Goal: Task Accomplishment & Management: Complete application form

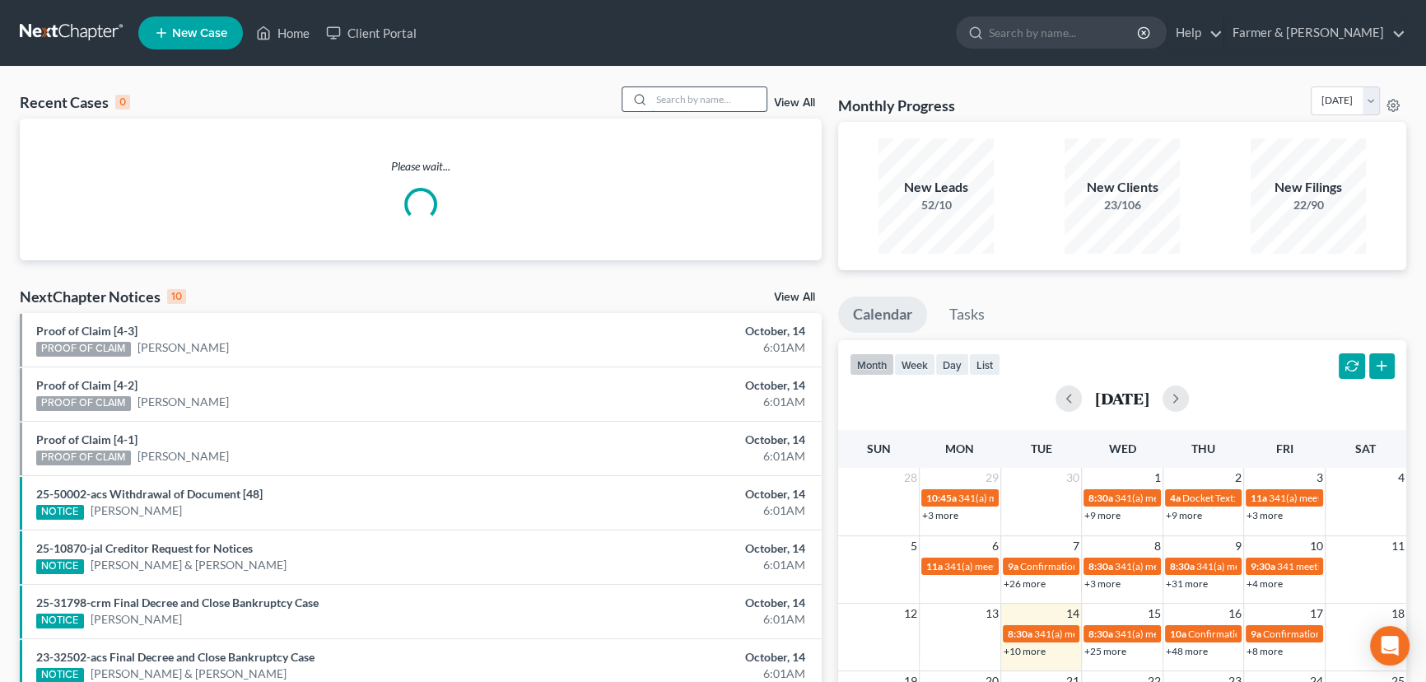
click at [717, 102] on input "search" at bounding box center [708, 99] width 115 height 24
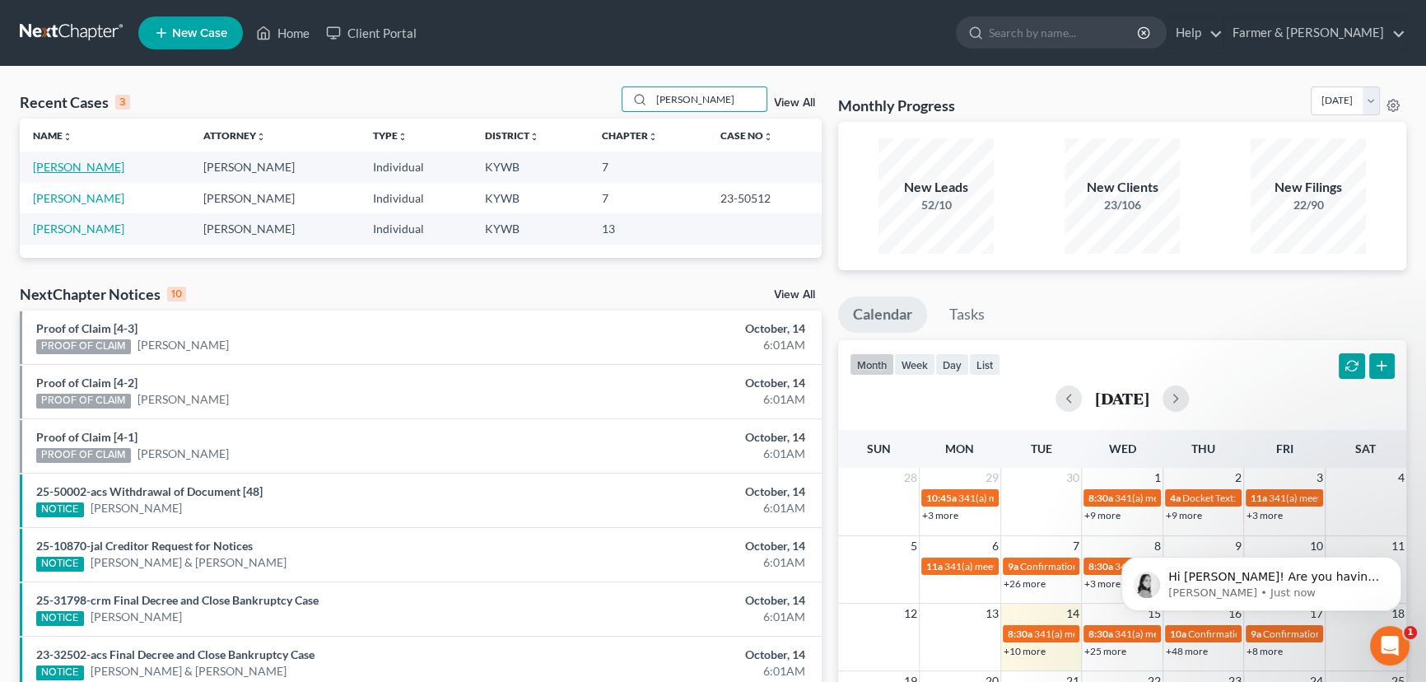
type input "herman"
click at [95, 169] on link "[PERSON_NAME]" at bounding box center [78, 167] width 91 height 14
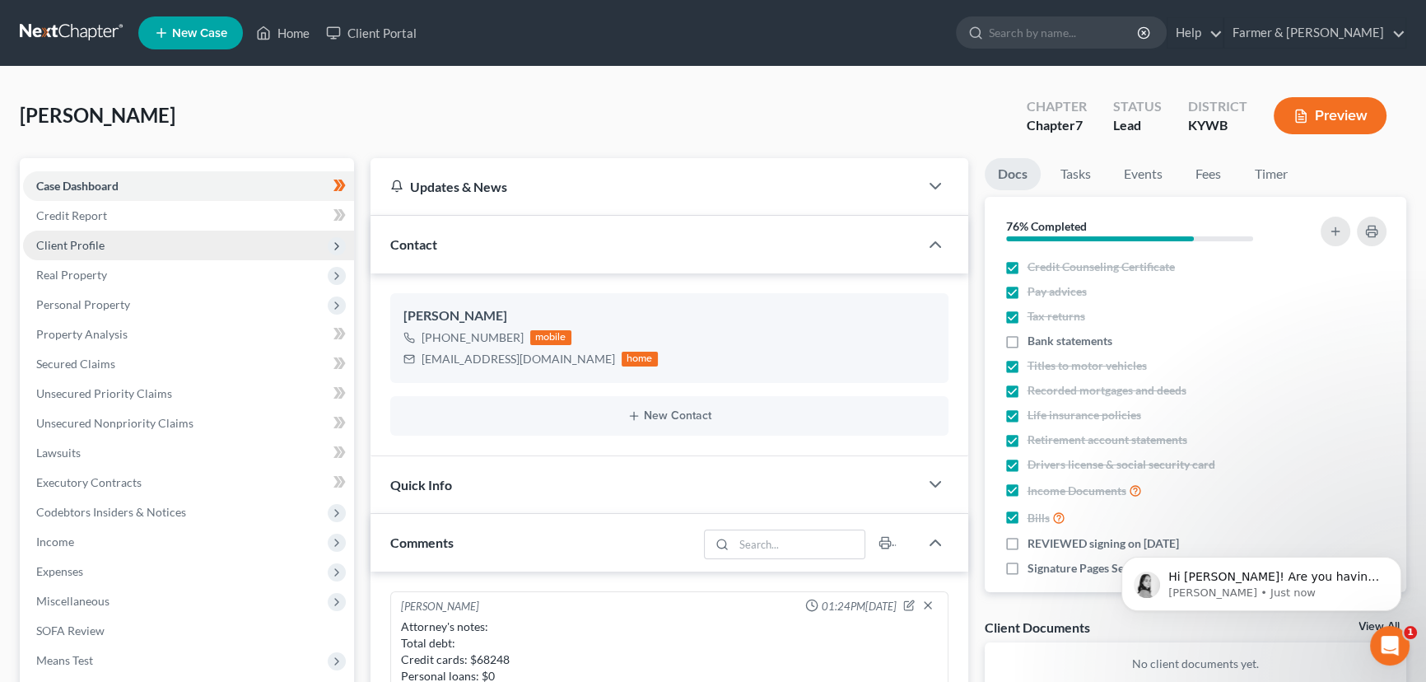
scroll to position [379, 0]
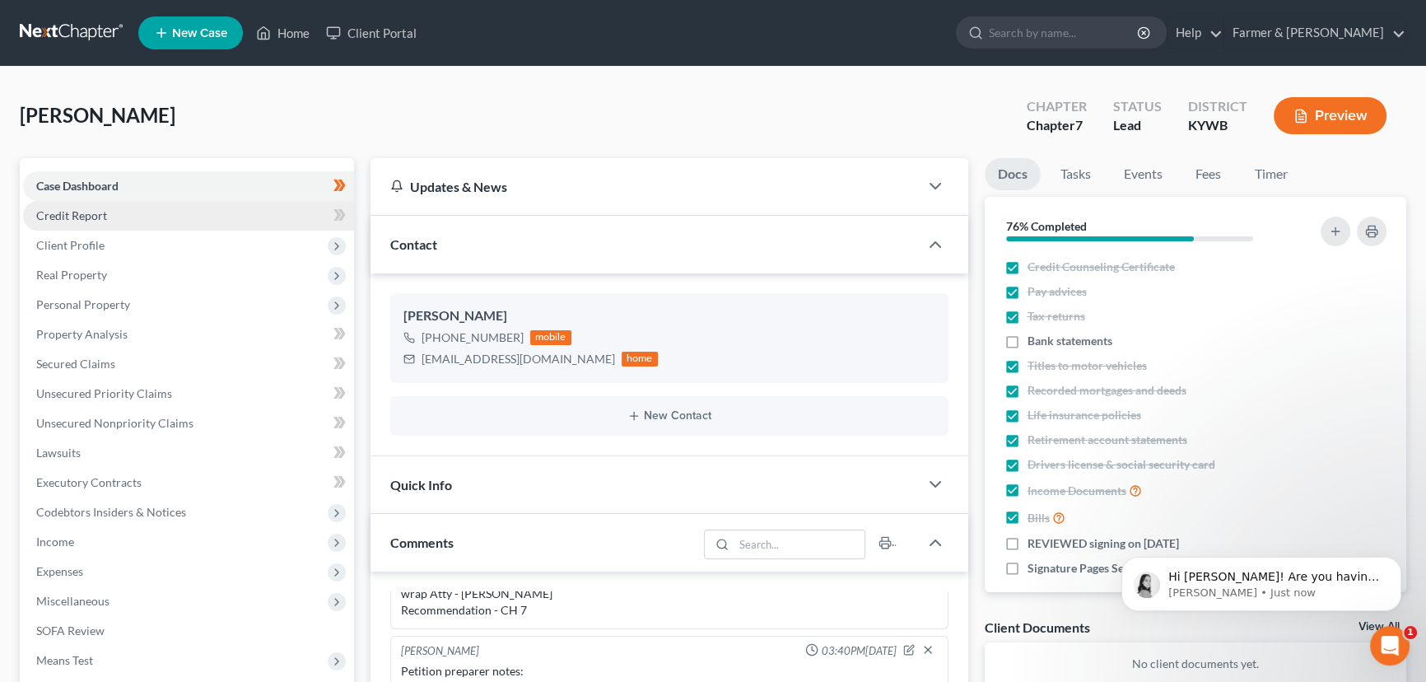
click at [106, 215] on link "Credit Report" at bounding box center [188, 216] width 331 height 30
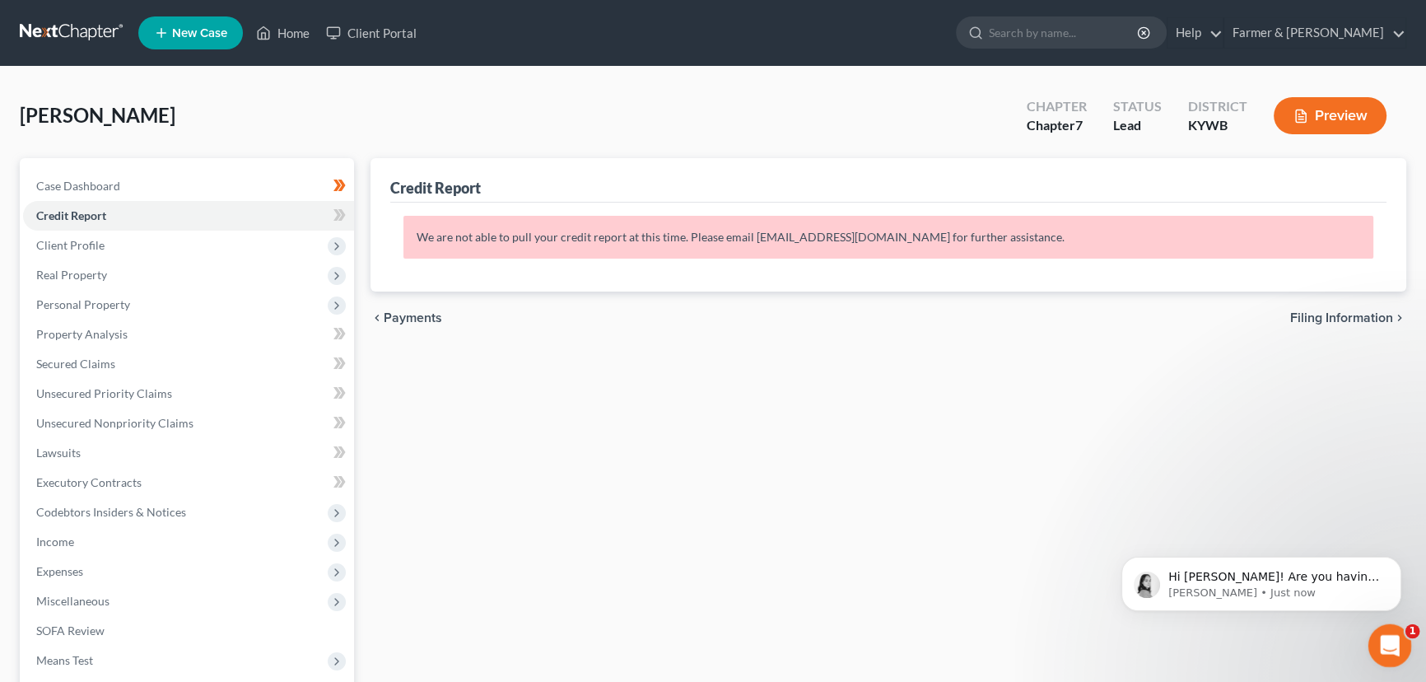
click at [1389, 642] on icon "Open Intercom Messenger" at bounding box center [1388, 643] width 12 height 13
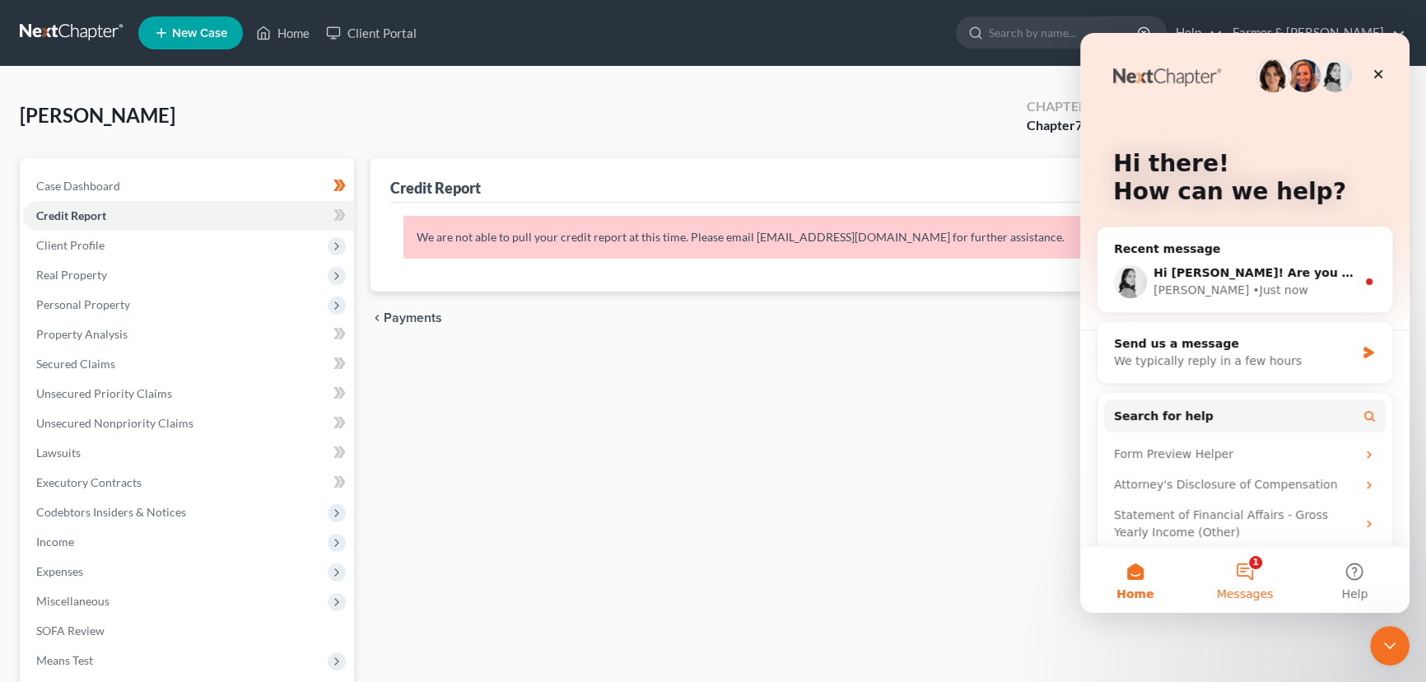
click at [1237, 574] on button "1 Messages" at bounding box center [1245, 580] width 110 height 66
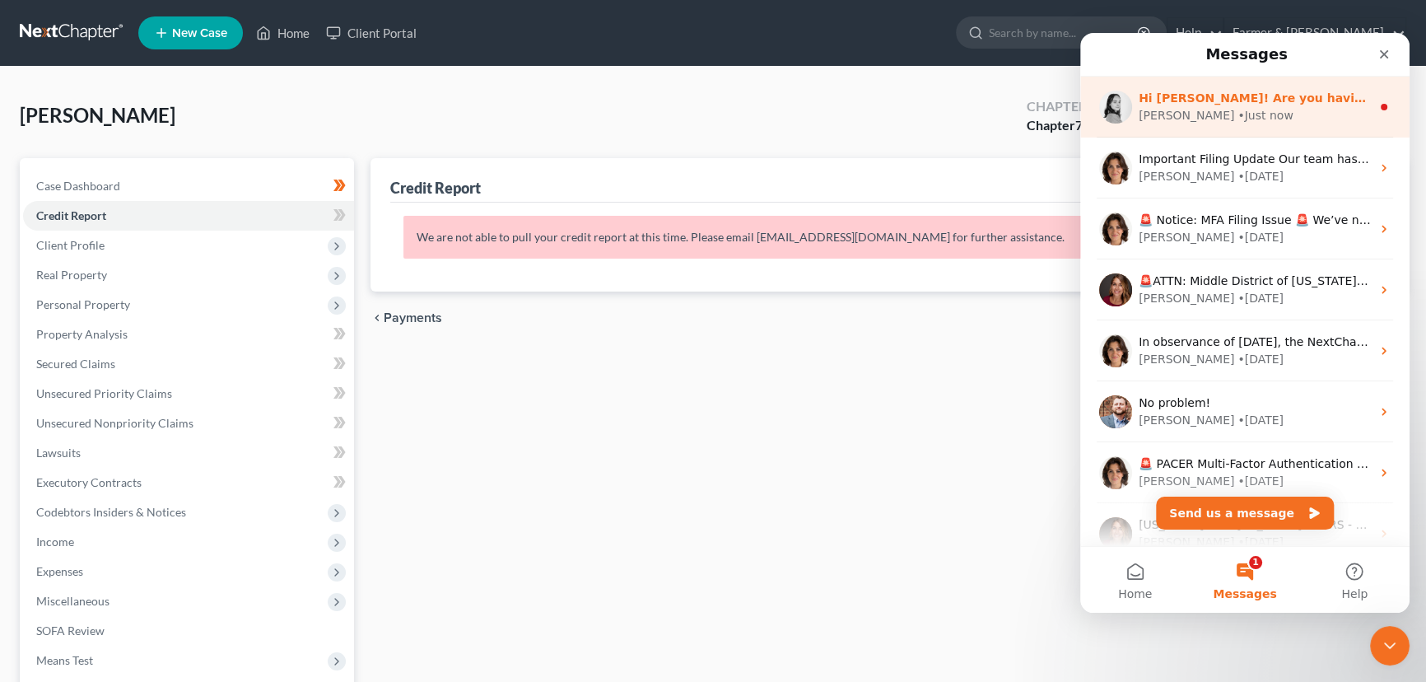
click at [1238, 124] on div "• Just now" at bounding box center [1265, 115] width 55 height 17
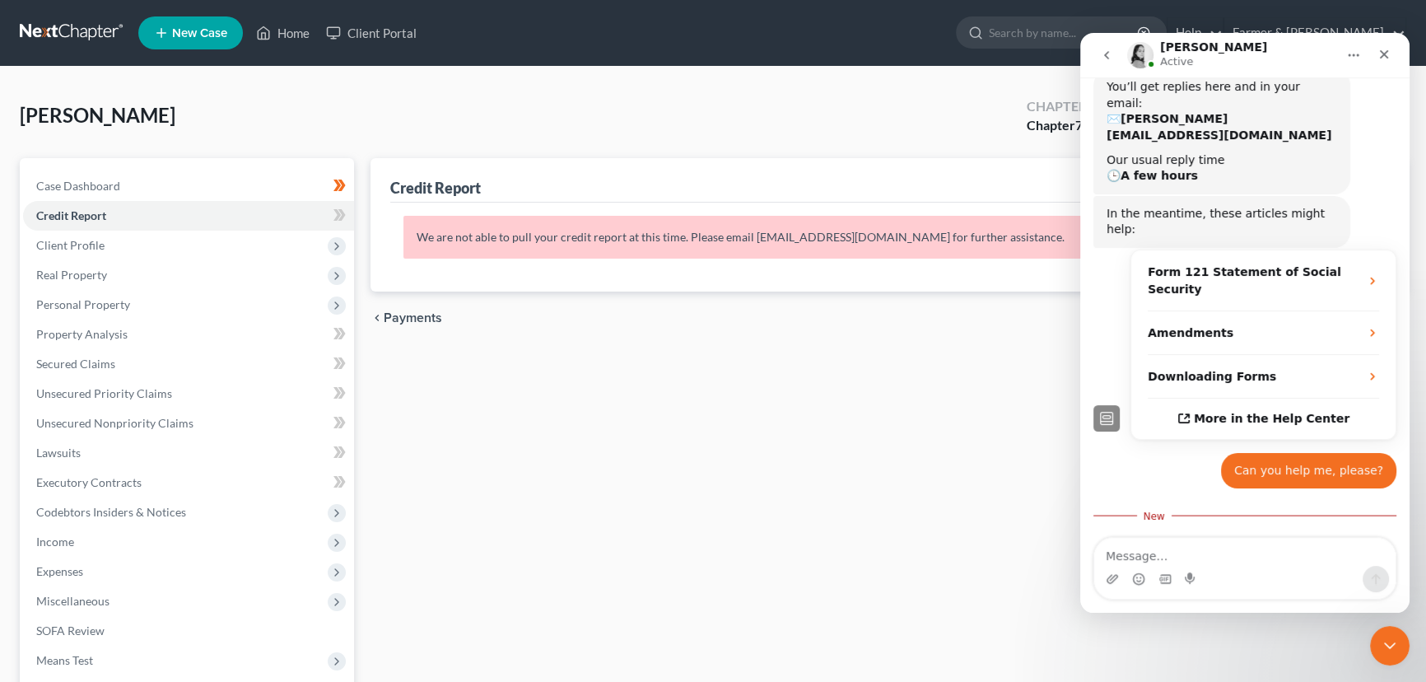
scroll to position [376, 0]
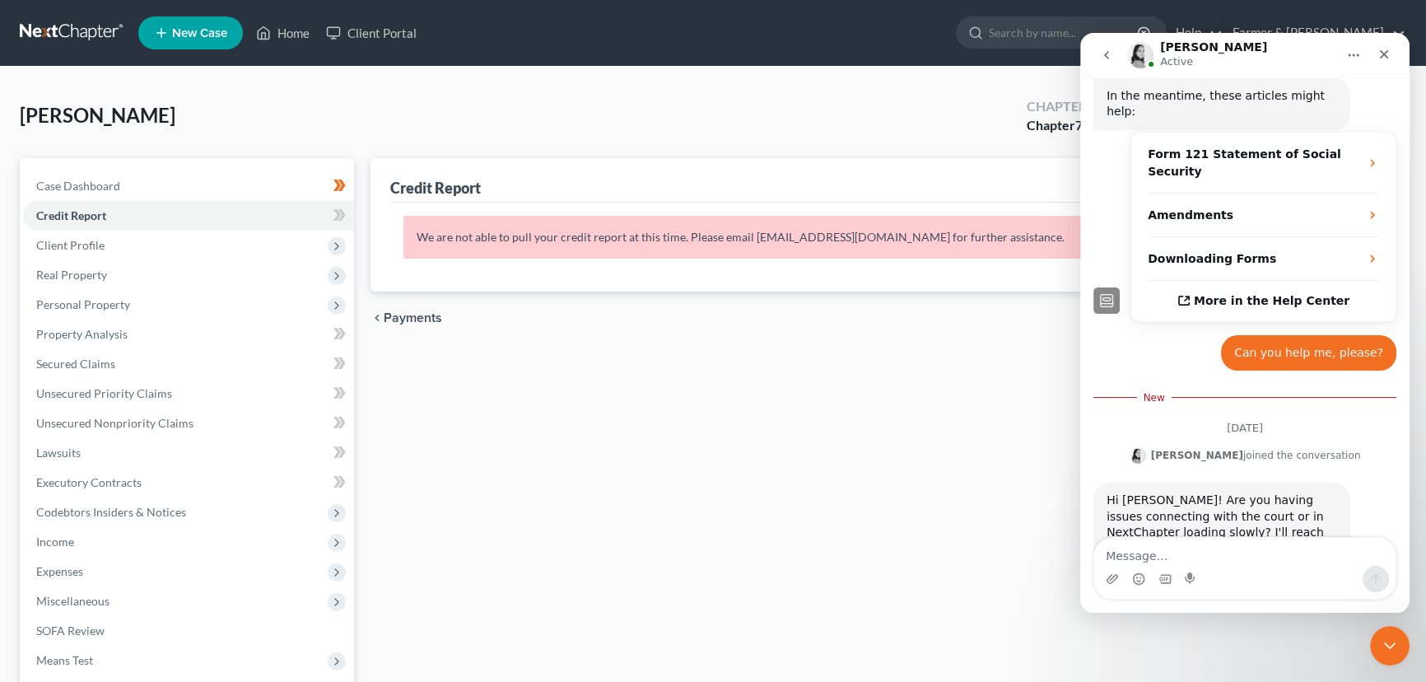
click at [1163, 550] on textarea "Message…" at bounding box center [1245, 552] width 301 height 28
type textarea "Hello [PERSON_NAME]! I believe is Next Chapter being slow"
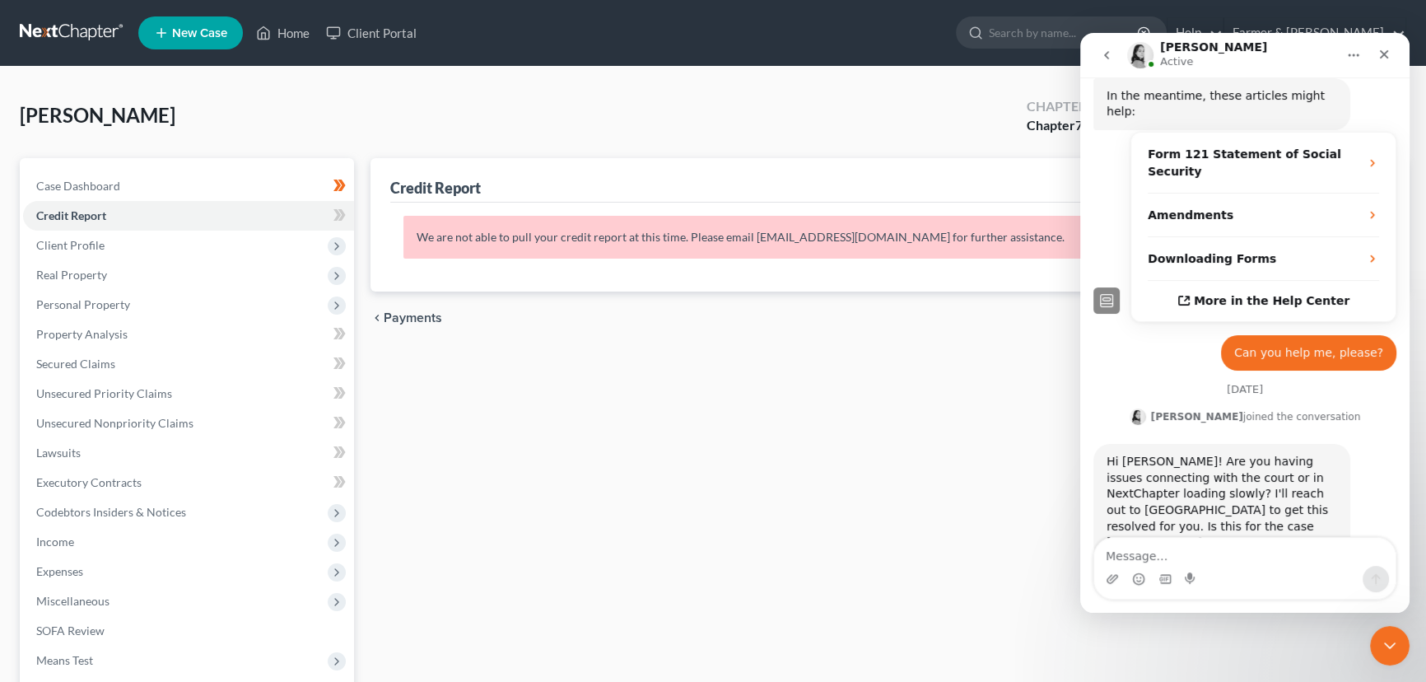
scroll to position [404, 0]
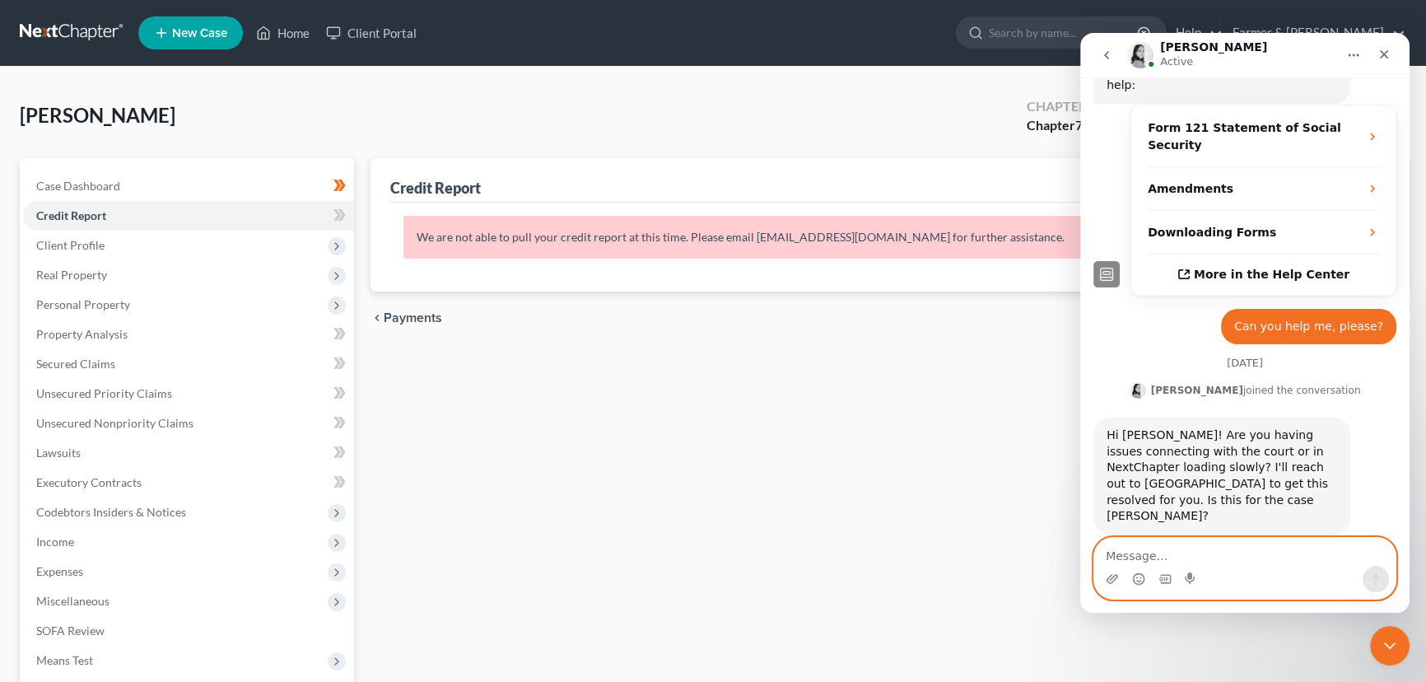
click at [1174, 556] on textarea "Message…" at bounding box center [1245, 552] width 301 height 28
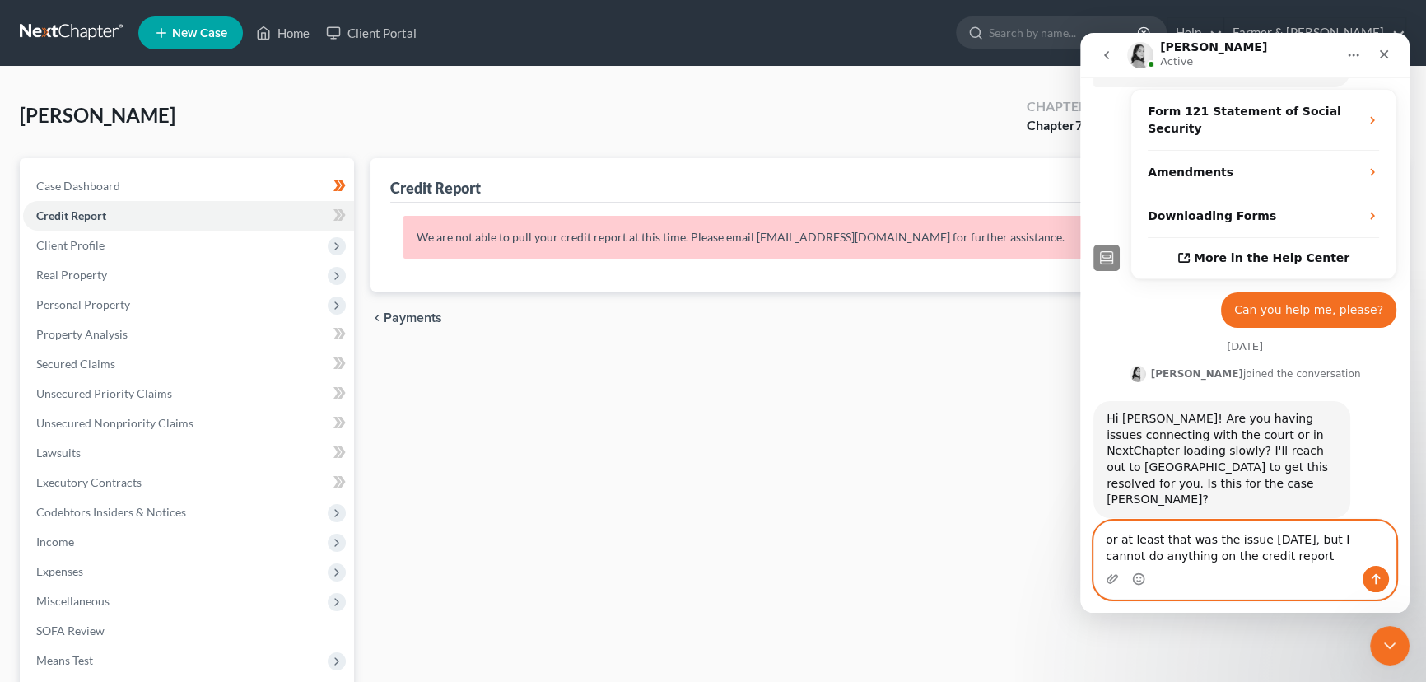
type textarea "or at least that was the issue [DATE], but I cannot do anything on the credit r…"
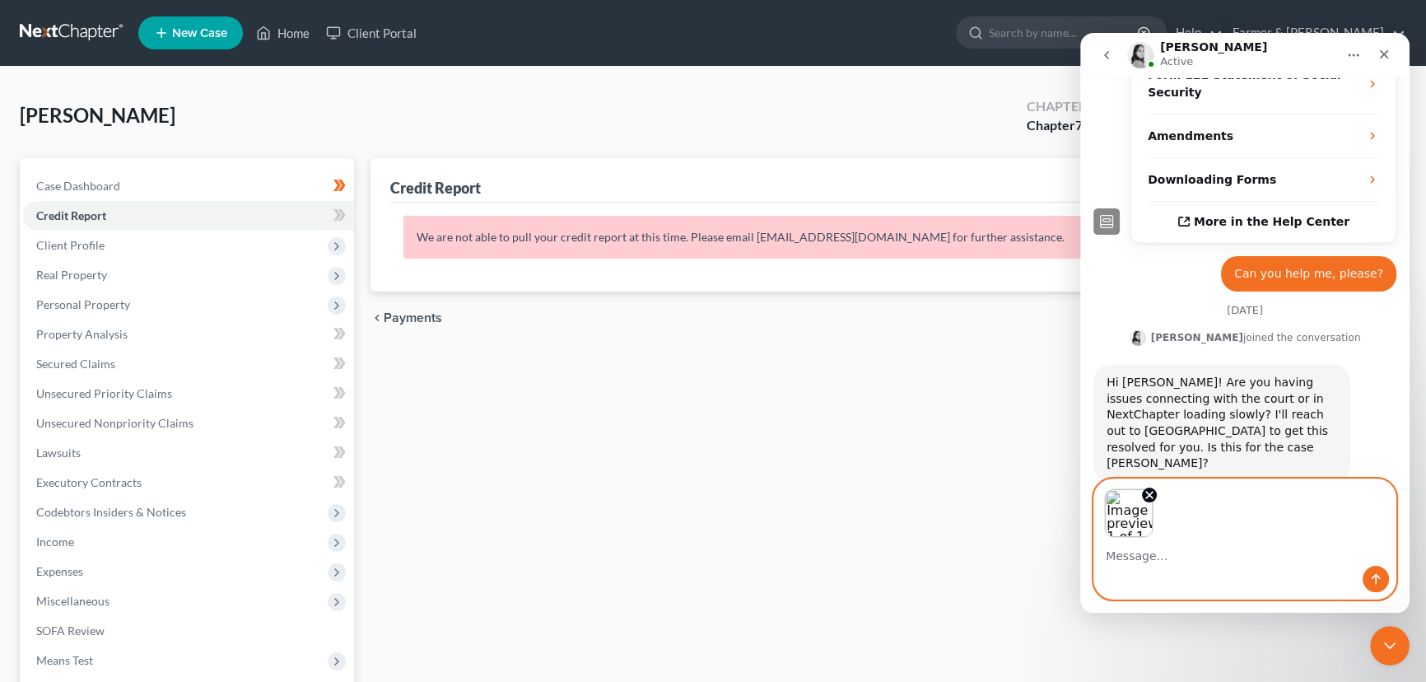
scroll to position [515, 0]
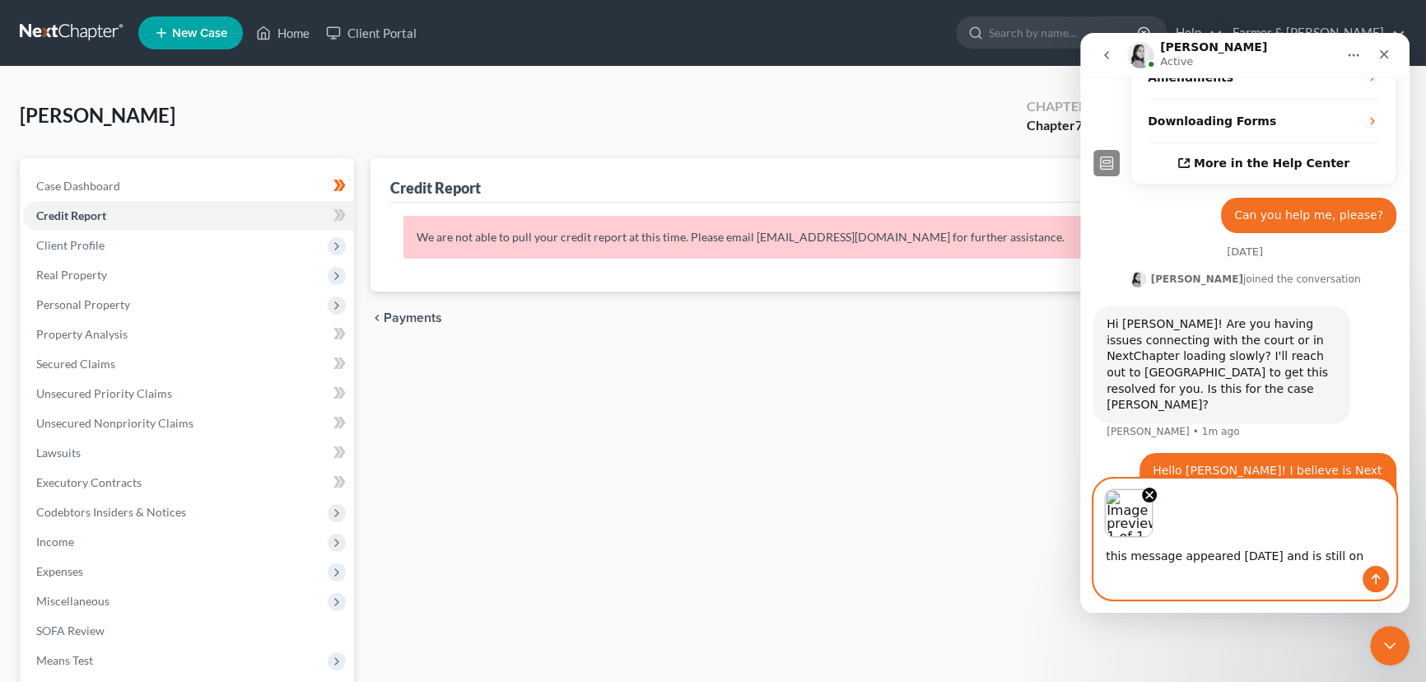
type textarea "this message appeared [DATE] and is still on"
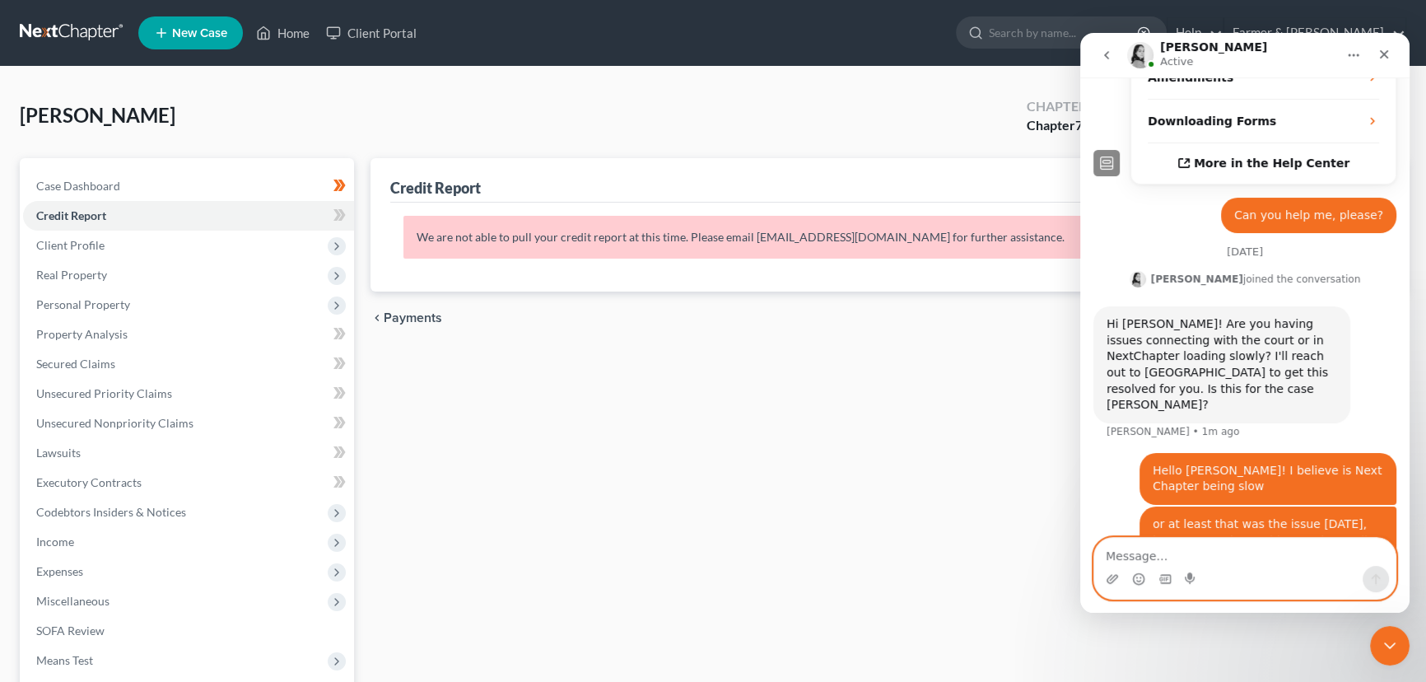
scroll to position [586, 0]
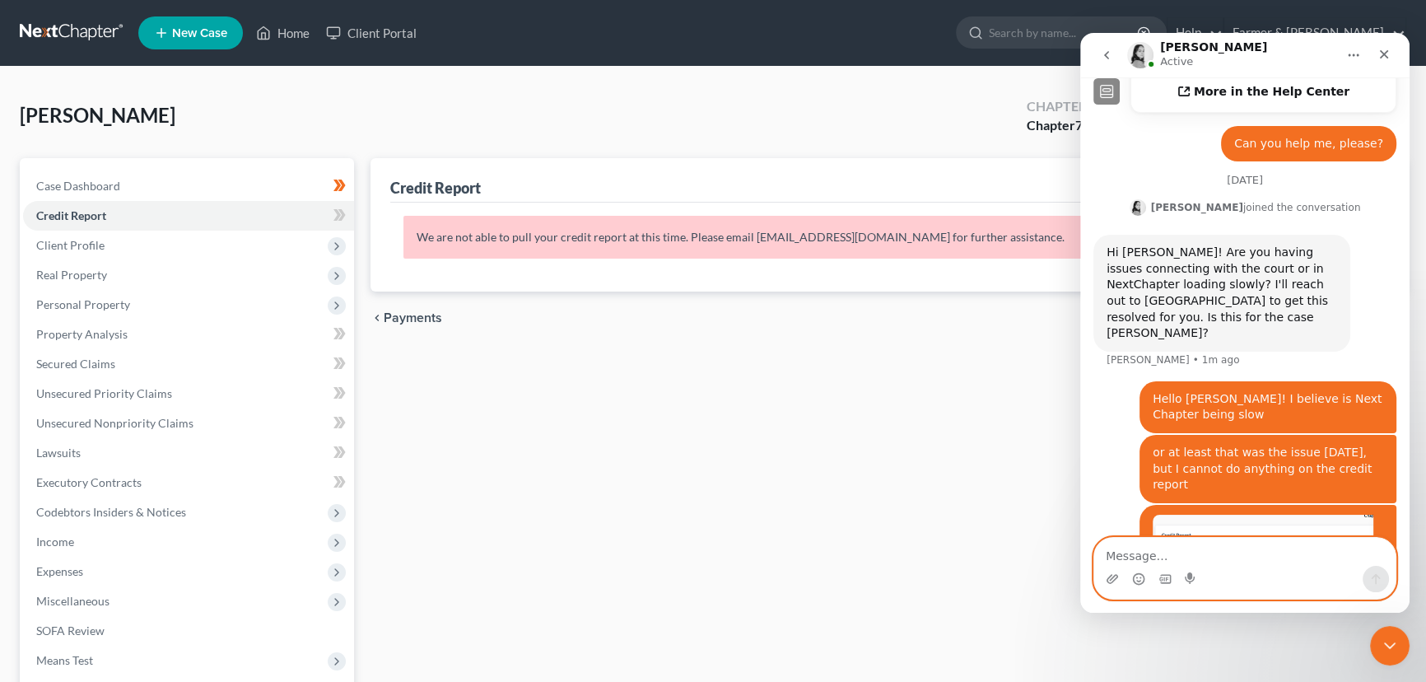
click at [1174, 556] on textarea "Message…" at bounding box center [1245, 552] width 301 height 28
type textarea "and yes, [PERSON_NAME] case"
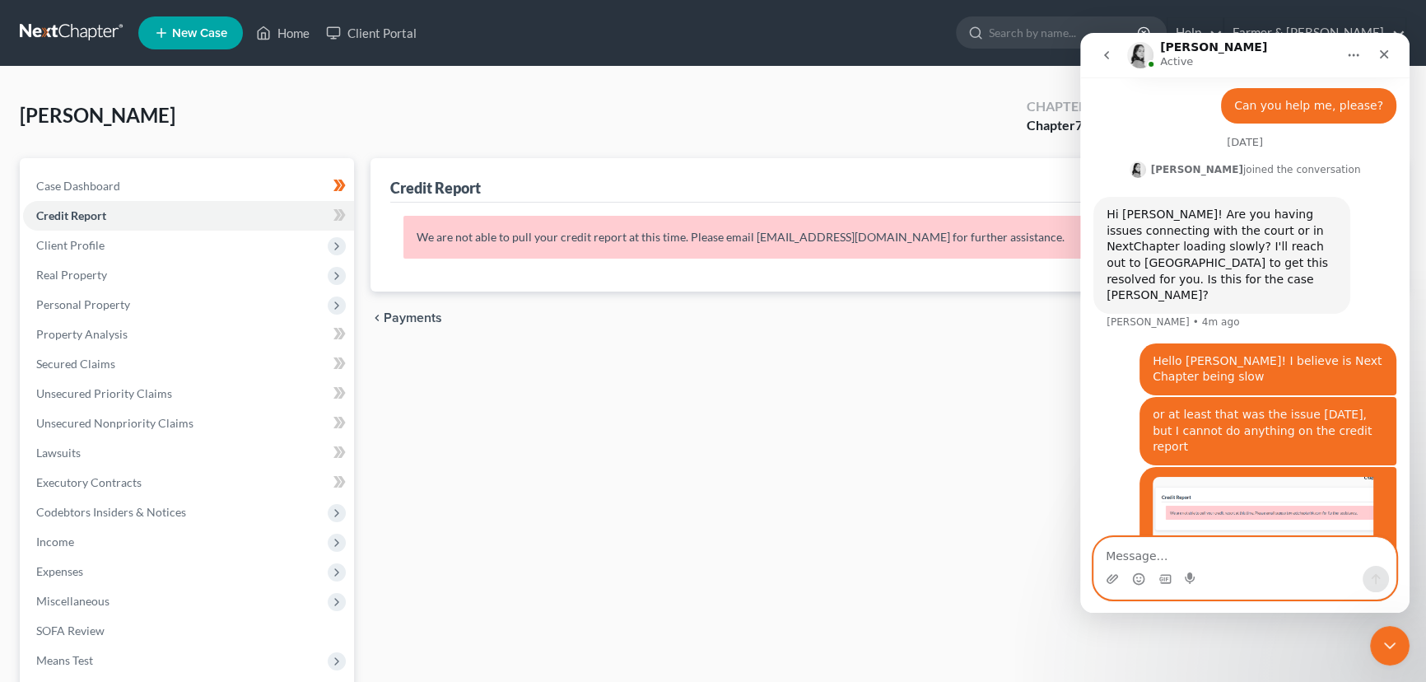
click at [1212, 557] on textarea "Message…" at bounding box center [1245, 552] width 301 height 28
click at [1108, 44] on button "go back" at bounding box center [1106, 55] width 31 height 31
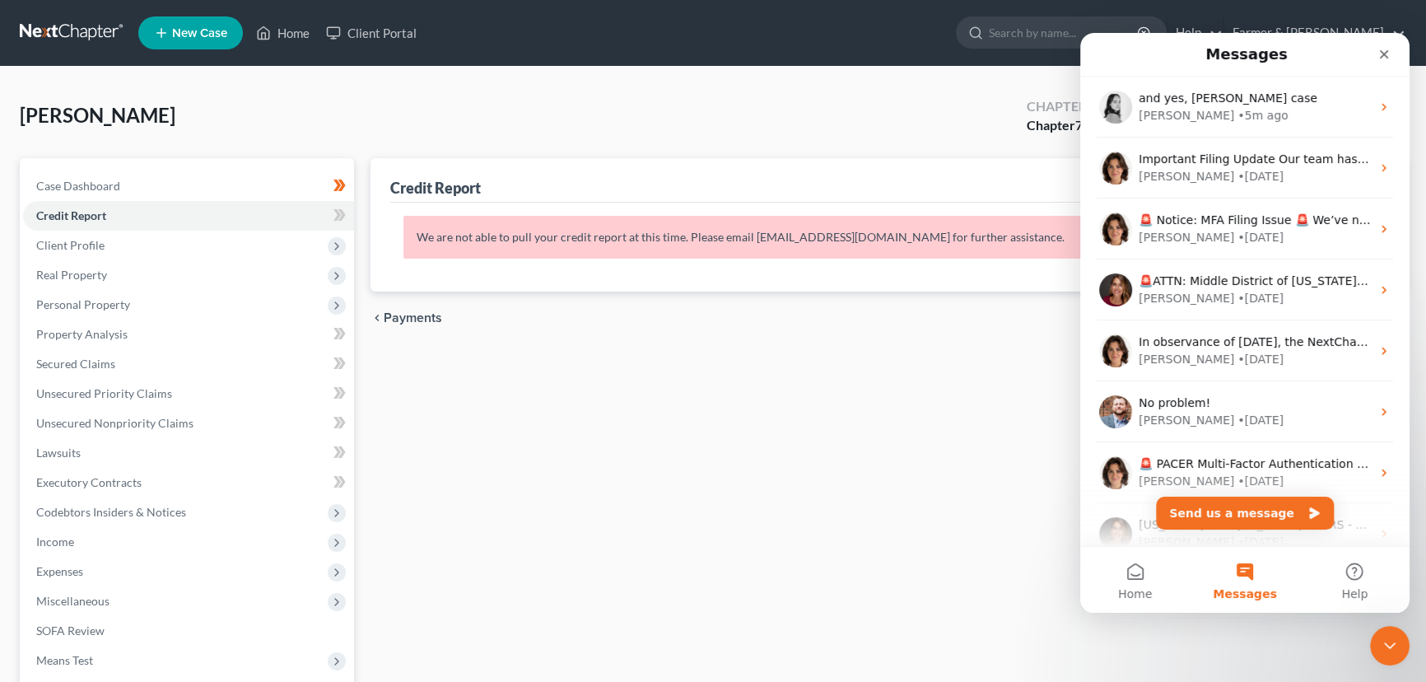
scroll to position [0, 0]
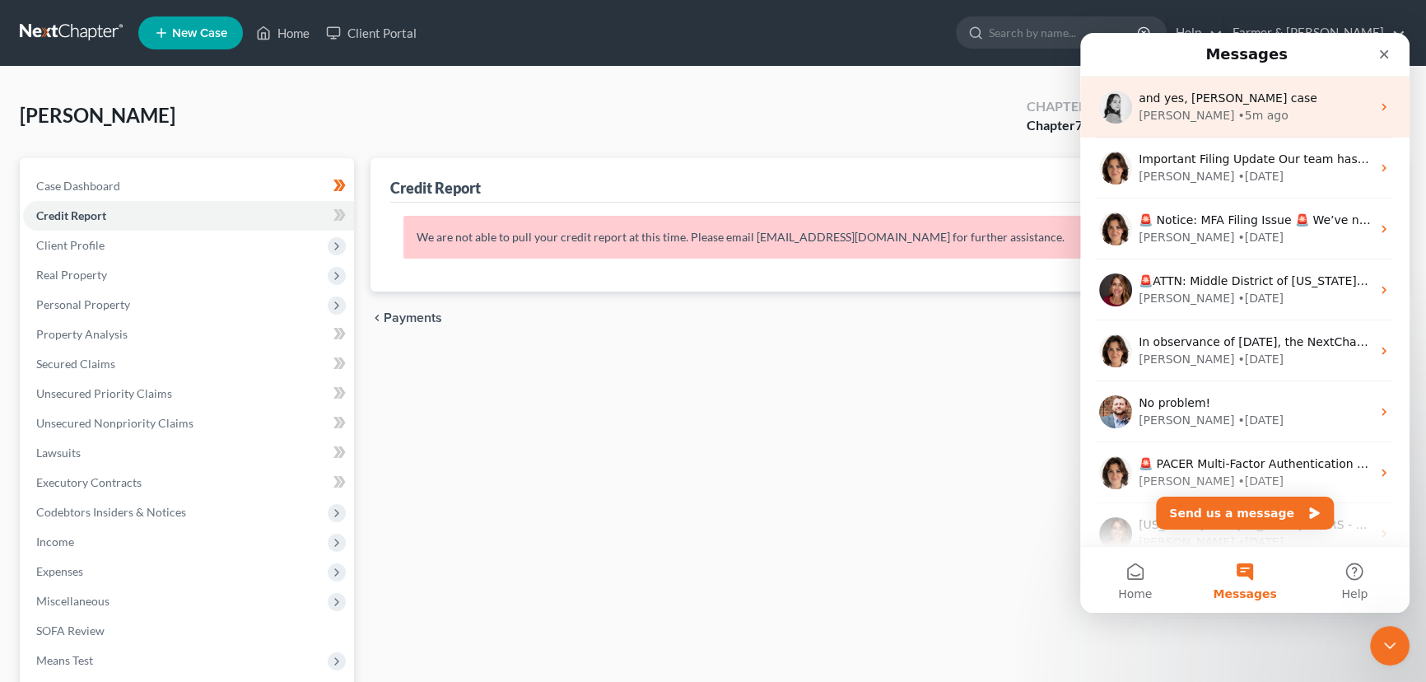
click at [1257, 127] on div "and yes, Herman Holder's case Lindsey • 5m ago" at bounding box center [1245, 107] width 329 height 61
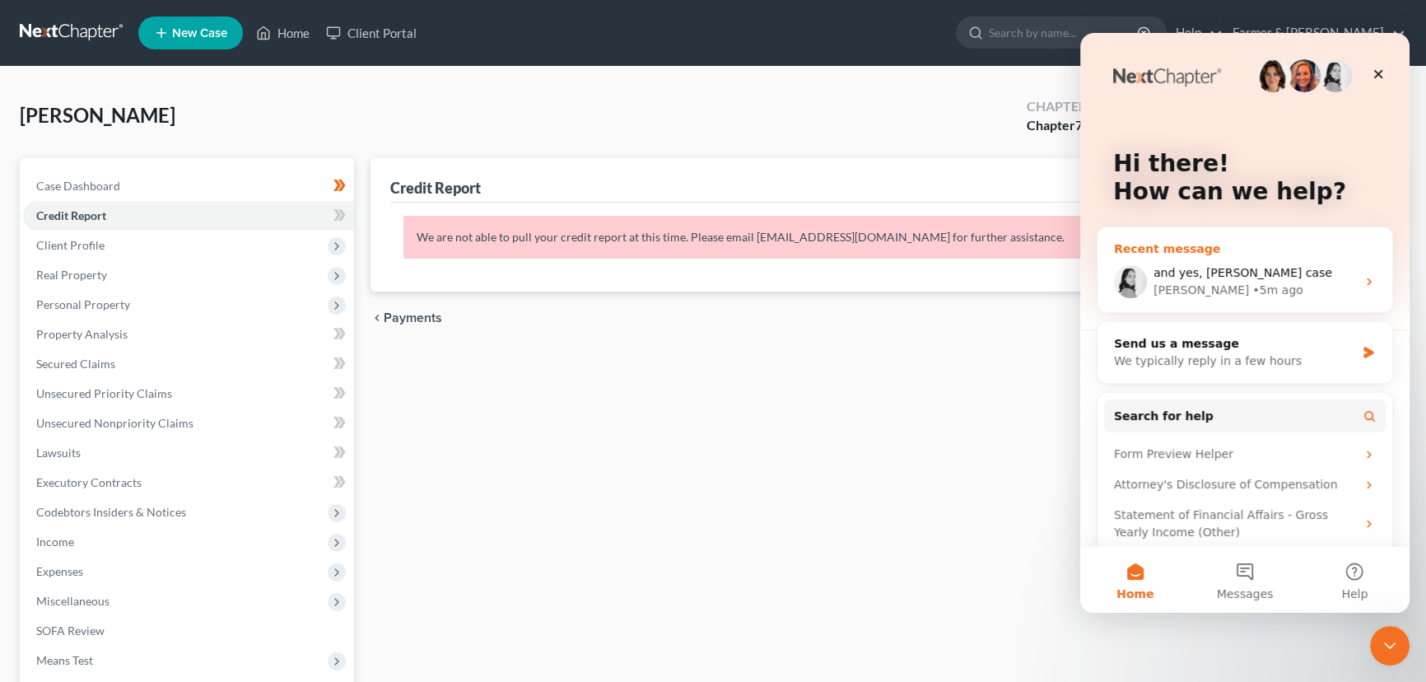
click at [1138, 283] on img "Intercom messenger" at bounding box center [1130, 281] width 33 height 33
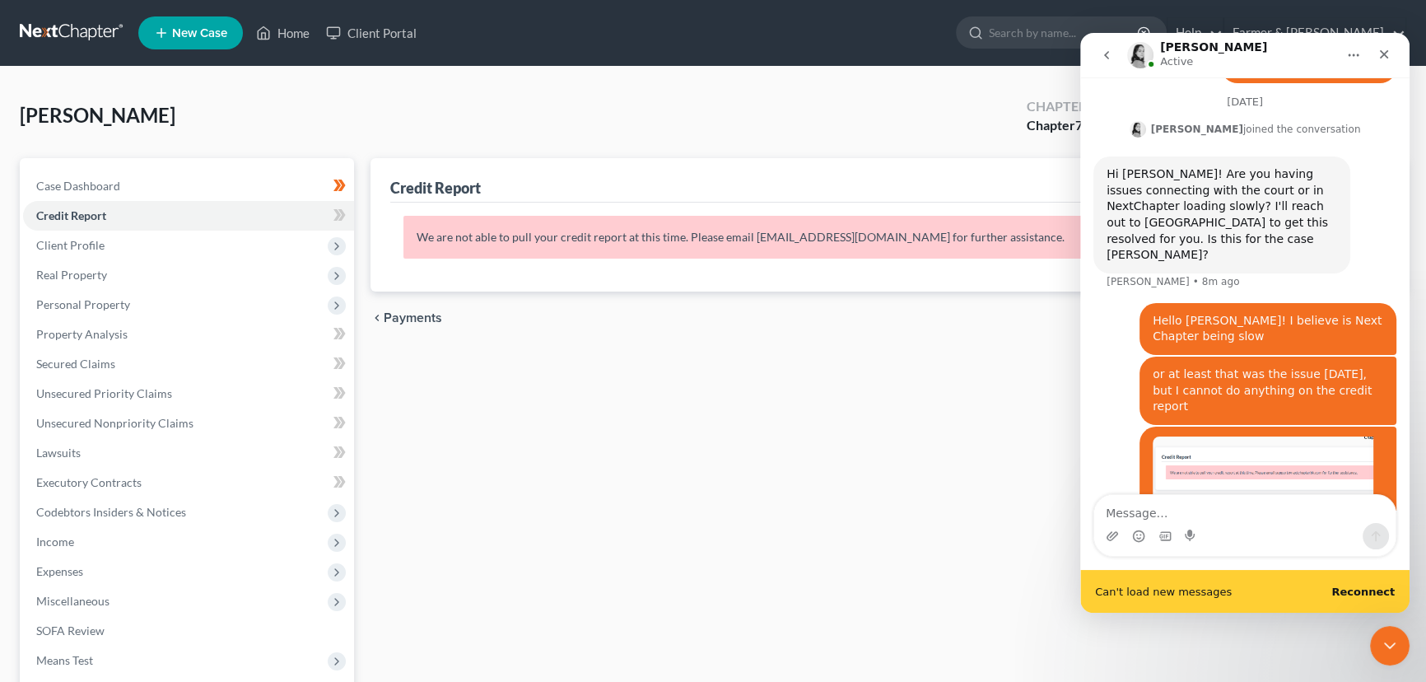
scroll to position [667, 0]
click at [1369, 595] on b "Reconnect" at bounding box center [1363, 592] width 63 height 12
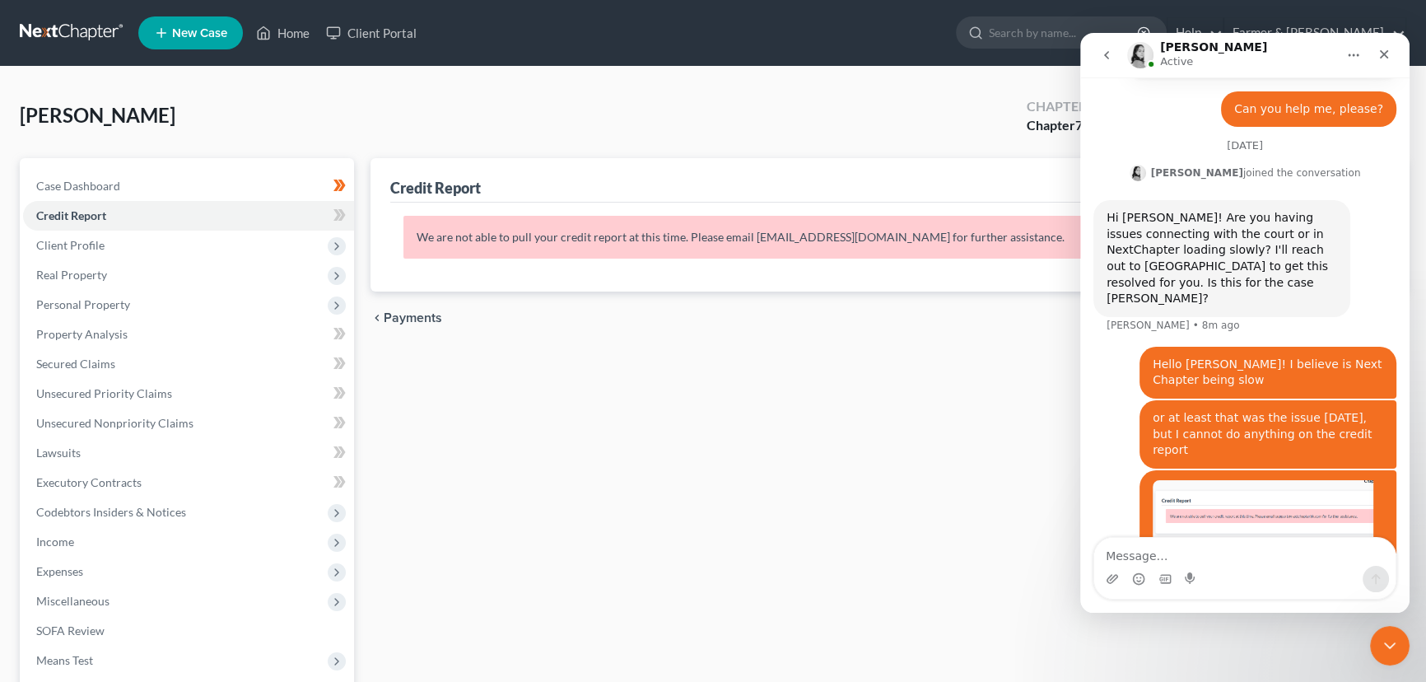
scroll to position [624, 0]
click at [1140, 56] on img "Intercom messenger" at bounding box center [1140, 55] width 26 height 26
click at [1104, 60] on icon "go back" at bounding box center [1106, 55] width 13 height 13
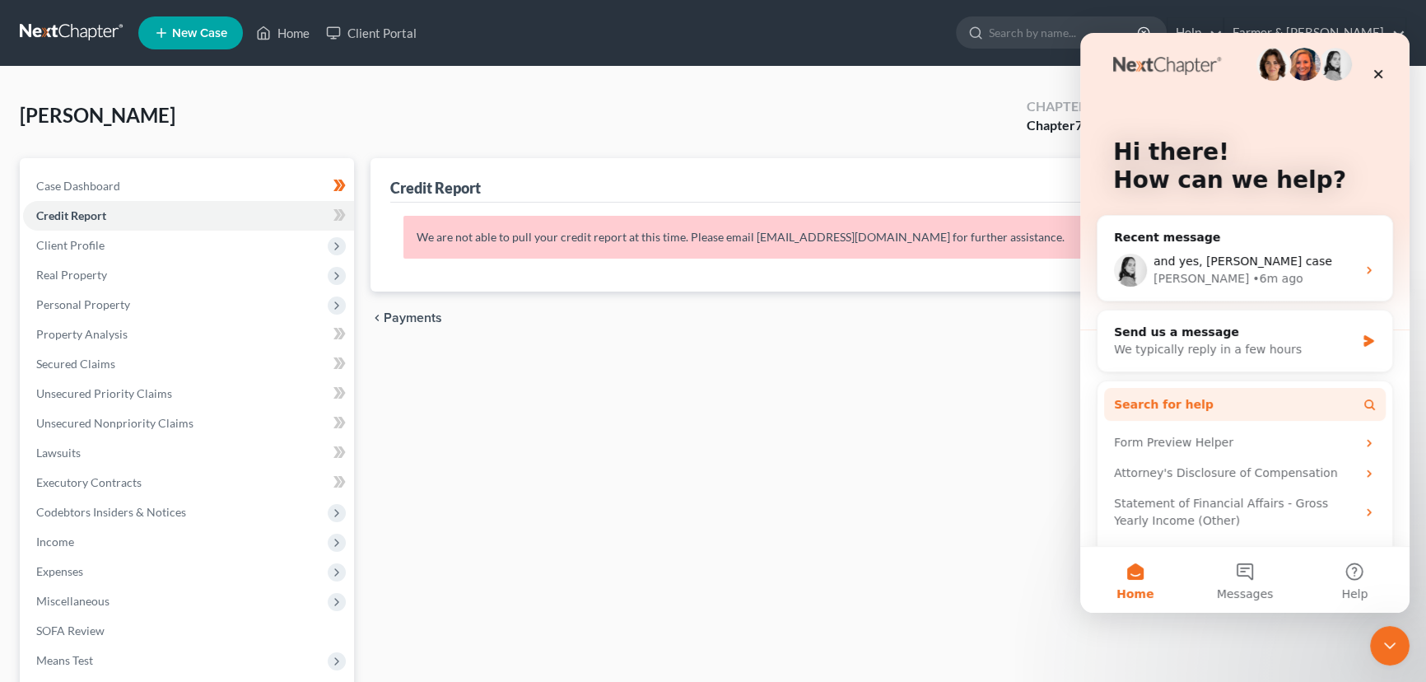
scroll to position [0, 0]
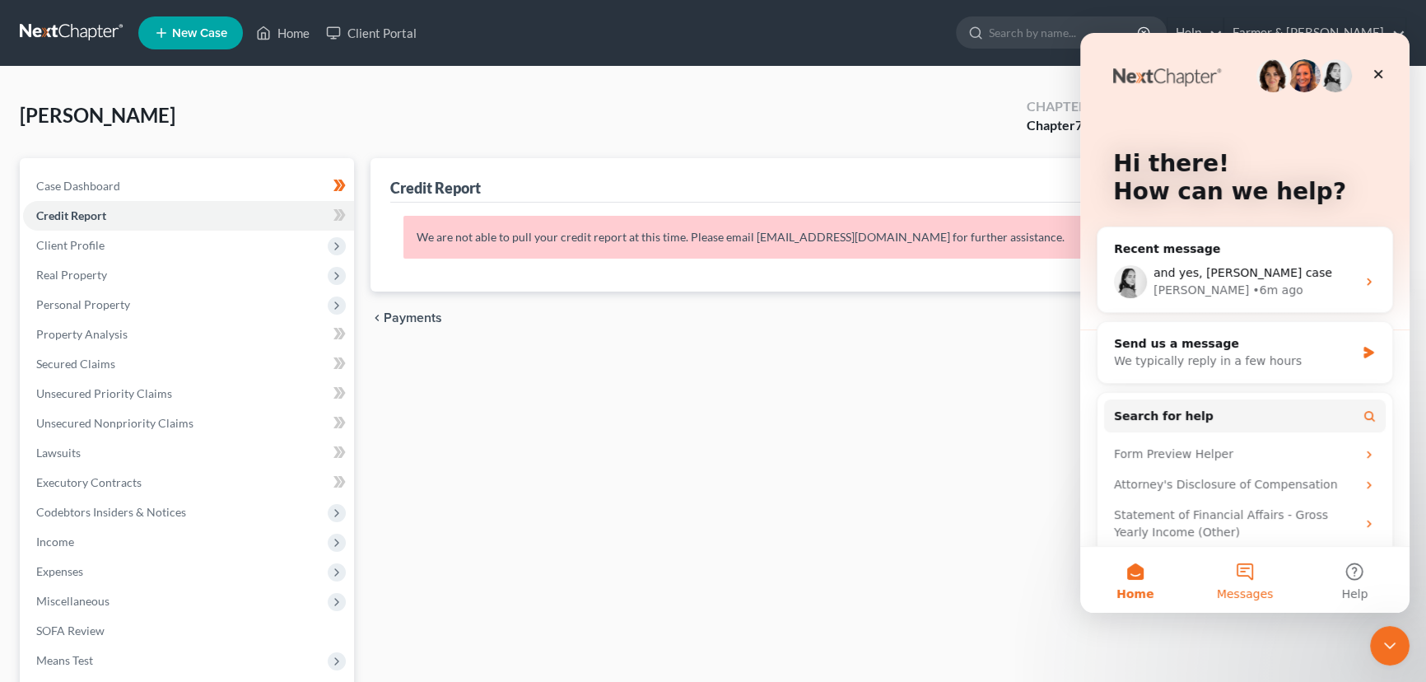
click at [1231, 590] on span "Messages" at bounding box center [1245, 594] width 57 height 12
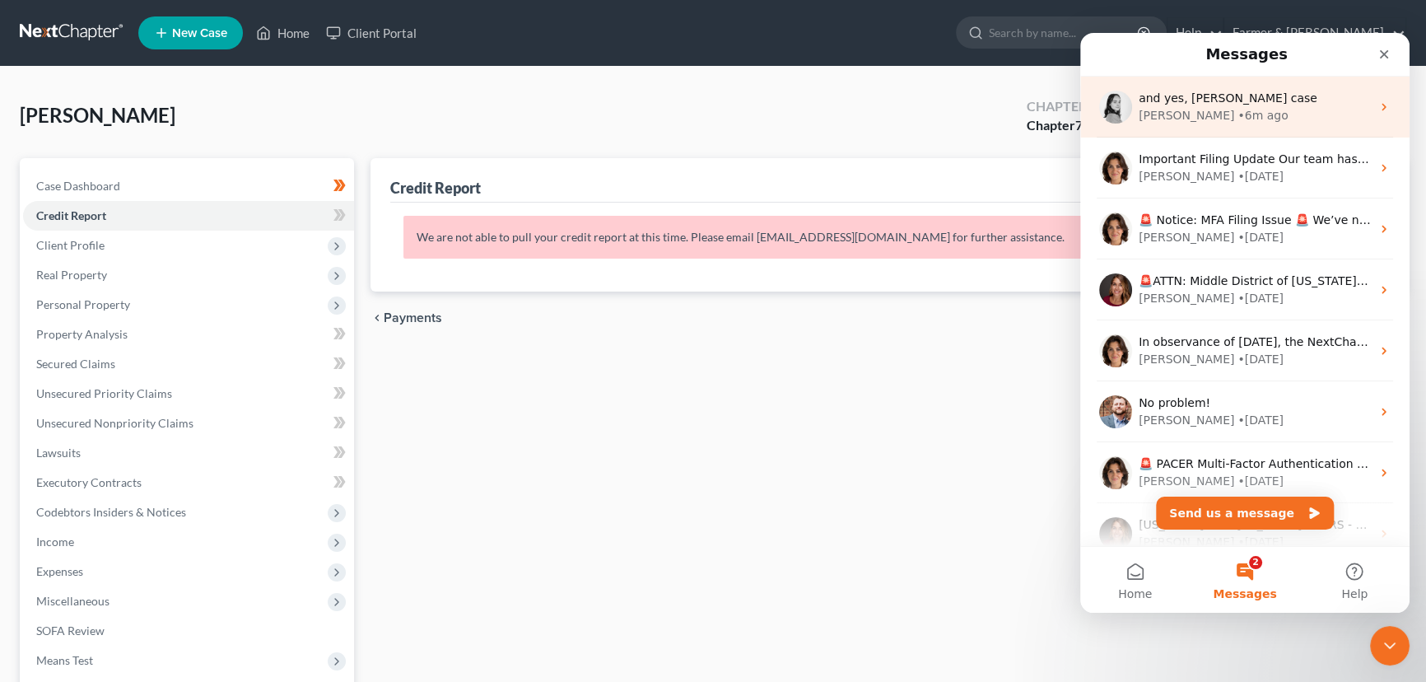
click at [1323, 118] on div "Lindsey • 6m ago" at bounding box center [1255, 115] width 232 height 17
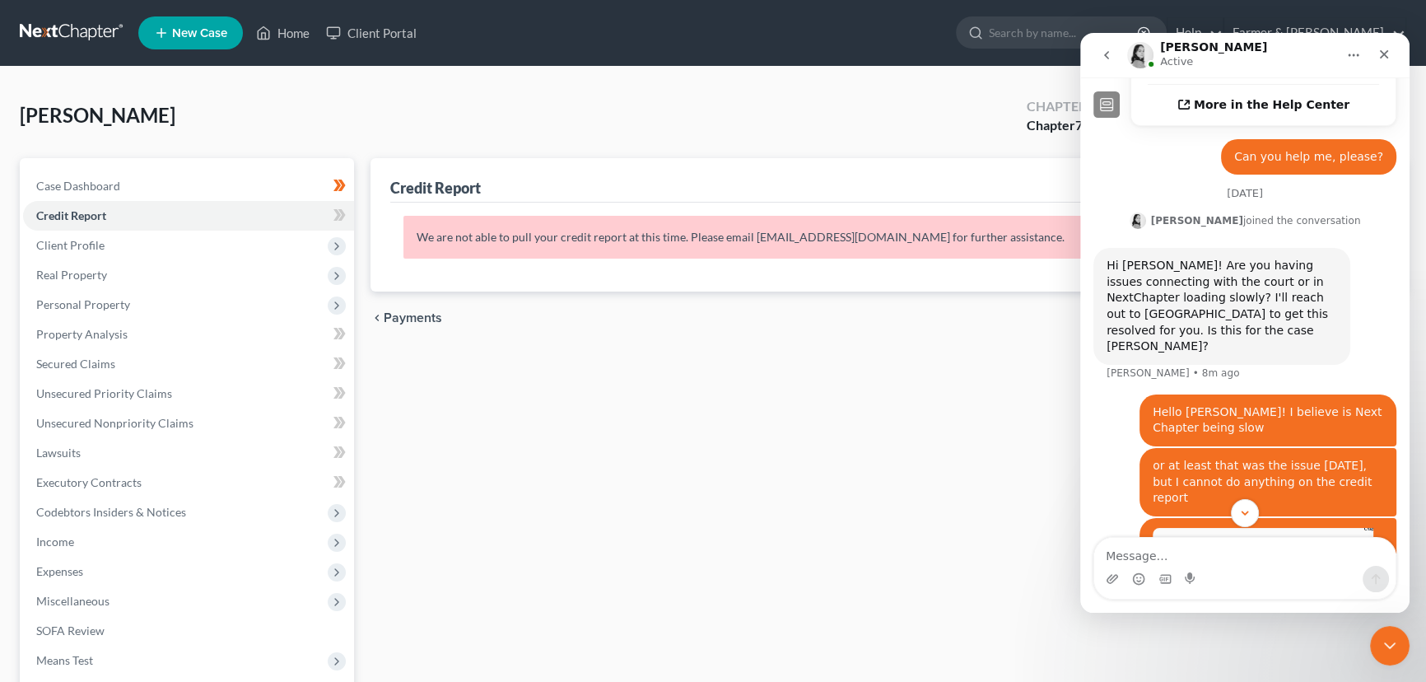
scroll to position [624, 0]
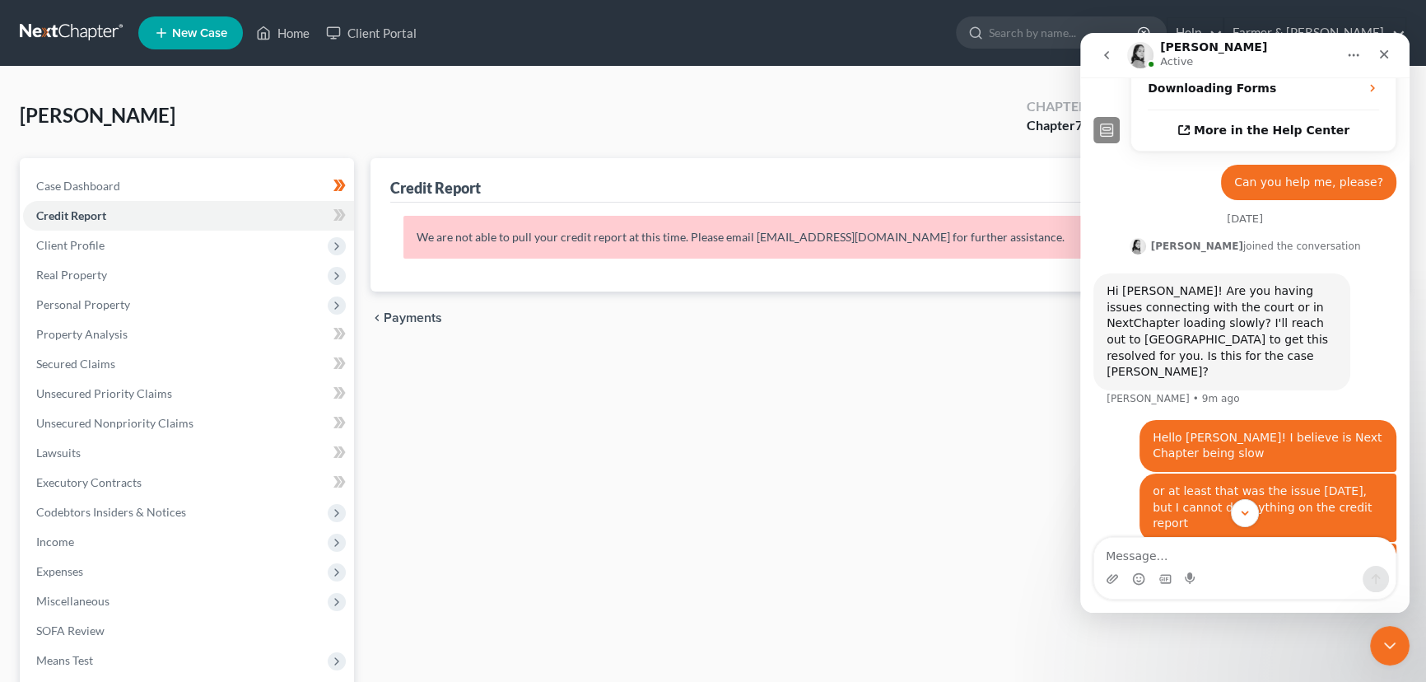
scroll to position [624, 0]
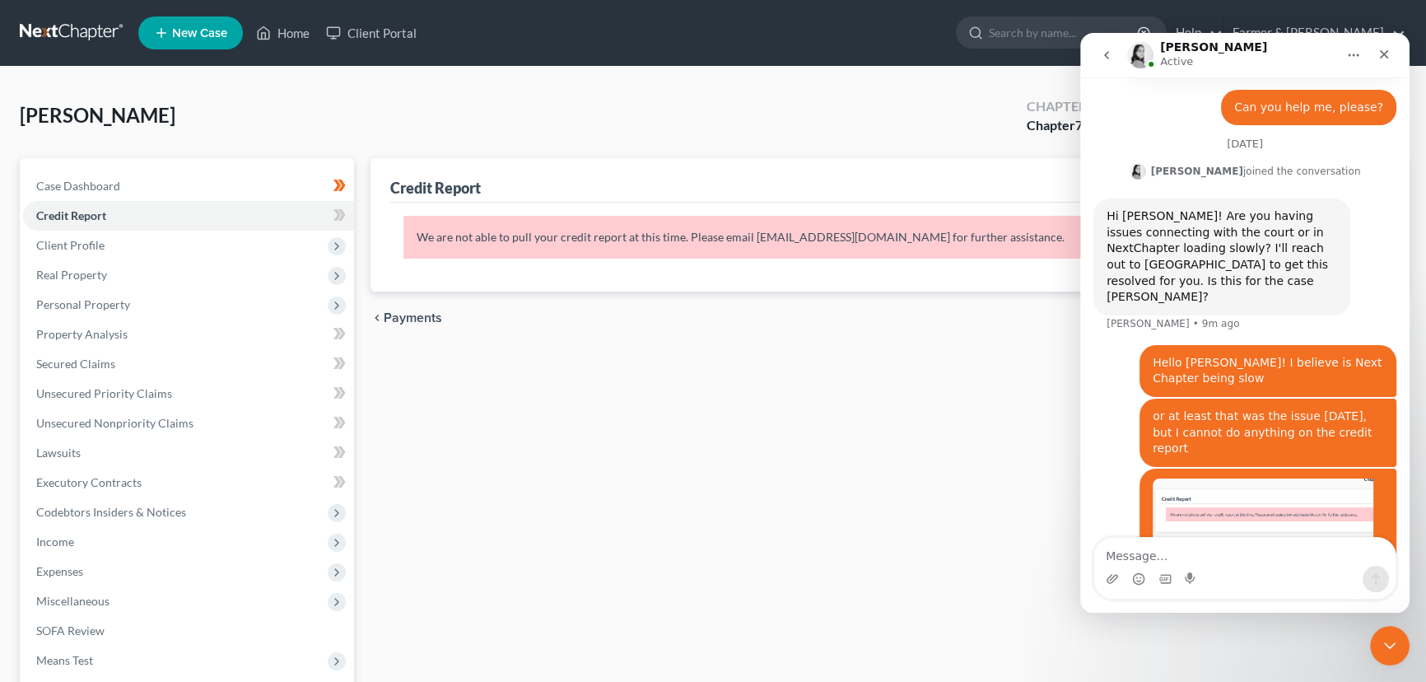
click at [1104, 56] on icon "go back" at bounding box center [1106, 55] width 13 height 13
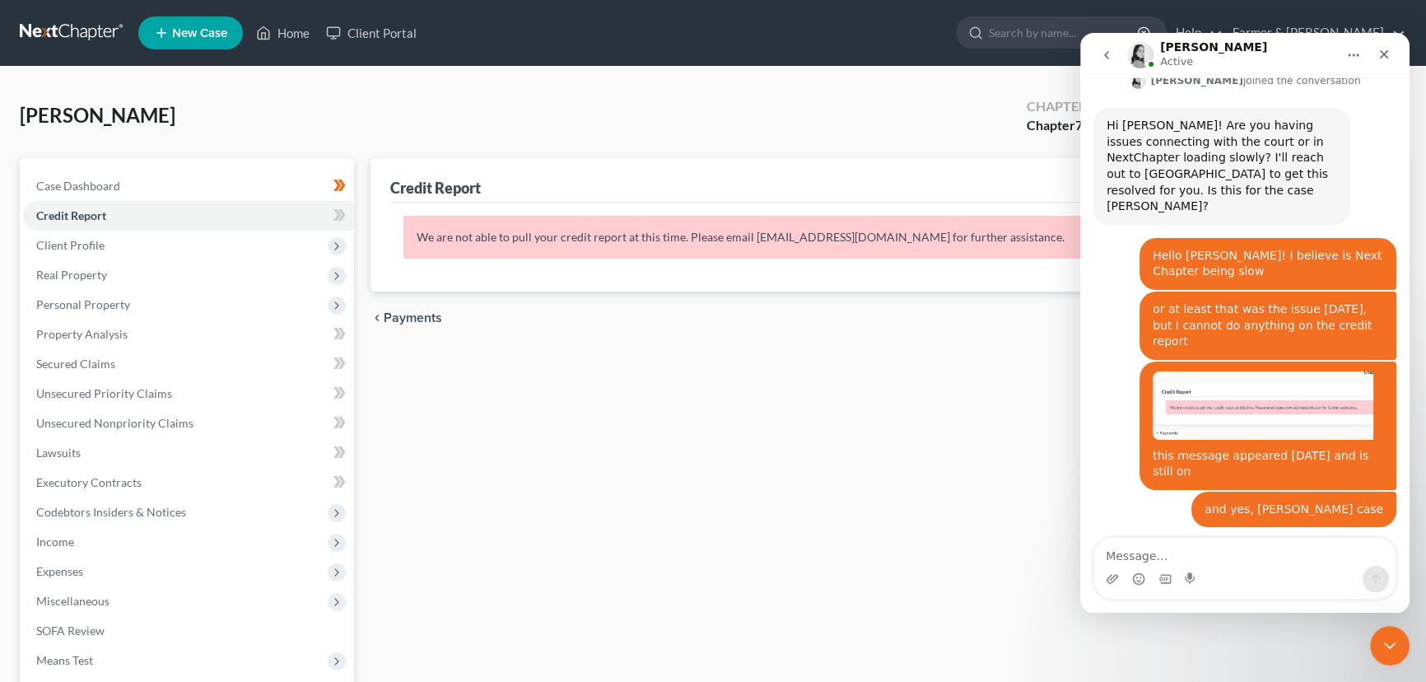
scroll to position [733, 0]
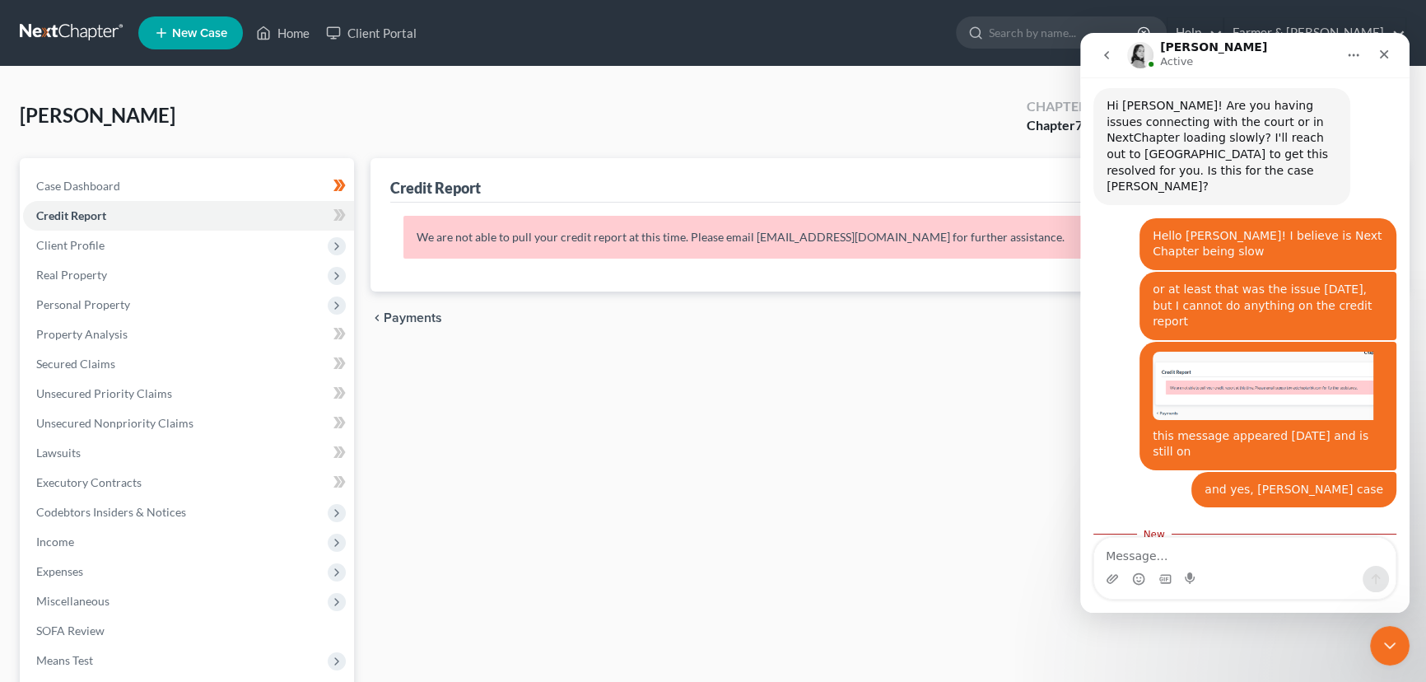
click at [1169, 551] on textarea "Message…" at bounding box center [1245, 552] width 301 height 28
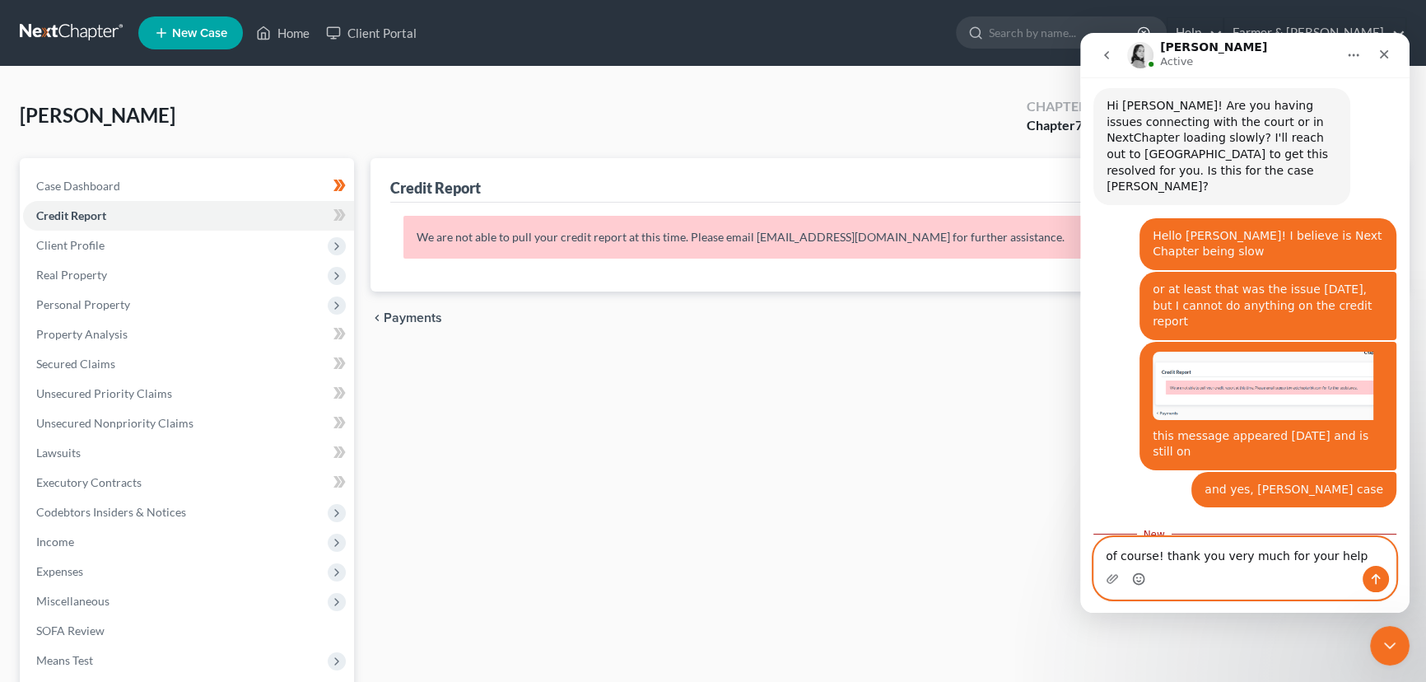
click at [1140, 575] on icon "Emoji picker" at bounding box center [1138, 578] width 13 height 13
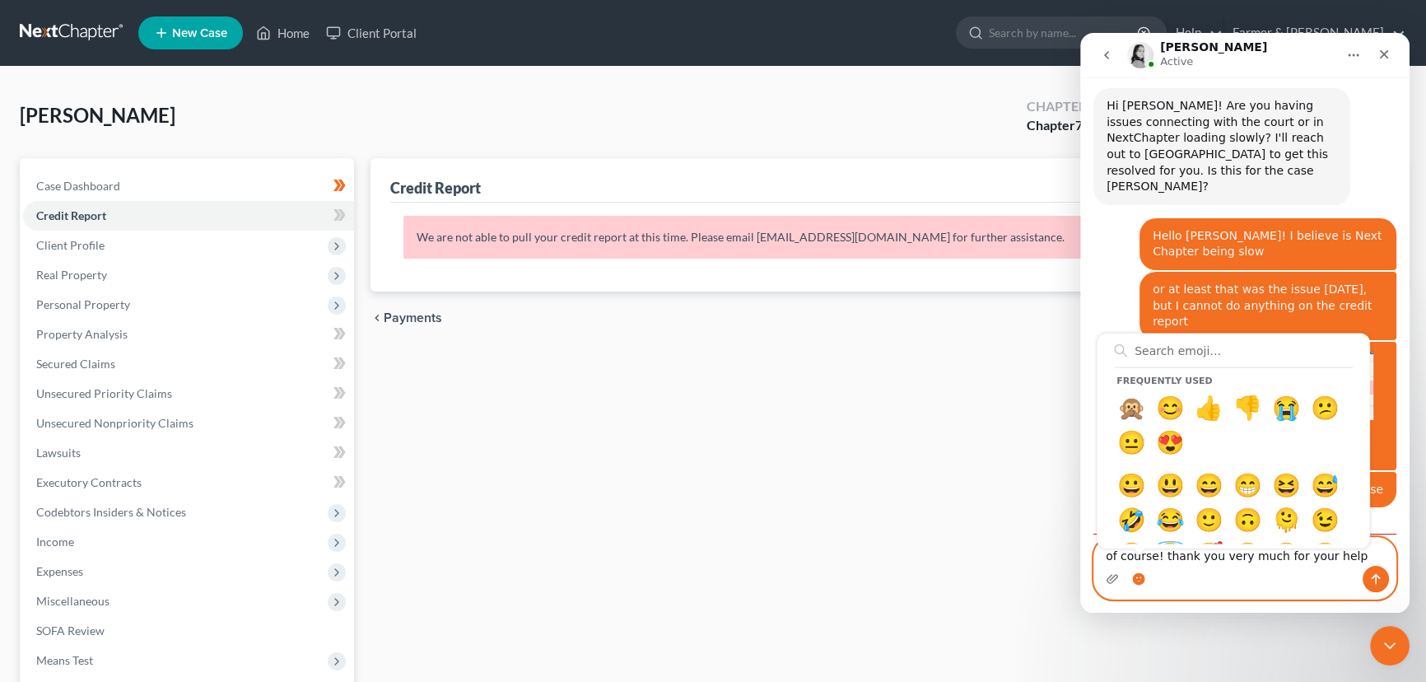
click at [1144, 576] on circle "Emoji picker" at bounding box center [1138, 578] width 11 height 11
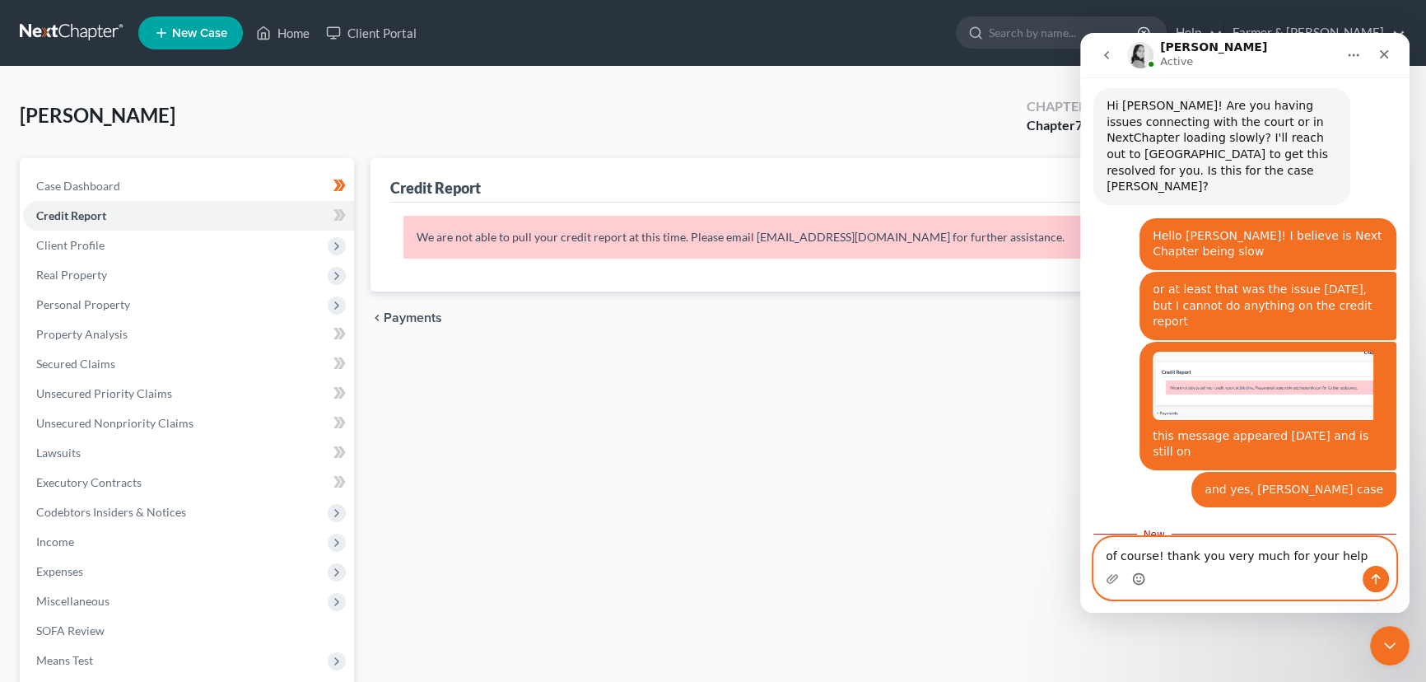
click at [1144, 576] on circle "Emoji picker" at bounding box center [1138, 578] width 11 height 11
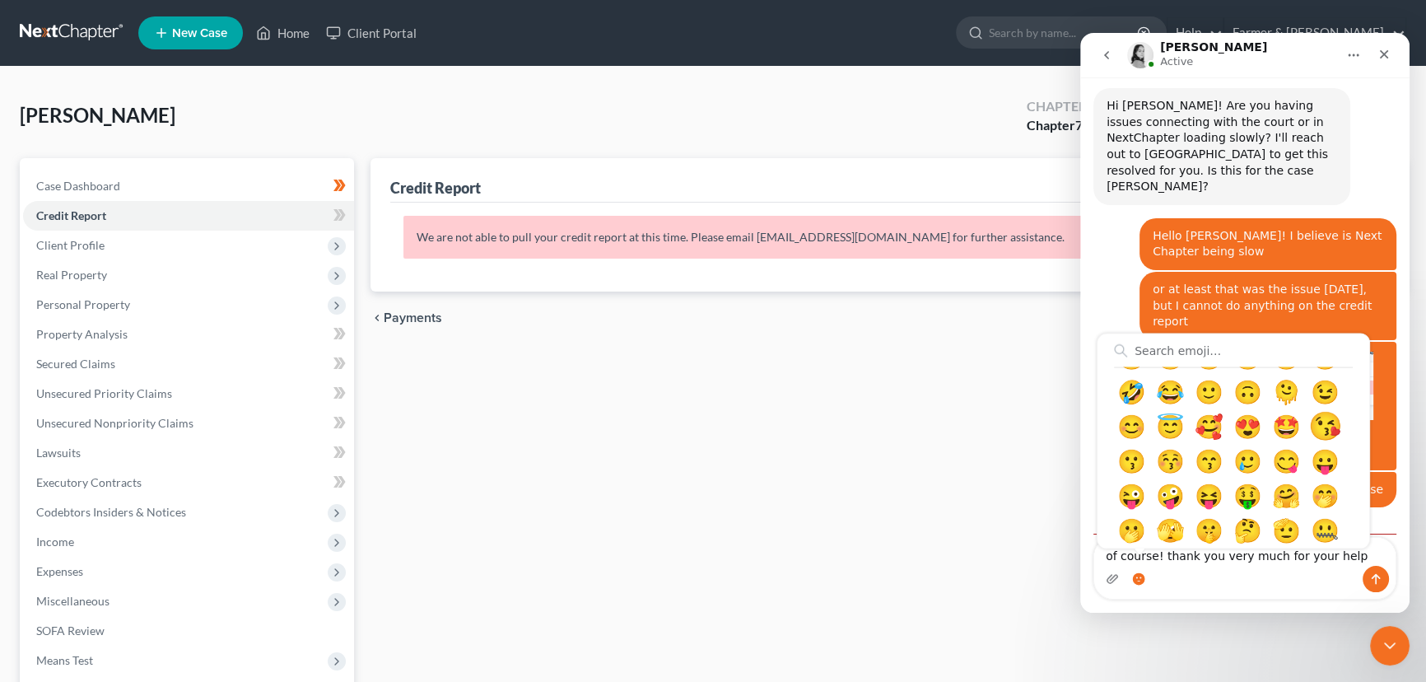
scroll to position [128, 0]
type textarea "of course! thank you very much for your help 🫠"
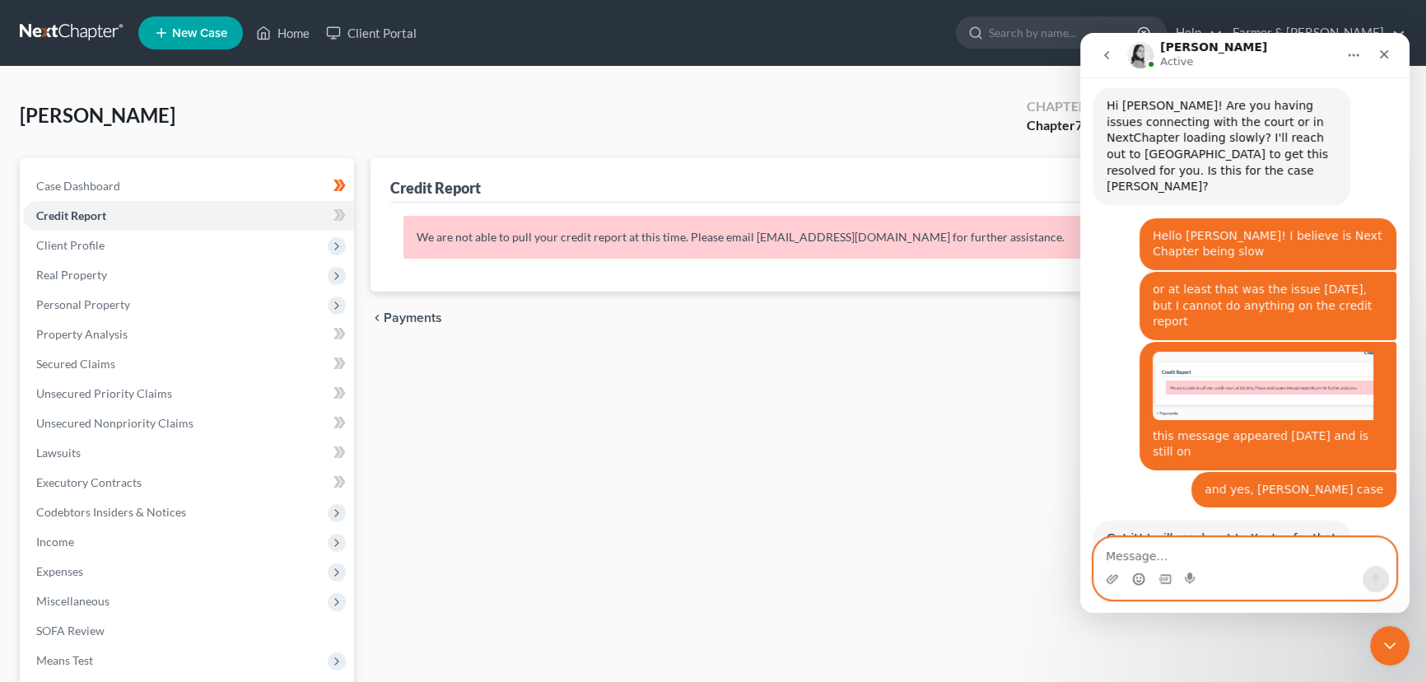
scroll to position [771, 0]
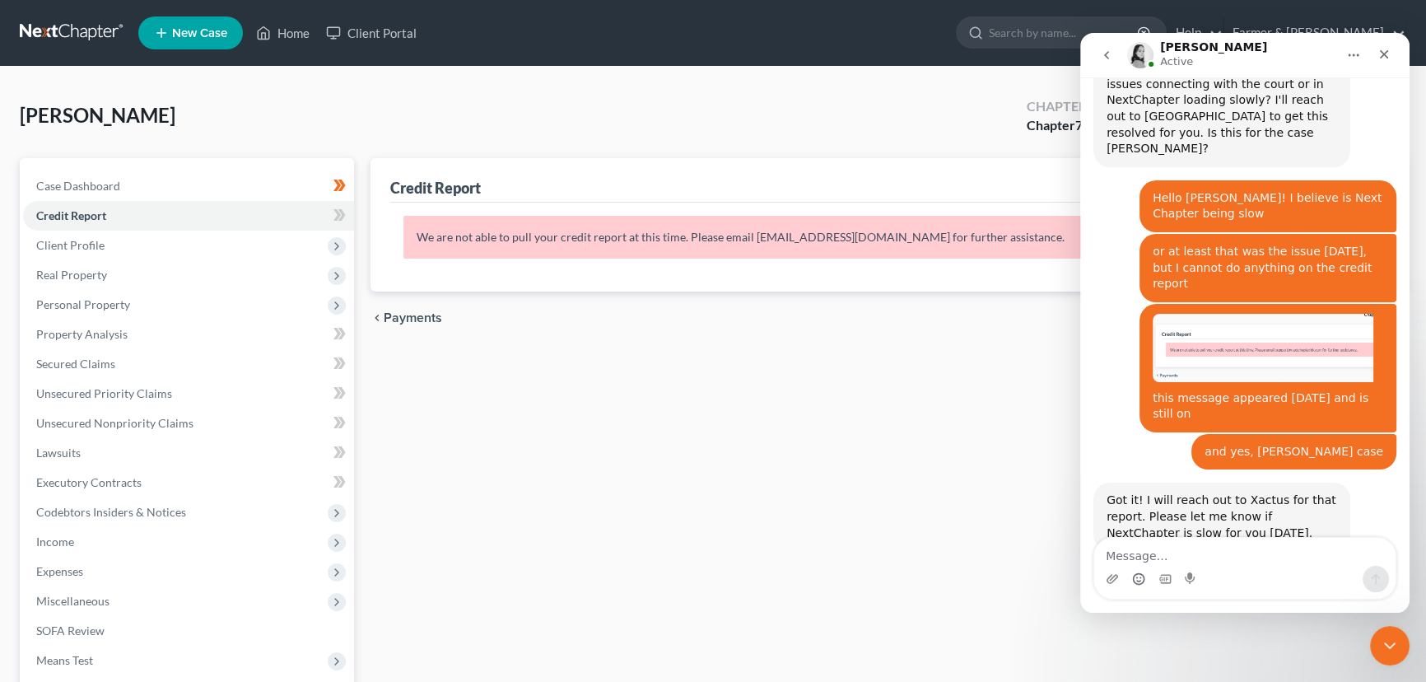
click at [885, 393] on div "Credit Report Credit Report requested and in progress. Please wait... 99% We ar…" at bounding box center [888, 485] width 1053 height 655
click at [1108, 51] on icon "go back" at bounding box center [1106, 55] width 5 height 8
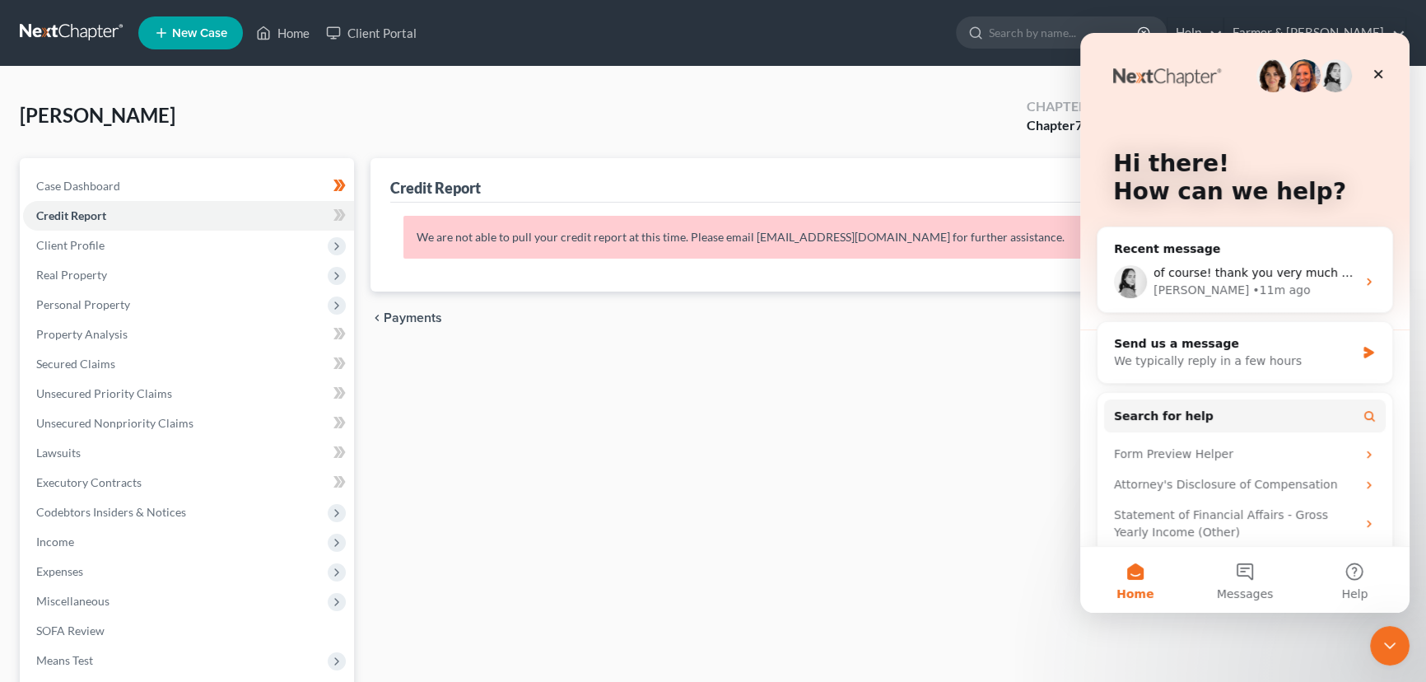
click at [847, 114] on div "[PERSON_NAME] Upgraded Chapter Chapter 7 Status Lead District [GEOGRAPHIC_DATA]…" at bounding box center [713, 122] width 1387 height 72
click at [770, 534] on div "Credit Report Credit Report requested and in progress. Please wait... 99% We ar…" at bounding box center [888, 485] width 1053 height 655
click at [1381, 72] on icon "Close" at bounding box center [1378, 74] width 13 height 13
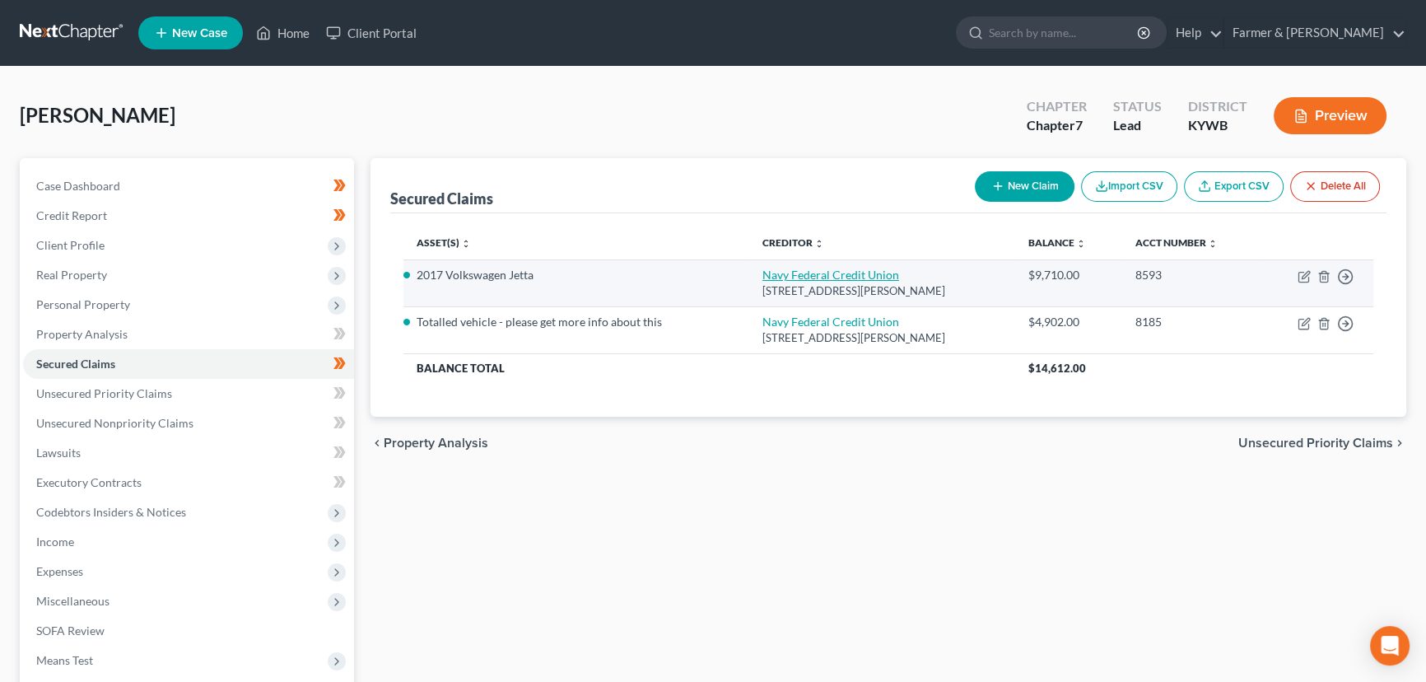
click at [820, 276] on link "Navy Federal Credit Union" at bounding box center [831, 275] width 137 height 14
select select "48"
select select "4"
select select "0"
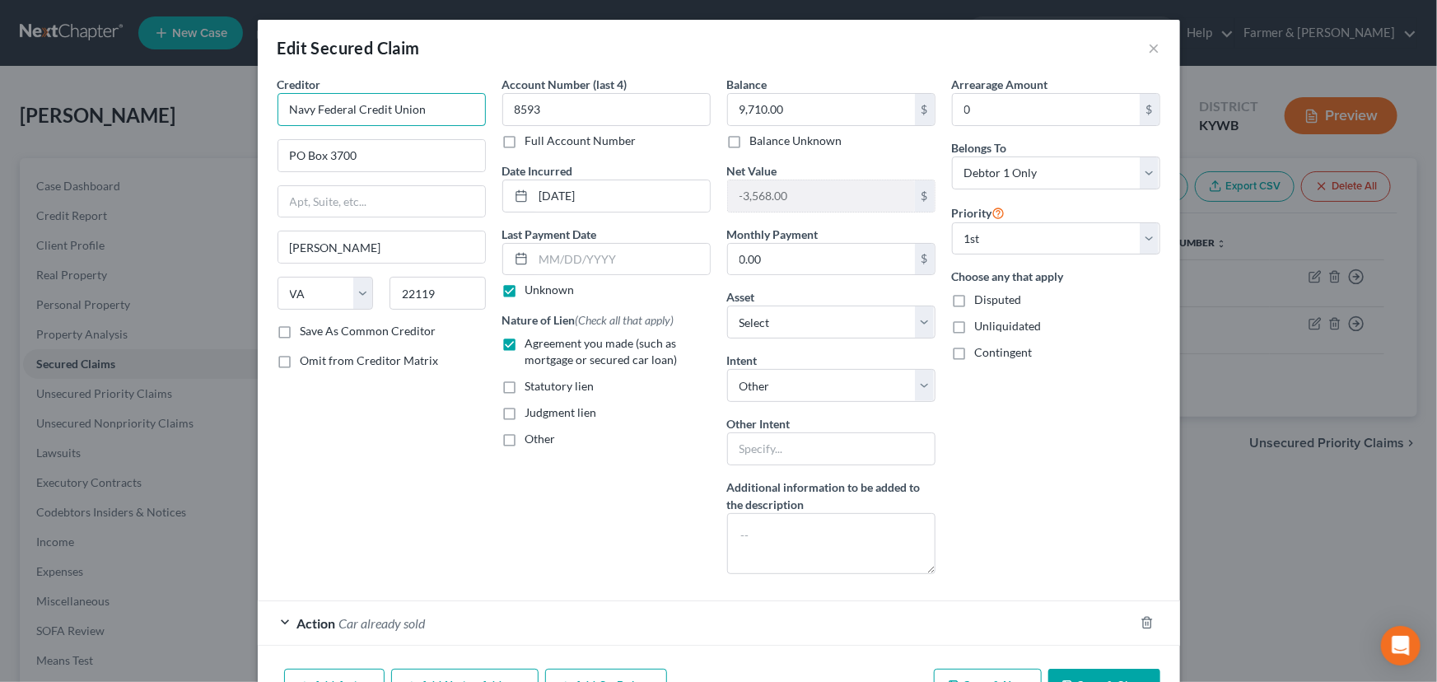
drag, startPoint x: 433, startPoint y: 110, endPoint x: 254, endPoint y: 121, distance: 179.9
click at [258, 121] on div "Creditor * Navy Federal Credit Union PO Box 3700 Merrifield State AL AK AR AZ C…" at bounding box center [719, 369] width 922 height 586
click at [362, 436] on div "Creditor * Navy Federal Credit Union PO Box 3700 Merrifield State AL AK AR AZ C…" at bounding box center [381, 331] width 225 height 511
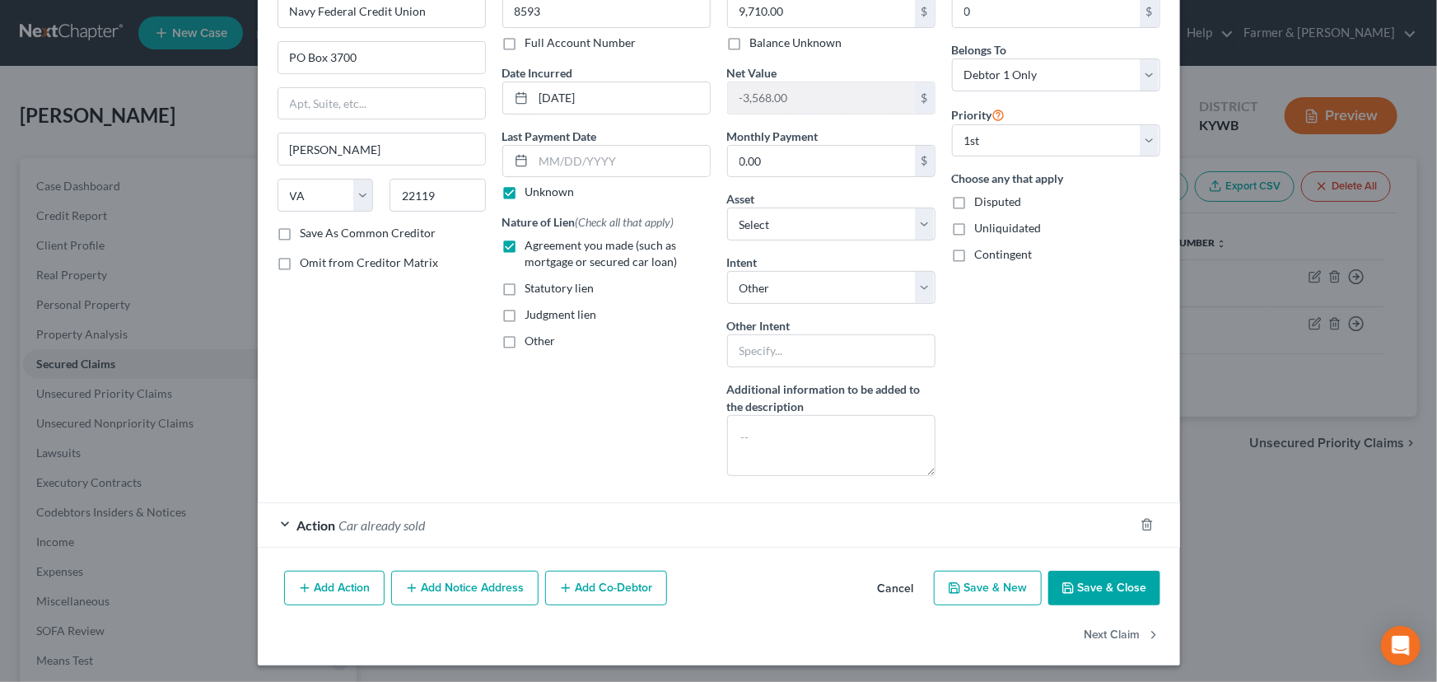
scroll to position [100, 0]
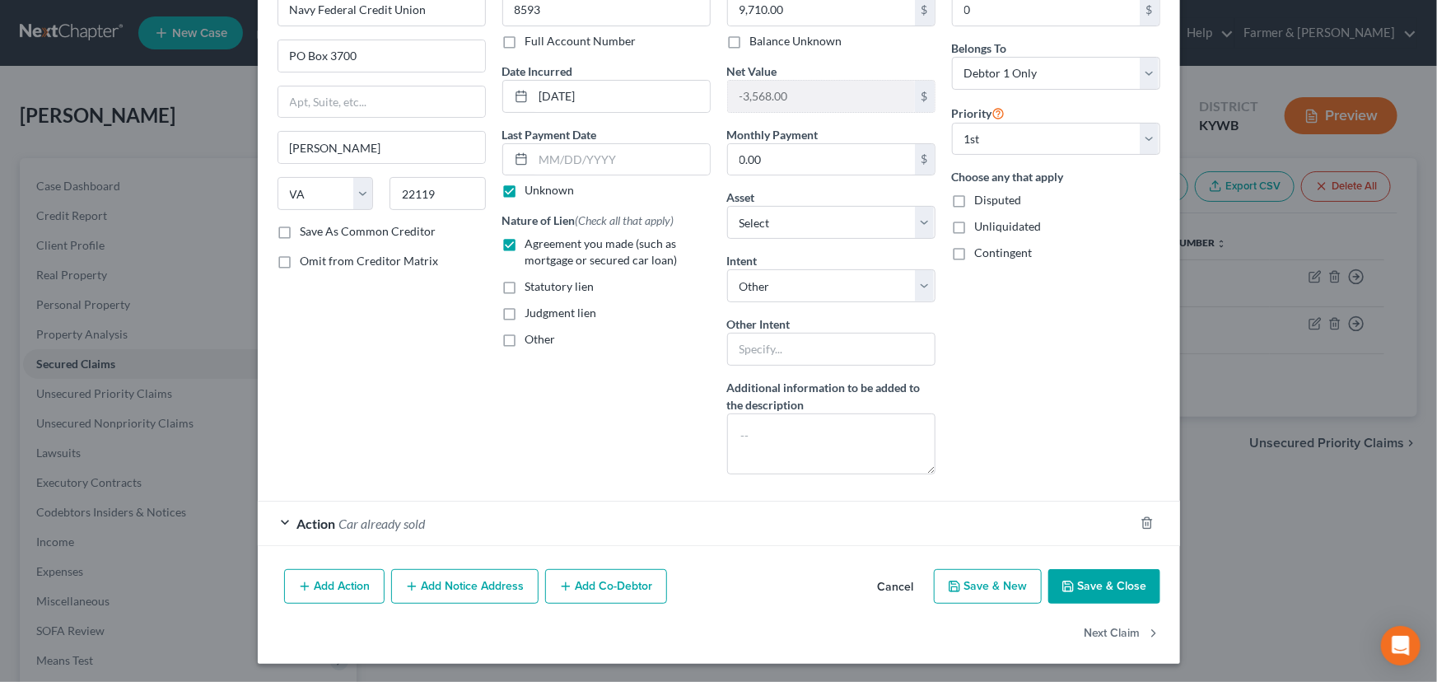
click at [894, 585] on button "Cancel" at bounding box center [896, 587] width 63 height 33
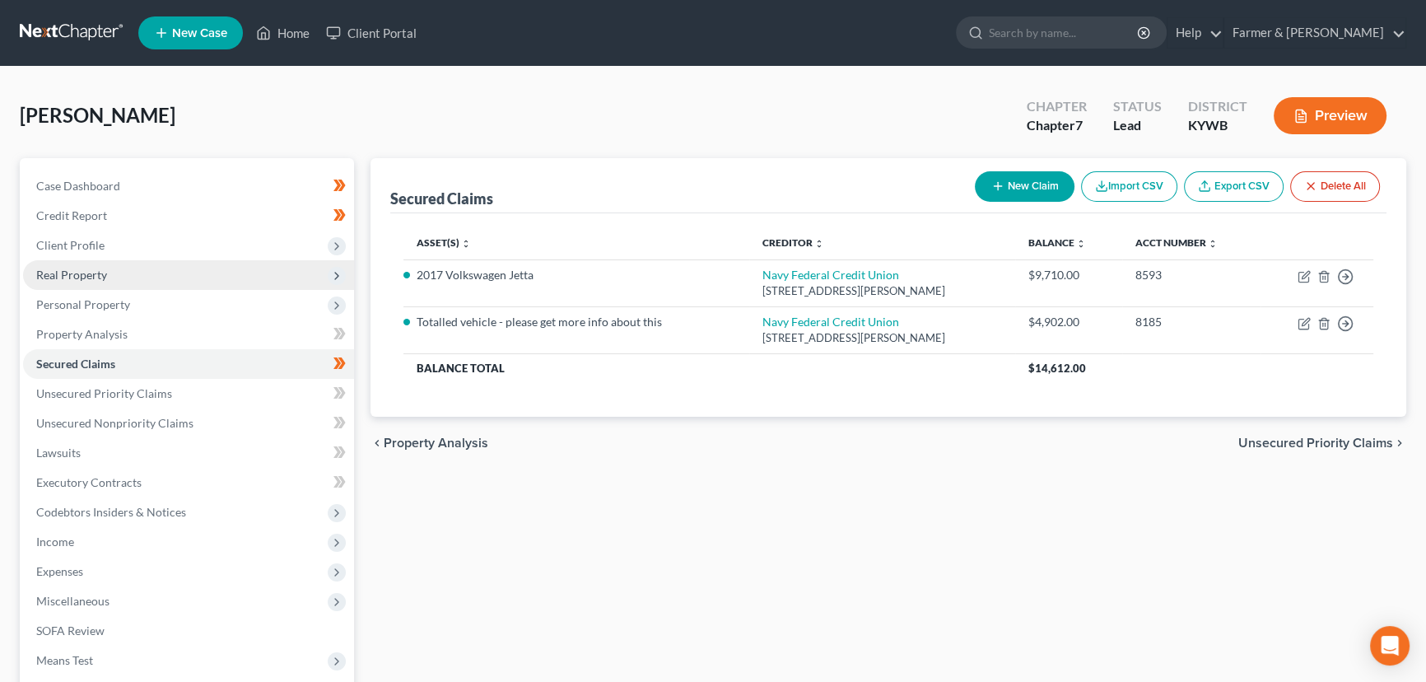
click at [100, 264] on span "Real Property" at bounding box center [188, 275] width 331 height 30
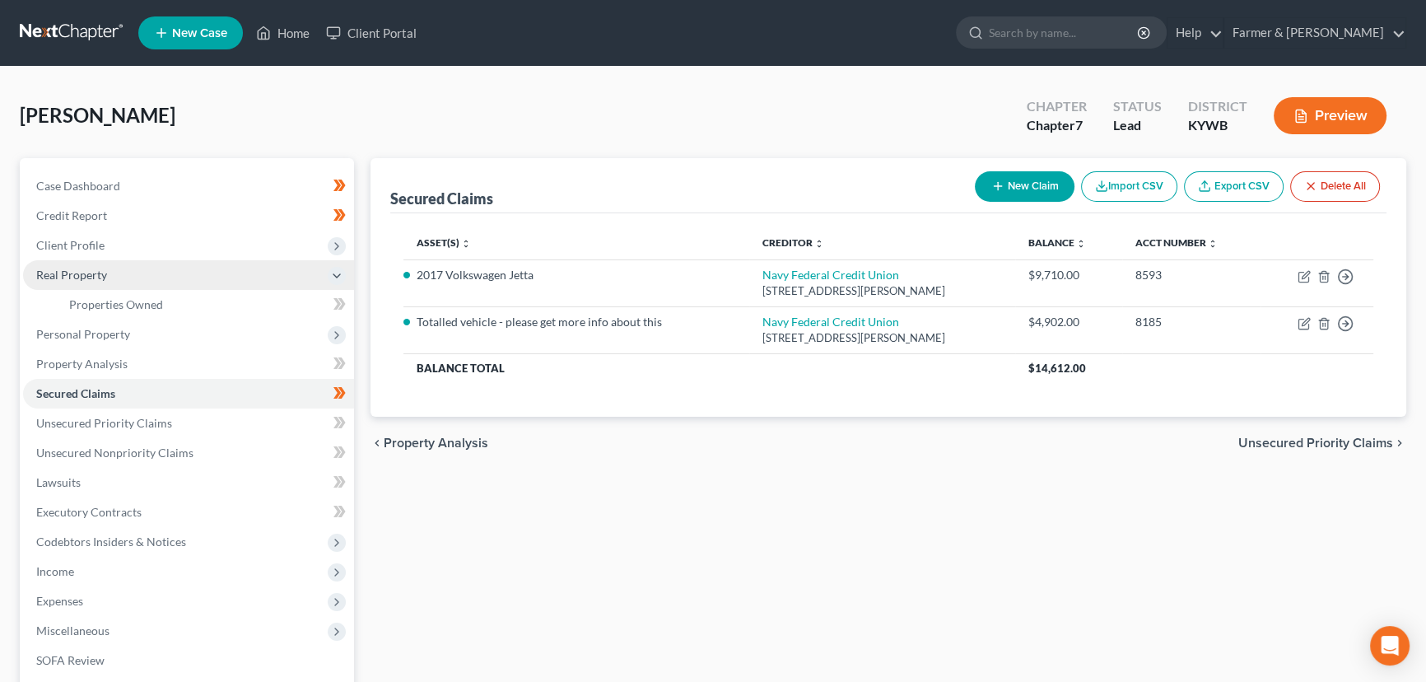
click at [104, 277] on span "Real Property" at bounding box center [71, 275] width 71 height 14
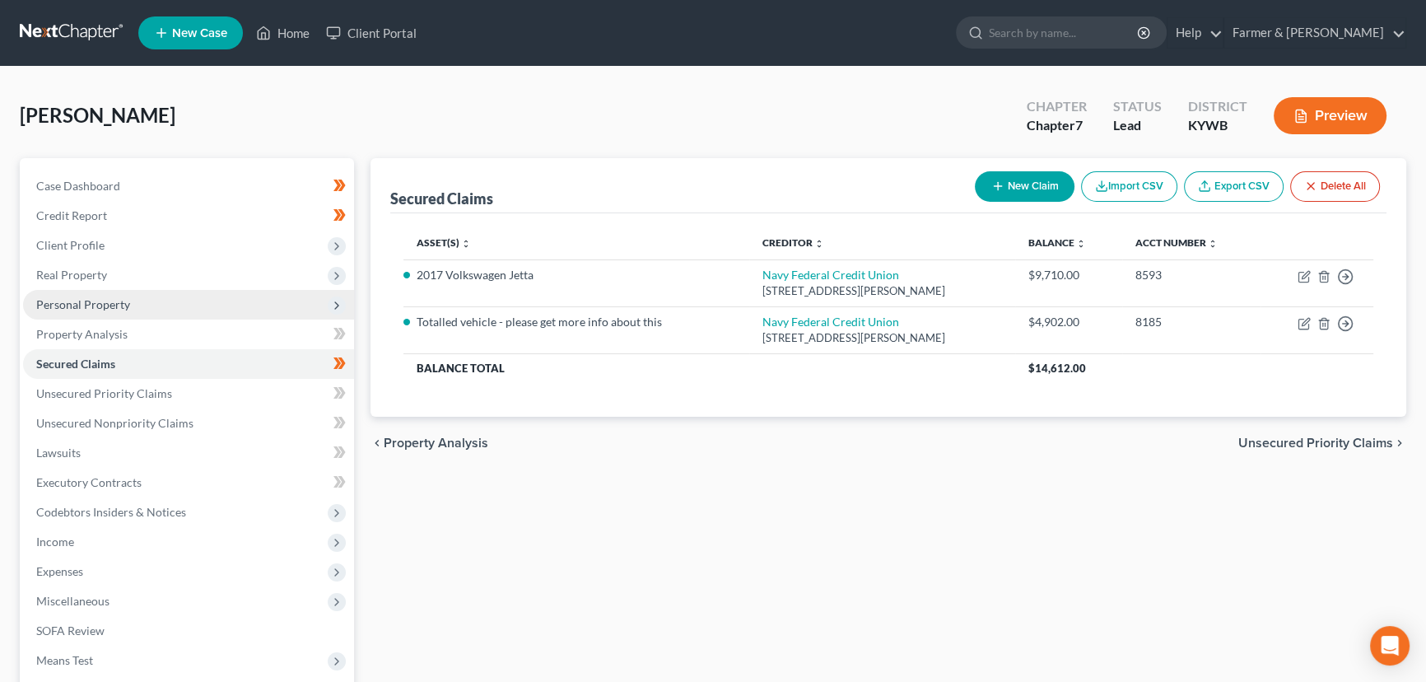
click at [101, 292] on span "Personal Property" at bounding box center [188, 305] width 331 height 30
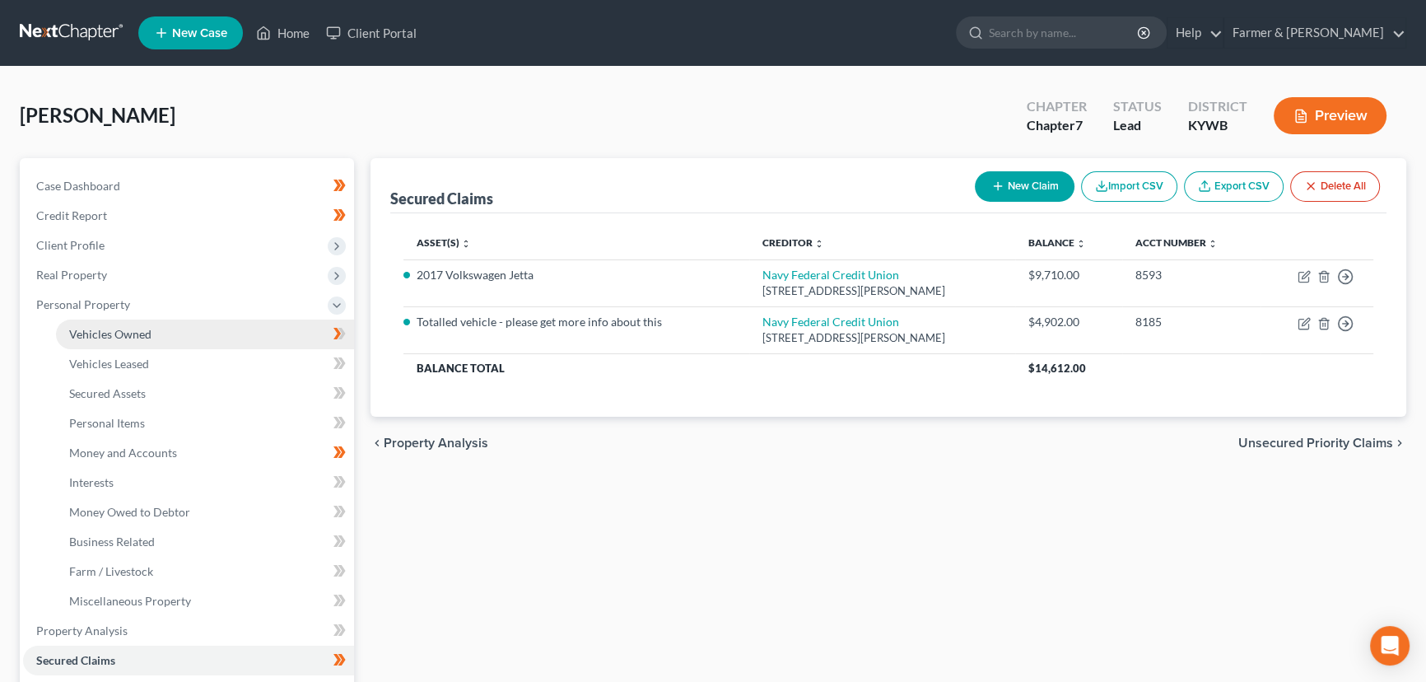
click at [108, 329] on span "Vehicles Owned" at bounding box center [110, 334] width 82 height 14
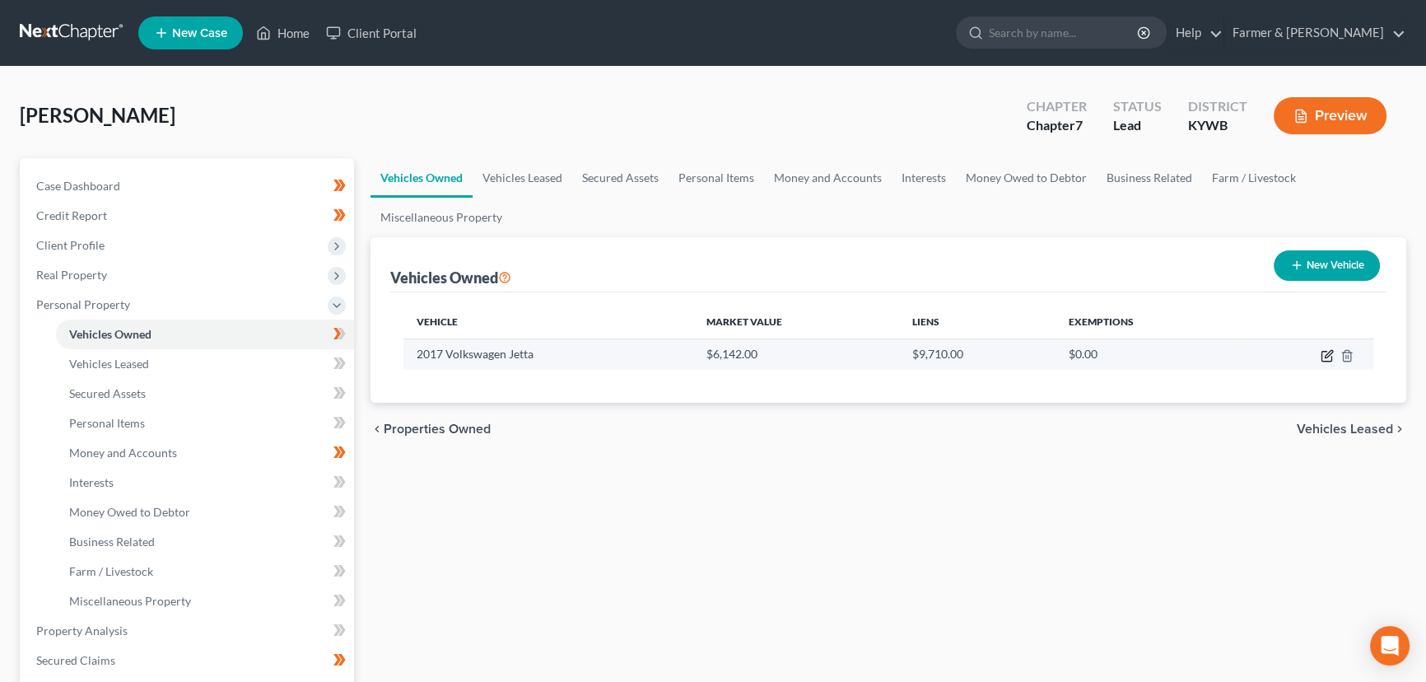
click at [1326, 354] on icon "button" at bounding box center [1327, 355] width 13 height 13
select select "0"
select select "9"
select select "2"
select select "0"
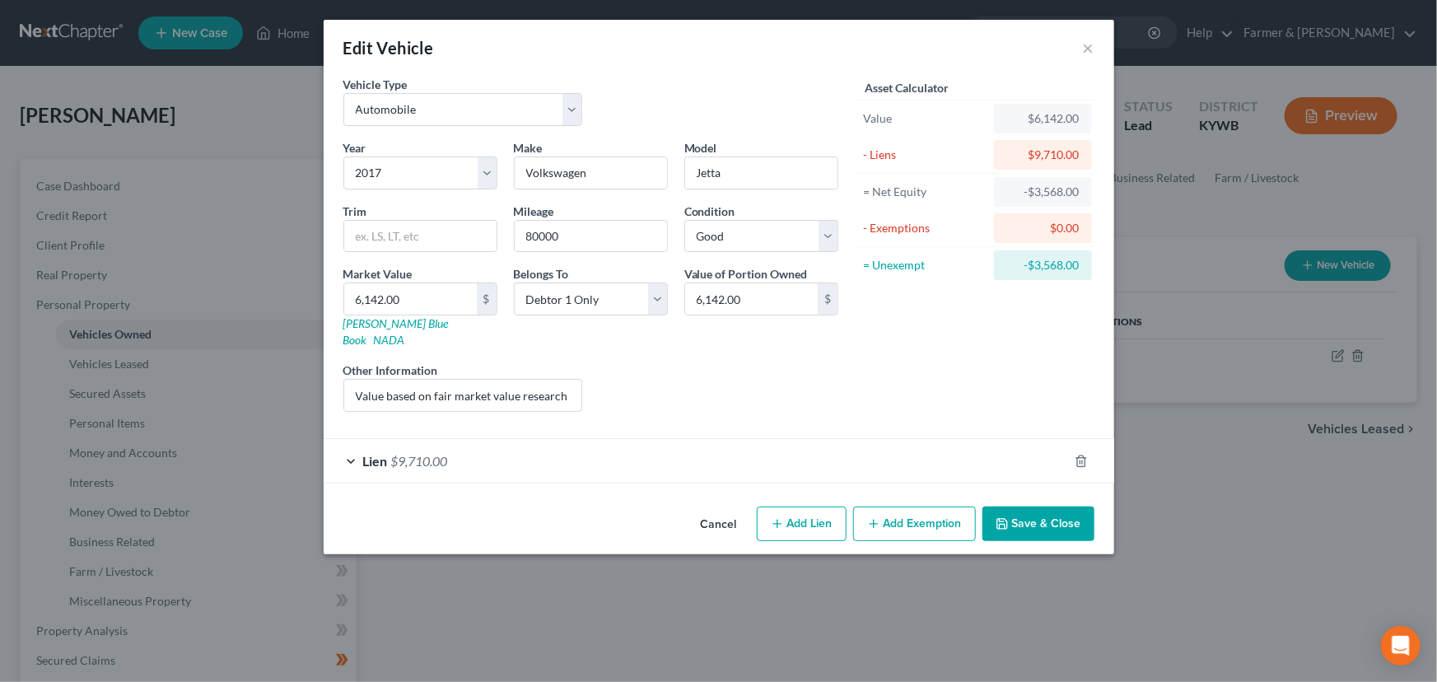
click at [723, 512] on button "Cancel" at bounding box center [719, 524] width 63 height 33
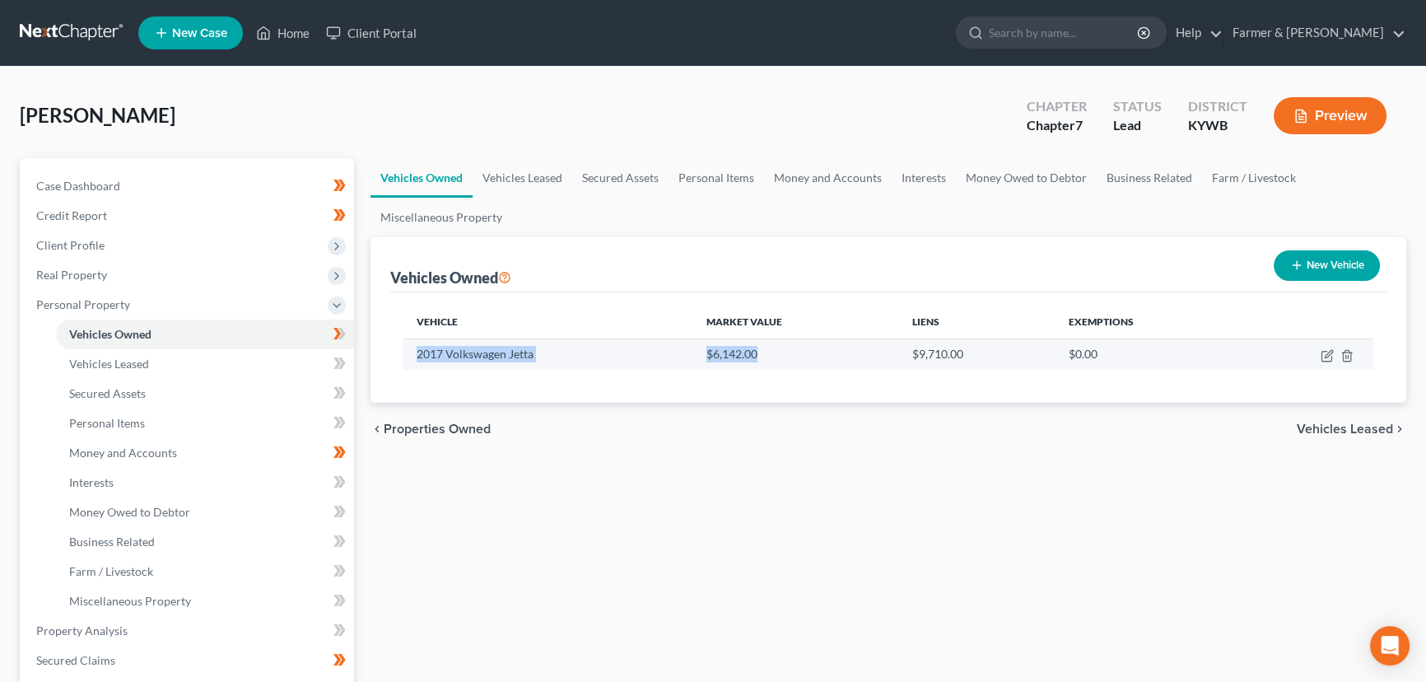
drag, startPoint x: 412, startPoint y: 353, endPoint x: 773, endPoint y: 349, distance: 361.6
click at [773, 349] on tr "2017 Volkswagen Jetta $6,142.00 $9,710.00 $0.00" at bounding box center [889, 353] width 970 height 31
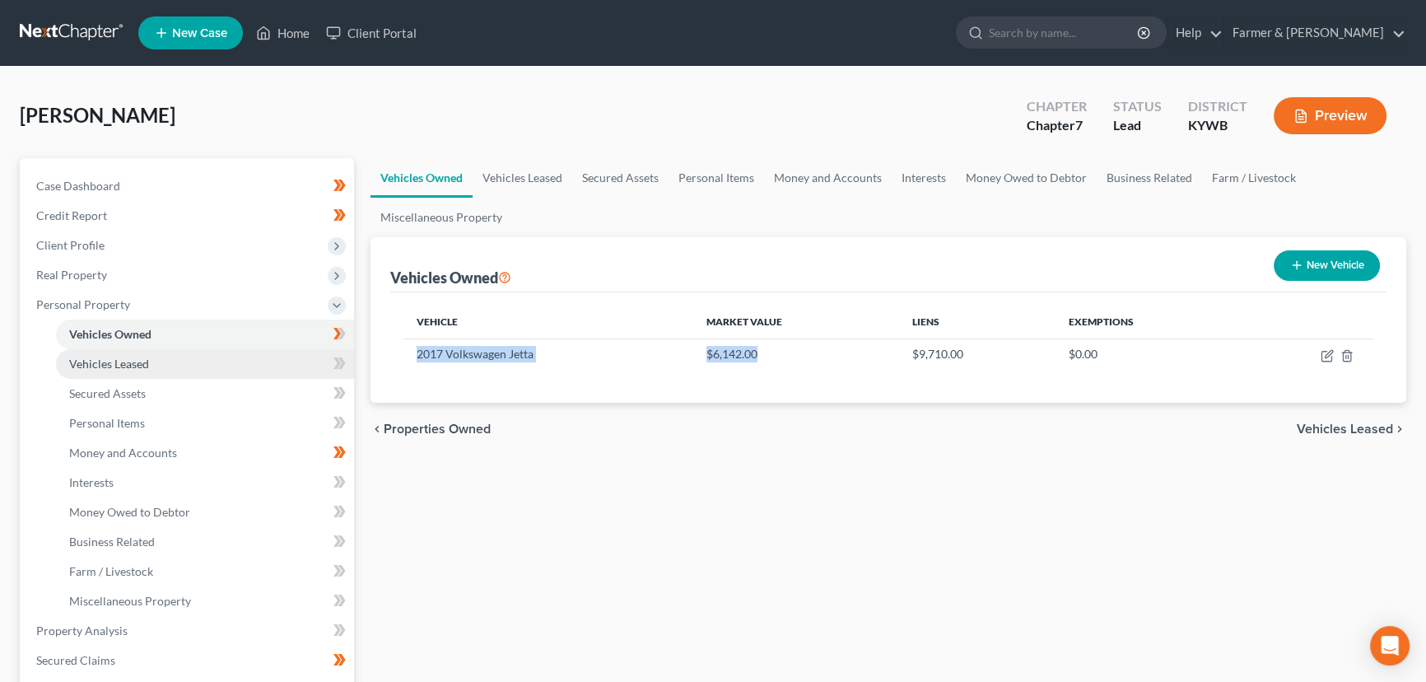
copy tr "2017 Volkswagen Jetta $6,142.00"
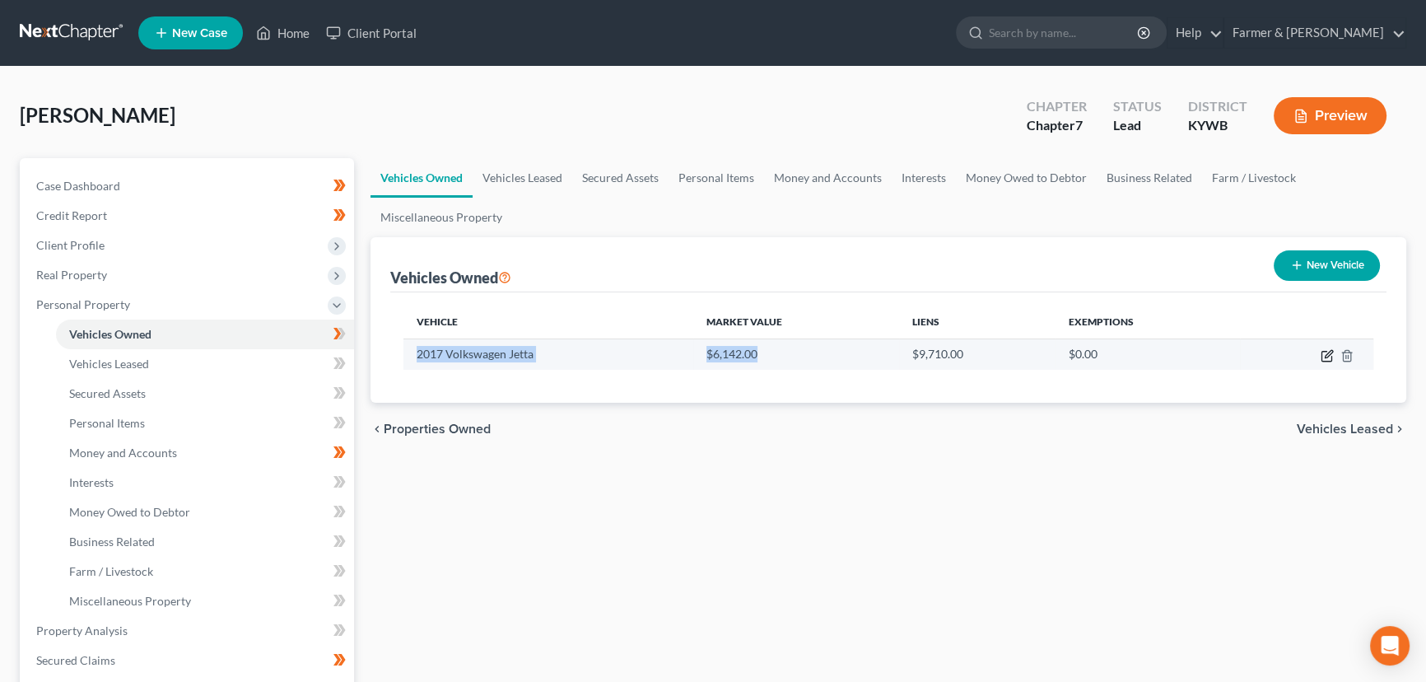
drag, startPoint x: 1328, startPoint y: 355, endPoint x: 1267, endPoint y: 368, distance: 61.5
click at [1328, 355] on icon "button" at bounding box center [1328, 353] width 7 height 7
select select "0"
select select "9"
select select "2"
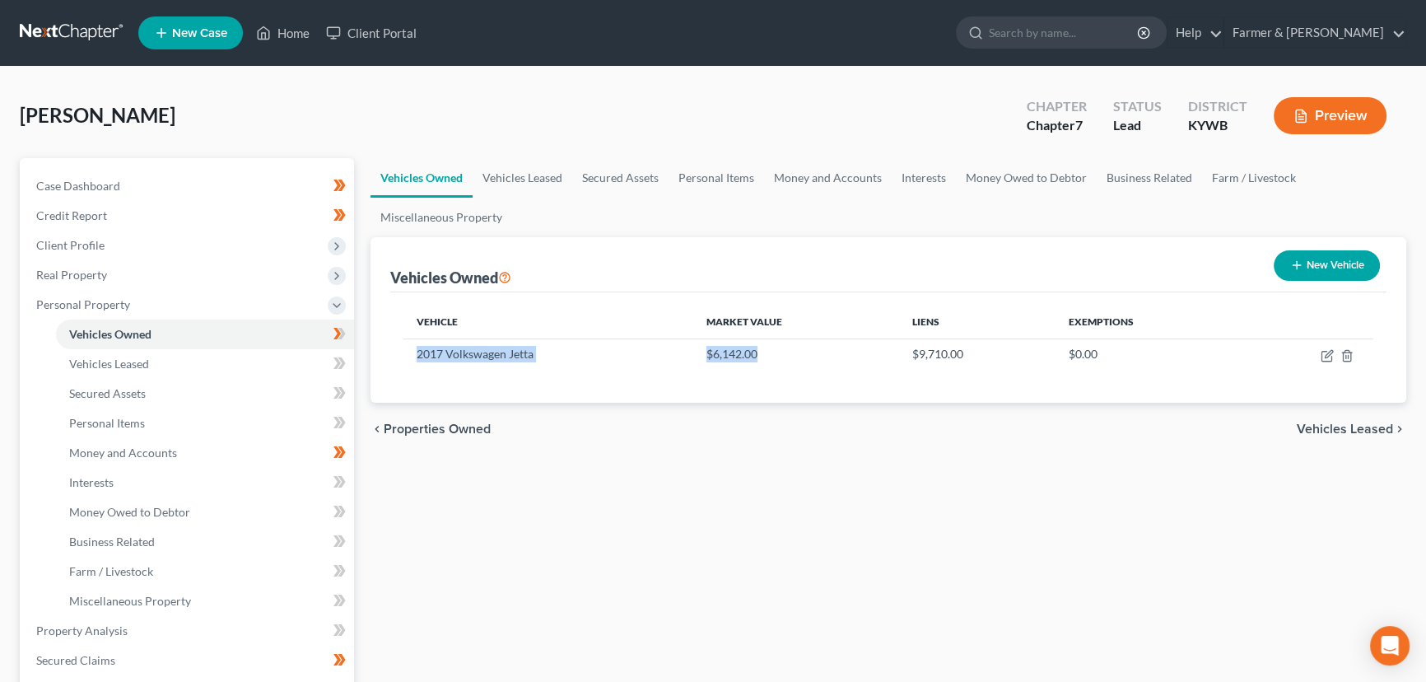
select select "0"
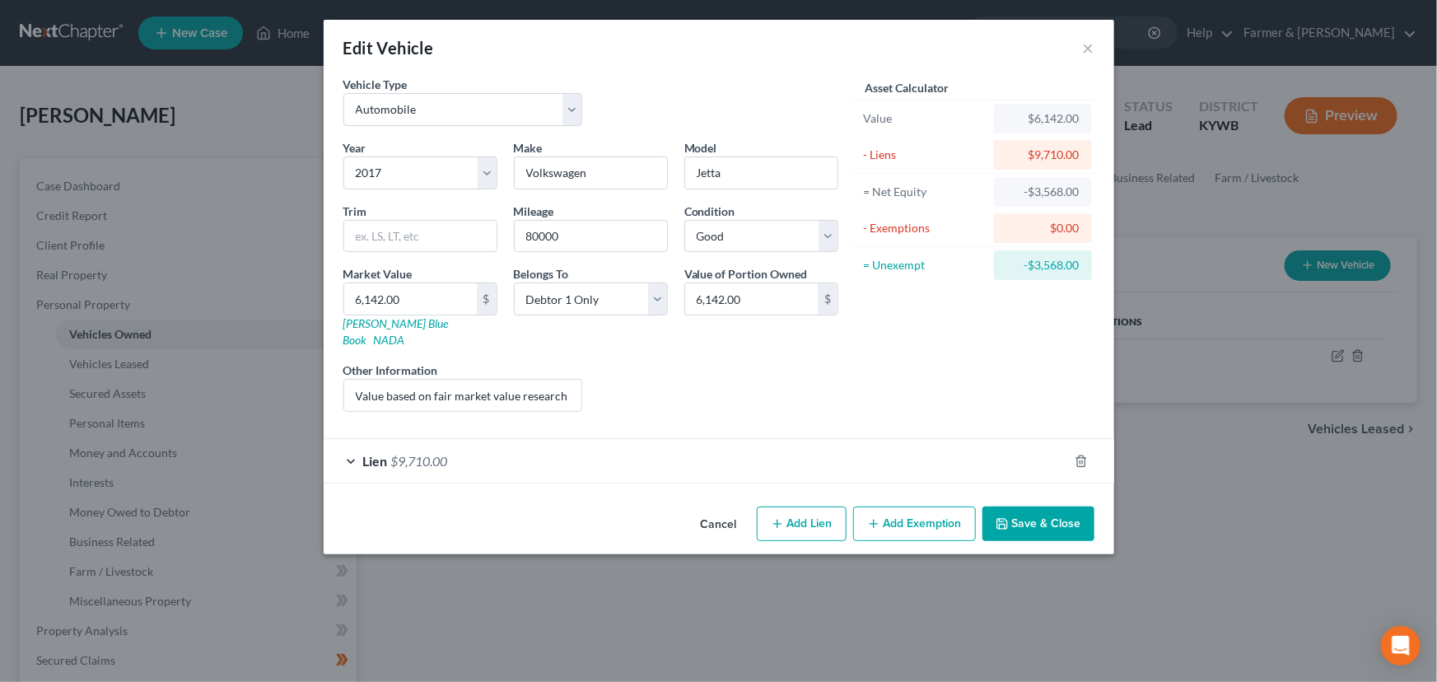
click at [550, 439] on div "Lien $9,710.00" at bounding box center [696, 461] width 745 height 44
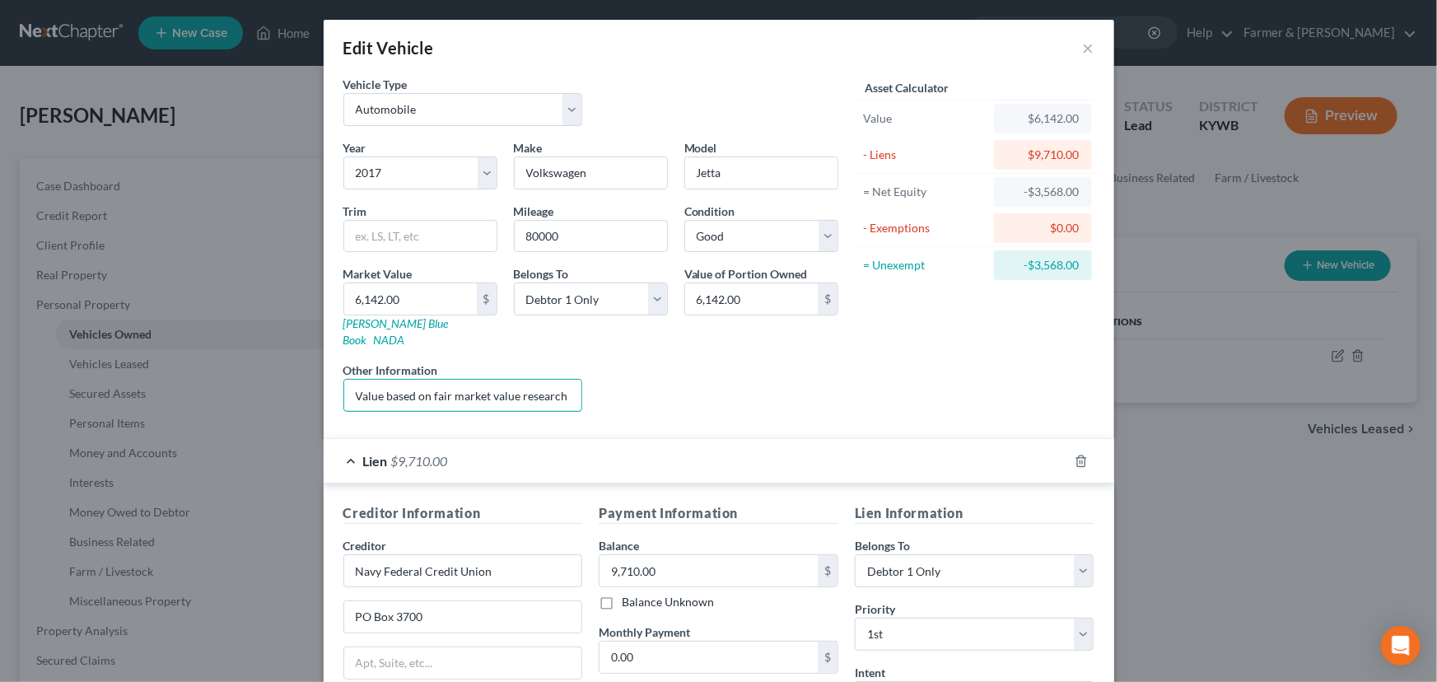
scroll to position [0, 104]
drag, startPoint x: 520, startPoint y: 378, endPoint x: 754, endPoint y: 377, distance: 234.7
click at [754, 377] on div "Year Select 2026 2025 2024 2023 2022 2021 2020 2019 2018 2017 2016 2015 2014 20…" at bounding box center [590, 282] width 511 height 286
click at [754, 377] on div "Liens Select" at bounding box center [718, 387] width 256 height 50
drag, startPoint x: 350, startPoint y: 380, endPoint x: 652, endPoint y: 376, distance: 302.3
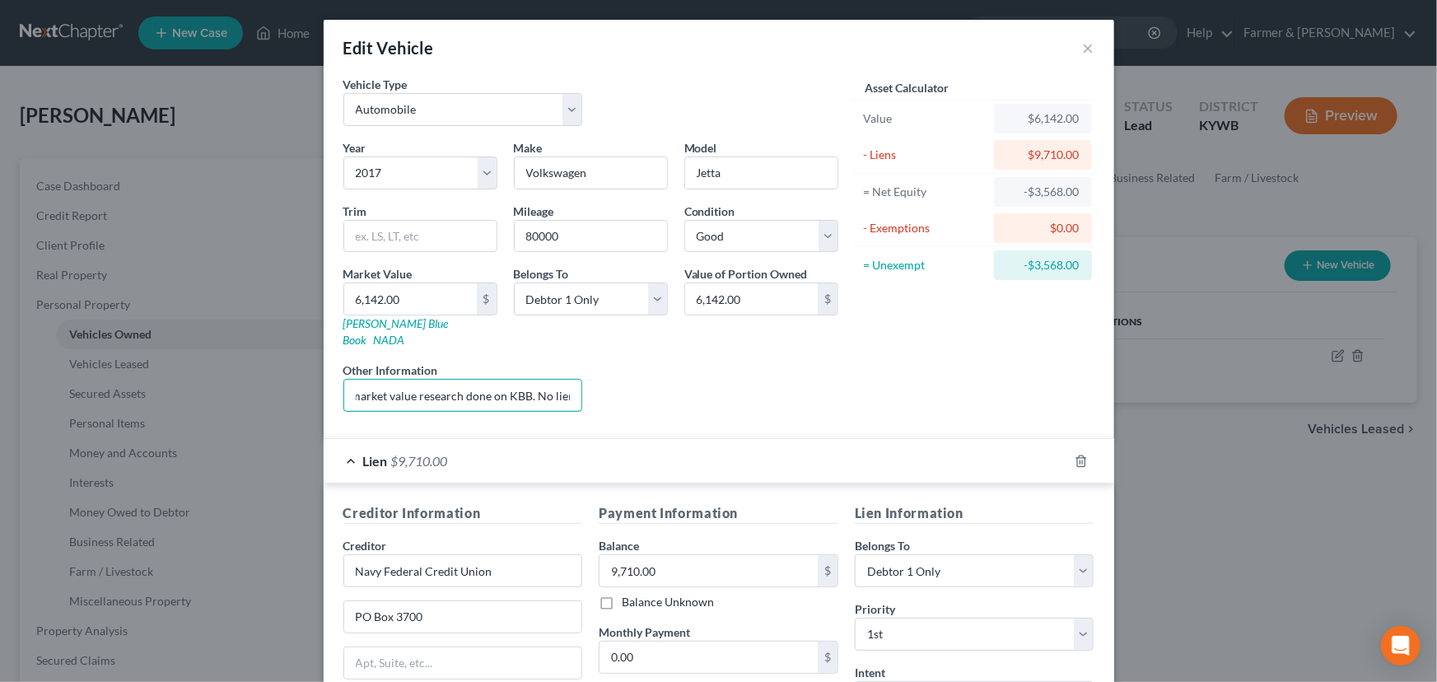
click at [652, 376] on div "Year Select 2026 2025 2024 2023 2022 2021 2020 2019 2018 2017 2016 2015 2014 20…" at bounding box center [590, 282] width 511 height 286
click at [522, 380] on input "text" at bounding box center [463, 395] width 238 height 31
drag, startPoint x: 595, startPoint y: 383, endPoint x: 704, endPoint y: 383, distance: 109.5
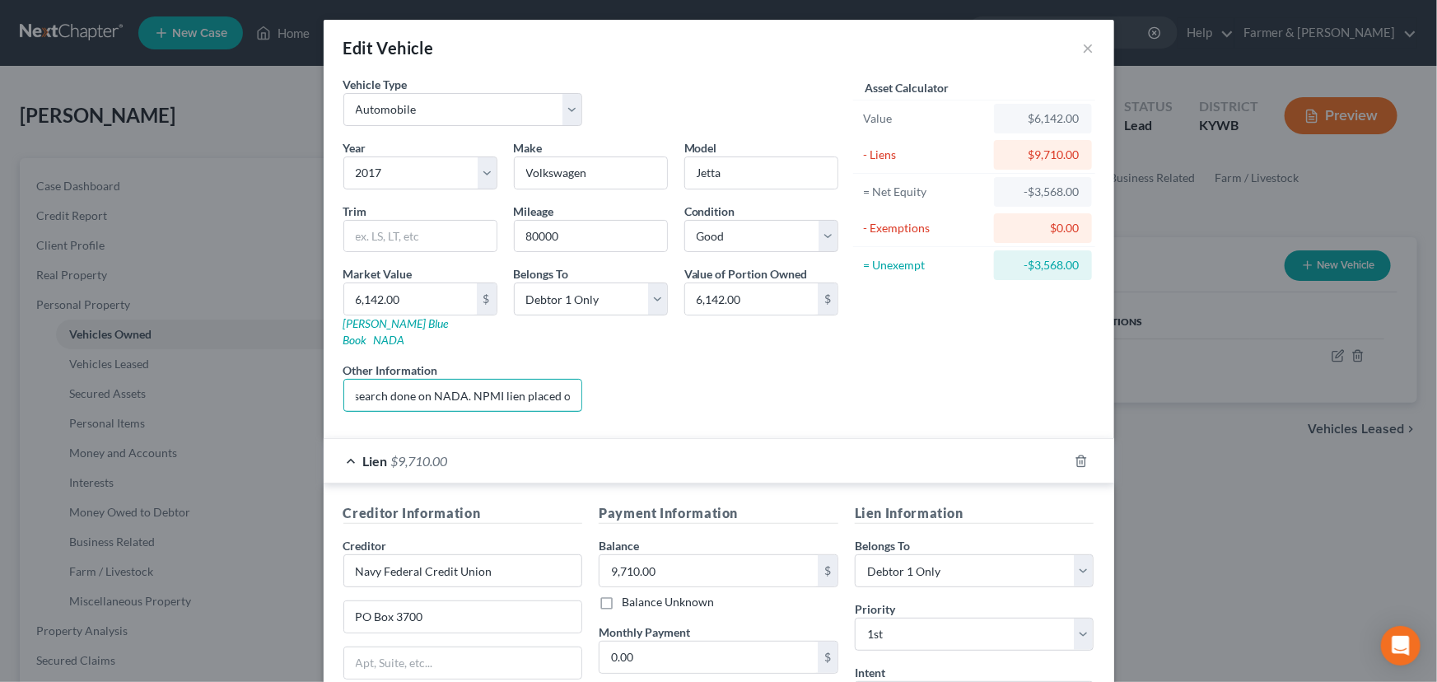
click at [704, 383] on div "Year Select 2026 2025 2024 2023 2022 2021 2020 2019 2018 2017 2016 2015 2014 20…" at bounding box center [590, 282] width 511 height 286
drag, startPoint x: 704, startPoint y: 383, endPoint x: 668, endPoint y: 386, distance: 36.4
click at [704, 383] on div "Liens Select" at bounding box center [718, 387] width 256 height 50
drag, startPoint x: 485, startPoint y: 379, endPoint x: 727, endPoint y: 405, distance: 243.6
click at [727, 405] on div "Year Select 2026 2025 2024 2023 2022 2021 2020 2019 2018 2017 2016 2015 2014 20…" at bounding box center [590, 282] width 511 height 286
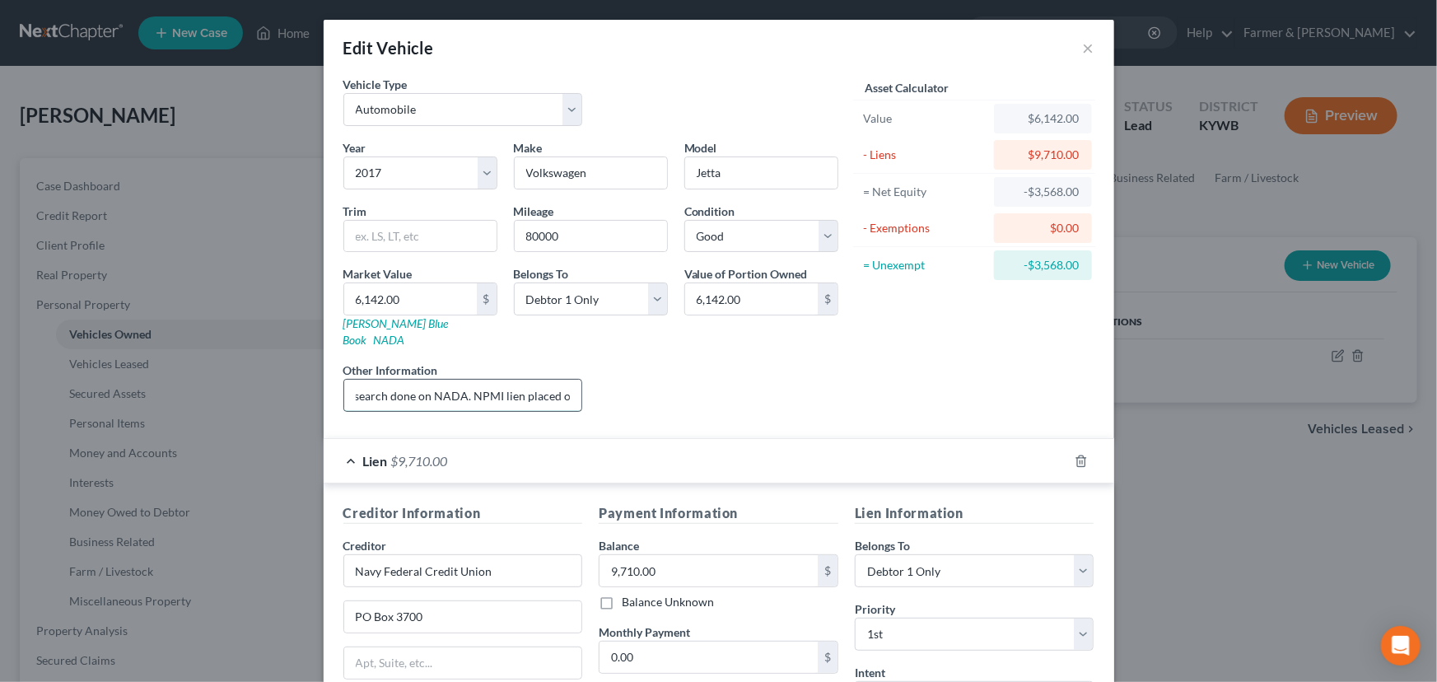
click at [450, 389] on input "Value based on fair market value research done on NADA. NPMI lien placed on" at bounding box center [463, 395] width 238 height 31
click at [457, 380] on input "Value based on fair market value research done on NADA. NPMI lien placed on" at bounding box center [463, 395] width 238 height 31
click at [411, 380] on input "Value based on fair market value research done on KBB. PMI lien placed on 11/13…" at bounding box center [463, 395] width 238 height 31
type input "Value based on fair market value research done on KBB. NPMI lien placed on 11/1…"
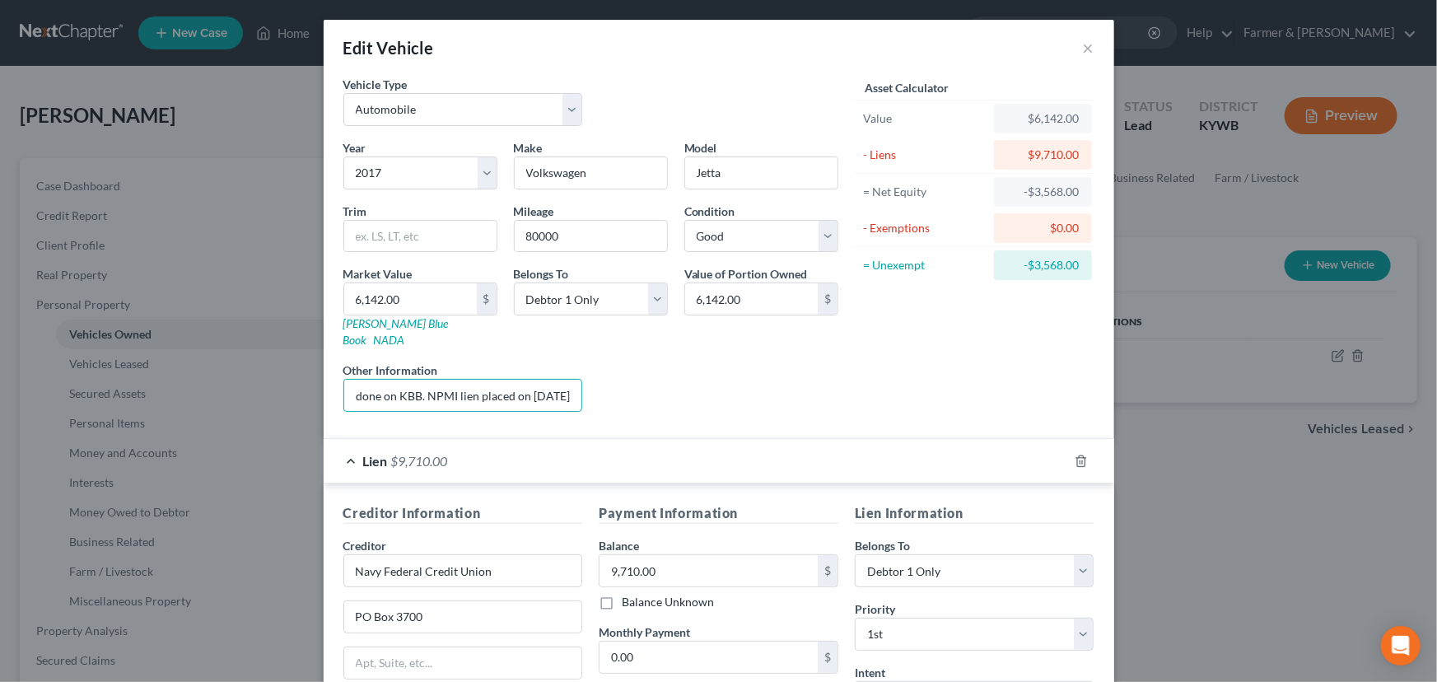
scroll to position [0, 0]
click at [640, 389] on div "Liens Select" at bounding box center [718, 387] width 256 height 50
click at [562, 82] on div "Vehicle Type Select Automobile Truck Trailer Watercraft Aircraft Motor Home Atv…" at bounding box center [463, 101] width 256 height 50
click at [665, 82] on div "Vehicle Type Select Automobile Truck Trailer Watercraft Aircraft Motor Home Atv…" at bounding box center [590, 107] width 511 height 63
click at [661, 117] on div "Vehicle Type Select Automobile Truck Trailer Watercraft Aircraft Motor Home Atv…" at bounding box center [590, 107] width 511 height 63
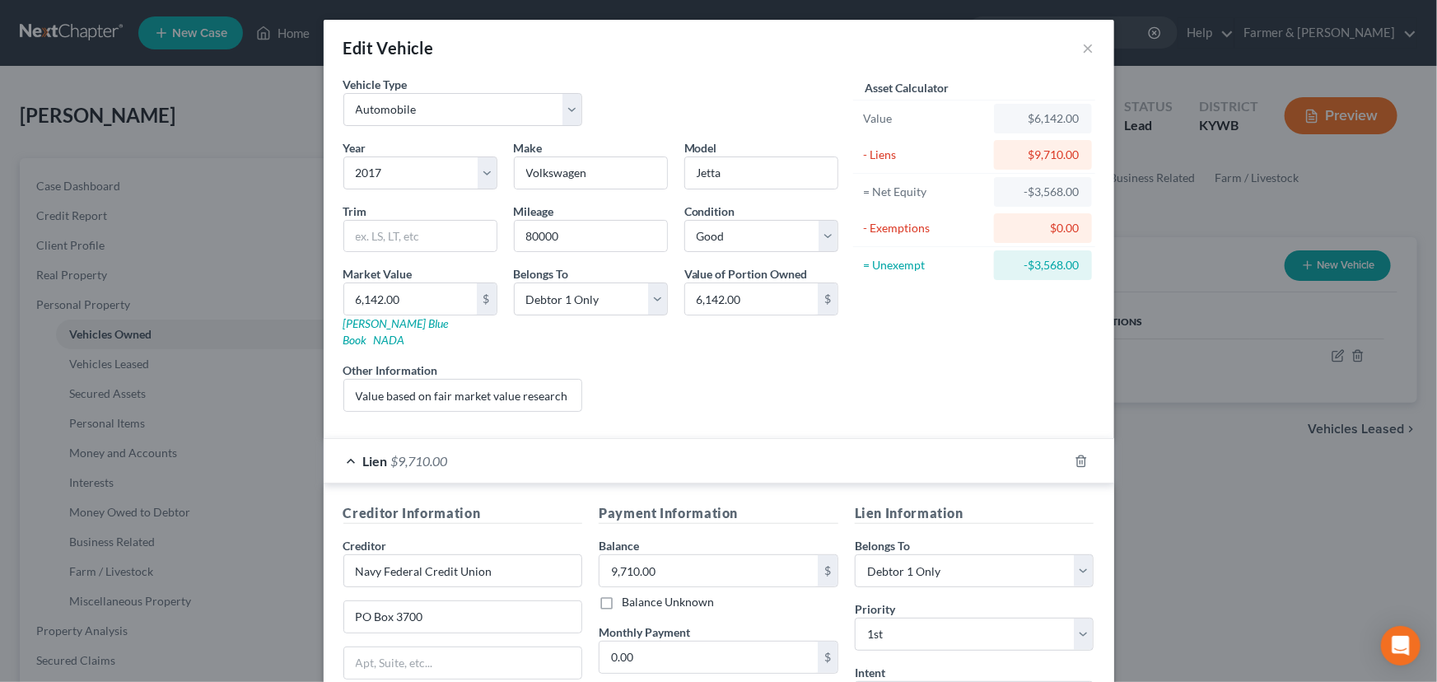
click at [685, 89] on div "Vehicle Type Select Automobile Truck Trailer Watercraft Aircraft Motor Home Atv…" at bounding box center [590, 107] width 511 height 63
click at [627, 58] on div "Edit Vehicle ×" at bounding box center [719, 48] width 791 height 56
click at [658, 372] on div "Liens Select" at bounding box center [718, 387] width 256 height 50
drag, startPoint x: 501, startPoint y: 558, endPoint x: 346, endPoint y: 562, distance: 154.9
click at [346, 562] on input "Navy Federal Credit Union" at bounding box center [463, 570] width 240 height 33
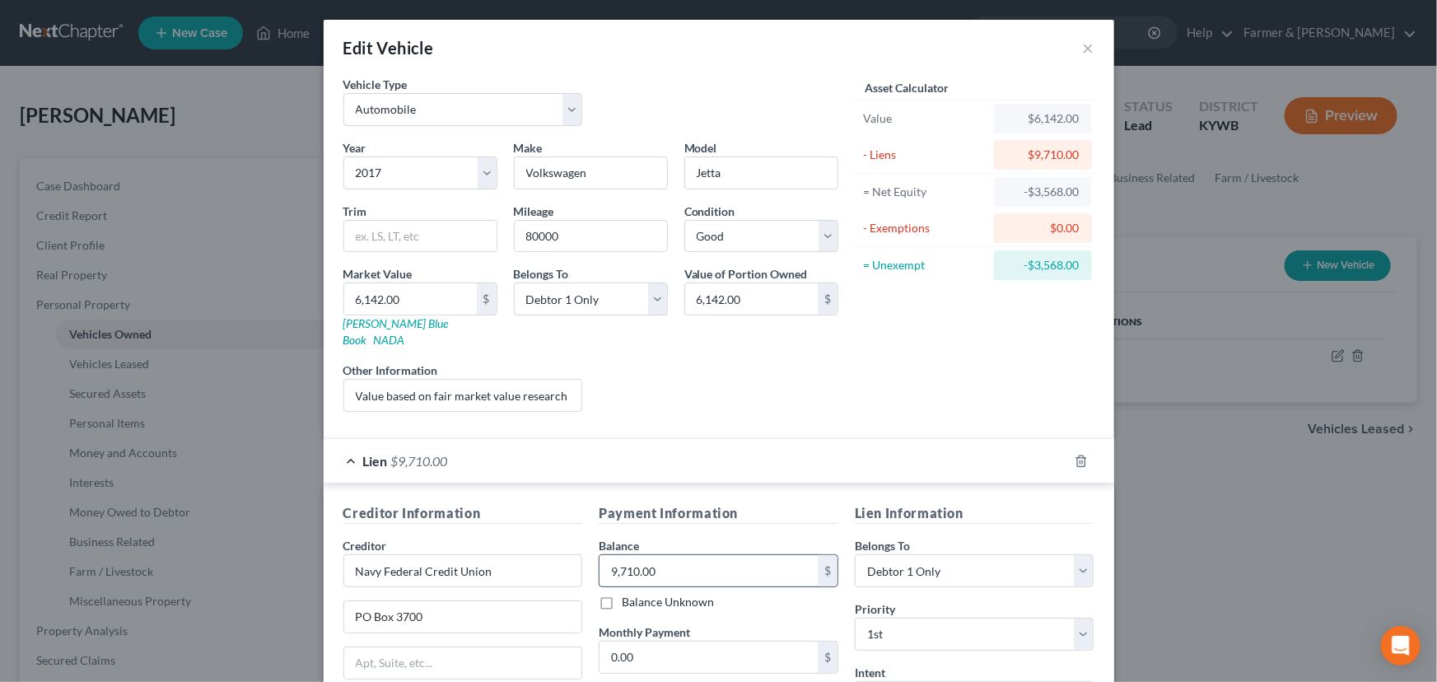
click at [674, 555] on input "9,710.00" at bounding box center [709, 570] width 218 height 31
click at [651, 362] on div "Liens Select" at bounding box center [718, 387] width 256 height 50
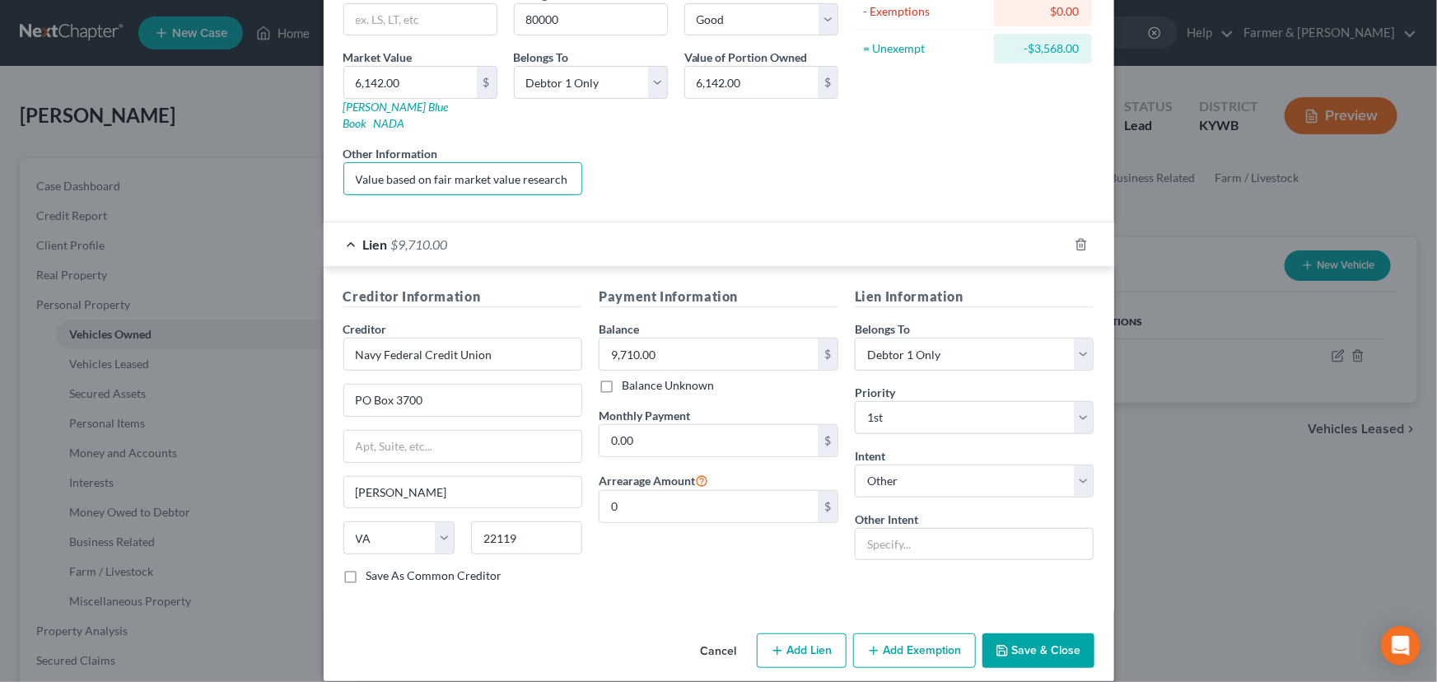
scroll to position [0, 231]
drag, startPoint x: 430, startPoint y: 163, endPoint x: 667, endPoint y: 164, distance: 237.2
click at [667, 164] on div "Year Select 2026 2025 2024 2023 2022 2021 2020 2019 2018 2017 2016 2015 2014 20…" at bounding box center [590, 66] width 511 height 286
click at [667, 164] on div "Liens Select" at bounding box center [718, 170] width 256 height 50
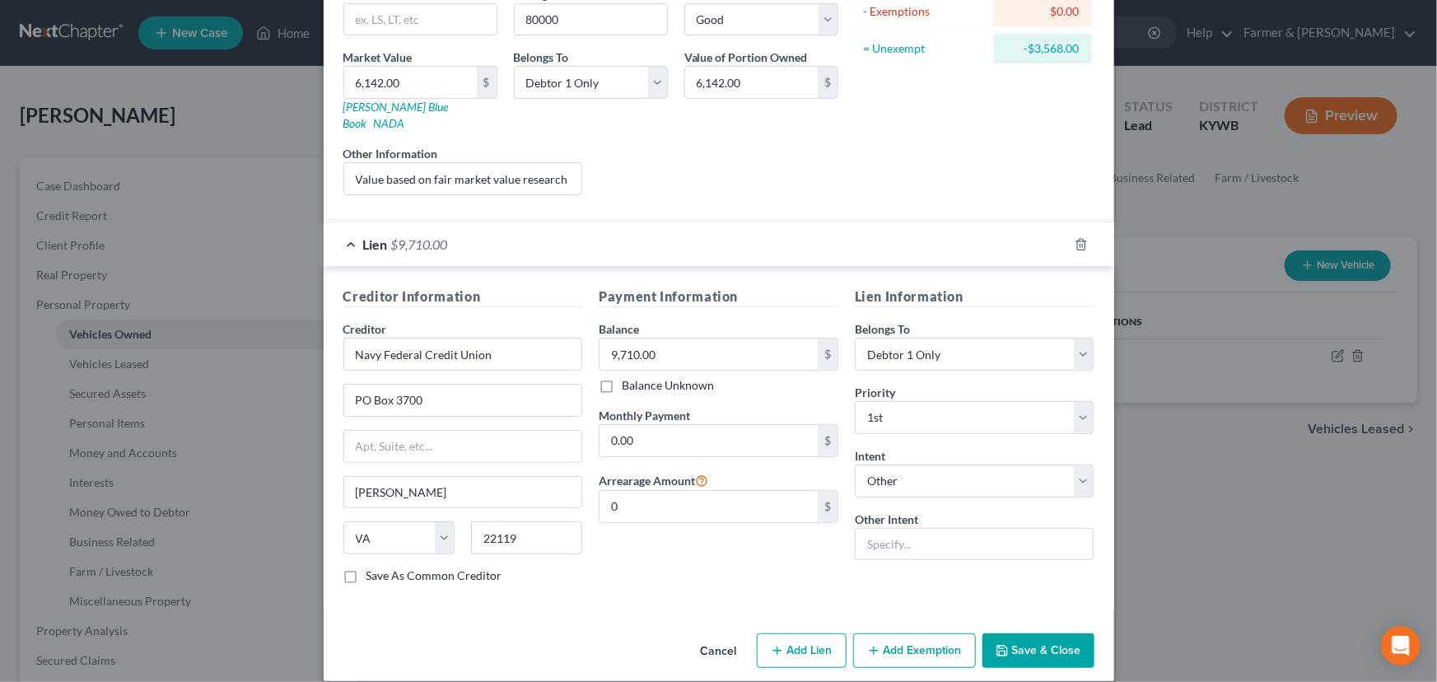
click at [554, 227] on div "Lien $9,710.00" at bounding box center [696, 244] width 745 height 44
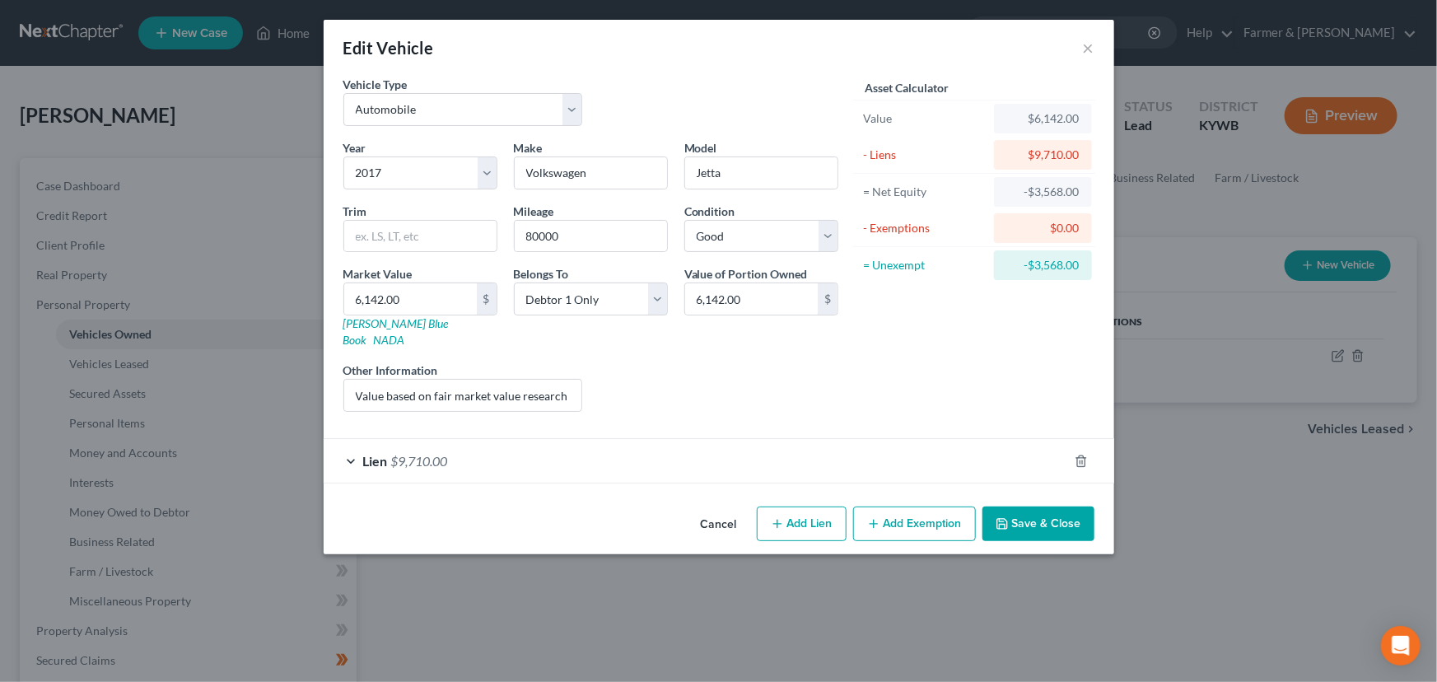
click at [1020, 506] on button "Save & Close" at bounding box center [1039, 523] width 112 height 35
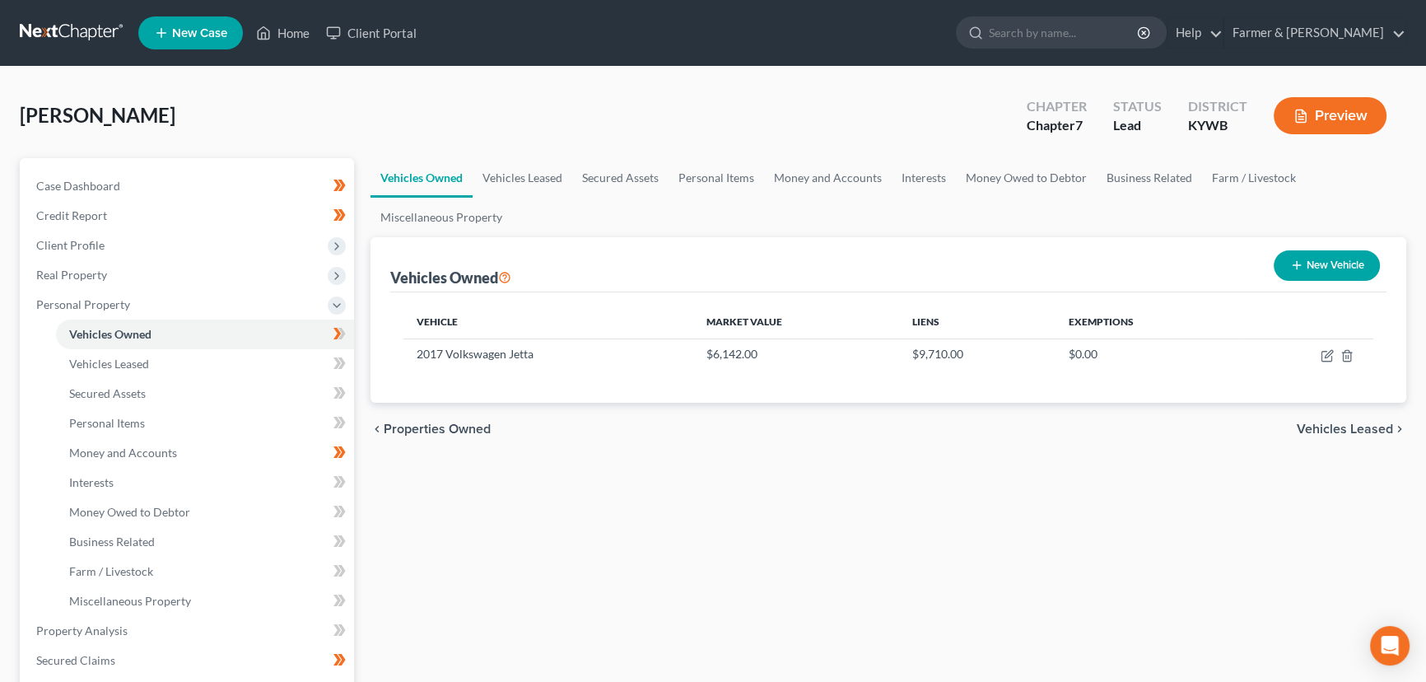
click at [701, 484] on div "Vehicles Owned Vehicles Leased Secured Assets Personal Items Money and Accounts…" at bounding box center [888, 633] width 1053 height 951
click at [352, 332] on span at bounding box center [339, 336] width 29 height 25
click at [478, 560] on div "Vehicles Owned Vehicles Leased Secured Assets Personal Items Money and Accounts…" at bounding box center [888, 633] width 1053 height 951
click at [183, 453] on link "Money and Accounts" at bounding box center [205, 453] width 298 height 30
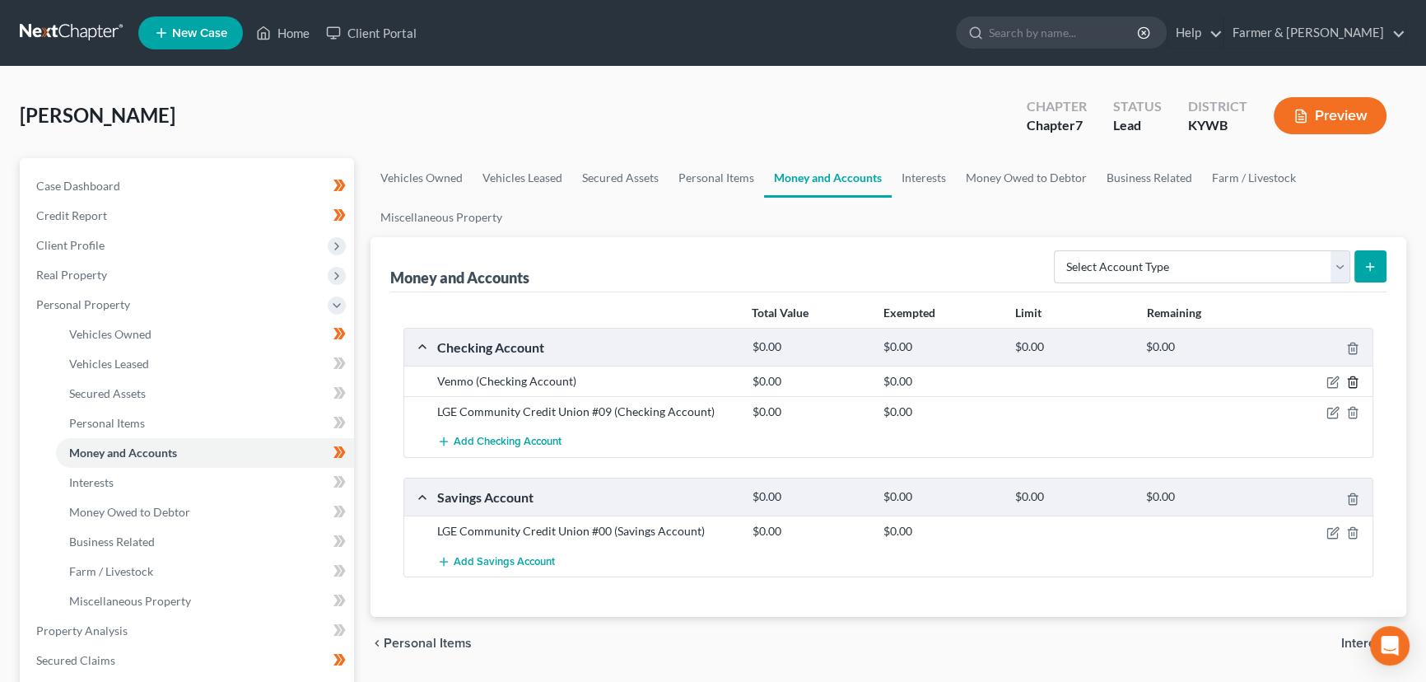
click at [1356, 379] on icon "button" at bounding box center [1353, 382] width 13 height 13
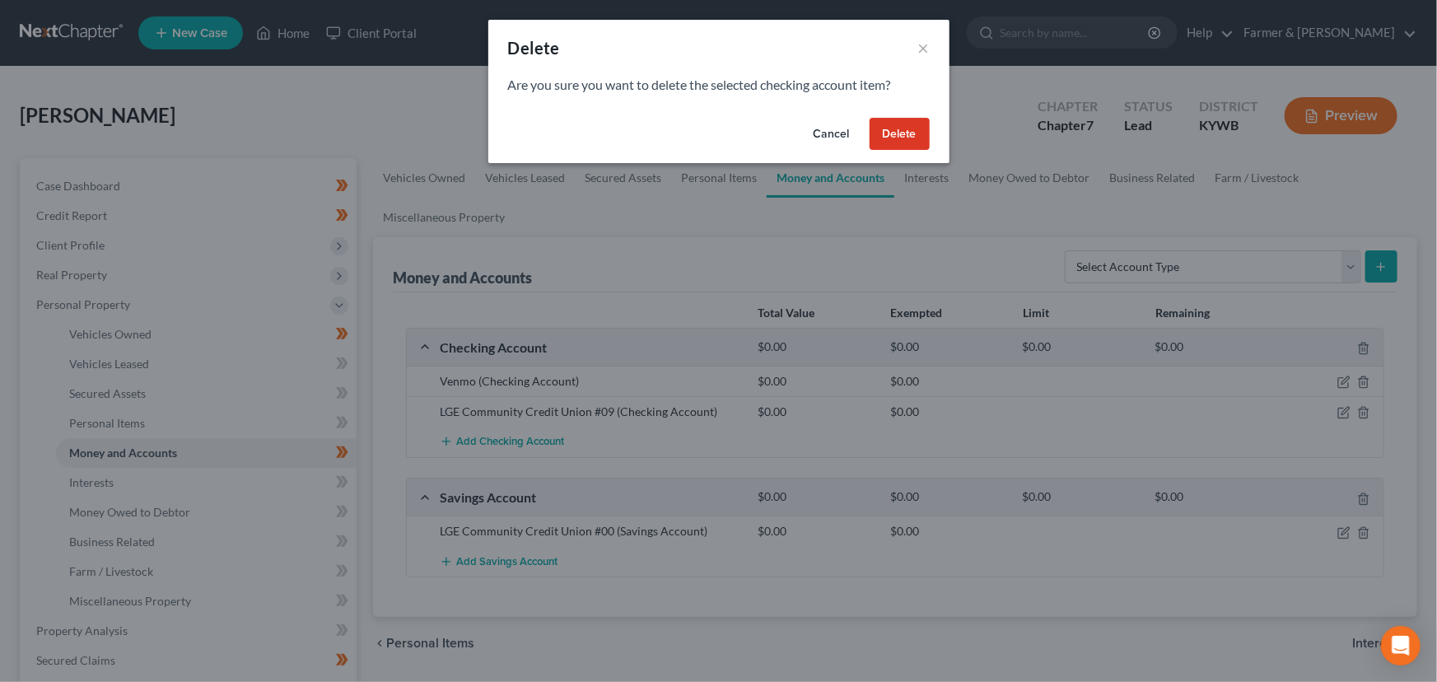
click at [885, 141] on button "Delete" at bounding box center [900, 134] width 60 height 33
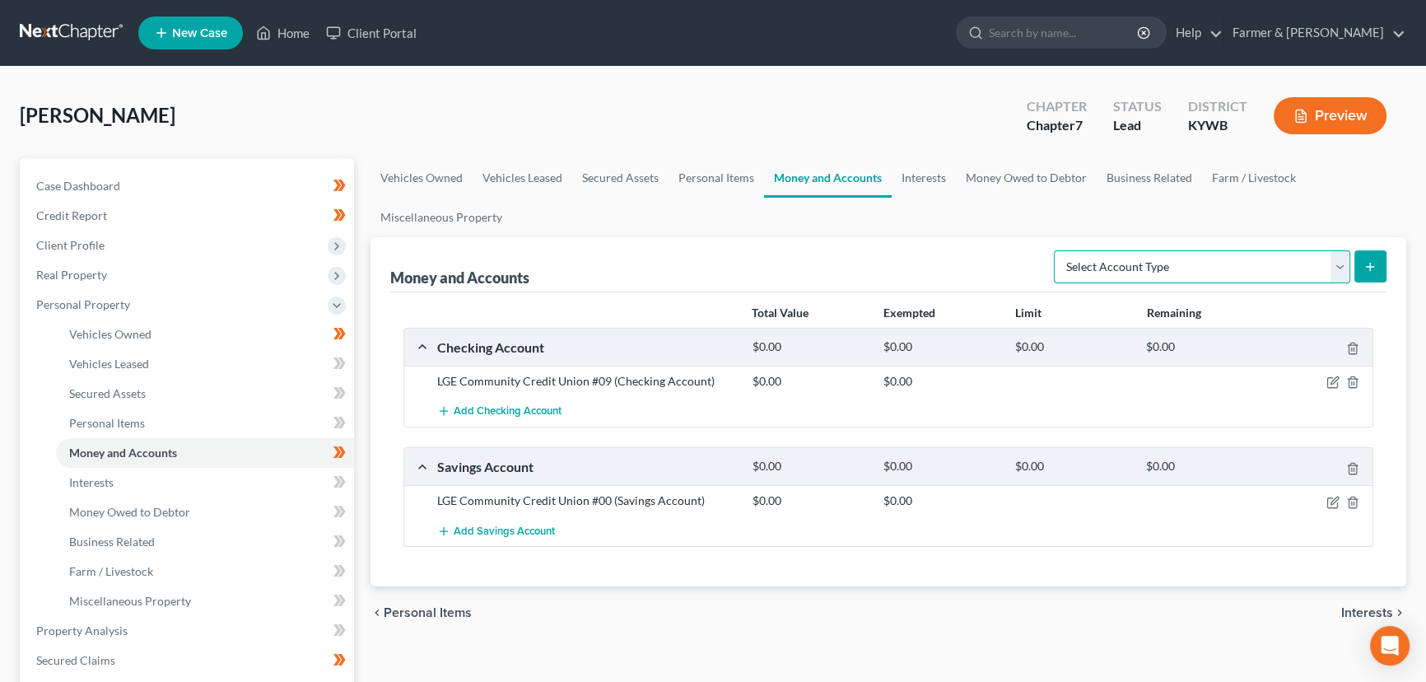
click at [1109, 254] on select "Select Account Type Brokerage Cash on Hand Certificates of Deposit Checking Acc…" at bounding box center [1202, 266] width 296 height 33
select select "money_market"
click at [1057, 250] on select "Select Account Type Brokerage Cash on Hand Certificates of Deposit Checking Acc…" at bounding box center [1202, 266] width 296 height 33
click at [1362, 268] on button "submit" at bounding box center [1371, 266] width 32 height 32
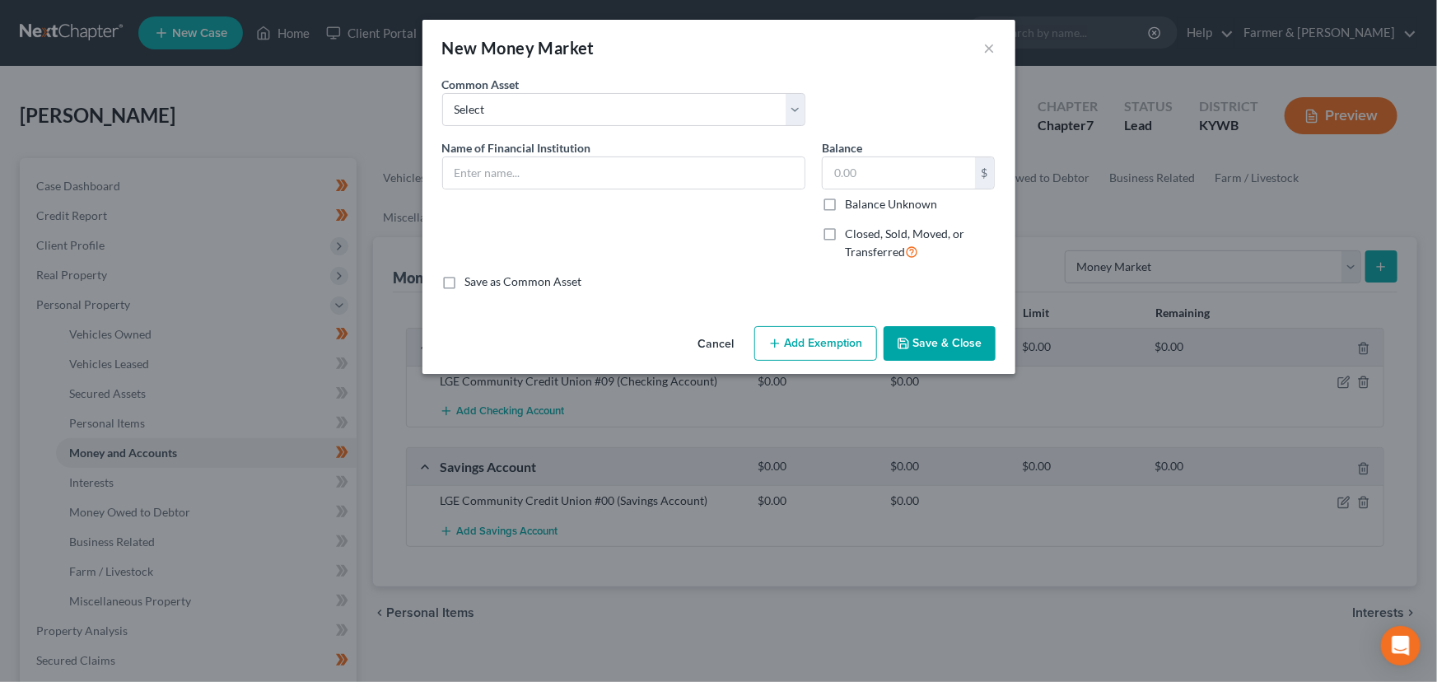
click at [568, 190] on div "Name of Financial Institution *" at bounding box center [624, 206] width 380 height 135
click at [562, 178] on input "text" at bounding box center [624, 172] width 362 height 31
type input "Venmo"
click at [906, 346] on icon "button" at bounding box center [903, 343] width 13 height 13
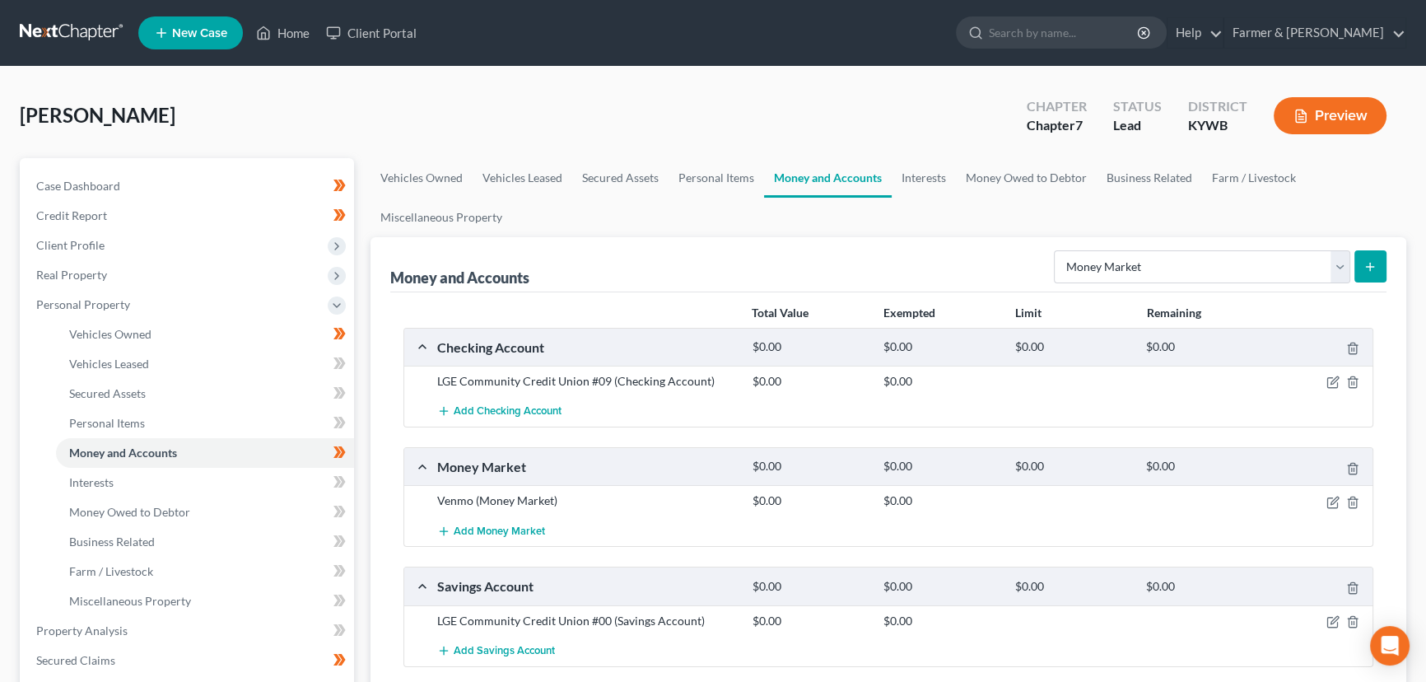
click at [335, 115] on div "Hall, Laurie Upgraded Chapter Chapter 7 Status Lead District KYWB Preview" at bounding box center [713, 122] width 1387 height 72
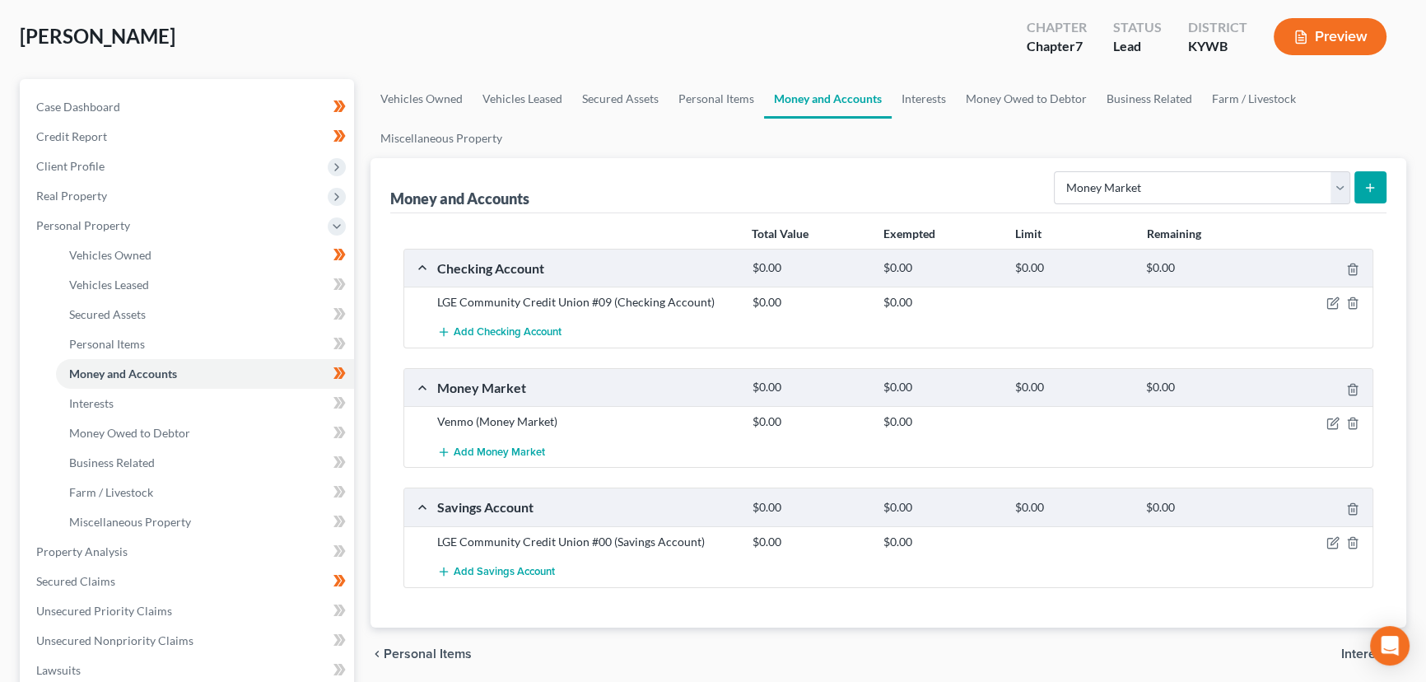
scroll to position [224, 0]
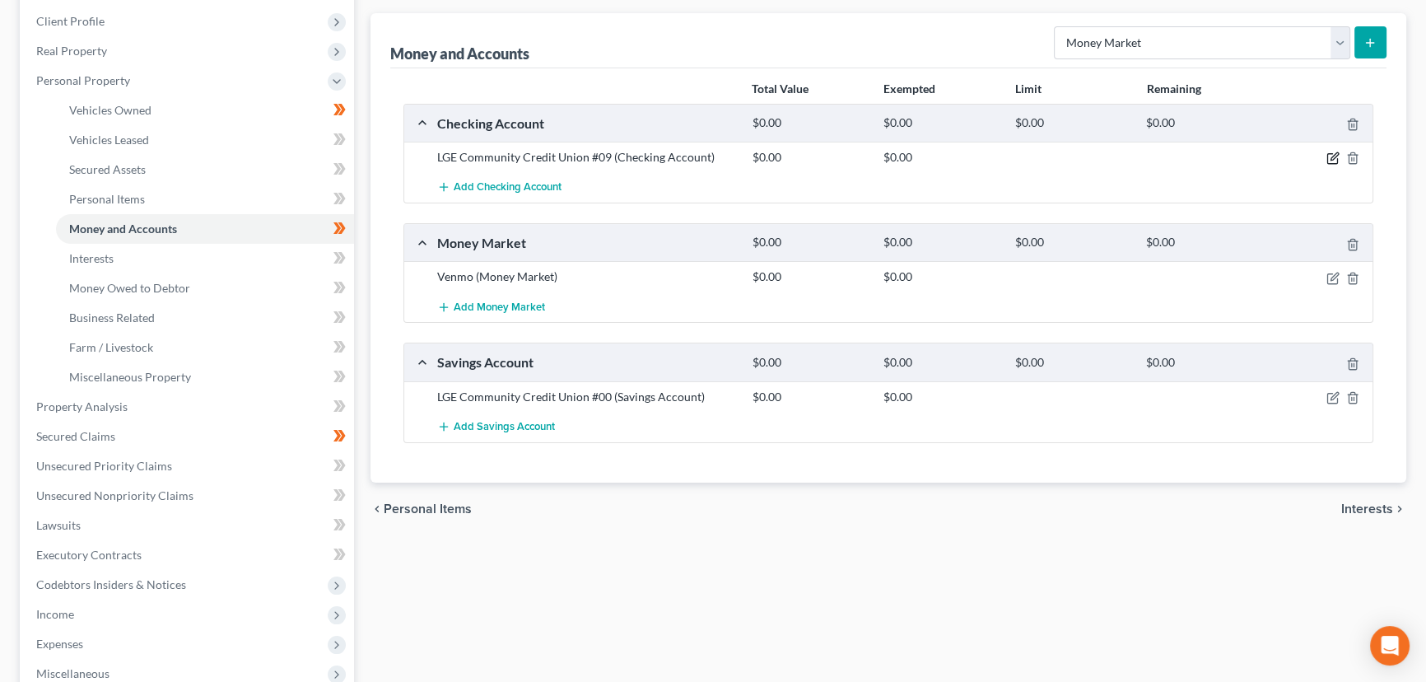
click at [1329, 156] on icon "button" at bounding box center [1333, 158] width 13 height 13
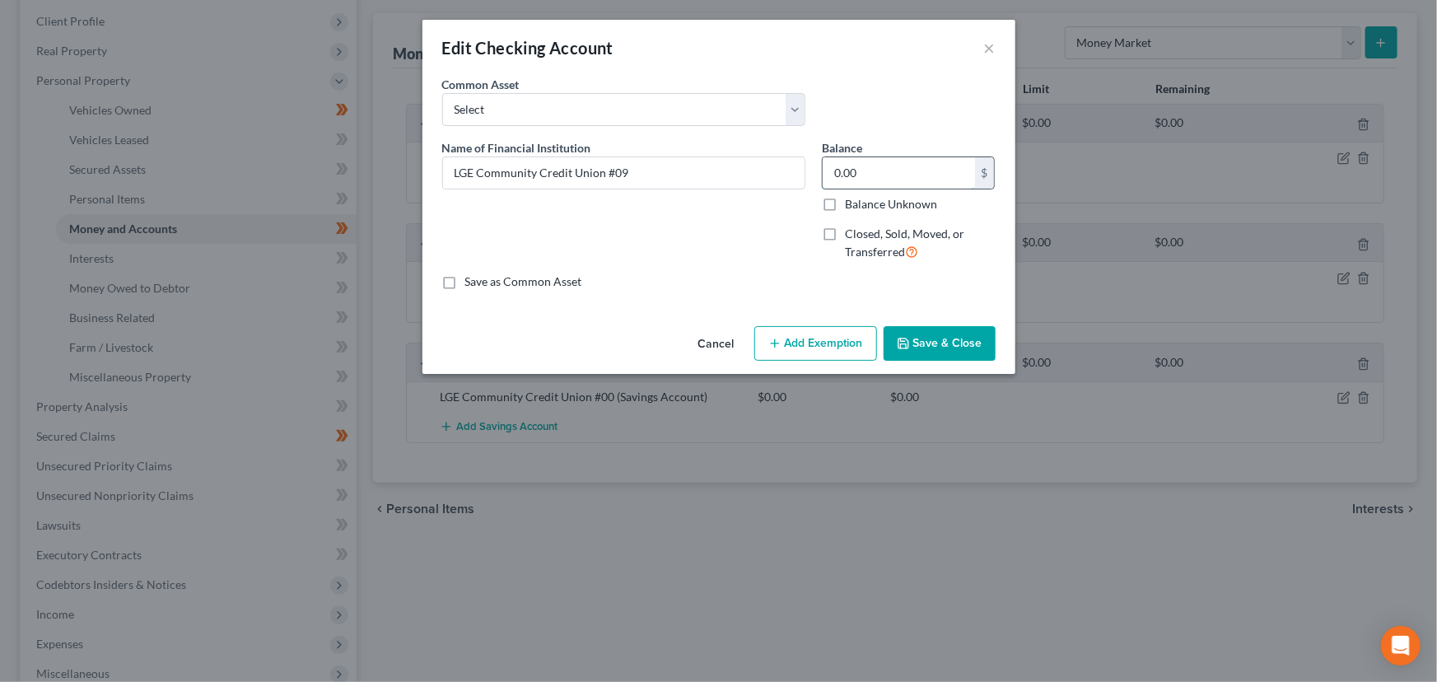
click at [889, 161] on input "0.00" at bounding box center [899, 172] width 152 height 31
type input "485.61"
click at [817, 324] on div "Cancel Add Exemption Save & Close" at bounding box center [718, 347] width 593 height 54
click at [817, 338] on button "Add Exemption" at bounding box center [815, 343] width 123 height 35
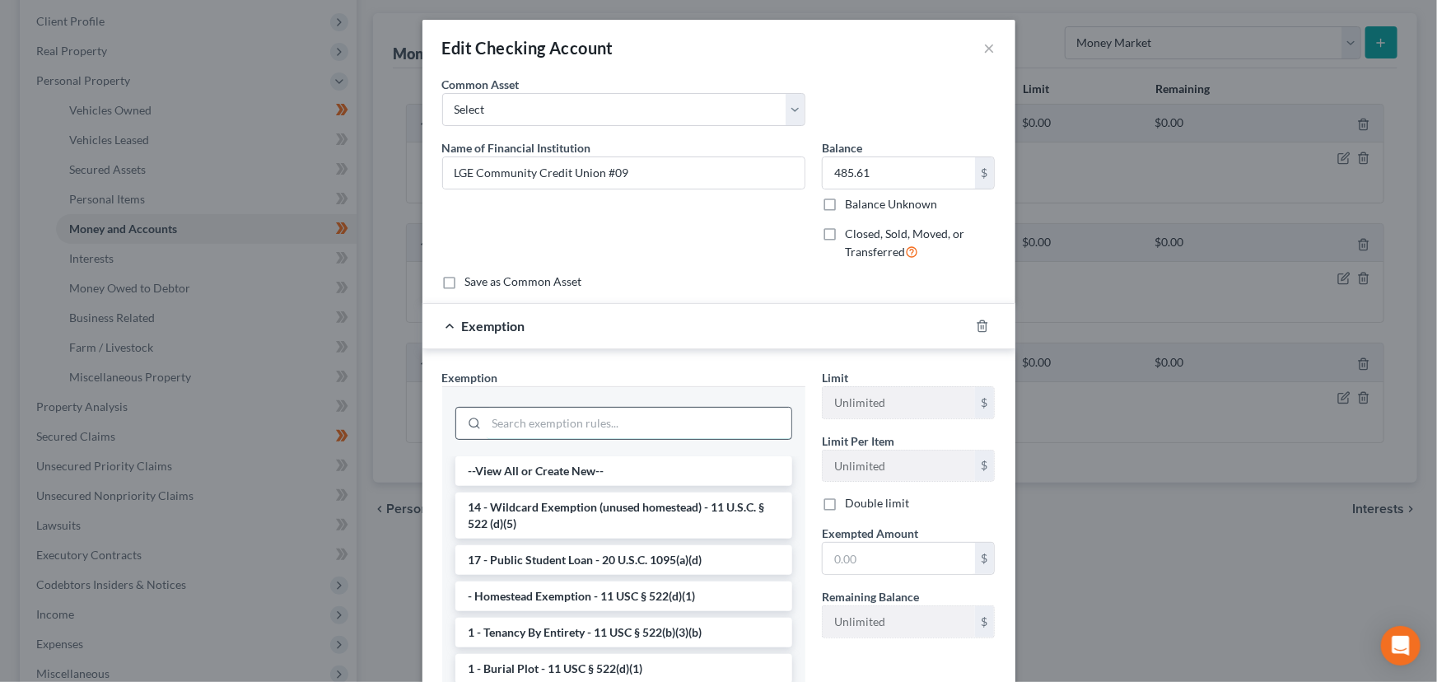
click at [657, 429] on input "search" at bounding box center [639, 423] width 305 height 31
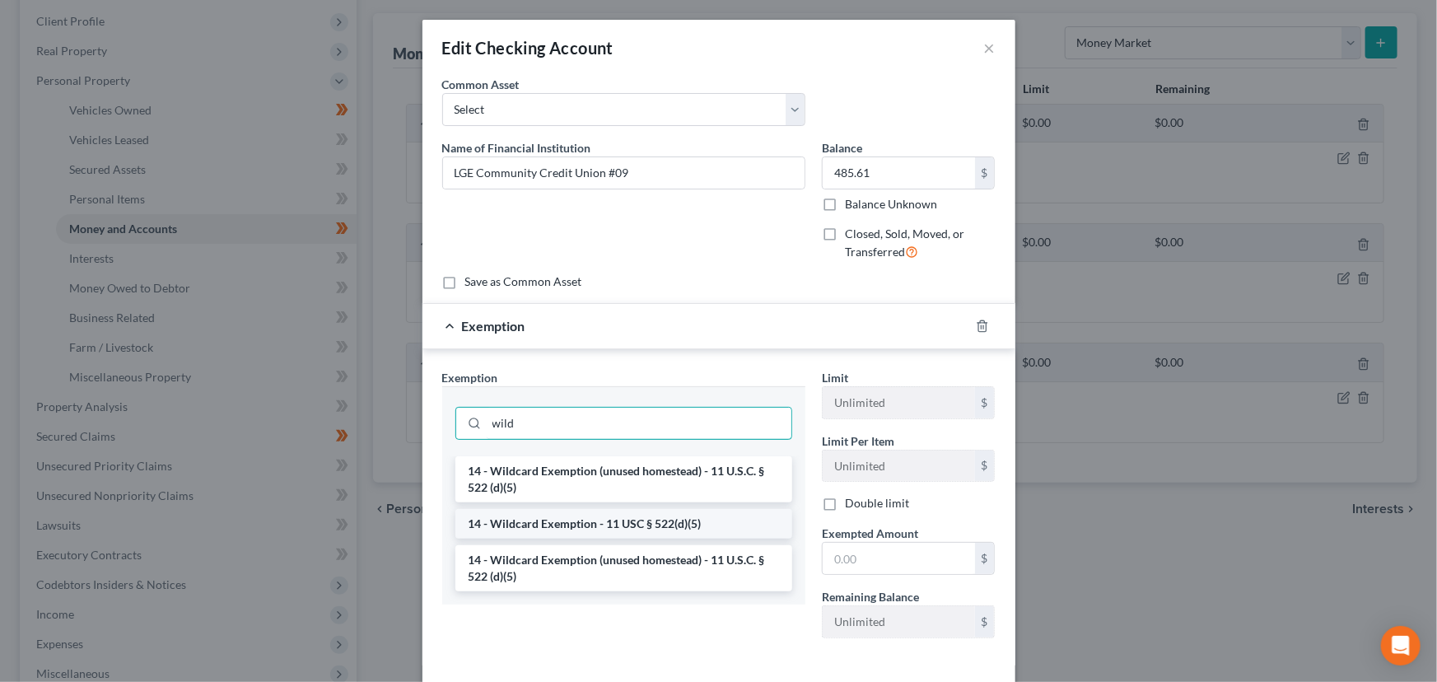
type input "wild"
click at [641, 520] on li "14 - Wildcard Exemption - 11 USC § 522(d)(5)" at bounding box center [623, 524] width 337 height 30
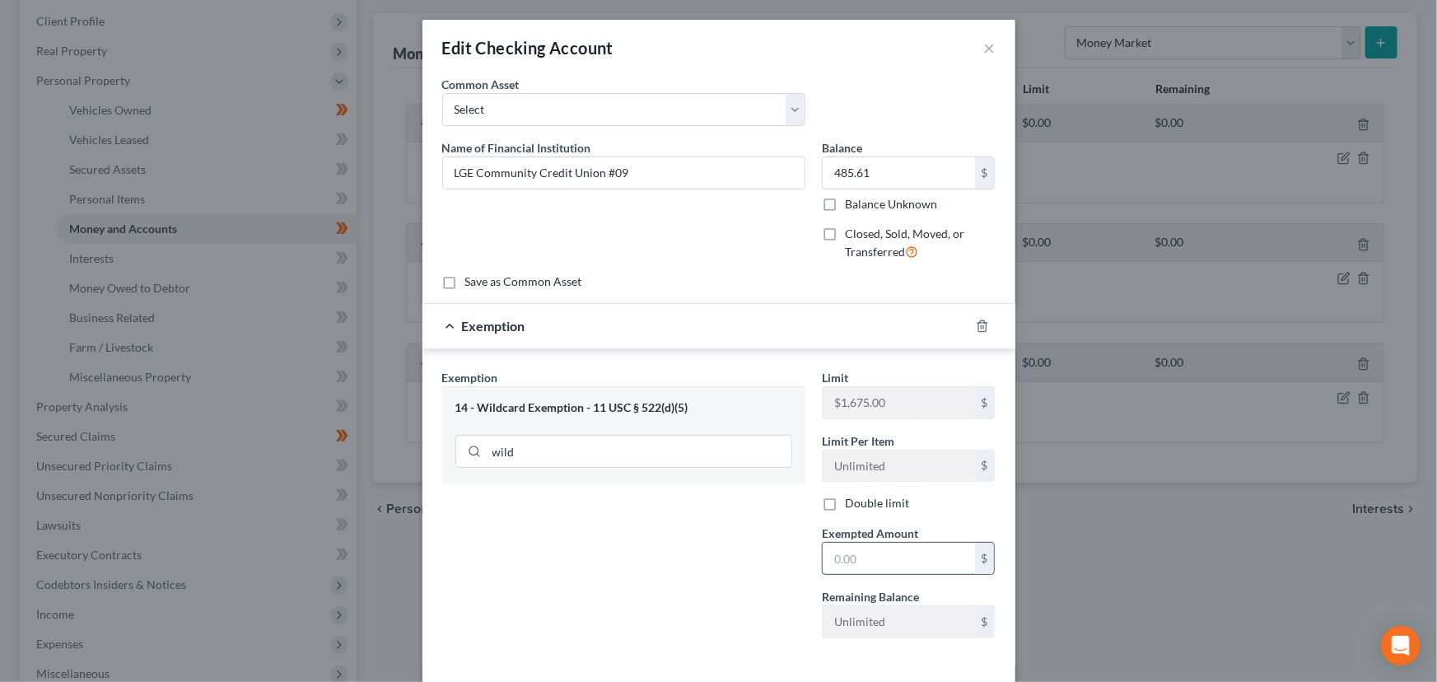
click at [871, 569] on input "text" at bounding box center [899, 558] width 152 height 31
type input "485.61"
click at [810, 329] on div "Exemption $485.61" at bounding box center [695, 326] width 547 height 44
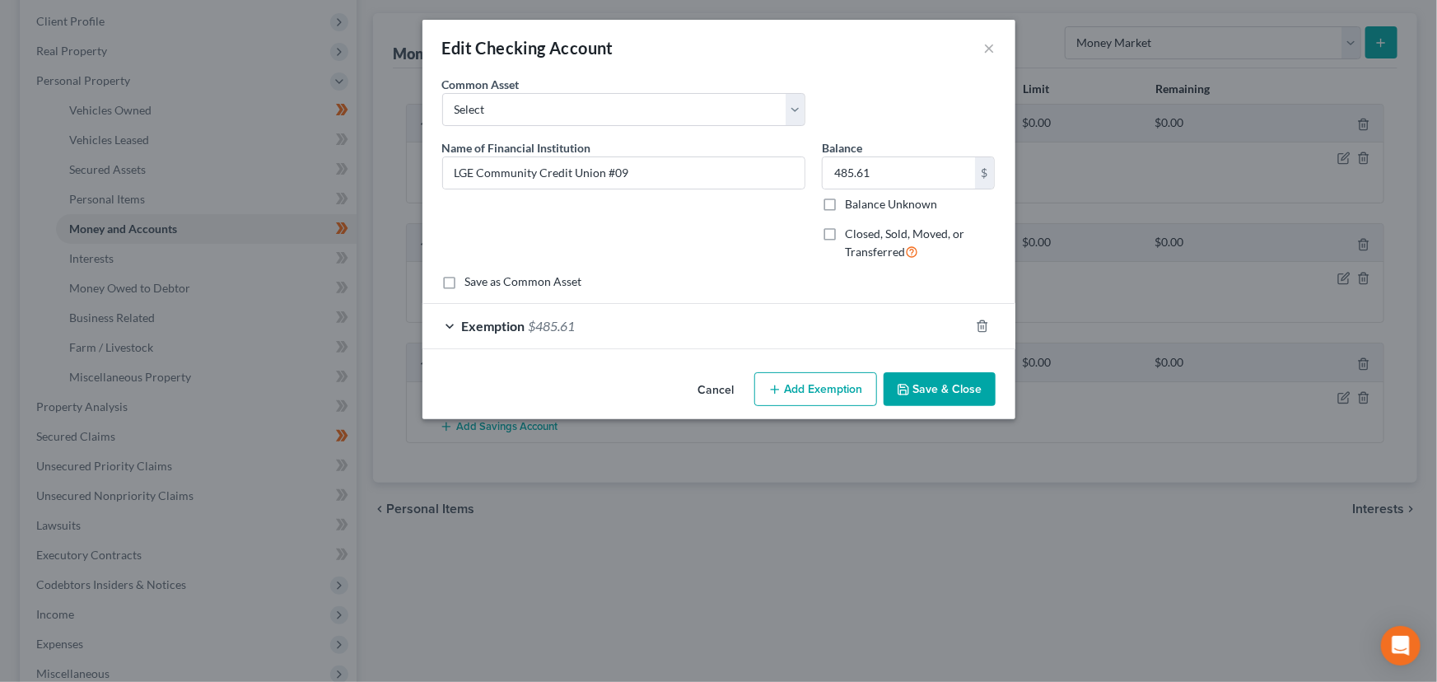
click at [932, 385] on button "Save & Close" at bounding box center [940, 389] width 112 height 35
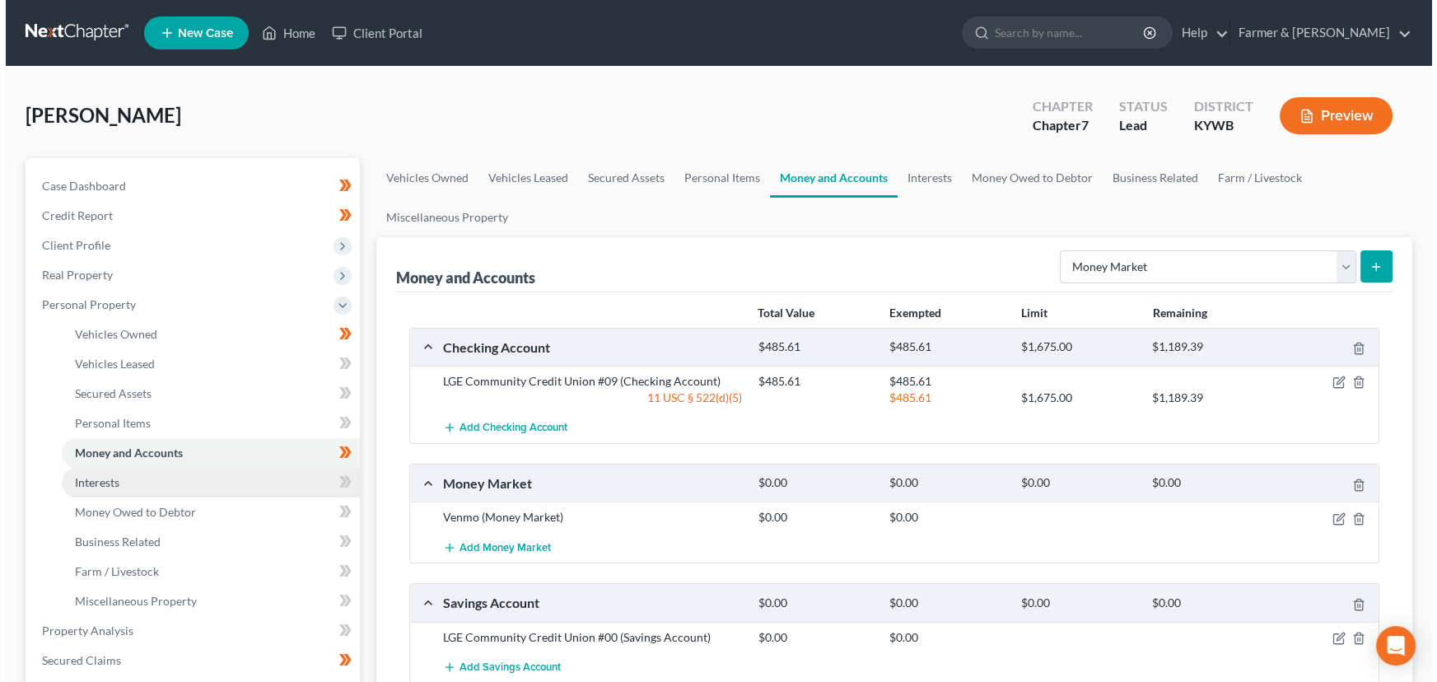
scroll to position [0, 0]
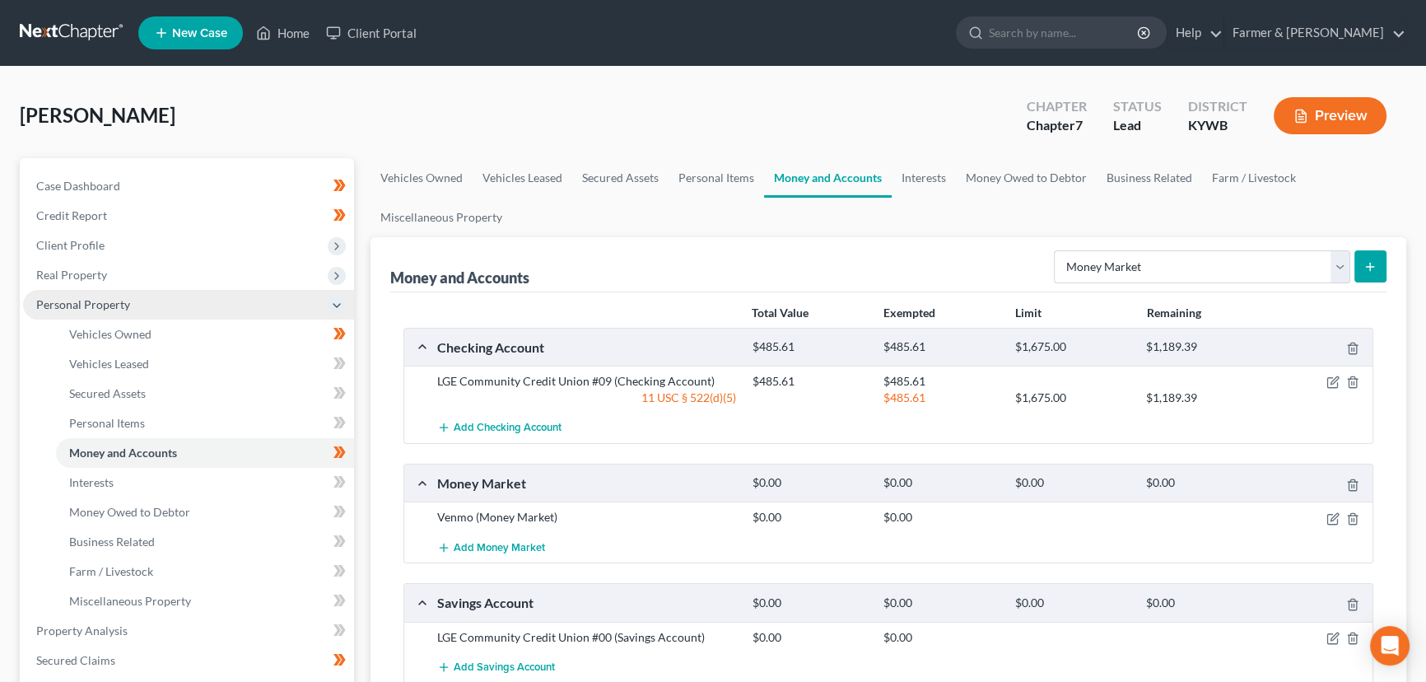
click at [118, 304] on span "Personal Property" at bounding box center [83, 304] width 94 height 14
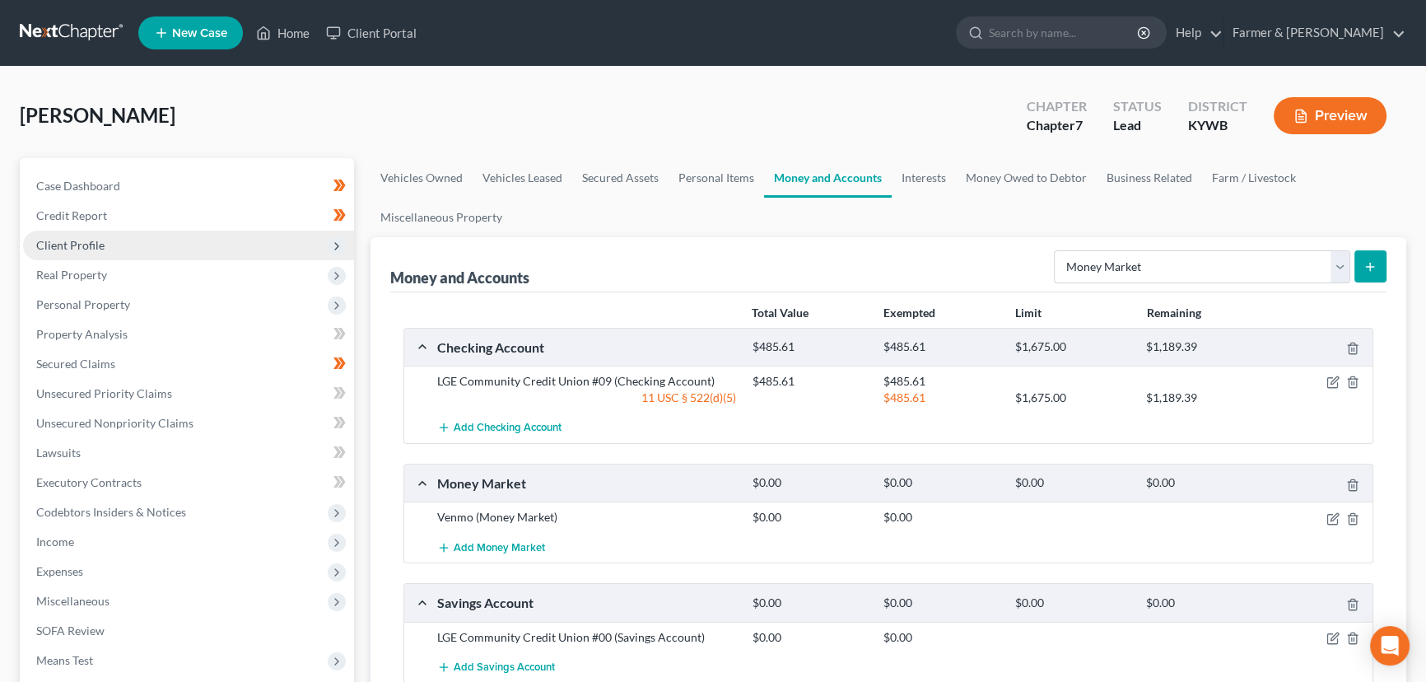
click at [105, 240] on span "Client Profile" at bounding box center [188, 246] width 331 height 30
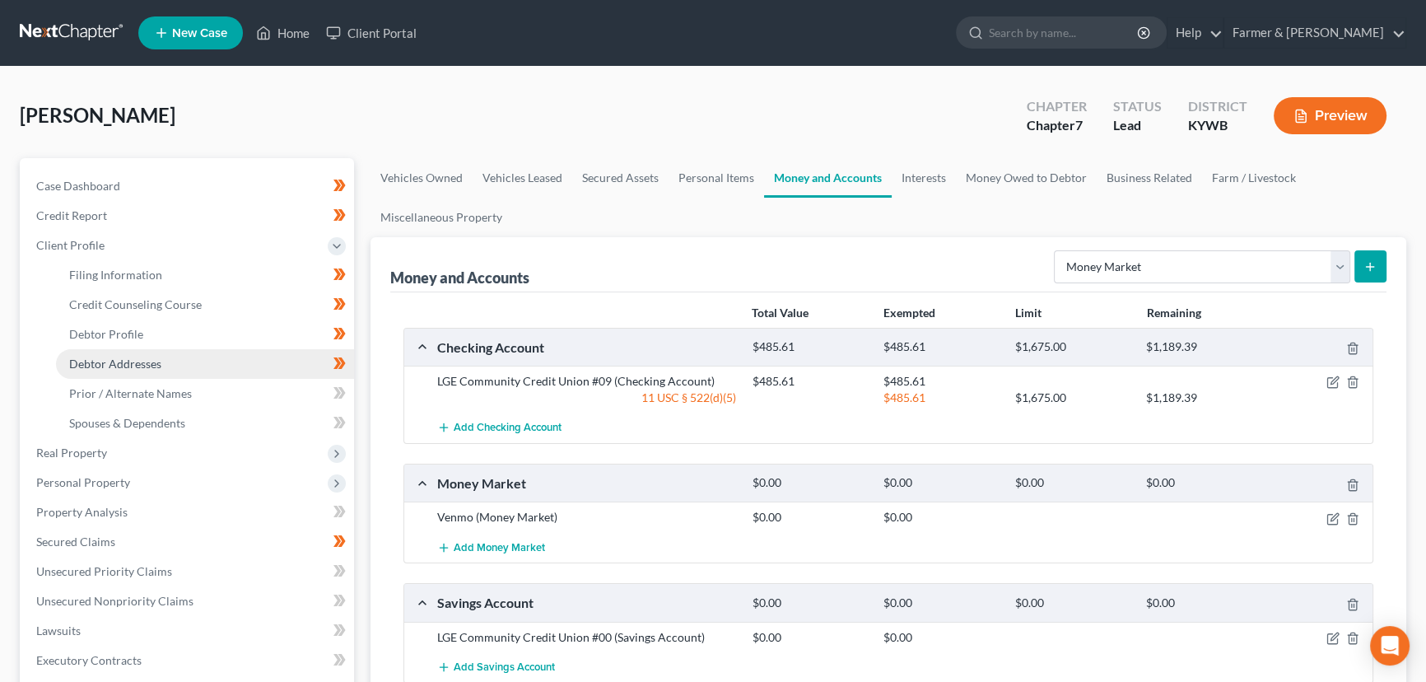
click at [139, 360] on span "Debtor Addresses" at bounding box center [115, 364] width 92 height 14
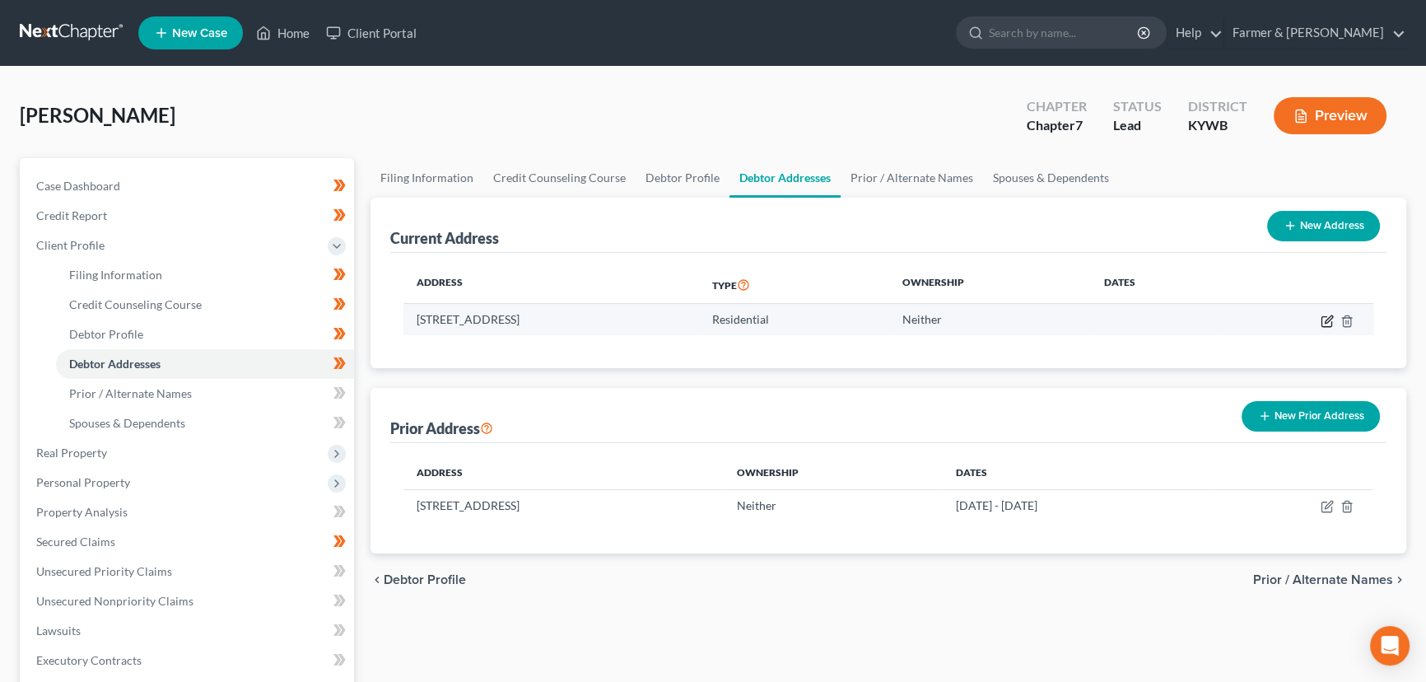
click at [1325, 316] on icon "button" at bounding box center [1327, 321] width 10 height 10
select select "18"
select select "0"
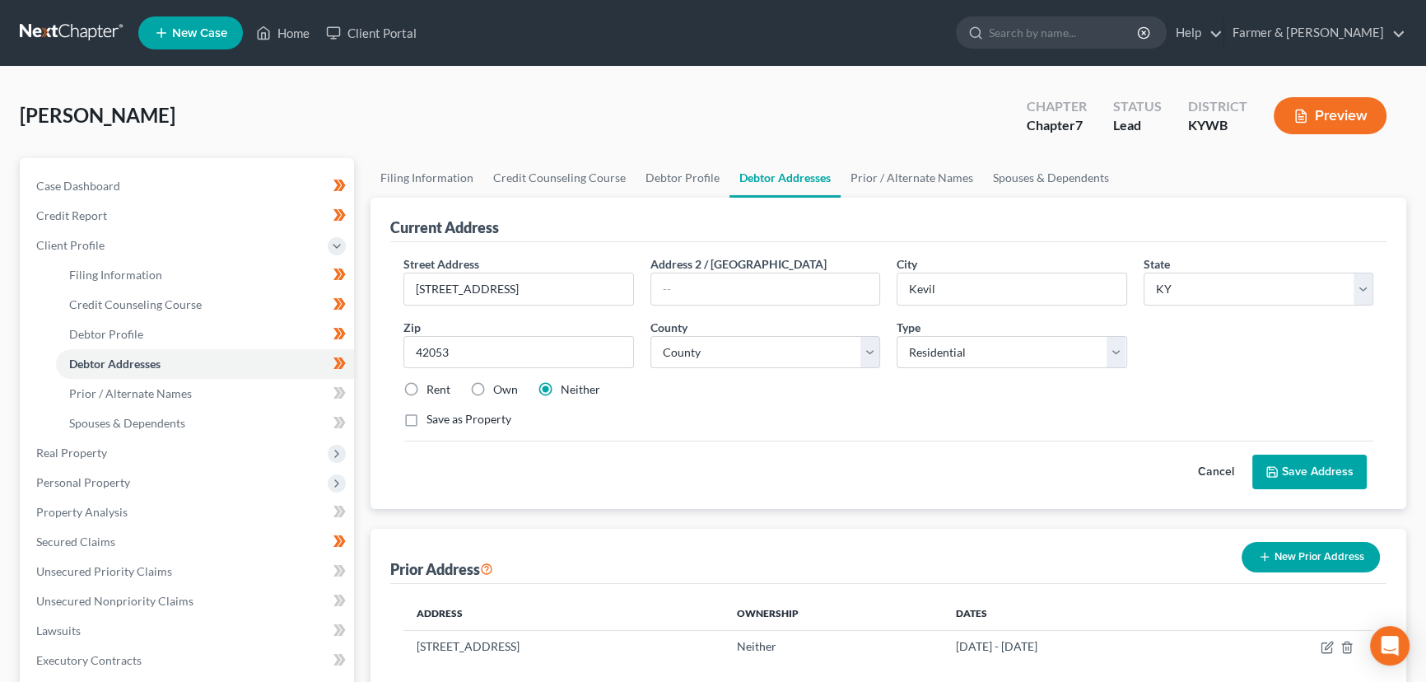
click at [1224, 479] on button "Cancel" at bounding box center [1216, 471] width 72 height 33
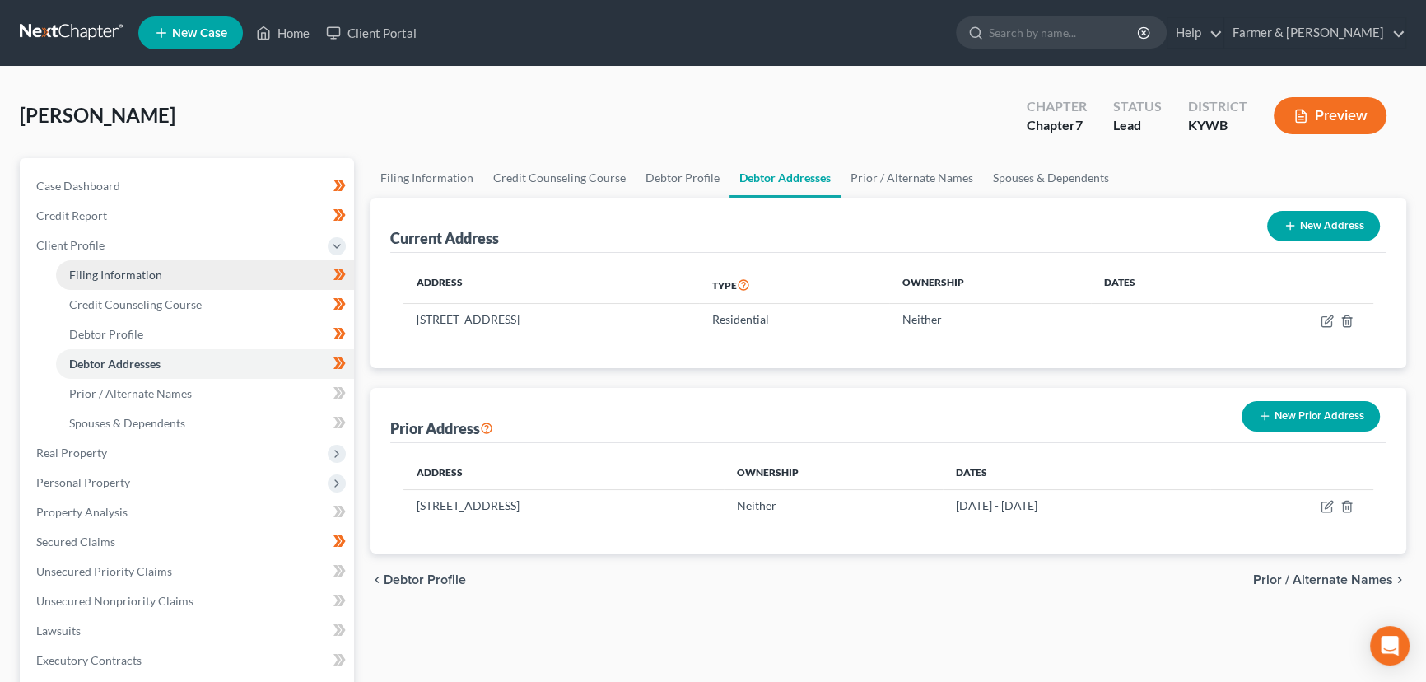
drag, startPoint x: 100, startPoint y: 250, endPoint x: 124, endPoint y: 286, distance: 43.4
click at [100, 250] on span "Client Profile" at bounding box center [70, 245] width 68 height 14
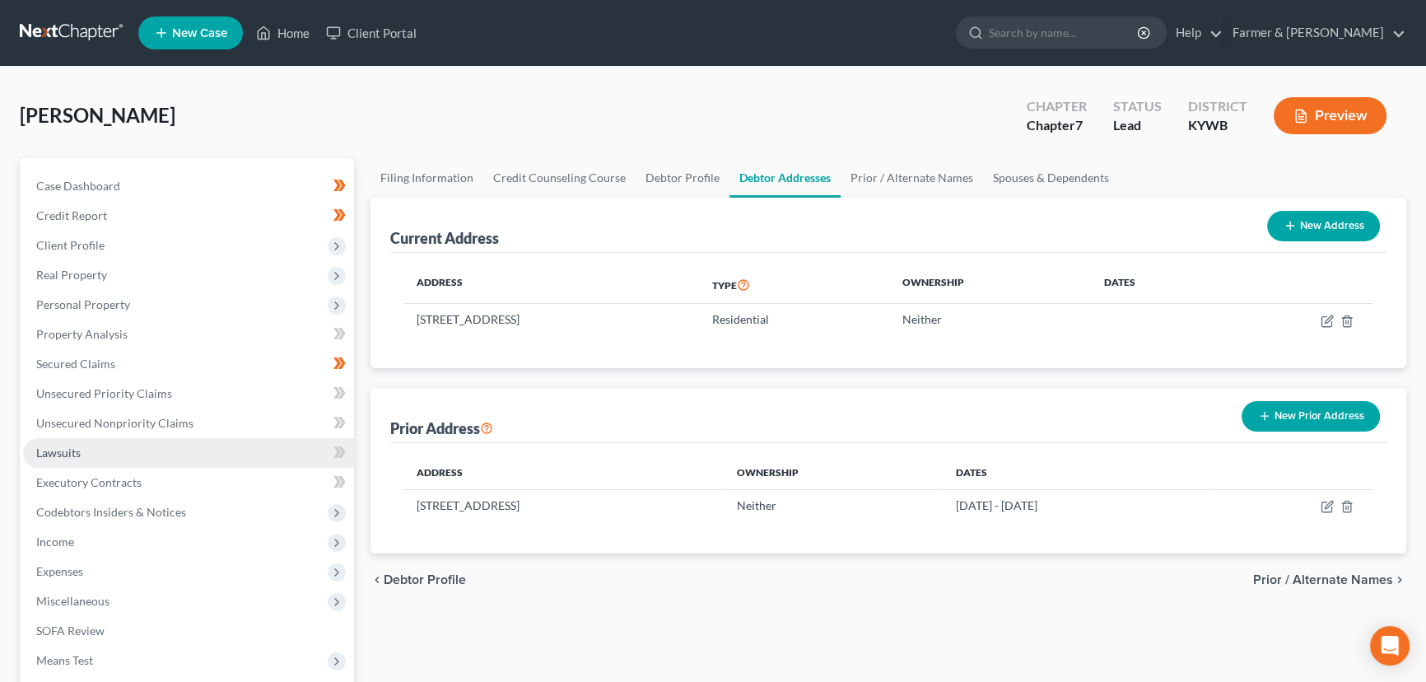
click at [82, 459] on link "Lawsuits" at bounding box center [188, 453] width 331 height 30
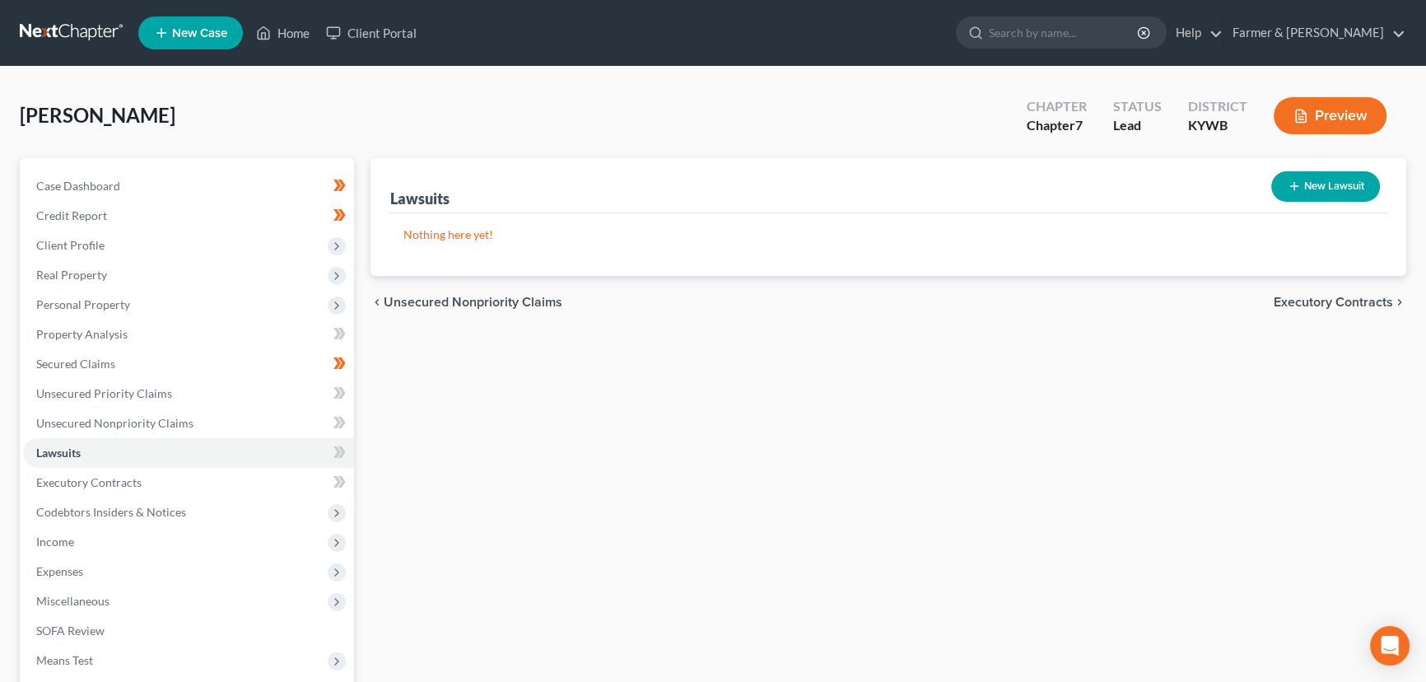
click at [1323, 186] on button "New Lawsuit" at bounding box center [1326, 186] width 109 height 30
select select "0"
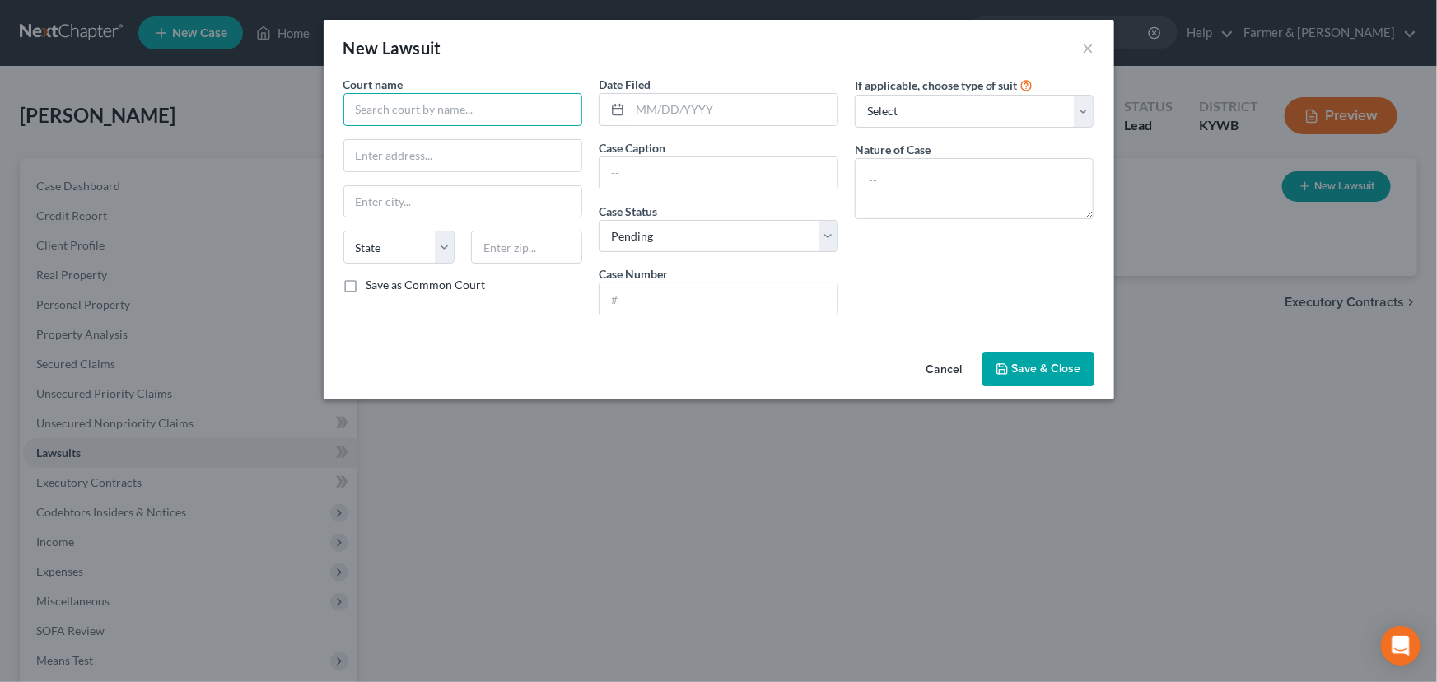
click at [383, 103] on input "text" at bounding box center [463, 109] width 240 height 33
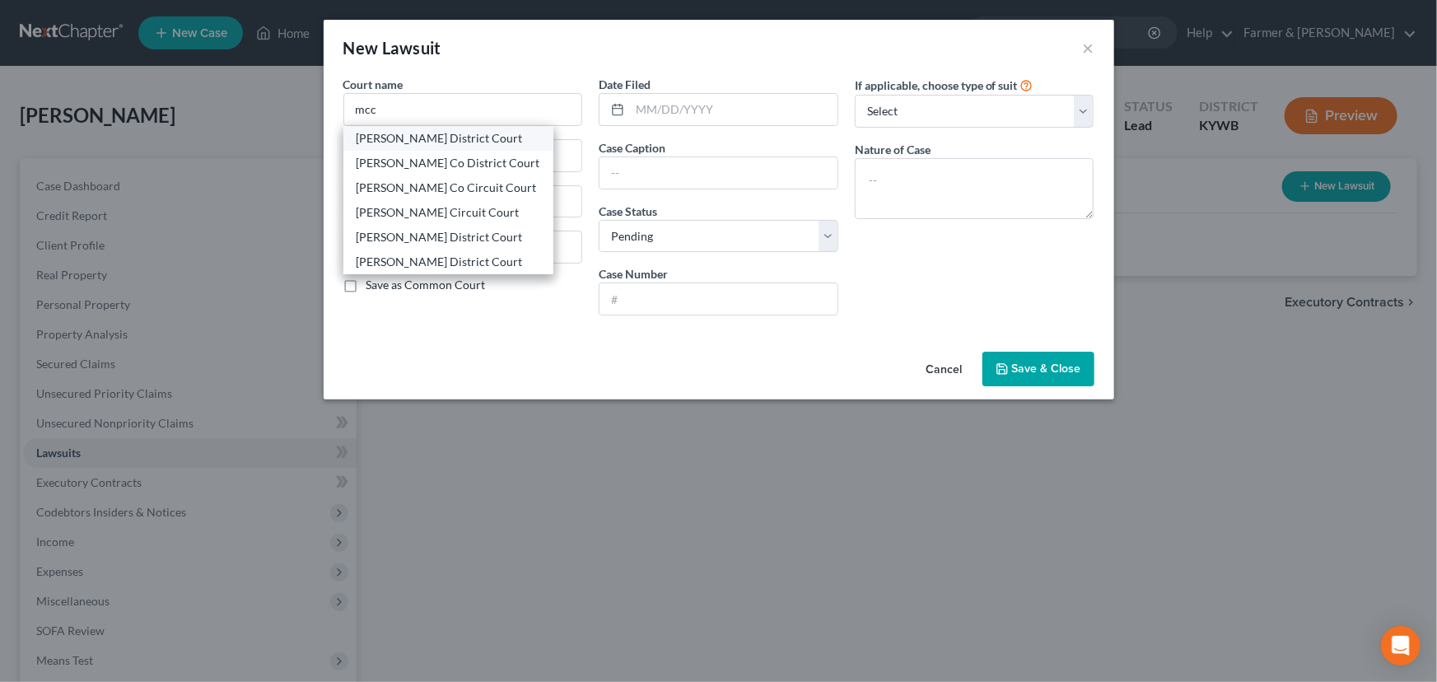
click at [407, 134] on div "McCracken District Court" at bounding box center [449, 138] width 184 height 16
type input "McCracken District Court"
type input "301 South 6th Street"
type input "Paducah"
select select "18"
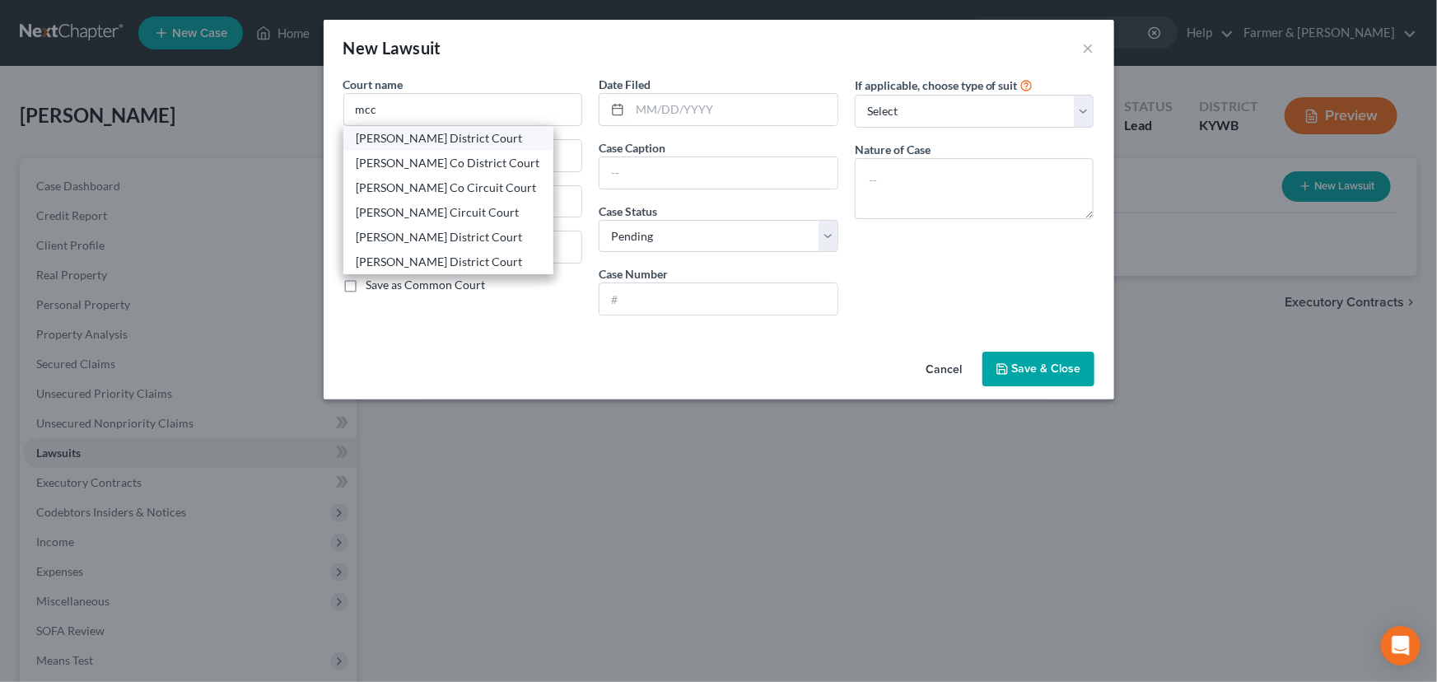
type input "42001"
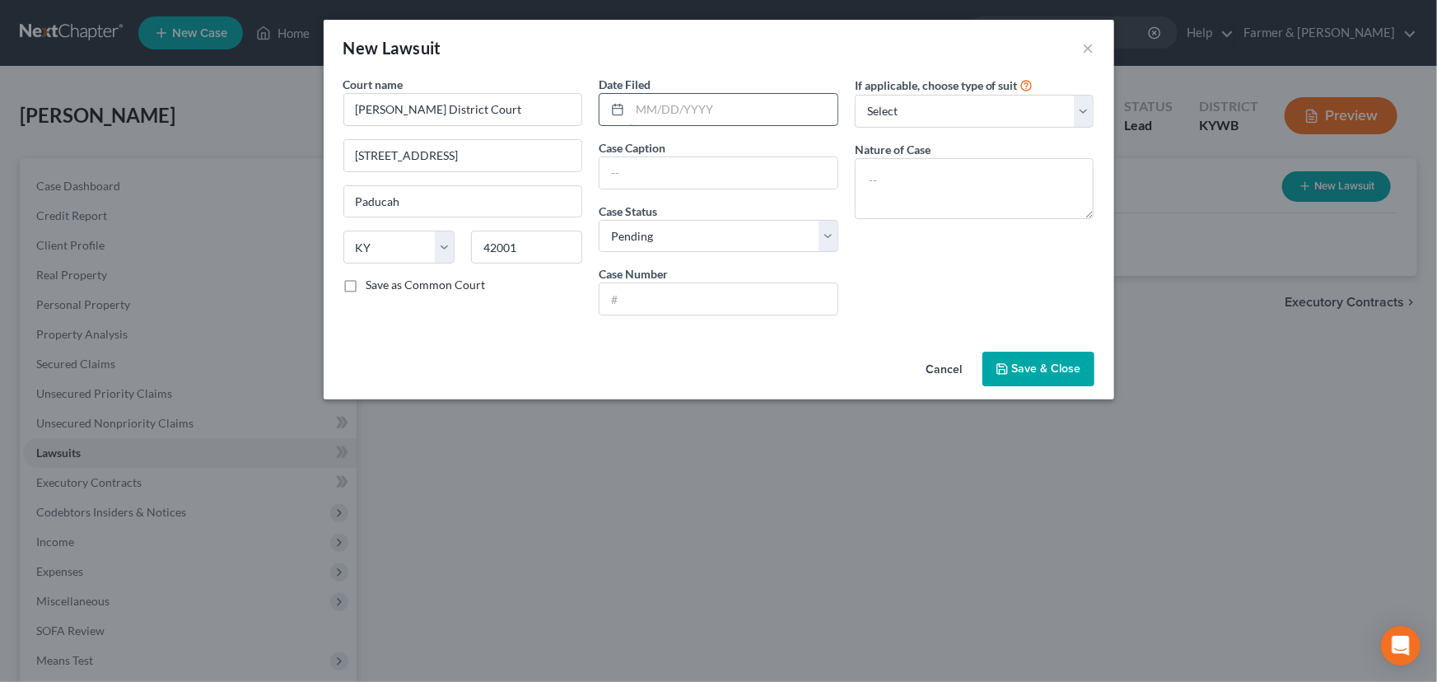
click at [634, 111] on input "text" at bounding box center [734, 109] width 208 height 31
paste input "[DATE]"
type input "[DATE]"
click at [654, 161] on input "text" at bounding box center [719, 172] width 238 height 31
paste input "CAPITAL ONE, N.A., SUCCESSOR BY MERGER T VS. HALL, LAURIE A"
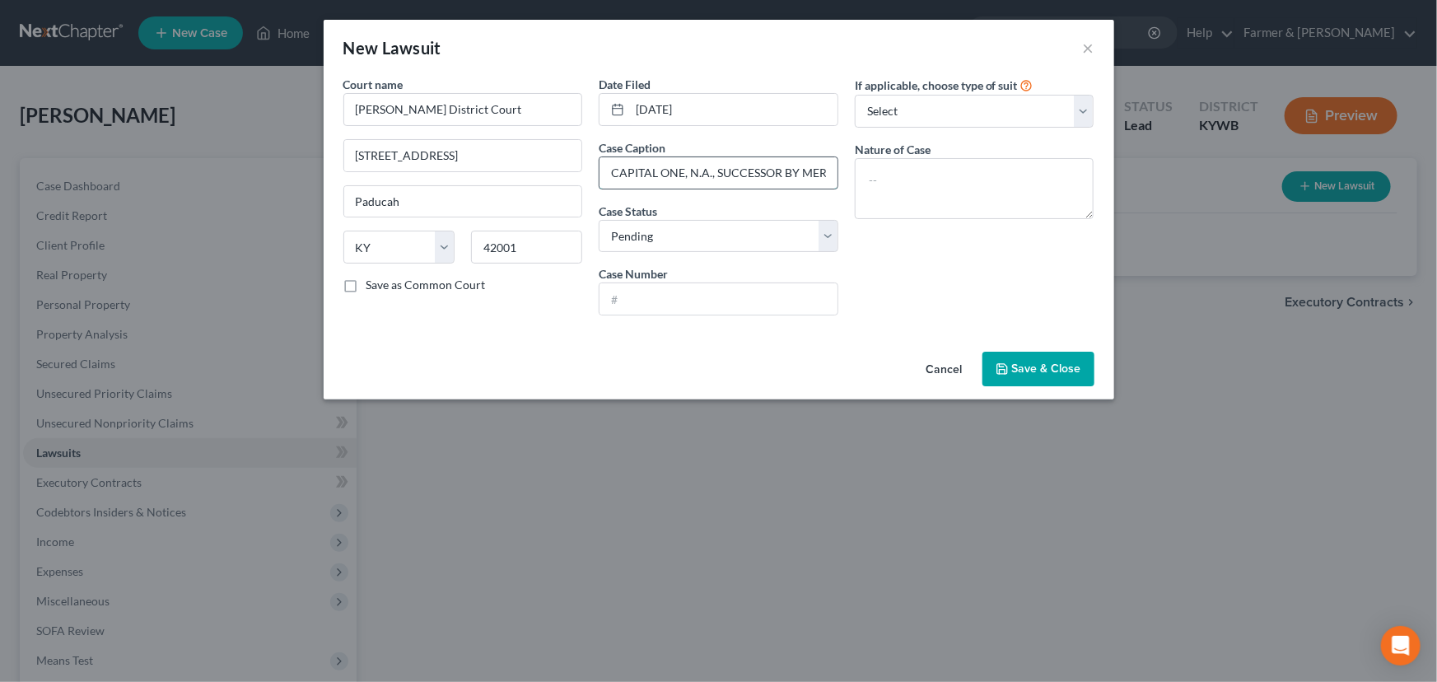
scroll to position [0, 133]
type input "CAPITAL ONE, N.A., SUCCESSOR BY MERGER T VS. HALL, LAURIE A"
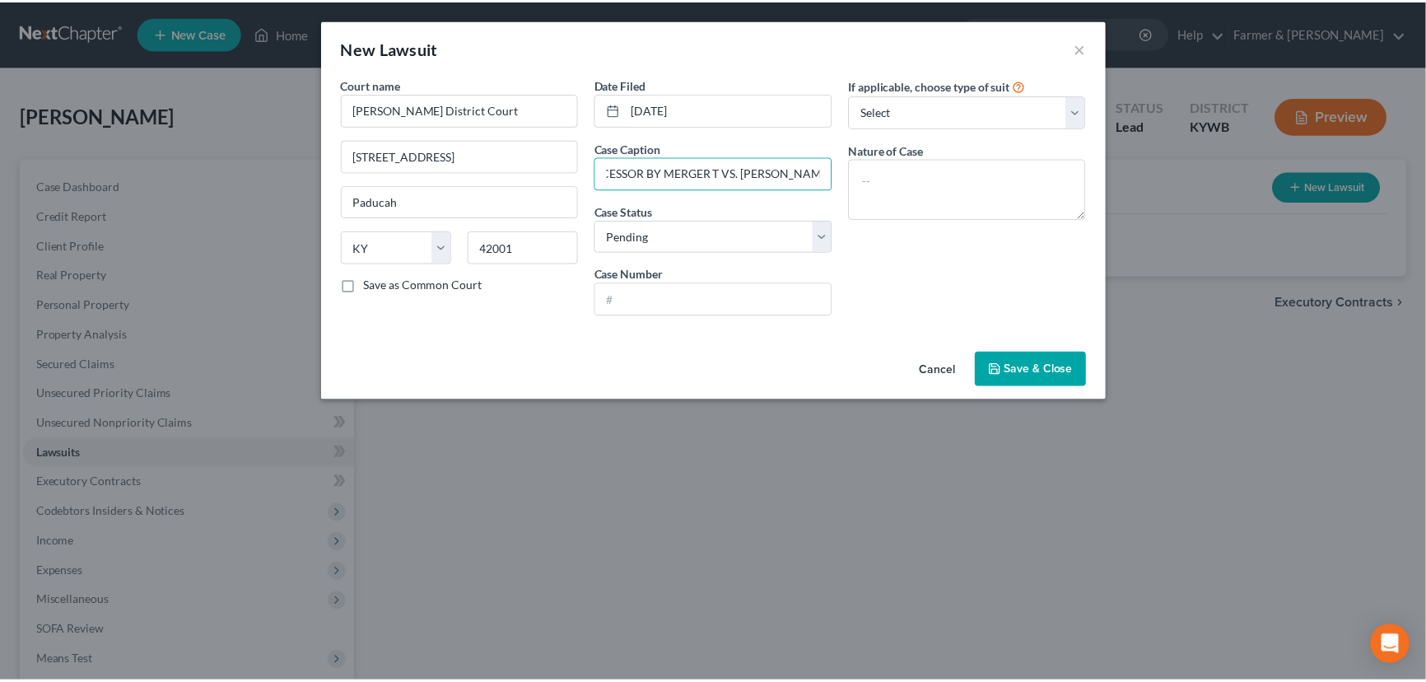
scroll to position [0, 0]
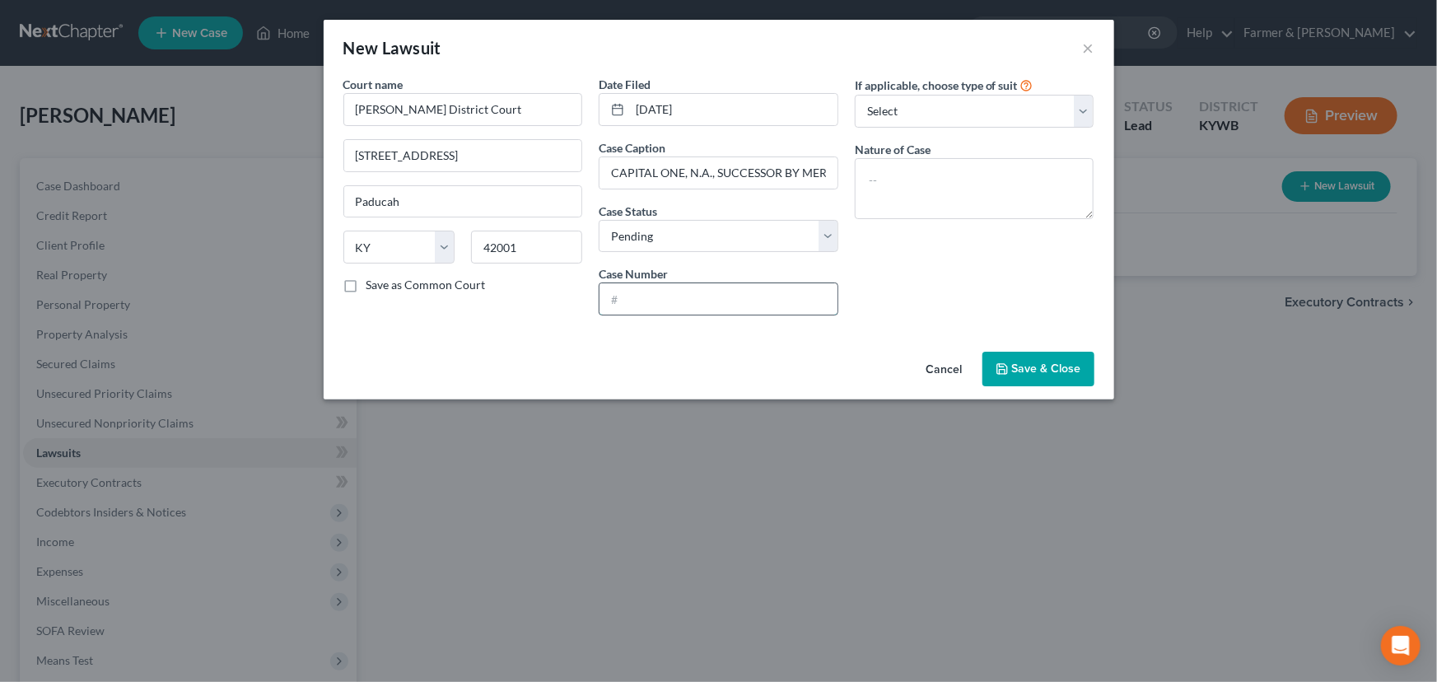
drag, startPoint x: 707, startPoint y: 288, endPoint x: 716, endPoint y: 288, distance: 9.1
click at [707, 288] on input "text" at bounding box center [719, 298] width 238 height 31
paste input "25-C-01218"
type input "25-C-01218"
click at [936, 288] on div "If applicable, choose type of suit Select Repossession Garnishment Foreclosure …" at bounding box center [975, 202] width 256 height 253
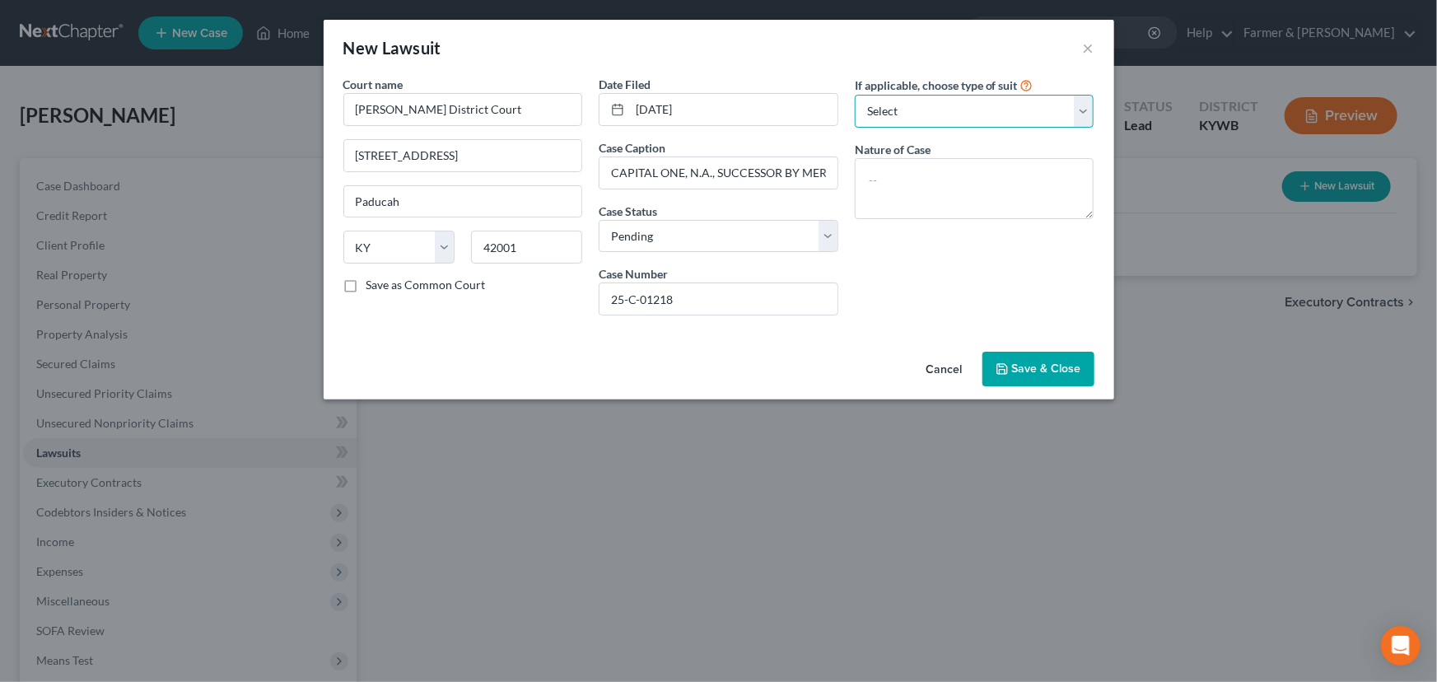
click at [910, 118] on select "Select Repossession Garnishment Foreclosure Attached, Seized, Or Levied Other" at bounding box center [975, 111] width 240 height 33
select select "4"
click at [855, 95] on select "Select Repossession Garnishment Foreclosure Attached, Seized, Or Levied Other" at bounding box center [975, 111] width 240 height 33
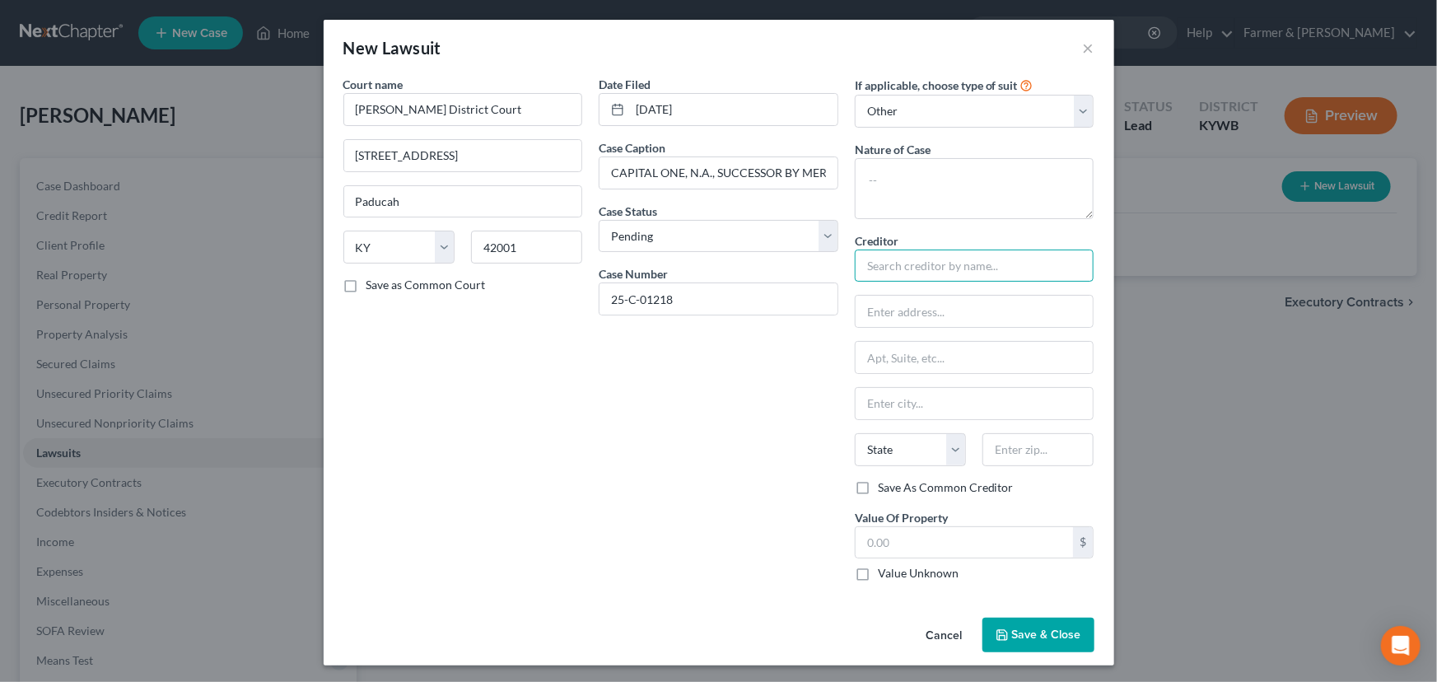
click at [914, 268] on input "text" at bounding box center [975, 266] width 240 height 33
type input "Capital One NA Successor by Merger T"
type input "4590 East Broad Street"
click at [1021, 447] on input "text" at bounding box center [1038, 449] width 111 height 33
type input "43213"
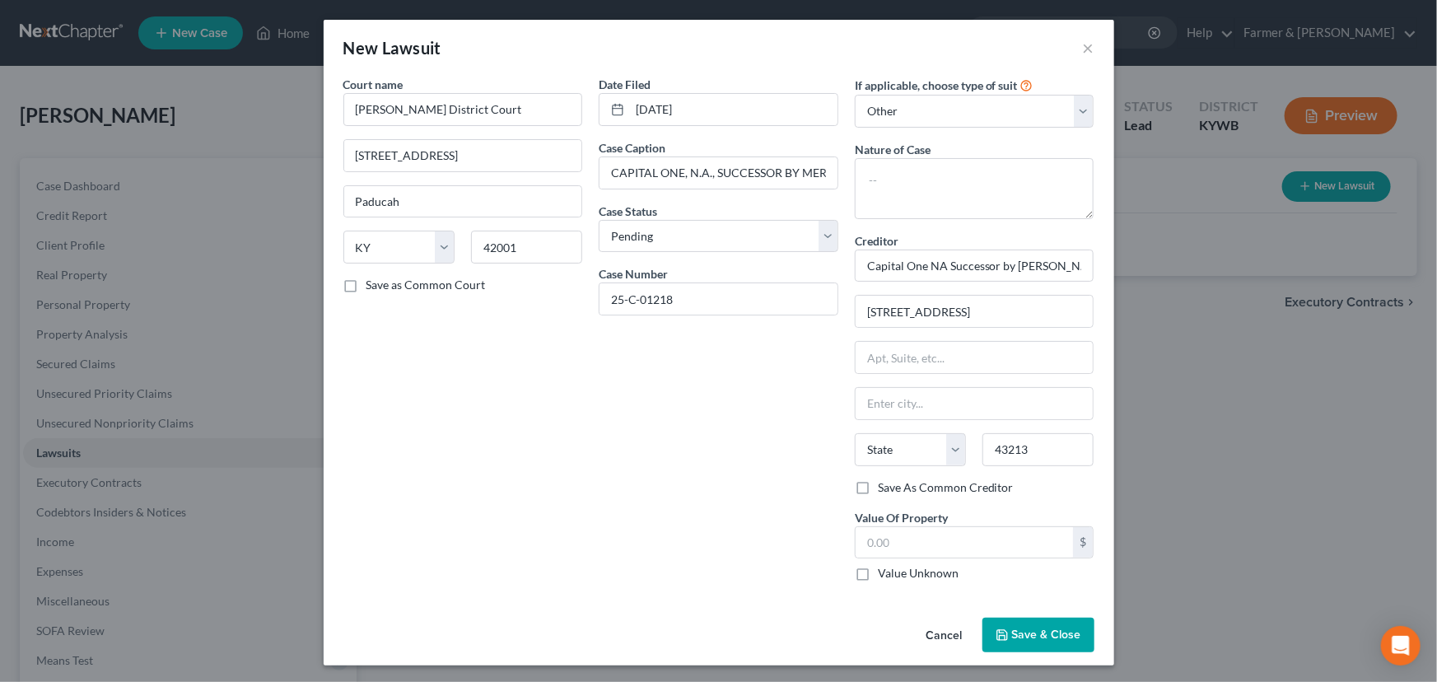
click at [681, 440] on div "Date Filed 08/21/2025 Case Caption CAPITAL ONE, N.A., SUCCESSOR BY MERGER T VS.…" at bounding box center [718, 335] width 256 height 519
type input "Columbus"
select select "36"
click at [866, 532] on input "text" at bounding box center [965, 542] width 218 height 31
type input "4,781.36"
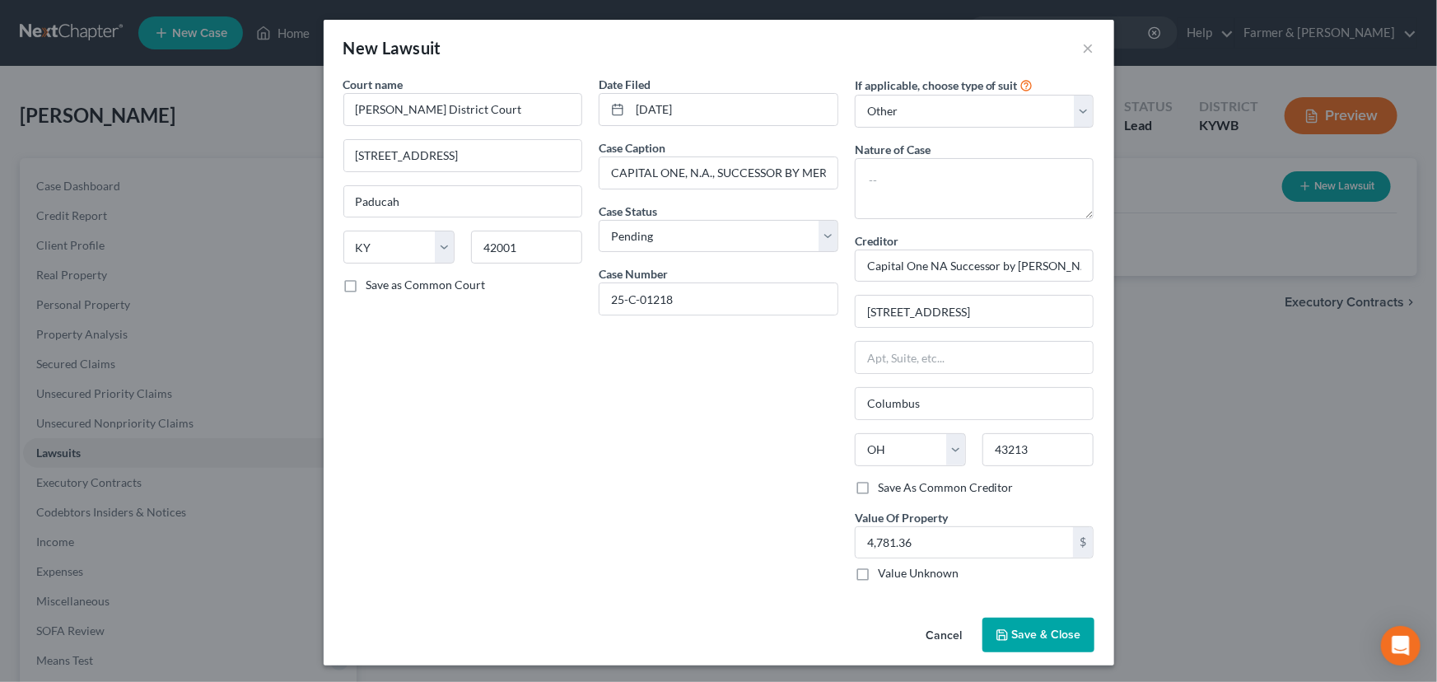
click at [516, 447] on div "Court name * McCracken District Court 301 South 6th Street Paducah State AL AK …" at bounding box center [463, 335] width 256 height 519
click at [936, 175] on textarea at bounding box center [975, 188] width 240 height 61
type textarea "Civil - debt collection"
click at [1030, 629] on span "Save & Close" at bounding box center [1046, 635] width 69 height 14
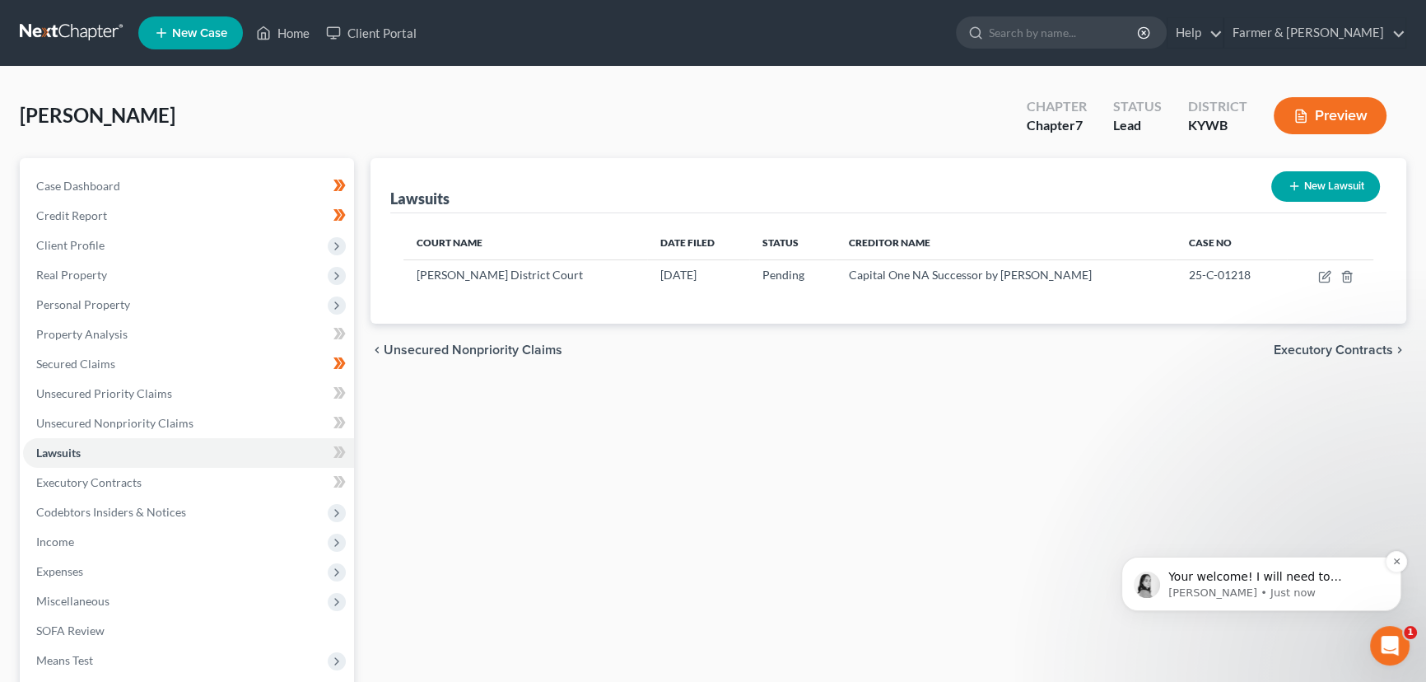
click at [1298, 589] on p "Lindsey • Just now" at bounding box center [1275, 593] width 212 height 15
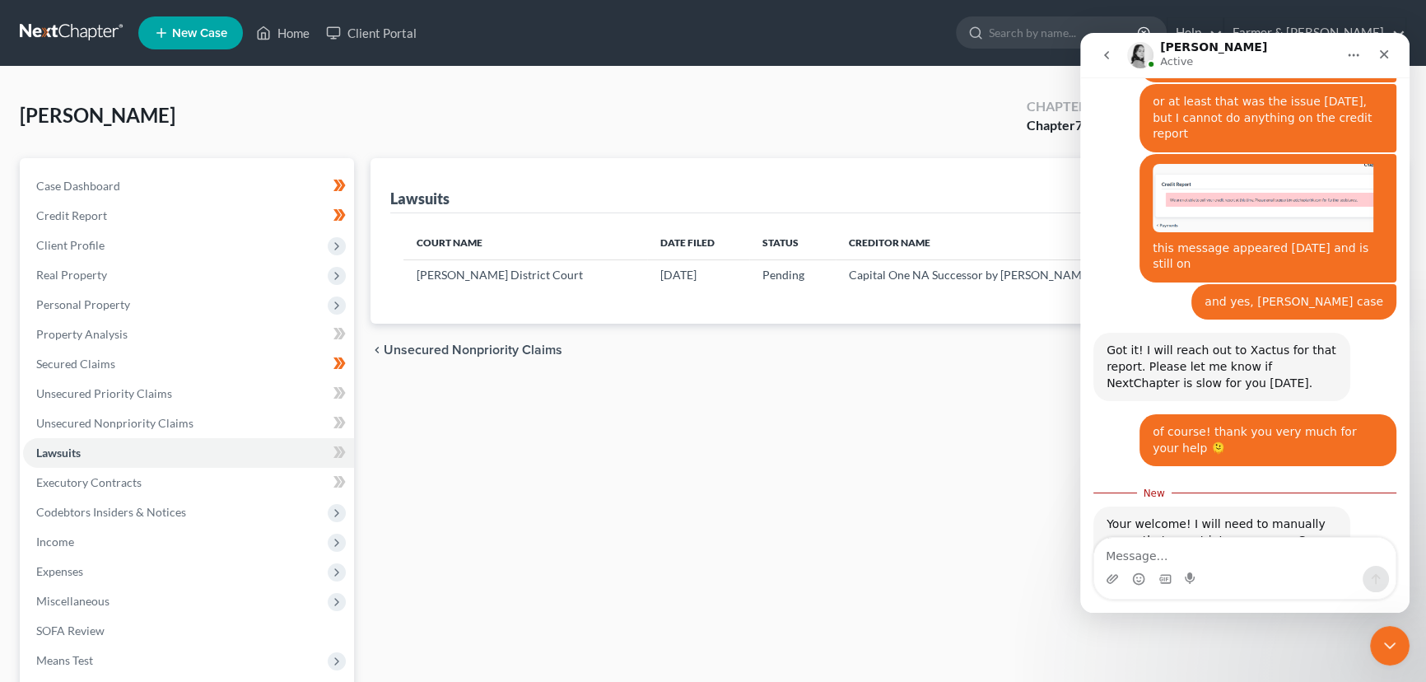
scroll to position [927, 0]
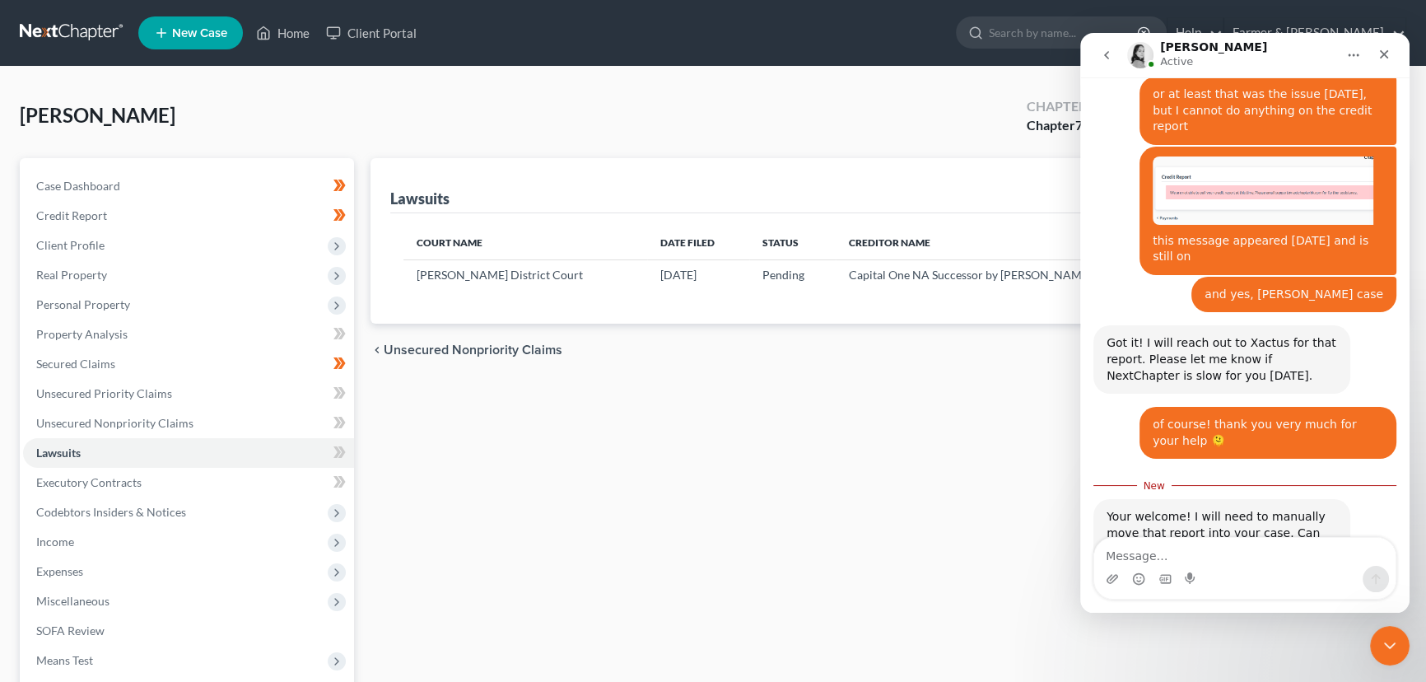
click at [1190, 550] on textarea "Message…" at bounding box center [1245, 552] width 301 height 28
click at [1188, 548] on textarea "Message…" at bounding box center [1245, 552] width 301 height 28
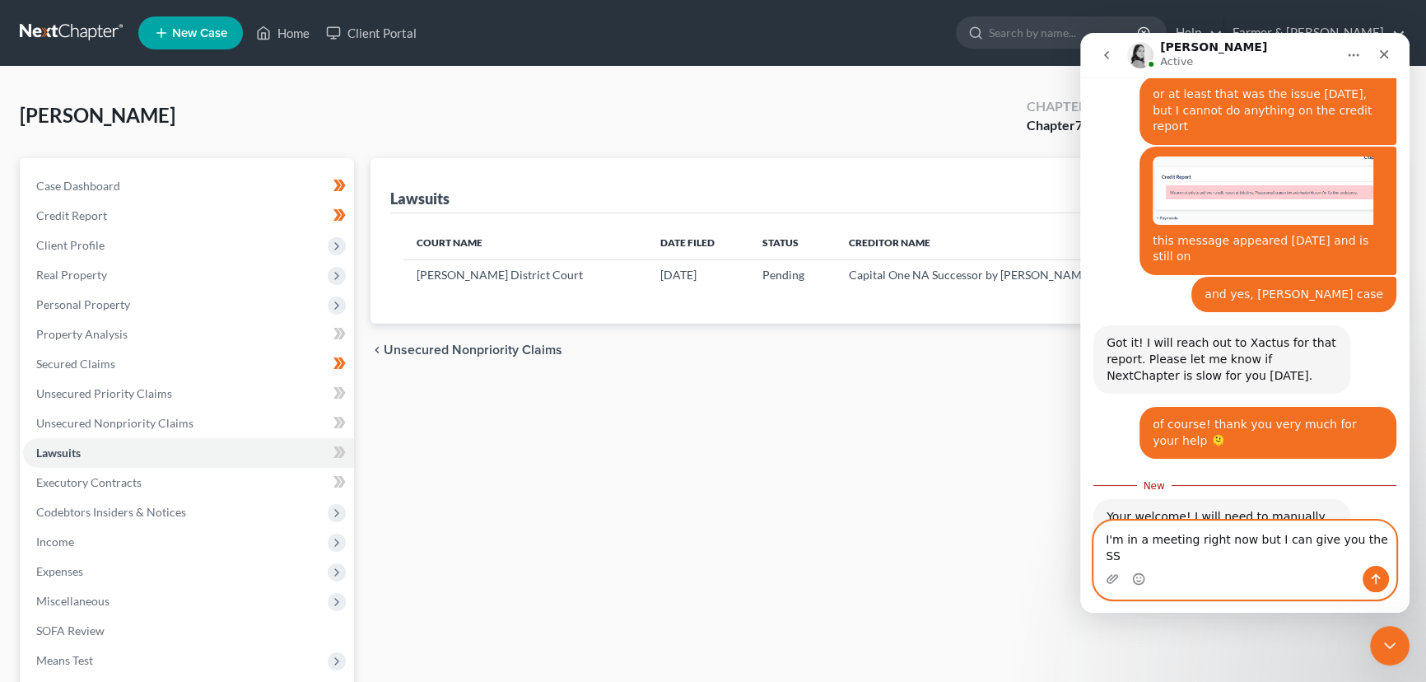
type textarea "I'm in a meeting right now but I can give you the SSN"
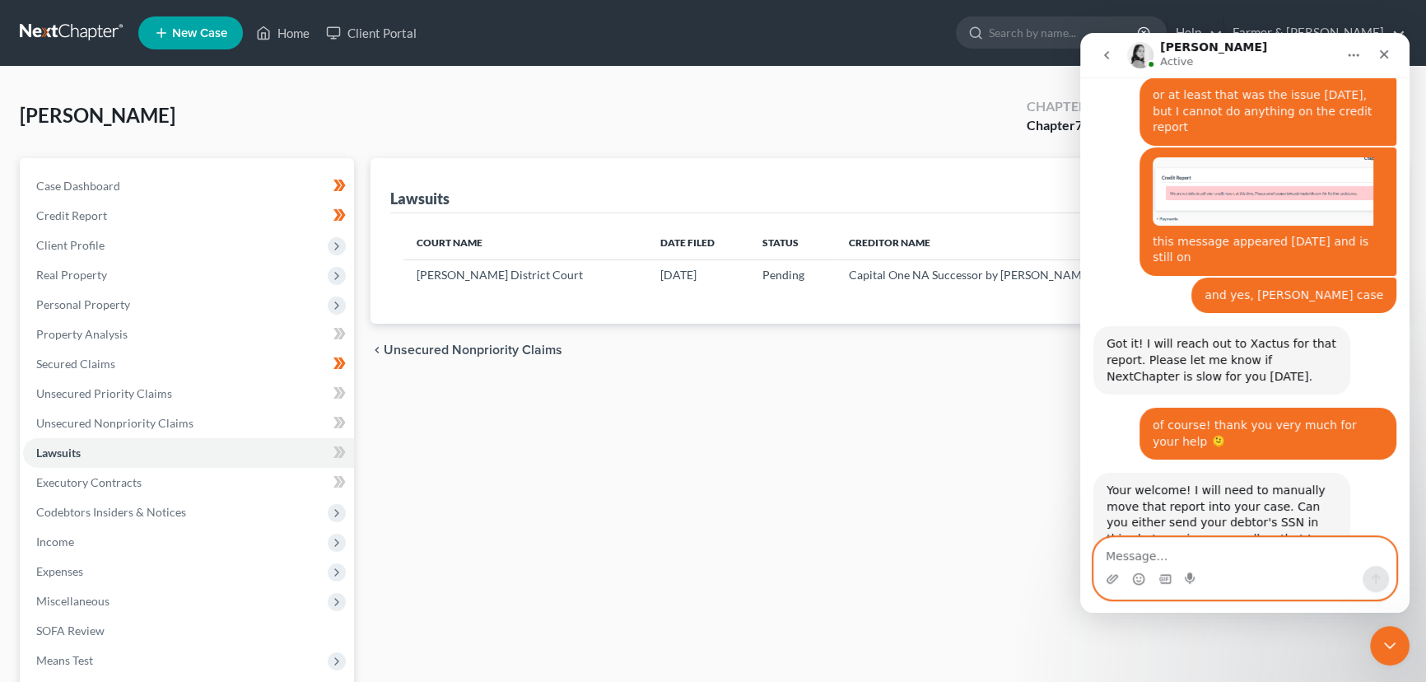
scroll to position [965, 0]
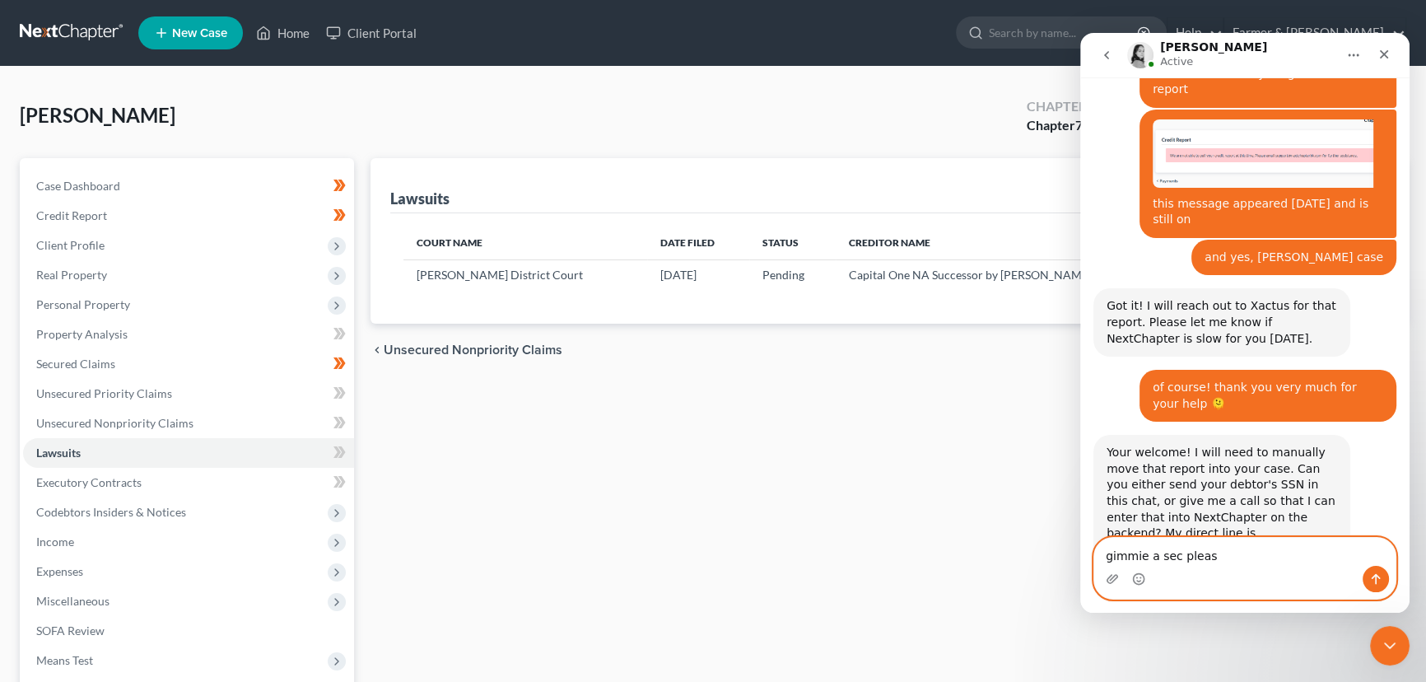
type textarea "gimmie a sec please"
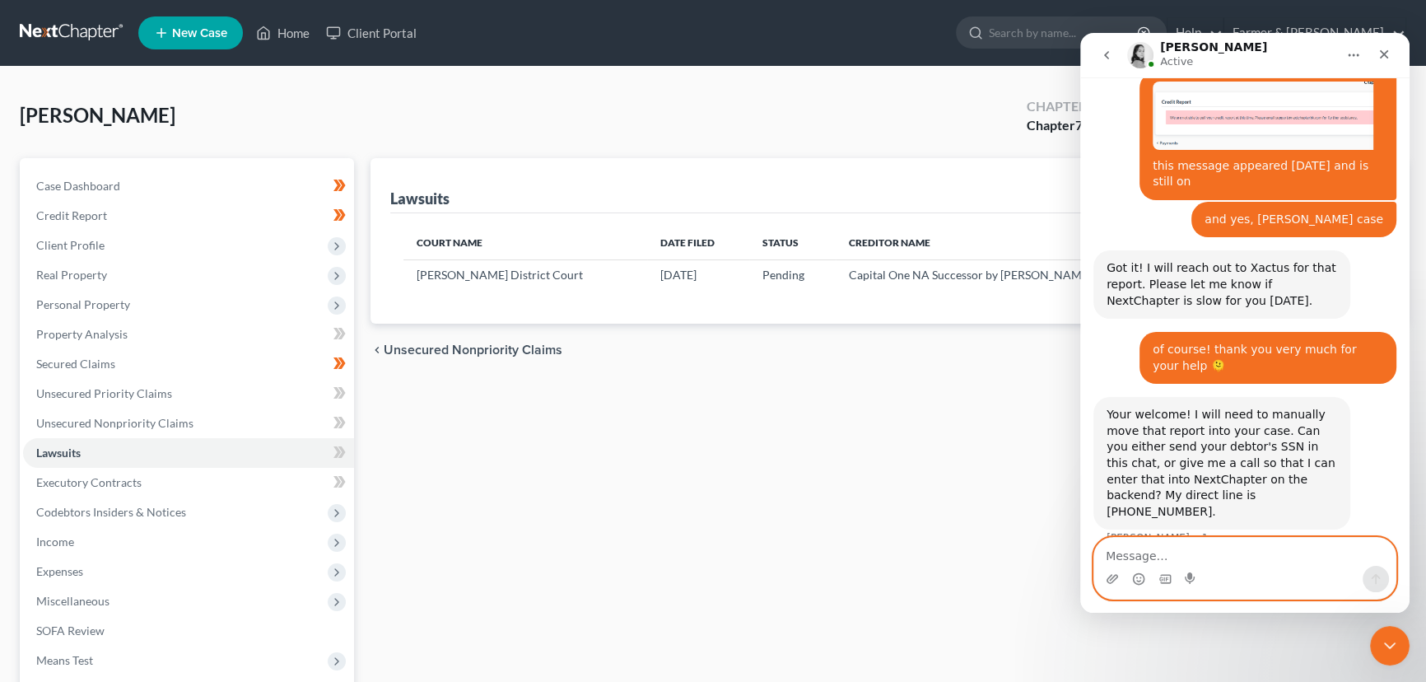
click at [1140, 548] on textarea "Message…" at bounding box center [1245, 552] width 301 height 28
type textarea "495-60-9446"
click at [1382, 574] on icon "Send a message…" at bounding box center [1376, 578] width 13 height 13
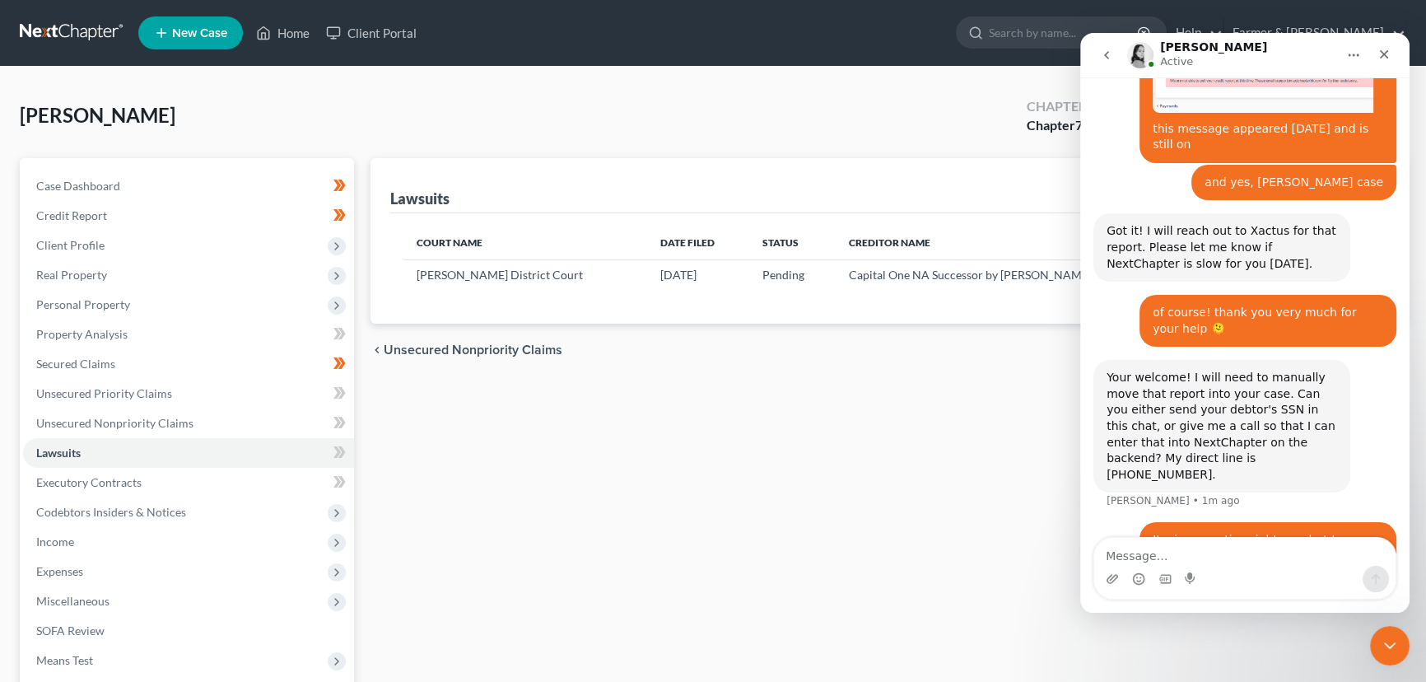
drag, startPoint x: 578, startPoint y: 498, endPoint x: 590, endPoint y: 497, distance: 12.4
click at [578, 498] on div "Lawsuits New Lawsuit Court Name Date Filed Status Creditor Name Case No McCrack…" at bounding box center [888, 485] width 1053 height 655
click at [1108, 56] on icon "go back" at bounding box center [1106, 55] width 13 height 13
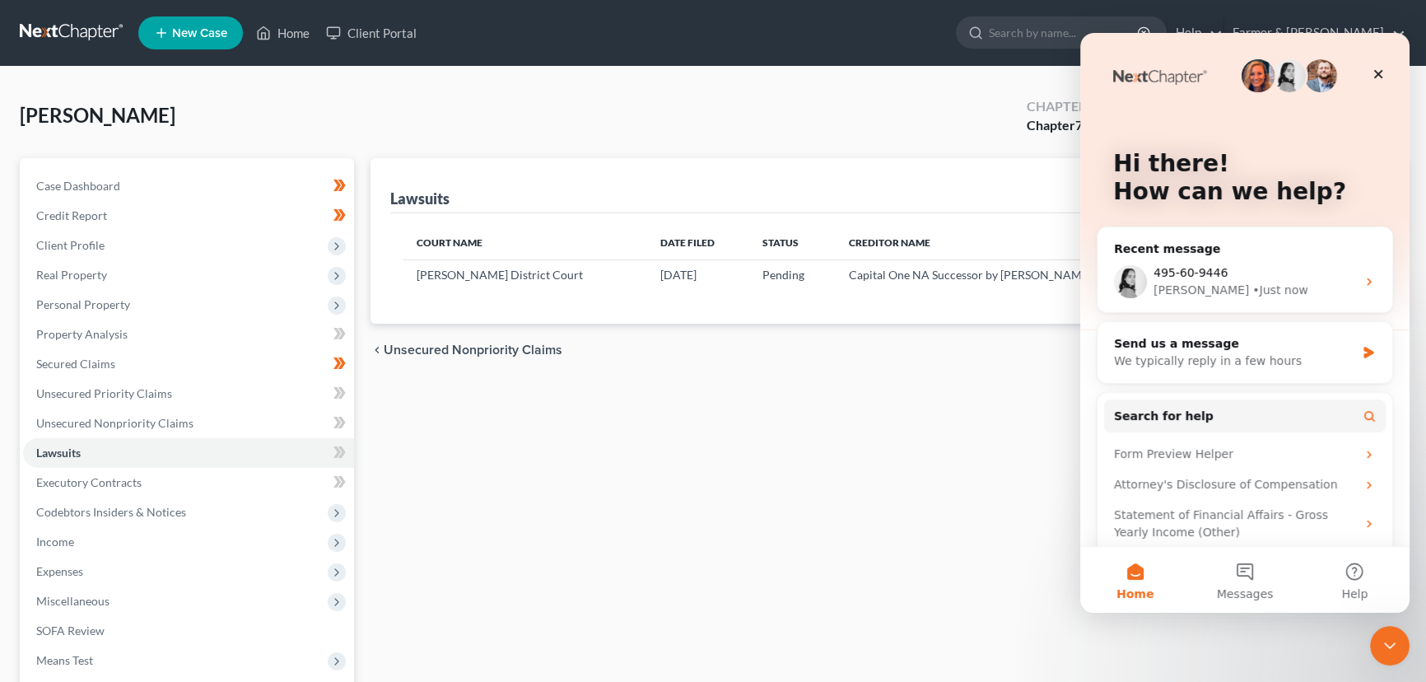
scroll to position [0, 0]
click at [1377, 75] on icon "Close" at bounding box center [1379, 74] width 9 height 9
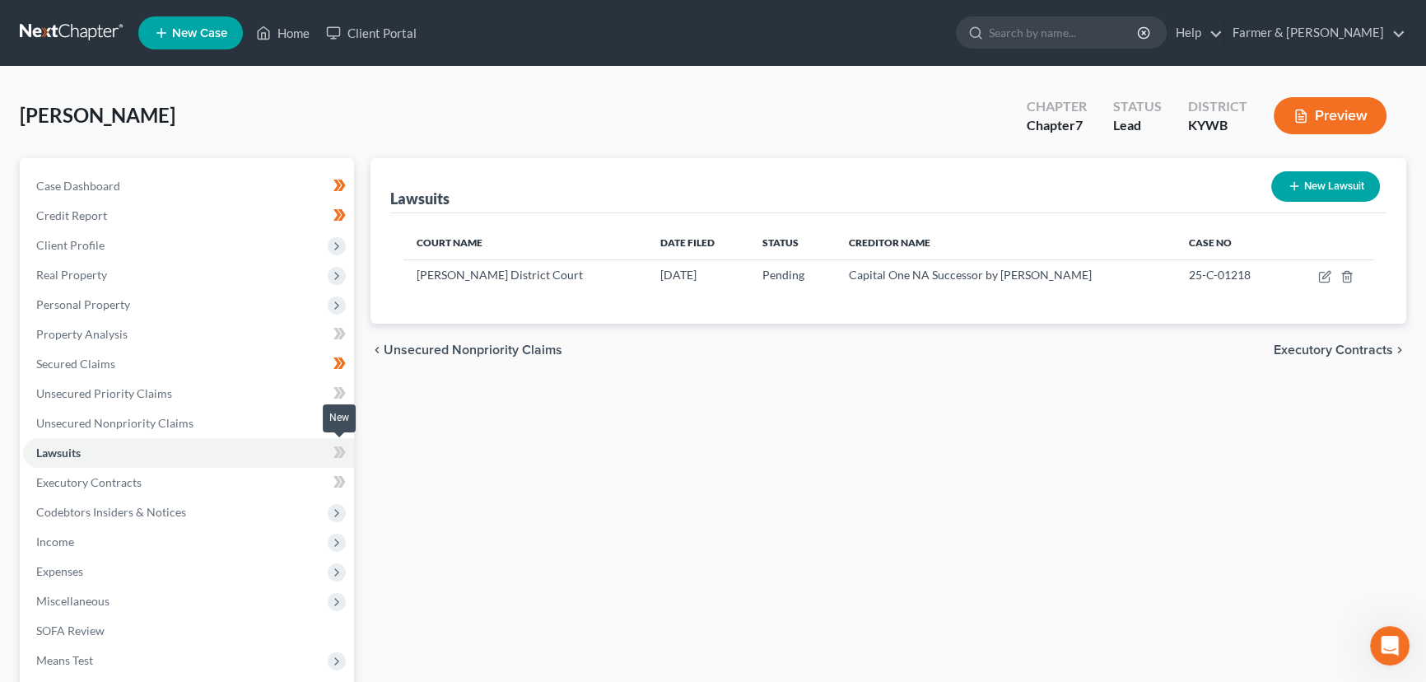
click at [343, 453] on icon at bounding box center [341, 452] width 7 height 12
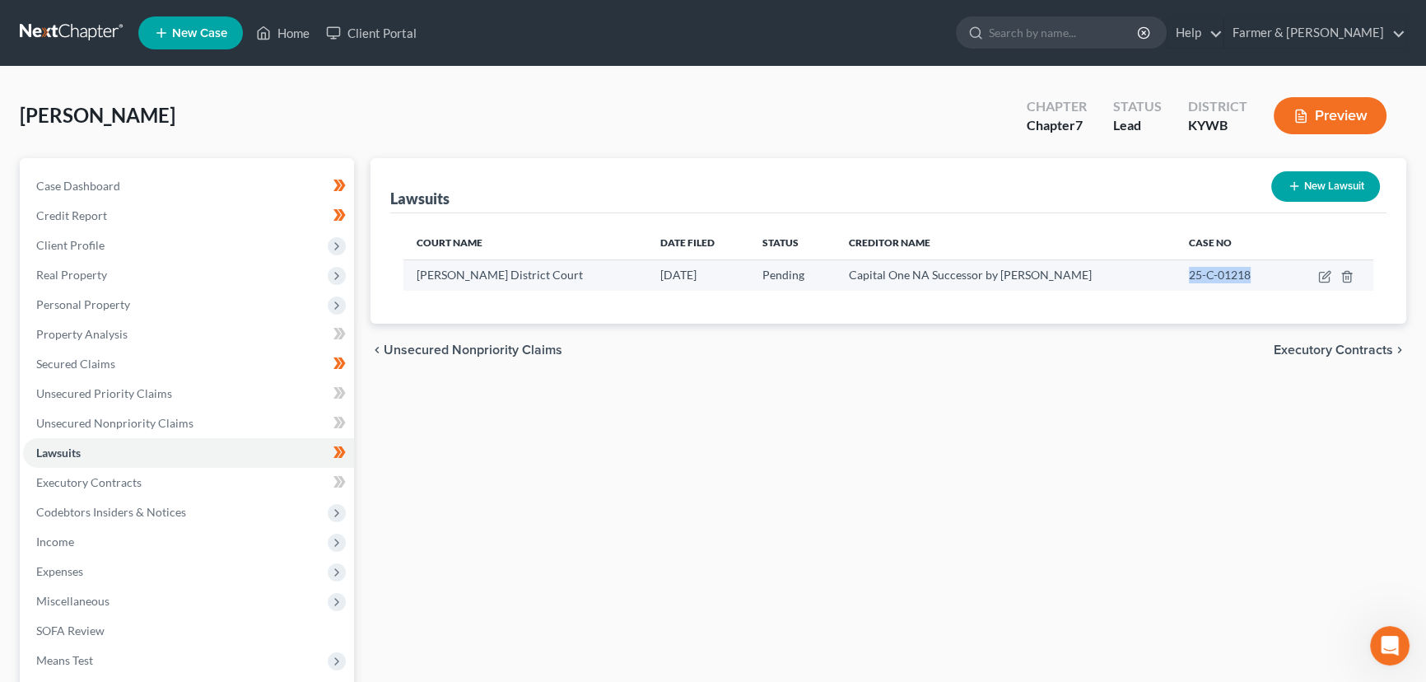
drag, startPoint x: 1160, startPoint y: 272, endPoint x: 1230, endPoint y: 274, distance: 70.9
click at [1230, 274] on td "25-C-01218" at bounding box center [1231, 274] width 111 height 31
copy span "25-C-01218"
drag, startPoint x: 856, startPoint y: 277, endPoint x: 1053, endPoint y: 272, distance: 197.7
click at [1053, 272] on div "Capital One NA Successor by Merger T" at bounding box center [1006, 275] width 314 height 16
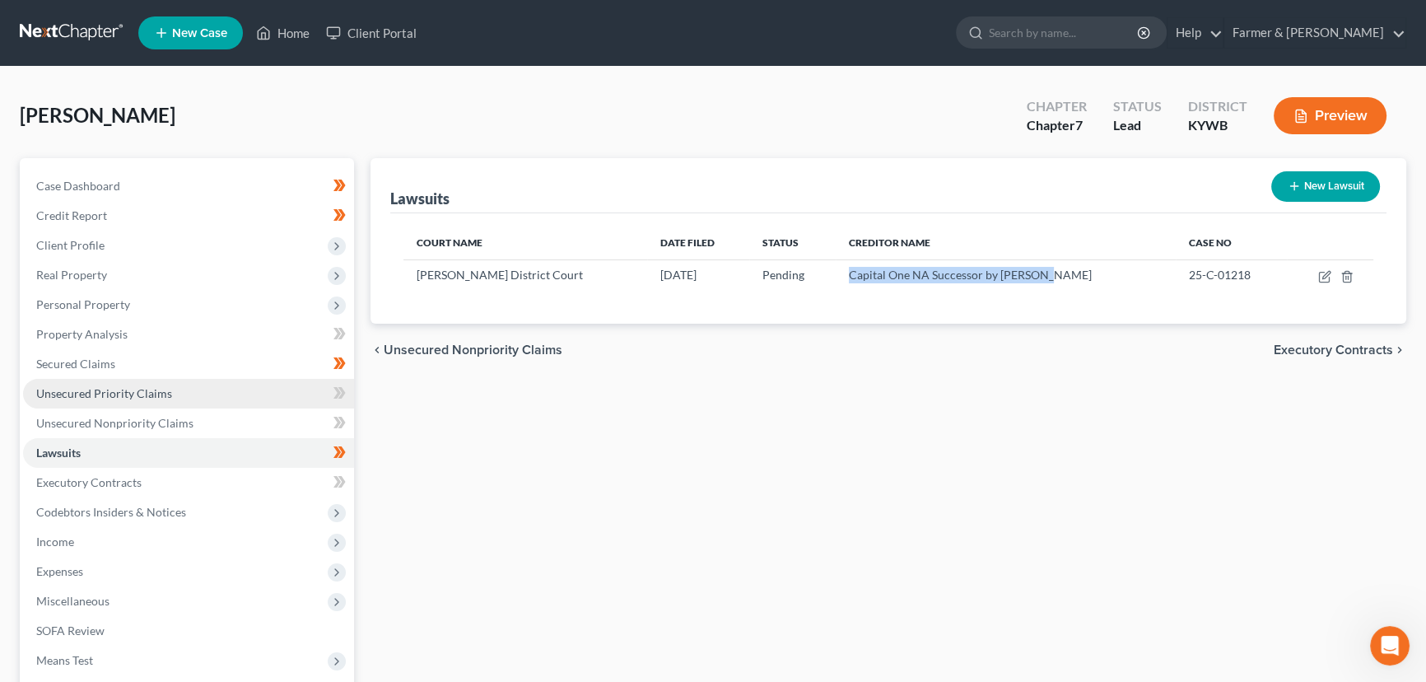
copy span "Capital One NA Successor by Merger T"
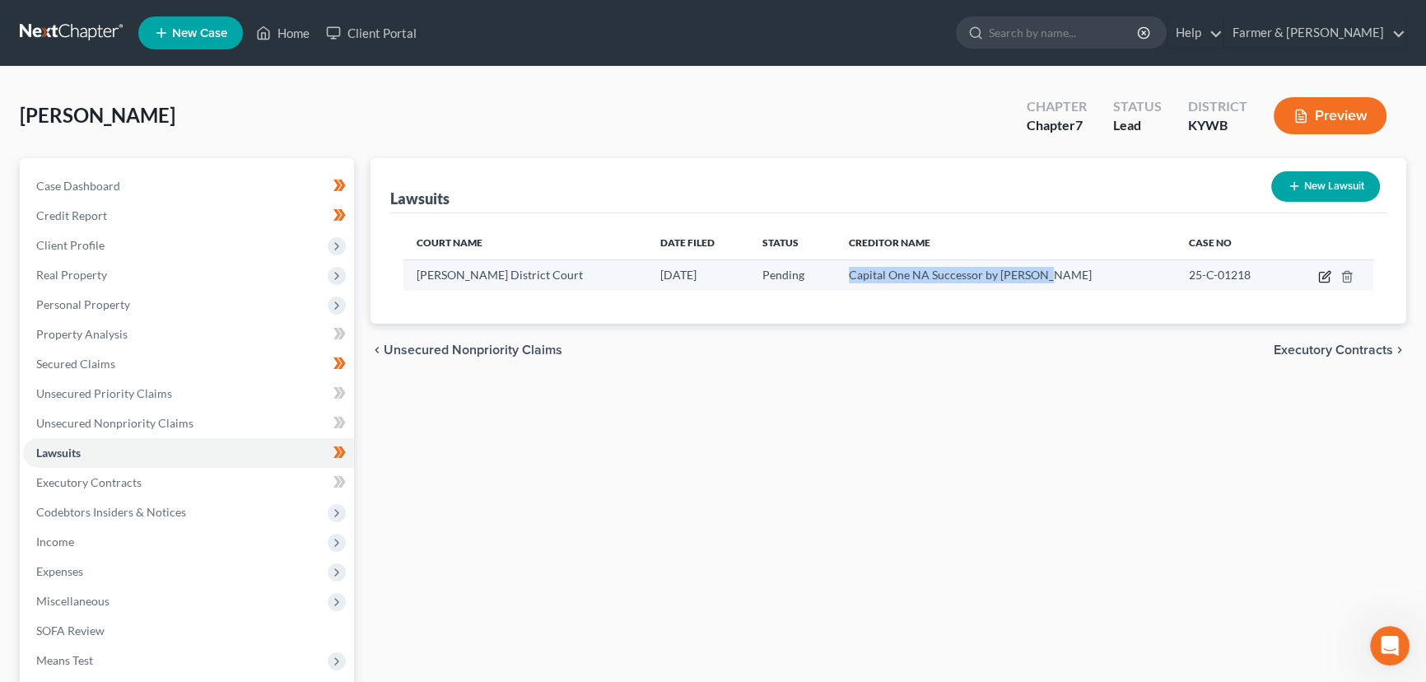
click at [1319, 274] on icon "button" at bounding box center [1324, 278] width 10 height 10
select select "18"
select select "0"
select select "4"
select select "36"
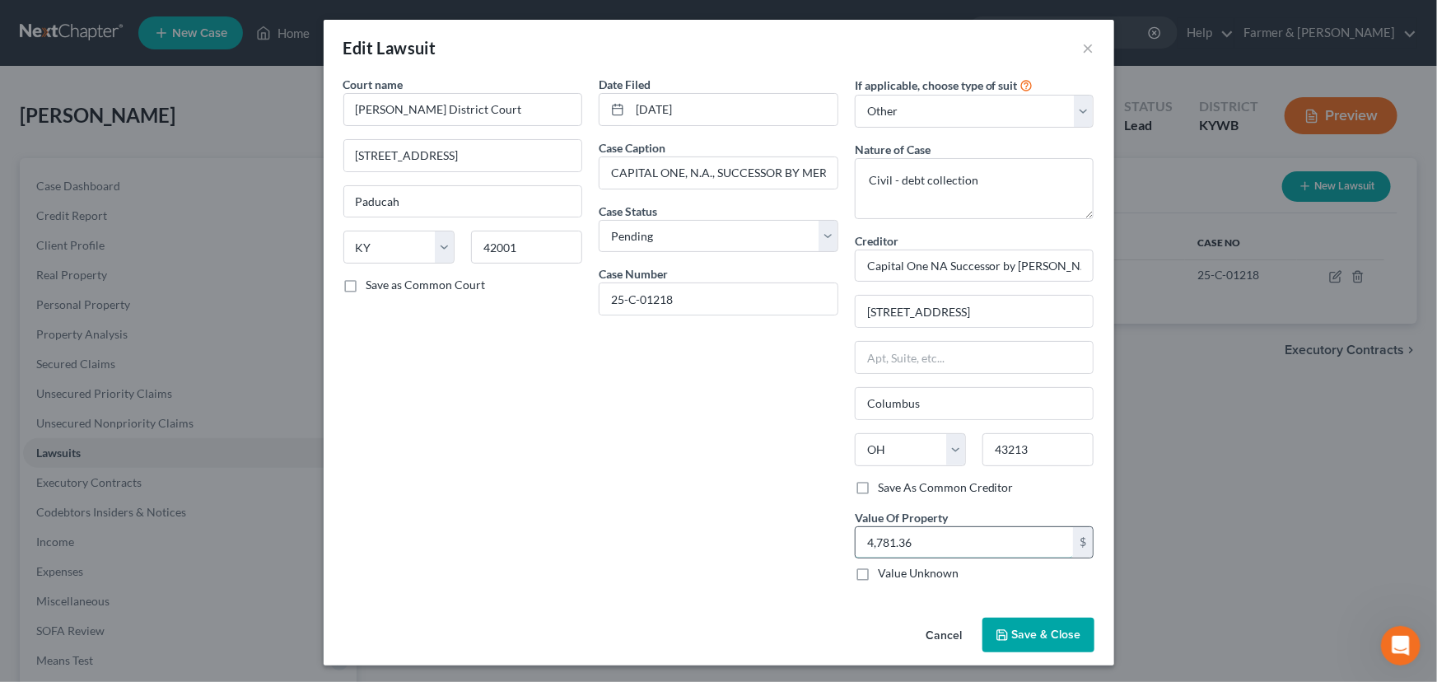
click at [909, 535] on input "4,781.36" at bounding box center [965, 542] width 218 height 31
click at [556, 426] on div "Court name * McCracken District Court 301 South 6th Street Paducah State AL AK …" at bounding box center [463, 335] width 256 height 519
click at [1006, 647] on button "Save & Close" at bounding box center [1039, 635] width 112 height 35
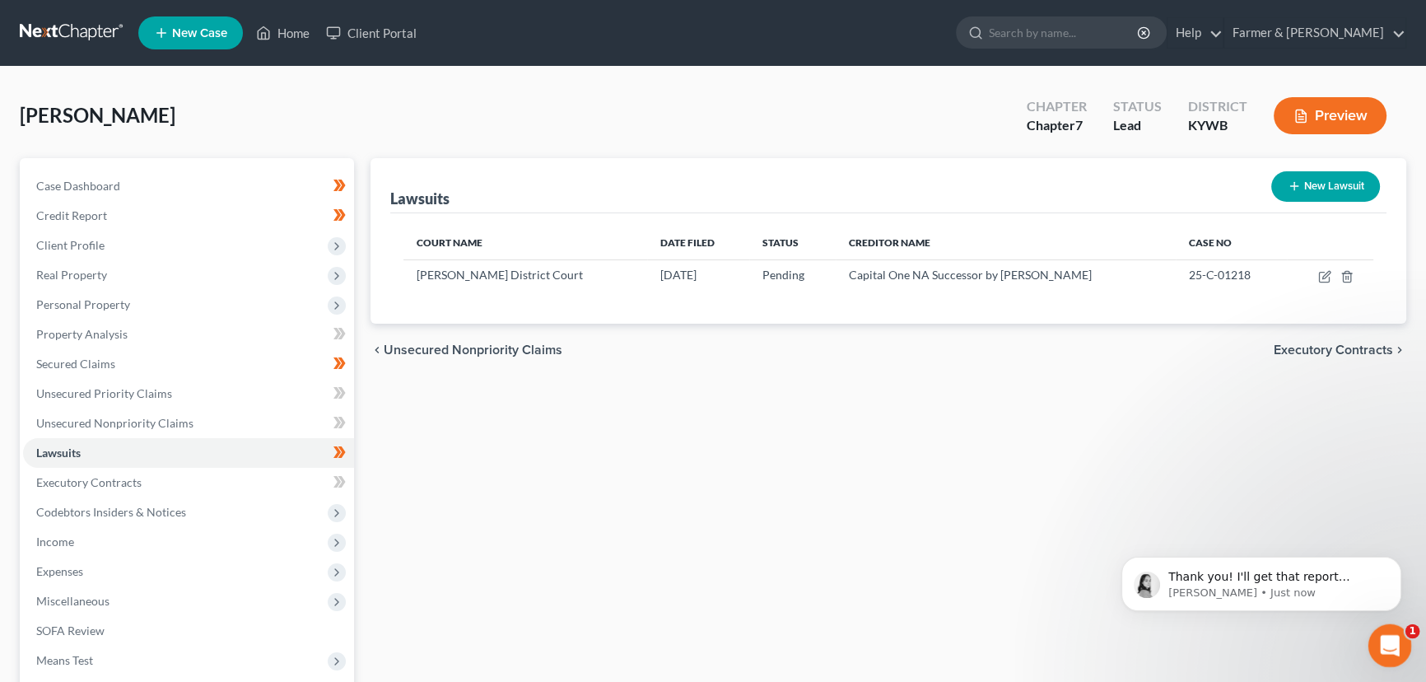
click at [1383, 641] on icon "Open Intercom Messenger" at bounding box center [1388, 643] width 27 height 27
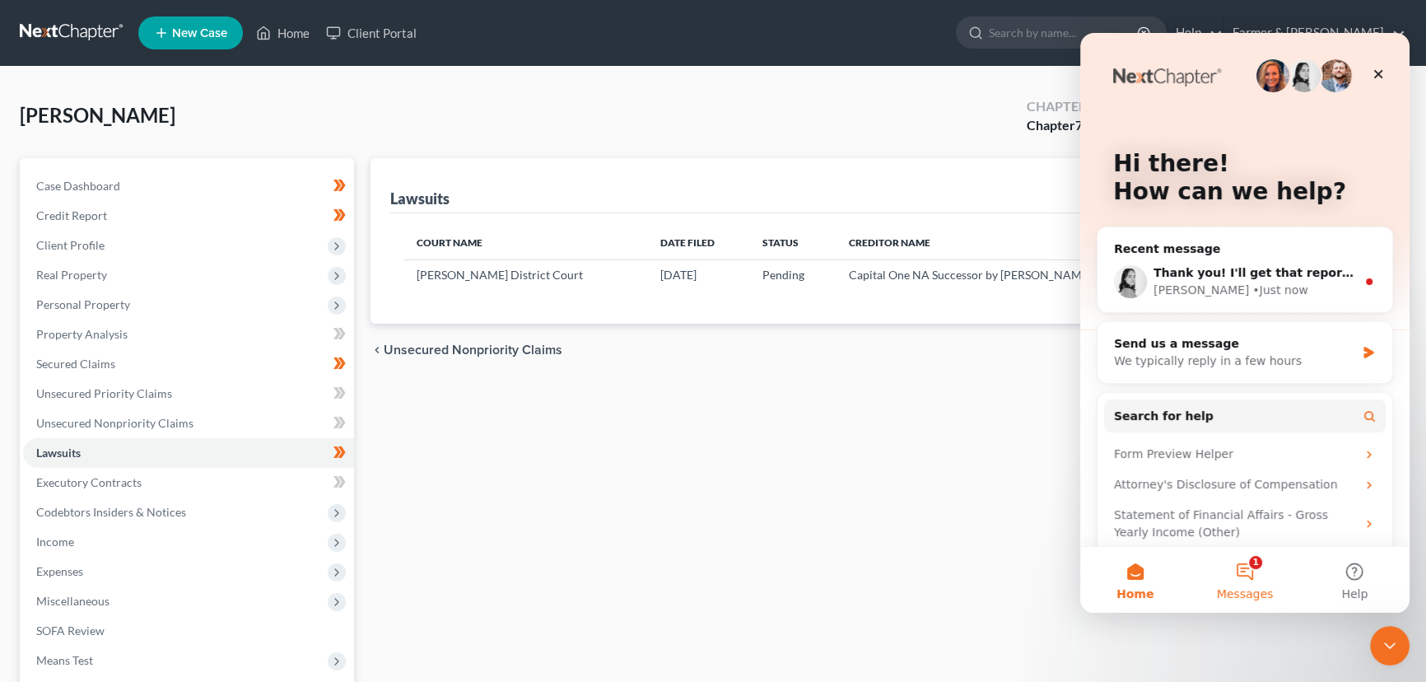
click at [1242, 574] on button "1 Messages" at bounding box center [1245, 580] width 110 height 66
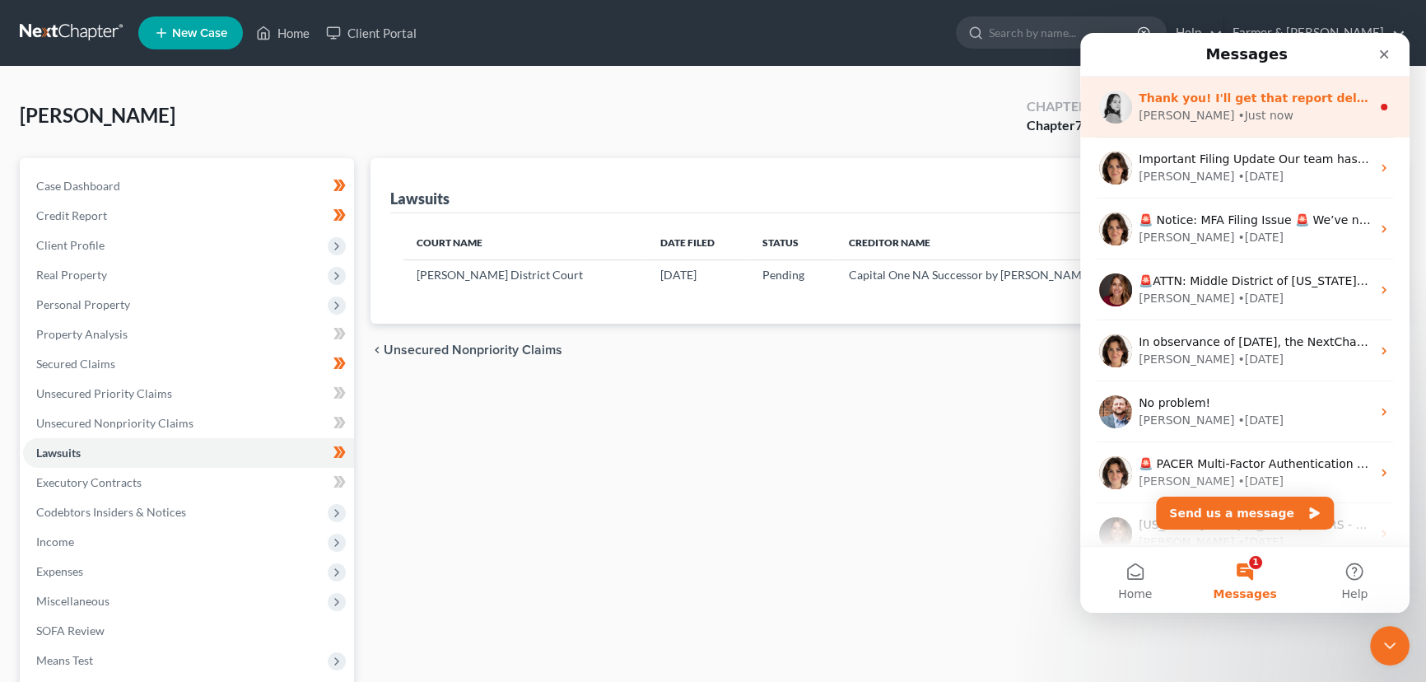
click at [1227, 124] on div "Thank you! I'll get that report delivered now! Lindsey • Just now" at bounding box center [1245, 107] width 329 height 61
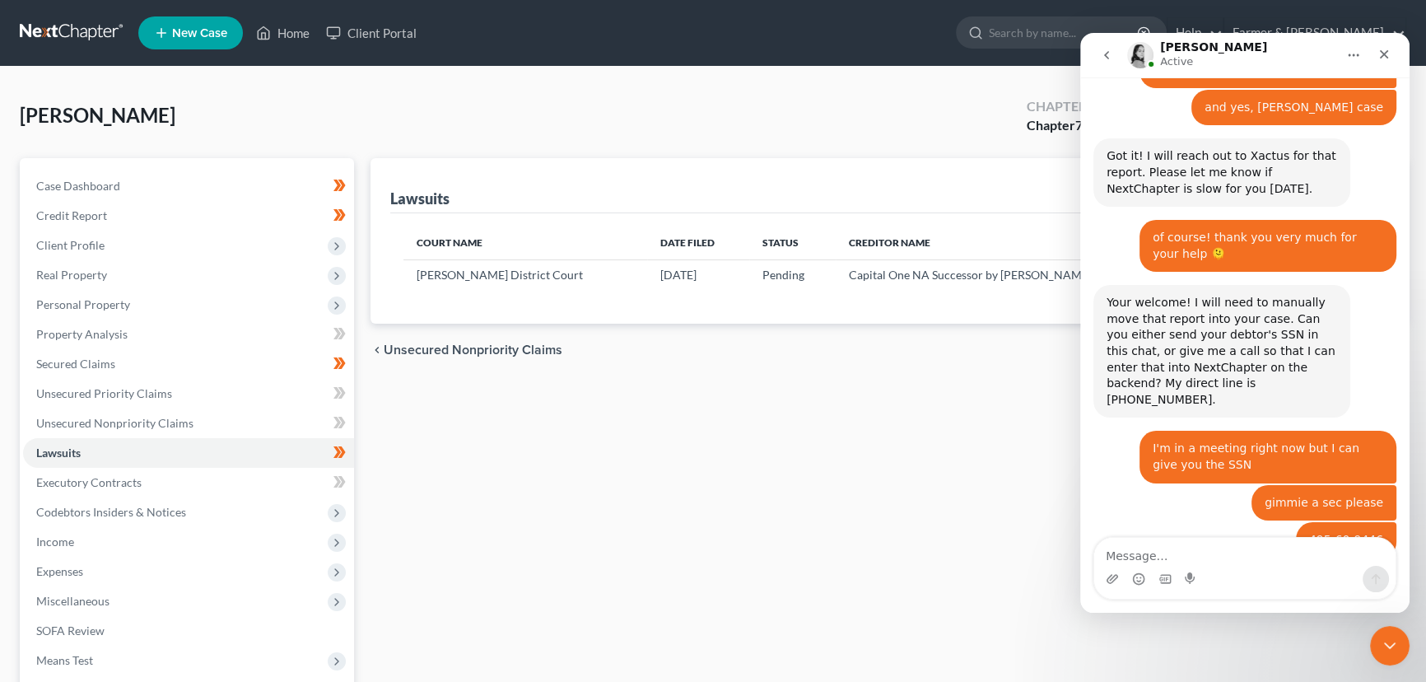
scroll to position [1117, 0]
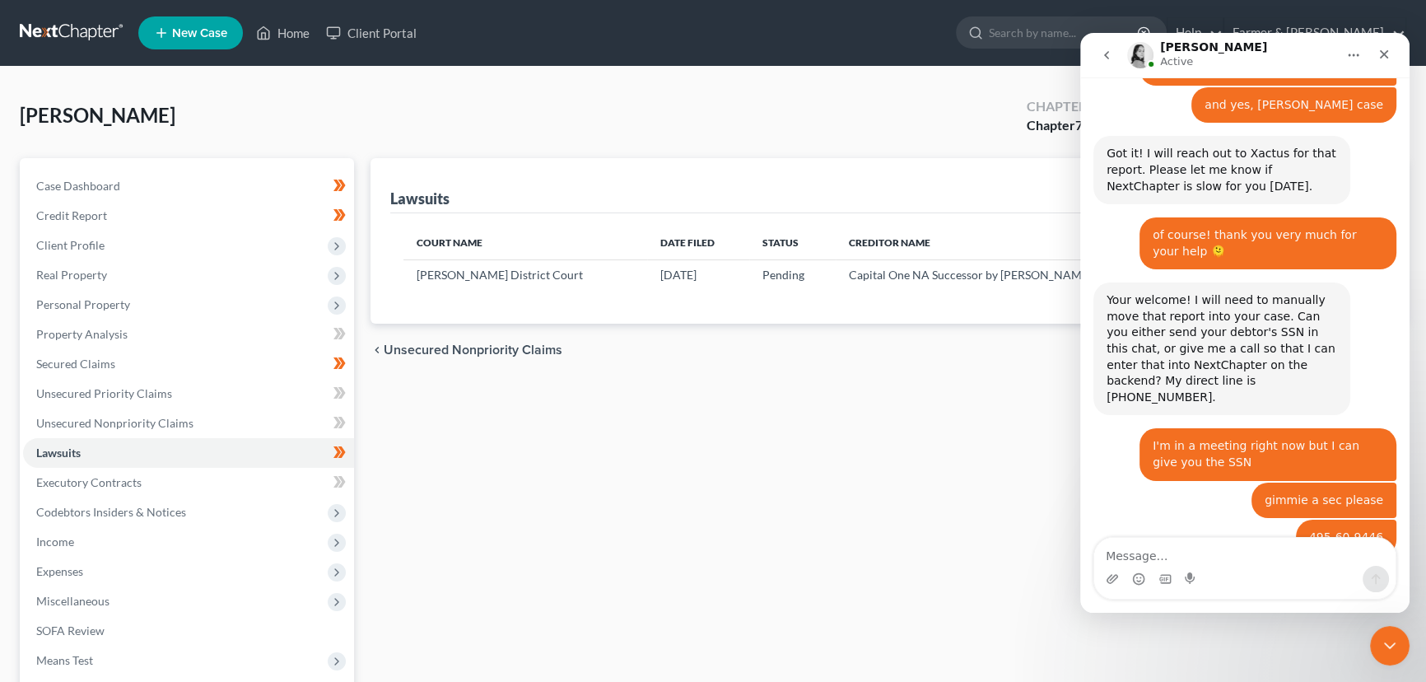
click at [1229, 558] on textarea "Message…" at bounding box center [1245, 552] width 301 height 28
type textarea "Thank you very very much!"
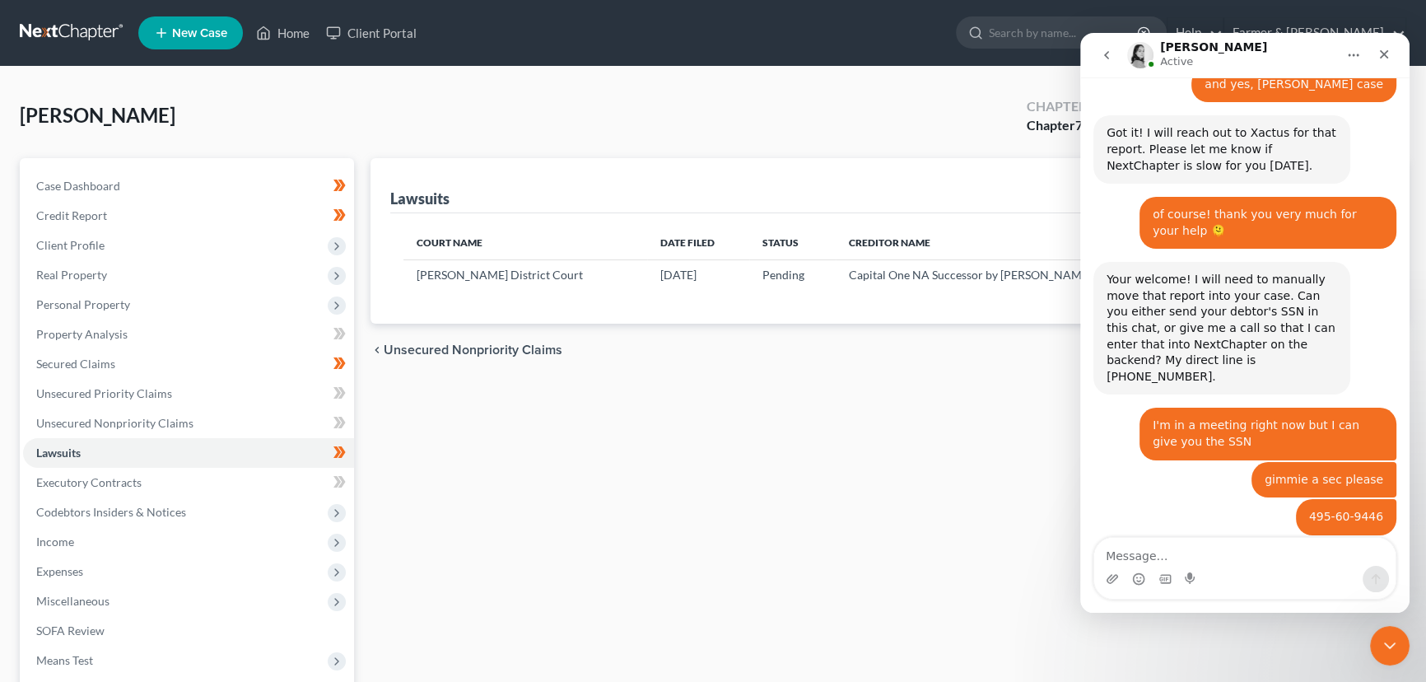
click at [1010, 472] on div "Lawsuits New Lawsuit Court Name Date Filed Status Creditor Name Case No McCrack…" at bounding box center [888, 485] width 1053 height 655
click at [1344, 587] on circle "Add reaction" at bounding box center [1346, 591] width 9 height 9
click at [1225, 527] on span "🤩" at bounding box center [1227, 538] width 23 height 23
click at [907, 463] on div "Lawsuits New Lawsuit Court Name Date Filed Status Creditor Name Case No McCrack…" at bounding box center [888, 485] width 1053 height 655
click at [1109, 58] on icon "go back" at bounding box center [1106, 55] width 13 height 13
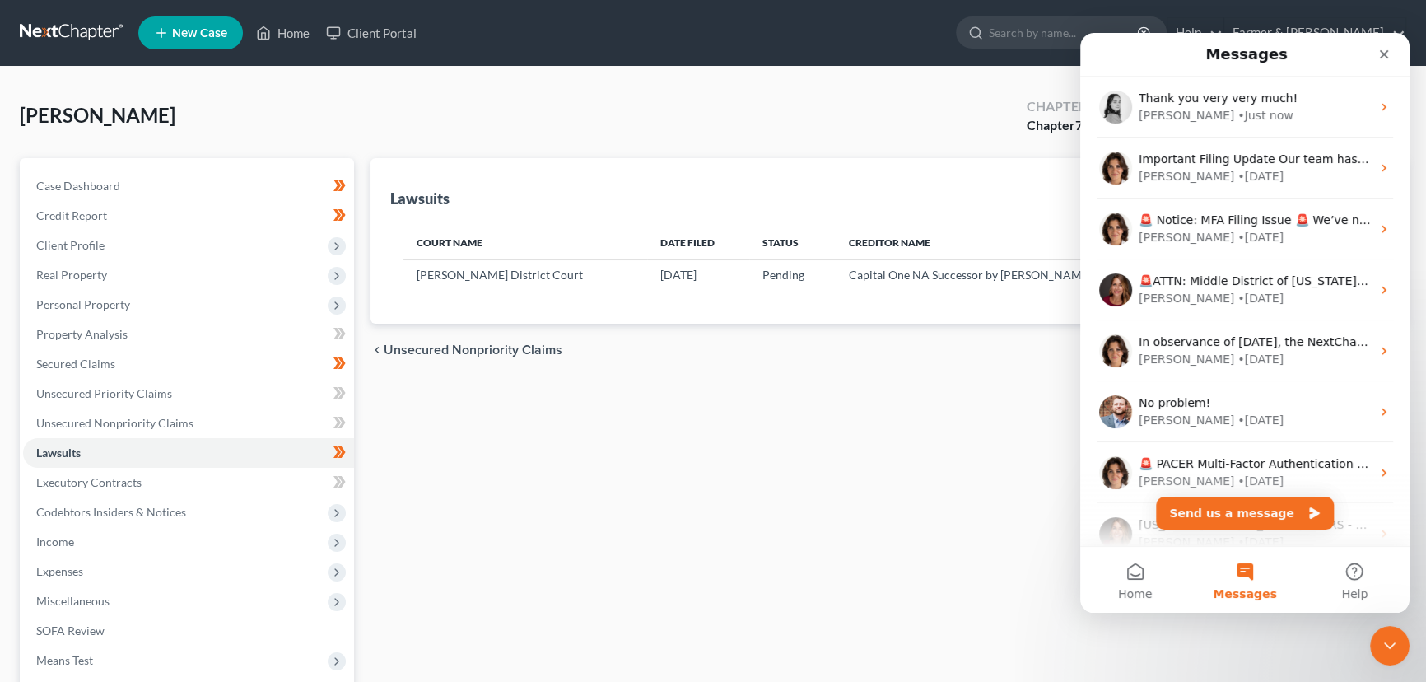
scroll to position [0, 0]
click at [972, 494] on div "Lawsuits New Lawsuit Court Name Date Filed Status Creditor Name Case No McCrack…" at bounding box center [888, 485] width 1053 height 655
click at [1381, 55] on icon "Close" at bounding box center [1384, 54] width 13 height 13
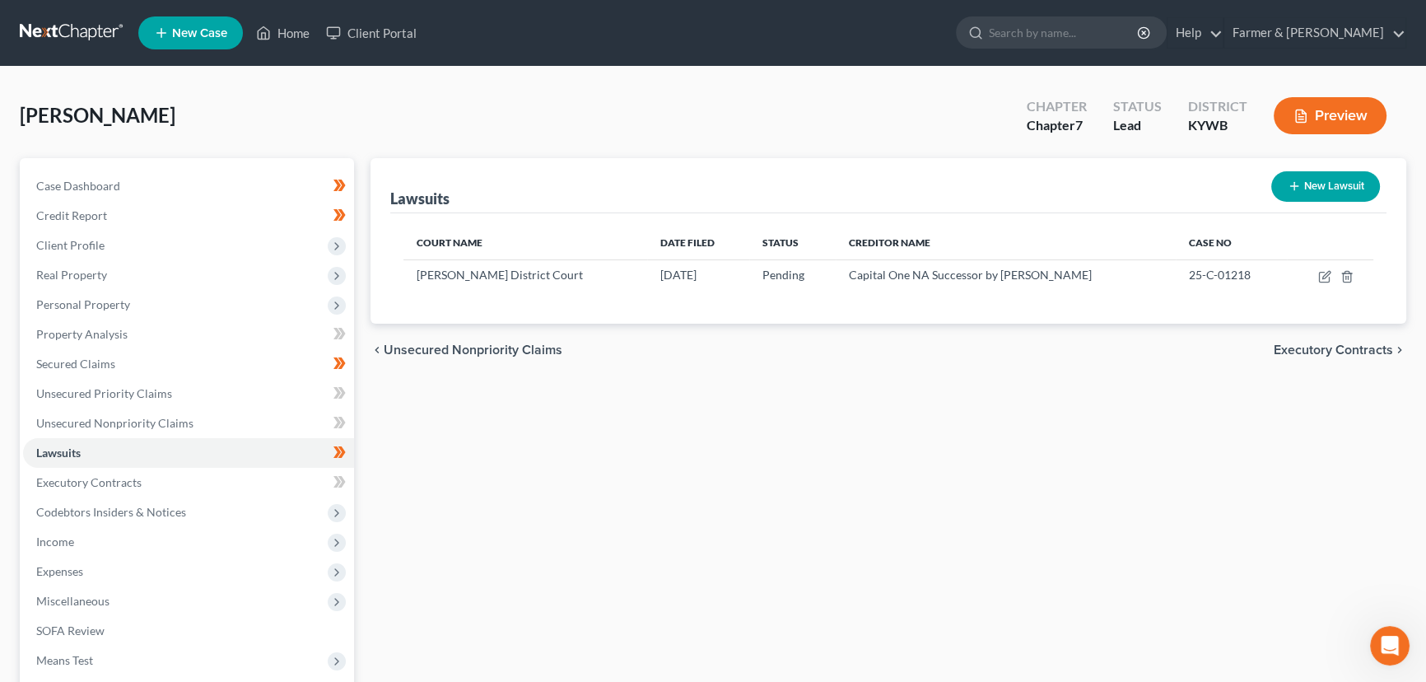
click at [912, 437] on div "Lawsuits New Lawsuit Court Name Date Filed Status Creditor Name Case No McCrack…" at bounding box center [888, 485] width 1053 height 655
click at [86, 306] on span "Personal Property" at bounding box center [83, 304] width 94 height 14
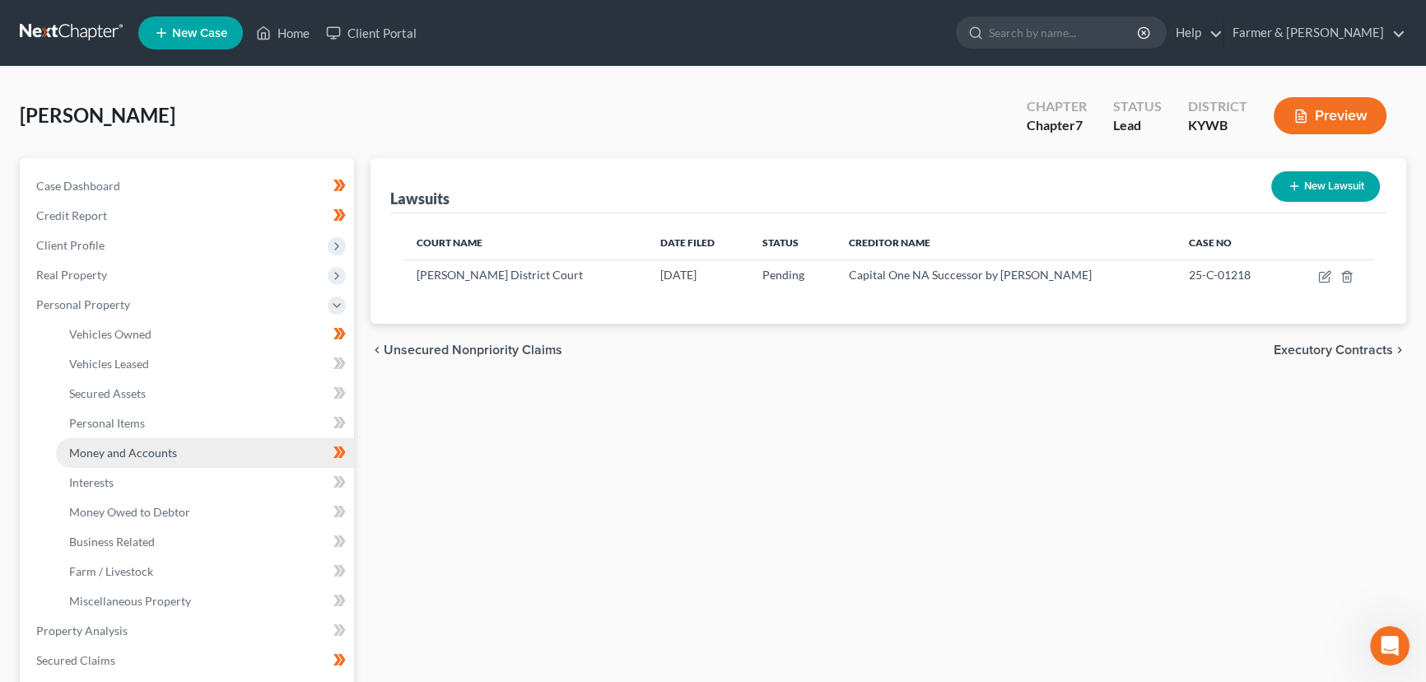
click at [132, 450] on span "Money and Accounts" at bounding box center [123, 453] width 108 height 14
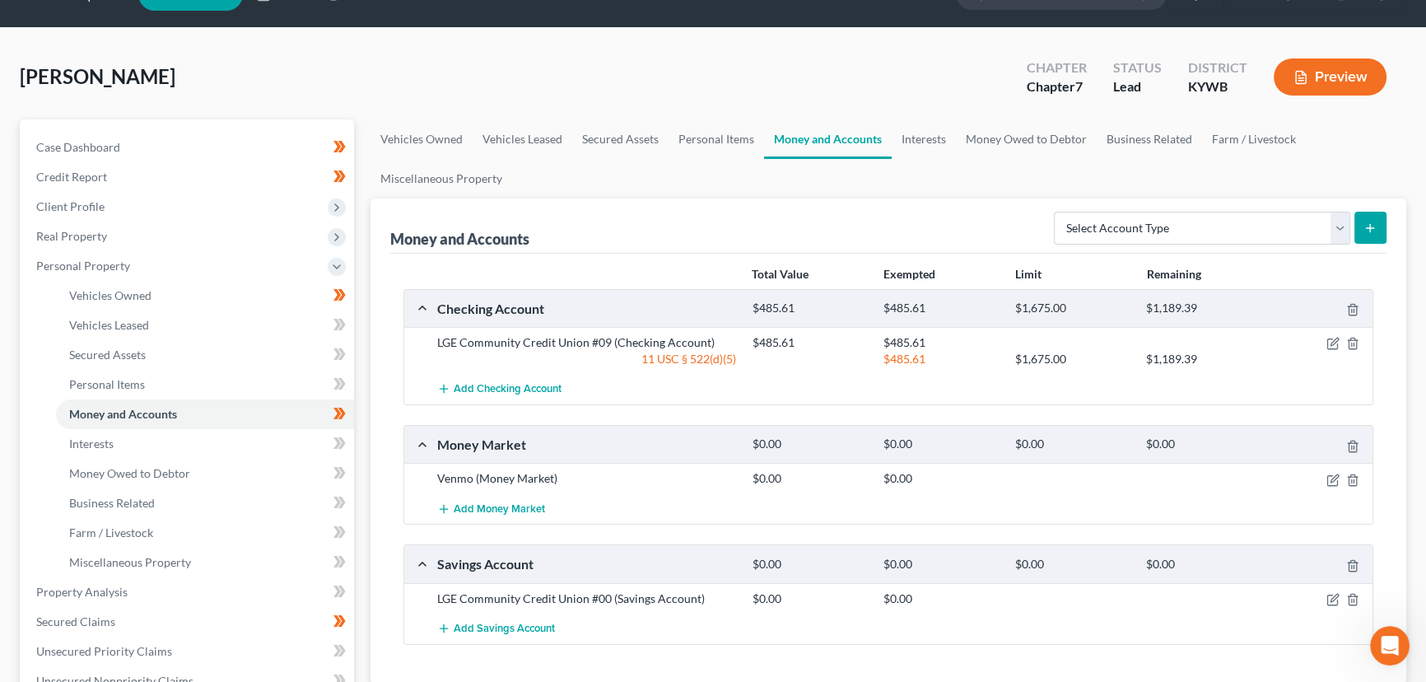
scroll to position [74, 0]
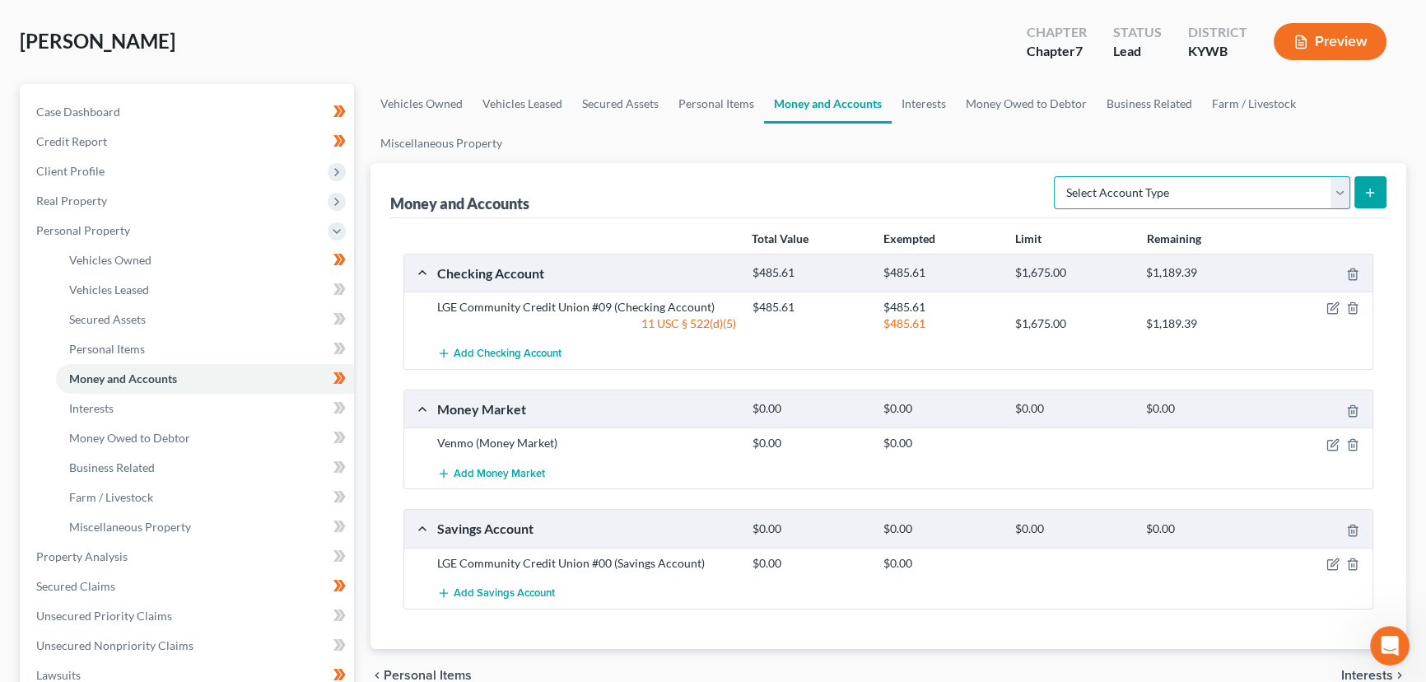
click at [1153, 189] on select "Select Account Type Brokerage Cash on Hand Certificates of Deposit Checking Acc…" at bounding box center [1202, 192] width 296 height 33
select select "checking"
click at [1057, 176] on select "Select Account Type Brokerage Cash on Hand Certificates of Deposit Checking Acc…" at bounding box center [1202, 192] width 296 height 33
click at [1365, 187] on icon "submit" at bounding box center [1370, 192] width 13 height 13
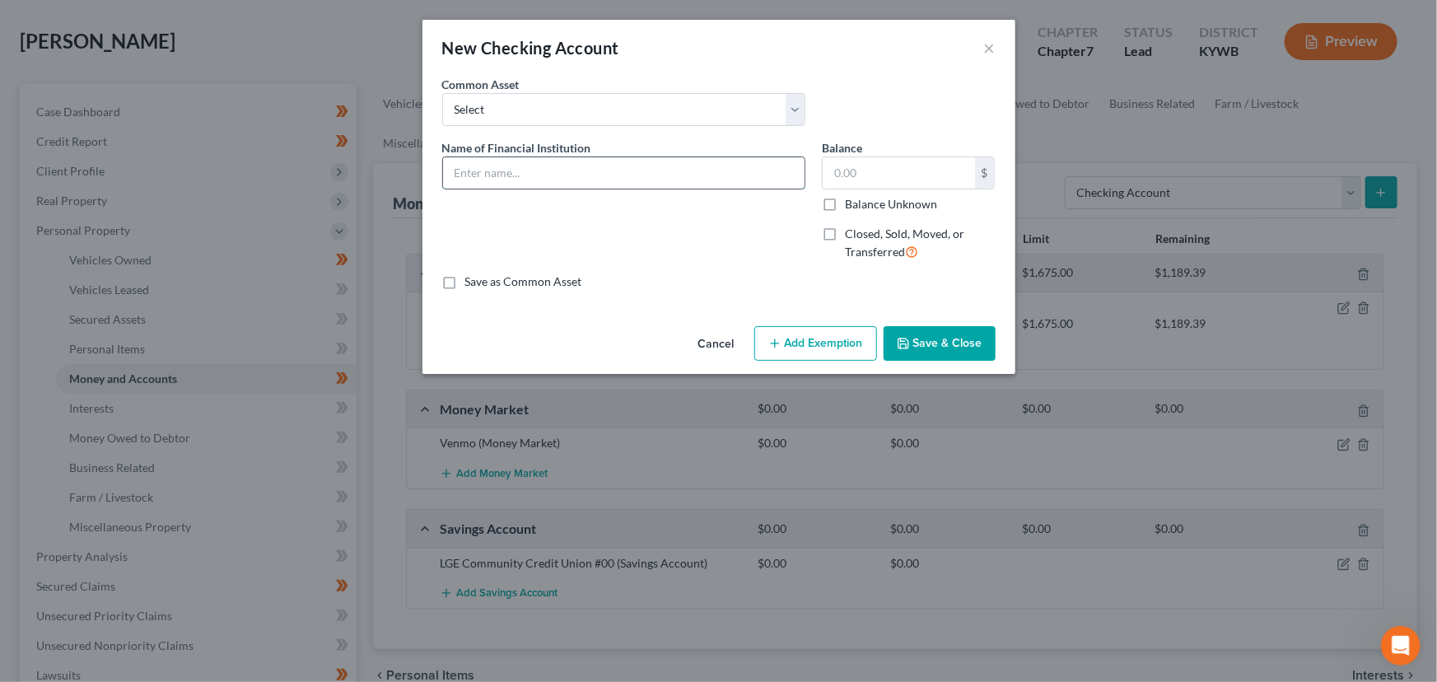
click at [523, 187] on input "text" at bounding box center [624, 172] width 362 height 31
type input "Navy FCU (closed account)"
click at [845, 202] on label "Balance Unknown" at bounding box center [891, 204] width 92 height 16
click at [852, 202] on input "Balance Unknown" at bounding box center [857, 201] width 11 height 11
checkbox input "true"
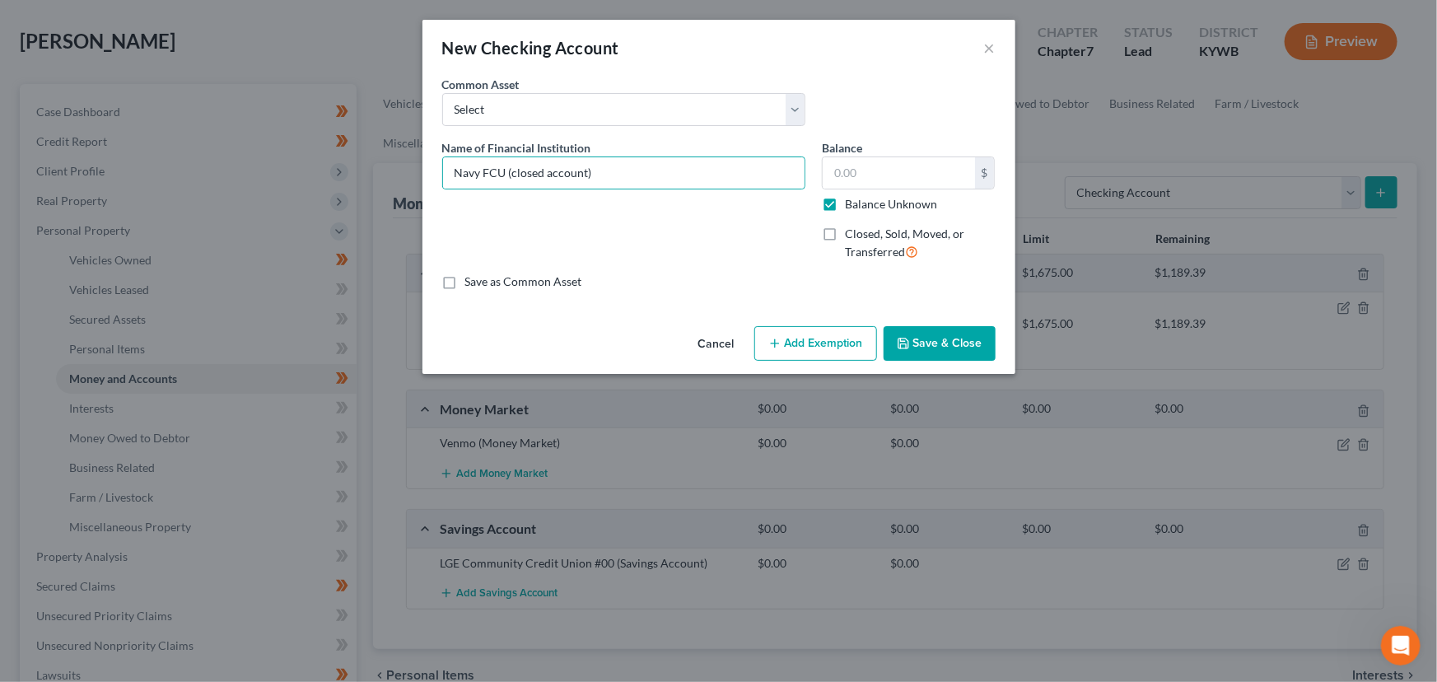
type input "0.00"
click at [845, 238] on label "Closed, Sold, Moved, or Transferred" at bounding box center [920, 243] width 151 height 35
click at [852, 236] on input "Closed, Sold, Moved, or Transferred" at bounding box center [857, 231] width 11 height 11
checkbox input "true"
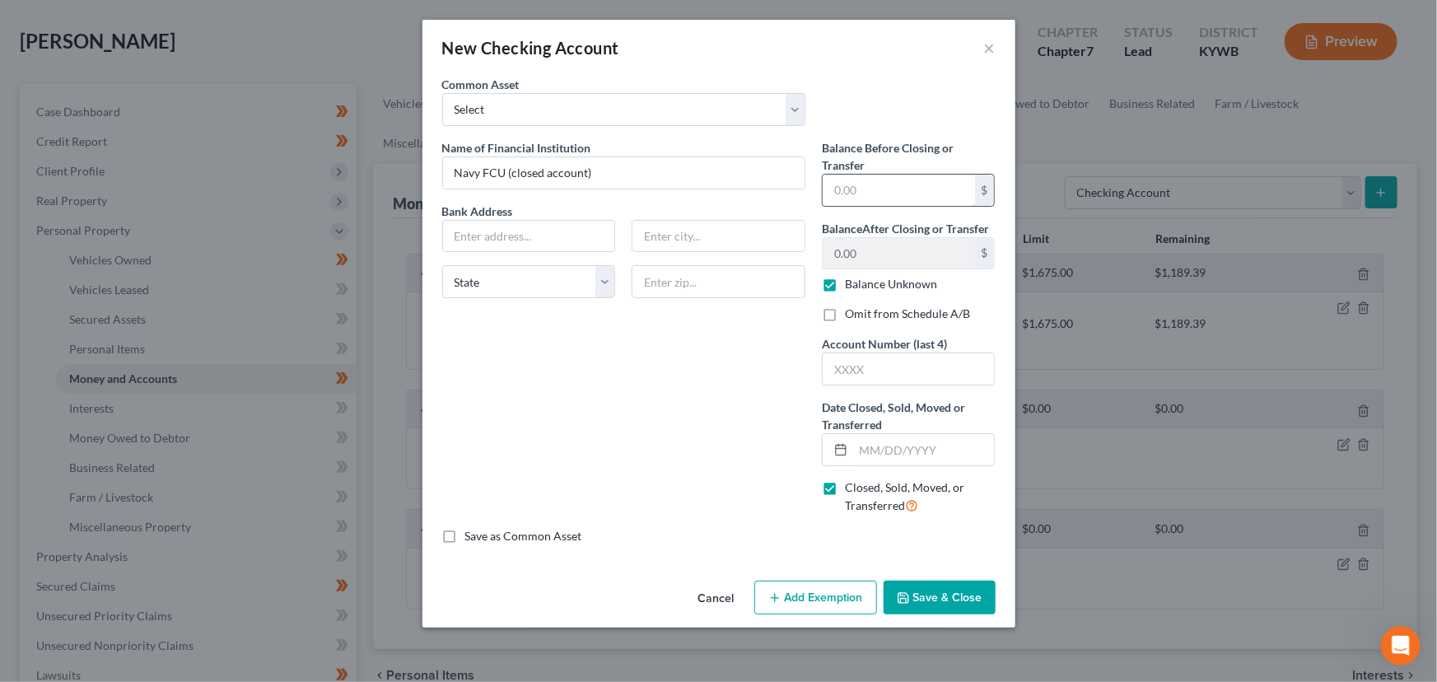
click at [880, 199] on input "text" at bounding box center [899, 190] width 152 height 31
type input "252.97"
click at [882, 453] on input "text" at bounding box center [924, 449] width 142 height 31
type input "01/01/2025"
click at [784, 428] on div "Name of Financial Institution * Navy FCU (closed account) Bank Address State AL…" at bounding box center [624, 333] width 380 height 389
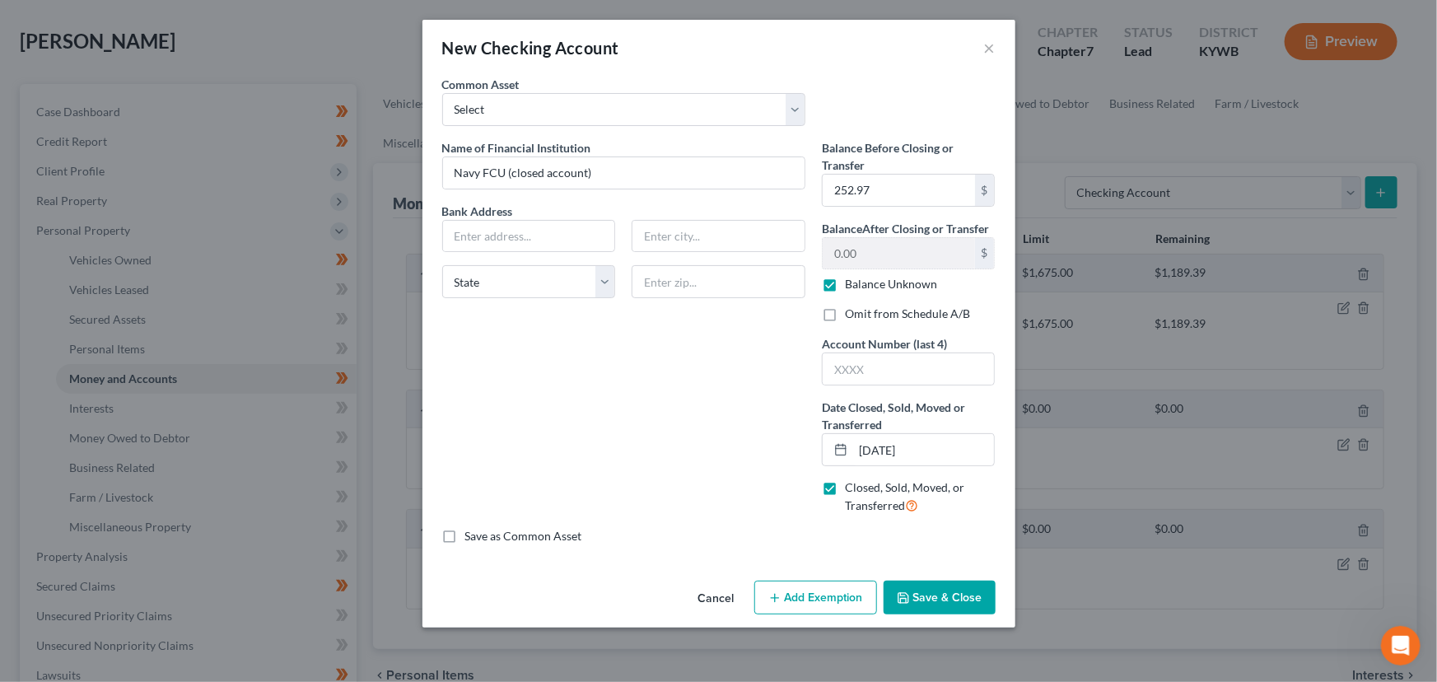
click at [915, 589] on button "Save & Close" at bounding box center [940, 598] width 112 height 35
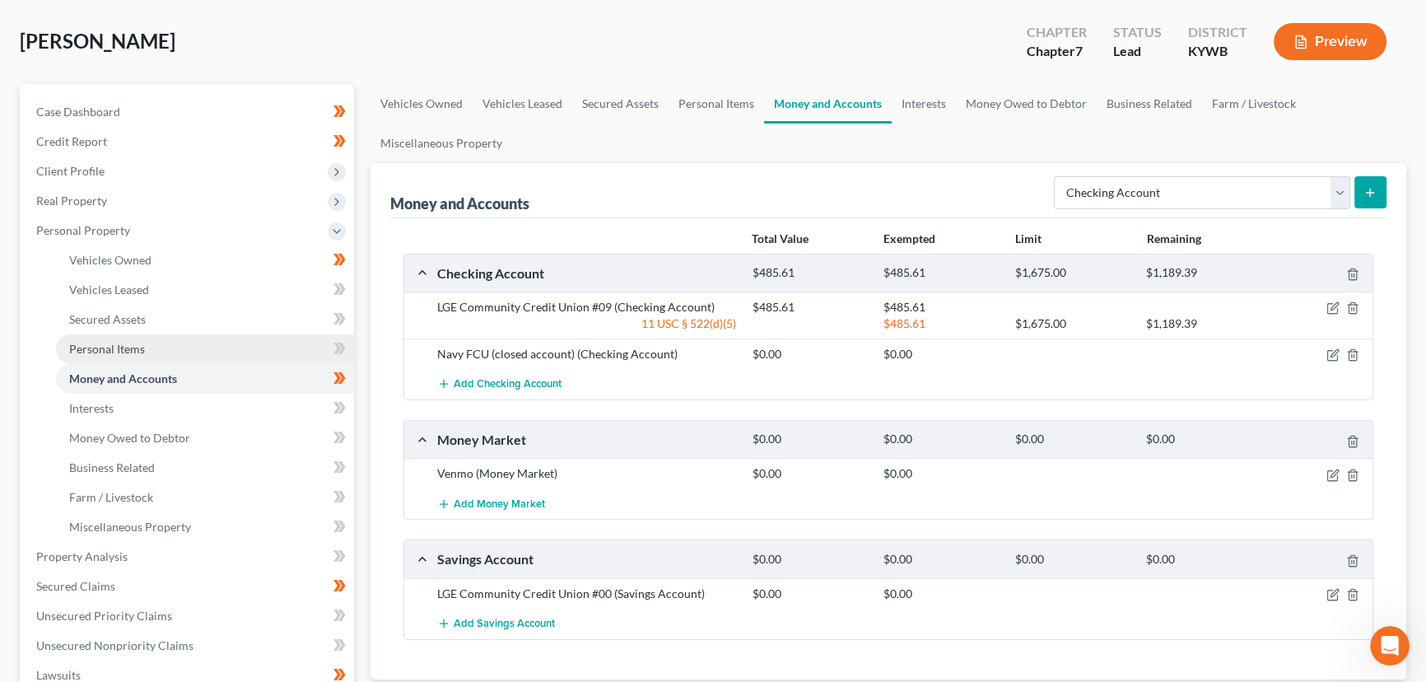
click at [156, 348] on link "Personal Items" at bounding box center [205, 349] width 298 height 30
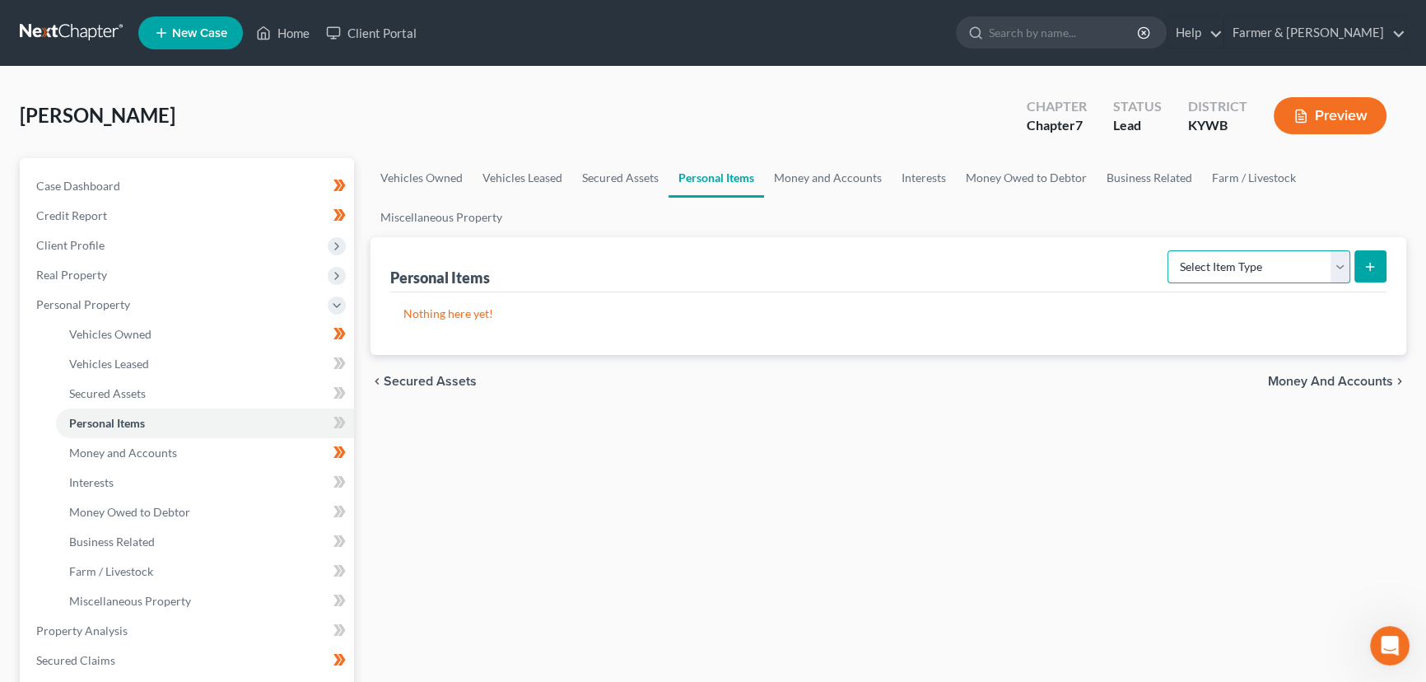
click at [1250, 264] on select "Select Item Type Clothing Collectibles Of Value Electronics Firearms Household …" at bounding box center [1259, 266] width 183 height 33
select select "clothing"
click at [1169, 250] on select "Select Item Type Clothing Collectibles Of Value Electronics Firearms Household …" at bounding box center [1259, 266] width 183 height 33
click at [1365, 272] on button "submit" at bounding box center [1371, 266] width 32 height 32
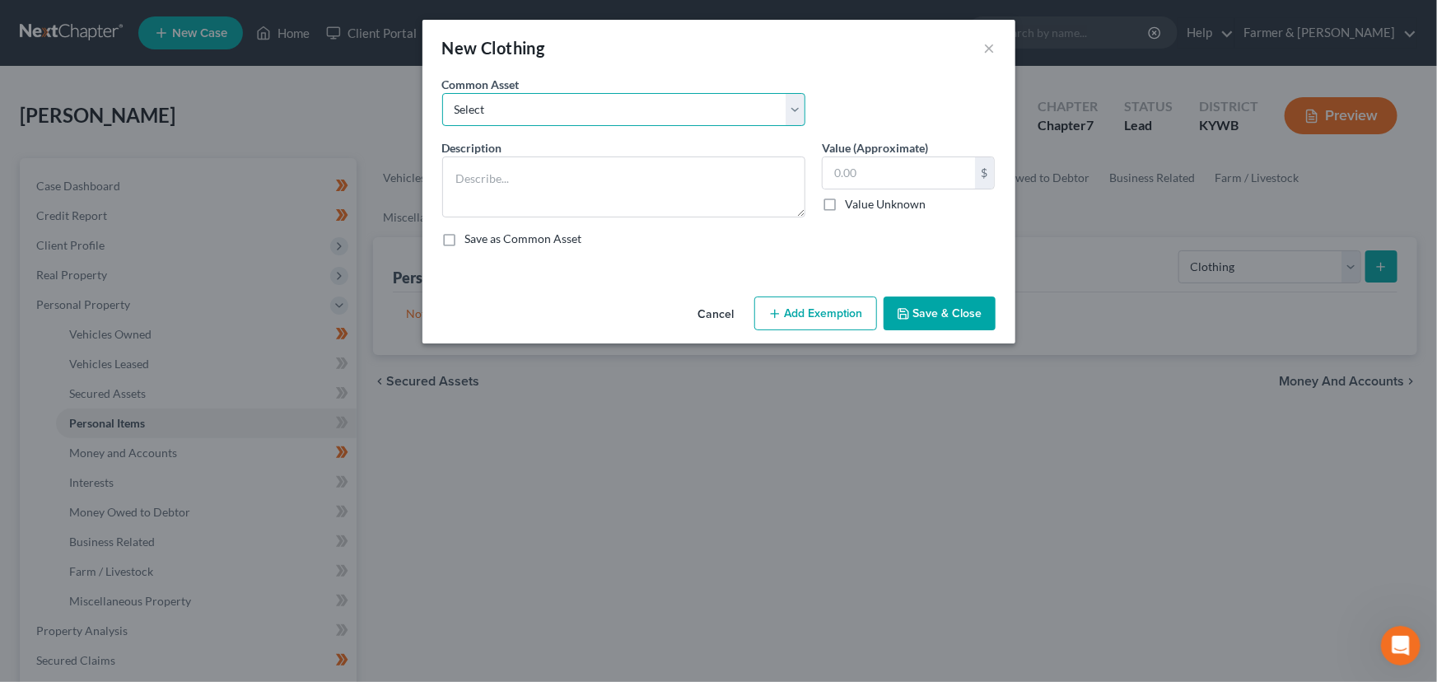
click at [517, 111] on select "Select misc. clothing for 1 adult misc. clothing for 2 adults and 2 children mi…" at bounding box center [623, 109] width 363 height 33
select select "0"
click at [442, 93] on select "Select misc. clothing for 1 adult misc. clothing for 2 adults and 2 children mi…" at bounding box center [623, 109] width 363 height 33
type textarea "misc. clothing for 1 adult"
type input "200.00"
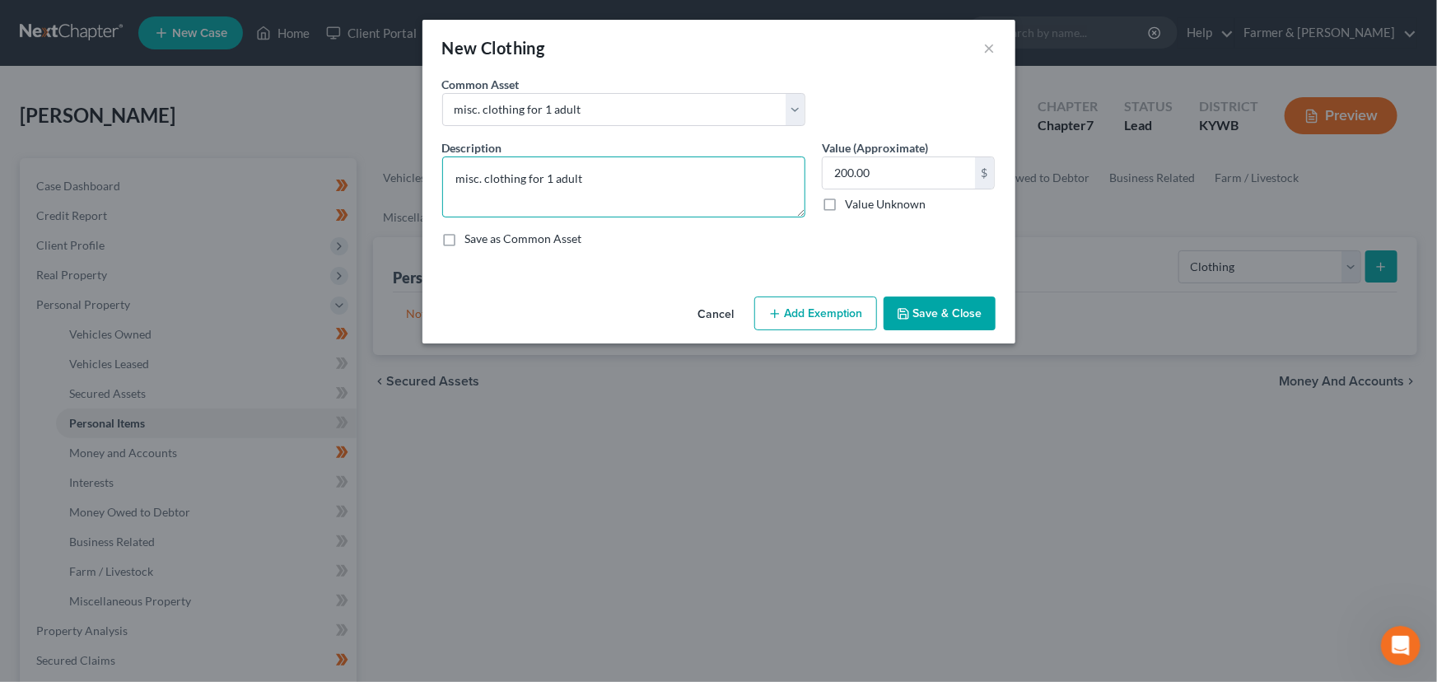
click at [464, 179] on textarea "misc. clothing for 1 adult" at bounding box center [623, 186] width 363 height 61
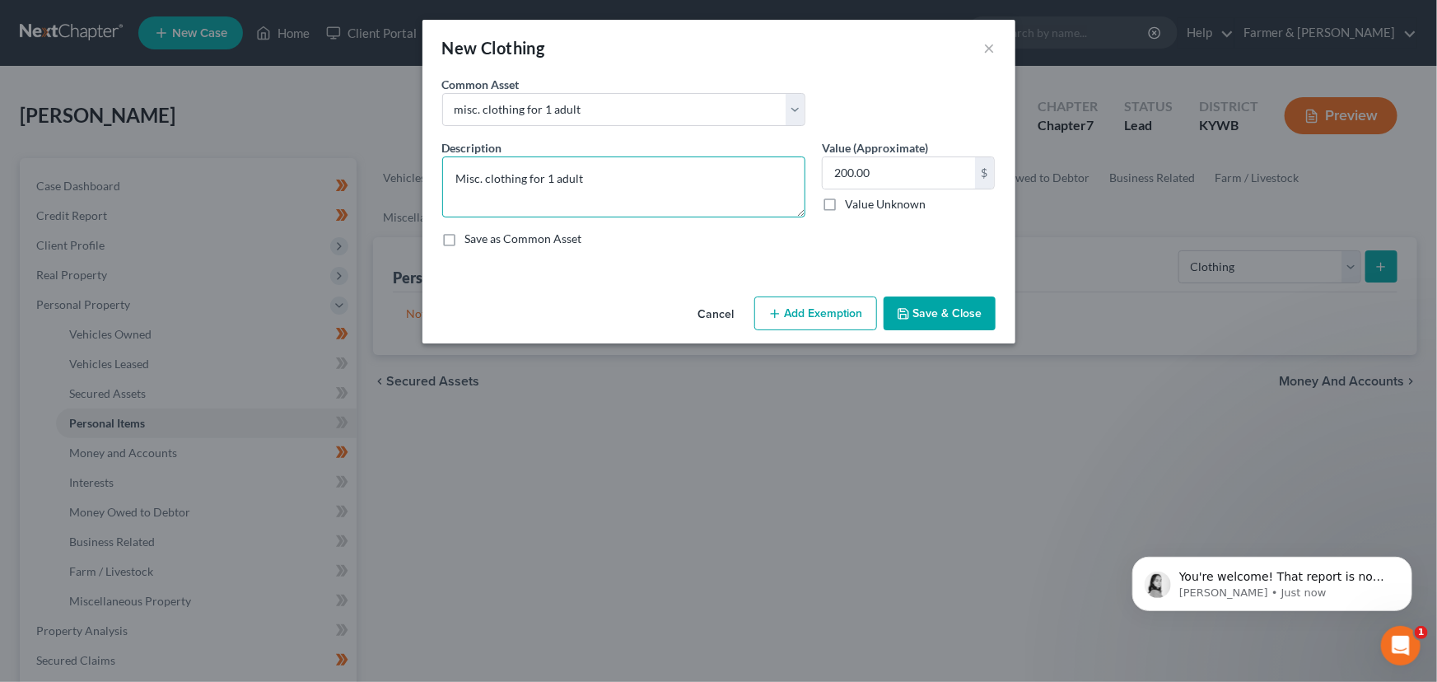
click at [599, 181] on textarea "Misc. clothing for 1 adult" at bounding box center [623, 186] width 363 height 61
type textarea "Misc. clothing for 1 adult"
click at [1232, 573] on span "You're welcome! That report is now in your case. You may need to refresh your p…" at bounding box center [1281, 592] width 205 height 46
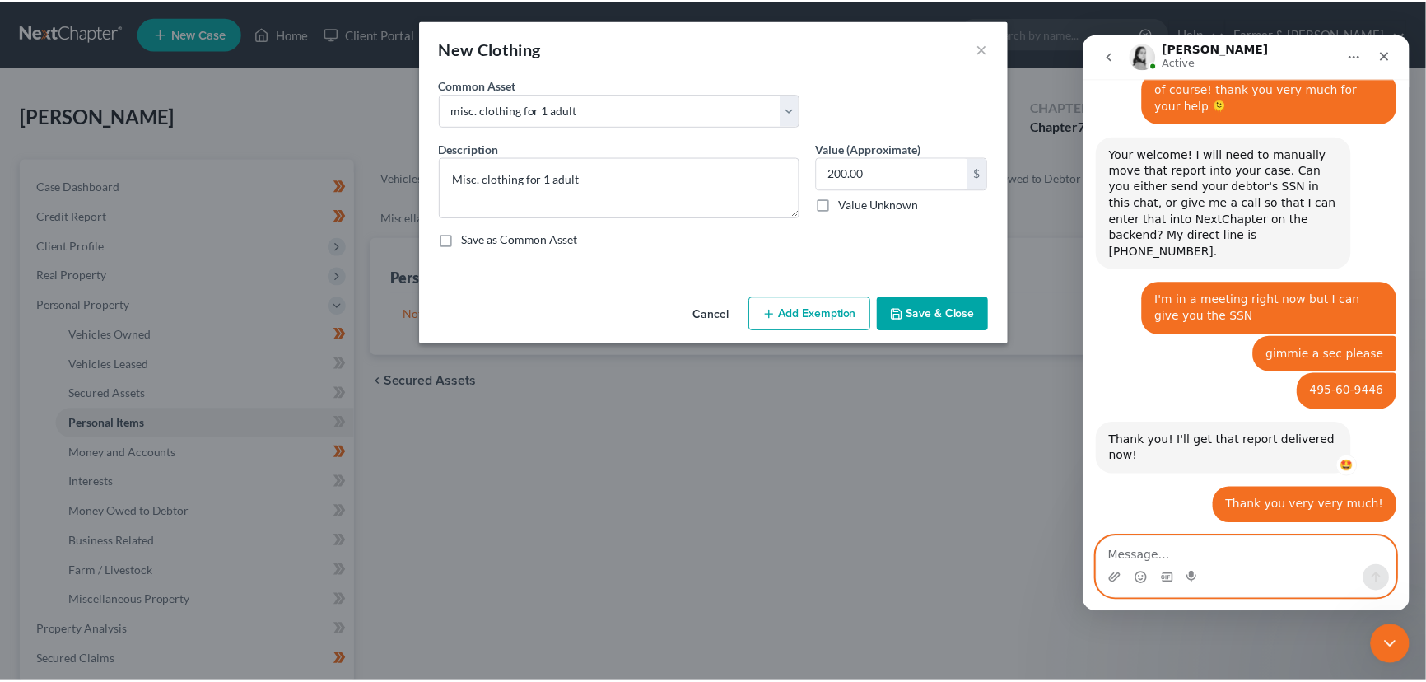
scroll to position [1269, 0]
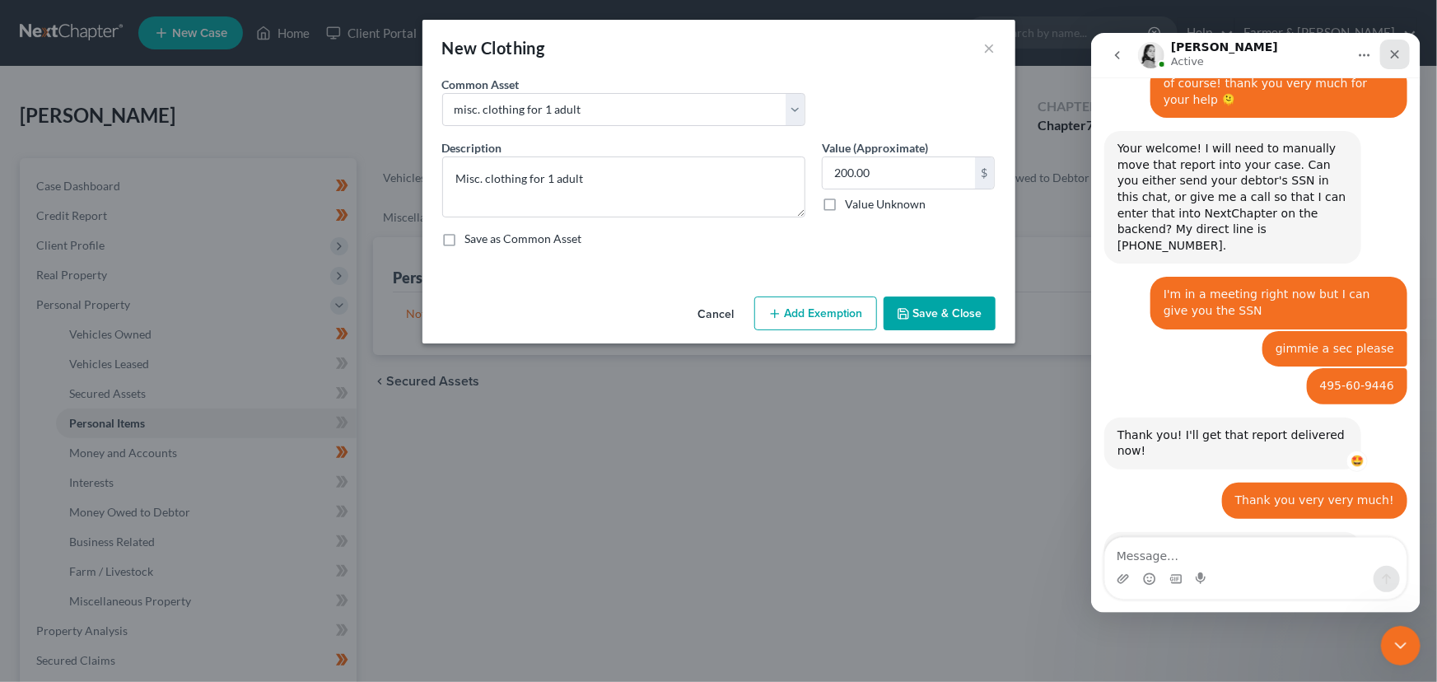
click at [1397, 52] on icon "Close" at bounding box center [1394, 53] width 13 height 13
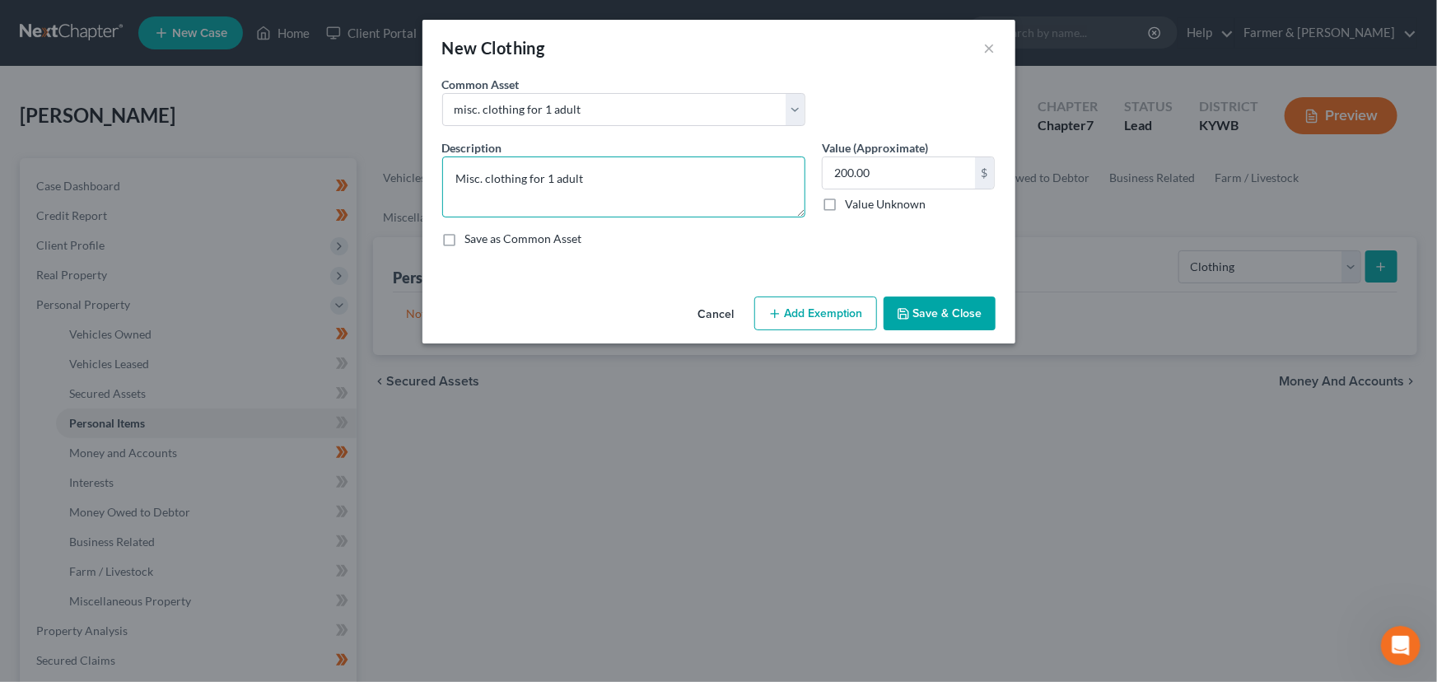
click at [610, 156] on textarea "Misc. clothing for 1 adult" at bounding box center [623, 186] width 363 height 61
click at [819, 299] on button "Add Exemption" at bounding box center [815, 313] width 123 height 35
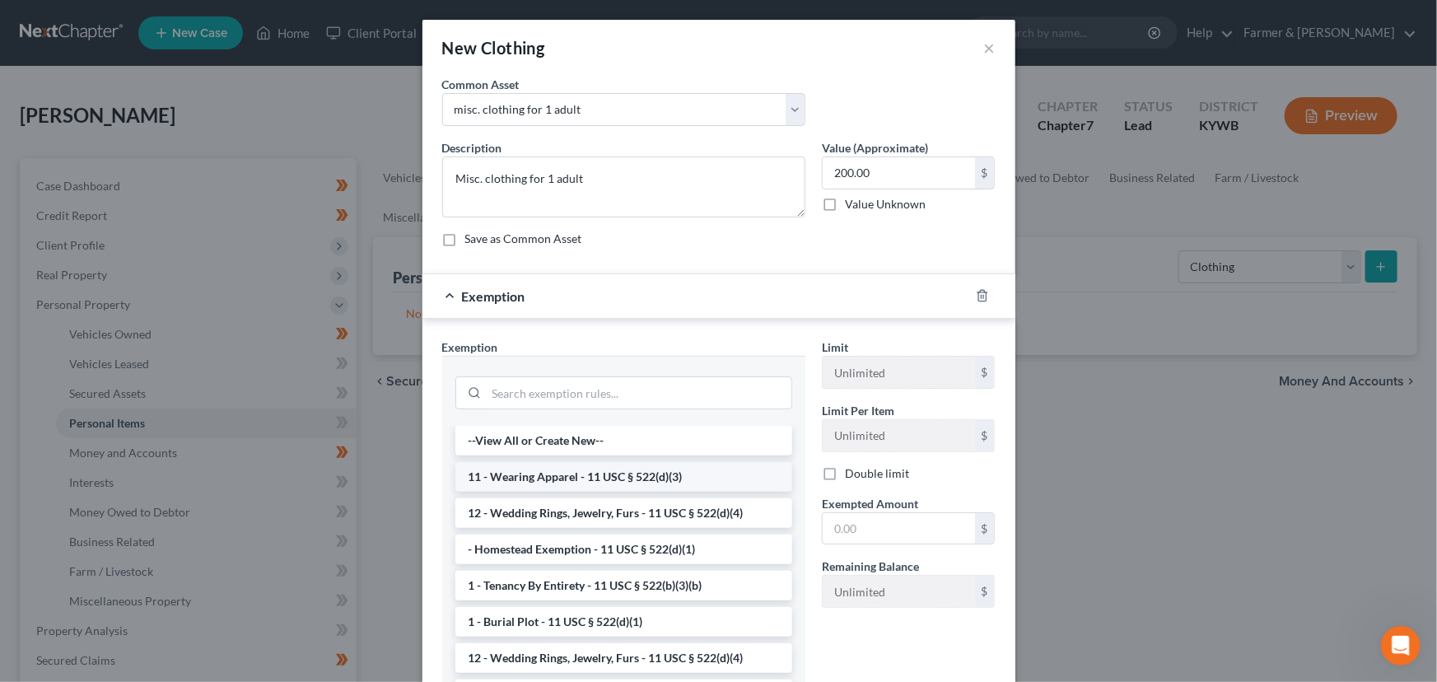
click at [553, 483] on li "11 - Wearing Apparel - 11 USC § 522(d)(3)" at bounding box center [623, 477] width 337 height 30
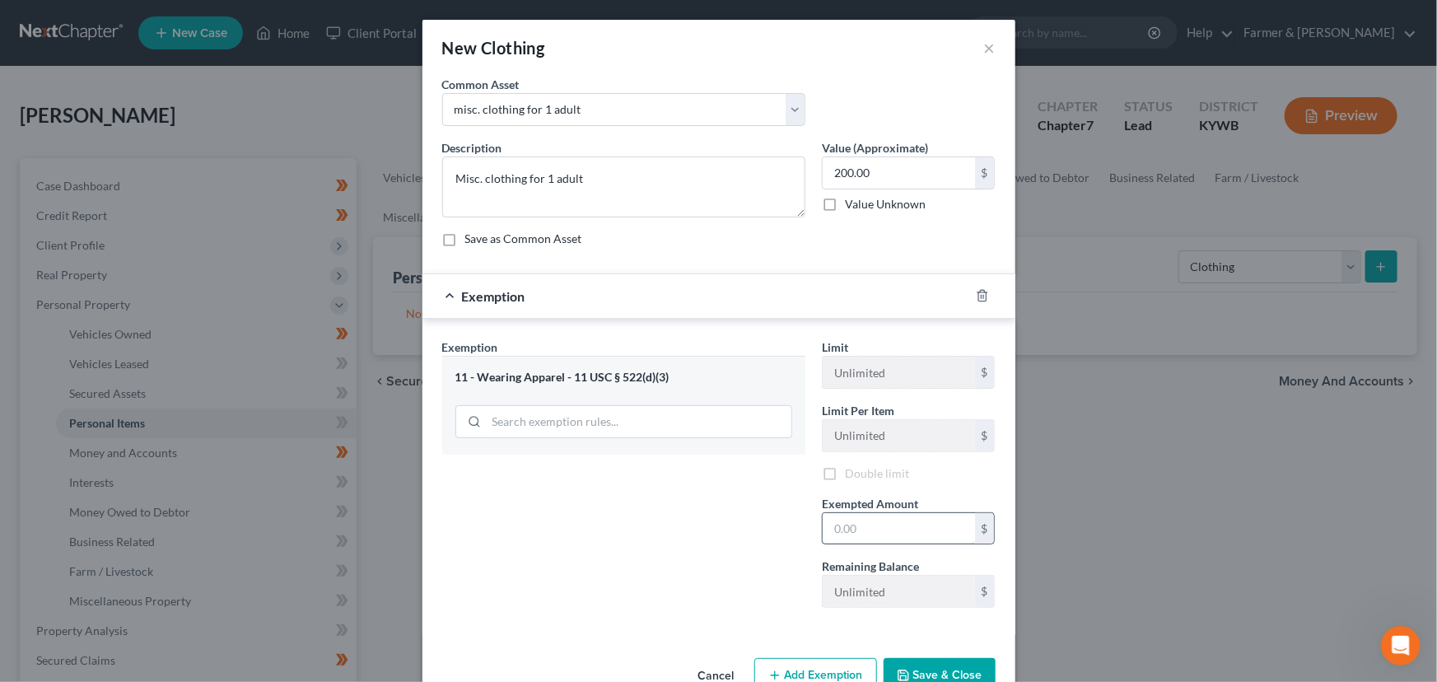
click at [874, 535] on input "text" at bounding box center [899, 528] width 152 height 31
type input "200.00"
click at [684, 299] on div "Exemption $200.00" at bounding box center [695, 296] width 547 height 44
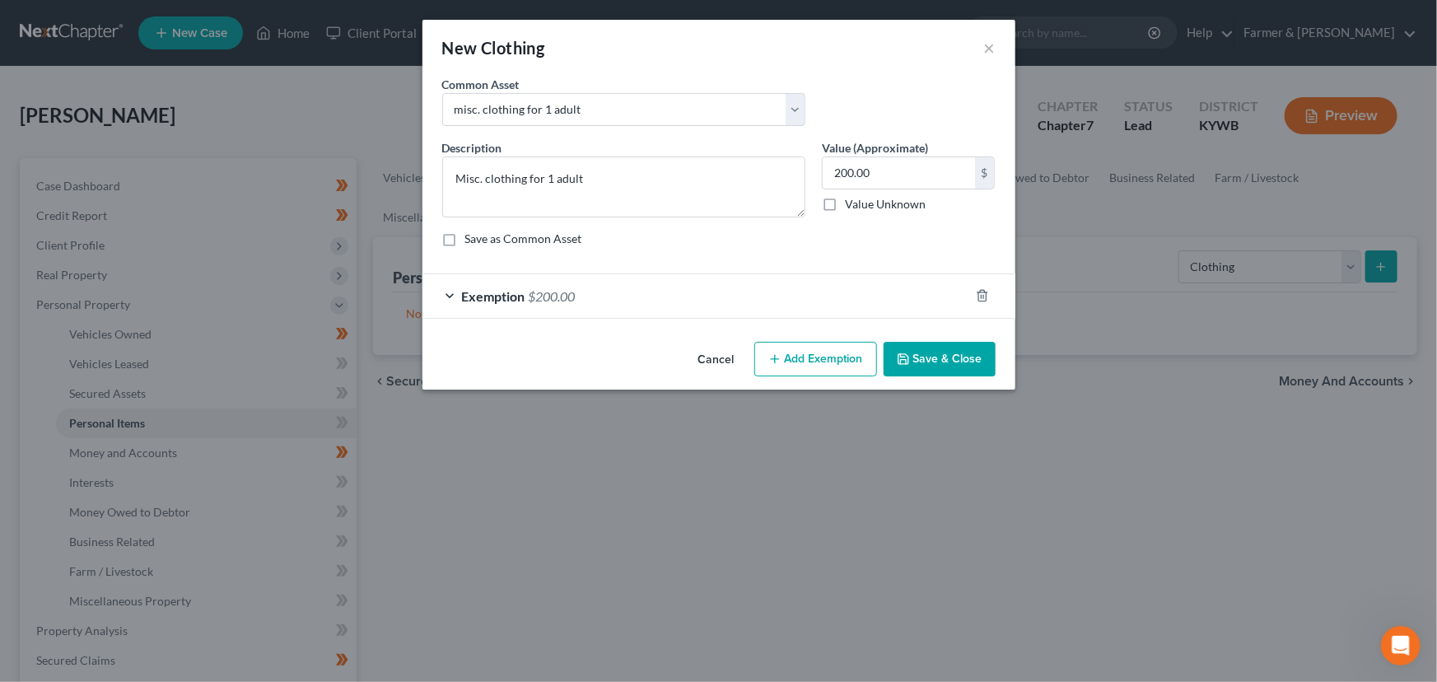
click at [919, 357] on button "Save & Close" at bounding box center [940, 359] width 112 height 35
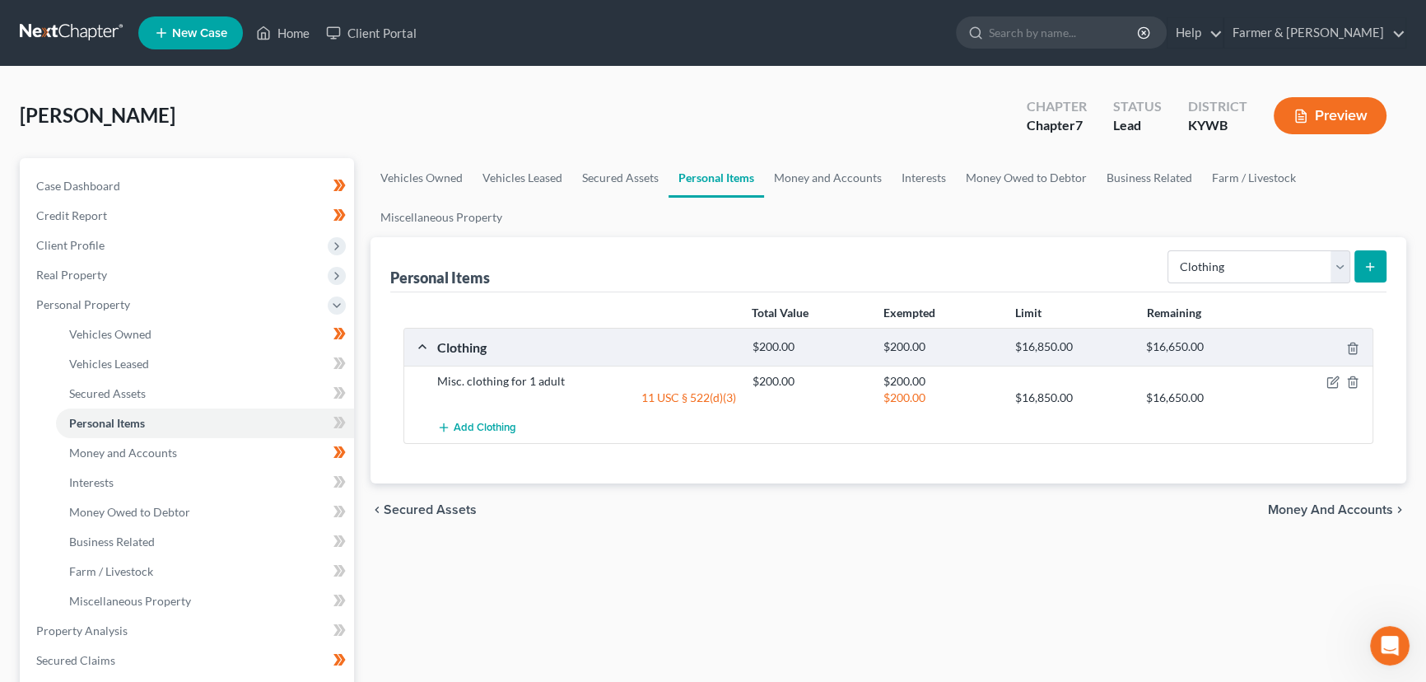
click at [678, 502] on div "chevron_left Secured Assets Money and Accounts chevron_right" at bounding box center [889, 509] width 1036 height 53
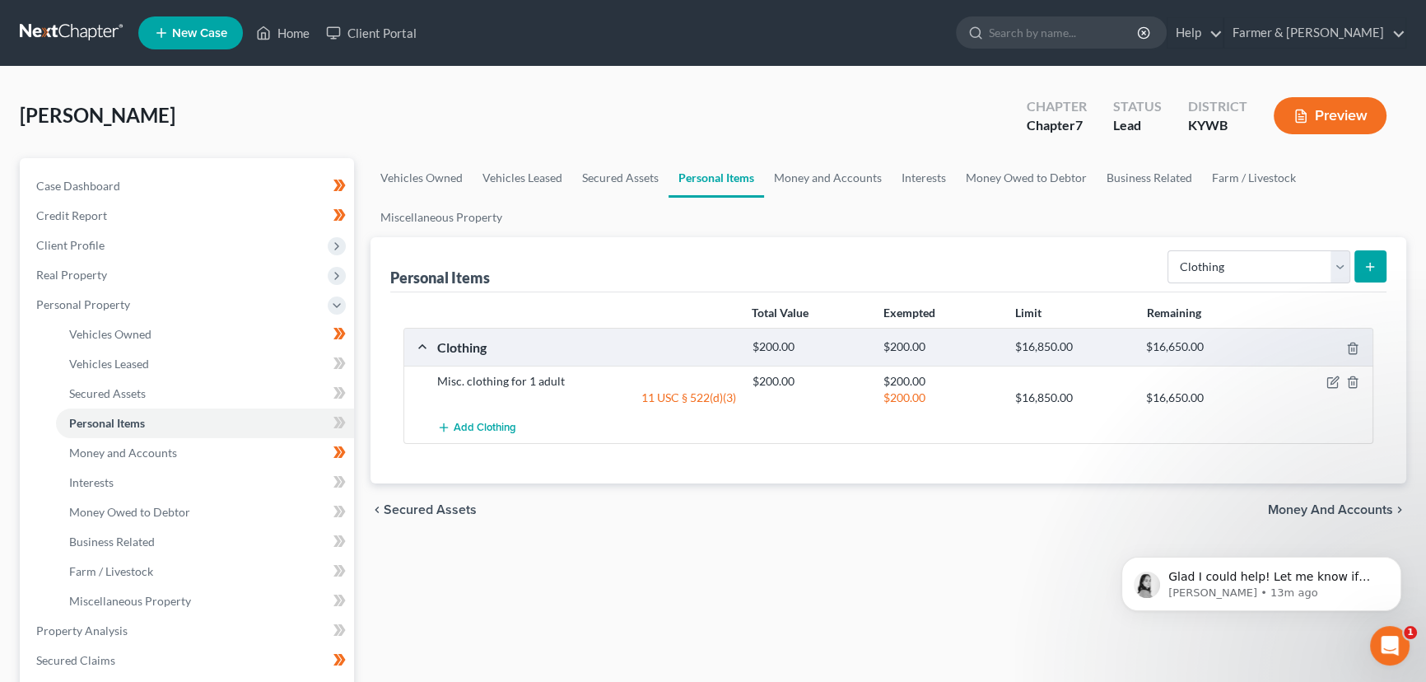
scroll to position [1334, 0]
click at [1403, 654] on div "Open Intercom Messenger" at bounding box center [1388, 643] width 54 height 54
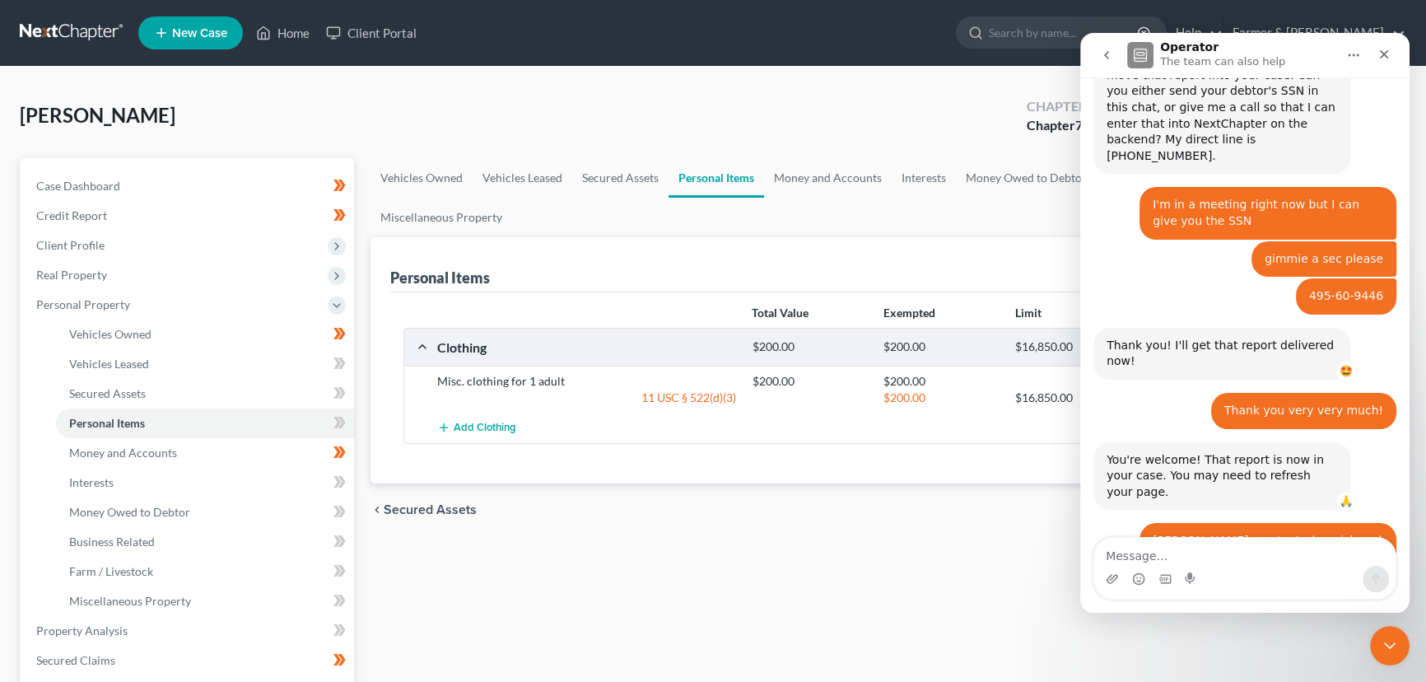
scroll to position [1361, 0]
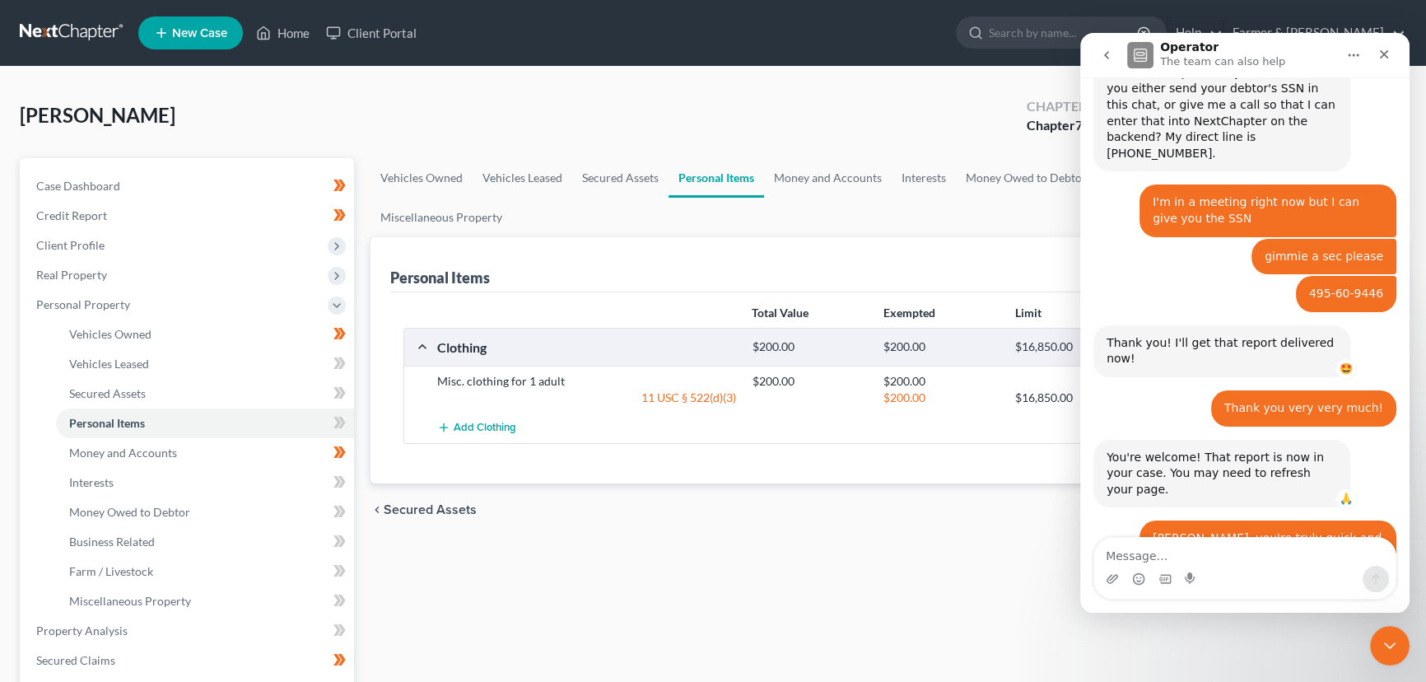
click at [1213, 549] on textarea "Message…" at bounding box center [1245, 552] width 301 height 28
click at [1104, 58] on icon "go back" at bounding box center [1106, 55] width 13 height 13
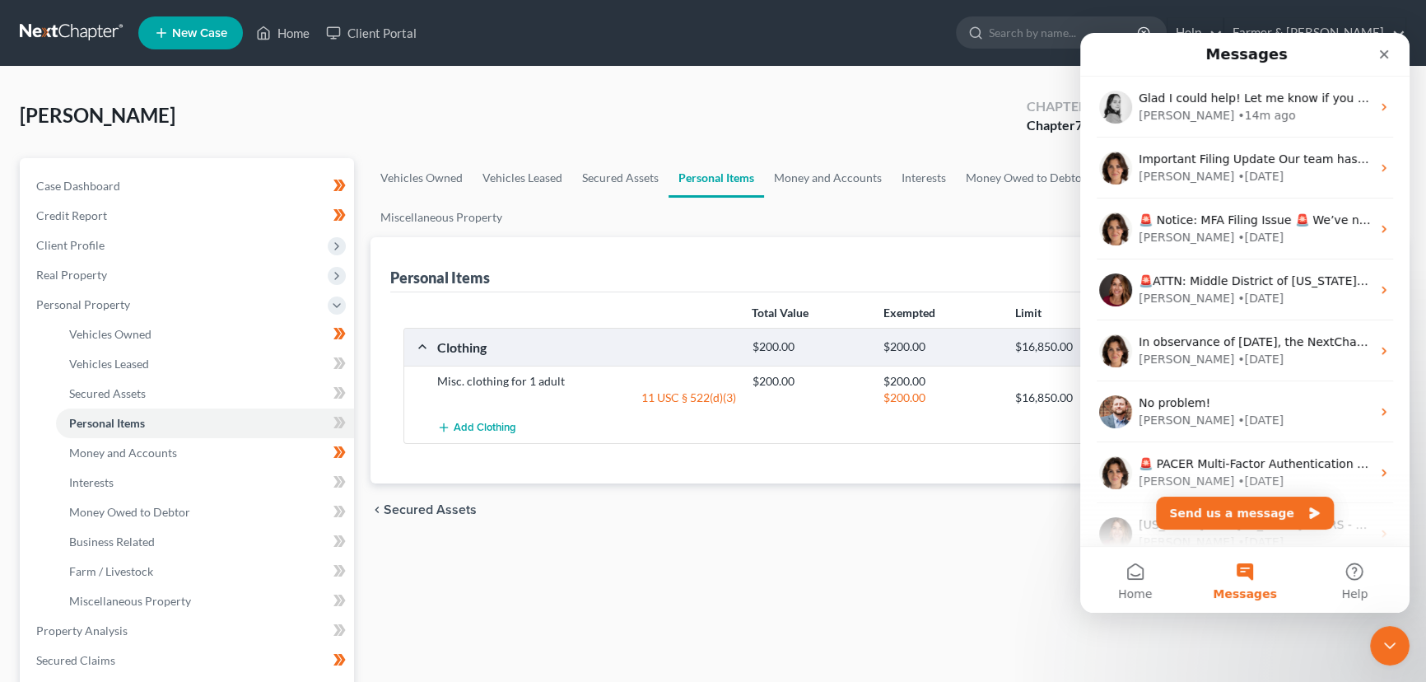
scroll to position [0, 0]
click at [1382, 58] on icon "Close" at bounding box center [1384, 54] width 13 height 13
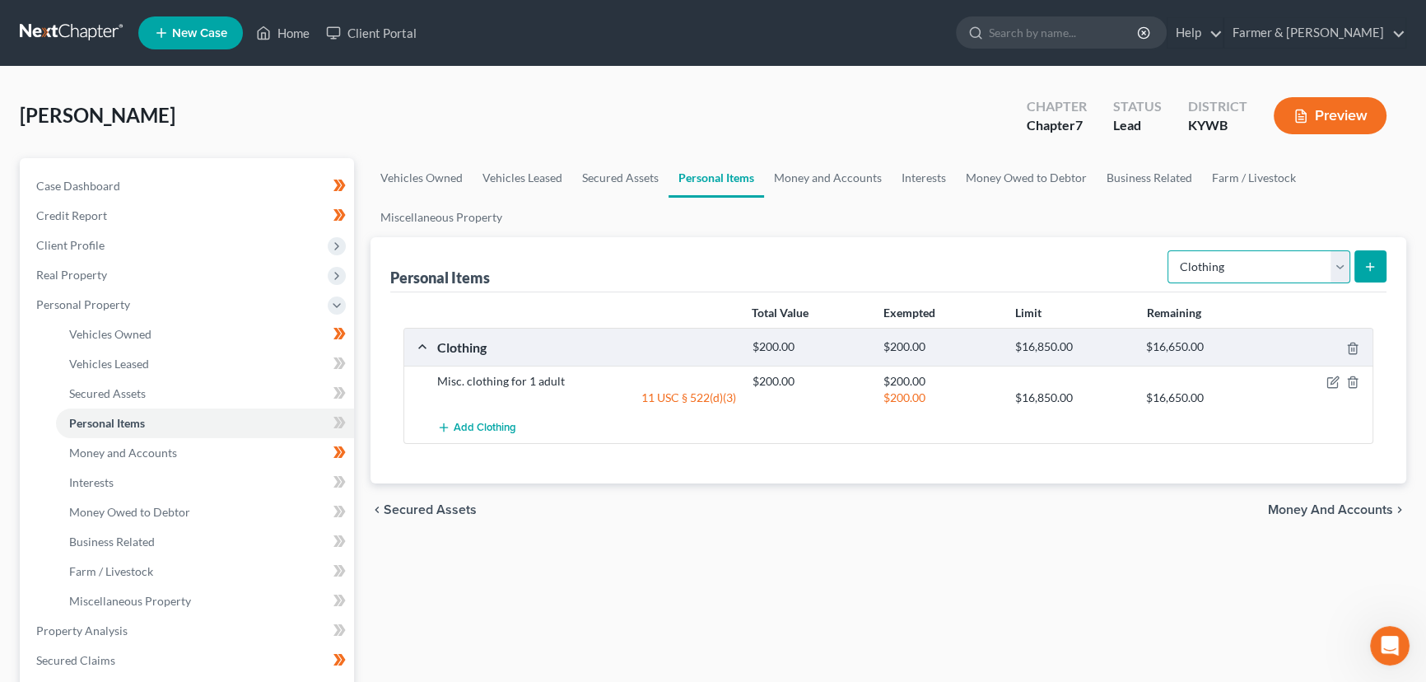
drag, startPoint x: 1193, startPoint y: 264, endPoint x: 1193, endPoint y: 277, distance: 12.4
click at [1193, 264] on select "Select Item Type Clothing Collectibles Of Value Electronics Firearms Household …" at bounding box center [1259, 266] width 183 height 33
select select "household_goods"
click at [1169, 250] on select "Select Item Type Clothing Collectibles Of Value Electronics Firearms Household …" at bounding box center [1259, 266] width 183 height 33
click at [1365, 282] on form "Select Item Type Clothing Collectibles Of Value Electronics Firearms Household …" at bounding box center [1277, 267] width 219 height 34
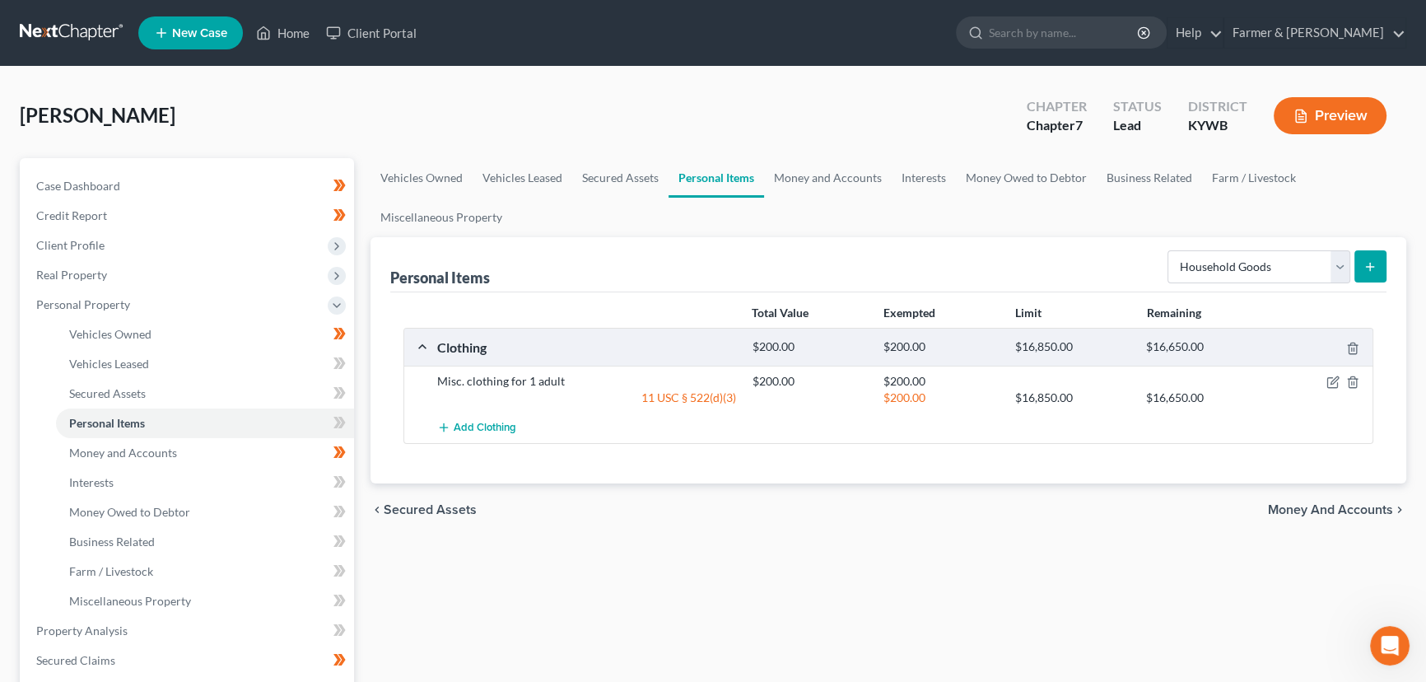
click at [1365, 265] on icon "submit" at bounding box center [1370, 266] width 13 height 13
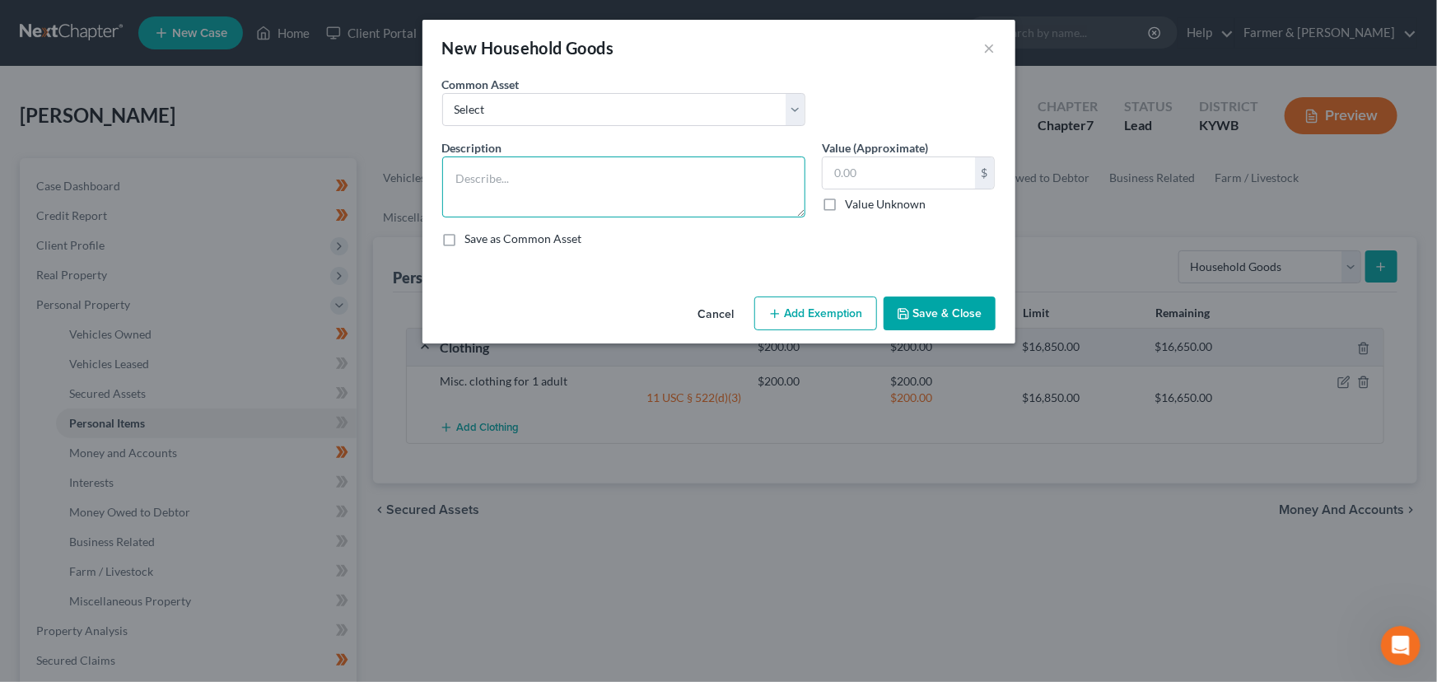
click at [507, 109] on div "Common Asset Select small misc. household items: some decor (pictures/frames an…" at bounding box center [718, 168] width 553 height 184
click at [507, 109] on select "Select small misc. household items: some decor (pictures/frames and misc. knick…" at bounding box center [623, 109] width 363 height 33
select select "0"
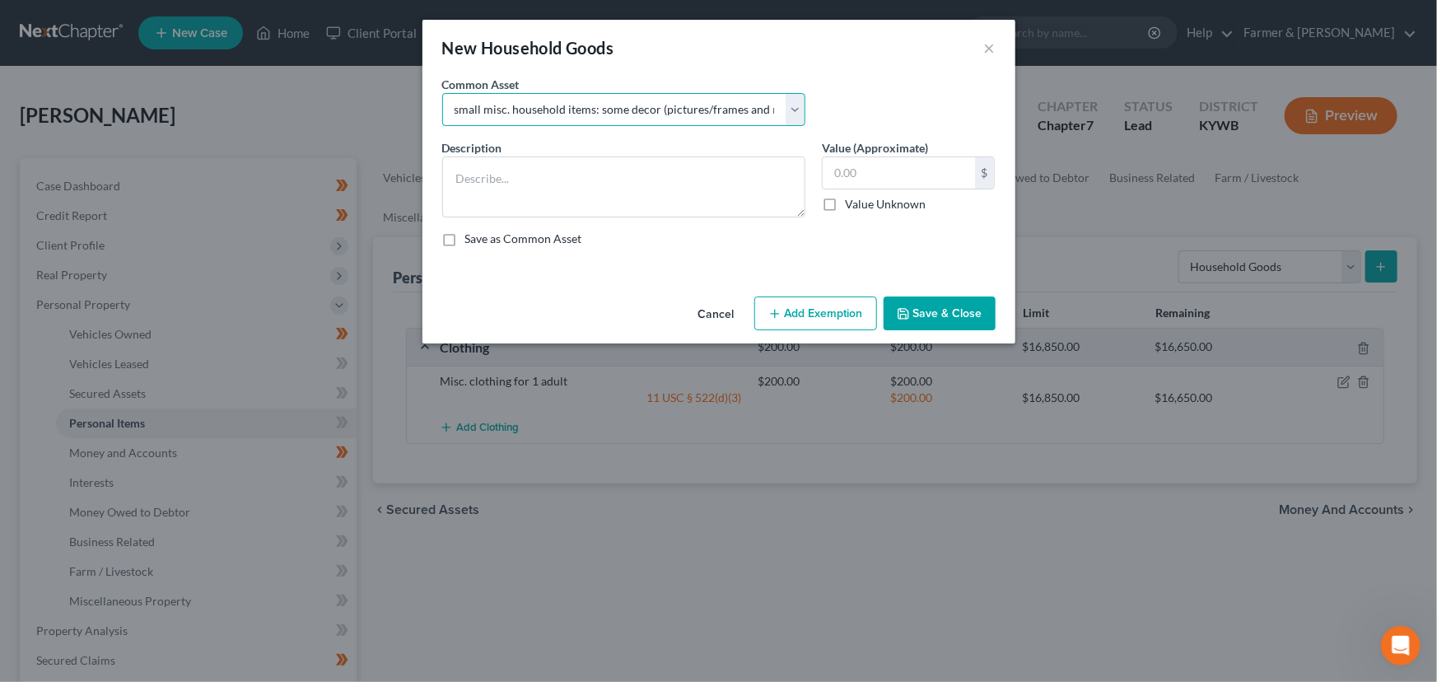
click at [442, 93] on select "Select small misc. household items: some decor (pictures/frames and misc. knick…" at bounding box center [623, 109] width 363 height 33
type textarea "small misc. household items: some decor (pictures/frames and misc. knick-knacks…"
type input "50.00"
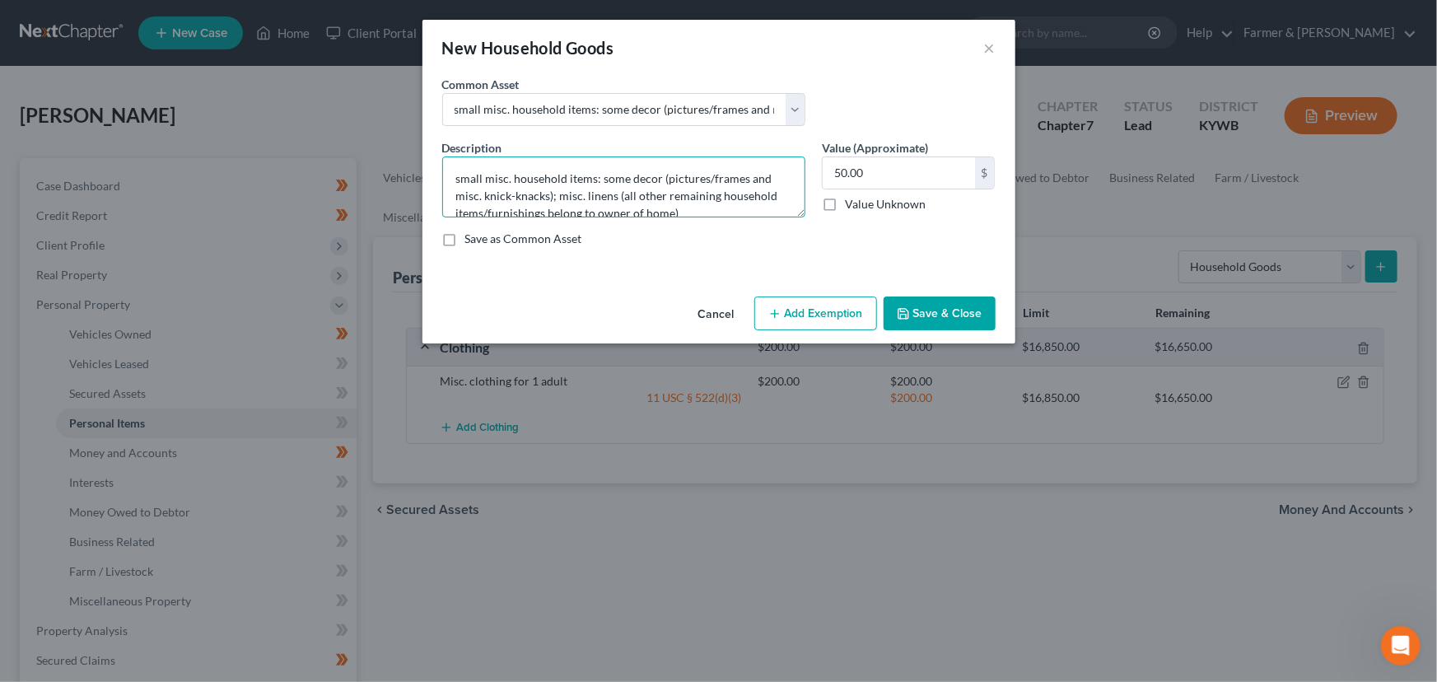
click at [460, 173] on textarea "small misc. household items: some decor (pictures/frames and misc. knick-knacks…" at bounding box center [623, 186] width 363 height 61
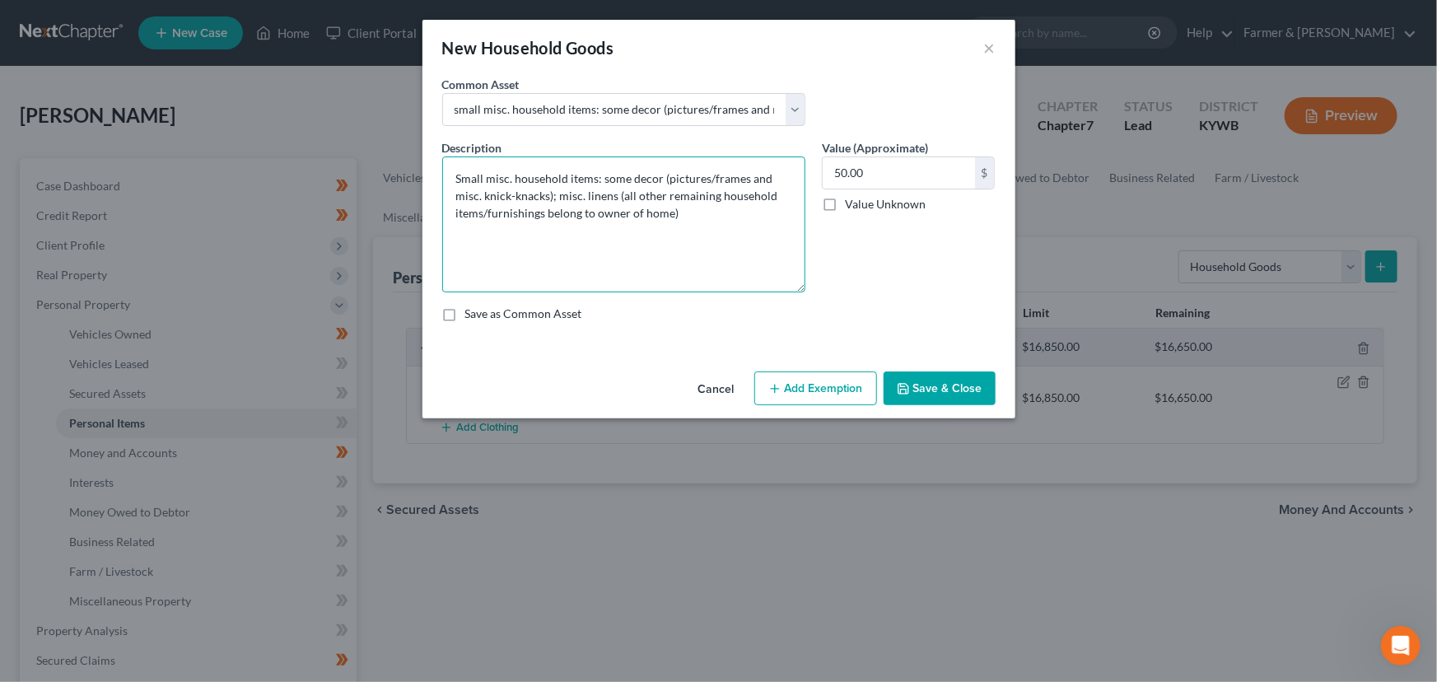
drag, startPoint x: 799, startPoint y: 213, endPoint x: 810, endPoint y: 288, distance: 75.7
click at [810, 288] on div "Description * Small misc. household items: some decor (pictures/frames and misc…" at bounding box center [624, 215] width 380 height 153
click at [690, 231] on textarea "Small misc. household items: some decor (pictures/frames and misc. knick-knacks…" at bounding box center [623, 224] width 363 height 136
drag, startPoint x: 602, startPoint y: 178, endPoint x: 680, endPoint y: 238, distance: 98.7
click at [680, 238] on textarea "Small misc. household items: some decor (pictures/frames and misc. knick-knacks…" at bounding box center [623, 224] width 363 height 136
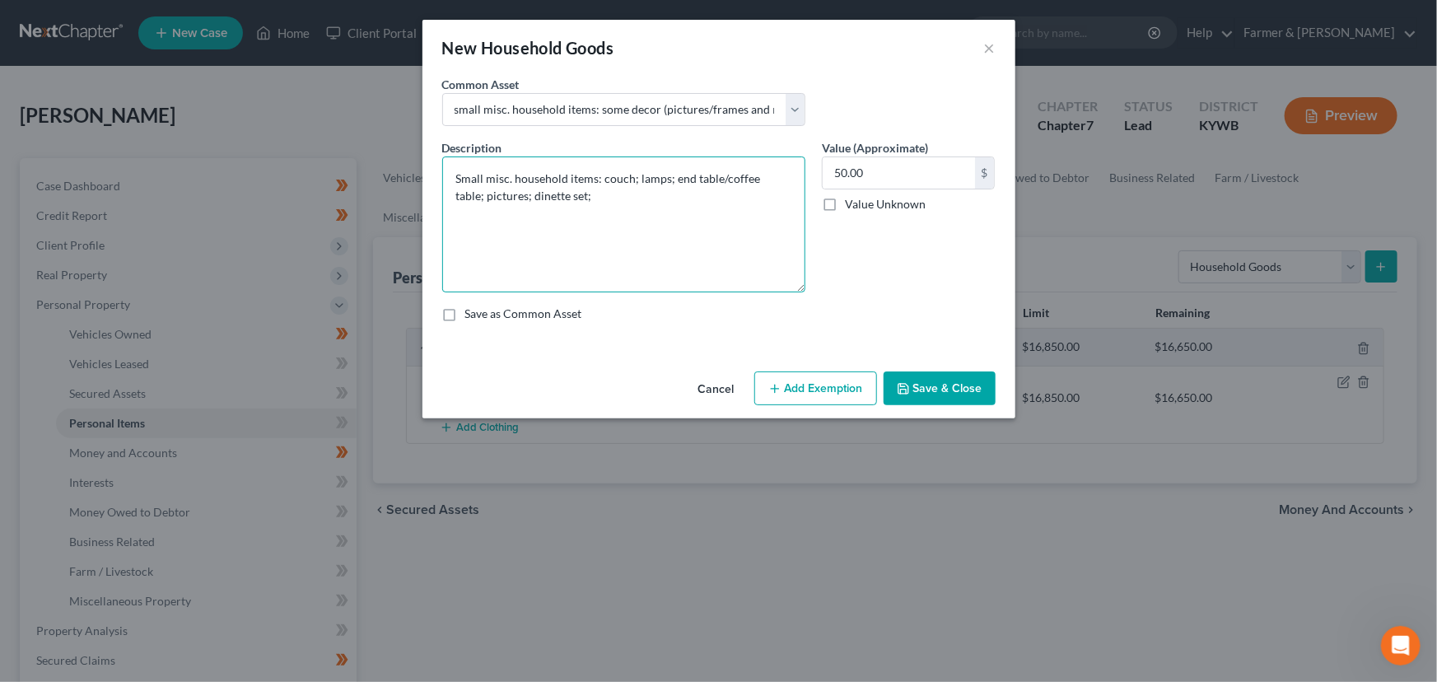
click at [580, 196] on textarea "Small misc. household items: couch; lamps; end table/coffee table; pictures; di…" at bounding box center [623, 224] width 363 height 136
type textarea "Small misc. household items: couch; lamps; end table/coffee table; pictures; di…"
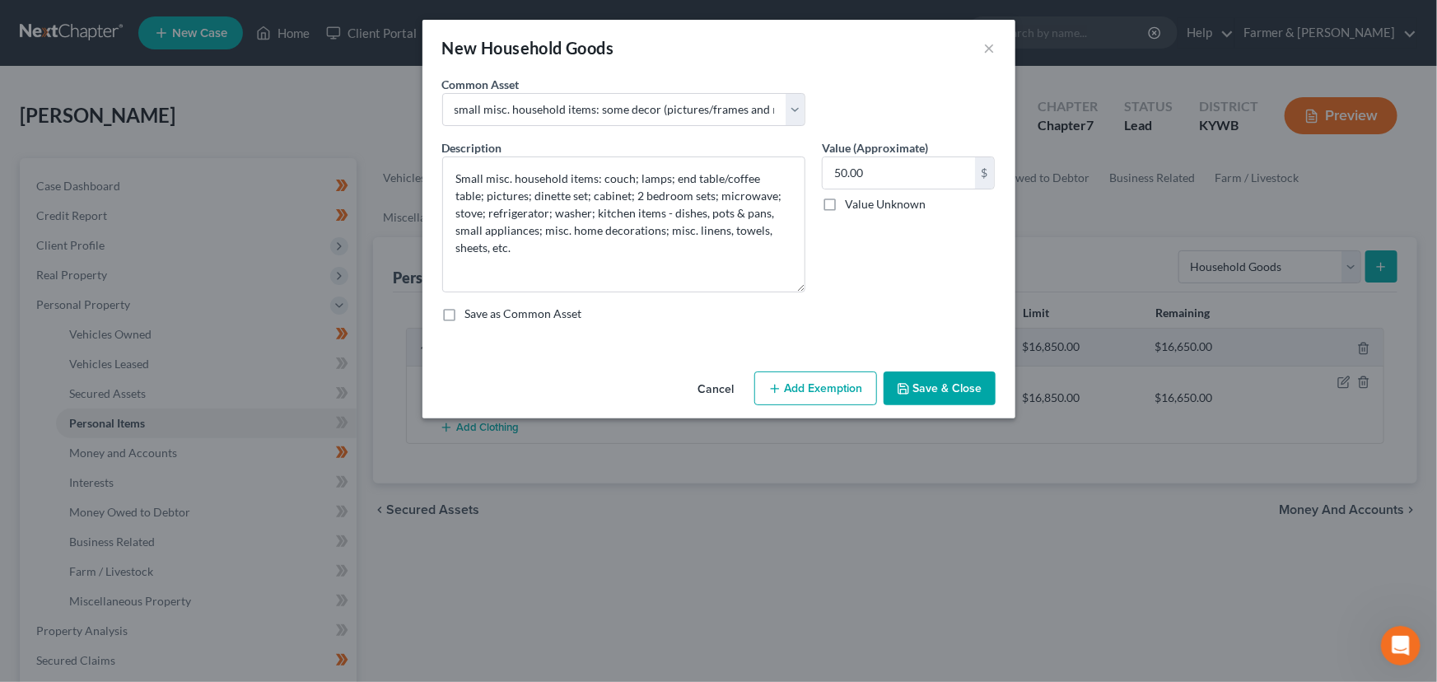
click at [868, 155] on label "Value (Approximate)" at bounding box center [875, 147] width 106 height 17
click at [868, 172] on input "50.00" at bounding box center [899, 172] width 152 height 31
click at [896, 179] on input "text" at bounding box center [899, 172] width 152 height 31
type input "7,730.00"
click at [796, 386] on button "Add Exemption" at bounding box center [815, 388] width 123 height 35
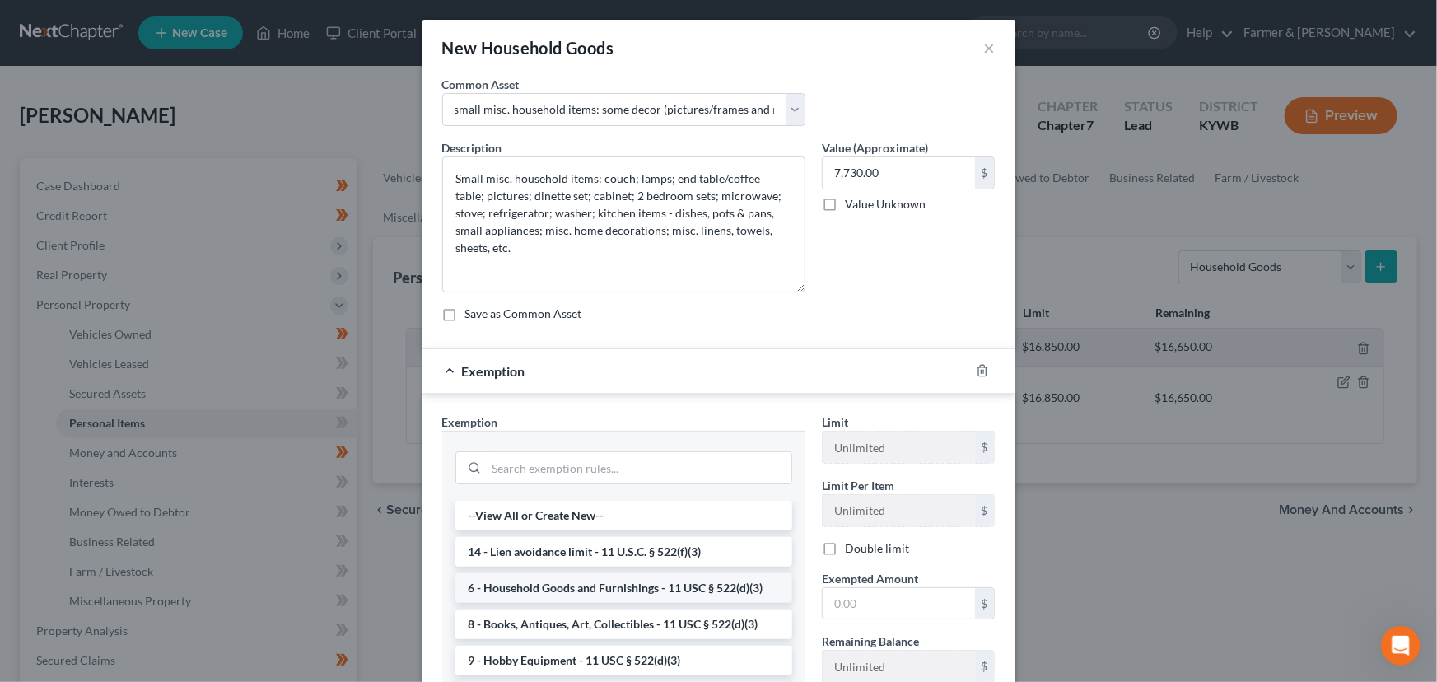
click at [626, 576] on li "6 - Household Goods and Furnishings - 11 USC § 522(d)(3)" at bounding box center [623, 588] width 337 height 30
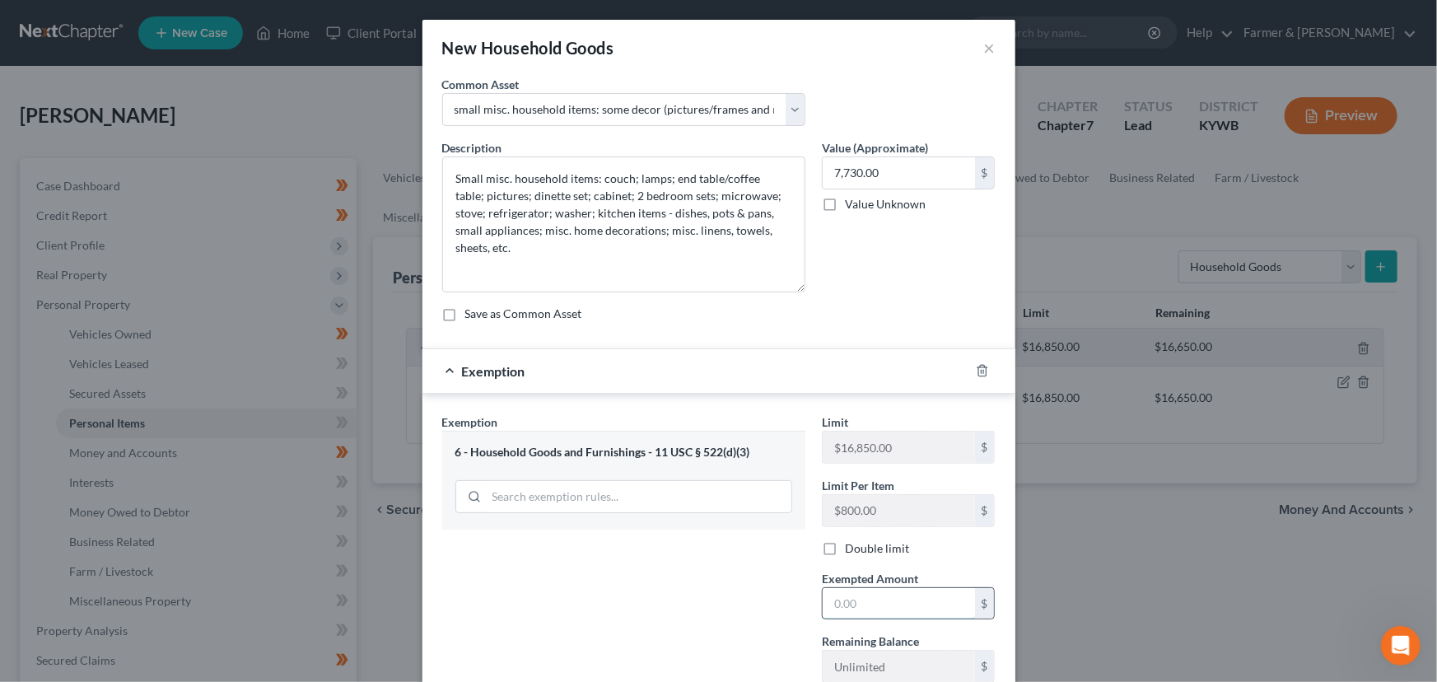
click at [841, 609] on input "text" at bounding box center [899, 603] width 152 height 31
type input "7,730.00"
click at [661, 382] on div "Exemption $7,730.00" at bounding box center [695, 371] width 547 height 44
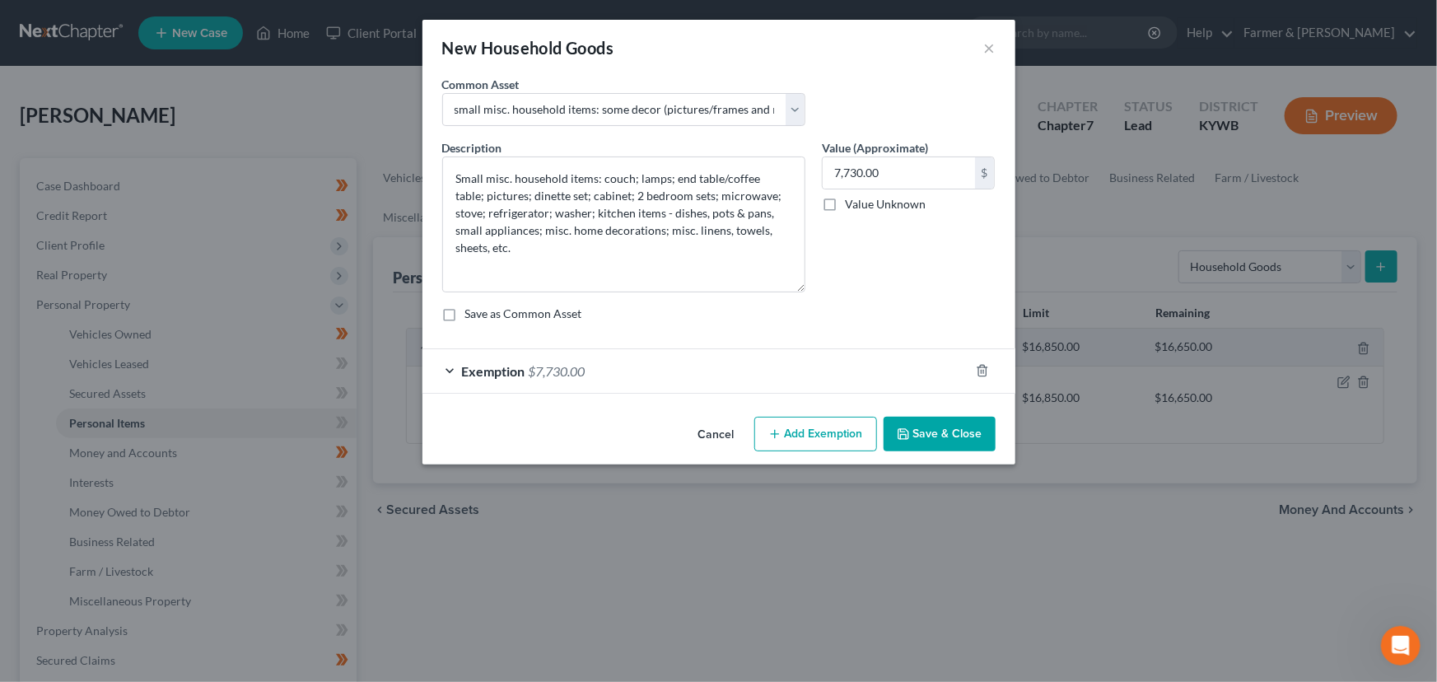
click at [927, 438] on button "Save & Close" at bounding box center [940, 434] width 112 height 35
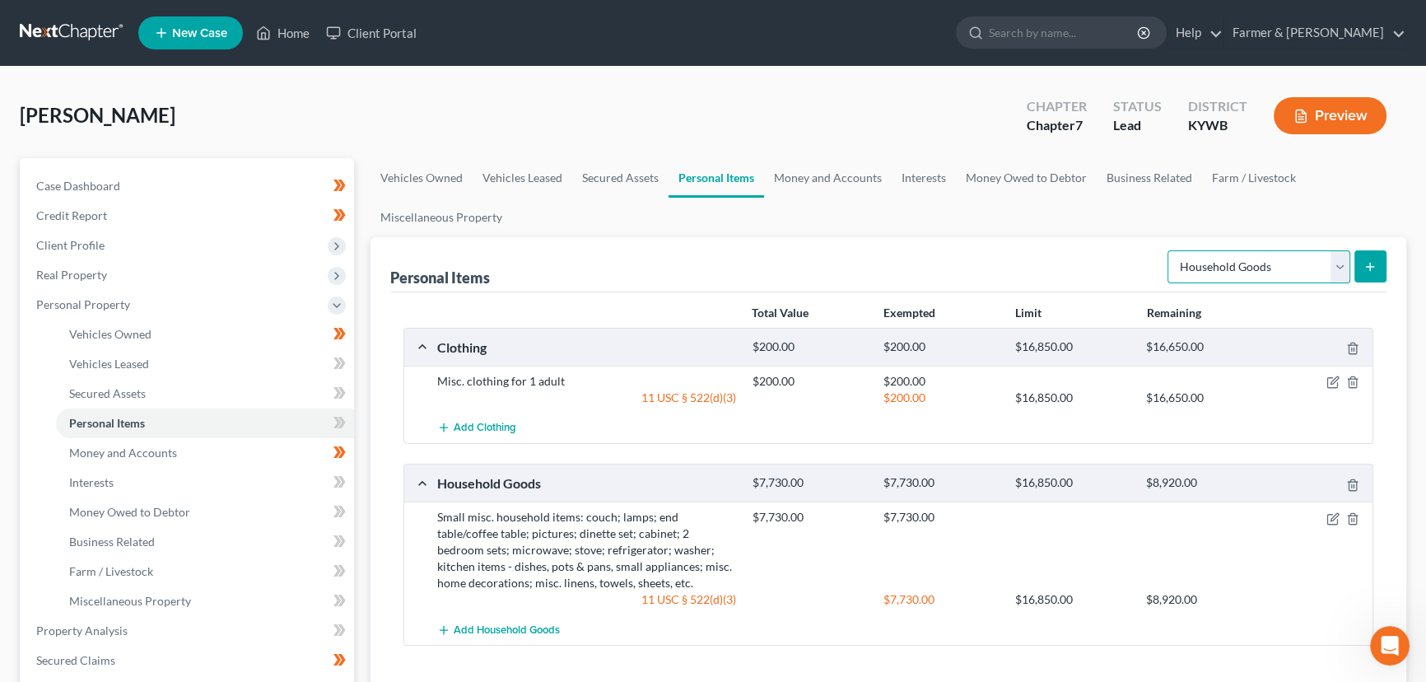
drag, startPoint x: 1289, startPoint y: 267, endPoint x: 1285, endPoint y: 277, distance: 10.7
click at [1289, 267] on select "Select Item Type Clothing Collectibles Of Value Electronics Firearms Household …" at bounding box center [1259, 266] width 183 height 33
select select "electronics"
click at [1169, 250] on select "Select Item Type Clothing Collectibles Of Value Electronics Firearms Household …" at bounding box center [1259, 266] width 183 height 33
click at [1370, 269] on icon "submit" at bounding box center [1370, 266] width 13 height 13
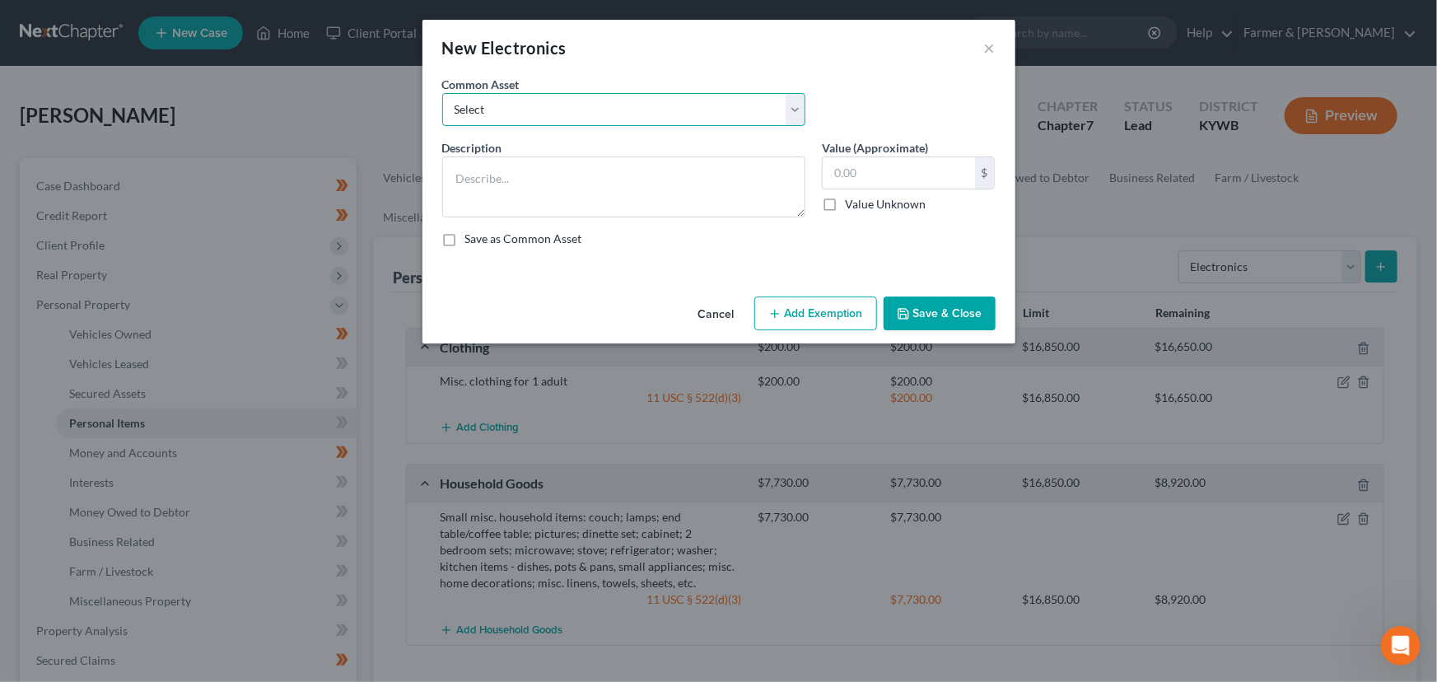
drag, startPoint x: 586, startPoint y: 106, endPoint x: 583, endPoint y: 124, distance: 18.4
click at [586, 106] on select "Select Televisions; DVD Players; Gaming systems; Home Computer ⦁ Value listed i…" at bounding box center [623, 109] width 363 height 33
select select "2"
click at [442, 93] on select "Select Televisions; DVD Players; Gaming systems; Home Computer ⦁ Value listed i…" at bounding box center [623, 109] width 363 height 33
type textarea "Televisions; DVD Players; Gaming systems; Home Computer ⦁ Value listed is given…"
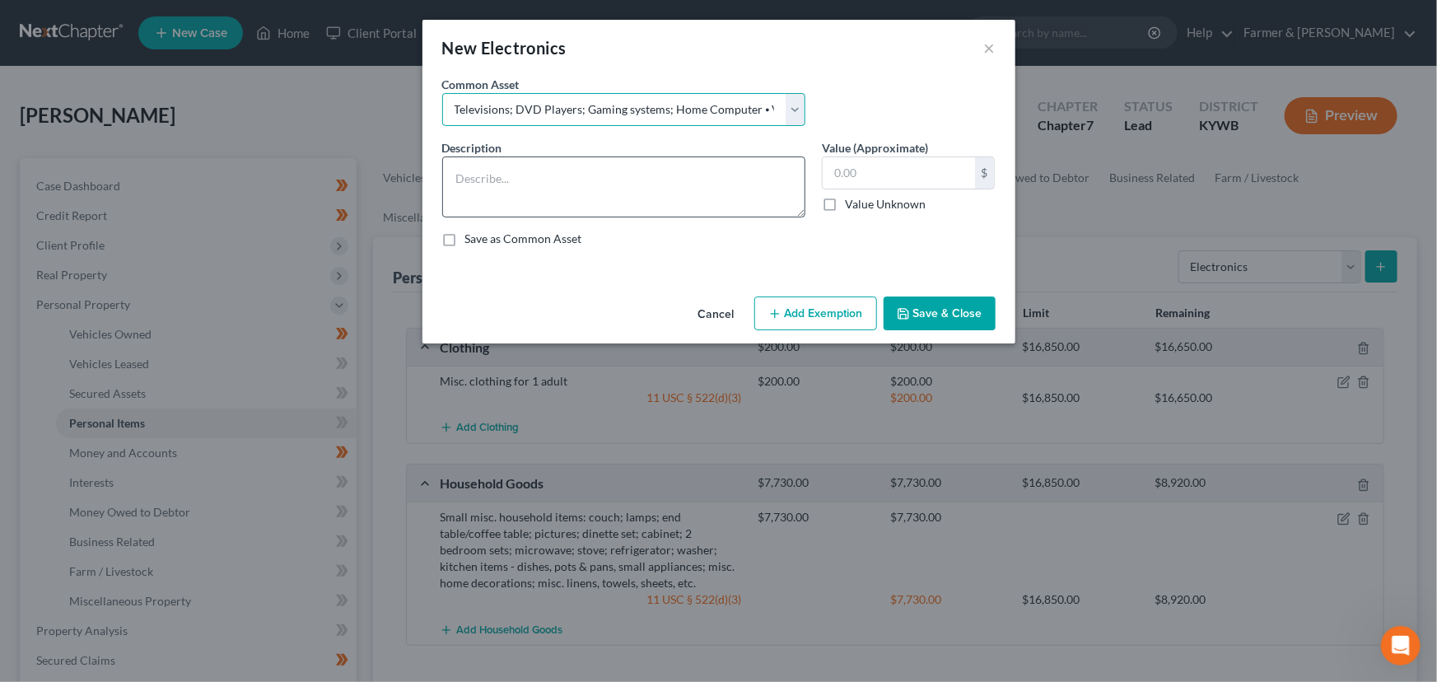
type input "3,200.00"
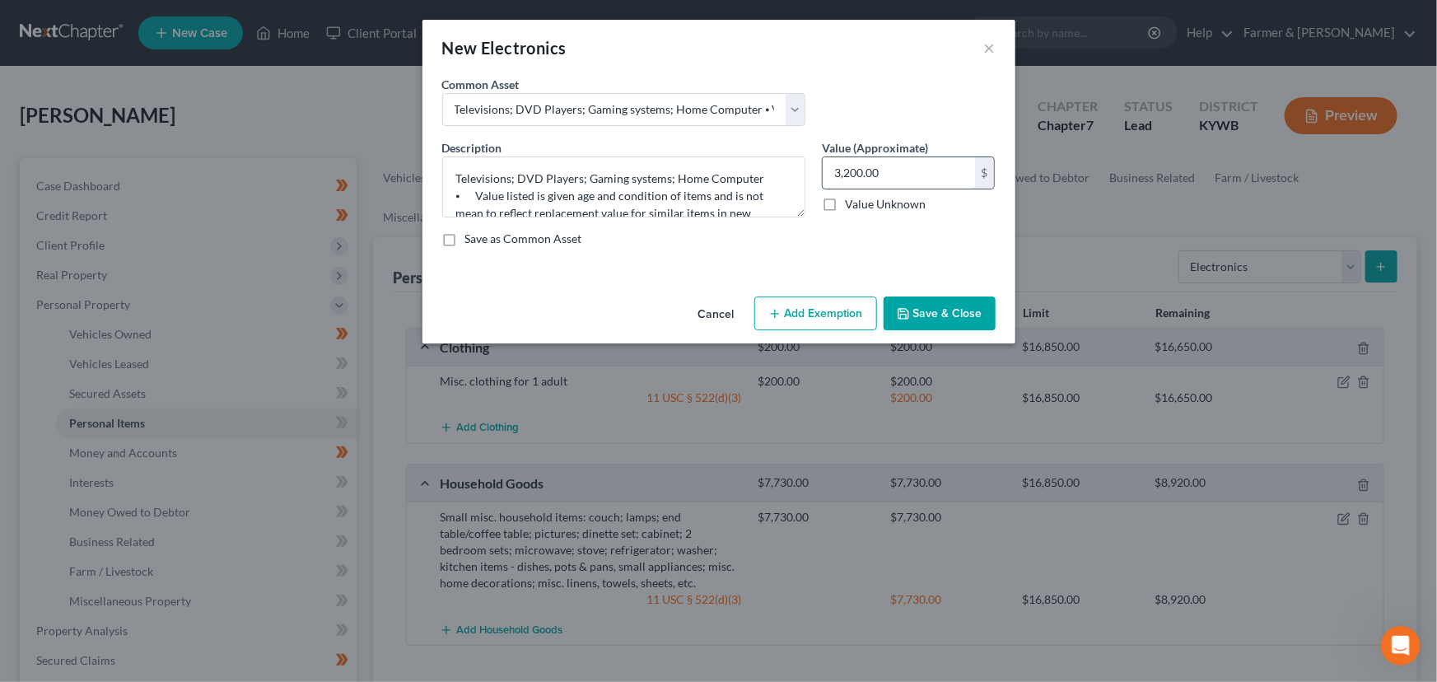
click at [883, 171] on input "3,200.00" at bounding box center [899, 172] width 152 height 31
click at [858, 165] on input "text" at bounding box center [899, 172] width 152 height 31
type input "700.00"
drag, startPoint x: 847, startPoint y: 307, endPoint x: 830, endPoint y: 341, distance: 37.9
click at [848, 307] on button "Add Exemption" at bounding box center [815, 313] width 123 height 35
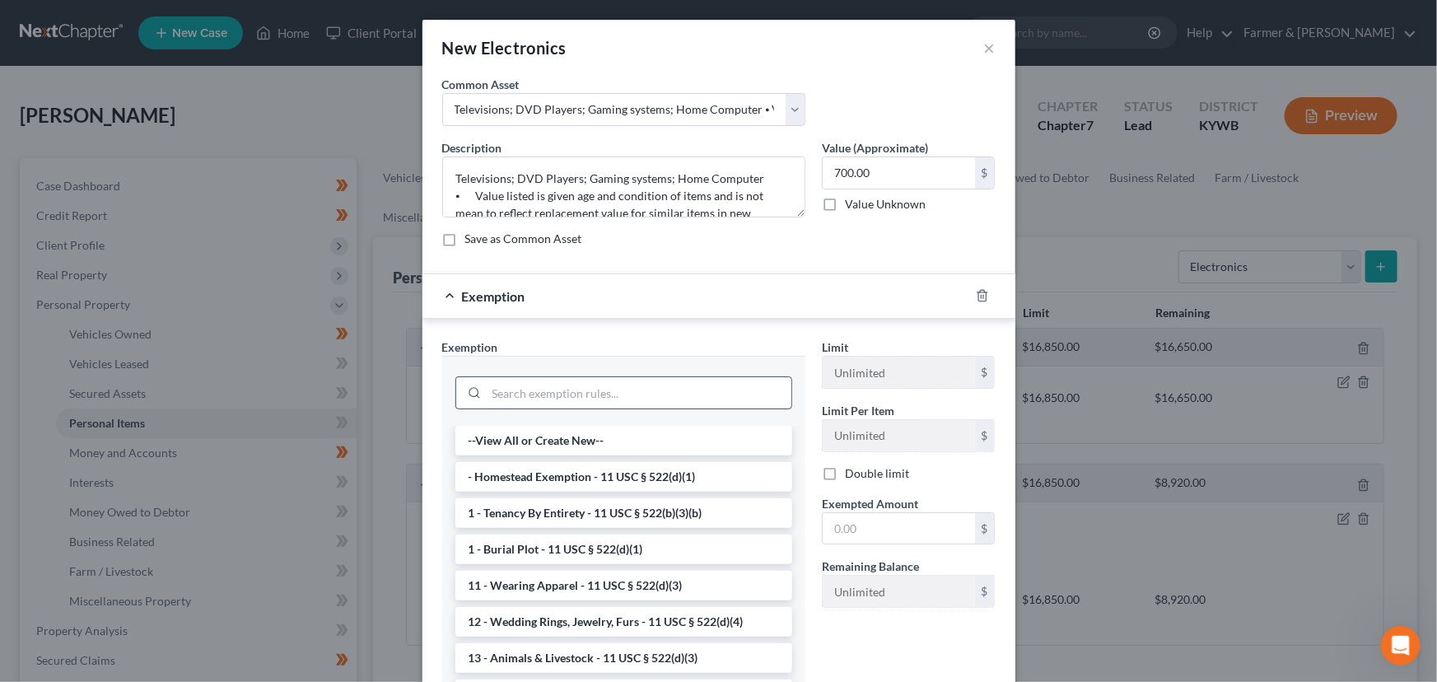
click at [654, 391] on input "search" at bounding box center [639, 392] width 305 height 31
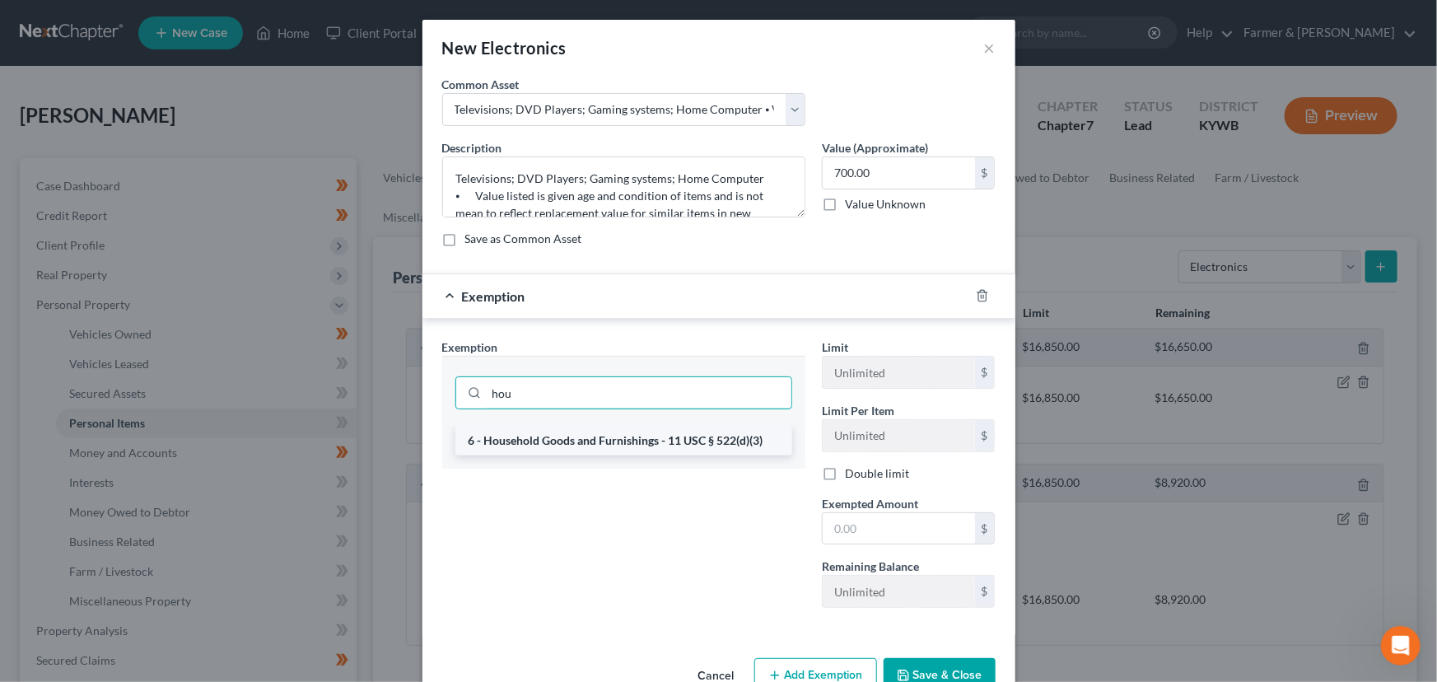
type input "hou"
click at [670, 444] on li "6 - Household Goods and Furnishings - 11 USC § 522(d)(3)" at bounding box center [623, 441] width 337 height 30
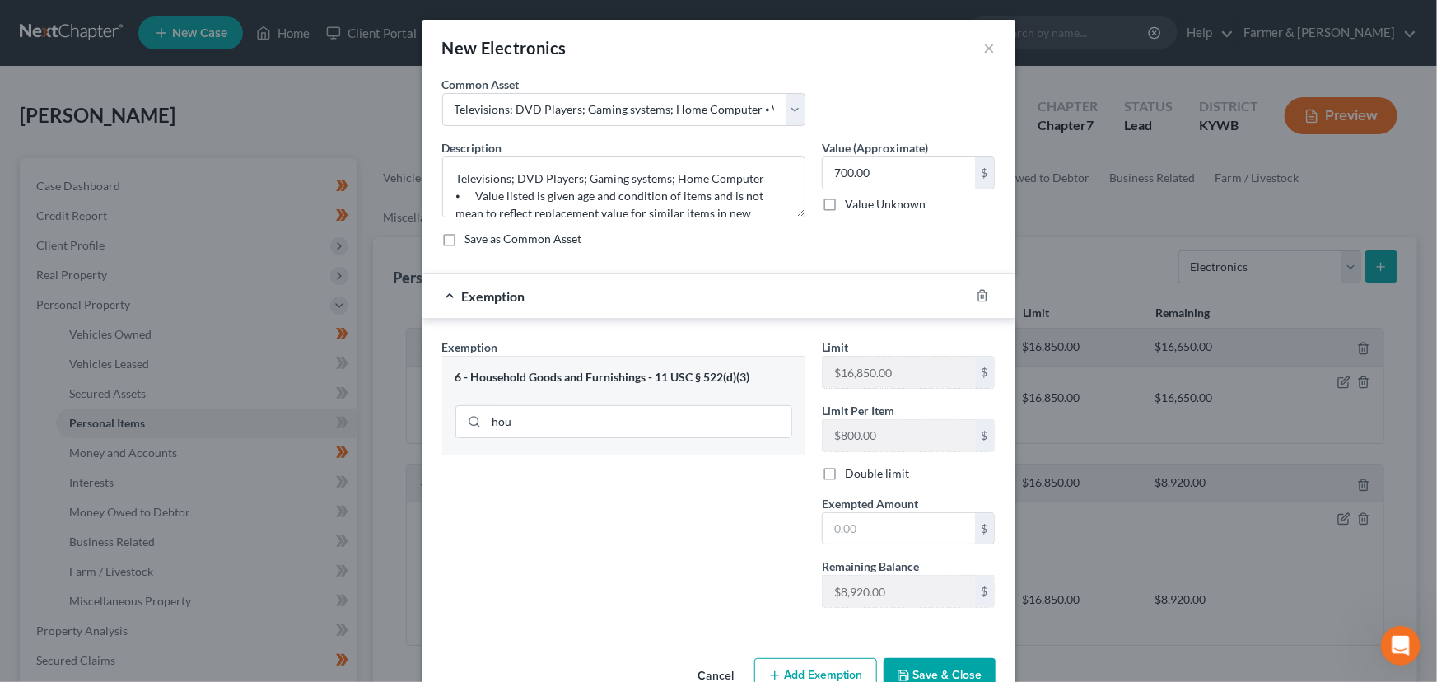
click at [829, 547] on div "Limit $16,850.00 $ Limit Per Item $800.00 $ Double limit Exempted Amount * $ Re…" at bounding box center [909, 479] width 190 height 282
click at [834, 534] on input "text" at bounding box center [899, 528] width 152 height 31
type input "700.00"
click at [754, 515] on div "Exemption Set must be selected for CA. Exemption * 6 - Household Goods and Furn…" at bounding box center [624, 479] width 380 height 282
click at [717, 302] on div "Exemption $700.00" at bounding box center [695, 296] width 547 height 44
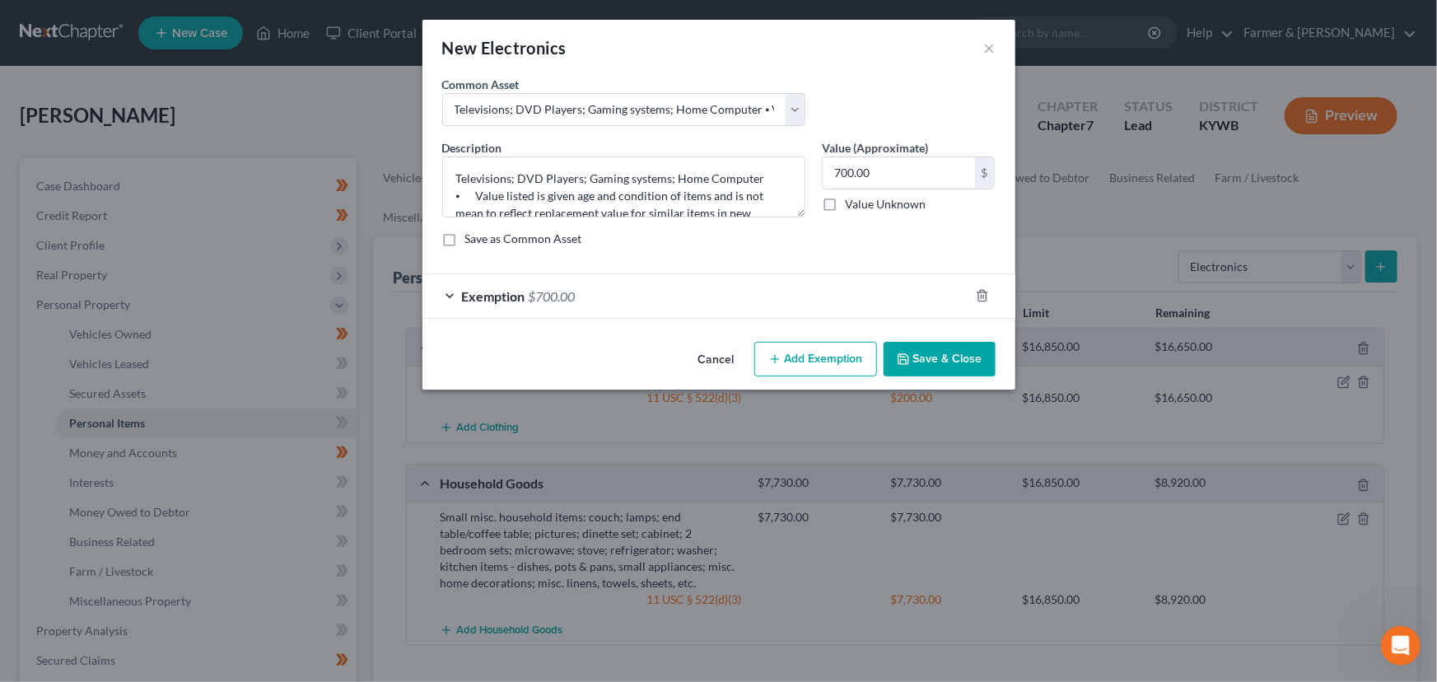
click at [903, 357] on icon "button" at bounding box center [903, 358] width 13 height 13
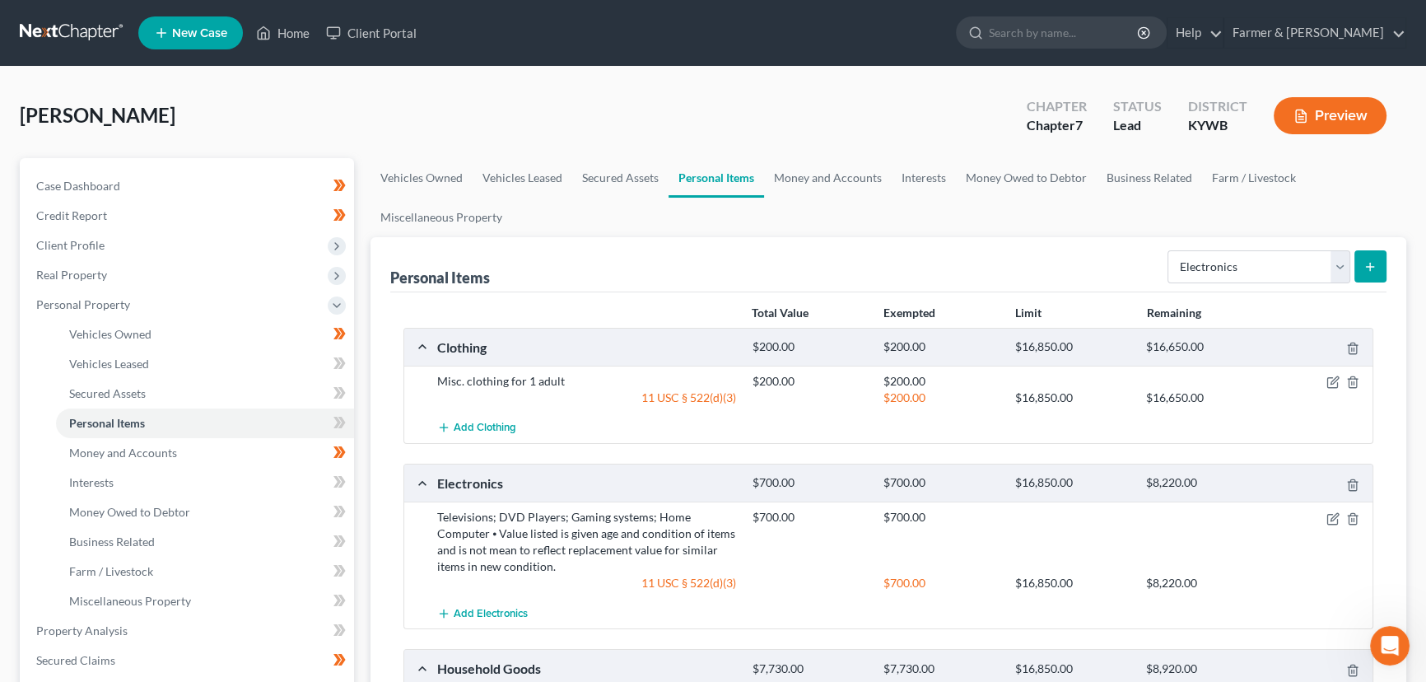
click at [1296, 282] on div "Select Item Type Clothing Collectibles Of Value Electronics Firearms Household …" at bounding box center [1274, 266] width 226 height 44
click at [1295, 271] on select "Select Item Type Clothing Collectibles Of Value Electronics Firearms Household …" at bounding box center [1259, 266] width 183 height 33
select select "jewelry"
click at [1169, 250] on select "Select Item Type Clothing Collectibles Of Value Electronics Firearms Household …" at bounding box center [1259, 266] width 183 height 33
click at [1367, 260] on icon "submit" at bounding box center [1370, 266] width 13 height 13
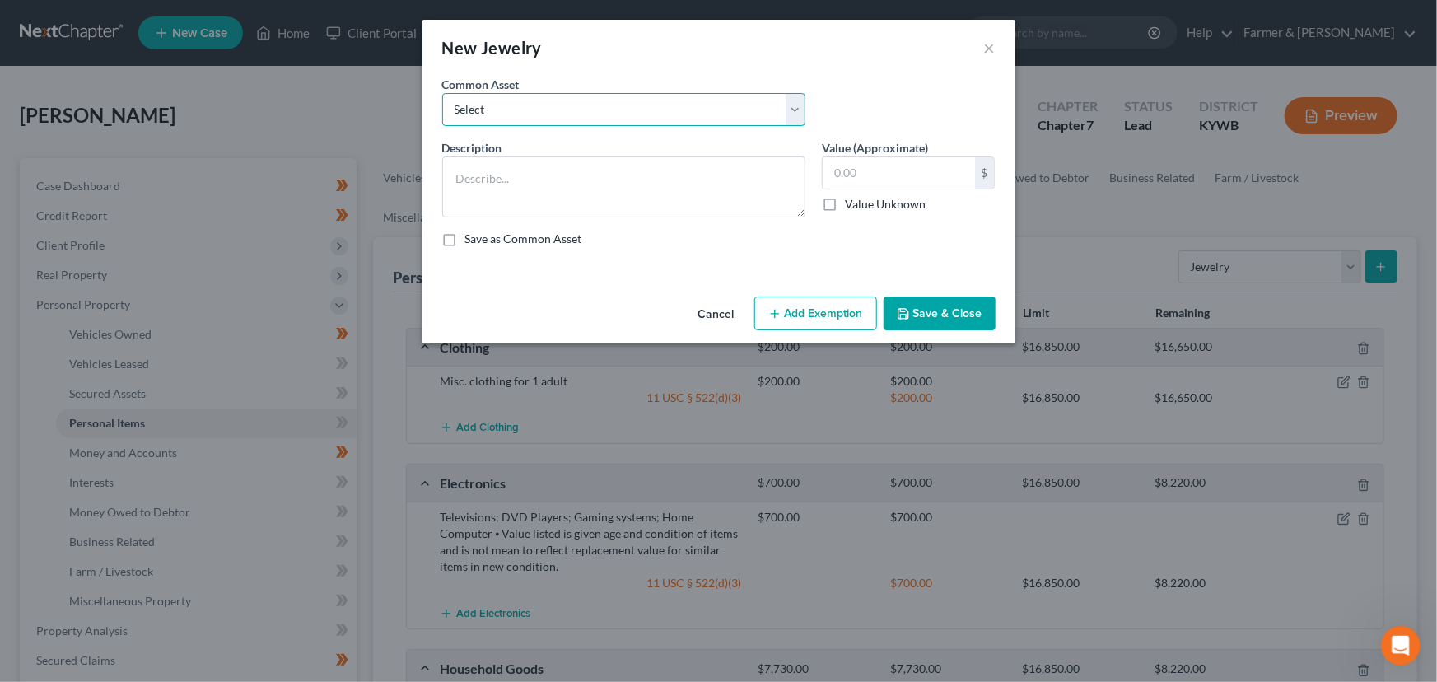
click at [527, 116] on select "Select Jewelry (Rings, Watches, Necklaces) misc. costume jewelry Jewelry (Rings…" at bounding box center [623, 109] width 363 height 33
select select "4"
click at [442, 93] on select "Select Jewelry (Rings, Watches, Necklaces) misc. costume jewelry Jewelry (Rings…" at bounding box center [623, 109] width 363 height 33
type textarea "Jewelry (Rings, Watches, Necklaces) ⦁ Value listed is pawn shop/liquidation val…"
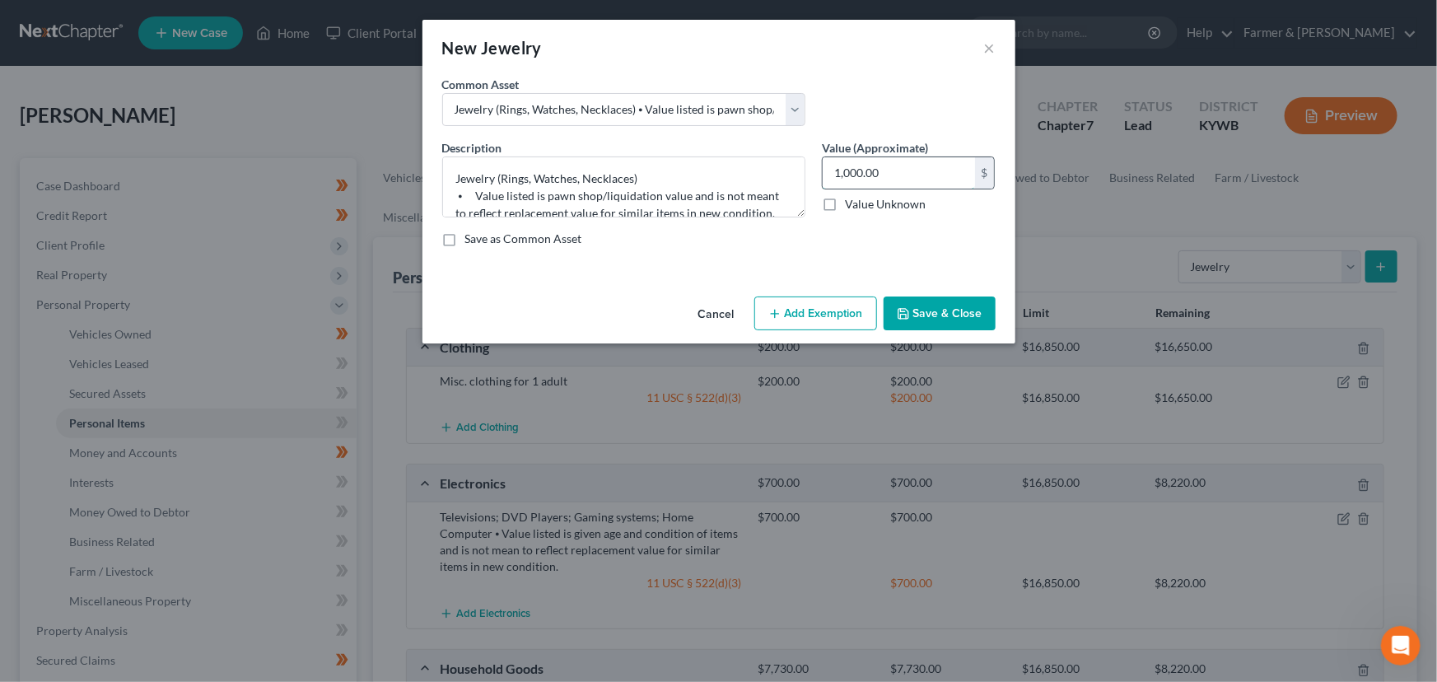
click at [916, 166] on input "1,000.00" at bounding box center [899, 172] width 152 height 31
type input "300.00"
click at [853, 315] on button "Add Exemption" at bounding box center [815, 313] width 123 height 35
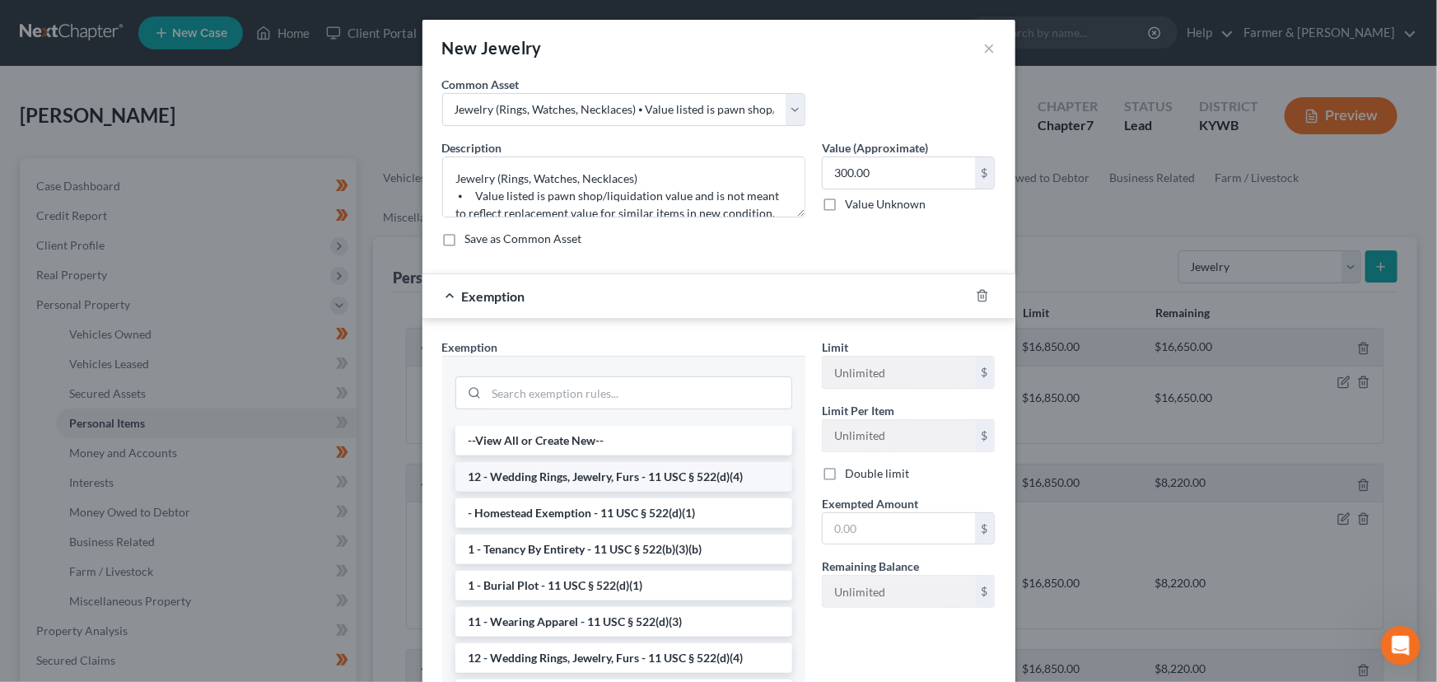
click at [651, 486] on li "12 - Wedding Rings, Jewelry, Furs - 11 USC § 522(d)(4)" at bounding box center [623, 477] width 337 height 30
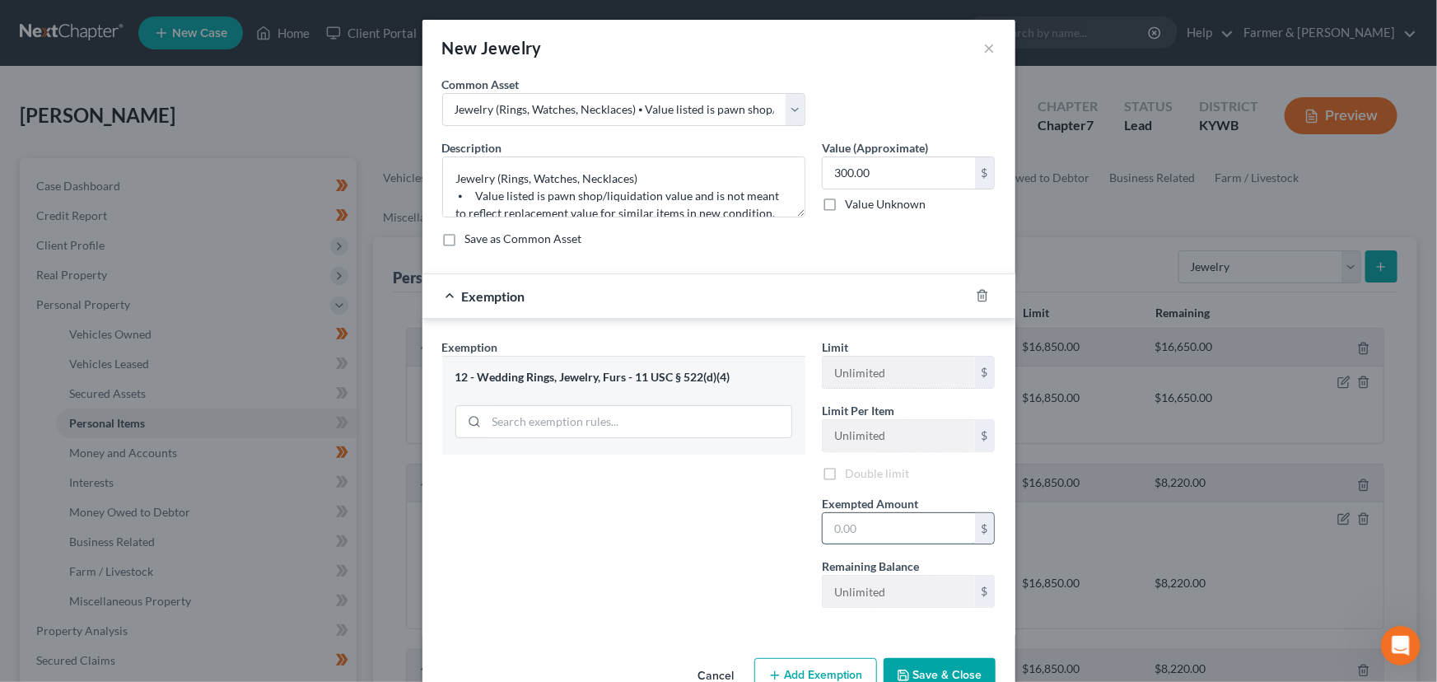
click at [859, 526] on input "text" at bounding box center [899, 528] width 152 height 31
type input "300.00"
click at [627, 306] on div "Exemption $300.00" at bounding box center [695, 296] width 547 height 44
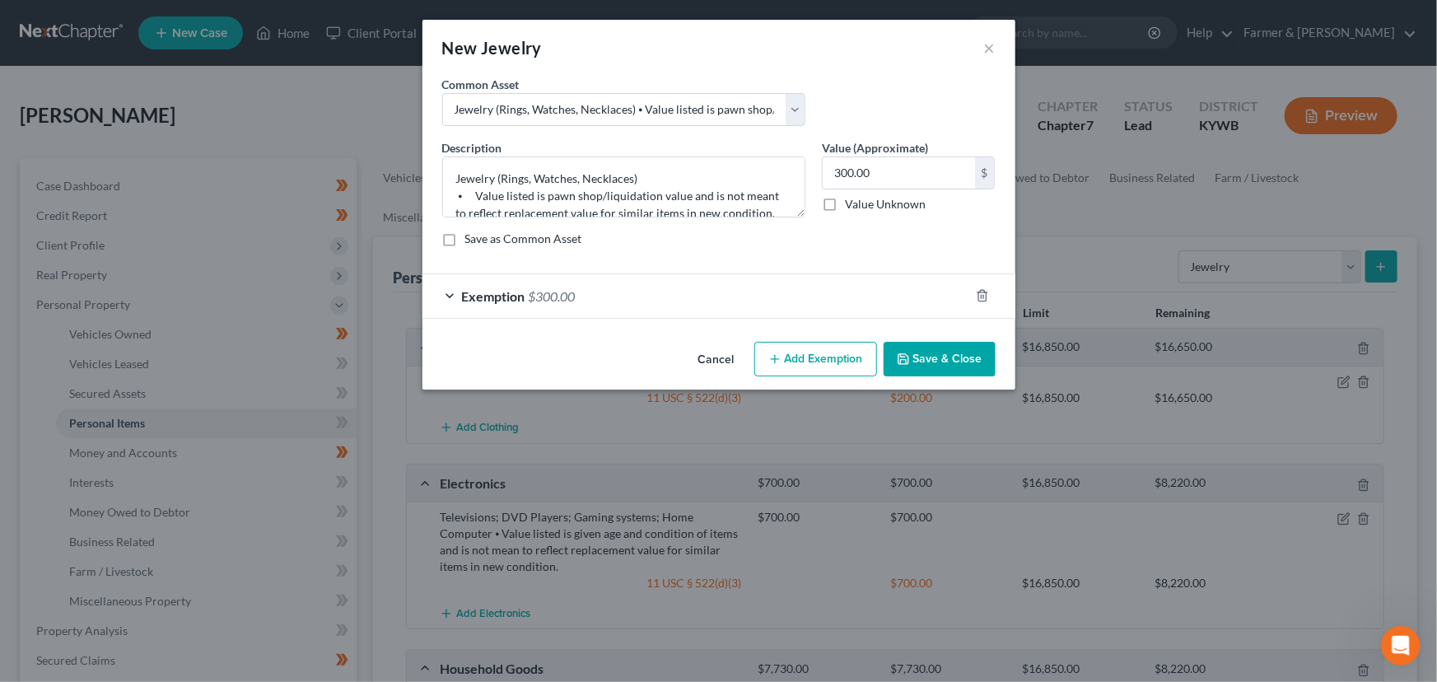
click at [921, 358] on button "Save & Close" at bounding box center [940, 359] width 112 height 35
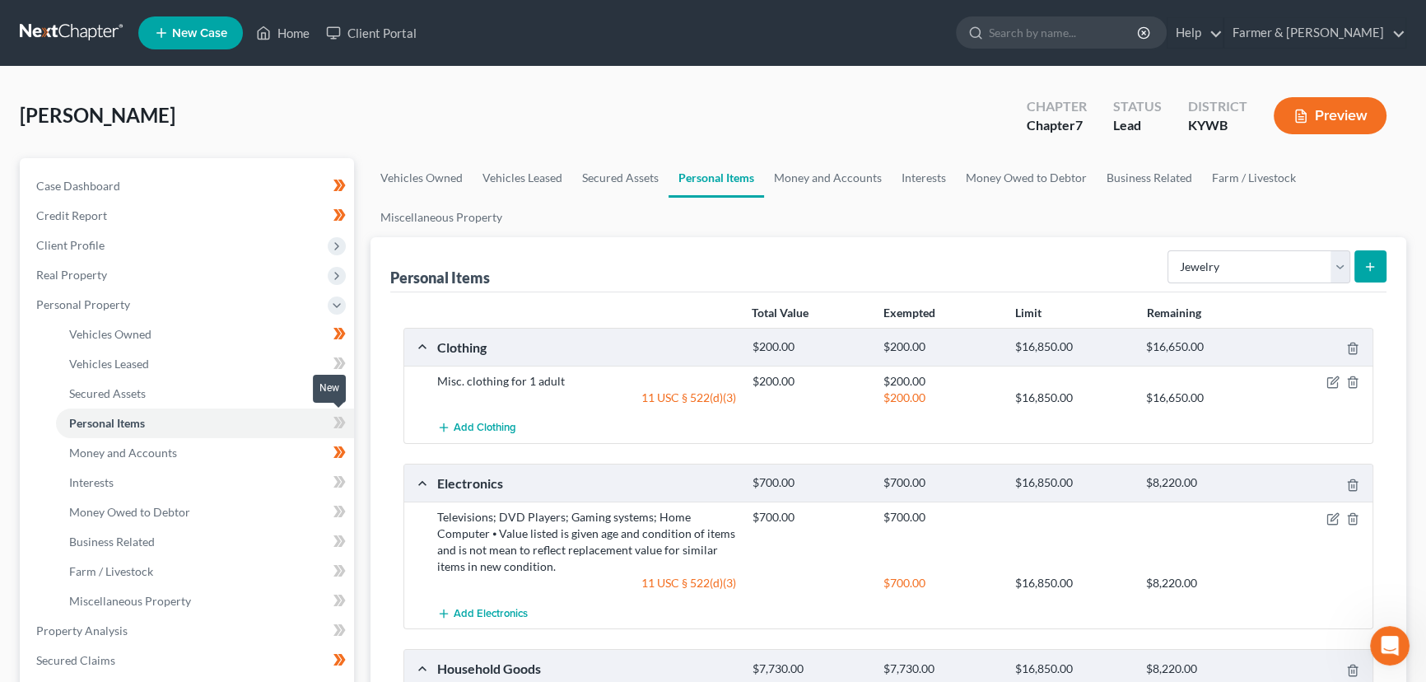
click at [351, 422] on span at bounding box center [339, 425] width 29 height 25
click at [366, 415] on div "Vehicles Owned Vehicles Leased Secured Assets Personal Items Money and Accounts…" at bounding box center [888, 633] width 1053 height 951
click at [1222, 274] on select "Select Item Type Clothing Collectibles Of Value Electronics Firearms Household …" at bounding box center [1259, 266] width 183 height 33
click at [494, 117] on div "Hall, Laurie Upgraded Chapter Chapter 7 Status Lead District KYWB Preview" at bounding box center [713, 122] width 1387 height 72
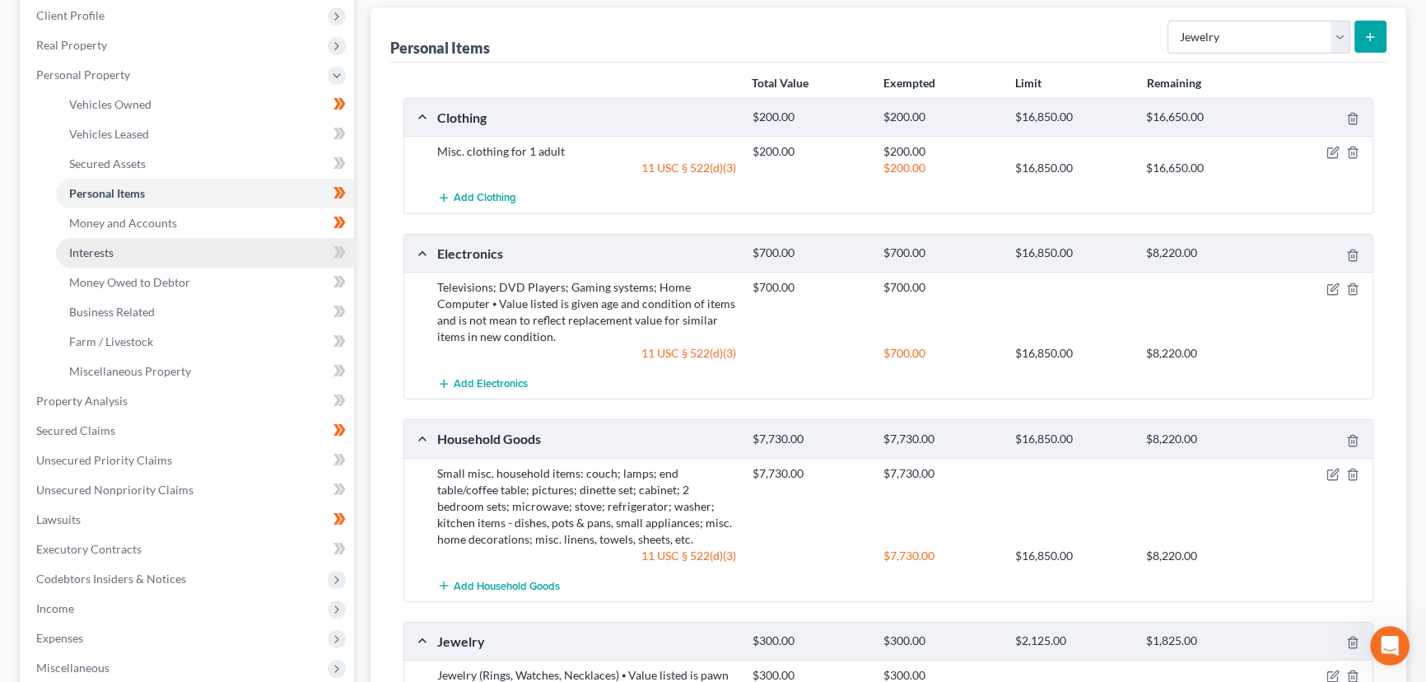
scroll to position [299, 0]
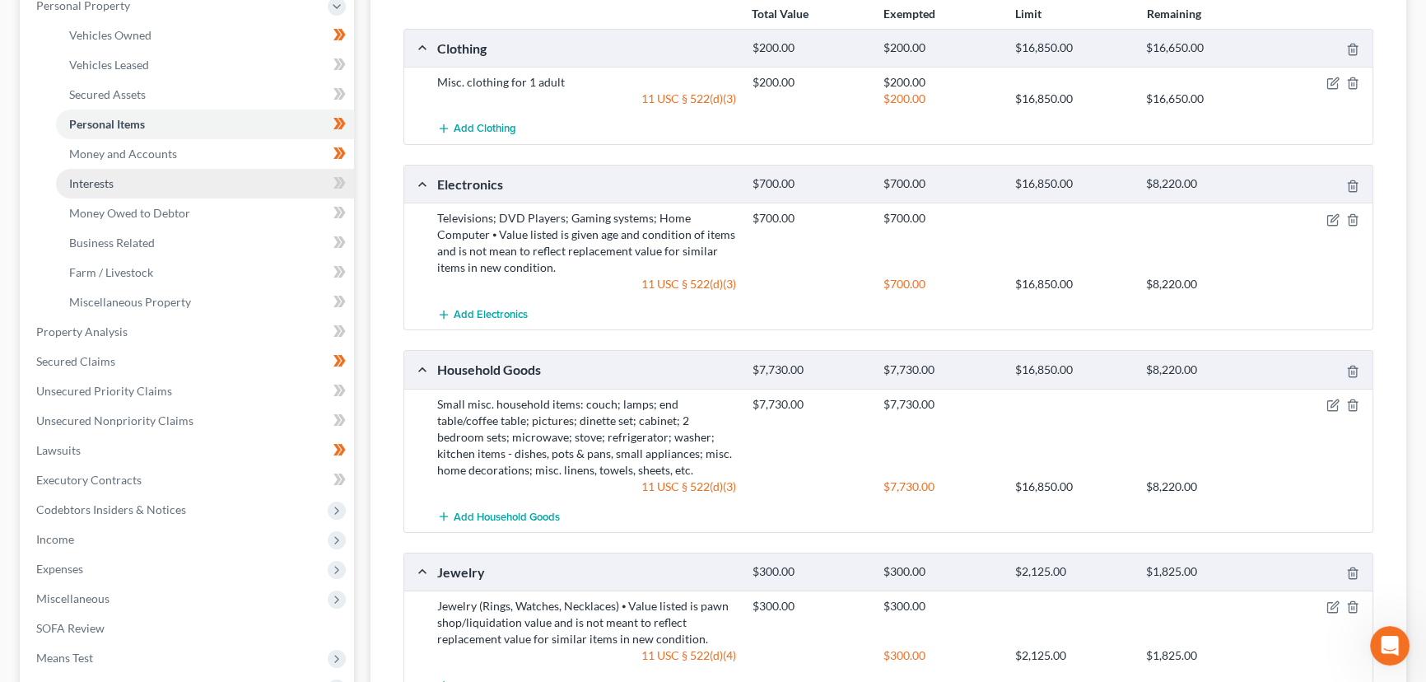
click at [108, 184] on span "Interests" at bounding box center [91, 183] width 44 height 14
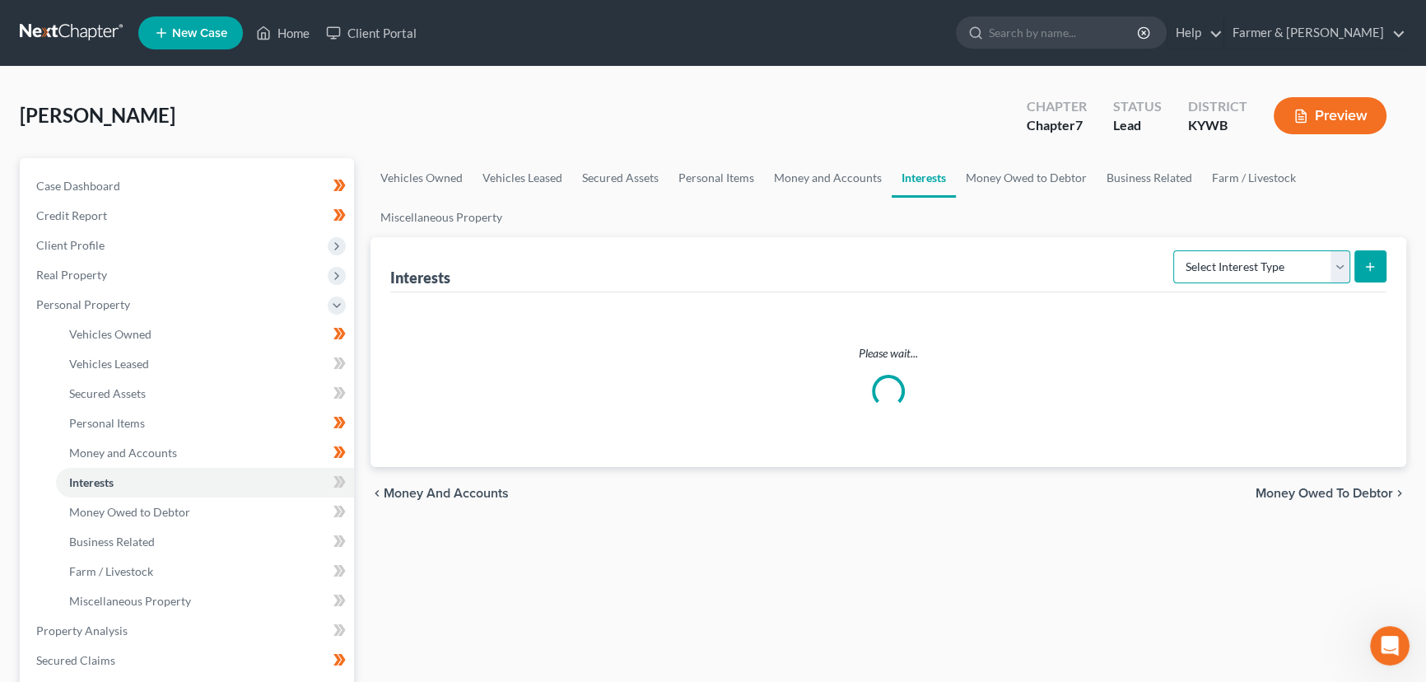
drag, startPoint x: 1251, startPoint y: 248, endPoint x: 1258, endPoint y: 269, distance: 22.4
click at [1251, 250] on select "Select Interest Type 401K Annuity Bond Education IRA Government Bond Government…" at bounding box center [1262, 266] width 177 height 33
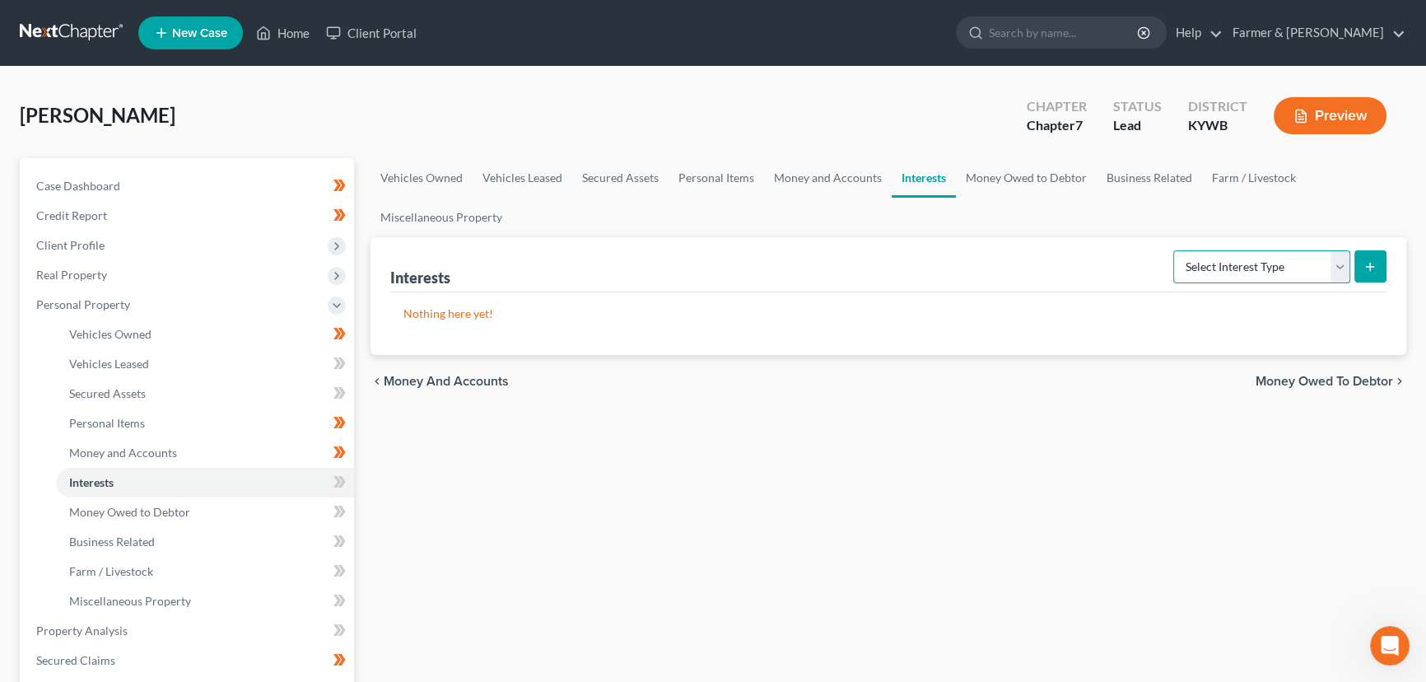
select select "whole_life_insurance"
click at [1175, 250] on select "Select Interest Type 401K Annuity Bond Education IRA Government Bond Government…" at bounding box center [1262, 266] width 177 height 33
click at [1367, 260] on icon "submit" at bounding box center [1370, 266] width 13 height 13
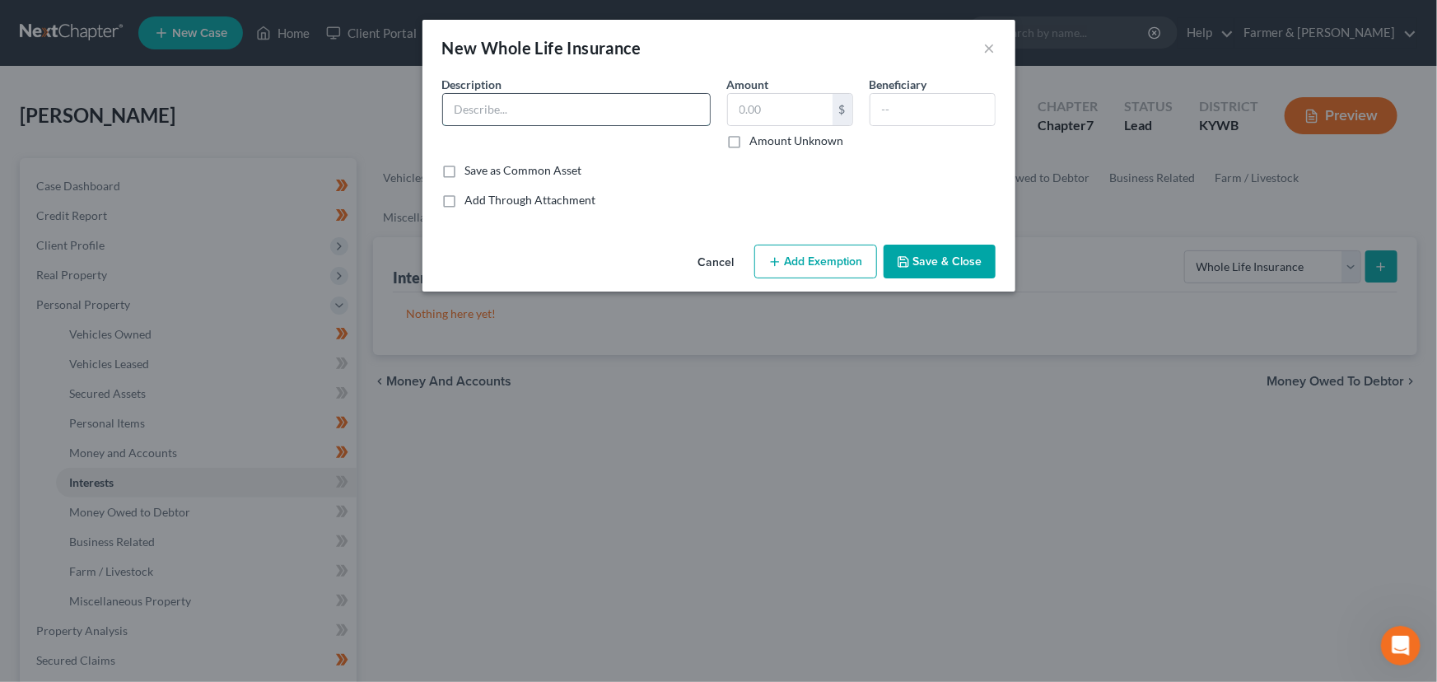
click at [493, 115] on input "text" at bounding box center [576, 109] width 267 height 31
type input "Whole Life insurance through agency - State Farm"
drag, startPoint x: 911, startPoint y: 91, endPoint x: 895, endPoint y: 107, distance: 22.7
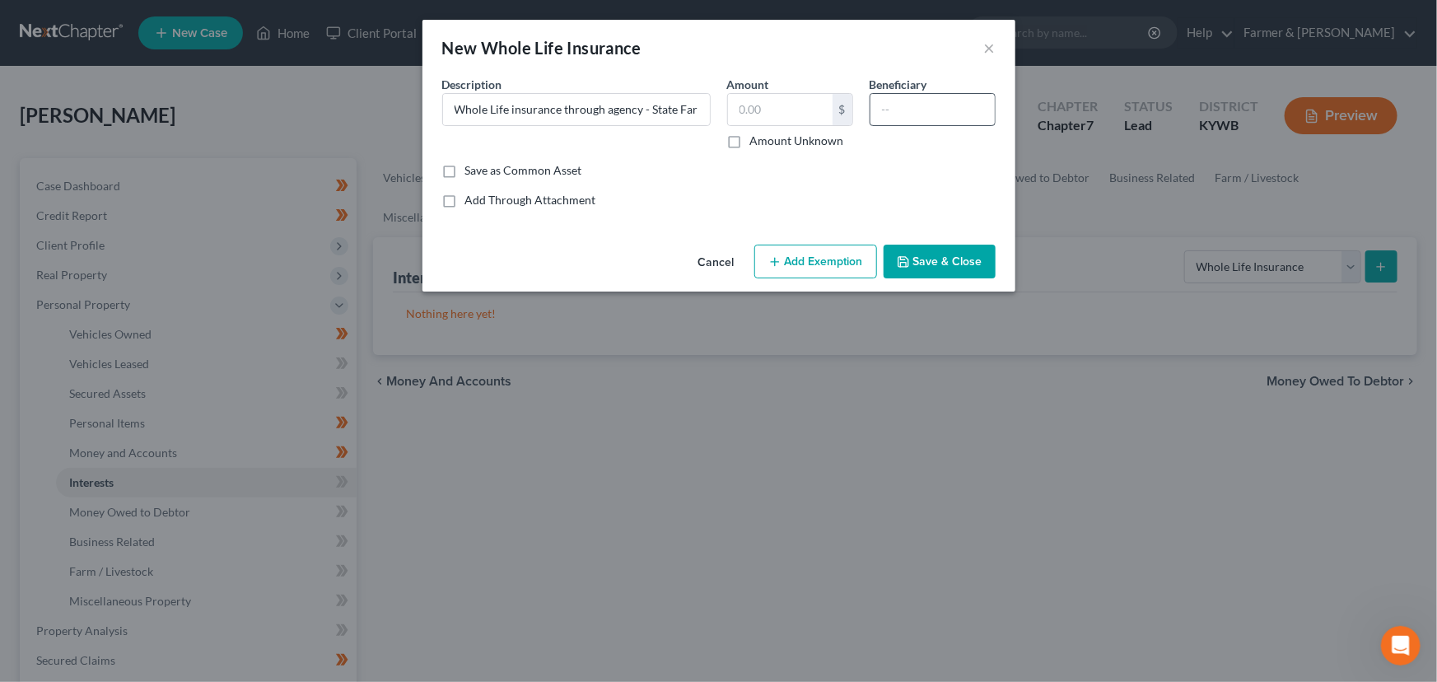
click at [911, 91] on label "Beneficiary" at bounding box center [899, 84] width 58 height 17
click at [750, 145] on label "Amount Unknown" at bounding box center [797, 141] width 94 height 16
click at [757, 143] on input "Amount Unknown" at bounding box center [762, 138] width 11 height 11
checkbox input "true"
click at [886, 115] on input "text" at bounding box center [933, 109] width 124 height 31
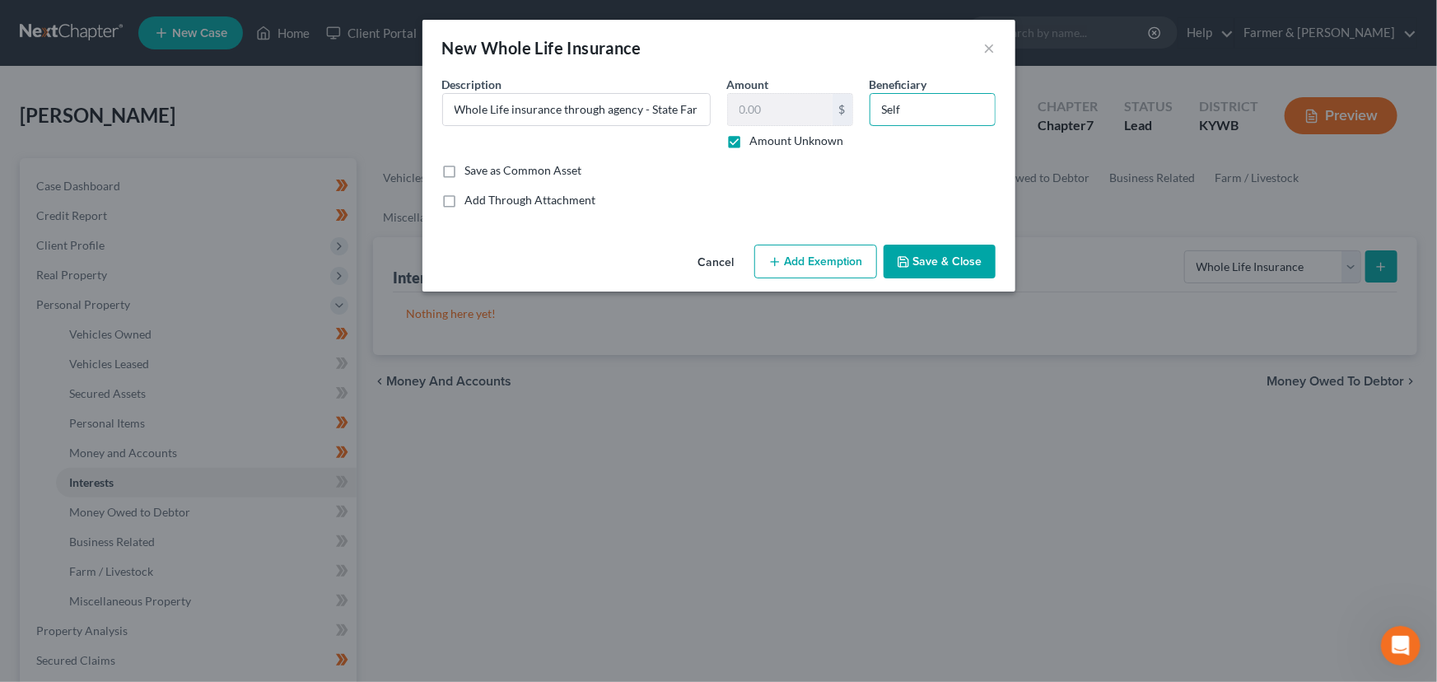
type input "Self"
click at [961, 264] on button "Save & Close" at bounding box center [940, 262] width 112 height 35
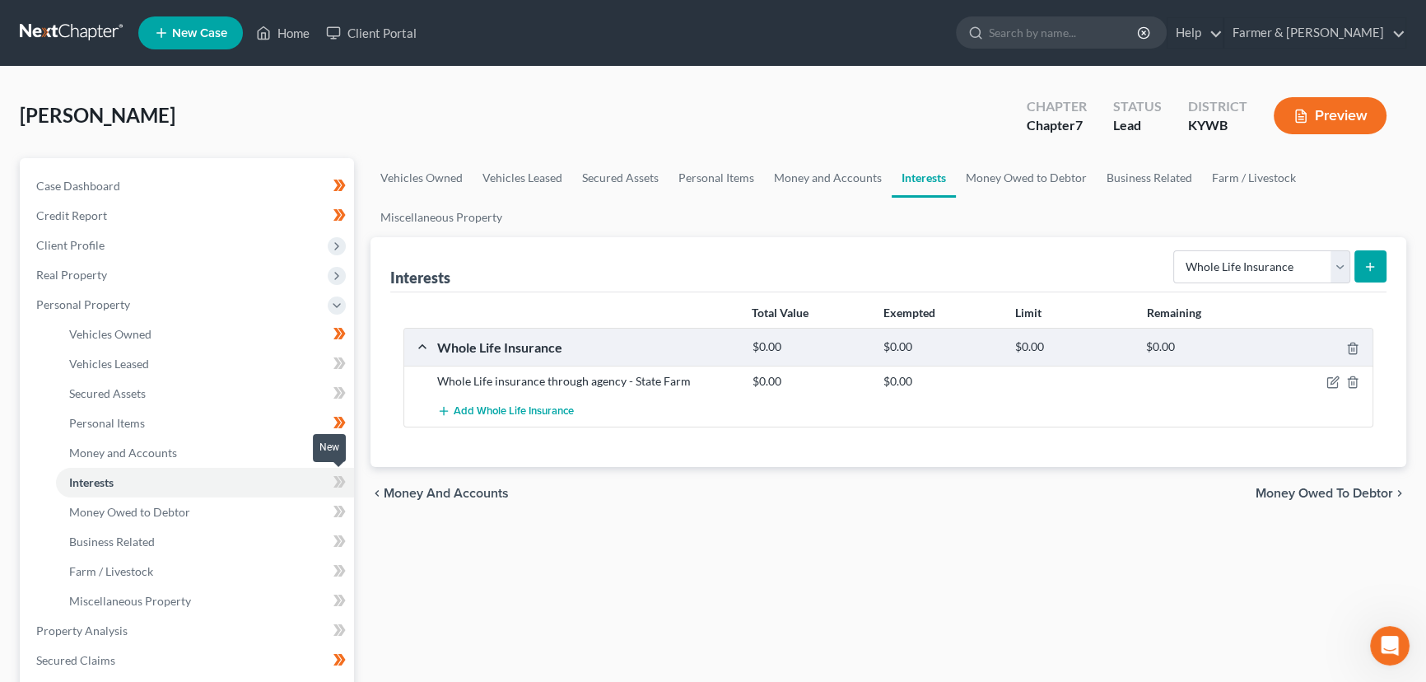
click at [336, 478] on icon at bounding box center [337, 482] width 7 height 12
drag, startPoint x: 428, startPoint y: 381, endPoint x: 720, endPoint y: 385, distance: 291.6
click at [720, 385] on div "Whole Life insurance through agency - State Farm" at bounding box center [586, 381] width 315 height 16
copy div "Whole Life insurance through agency - State Farm"
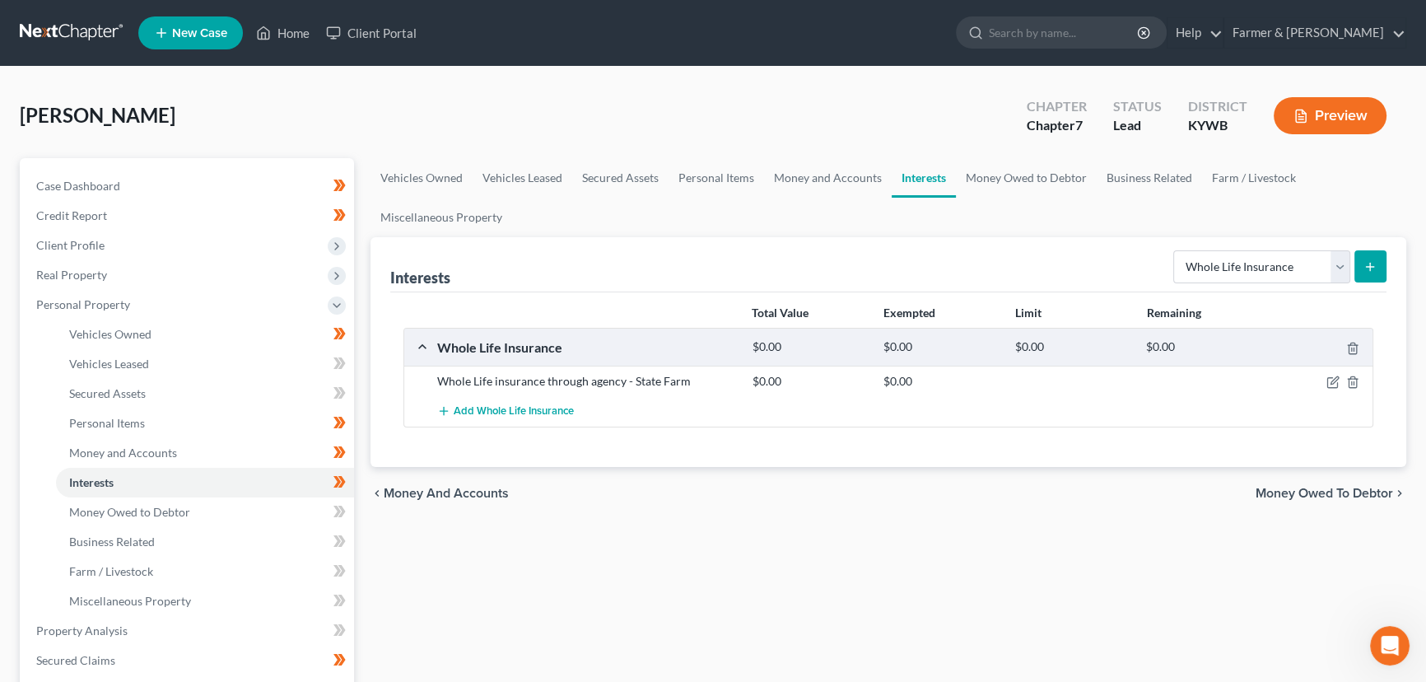
click at [467, 600] on div "Vehicles Owned Vehicles Leased Secured Assets Personal Items Money and Accounts…" at bounding box center [888, 633] width 1053 height 951
click at [125, 417] on span "Personal Items" at bounding box center [107, 423] width 76 height 14
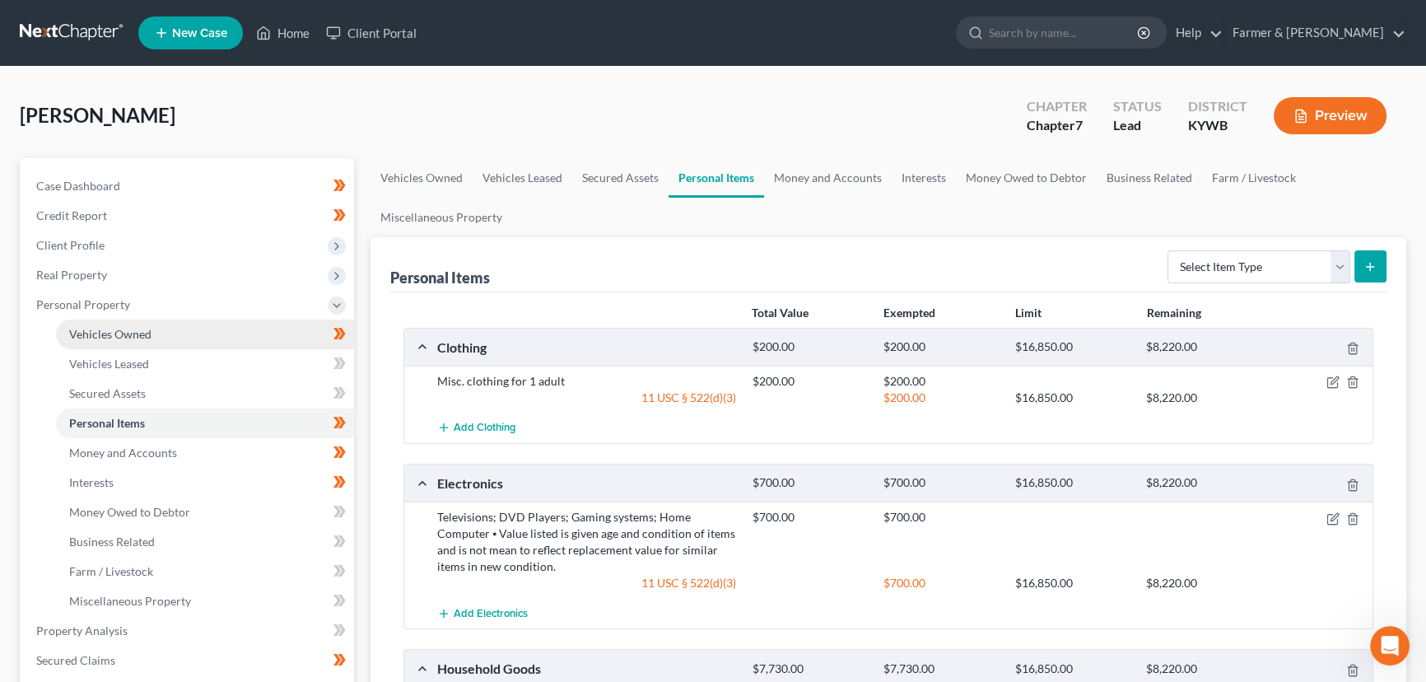
click at [133, 330] on span "Vehicles Owned" at bounding box center [110, 334] width 82 height 14
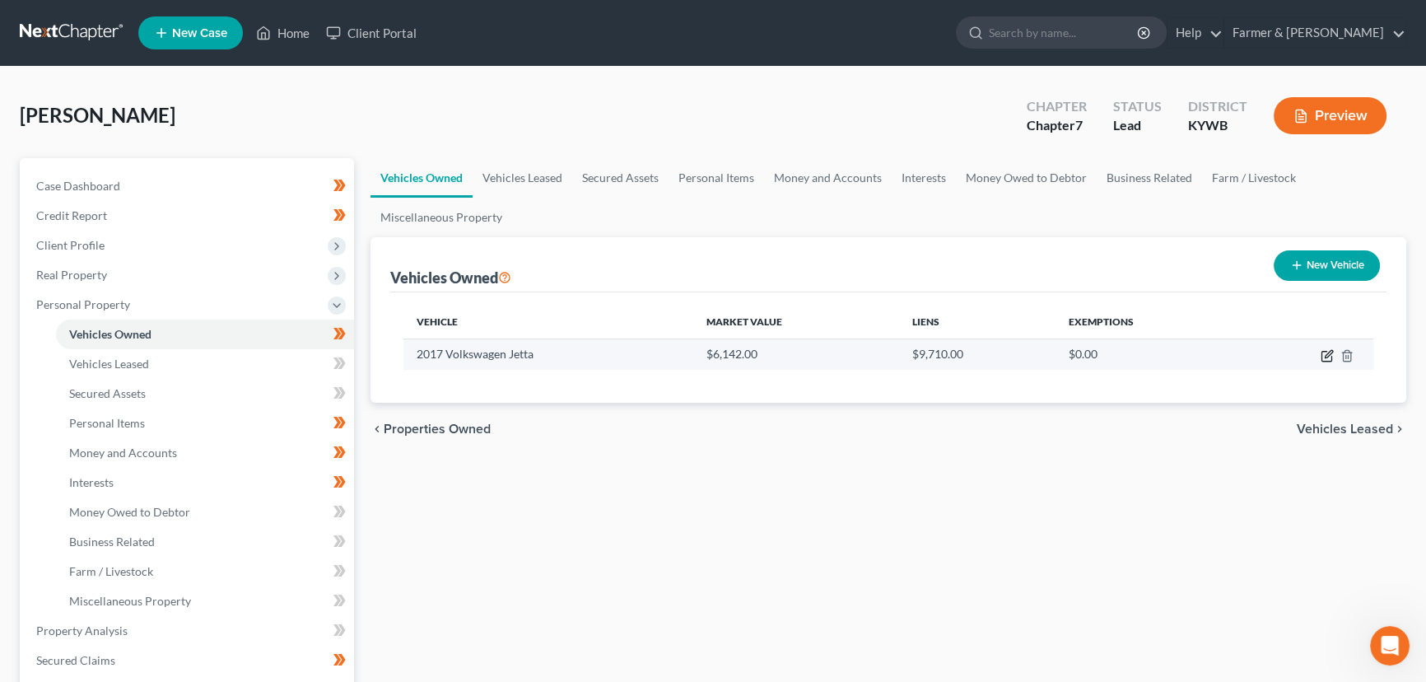
click at [1328, 349] on icon "button" at bounding box center [1327, 355] width 13 height 13
select select "0"
select select "9"
select select "2"
select select "0"
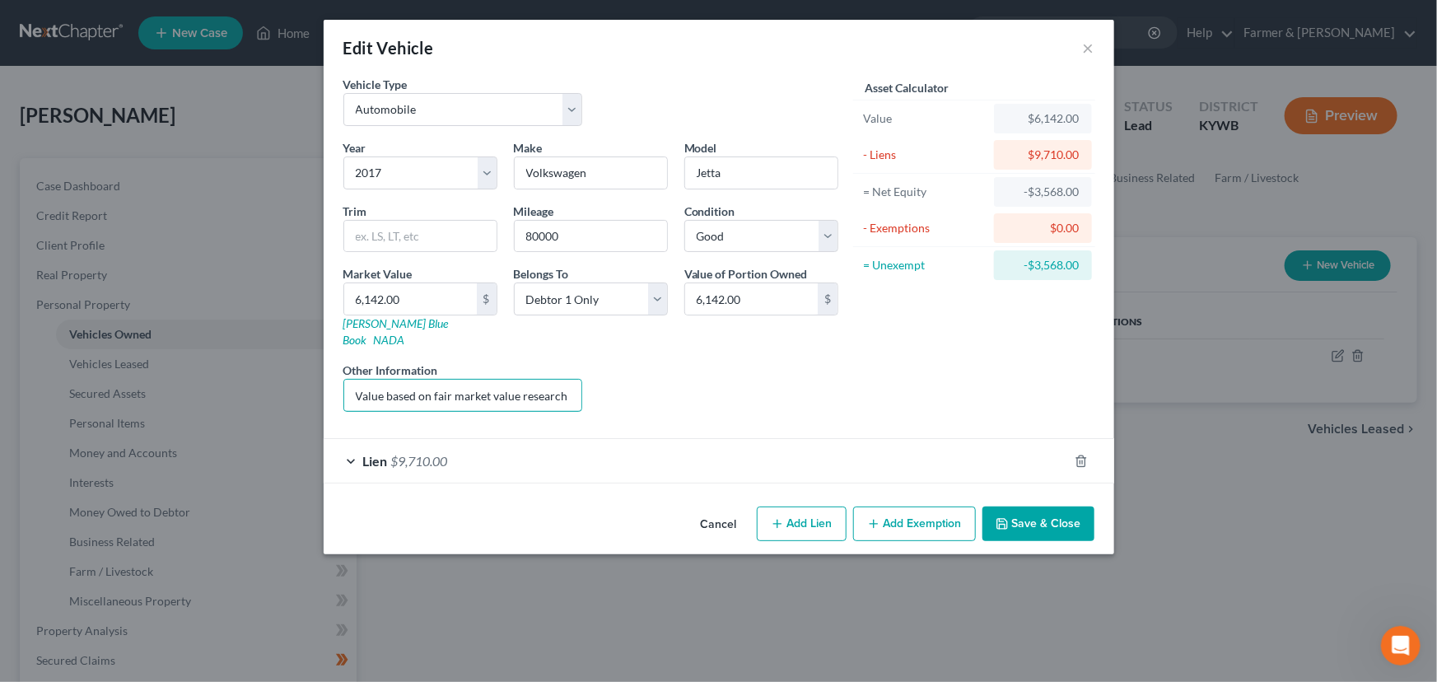
scroll to position [0, 231]
drag, startPoint x: 518, startPoint y: 386, endPoint x: 653, endPoint y: 384, distance: 135.1
click at [653, 384] on div "Year Select 2026 2025 2024 2023 2022 2021 2020 2019 2018 2017 2016 2015 2014 20…" at bounding box center [590, 282] width 511 height 286
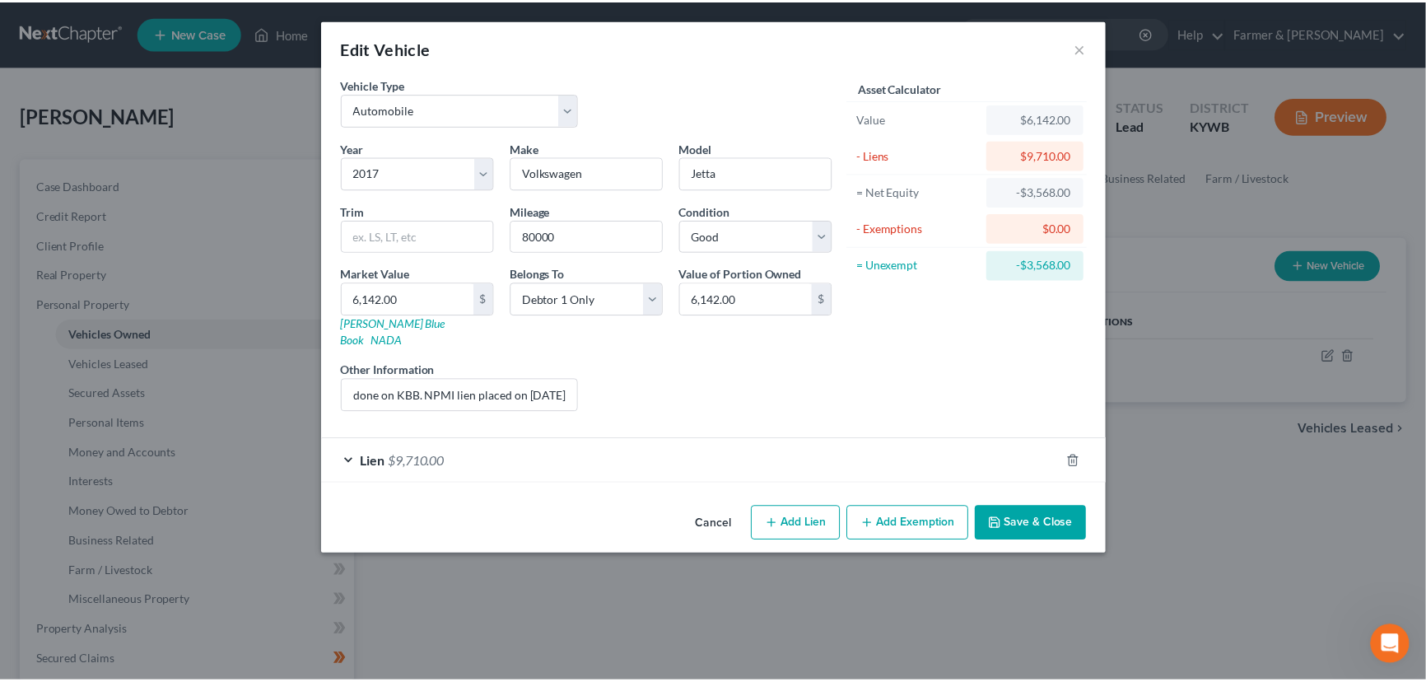
scroll to position [0, 0]
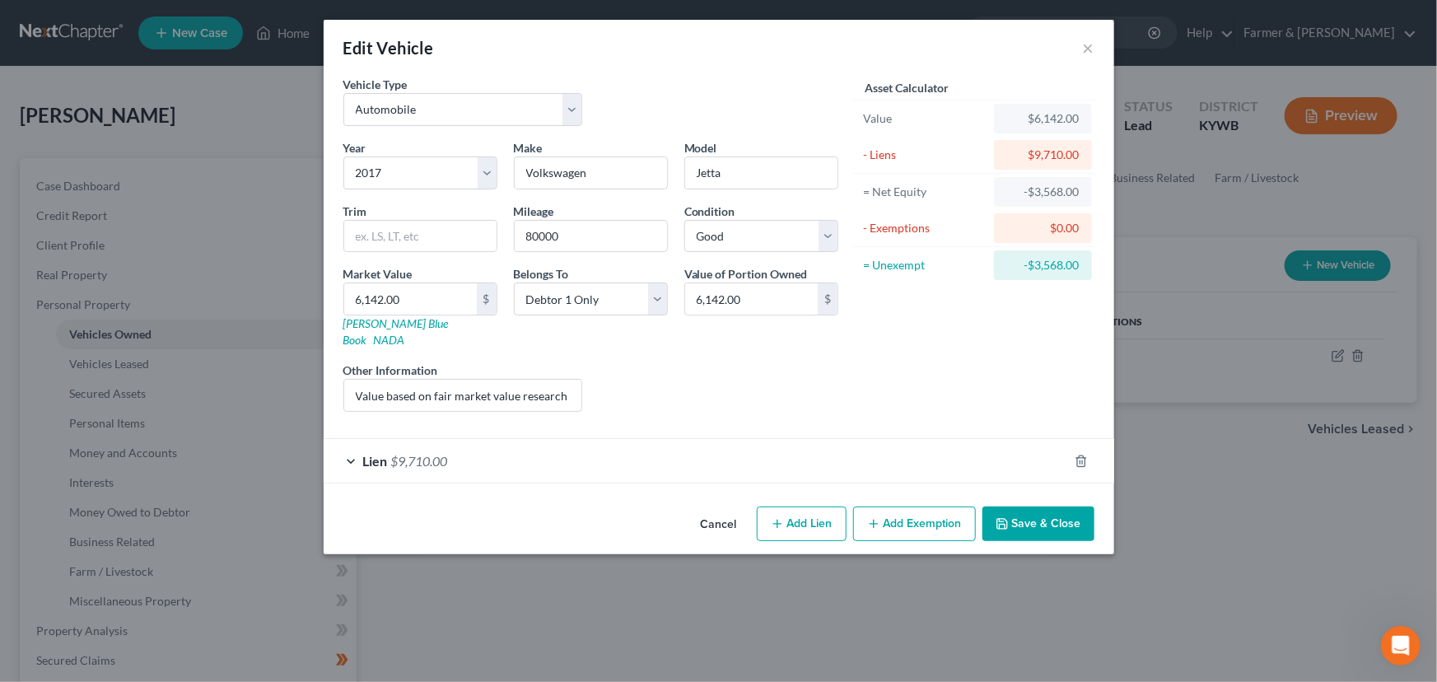
click at [653, 384] on div "Liens Select" at bounding box center [718, 387] width 256 height 50
click at [696, 379] on div "Liens Select" at bounding box center [718, 387] width 256 height 50
click at [732, 509] on button "Cancel" at bounding box center [719, 524] width 63 height 33
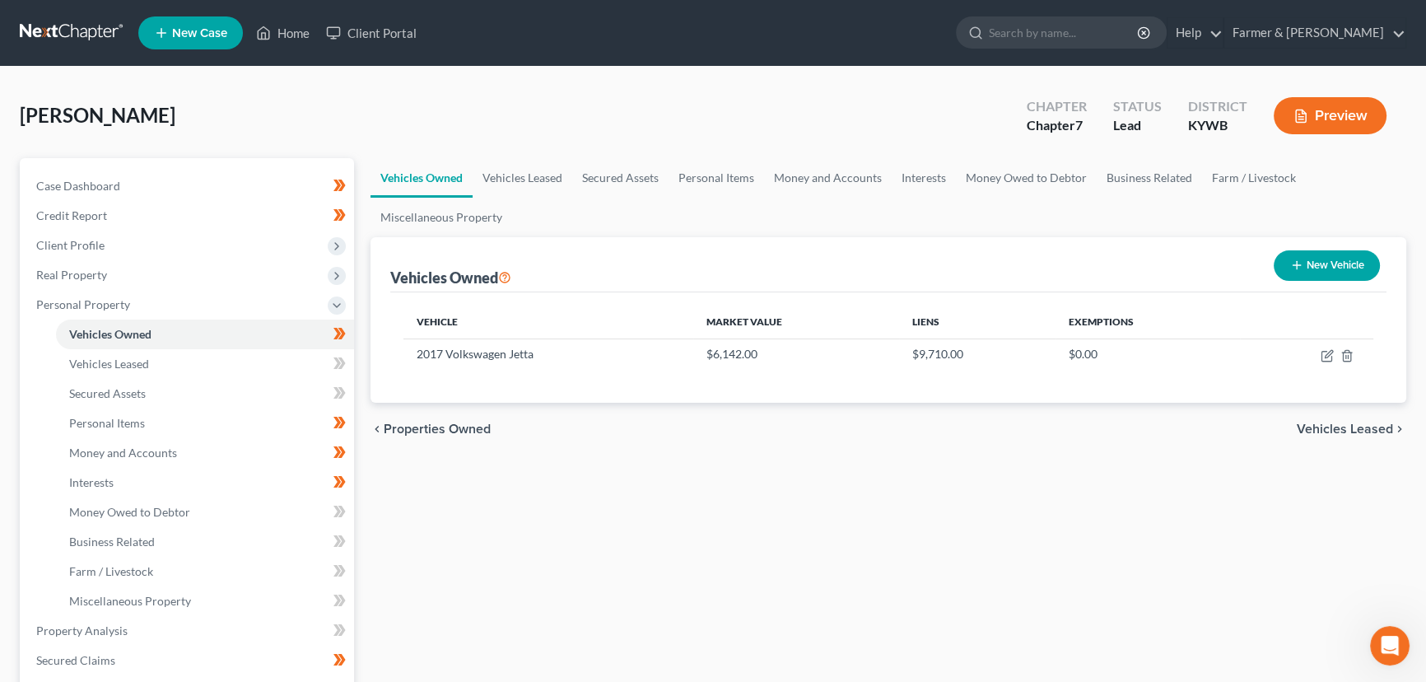
click at [450, 537] on div "Vehicles Owned Vehicles Leased Secured Assets Personal Items Money and Accounts…" at bounding box center [888, 633] width 1053 height 951
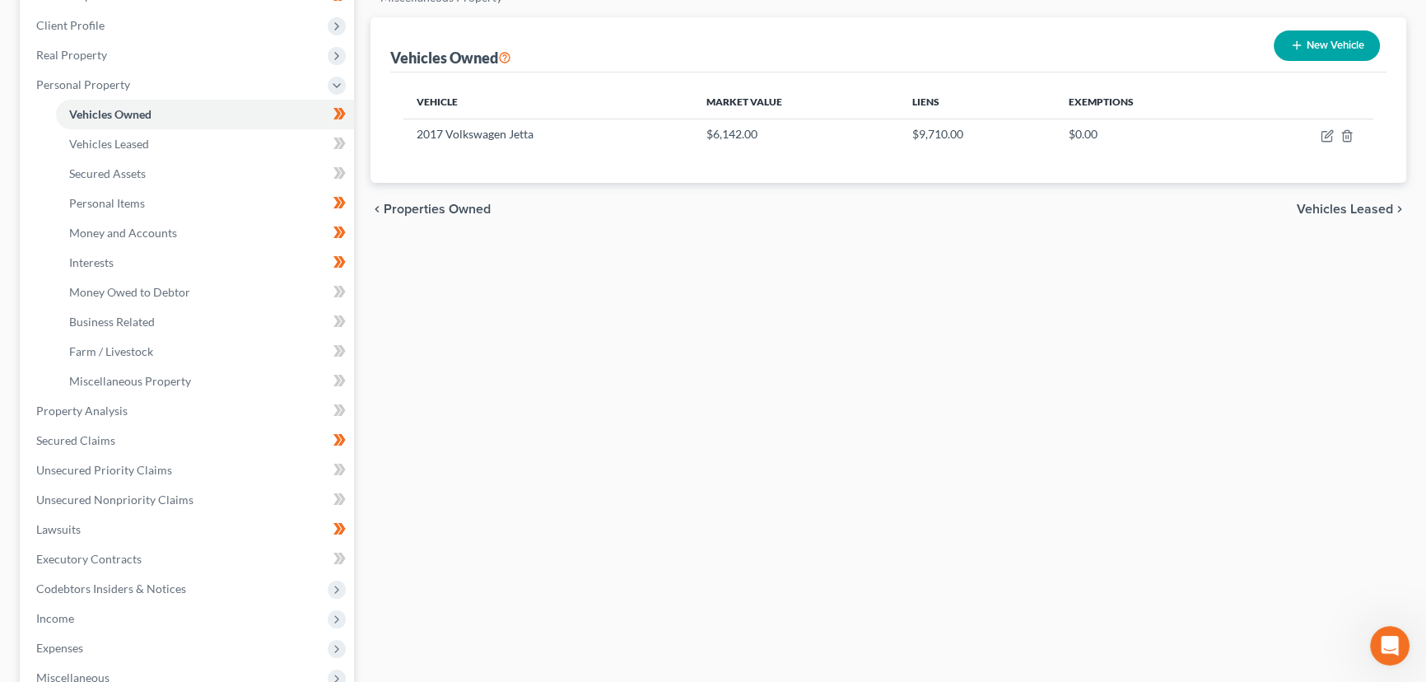
scroll to position [224, 0]
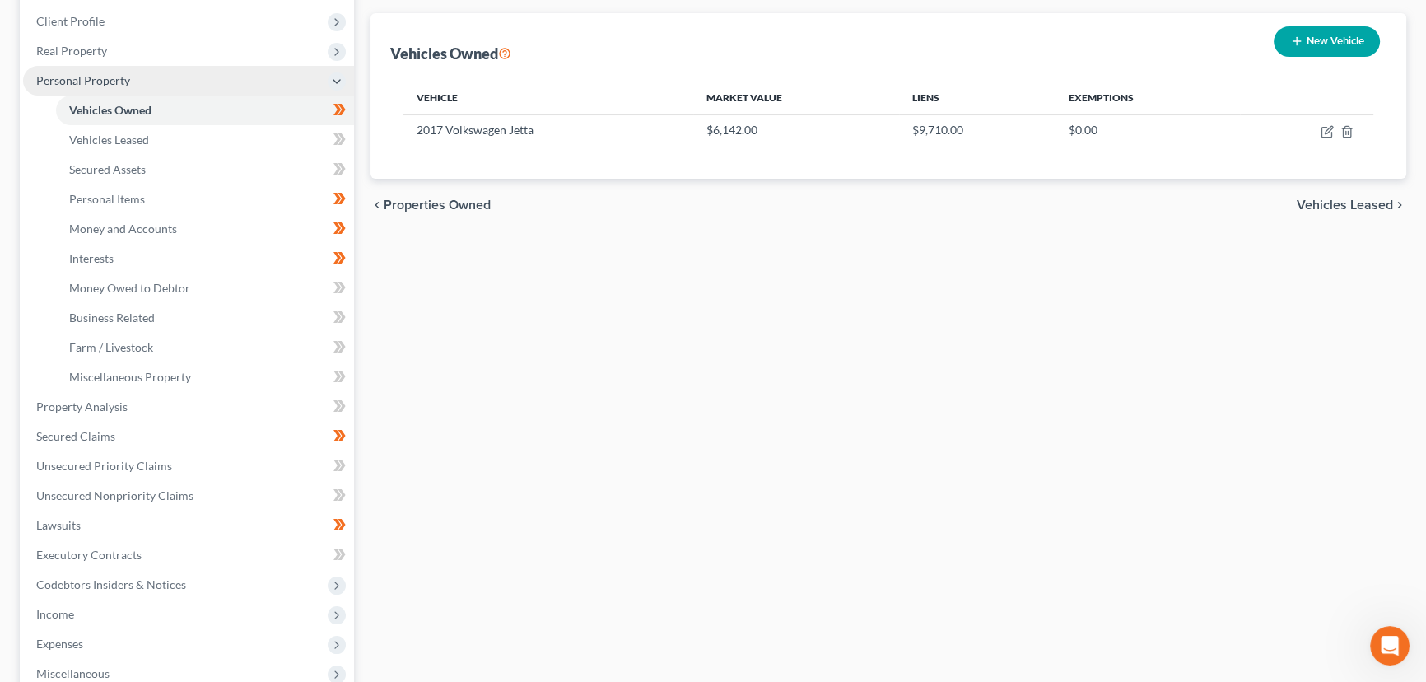
click at [127, 79] on span "Personal Property" at bounding box center [83, 80] width 94 height 14
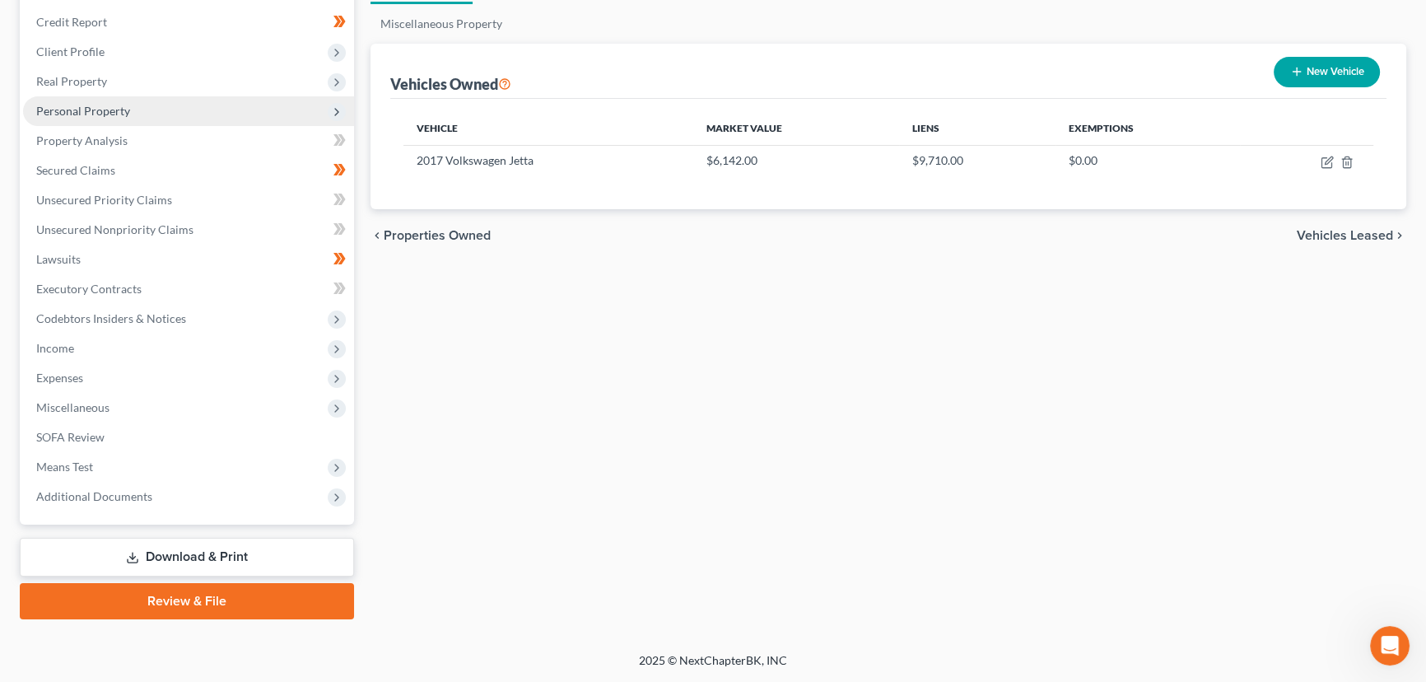
scroll to position [191, 0]
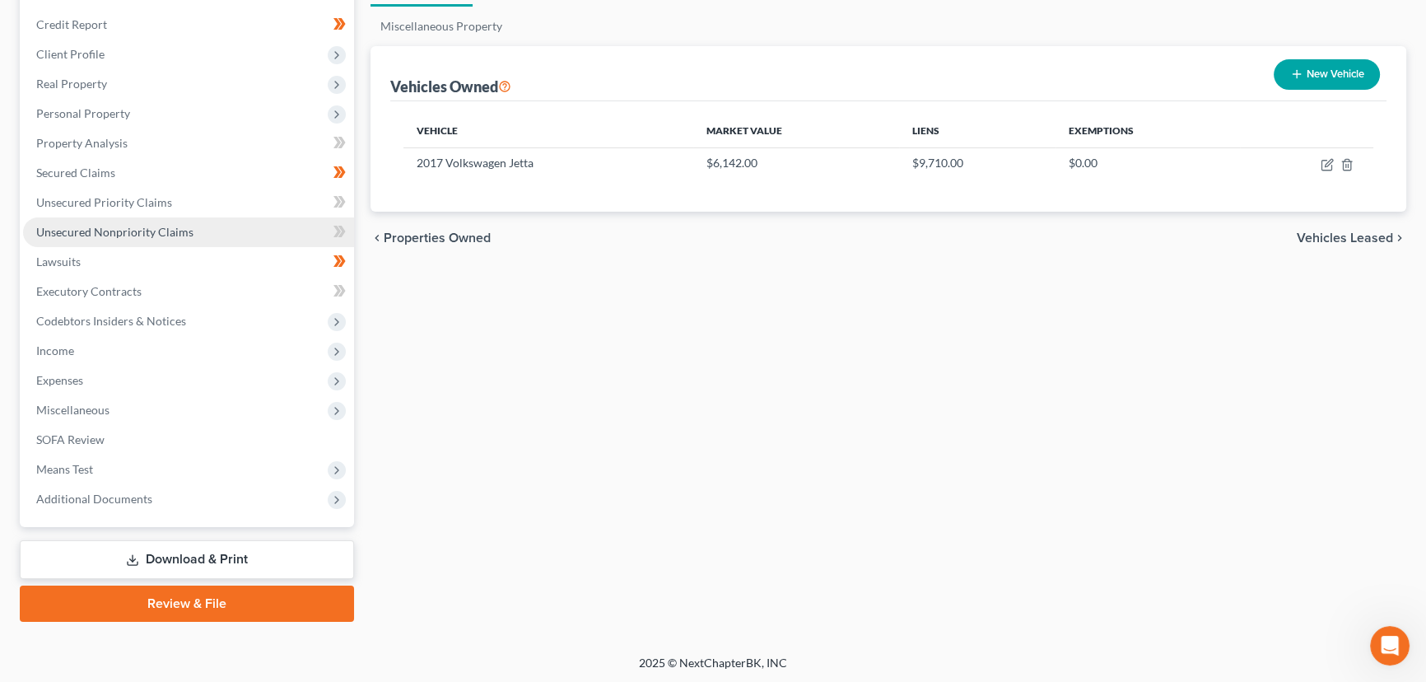
click at [165, 232] on span "Unsecured Nonpriority Claims" at bounding box center [114, 232] width 157 height 14
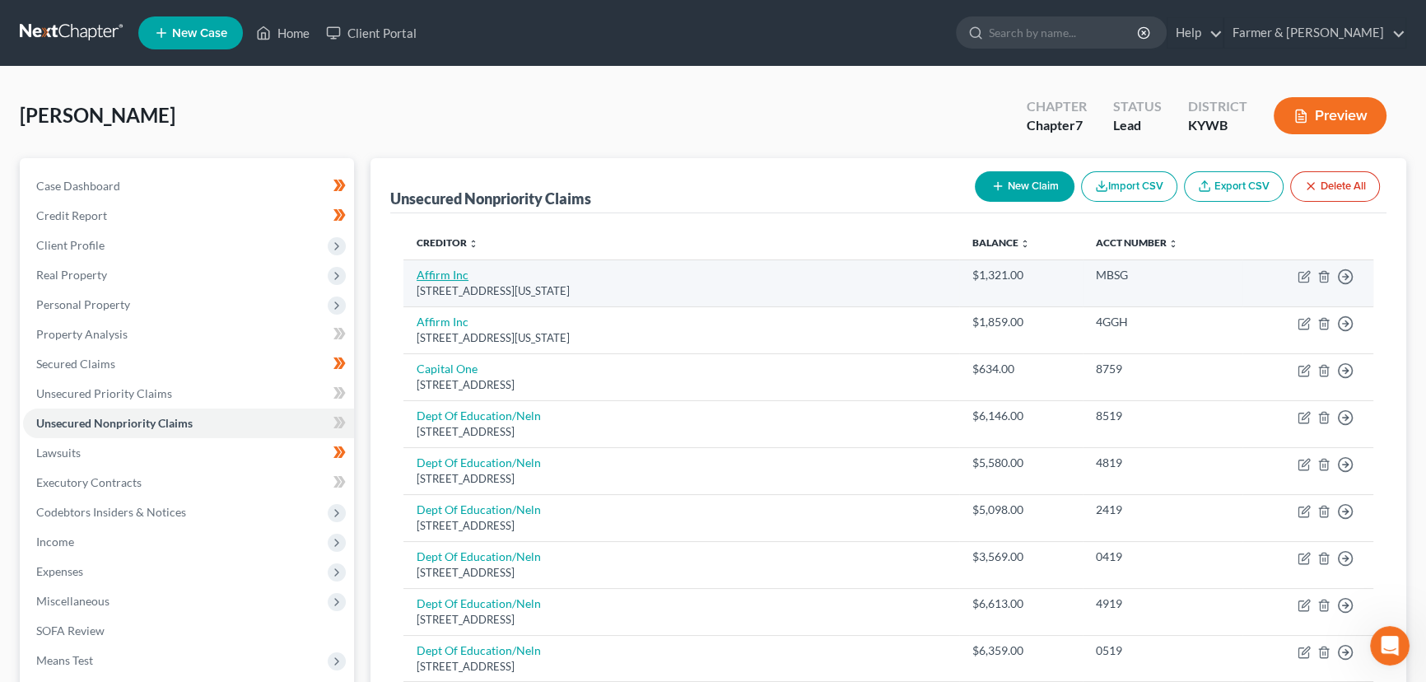
click at [466, 276] on link "Affirm Inc" at bounding box center [443, 275] width 52 height 14
select select "4"
select select "0"
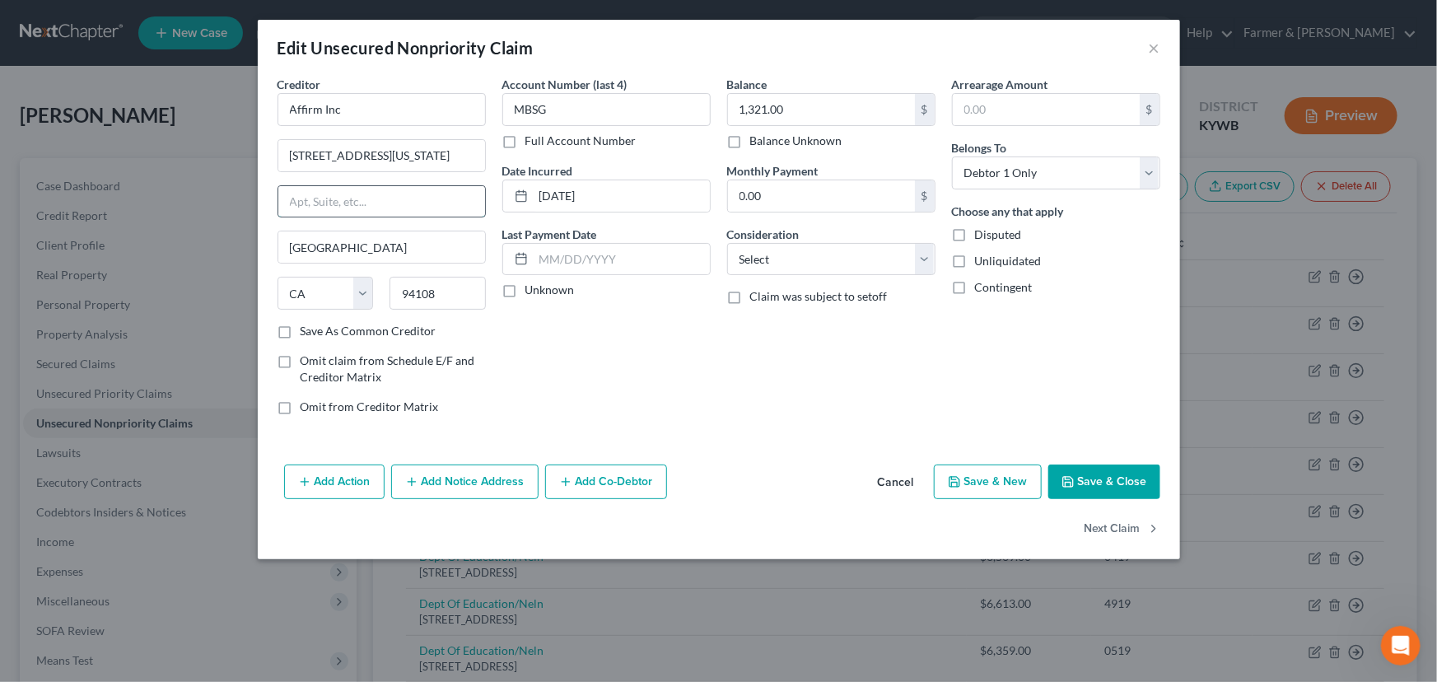
click at [385, 200] on input "text" at bounding box center [381, 201] width 207 height 31
type input "Floor 12"
click at [404, 166] on input "650 California St Fl 12" at bounding box center [381, 155] width 207 height 31
type input "650 California Street"
click at [534, 378] on div "Account Number (last 4) MBSG Full Account Number Date Incurred 10-30-2024 Last …" at bounding box center [606, 252] width 225 height 352
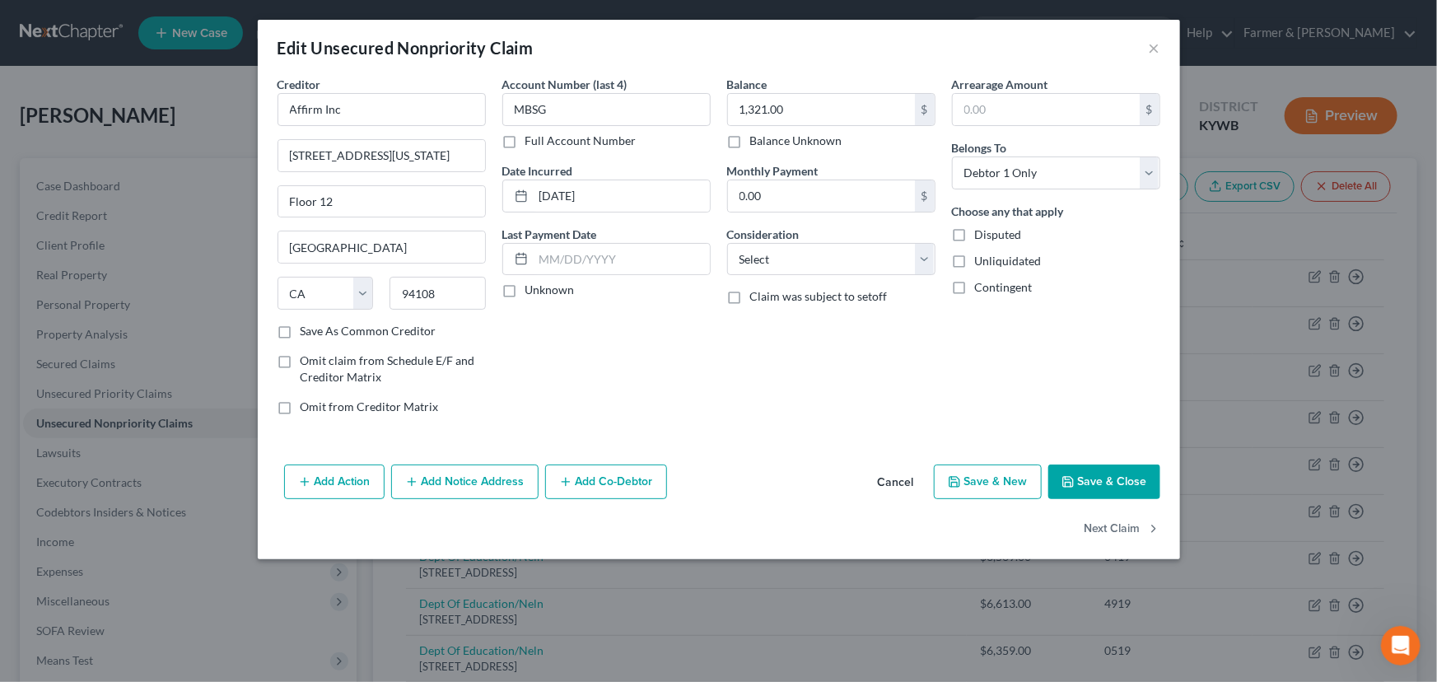
click at [525, 298] on label "Unknown" at bounding box center [549, 290] width 49 height 16
click at [532, 292] on input "Unknown" at bounding box center [537, 287] width 11 height 11
checkbox input "true"
click at [749, 263] on select "Select Cable / Satellite Services Collection Agency Credit Card Debt Debt Couns…" at bounding box center [831, 259] width 208 height 33
select select "10"
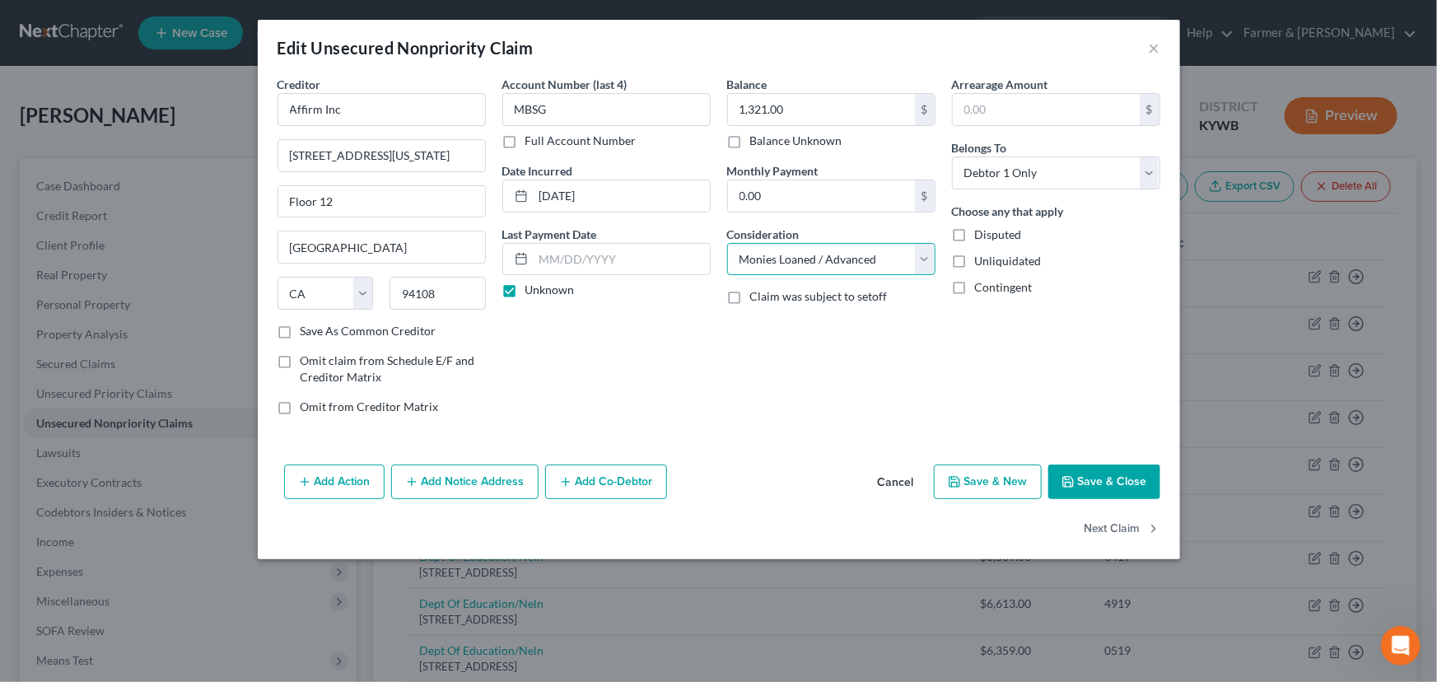
click at [727, 243] on select "Select Cable / Satellite Services Collection Agency Credit Card Debt Debt Couns…" at bounding box center [831, 259] width 208 height 33
click at [810, 411] on div "Balance 1,321.00 $ Balance Unknown Balance Undetermined 1,321.00 $ Balance Unkn…" at bounding box center [831, 252] width 225 height 352
click at [1112, 475] on button "Save & Close" at bounding box center [1104, 481] width 112 height 35
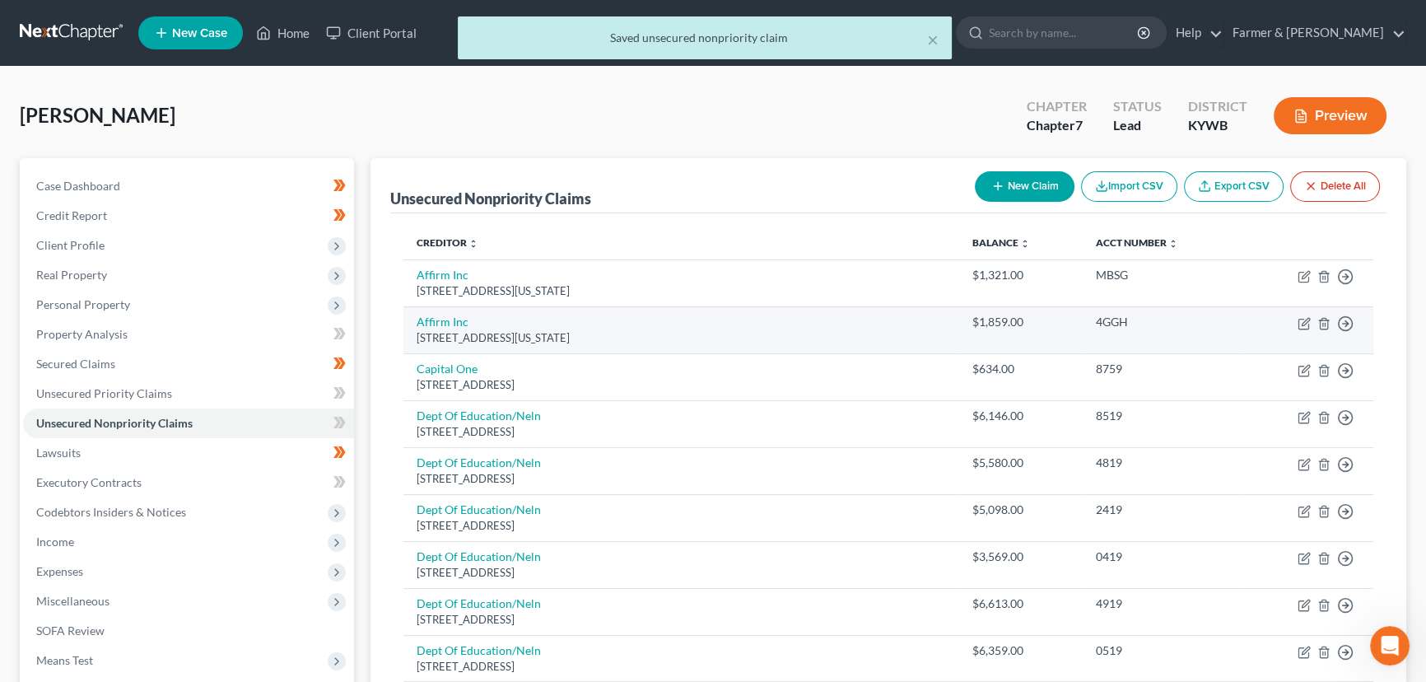
click at [457, 328] on td "Affirm Inc 650 California St Fl 12, San Francisco, CA 94108" at bounding box center [682, 329] width 556 height 47
click at [459, 326] on link "Affirm Inc" at bounding box center [443, 322] width 52 height 14
select select "4"
select select "0"
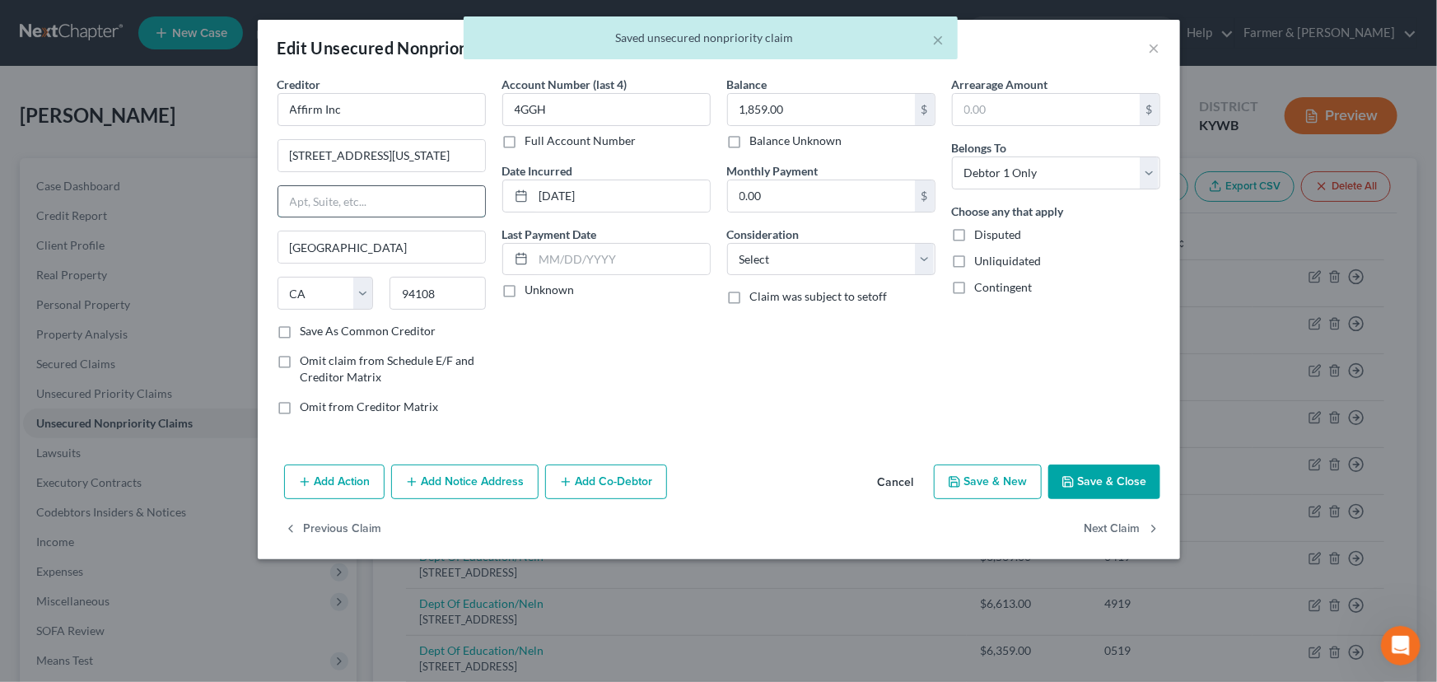
click at [362, 205] on input "text" at bounding box center [381, 201] width 207 height 31
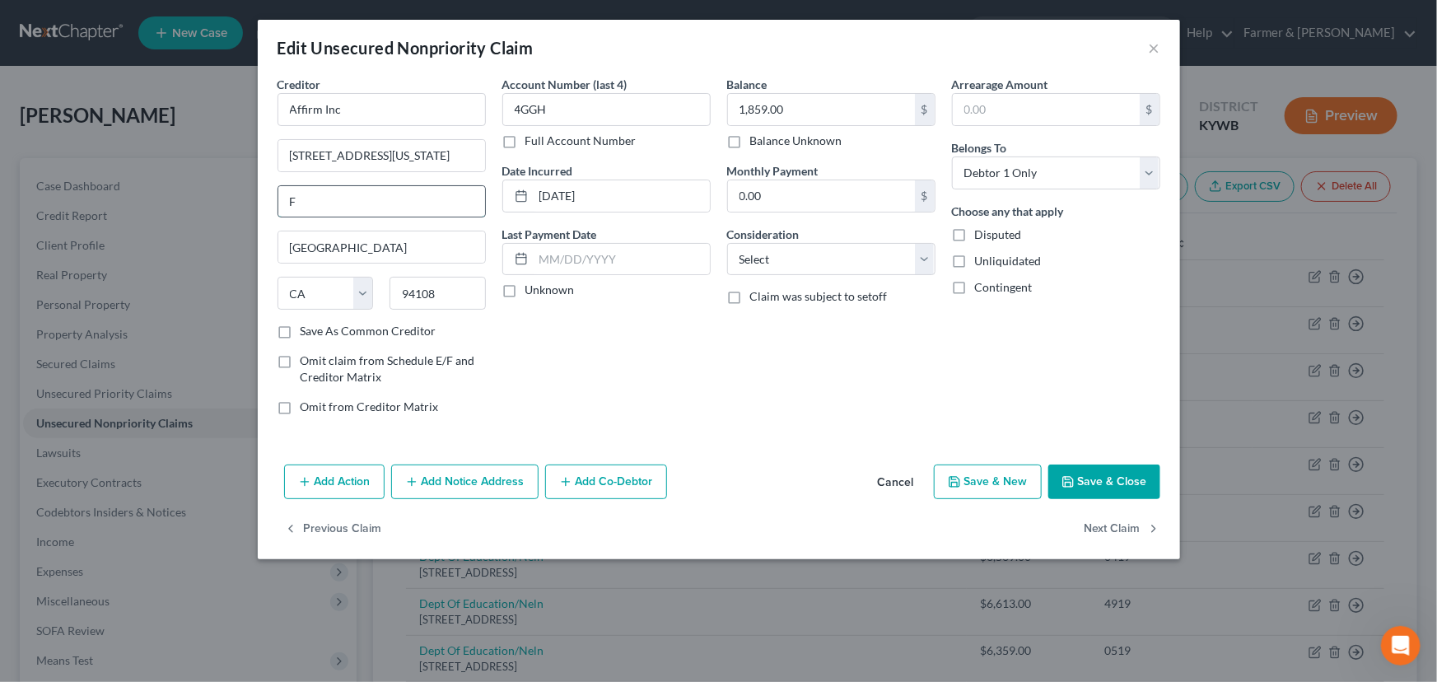
type input "Floor 12"
click at [406, 158] on input "650 California St Fl 12" at bounding box center [381, 155] width 207 height 31
type input "650 California Street"
click at [525, 286] on label "Unknown" at bounding box center [549, 290] width 49 height 16
click at [532, 286] on input "Unknown" at bounding box center [537, 287] width 11 height 11
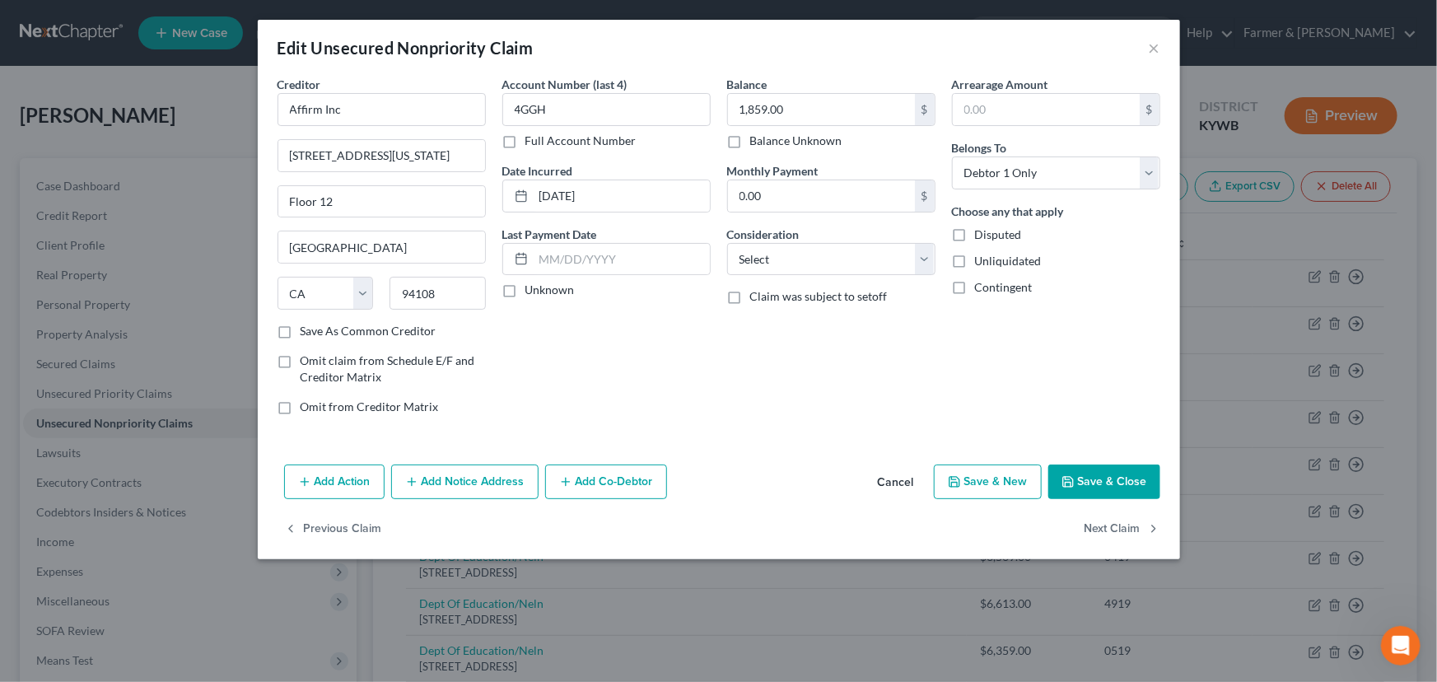
checkbox input "true"
click at [762, 268] on select "Select Cable / Satellite Services Collection Agency Credit Card Debt Debt Couns…" at bounding box center [831, 259] width 208 height 33
select select "10"
click at [727, 243] on select "Select Cable / Satellite Services Collection Agency Credit Card Debt Debt Couns…" at bounding box center [831, 259] width 208 height 33
click at [860, 423] on div "Balance 1,859.00 $ Balance Unknown Balance Undetermined 1,859.00 $ Balance Unkn…" at bounding box center [831, 252] width 225 height 352
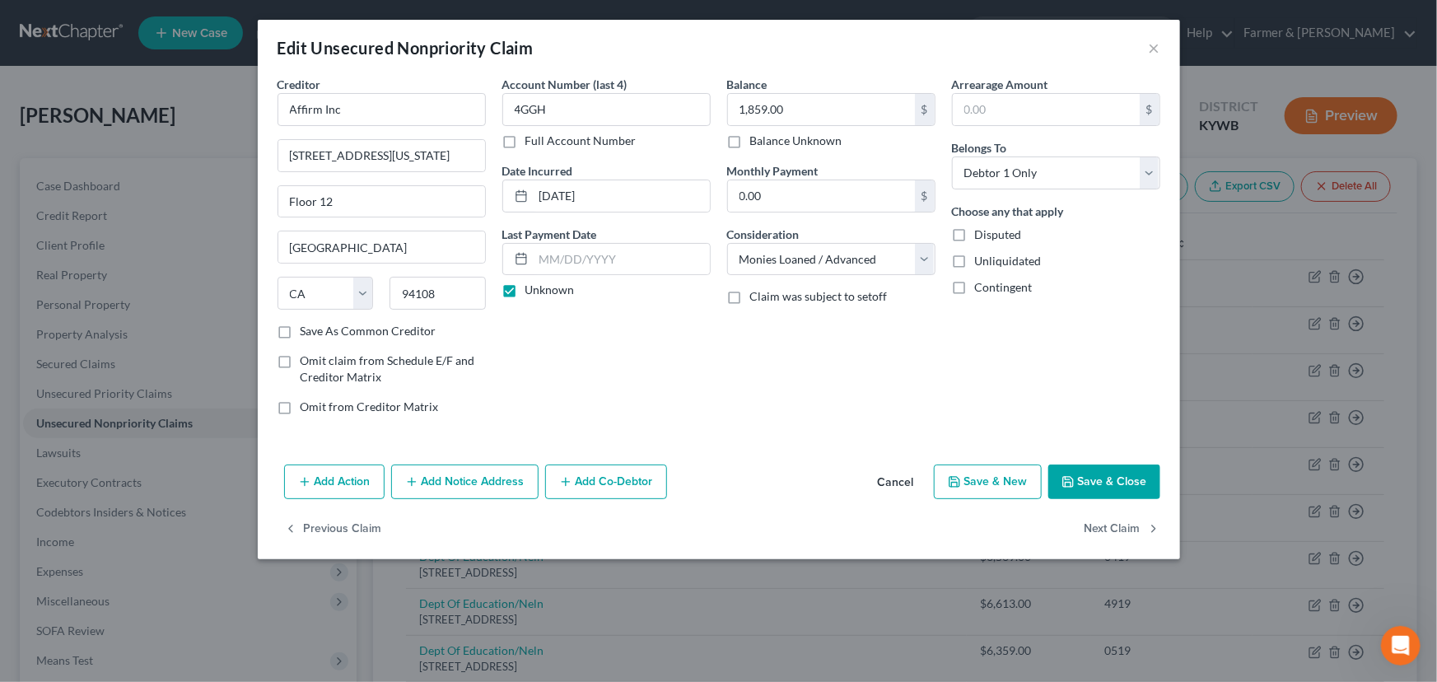
drag, startPoint x: 1043, startPoint y: 469, endPoint x: 1054, endPoint y: 474, distance: 11.5
click at [1044, 470] on div "Add Action Add Notice Address Add Co-Debtor Cancel Save & New Save & Close" at bounding box center [719, 485] width 922 height 54
click at [1062, 475] on icon "button" at bounding box center [1068, 481] width 13 height 13
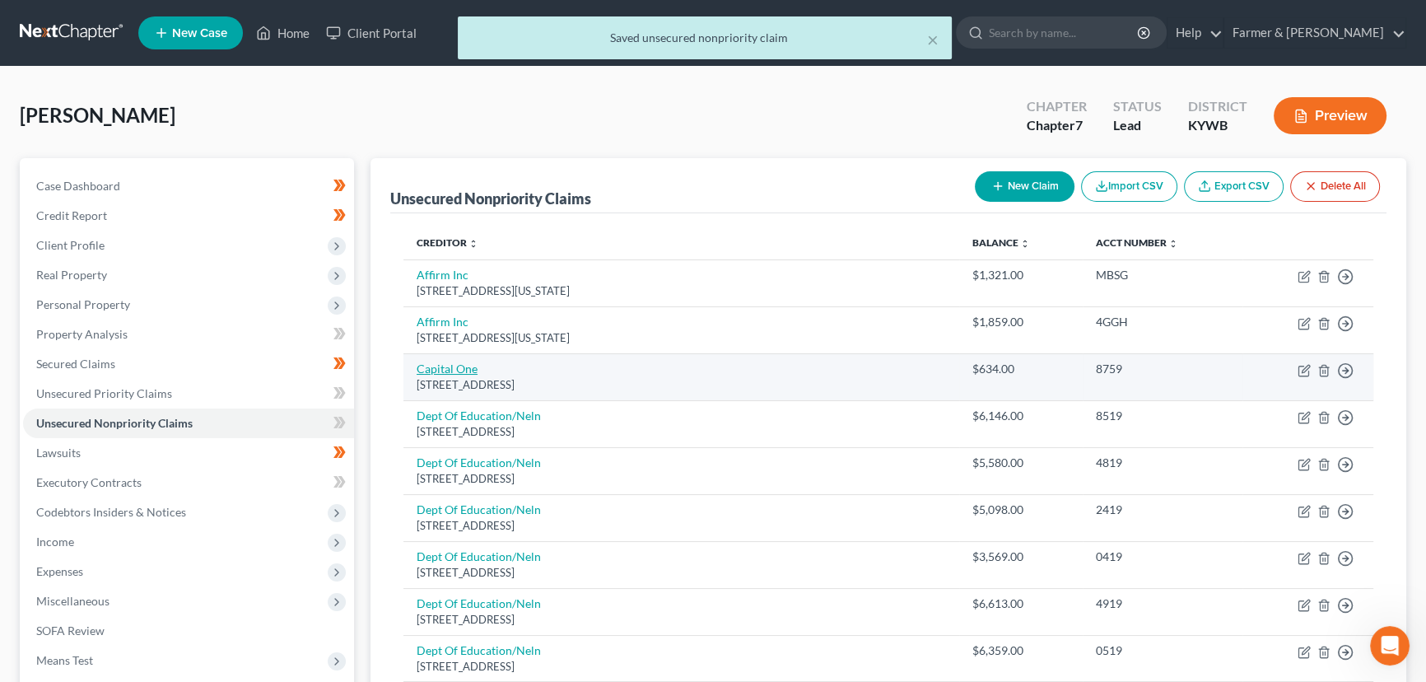
click at [466, 370] on link "Capital One" at bounding box center [447, 369] width 61 height 14
select select "46"
select select "2"
select select "0"
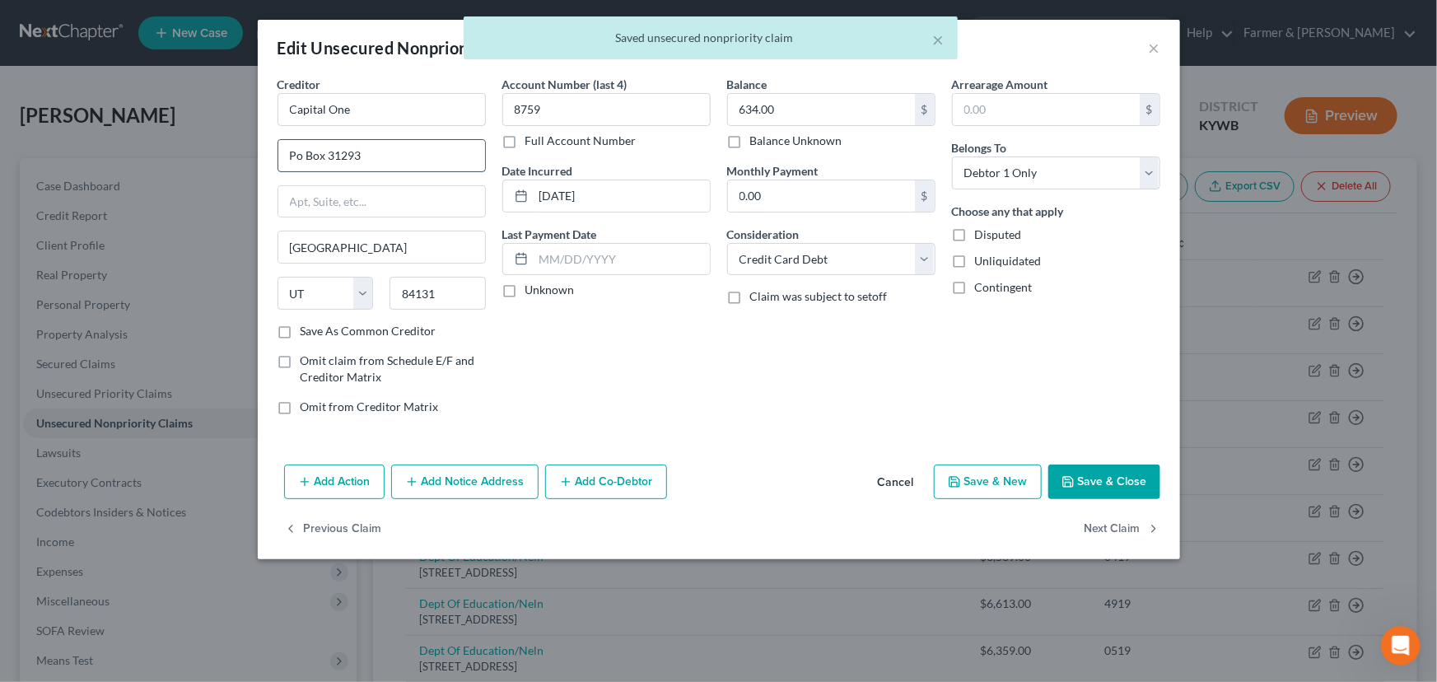
click at [356, 152] on input "Po Box 31293" at bounding box center [381, 155] width 207 height 31
type input "PO Box 31293"
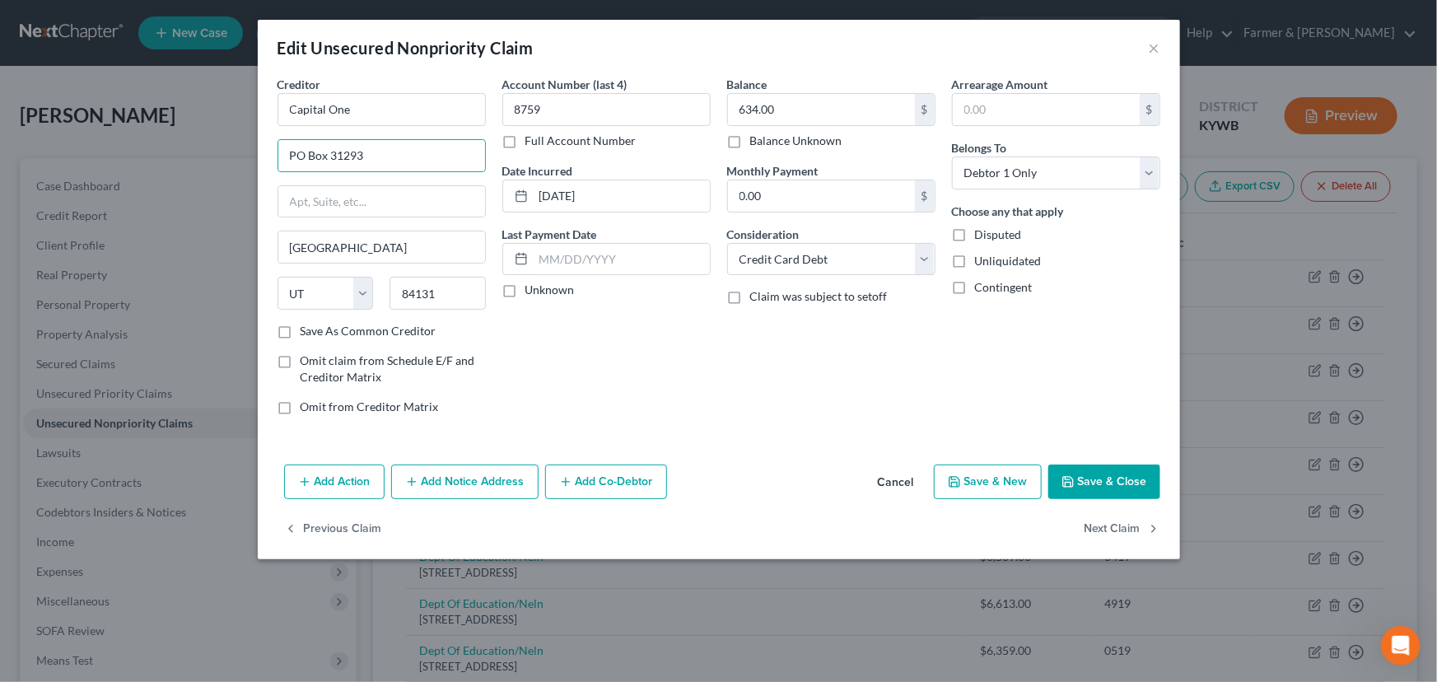
click at [525, 282] on label "Unknown" at bounding box center [549, 290] width 49 height 16
click at [532, 282] on input "Unknown" at bounding box center [537, 287] width 11 height 11
checkbox input "true"
click at [1084, 478] on button "Save & Close" at bounding box center [1104, 481] width 112 height 35
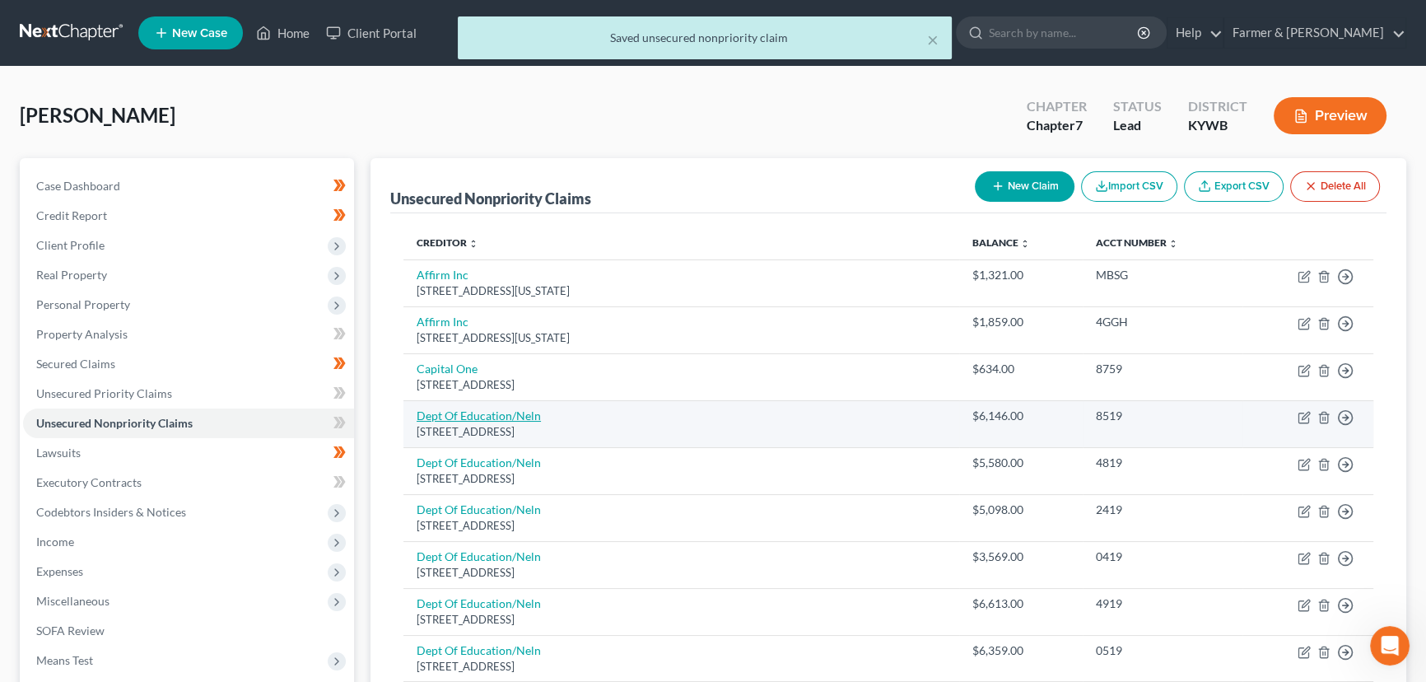
click at [493, 419] on link "Dept Of Education/Neln" at bounding box center [479, 415] width 124 height 14
select select "30"
select select "17"
select select "0"
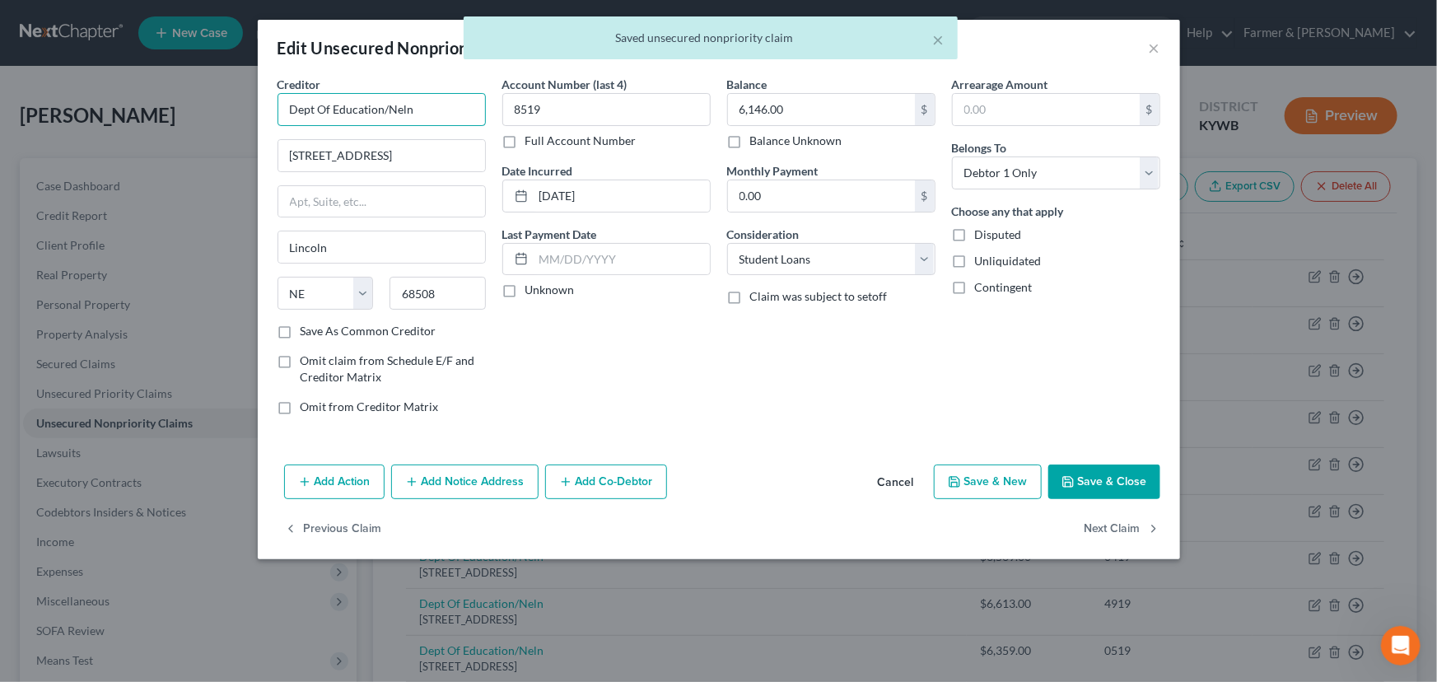
drag, startPoint x: 432, startPoint y: 118, endPoint x: 225, endPoint y: 142, distance: 209.0
click at [225, 142] on div "Edit Unsecured Nonpriority Claim × Creditor * Dept Of Education/Neln 121 S 13th…" at bounding box center [718, 341] width 1437 height 682
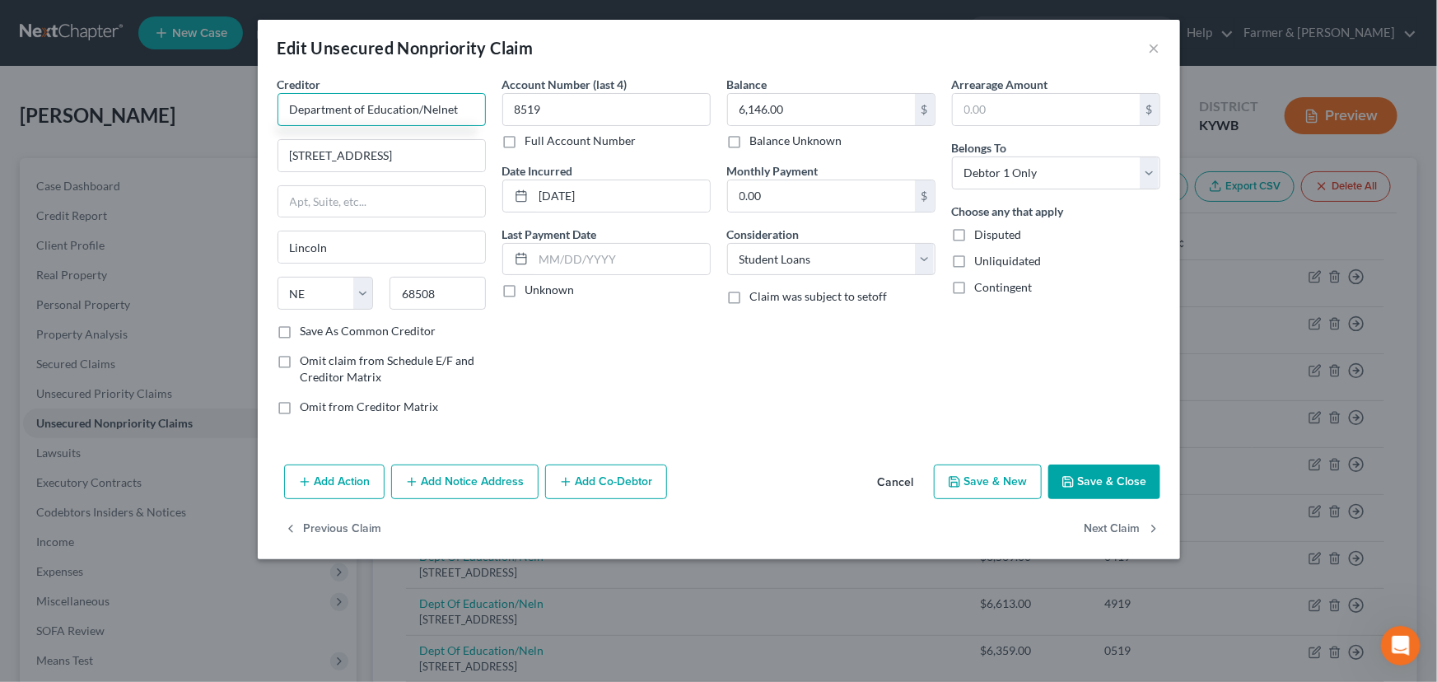
type input "Department of Education/Nelnet"
click at [318, 154] on input "121 S 13th St" at bounding box center [381, 155] width 207 height 31
type input "121 South 13th Street"
click at [598, 399] on div "Account Number (last 4) 8519 Full Account Number Date Incurred 11-27-2019 Last …" at bounding box center [606, 252] width 225 height 352
click at [525, 296] on label "Unknown" at bounding box center [549, 290] width 49 height 16
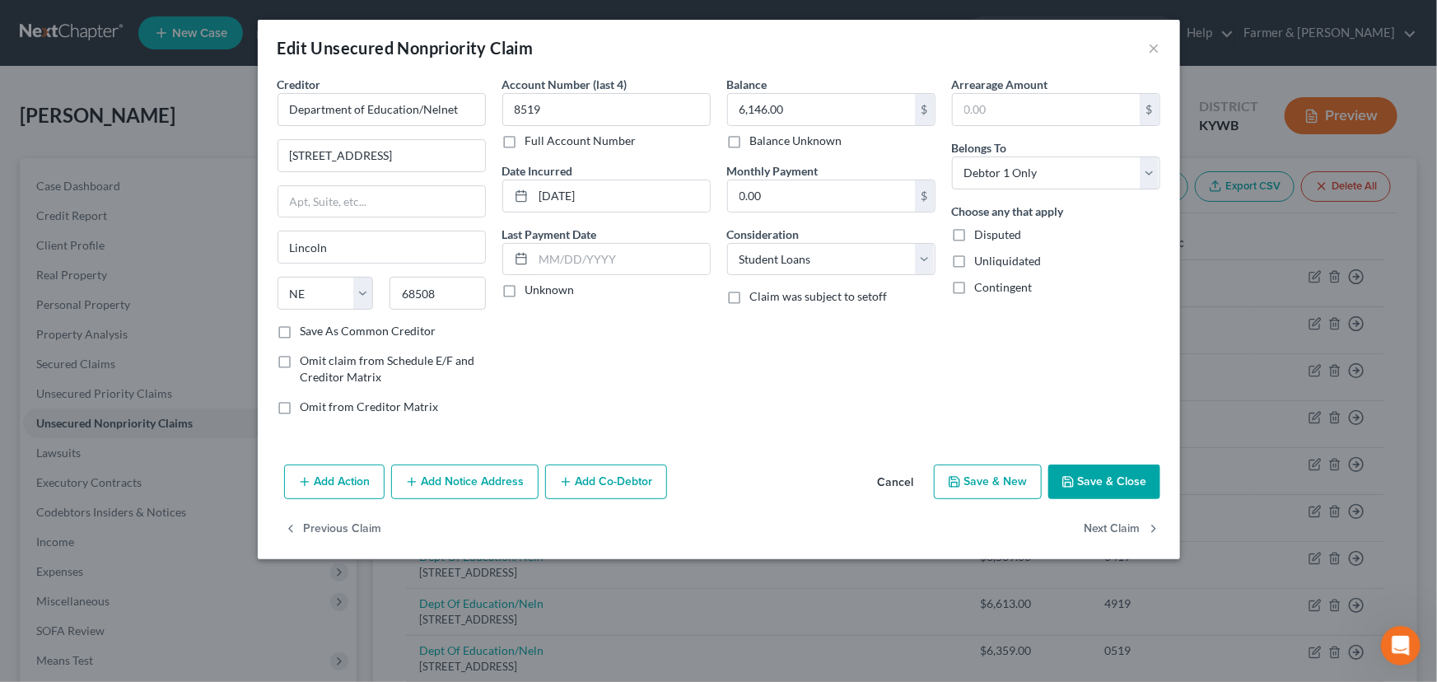
click at [532, 292] on input "Unknown" at bounding box center [537, 287] width 11 height 11
checkbox input "true"
click at [1081, 482] on button "Save & Close" at bounding box center [1104, 481] width 112 height 35
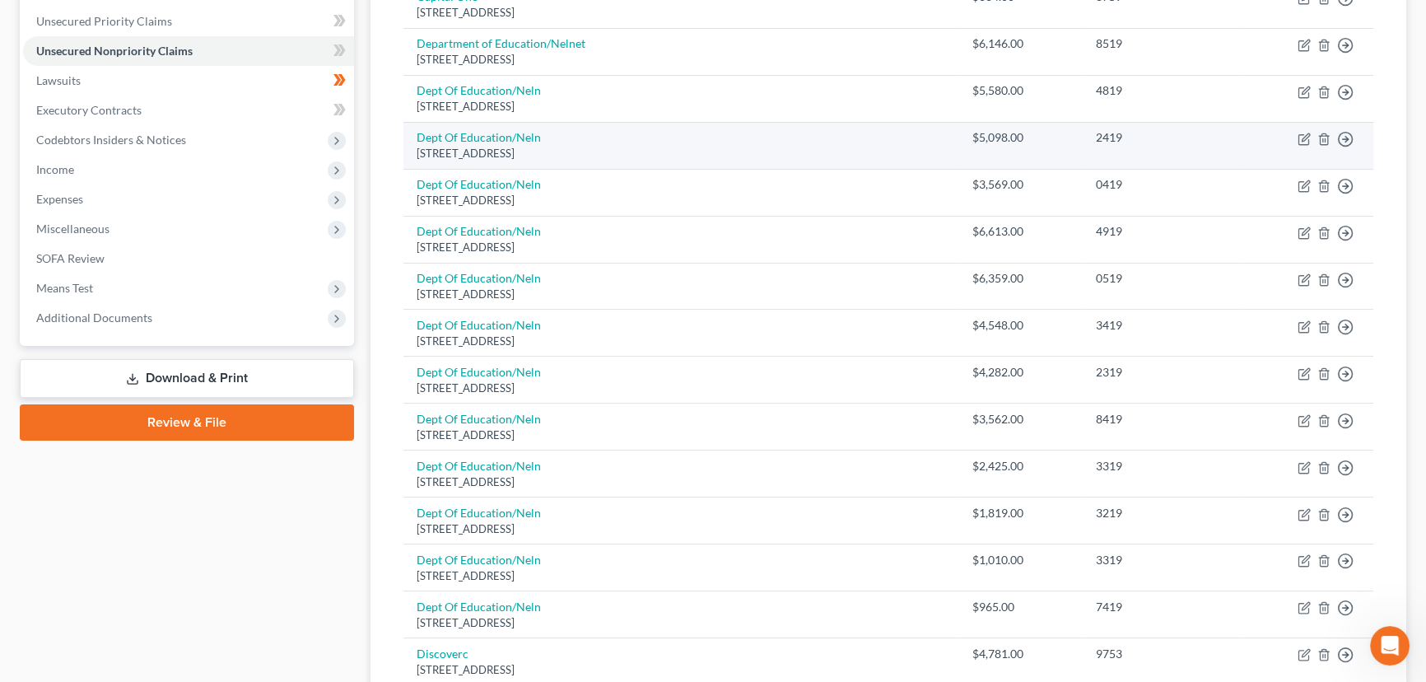
scroll to position [299, 0]
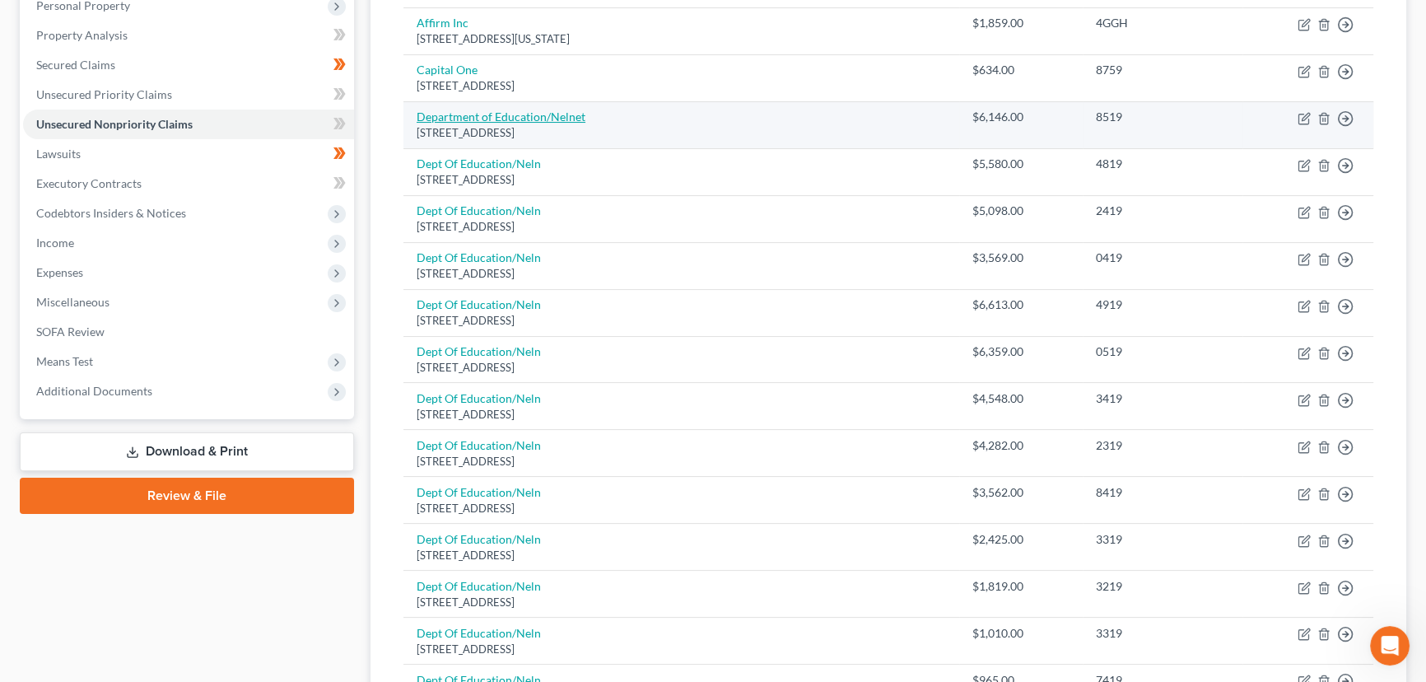
click at [553, 114] on link "Department of Education/Nelnet" at bounding box center [501, 117] width 169 height 14
select select "30"
select select "17"
select select "0"
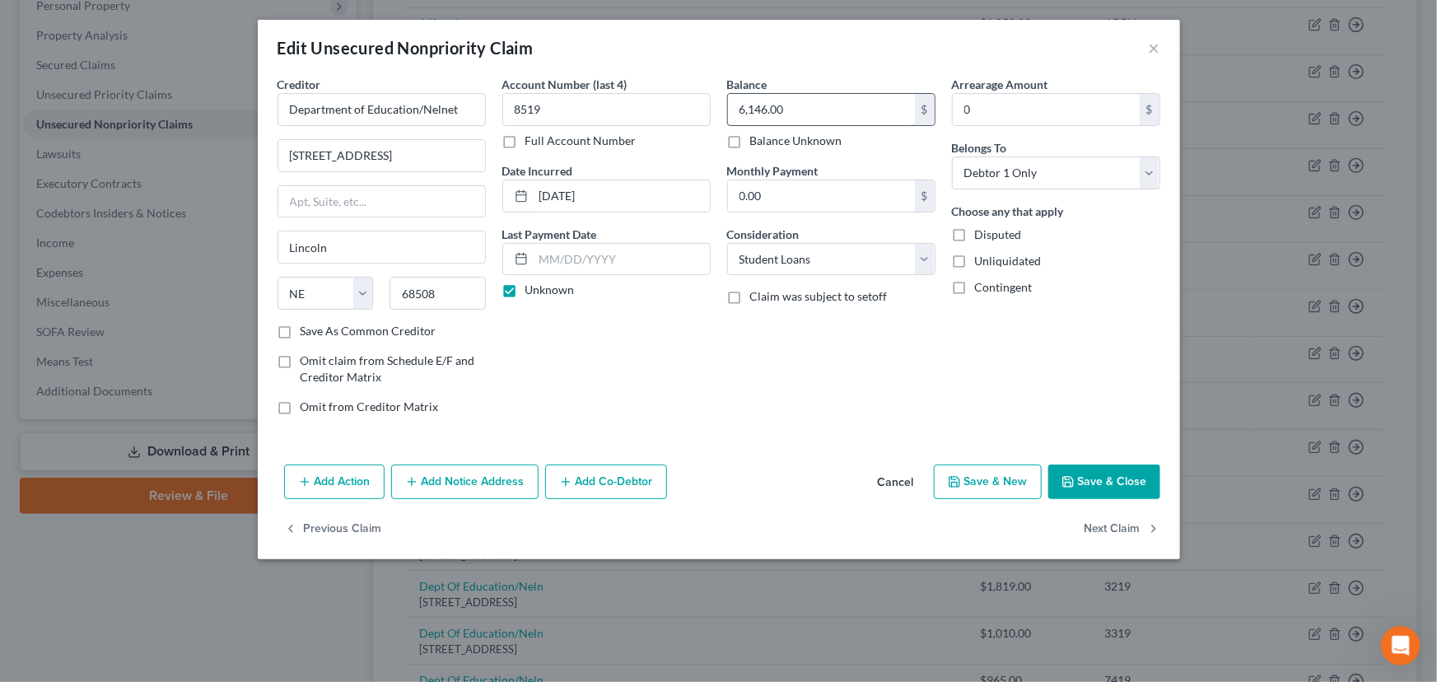
click at [798, 115] on input "6,146.00" at bounding box center [821, 109] width 187 height 31
type input "51,976.00"
click at [800, 356] on div "Balance 51,976.00 $ Balance Unknown Balance Undetermined 51,976.00 $ Balance Un…" at bounding box center [831, 252] width 225 height 352
click at [1087, 485] on button "Save & Close" at bounding box center [1104, 481] width 112 height 35
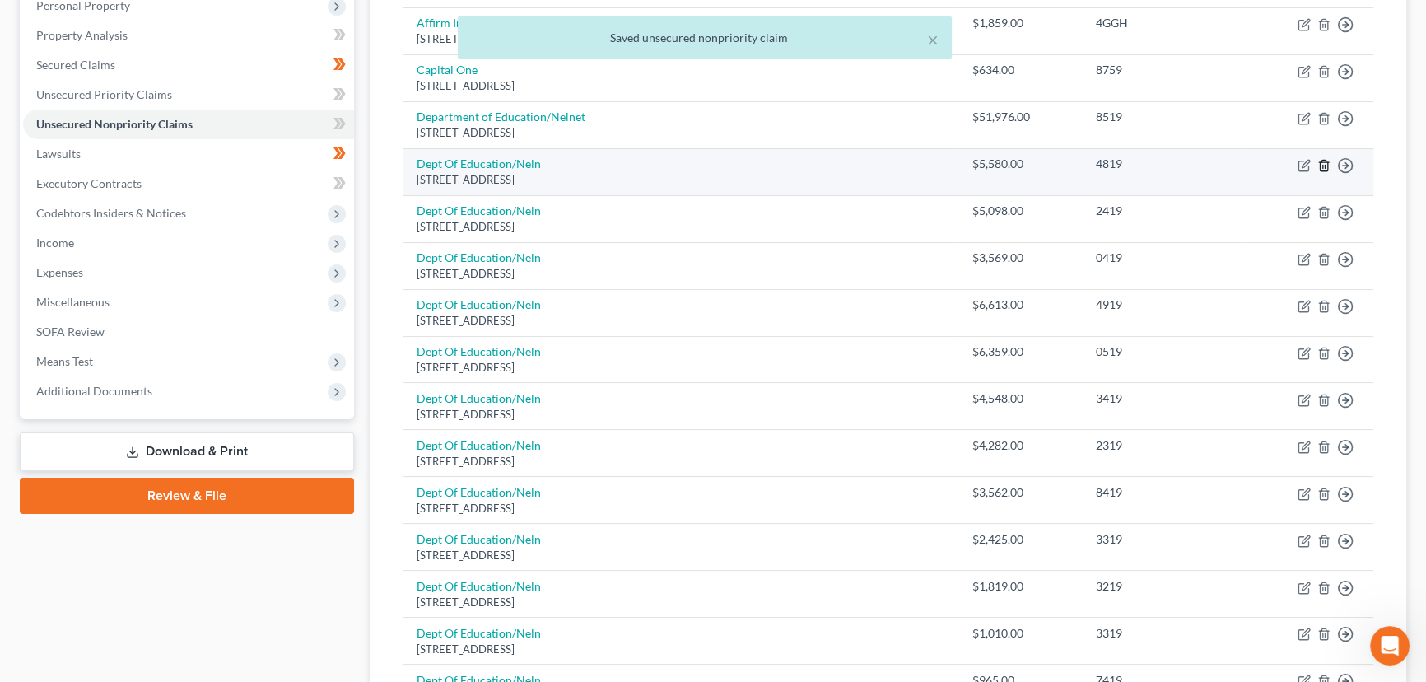
click at [1323, 165] on line "button" at bounding box center [1323, 166] width 0 height 3
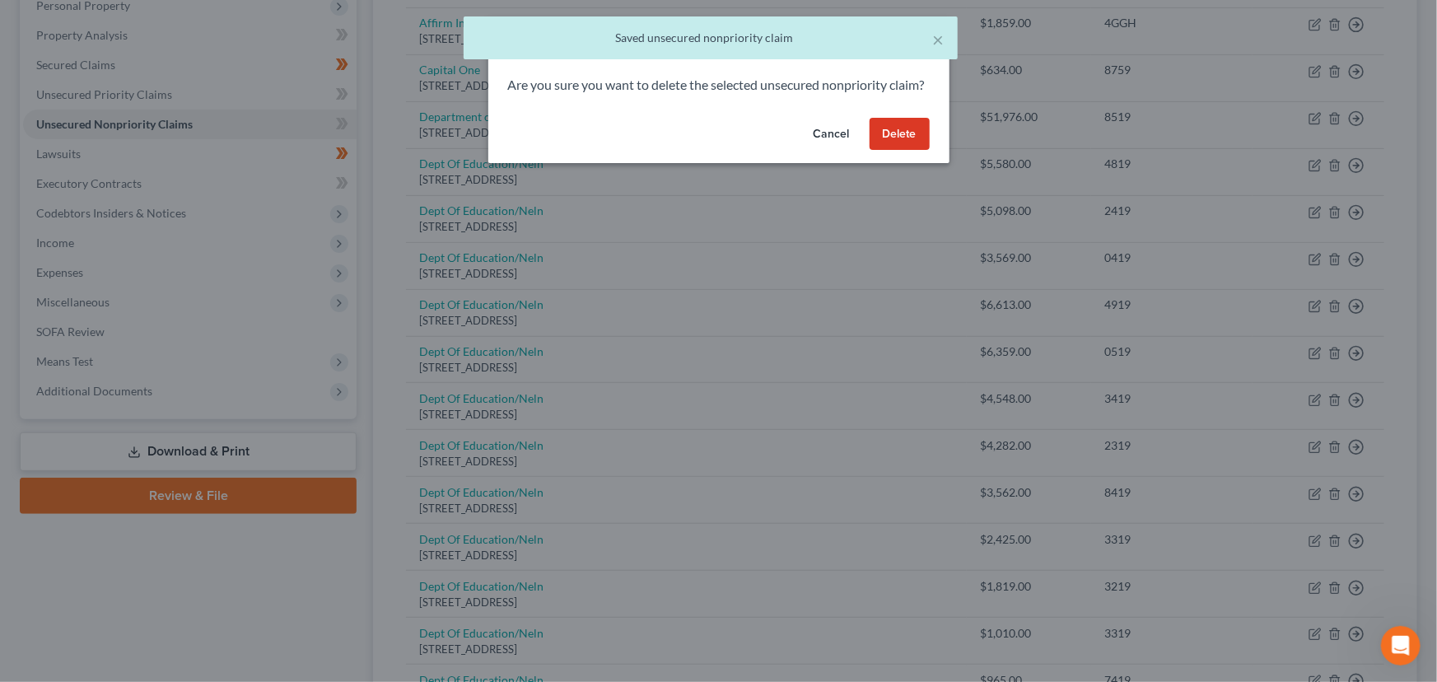
click at [921, 151] on button "Delete" at bounding box center [900, 134] width 60 height 33
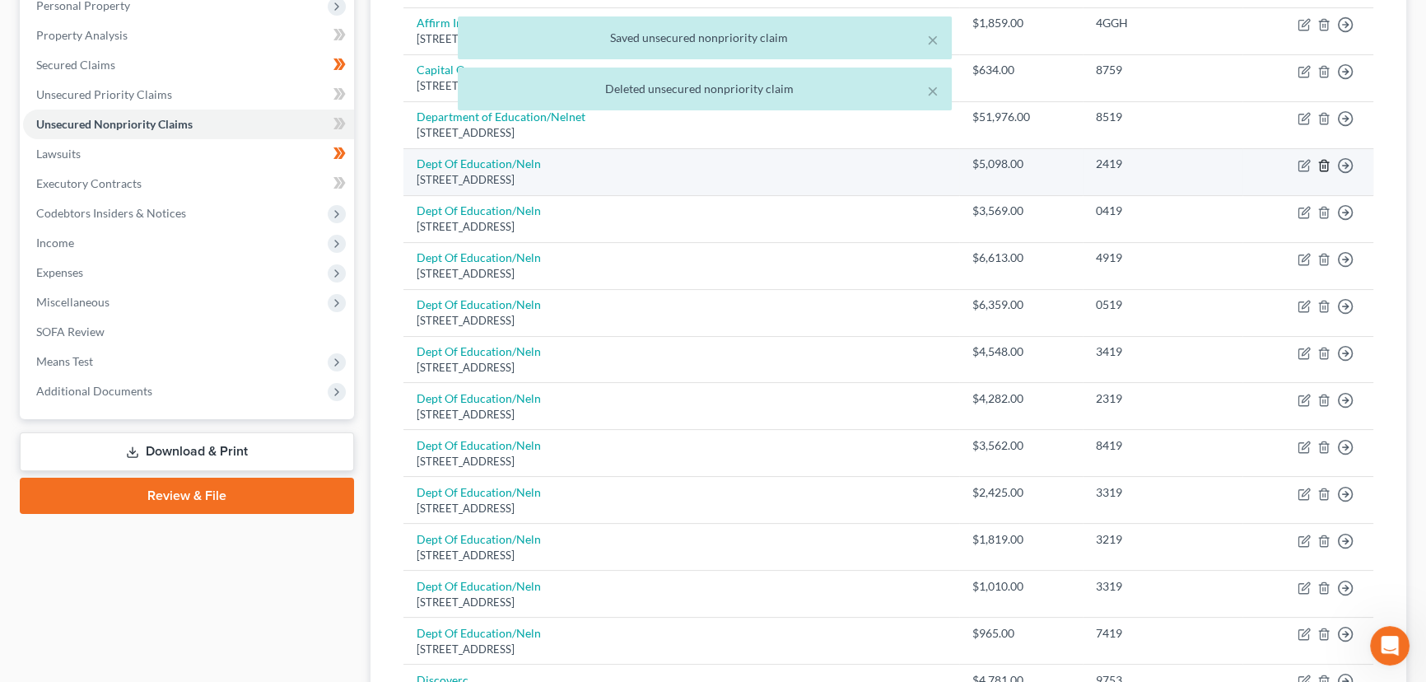
click at [1321, 163] on icon "button" at bounding box center [1324, 165] width 13 height 13
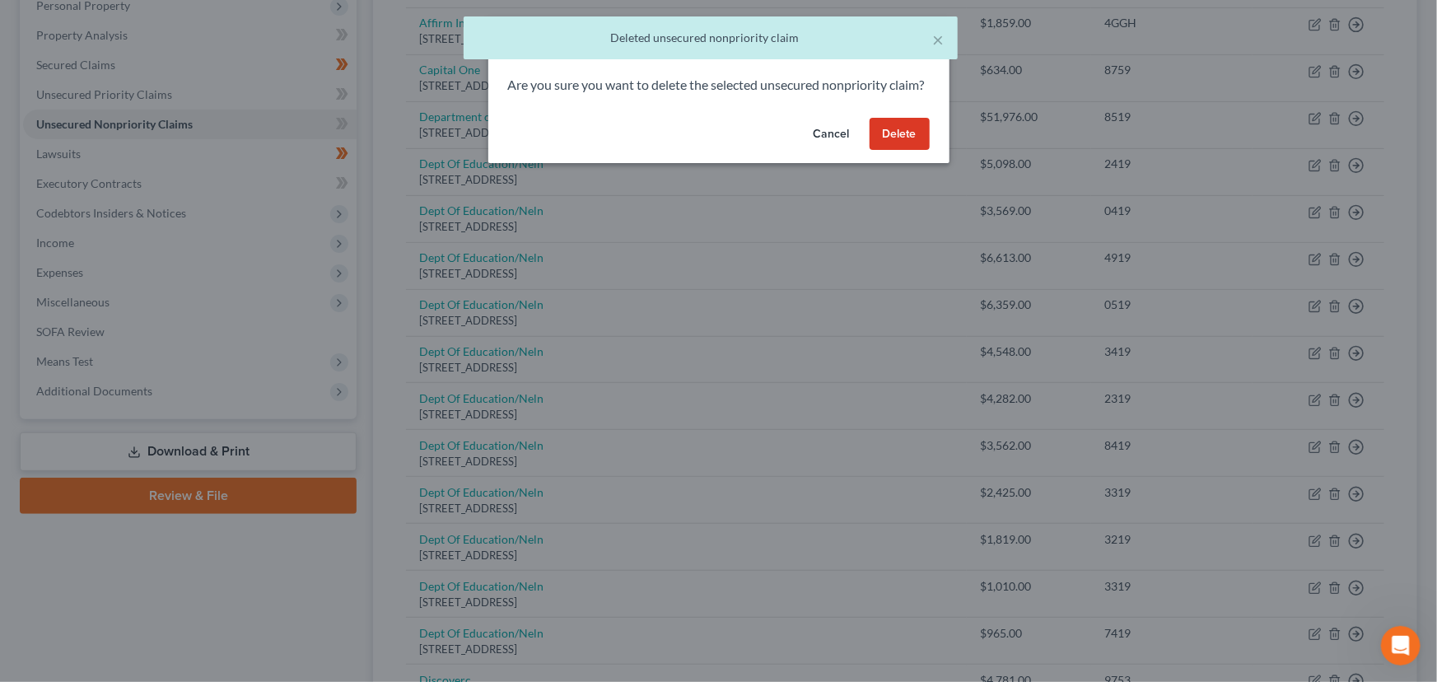
click at [889, 151] on button "Delete" at bounding box center [900, 134] width 60 height 33
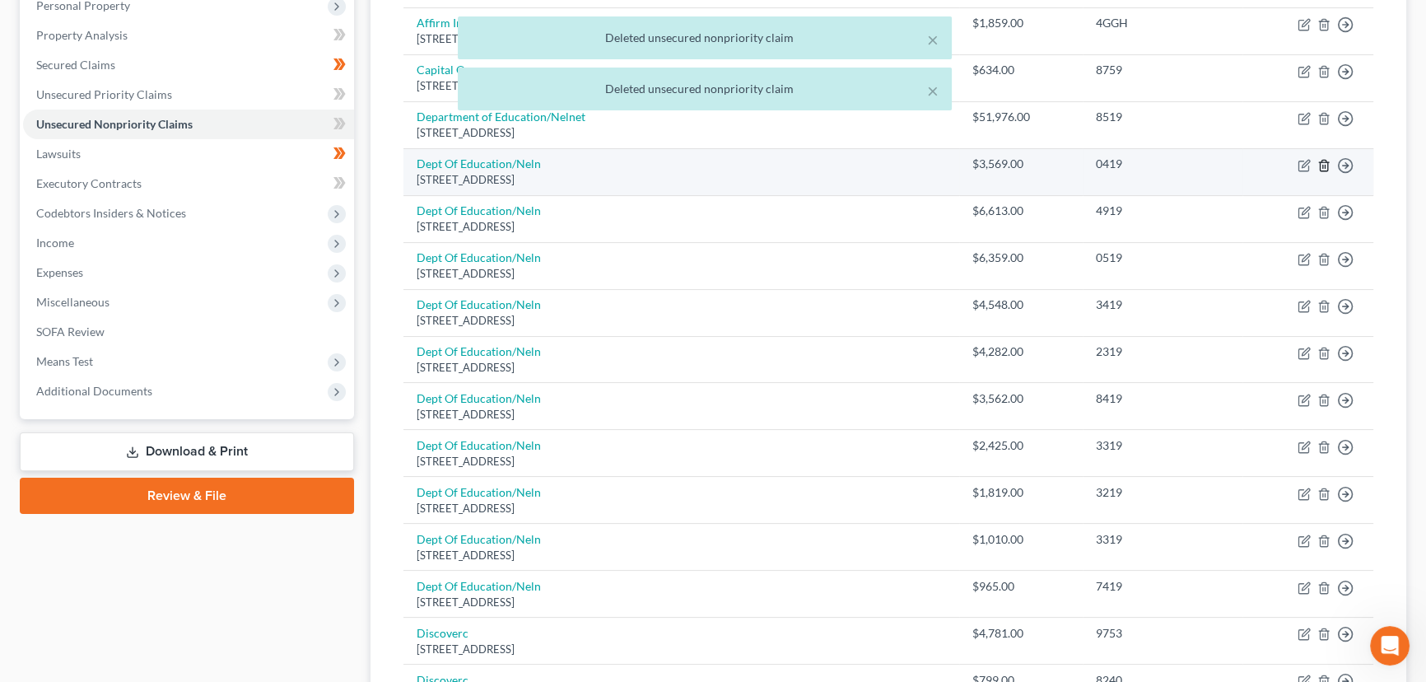
click at [1323, 162] on icon "button" at bounding box center [1324, 165] width 13 height 13
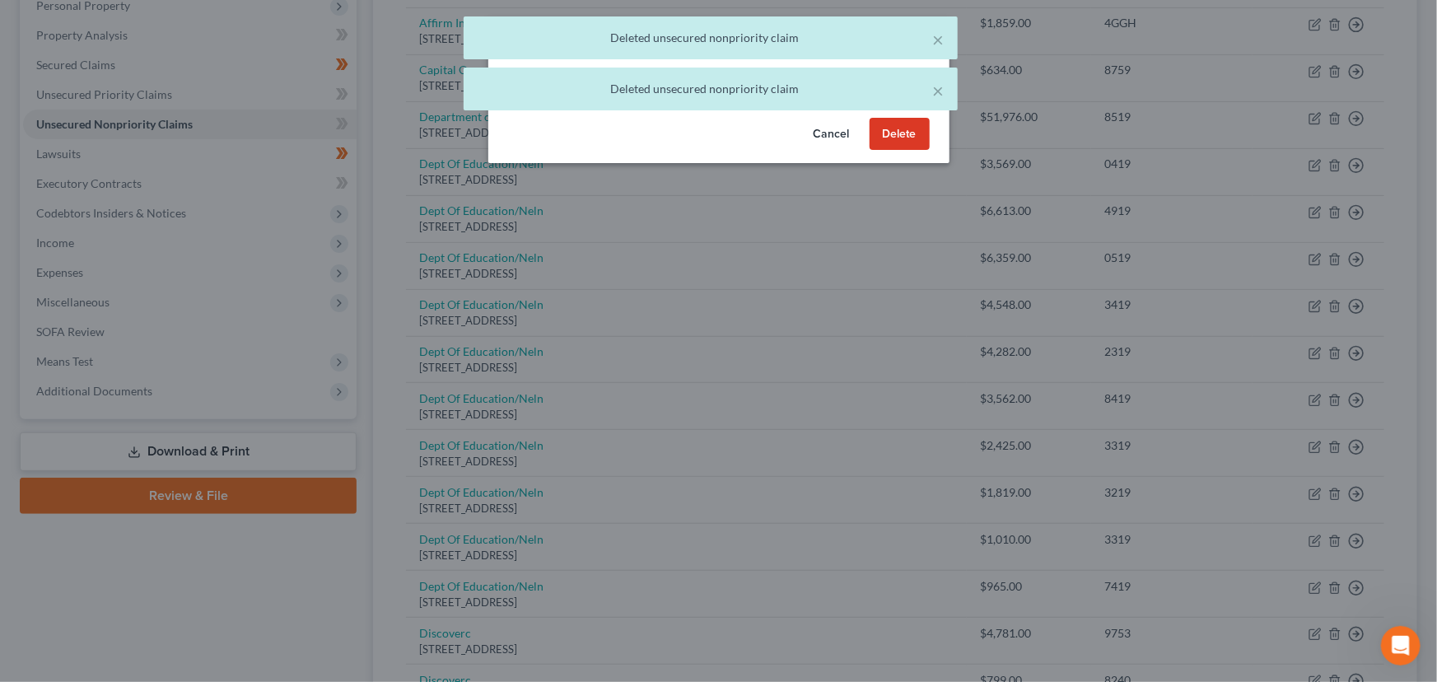
click at [889, 151] on button "Delete" at bounding box center [900, 134] width 60 height 33
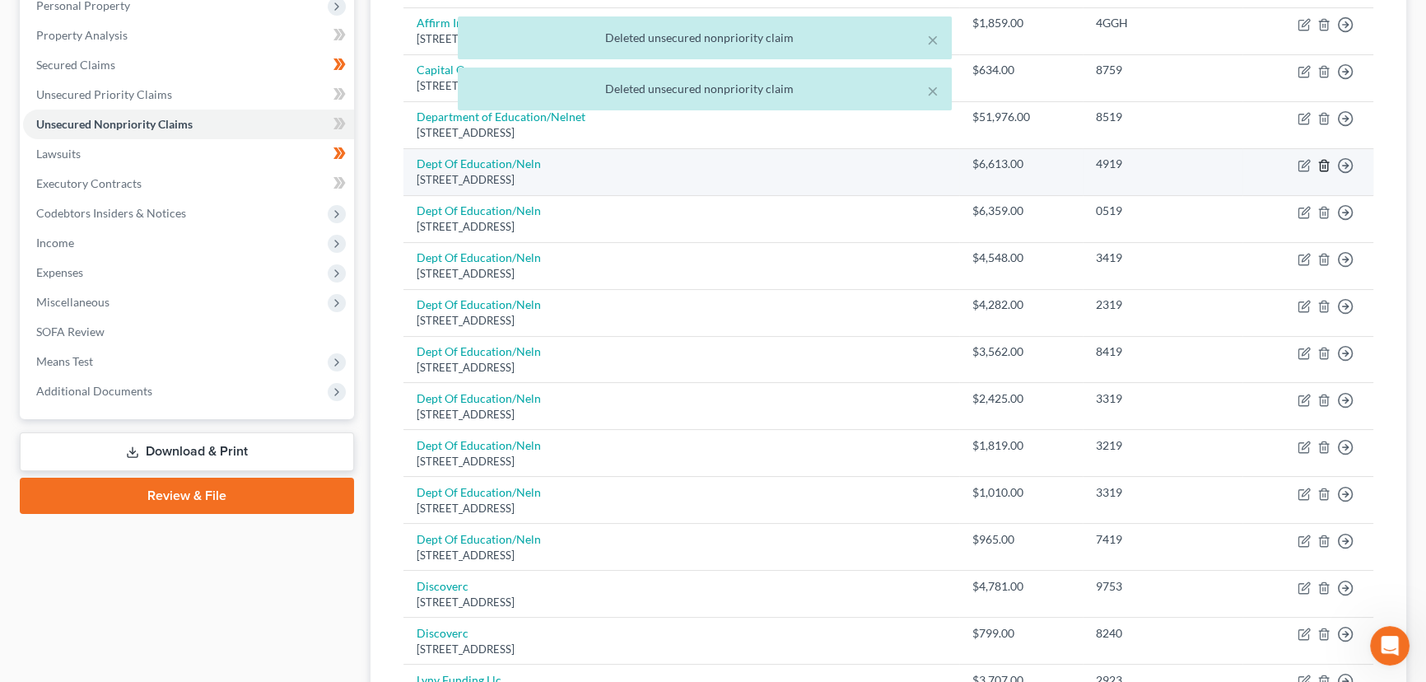
click at [1323, 166] on line "button" at bounding box center [1323, 166] width 0 height 3
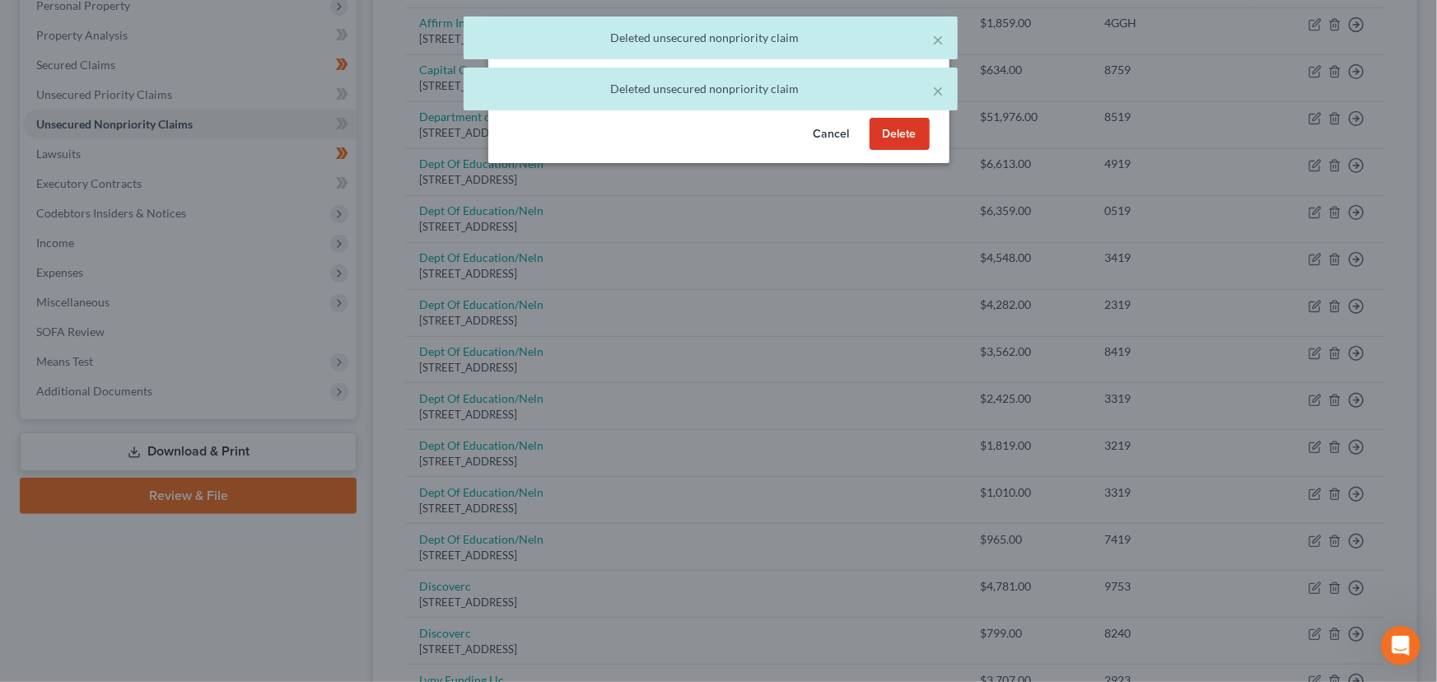
click at [916, 147] on button "Delete" at bounding box center [900, 134] width 60 height 33
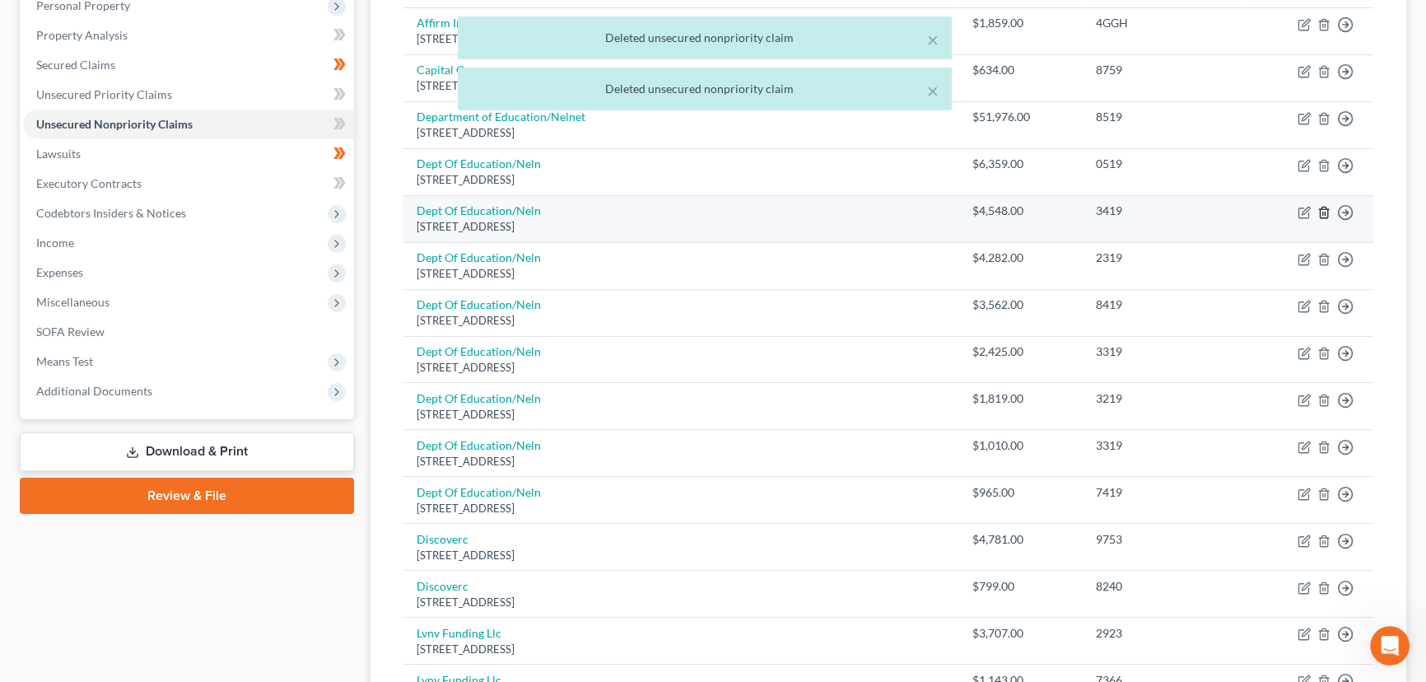
click at [1323, 213] on line "button" at bounding box center [1323, 213] width 0 height 3
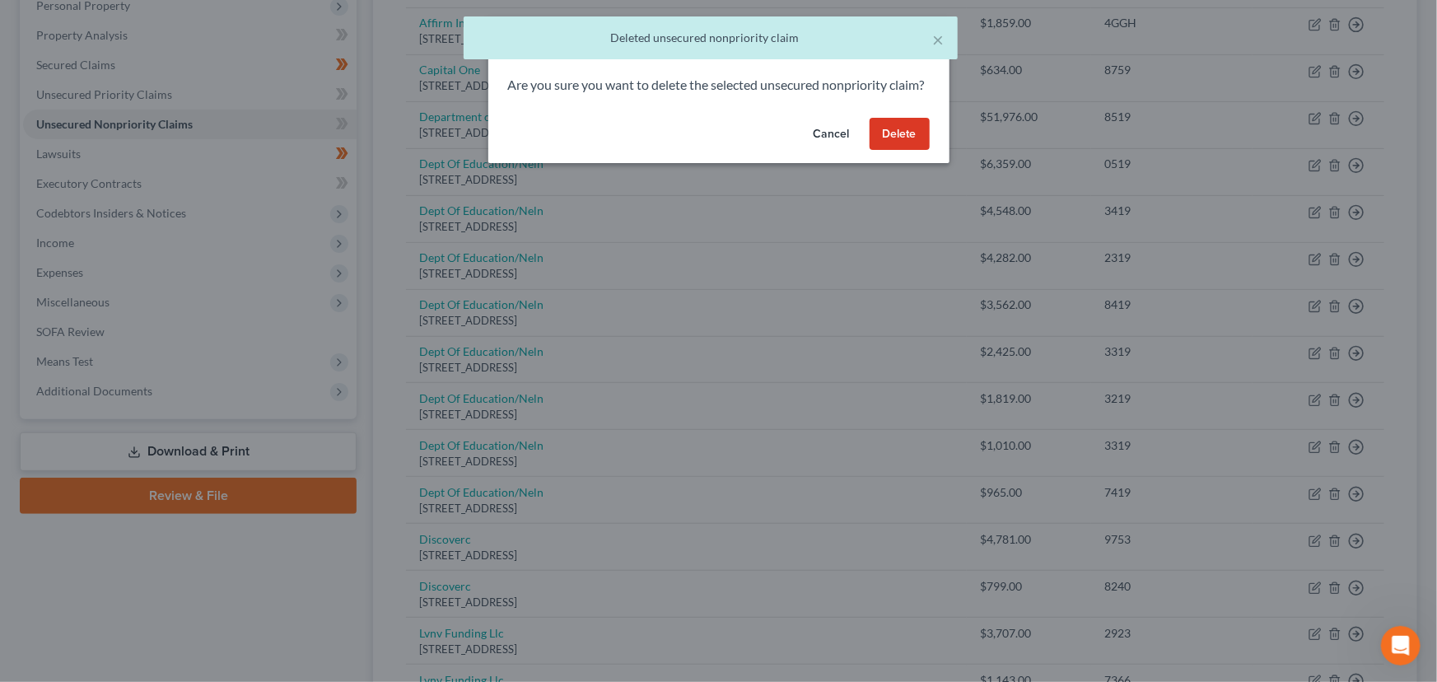
click at [889, 151] on button "Delete" at bounding box center [900, 134] width 60 height 33
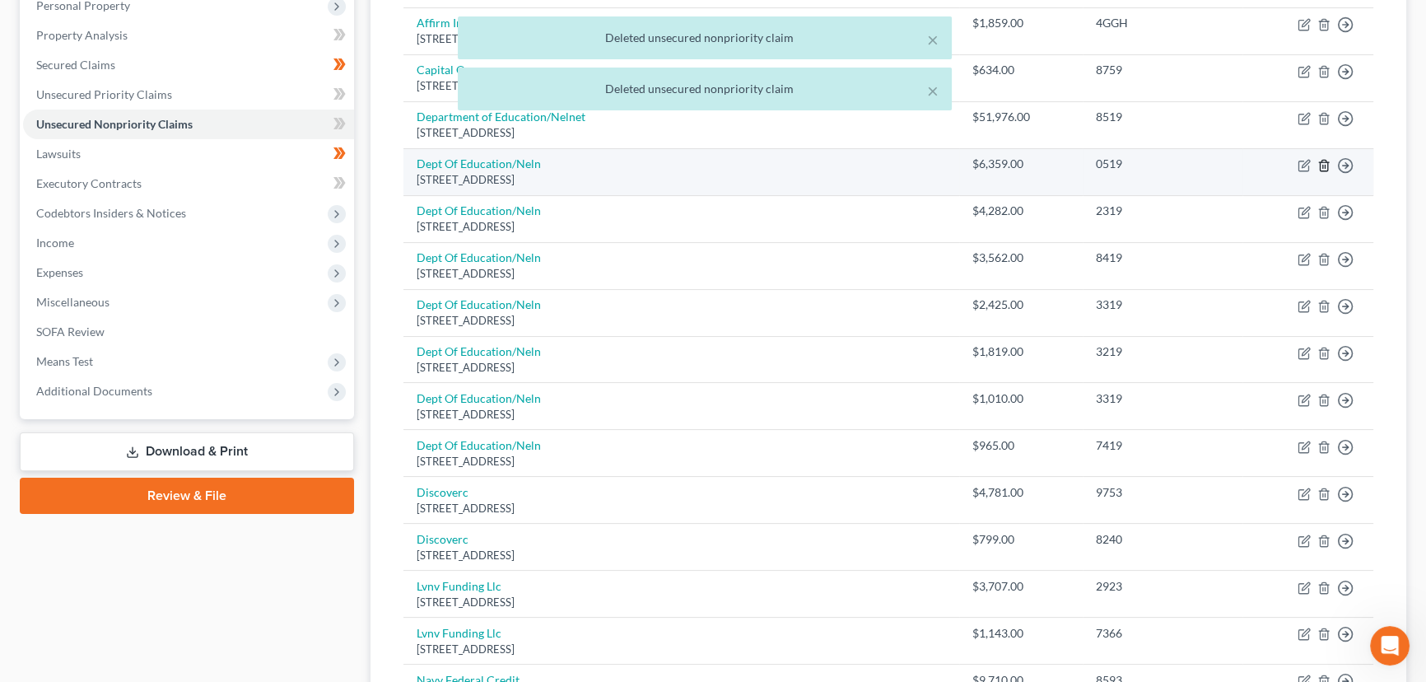
click at [1326, 163] on icon "button" at bounding box center [1324, 165] width 13 height 13
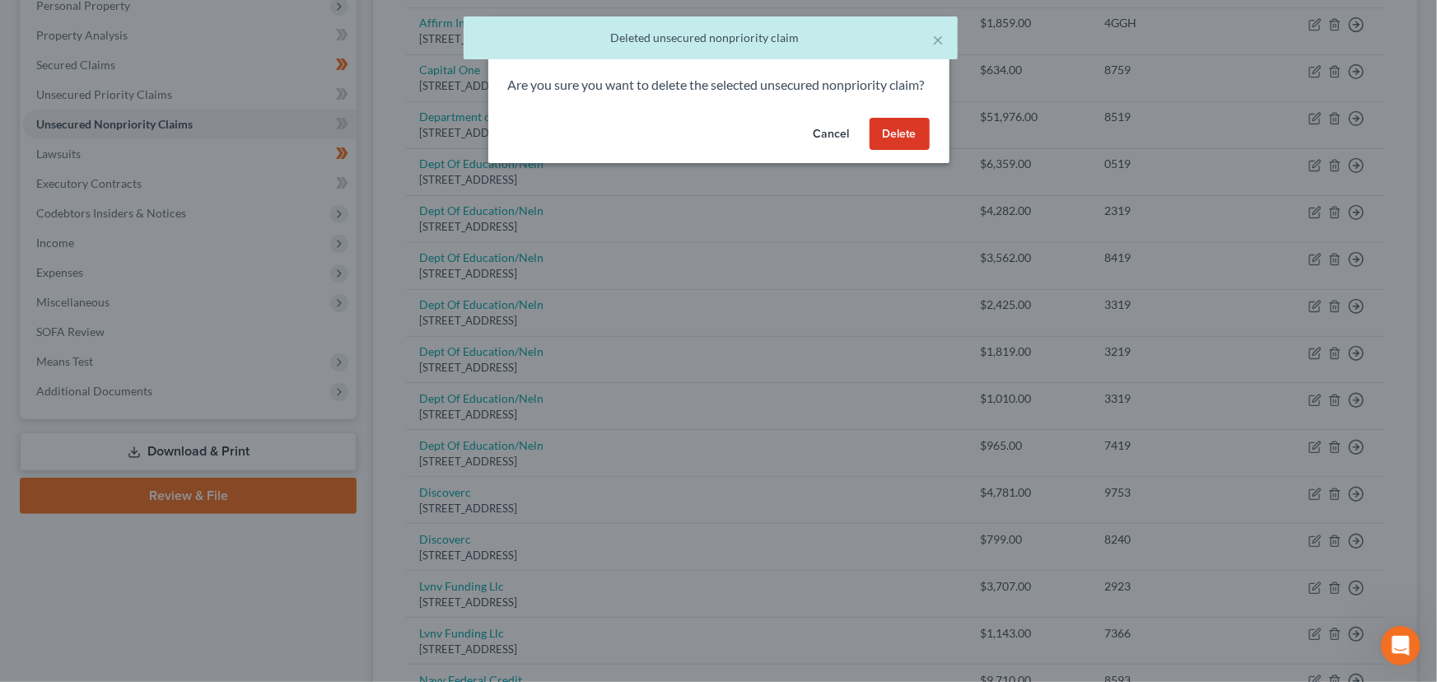
click at [884, 148] on button "Delete" at bounding box center [900, 134] width 60 height 33
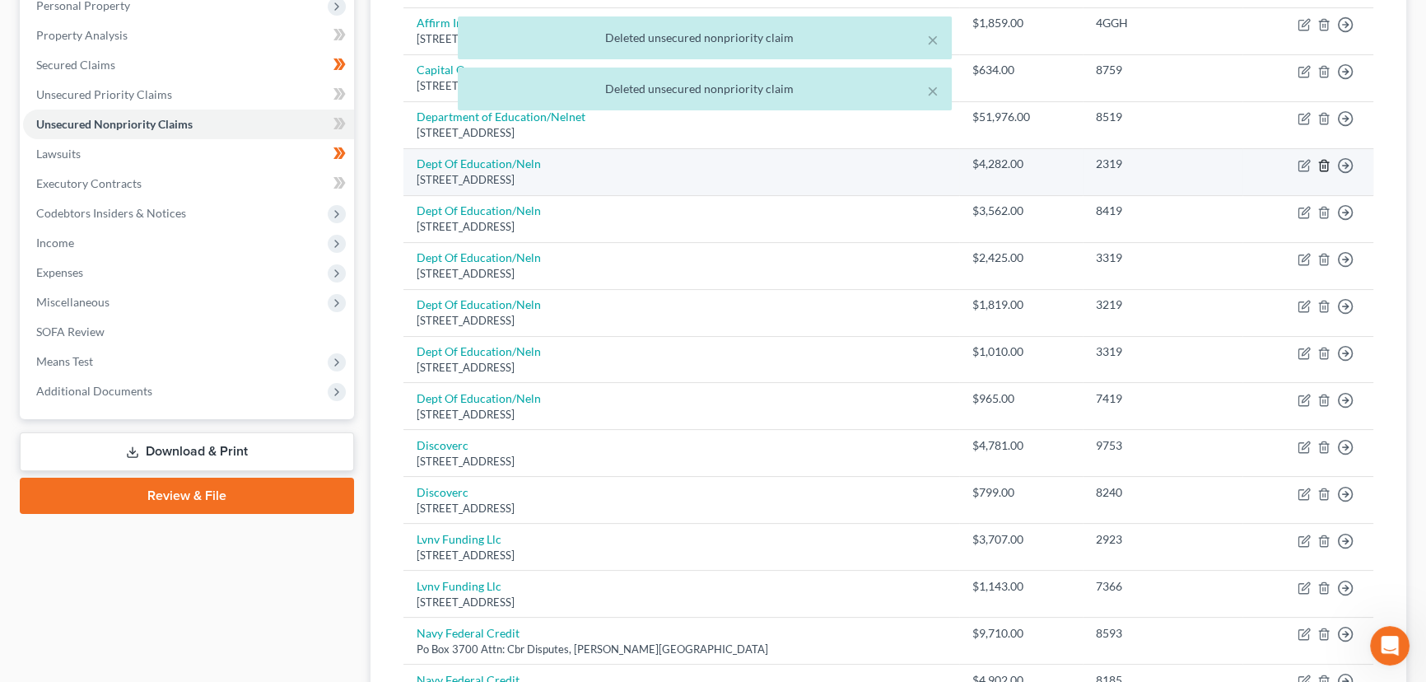
click at [1325, 165] on line "button" at bounding box center [1325, 166] width 0 height 3
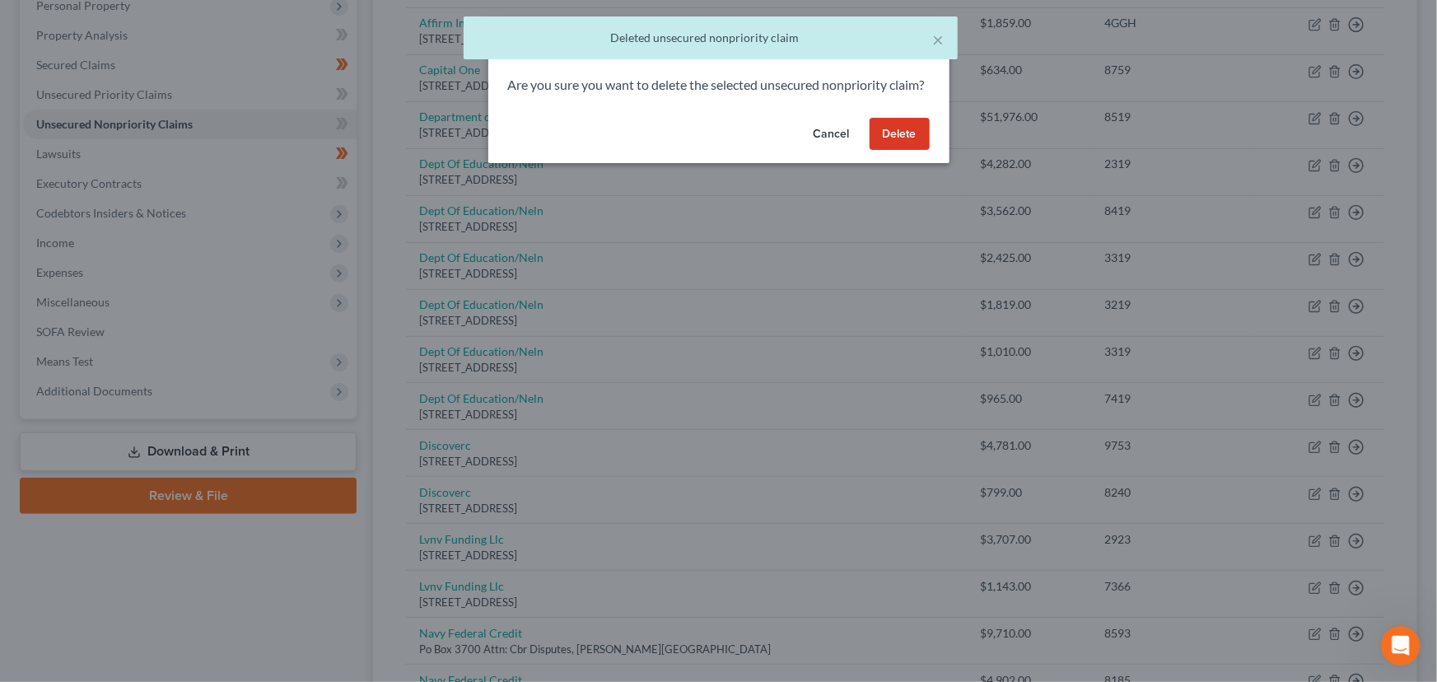
click at [896, 151] on button "Delete" at bounding box center [900, 134] width 60 height 33
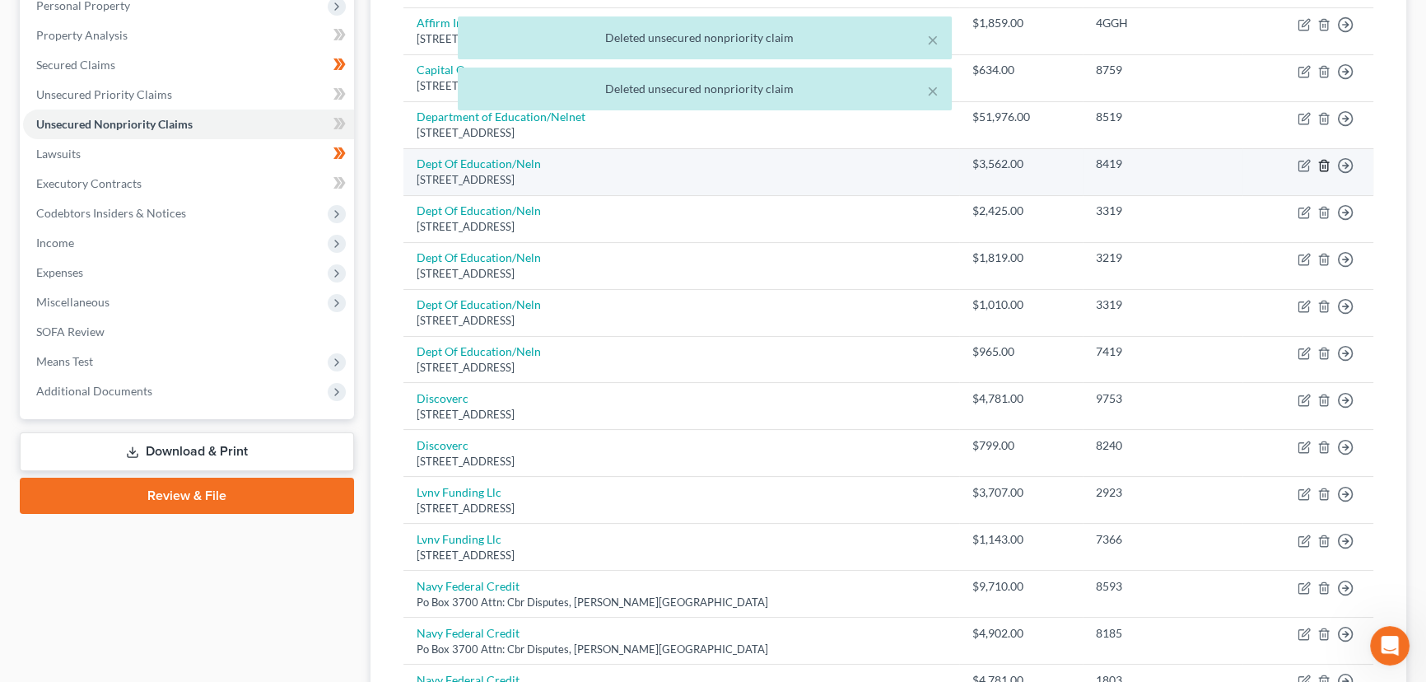
click at [1322, 166] on icon "button" at bounding box center [1324, 165] width 13 height 13
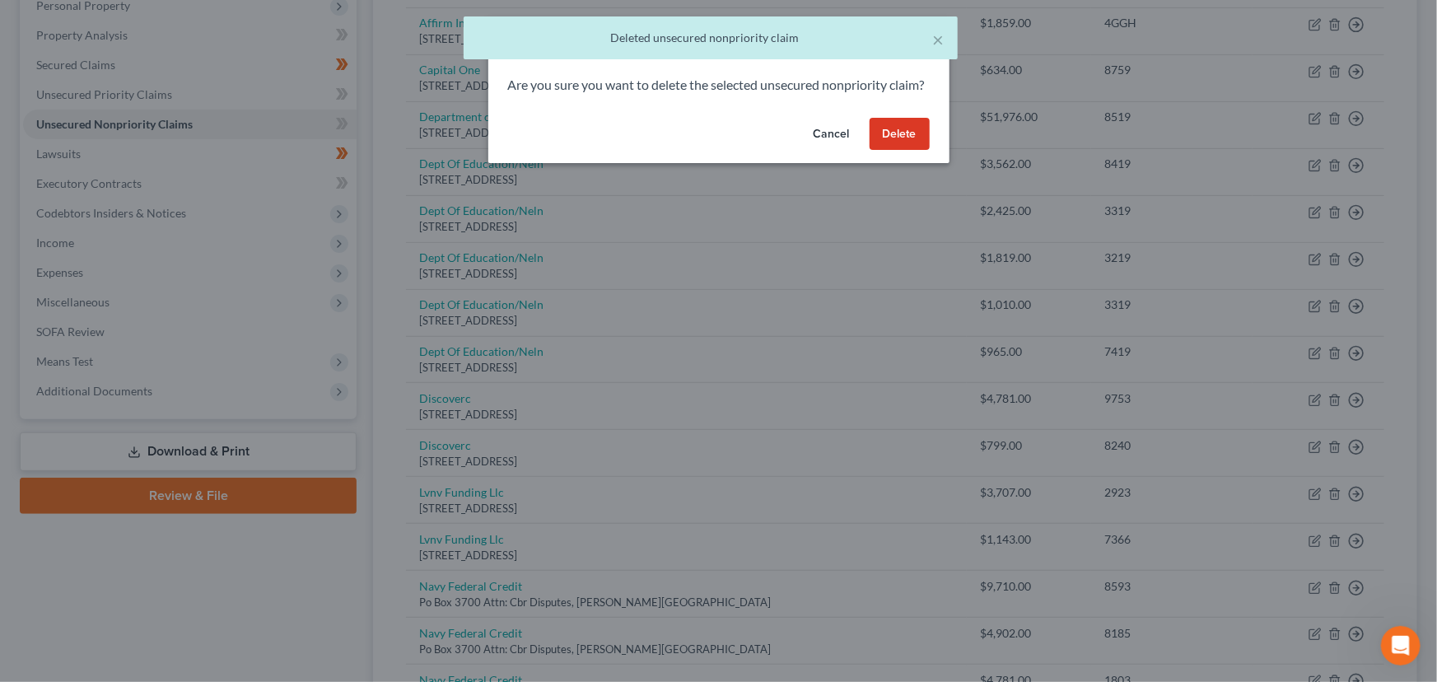
click at [888, 151] on button "Delete" at bounding box center [900, 134] width 60 height 33
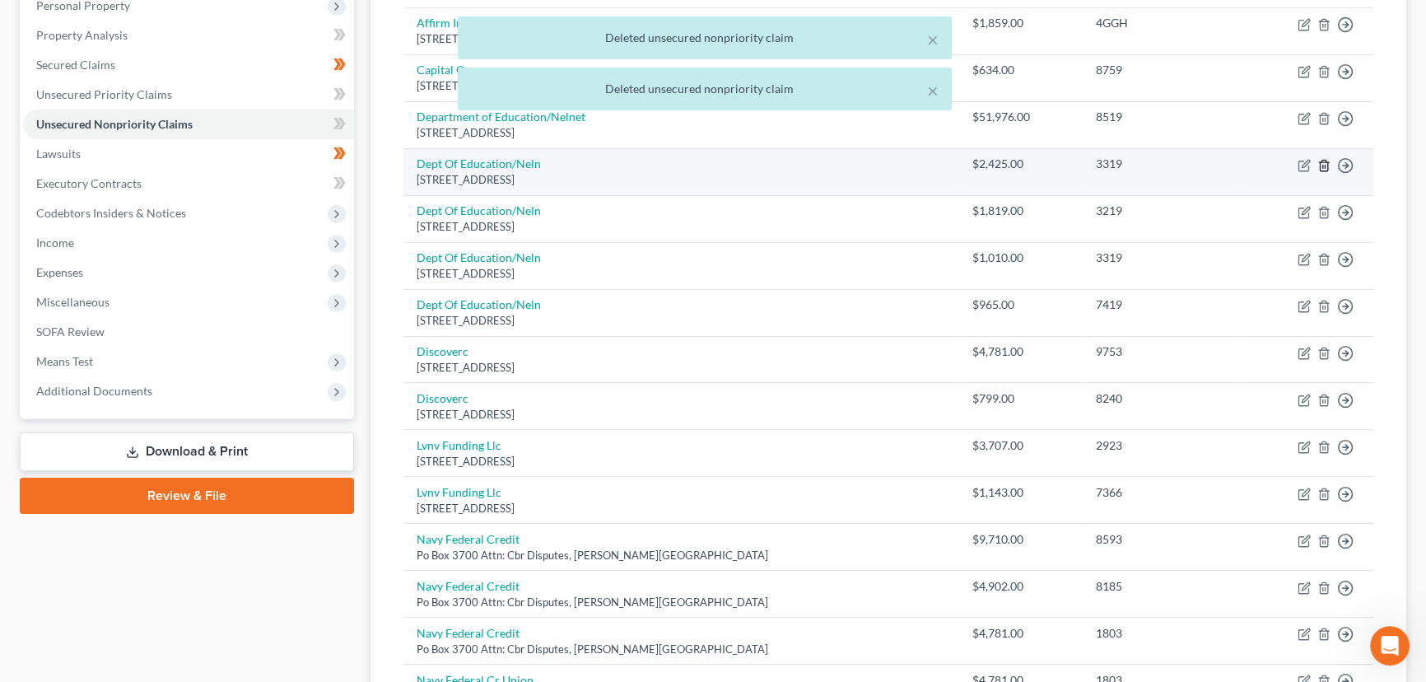
click at [1323, 166] on line "button" at bounding box center [1323, 166] width 0 height 3
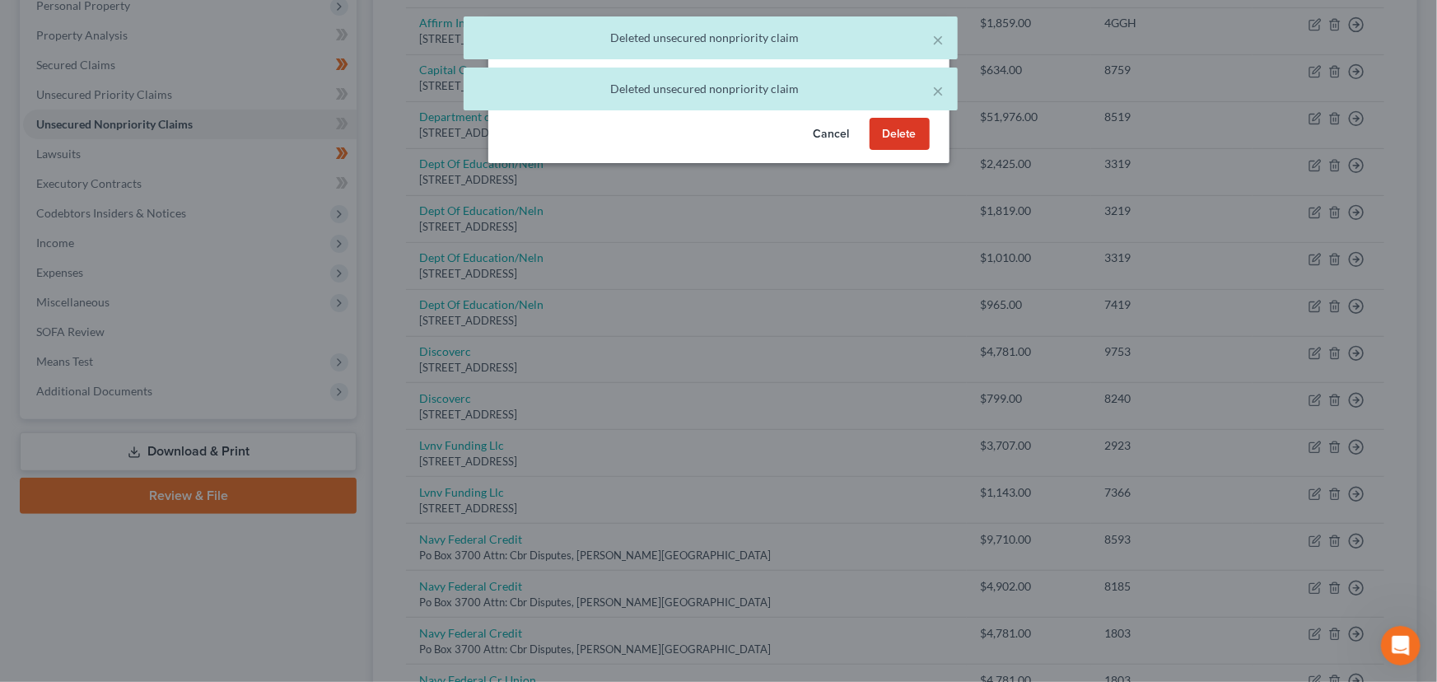
click at [893, 151] on button "Delete" at bounding box center [900, 134] width 60 height 33
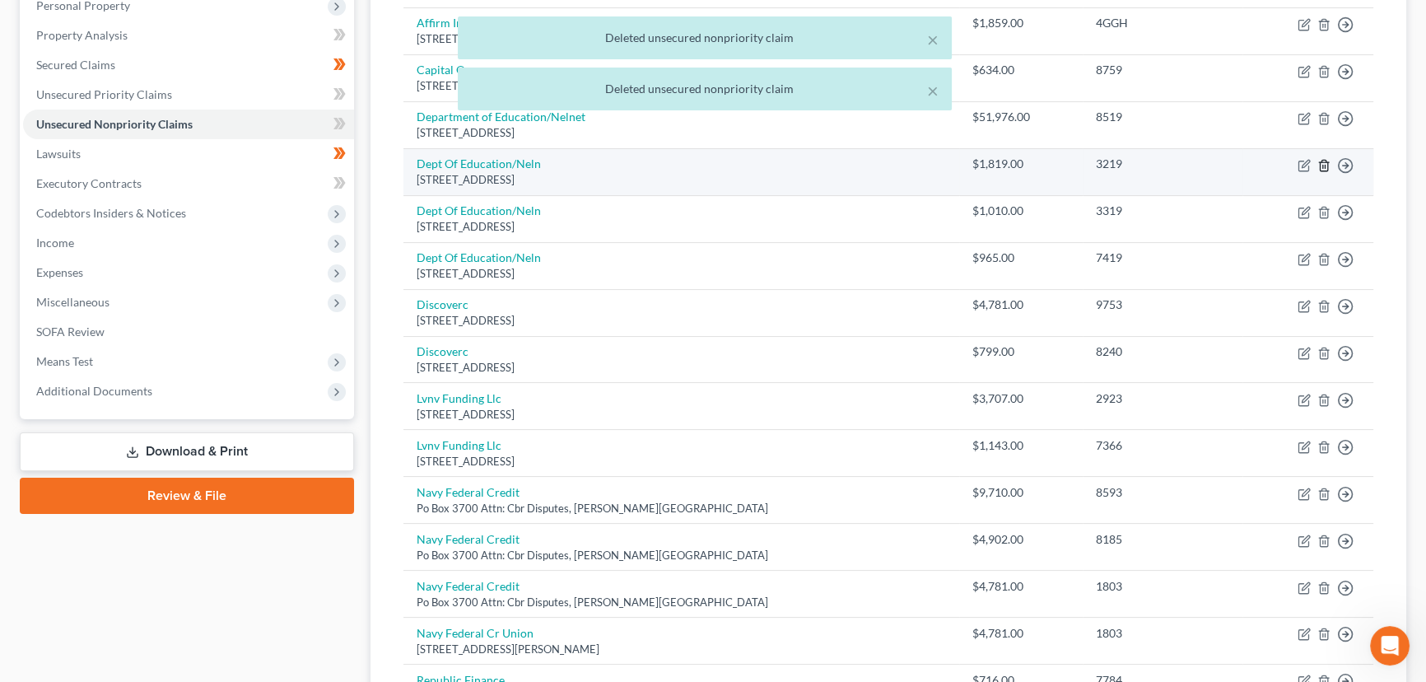
click at [1329, 166] on icon "button" at bounding box center [1324, 165] width 13 height 13
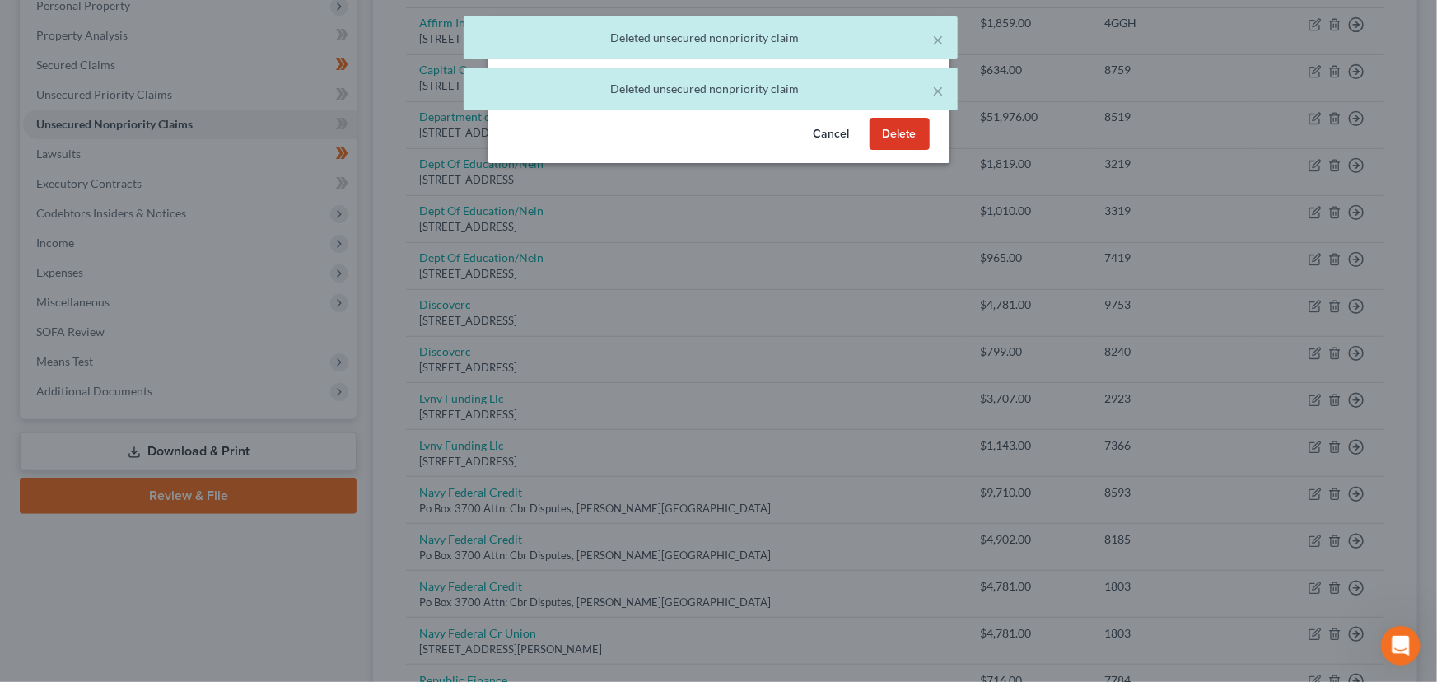
click at [899, 151] on button "Delete" at bounding box center [900, 134] width 60 height 33
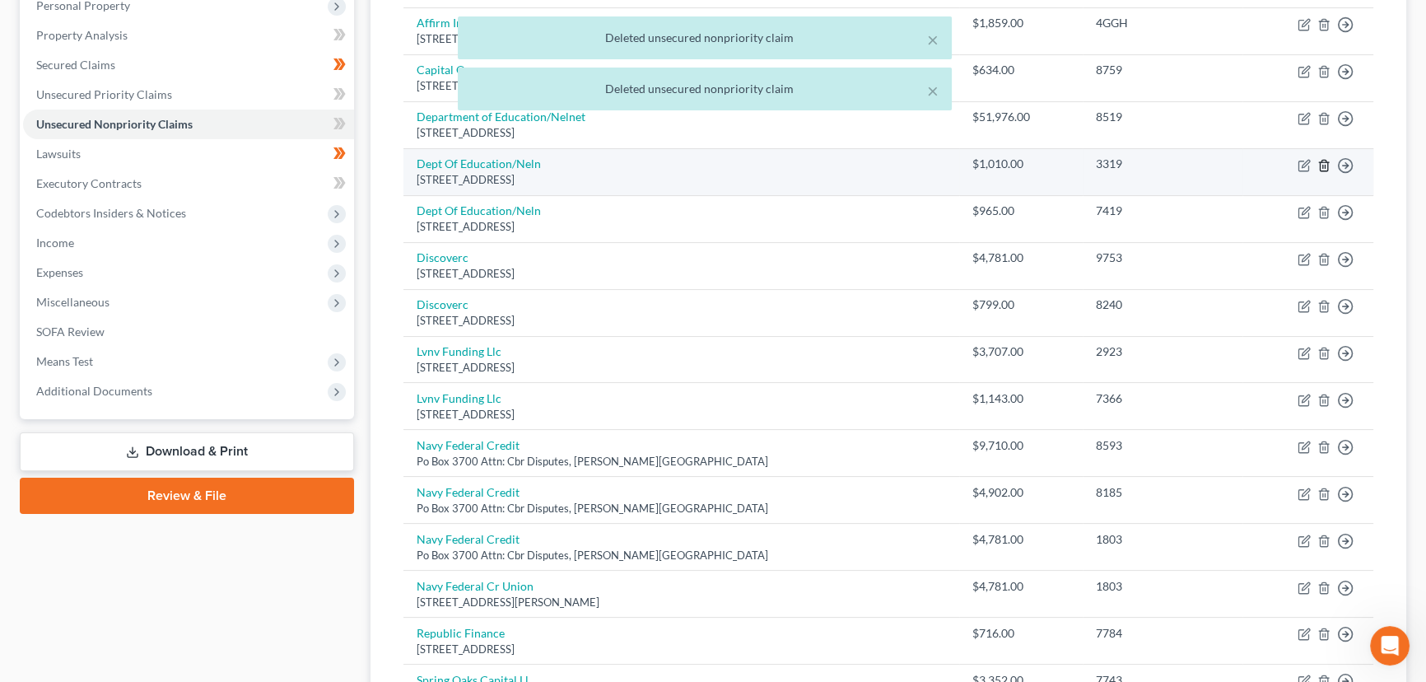
click at [1325, 165] on line "button" at bounding box center [1325, 166] width 0 height 3
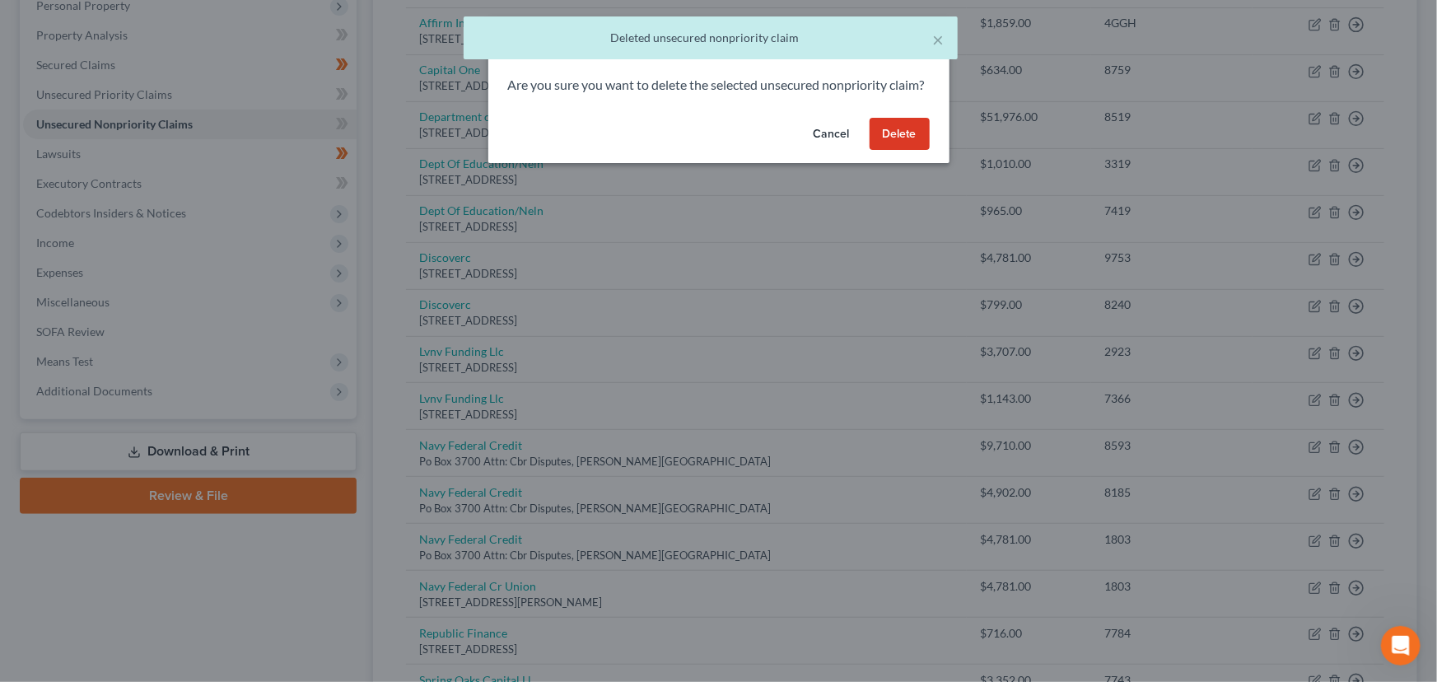
click at [906, 151] on button "Delete" at bounding box center [900, 134] width 60 height 33
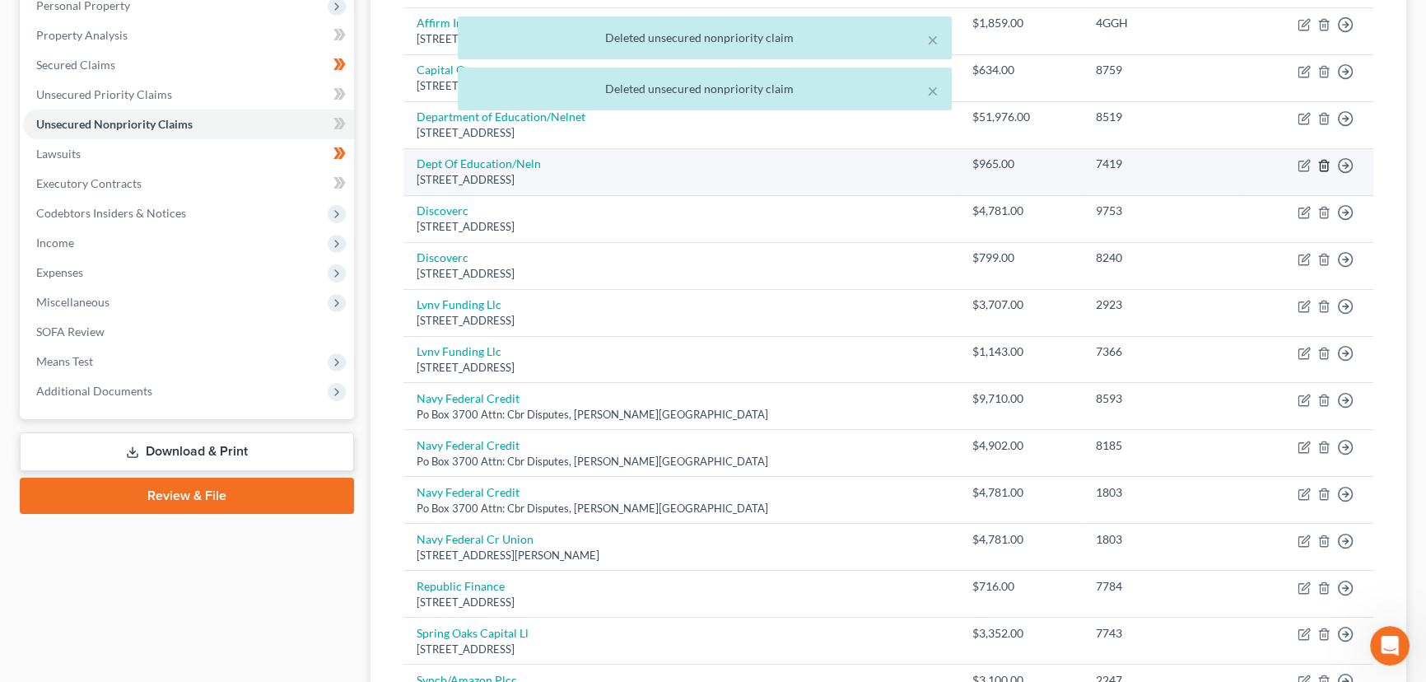
click at [1323, 166] on icon "button" at bounding box center [1324, 165] width 13 height 13
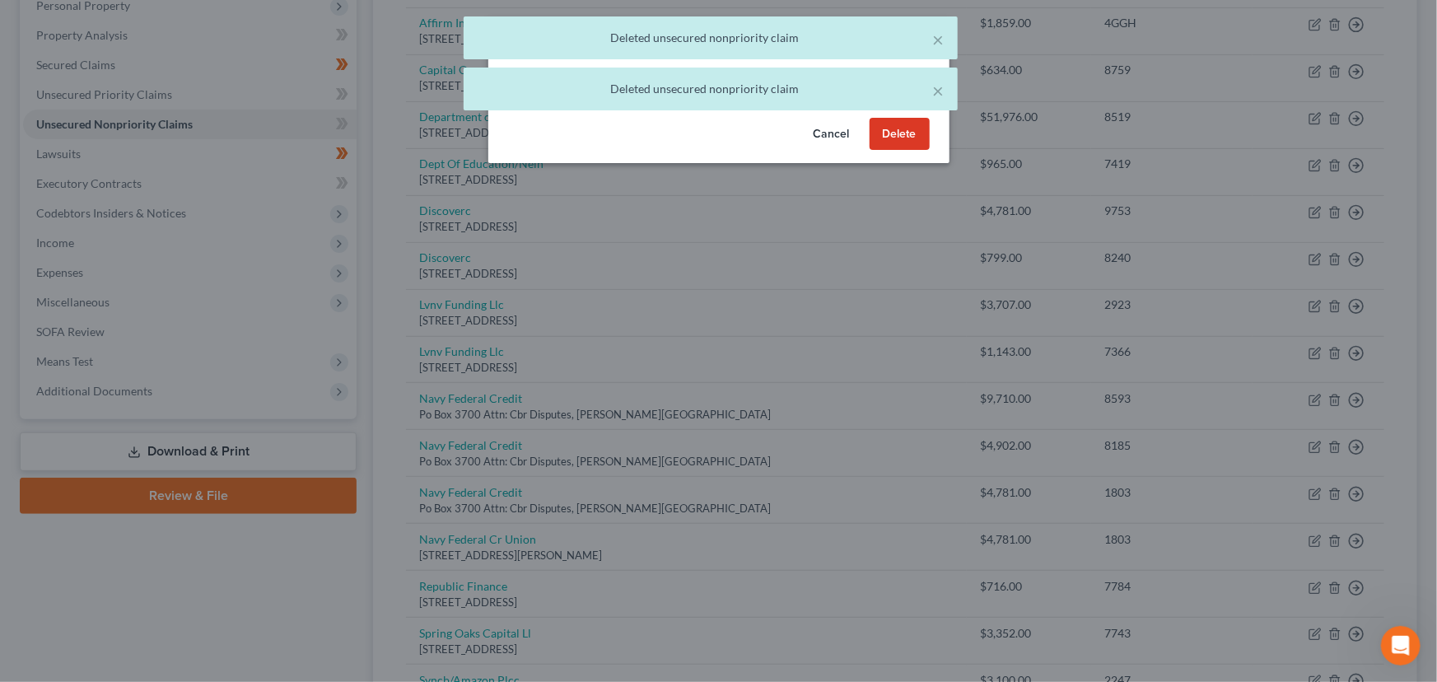
click at [893, 151] on button "Delete" at bounding box center [900, 134] width 60 height 33
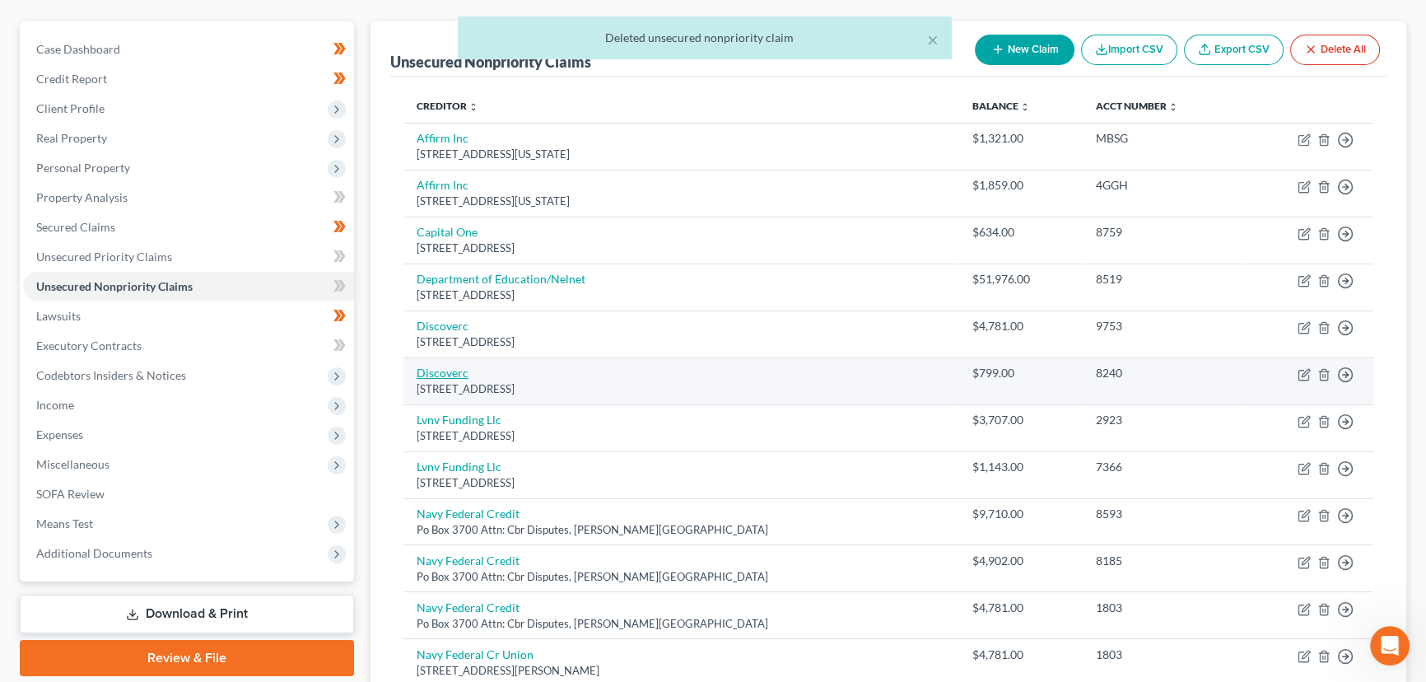
scroll to position [149, 0]
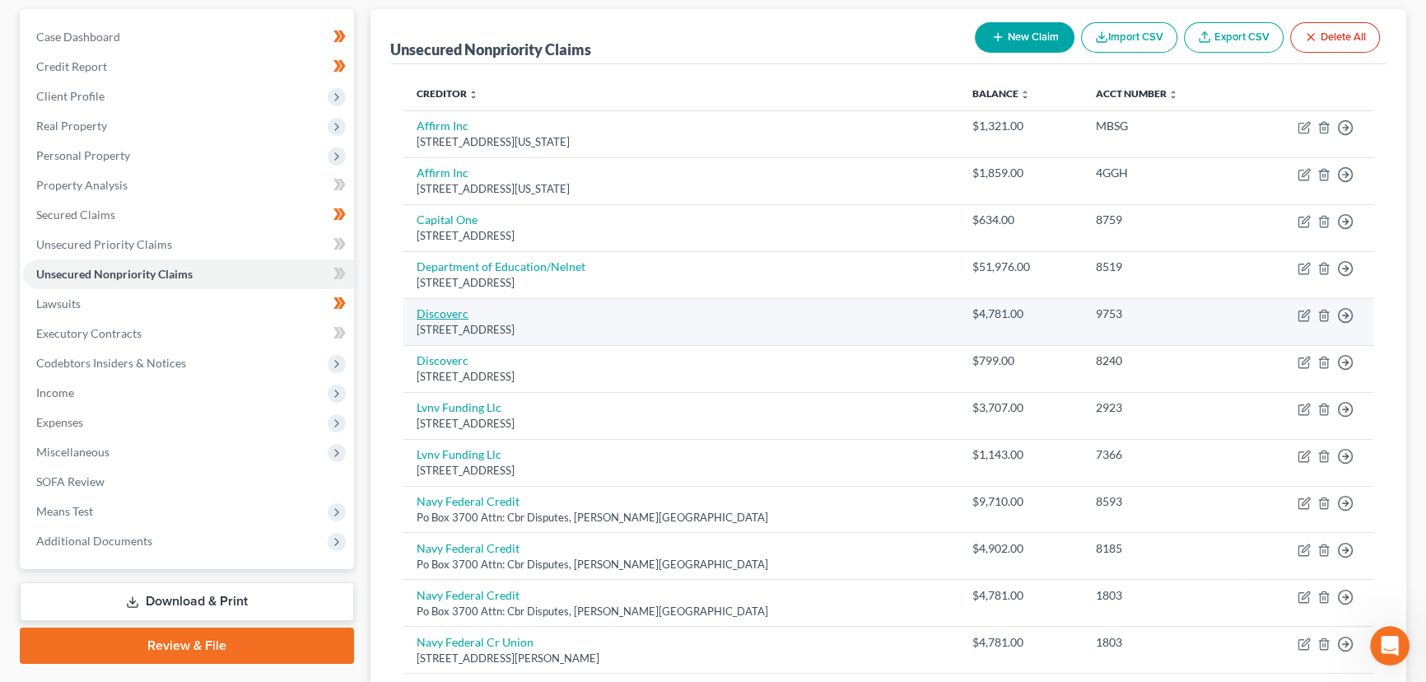
click at [448, 313] on link "Discoverc" at bounding box center [443, 313] width 52 height 14
select select "46"
select select "2"
select select "0"
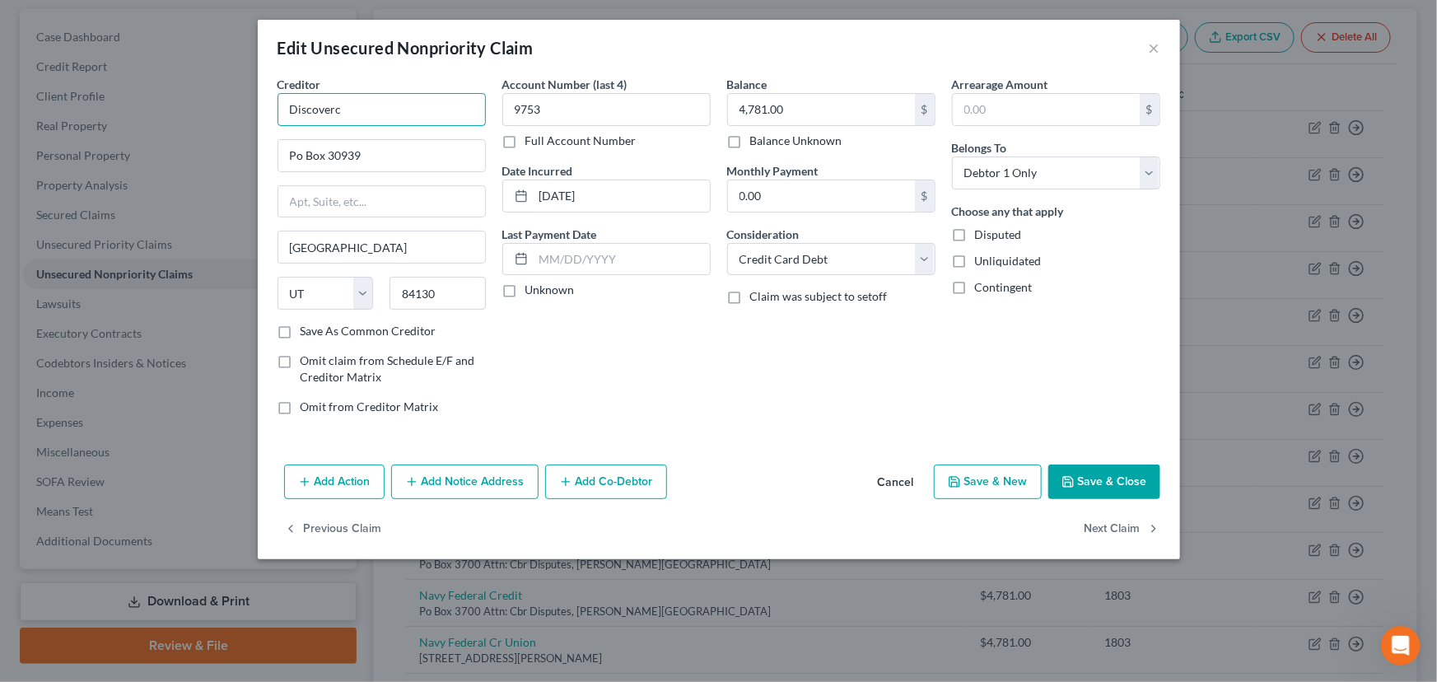
click at [407, 112] on input "Discoverc" at bounding box center [382, 109] width 208 height 33
drag, startPoint x: 407, startPoint y: 112, endPoint x: 166, endPoint y: 119, distance: 241.4
click at [166, 119] on div "Edit Unsecured Nonpriority Claim × Creditor * Discover Bank/Card Po Box 30939 S…" at bounding box center [718, 341] width 1437 height 682
type input "Discover Bank/Card"
click at [384, 154] on input "Po Box 30939" at bounding box center [381, 155] width 207 height 31
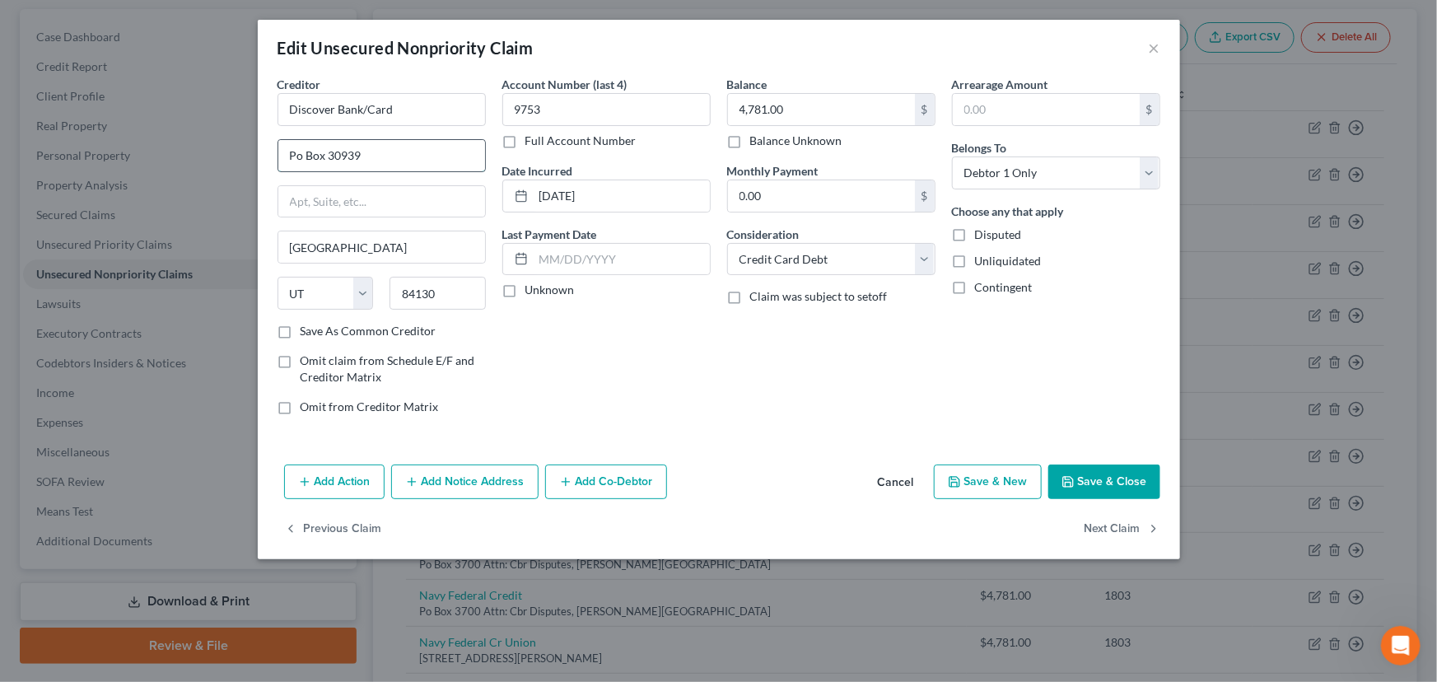
type input "PO Box 30939"
click at [525, 297] on label "Unknown" at bounding box center [549, 290] width 49 height 16
click at [532, 292] on input "Unknown" at bounding box center [537, 287] width 11 height 11
checkbox input "true"
click at [1110, 474] on button "Save & Close" at bounding box center [1104, 481] width 112 height 35
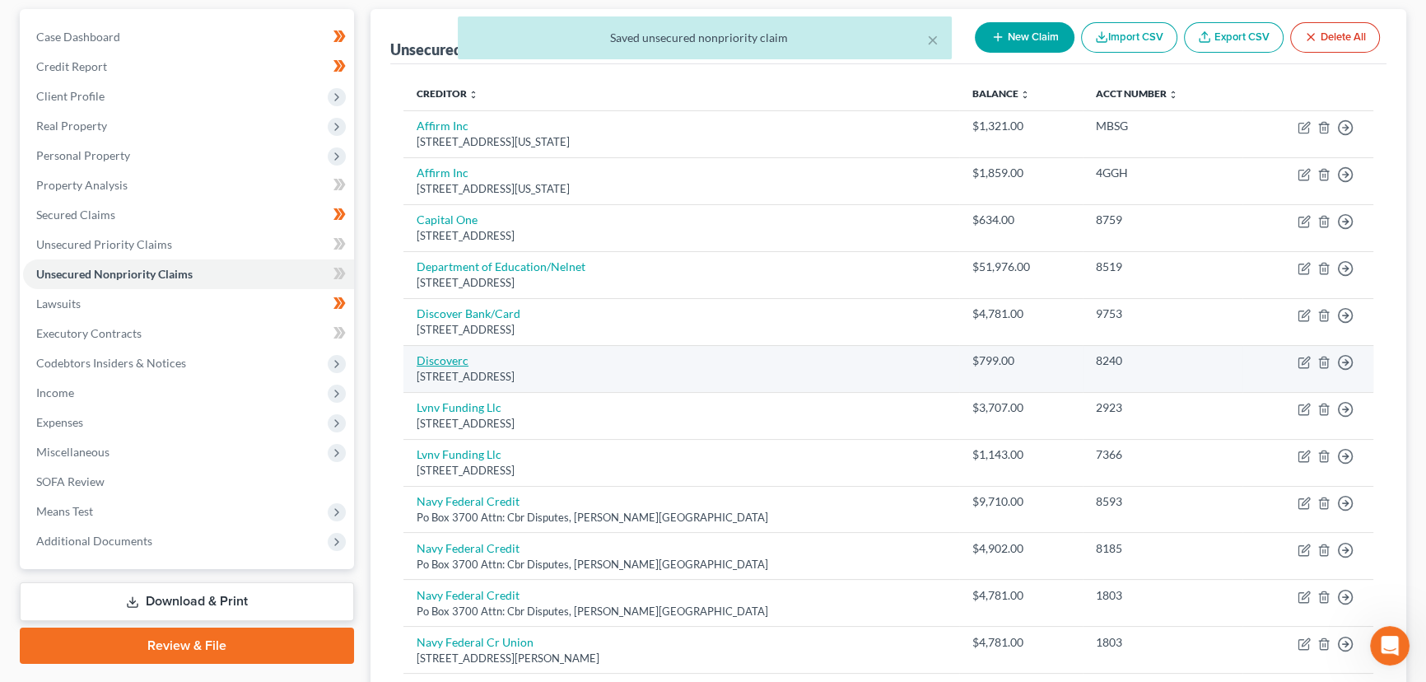
click at [453, 356] on link "Discoverc" at bounding box center [443, 360] width 52 height 14
select select "46"
select select "2"
select select "0"
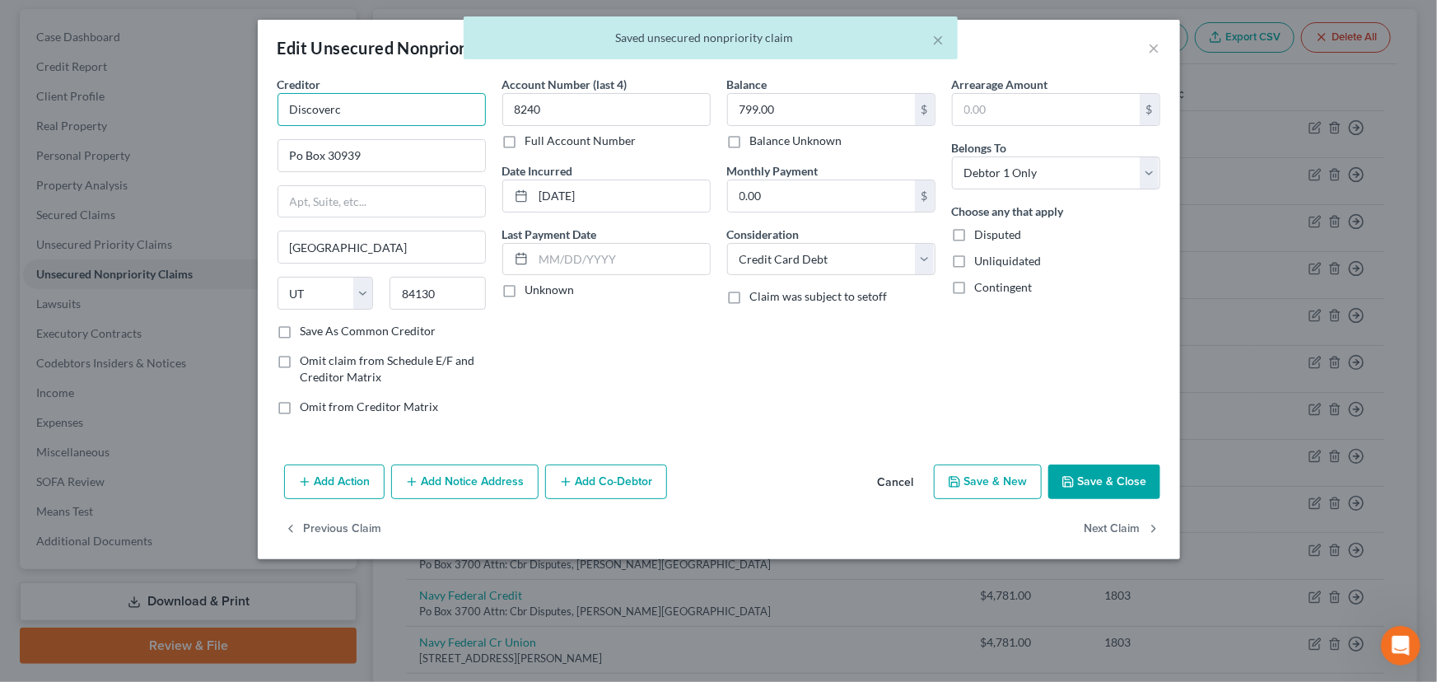
drag, startPoint x: 360, startPoint y: 107, endPoint x: 268, endPoint y: 129, distance: 94.1
click at [255, 107] on div "Edit Unsecured Nonpriority Claim × Creditor * Discoverc Po Box 30939 Salt Lake …" at bounding box center [718, 341] width 1437 height 682
paste input "Bank/Card"
type input "Discover Bank/Card"
click at [374, 156] on input "Po Box 30939" at bounding box center [381, 155] width 207 height 31
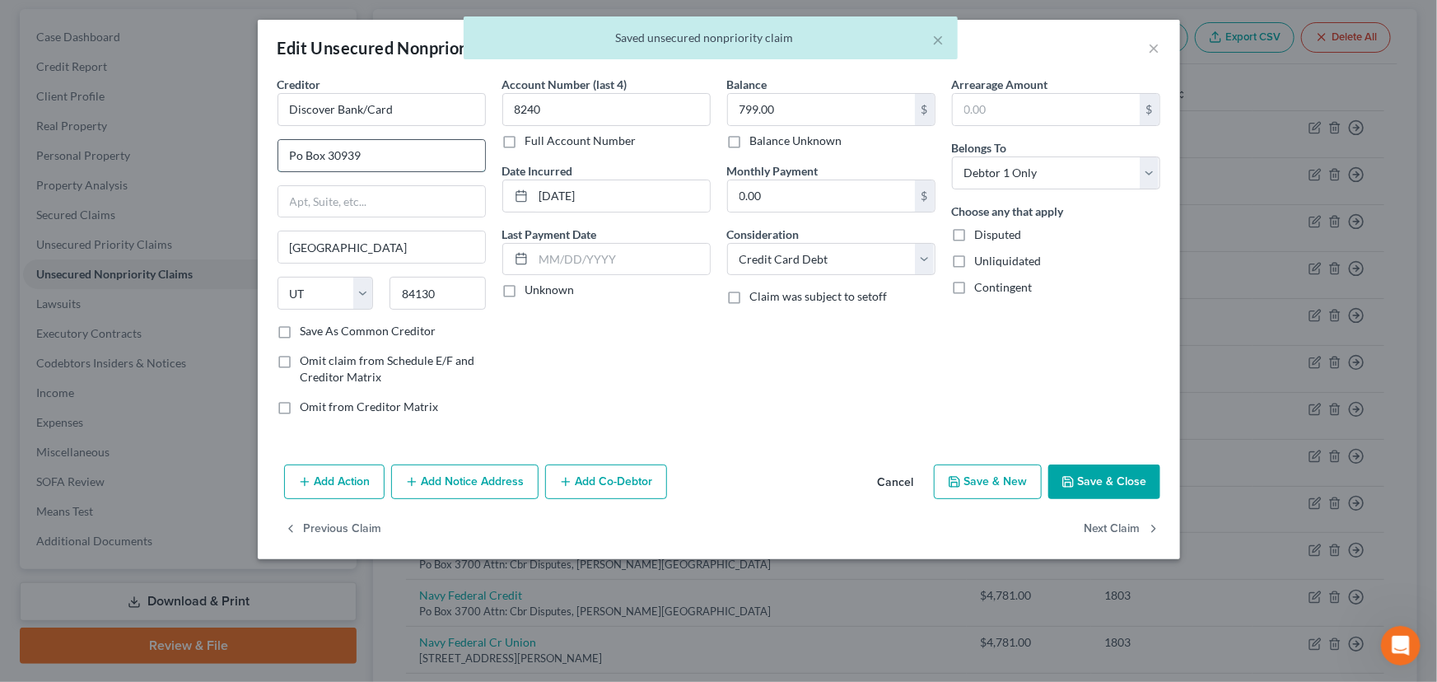
type input "PO Box 30939"
click at [525, 288] on label "Unknown" at bounding box center [549, 290] width 49 height 16
click at [532, 288] on input "Unknown" at bounding box center [537, 287] width 11 height 11
checkbox input "true"
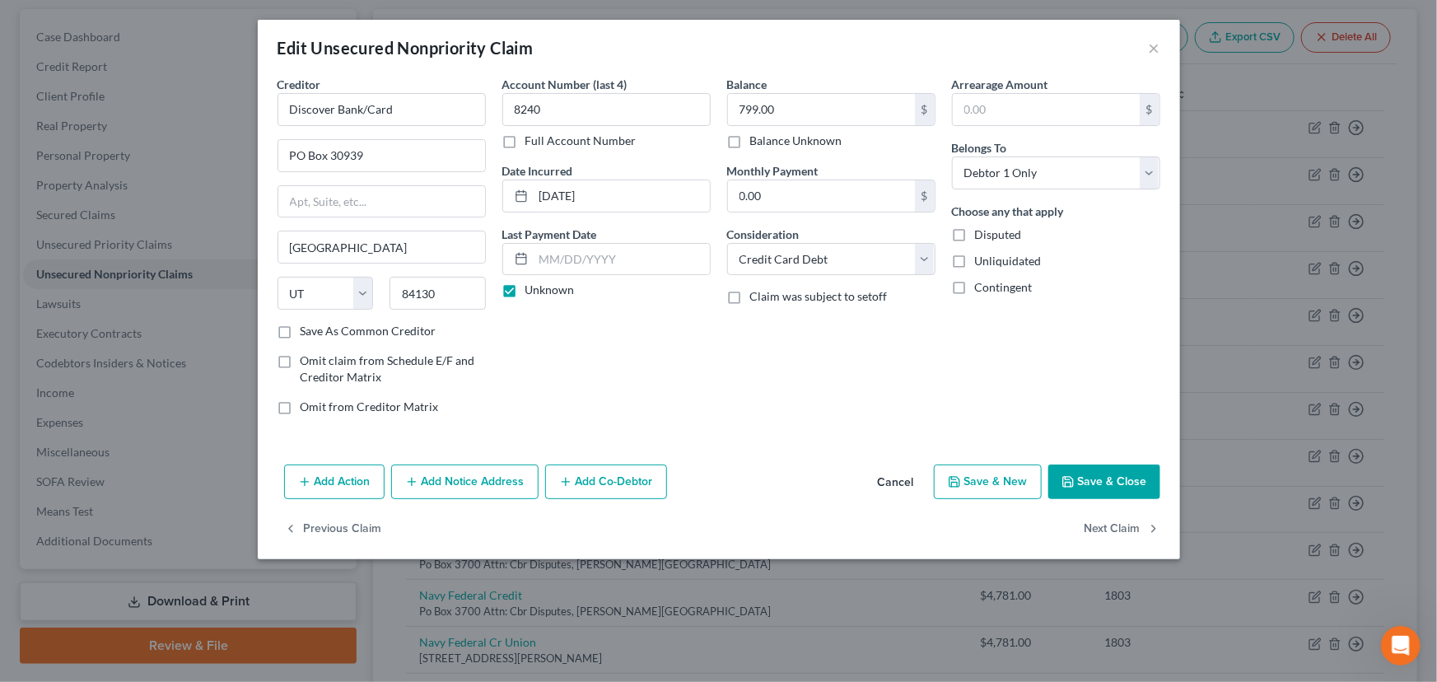
click at [1090, 485] on button "Save & Close" at bounding box center [1104, 481] width 112 height 35
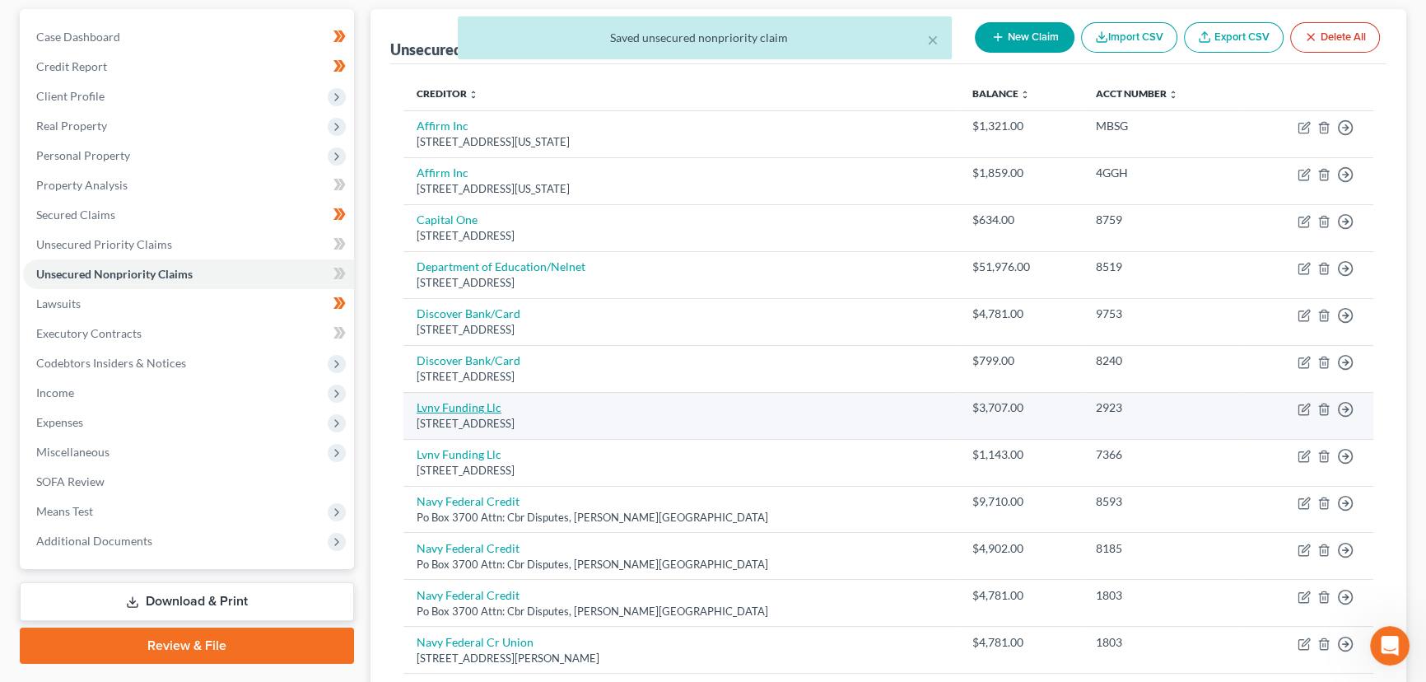
click at [459, 405] on link "Lvnv Funding Llc" at bounding box center [459, 407] width 85 height 14
select select "42"
select select "0"
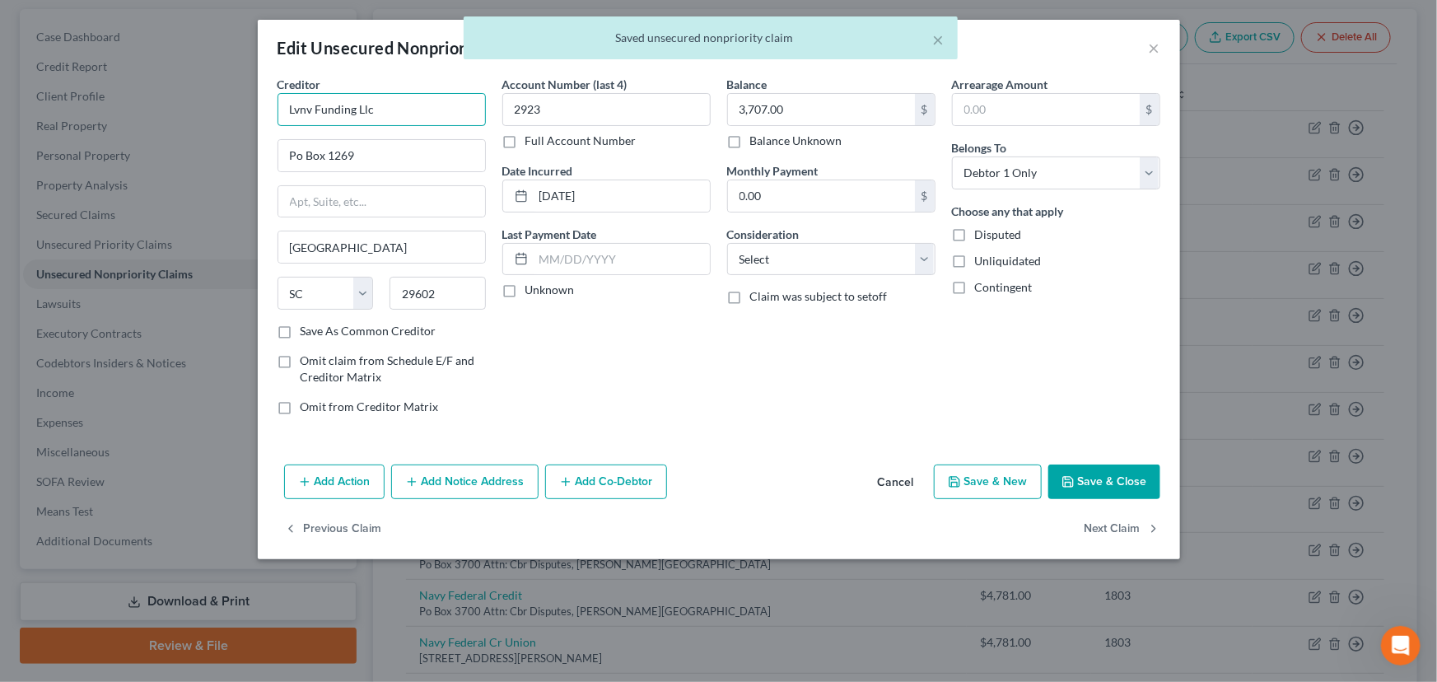
drag, startPoint x: 394, startPoint y: 116, endPoint x: 225, endPoint y: 132, distance: 169.6
click at [225, 132] on div "Edit Unsecured Nonpriority Claim × Creditor * Lvnv Funding Llc Po Box 1269 Gree…" at bounding box center [718, 341] width 1437 height 682
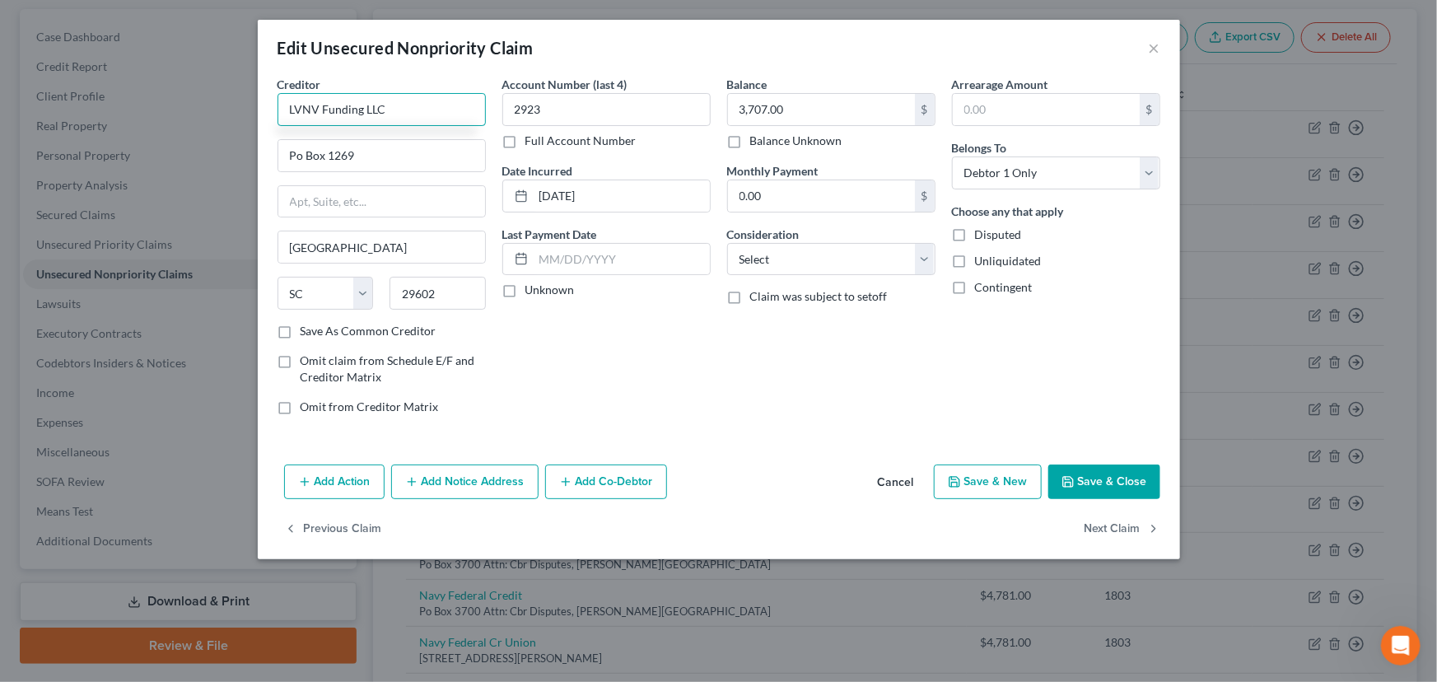
type input "LVNV Funding LLC"
click at [361, 156] on input "Po Box 1269" at bounding box center [381, 155] width 207 height 31
type input "PO Box 1269"
drag, startPoint x: 391, startPoint y: 114, endPoint x: 246, endPoint y: 113, distance: 145.0
click at [246, 113] on div "Edit Unsecured Nonpriority Claim × Creditor * LVNV Funding LLC PO Box 1269 Gree…" at bounding box center [718, 341] width 1437 height 682
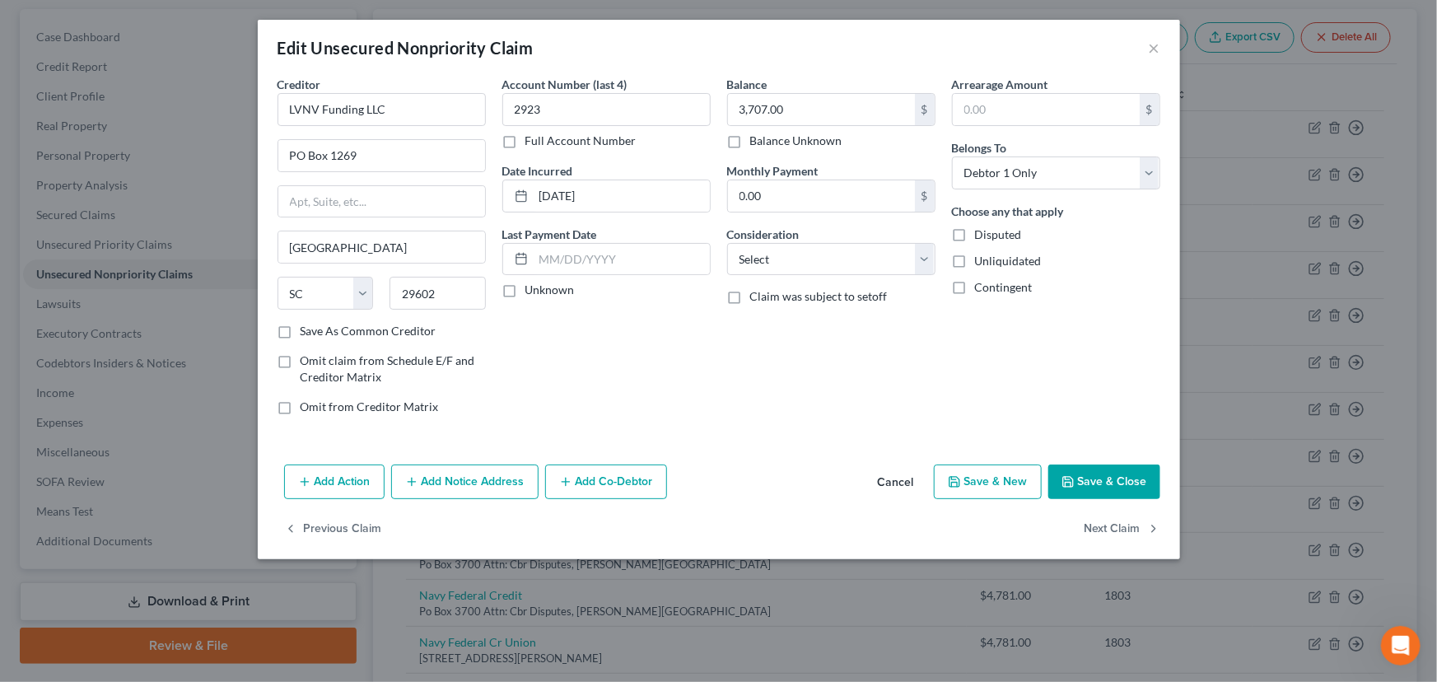
drag, startPoint x: 634, startPoint y: 361, endPoint x: 607, endPoint y: 346, distance: 31.0
click at [634, 360] on div "Account Number (last 4) 2923 Full Account Number Date Incurred 06-17-2025 Last …" at bounding box center [606, 252] width 225 height 352
click at [525, 292] on label "Unknown" at bounding box center [549, 290] width 49 height 16
click at [532, 292] on input "Unknown" at bounding box center [537, 287] width 11 height 11
checkbox input "true"
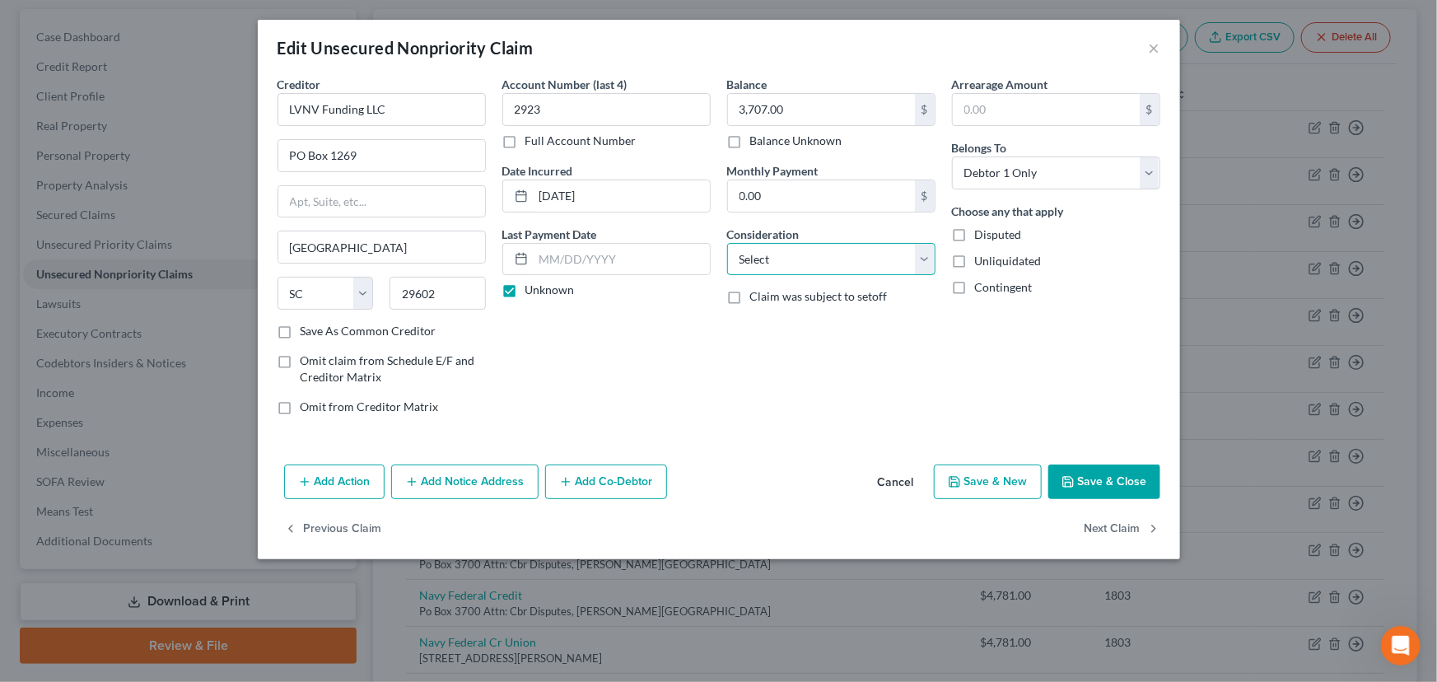
click at [759, 256] on select "Select Cable / Satellite Services Collection Agency Credit Card Debt Debt Couns…" at bounding box center [831, 259] width 208 height 33
select select "1"
click at [727, 243] on select "Select Cable / Satellite Services Collection Agency Credit Card Debt Debt Couns…" at bounding box center [831, 259] width 208 height 33
click at [934, 394] on div "Balance 3,707.00 $ Balance Unknown Balance Undetermined 3,707.00 $ Balance Unkn…" at bounding box center [831, 252] width 225 height 352
click at [1087, 492] on button "Save & Close" at bounding box center [1104, 481] width 112 height 35
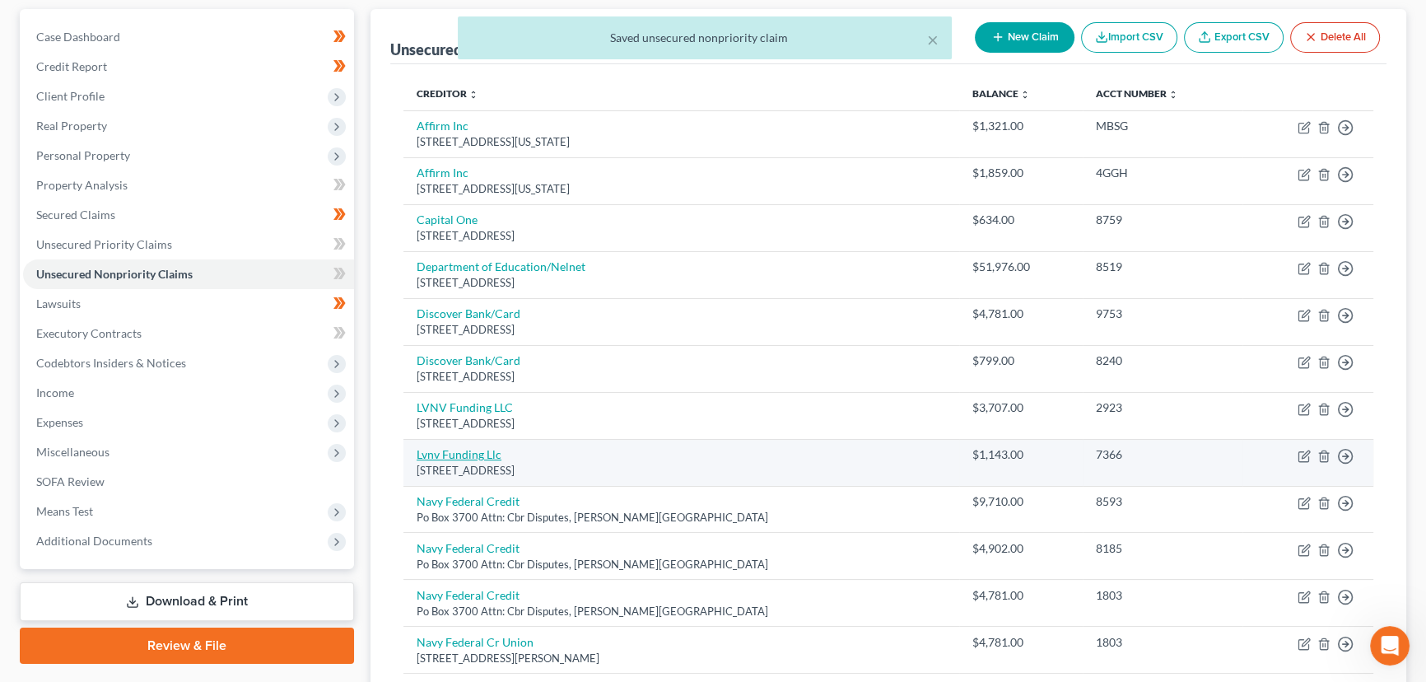
click at [476, 447] on link "Lvnv Funding Llc" at bounding box center [459, 454] width 85 height 14
select select "42"
select select "0"
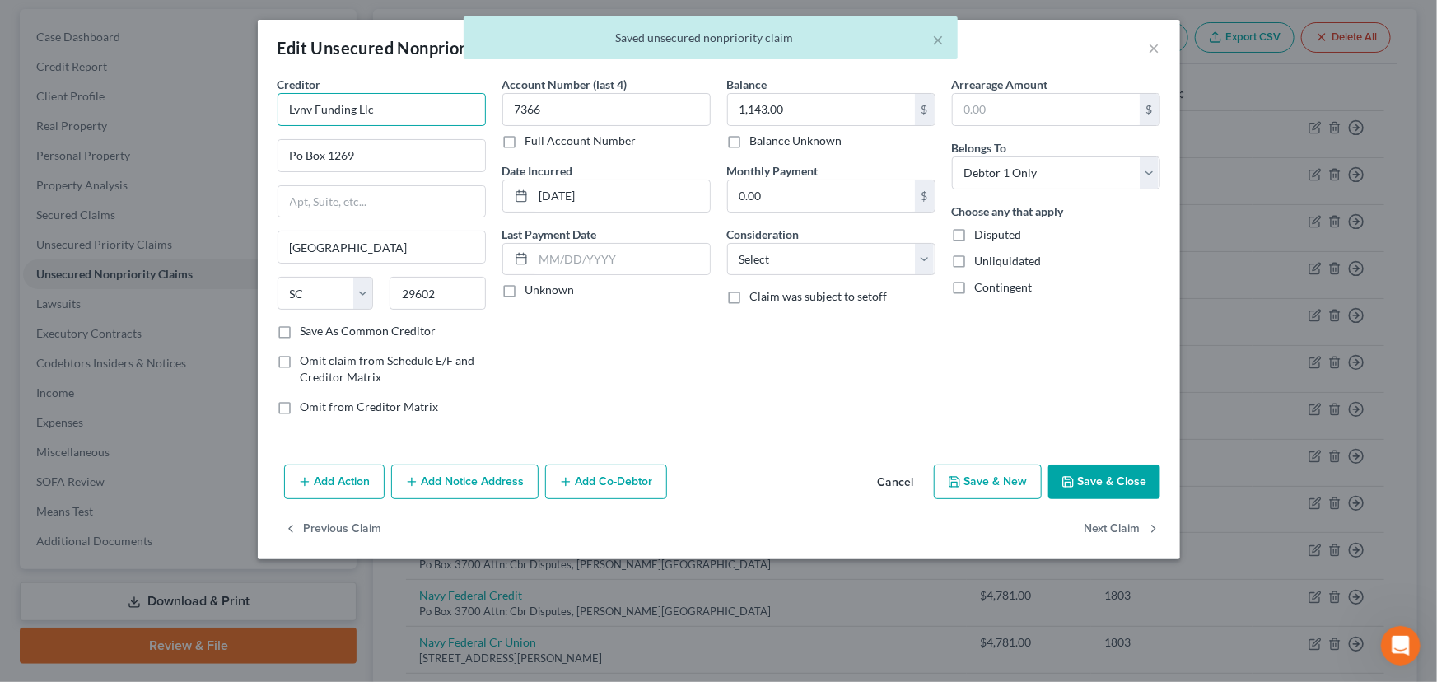
drag, startPoint x: 406, startPoint y: 115, endPoint x: 256, endPoint y: 120, distance: 150.0
click at [259, 118] on div "Creditor * Lvnv Funding Llc Po Box 1269 Greenville State AL AK AR AZ CA CO CT D…" at bounding box center [719, 267] width 922 height 382
paste input "VNV Funding LLC"
type input "LVNV Funding LLC"
drag, startPoint x: 347, startPoint y: 146, endPoint x: 357, endPoint y: 156, distance: 15.1
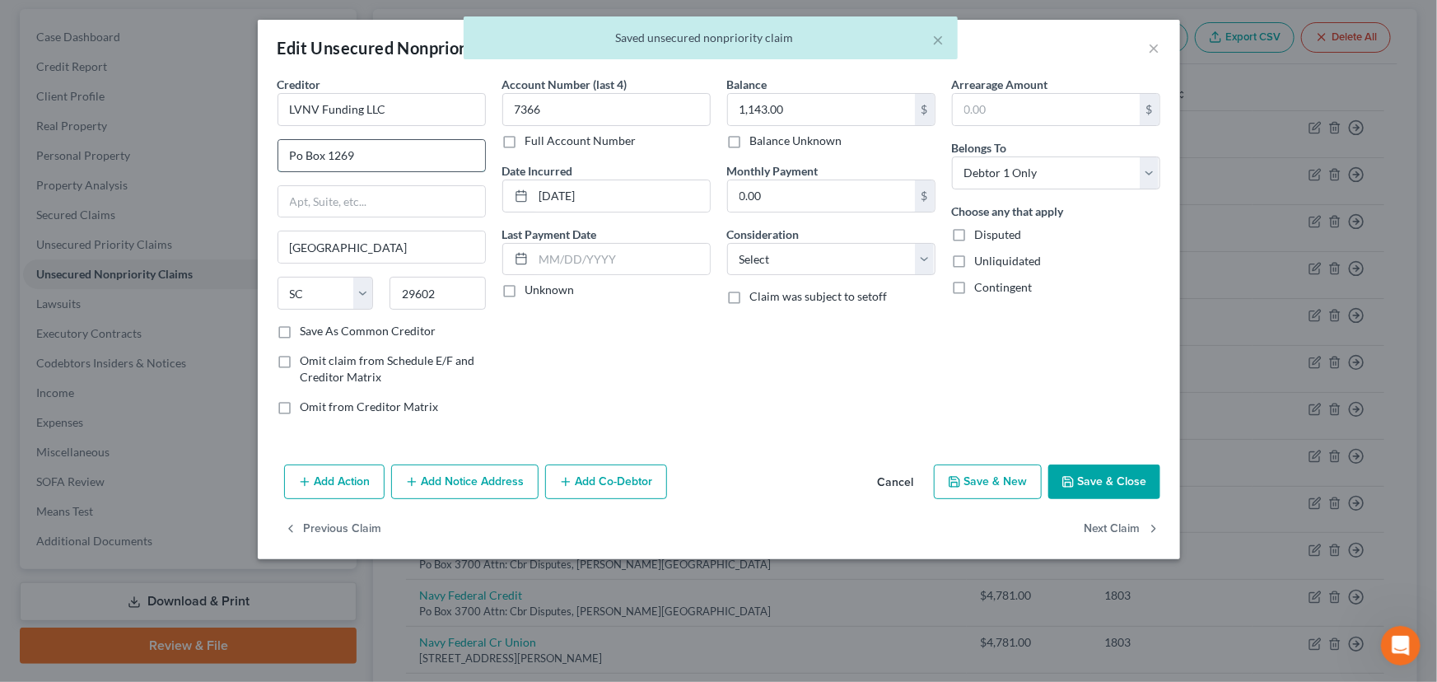
click at [347, 146] on input "Po Box 1269" at bounding box center [381, 155] width 207 height 31
type input "PO Box 1269"
click at [525, 287] on label "Unknown" at bounding box center [549, 290] width 49 height 16
click at [532, 287] on input "Unknown" at bounding box center [537, 287] width 11 height 11
checkbox input "true"
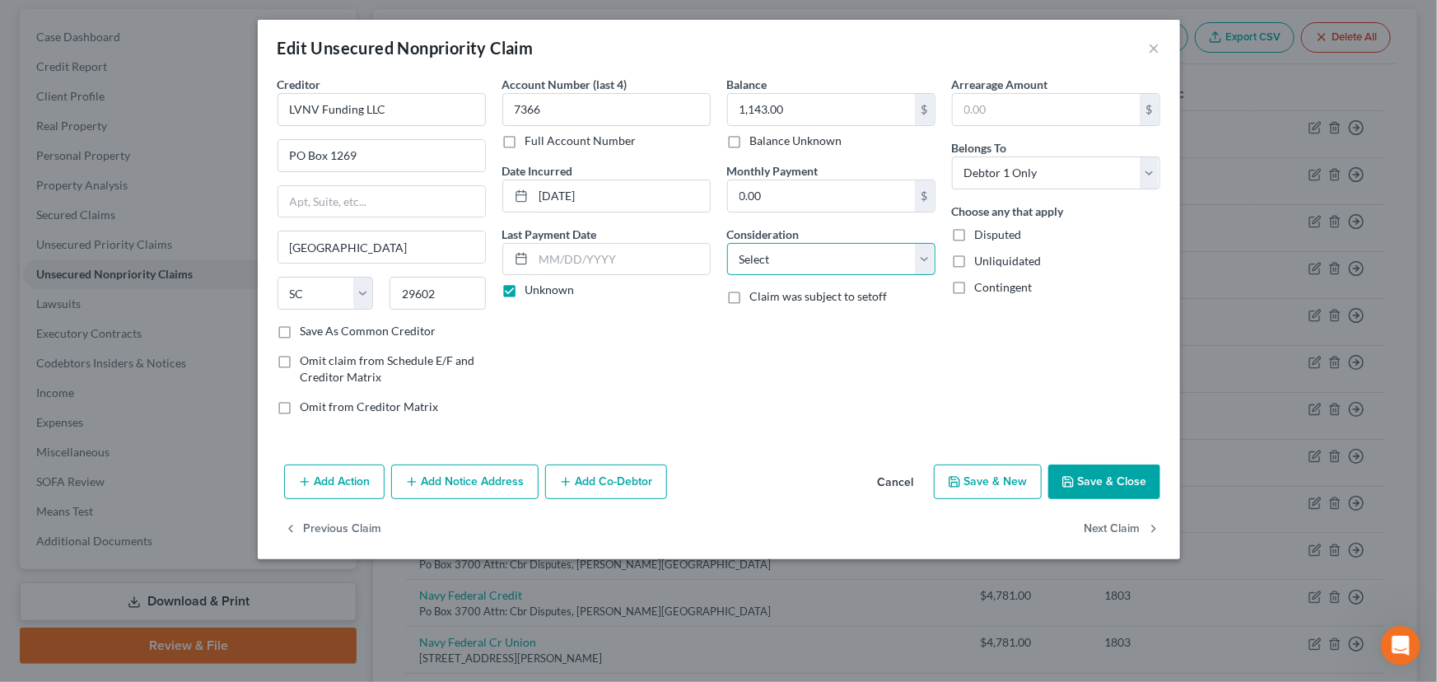
drag, startPoint x: 776, startPoint y: 248, endPoint x: 776, endPoint y: 271, distance: 23.1
click at [776, 248] on select "Select Cable / Satellite Services Collection Agency Credit Card Debt Debt Couns…" at bounding box center [831, 259] width 208 height 33
select select "1"
click at [727, 243] on select "Select Cable / Satellite Services Collection Agency Credit Card Debt Debt Couns…" at bounding box center [831, 259] width 208 height 33
click at [854, 376] on div "Balance 1,143.00 $ Balance Unknown Balance Undetermined 1,143.00 $ Balance Unkn…" at bounding box center [831, 252] width 225 height 352
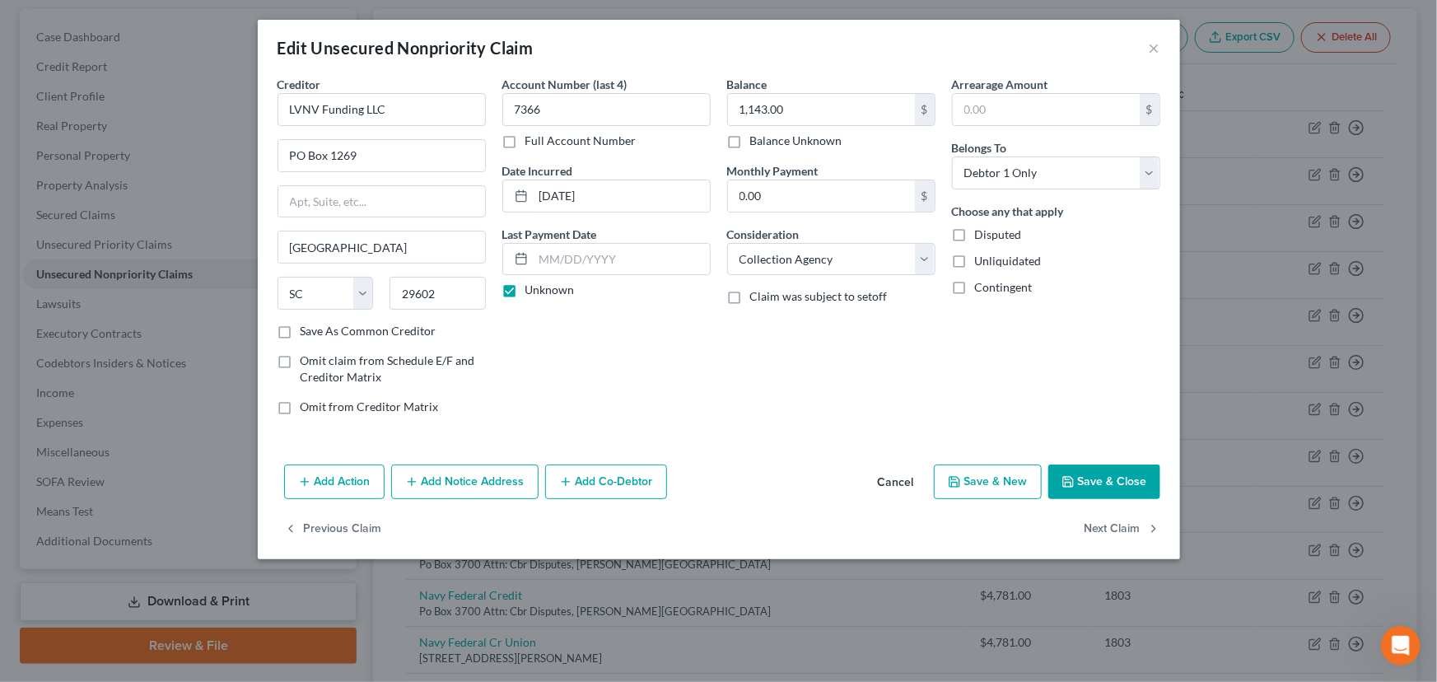
click at [1071, 480] on icon "button" at bounding box center [1068, 481] width 13 height 13
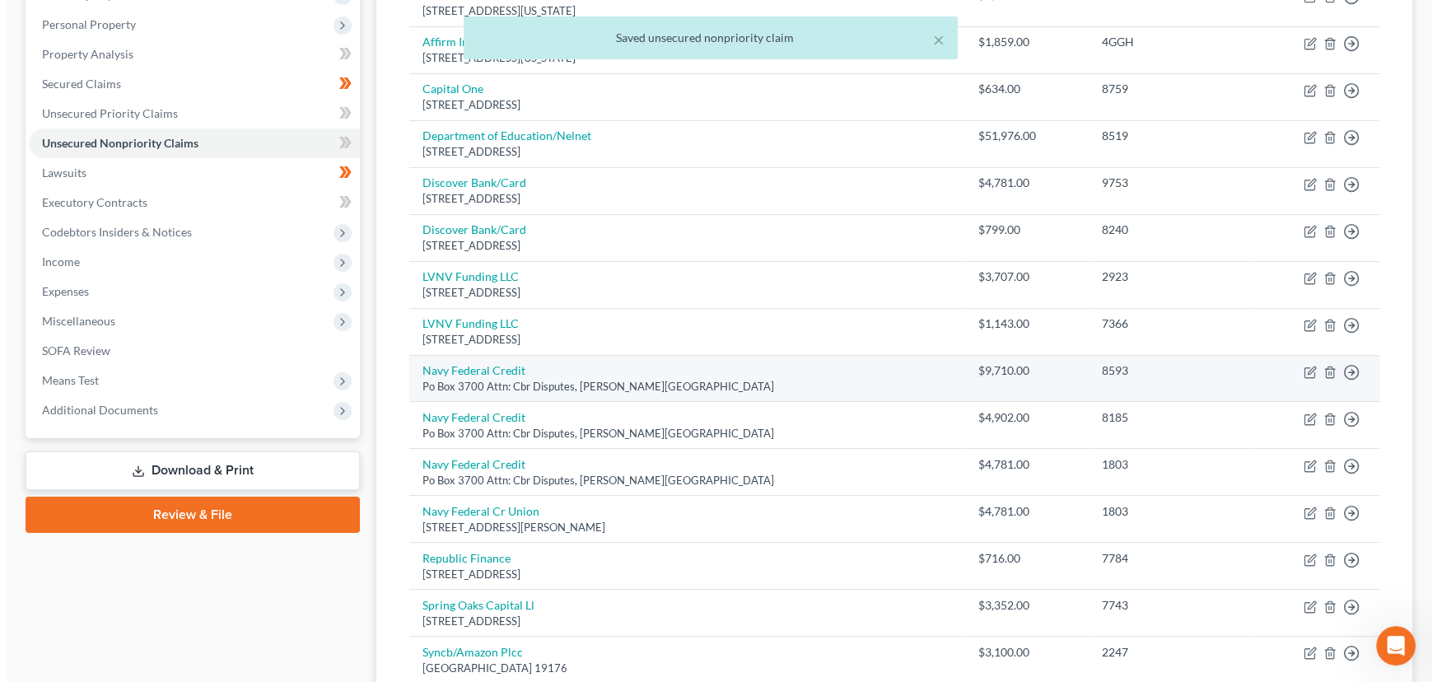
scroll to position [457, 0]
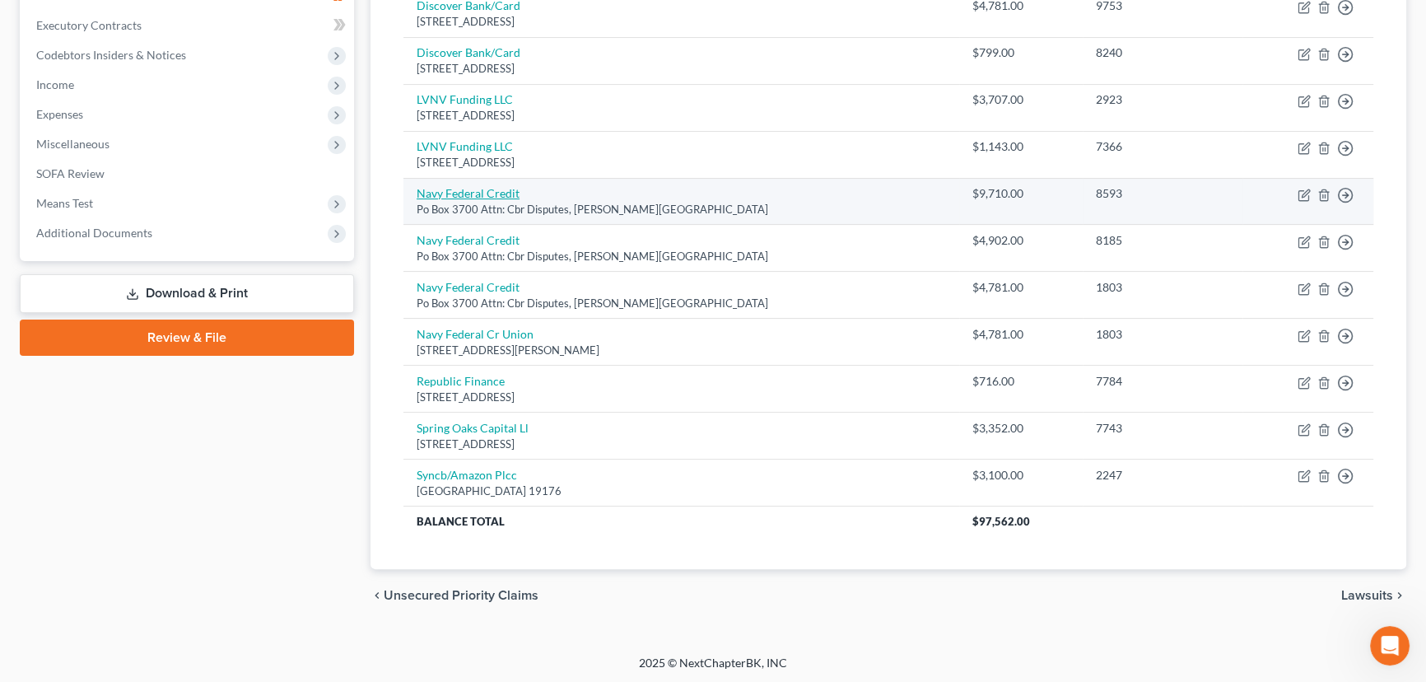
click at [503, 197] on link "Navy Federal Credit" at bounding box center [468, 193] width 103 height 14
select select "48"
select select "1"
select select "0"
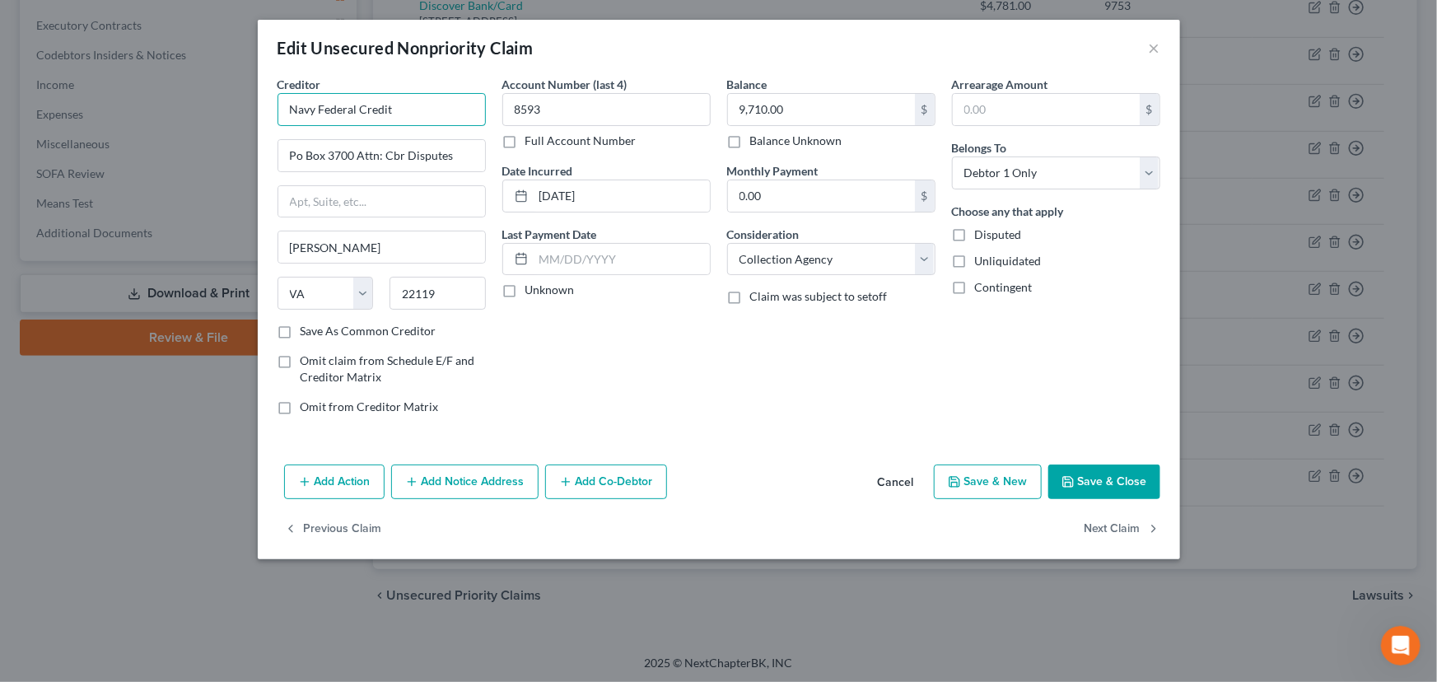
click at [445, 114] on input "Navy Federal Credit" at bounding box center [382, 109] width 208 height 33
type input "Navy Federal Credit Union"
click at [541, 322] on div "Account Number (last 4) 8593 Full Account Number Date Incurred 11-01-2021 Last …" at bounding box center [606, 252] width 225 height 352
drag, startPoint x: 356, startPoint y: 156, endPoint x: 449, endPoint y: 159, distance: 93.1
click at [449, 159] on input "Po Box 3700 Attn: Cbr Disputes" at bounding box center [381, 155] width 207 height 31
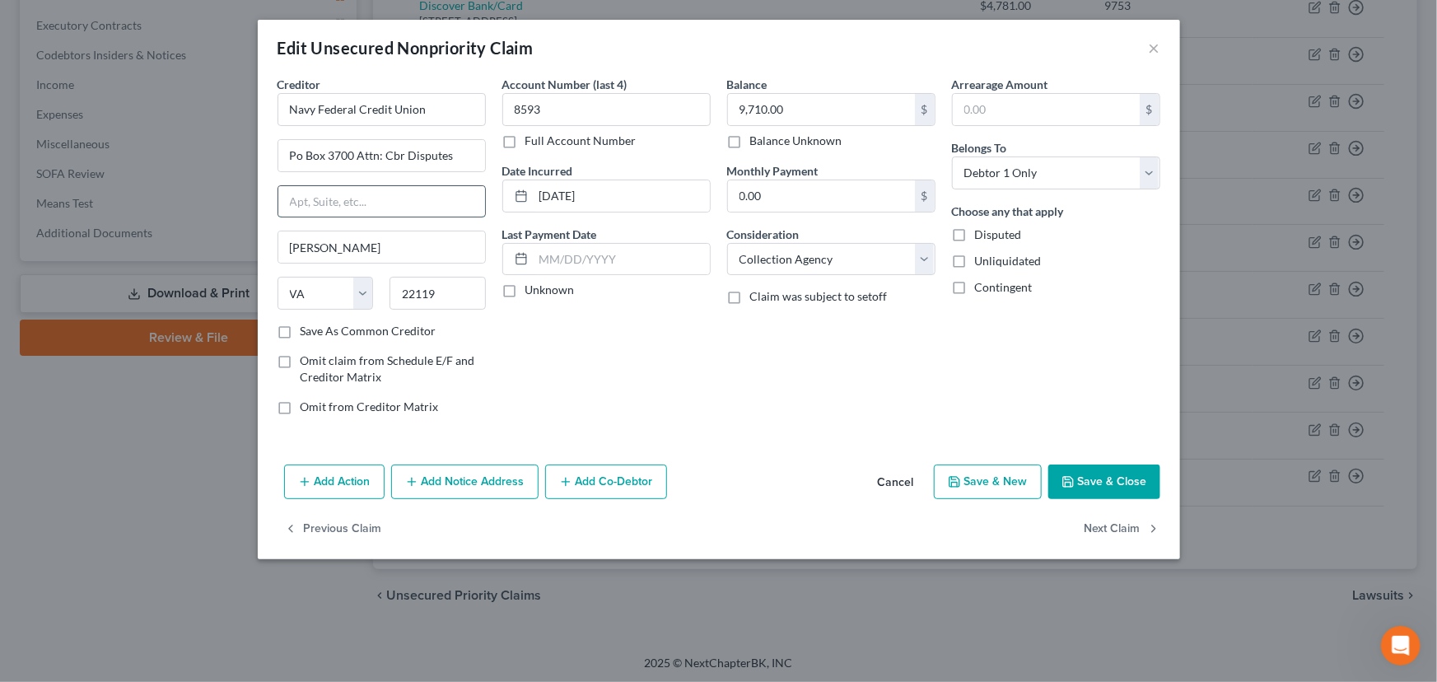
click at [318, 206] on input "text" at bounding box center [381, 201] width 207 height 31
paste input "Attn: Cbr Disputes"
type input "Attn: Cbr Disputes"
drag, startPoint x: 450, startPoint y: 155, endPoint x: 357, endPoint y: 149, distance: 93.2
click at [357, 149] on input "Po Box 3700 Attn: Cbr Disputes" at bounding box center [381, 155] width 207 height 31
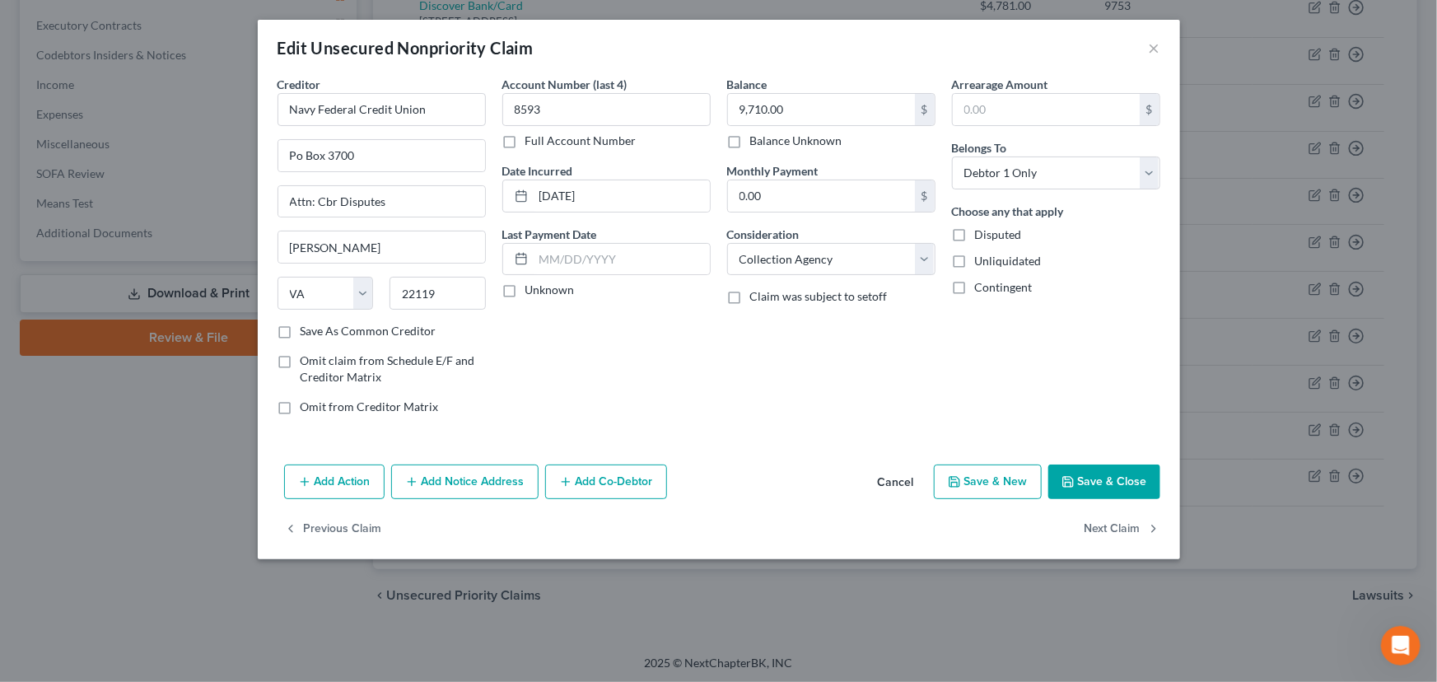
click at [652, 339] on div "Account Number (last 4) 8593 Full Account Number Date Incurred 11-01-2021 Last …" at bounding box center [606, 252] width 225 height 352
click at [353, 157] on input "Po Box 3700" at bounding box center [381, 155] width 207 height 31
click at [294, 156] on input "Po Box 3700" at bounding box center [381, 155] width 207 height 31
click at [297, 156] on input "Po Box 3700" at bounding box center [381, 155] width 207 height 31
click at [302, 161] on input "Po Box 3700" at bounding box center [381, 155] width 207 height 31
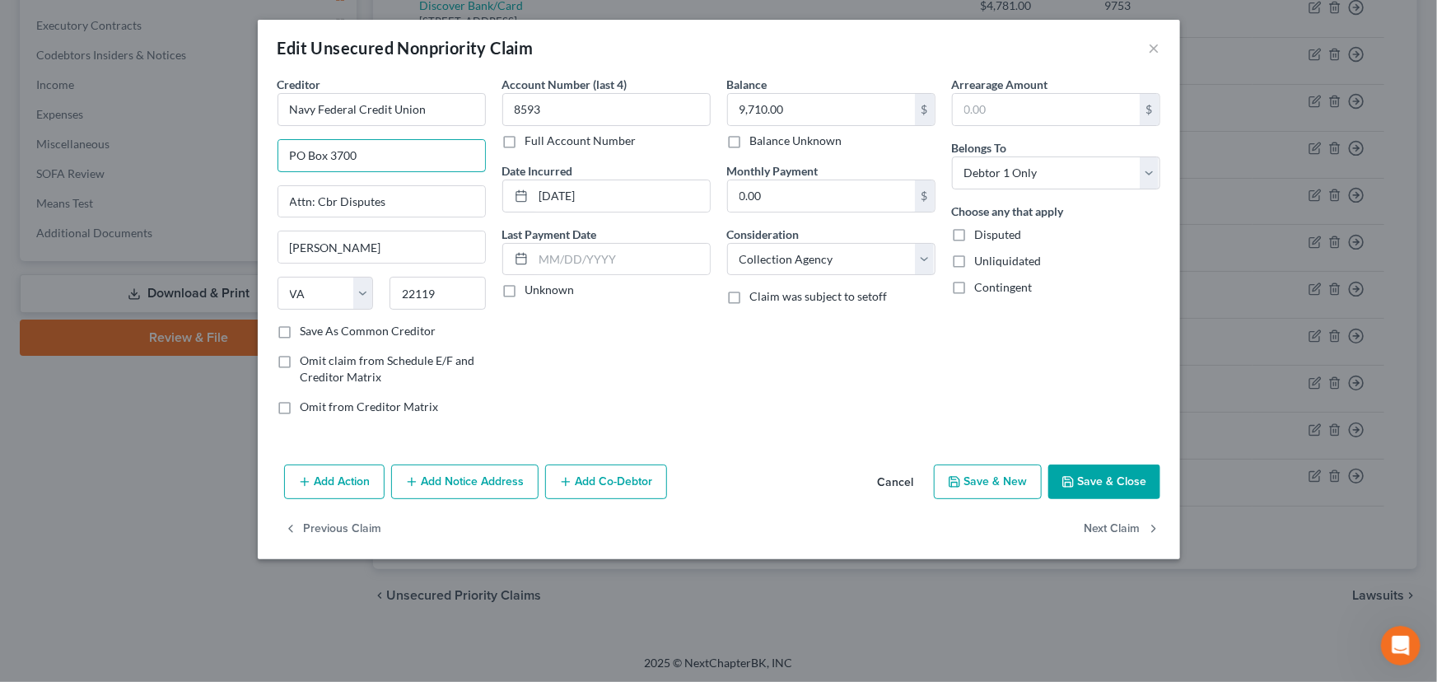
type input "PO Box 3700"
click at [593, 353] on div "Account Number (last 4) 8593 Full Account Number Date Incurred 11-01-2021 Last …" at bounding box center [606, 252] width 225 height 352
drag, startPoint x: 443, startPoint y: 108, endPoint x: 268, endPoint y: 107, distance: 175.4
click at [268, 107] on div "Creditor * Navy Federal Credit Union PO Box 3700 Attn: Cbr Disputes Merrifield …" at bounding box center [719, 267] width 922 height 382
click at [588, 371] on div "Account Number (last 4) 8593 Full Account Number Date Incurred 11-01-2021 Last …" at bounding box center [606, 252] width 225 height 352
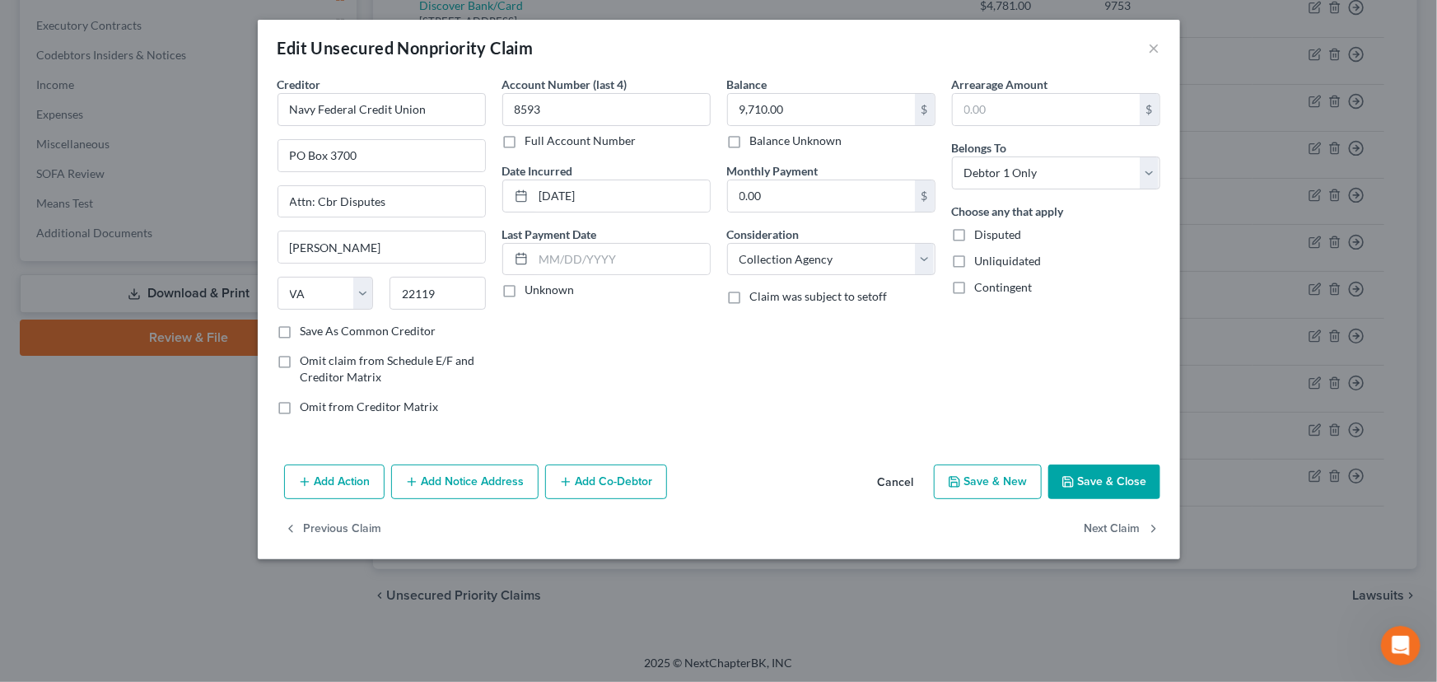
click at [525, 287] on label "Unknown" at bounding box center [549, 290] width 49 height 16
click at [532, 287] on input "Unknown" at bounding box center [537, 287] width 11 height 11
checkbox input "true"
click at [1097, 485] on button "Save & Close" at bounding box center [1104, 481] width 112 height 35
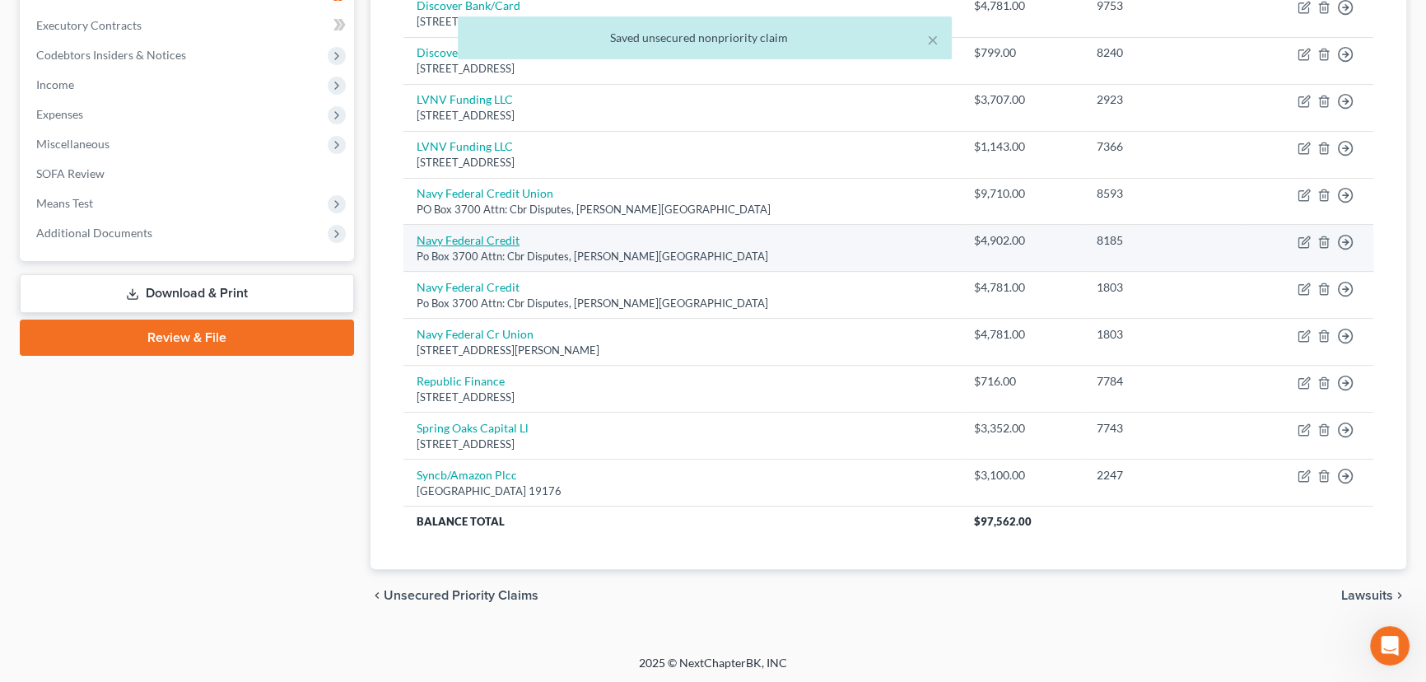
click at [498, 239] on link "Navy Federal Credit" at bounding box center [468, 240] width 103 height 14
select select "48"
select select "1"
select select "0"
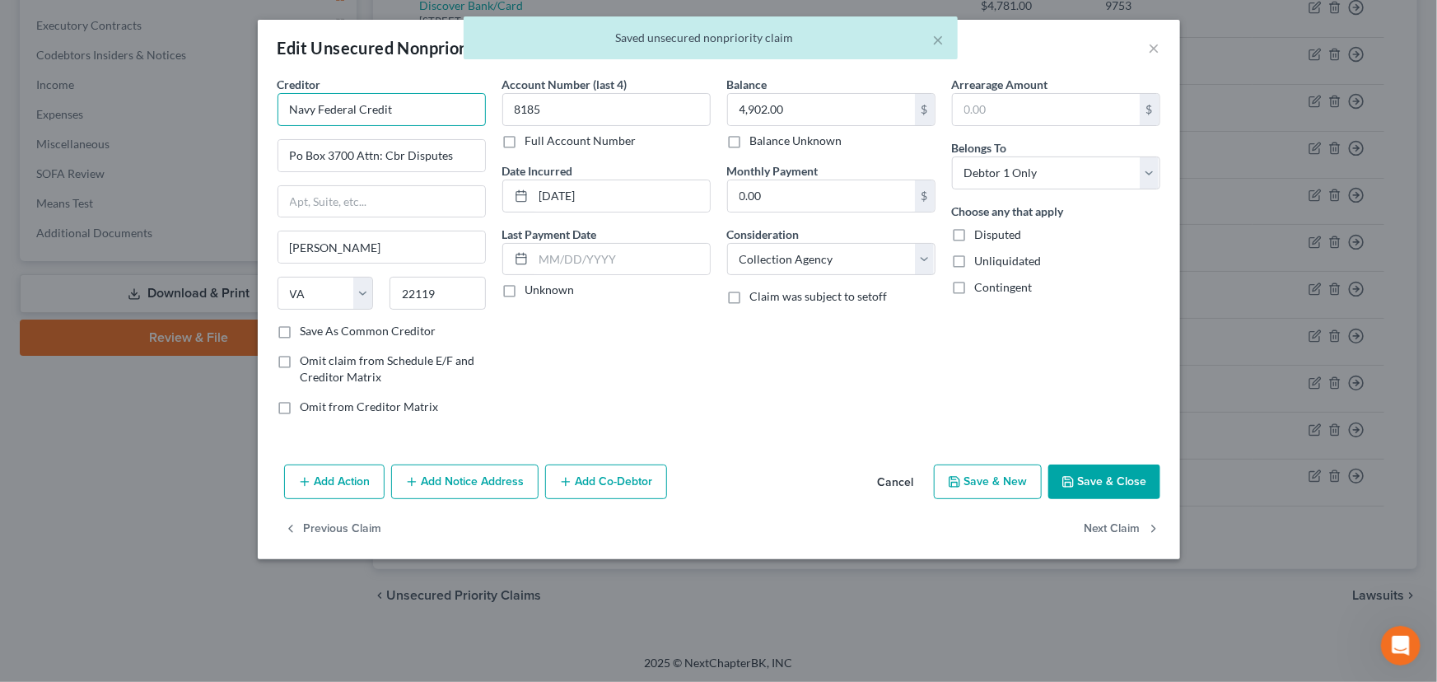
drag, startPoint x: 411, startPoint y: 107, endPoint x: 209, endPoint y: 115, distance: 201.9
click at [212, 110] on div "Edit Unsecured Nonpriority Claim × Creditor * Navy Federal Credit Po Box 3700 A…" at bounding box center [718, 341] width 1437 height 682
paste input "Union"
type input "Navy Federal Credit Union"
click at [377, 158] on input "Po Box 3700 Attn: Cbr Disputes" at bounding box center [381, 155] width 207 height 31
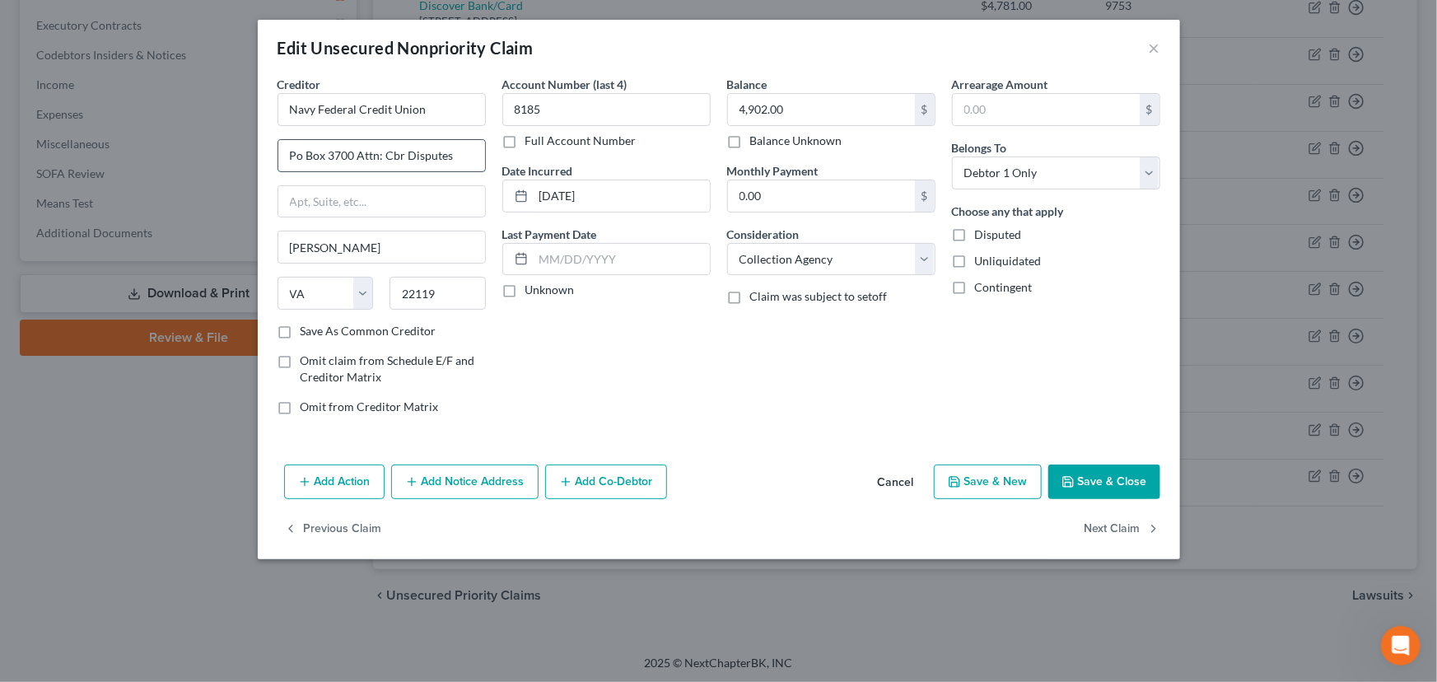
drag, startPoint x: 355, startPoint y: 153, endPoint x: 460, endPoint y: 156, distance: 104.6
click at [460, 156] on input "Po Box 3700 Attn: Cbr Disputes" at bounding box center [381, 155] width 207 height 31
click at [313, 207] on input "text" at bounding box center [381, 201] width 207 height 31
paste input "Attn: Cbr Disputes"
type input "Attn: Cbr Disputes"
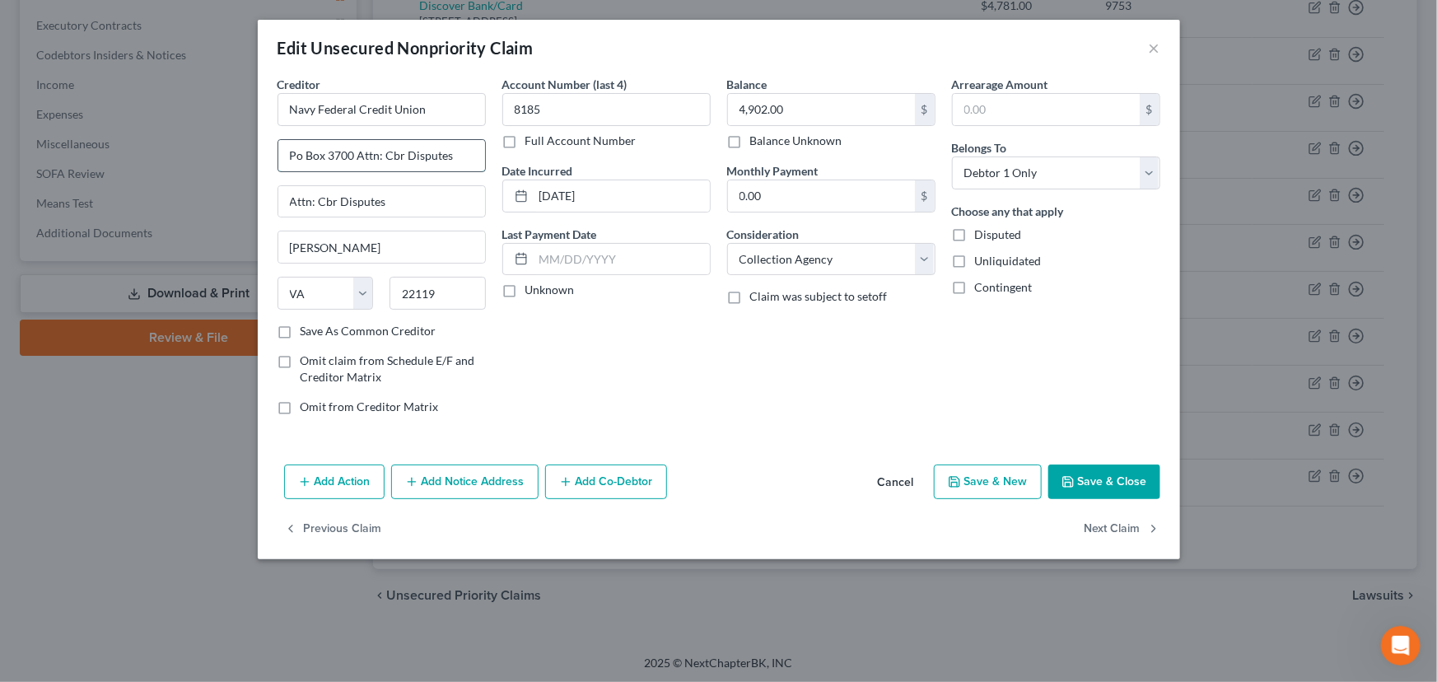
drag, startPoint x: 358, startPoint y: 151, endPoint x: 469, endPoint y: 166, distance: 112.2
click at [469, 166] on input "Po Box 3700 Attn: Cbr Disputes" at bounding box center [381, 155] width 207 height 31
drag, startPoint x: 455, startPoint y: 156, endPoint x: 358, endPoint y: 154, distance: 97.2
click at [358, 154] on input "PO Box 3700 Attn: Cbr Disputes" at bounding box center [381, 155] width 207 height 31
type input "PO Box 3700"
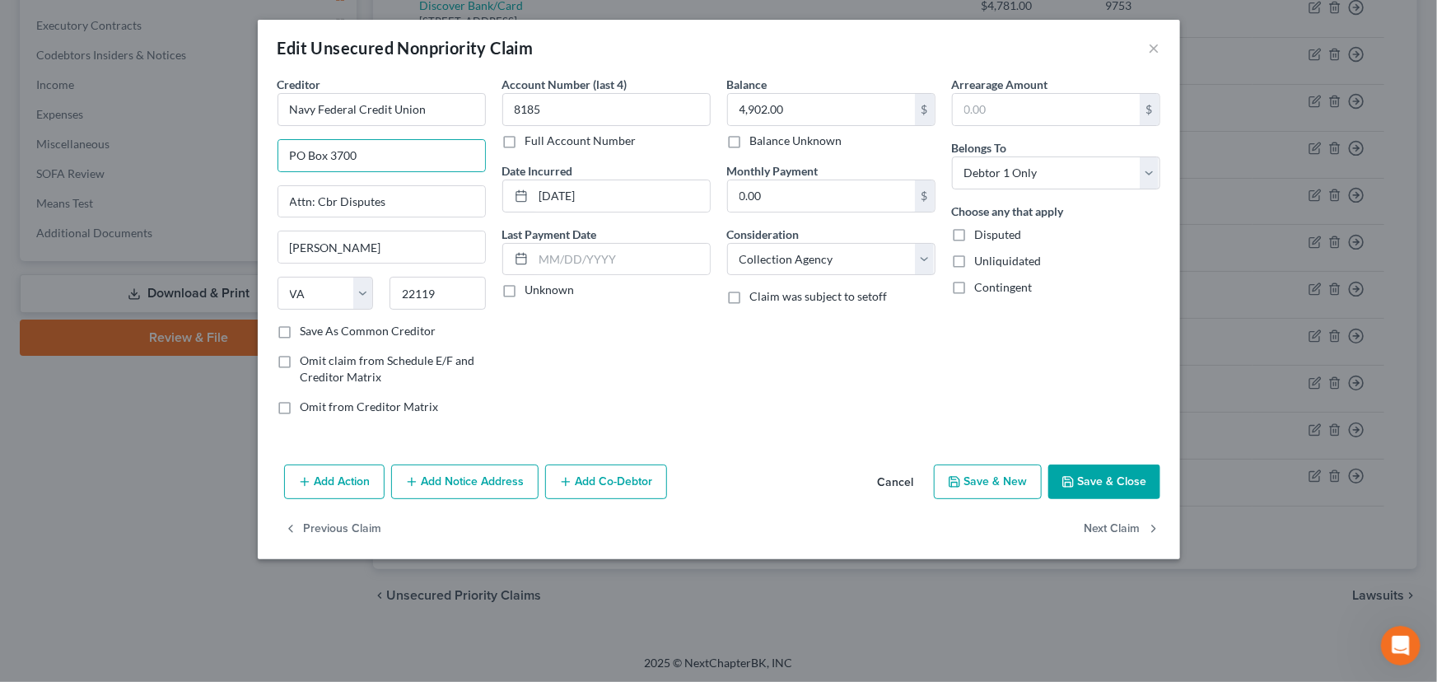
click at [595, 399] on div "Account Number (last 4) 8185 Full Account Number Date Incurred 06-07-2021 Last …" at bounding box center [606, 252] width 225 height 352
click at [525, 289] on label "Unknown" at bounding box center [549, 290] width 49 height 16
click at [532, 289] on input "Unknown" at bounding box center [537, 287] width 11 height 11
checkbox input "true"
click at [1104, 476] on button "Save & Close" at bounding box center [1104, 481] width 112 height 35
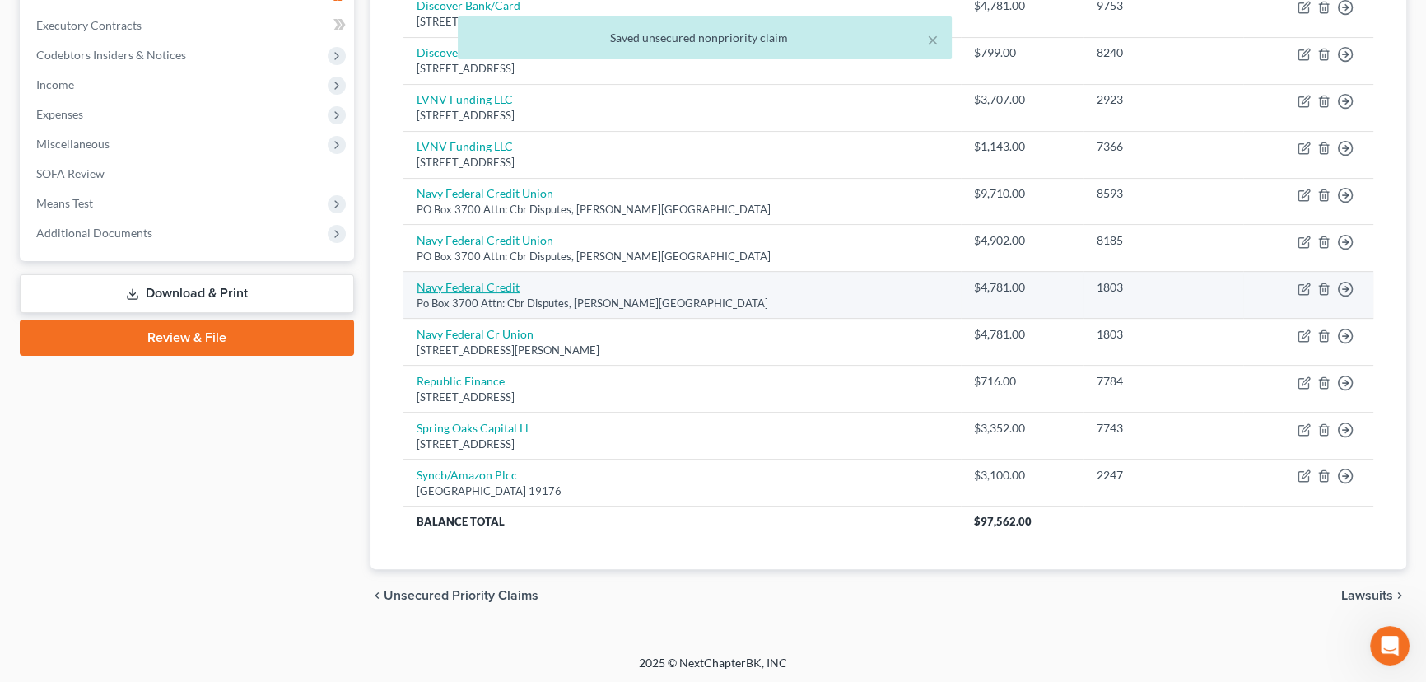
click at [508, 281] on link "Navy Federal Credit" at bounding box center [468, 287] width 103 height 14
select select "48"
select select "1"
select select "0"
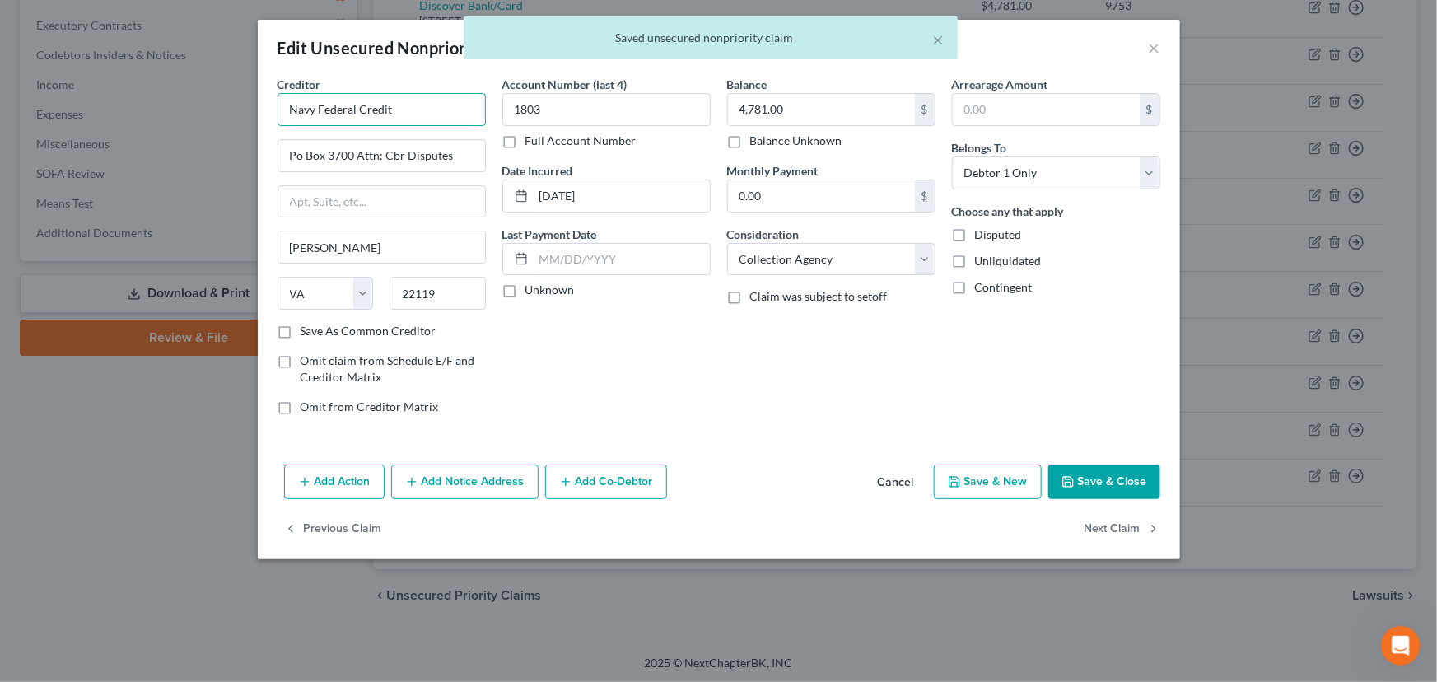
drag, startPoint x: 422, startPoint y: 109, endPoint x: 219, endPoint y: 127, distance: 204.2
click at [218, 125] on div "Edit Unsecured Nonpriority Claim × Creditor * Navy Federal Credit Po Box 3700 A…" at bounding box center [718, 341] width 1437 height 682
paste input "Attn: Cbr Disputes"
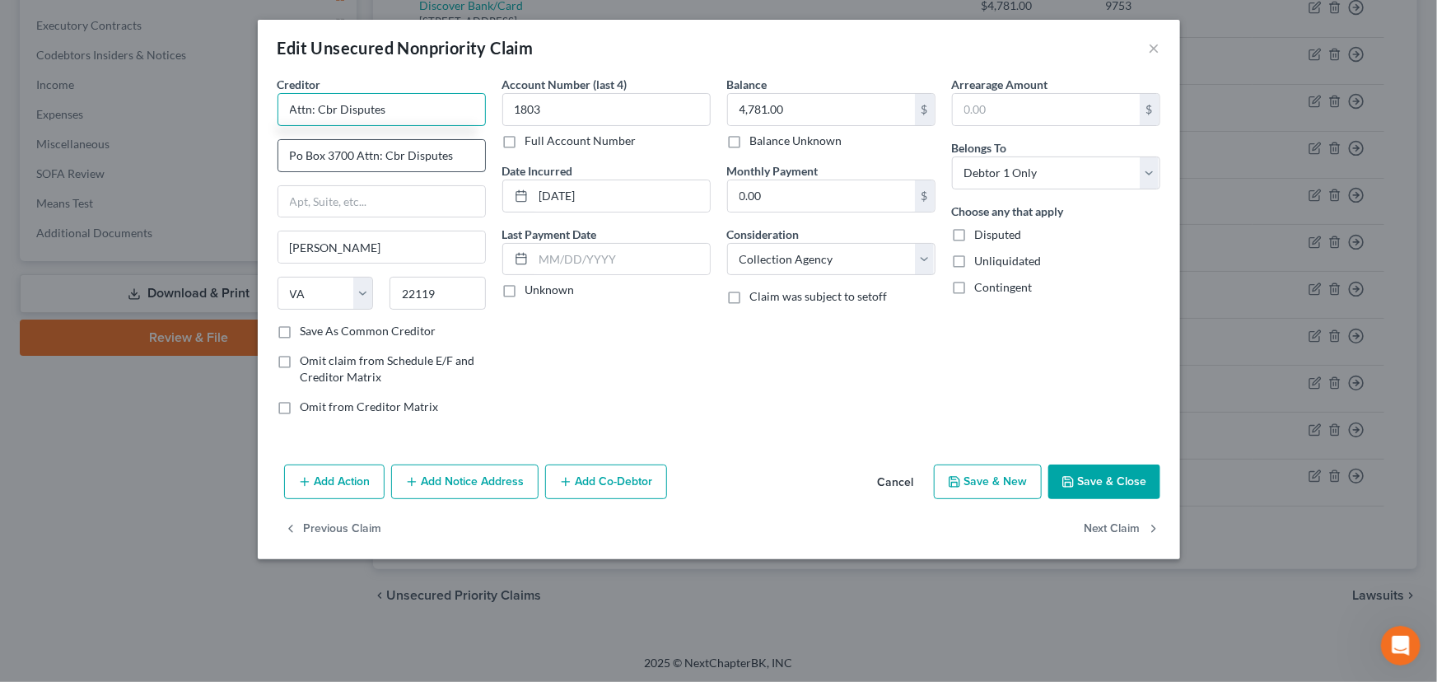
type input "Navy Federal Credit"
click at [390, 119] on input "Navy Federal Credit" at bounding box center [382, 109] width 208 height 33
click at [399, 116] on input "Navy Federal Credit" at bounding box center [382, 109] width 208 height 33
click at [589, 369] on div "Account Number (last 4) 1803 Full Account Number Date Incurred 01-05-2022 Last …" at bounding box center [606, 252] width 225 height 352
type input "Navy Federal Credit Union"
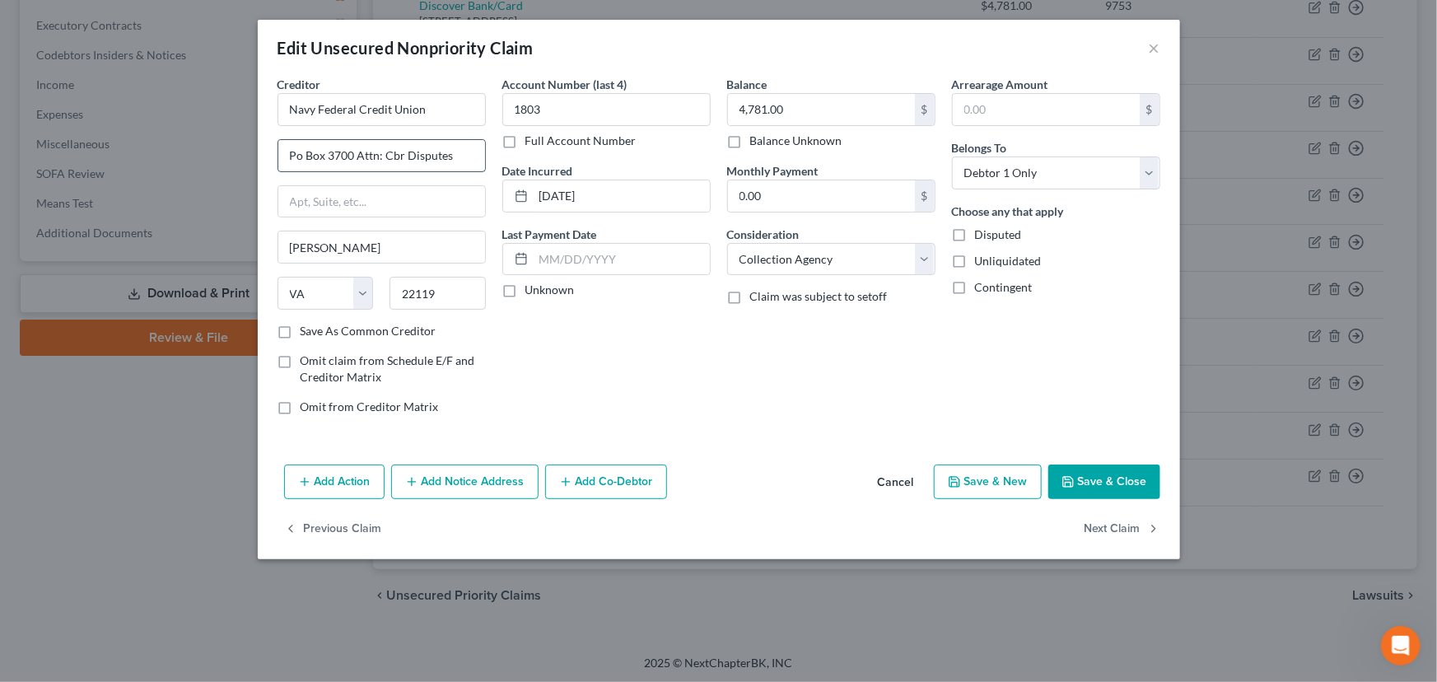
drag, startPoint x: 357, startPoint y: 158, endPoint x: 448, endPoint y: 155, distance: 91.5
click at [448, 155] on input "Po Box 3700 Attn: Cbr Disputes" at bounding box center [381, 155] width 207 height 31
click at [312, 198] on input "text" at bounding box center [381, 201] width 207 height 31
paste input "Attn: Cbr Disputes"
type input "Attn: Cbr Disputes"
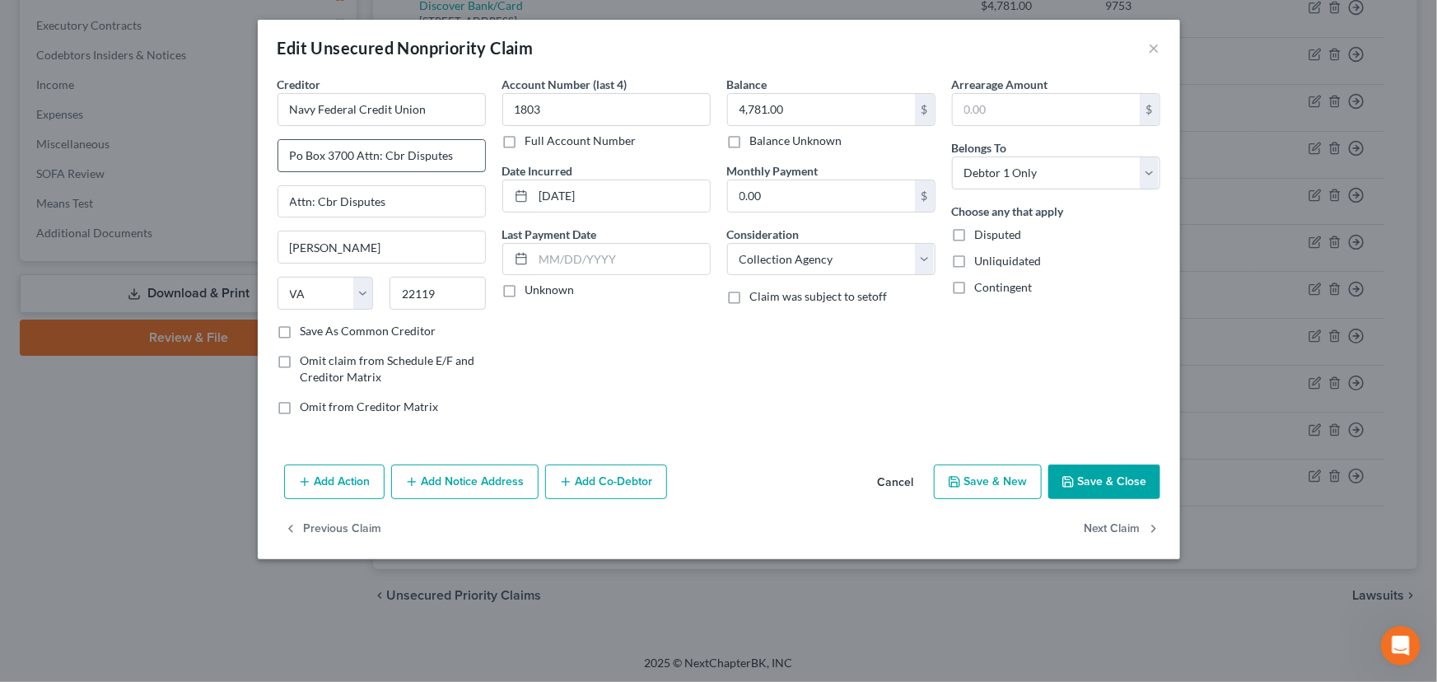
drag, startPoint x: 357, startPoint y: 152, endPoint x: 437, endPoint y: 150, distance: 79.9
click at [437, 150] on input "Po Box 3700 Attn: Cbr Disputes" at bounding box center [381, 155] width 207 height 31
type input "PO Box 3700"
click at [563, 353] on div "Account Number (last 4) 1803 Full Account Number Date Incurred 01-05-2022 Last …" at bounding box center [606, 252] width 225 height 352
click at [525, 296] on label "Unknown" at bounding box center [549, 290] width 49 height 16
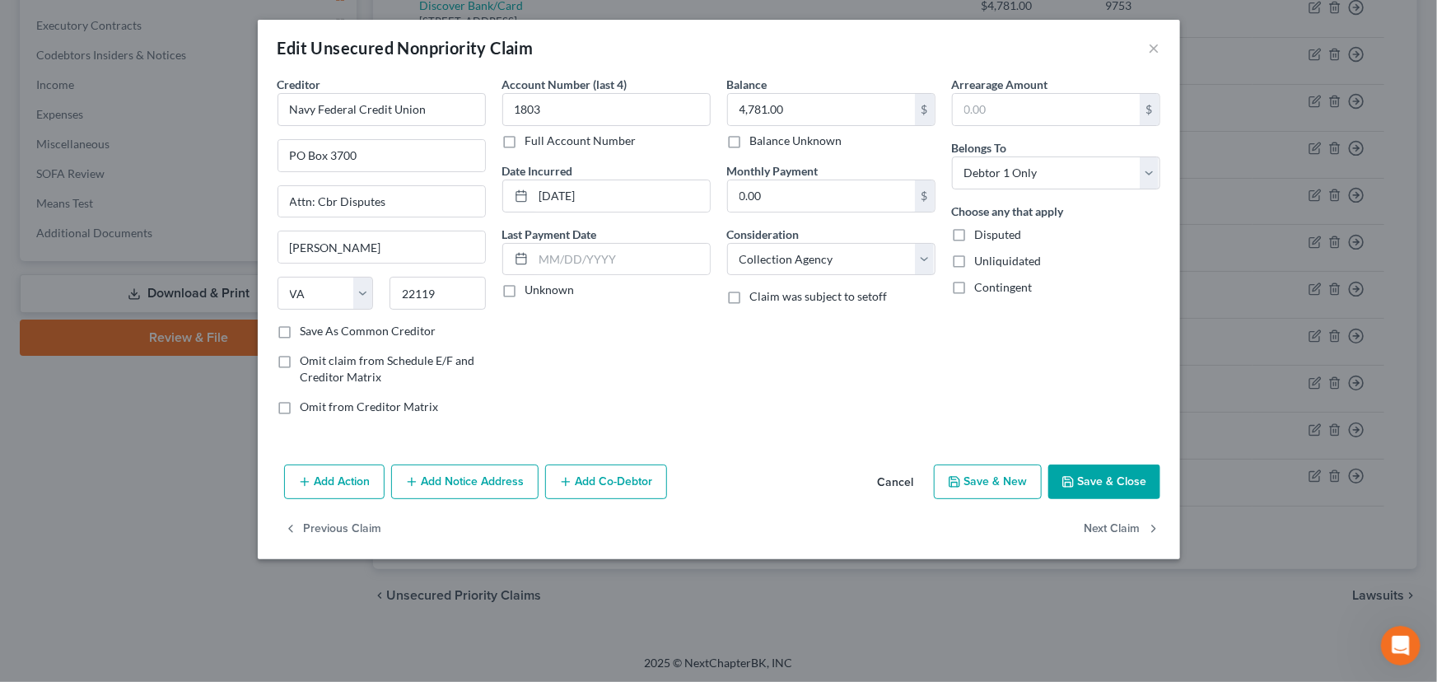
click at [532, 292] on input "Unknown" at bounding box center [537, 287] width 11 height 11
checkbox input "true"
drag, startPoint x: 1101, startPoint y: 482, endPoint x: 1062, endPoint y: 482, distance: 38.7
click at [1102, 482] on button "Save & Close" at bounding box center [1104, 481] width 112 height 35
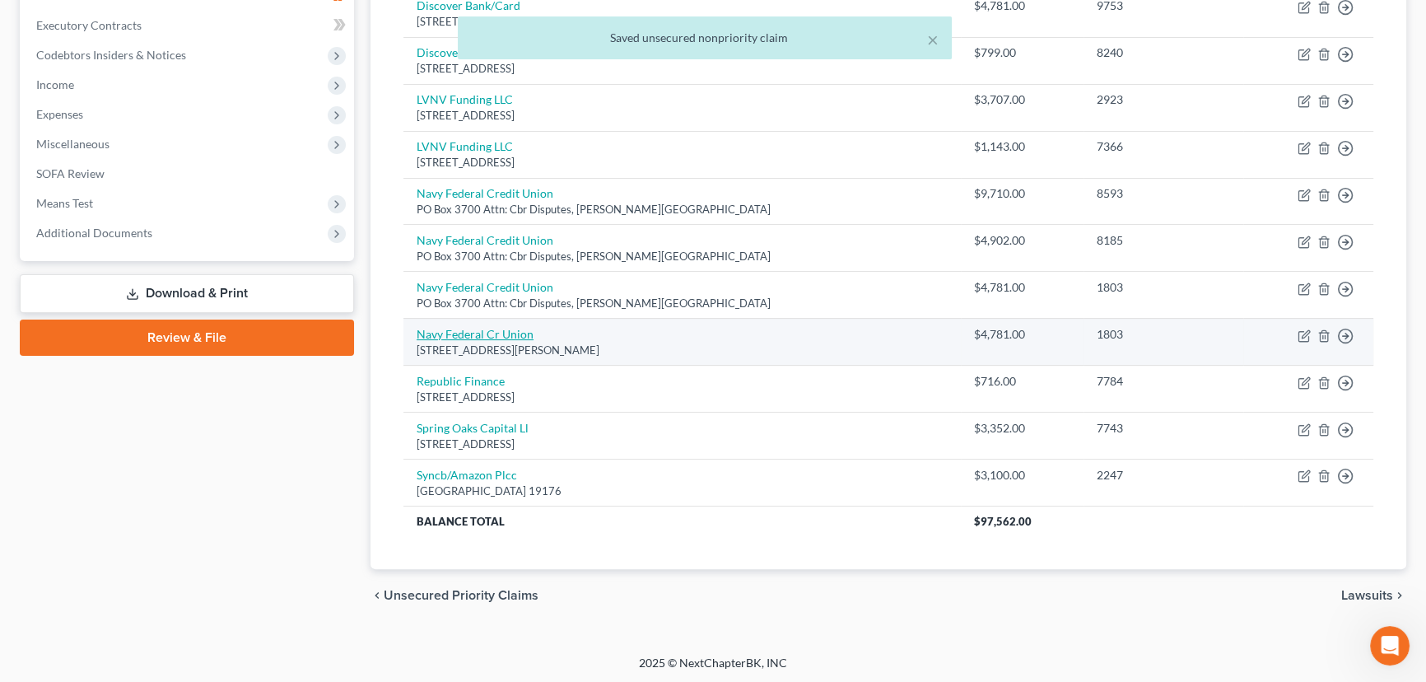
click at [505, 332] on link "Navy Federal Cr Union" at bounding box center [475, 334] width 117 height 14
select select "48"
select select "0"
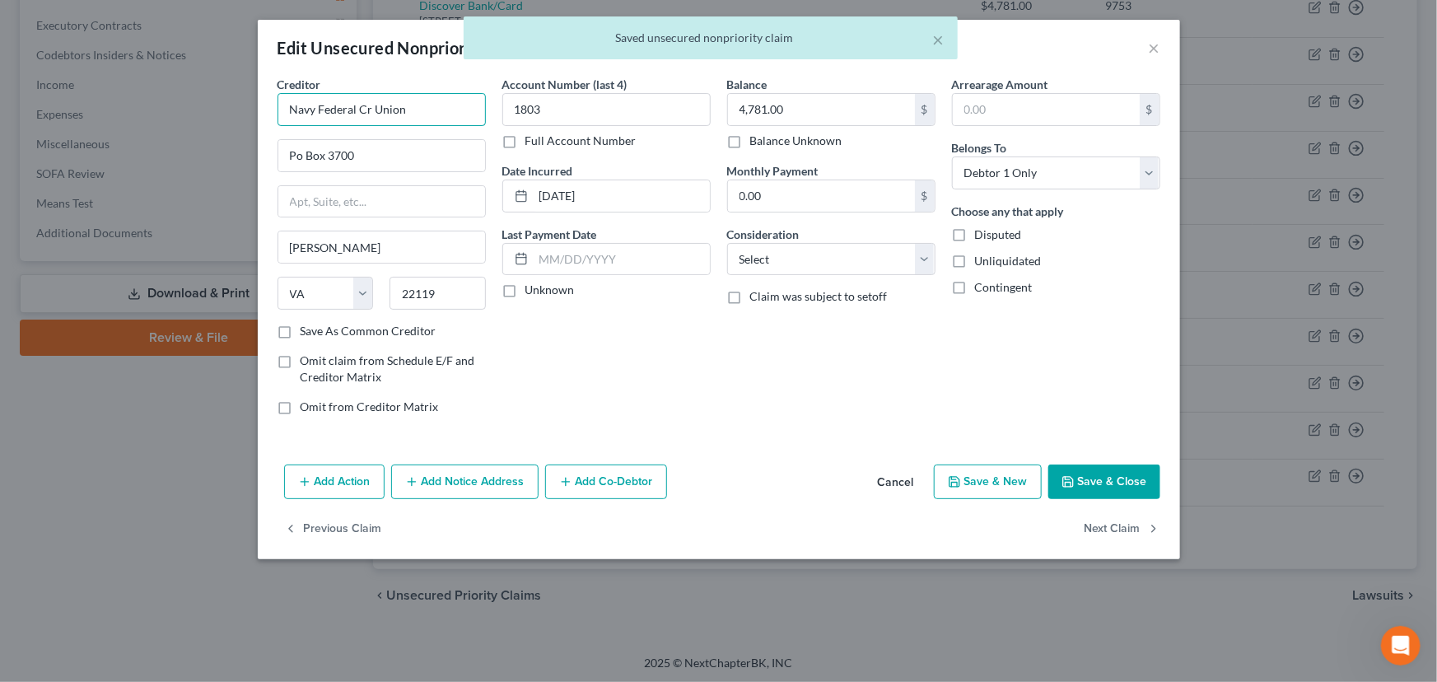
click at [367, 105] on input "Navy Federal Cr Union" at bounding box center [382, 109] width 208 height 33
click at [370, 107] on input "Navy Federal Cr Union" at bounding box center [382, 109] width 208 height 33
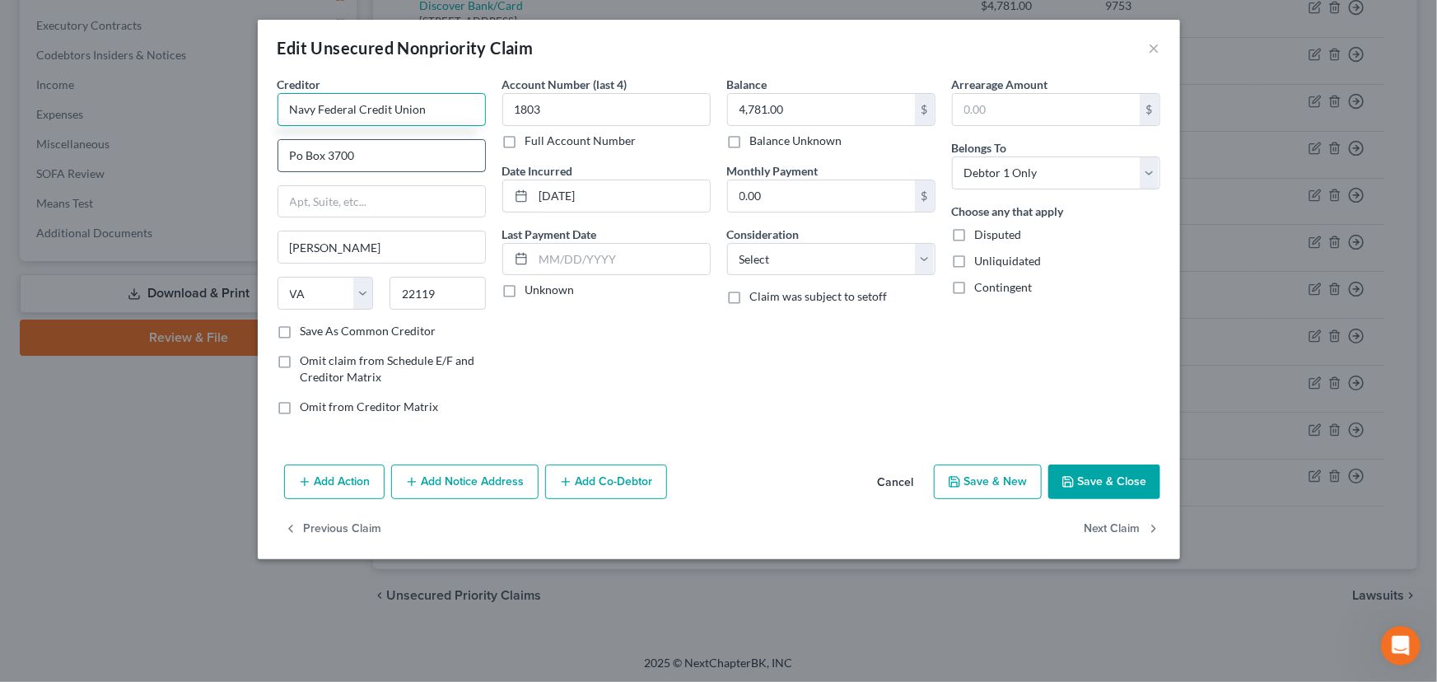
type input "Navy Federal Credit Union"
click at [369, 163] on input "Po Box 3700" at bounding box center [381, 155] width 207 height 31
type input "PO Box 3700"
click at [525, 287] on label "Unknown" at bounding box center [549, 290] width 49 height 16
click at [532, 287] on input "Unknown" at bounding box center [537, 287] width 11 height 11
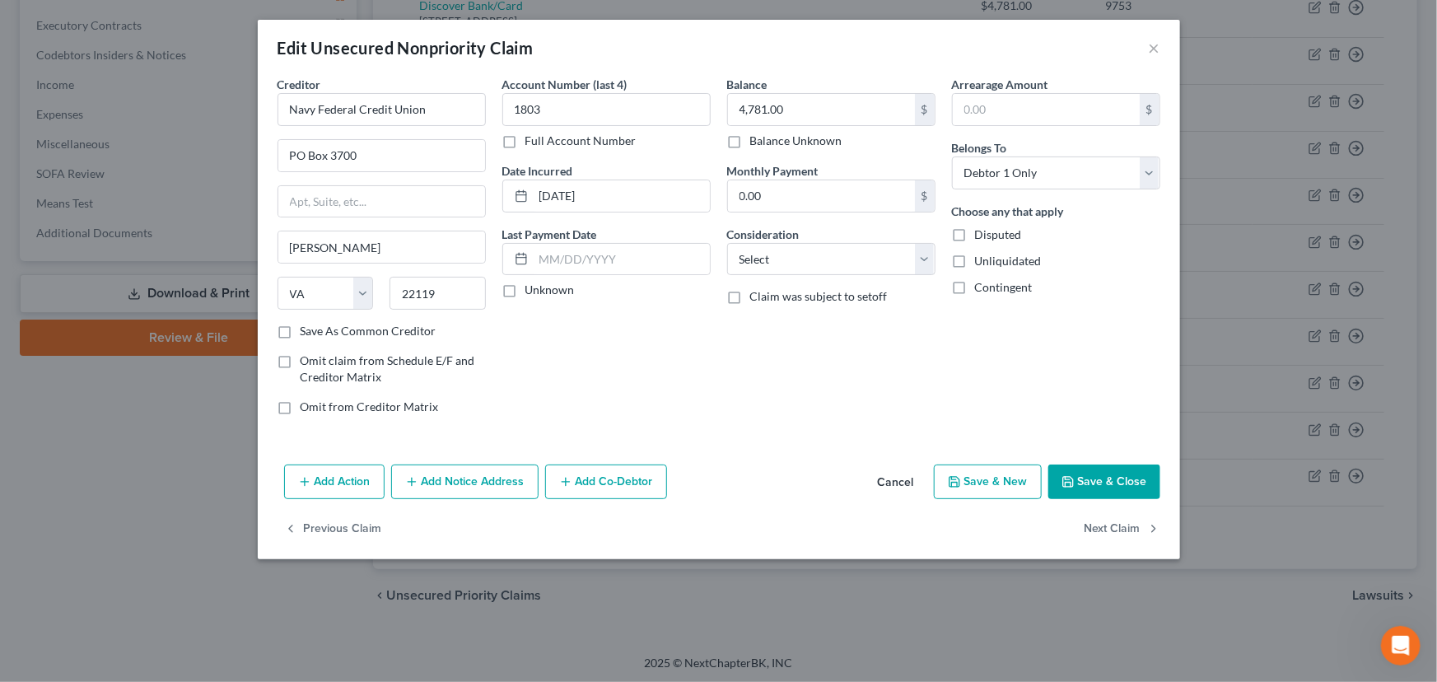
checkbox input "true"
click at [754, 266] on select "Select Cable / Satellite Services Collection Agency Credit Card Debt Debt Couns…" at bounding box center [831, 259] width 208 height 33
select select "10"
click at [727, 243] on select "Select Cable / Satellite Services Collection Agency Credit Card Debt Debt Couns…" at bounding box center [831, 259] width 208 height 33
click at [880, 422] on div "Balance 4,781.00 $ Balance Unknown Balance Undetermined 4,781.00 $ Balance Unkn…" at bounding box center [831, 252] width 225 height 352
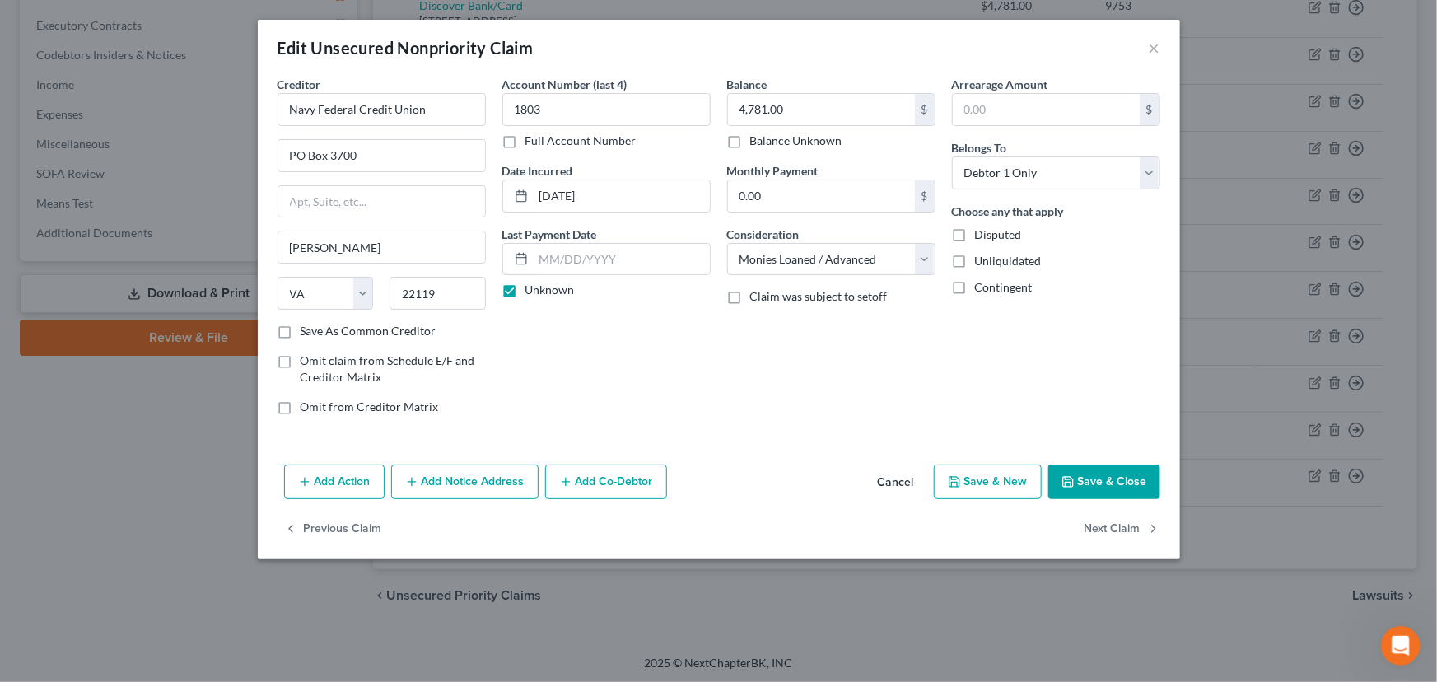
click at [1087, 478] on button "Save & Close" at bounding box center [1104, 481] width 112 height 35
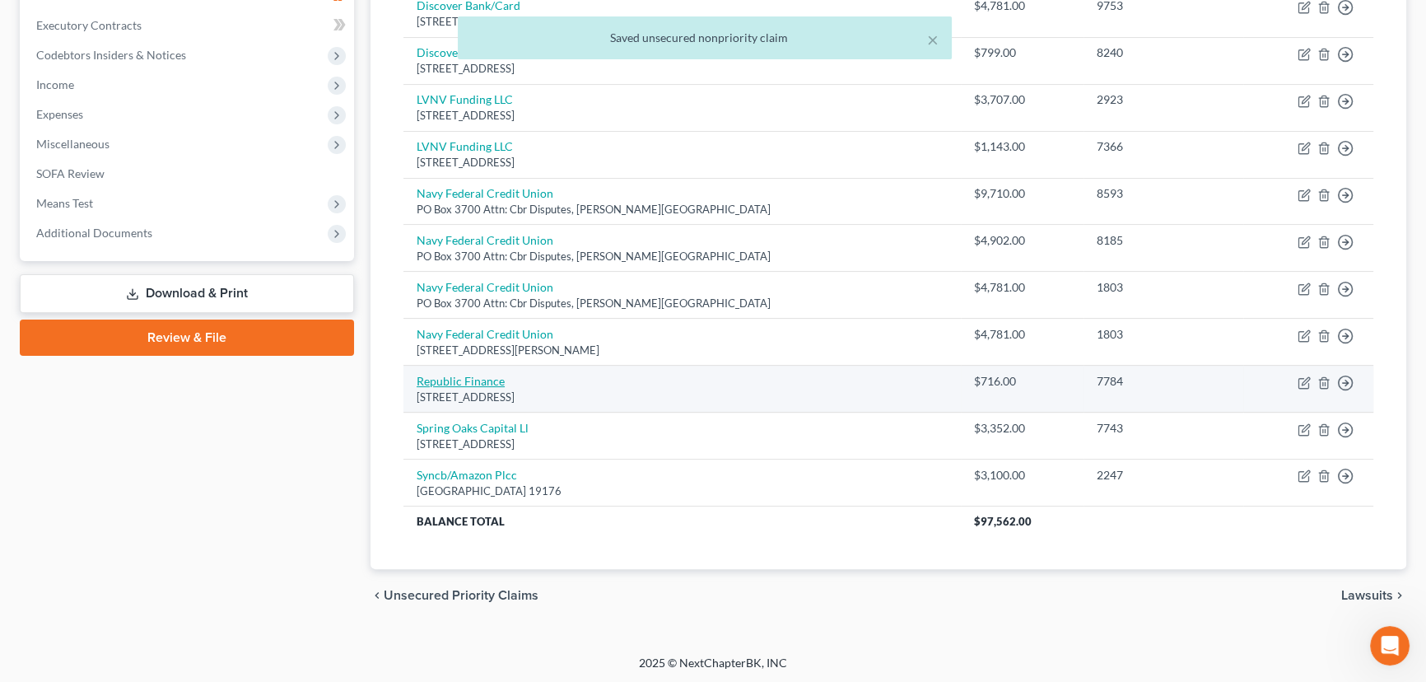
click at [482, 376] on link "Republic Finance" at bounding box center [461, 381] width 88 height 14
select select "19"
select select "1"
select select "0"
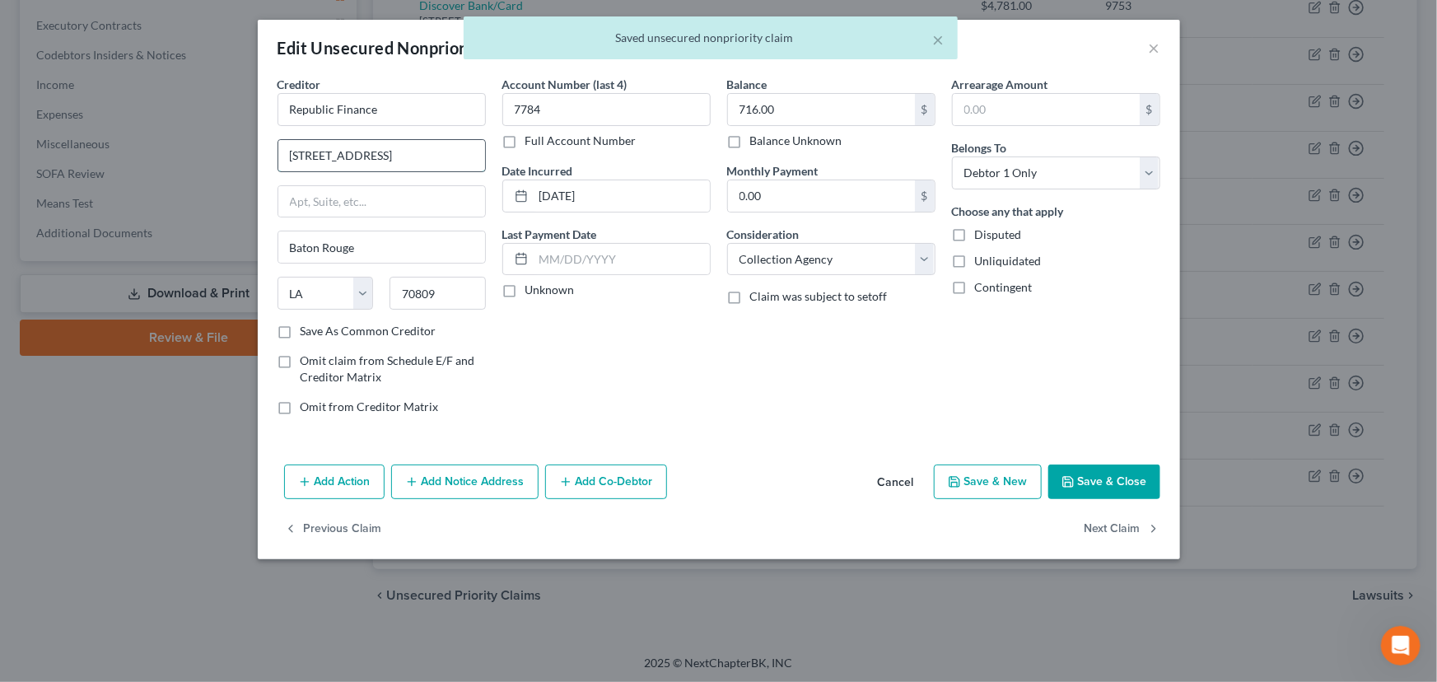
drag, startPoint x: 395, startPoint y: 158, endPoint x: 447, endPoint y: 157, distance: 51.9
click at [447, 157] on input "7031 Commerce Cir Ste 100" at bounding box center [381, 155] width 207 height 31
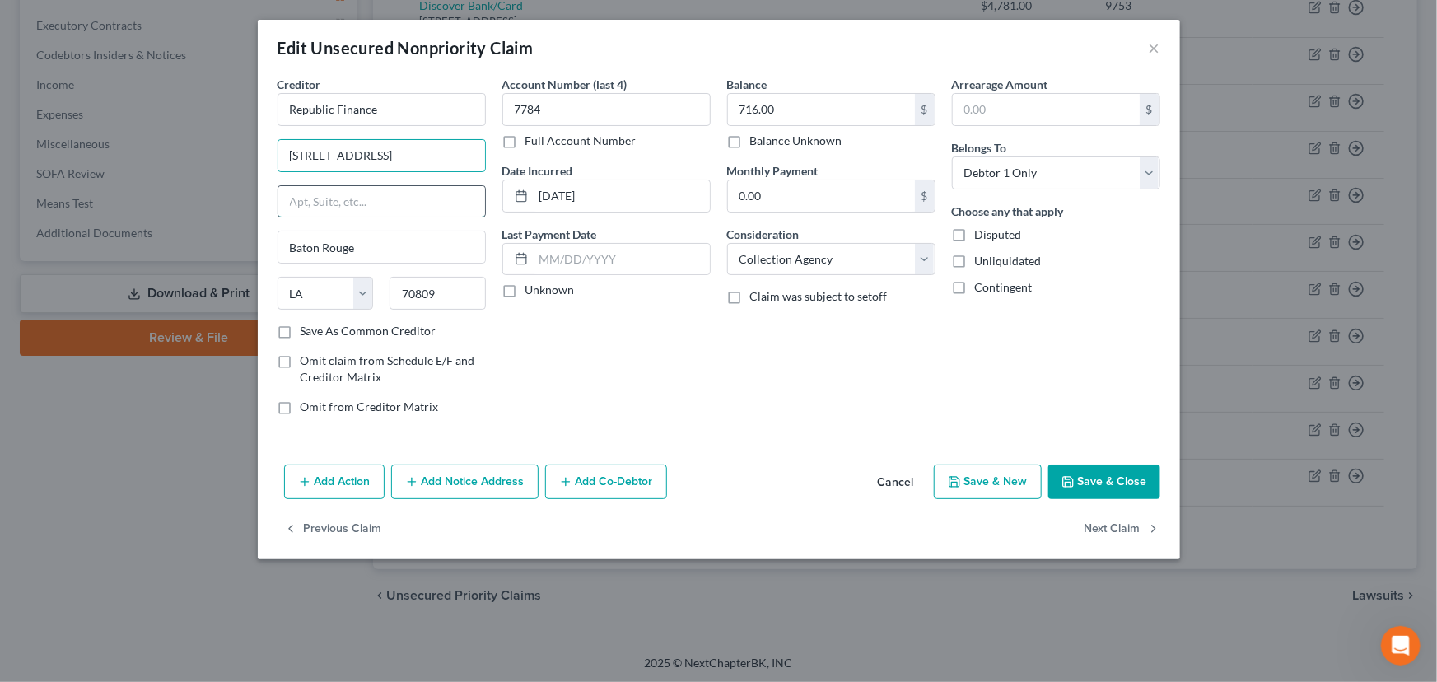
click at [419, 205] on input "text" at bounding box center [381, 201] width 207 height 31
paste input "Ste 100"
type input "Ste 100"
drag, startPoint x: 395, startPoint y: 151, endPoint x: 465, endPoint y: 149, distance: 70.0
click at [465, 149] on input "7031 Commerce Cir Ste 100" at bounding box center [381, 155] width 207 height 31
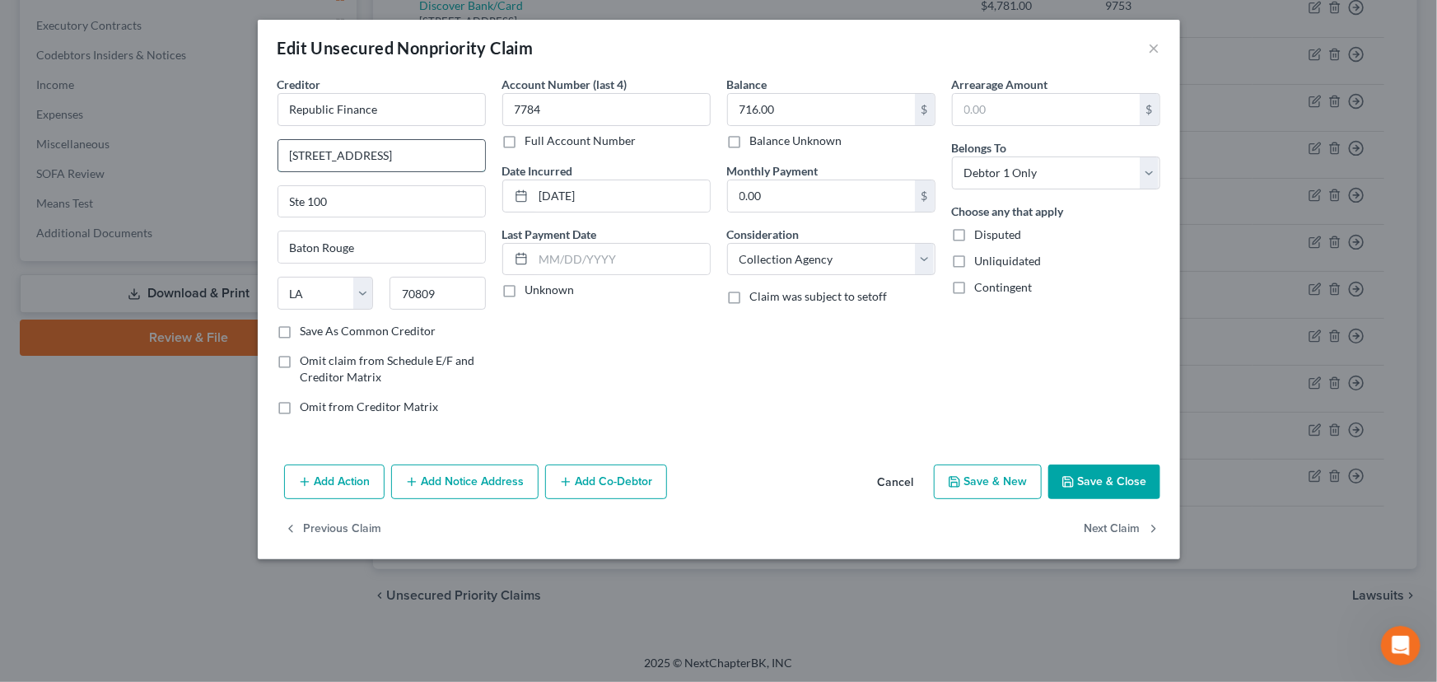
type input "7031 Commerce Circuit"
click at [386, 212] on input "Ste 100" at bounding box center [381, 201] width 207 height 31
type input "Suite 100"
click at [553, 345] on div "Account Number (last 4) 7784 Full Account Number Date Incurred 10-13-2022 Last …" at bounding box center [606, 252] width 225 height 352
click at [525, 292] on label "Unknown" at bounding box center [549, 290] width 49 height 16
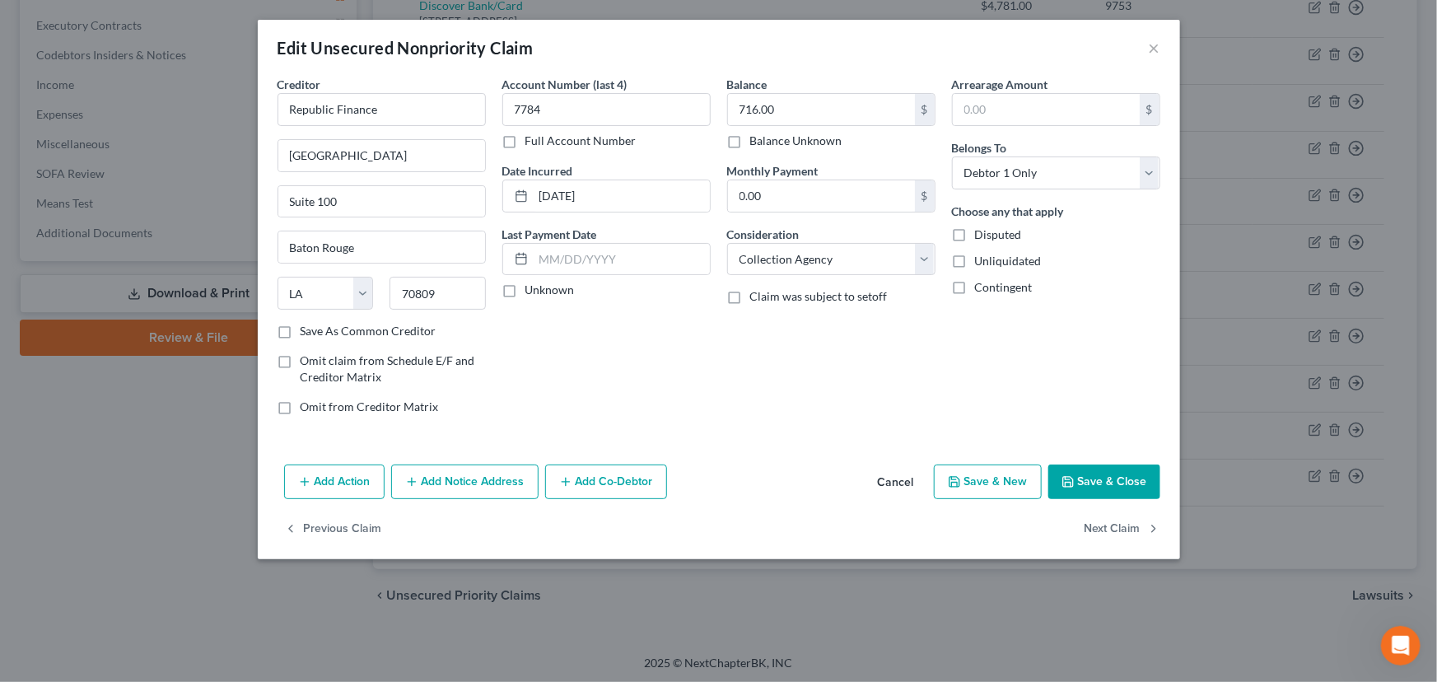
click at [532, 292] on input "Unknown" at bounding box center [537, 287] width 11 height 11
checkbox input "true"
click at [1071, 469] on button "Save & Close" at bounding box center [1104, 481] width 112 height 35
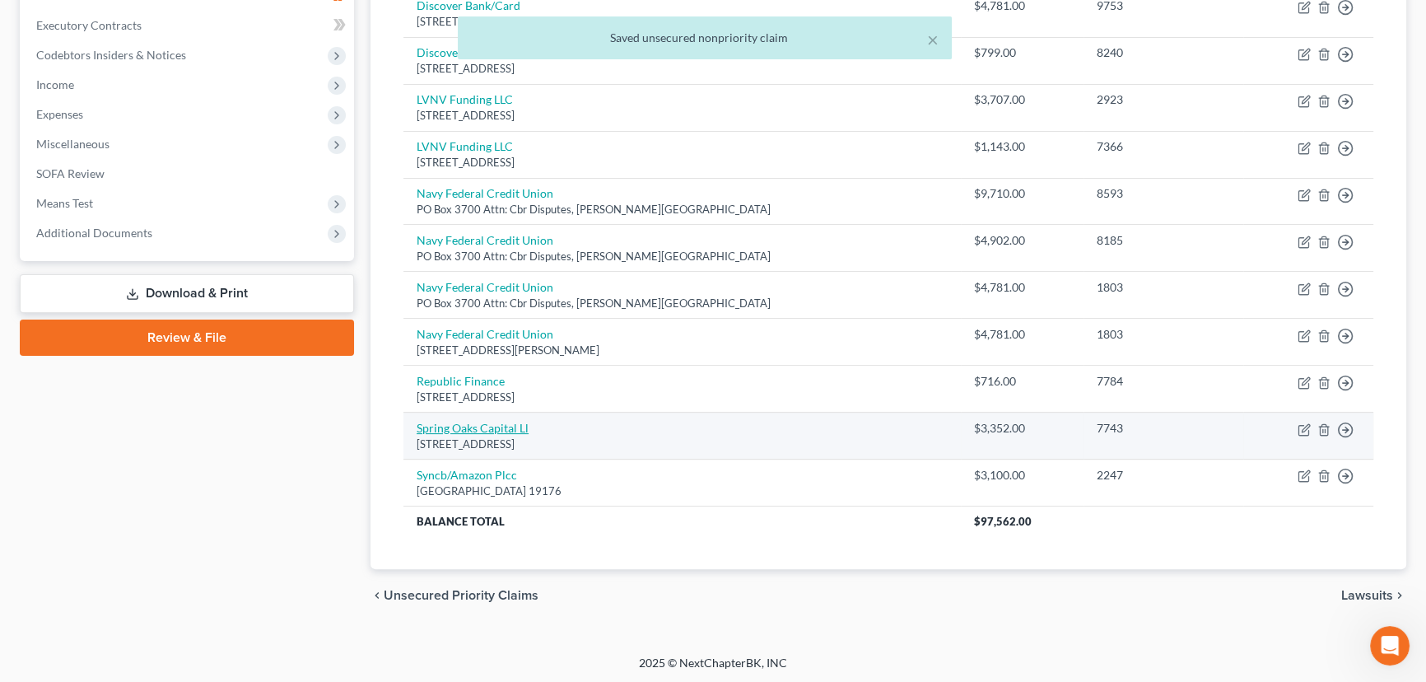
click at [494, 432] on link "Spring Oaks Capital Ll" at bounding box center [473, 428] width 112 height 14
select select "48"
select select "0"
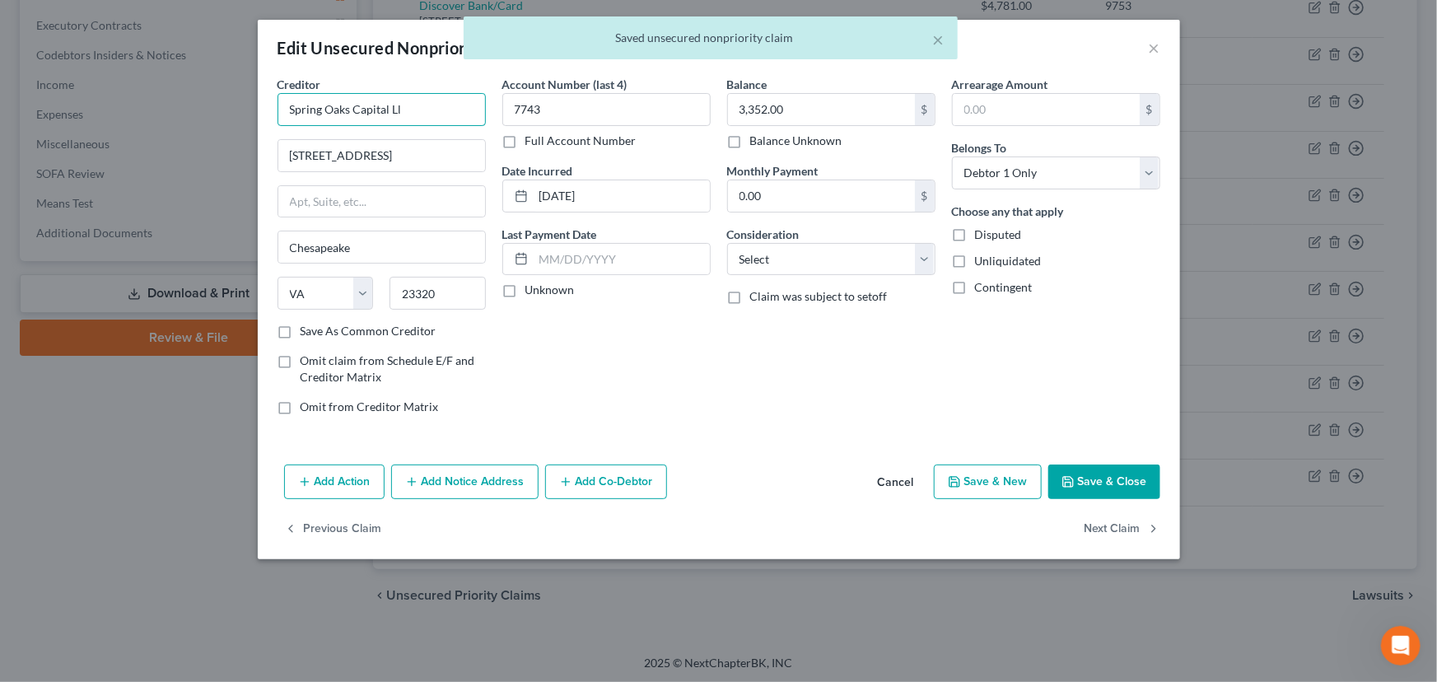
click at [415, 113] on input "Spring Oaks Capital Ll" at bounding box center [382, 109] width 208 height 33
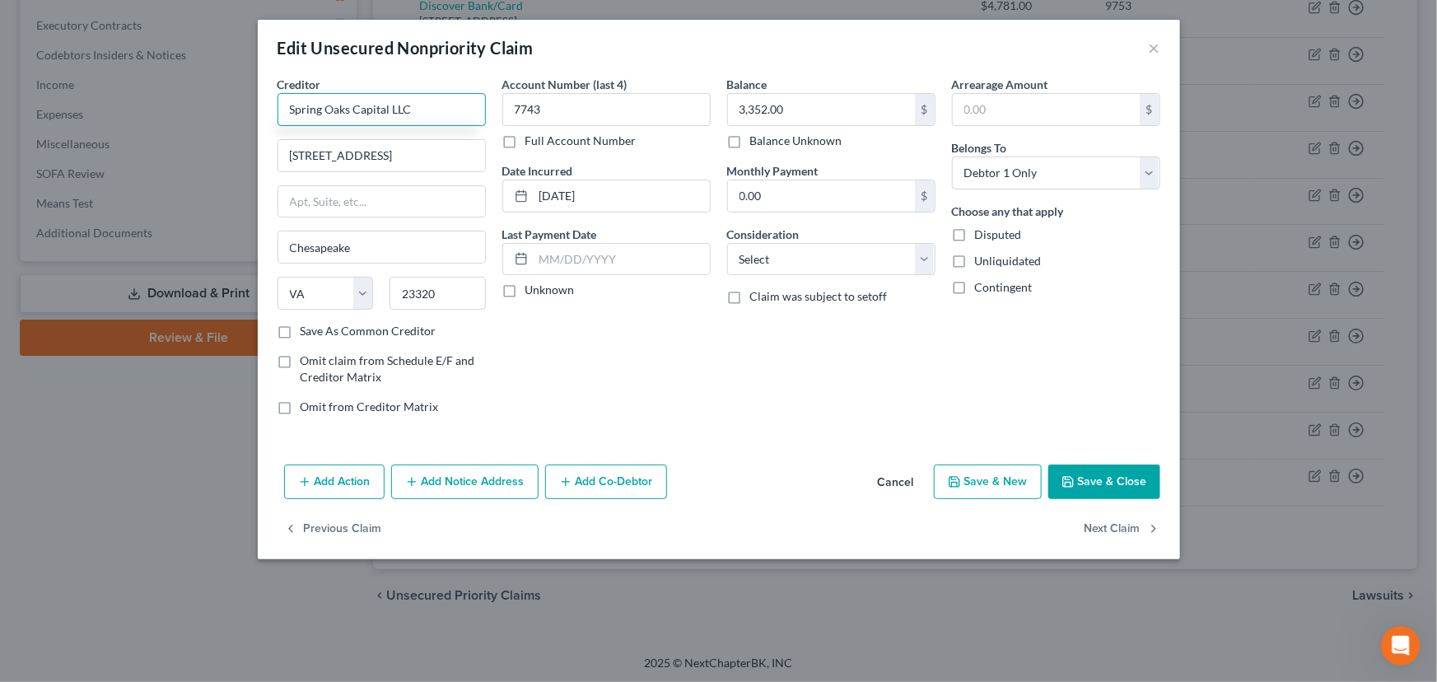
type input "Spring Oaks Capital LLC"
click at [533, 333] on div "Account Number (last 4) 7743 Full Account Number Date Incurred 04-30-2025 Last …" at bounding box center [606, 252] width 225 height 352
click at [418, 158] on input "1400 Crossways Blvd Ste" at bounding box center [381, 155] width 207 height 31
type input "1400 Crossways Boulevard"
type input "Suite 1"
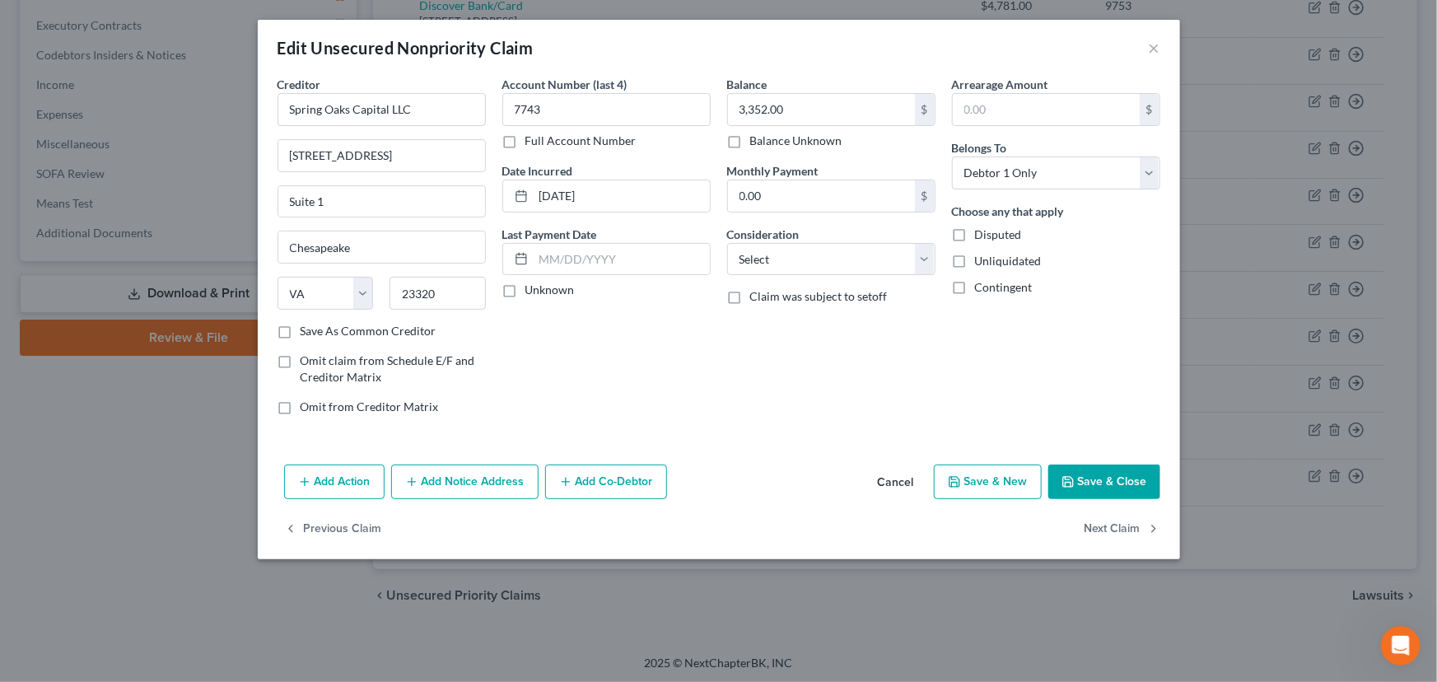
drag, startPoint x: 599, startPoint y: 385, endPoint x: 594, endPoint y: 373, distance: 12.5
click at [599, 385] on div "Account Number (last 4) 7743 Full Account Number Date Incurred 04-30-2025 Last …" at bounding box center [606, 252] width 225 height 352
click at [525, 296] on label "Unknown" at bounding box center [549, 290] width 49 height 16
click at [532, 292] on input "Unknown" at bounding box center [537, 287] width 11 height 11
checkbox input "true"
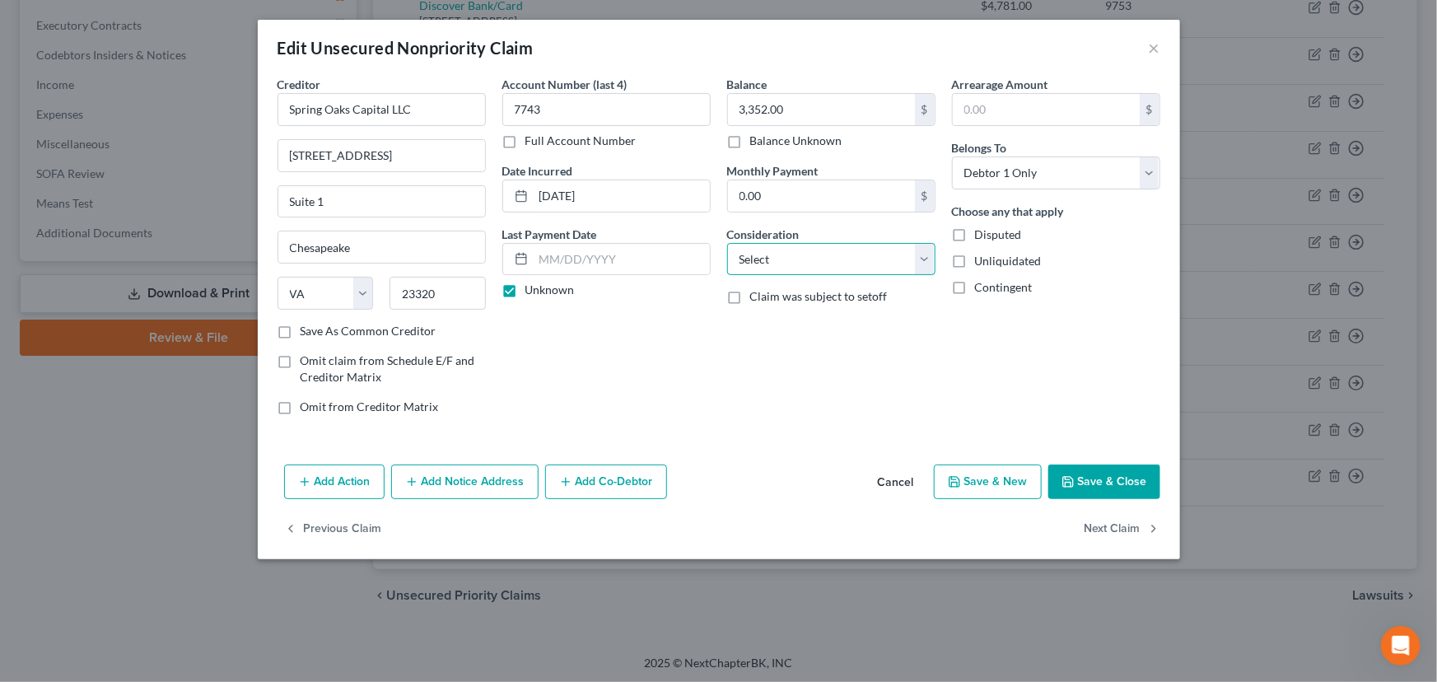
click at [750, 268] on select "Select Cable / Satellite Services Collection Agency Credit Card Debt Debt Couns…" at bounding box center [831, 259] width 208 height 33
select select "1"
click at [727, 243] on select "Select Cable / Satellite Services Collection Agency Credit Card Debt Debt Couns…" at bounding box center [831, 259] width 208 height 33
click at [837, 361] on div "Balance 3,352.00 $ Balance Unknown Balance Undetermined 3,352.00 $ Balance Unkn…" at bounding box center [831, 252] width 225 height 352
click at [1073, 478] on icon "button" at bounding box center [1068, 481] width 13 height 13
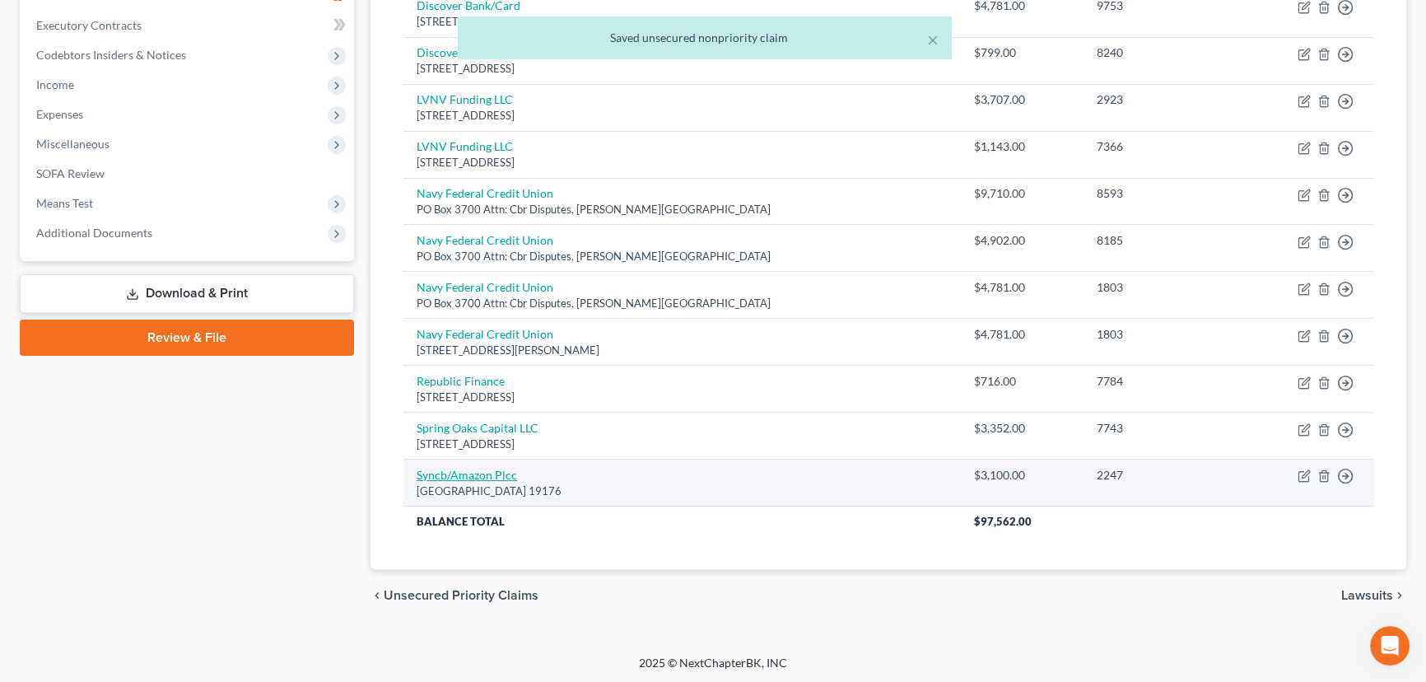
click at [492, 468] on link "Syncb/Amazon Plcc" at bounding box center [467, 475] width 100 height 14
select select "39"
select select "1"
select select "0"
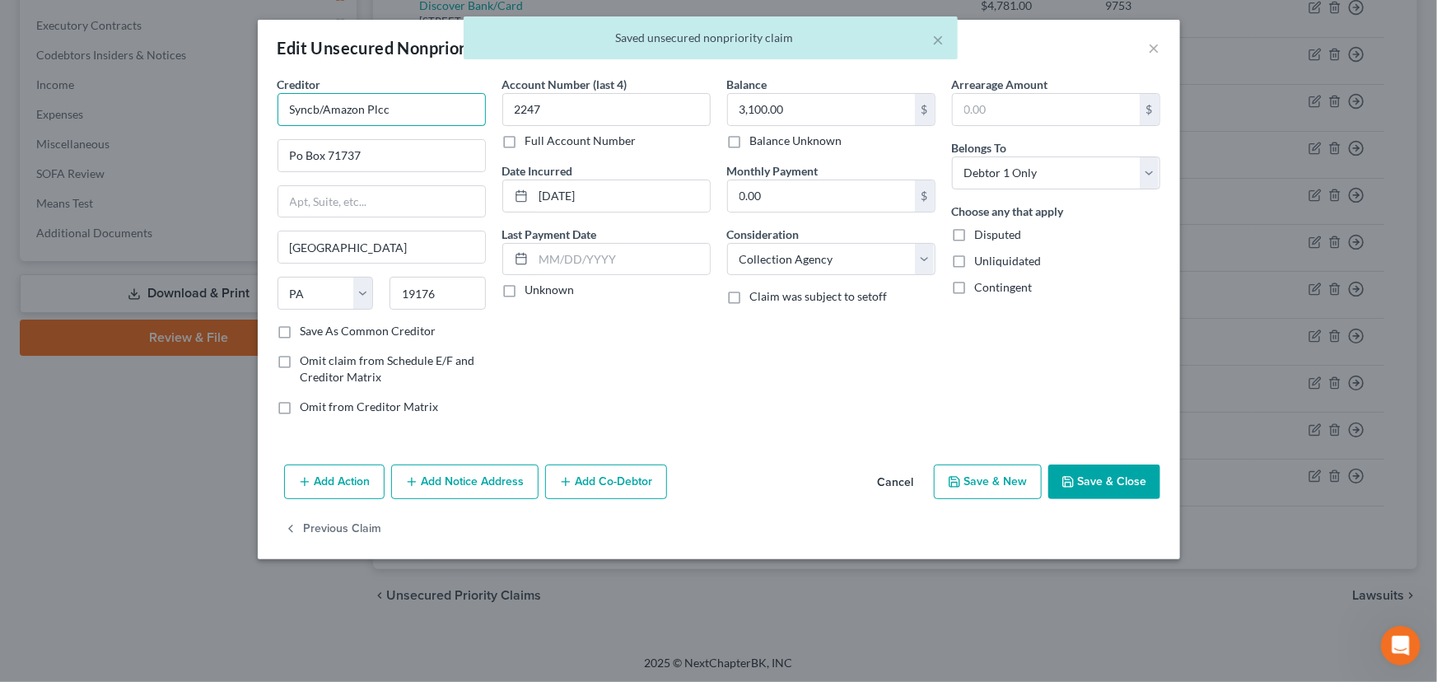
click at [320, 110] on input "Syncb/Amazon Plcc" at bounding box center [382, 109] width 208 height 33
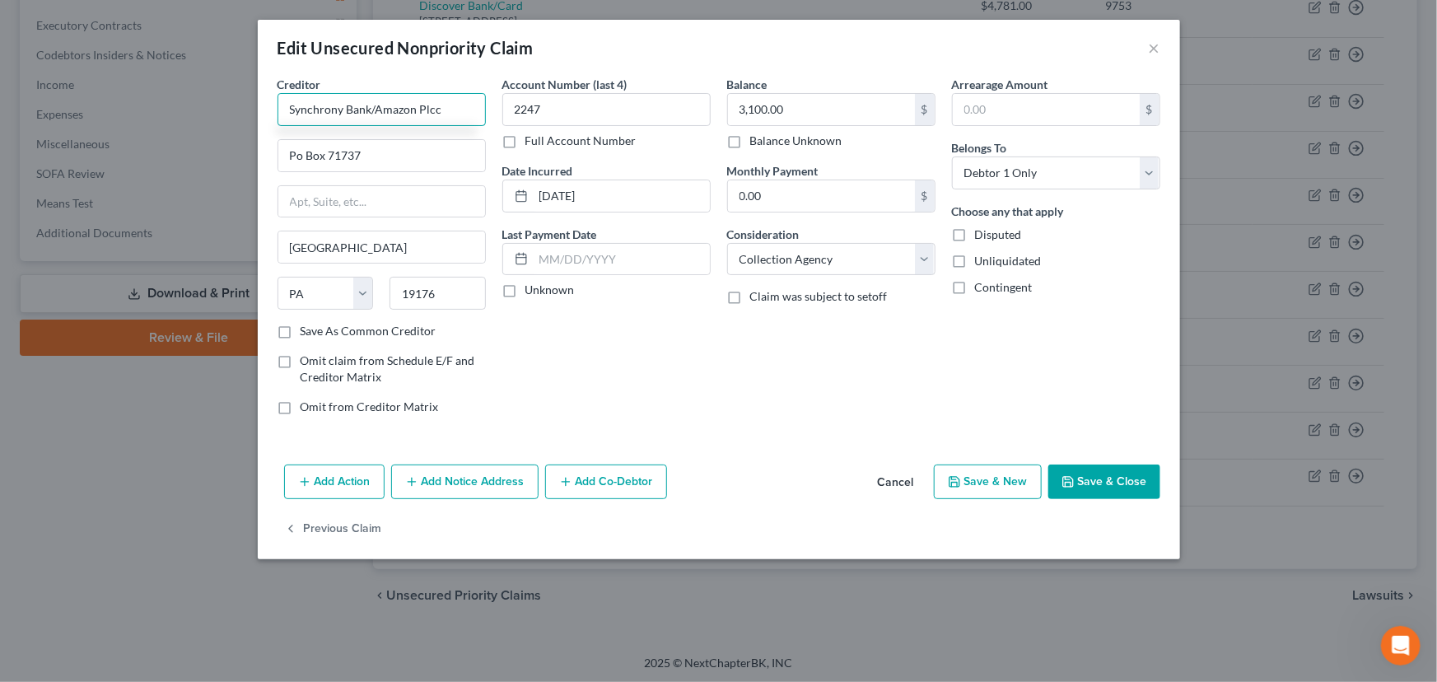
click at [449, 117] on input "Synchrony Bank/Amazon Plcc" at bounding box center [382, 109] width 208 height 33
drag, startPoint x: 450, startPoint y: 116, endPoint x: 373, endPoint y: 106, distance: 78.0
click at [373, 106] on input "Synchrony Bank/Amazon Plcc" at bounding box center [382, 109] width 208 height 33
click at [451, 119] on input "Synchrony Bank/Amazon Plcc" at bounding box center [382, 109] width 208 height 33
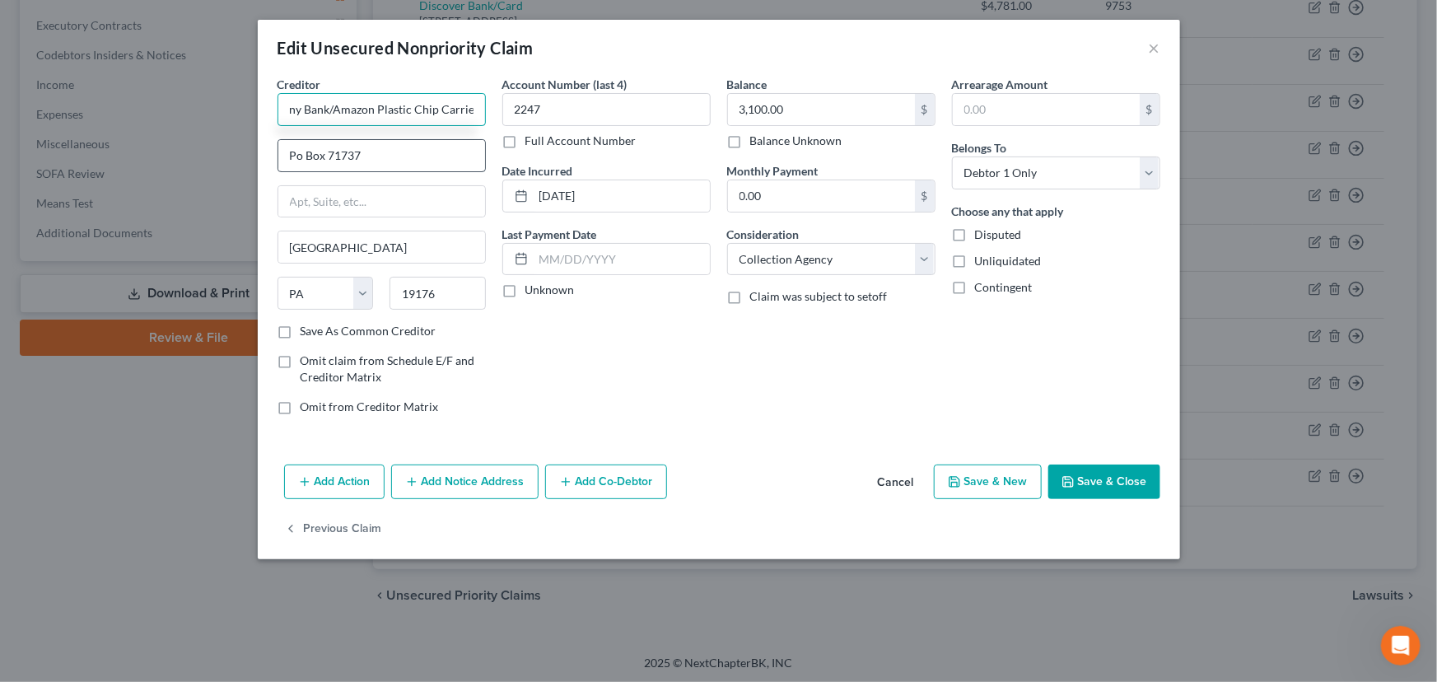
type input "Synchrony Bank/Amazon Plastic Chip Carrier"
click at [414, 157] on input "Po Box 71737" at bounding box center [381, 155] width 207 height 31
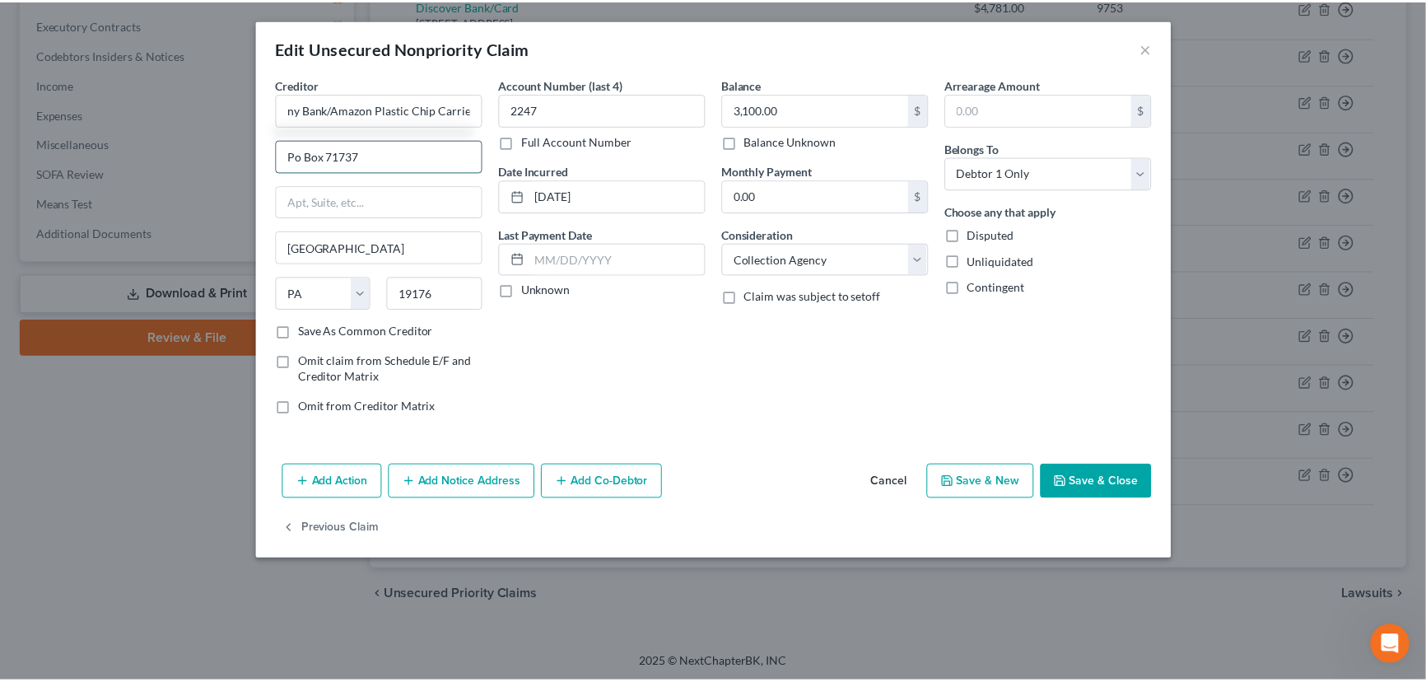
scroll to position [0, 0]
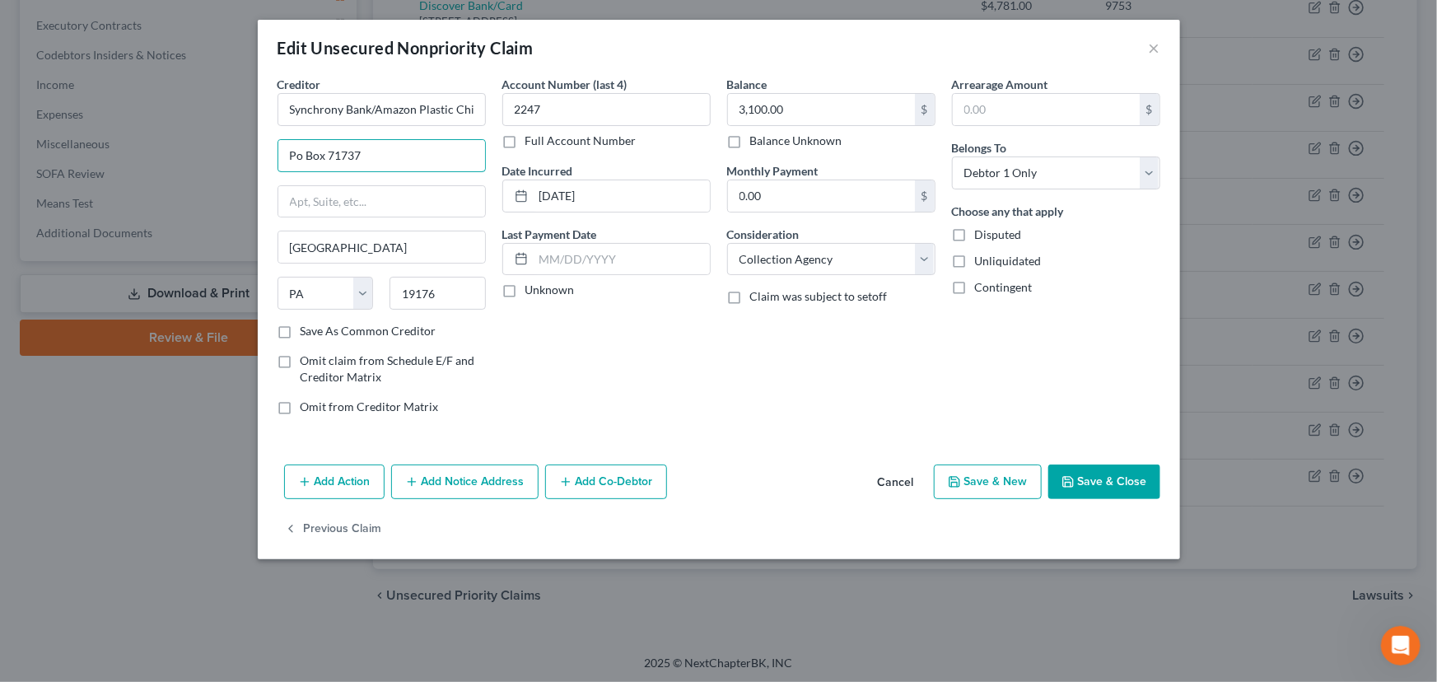
type input "PO Box 71737"
click at [525, 294] on label "Unknown" at bounding box center [549, 290] width 49 height 16
click at [532, 292] on input "Unknown" at bounding box center [537, 287] width 11 height 11
checkbox input "true"
click at [1095, 484] on button "Save & Close" at bounding box center [1104, 481] width 112 height 35
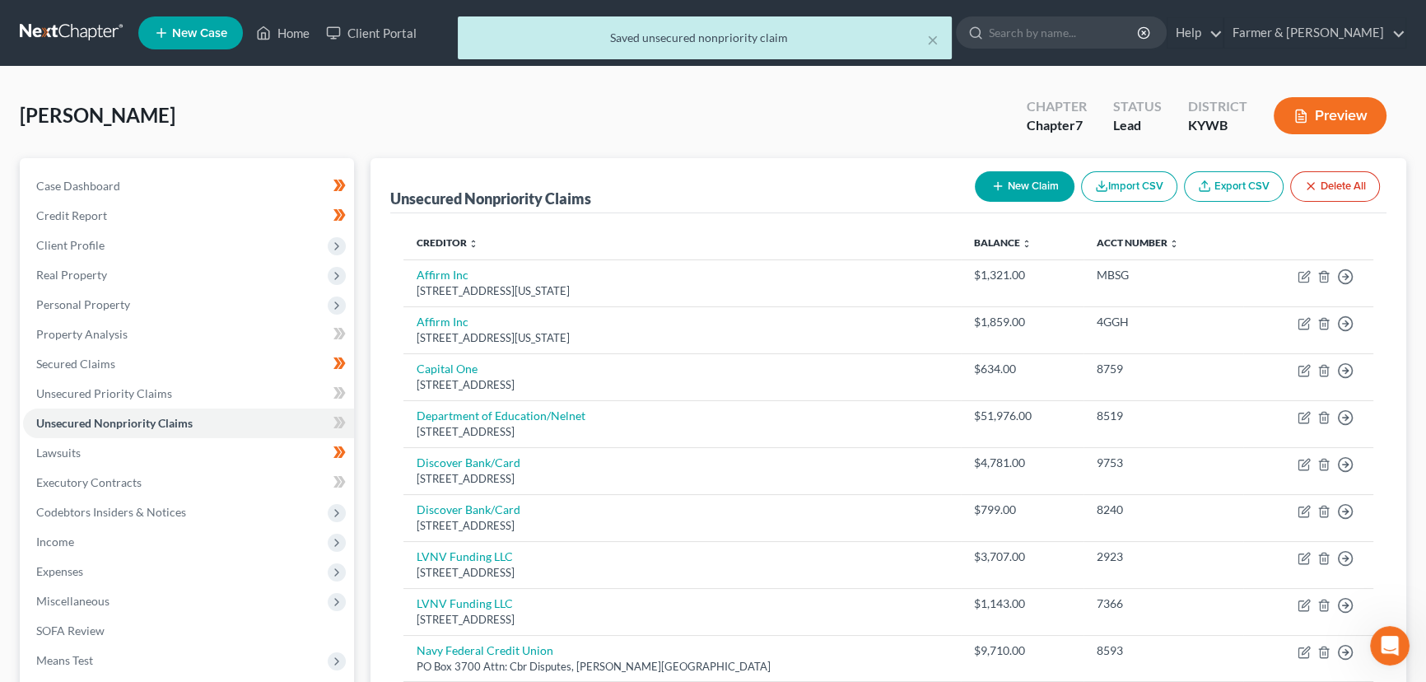
click at [353, 419] on div "Case Dashboard Payments Invoices Payments Payments Credit Report Client Profile" at bounding box center [187, 618] width 351 height 921
click at [349, 420] on span at bounding box center [339, 425] width 29 height 25
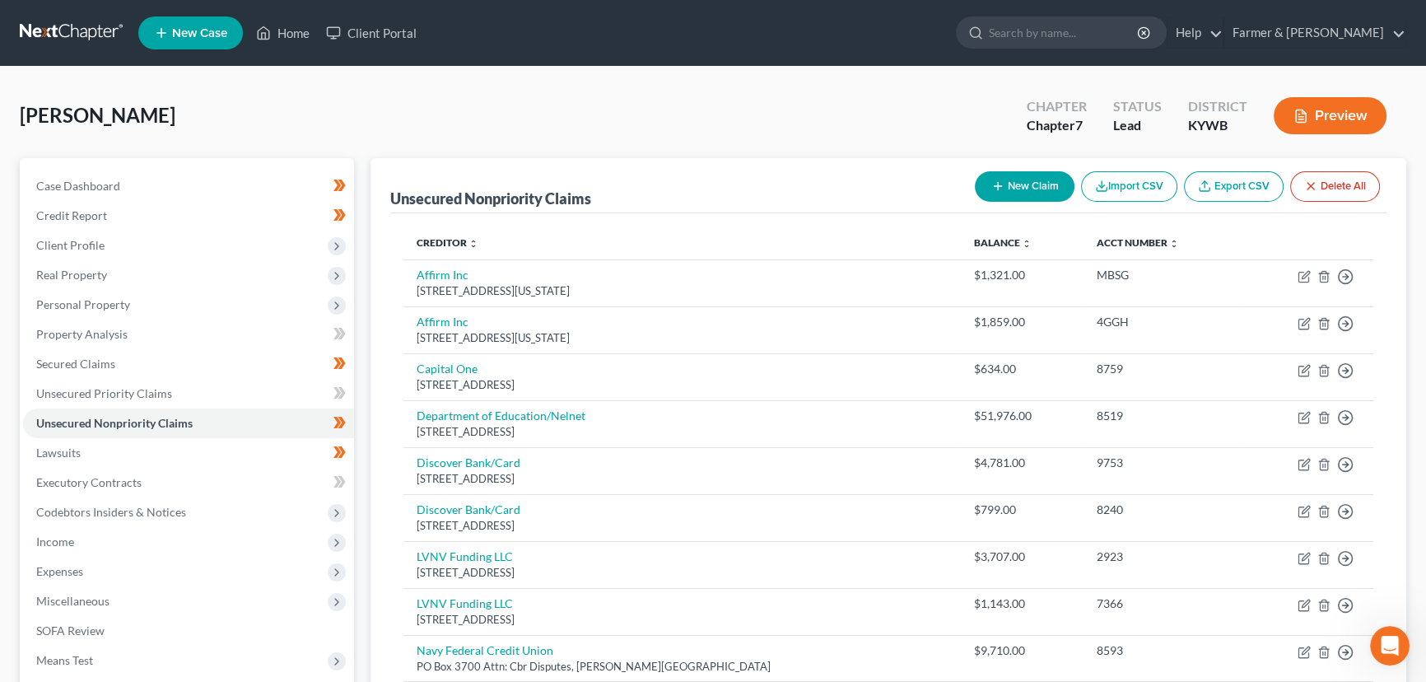
click at [366, 390] on div "Unsecured Nonpriority Claims New Claim Import CSV Export CSV Delete All Credito…" at bounding box center [888, 618] width 1053 height 921
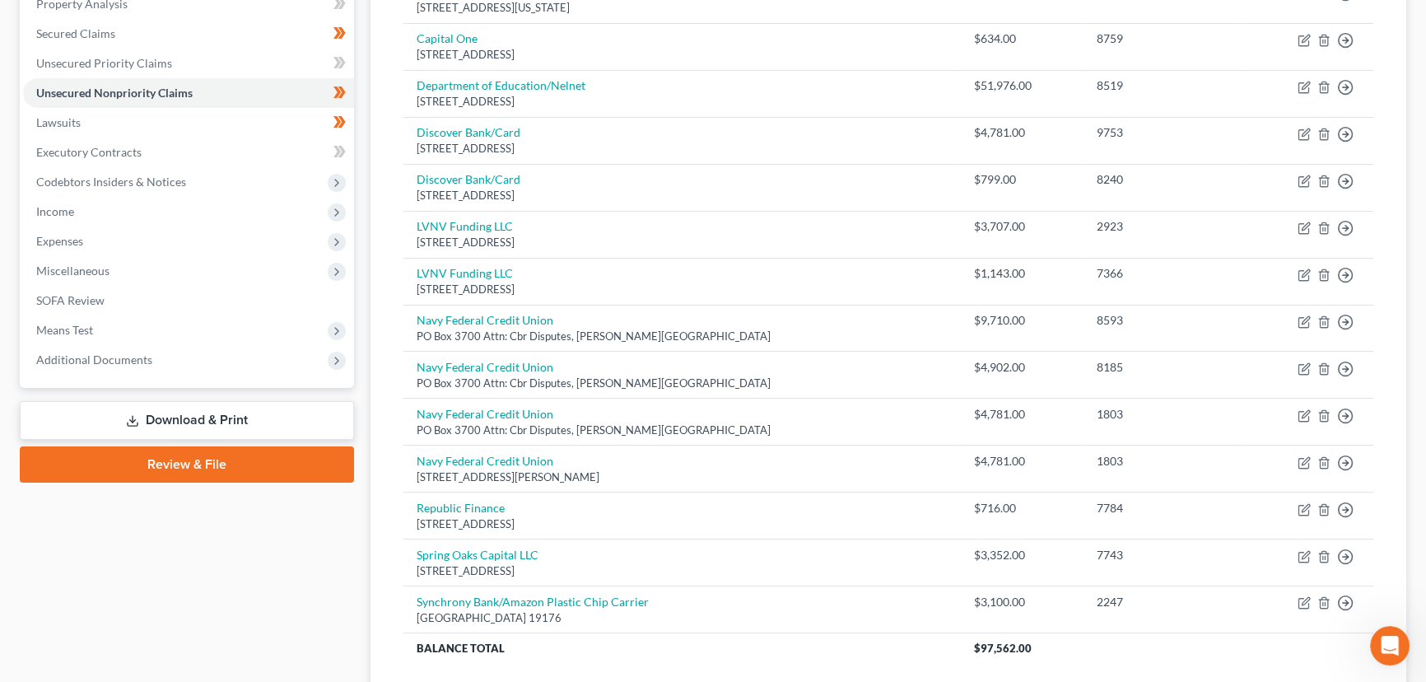
scroll to position [149, 0]
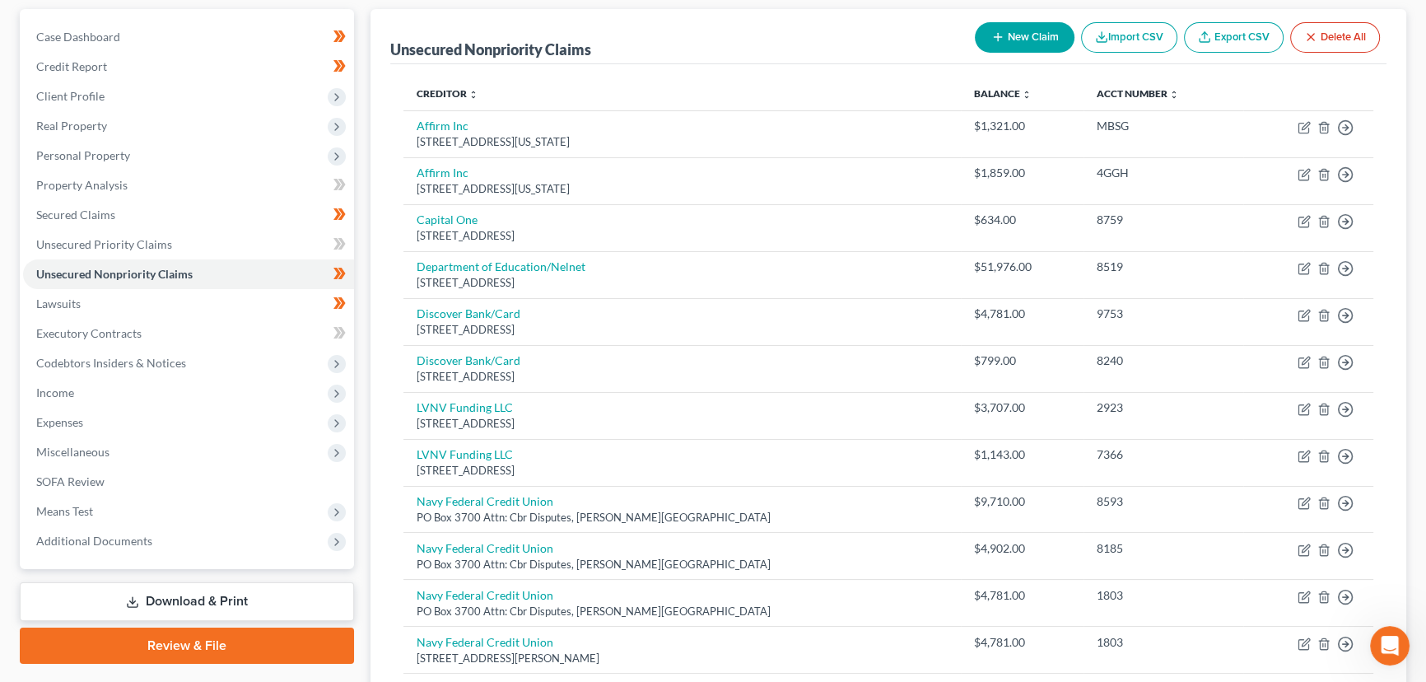
click at [1038, 32] on button "New Claim" at bounding box center [1025, 37] width 100 height 30
select select "0"
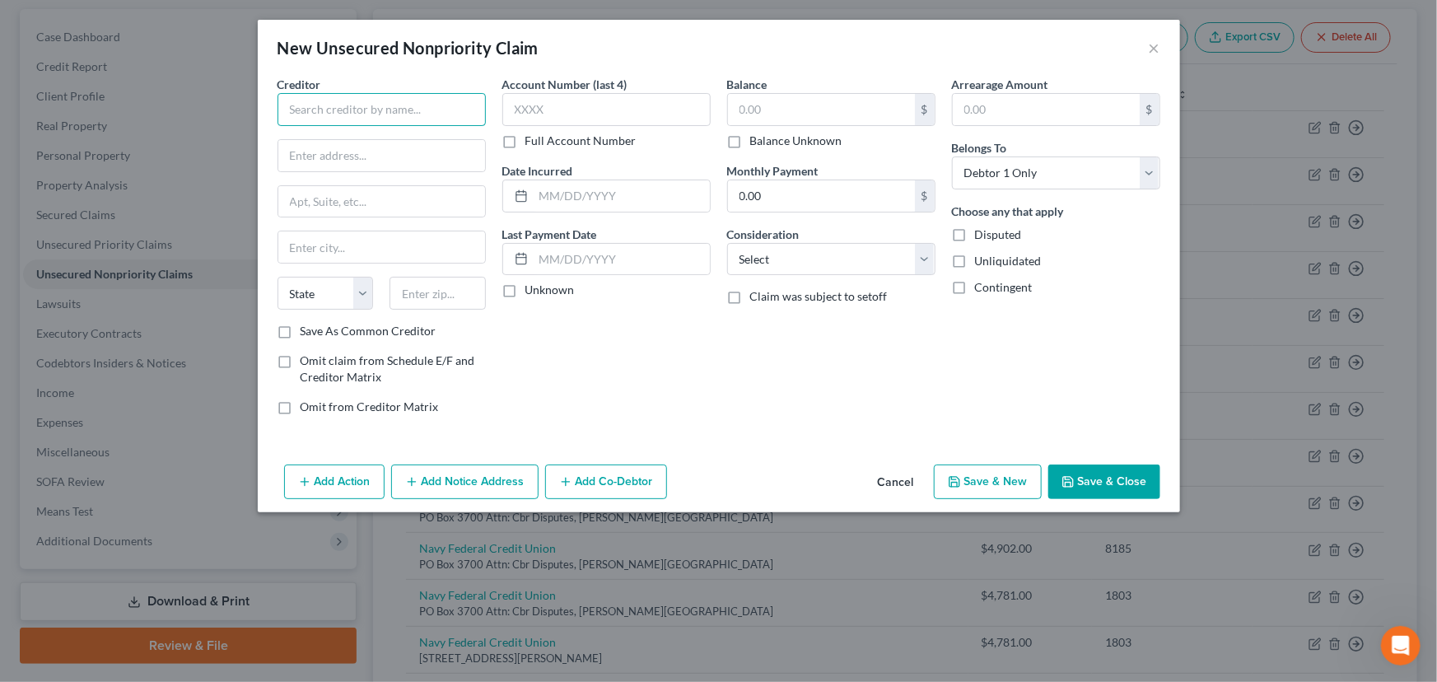
click at [387, 104] on input "text" at bounding box center [382, 109] width 208 height 33
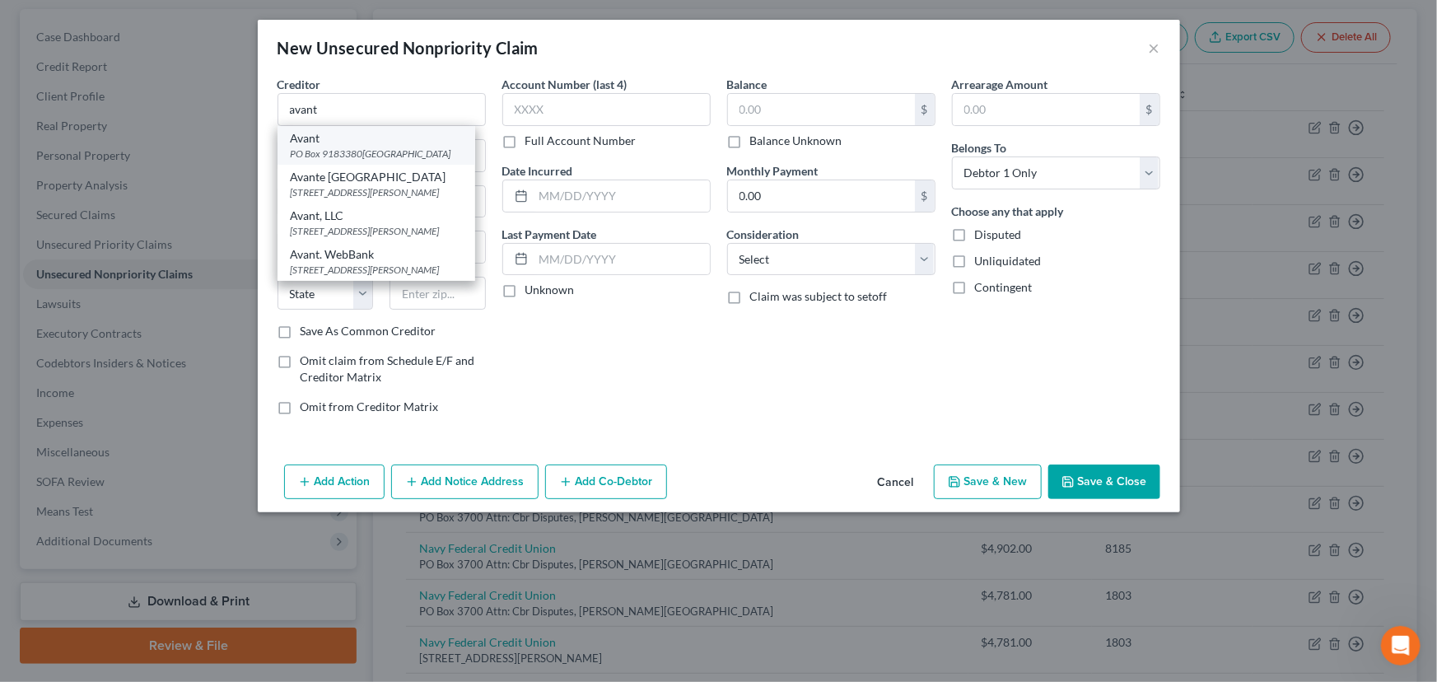
click at [384, 142] on div "Avant" at bounding box center [376, 138] width 171 height 16
type input "Avant"
type input "PO Box 9183380"
type input "Chicago"
select select "14"
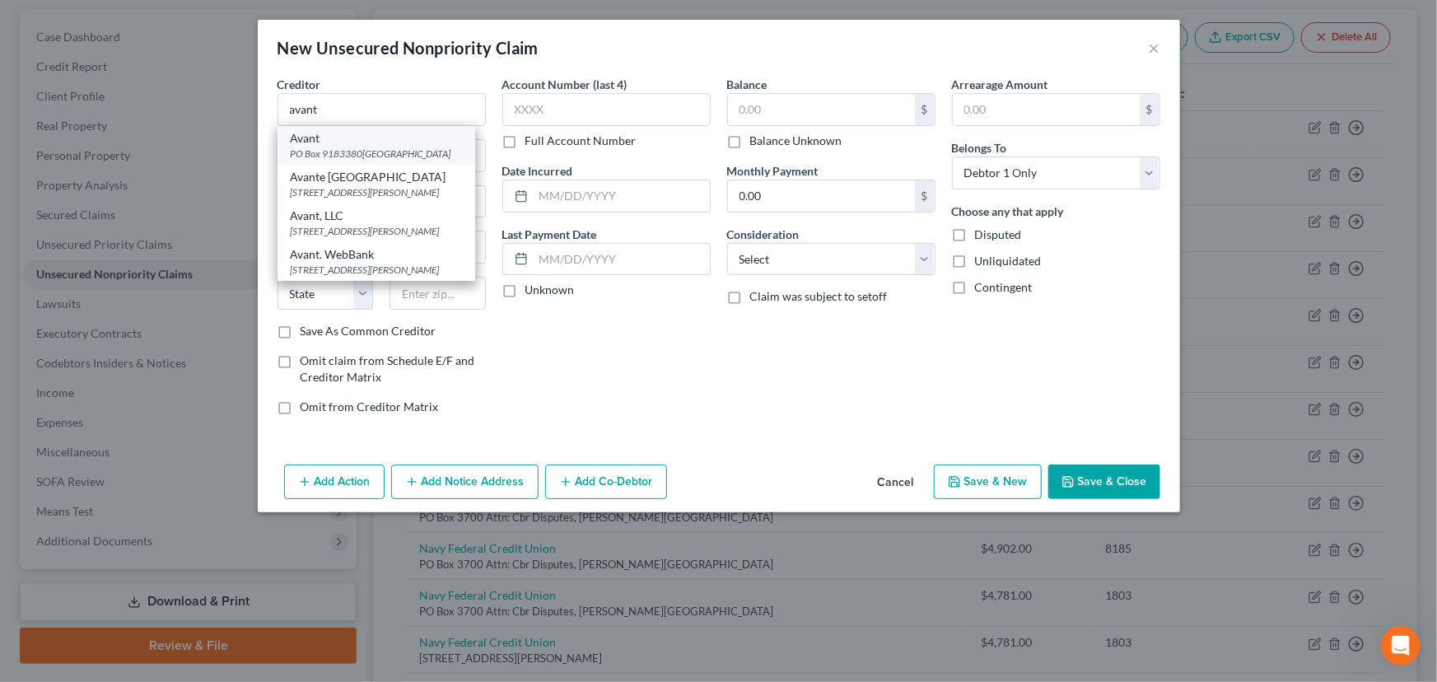
type input "60691"
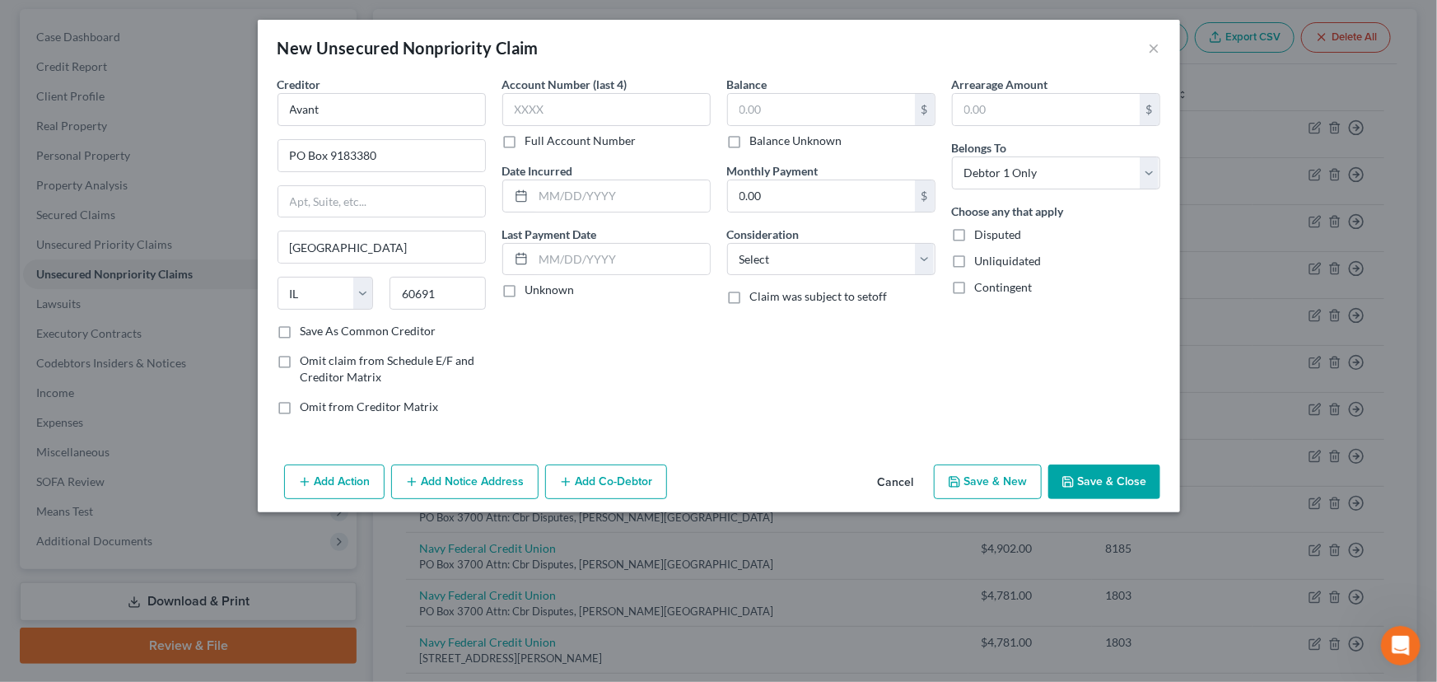
click at [525, 289] on label "Unknown" at bounding box center [549, 290] width 49 height 16
click at [532, 289] on input "Unknown" at bounding box center [537, 287] width 11 height 11
checkbox input "true"
click at [754, 106] on input "text" at bounding box center [821, 109] width 187 height 31
type input "1,143.00"
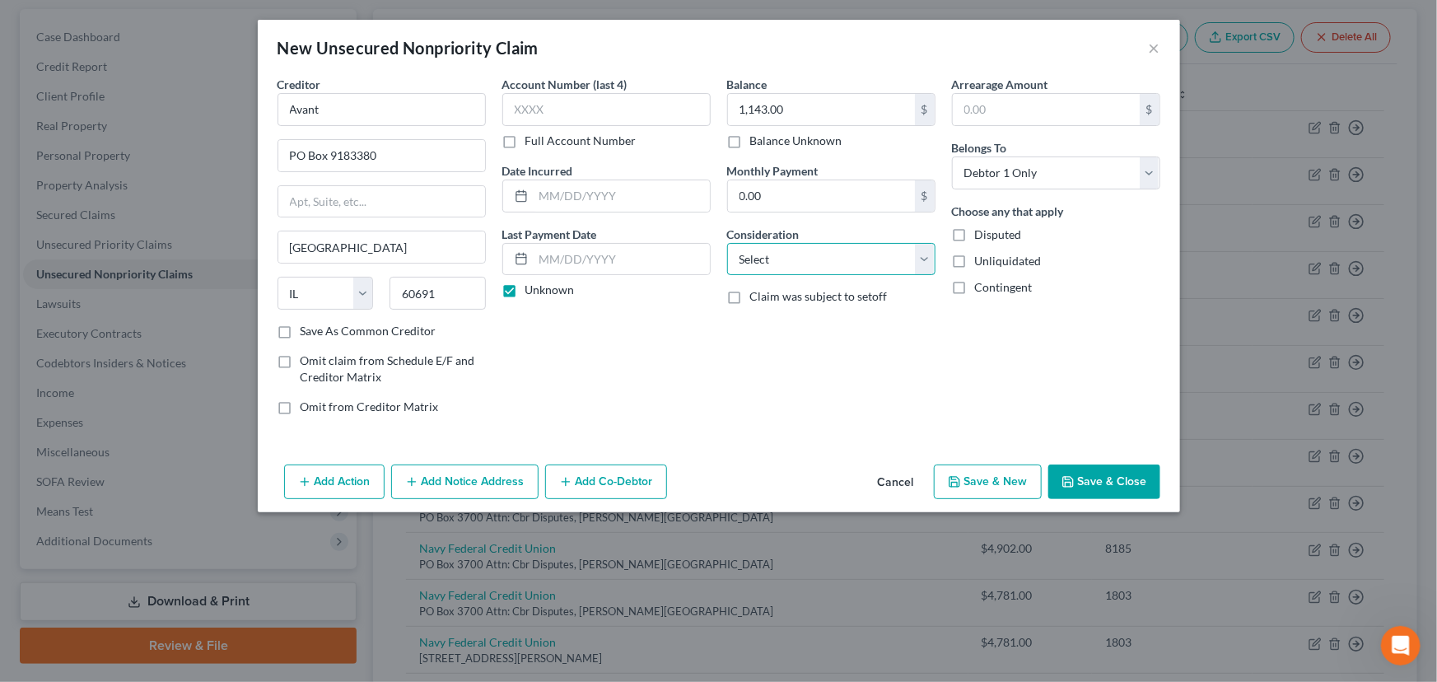
click at [736, 255] on select "Select Cable / Satellite Services Collection Agency Credit Card Debt Debt Couns…" at bounding box center [831, 259] width 208 height 33
click at [729, 266] on select "Select Cable / Satellite Services Collection Agency Credit Card Debt Debt Couns…" at bounding box center [831, 259] width 208 height 33
select select "10"
click at [727, 243] on select "Select Cable / Satellite Services Collection Agency Credit Card Debt Debt Couns…" at bounding box center [831, 259] width 208 height 33
click at [863, 408] on div "Balance 1,143.00 $ Balance Unknown Balance Undetermined 1,143.00 $ Balance Unkn…" at bounding box center [831, 252] width 225 height 352
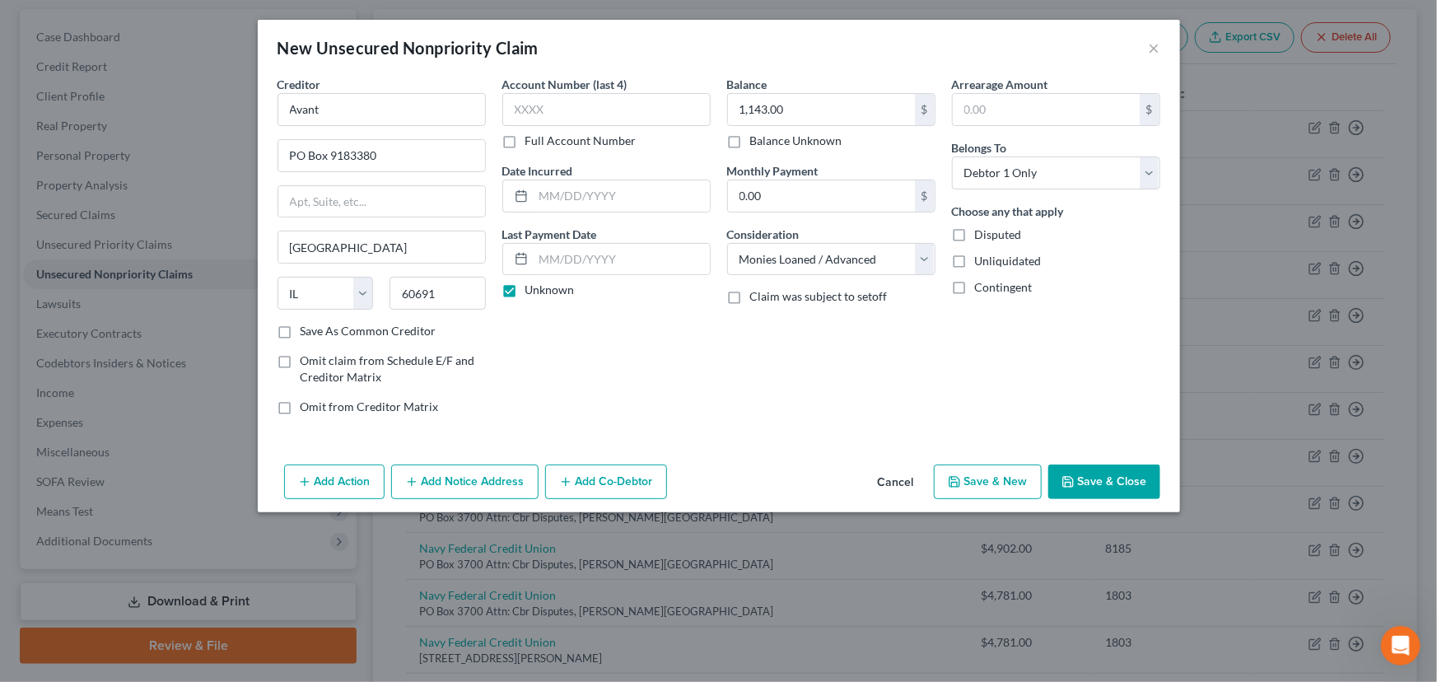
click at [1079, 477] on button "Save & Close" at bounding box center [1104, 481] width 112 height 35
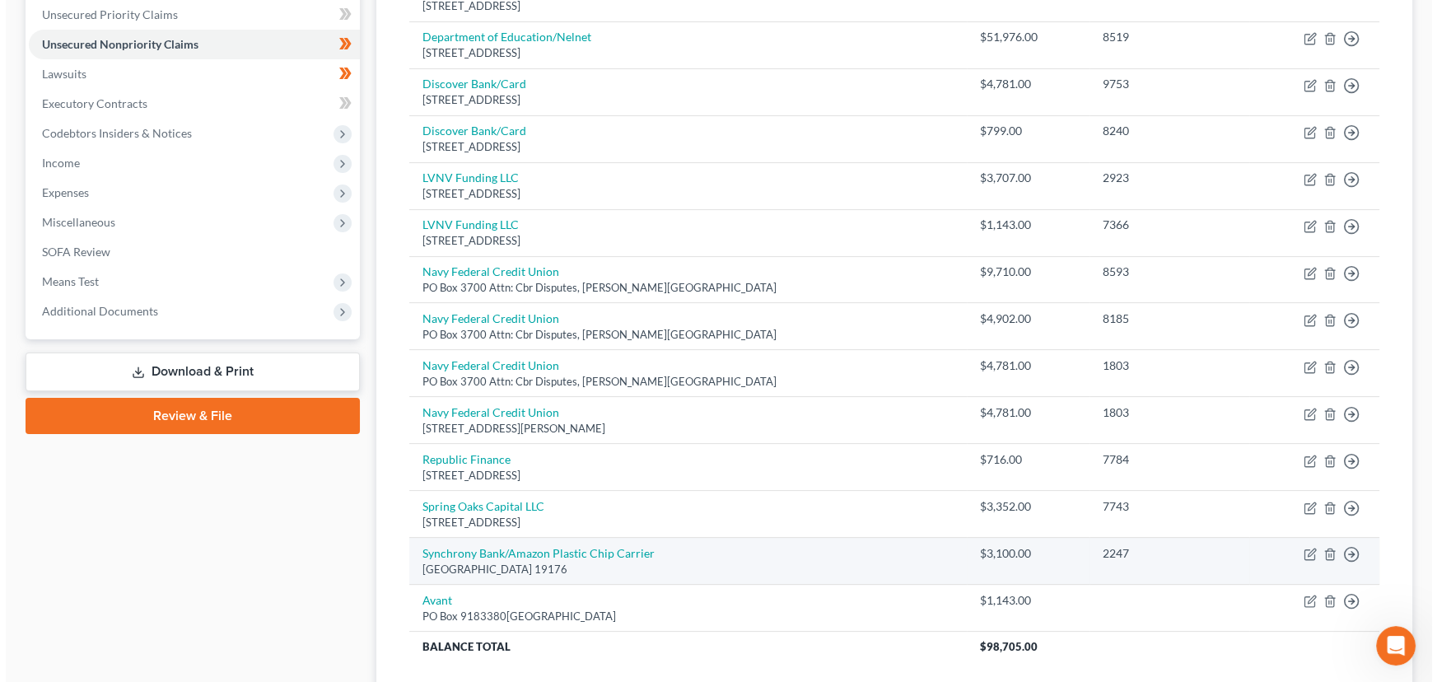
scroll to position [354, 0]
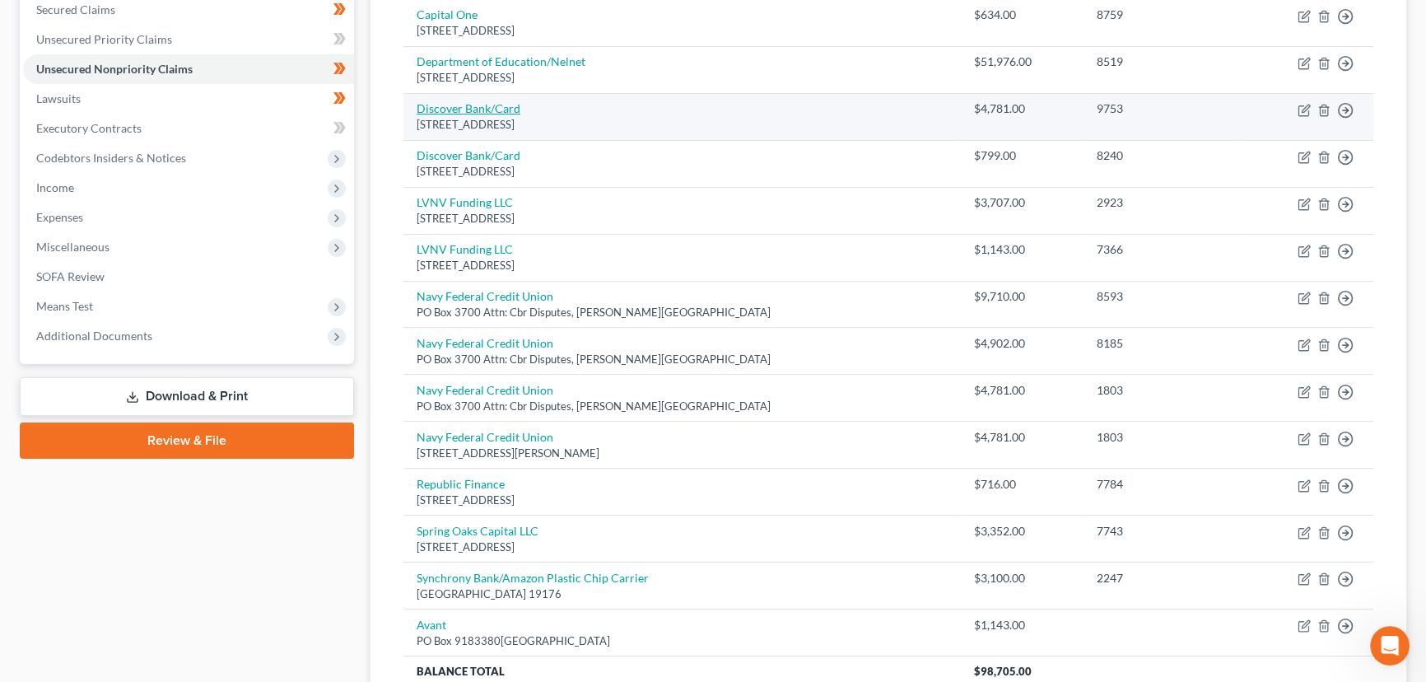
click at [511, 108] on link "Discover Bank/Card" at bounding box center [469, 108] width 104 height 14
select select "46"
select select "2"
select select "0"
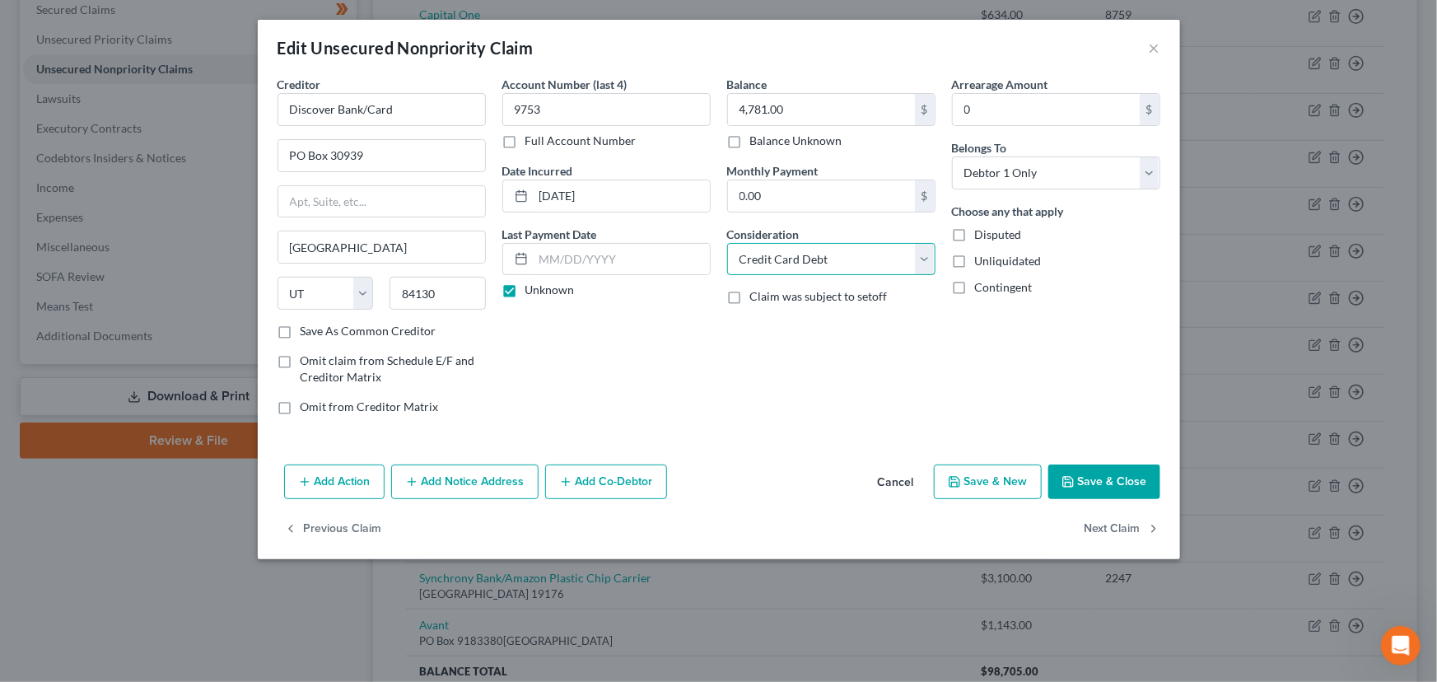
click at [791, 269] on select "Select Cable / Satellite Services Collection Agency Credit Card Debt Debt Couns…" at bounding box center [831, 259] width 208 height 33
select select "14"
click at [727, 243] on select "Select Cable / Satellite Services Collection Agency Credit Card Debt Debt Couns…" at bounding box center [831, 259] width 208 height 33
click at [742, 428] on div "Creditor * Discover Bank/Card PO Box 30939 Salt Lake City State AL AK AR AZ CA …" at bounding box center [719, 267] width 922 height 382
click at [488, 480] on button "Add Notice Address" at bounding box center [464, 481] width 147 height 35
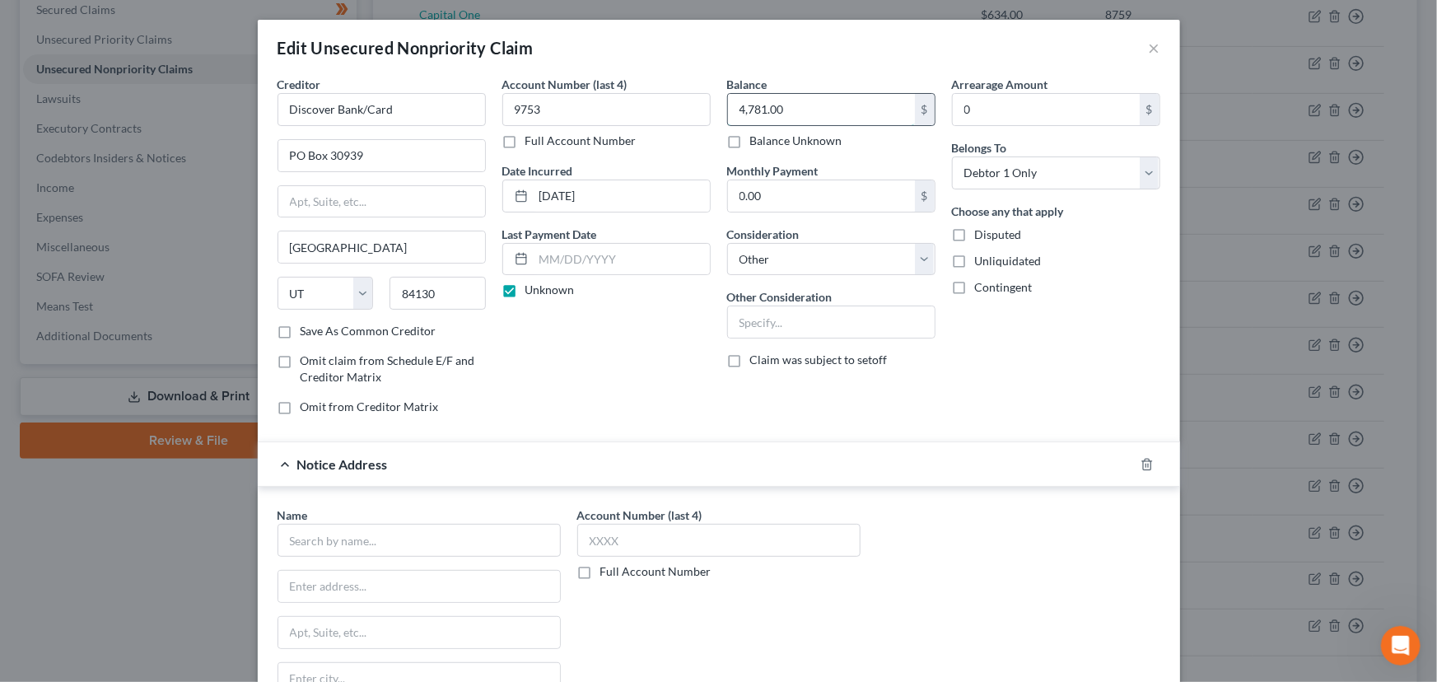
click at [804, 104] on input "4,781.00" at bounding box center [821, 109] width 187 height 31
type input "4,781.36"
click at [637, 338] on div "Account Number (last 4) 9753 Full Account Number Date Incurred 03-12-2023 Last …" at bounding box center [606, 252] width 225 height 352
click at [338, 538] on input "text" at bounding box center [419, 540] width 283 height 33
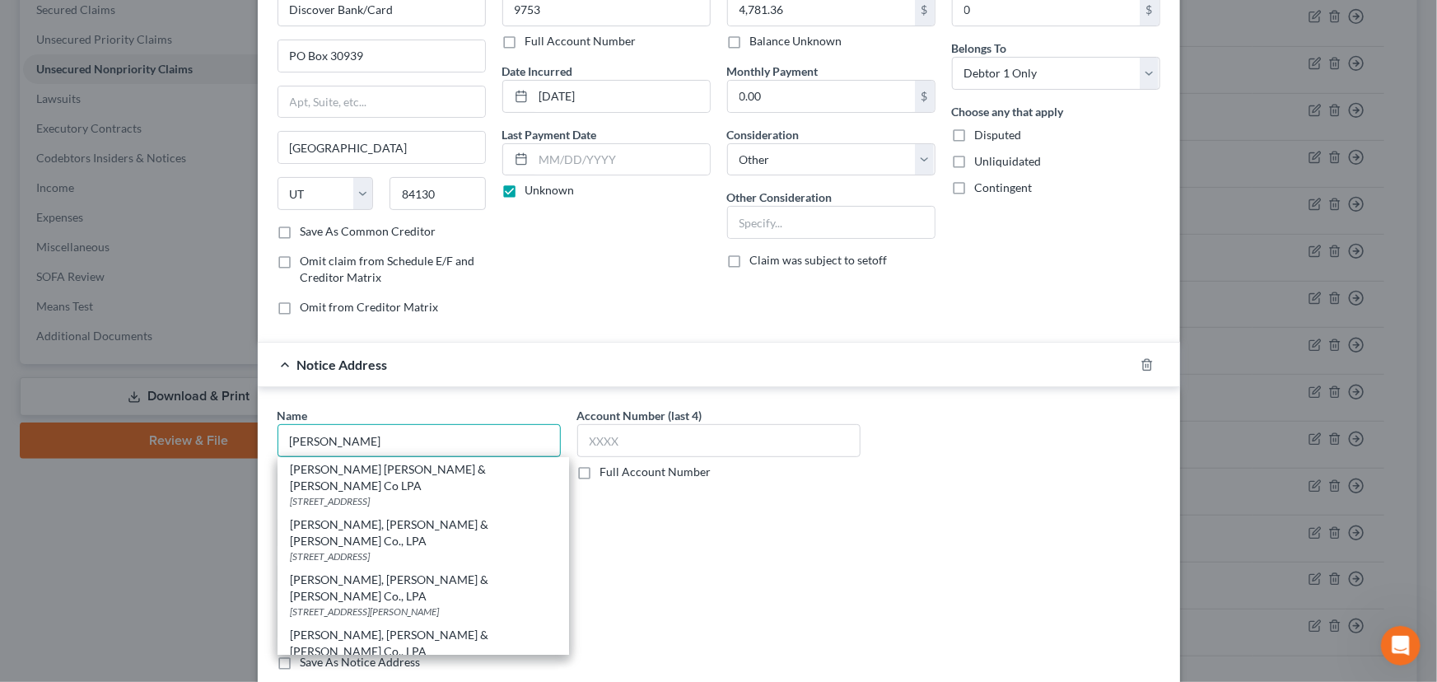
scroll to position [149, 0]
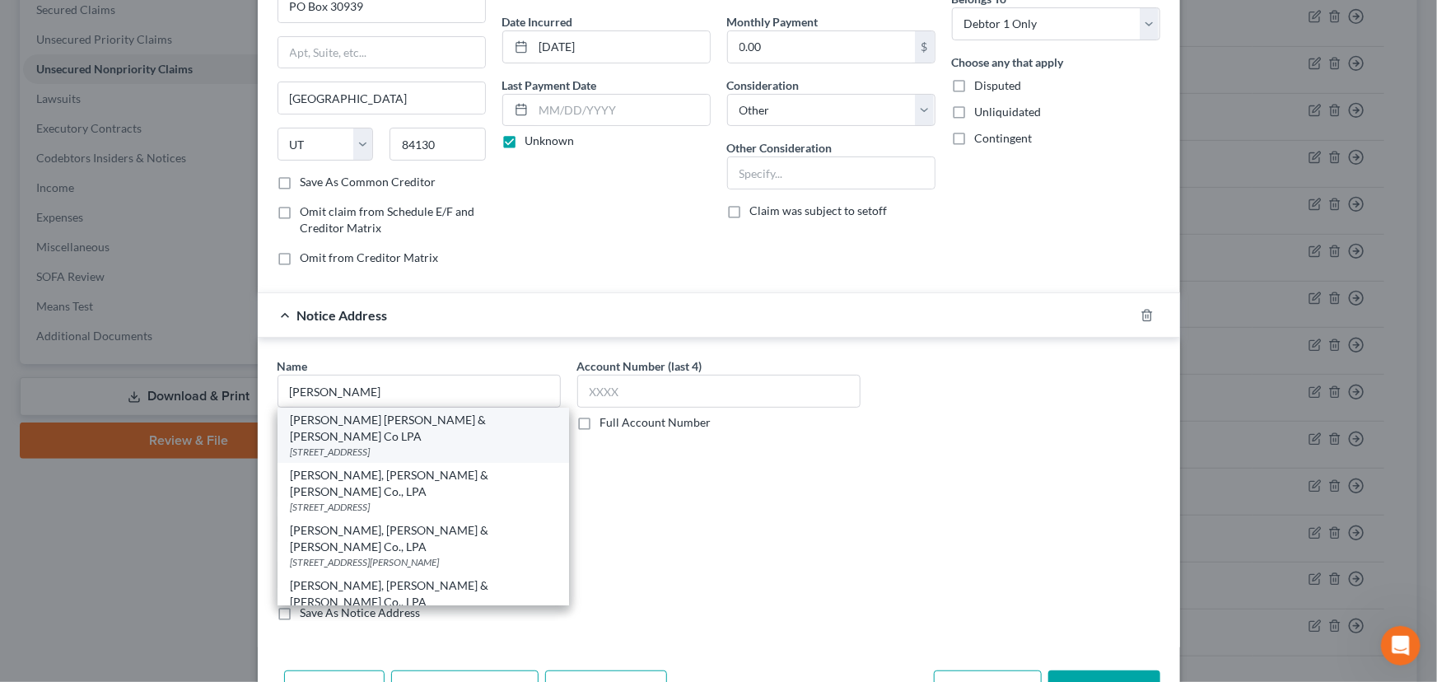
click at [418, 423] on div "Weltman Weinberg & Reis Co LPA" at bounding box center [423, 428] width 265 height 33
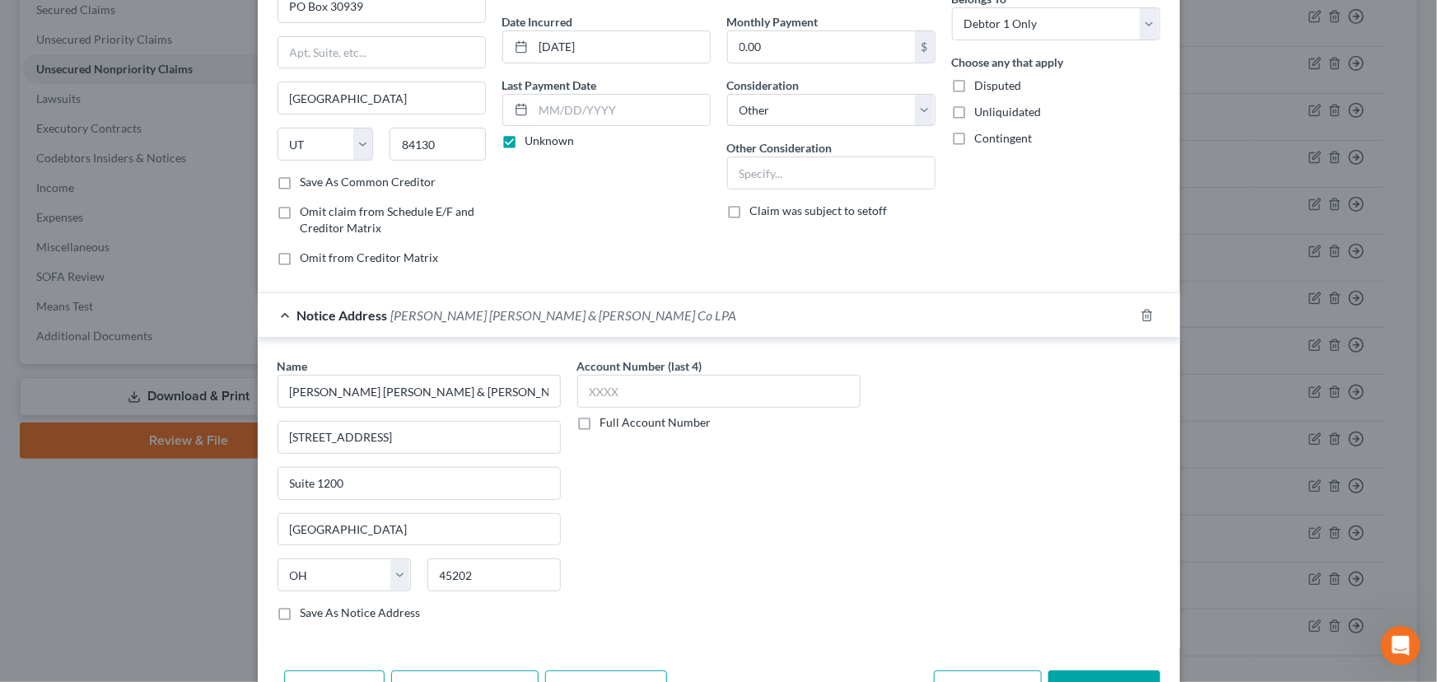
click at [688, 597] on div "Account Number (last 4) Full Account Number" at bounding box center [719, 495] width 300 height 277
click at [528, 326] on div "Notice Address Weltman Weinberg & Reis Co LPA" at bounding box center [696, 315] width 876 height 44
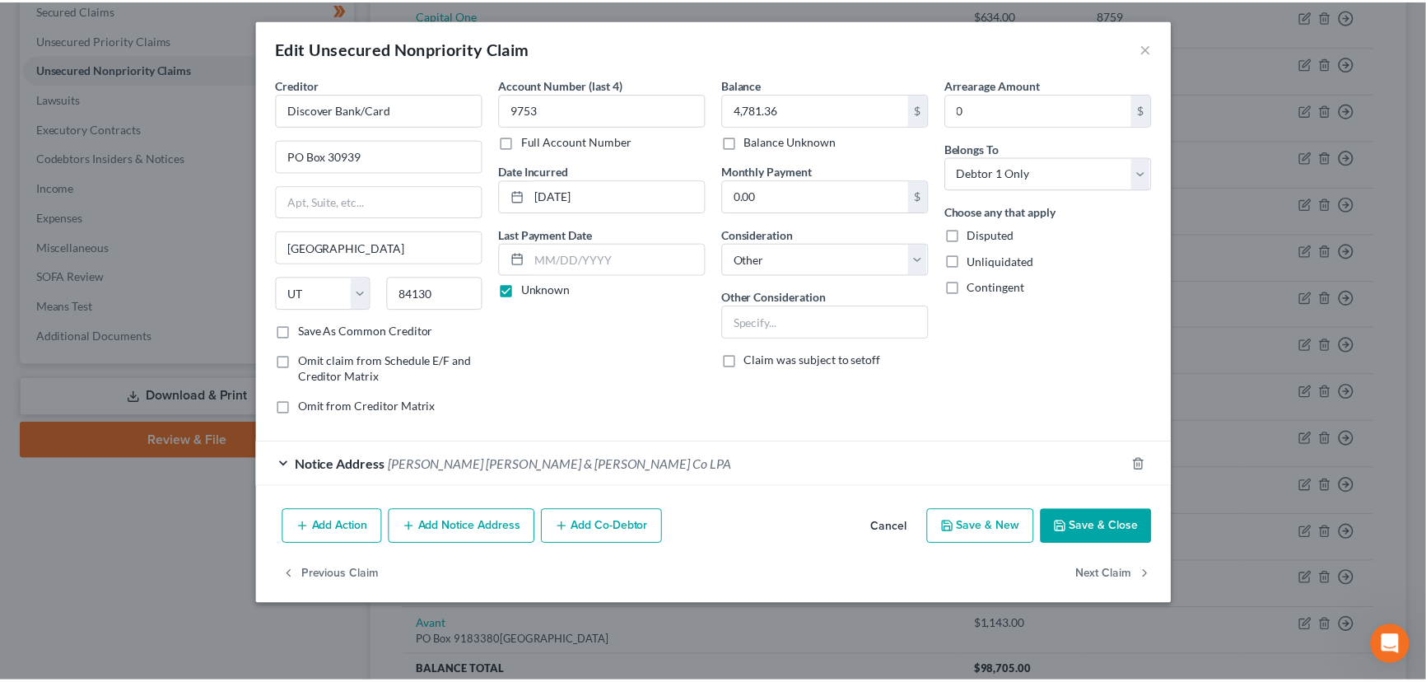
scroll to position [0, 0]
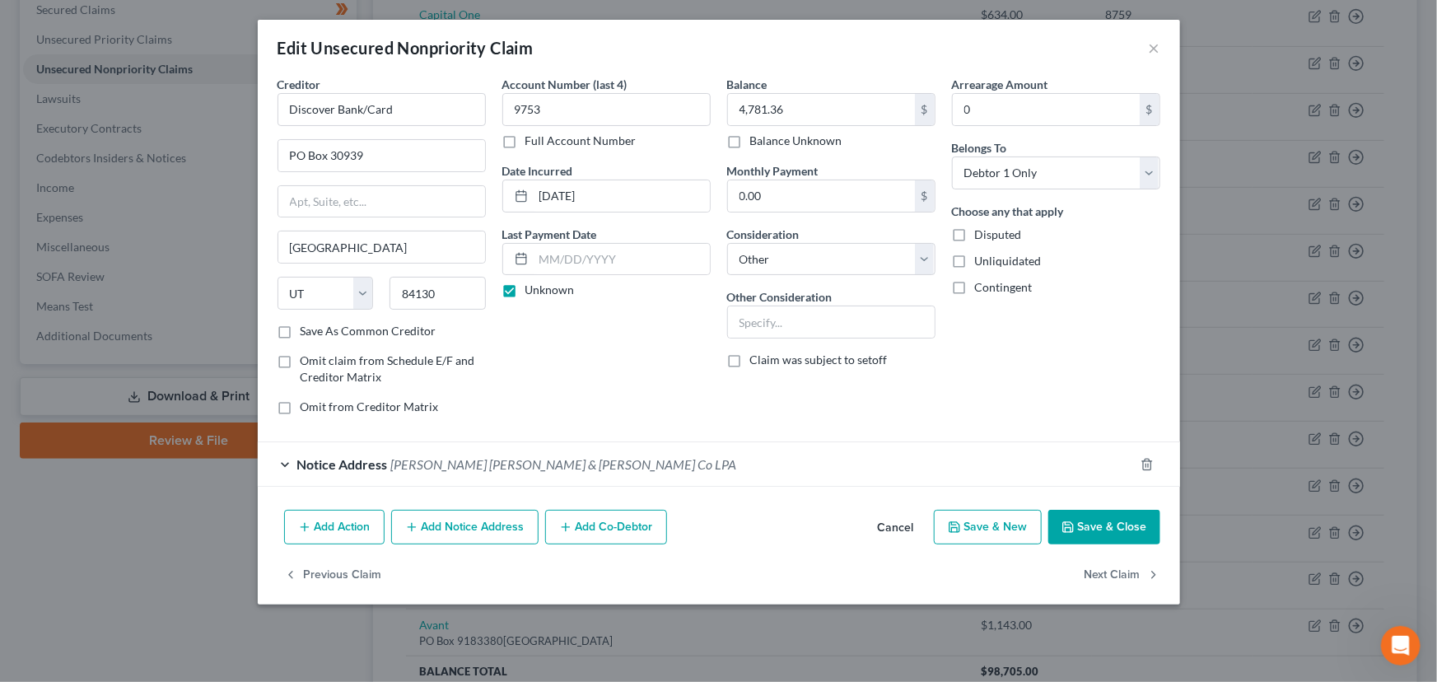
click at [569, 371] on div "Account Number (last 4) 9753 Full Account Number Date Incurred 03-12-2023 Last …" at bounding box center [606, 252] width 225 height 352
drag, startPoint x: 816, startPoint y: 332, endPoint x: 796, endPoint y: 321, distance: 22.5
click at [816, 332] on input "text" at bounding box center [831, 321] width 207 height 31
paste input "25-C-01218"
click at [994, 341] on div "Arrearage Amount 0 $ Belongs To * Select Debtor 1 Only Debtor 2 Only Debtor 1 A…" at bounding box center [1056, 252] width 225 height 352
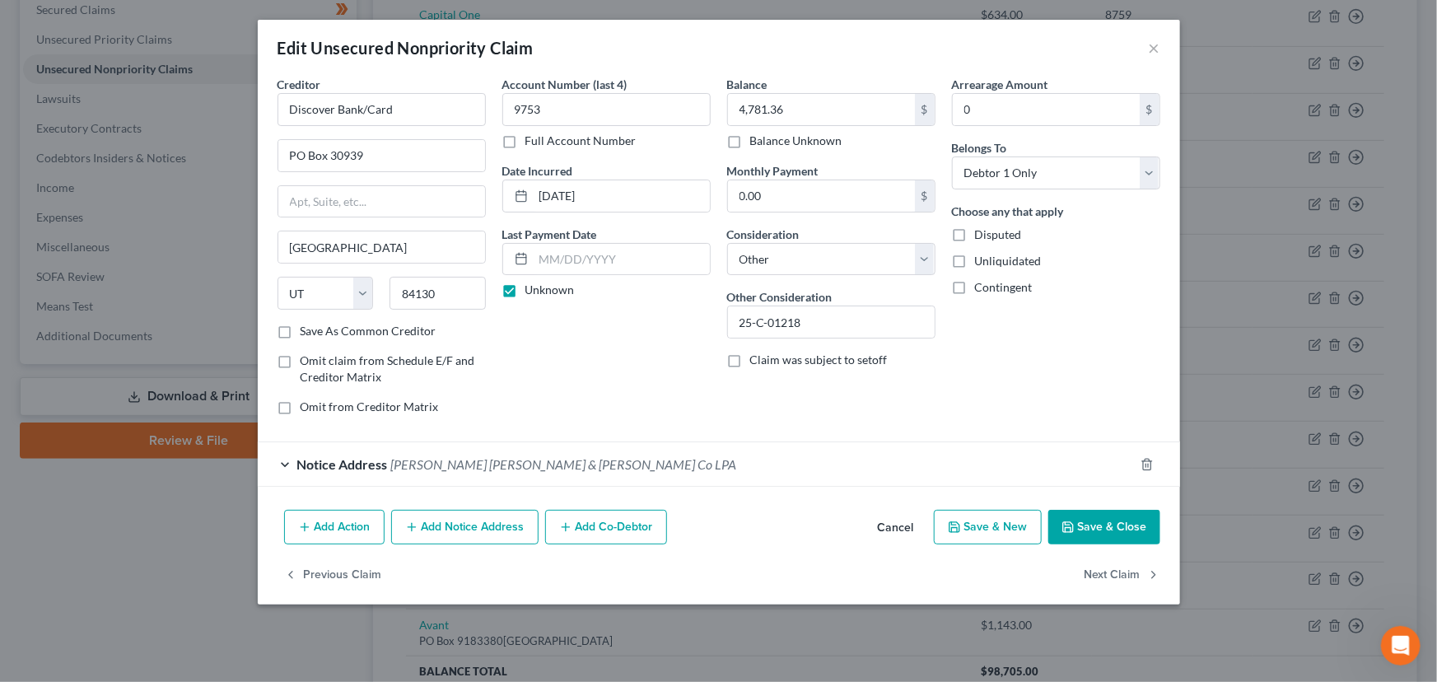
click at [1075, 529] on icon "button" at bounding box center [1068, 526] width 13 height 13
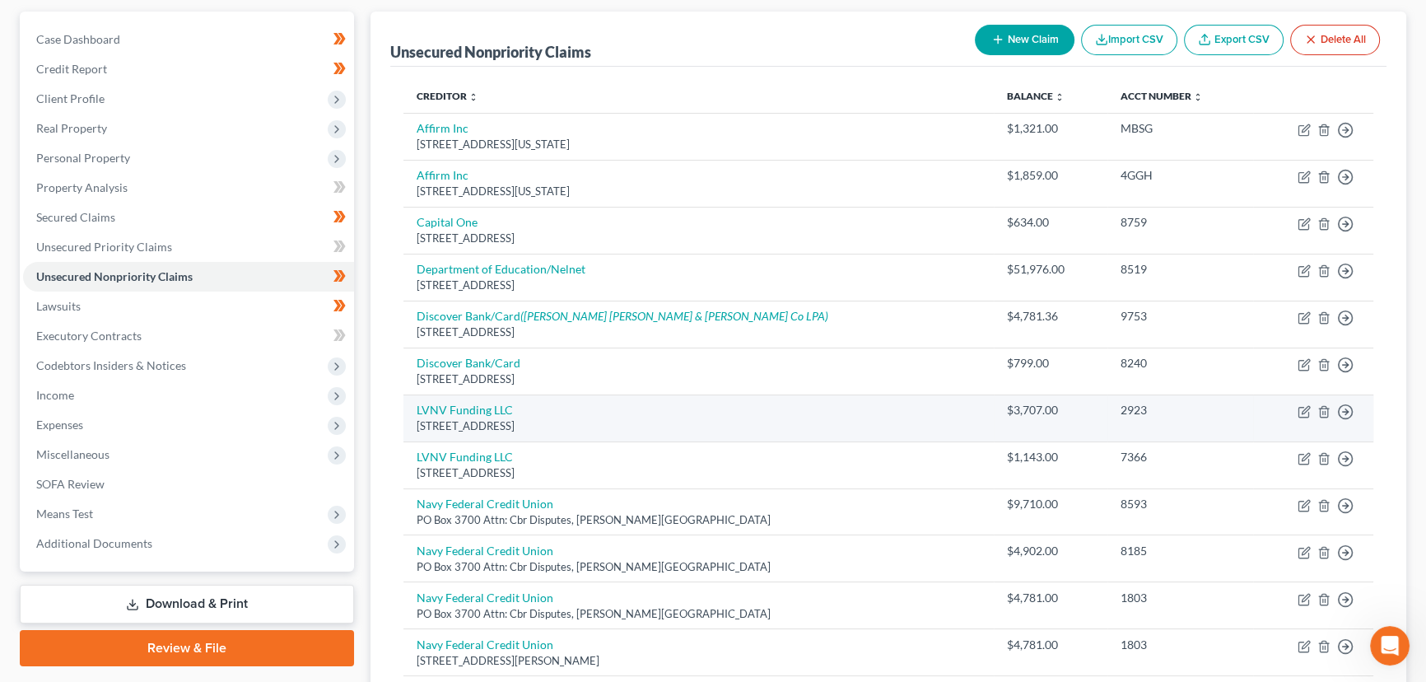
scroll to position [129, 0]
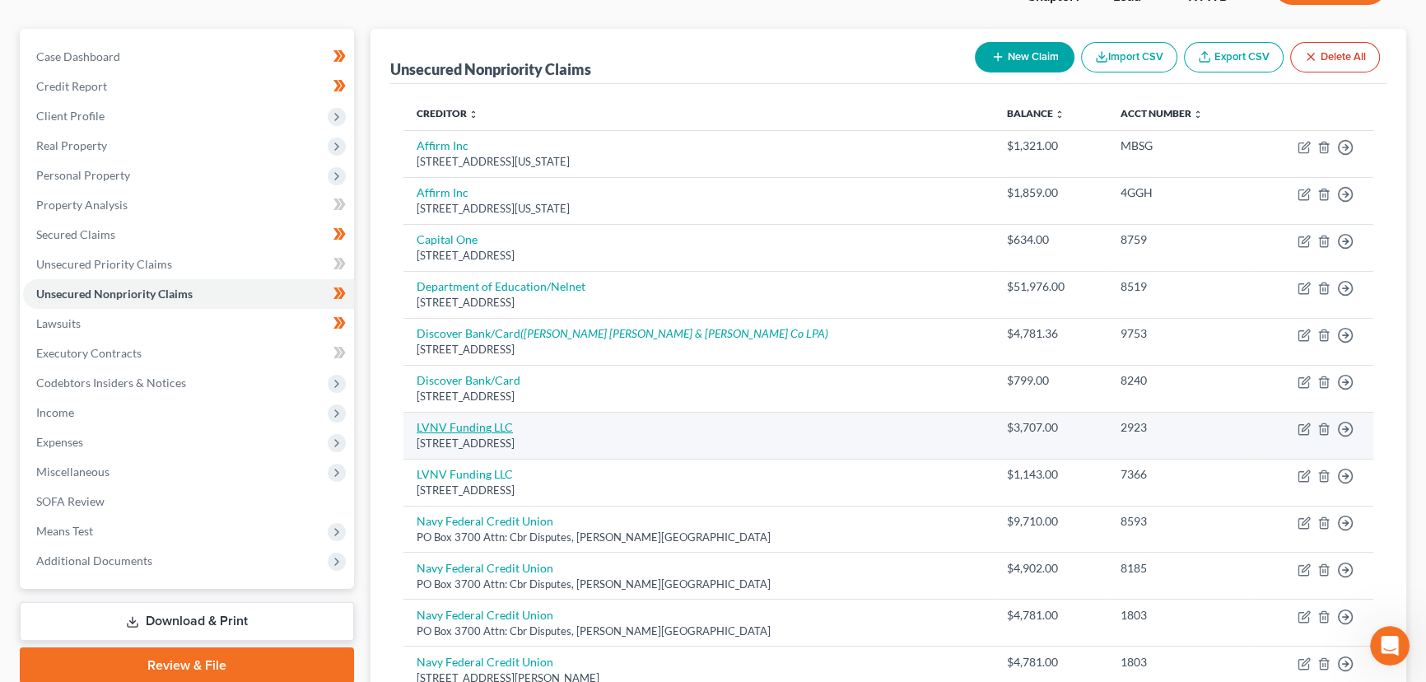
click at [505, 427] on link "LVNV Funding LLC" at bounding box center [465, 427] width 96 height 14
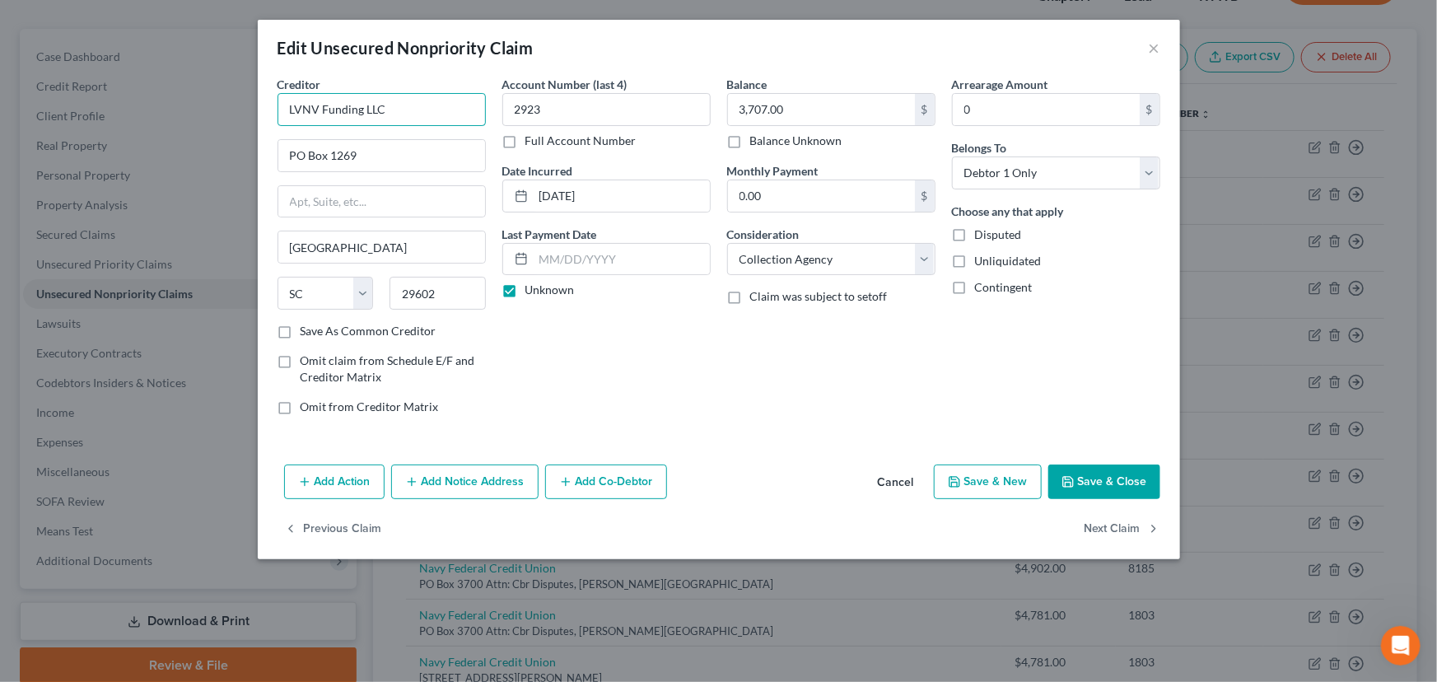
click at [461, 119] on input "LVNV Funding LLC" at bounding box center [382, 109] width 208 height 33
click at [615, 346] on div "Account Number (last 4) 2923 Full Account Number Date Incurred 06-17-2025 Last …" at bounding box center [606, 252] width 225 height 352
click at [1128, 494] on button "Save & Close" at bounding box center [1104, 481] width 112 height 35
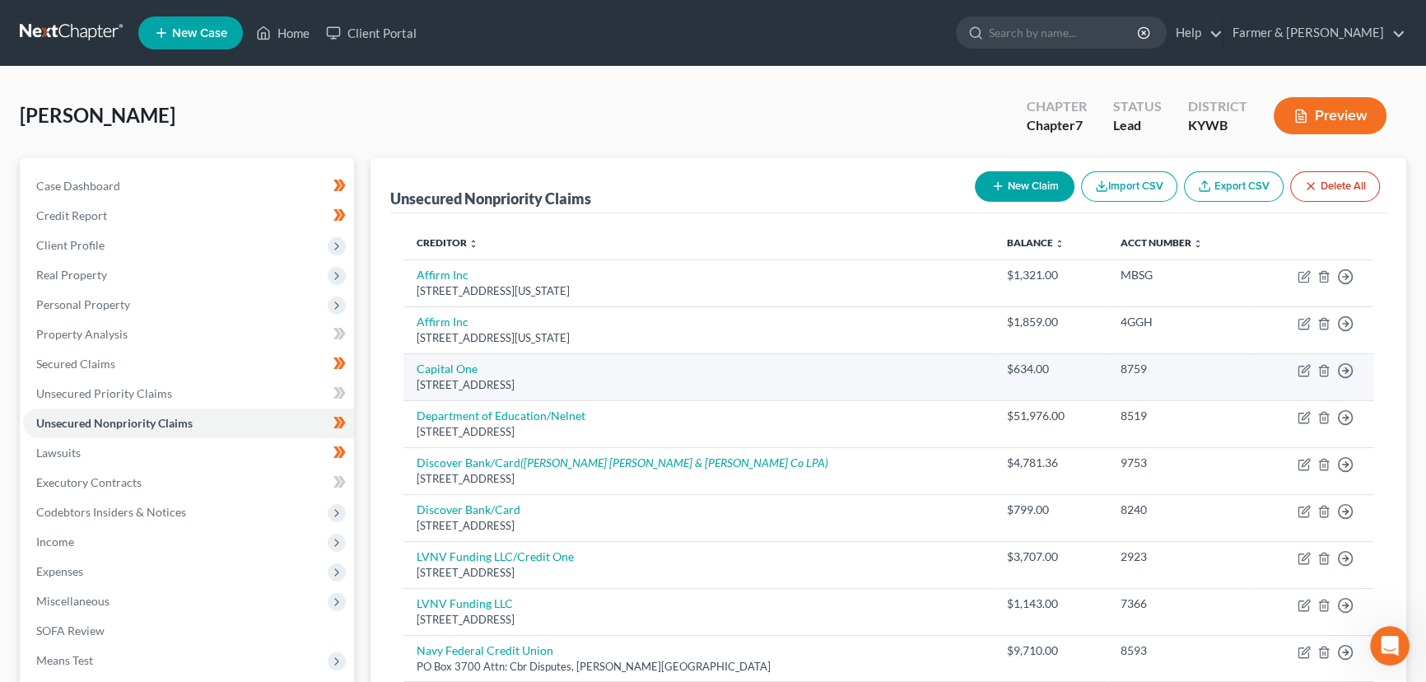
scroll to position [374, 0]
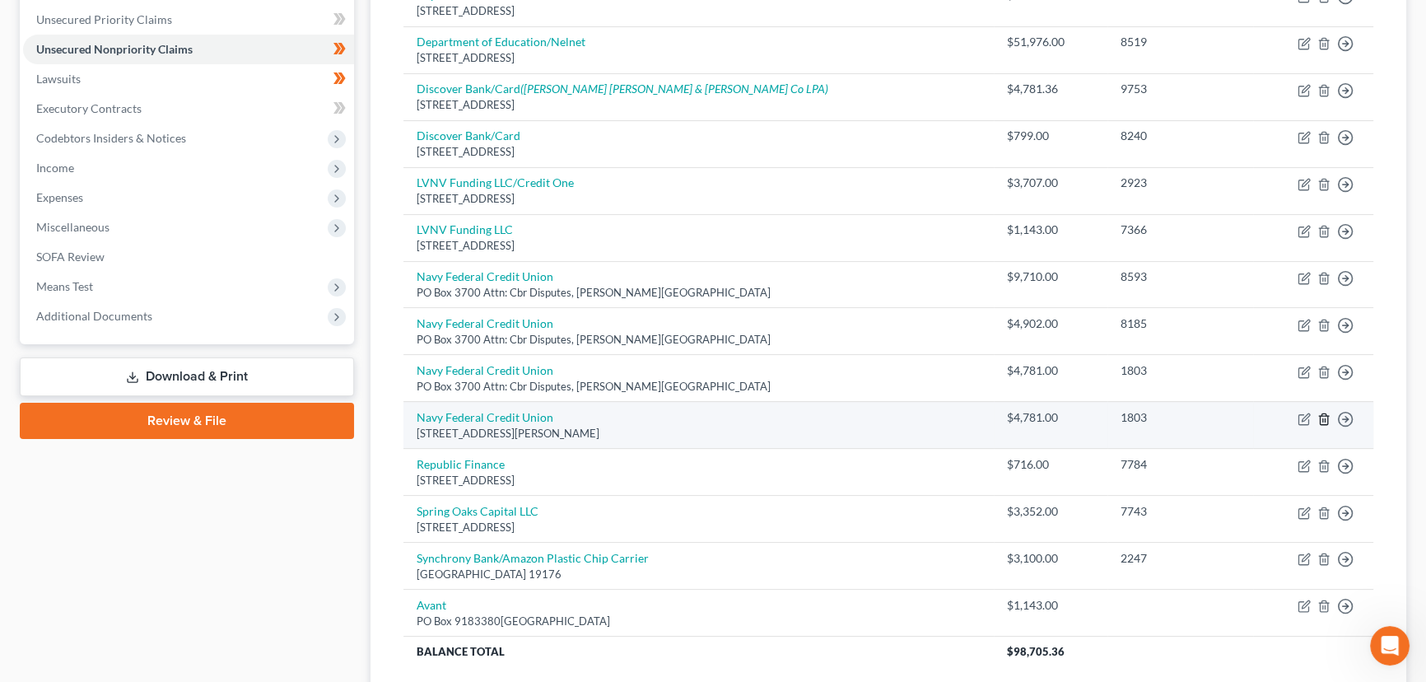
click at [1324, 419] on icon "button" at bounding box center [1324, 419] width 13 height 13
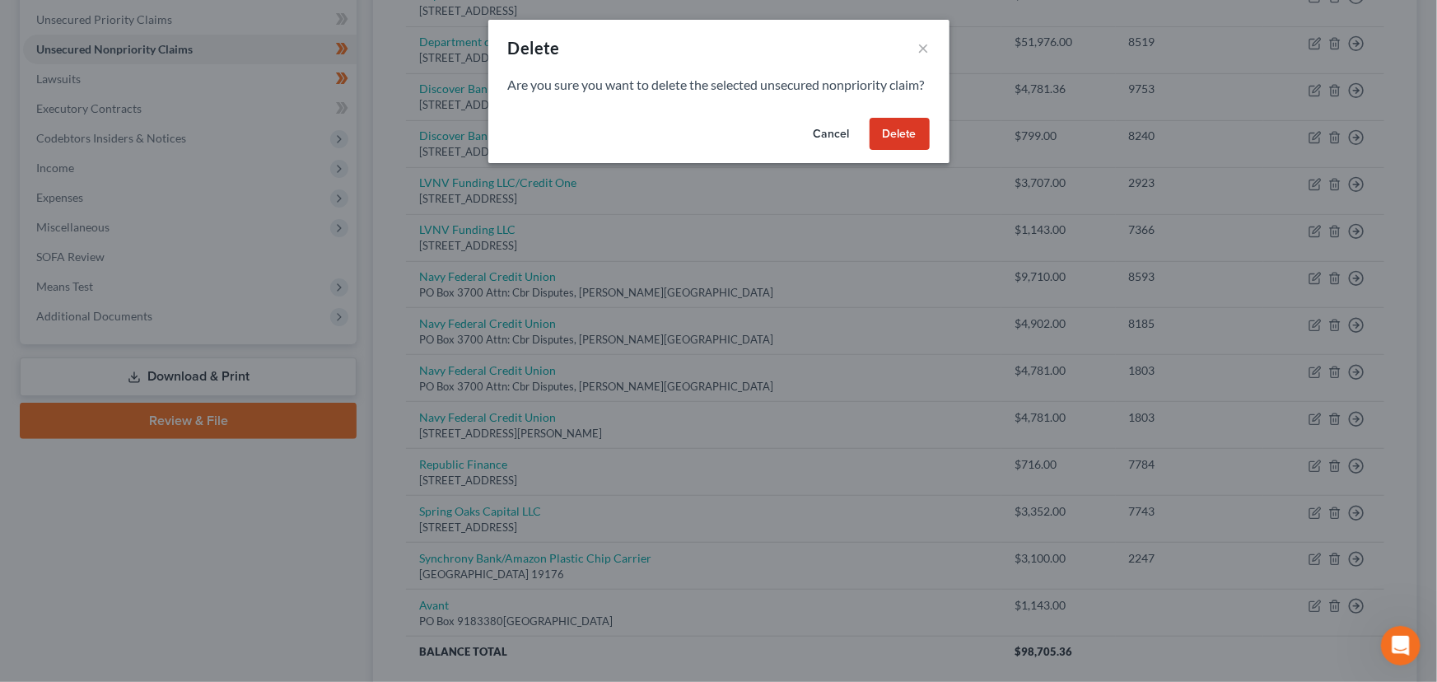
click at [914, 151] on button "Delete" at bounding box center [900, 134] width 60 height 33
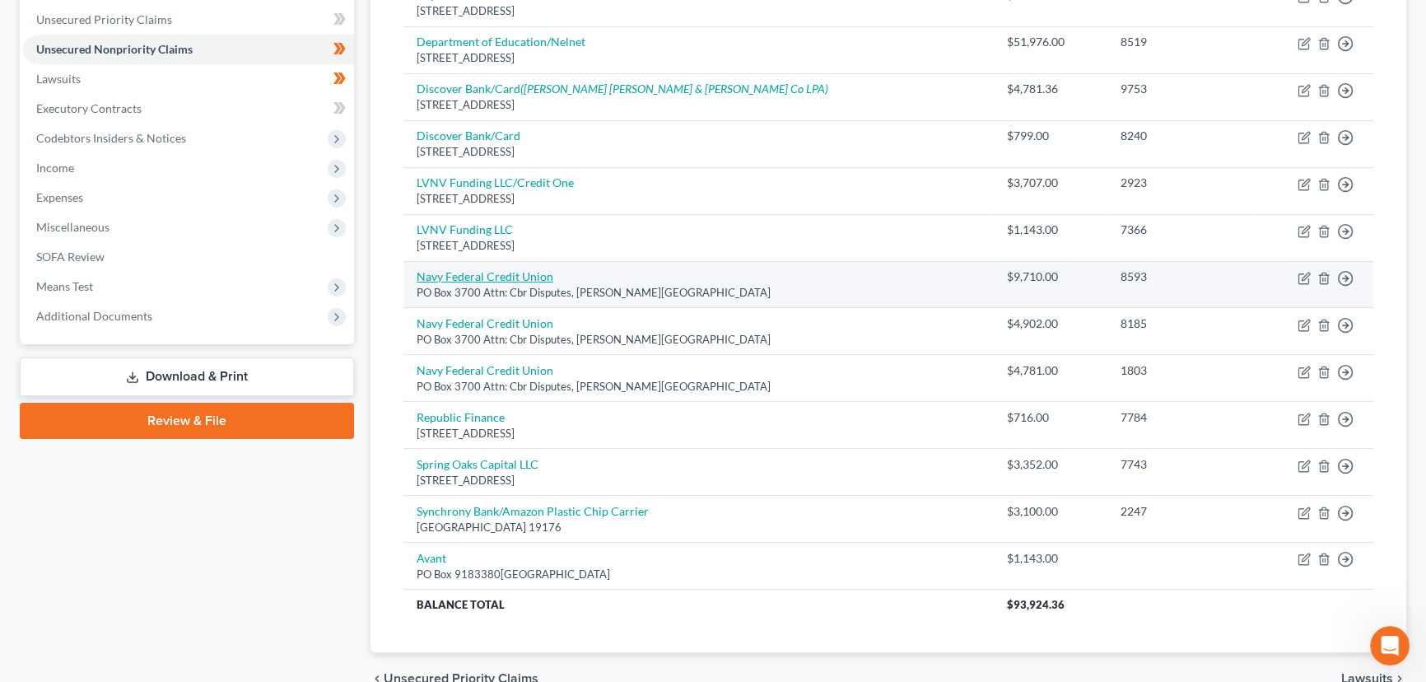
click at [520, 273] on link "Navy Federal Credit Union" at bounding box center [485, 276] width 137 height 14
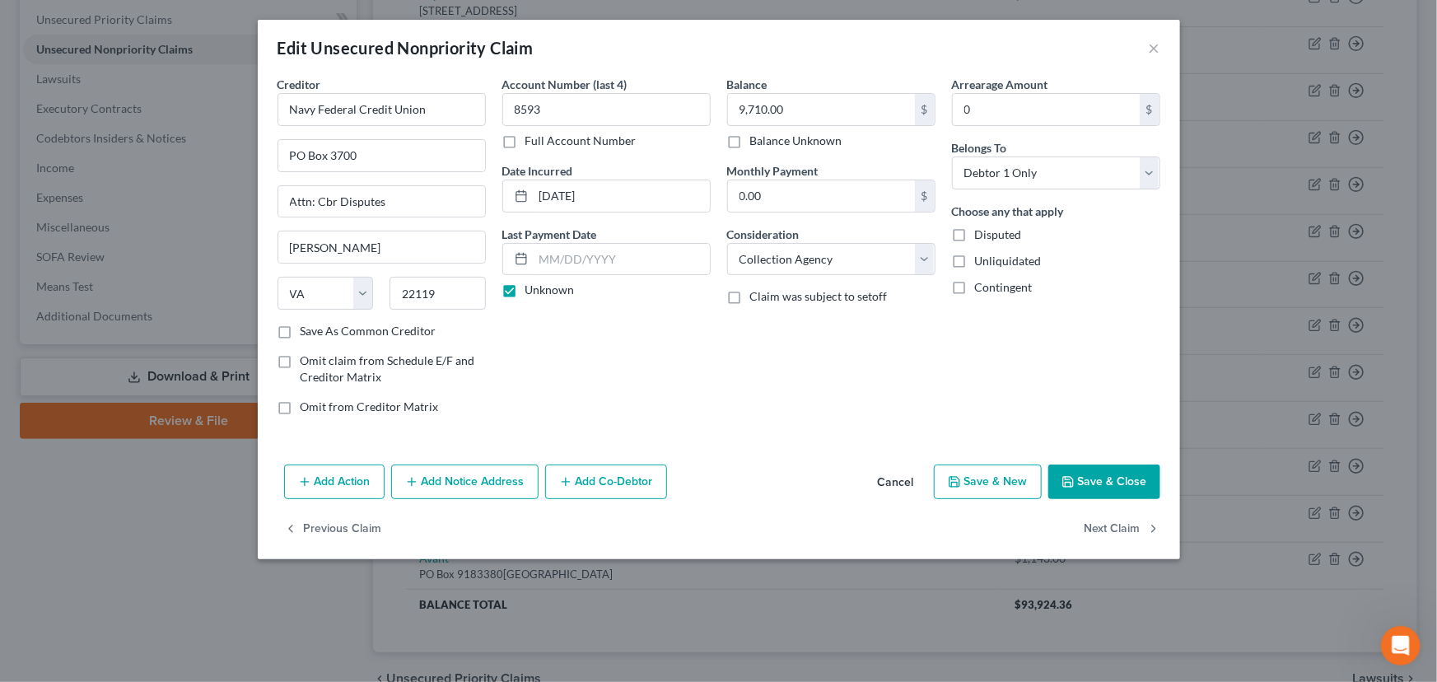
click at [975, 480] on button "Save & New" at bounding box center [988, 481] width 108 height 35
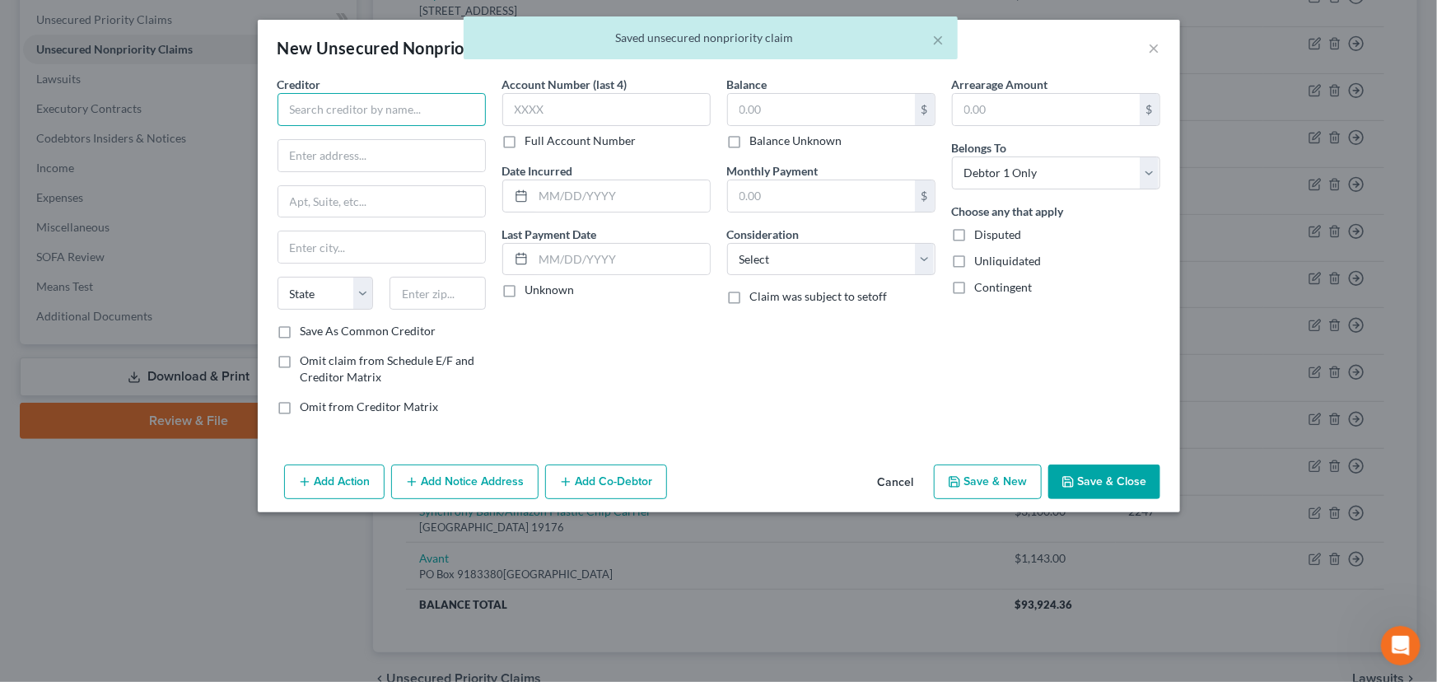
click at [319, 103] on input "text" at bounding box center [382, 109] width 208 height 33
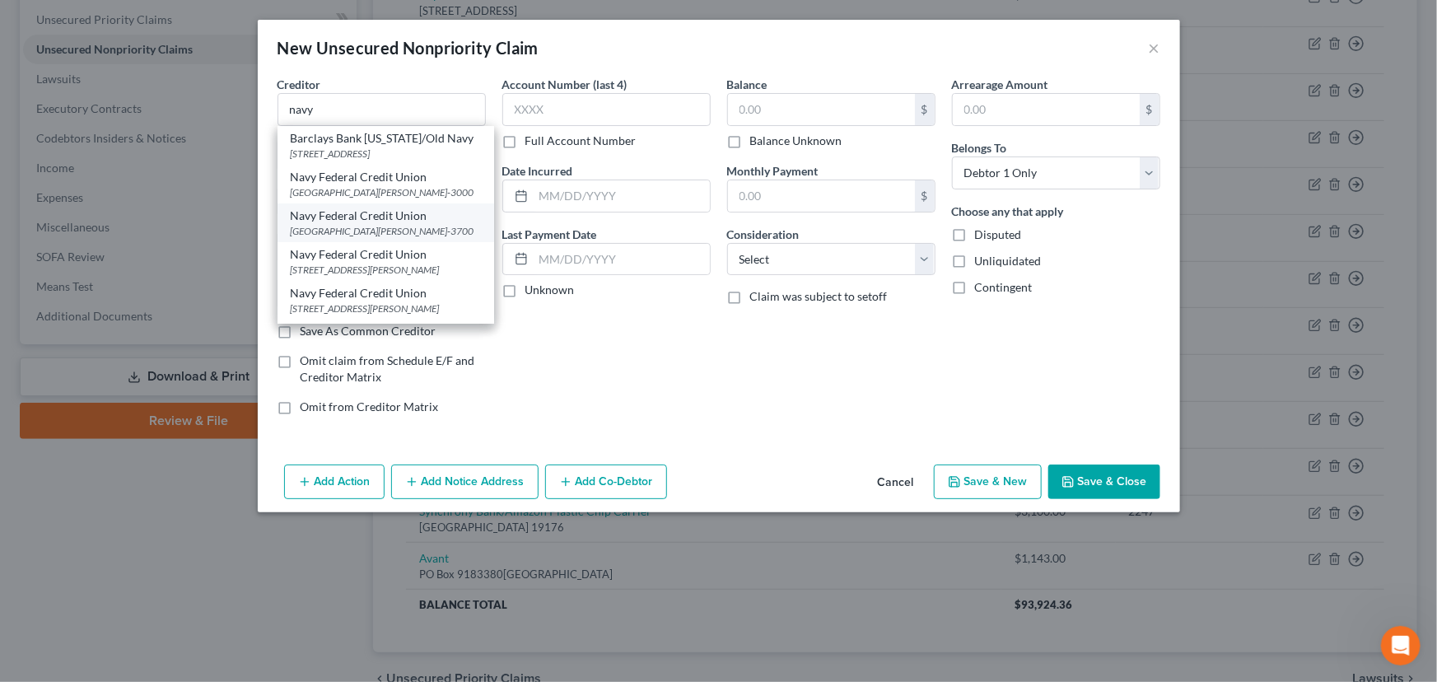
click at [366, 220] on div "Navy Federal Credit Union" at bounding box center [386, 216] width 190 height 16
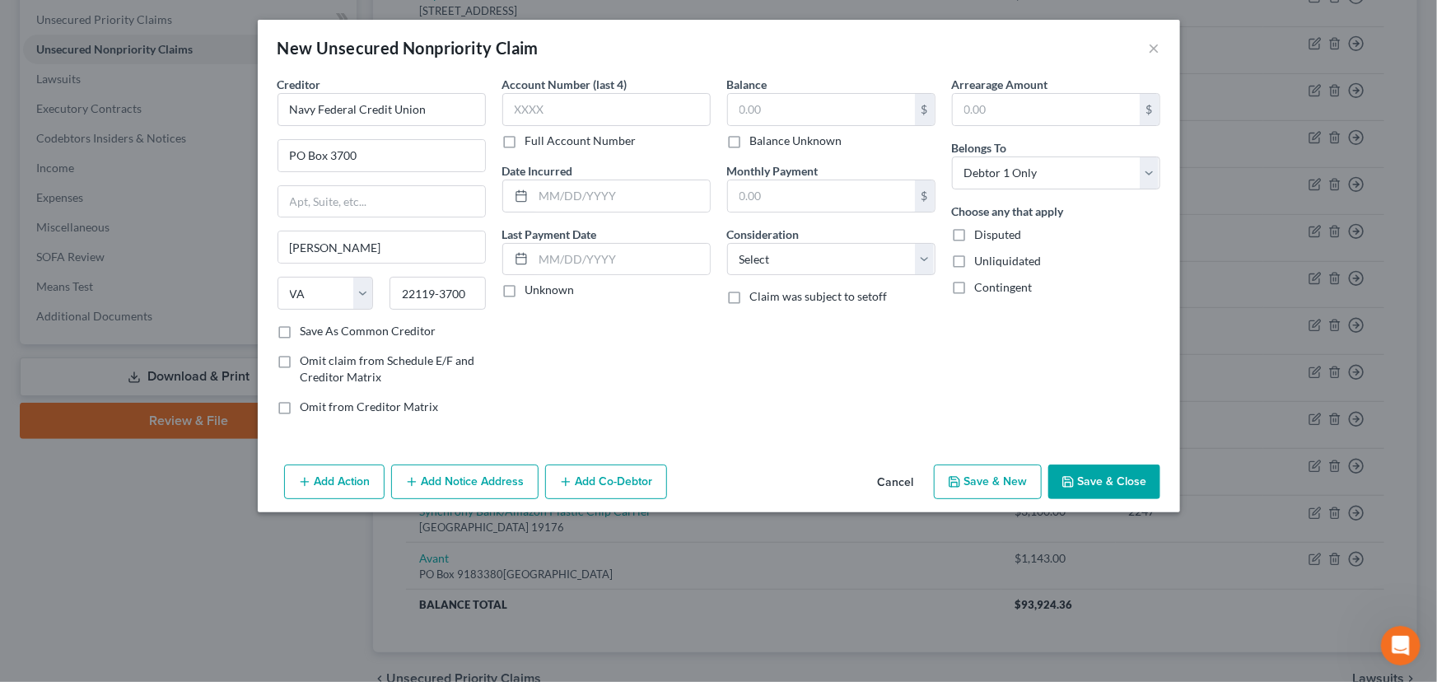
click at [525, 294] on label "Unknown" at bounding box center [549, 290] width 49 height 16
click at [532, 292] on input "Unknown" at bounding box center [537, 287] width 11 height 11
click at [743, 106] on input "text" at bounding box center [821, 109] width 187 height 31
click at [1095, 469] on button "Save & Close" at bounding box center [1104, 481] width 112 height 35
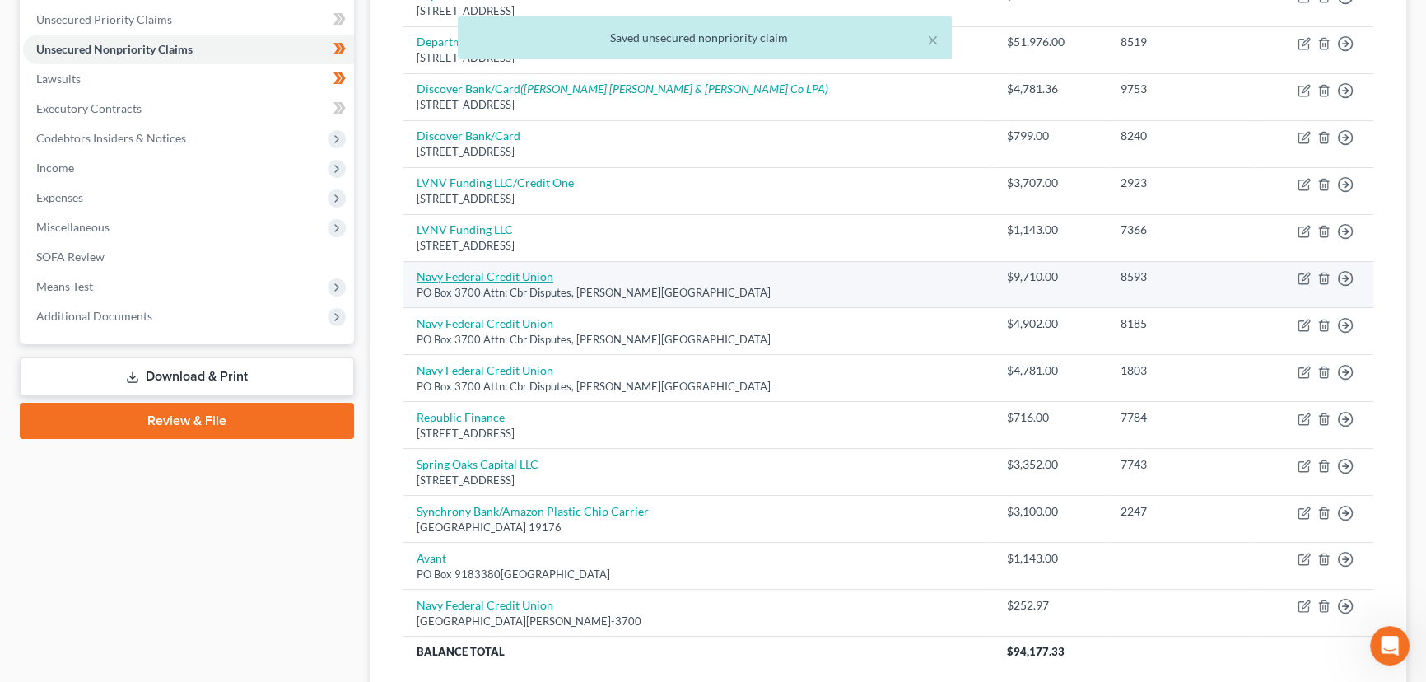
click at [491, 278] on link "Navy Federal Credit Union" at bounding box center [485, 276] width 137 height 14
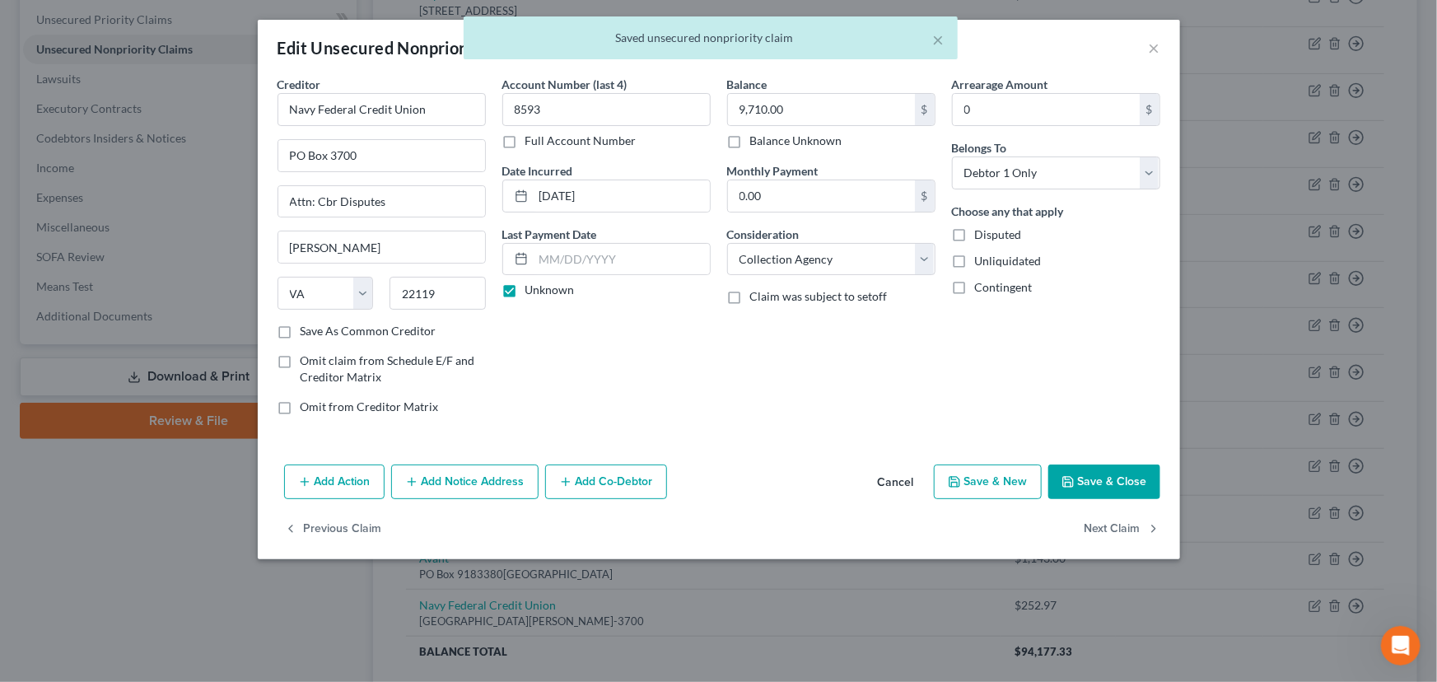
click at [890, 479] on button "Cancel" at bounding box center [896, 482] width 63 height 33
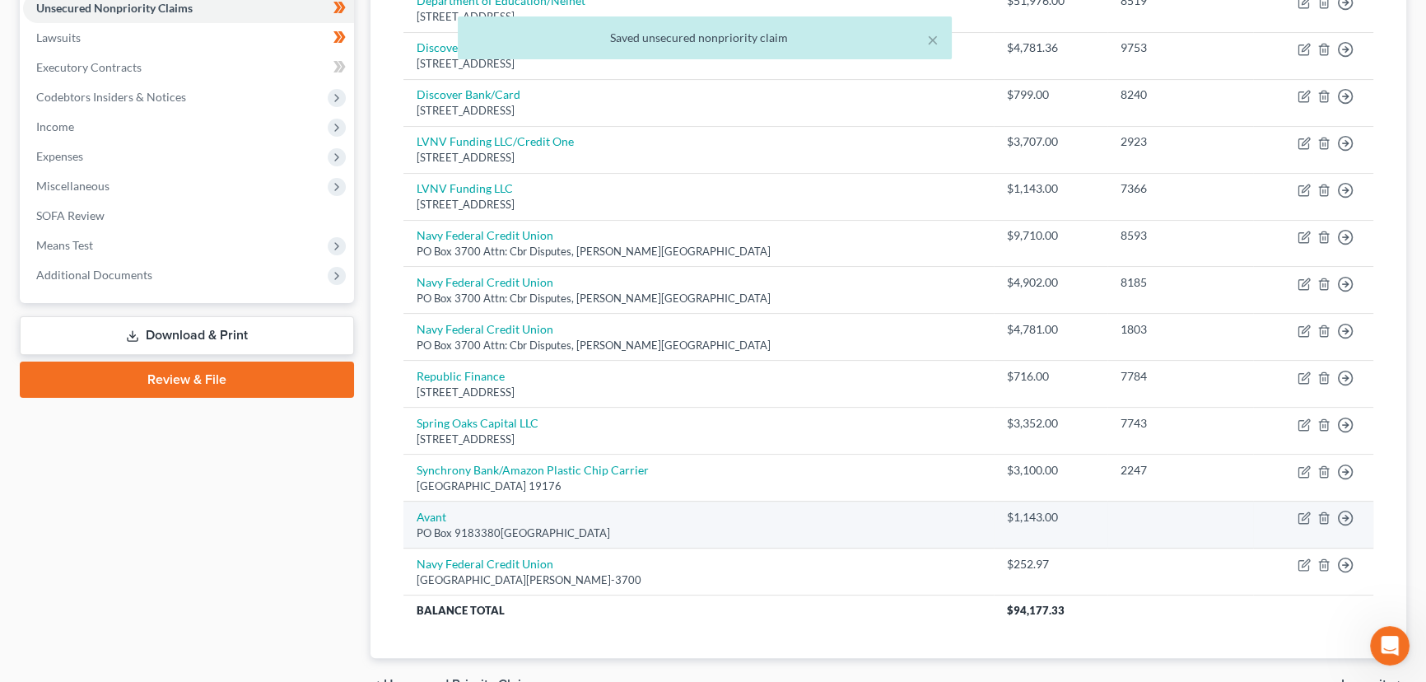
scroll to position [503, 0]
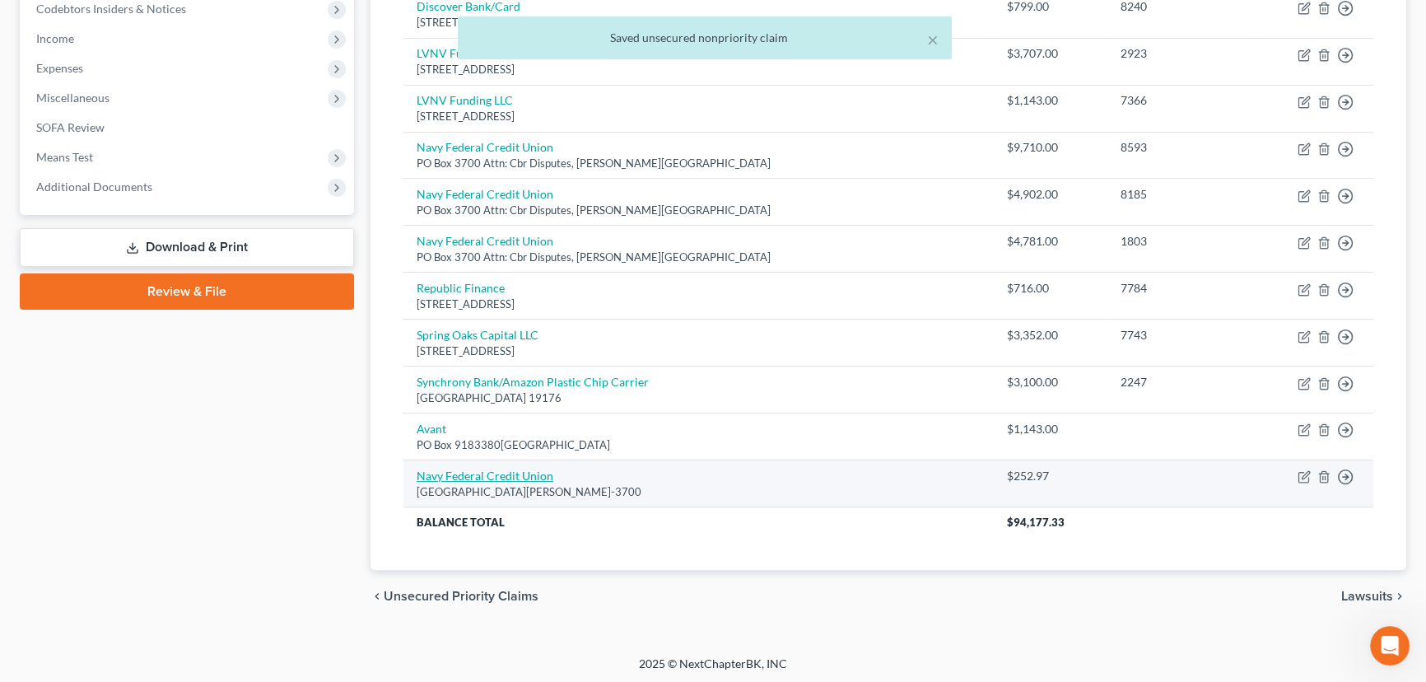
click at [476, 478] on link "Navy Federal Credit Union" at bounding box center [485, 476] width 137 height 14
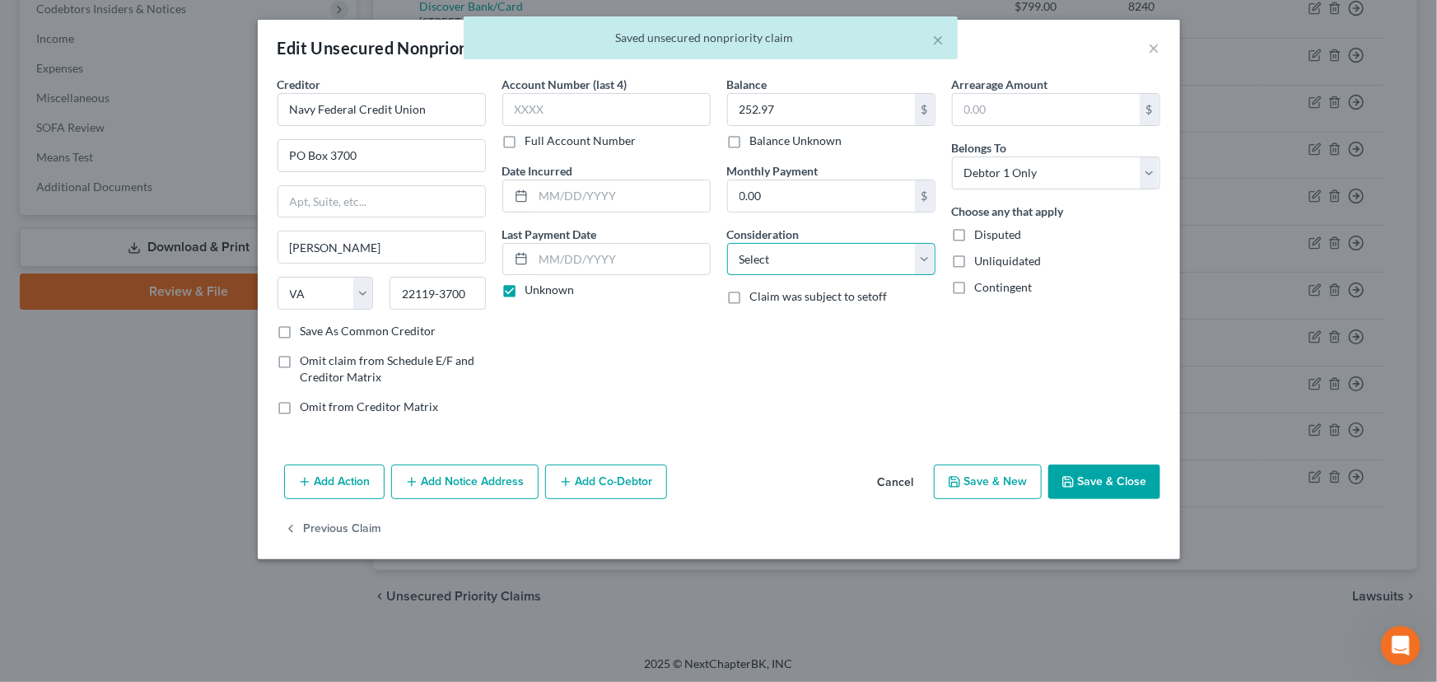
click at [771, 272] on select "Select Cable / Satellite Services Collection Agency Credit Card Debt Debt Couns…" at bounding box center [831, 259] width 208 height 33
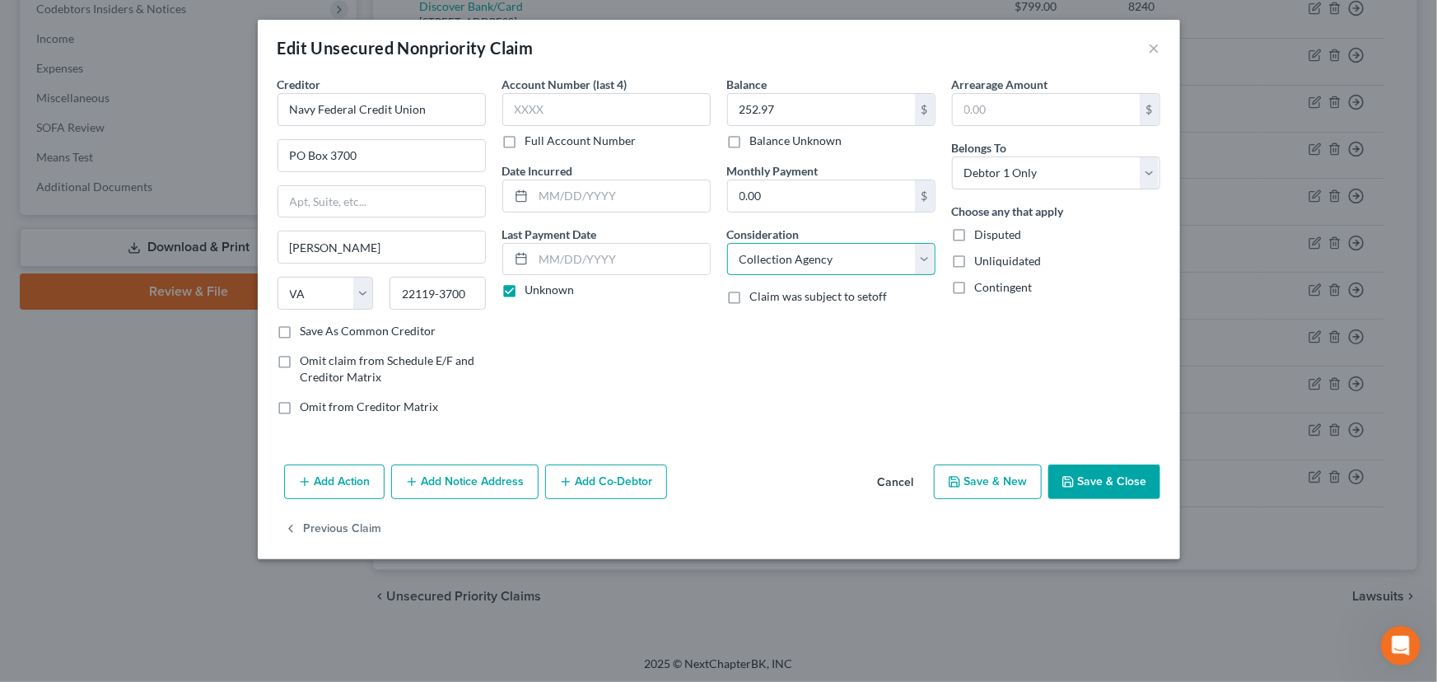
click at [727, 243] on select "Select Cable / Satellite Services Collection Agency Credit Card Debt Debt Couns…" at bounding box center [831, 259] width 208 height 33
click at [840, 379] on div "Balance 252.97 $ Balance Unknown Balance Undetermined 252.97 $ Balance Unknown …" at bounding box center [831, 252] width 225 height 352
click at [1076, 484] on button "Save & Close" at bounding box center [1104, 481] width 112 height 35
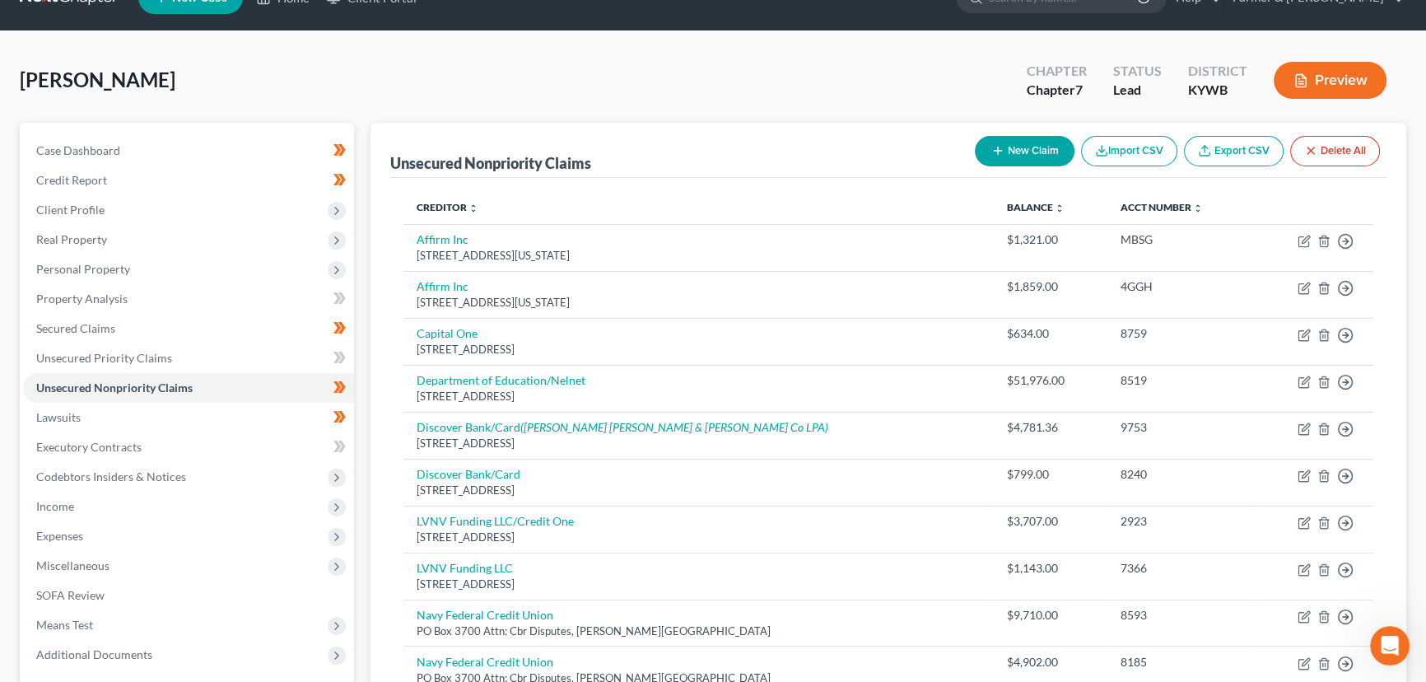
scroll to position [0, 0]
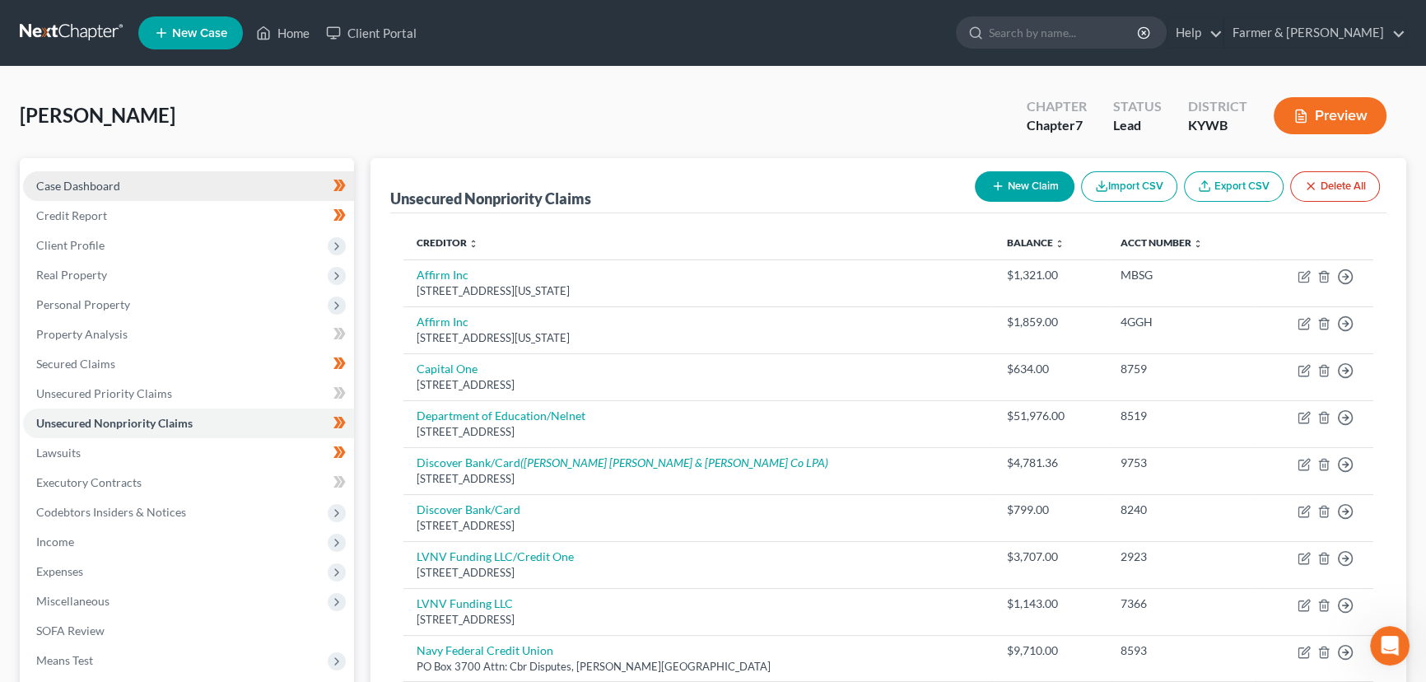
click at [136, 192] on link "Case Dashboard" at bounding box center [188, 186] width 331 height 30
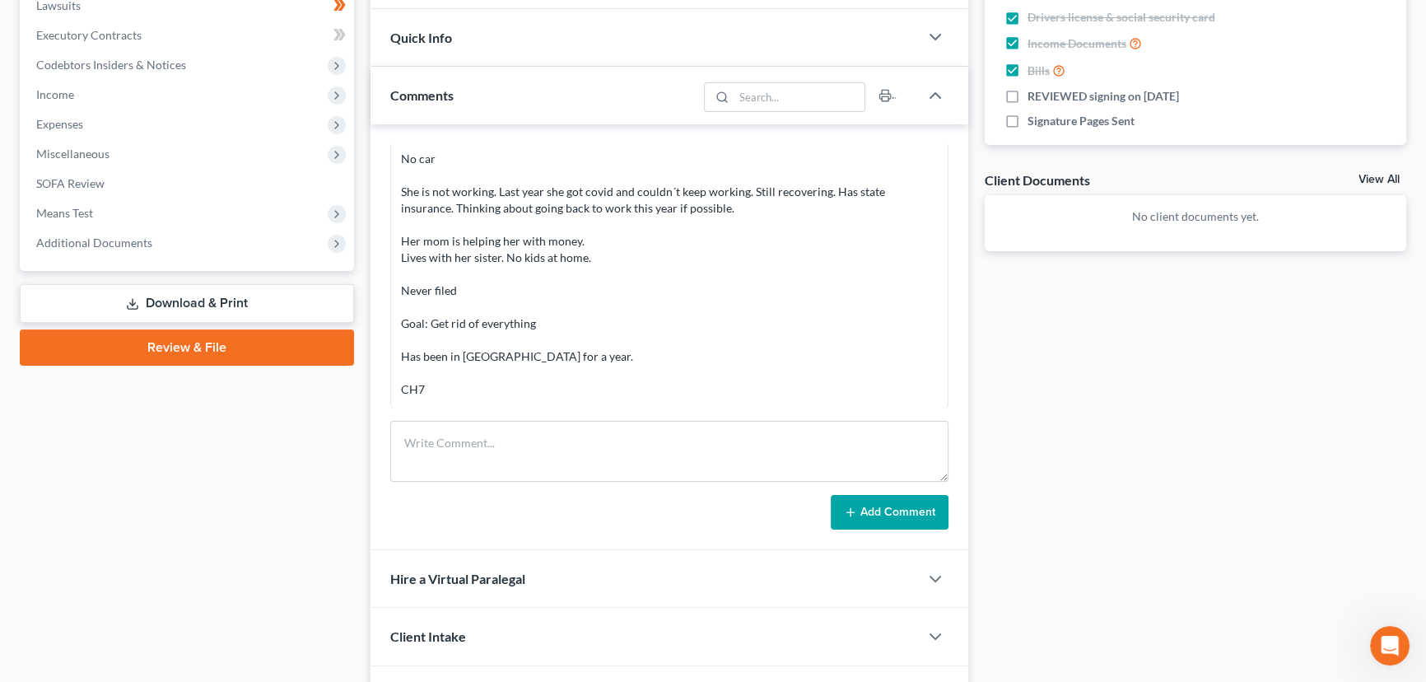
scroll to position [449, 0]
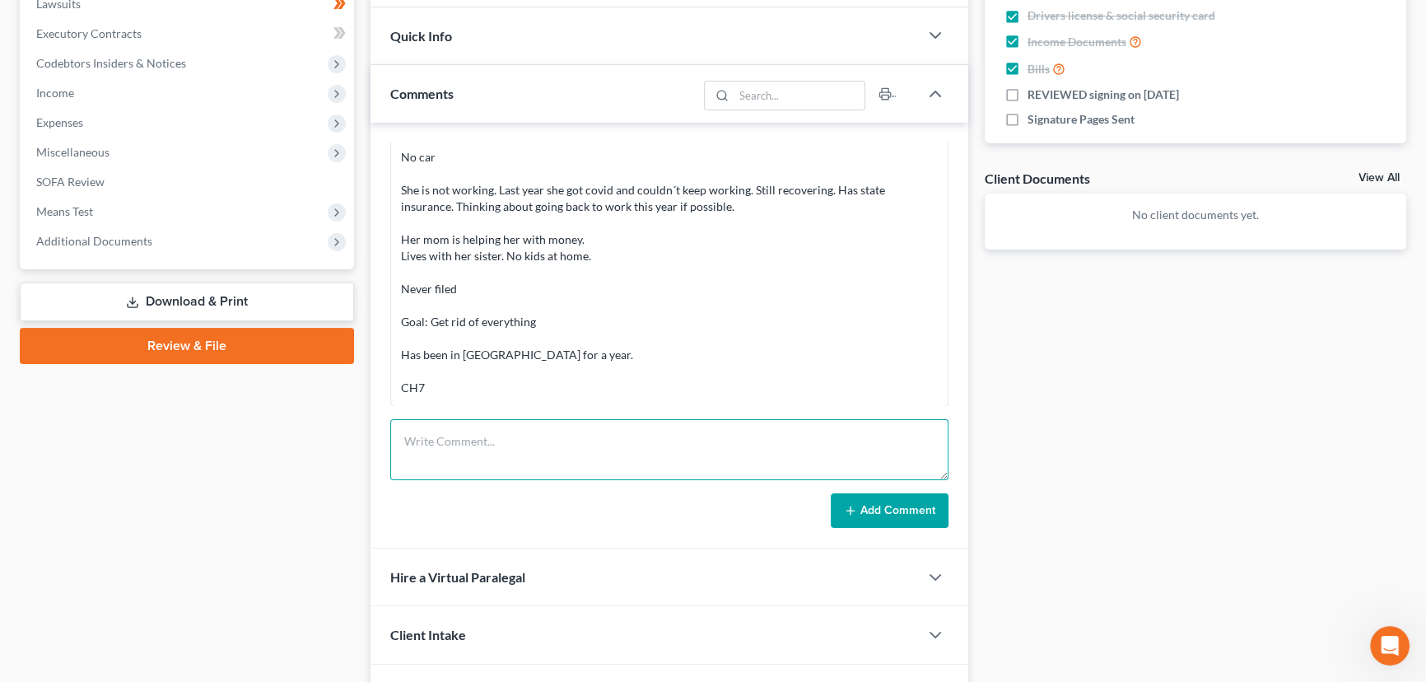
click at [497, 427] on textarea at bounding box center [669, 449] width 558 height 61
drag, startPoint x: 513, startPoint y: 453, endPoint x: 535, endPoint y: 451, distance: 22.3
click at [513, 453] on textarea "Petition preparer notes:" at bounding box center [669, 449] width 558 height 61
paste textarea "⦁ Divorced, no dependents, lives w/her mother. ⦁ According to the Collectors no…"
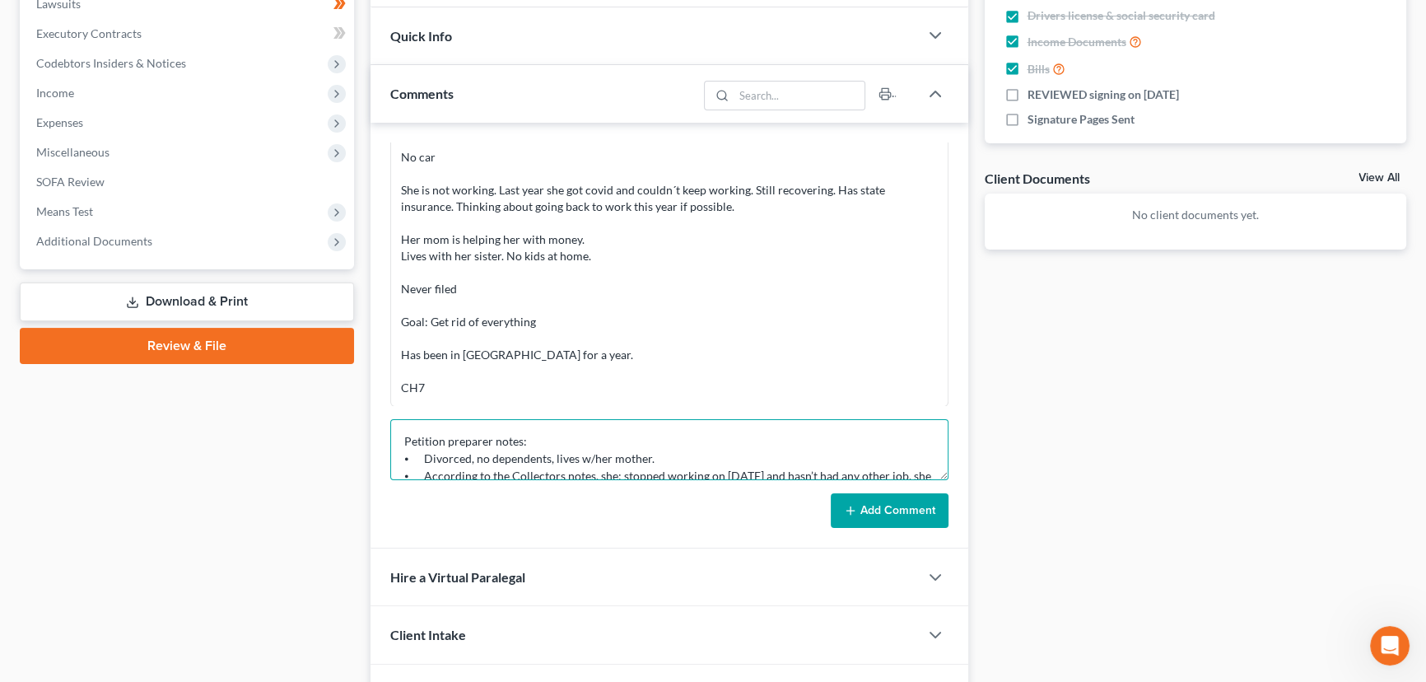
scroll to position [141, 0]
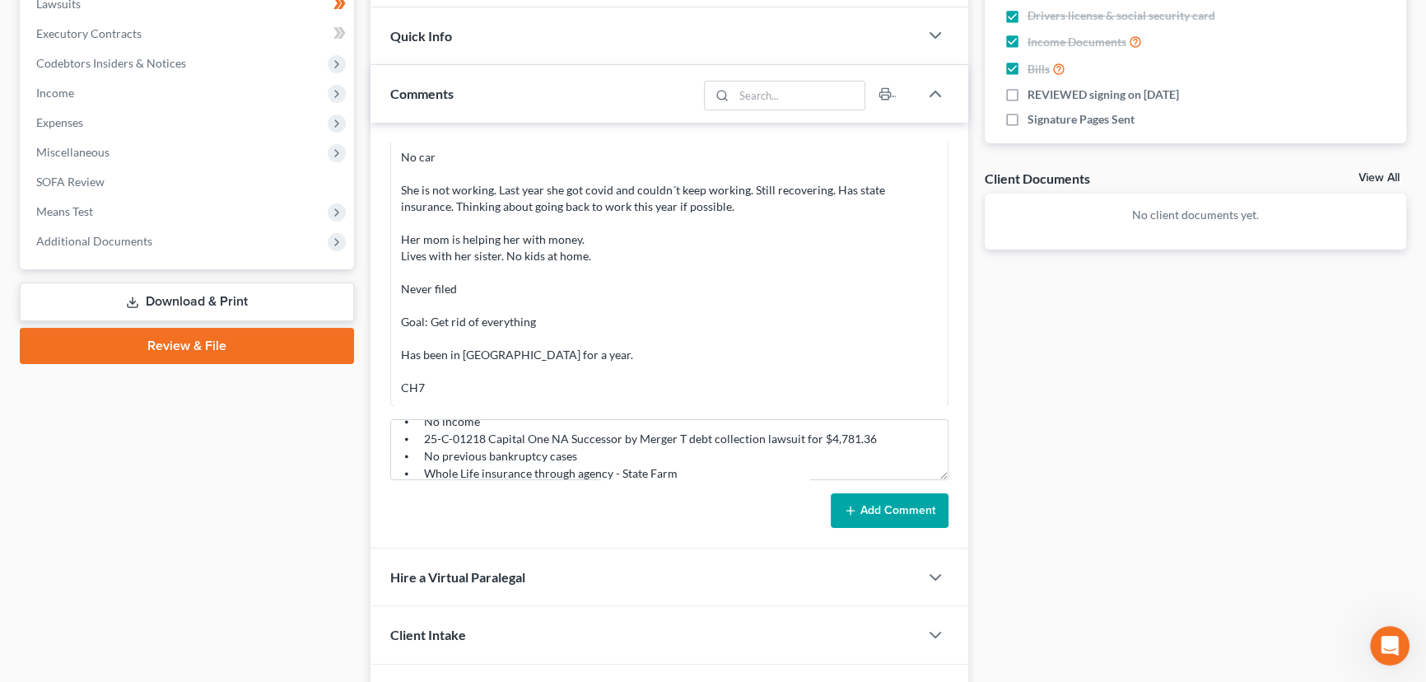
click at [906, 512] on button "Add Comment" at bounding box center [890, 510] width 118 height 35
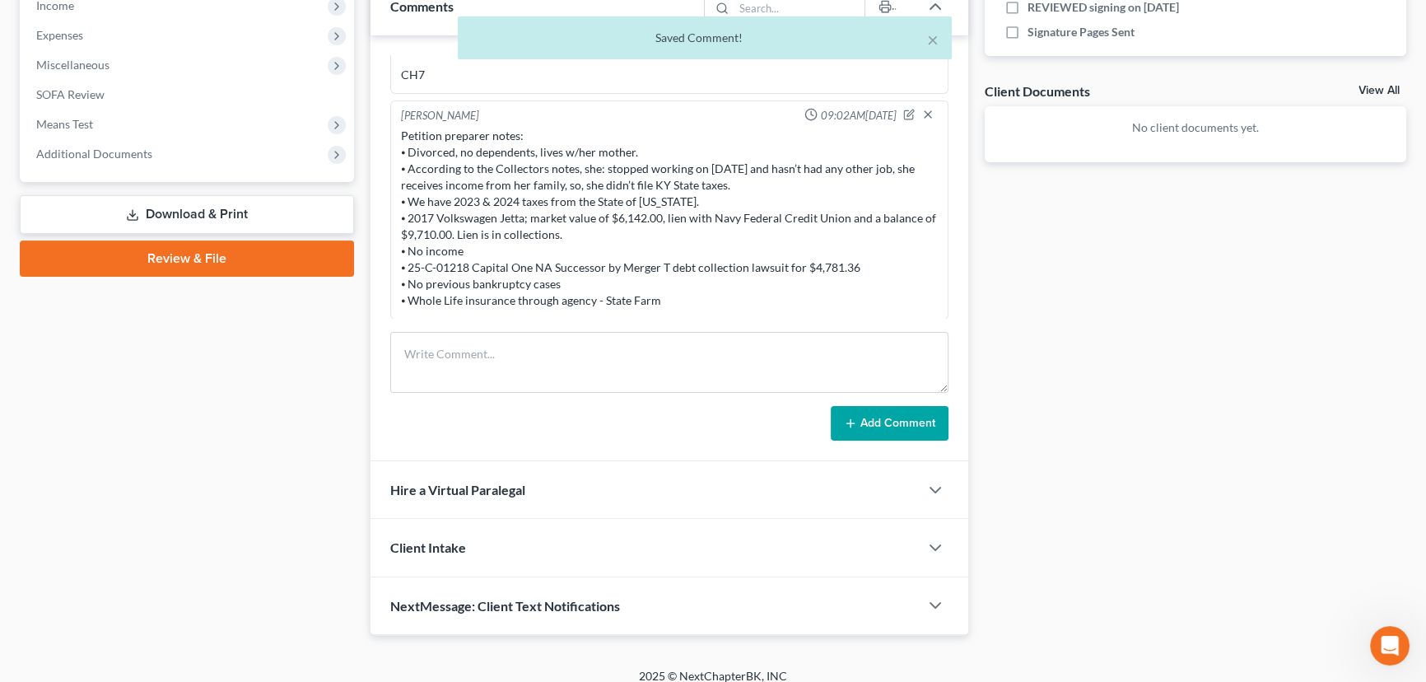
scroll to position [549, 0]
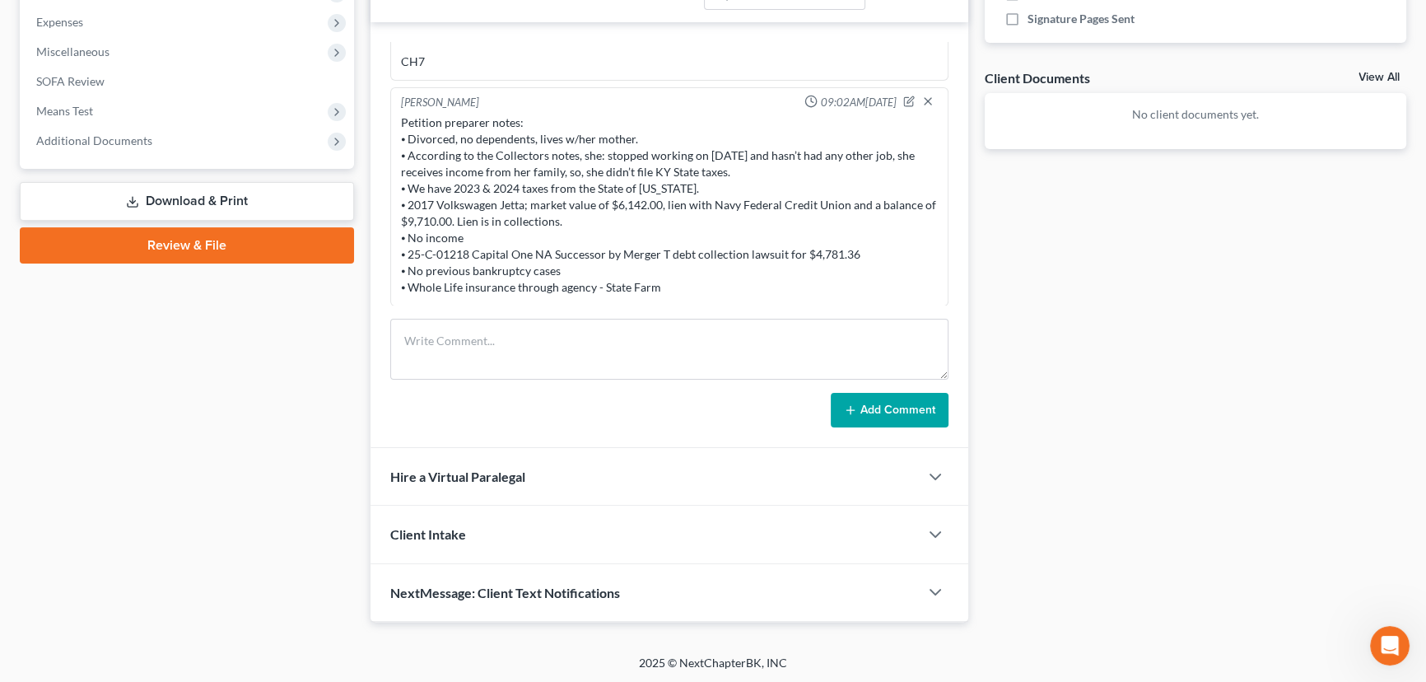
click at [305, 358] on div "Case Dashboard Payments Invoices Payments Payments Credit Report Client Profile" at bounding box center [187, 115] width 351 height 1013
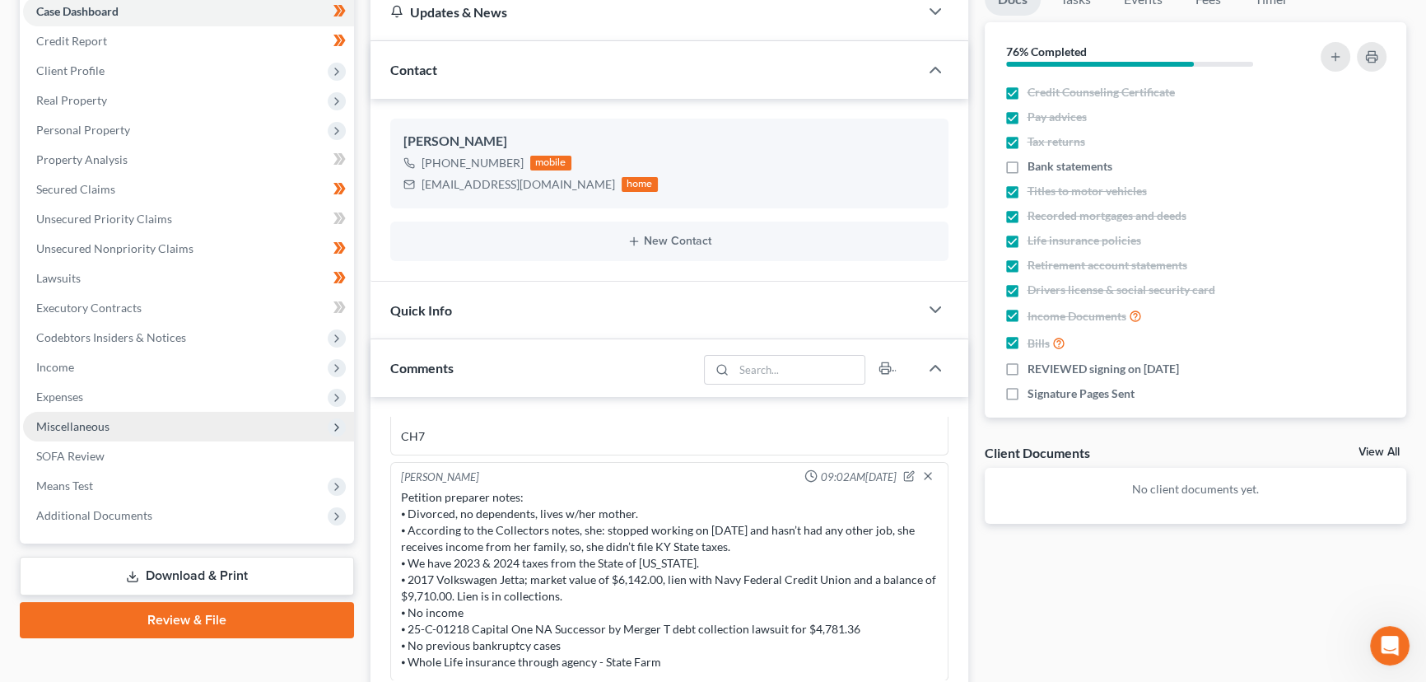
drag, startPoint x: 100, startPoint y: 391, endPoint x: 103, endPoint y: 410, distance: 19.2
click at [100, 391] on span "Expenses" at bounding box center [188, 397] width 331 height 30
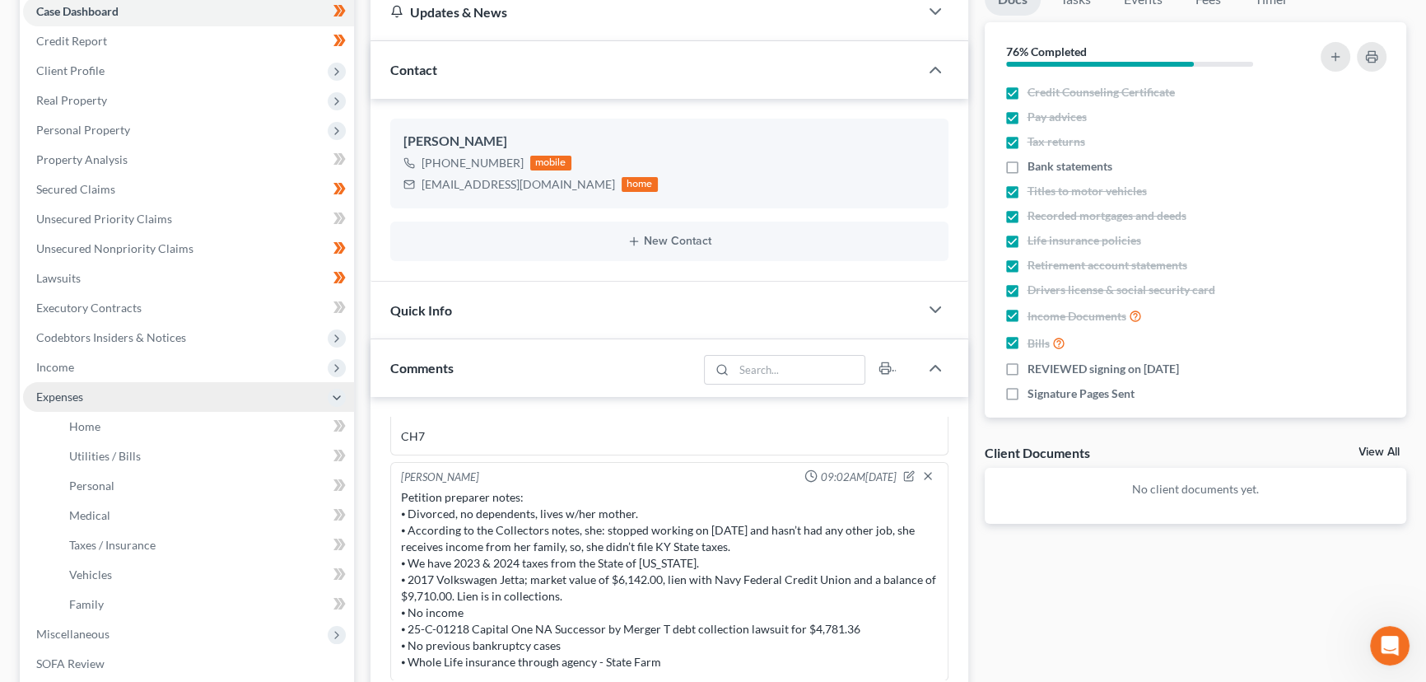
click at [96, 396] on span "Expenses" at bounding box center [188, 397] width 331 height 30
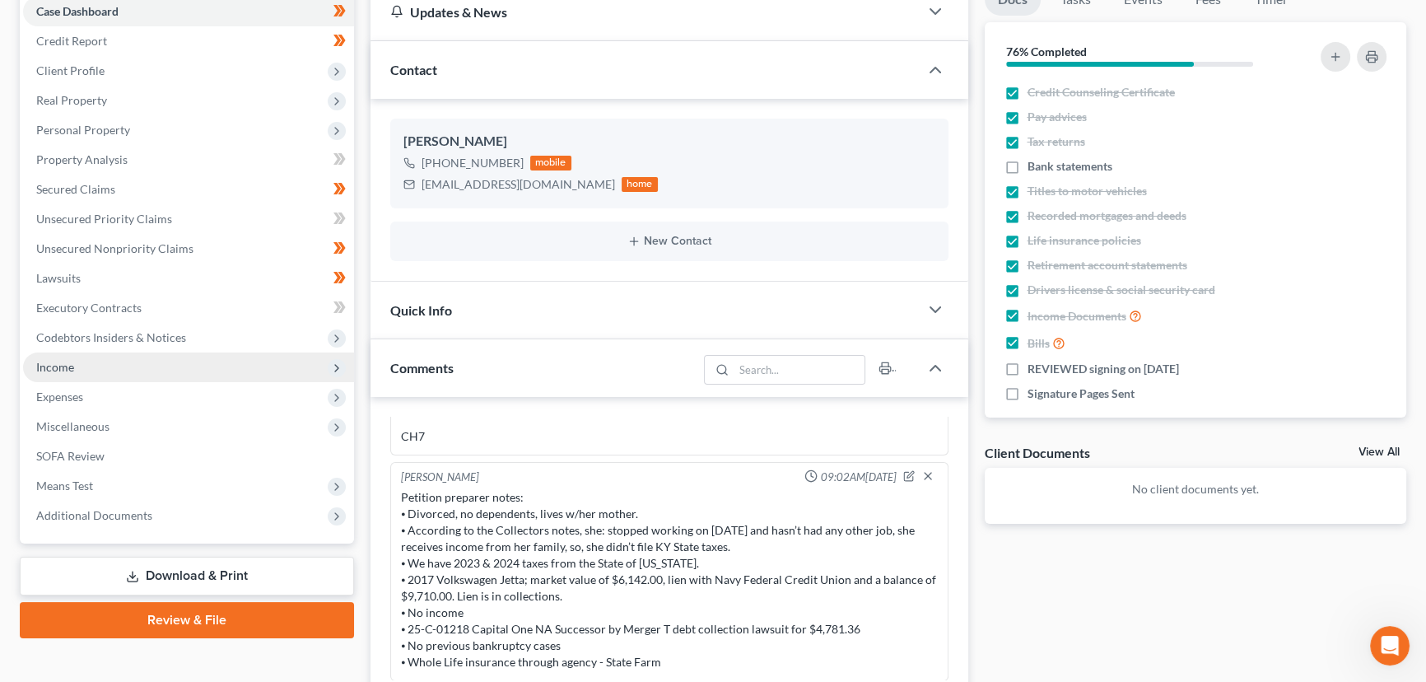
click at [75, 366] on span "Income" at bounding box center [188, 367] width 331 height 30
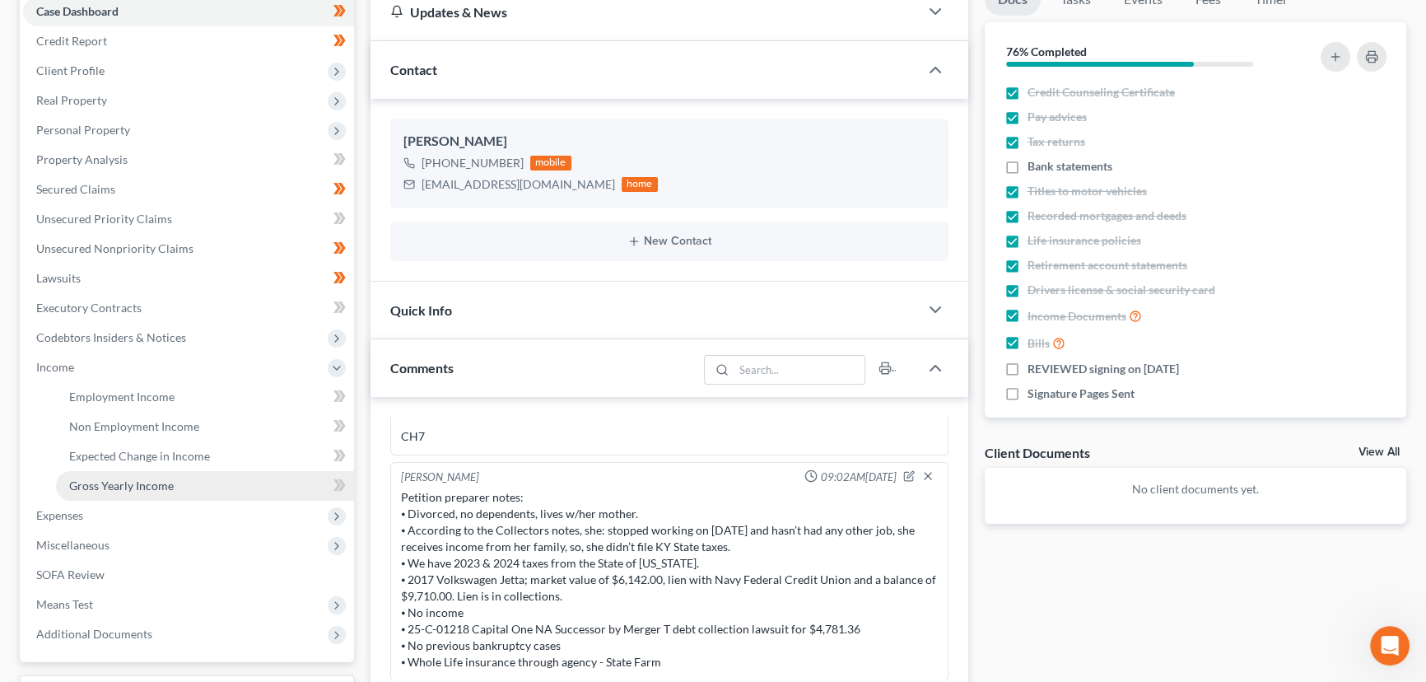
click at [108, 471] on link "Gross Yearly Income" at bounding box center [205, 486] width 298 height 30
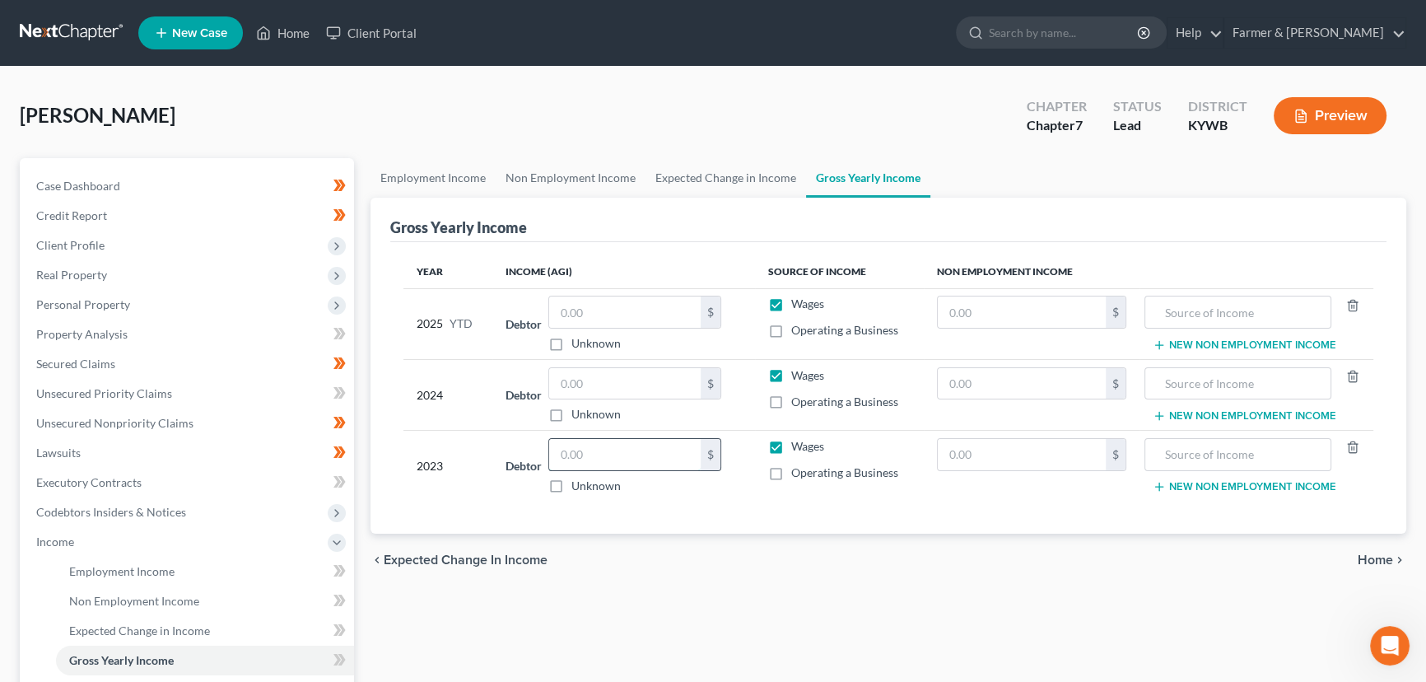
click at [628, 453] on input "text" at bounding box center [625, 454] width 152 height 31
click at [651, 541] on div "chevron_left Expected Change in Income Home chevron_right" at bounding box center [889, 560] width 1036 height 53
click at [591, 384] on input "text" at bounding box center [625, 383] width 152 height 31
click at [572, 342] on label "Unknown" at bounding box center [596, 343] width 49 height 16
click at [578, 342] on input "Unknown" at bounding box center [583, 340] width 11 height 11
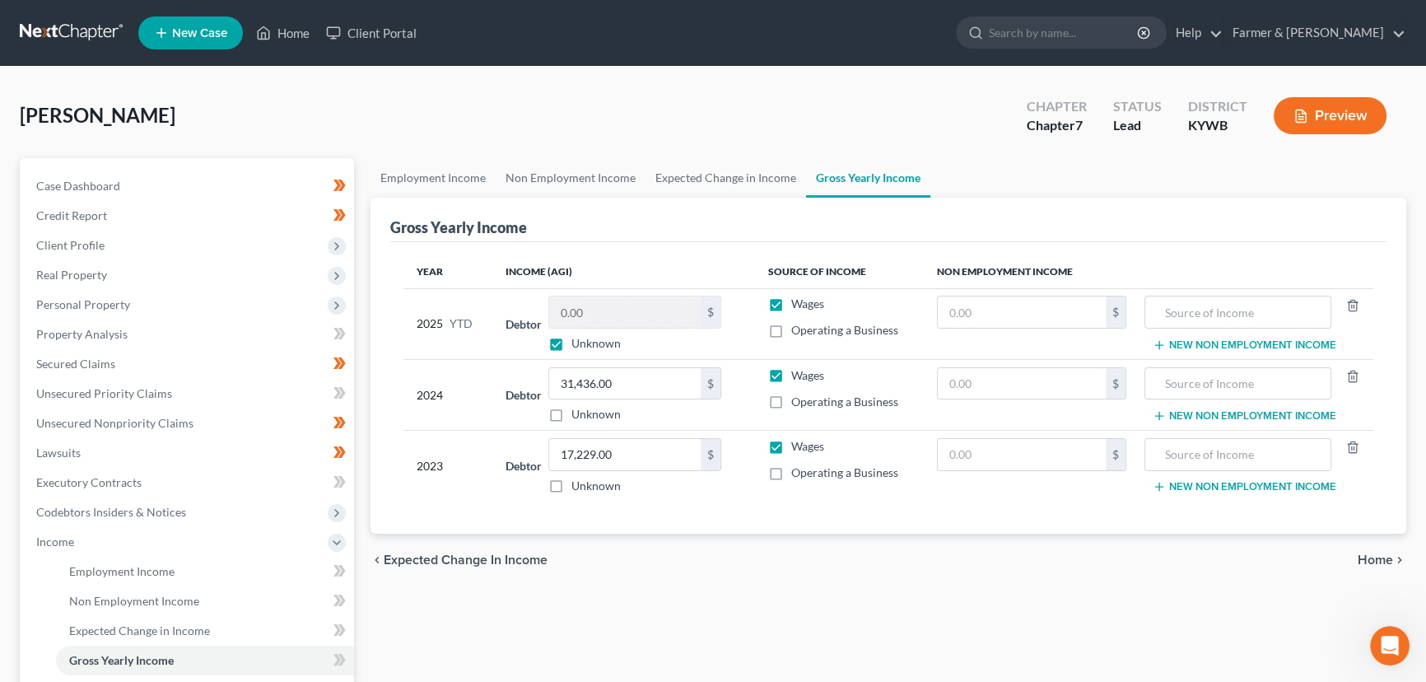
click at [791, 301] on label "Wages" at bounding box center [807, 304] width 33 height 16
click at [798, 301] on input "Wages" at bounding box center [803, 301] width 11 height 11
click at [626, 111] on div "Hall, Laurie Upgraded Chapter Chapter 7 Status Lead District KYWB Preview" at bounding box center [713, 122] width 1387 height 72
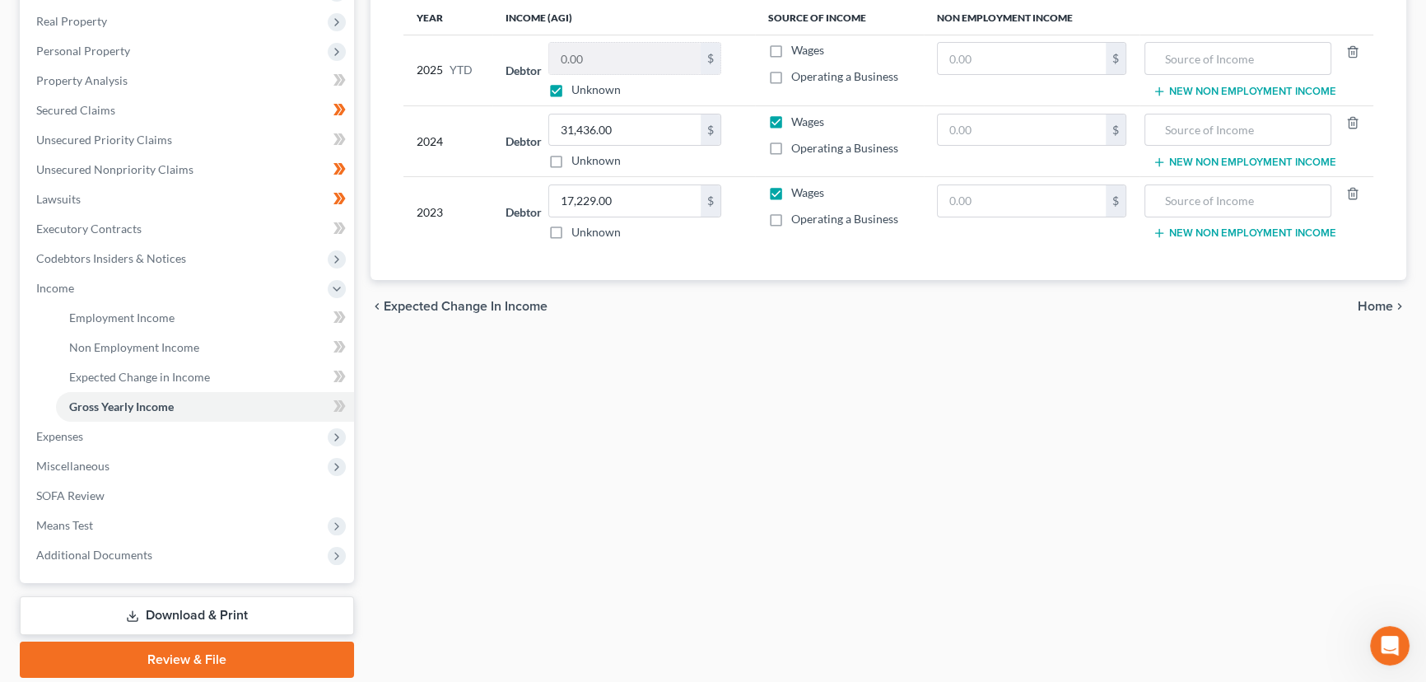
scroll to position [310, 0]
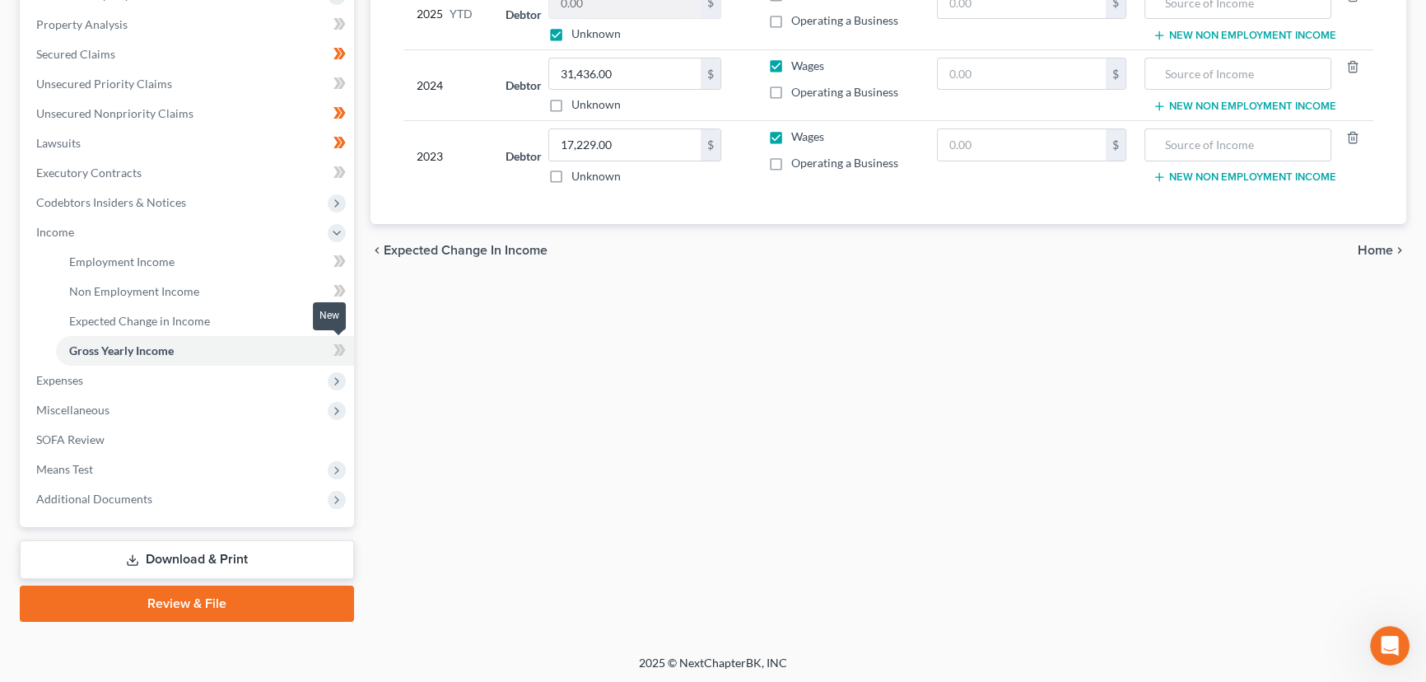
click at [343, 357] on icon at bounding box center [340, 350] width 12 height 21
click at [469, 353] on div "Employment Income Non Employment Income Expected Change in Income Gross Yearly …" at bounding box center [888, 234] width 1053 height 773
click at [70, 235] on span "Income" at bounding box center [55, 232] width 38 height 14
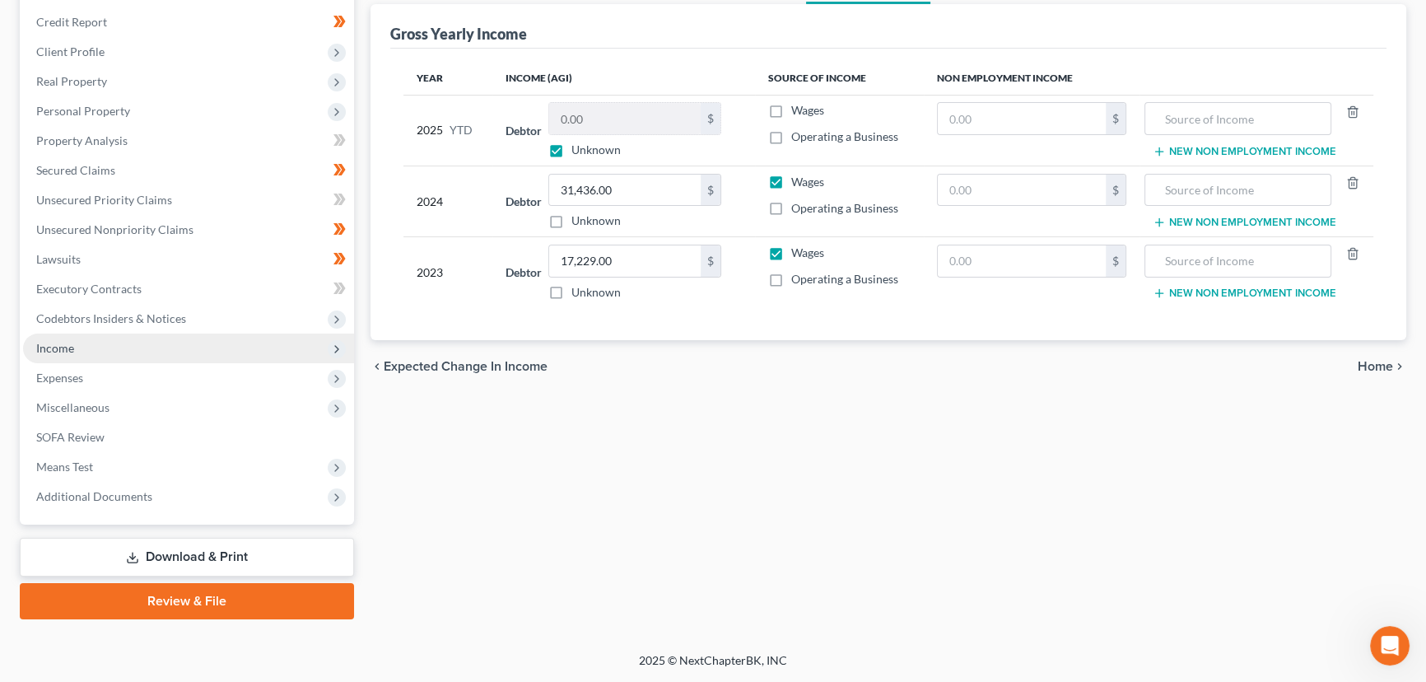
scroll to position [191, 0]
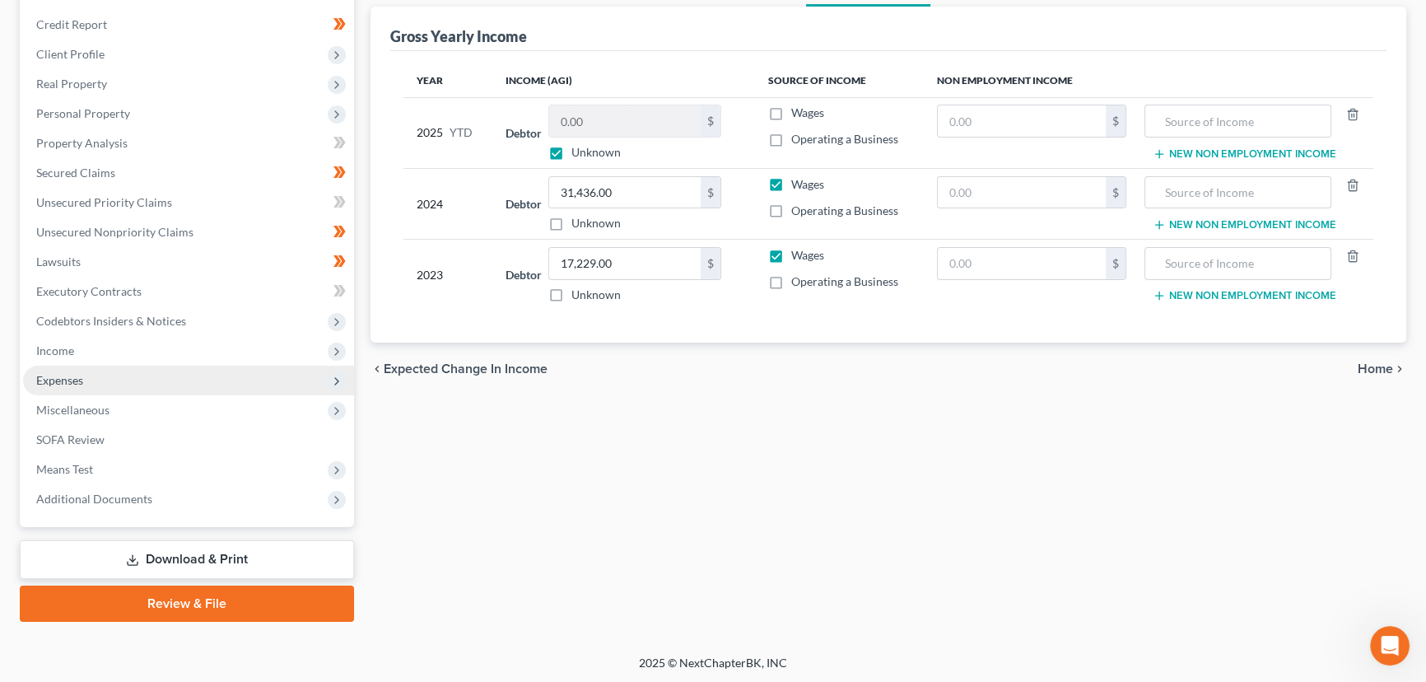
click at [74, 378] on span "Expenses" at bounding box center [59, 380] width 47 height 14
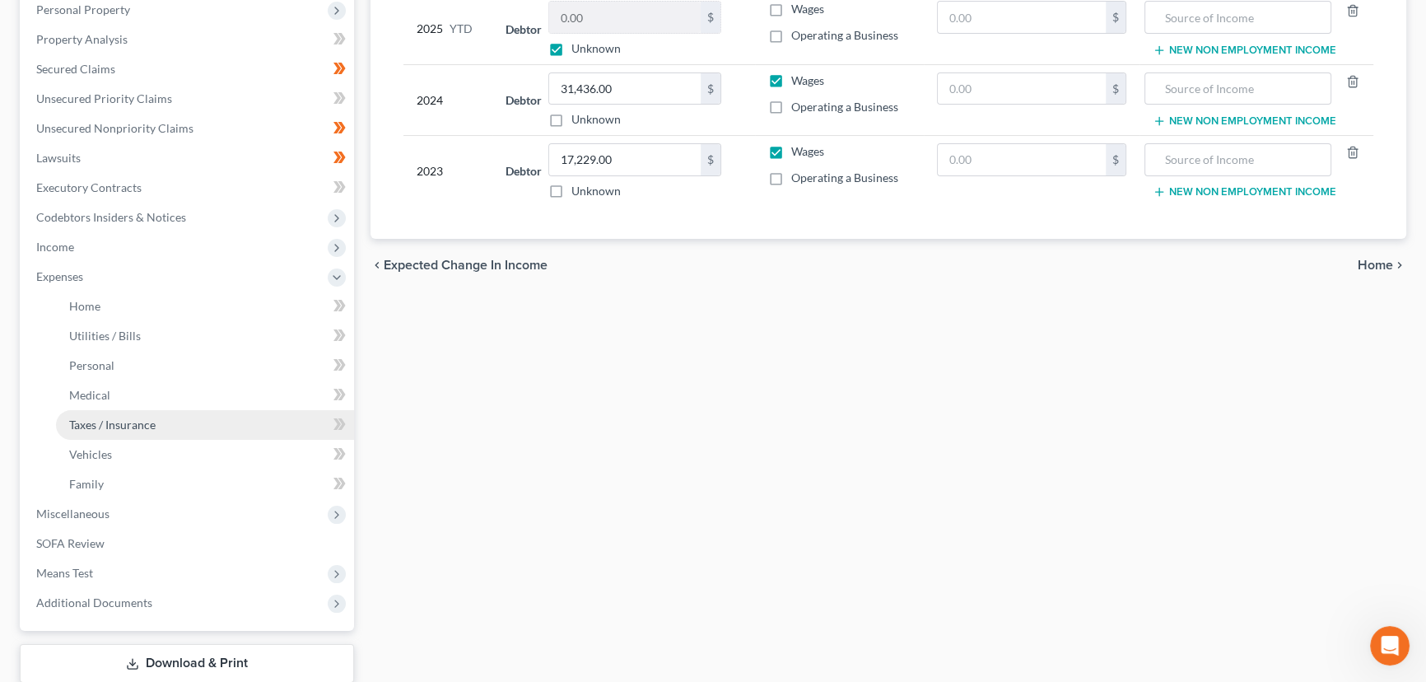
scroll to position [310, 0]
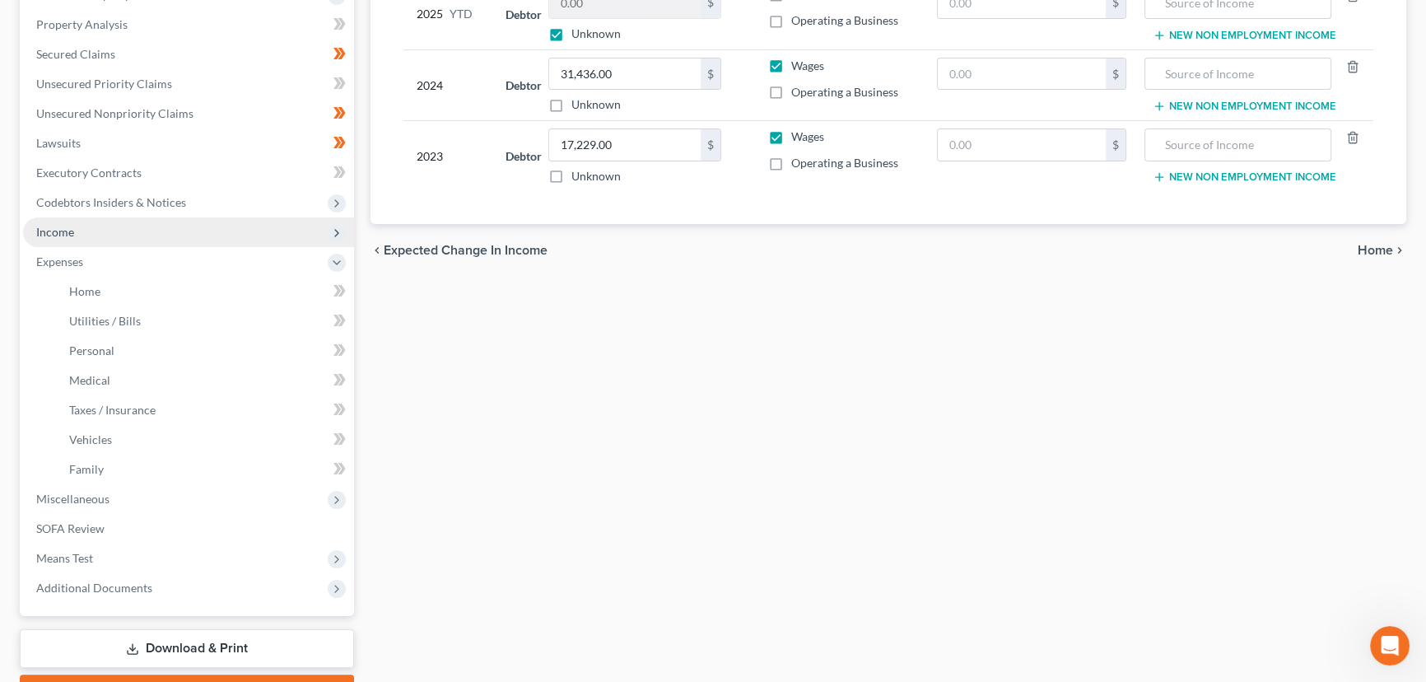
click at [73, 231] on span "Income" at bounding box center [55, 232] width 38 height 14
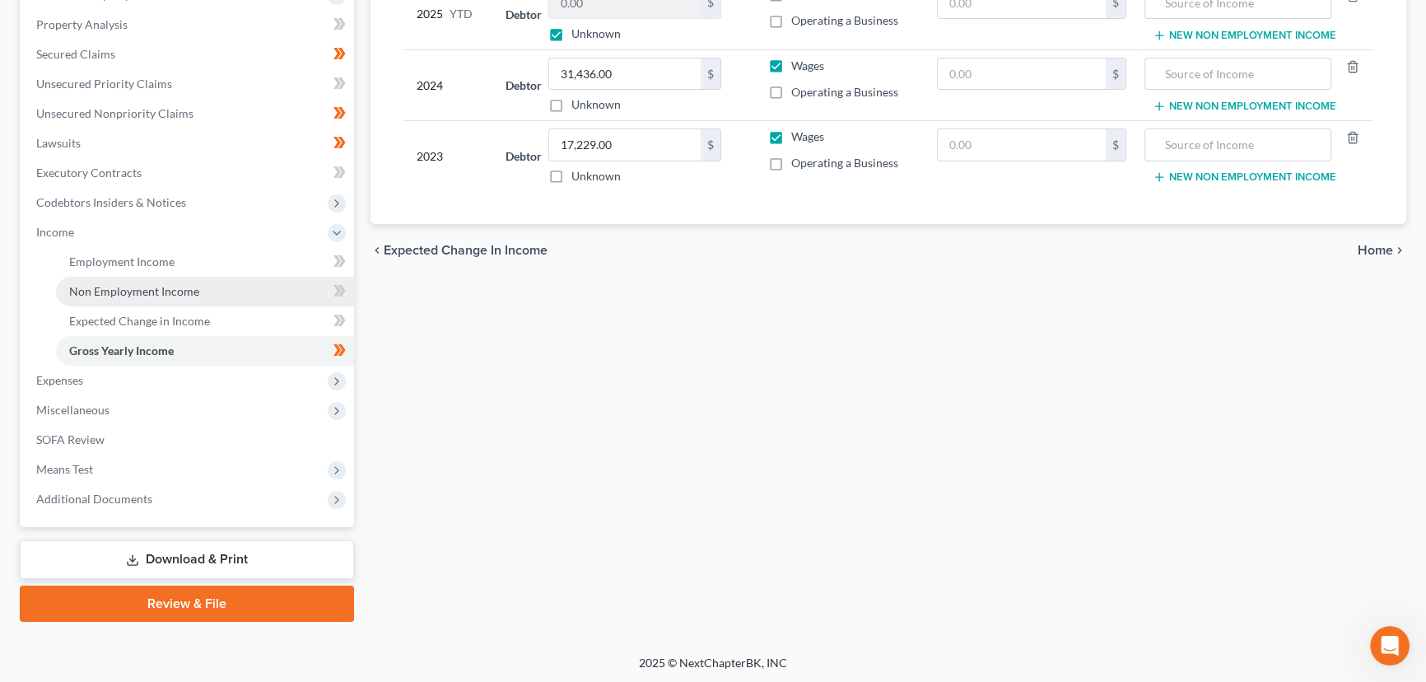
click at [129, 297] on link "Non Employment Income" at bounding box center [205, 292] width 298 height 30
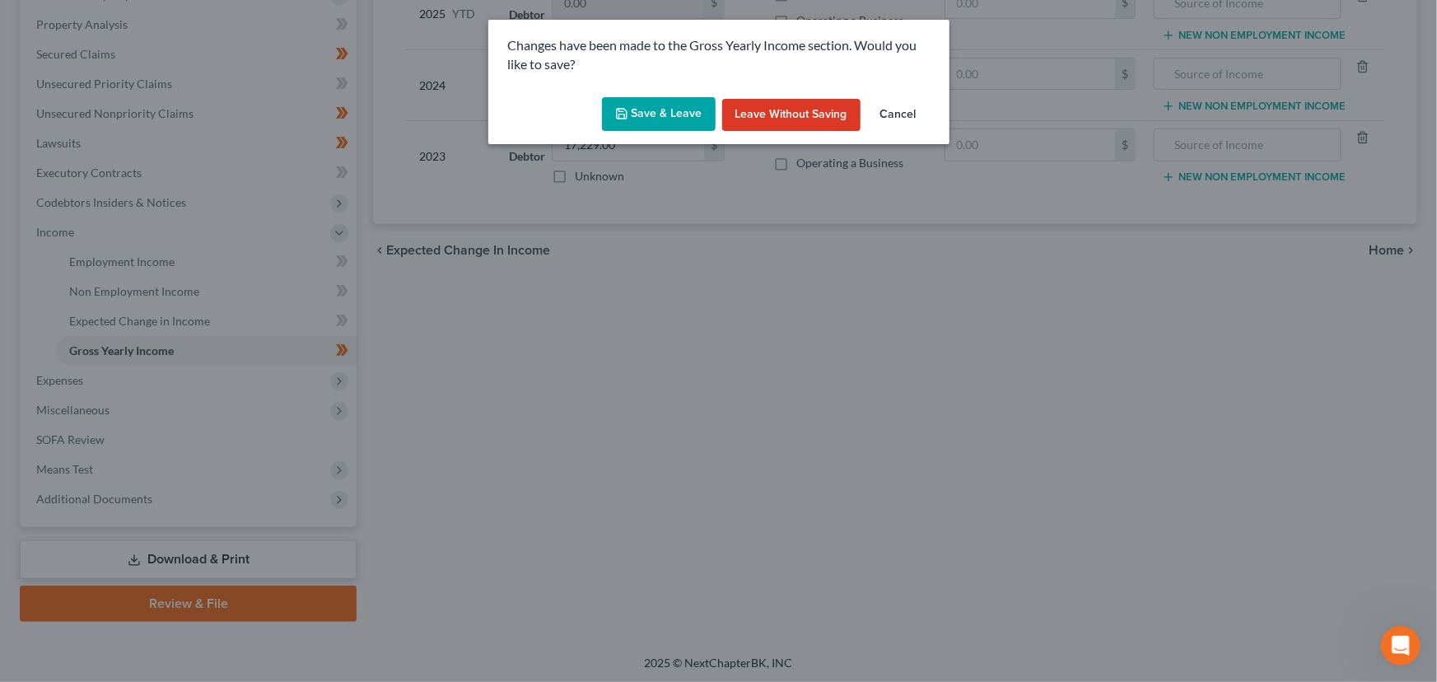
click at [642, 114] on button "Save & Leave" at bounding box center [659, 114] width 114 height 35
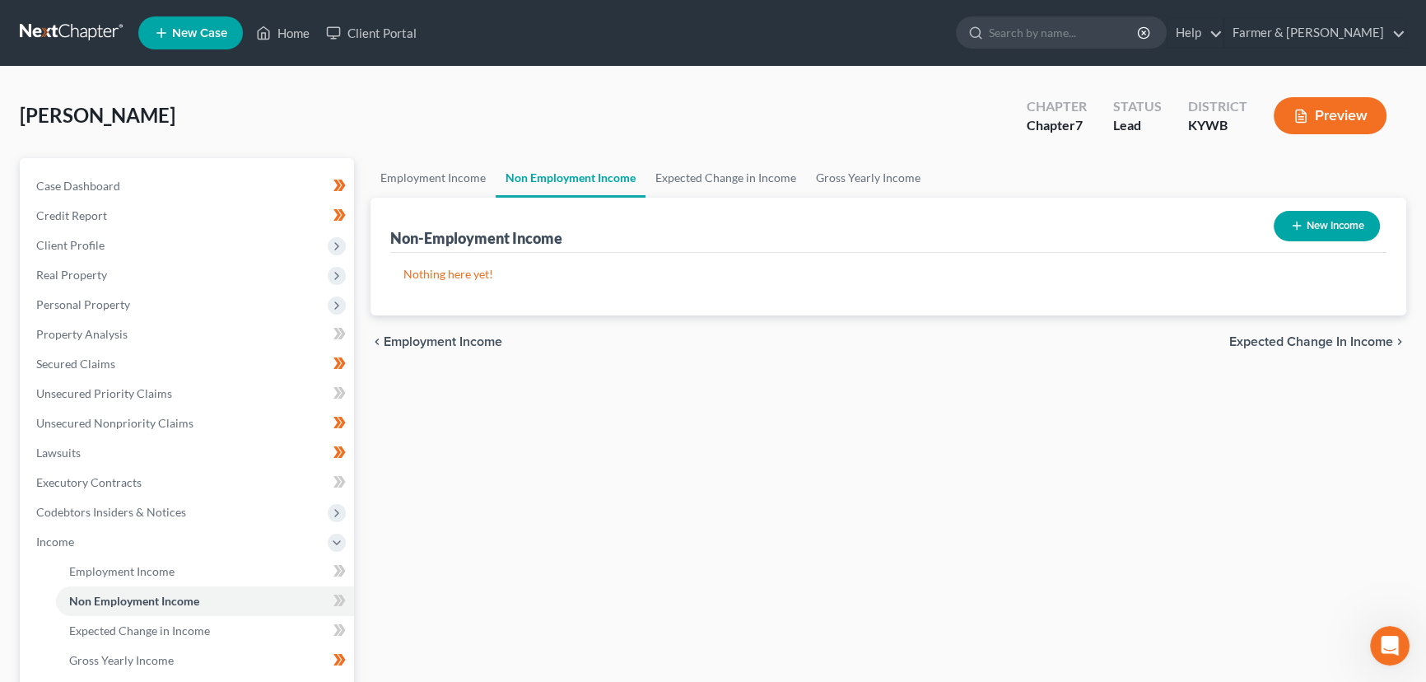
click at [1310, 228] on button "New Income" at bounding box center [1327, 226] width 106 height 30
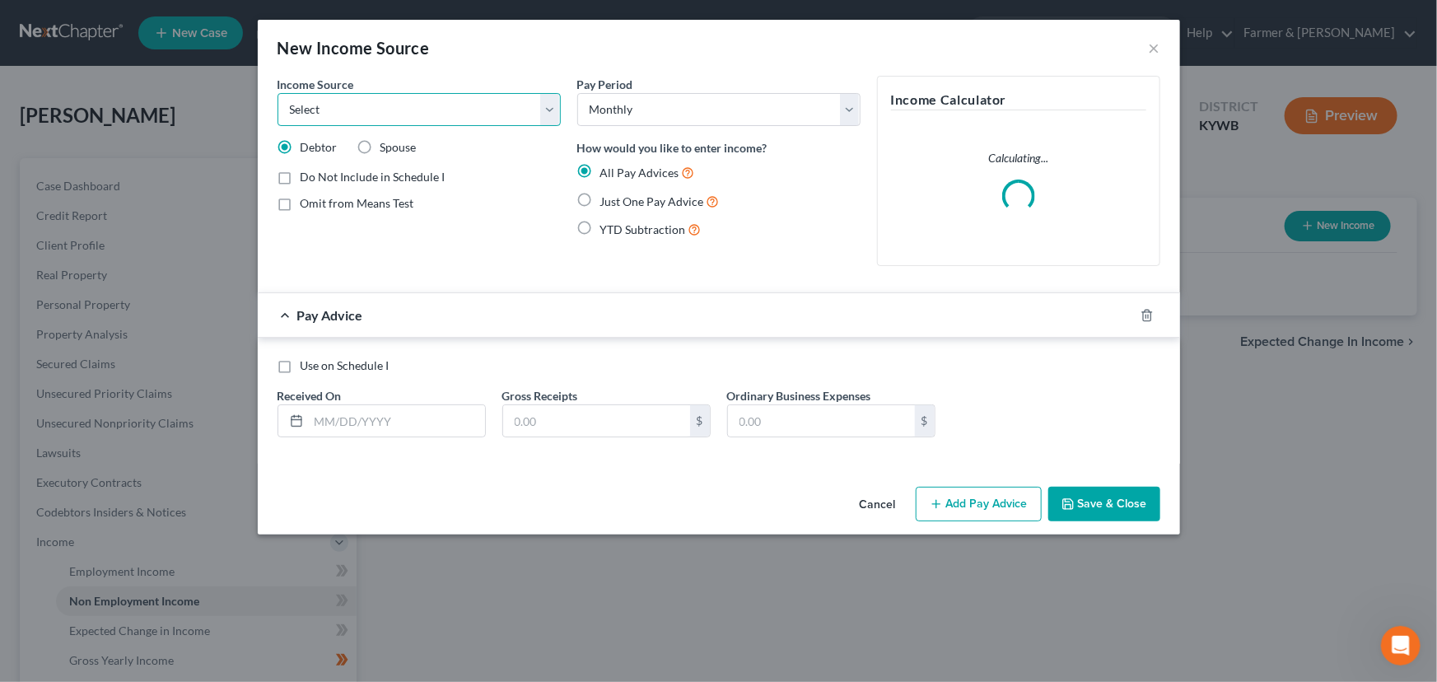
click at [358, 115] on select "Select Unemployment Disability (from employer) Pension Retirement Social Securi…" at bounding box center [419, 109] width 283 height 33
click at [278, 93] on select "Select Unemployment Disability (from employer) Pension Retirement Social Securi…" at bounding box center [419, 109] width 283 height 33
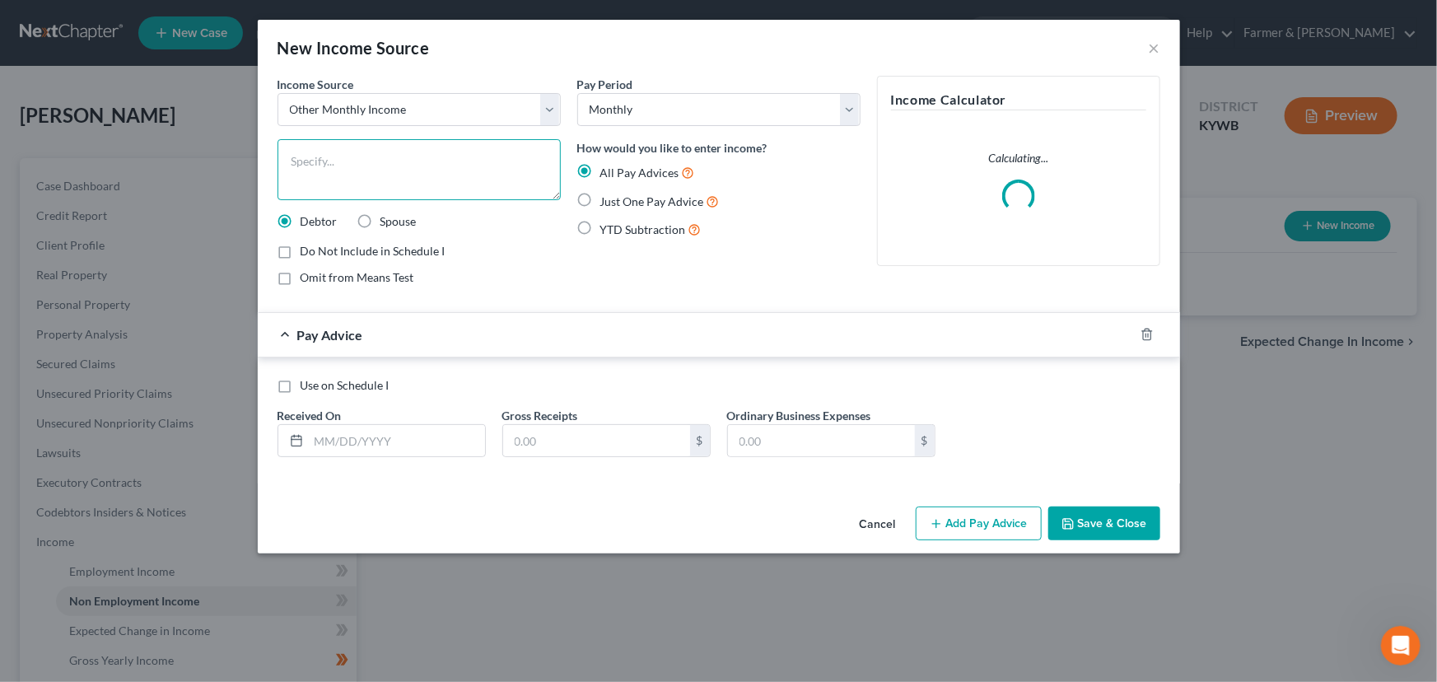
click at [357, 167] on textarea at bounding box center [419, 169] width 283 height 61
click at [600, 206] on label "Just One Pay Advice" at bounding box center [659, 201] width 119 height 19
click at [607, 203] on input "Just One Pay Advice" at bounding box center [612, 197] width 11 height 11
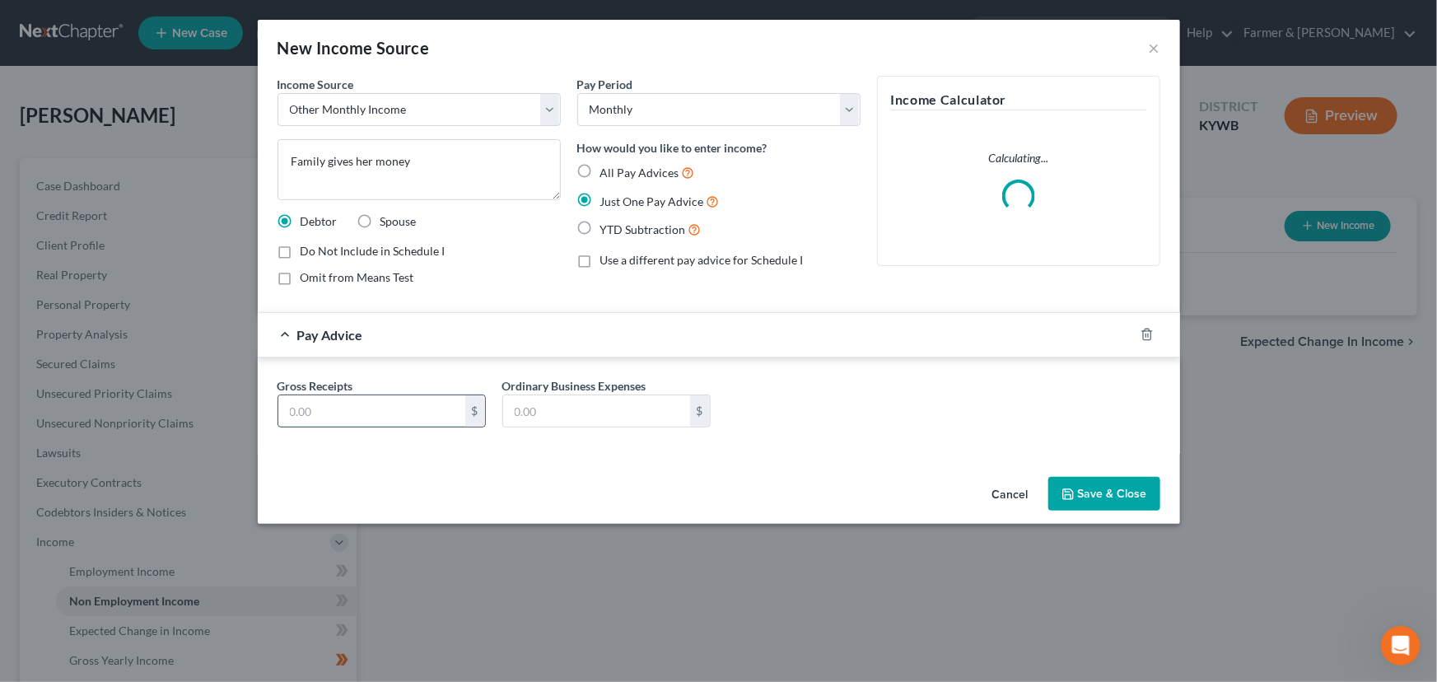
click at [422, 400] on input "text" at bounding box center [371, 410] width 187 height 31
click at [512, 337] on div "Pay Advice $170.00" at bounding box center [696, 335] width 876 height 44
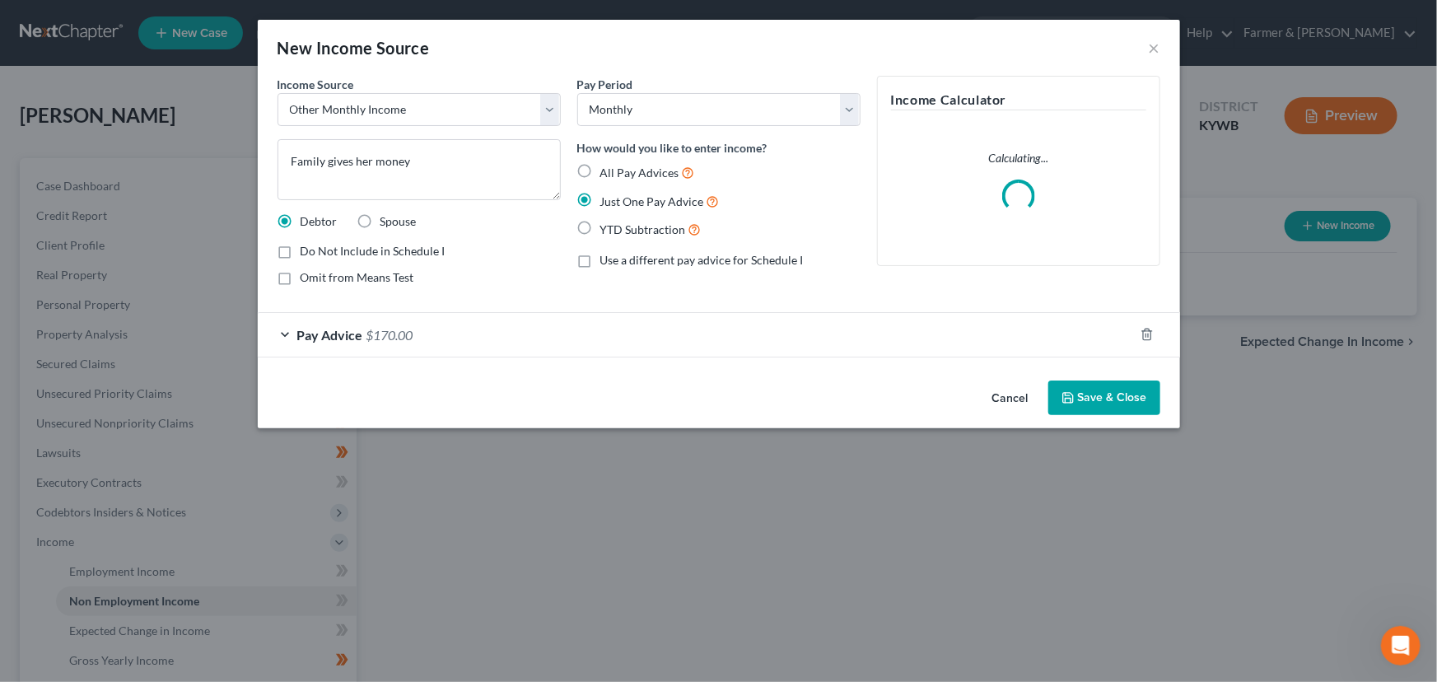
click at [1106, 398] on button "Save & Close" at bounding box center [1104, 397] width 112 height 35
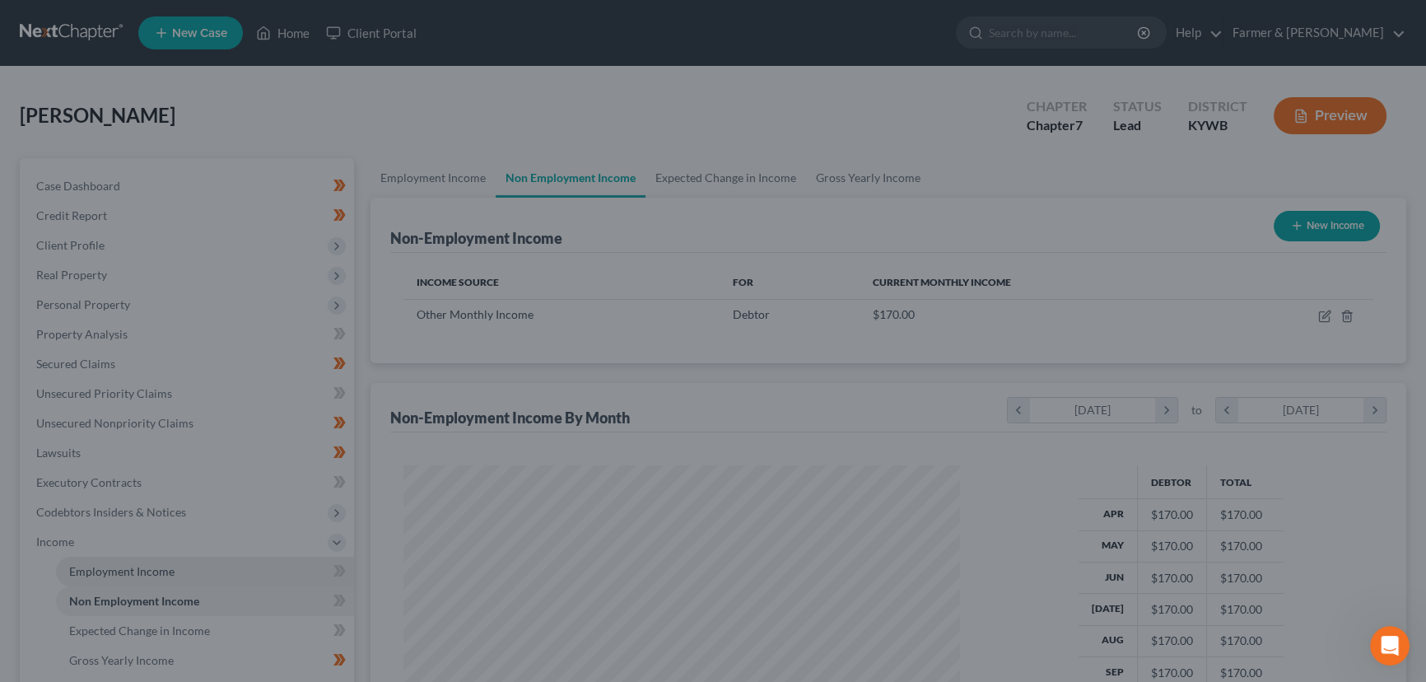
scroll to position [823276, 822986]
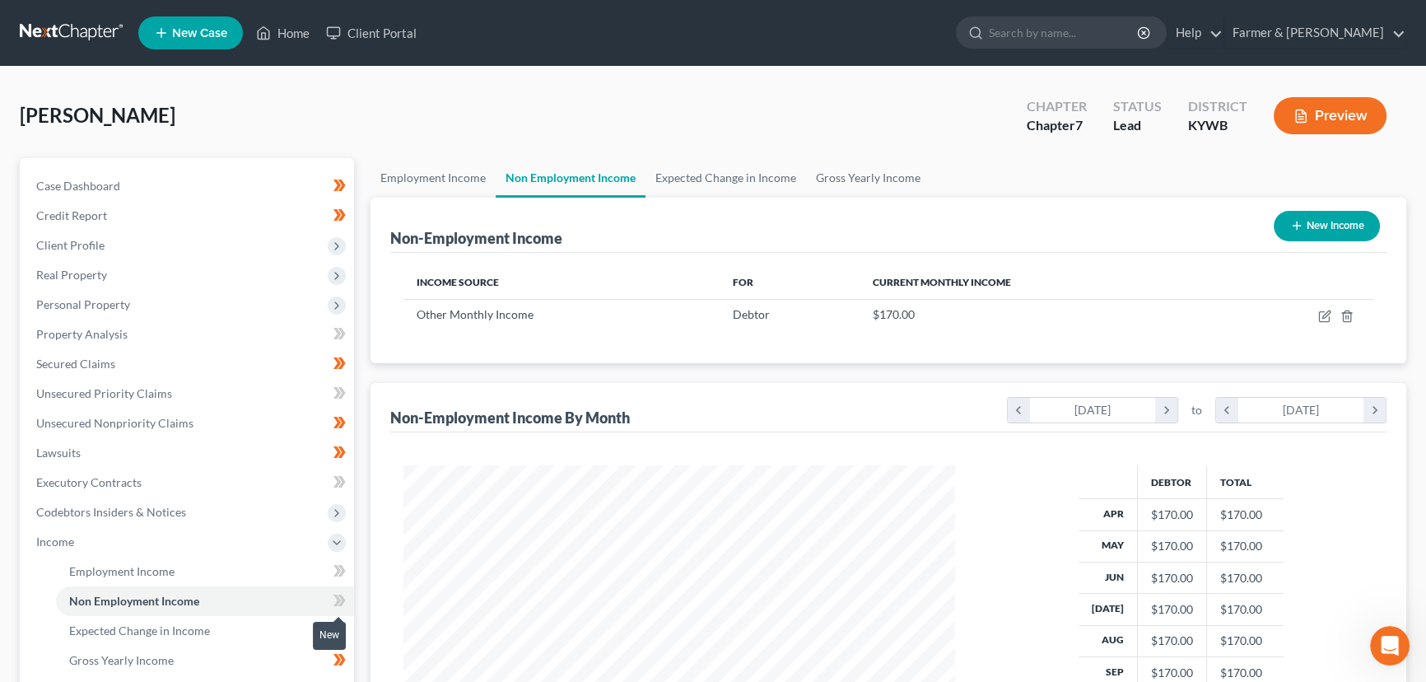
click at [348, 597] on span at bounding box center [339, 602] width 29 height 25
click at [360, 528] on div "Case Dashboard Payments Invoices Payments Payments Credit Report Client Profile" at bounding box center [187, 544] width 351 height 773
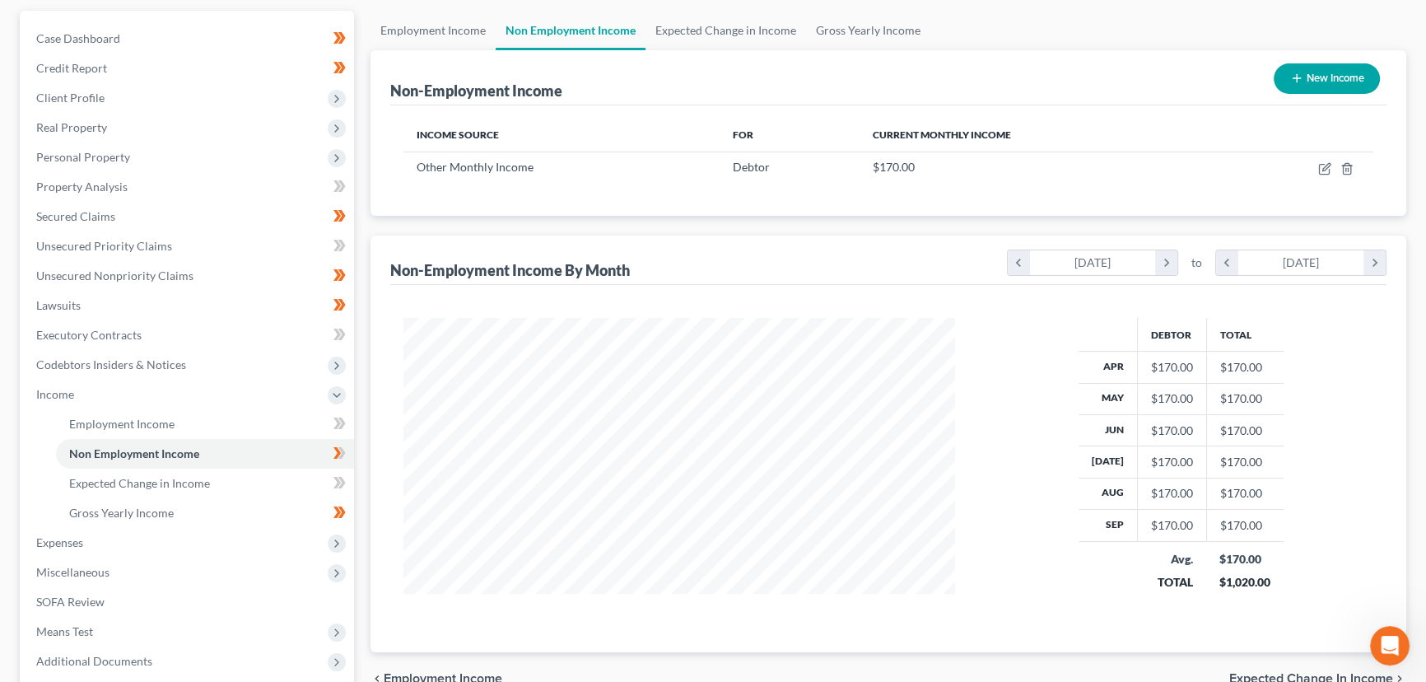
scroll to position [149, 0]
click at [96, 394] on span "Income" at bounding box center [188, 393] width 331 height 30
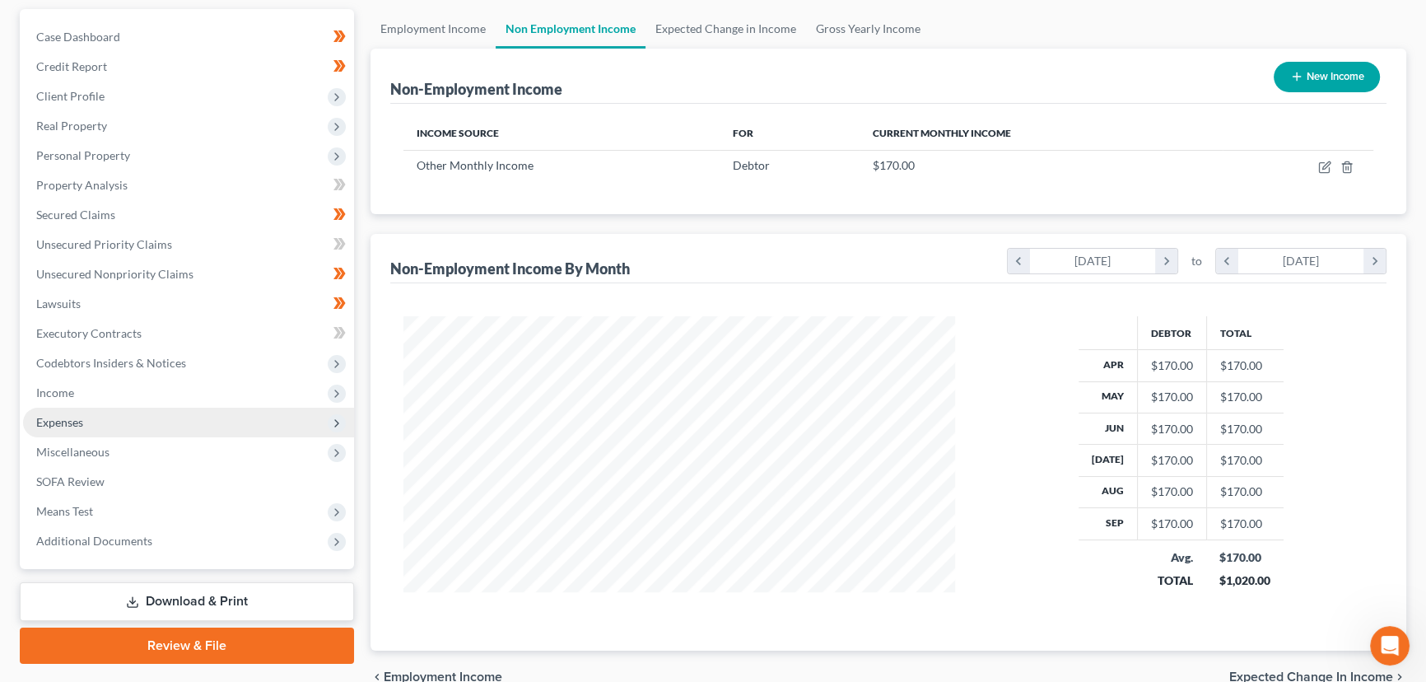
click at [99, 427] on span "Expenses" at bounding box center [188, 423] width 331 height 30
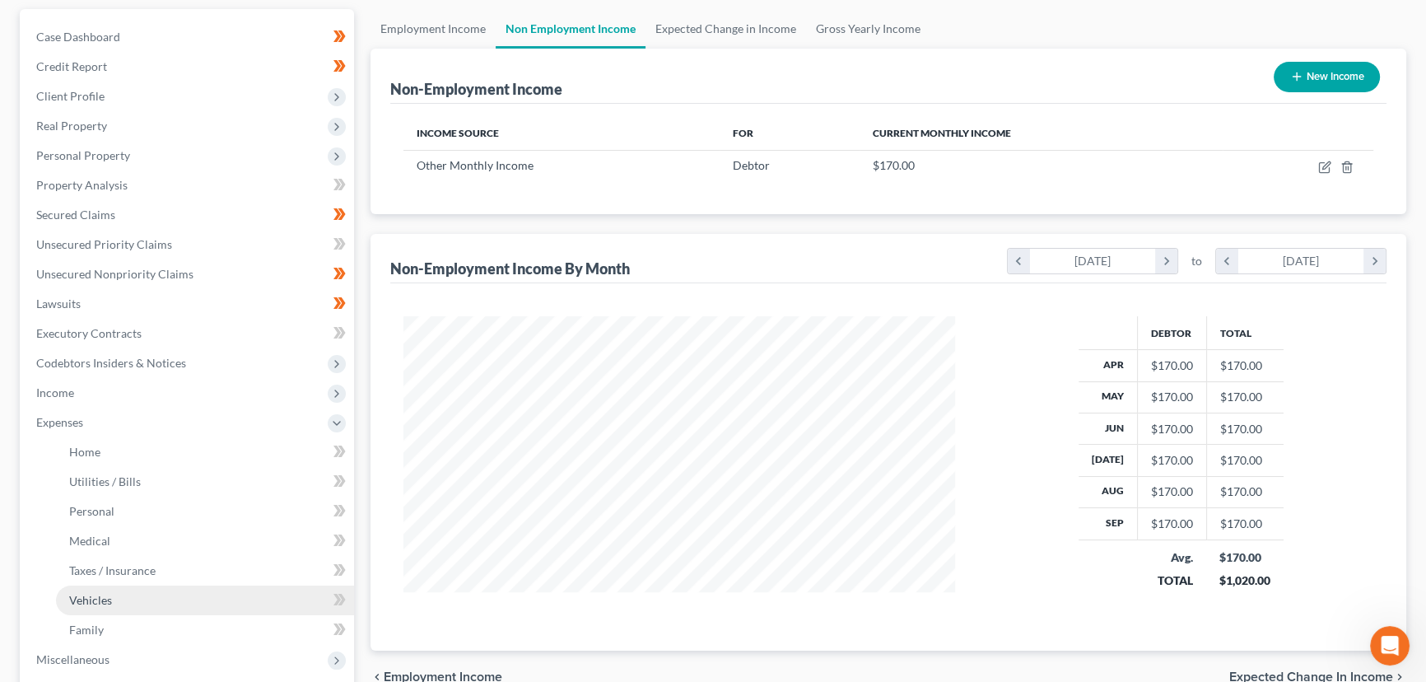
click at [102, 601] on span "Vehicles" at bounding box center [90, 600] width 43 height 14
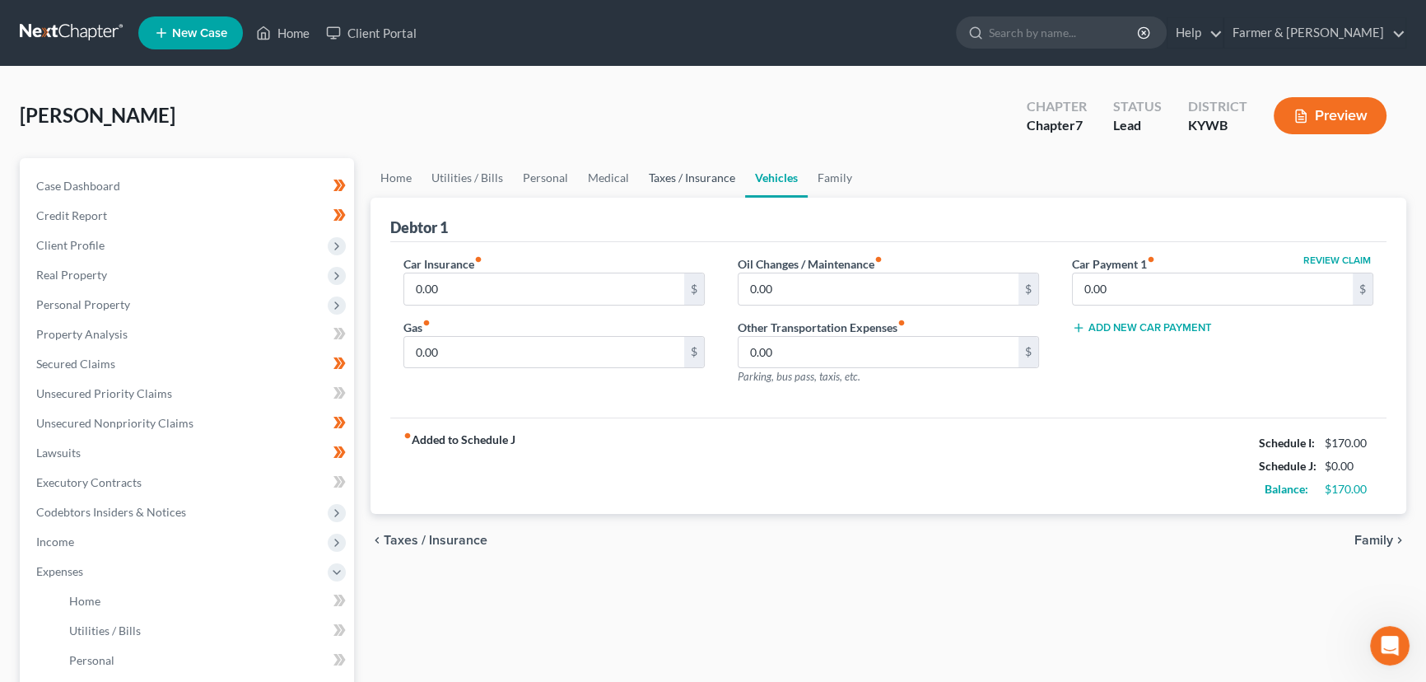
click at [699, 180] on link "Taxes / Insurance" at bounding box center [692, 178] width 106 height 40
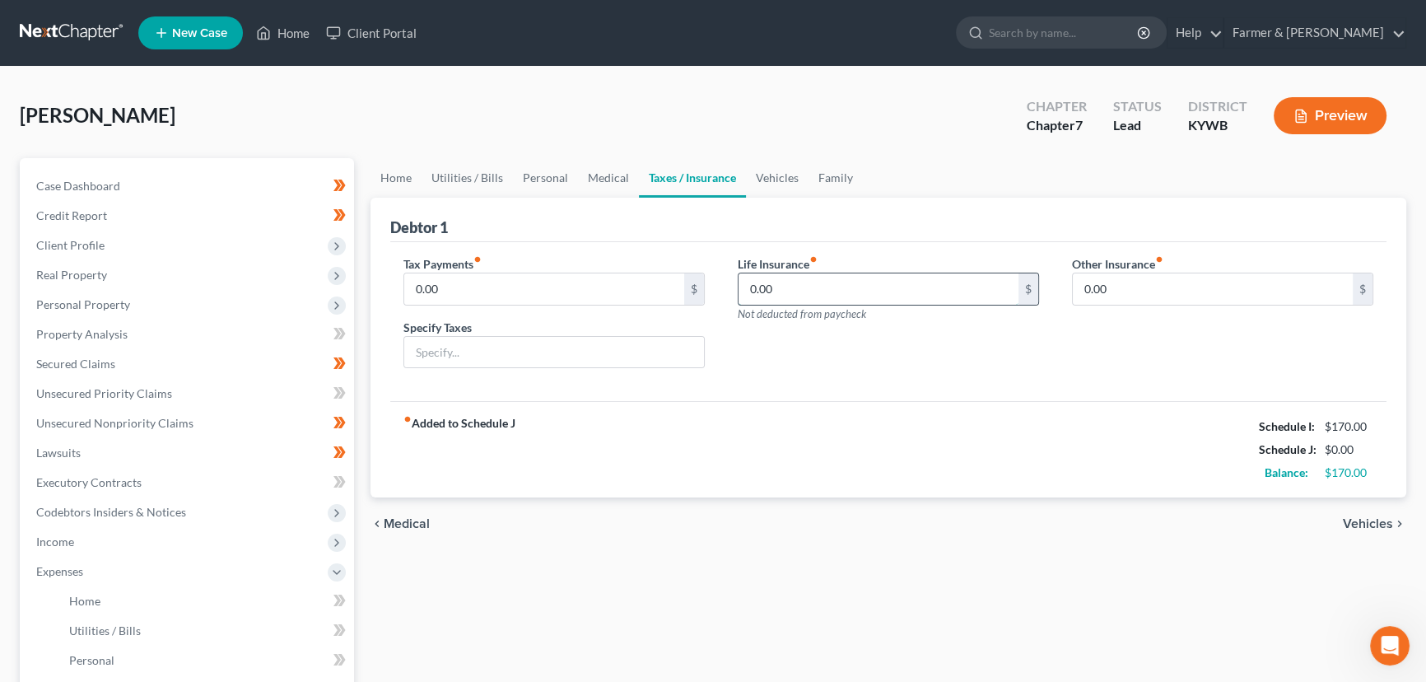
click at [784, 296] on input "0.00" at bounding box center [879, 288] width 280 height 31
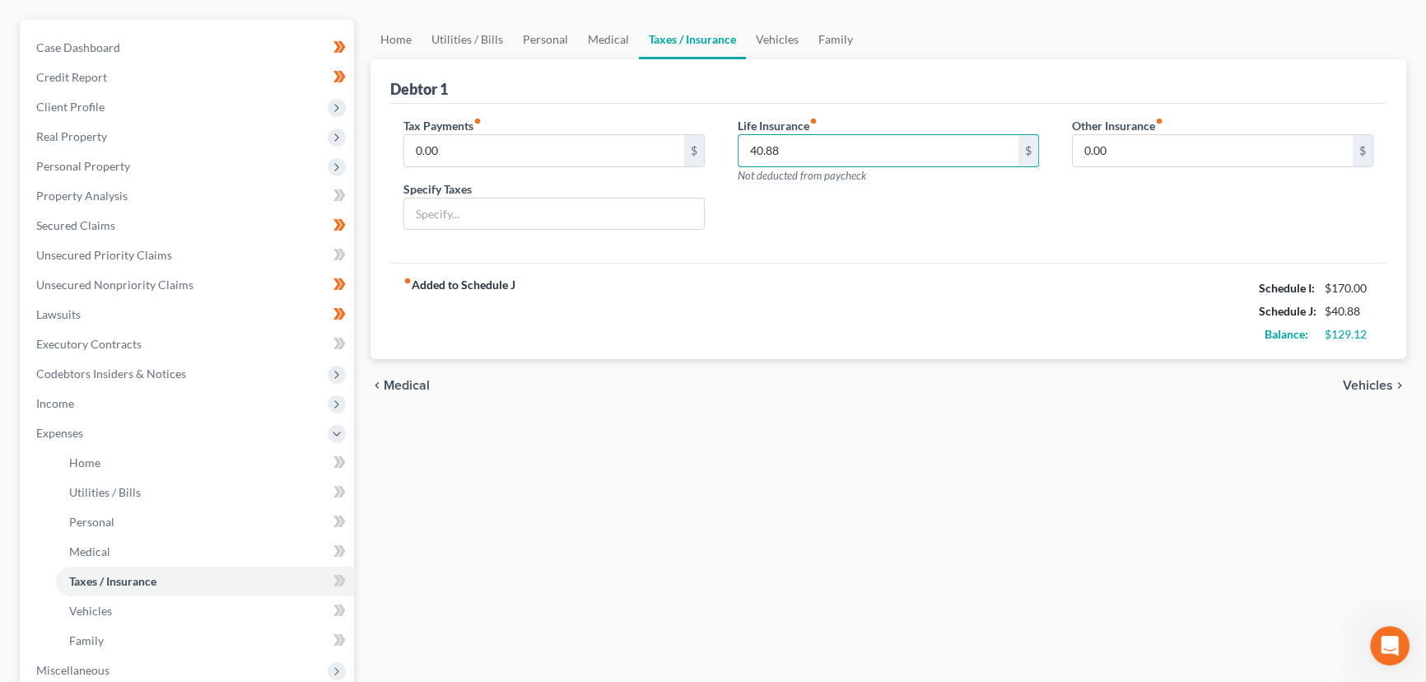
scroll to position [299, 0]
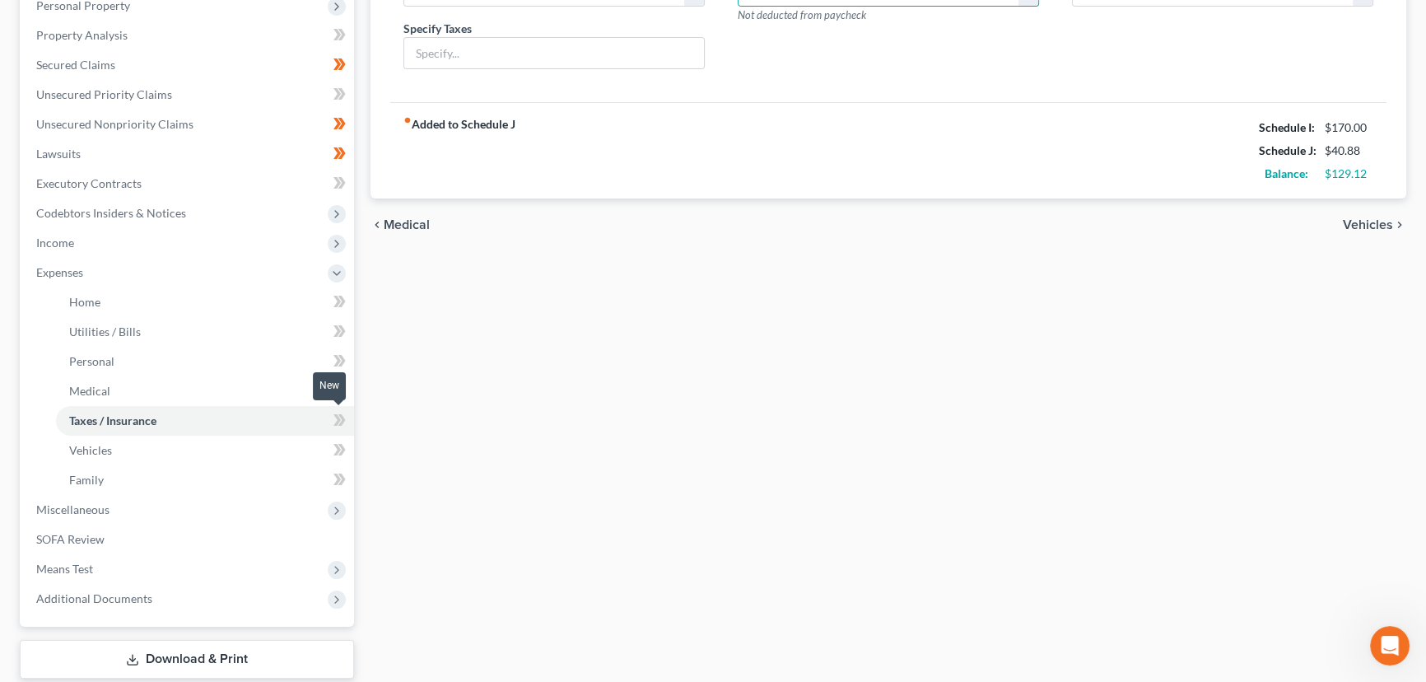
click at [334, 419] on icon at bounding box center [340, 420] width 12 height 21
click at [349, 423] on span at bounding box center [339, 422] width 29 height 25
click at [400, 424] on div "Home Utilities / Bills Personal Medical Taxes / Insurance Vehicles Family Debto…" at bounding box center [888, 290] width 1053 height 862
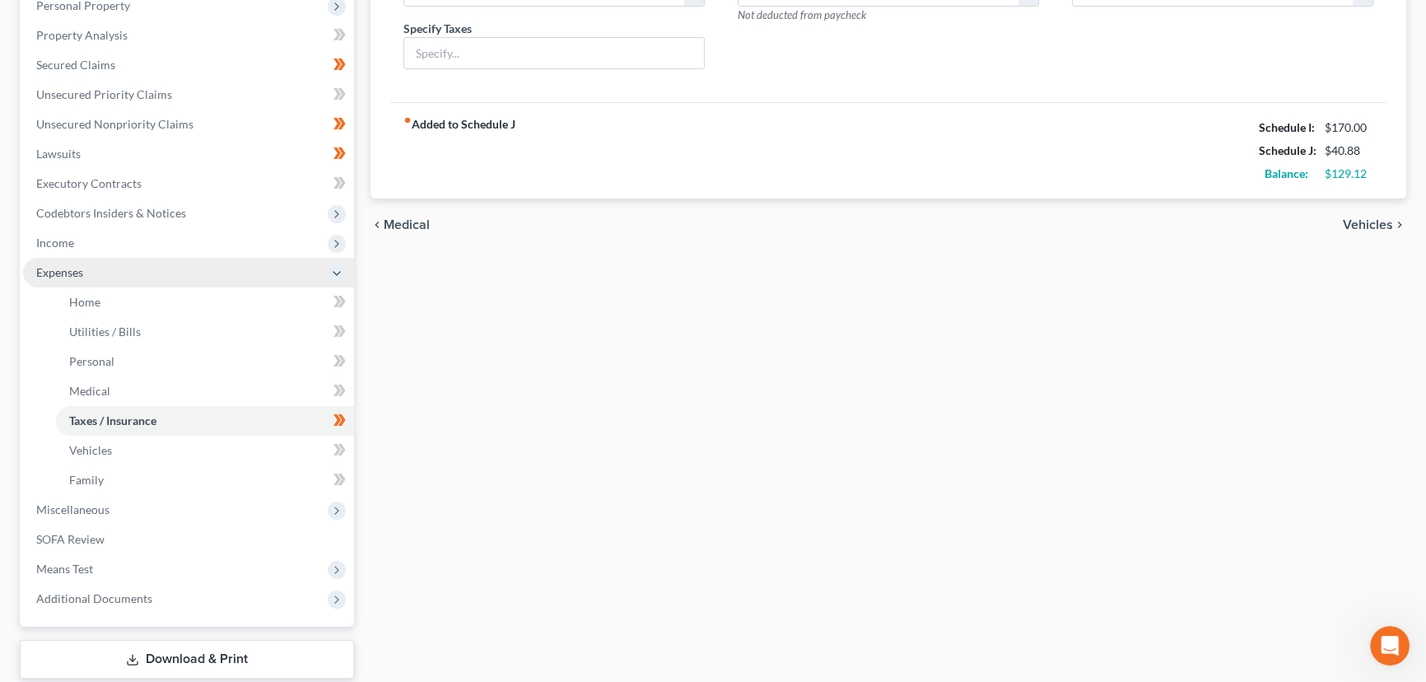
click at [79, 268] on span "Expenses" at bounding box center [59, 272] width 47 height 14
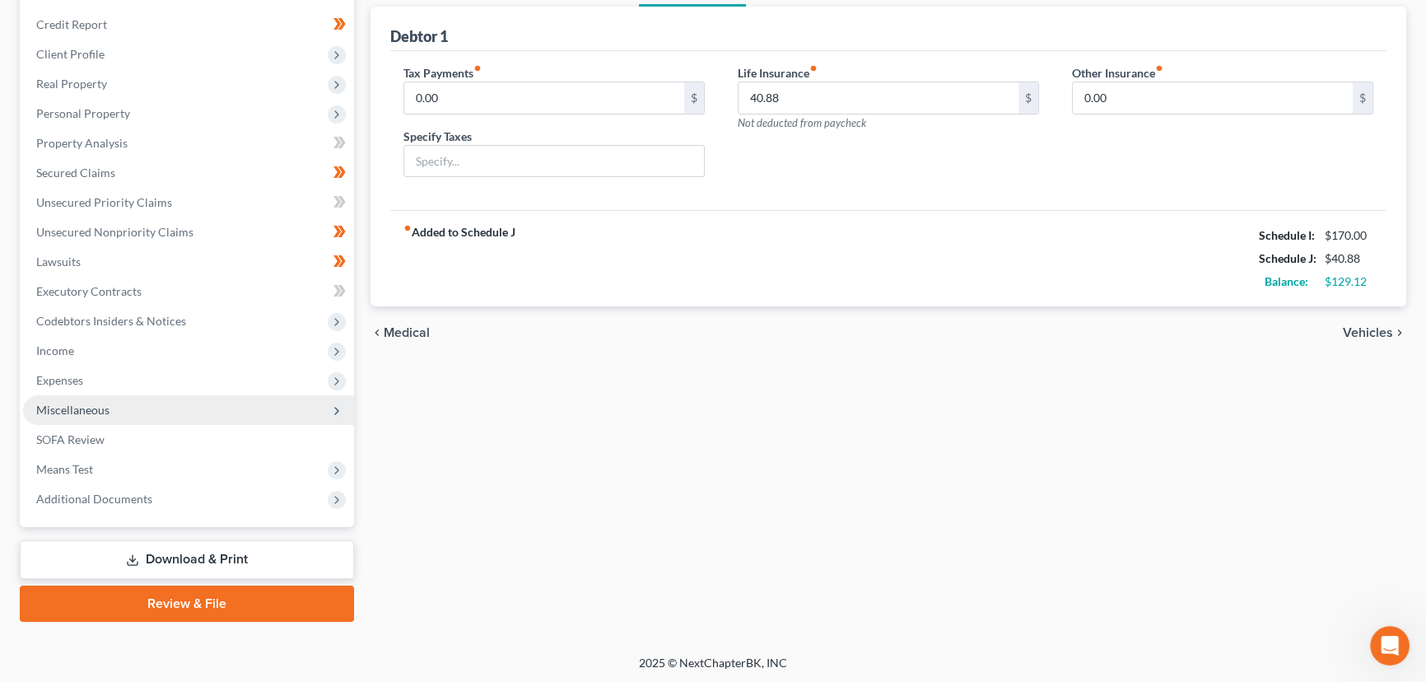
click at [93, 403] on span "Miscellaneous" at bounding box center [72, 410] width 73 height 14
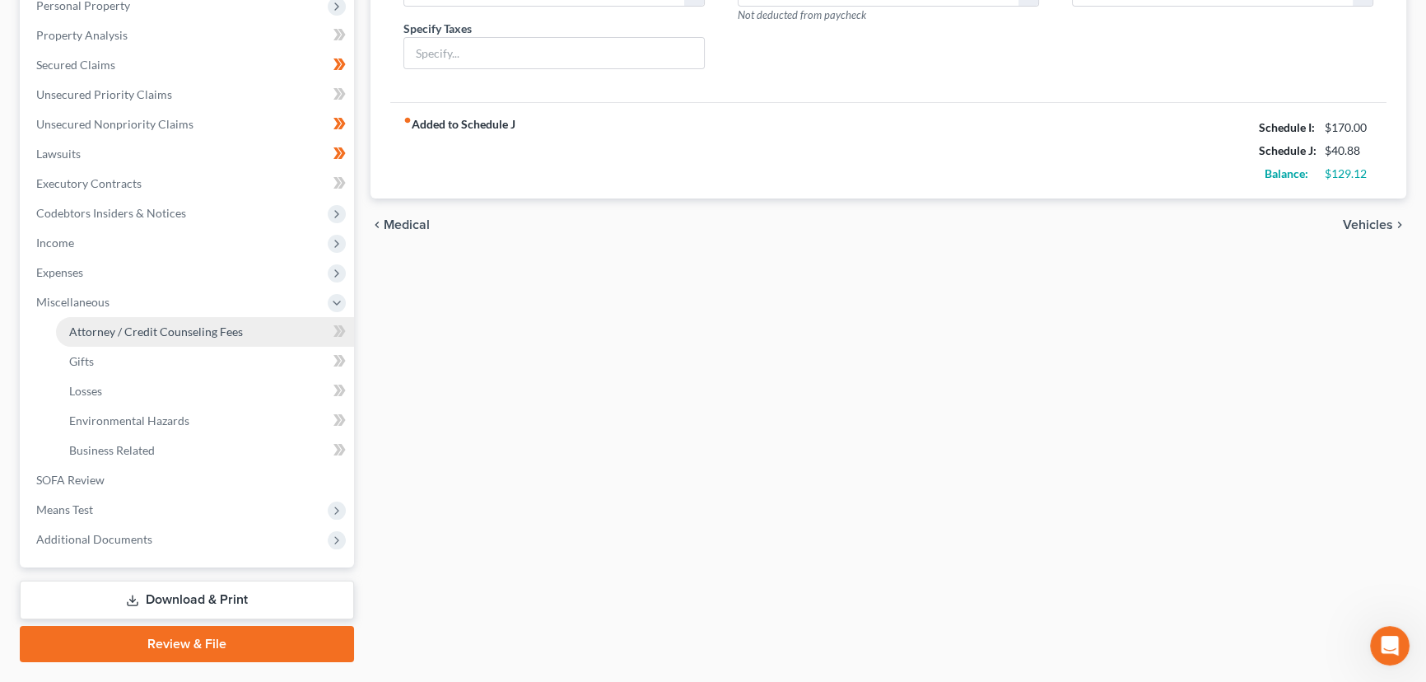
click at [126, 334] on span "Attorney / Credit Counseling Fees" at bounding box center [156, 331] width 174 height 14
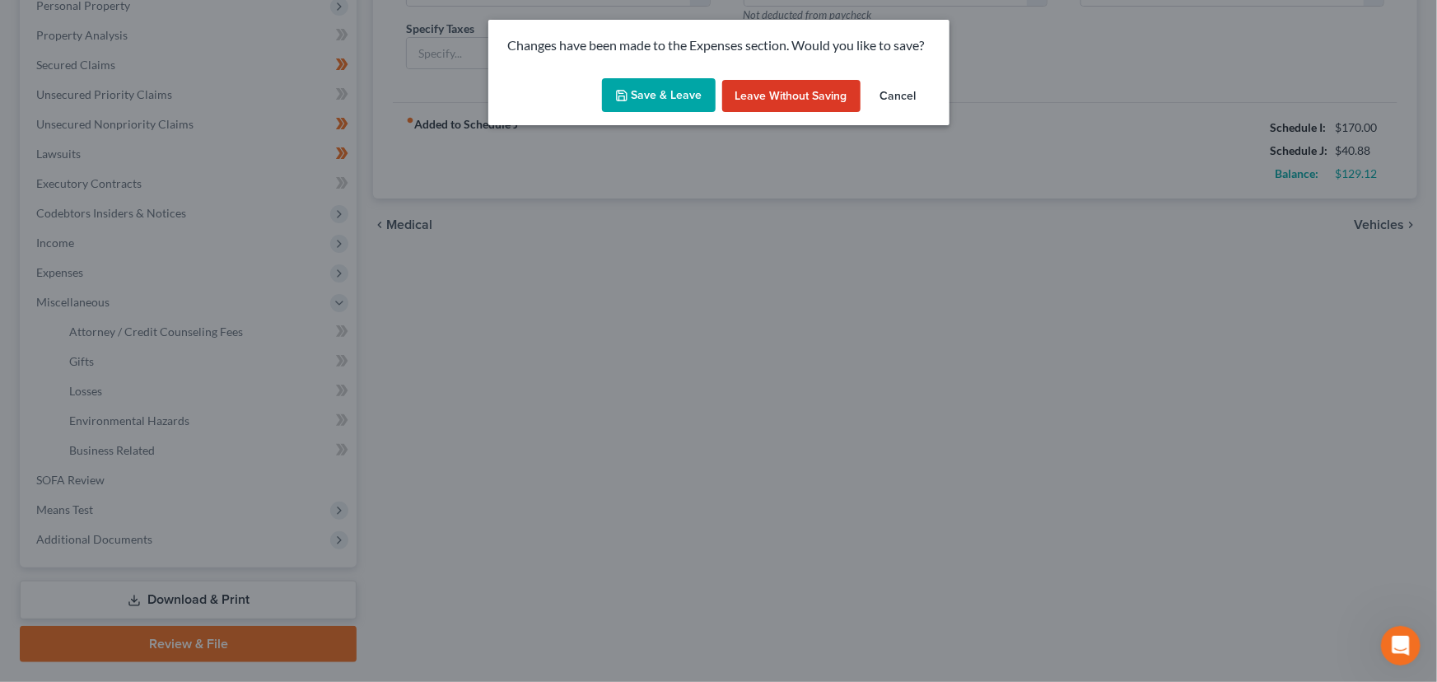
click at [651, 85] on button "Save & Leave" at bounding box center [659, 95] width 114 height 35
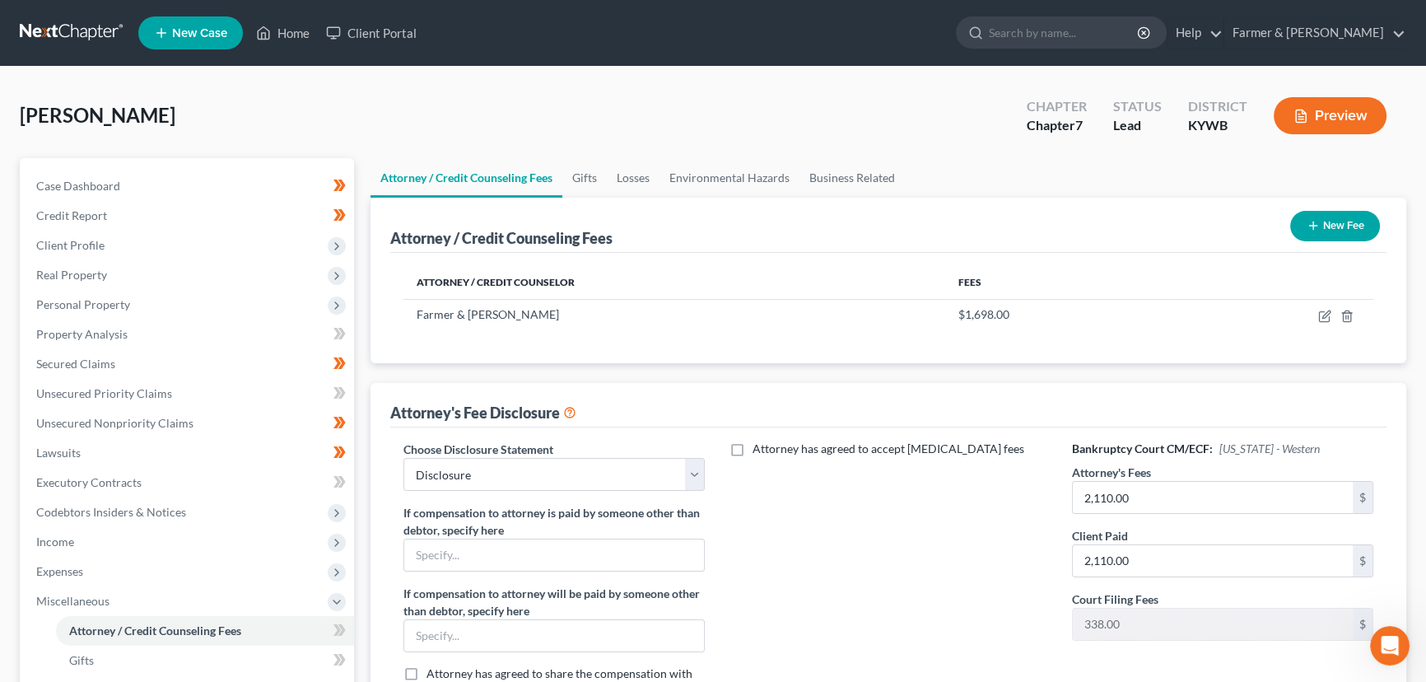
click at [925, 549] on div "Attorney has agreed to accept retainer fees" at bounding box center [888, 585] width 334 height 289
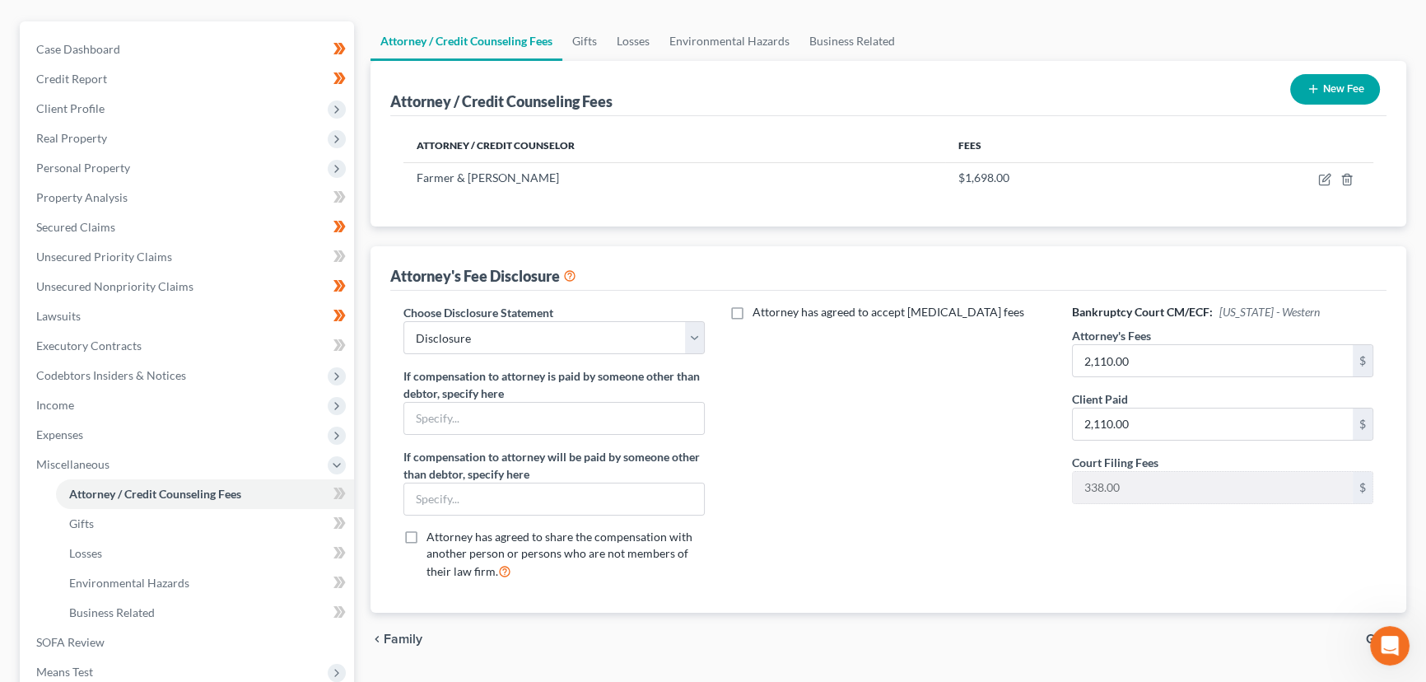
scroll to position [149, 0]
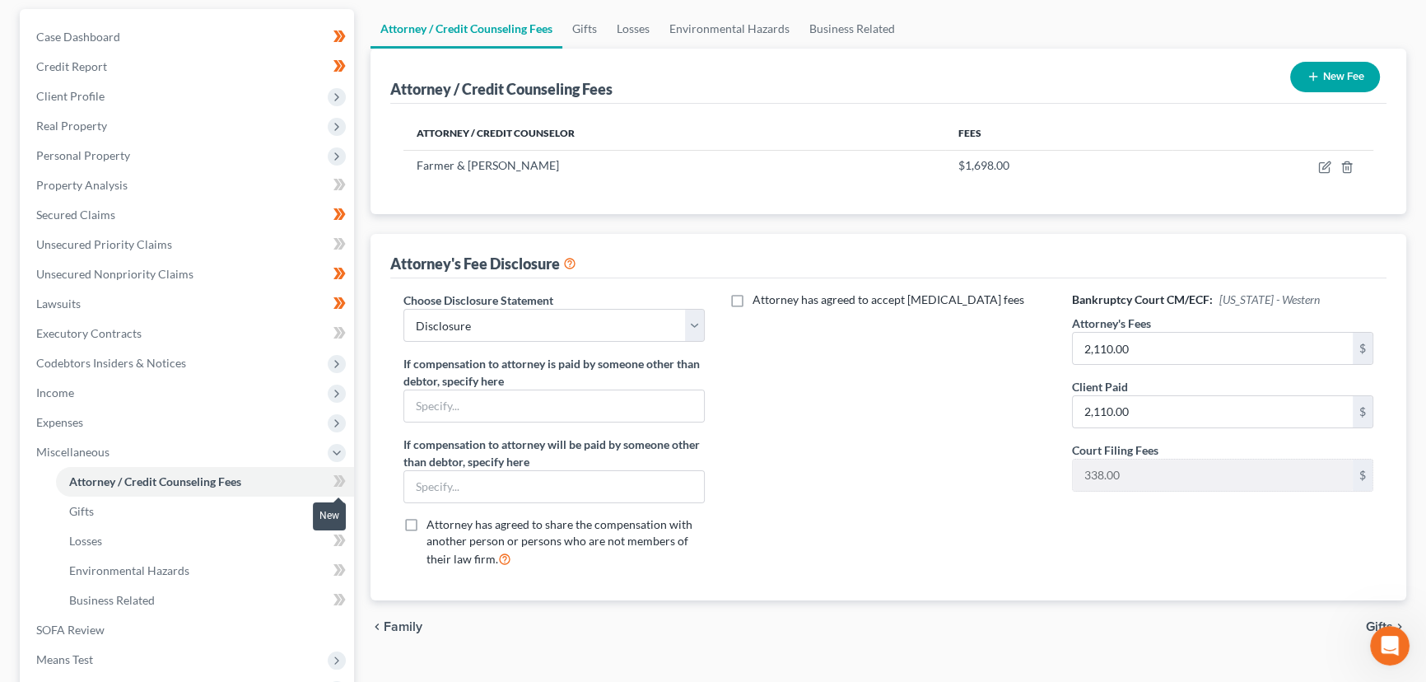
click at [347, 475] on span at bounding box center [339, 483] width 29 height 25
click at [362, 458] on div "Attorney / Credit Counseling Fees Gifts Losses Environmental Hazards Business R…" at bounding box center [888, 410] width 1053 height 803
click at [187, 445] on span "Miscellaneous" at bounding box center [188, 452] width 331 height 30
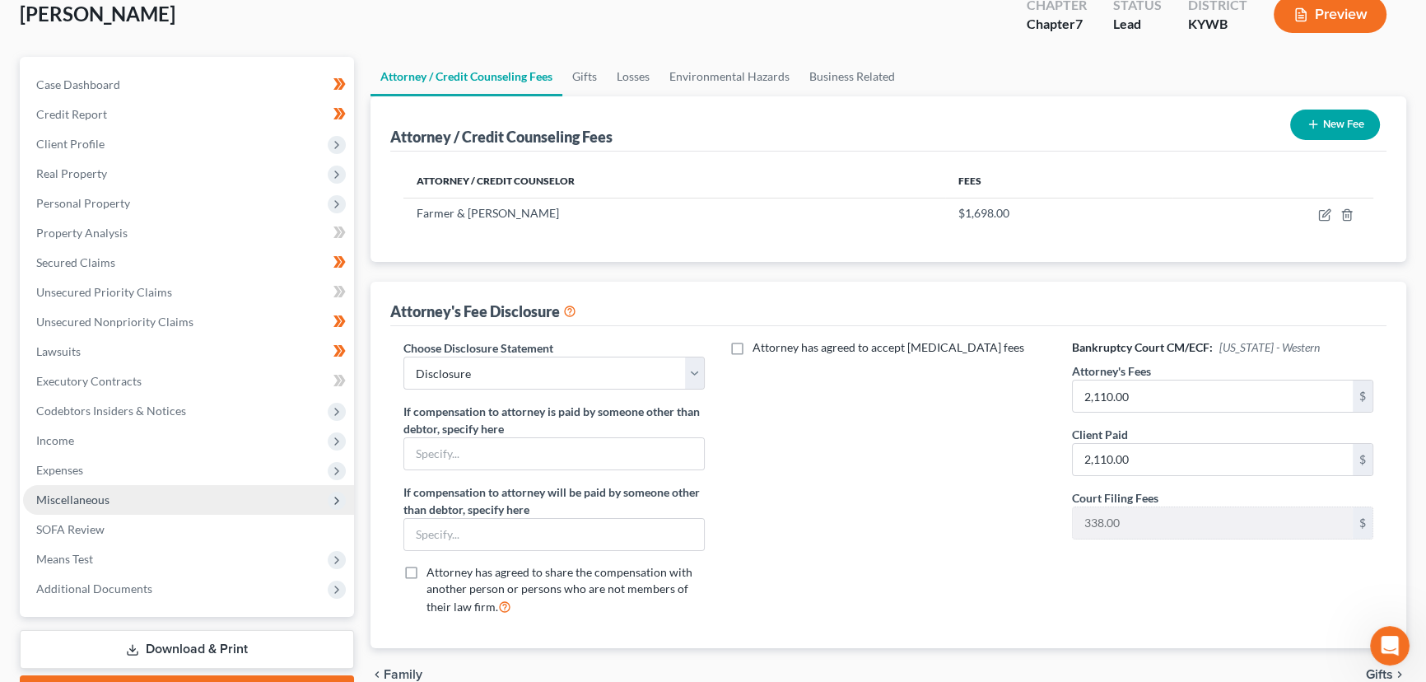
scroll to position [74, 0]
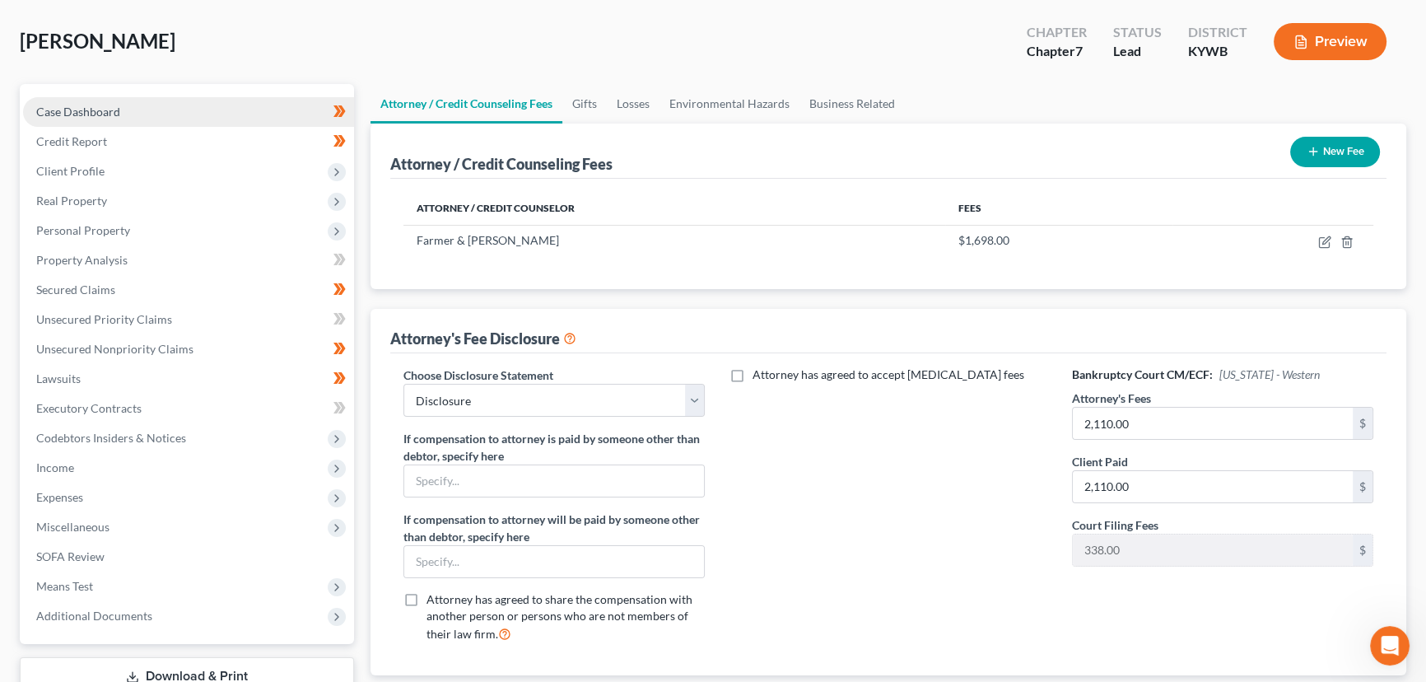
click at [97, 100] on link "Case Dashboard" at bounding box center [188, 112] width 331 height 30
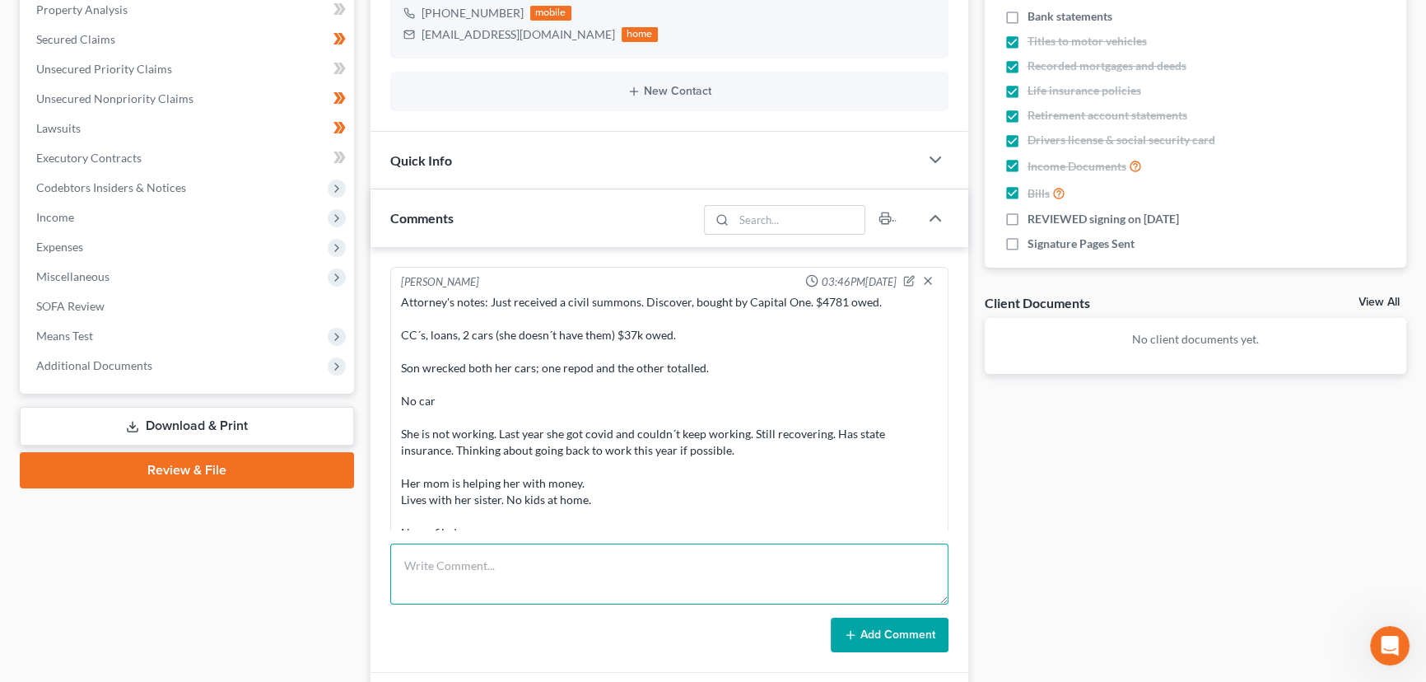
click at [530, 567] on textarea at bounding box center [669, 574] width 558 height 61
click at [449, 588] on textarea "Petition preparer notes:" at bounding box center [669, 574] width 558 height 61
paste textarea "⦁ Divorced, no dependents, lives w/her mother. ⦁ According to the Collectors no…"
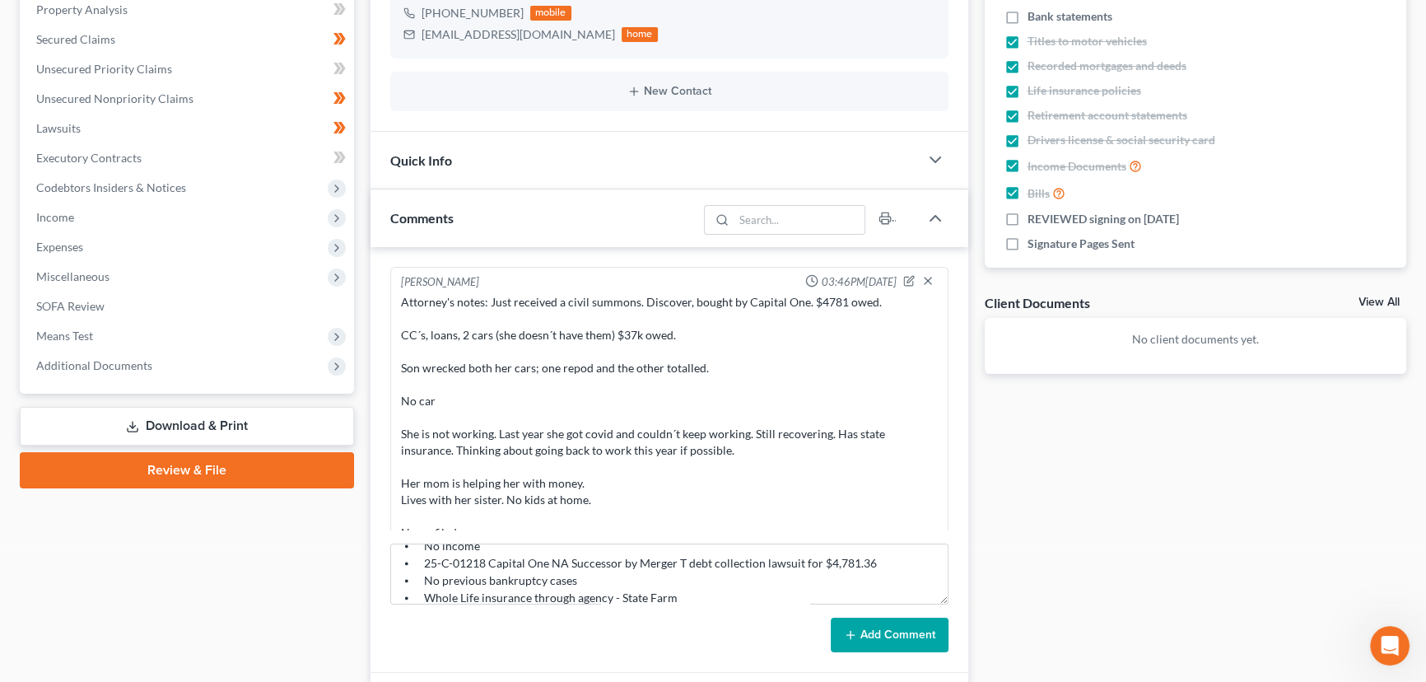
click at [887, 632] on button "Add Comment" at bounding box center [890, 635] width 118 height 35
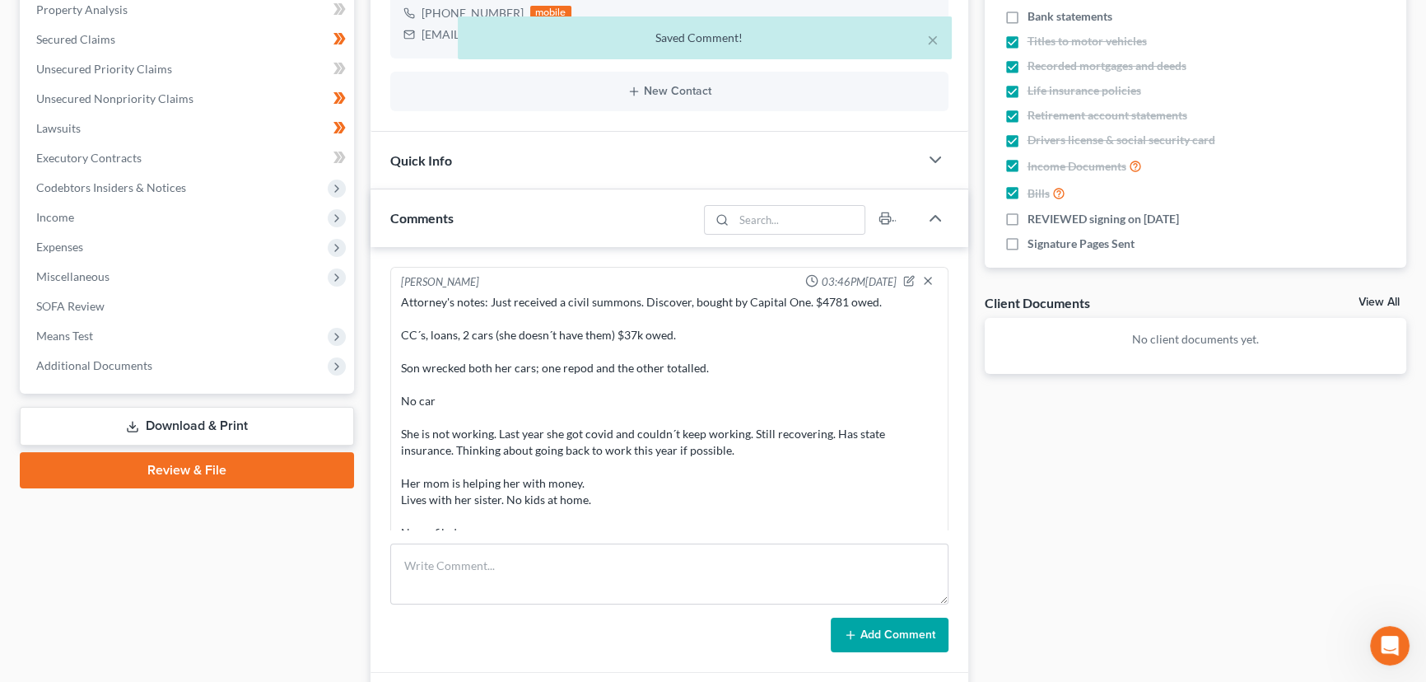
scroll to position [571, 0]
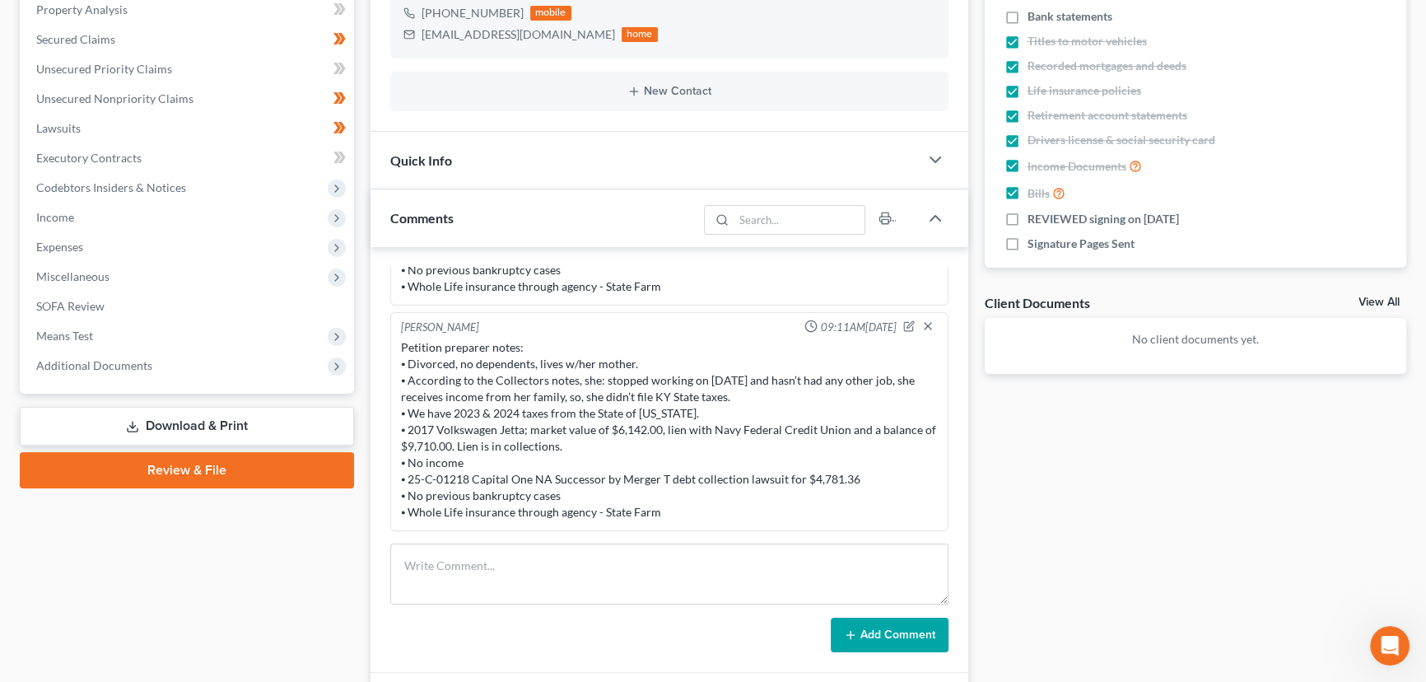
click at [404, 507] on div "Petition preparer notes: ⦁ Divorced, no dependents, lives w/her mother. ⦁ Accor…" at bounding box center [669, 429] width 537 height 181
drag, startPoint x: 403, startPoint y: 510, endPoint x: 394, endPoint y: 508, distance: 9.2
click at [394, 508] on div "Fernanda Castillo 09:11AM, 10/14/2025 Petition preparer notes: ⦁ Divorced, no d…" at bounding box center [669, 421] width 558 height 219
copy div "⦁"
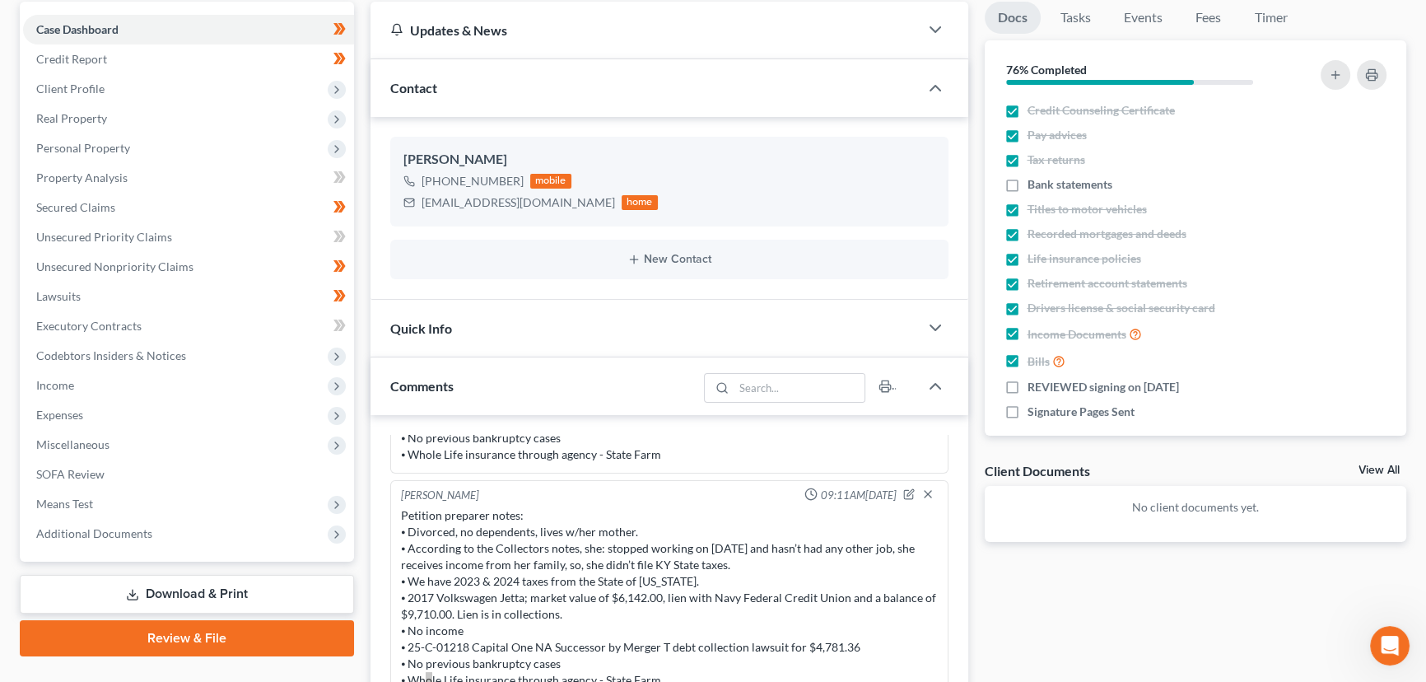
scroll to position [100, 0]
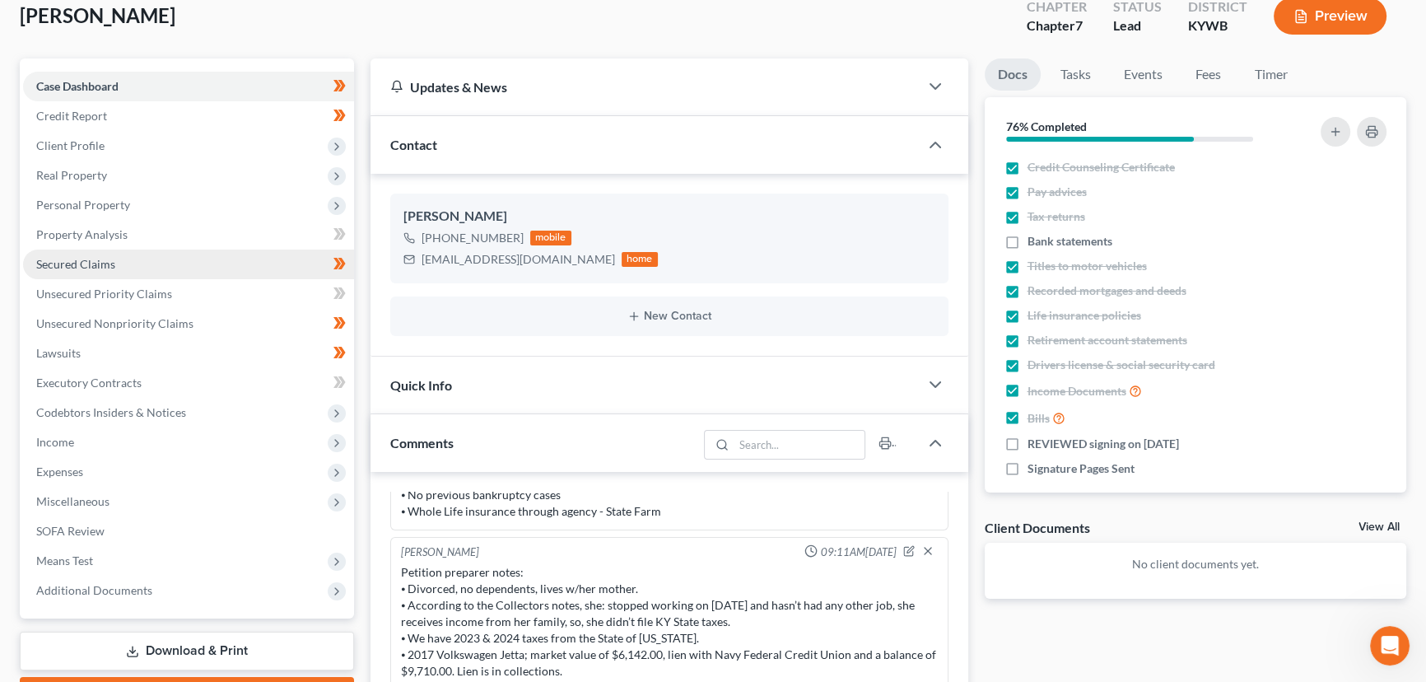
click at [119, 264] on link "Secured Claims" at bounding box center [188, 265] width 331 height 30
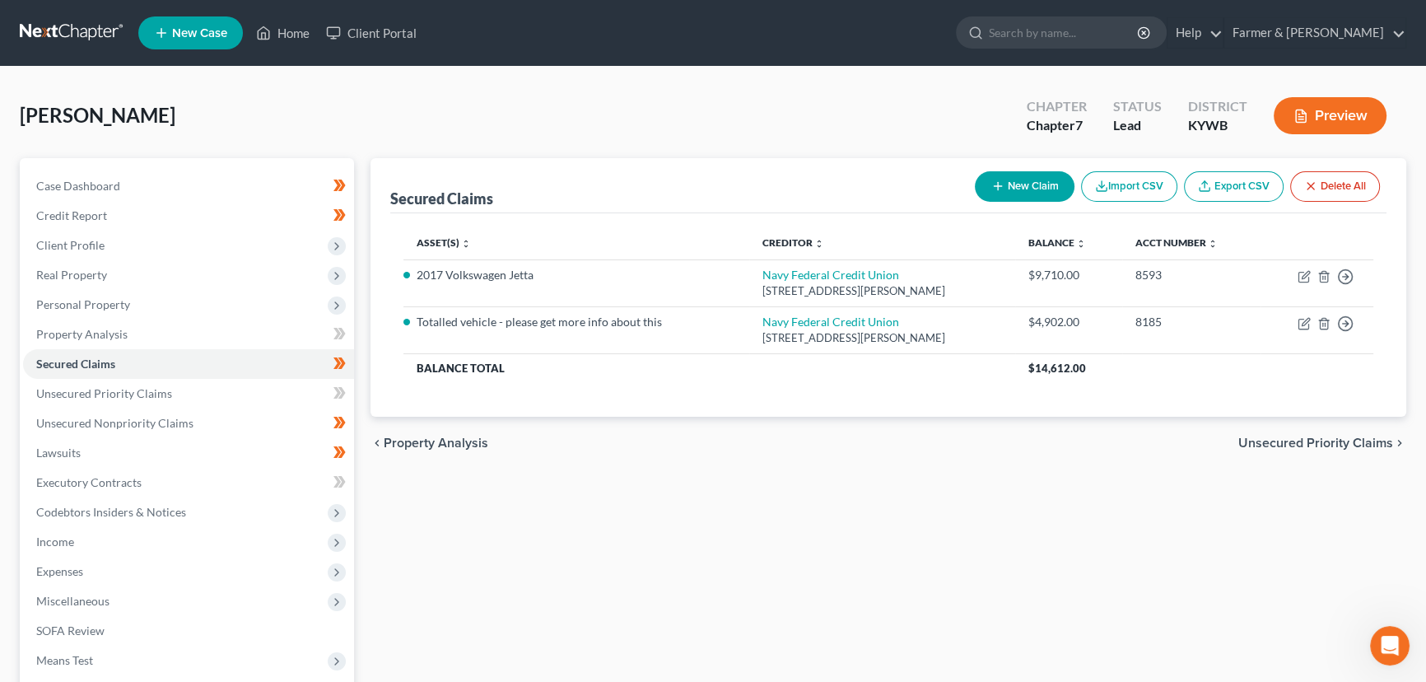
click at [1238, 181] on link "Export CSV" at bounding box center [1234, 186] width 100 height 30
click at [122, 416] on span "Unsecured Nonpriority Claims" at bounding box center [114, 423] width 157 height 14
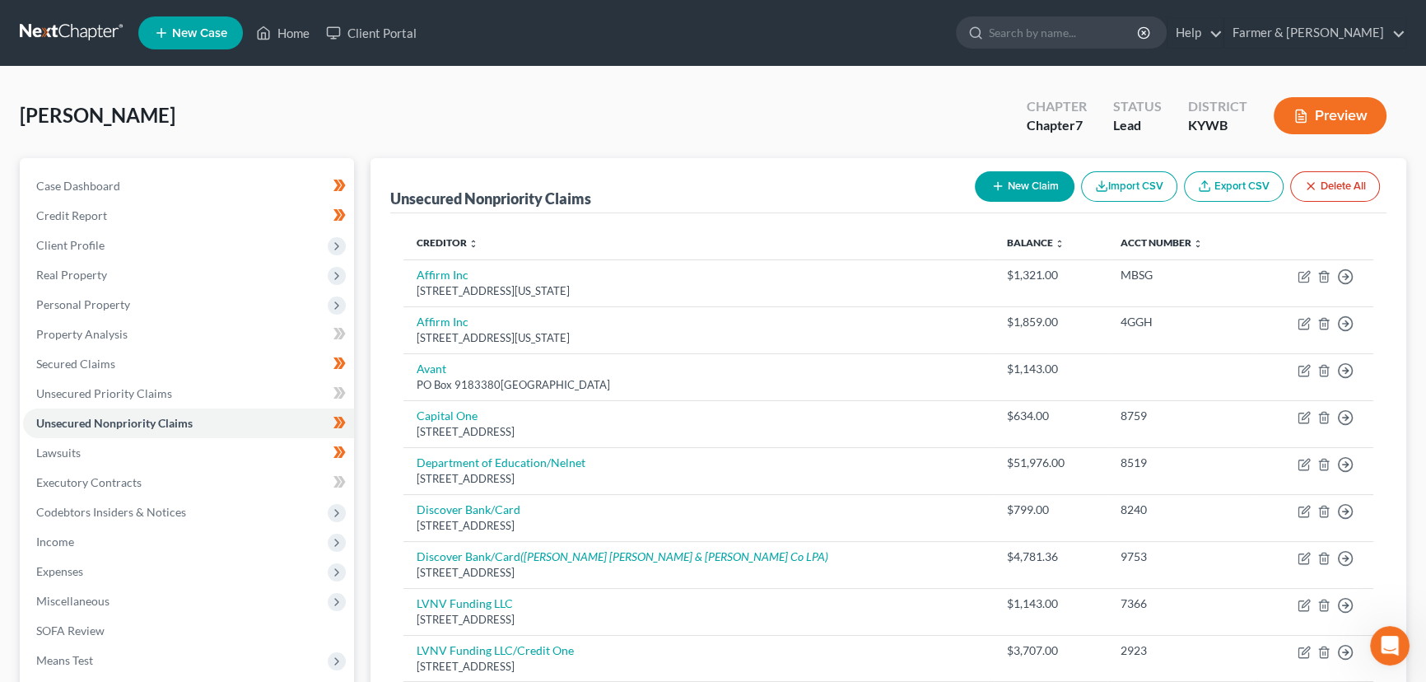
click at [1215, 181] on link "Export CSV" at bounding box center [1234, 186] width 100 height 30
click at [273, 28] on link "Home" at bounding box center [283, 33] width 70 height 30
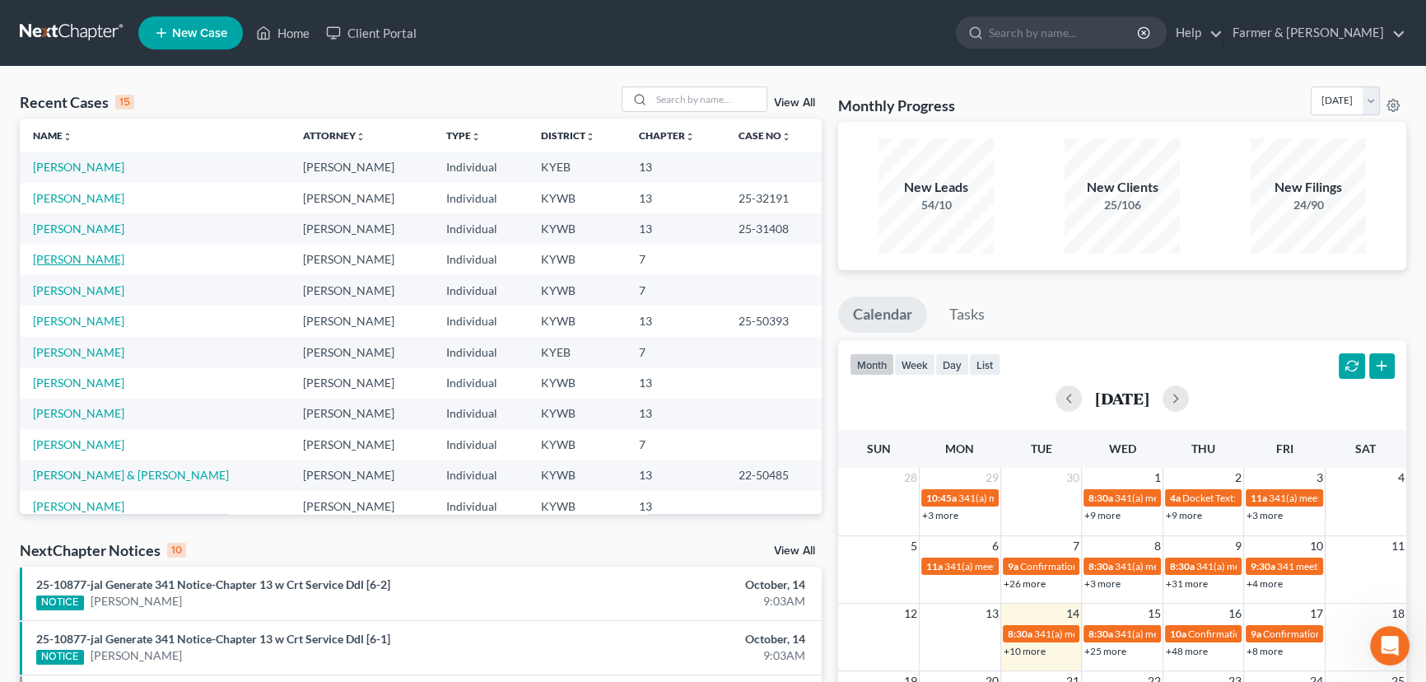
click at [76, 257] on link "[PERSON_NAME]" at bounding box center [78, 259] width 91 height 14
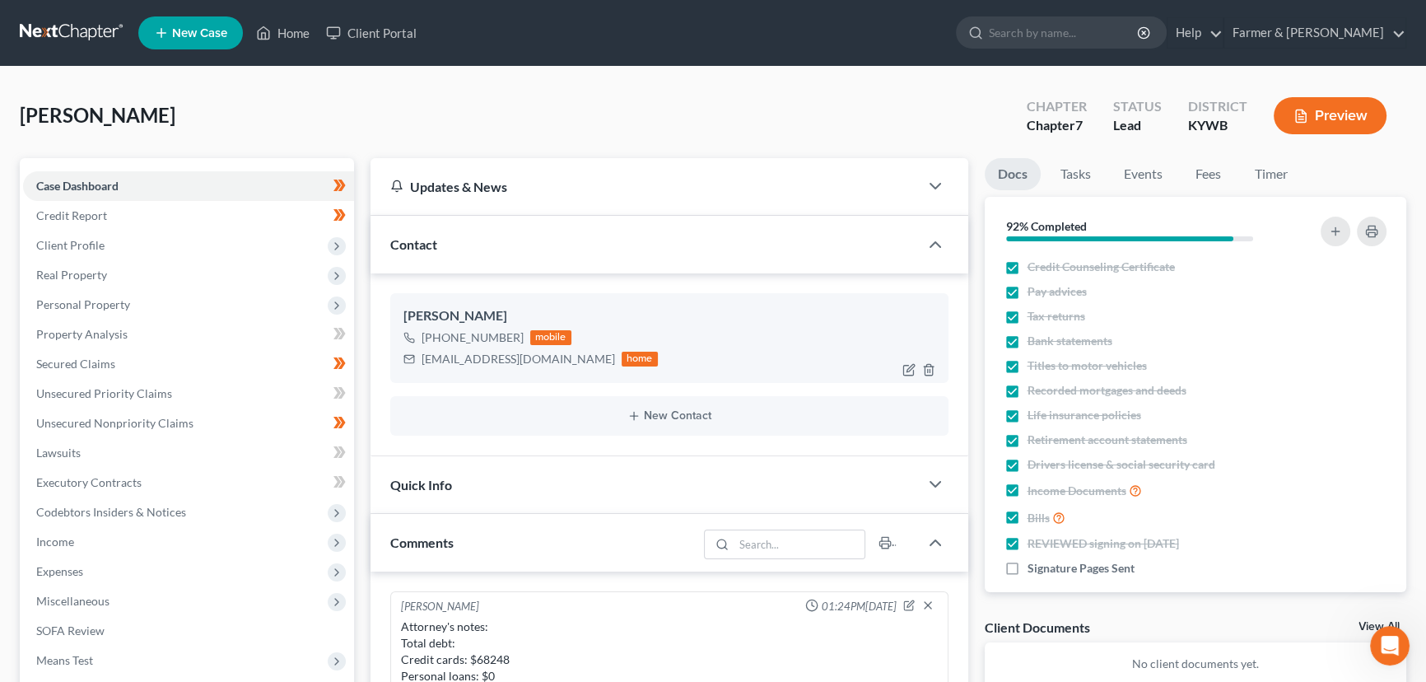
scroll to position [379, 0]
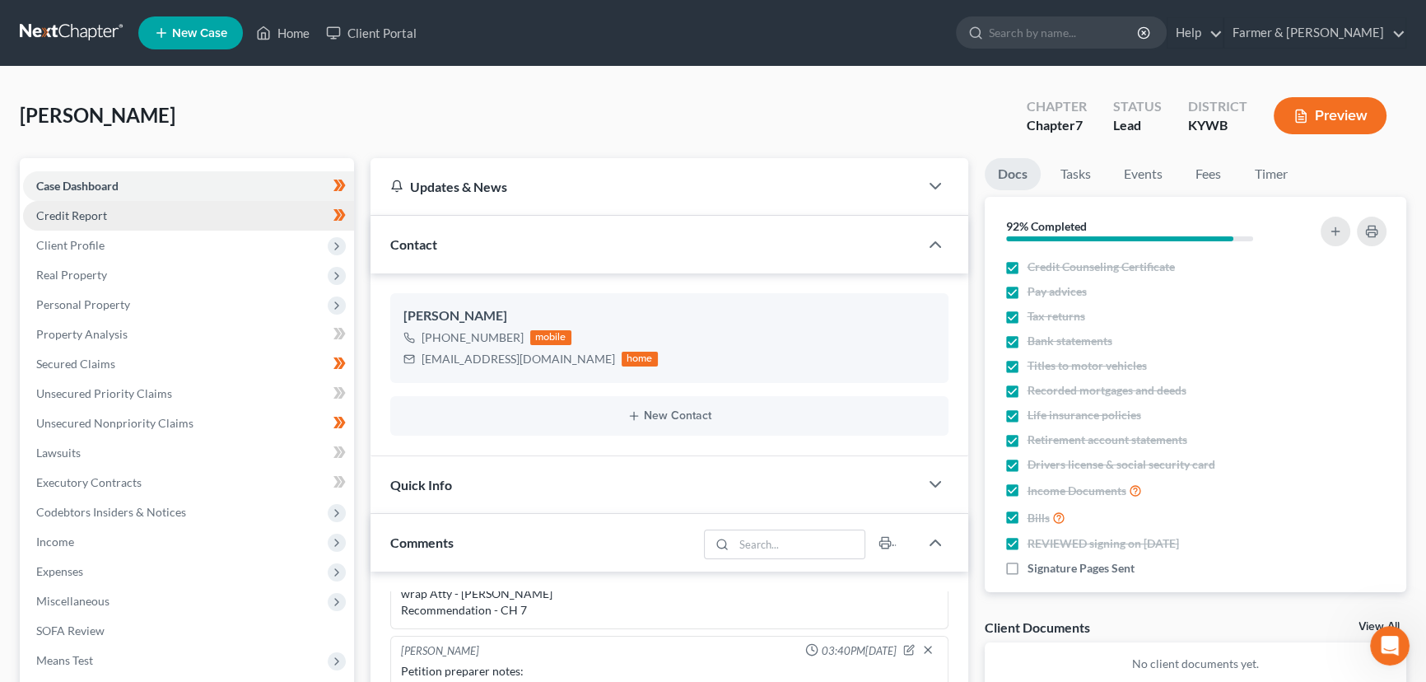
click at [85, 212] on span "Credit Report" at bounding box center [71, 215] width 71 height 14
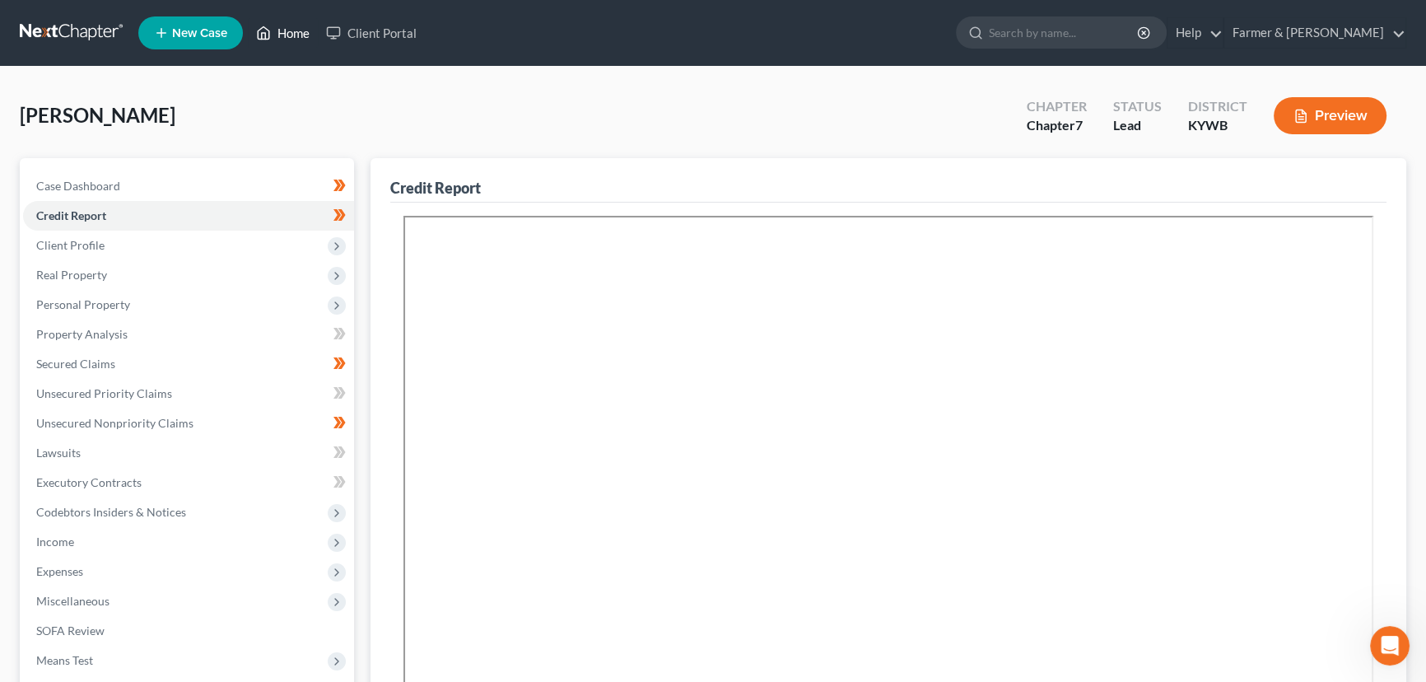
click at [290, 41] on link "Home" at bounding box center [283, 33] width 70 height 30
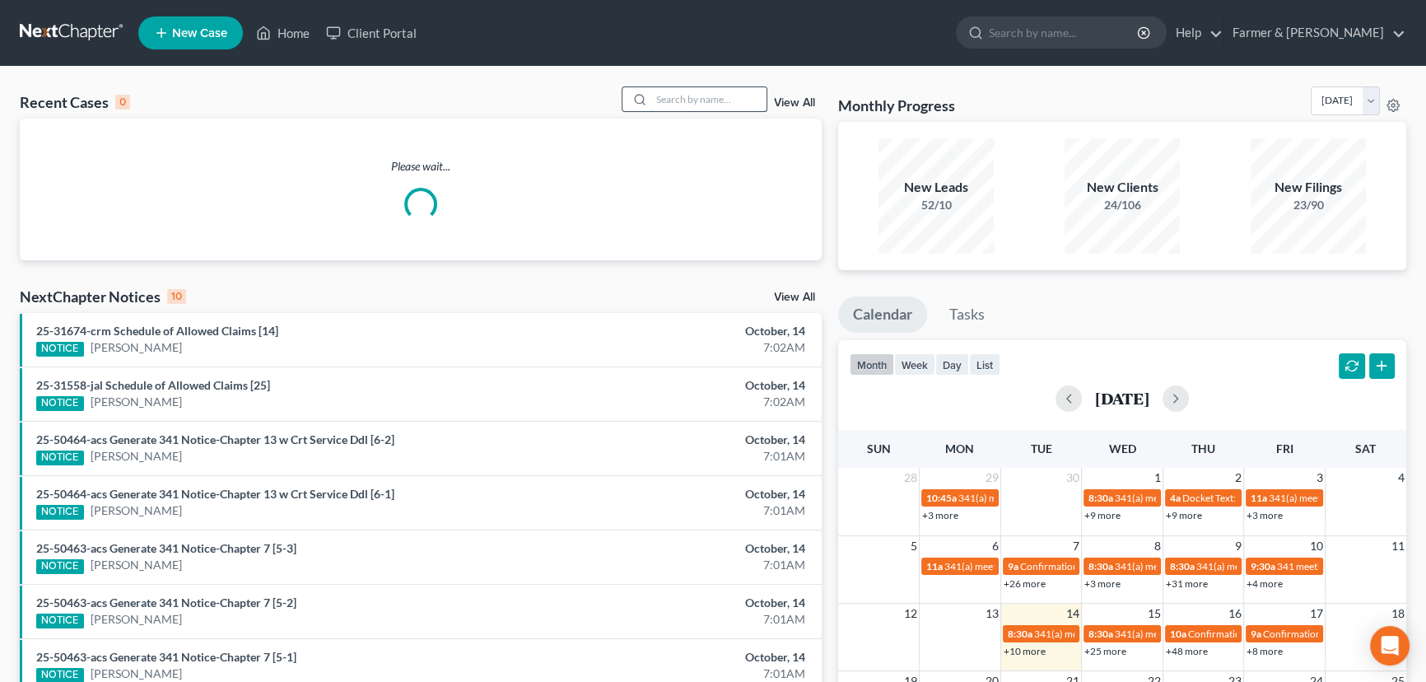
click at [700, 92] on input "search" at bounding box center [708, 99] width 115 height 24
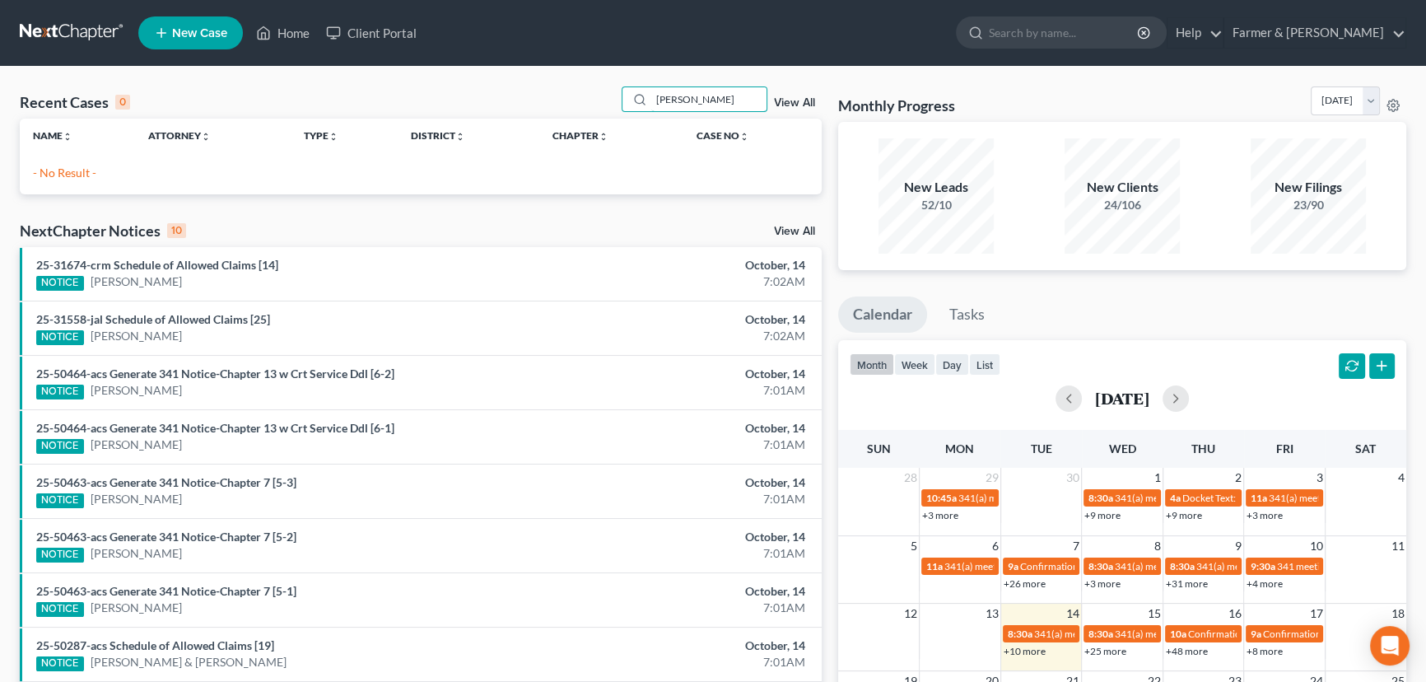
type input "stephanie campbell"
click at [494, 101] on div "Recent Cases 0 stephanie campbell View All" at bounding box center [421, 102] width 802 height 32
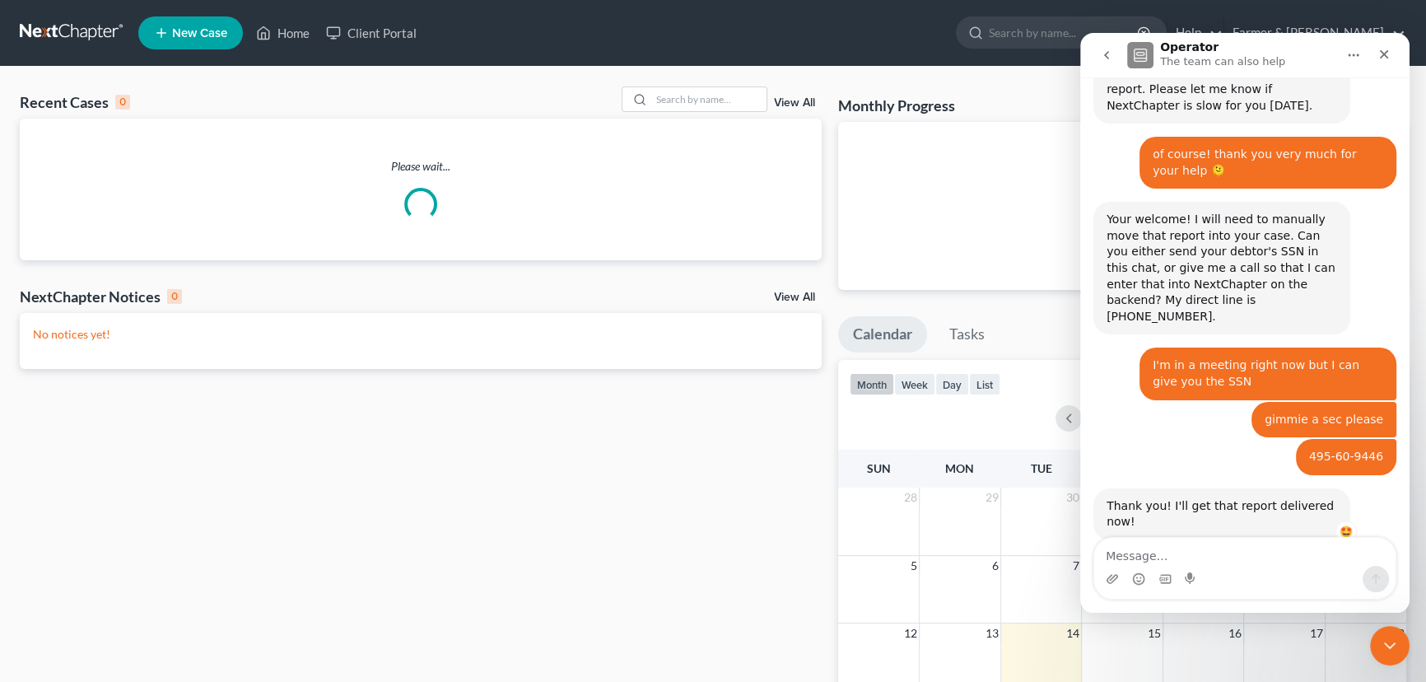
scroll to position [1204, 0]
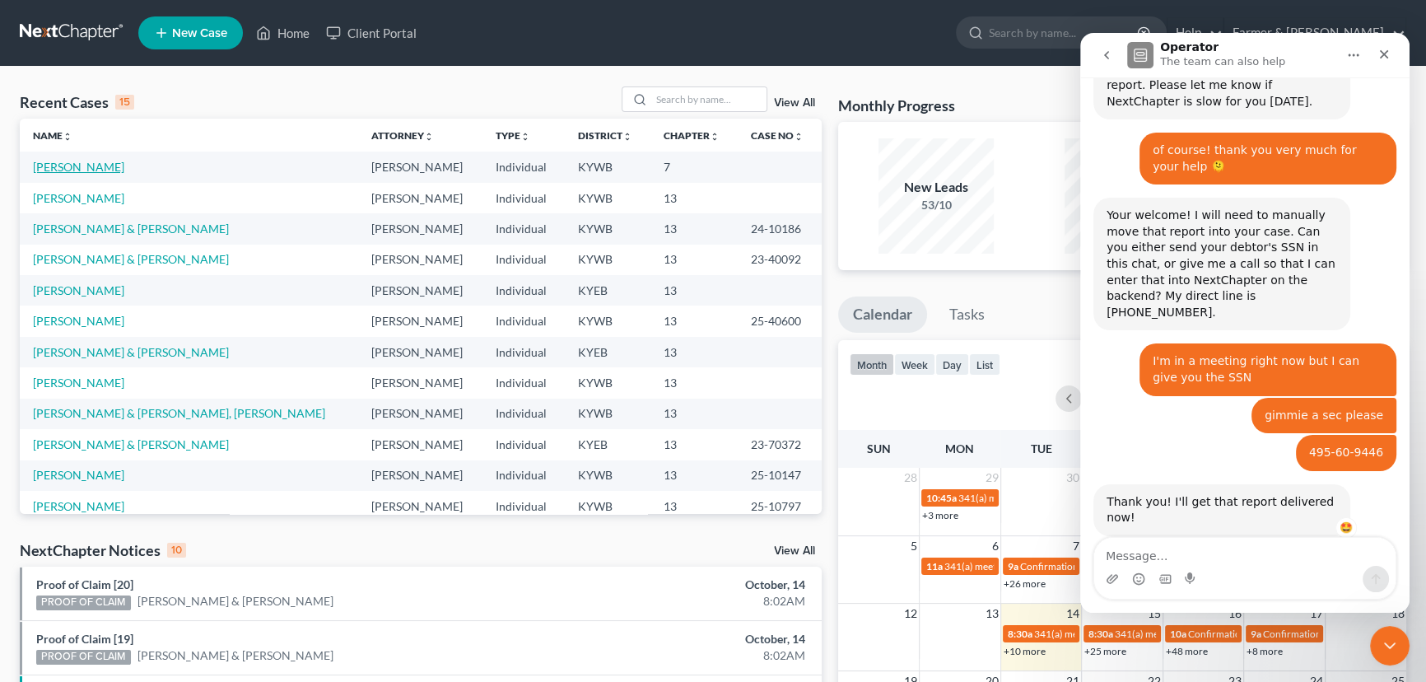
click at [82, 170] on link "[PERSON_NAME]" at bounding box center [78, 167] width 91 height 14
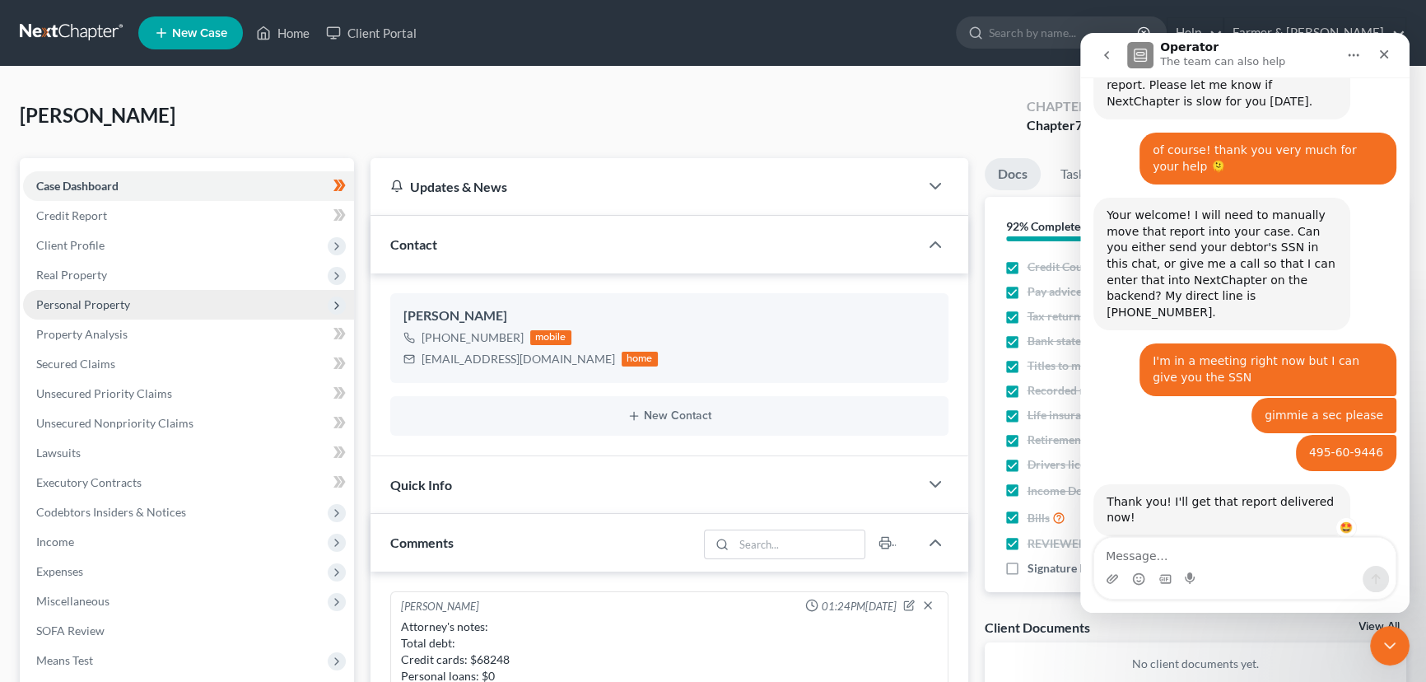
scroll to position [379, 0]
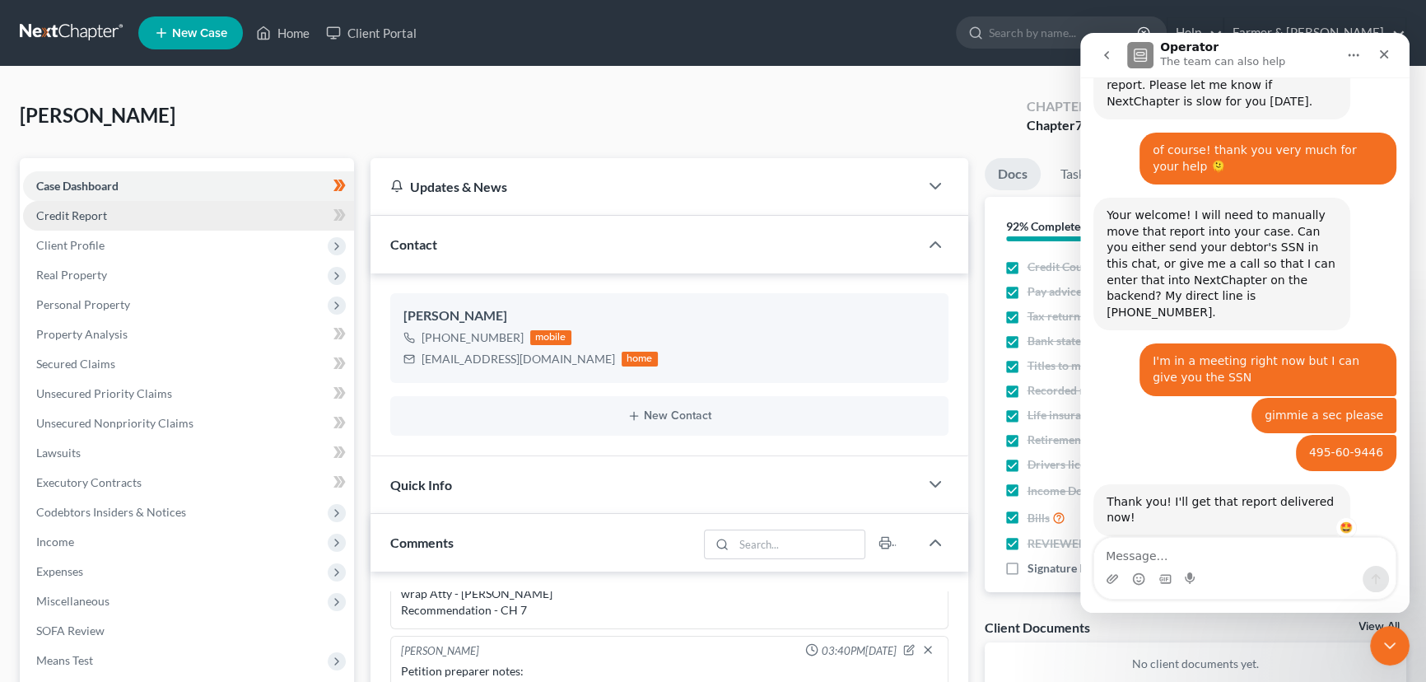
click at [123, 218] on link "Credit Report" at bounding box center [188, 216] width 331 height 30
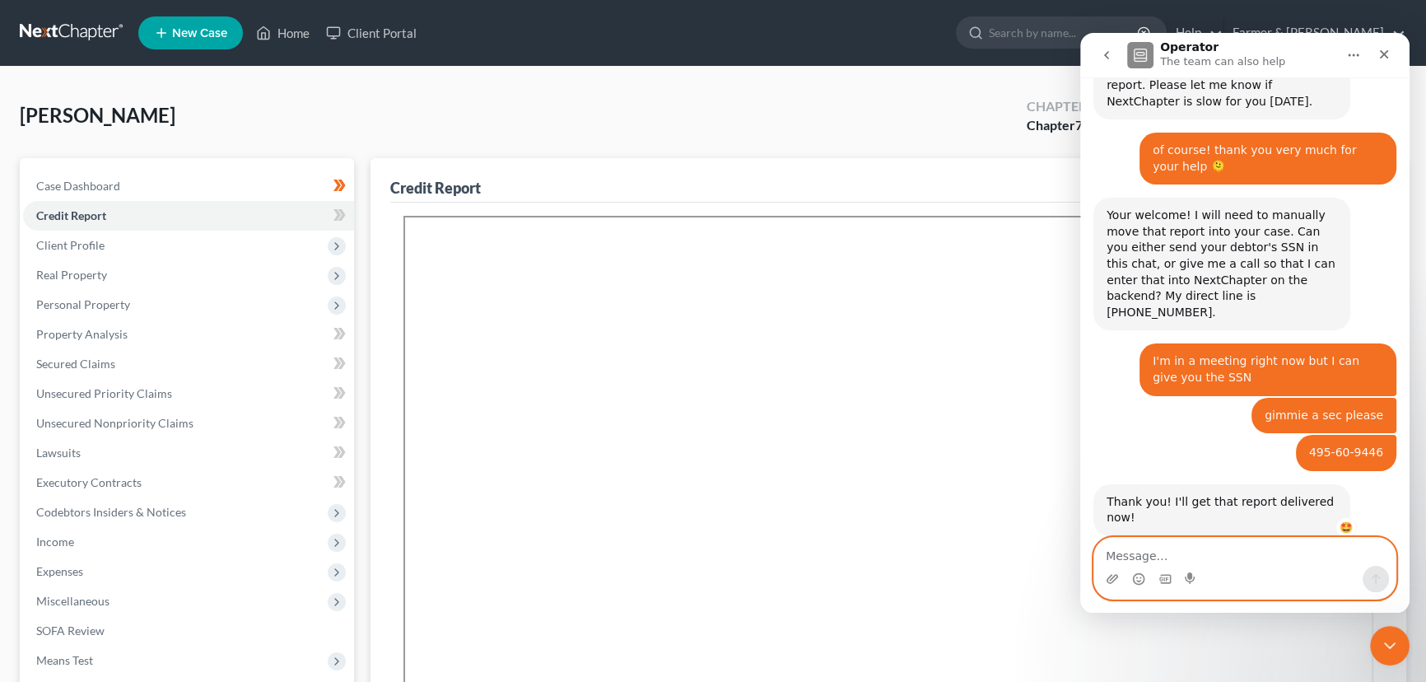
click at [1239, 549] on textarea "Message…" at bounding box center [1245, 552] width 301 height 28
type textarea "l"
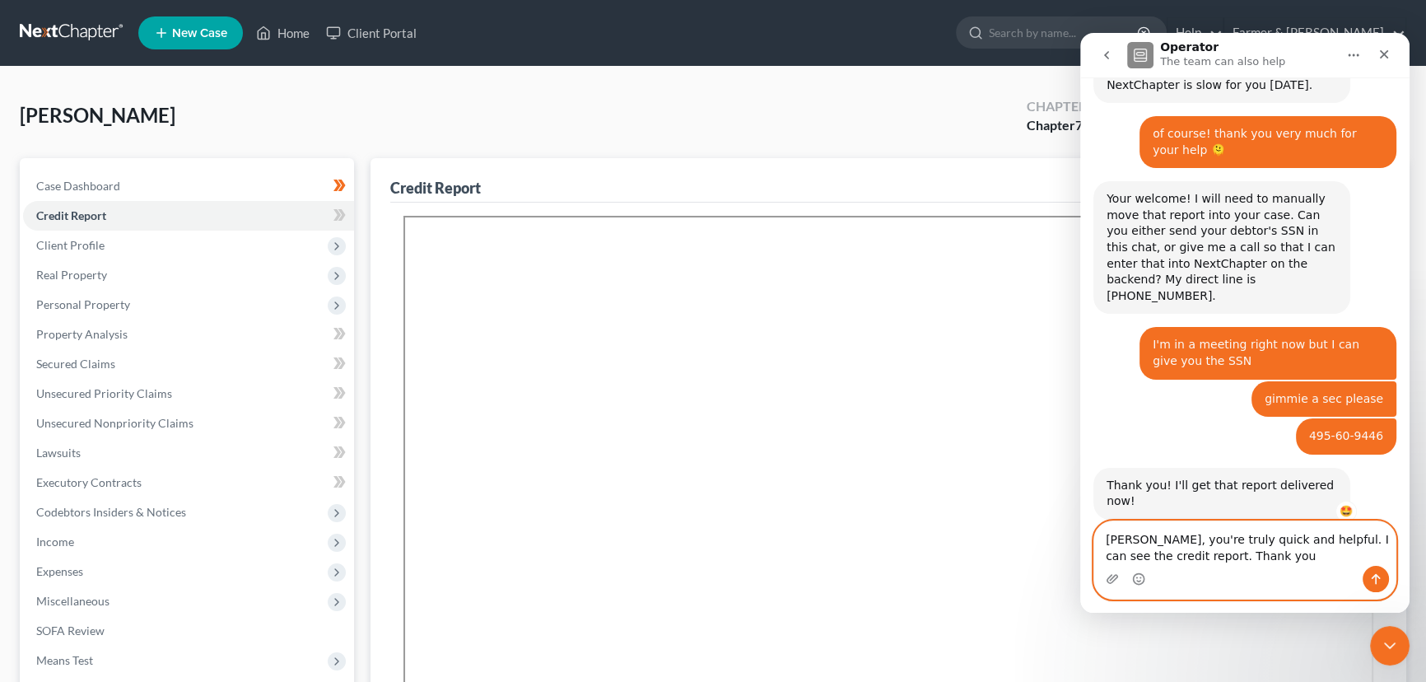
type textarea "[PERSON_NAME], you're truly quick and helpful. I can see the credit report. Tha…"
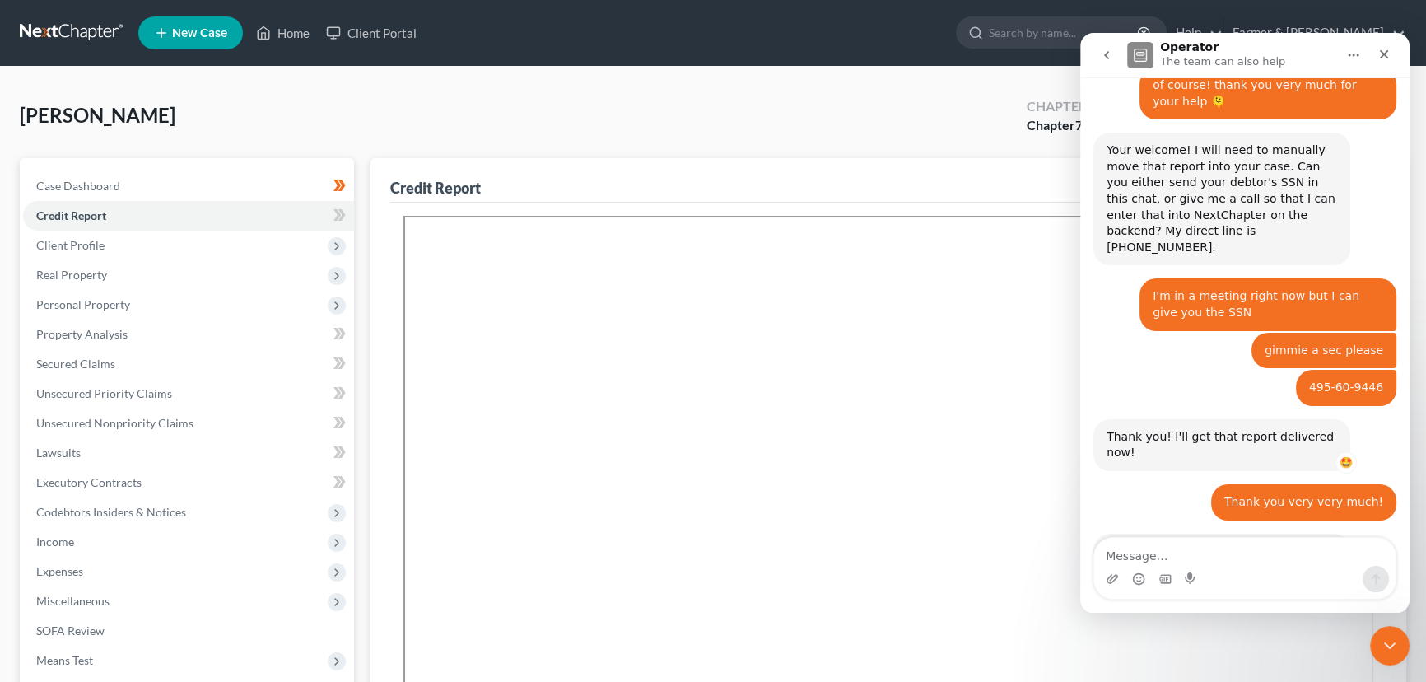
click at [1101, 54] on icon "go back" at bounding box center [1106, 55] width 13 height 13
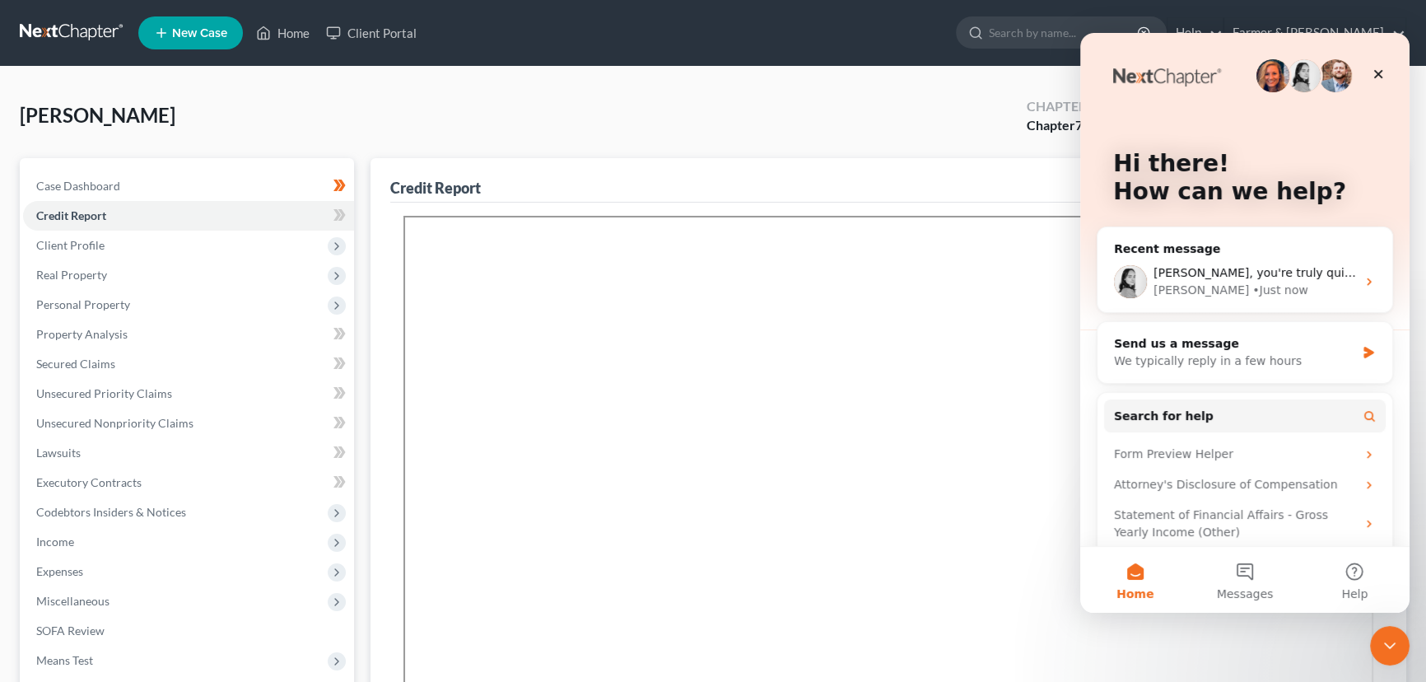
scroll to position [0, 0]
click at [1255, 286] on div "[PERSON_NAME] • Just now" at bounding box center [1255, 290] width 203 height 17
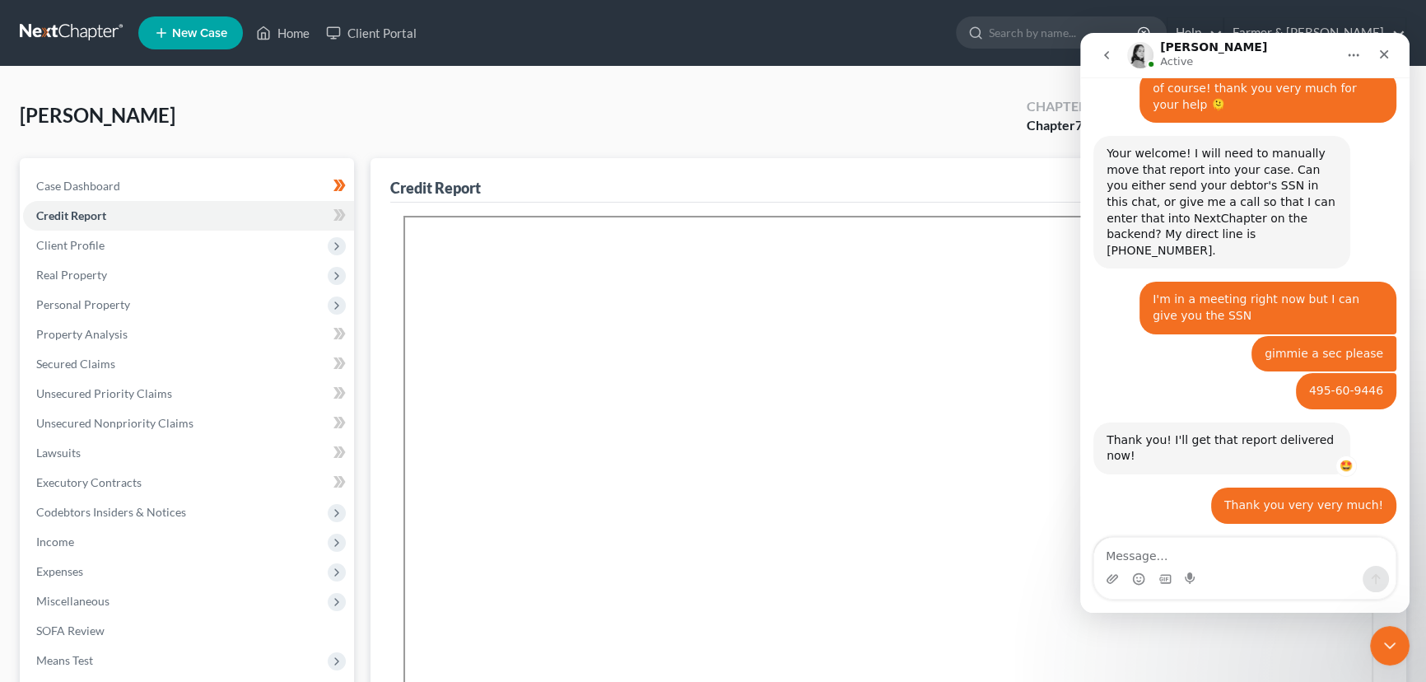
scroll to position [1269, 0]
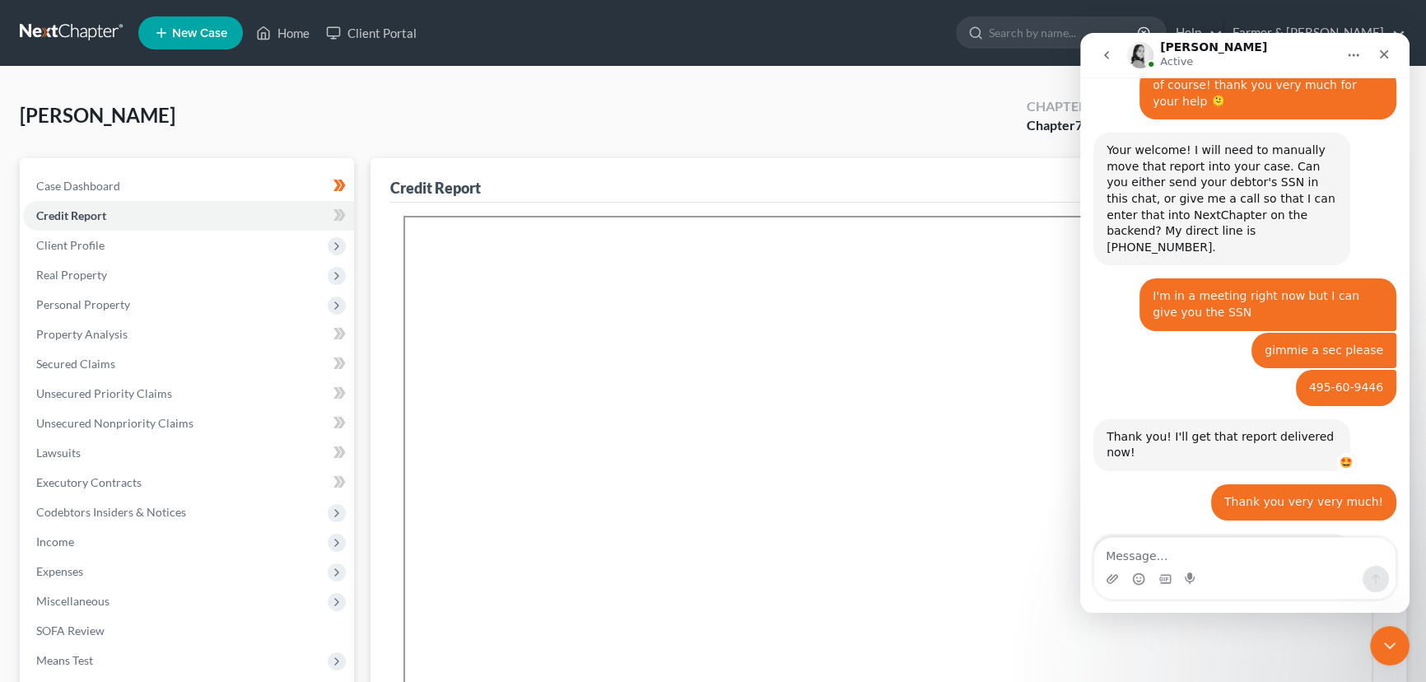
click at [1294, 549] on textarea "Message…" at bounding box center [1245, 552] width 301 height 28
click at [1350, 589] on circle "Add reaction" at bounding box center [1346, 593] width 9 height 9
click at [1328, 529] on span "🙏" at bounding box center [1330, 540] width 23 height 23
click at [1204, 562] on textarea "Message…" at bounding box center [1245, 552] width 301 height 28
click at [976, 146] on div "[PERSON_NAME] Upgraded Chapter Chapter 7 Status Lead District [GEOGRAPHIC_DATA]…" at bounding box center [713, 122] width 1387 height 72
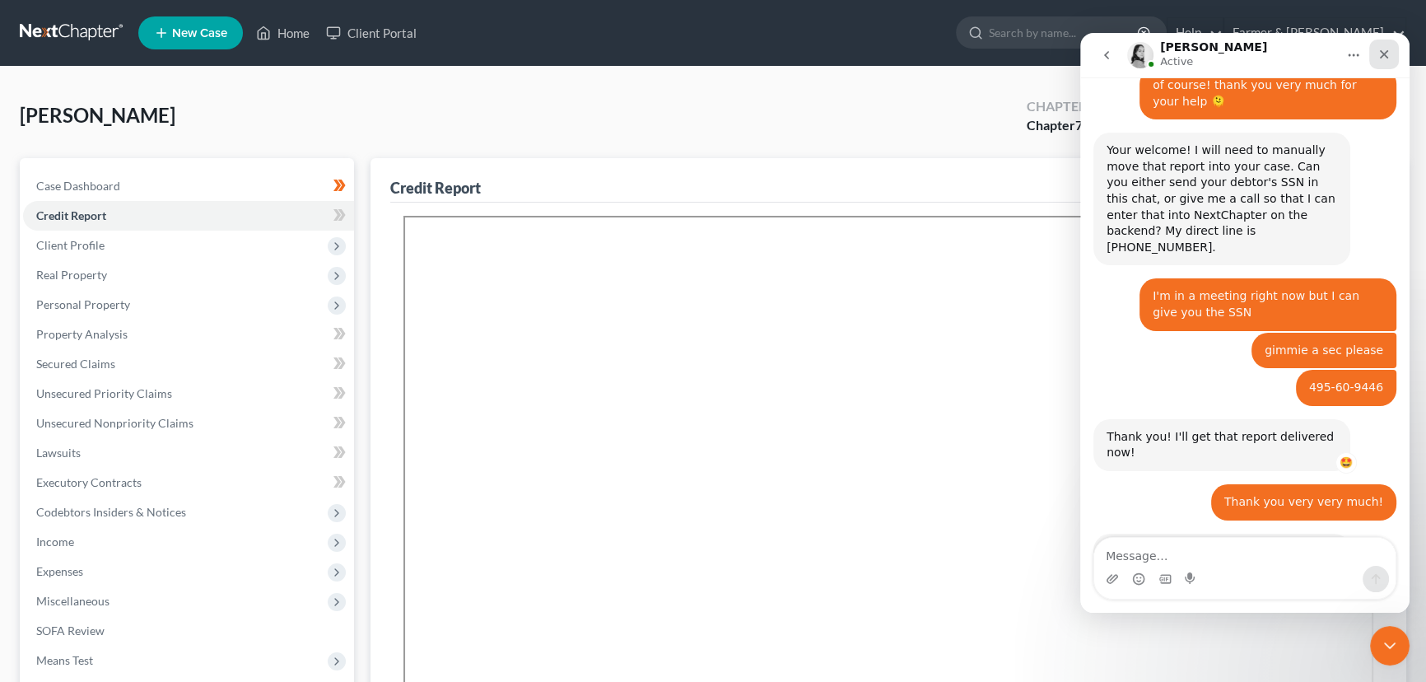
click at [1383, 55] on icon "Close" at bounding box center [1384, 54] width 9 height 9
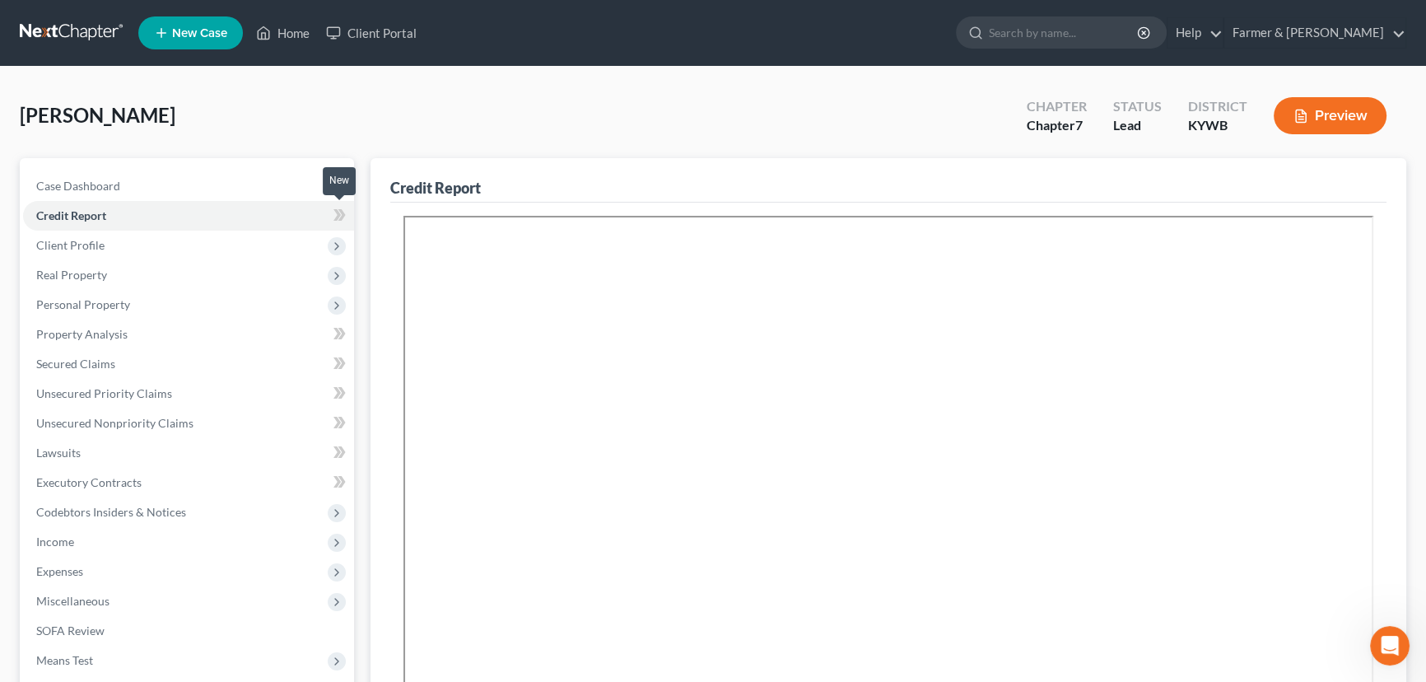
click at [342, 214] on icon at bounding box center [341, 215] width 7 height 12
click at [338, 131] on div "[PERSON_NAME] Upgraded Chapter Chapter 7 Status Lead District [GEOGRAPHIC_DATA]…" at bounding box center [713, 122] width 1387 height 72
click at [100, 268] on span "Real Property" at bounding box center [71, 275] width 71 height 14
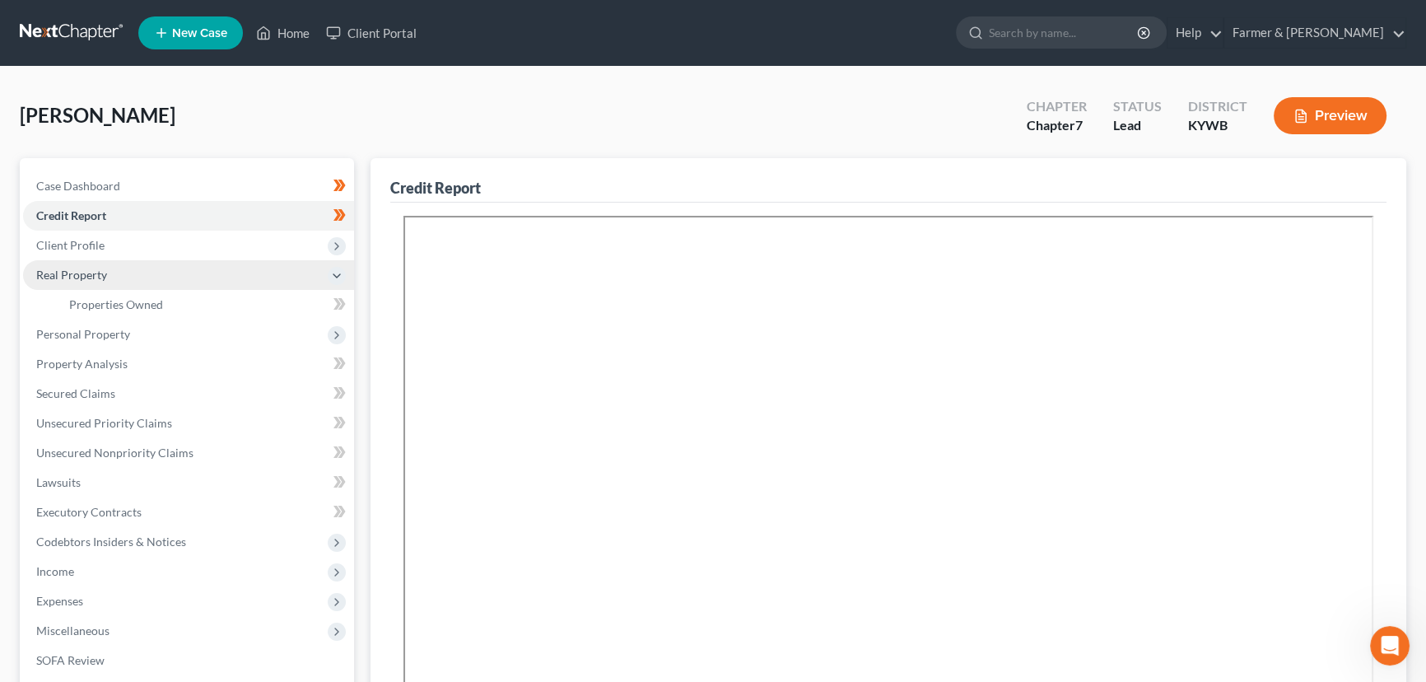
click at [105, 274] on span "Real Property" at bounding box center [71, 275] width 71 height 14
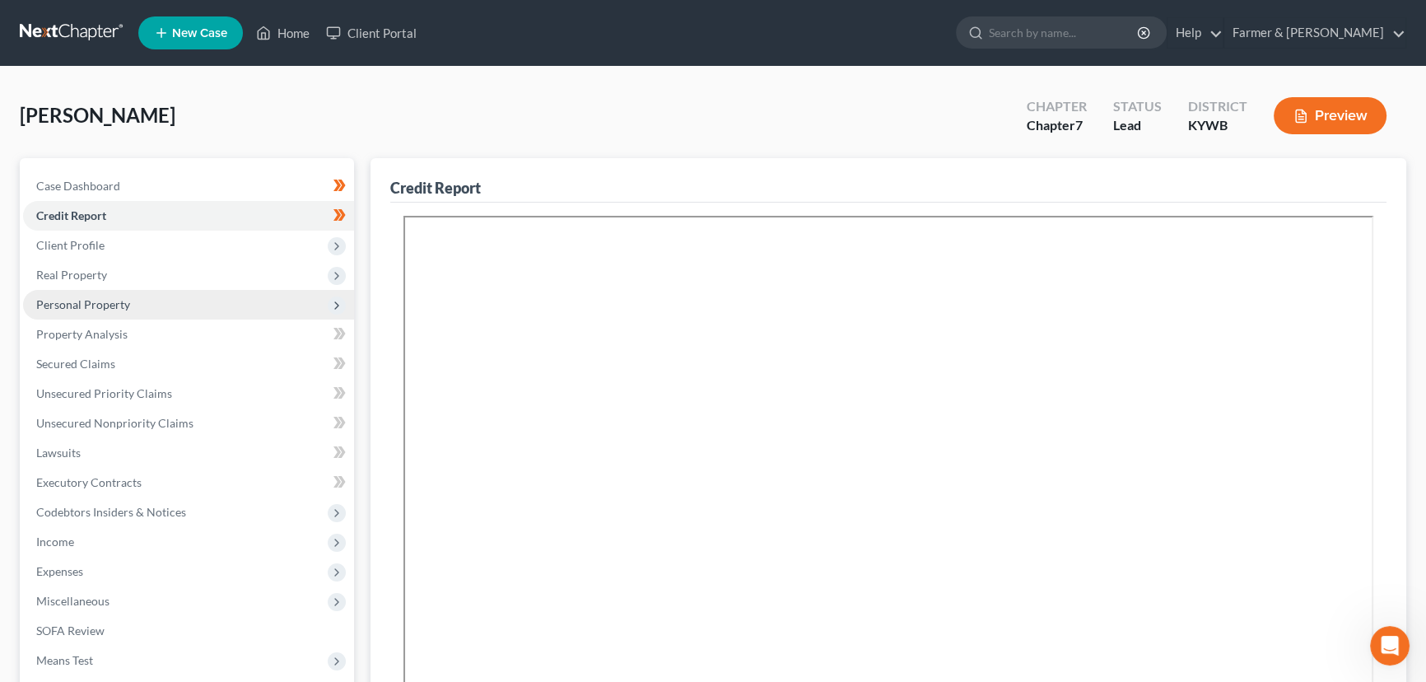
click at [114, 303] on span "Personal Property" at bounding box center [83, 304] width 94 height 14
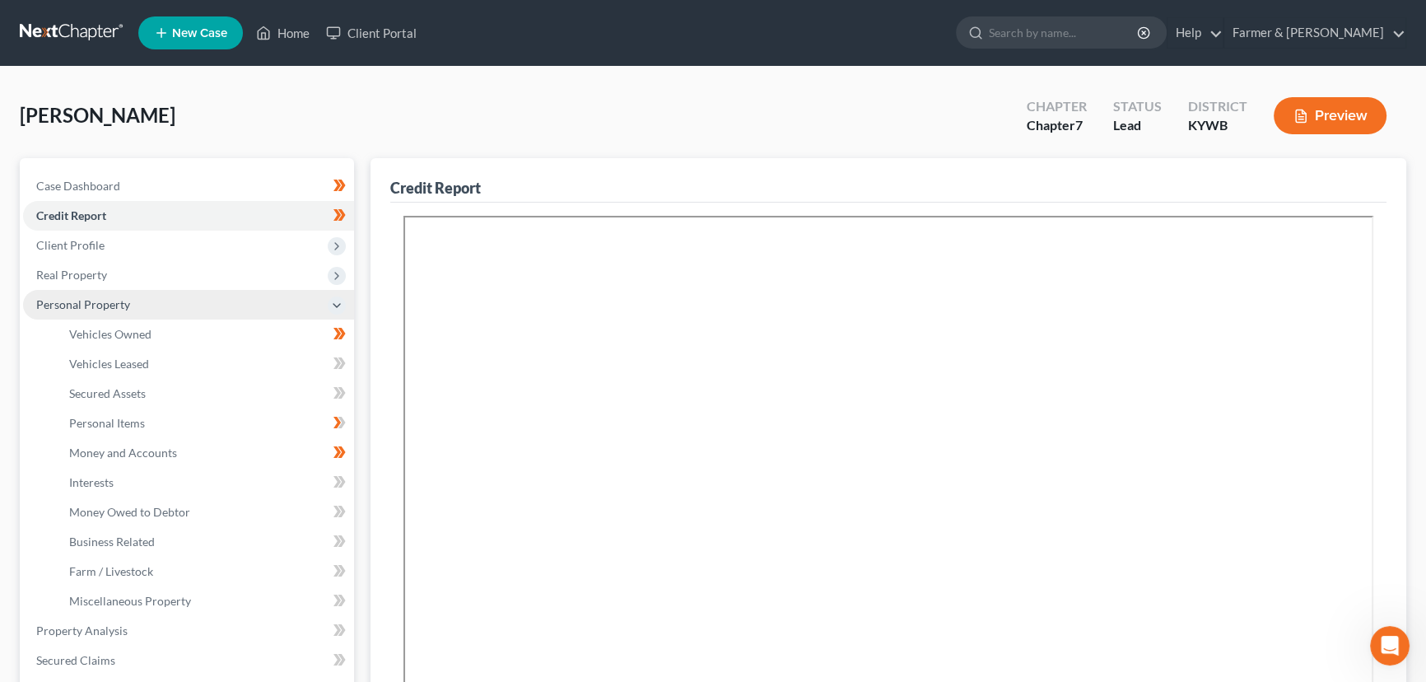
click at [124, 314] on span "Personal Property" at bounding box center [188, 305] width 331 height 30
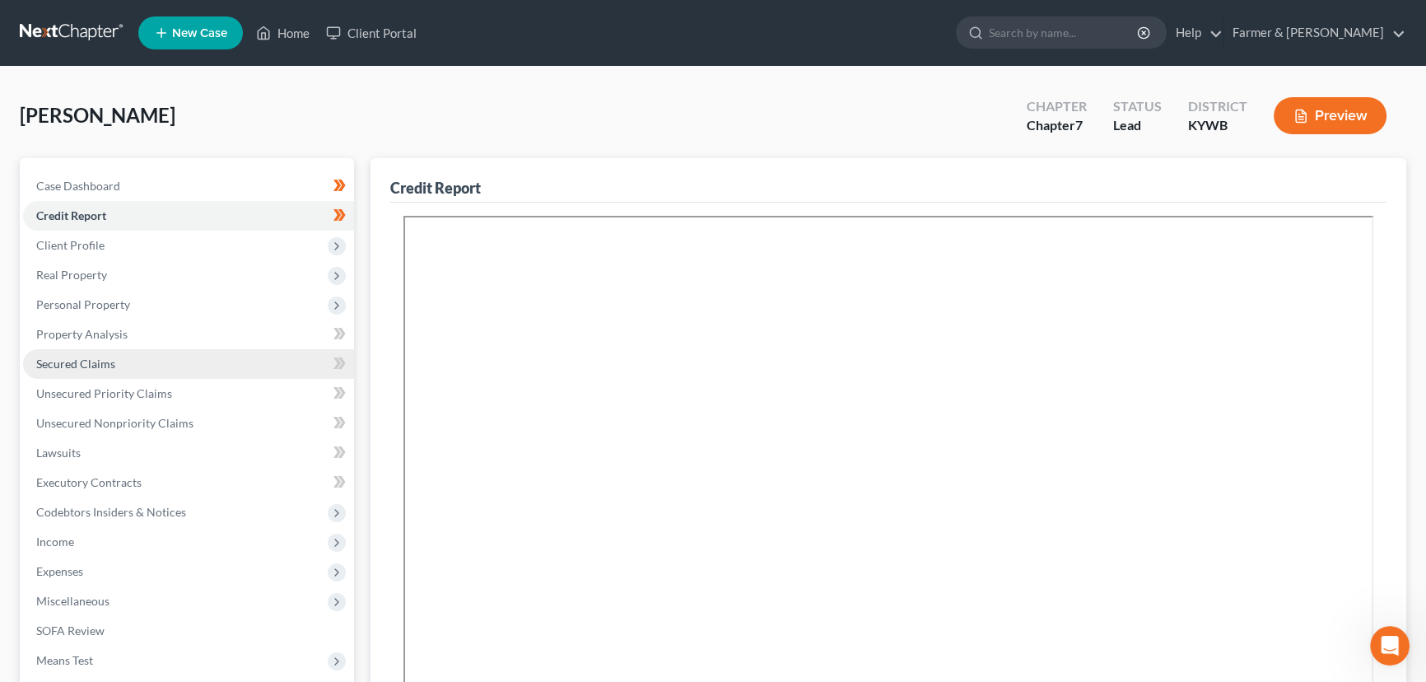
click at [110, 359] on span "Secured Claims" at bounding box center [75, 364] width 79 height 14
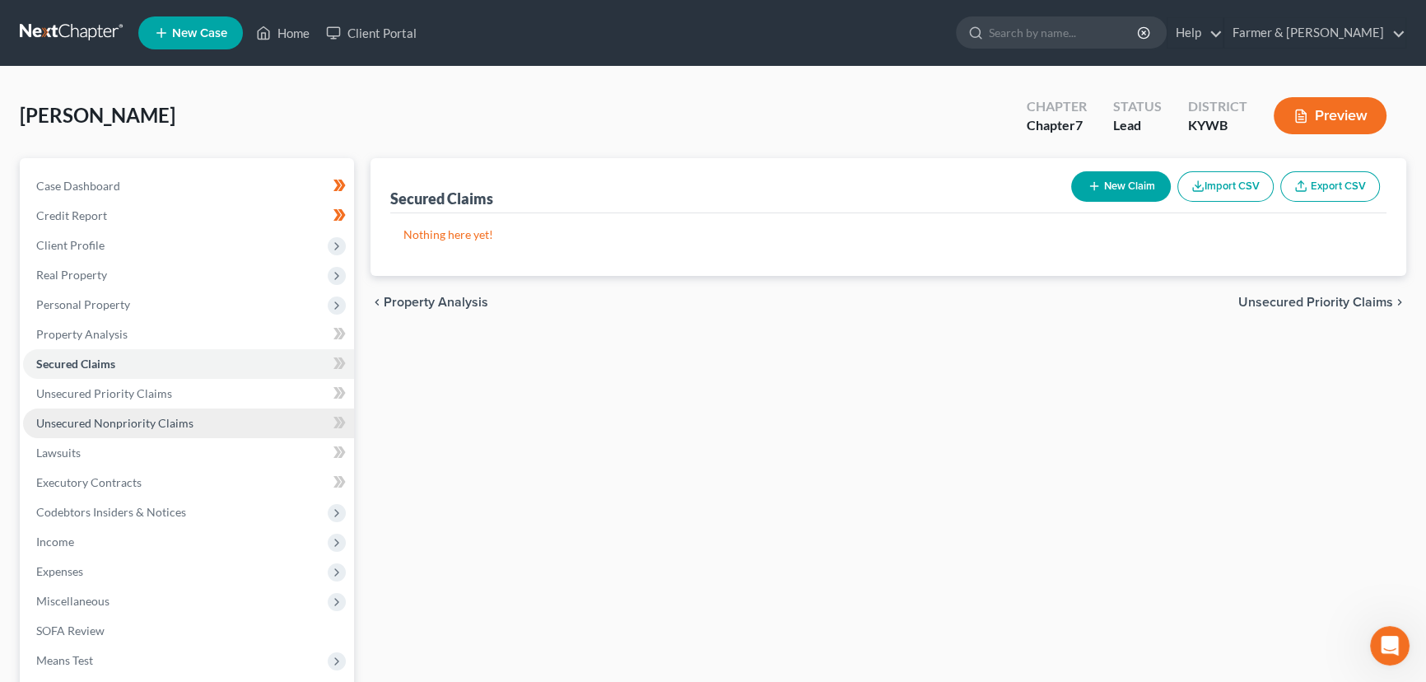
click at [147, 427] on span "Unsecured Nonpriority Claims" at bounding box center [114, 423] width 157 height 14
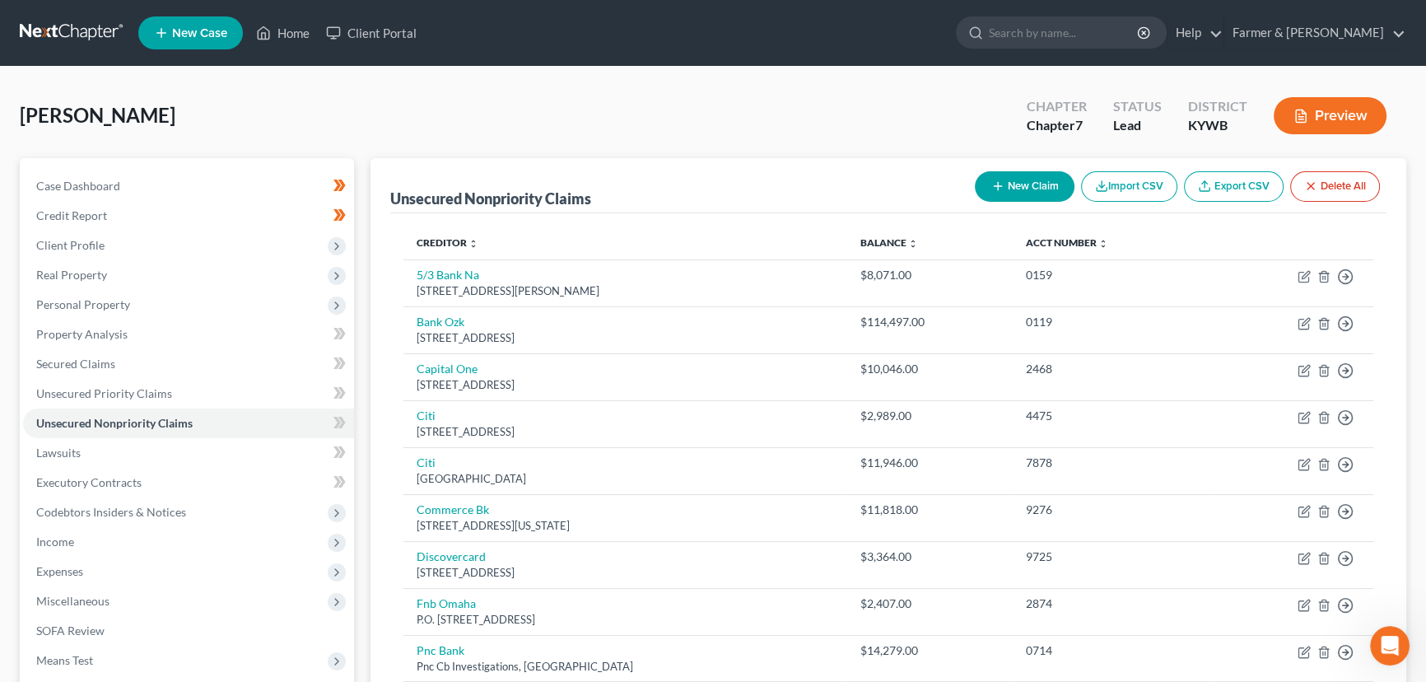
scroll to position [1334, 0]
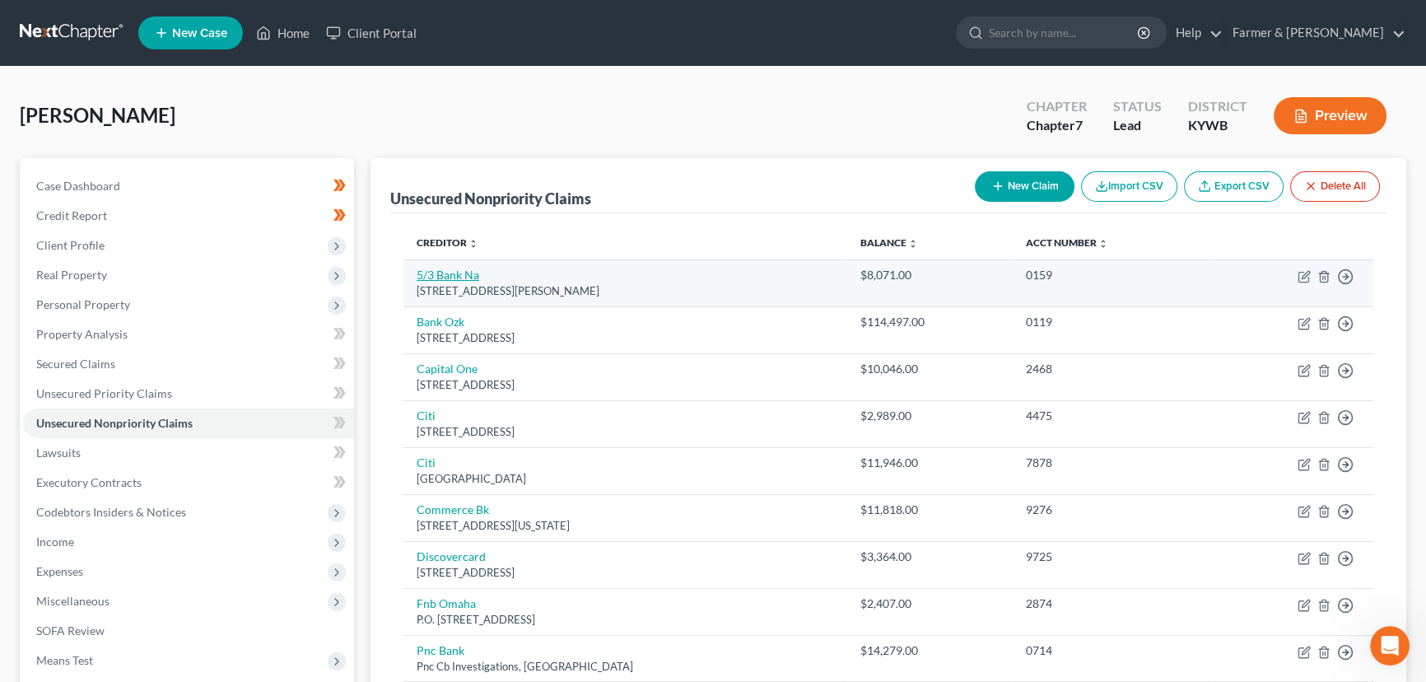
click at [449, 275] on link "5/3 Bank Na" at bounding box center [448, 275] width 63 height 14
select select "36"
select select "0"
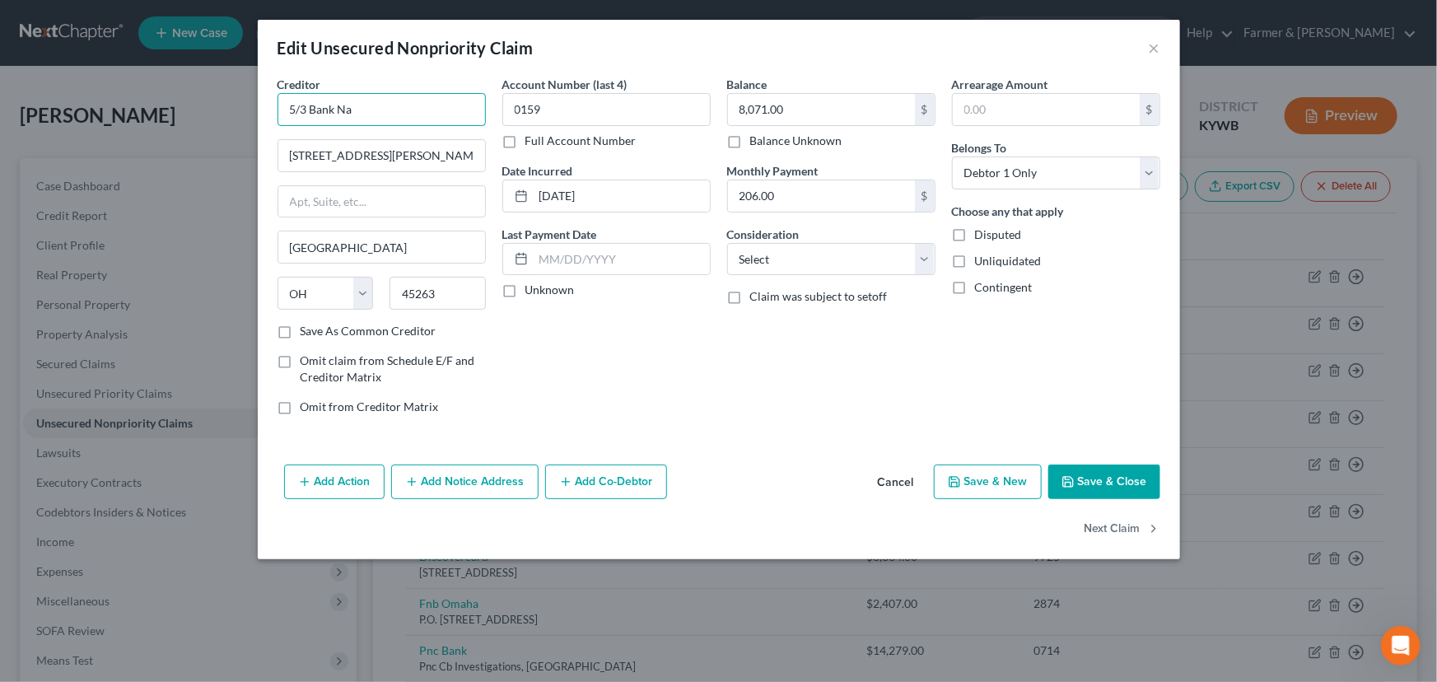
drag, startPoint x: 249, startPoint y: 126, endPoint x: 218, endPoint y: 126, distance: 30.5
click at [218, 126] on div "Edit Unsecured Nonpriority Claim × Creditor * 5/3 Bank Na [GEOGRAPHIC_DATA][PER…" at bounding box center [718, 341] width 1437 height 682
type input "f"
type input "Fifth Third Bank"
click at [371, 156] on input "[STREET_ADDRESS][PERSON_NAME]" at bounding box center [381, 155] width 207 height 31
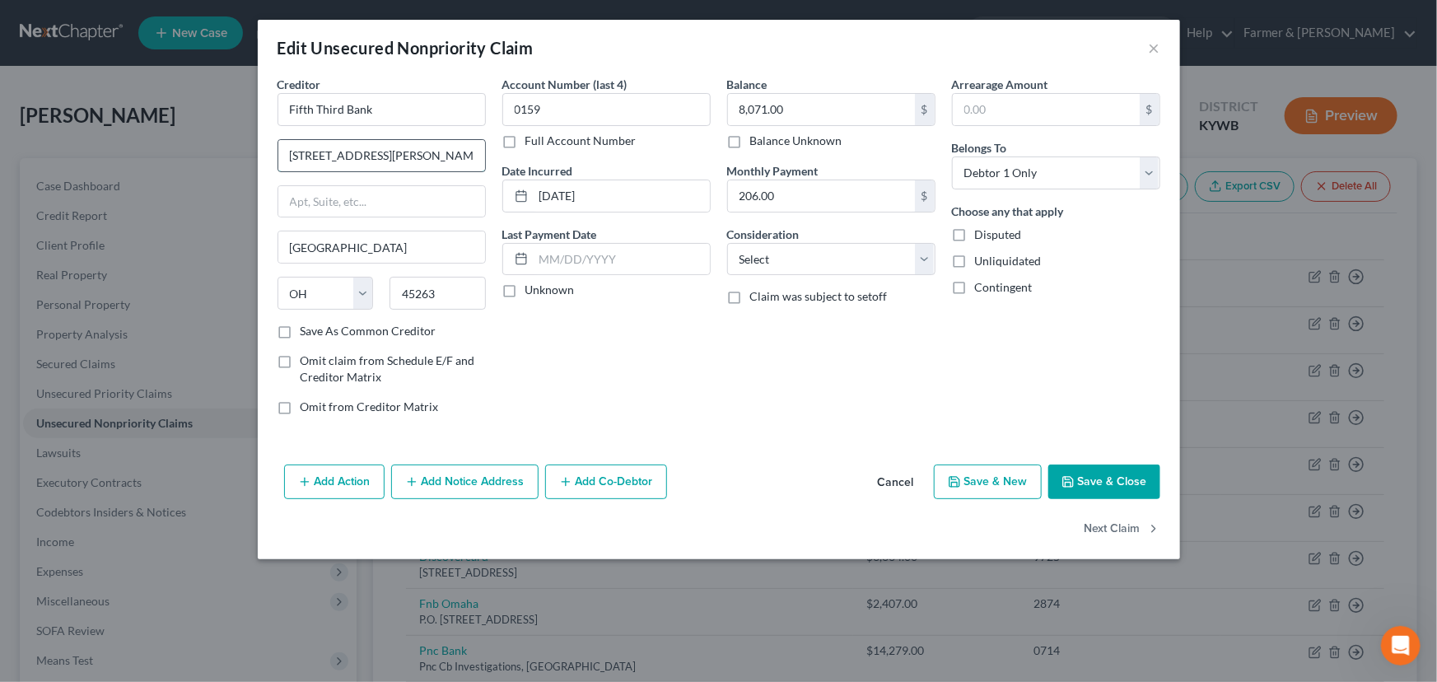
type input "[STREET_ADDRESS][PERSON_NAME]"
click at [525, 296] on label "Unknown" at bounding box center [549, 290] width 49 height 16
click at [532, 292] on input "Unknown" at bounding box center [537, 287] width 11 height 11
checkbox input "true"
click at [769, 264] on select "Select Cable / Satellite Services Collection Agency Credit Card Debt Debt Couns…" at bounding box center [831, 259] width 208 height 33
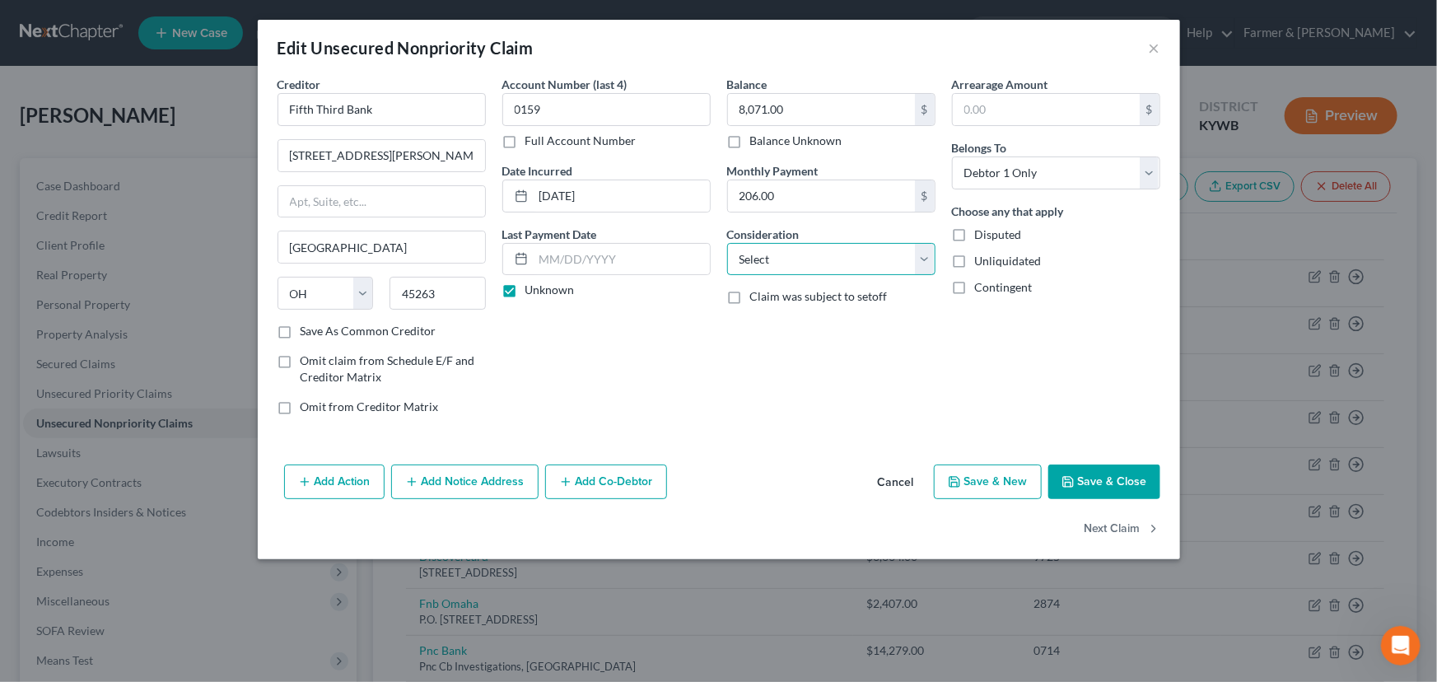
select select "10"
click at [727, 243] on select "Select Cable / Satellite Services Collection Agency Credit Card Debt Debt Couns…" at bounding box center [831, 259] width 208 height 33
drag, startPoint x: 948, startPoint y: 419, endPoint x: 1029, endPoint y: 408, distance: 82.2
click at [949, 419] on div "Arrearage Amount $ Belongs To * Select Debtor 1 Only Debtor 2 Only Debtor 1 And…" at bounding box center [1056, 252] width 225 height 352
click at [1097, 491] on button "Save & Close" at bounding box center [1104, 481] width 112 height 35
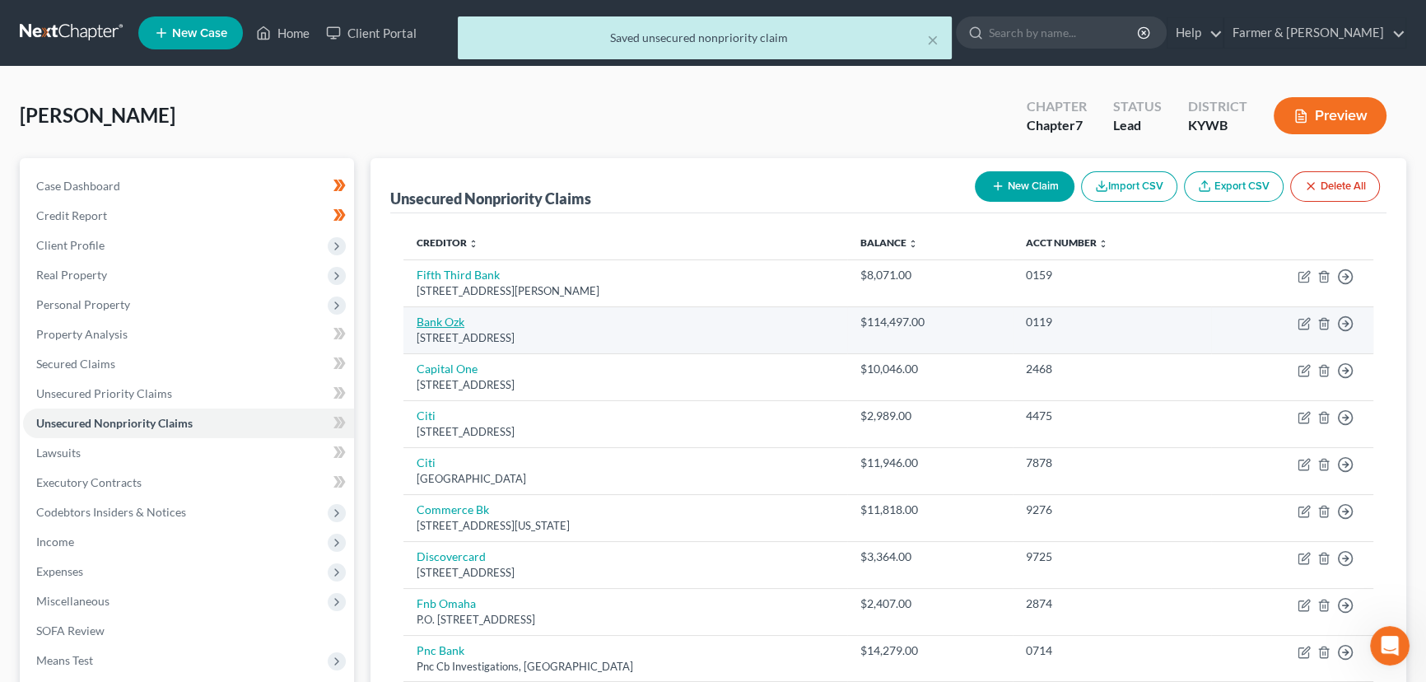
click at [460, 324] on link "Bank Ozk" at bounding box center [441, 322] width 48 height 14
select select "10"
select select "0"
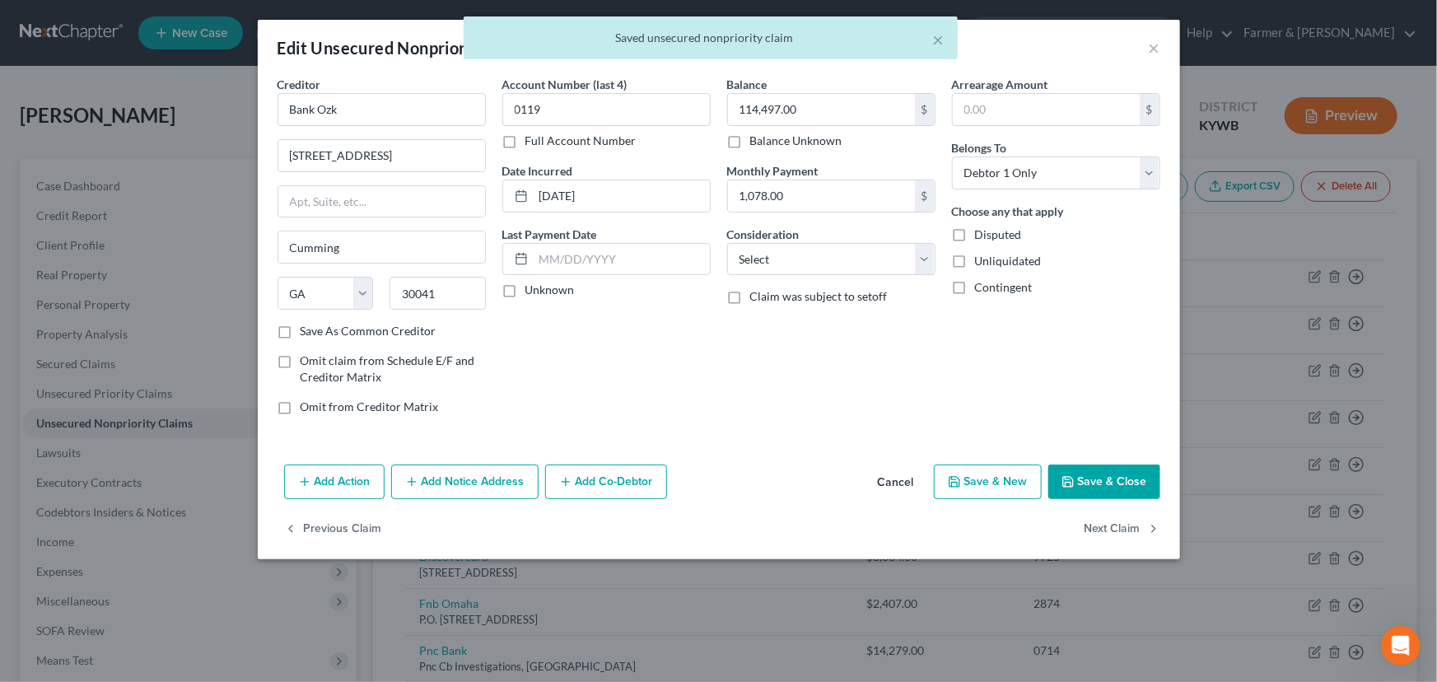
click at [1153, 54] on div "× Saved unsecured nonpriority claim" at bounding box center [710, 41] width 1437 height 51
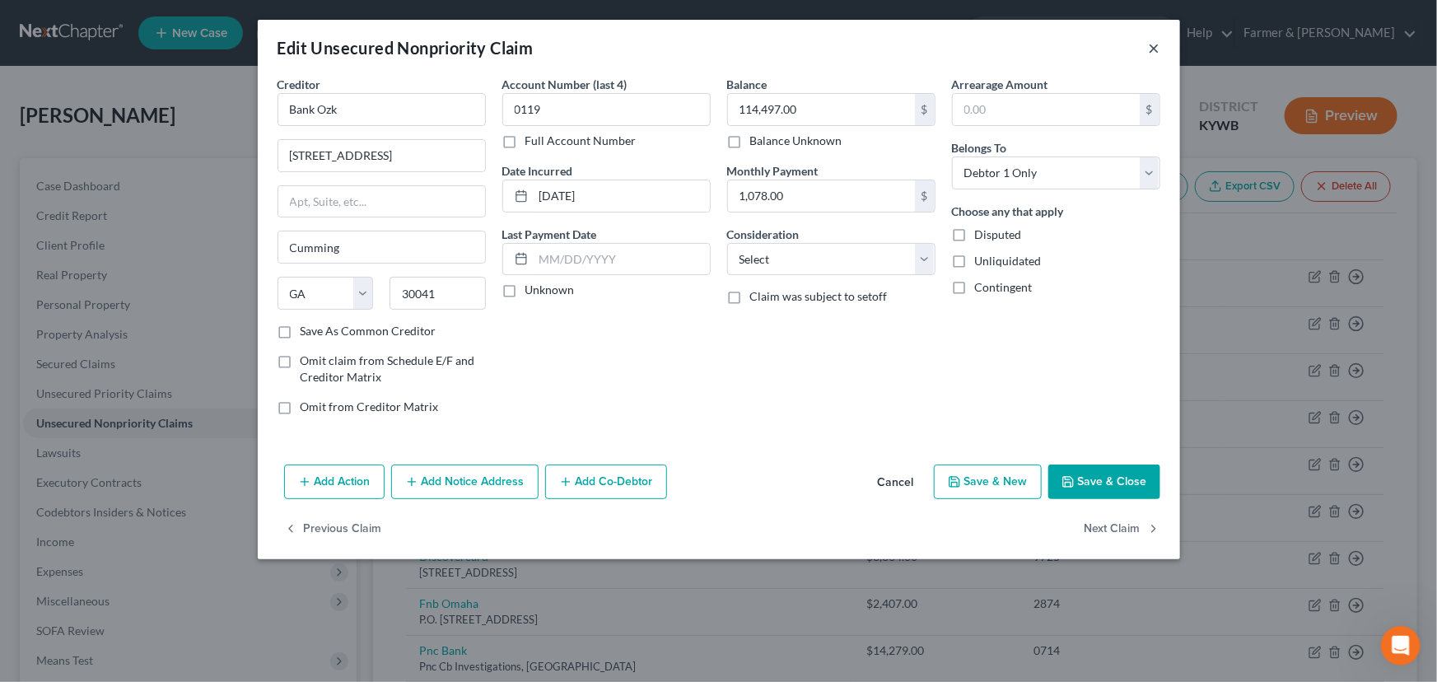
click at [1156, 46] on button "×" at bounding box center [1155, 48] width 12 height 20
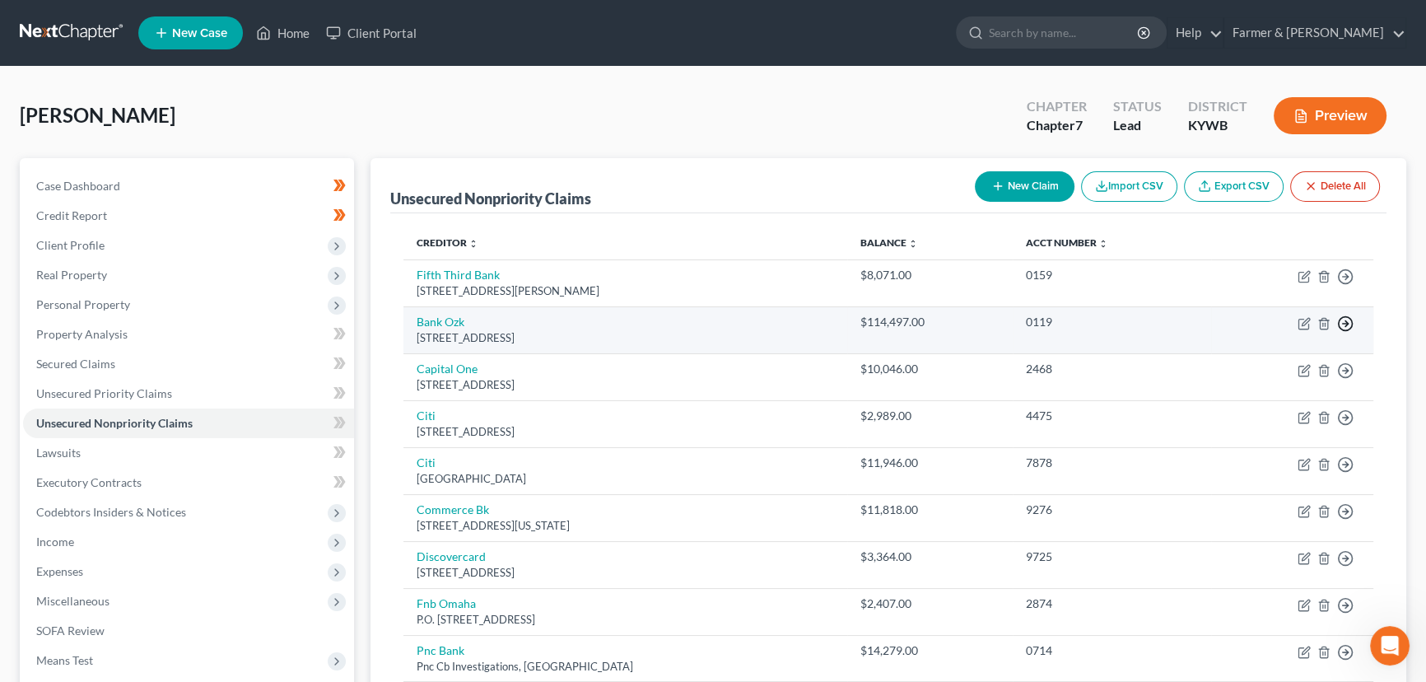
click at [1342, 320] on icon "button" at bounding box center [1345, 323] width 16 height 16
click at [1252, 338] on link "Move to D" at bounding box center [1271, 336] width 138 height 28
click at [421, 325] on link "Capital One" at bounding box center [447, 322] width 61 height 14
select select "46"
select select "2"
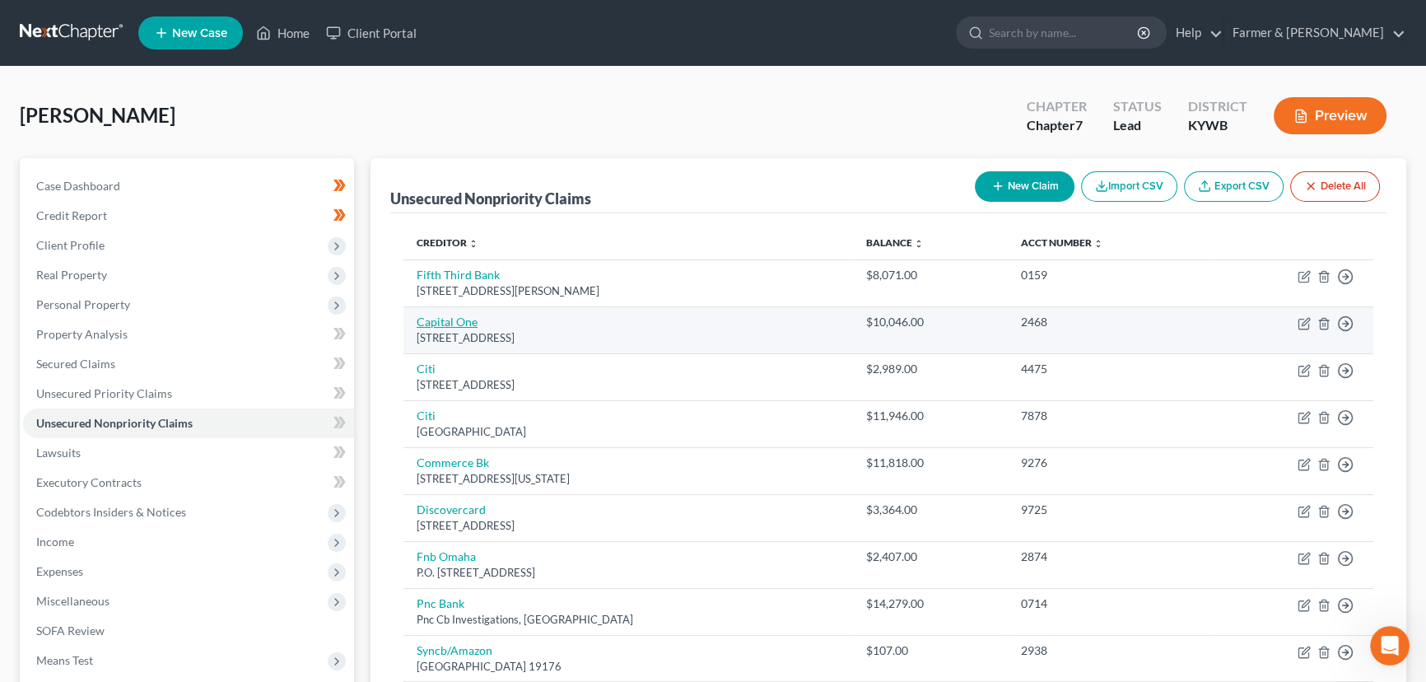
select select "0"
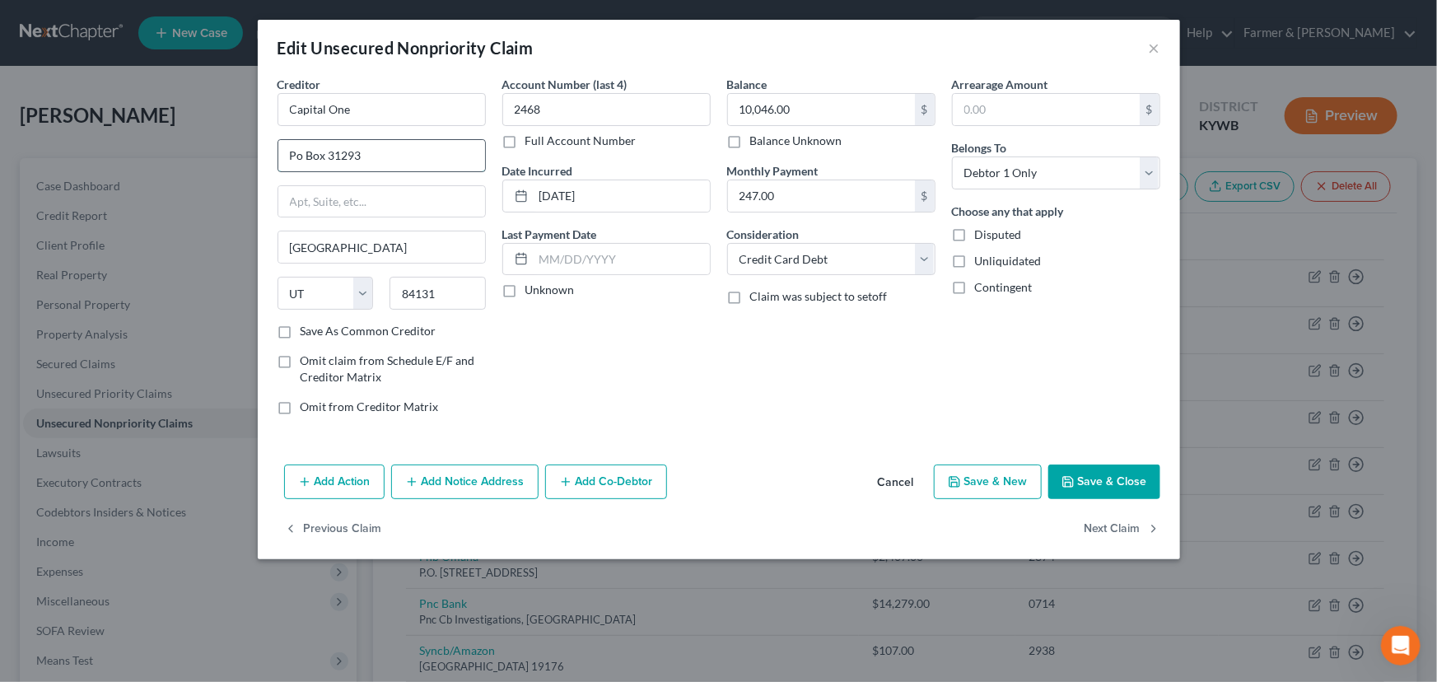
click at [394, 163] on input "Po Box 31293" at bounding box center [381, 155] width 207 height 31
type input "PO Box 31293"
click at [525, 294] on label "Unknown" at bounding box center [549, 290] width 49 height 16
click at [532, 292] on input "Unknown" at bounding box center [537, 287] width 11 height 11
checkbox input "true"
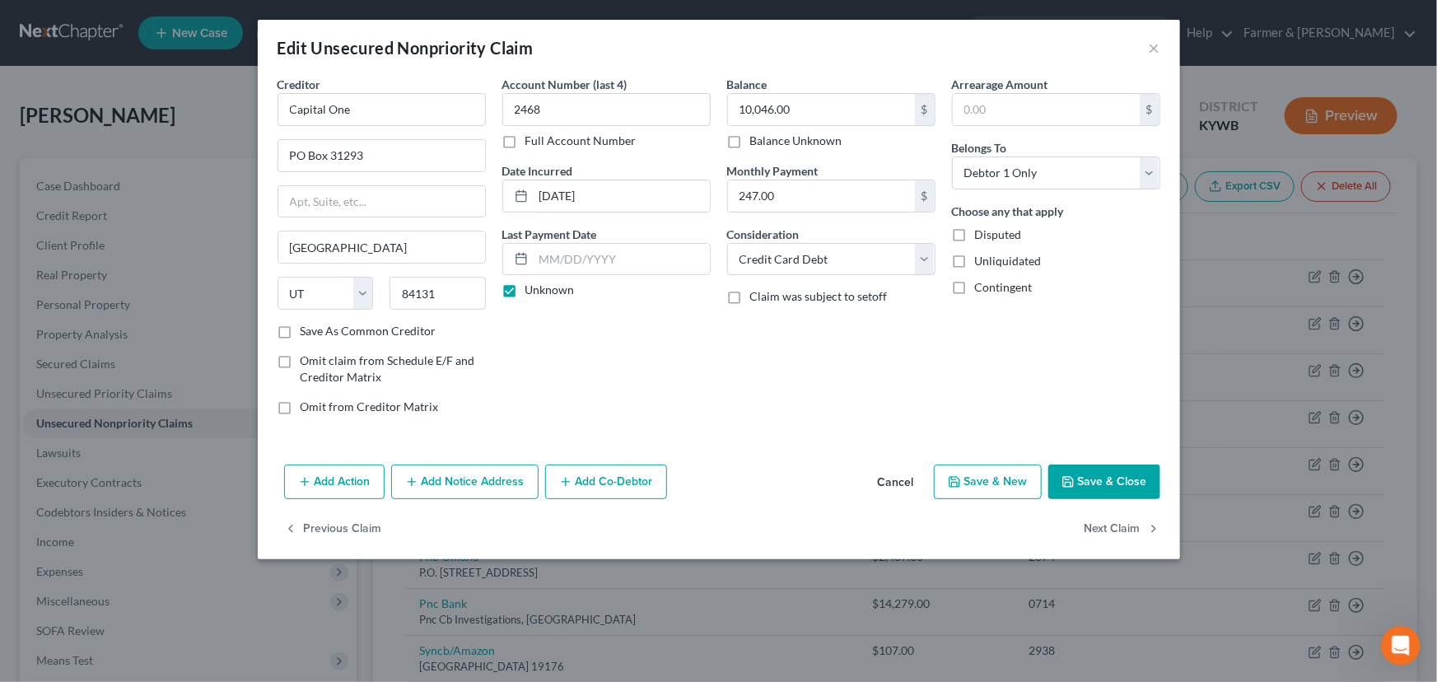
click at [1095, 469] on button "Save & Close" at bounding box center [1104, 481] width 112 height 35
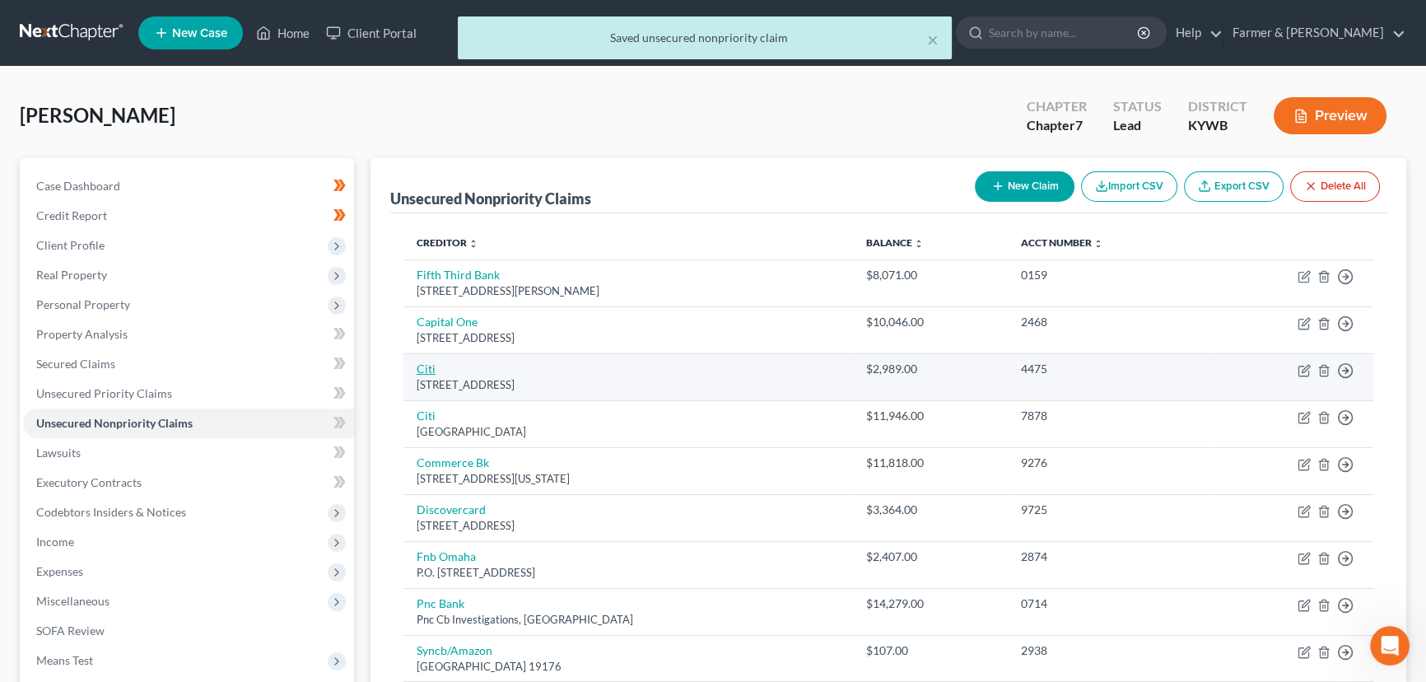
click at [430, 364] on link "Citi" at bounding box center [426, 369] width 19 height 14
select select "43"
select select "2"
select select "0"
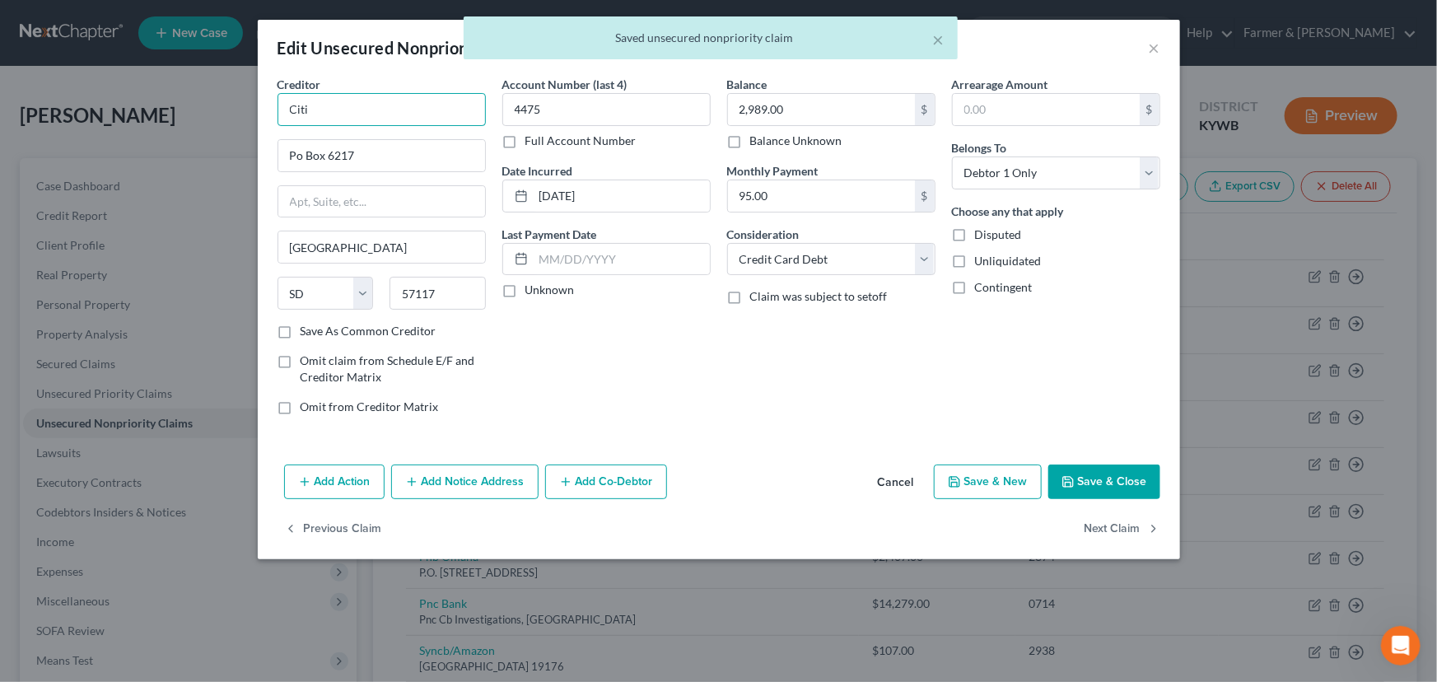
click at [329, 112] on input "Citi" at bounding box center [382, 109] width 208 height 33
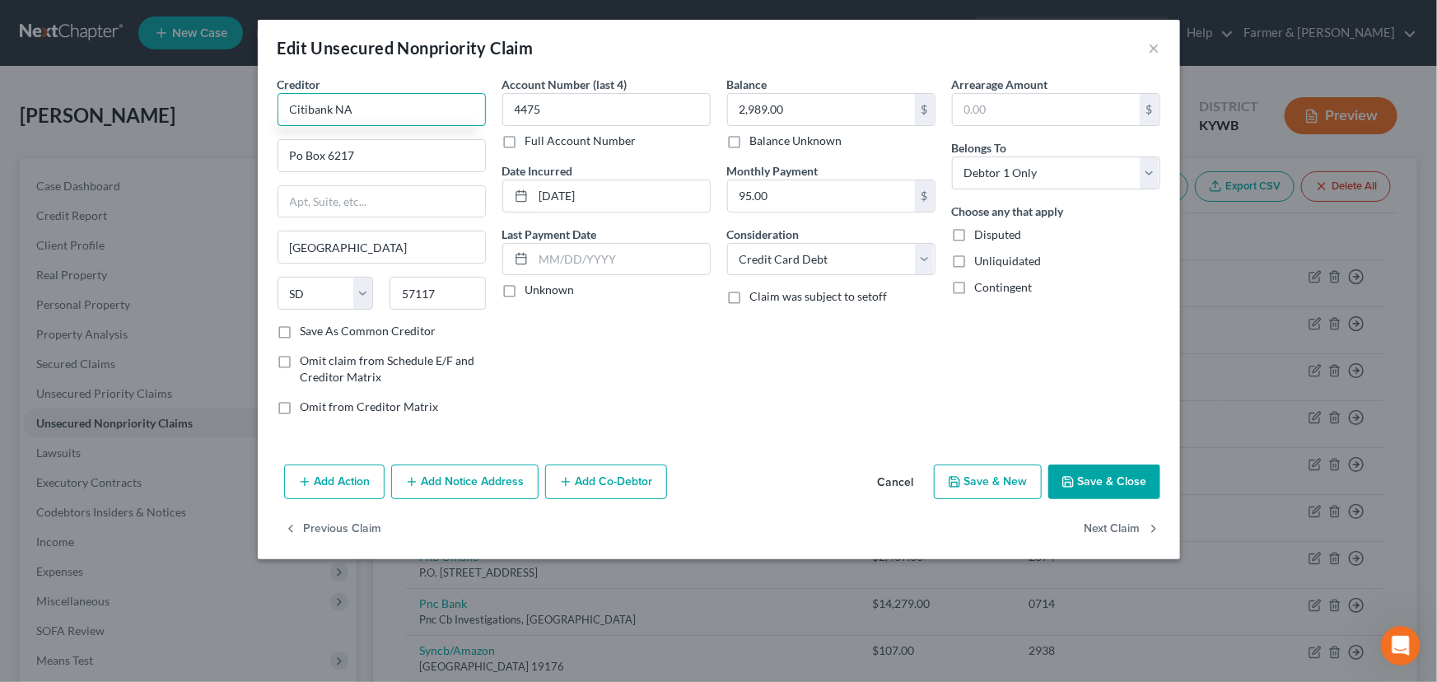
type input "Citibank NA"
click at [361, 147] on input "Po Box 6217" at bounding box center [381, 155] width 207 height 31
type input "PO Box 6217"
click at [525, 291] on label "Unknown" at bounding box center [549, 290] width 49 height 16
click at [532, 291] on input "Unknown" at bounding box center [537, 287] width 11 height 11
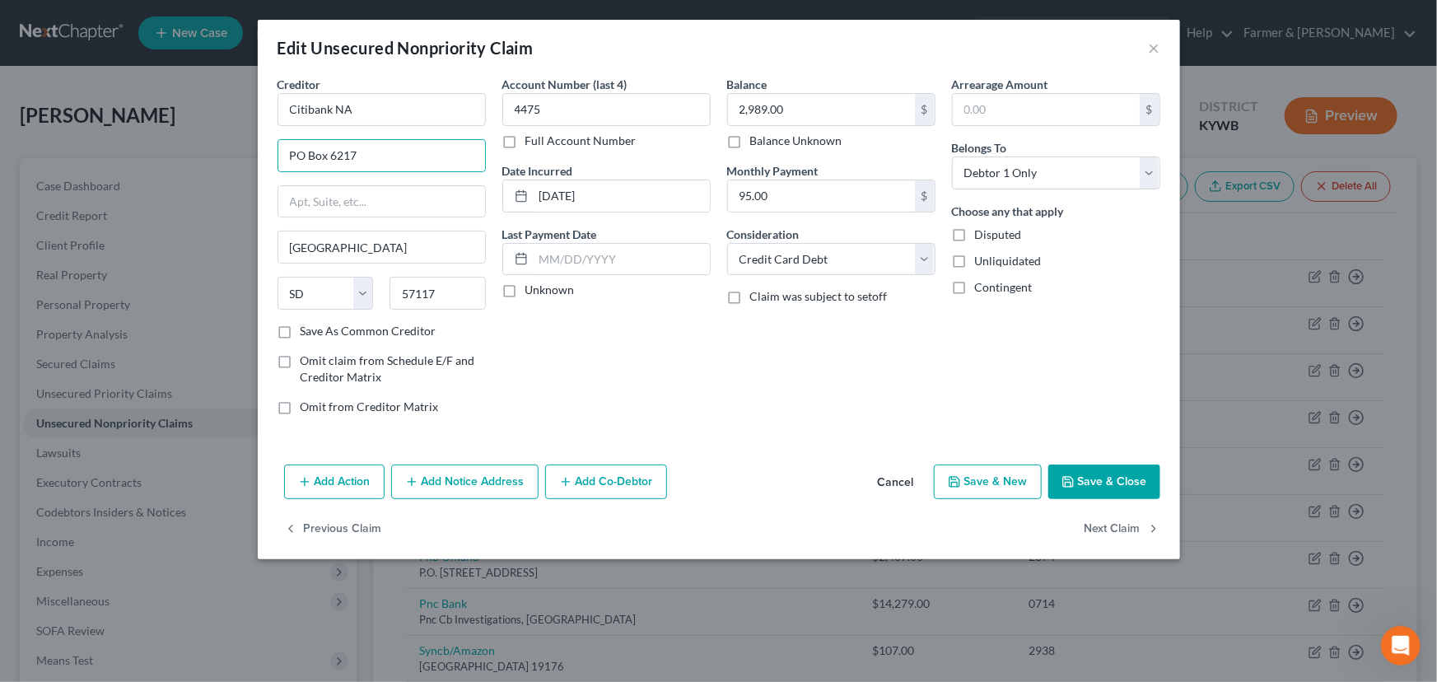
checkbox input "true"
click at [1087, 478] on button "Save & Close" at bounding box center [1104, 481] width 112 height 35
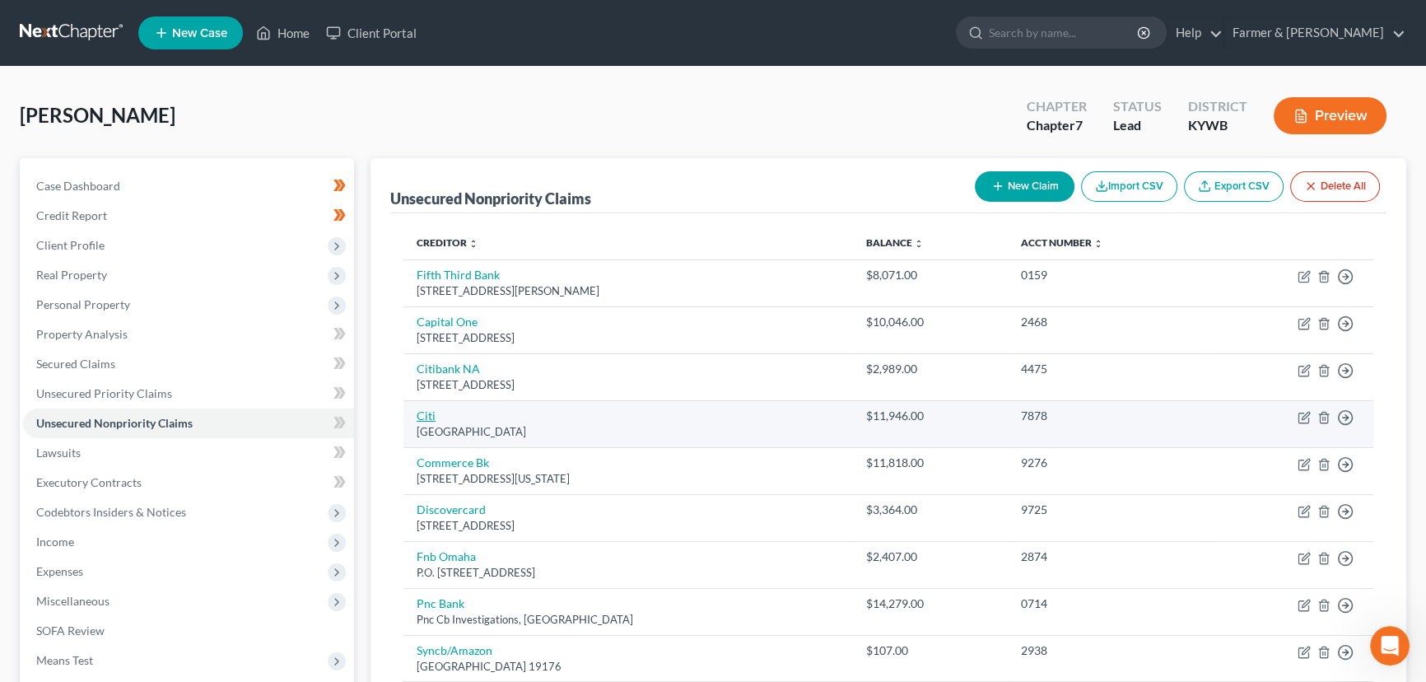
click at [431, 415] on link "Citi" at bounding box center [426, 415] width 19 height 14
select select "43"
select select "0"
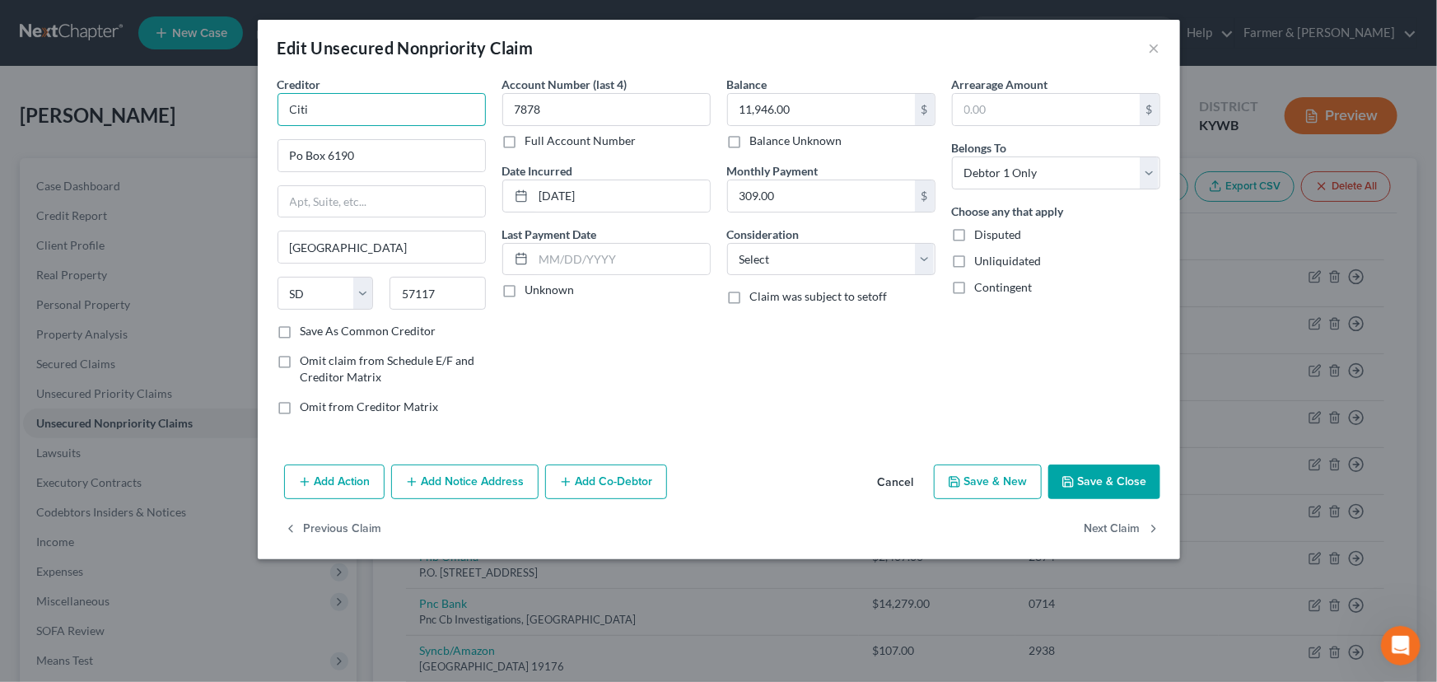
click at [343, 110] on input "Citi" at bounding box center [382, 109] width 208 height 33
type input "Citibank NA"
click at [374, 156] on input "Po Box 6190" at bounding box center [381, 155] width 207 height 31
type input "PO Box 6190"
click at [525, 288] on label "Unknown" at bounding box center [549, 290] width 49 height 16
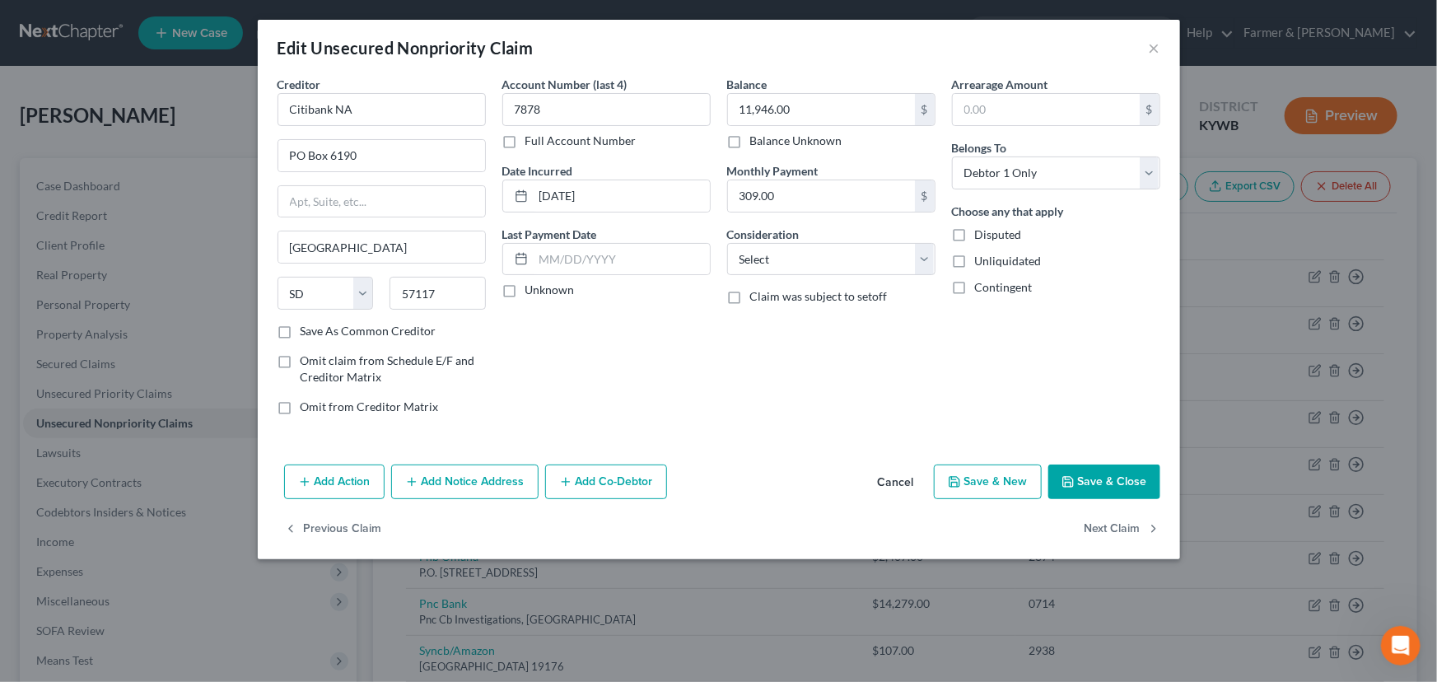
click at [532, 288] on input "Unknown" at bounding box center [537, 287] width 11 height 11
checkbox input "true"
click at [804, 268] on select "Select Cable / Satellite Services Collection Agency Credit Card Debt Debt Couns…" at bounding box center [831, 259] width 208 height 33
click at [727, 243] on select "Select Cable / Satellite Services Collection Agency Credit Card Debt Debt Couns…" at bounding box center [831, 259] width 208 height 33
click at [809, 261] on select "Select Cable / Satellite Services Collection Agency Credit Card Debt Debt Couns…" at bounding box center [831, 259] width 208 height 33
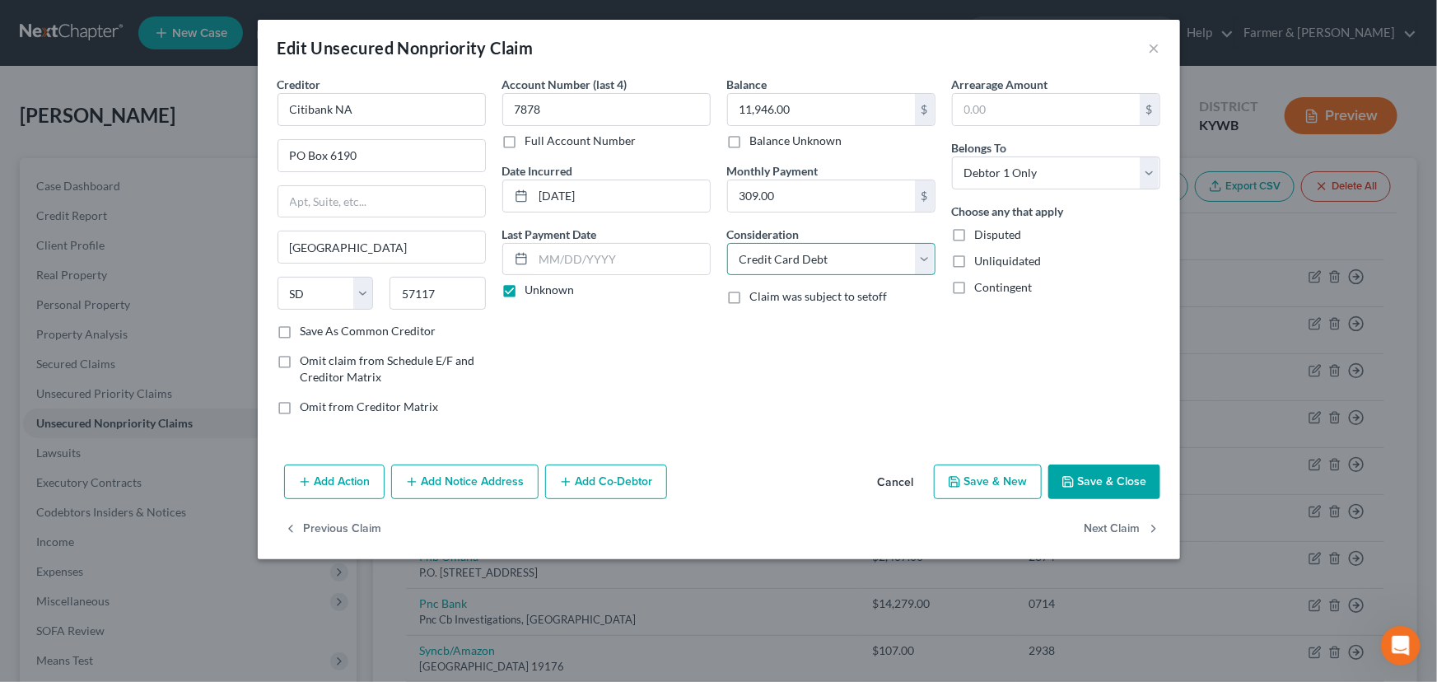
select select "10"
click at [727, 243] on select "Select Cable / Satellite Services Collection Agency Credit Card Debt Debt Couns…" at bounding box center [831, 259] width 208 height 33
click at [1077, 381] on div "Arrearage Amount $ Belongs To * Select Debtor 1 Only Debtor 2 Only Debtor 1 And…" at bounding box center [1056, 252] width 225 height 352
click at [1116, 486] on button "Save & Close" at bounding box center [1104, 481] width 112 height 35
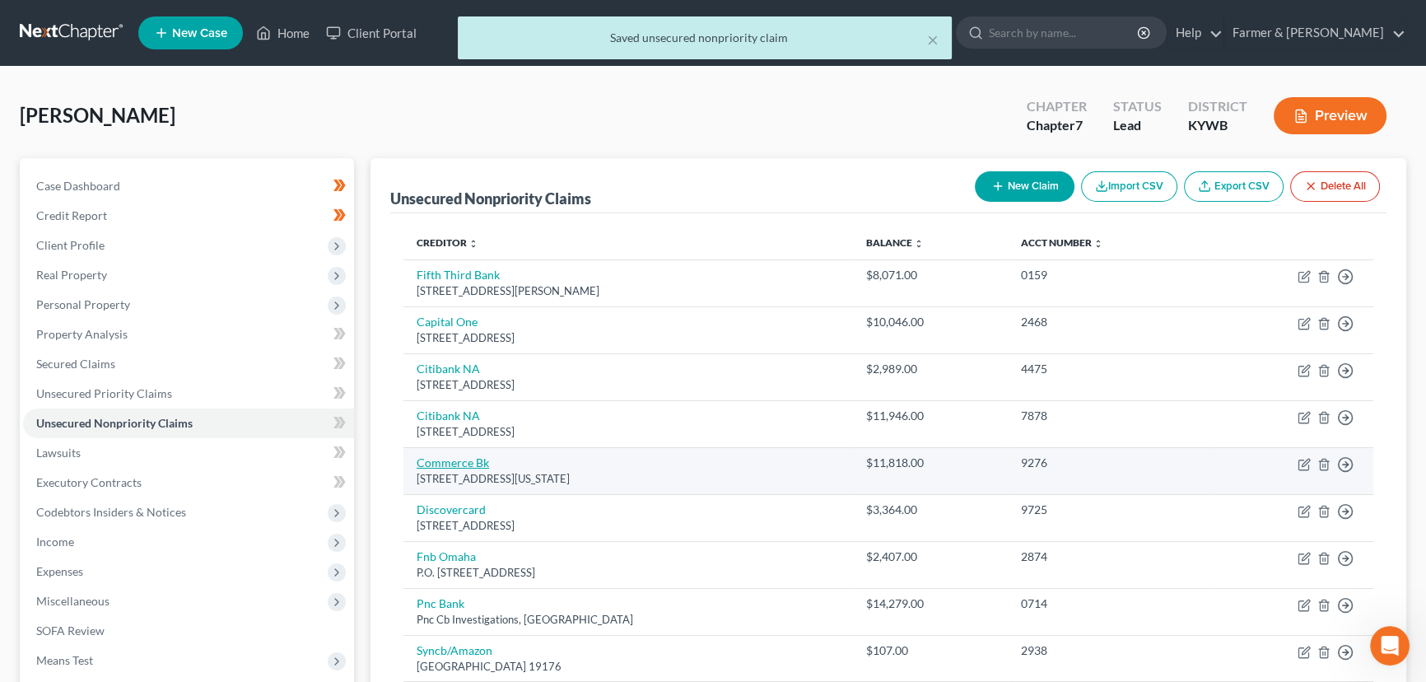
click at [461, 461] on link "Commerce Bk" at bounding box center [453, 462] width 72 height 14
select select "26"
select select "2"
select select "0"
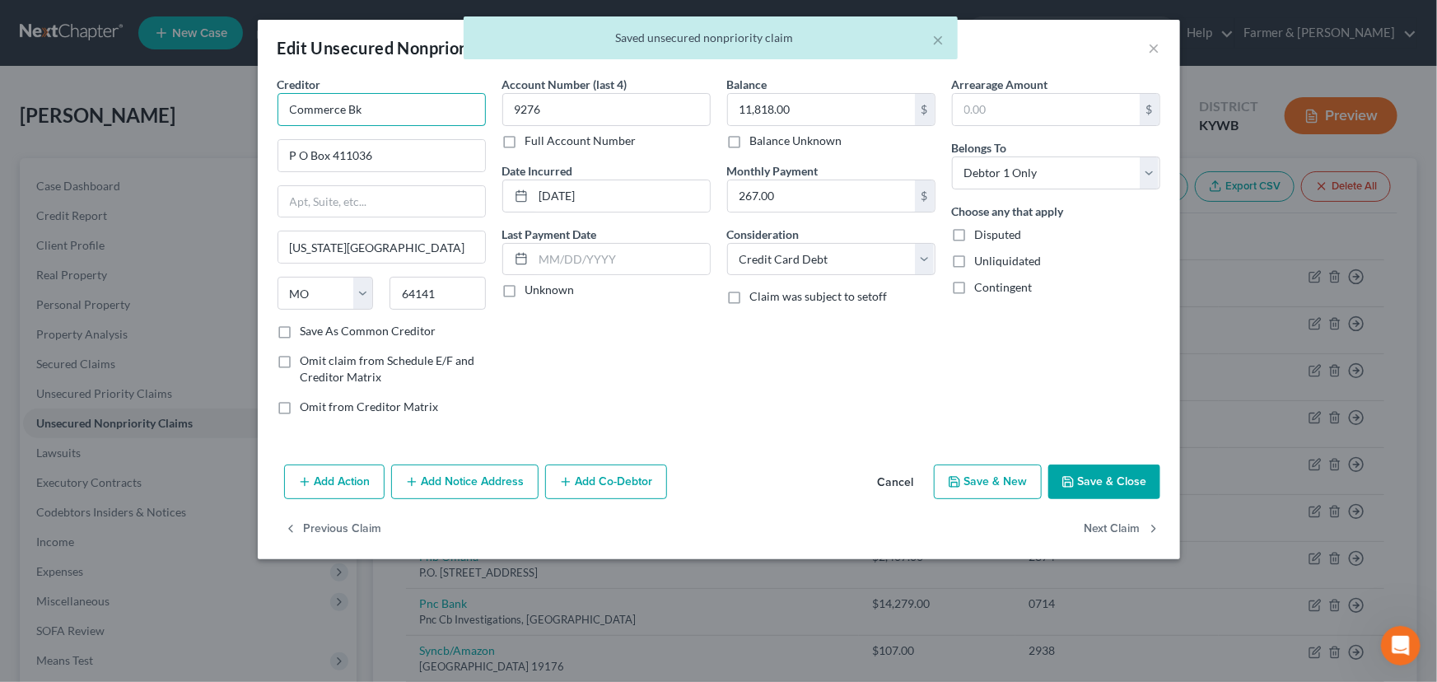
click at [375, 115] on input "Commerce Bk" at bounding box center [382, 109] width 208 height 33
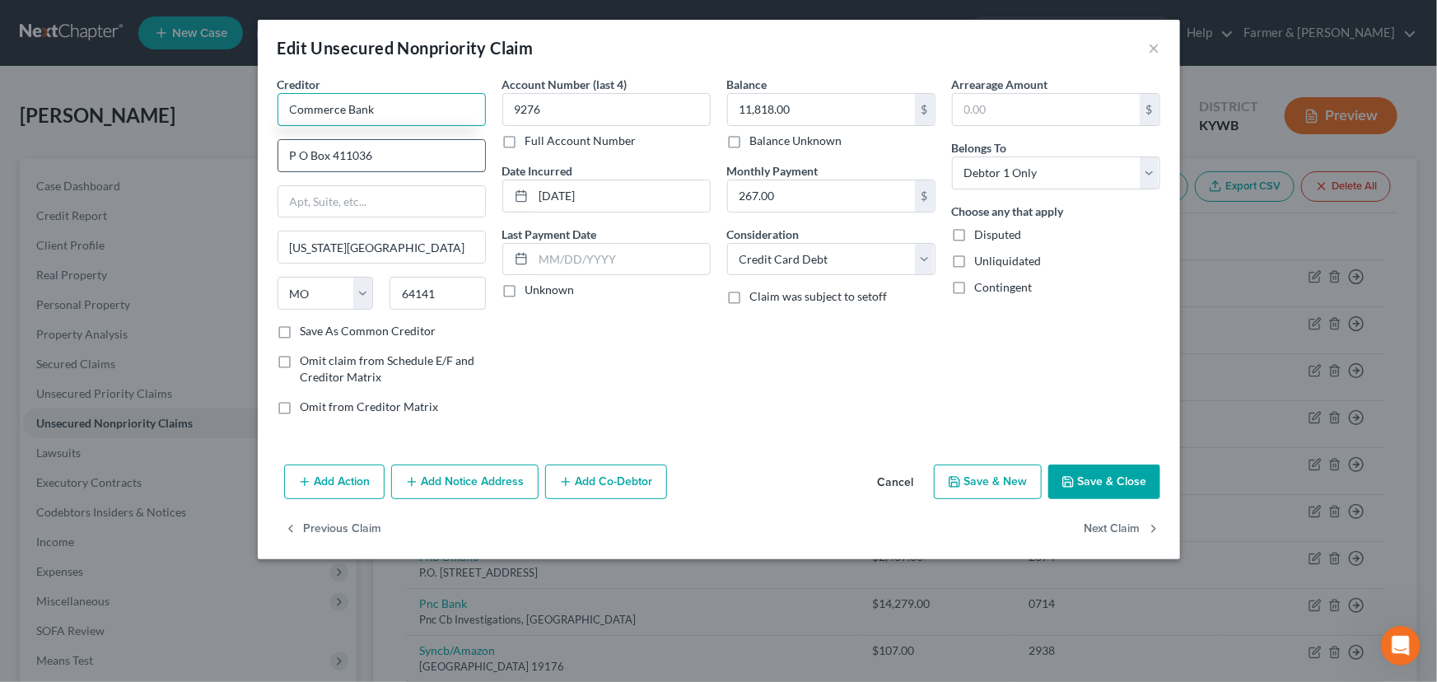
type input "Commerce Bank"
click at [387, 150] on input "P O Box 411036" at bounding box center [381, 155] width 207 height 31
click at [296, 152] on input "P O Box 411036" at bounding box center [381, 155] width 207 height 31
click at [300, 156] on input "P O Box 411036" at bounding box center [381, 155] width 207 height 31
type input "PO Box 411036"
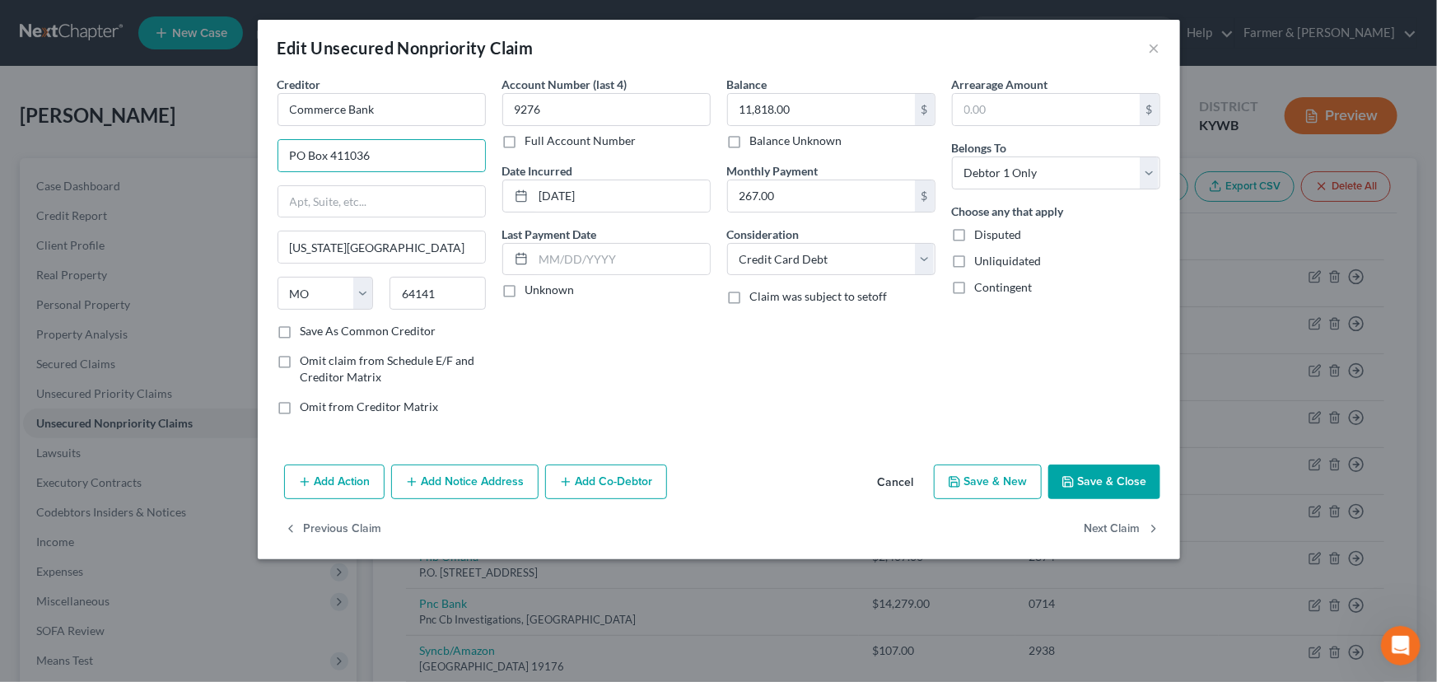
click at [668, 407] on div "Account Number (last 4) 9276 Full Account Number Date Incurred 11-20-1986 Last …" at bounding box center [606, 252] width 225 height 352
click at [525, 288] on label "Unknown" at bounding box center [549, 290] width 49 height 16
click at [532, 288] on input "Unknown" at bounding box center [537, 287] width 11 height 11
checkbox input "true"
click at [1102, 475] on button "Save & Close" at bounding box center [1104, 481] width 112 height 35
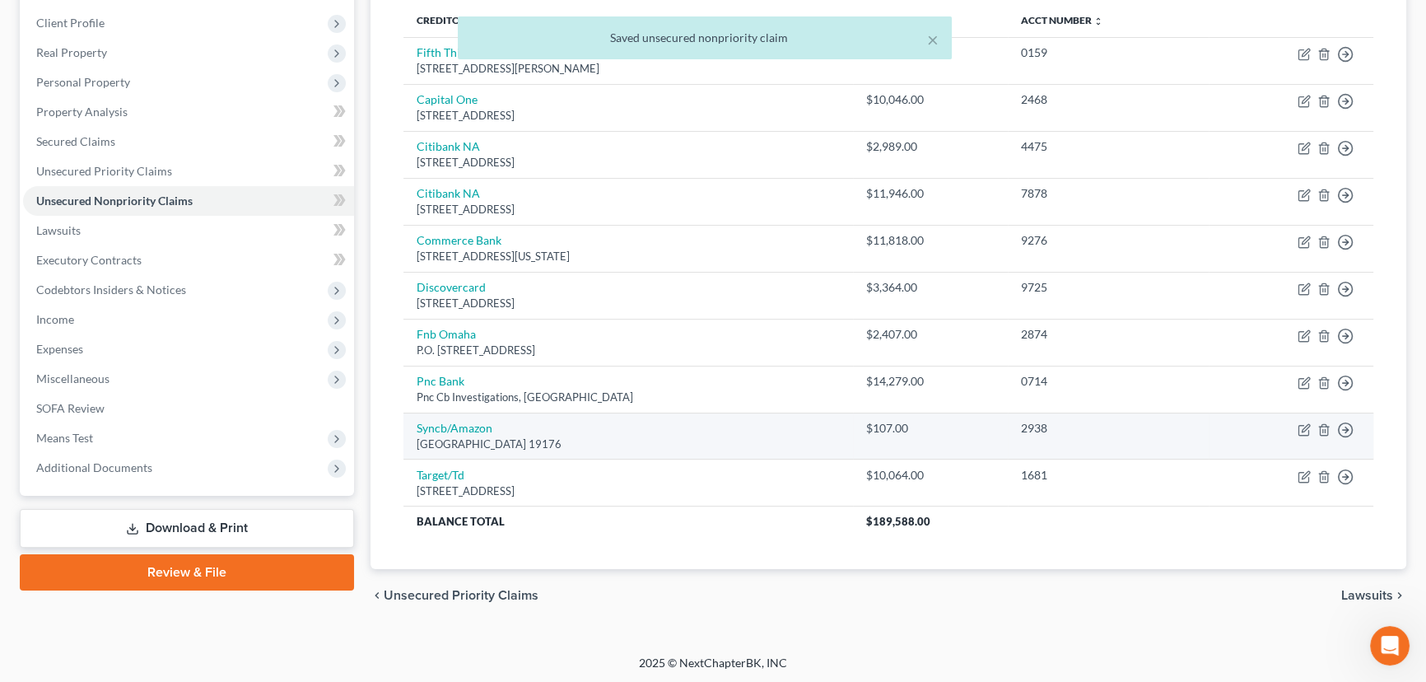
scroll to position [222, 0]
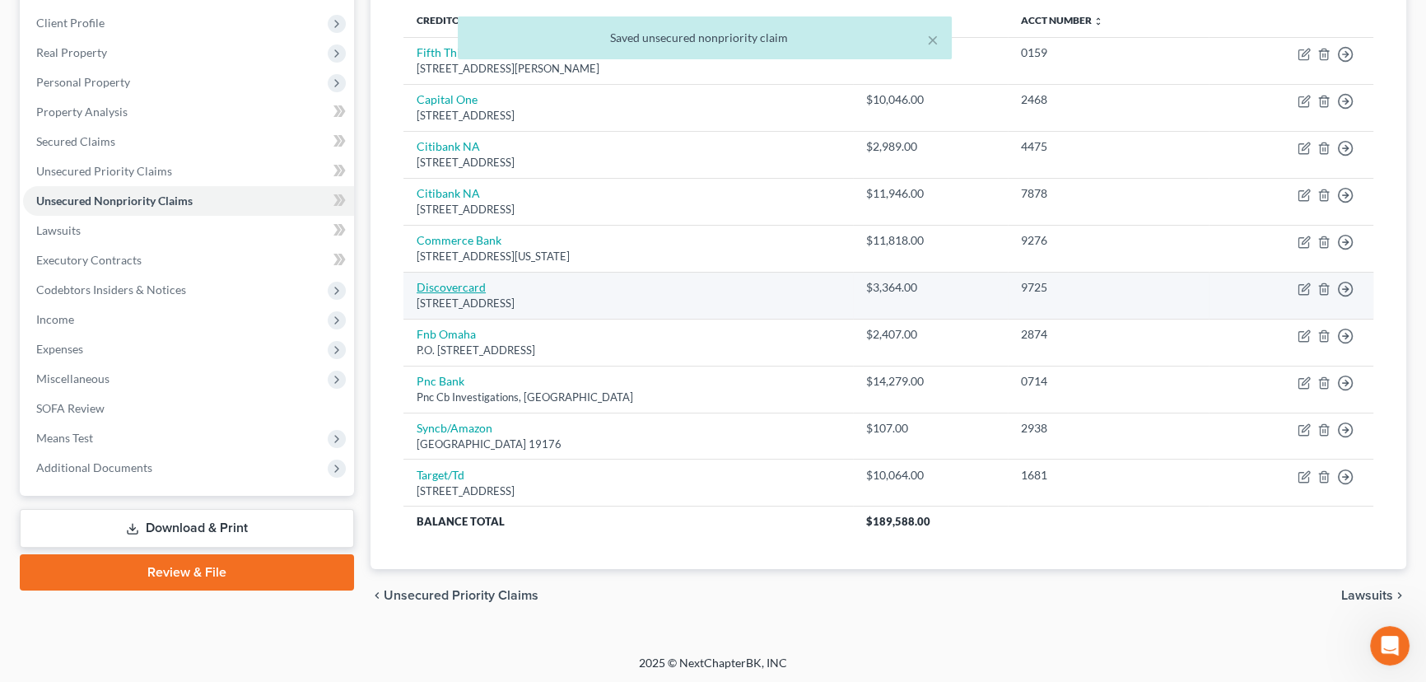
click at [467, 291] on link "Discovercard" at bounding box center [451, 287] width 69 height 14
select select "46"
select select "2"
select select "0"
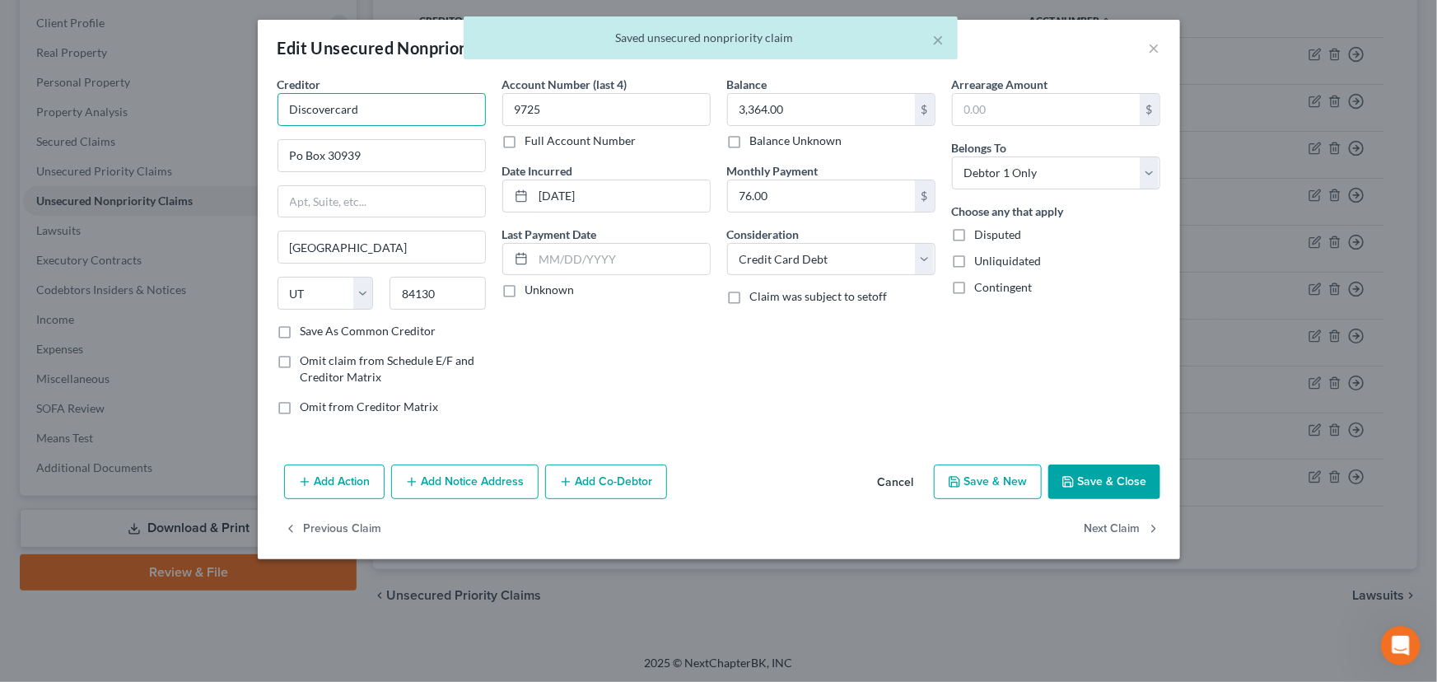
click at [338, 113] on input "Discovercard" at bounding box center [382, 109] width 208 height 33
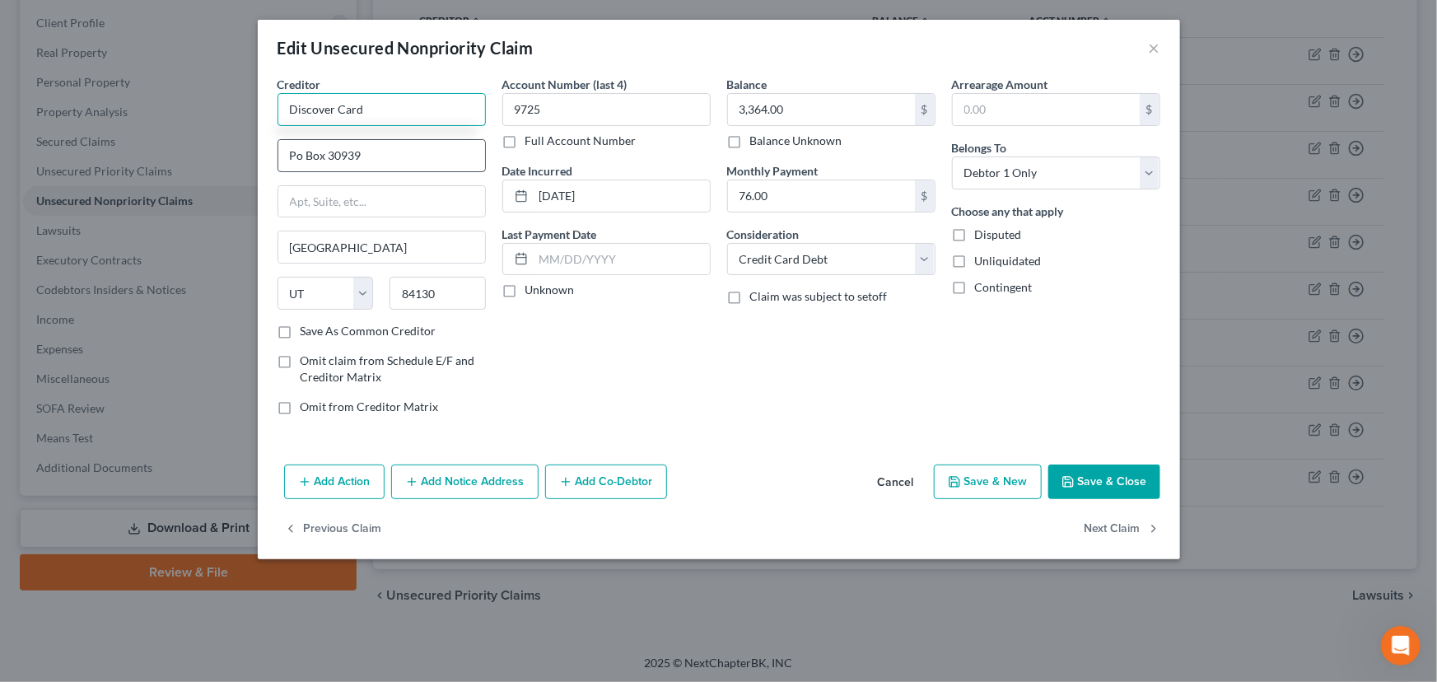
type input "Discover Card"
click at [362, 147] on input "Po Box 30939" at bounding box center [381, 155] width 207 height 31
type input "PO Box 30939"
click at [525, 293] on label "Unknown" at bounding box center [549, 290] width 49 height 16
click at [532, 292] on input "Unknown" at bounding box center [537, 287] width 11 height 11
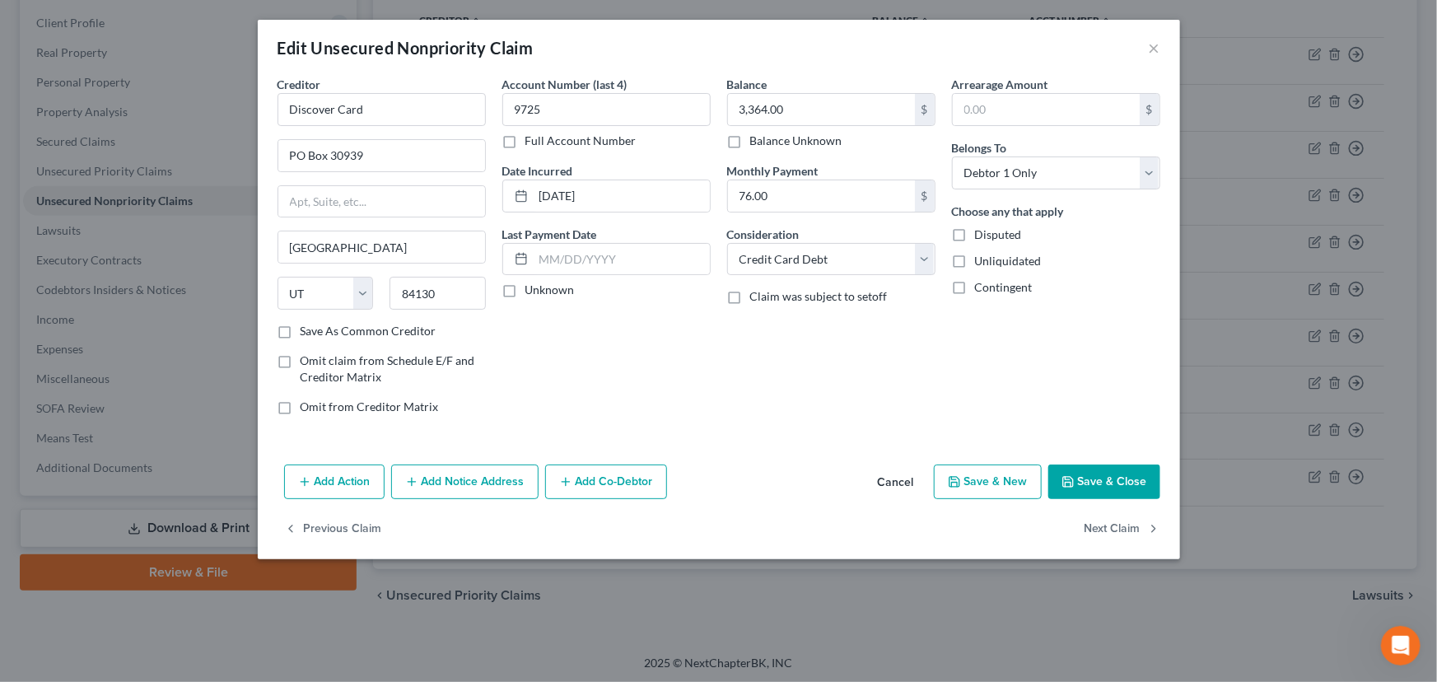
checkbox input "true"
click at [1105, 469] on button "Save & Close" at bounding box center [1104, 481] width 112 height 35
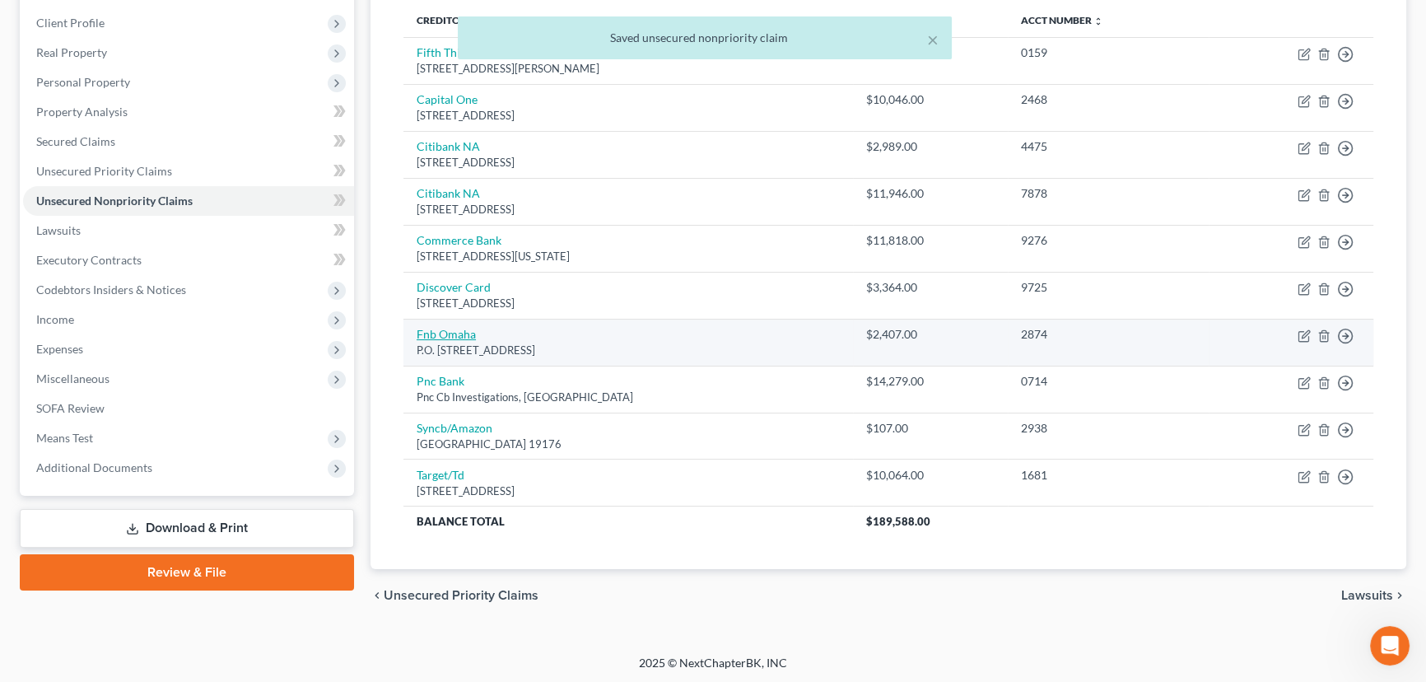
click at [465, 336] on link "Fnb Omaha" at bounding box center [446, 334] width 59 height 14
select select "30"
select select "2"
select select "0"
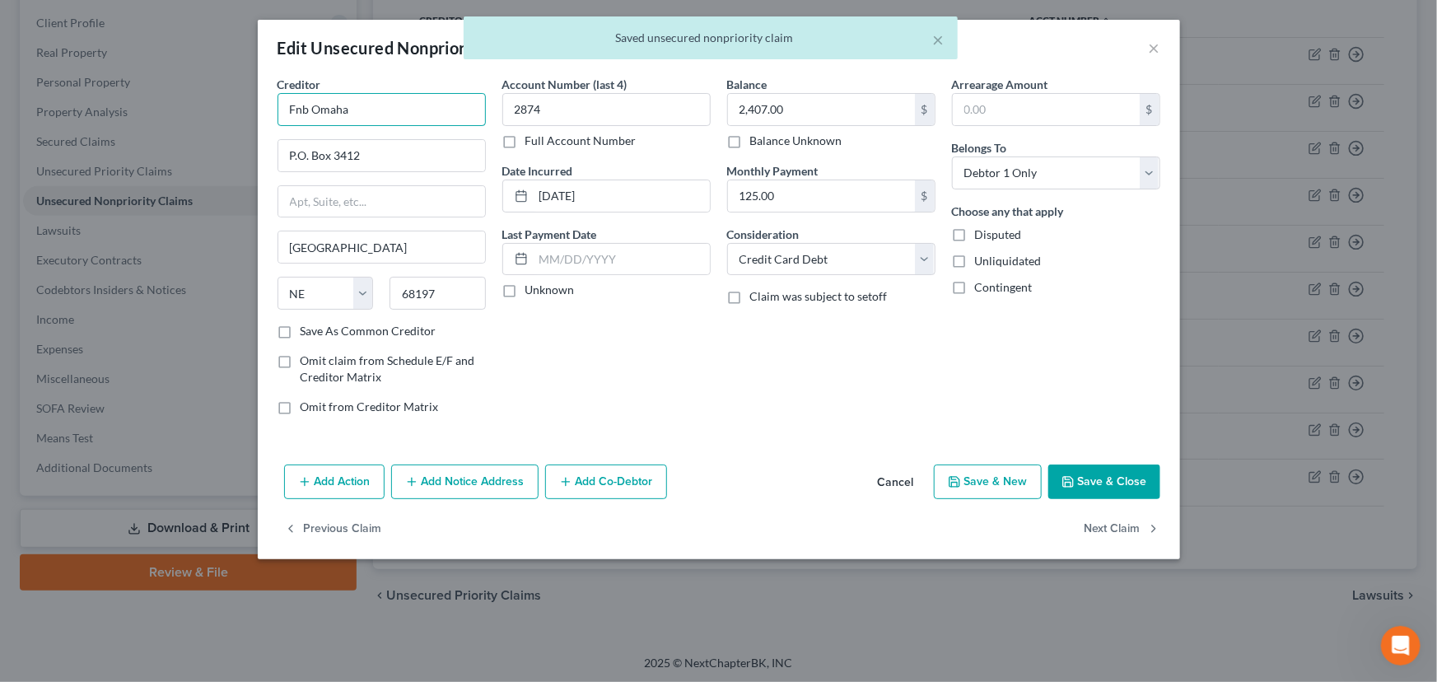
click at [317, 107] on input "Fnb Omaha" at bounding box center [382, 109] width 208 height 33
click at [309, 108] on input "Fnb Omaha" at bounding box center [382, 109] width 208 height 33
click at [312, 108] on input "Fnb Omaha" at bounding box center [382, 109] width 208 height 33
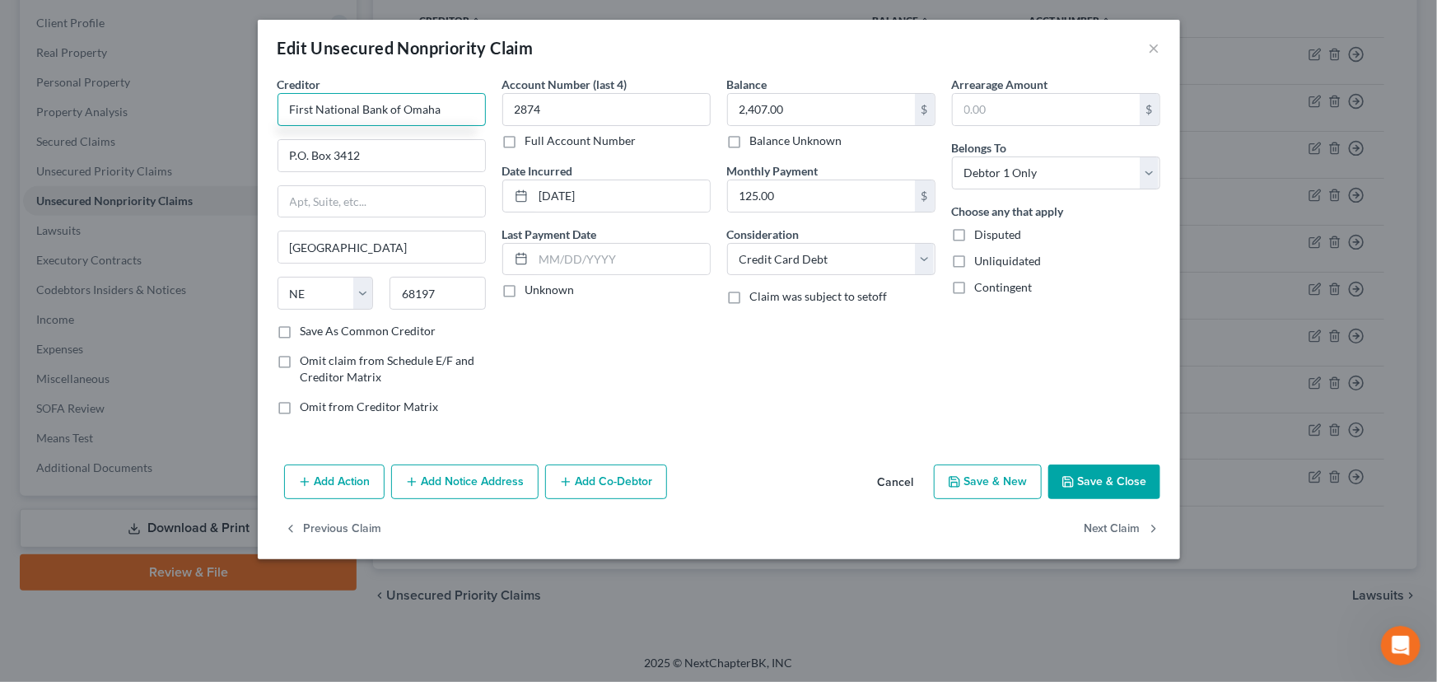
type input "First National Bank of Omaha"
type input "c/o Arcon Credit Solutions"
type input "8425 Seasons Parkway; Suite 106"
type input "Woodbury"
select select "24"
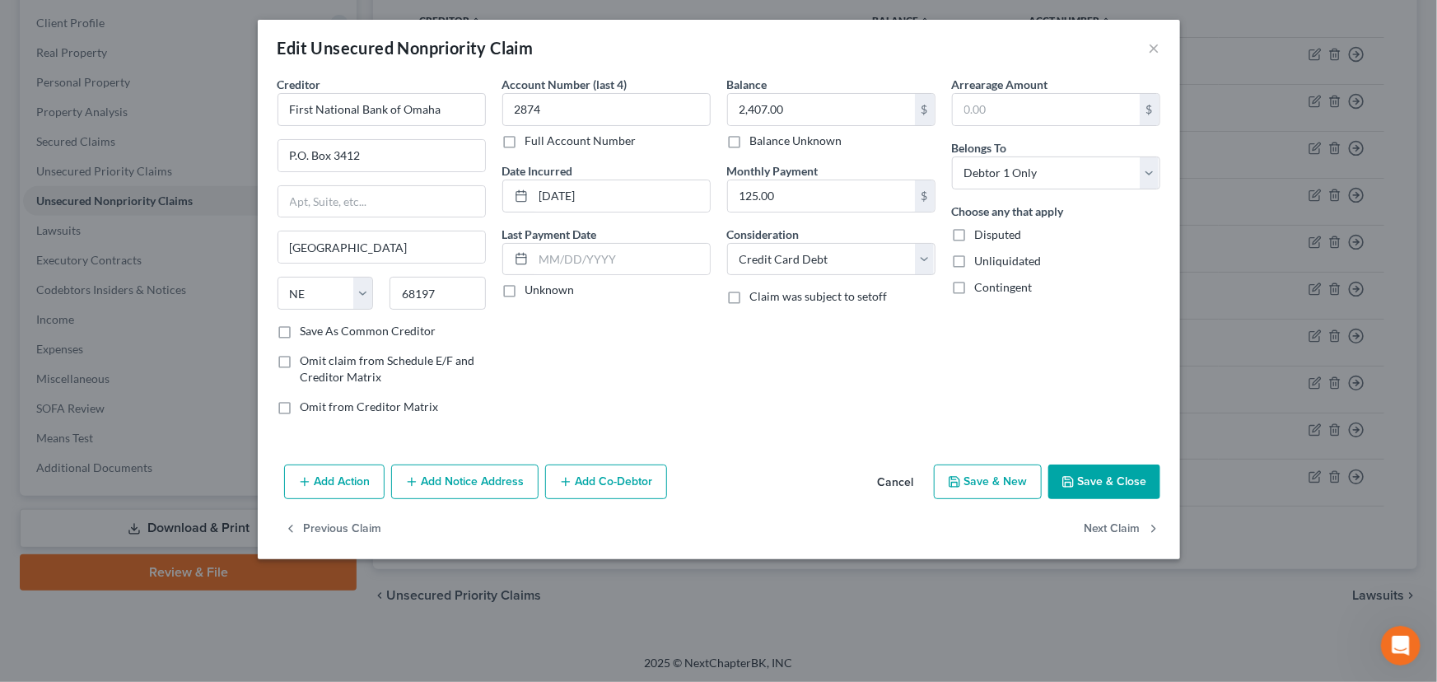
type input "55125"
drag, startPoint x: 449, startPoint y: 116, endPoint x: 255, endPoint y: 115, distance: 193.5
click at [255, 115] on div "Edit Unsecured Nonpriority Claim × Creditor * First National Bank of Omaha c/o …" at bounding box center [718, 341] width 1437 height 682
click at [652, 348] on div "Account Number (last 4) 2874 Full Account Number Date Incurred 02-01-2021 Last …" at bounding box center [606, 252] width 225 height 352
click at [913, 469] on button "Cancel" at bounding box center [896, 482] width 63 height 33
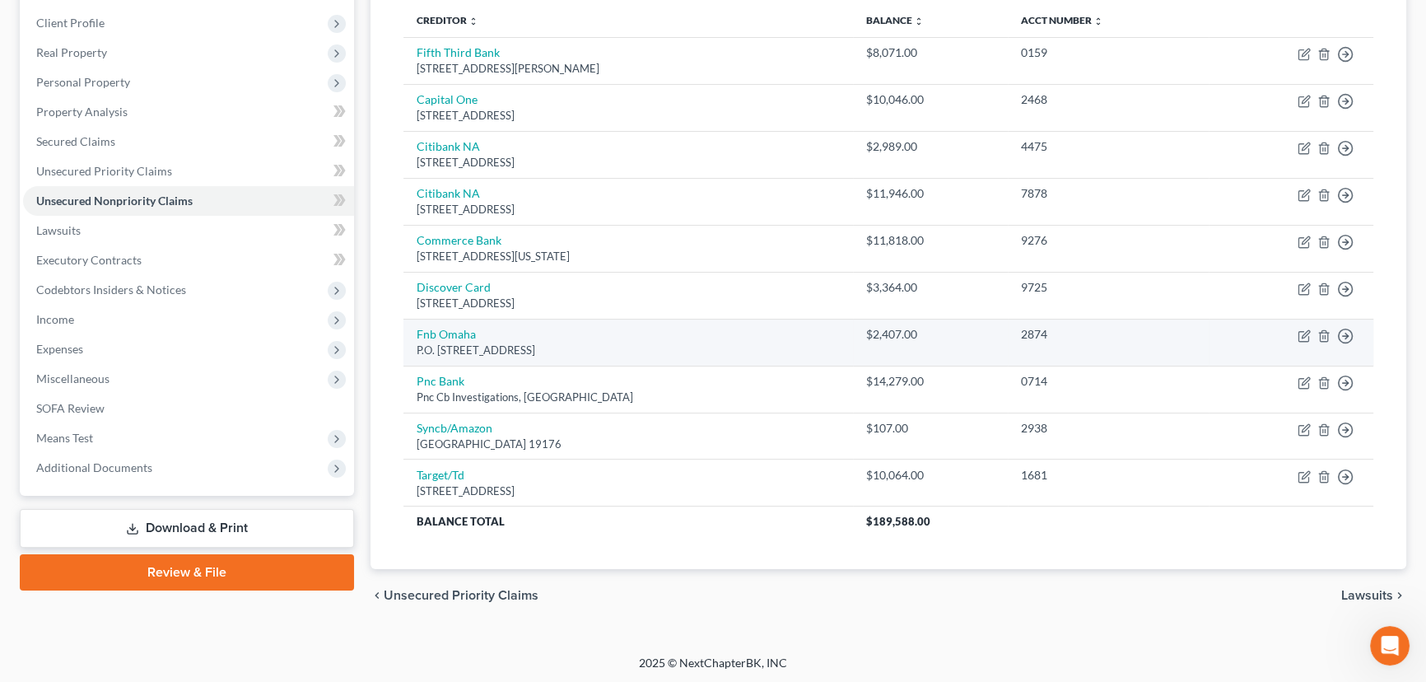
click at [462, 343] on div "P.O. Box 3412, Omaha, NE 68197" at bounding box center [628, 351] width 423 height 16
click at [469, 335] on link "Fnb Omaha" at bounding box center [446, 334] width 59 height 14
select select "30"
select select "2"
select select "0"
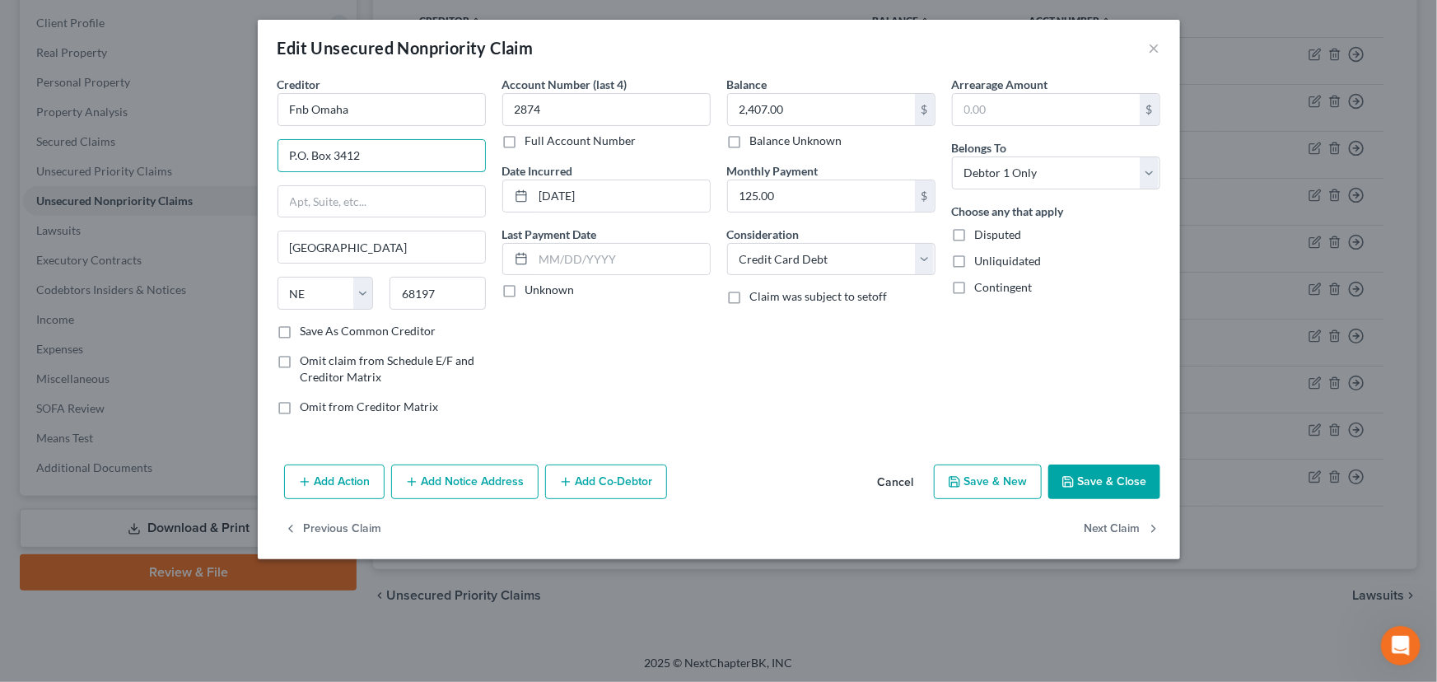
drag, startPoint x: 311, startPoint y: 156, endPoint x: 259, endPoint y: 156, distance: 52.7
click at [259, 156] on div "Creditor * Fnb Omaha P.O. Box 3412 Omaha State AL AK AR AZ CA CO CT DE DC FL GA…" at bounding box center [719, 267] width 922 height 382
type input "PO Box 3412"
drag, startPoint x: 357, startPoint y: 110, endPoint x: 250, endPoint y: 105, distance: 106.4
click at [250, 105] on div "Edit Unsecured Nonpriority Claim × Creditor * Fnb Omaha PO Box 3412 Omaha State…" at bounding box center [718, 341] width 1437 height 682
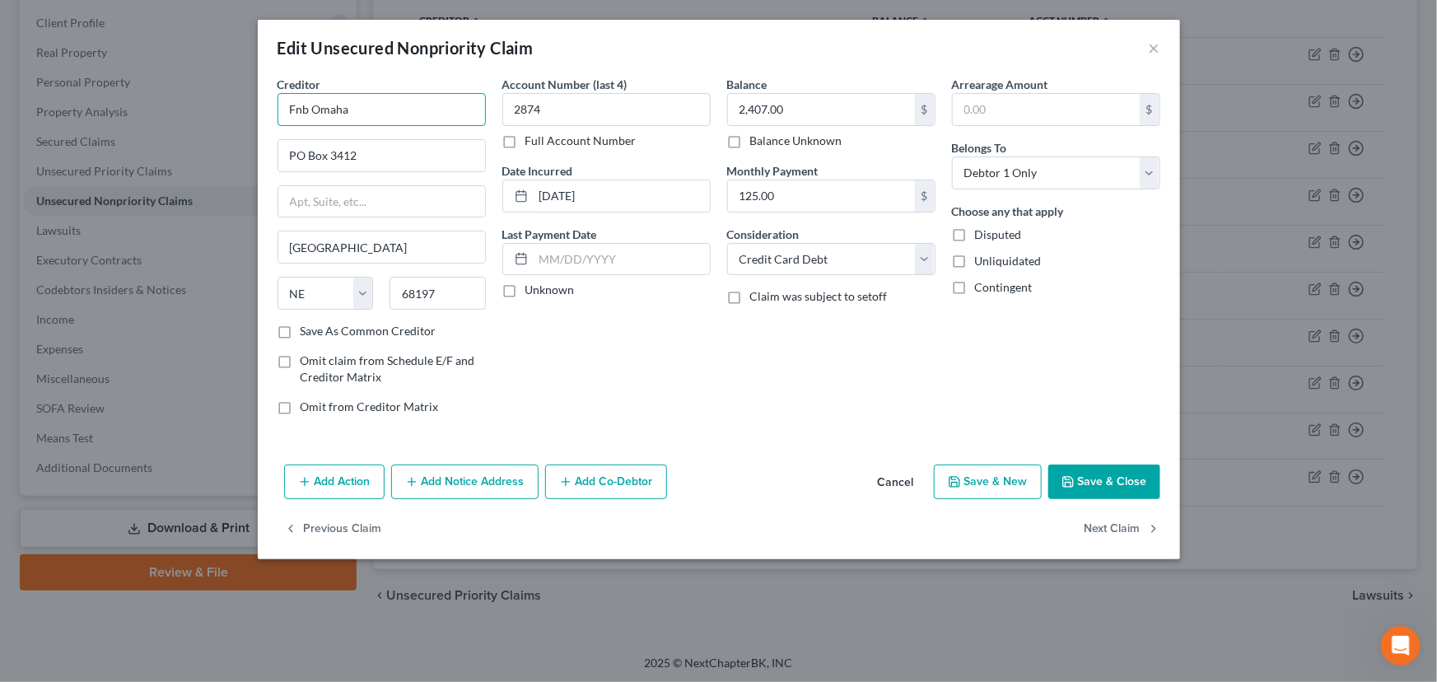
paste input "irst National Bank of"
type input "First National Bank of Omaha"
click at [580, 344] on div "Account Number (last 4) 2874 Full Account Number Date Incurred 02-01-2021 Last …" at bounding box center [606, 252] width 225 height 352
click at [525, 292] on label "Unknown" at bounding box center [549, 290] width 49 height 16
click at [532, 292] on input "Unknown" at bounding box center [537, 287] width 11 height 11
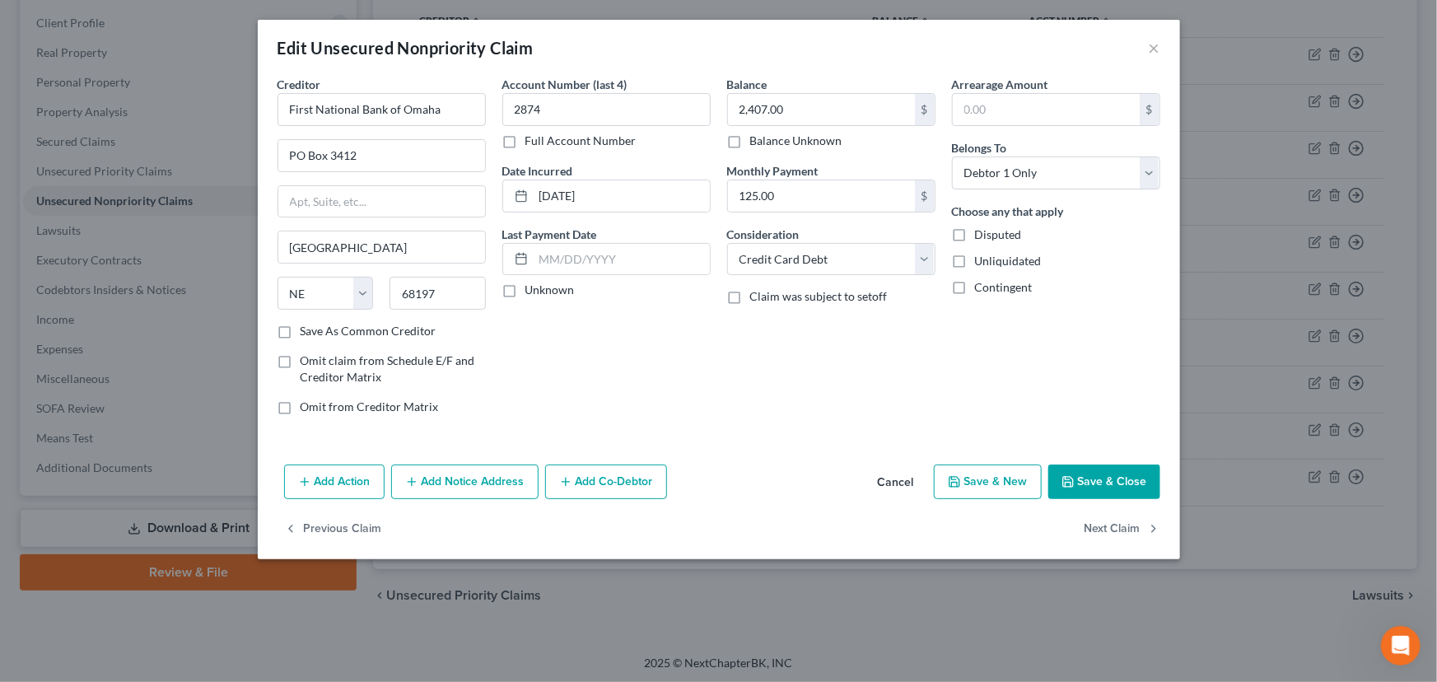
checkbox input "true"
click at [1080, 468] on button "Save & Close" at bounding box center [1104, 481] width 112 height 35
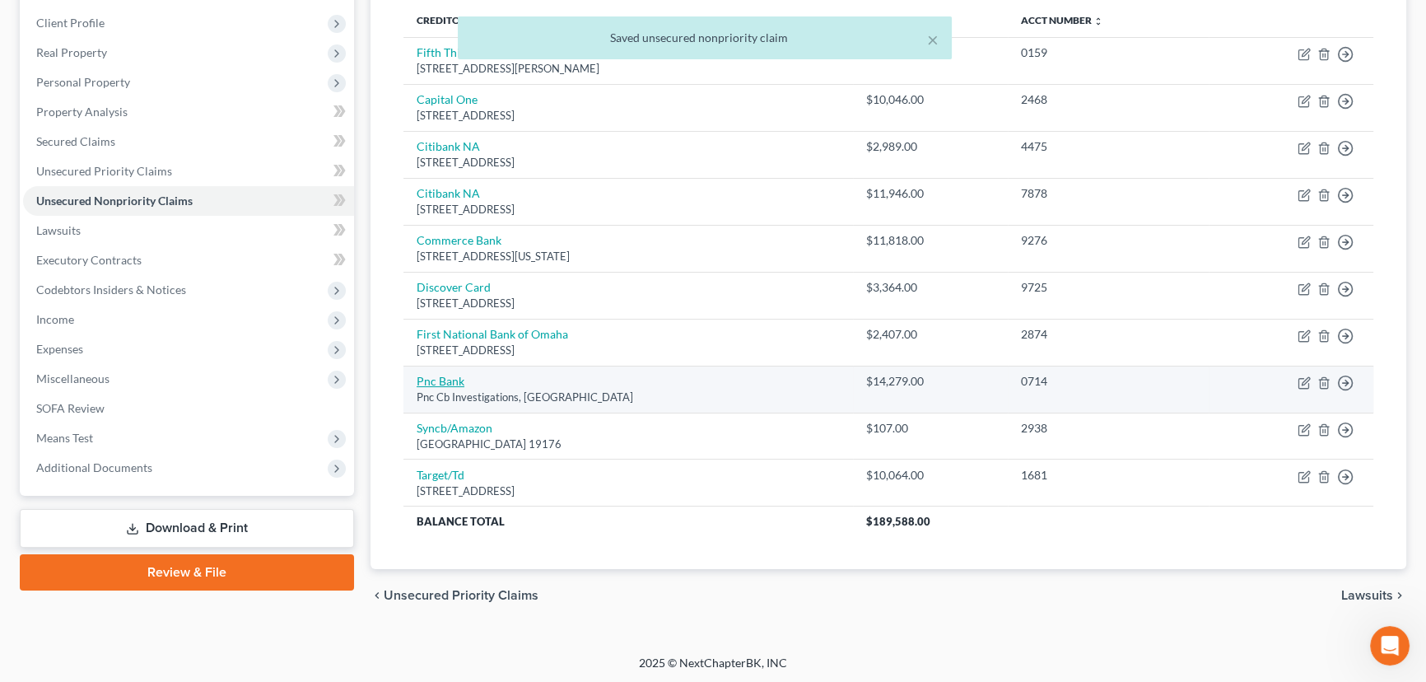
click at [453, 380] on link "Pnc Bank" at bounding box center [441, 381] width 48 height 14
select select "36"
select select "0"
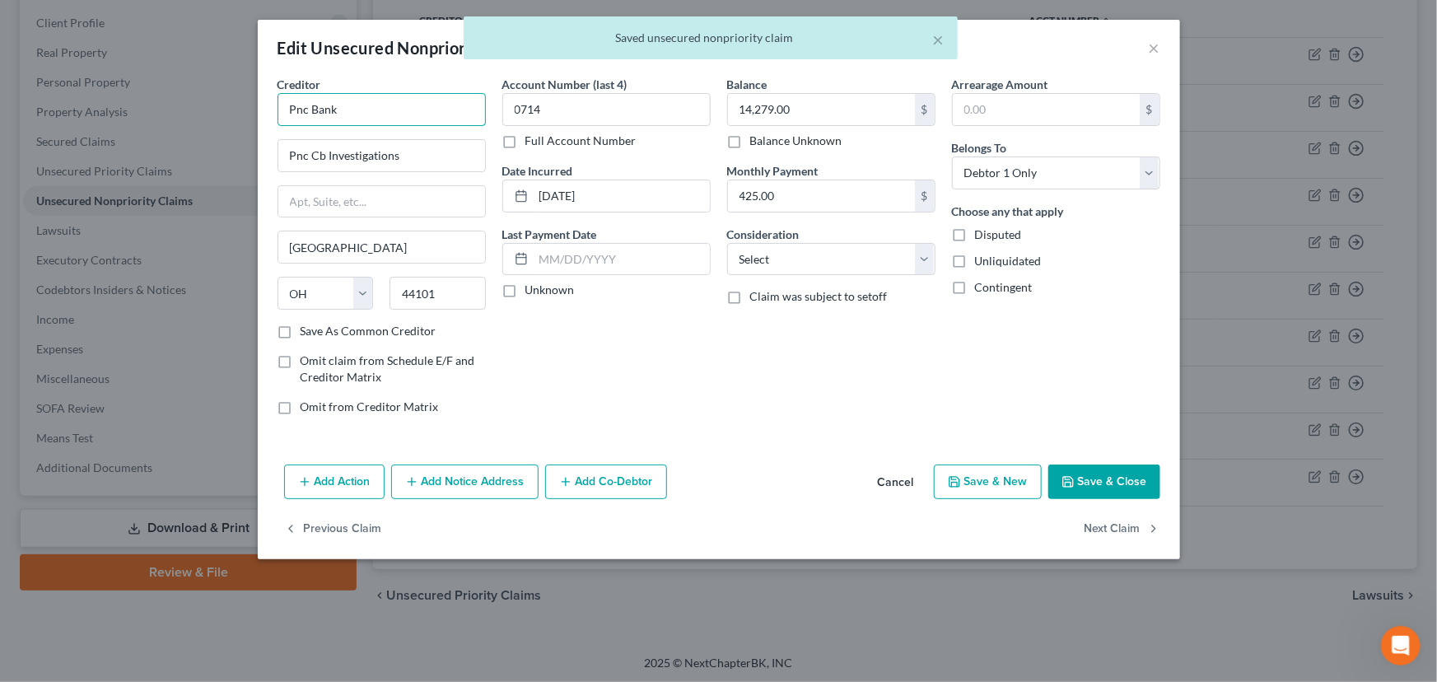
click at [311, 114] on input "Pnc Bank" at bounding box center [382, 109] width 208 height 33
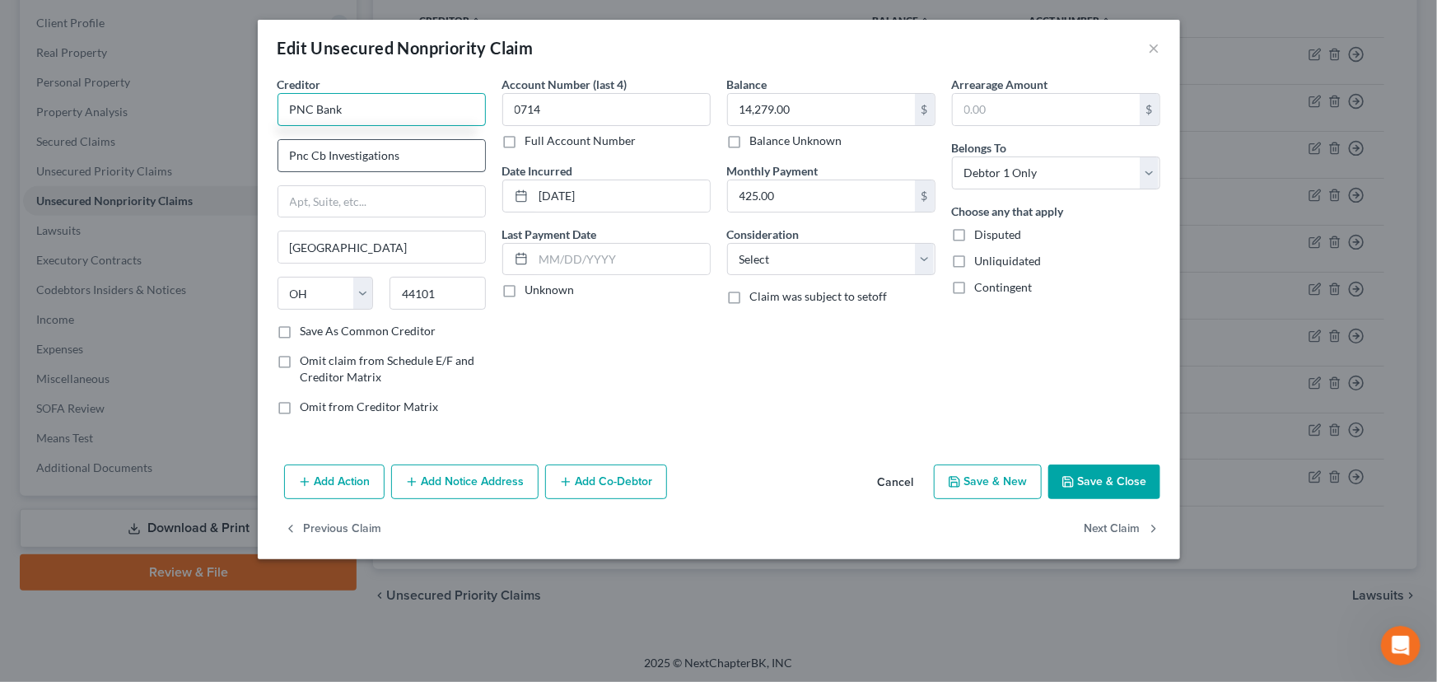
type input "PNC Bank"
click at [397, 156] on input "Pnc Cb Investigations" at bounding box center [381, 155] width 207 height 31
click at [341, 209] on input "text" at bounding box center [381, 201] width 207 height 31
paste input "One PNC Plaza"
click at [418, 206] on input "One PNC Plaza" at bounding box center [381, 201] width 207 height 31
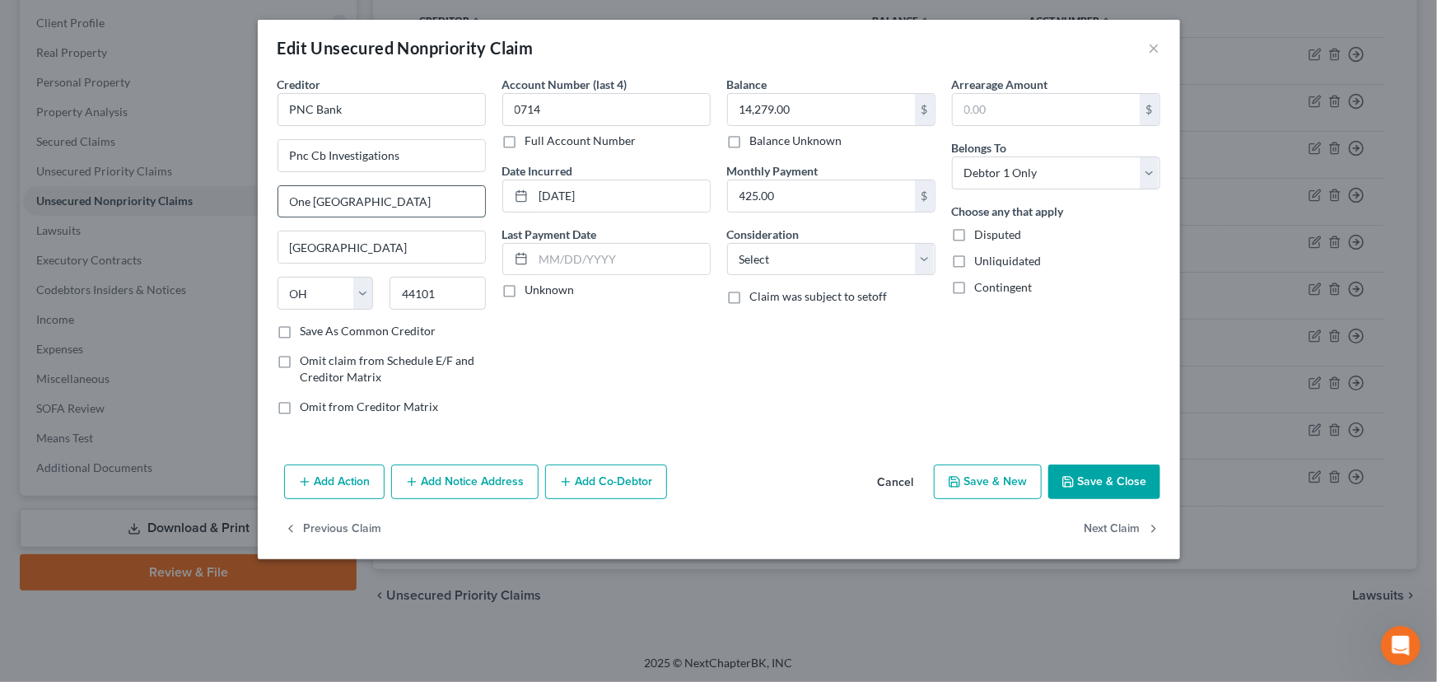
paste input "249 Fifth Ave"
type input "One PNC Plaza 249 Fifth Ave"
drag, startPoint x: 441, startPoint y: 296, endPoint x: 394, endPoint y: 296, distance: 47.0
click at [394, 296] on input "44101" at bounding box center [438, 293] width 96 height 33
paste input "15222"
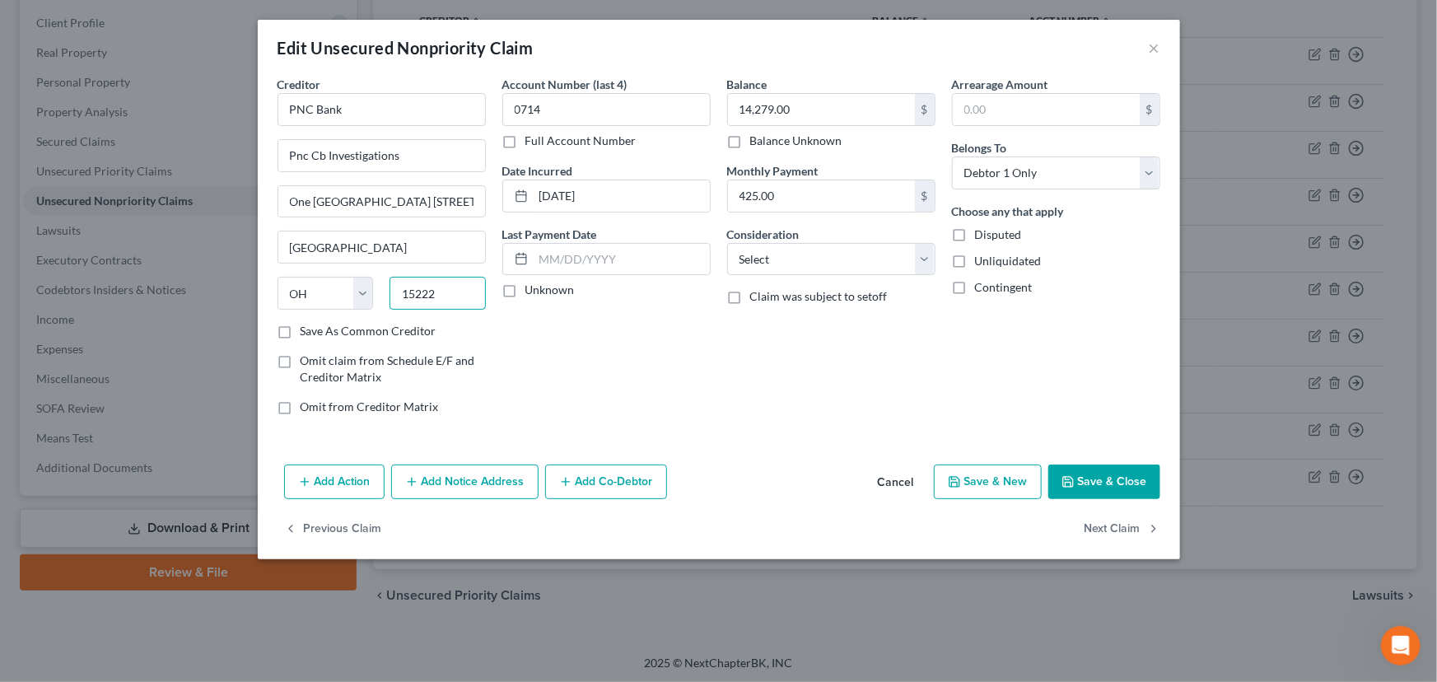
type input "15222"
click at [627, 357] on div "Account Number (last 4) 0714 Full Account Number Date Incurred 06-26-2007 Last …" at bounding box center [606, 252] width 225 height 352
type input "Pittsburgh"
select select "39"
click at [525, 298] on label "Unknown" at bounding box center [549, 290] width 49 height 16
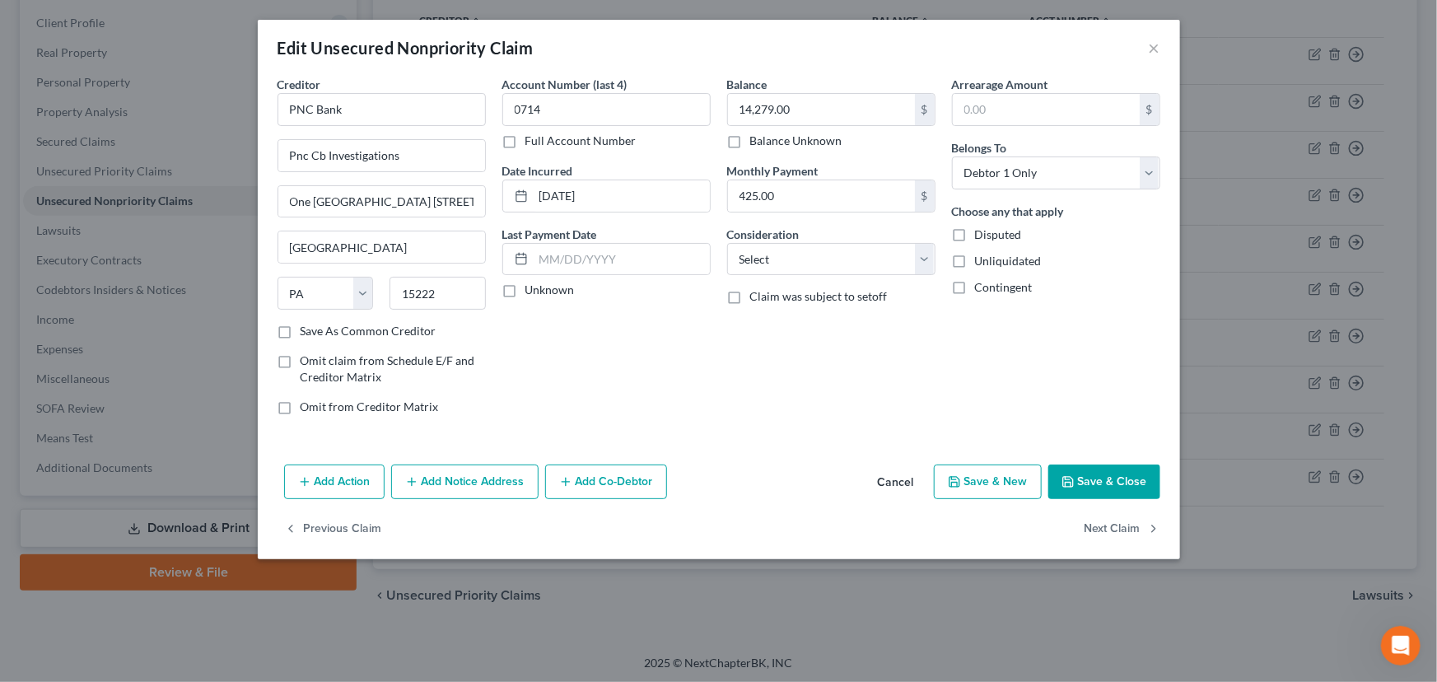
click at [532, 292] on input "Unknown" at bounding box center [537, 287] width 11 height 11
checkbox input "true"
click at [440, 198] on input "One PNC Plaza 249 Fifth Ave" at bounding box center [381, 201] width 207 height 31
type input "One PNC Plaza 249 Fifth Avenue"
click at [522, 337] on div "Account Number (last 4) 0714 Full Account Number Date Incurred 06-26-2007 Last …" at bounding box center [606, 252] width 225 height 352
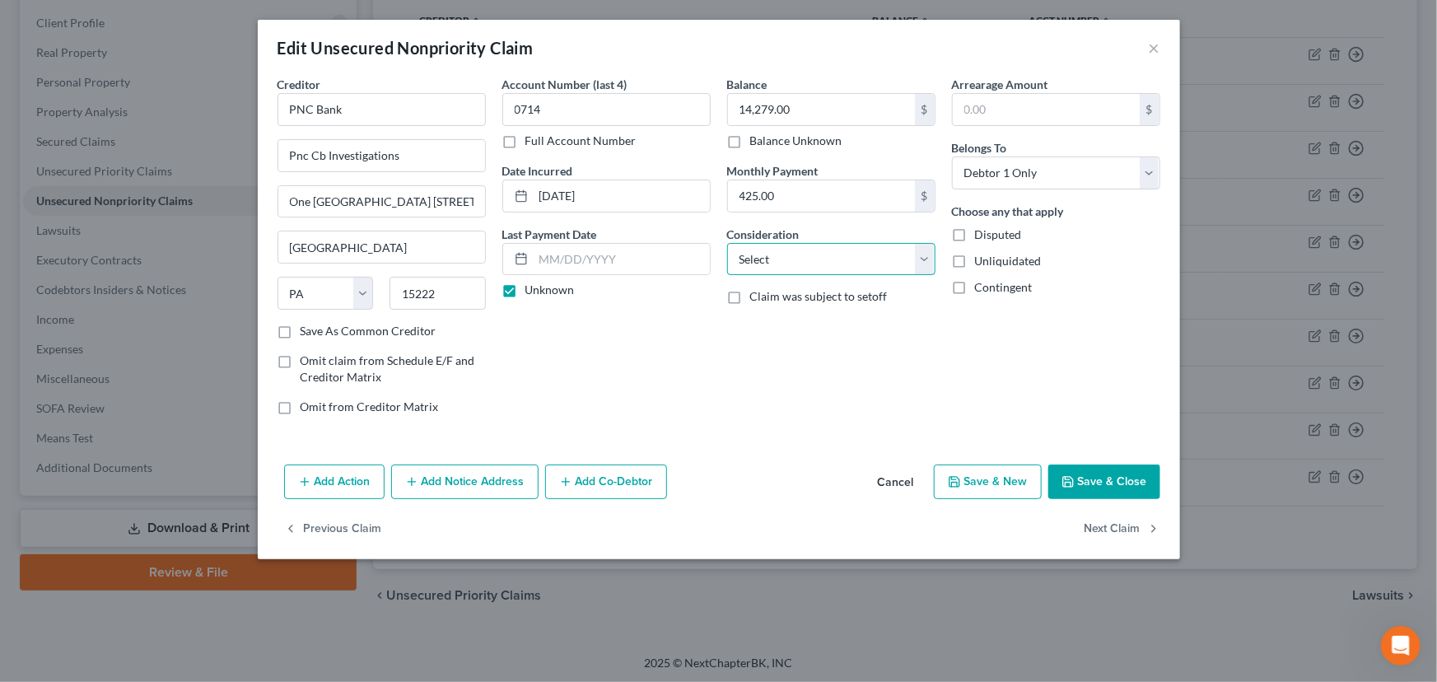
click at [815, 272] on select "Select Cable / Satellite Services Collection Agency Credit Card Debt Debt Couns…" at bounding box center [831, 259] width 208 height 33
select select "2"
click at [727, 243] on select "Select Cable / Satellite Services Collection Agency Credit Card Debt Debt Couns…" at bounding box center [831, 259] width 208 height 33
click at [783, 346] on div "Balance 14,279.00 $ Balance Unknown Balance Undetermined 14,279.00 $ Balance Un…" at bounding box center [831, 252] width 225 height 352
click at [1095, 472] on button "Save & Close" at bounding box center [1104, 481] width 112 height 35
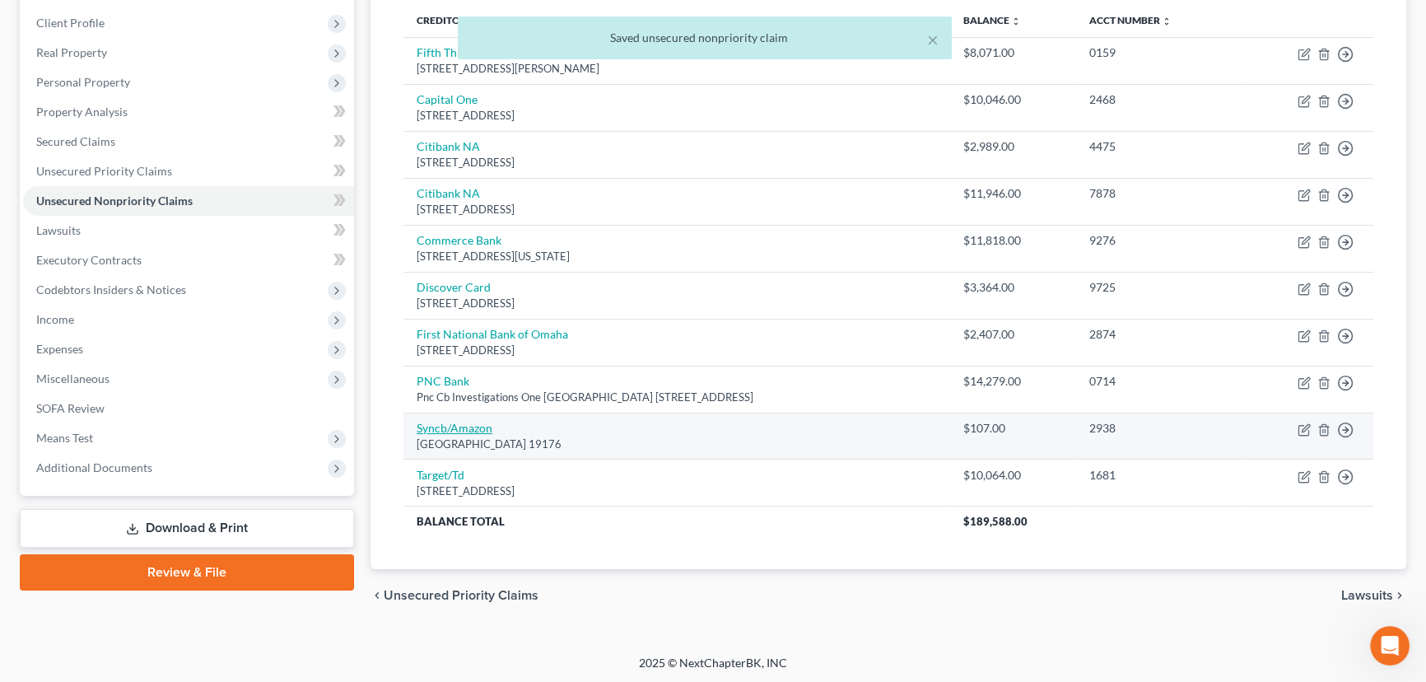
click at [449, 427] on link "Syncb/Amazon" at bounding box center [455, 428] width 76 height 14
select select "39"
select select "2"
select select "0"
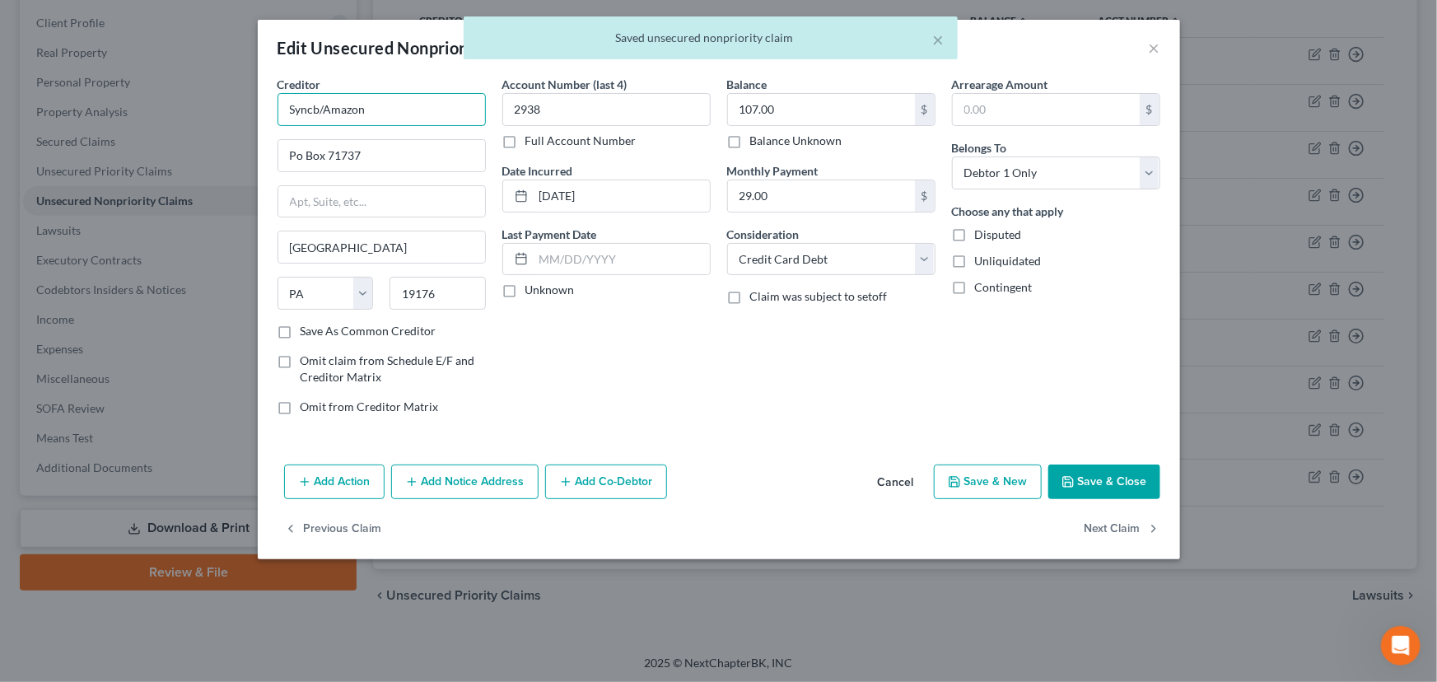
click at [318, 113] on input "Syncb/Amazon" at bounding box center [382, 109] width 208 height 33
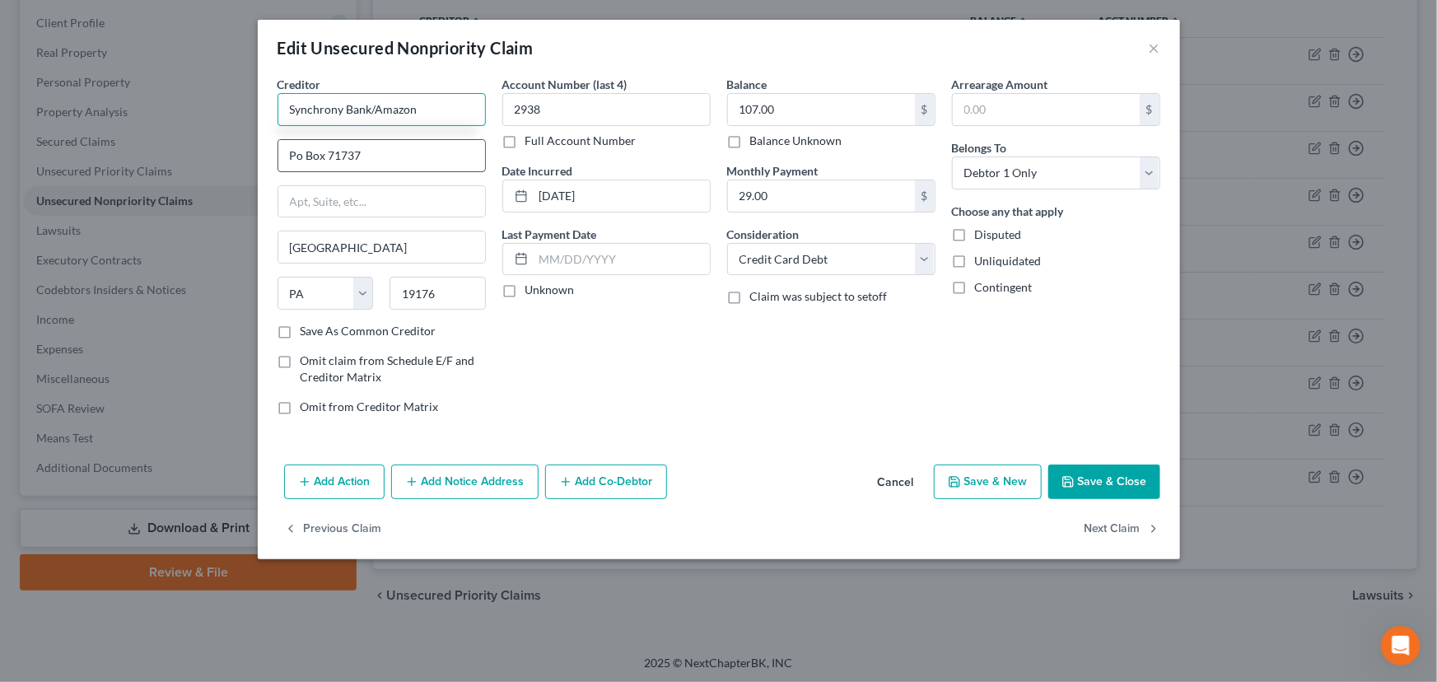
type input "Synchrony Bank/Amazon"
click at [364, 155] on input "Po Box 71737" at bounding box center [381, 155] width 207 height 31
type input "PO Box 71737"
click at [525, 298] on label "Unknown" at bounding box center [549, 290] width 49 height 16
click at [532, 292] on input "Unknown" at bounding box center [537, 287] width 11 height 11
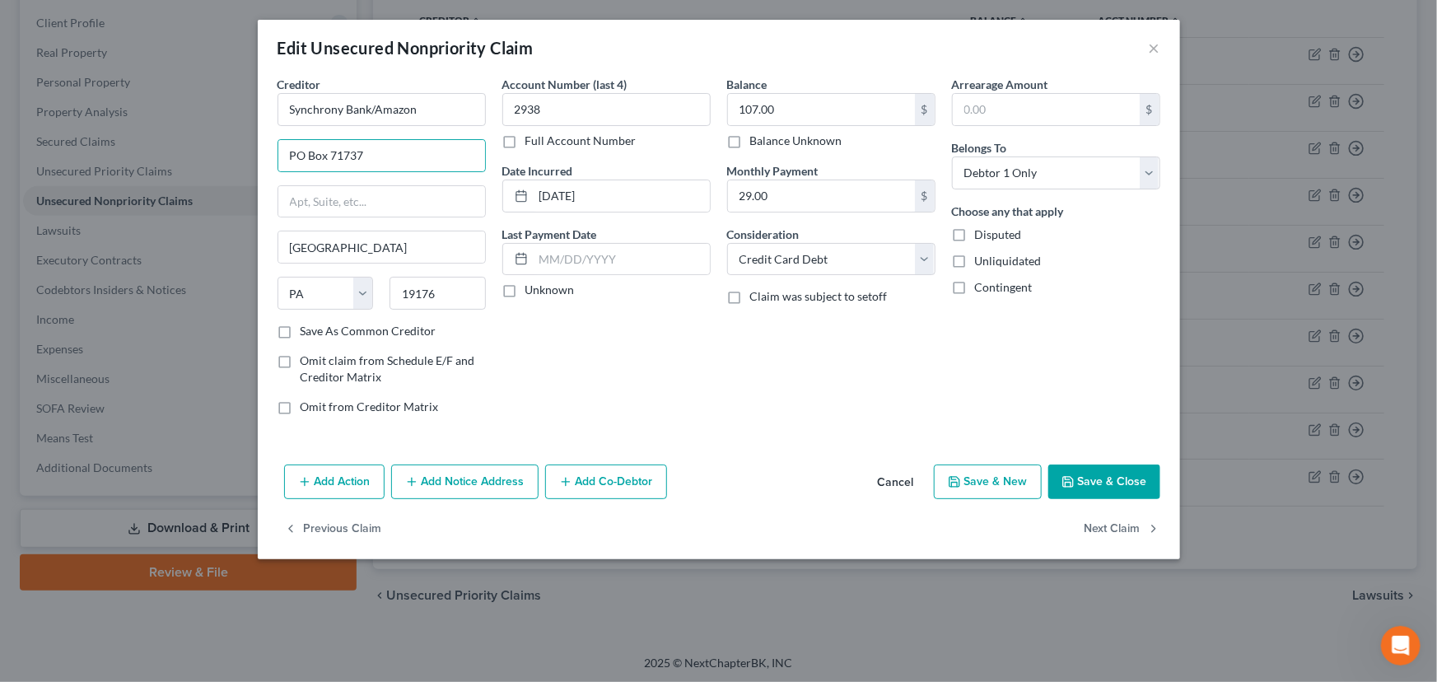
checkbox input "true"
click at [1104, 479] on button "Save & Close" at bounding box center [1104, 481] width 112 height 35
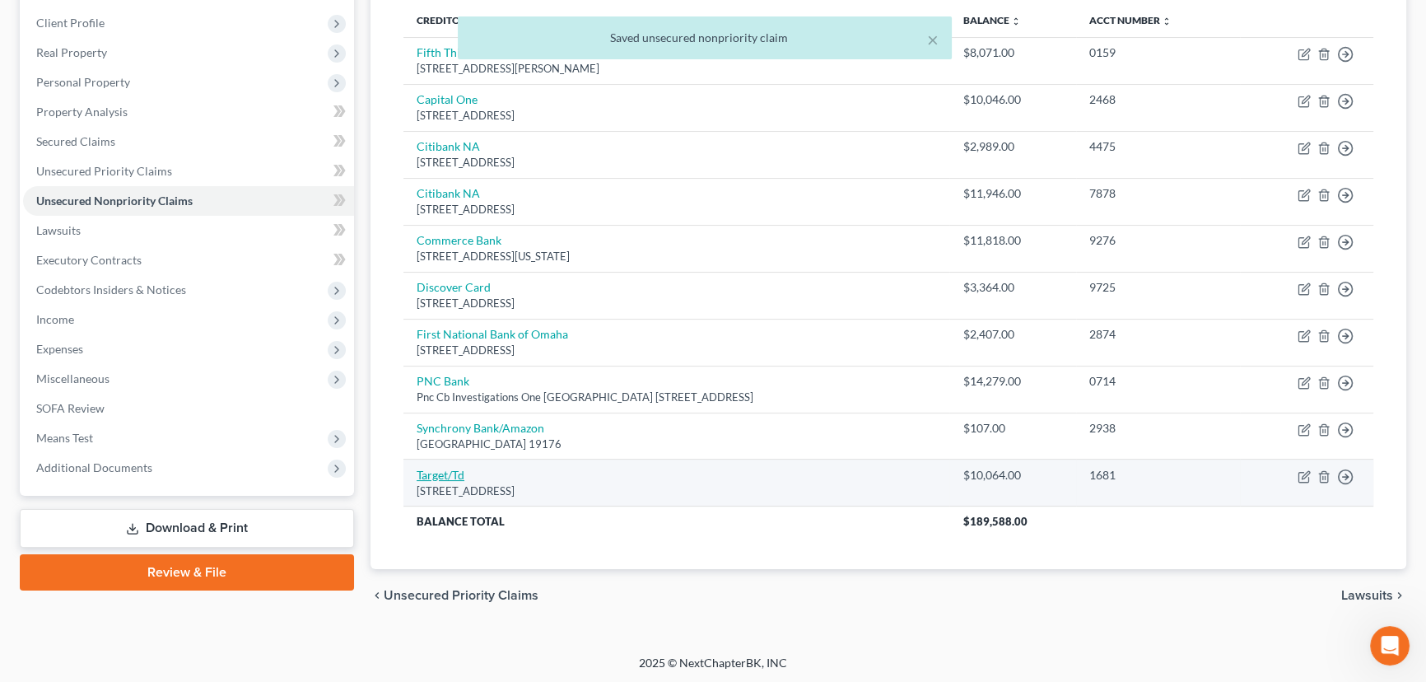
click at [455, 469] on link "Target/Td" at bounding box center [441, 475] width 48 height 14
select select "24"
select select "2"
select select "0"
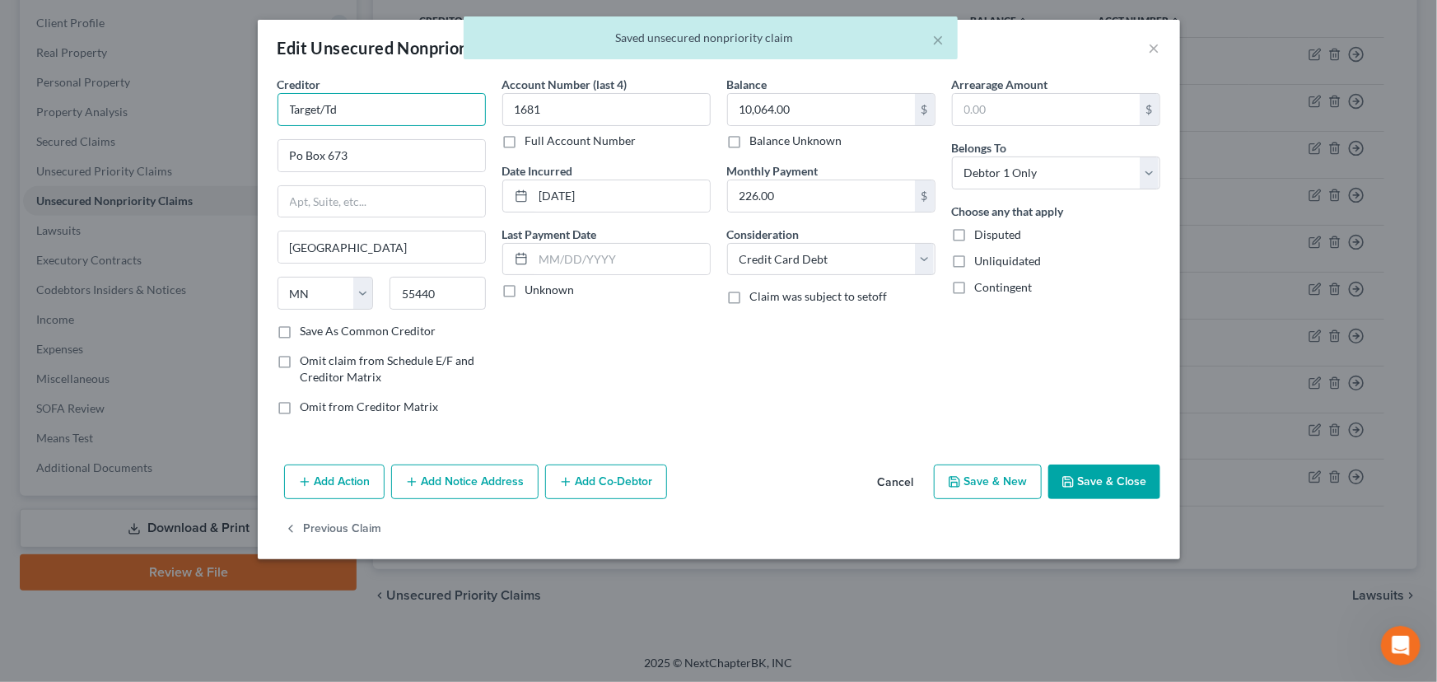
click at [353, 115] on input "Target/Td" at bounding box center [382, 109] width 208 height 33
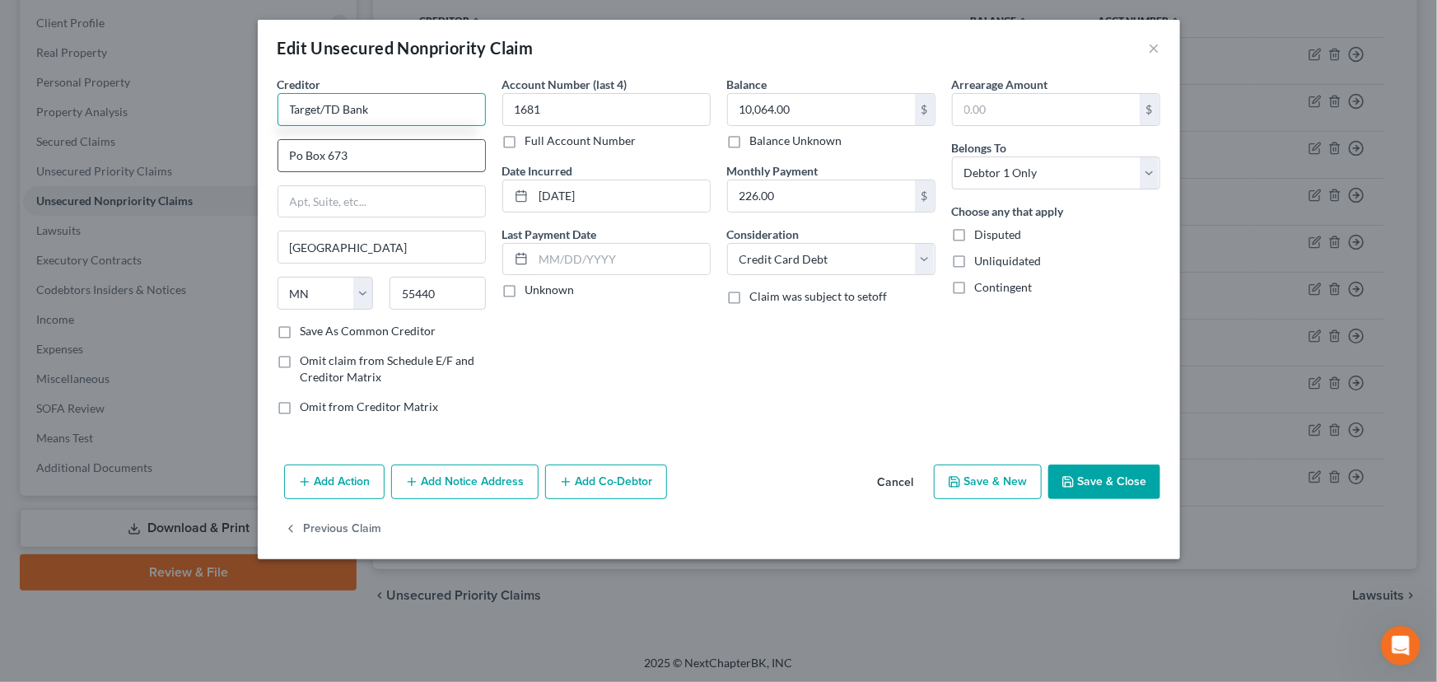
type input "Target/TD Bank"
click at [369, 146] on input "Po Box 673" at bounding box center [381, 155] width 207 height 31
type input "PO Box 673"
click at [496, 292] on div "Account Number (last 4) 1681 Full Account Number Date Incurred 09-04-2006 Last …" at bounding box center [606, 252] width 225 height 352
drag, startPoint x: 506, startPoint y: 286, endPoint x: 530, endPoint y: 296, distance: 26.9
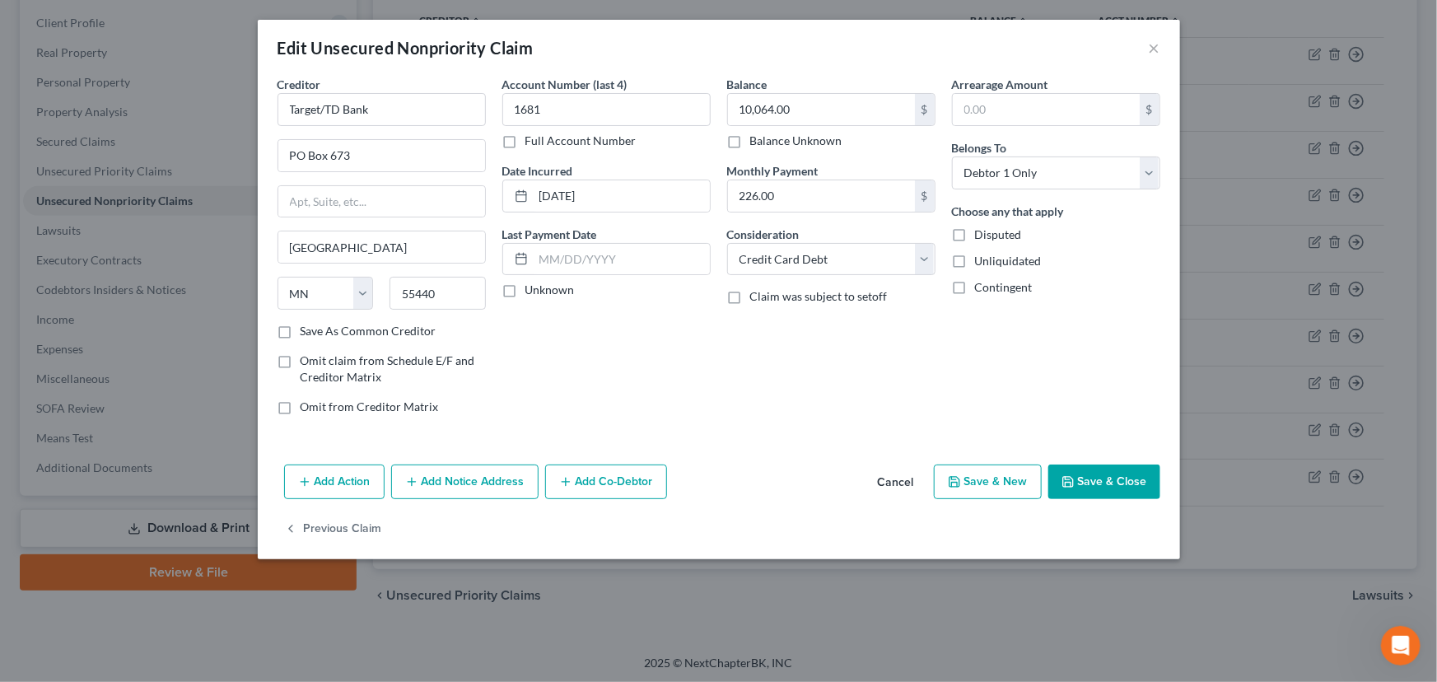
click at [525, 286] on label "Unknown" at bounding box center [549, 290] width 49 height 16
click at [532, 286] on input "Unknown" at bounding box center [537, 287] width 11 height 11
checkbox input "true"
click at [1095, 474] on button "Save & Close" at bounding box center [1104, 481] width 112 height 35
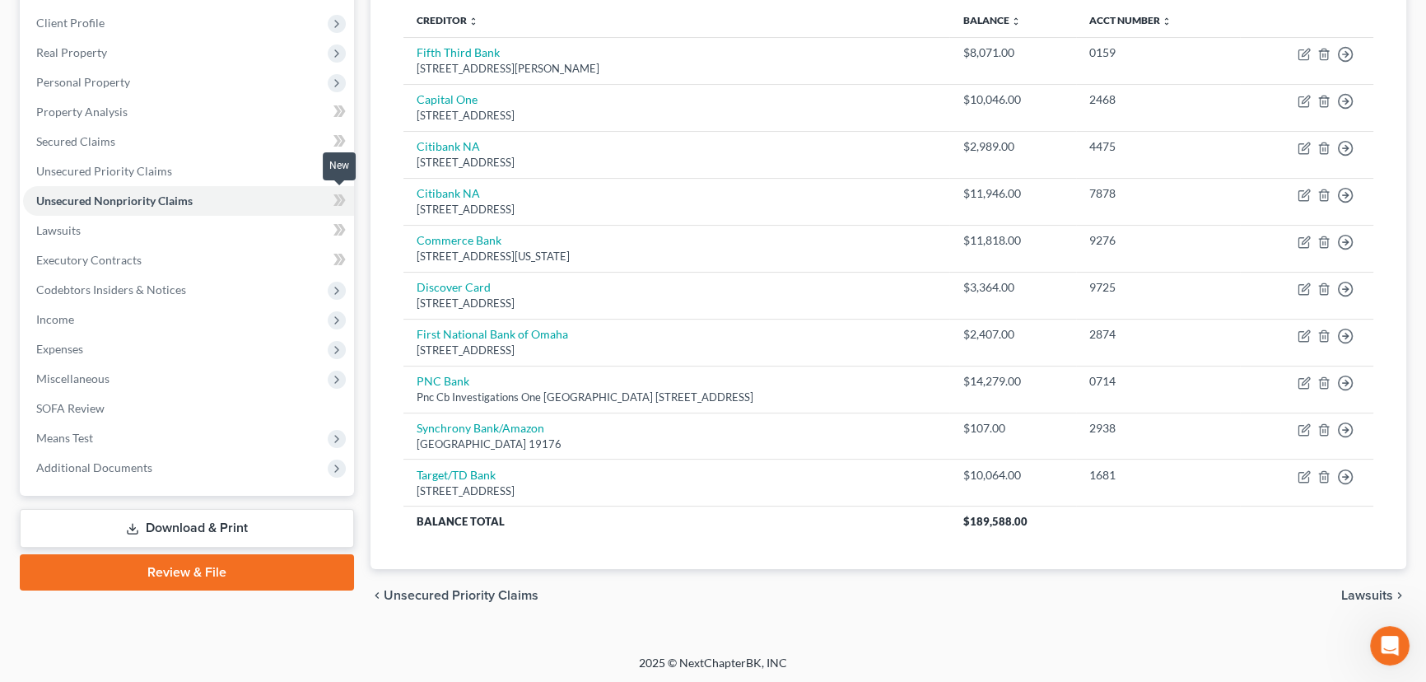
click at [334, 197] on icon at bounding box center [340, 200] width 12 height 21
click at [371, 165] on div "Unsecured Nonpriority Claims New Claim Import CSV Export CSV Delete All Credito…" at bounding box center [889, 253] width 1036 height 634
click at [217, 145] on link "Secured Claims" at bounding box center [188, 142] width 331 height 30
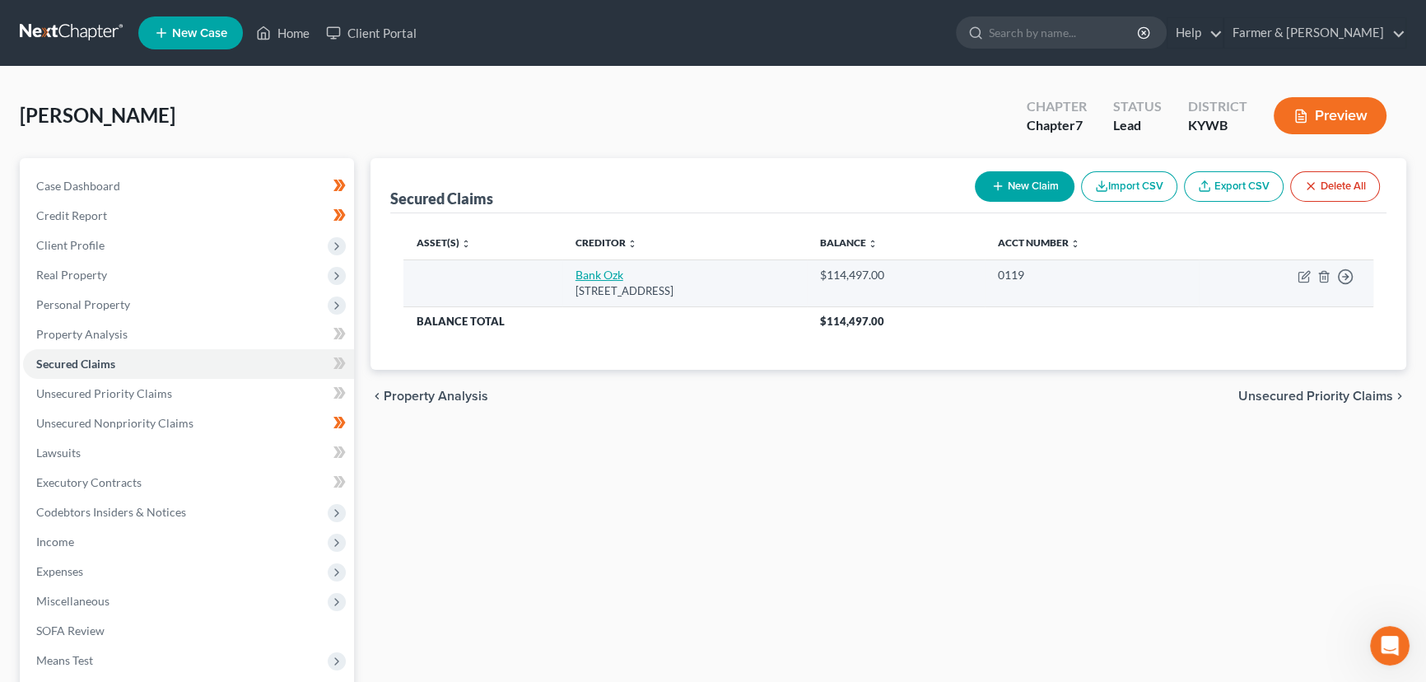
click at [587, 273] on link "Bank Ozk" at bounding box center [600, 275] width 48 height 14
select select "10"
select select "0"
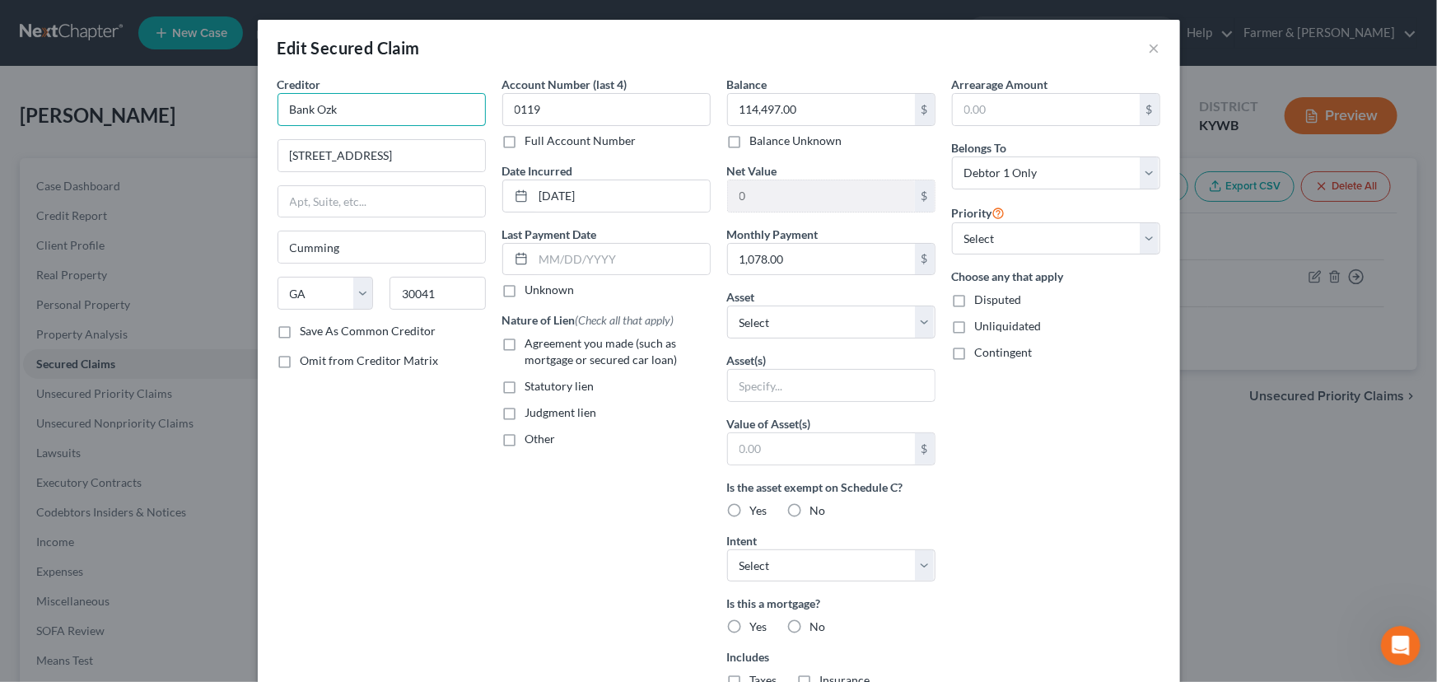
drag, startPoint x: 410, startPoint y: 108, endPoint x: 255, endPoint y: 118, distance: 155.1
click at [258, 118] on div "Creditor * Bank Ozk 505 Peachtree Parkway Cumming State AL AK AR AZ CA CO CT DE…" at bounding box center [719, 458] width 922 height 764
click at [367, 111] on input "Bank Ozk" at bounding box center [382, 109] width 208 height 33
type input "Bank OZK"
click at [452, 445] on div "Creditor * Bank OZK 505 Peachtree Parkway Cumming State AL AK AR AZ CA CO CT DE…" at bounding box center [381, 443] width 225 height 735
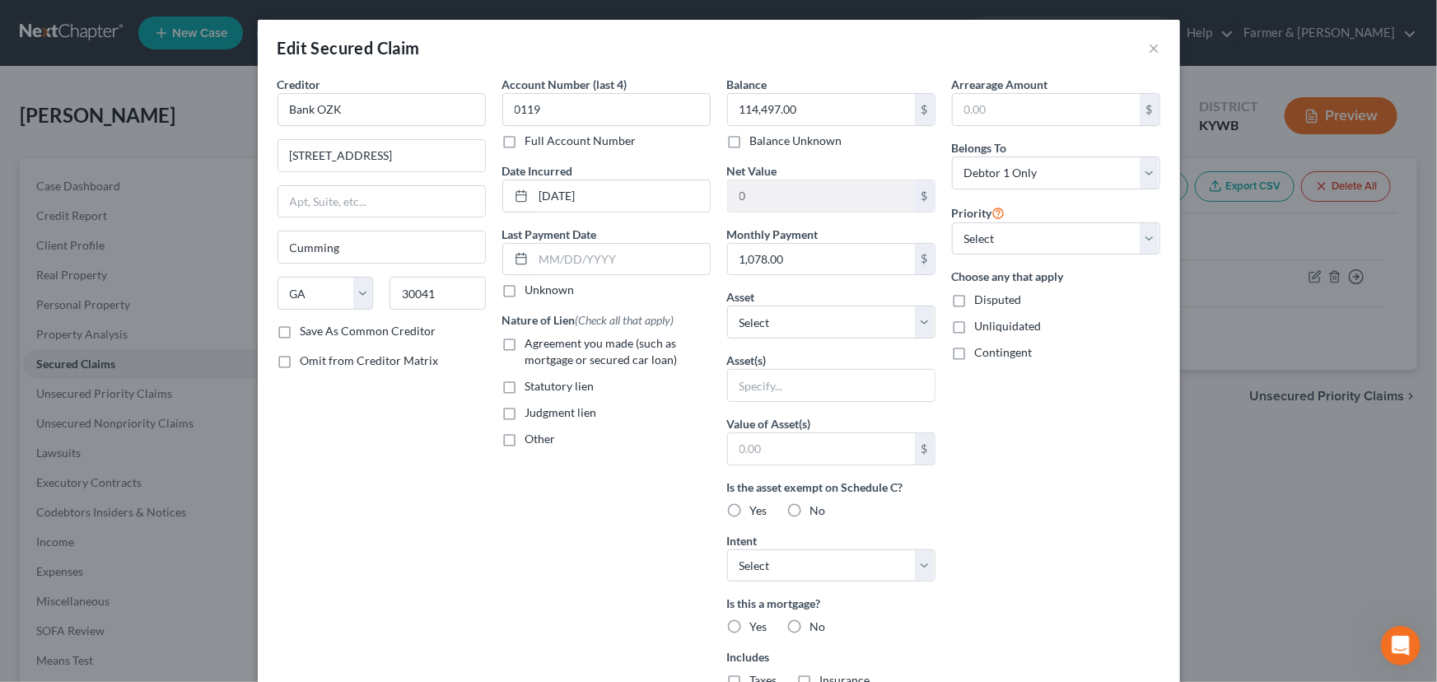
click at [525, 291] on label "Unknown" at bounding box center [549, 290] width 49 height 16
click at [532, 291] on input "Unknown" at bounding box center [537, 287] width 11 height 11
checkbox input "true"
click at [525, 339] on label "Agreement you made (such as mortgage or secured car loan)" at bounding box center [617, 351] width 185 height 33
click at [532, 339] on input "Agreement you made (such as mortgage or secured car loan)" at bounding box center [537, 340] width 11 height 11
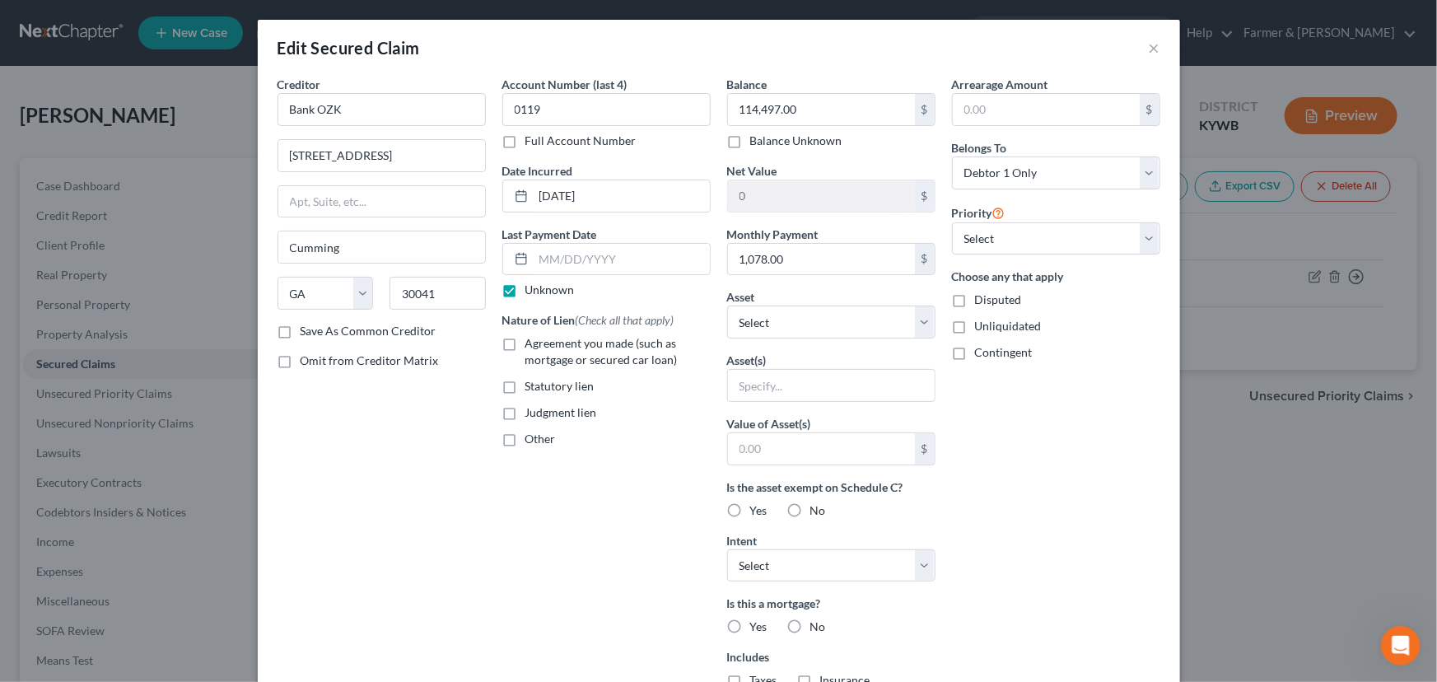
checkbox input "true"
click at [988, 459] on div "Arrearage Amount $ Belongs To * Select Debtor 1 Only Debtor 2 Only Debtor 1 And…" at bounding box center [1056, 443] width 225 height 735
click at [994, 236] on select "Select 1st 2nd 3rd 4th 5th 6th 7th 8th 9th 10th 11th 12th 13th 14th 15th 16th 1…" at bounding box center [1056, 238] width 208 height 33
select select "0"
click at [952, 222] on select "Select 1st 2nd 3rd 4th 5th 6th 7th 8th 9th 10th 11th 12th 13th 14th 15th 16th 1…" at bounding box center [1056, 238] width 208 height 33
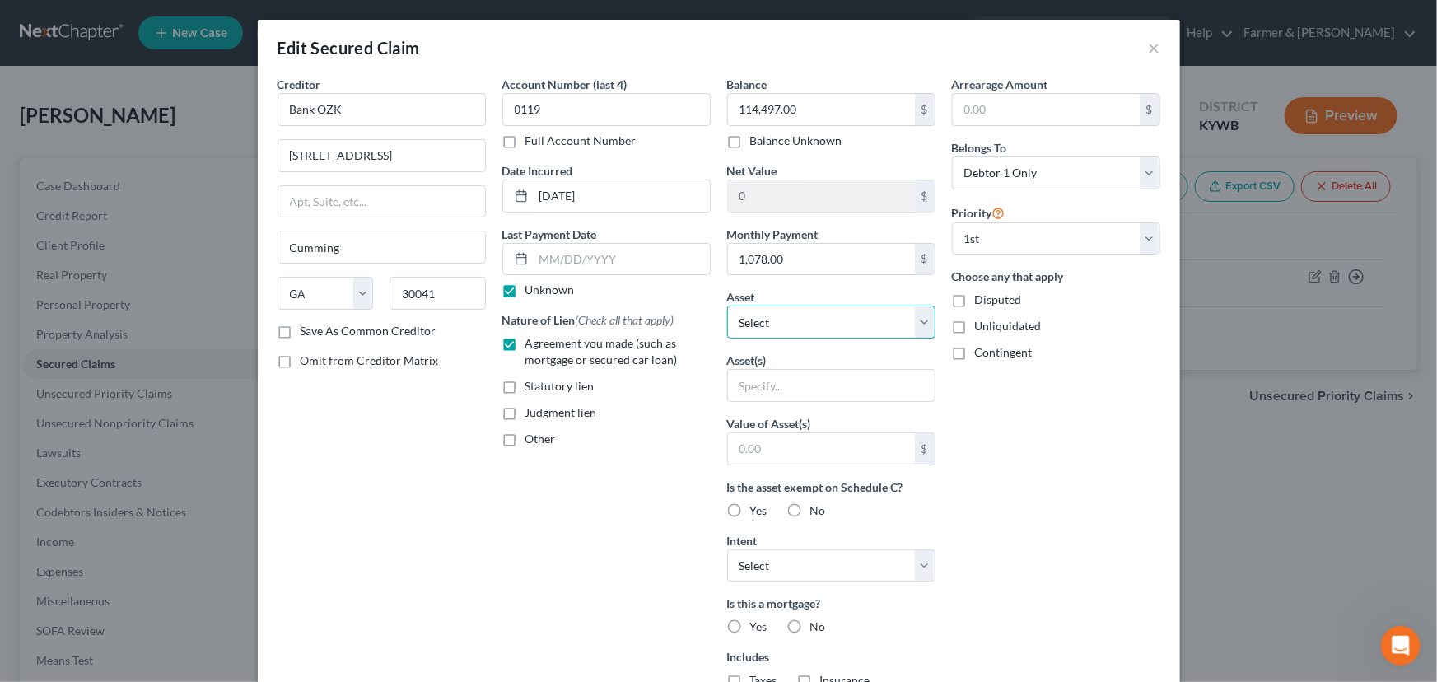
click at [857, 317] on select "Select Other Multiple Assets Clothing - Misc. clothing for 1 adult - $200.0 201…" at bounding box center [831, 322] width 208 height 33
select select "4"
click at [727, 306] on select "Select Other Multiple Assets Clothing - Misc. clothing for 1 adult - $200.0 201…" at bounding box center [831, 322] width 208 height 33
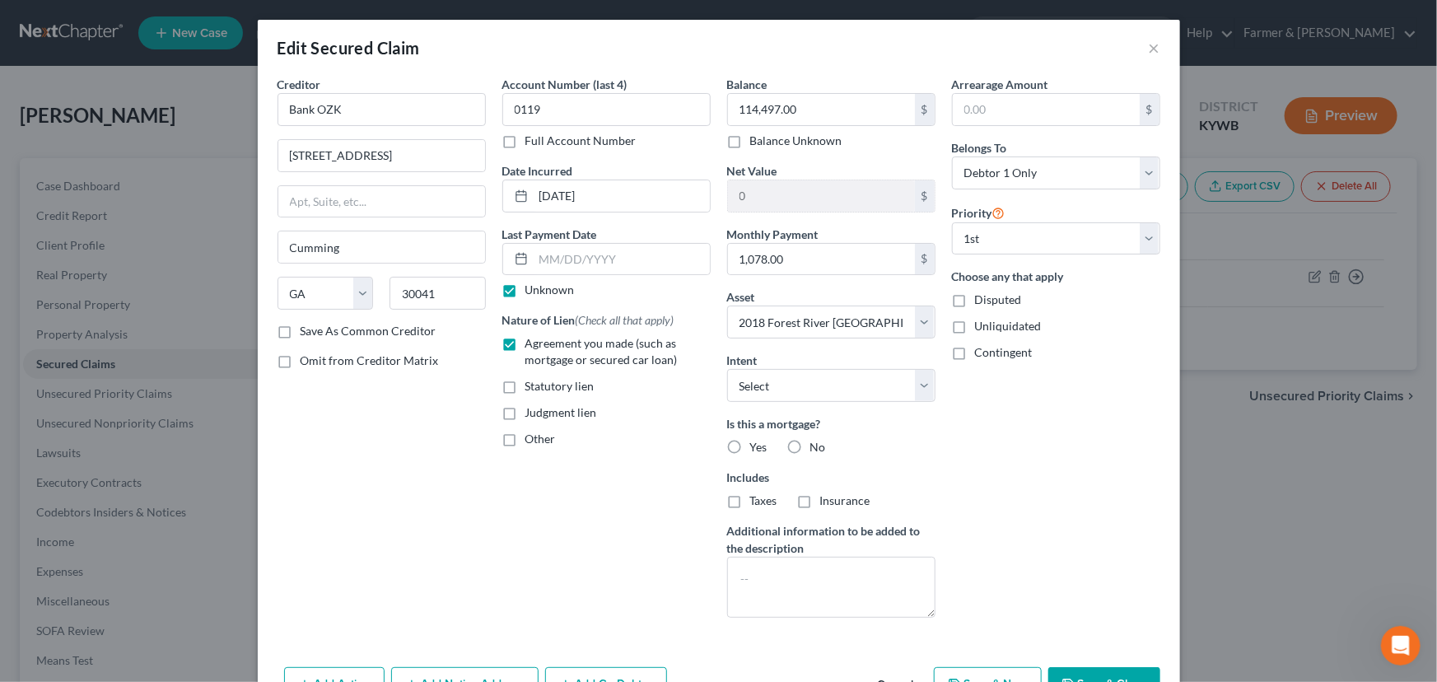
click at [1007, 467] on div "Arrearage Amount $ Belongs To * Select Debtor 1 Only Debtor 2 Only Debtor 1 And…" at bounding box center [1056, 353] width 225 height 555
click at [810, 443] on label "No" at bounding box center [818, 447] width 16 height 16
click at [817, 443] on input "No" at bounding box center [822, 444] width 11 height 11
radio input "true"
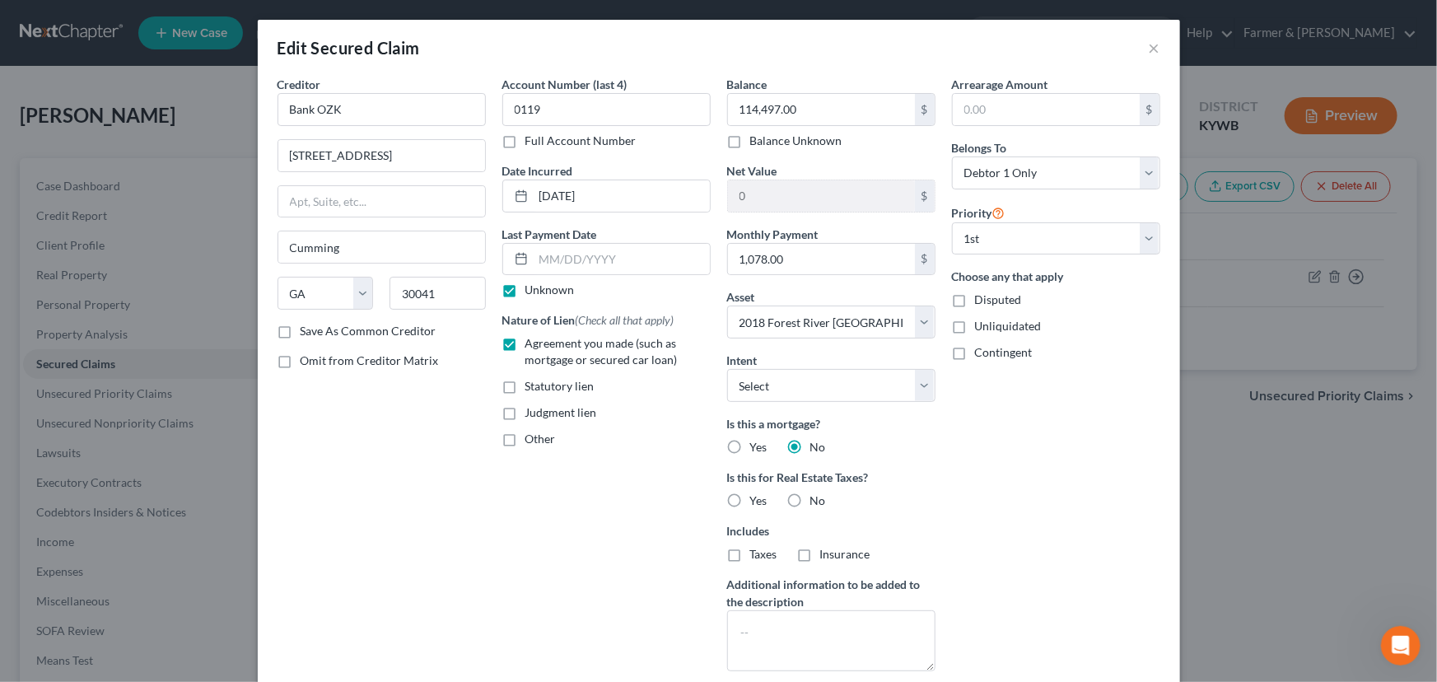
click at [810, 497] on label "No" at bounding box center [818, 500] width 16 height 16
click at [817, 497] on input "No" at bounding box center [822, 497] width 11 height 11
radio input "true"
click at [1066, 501] on div "Arrearage Amount $ Belongs To * Select Debtor 1 Only Debtor 2 Only Debtor 1 And…" at bounding box center [1056, 380] width 225 height 609
click at [777, 387] on select "Select Surrender Redeem Reaffirm Avoid Other" at bounding box center [831, 385] width 208 height 33
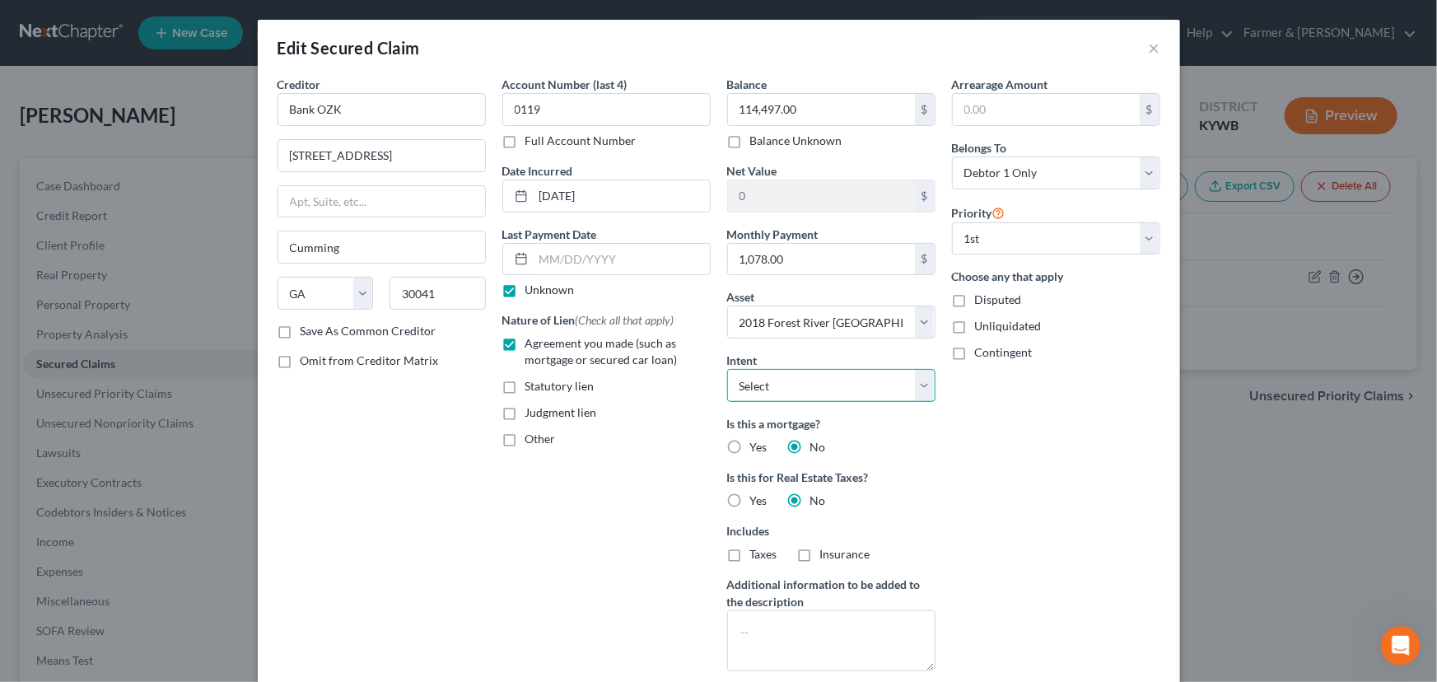
select select "4"
click at [727, 369] on select "Select Surrender Redeem Reaffirm Avoid Other" at bounding box center [831, 385] width 208 height 33
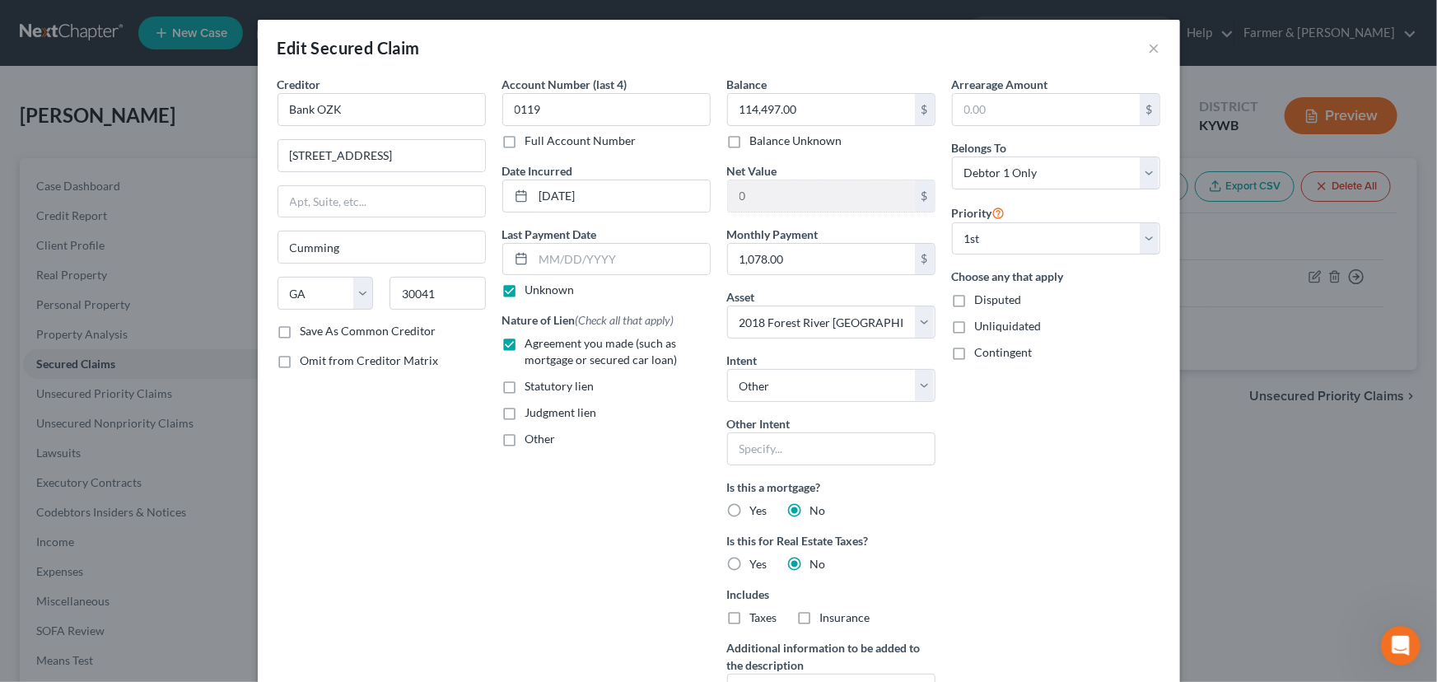
click at [1002, 474] on div "Arrearage Amount $ Belongs To * Select Debtor 1 Only Debtor 2 Only Debtor 1 And…" at bounding box center [1056, 412] width 225 height 672
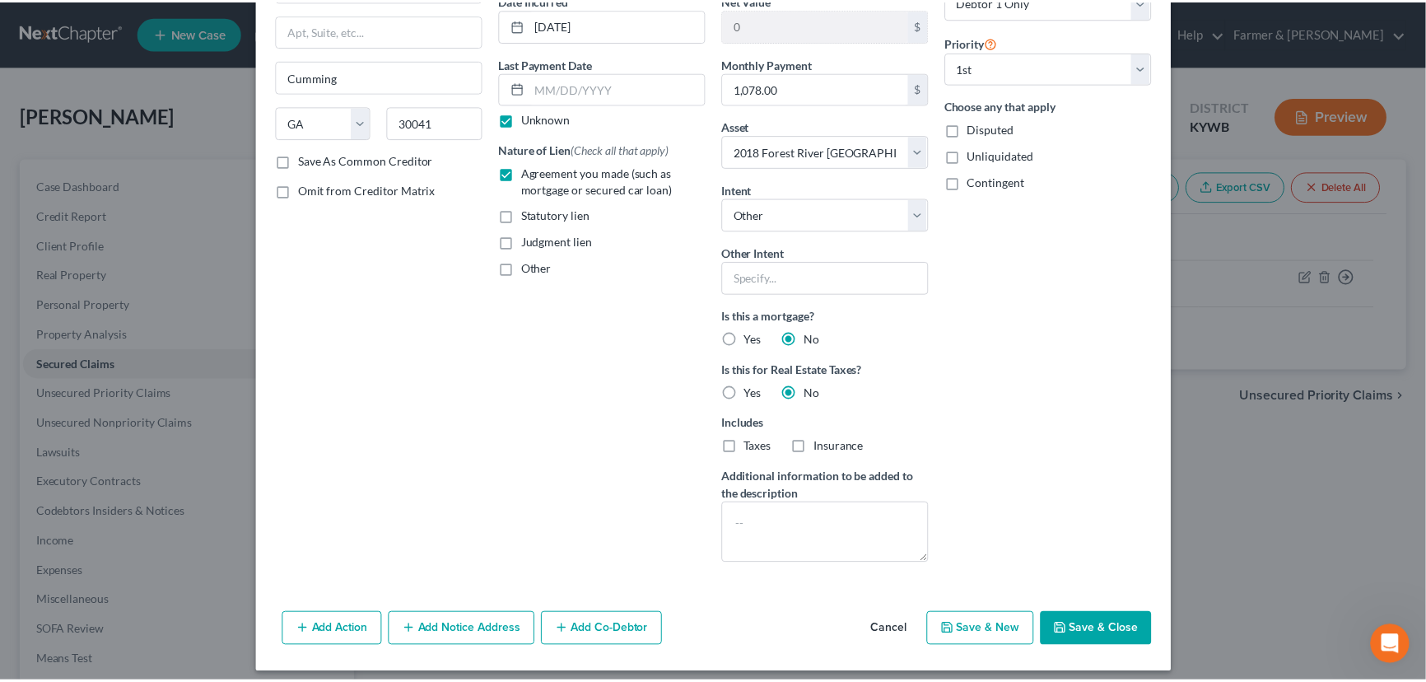
scroll to position [181, 0]
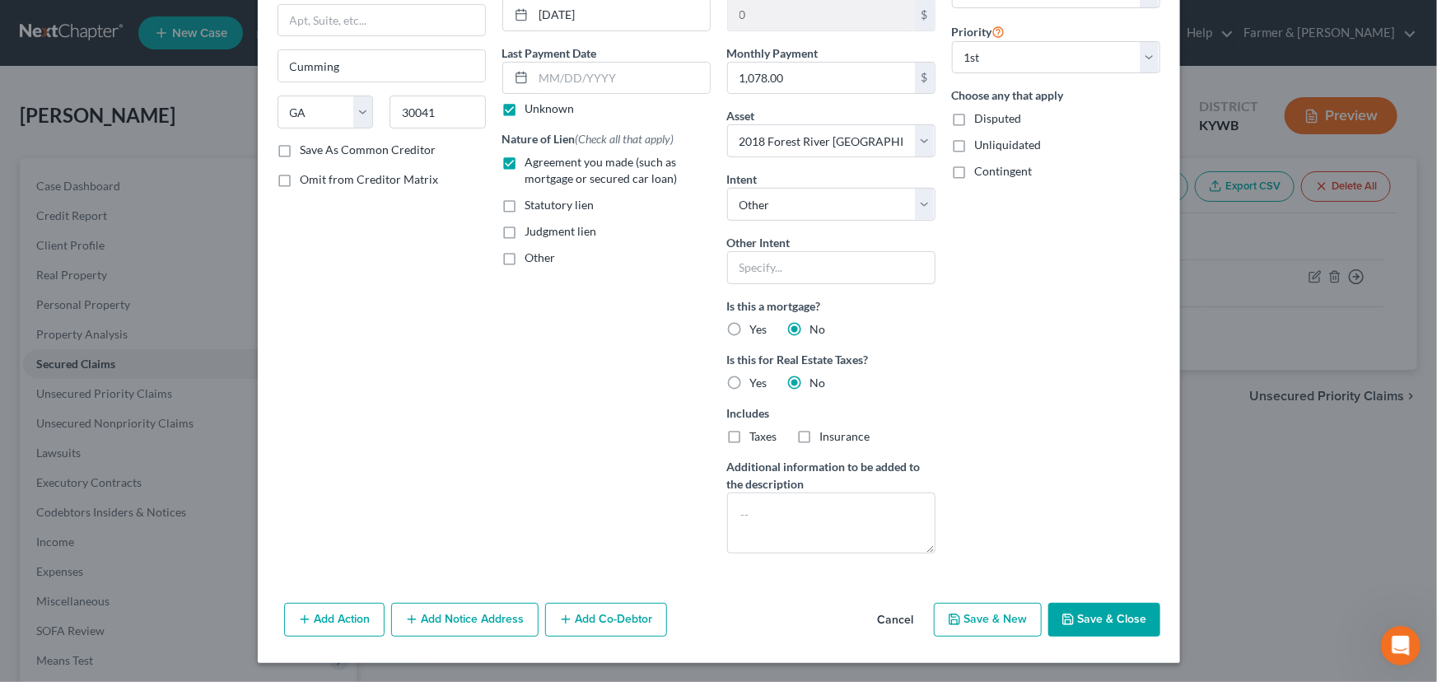
click at [1080, 614] on button "Save & Close" at bounding box center [1104, 620] width 112 height 35
select select
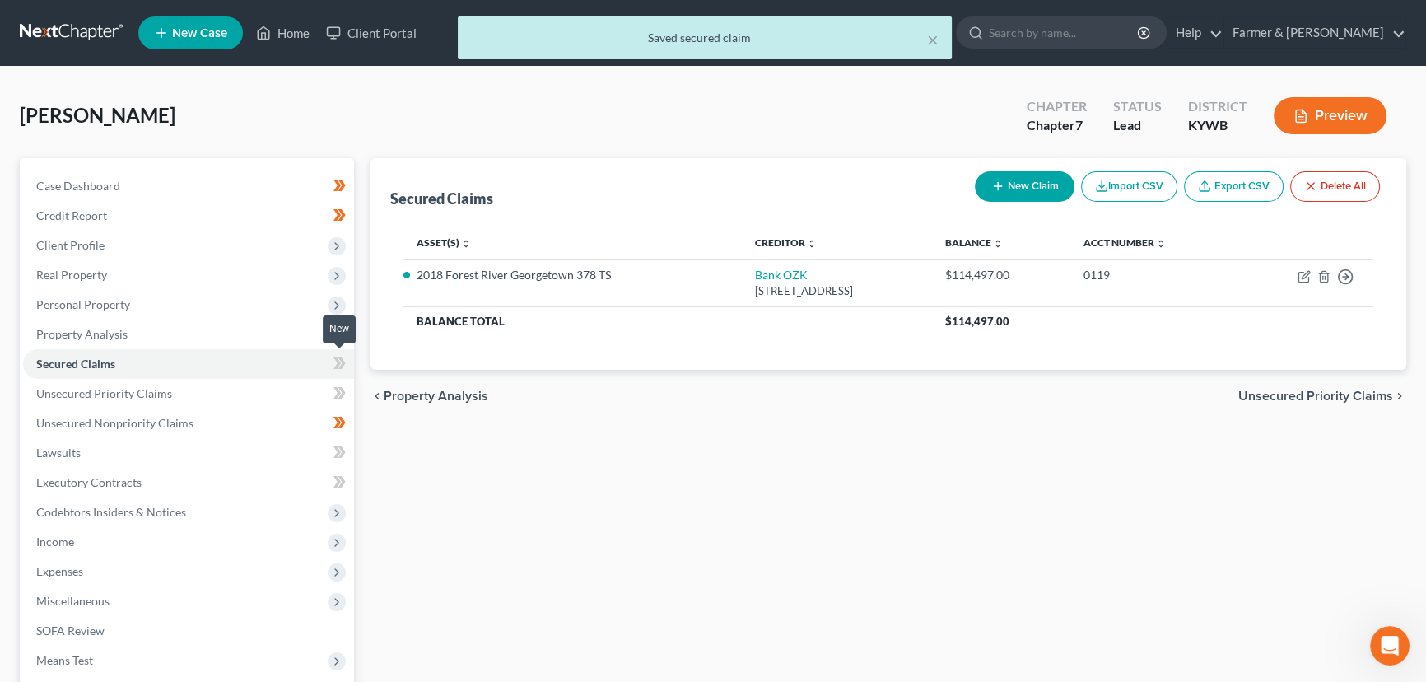
click at [343, 366] on icon at bounding box center [340, 363] width 12 height 21
click at [409, 456] on div "Secured Claims New Claim Import CSV Export CSV Delete All Asset(s) expand_more …" at bounding box center [888, 485] width 1053 height 655
click at [128, 310] on span "Personal Property" at bounding box center [188, 305] width 331 height 30
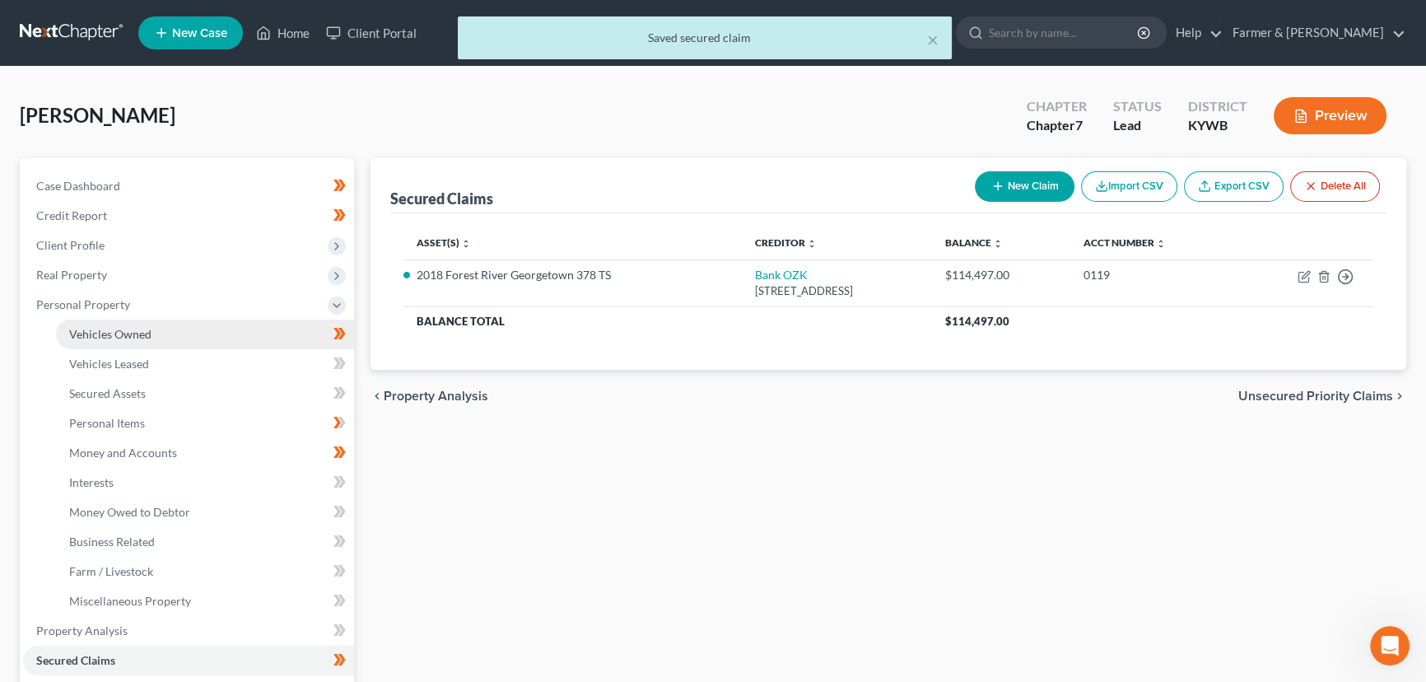
click at [135, 327] on span "Vehicles Owned" at bounding box center [110, 334] width 82 height 14
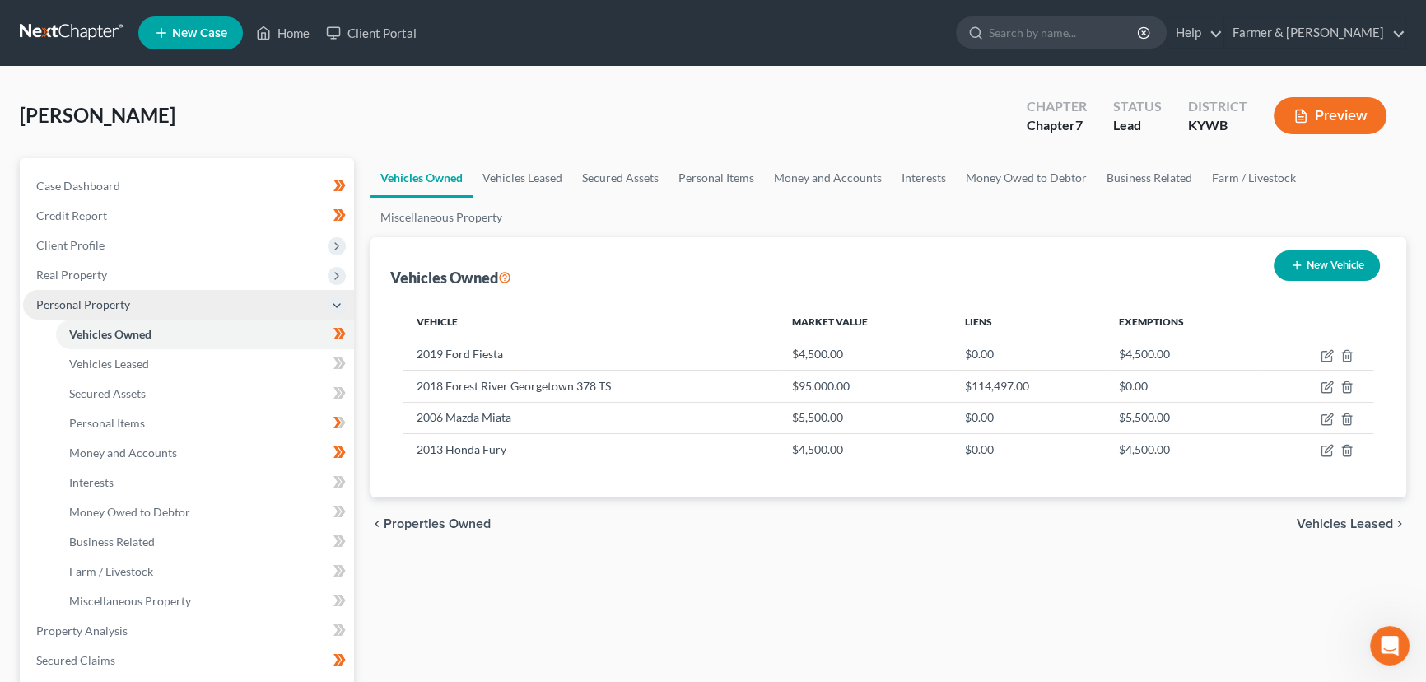
click at [121, 306] on span "Personal Property" at bounding box center [83, 304] width 94 height 14
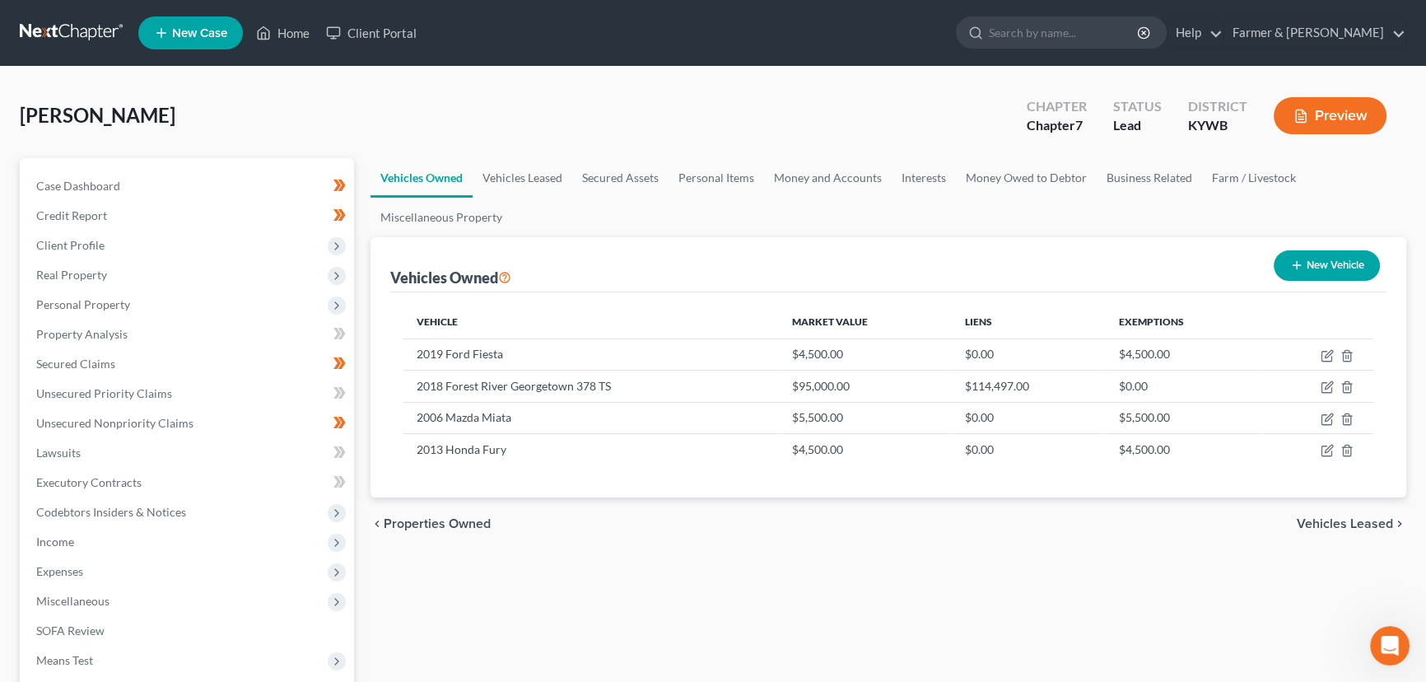
click at [465, 594] on div "Vehicles Owned Vehicles Leased Secured Assets Personal Items Money and Accounts…" at bounding box center [888, 485] width 1053 height 655
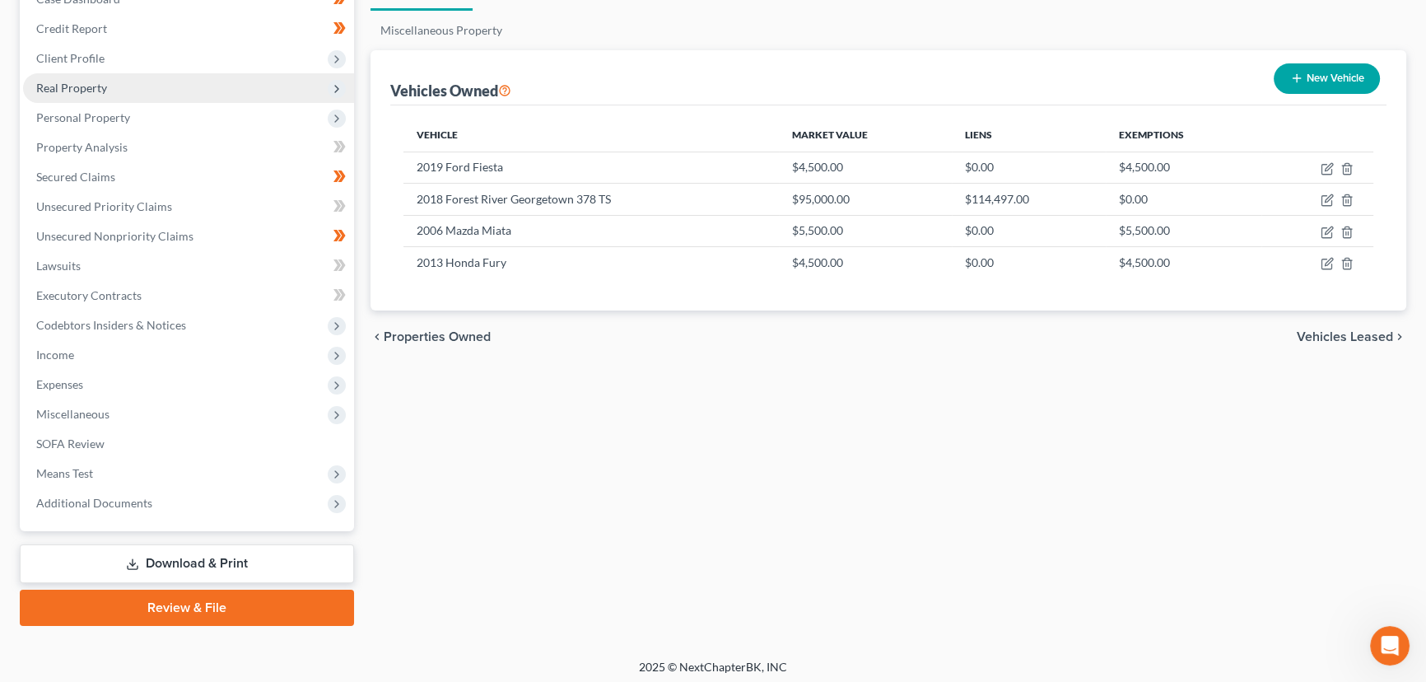
scroll to position [191, 0]
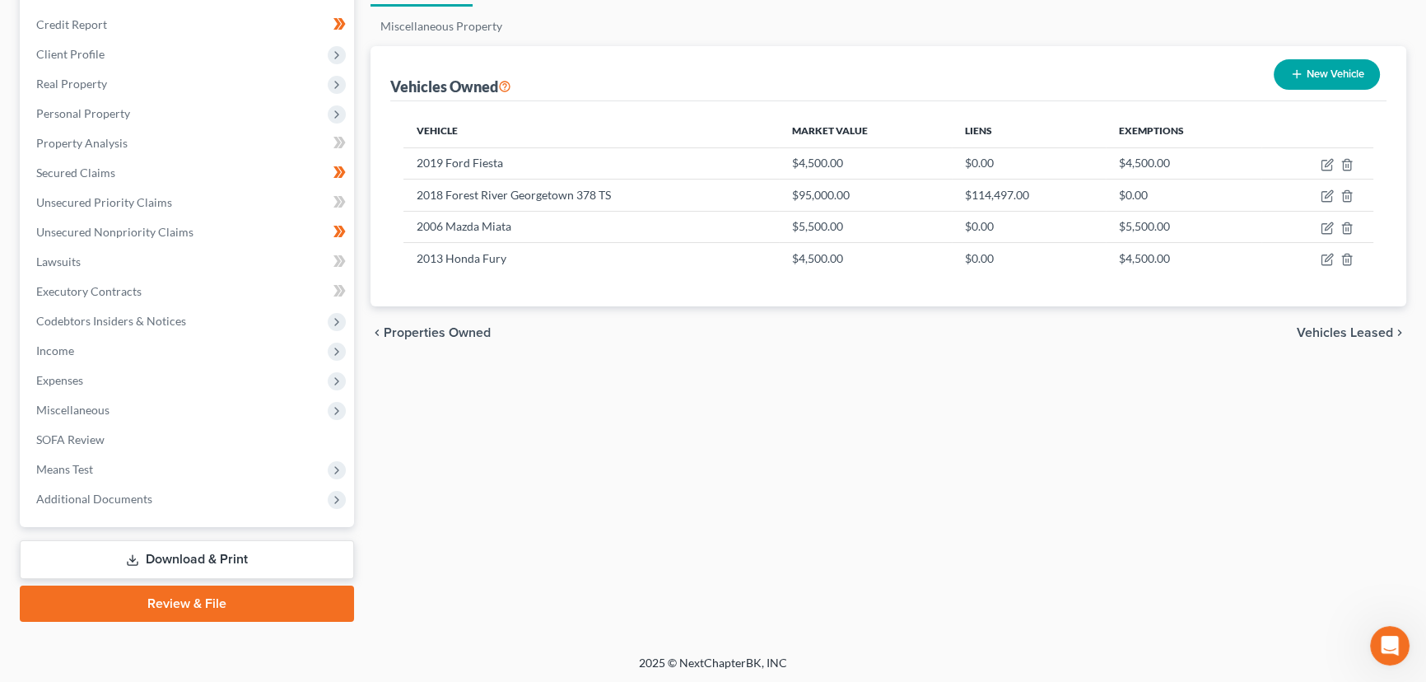
click at [587, 509] on div "Vehicles Owned Vehicles Leased Secured Assets Personal Items Money and Accounts…" at bounding box center [888, 294] width 1053 height 655
drag, startPoint x: 106, startPoint y: 162, endPoint x: 357, endPoint y: 241, distance: 263.3
click at [106, 162] on link "Secured Claims" at bounding box center [188, 173] width 331 height 30
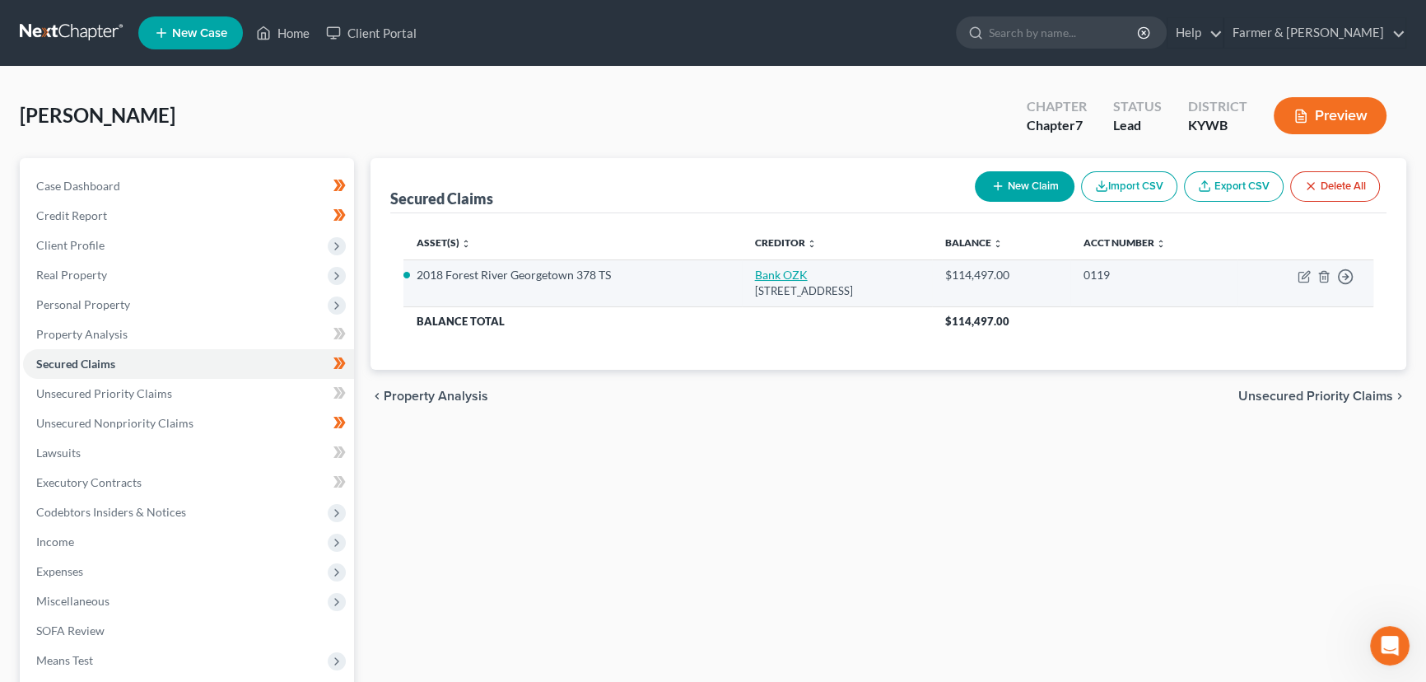
click at [755, 279] on link "Bank OZK" at bounding box center [781, 275] width 53 height 14
select select "10"
select select "4"
select select "0"
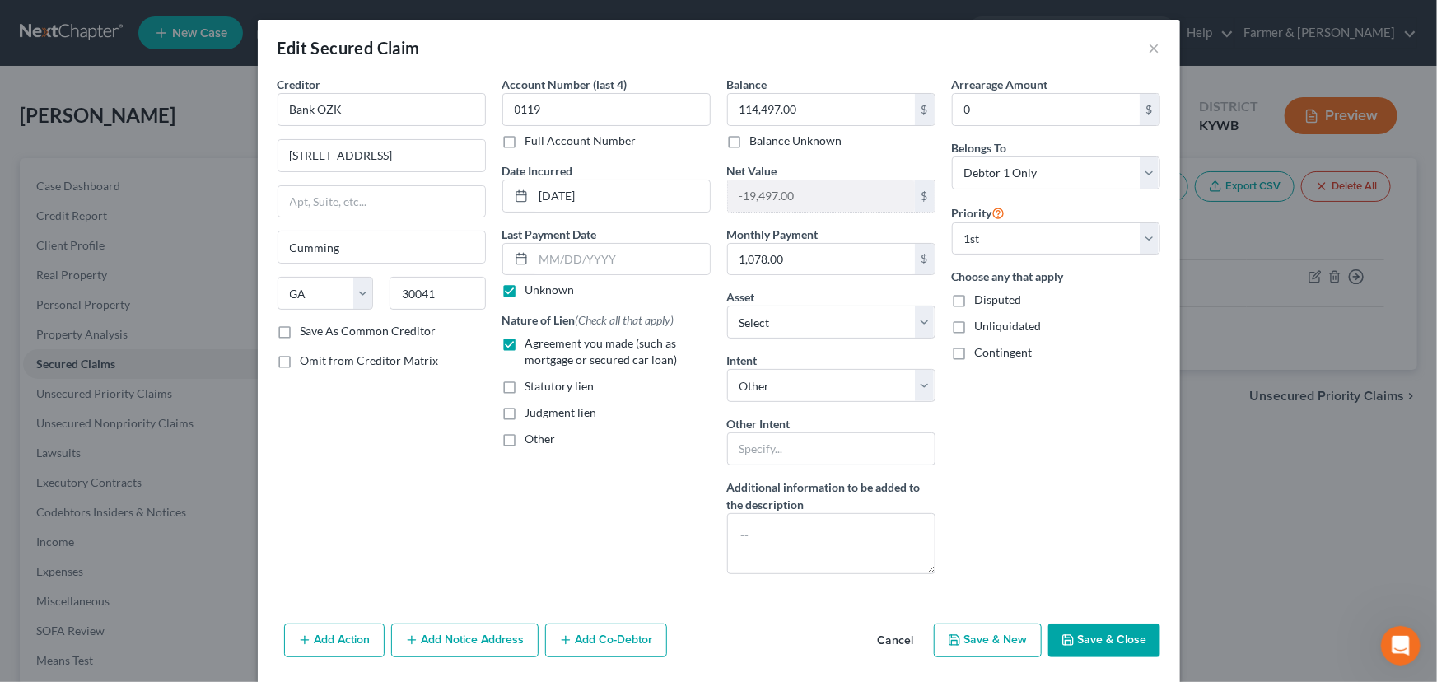
click at [525, 290] on label "Unknown" at bounding box center [549, 290] width 49 height 16
click at [532, 290] on input "Unknown" at bounding box center [537, 287] width 11 height 11
checkbox input "false"
click at [550, 264] on input "text" at bounding box center [622, 259] width 176 height 31
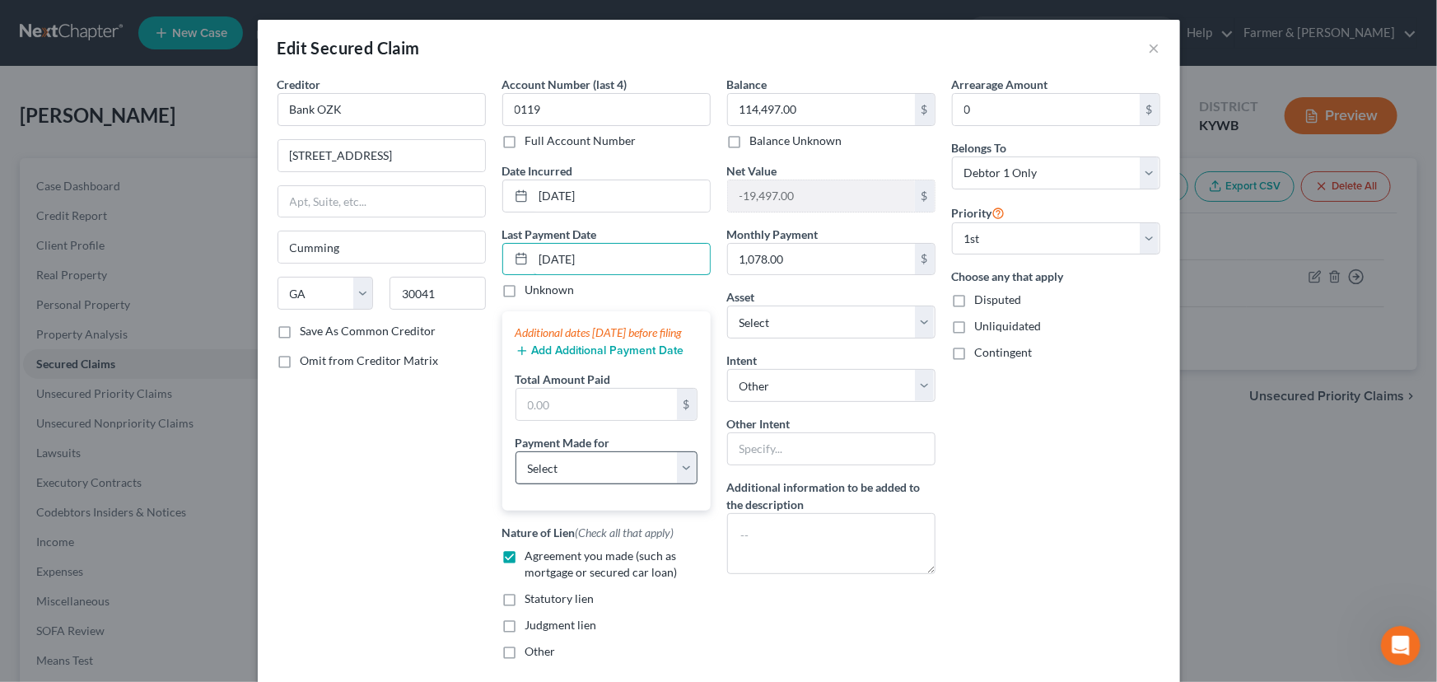
type input "[DATE]"
click at [555, 482] on select "Select Car Credit Card Loan Repayment Mortgage Other Suppliers Or Vendors" at bounding box center [607, 467] width 182 height 33
select select "4"
click at [516, 467] on select "Select Car Credit Card Loan Repayment Mortgage Other Suppliers Or Vendors" at bounding box center [607, 467] width 182 height 33
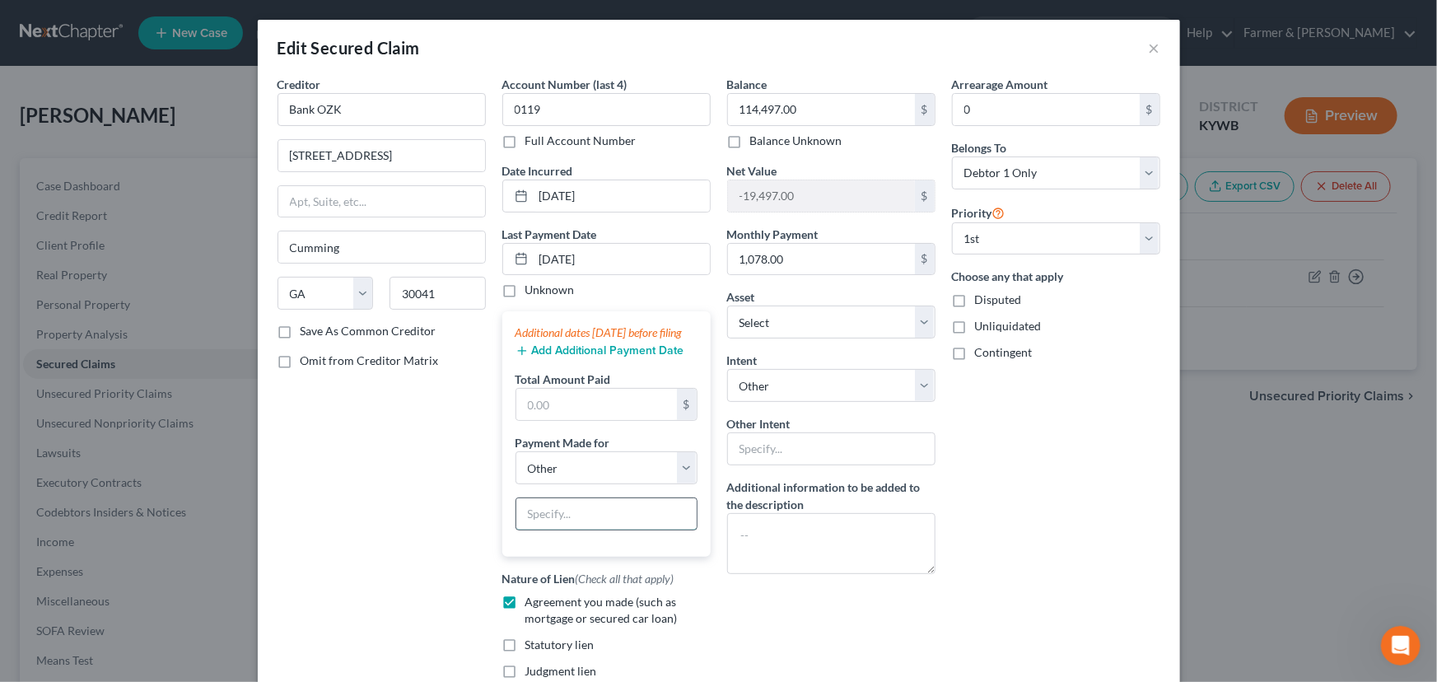
click at [566, 530] on input "text" at bounding box center [606, 513] width 180 height 31
type input "m"
type input "R"
click at [610, 484] on select "Select Car Credit Card Loan Repayment Mortgage Other Suppliers Or Vendors" at bounding box center [607, 467] width 182 height 33
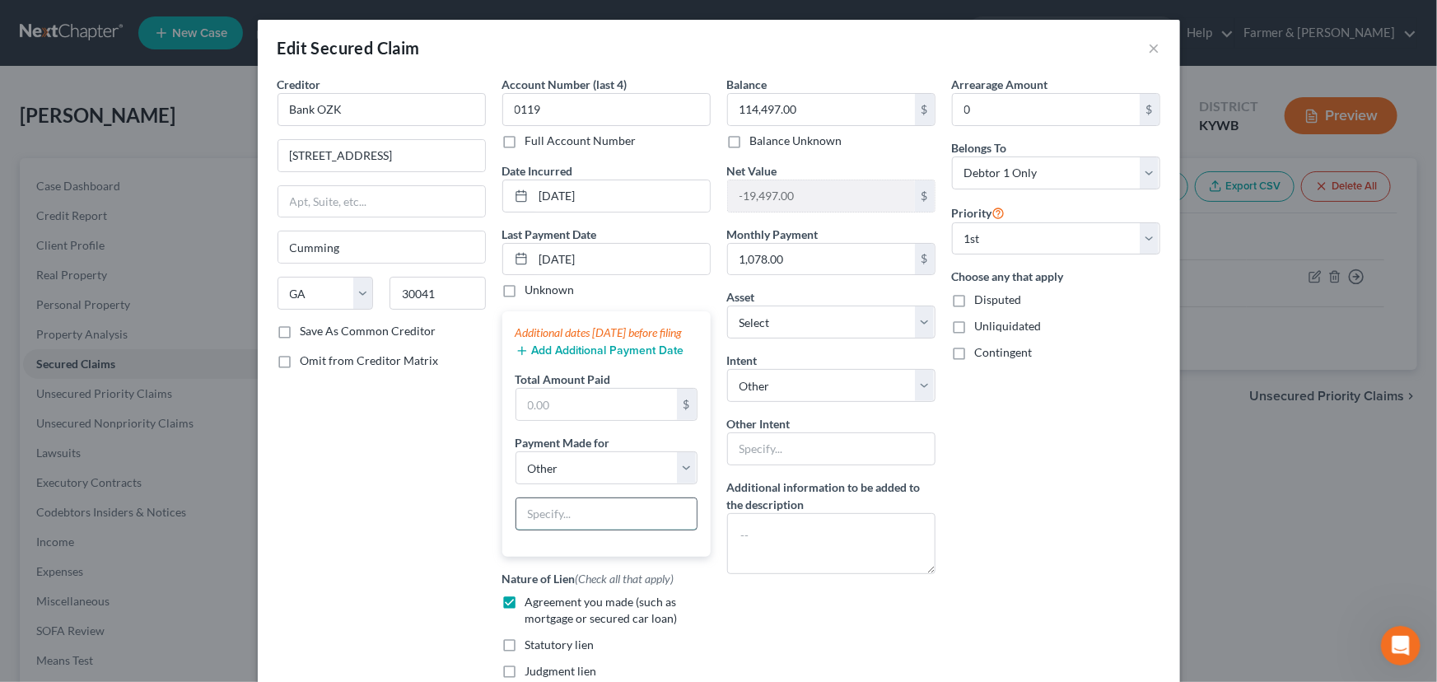
click at [605, 530] on input "text" at bounding box center [606, 513] width 180 height 31
type input "Motor home"
click at [1021, 506] on div "Arrearage Amount 0 $ Belongs To * Select Debtor 1 Only Debtor 2 Only Debtor 1 A…" at bounding box center [1056, 397] width 225 height 643
click at [558, 357] on button "Add Additional Payment Date" at bounding box center [600, 350] width 169 height 13
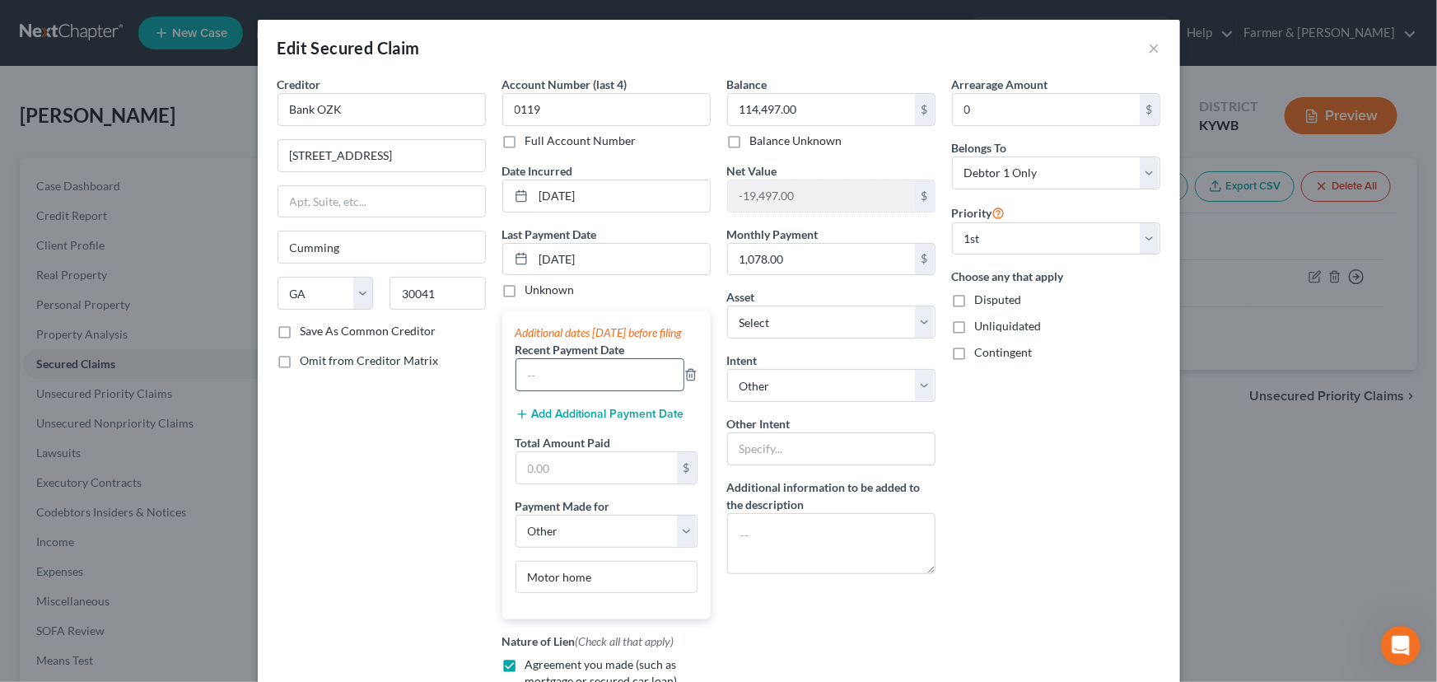
click at [560, 379] on input "text" at bounding box center [599, 374] width 167 height 31
type input "08/25/2025"
click at [474, 431] on div "Creditor * Bank OZK 505 Peachtree Parkway Cumming State AL AK AR AZ CA CO CT DE…" at bounding box center [381, 429] width 225 height 706
click at [534, 421] on button "Add Additional Payment Date" at bounding box center [600, 414] width 169 height 13
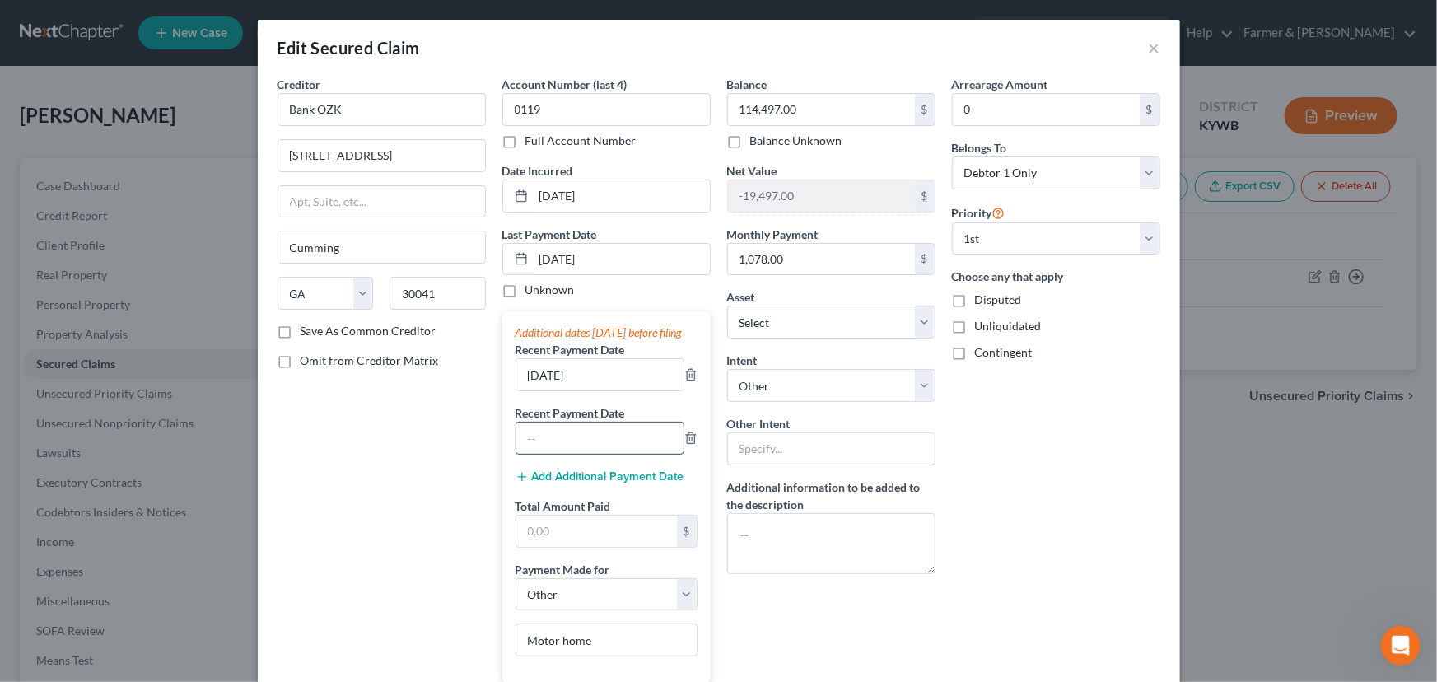
click at [548, 454] on input "text" at bounding box center [599, 437] width 167 height 31
type input "07/25/2025"
click at [362, 458] on div "Creditor * Bank OZK 505 Peachtree Parkway Cumming State AL AK AR AZ CA CO CT DE…" at bounding box center [381, 460] width 225 height 769
click at [586, 533] on input "text" at bounding box center [596, 531] width 161 height 31
type input "3,234.81"
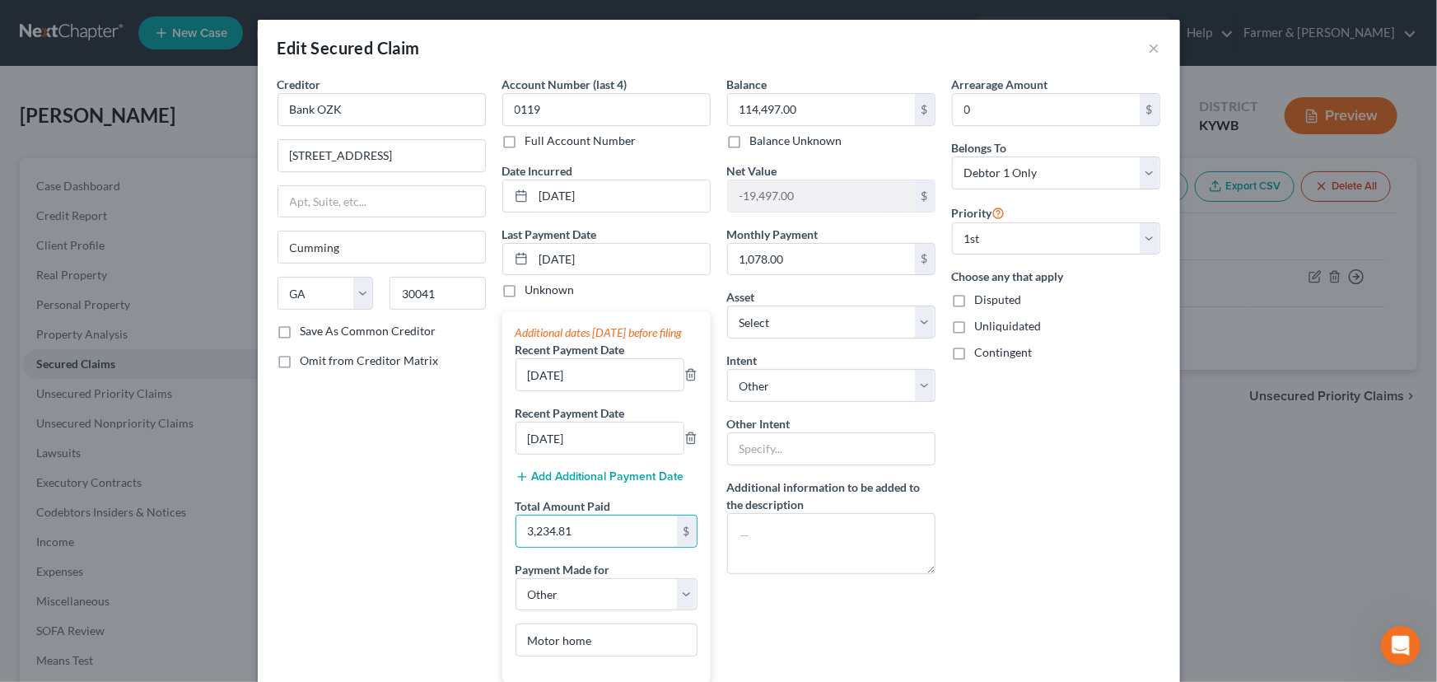
click at [403, 539] on div "Creditor * Bank OZK 505 Peachtree Parkway Cumming State AL AK AR AZ CA CO CT DE…" at bounding box center [381, 460] width 225 height 769
click at [1057, 483] on div "Arrearage Amount 0 $ Belongs To * Select Debtor 1 Only Debtor 2 Only Debtor 1 A…" at bounding box center [1056, 460] width 225 height 769
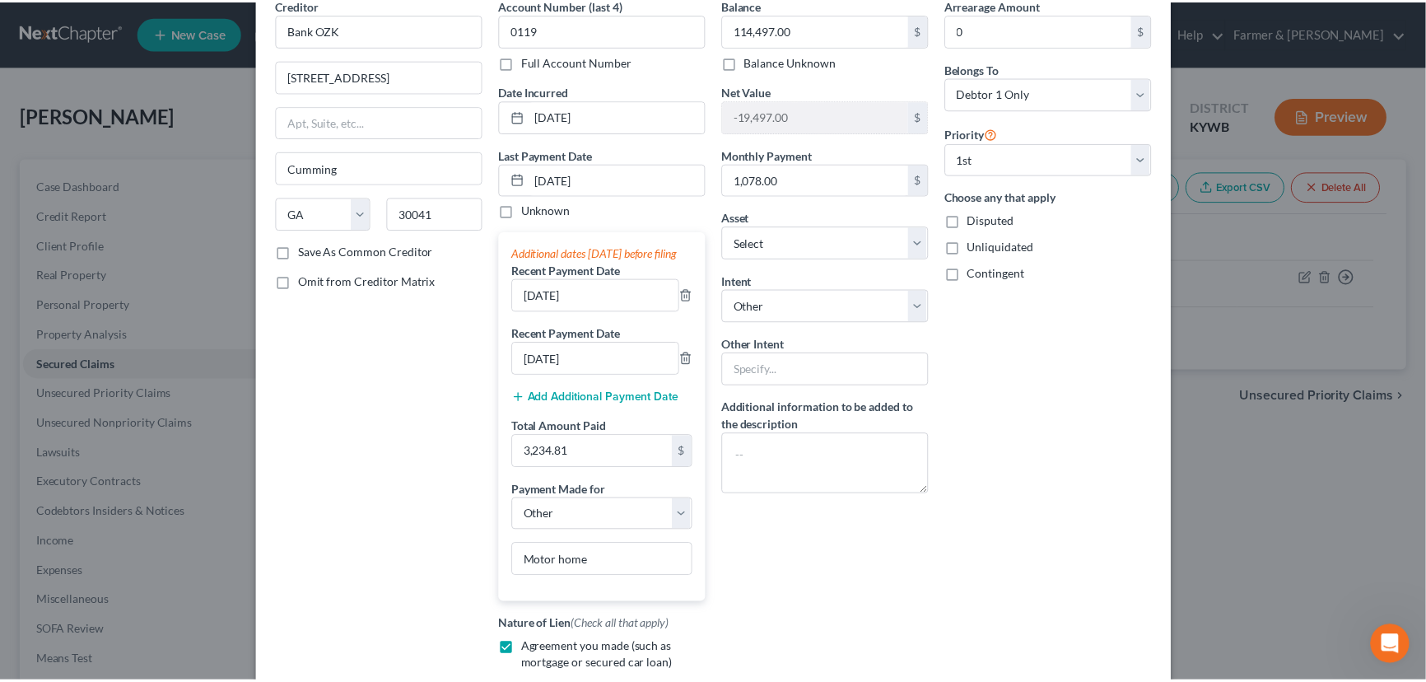
scroll to position [295, 0]
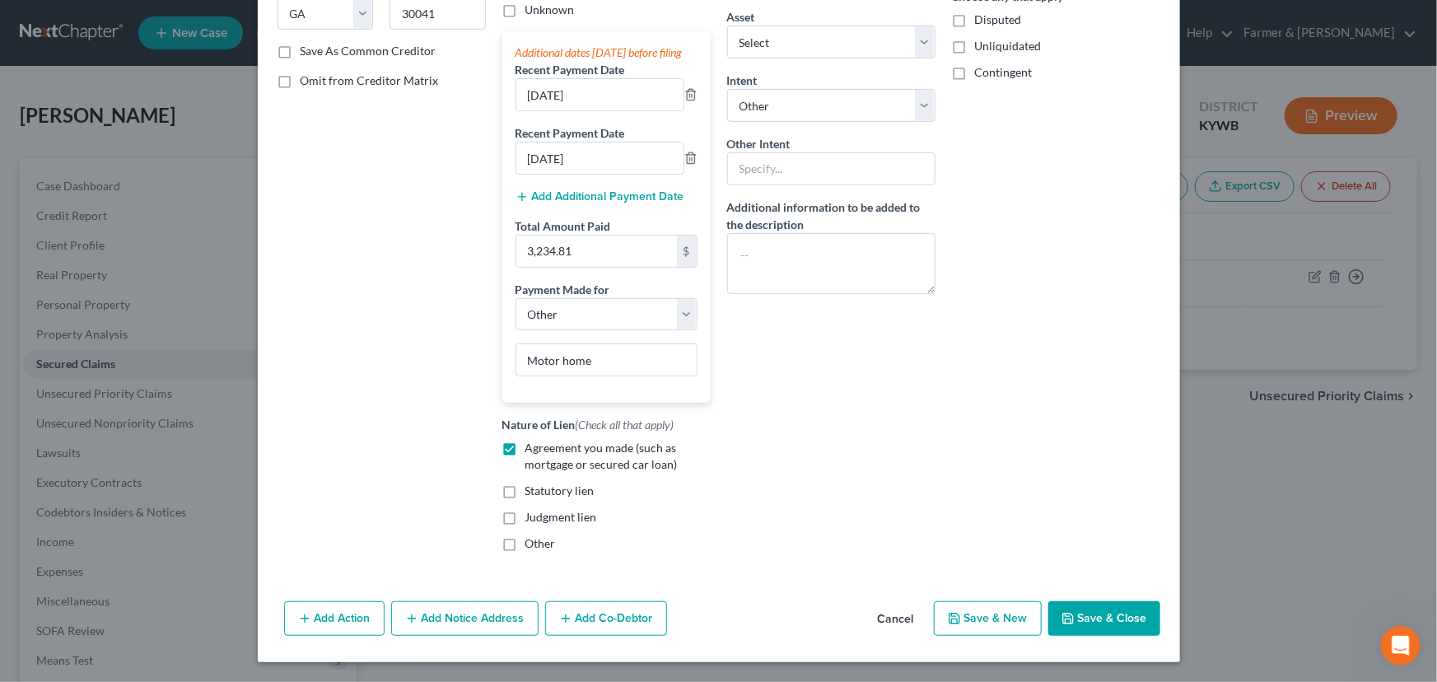
click at [1090, 626] on button "Save & Close" at bounding box center [1104, 618] width 112 height 35
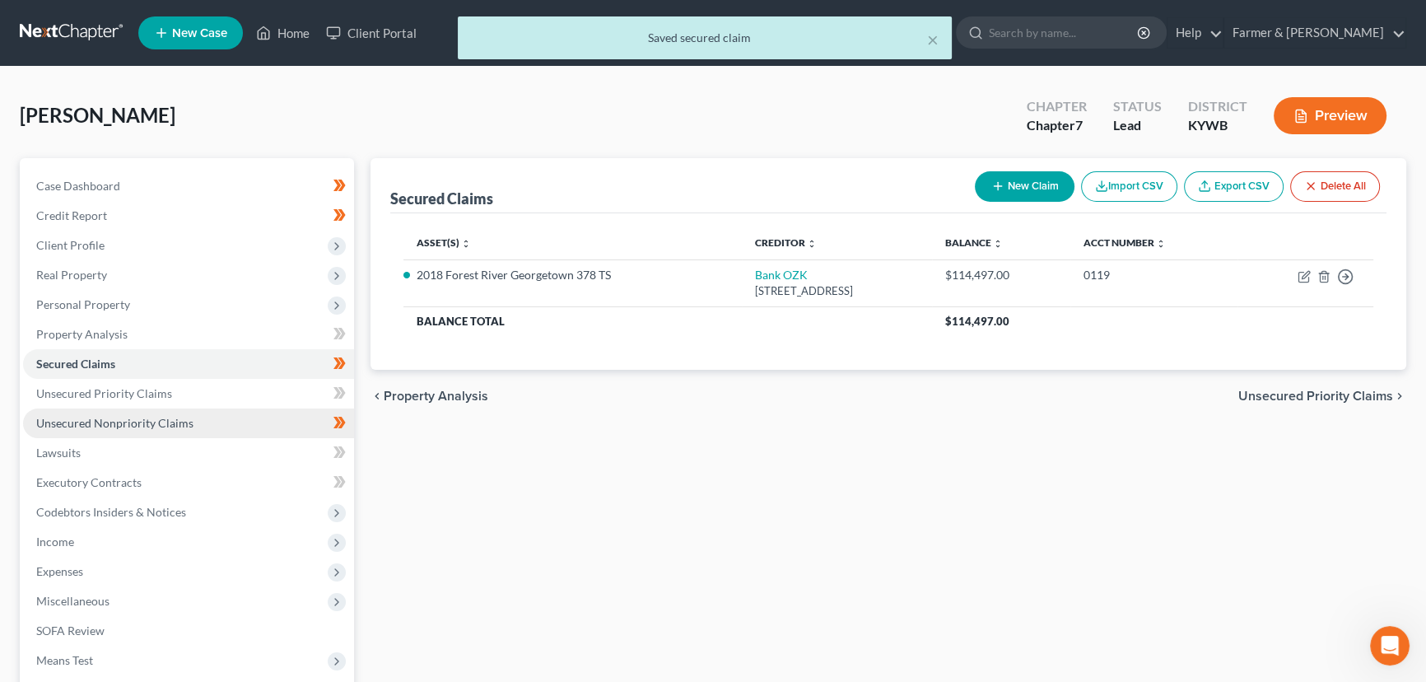
click at [114, 430] on link "Unsecured Nonpriority Claims" at bounding box center [188, 423] width 331 height 30
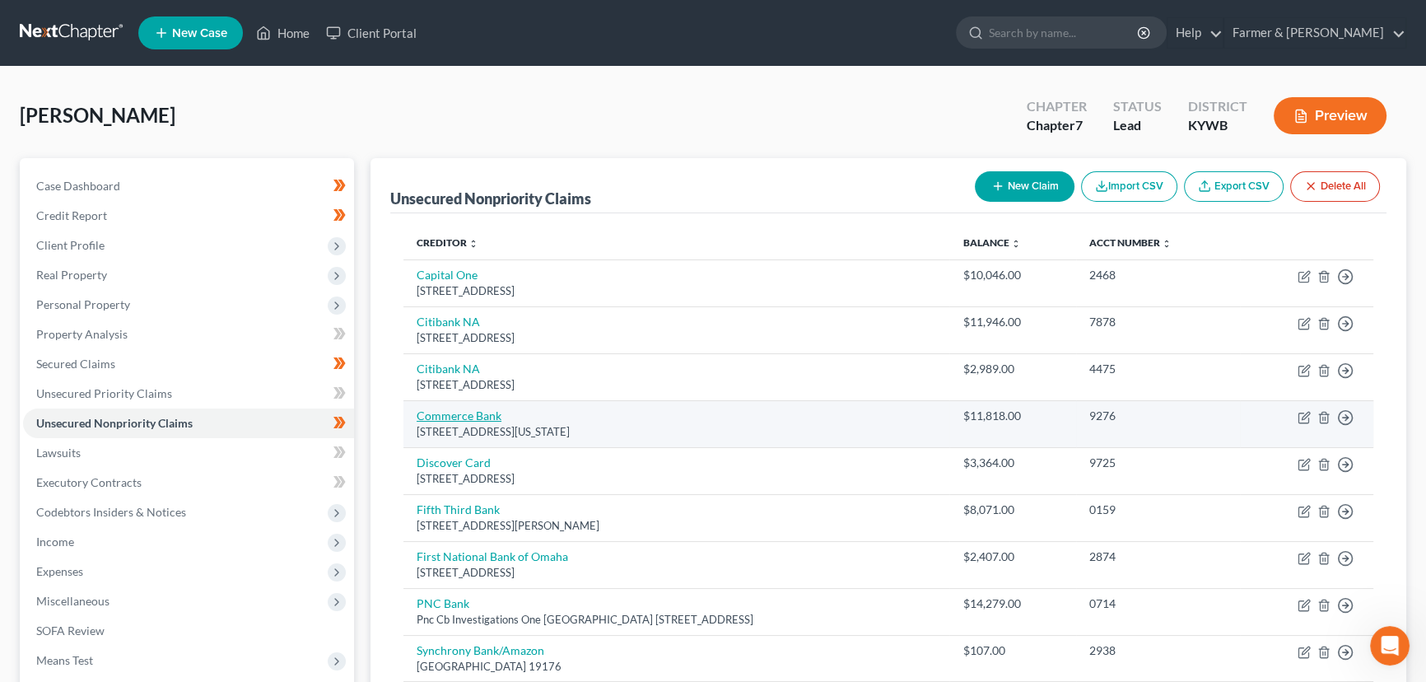
click at [482, 418] on link "Commerce Bank" at bounding box center [459, 415] width 85 height 14
select select "26"
select select "2"
select select "0"
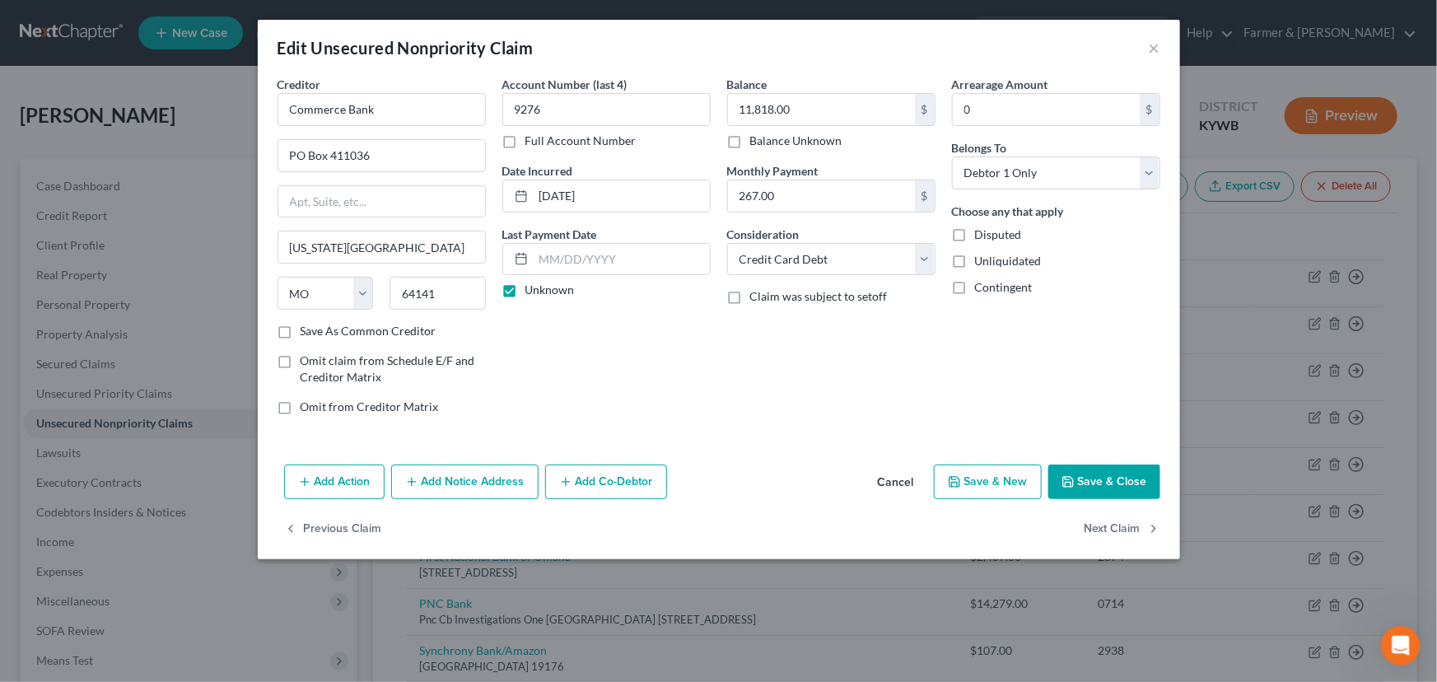
click at [525, 296] on label "Unknown" at bounding box center [549, 290] width 49 height 16
click at [532, 292] on input "Unknown" at bounding box center [537, 287] width 11 height 11
checkbox input "false"
click at [570, 270] on input "text" at bounding box center [622, 259] width 176 height 31
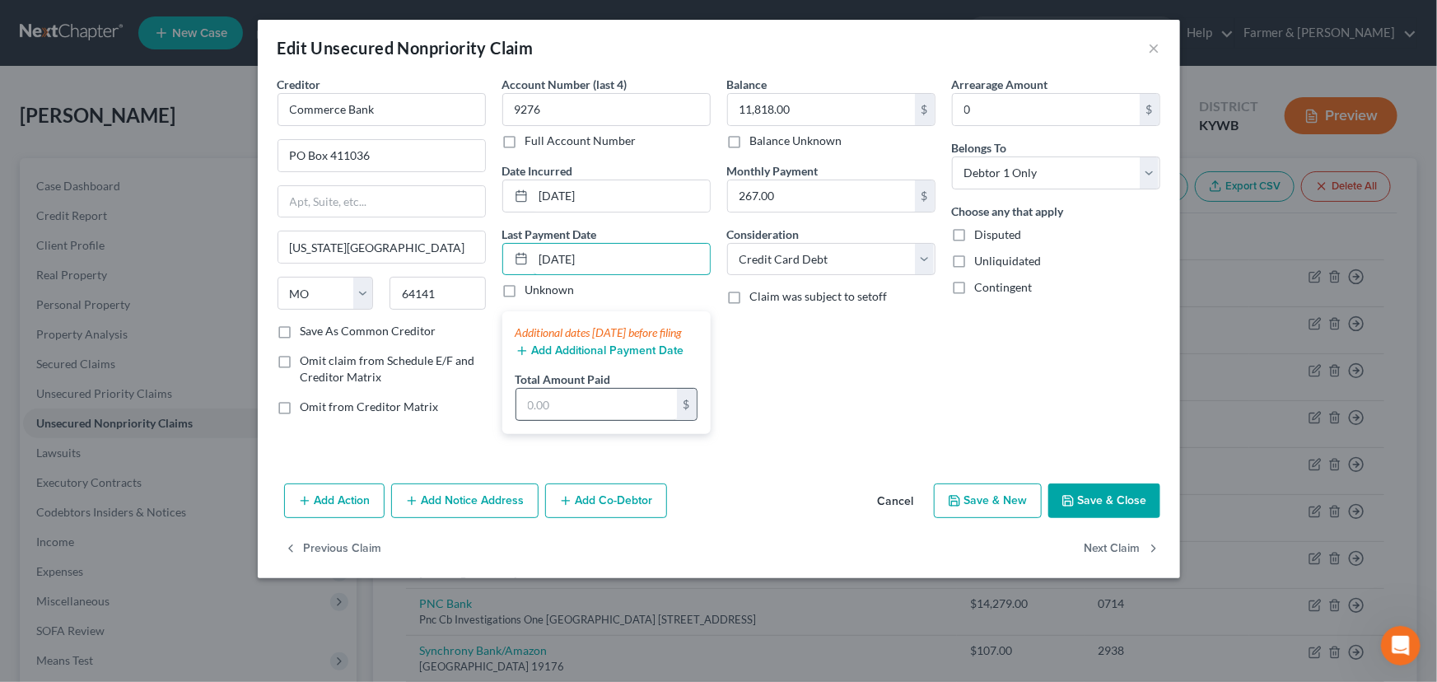
type input "09/08/2025"
click at [575, 419] on input "text" at bounding box center [596, 404] width 161 height 31
type input "267"
drag, startPoint x: 560, startPoint y: 417, endPoint x: 520, endPoint y: 428, distance: 41.2
click at [520, 420] on input "267" at bounding box center [596, 404] width 161 height 31
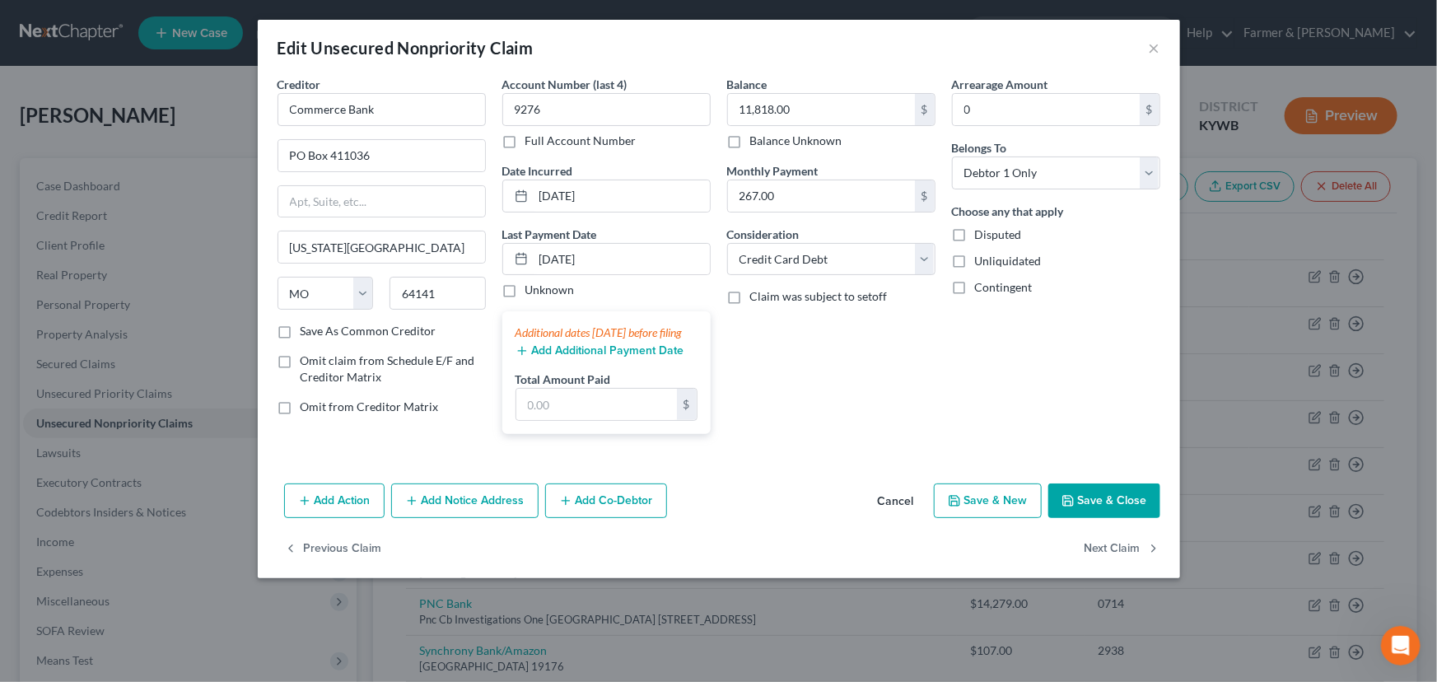
click at [594, 357] on button "Add Additional Payment Date" at bounding box center [600, 350] width 169 height 13
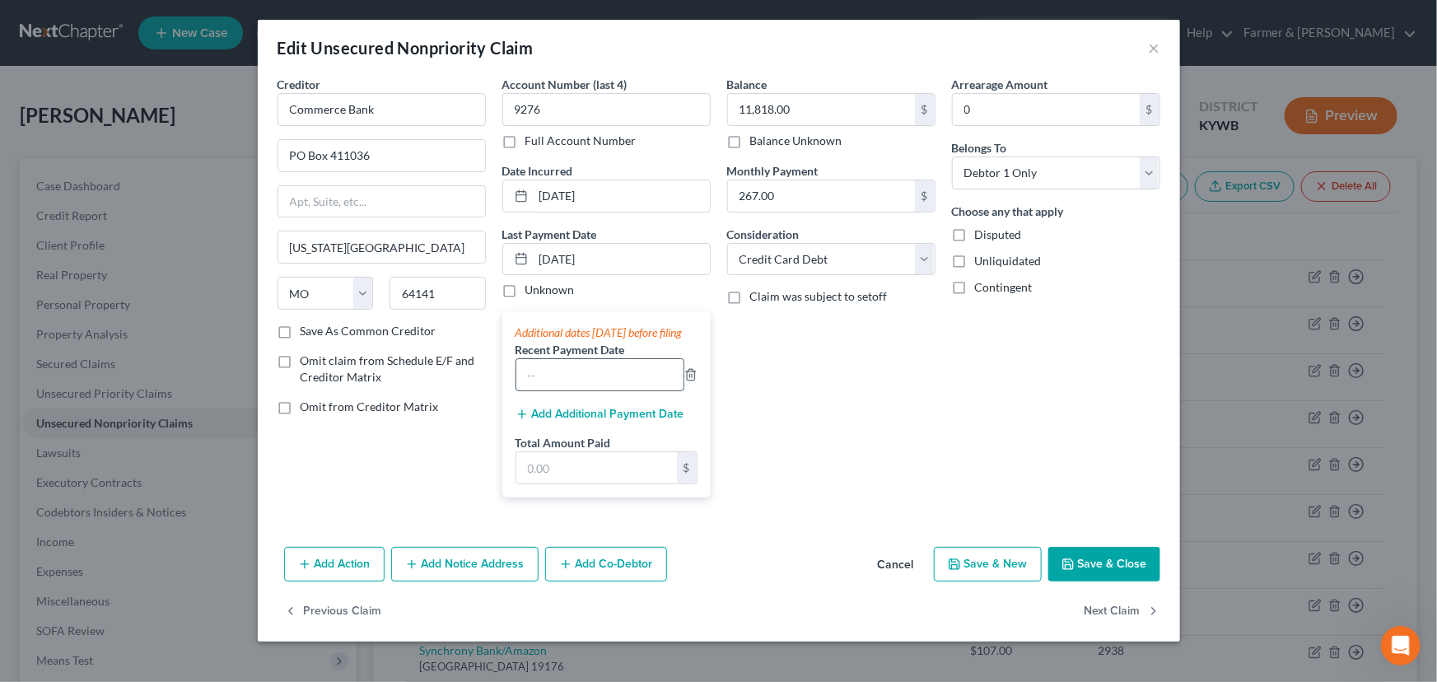
click at [585, 390] on input "text" at bounding box center [599, 374] width 167 height 31
type input "08/09/2025"
click at [614, 421] on button "Add Additional Payment Date" at bounding box center [600, 414] width 169 height 13
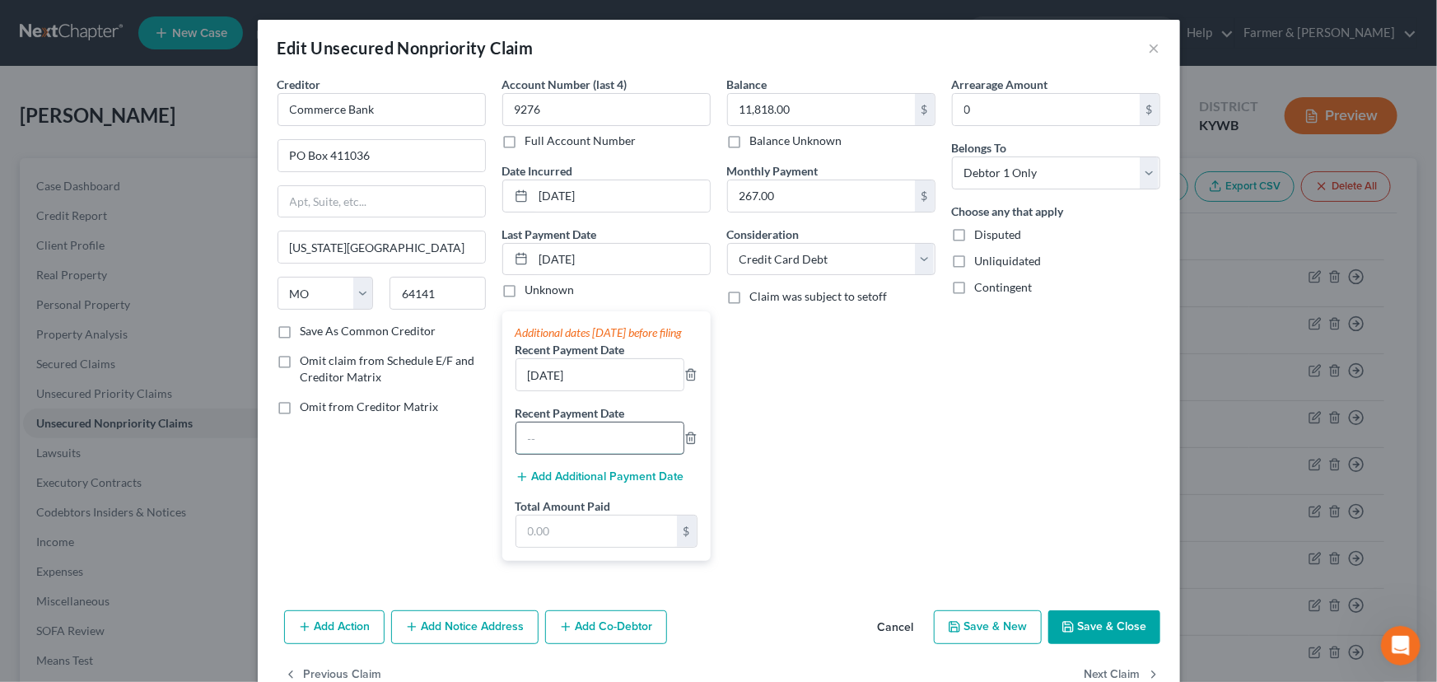
click at [600, 454] on input "text" at bounding box center [599, 437] width 167 height 31
type input "07/08/2025"
click at [494, 464] on div "Account Number (last 4) 9276 Full Account Number Date Incurred 11-20-1986 Last …" at bounding box center [606, 325] width 225 height 498
click at [546, 547] on input "text" at bounding box center [596, 531] width 161 height 31
type input "801.00"
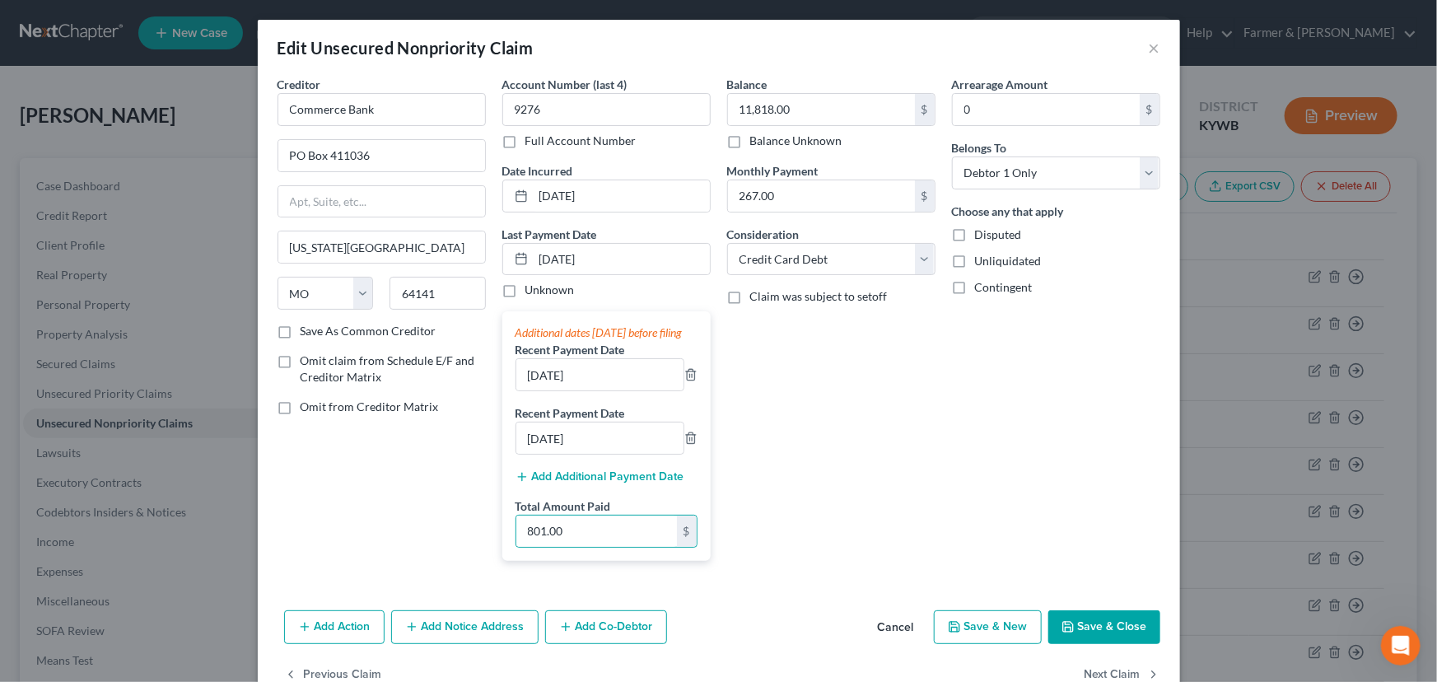
click at [850, 485] on div "Balance 11,818.00 $ Balance Unknown Balance Undetermined 11,818.00 $ Balance Un…" at bounding box center [831, 325] width 225 height 498
click at [1071, 641] on button "Save & Close" at bounding box center [1104, 627] width 112 height 35
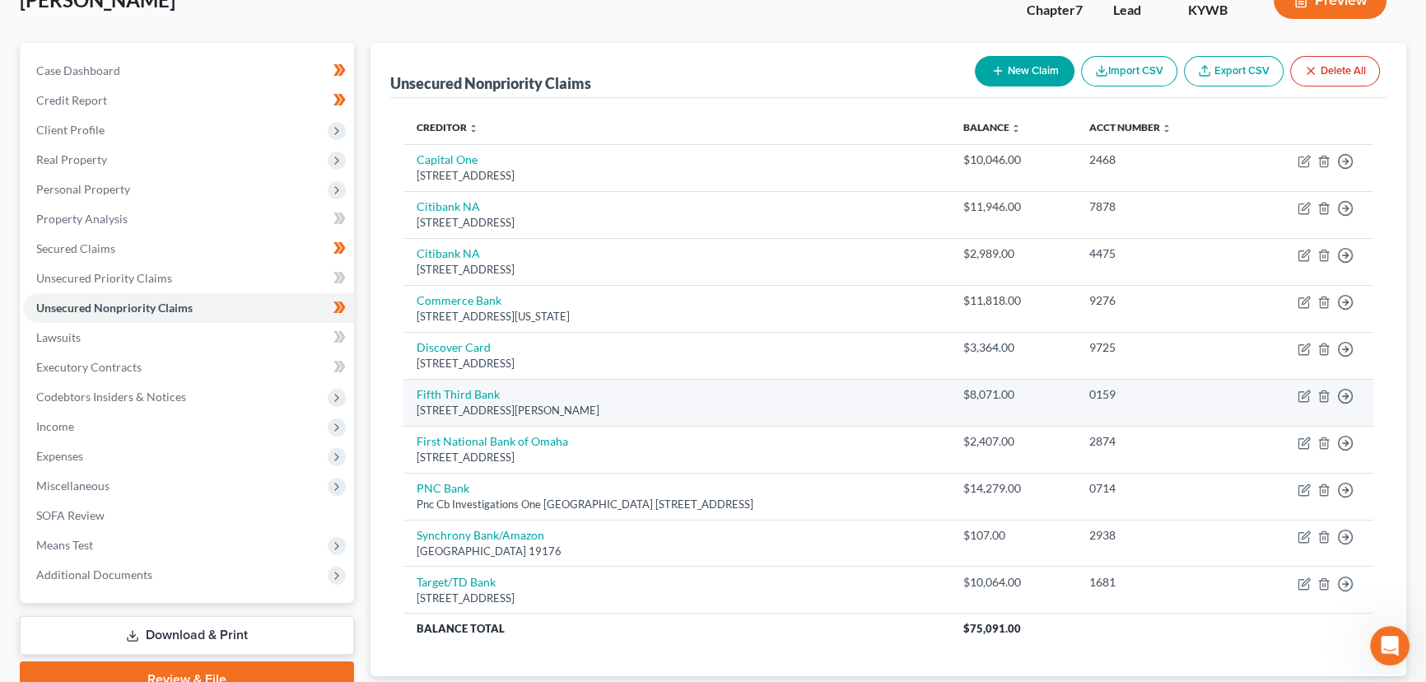
scroll to position [222, 0]
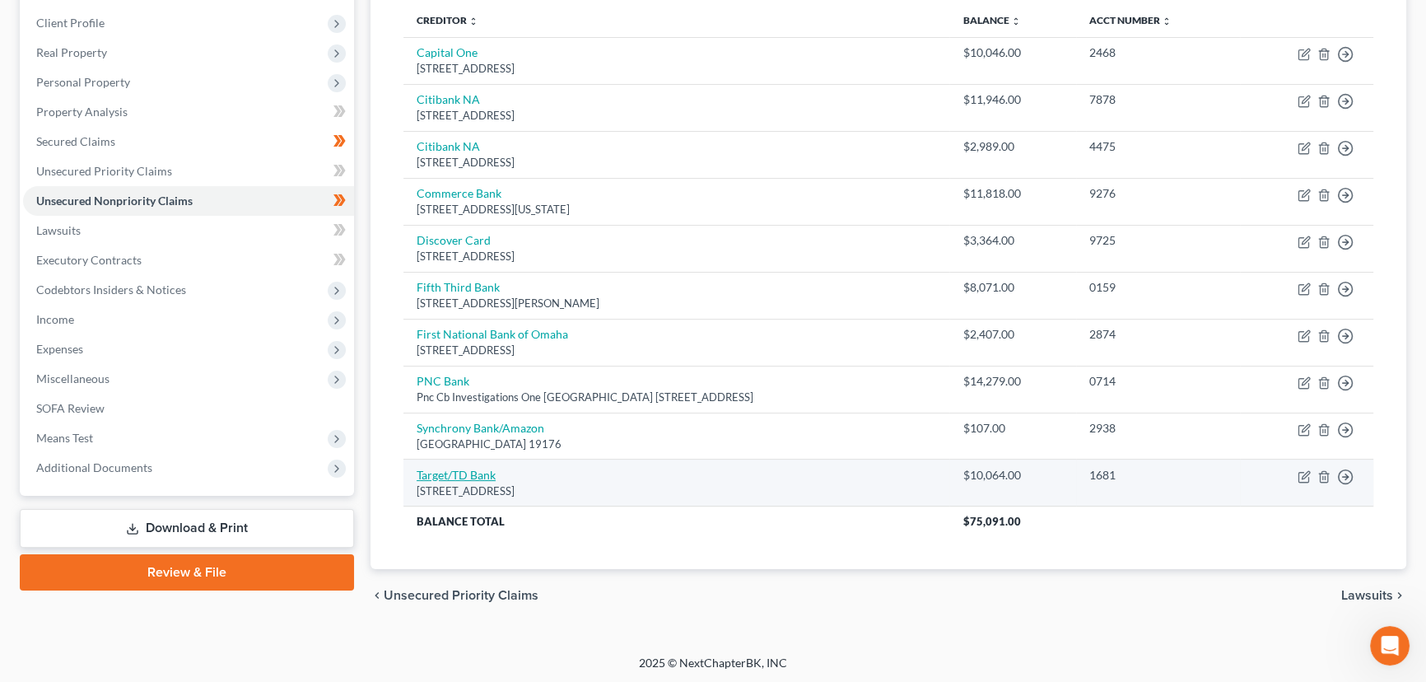
click at [486, 478] on link "Target/TD Bank" at bounding box center [456, 475] width 79 height 14
select select "24"
select select "2"
select select "0"
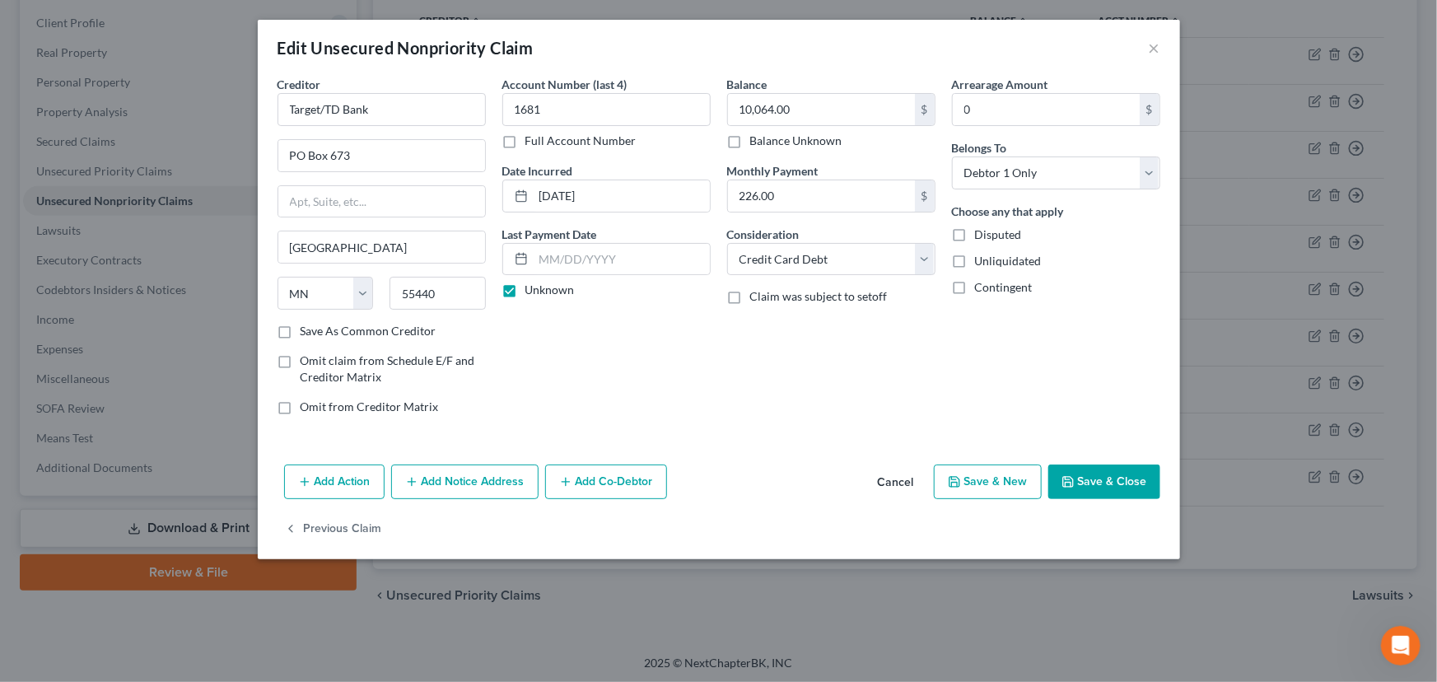
click at [525, 291] on label "Unknown" at bounding box center [549, 290] width 49 height 16
click at [532, 291] on input "Unknown" at bounding box center [537, 287] width 11 height 11
checkbox input "false"
click at [561, 263] on input "text" at bounding box center [622, 259] width 176 height 31
type input "09/08/2025"
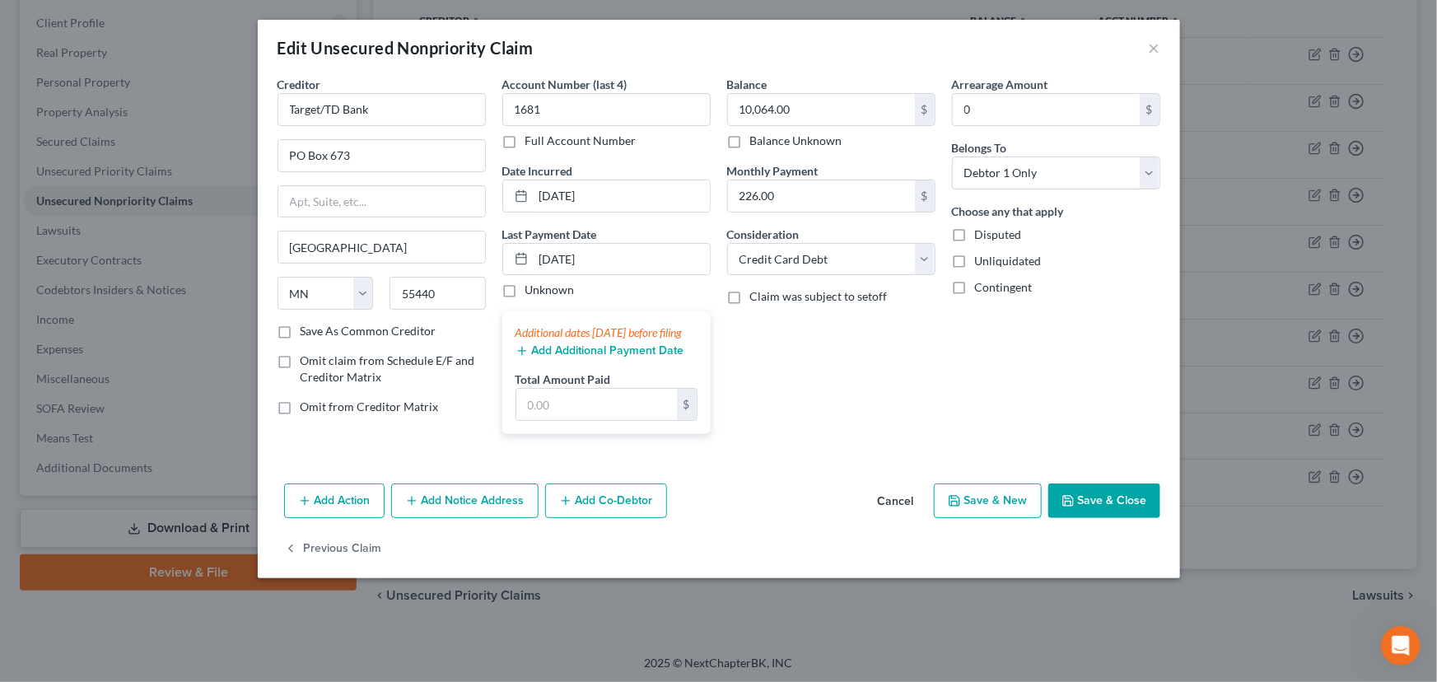
click at [603, 357] on button "Add Additional Payment Date" at bounding box center [600, 350] width 169 height 13
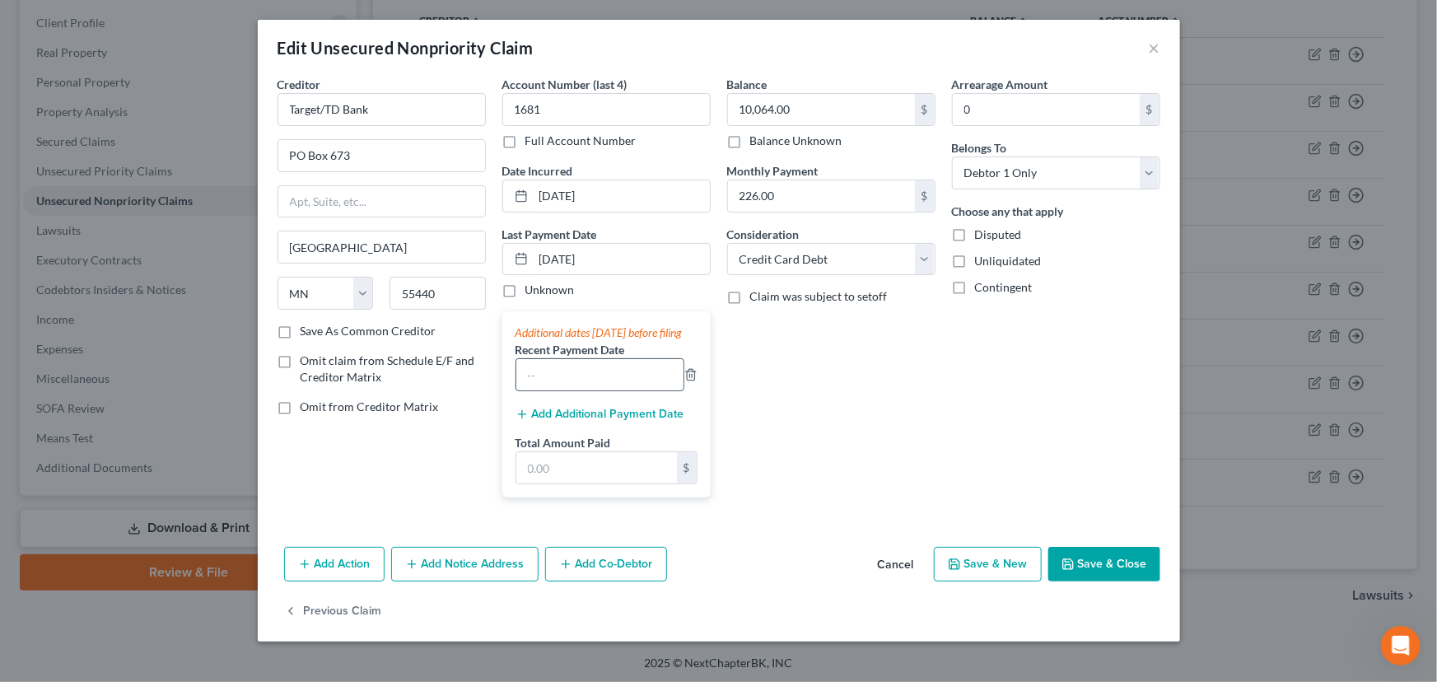
click at [597, 378] on input "text" at bounding box center [599, 374] width 167 height 31
click at [596, 384] on input "text" at bounding box center [599, 374] width 167 height 31
type input "08/09/2025"
click at [738, 357] on div "Balance 10,064.00 $ Balance Unknown Balance Undetermined 10,064.00 $ Balance Un…" at bounding box center [831, 293] width 225 height 435
click at [560, 421] on button "Add Additional Payment Date" at bounding box center [600, 414] width 169 height 13
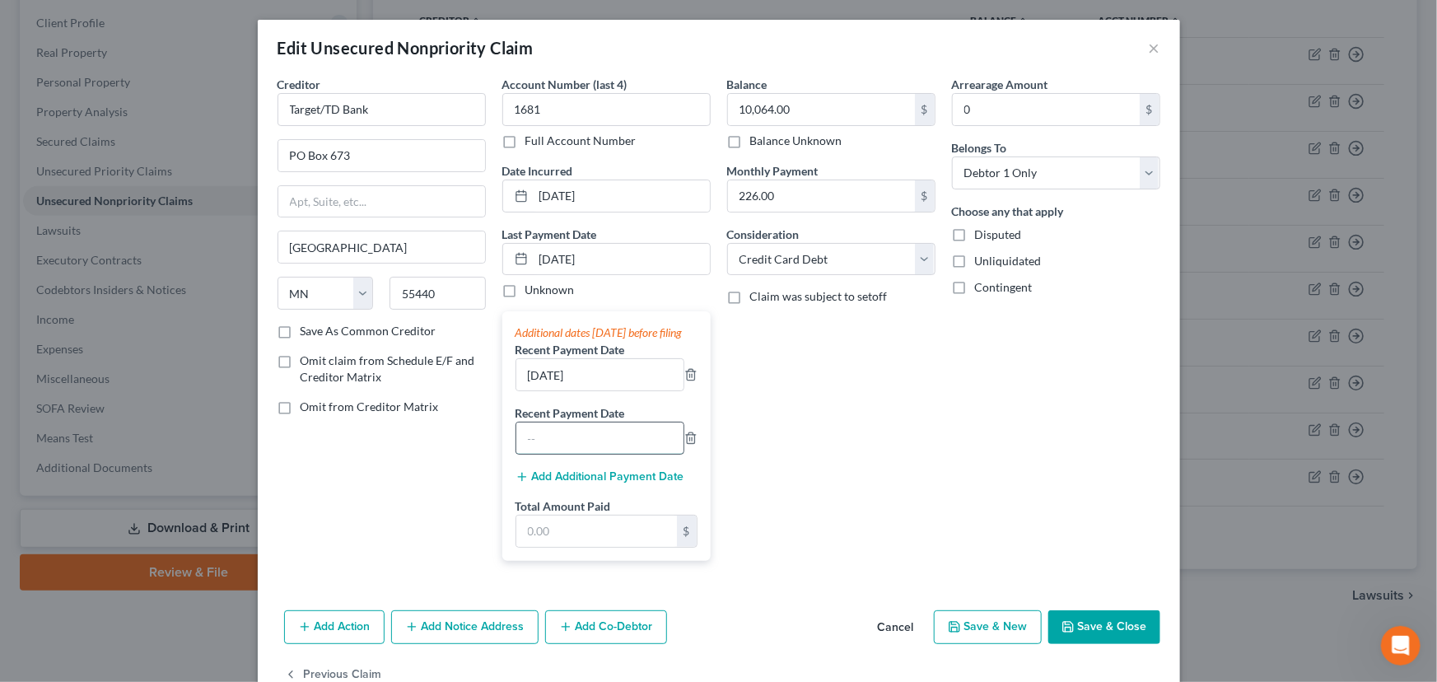
click at [561, 450] on input "text" at bounding box center [599, 437] width 167 height 31
type input "07/07/2025"
click at [586, 547] on input "text" at bounding box center [596, 531] width 161 height 31
type input "530.00"
click at [831, 483] on div "Balance 10,064.00 $ Balance Unknown Balance Undetermined 10,064.00 $ Balance Un…" at bounding box center [831, 325] width 225 height 498
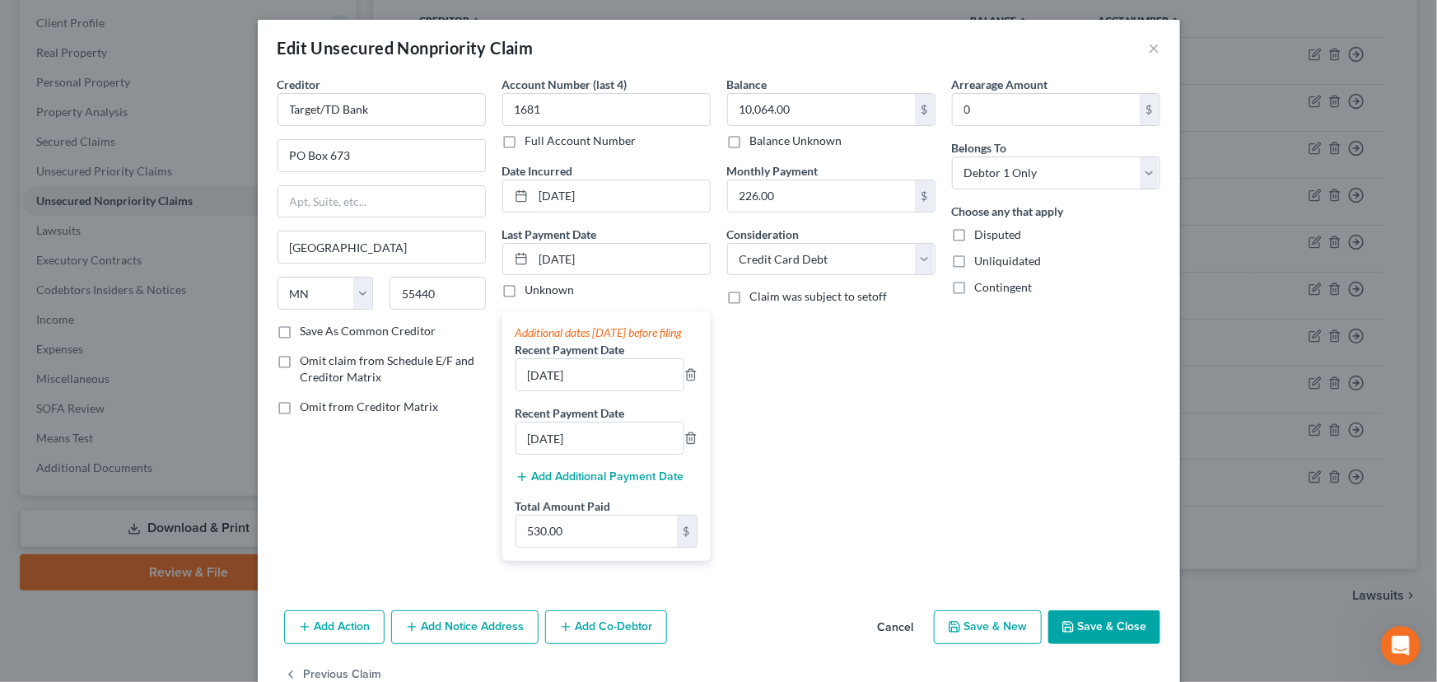
click at [1069, 632] on icon "button" at bounding box center [1068, 627] width 10 height 10
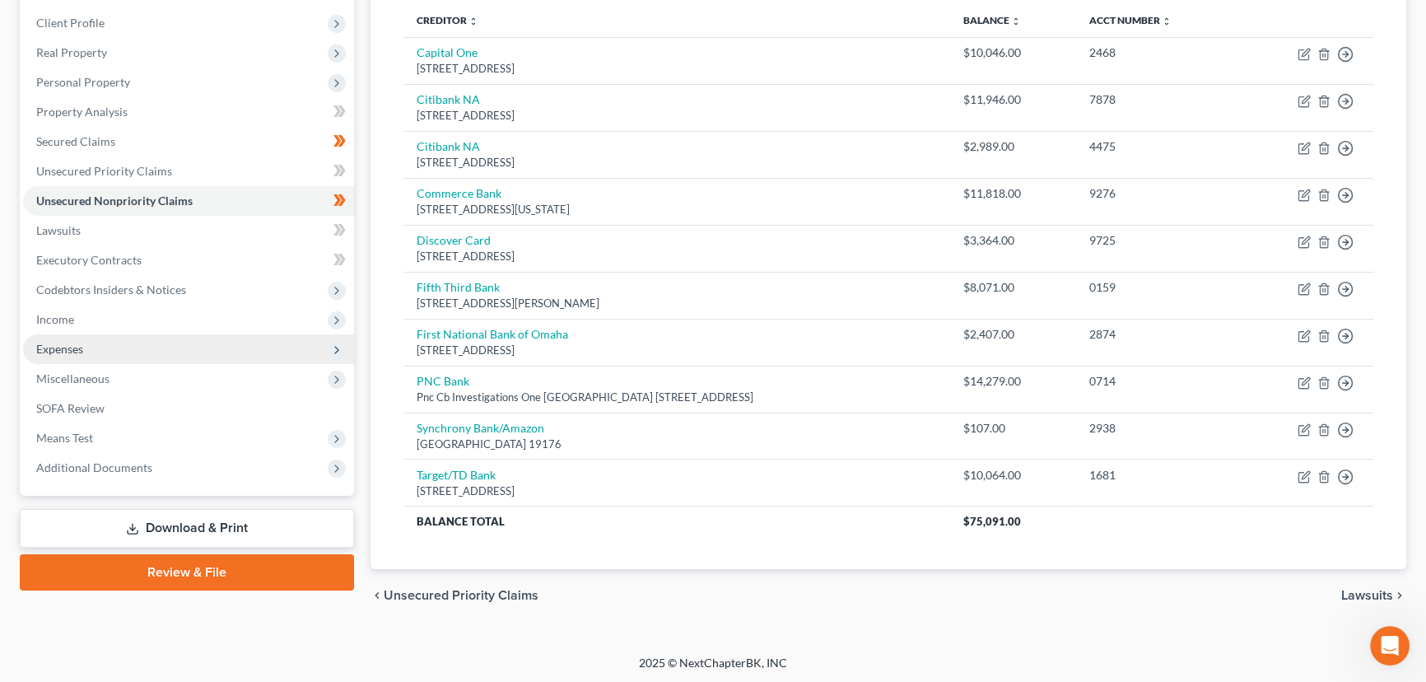
click at [91, 353] on span "Expenses" at bounding box center [188, 349] width 331 height 30
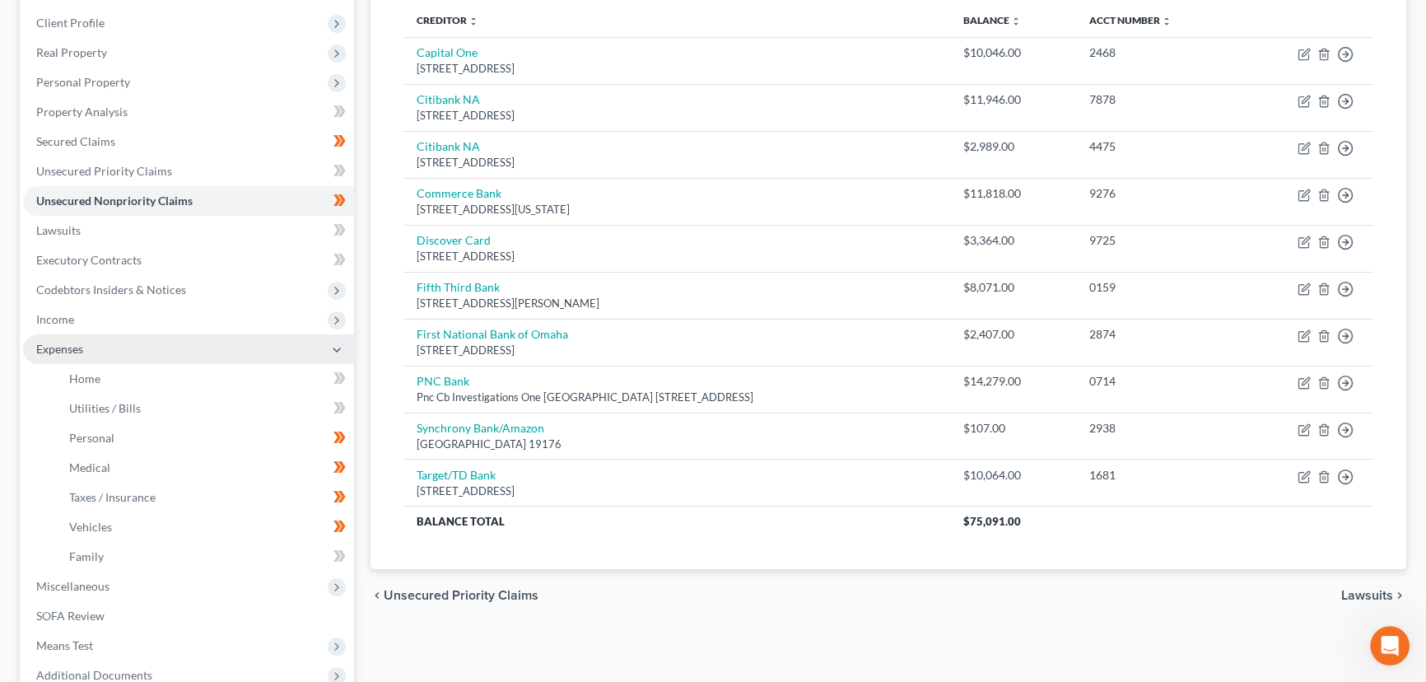
click at [111, 352] on span "Expenses" at bounding box center [188, 349] width 331 height 30
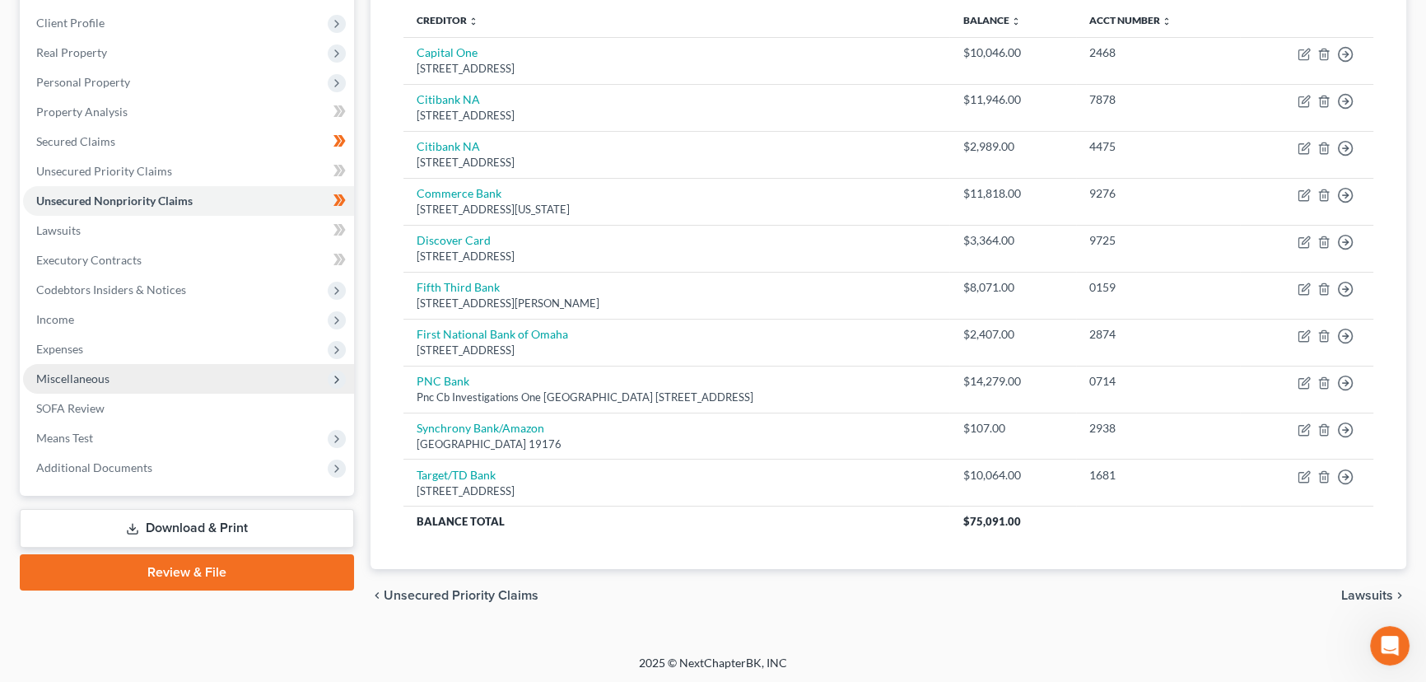
click at [114, 383] on span "Miscellaneous" at bounding box center [188, 379] width 331 height 30
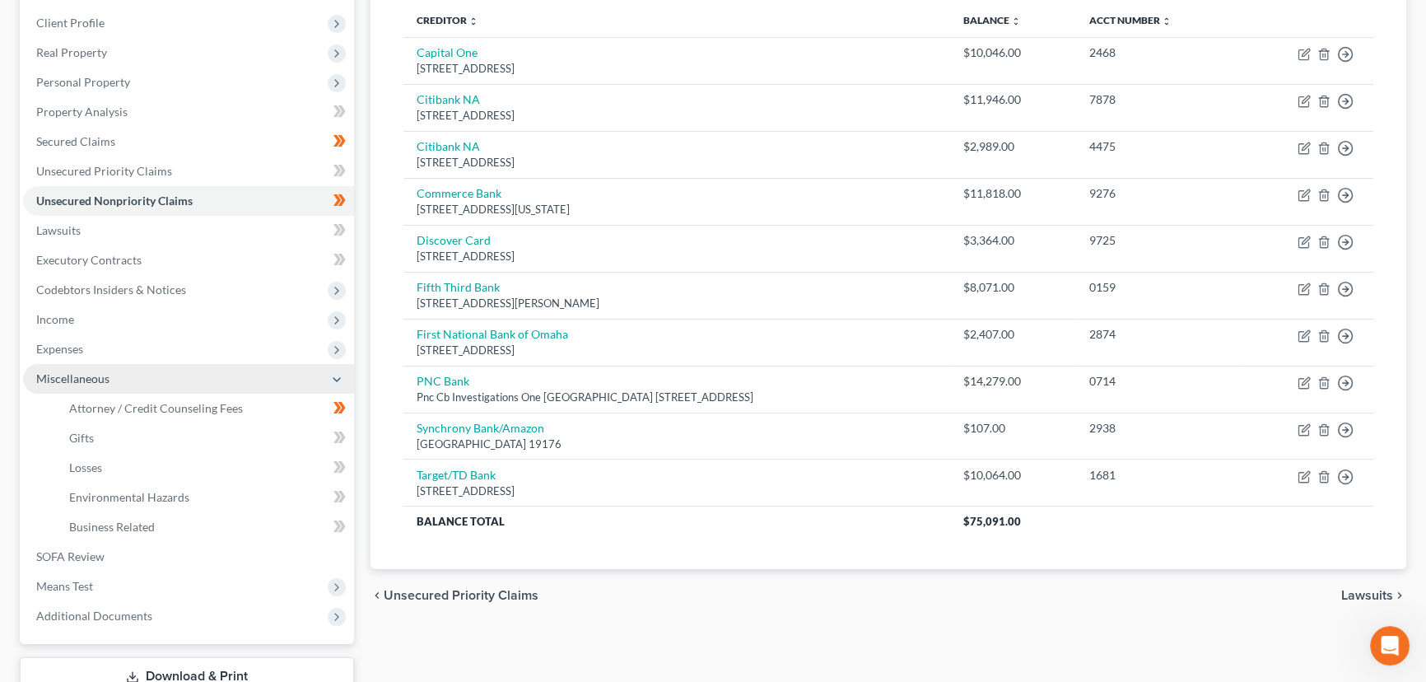
click at [114, 383] on span "Miscellaneous" at bounding box center [188, 379] width 331 height 30
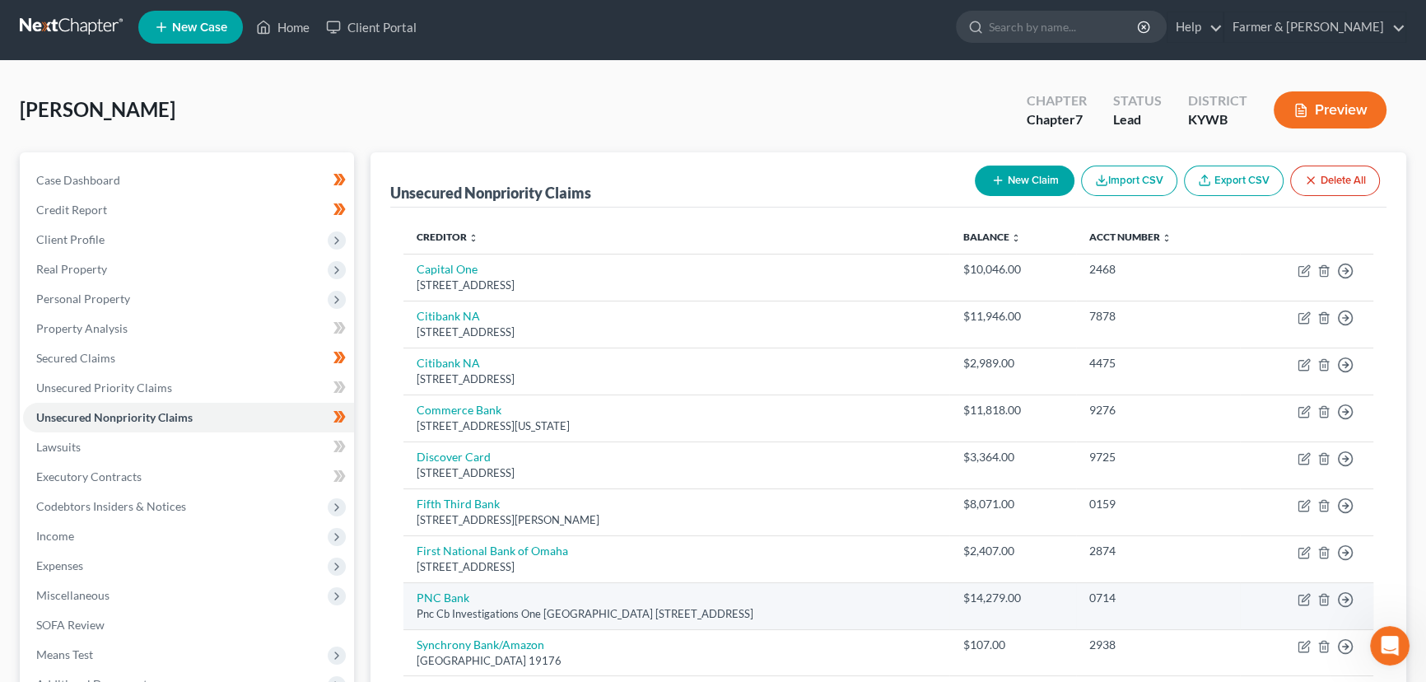
scroll to position [0, 0]
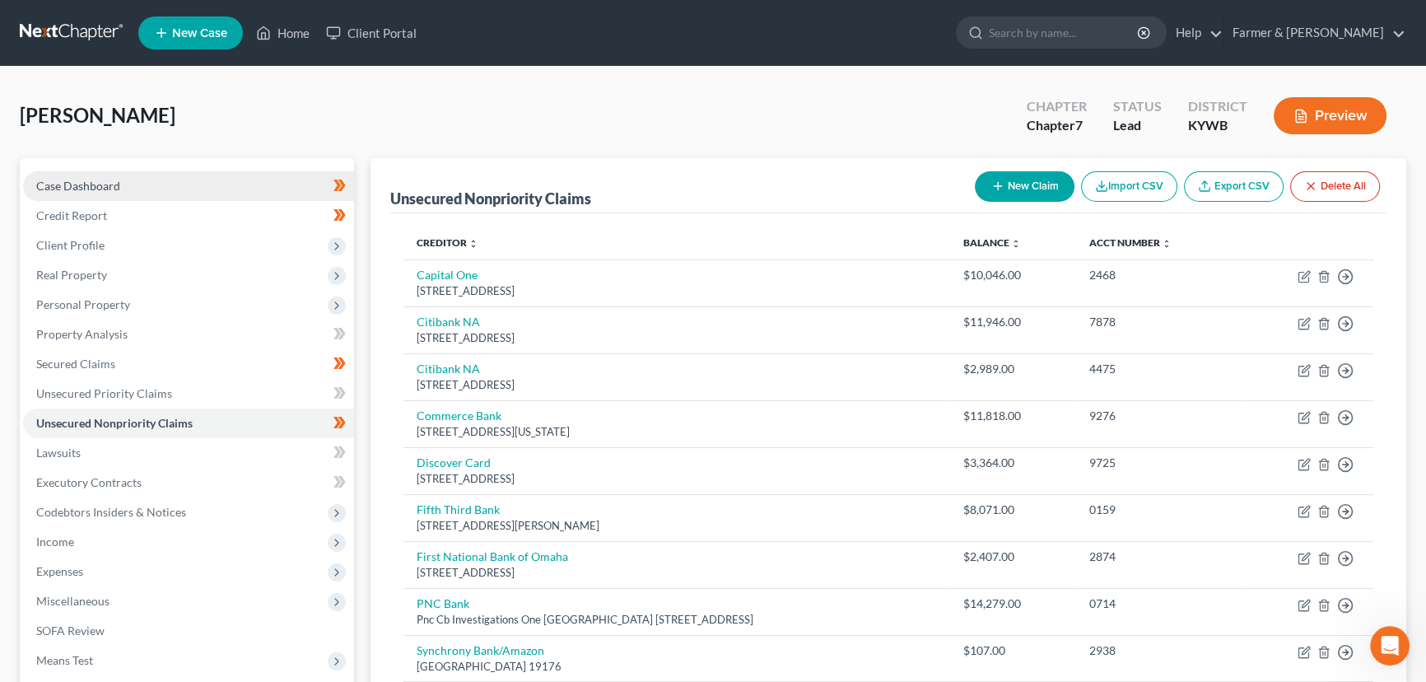
click at [126, 181] on link "Case Dashboard" at bounding box center [188, 186] width 331 height 30
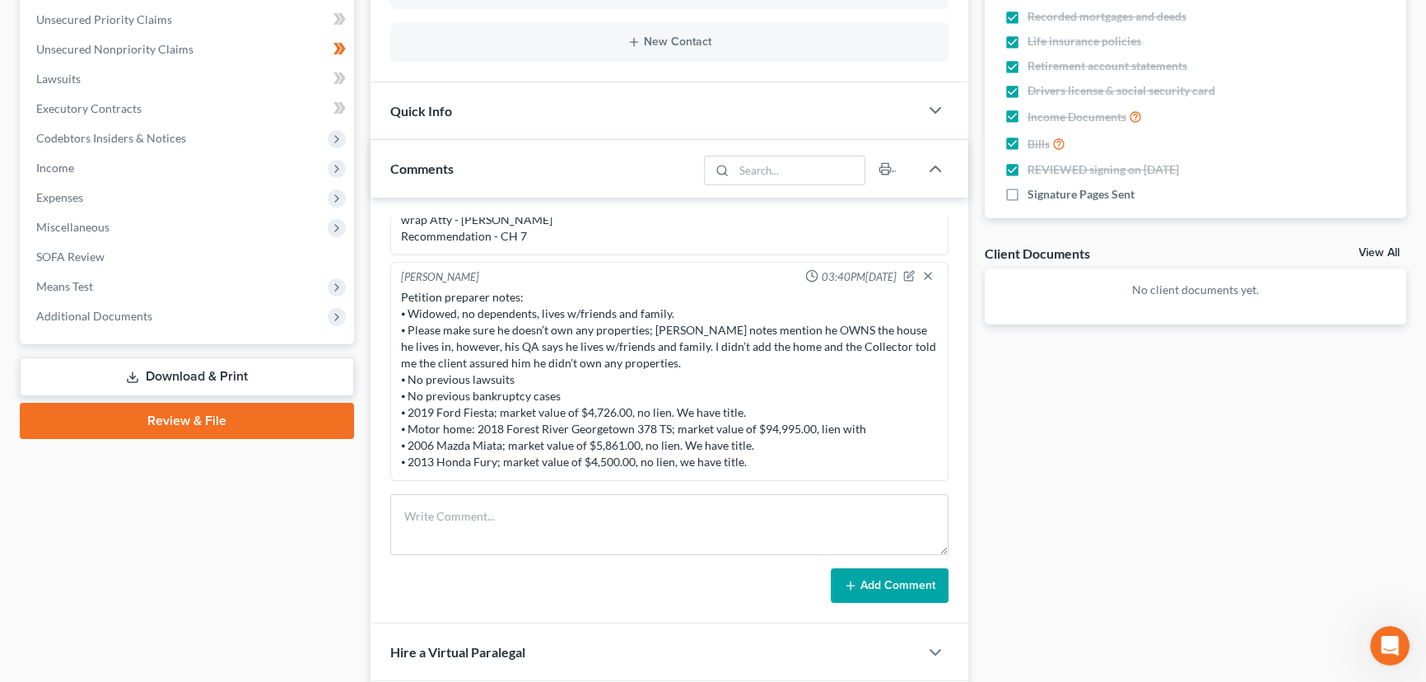
scroll to position [4, 0]
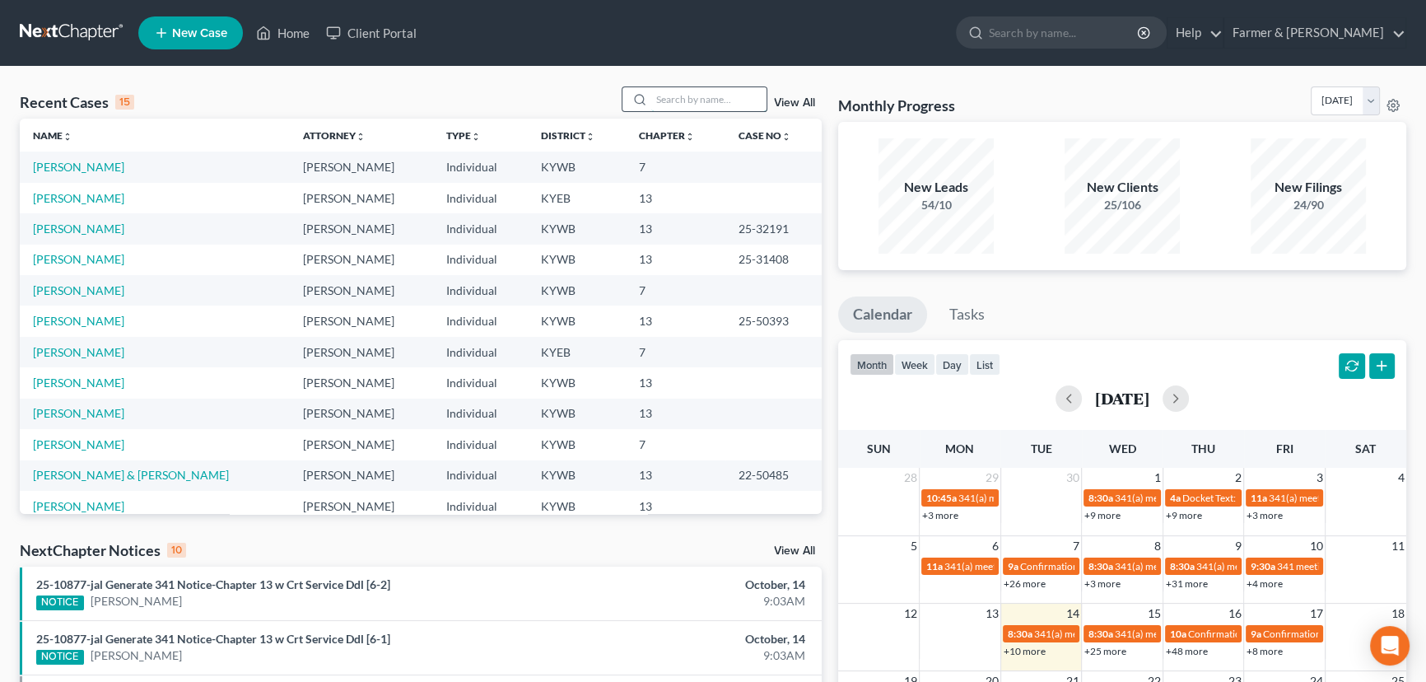
click at [671, 94] on input "search" at bounding box center [708, 99] width 115 height 24
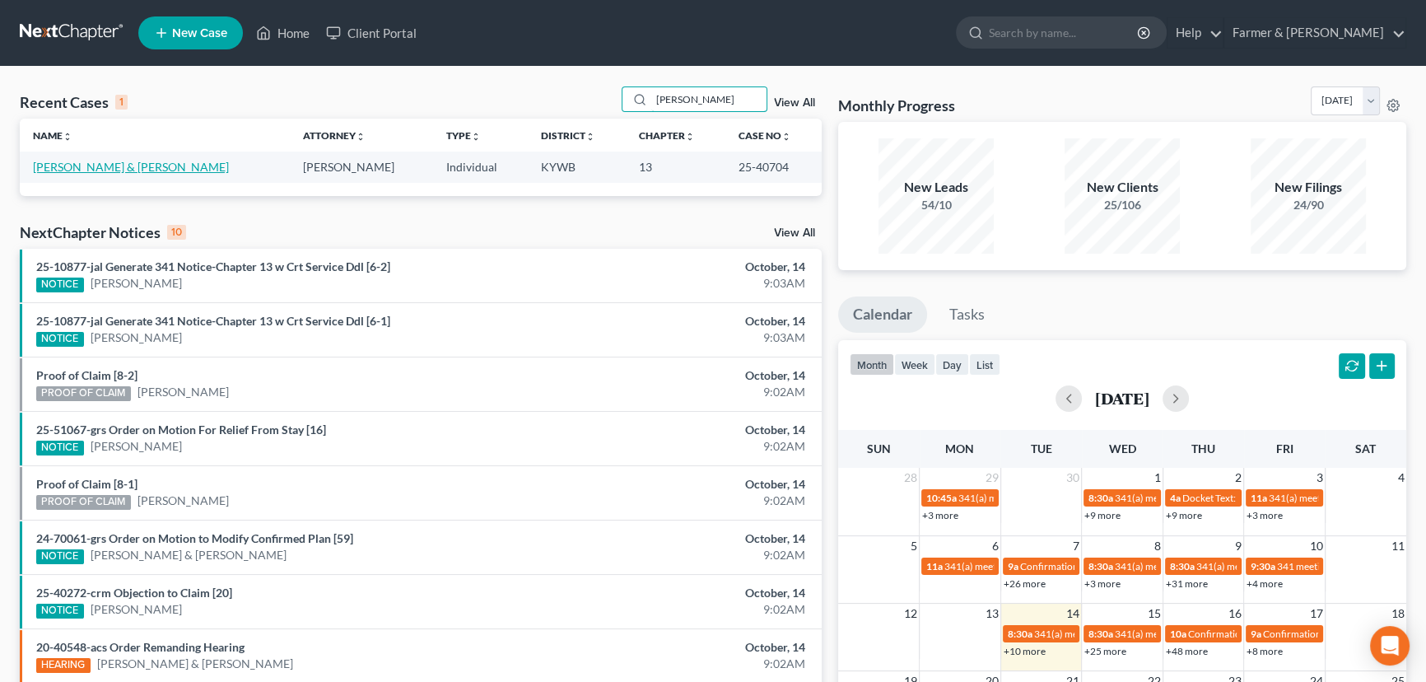
type input "[PERSON_NAME]"
click at [124, 169] on link "[PERSON_NAME] & [PERSON_NAME]" at bounding box center [131, 167] width 196 height 14
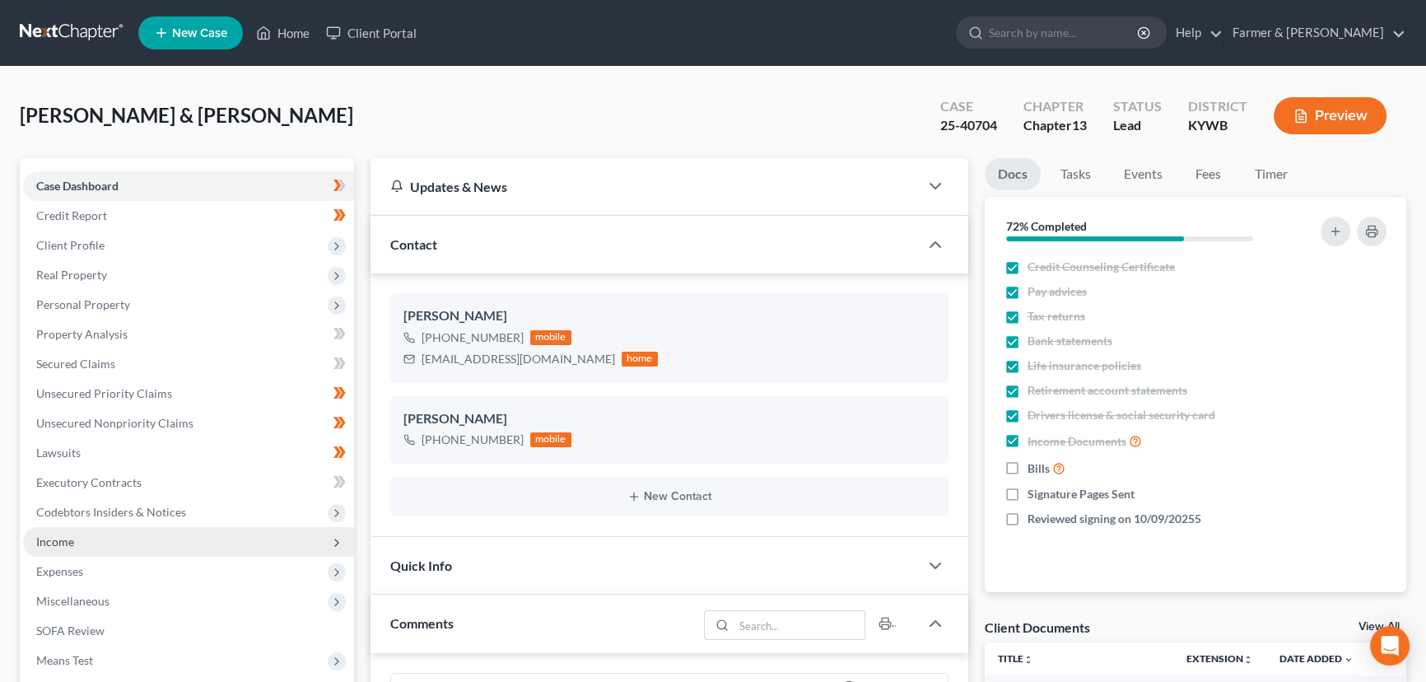
click at [66, 536] on span "Income" at bounding box center [55, 541] width 38 height 14
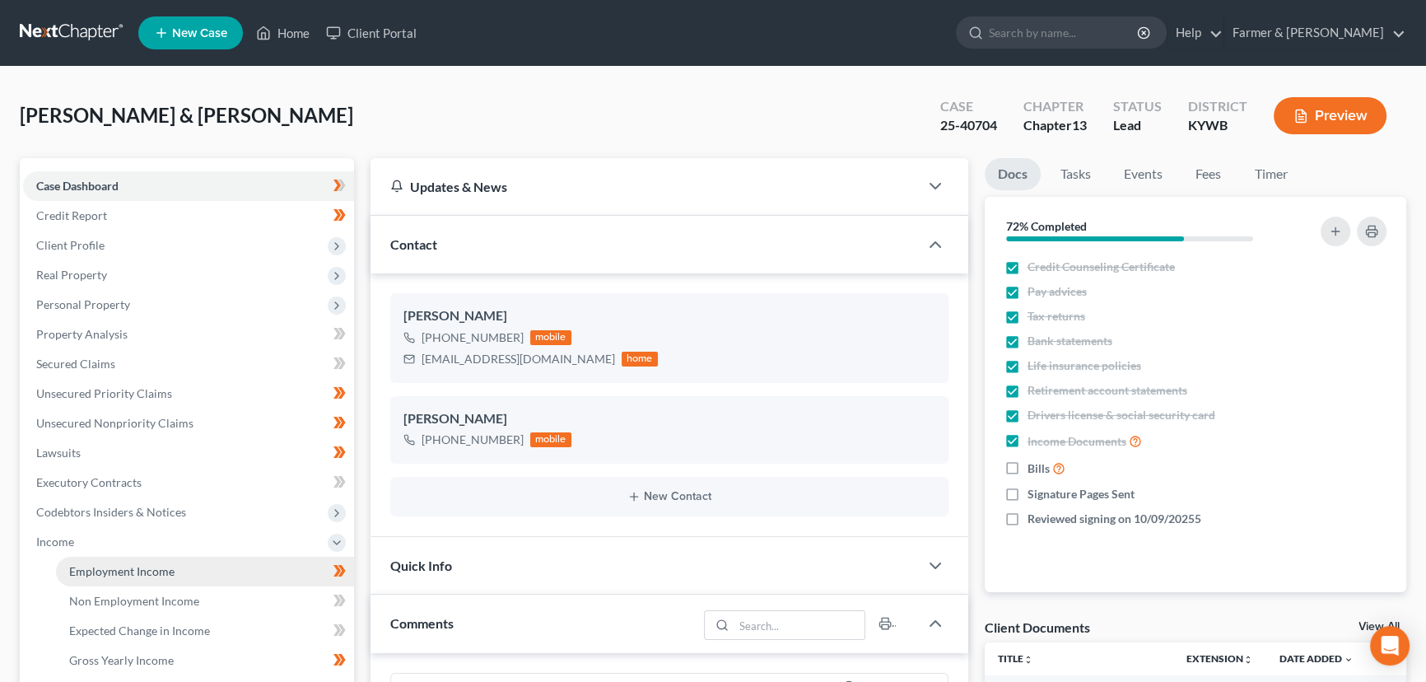
click at [96, 568] on span "Employment Income" at bounding box center [121, 571] width 105 height 14
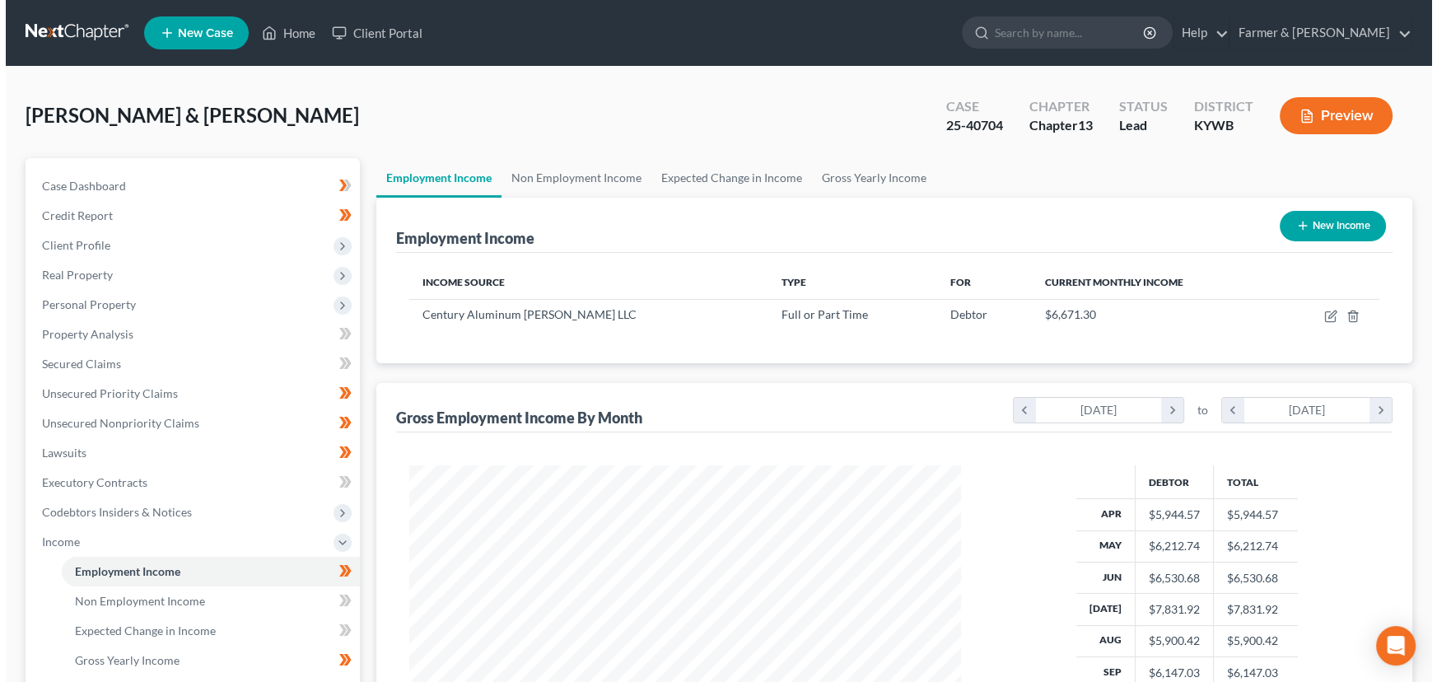
scroll to position [295, 585]
click at [613, 91] on div "[PERSON_NAME] & [PERSON_NAME] Upgraded Case 25-40704 Chapter Chapter 13 Status …" at bounding box center [713, 122] width 1387 height 72
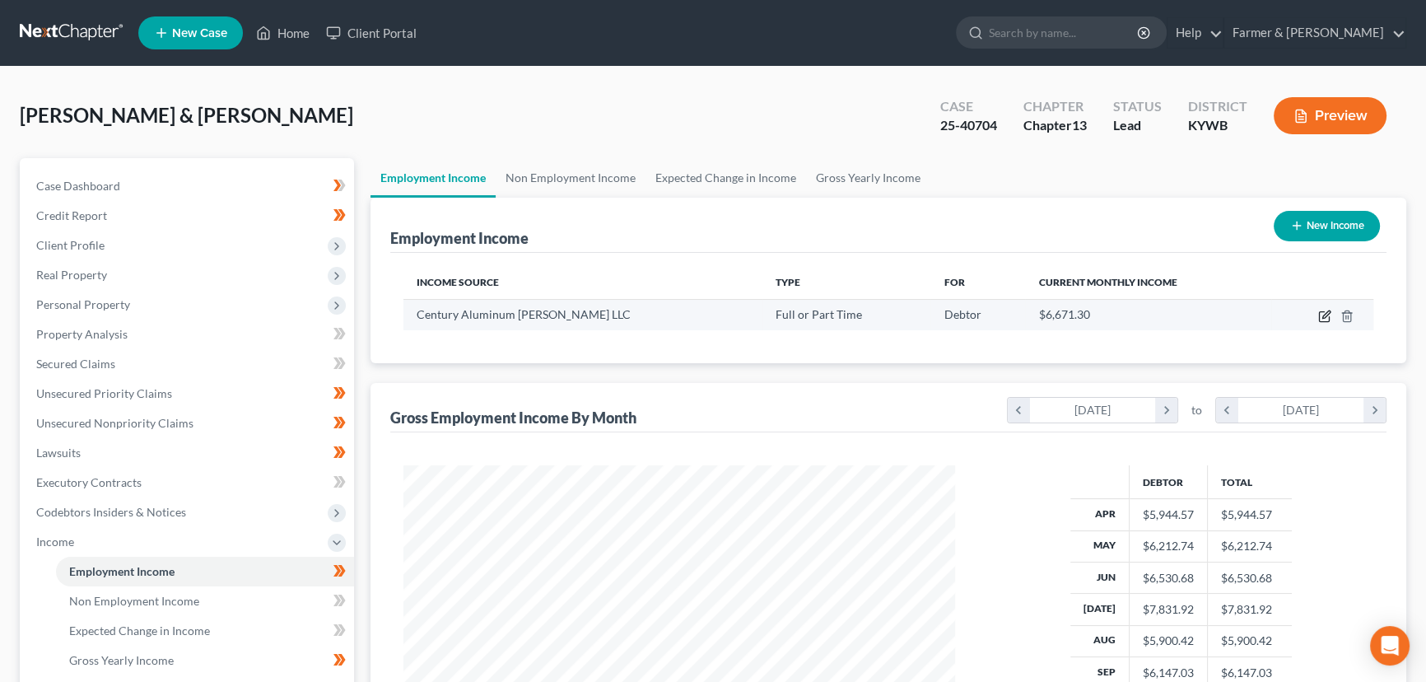
click at [1320, 316] on icon "button" at bounding box center [1325, 316] width 13 height 13
select select "0"
select select "18"
select select "3"
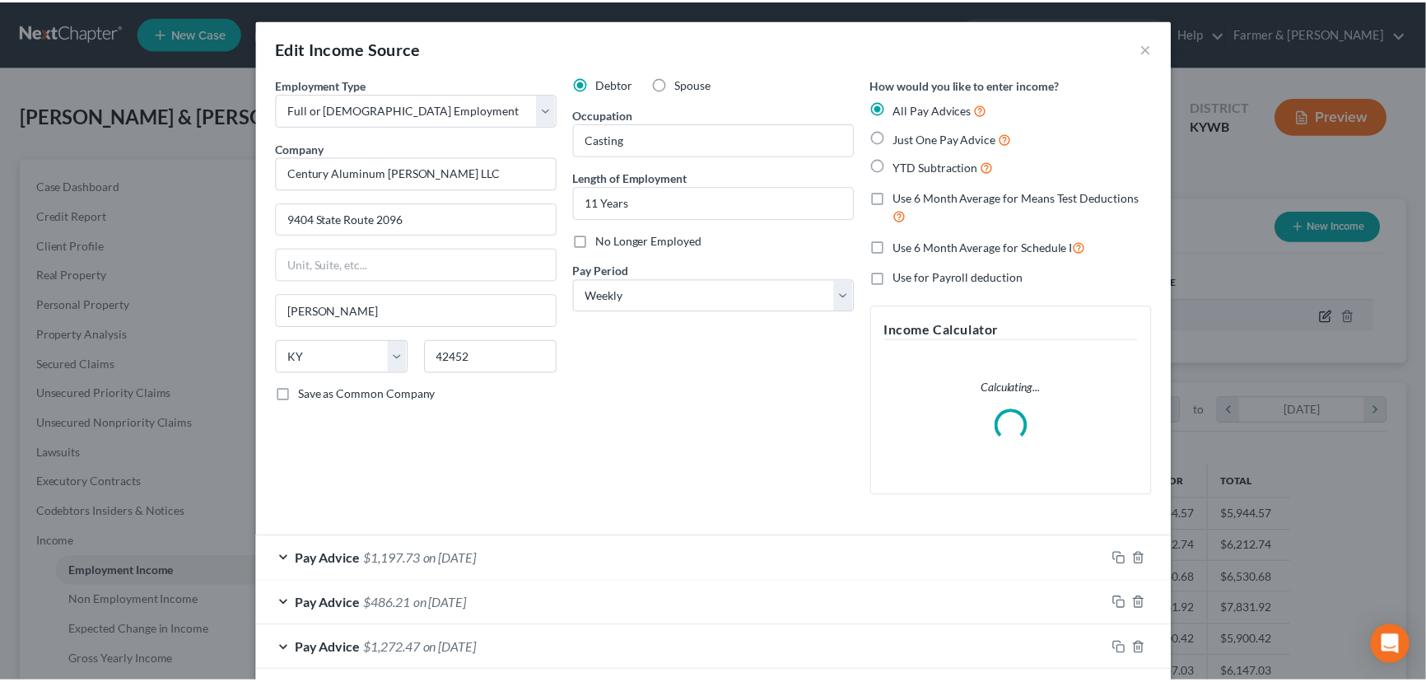
scroll to position [295, 590]
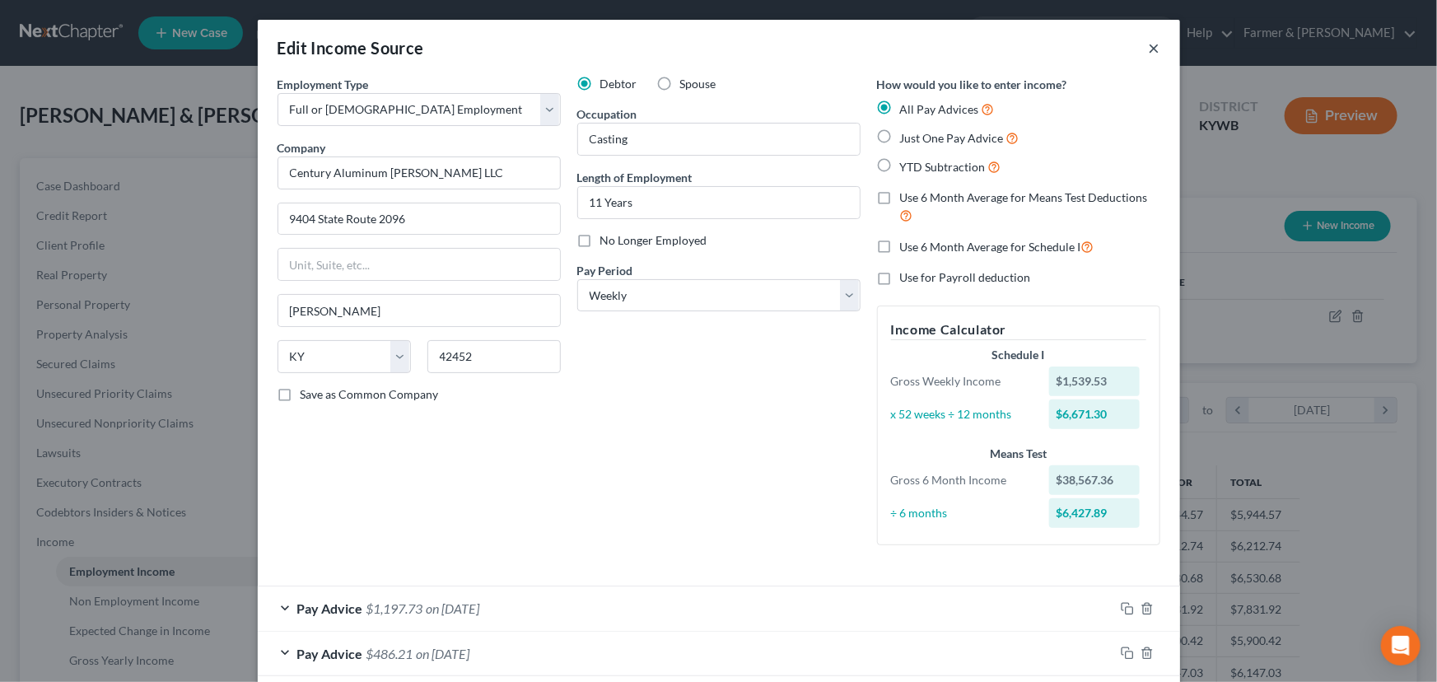
click at [1149, 53] on button "×" at bounding box center [1155, 48] width 12 height 20
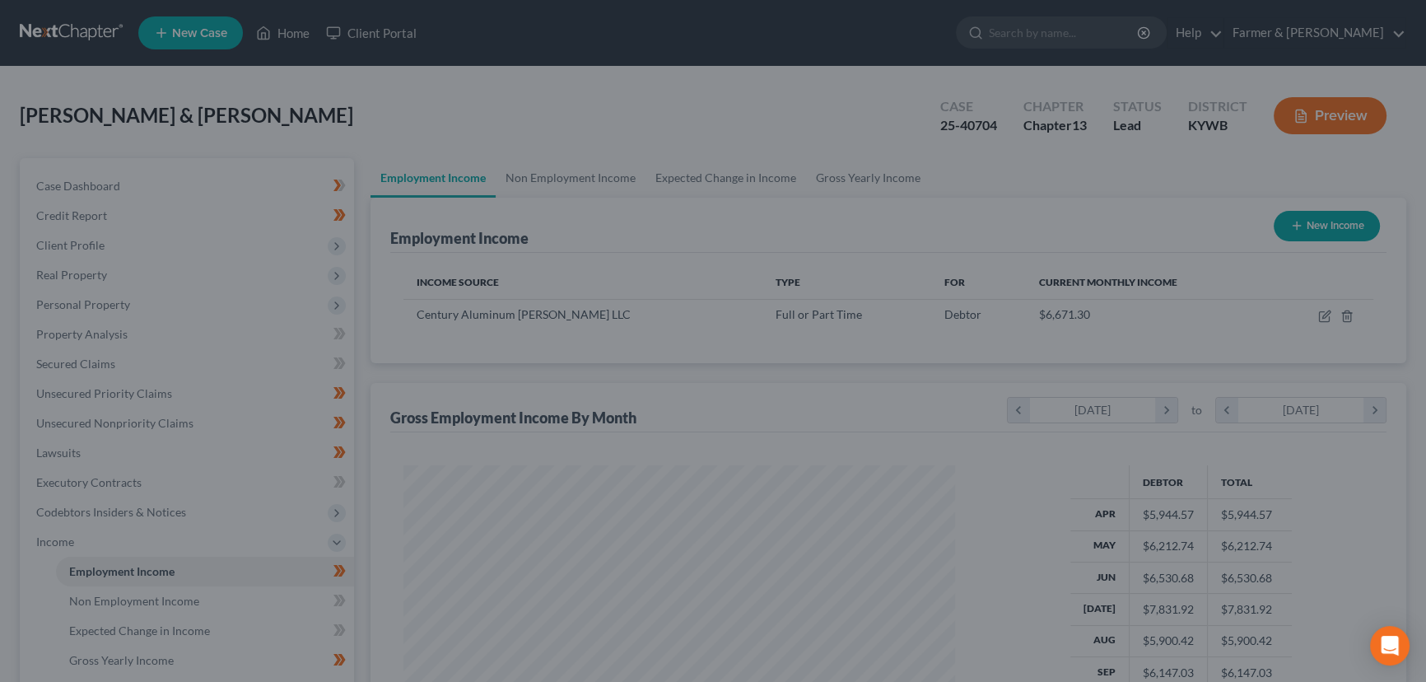
scroll to position [823276, 822986]
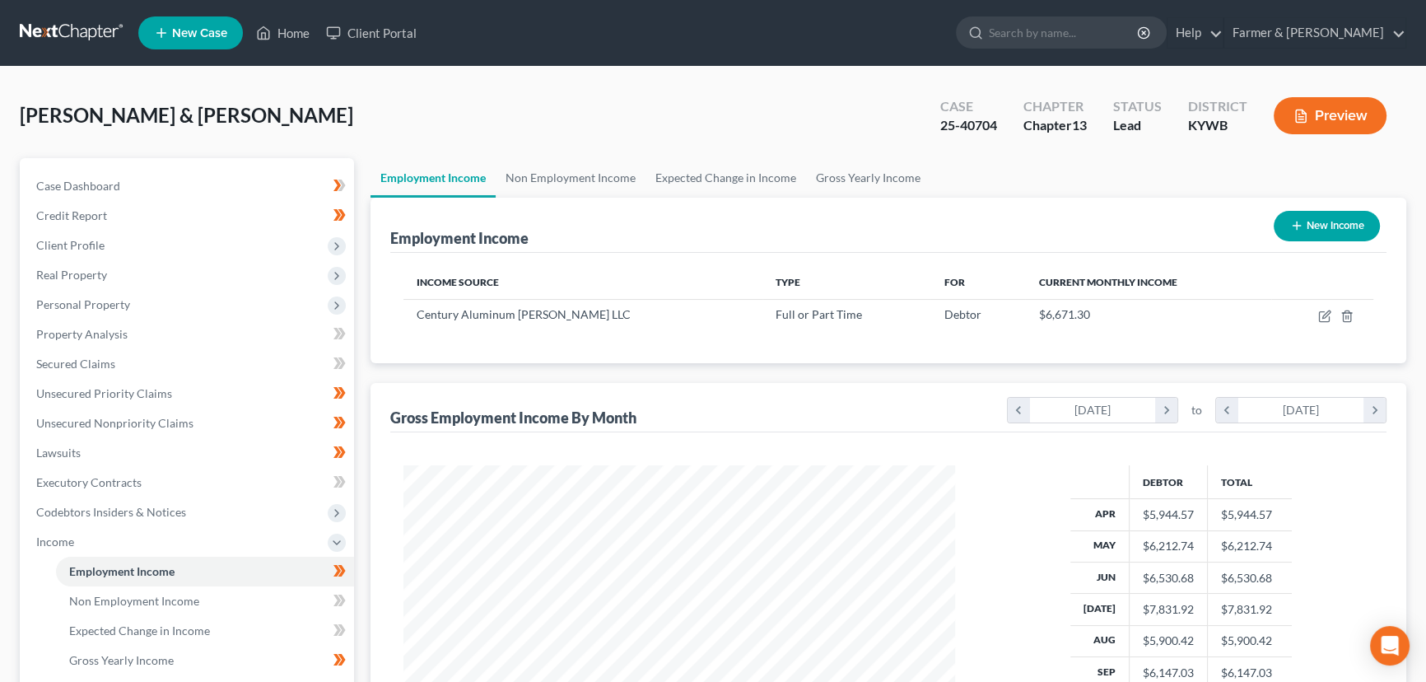
click at [330, 121] on div "[PERSON_NAME] & [PERSON_NAME] Upgraded Case 25-40704 Chapter Chapter 13 Status …" at bounding box center [713, 122] width 1387 height 72
click at [156, 216] on link "Credit Report" at bounding box center [188, 216] width 331 height 30
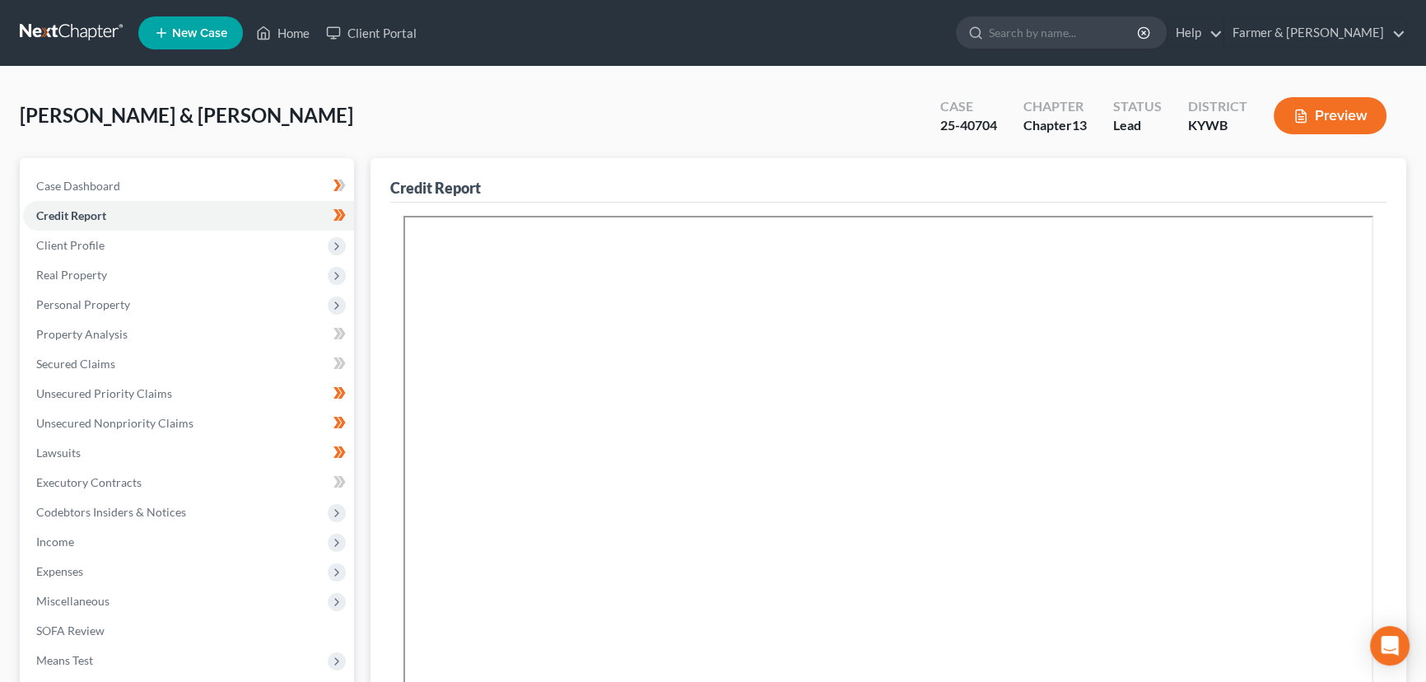
click at [528, 130] on div "[PERSON_NAME] & [PERSON_NAME] Upgraded Case 25-40704 Chapter Chapter 13 Status …" at bounding box center [713, 122] width 1387 height 72
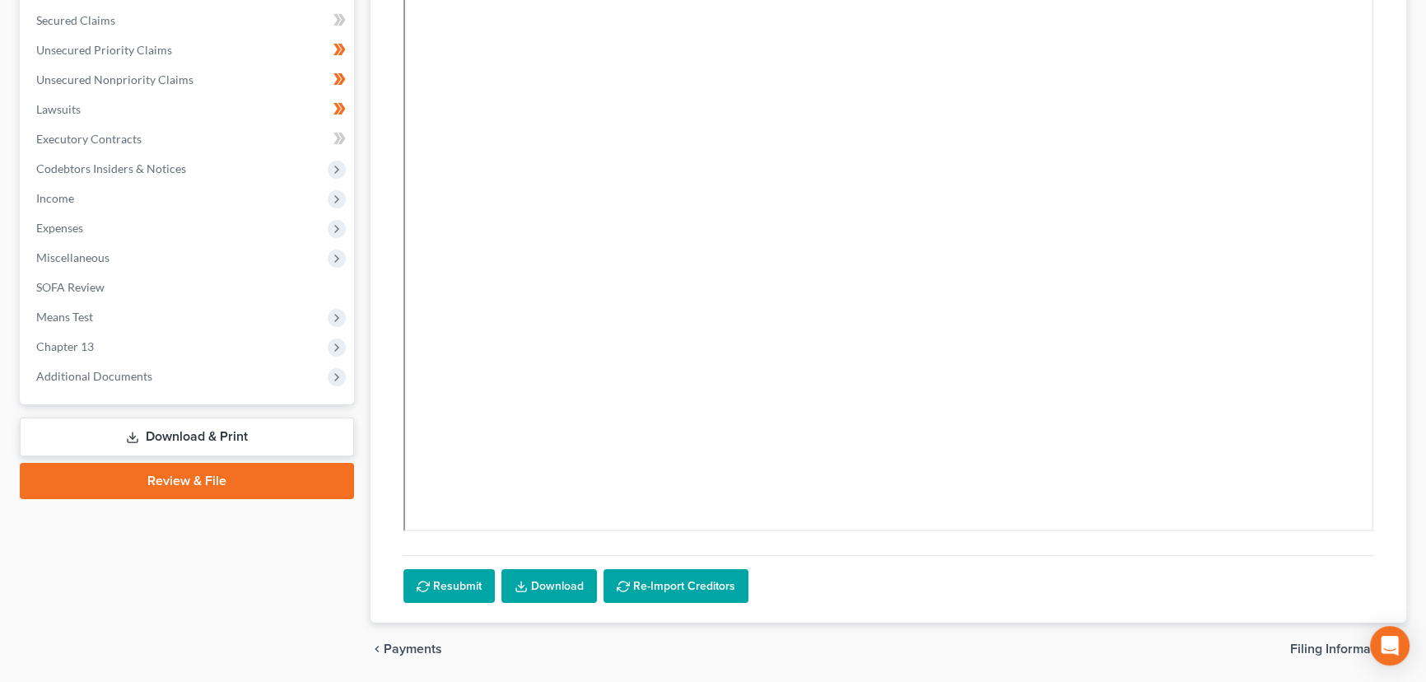
scroll to position [374, 0]
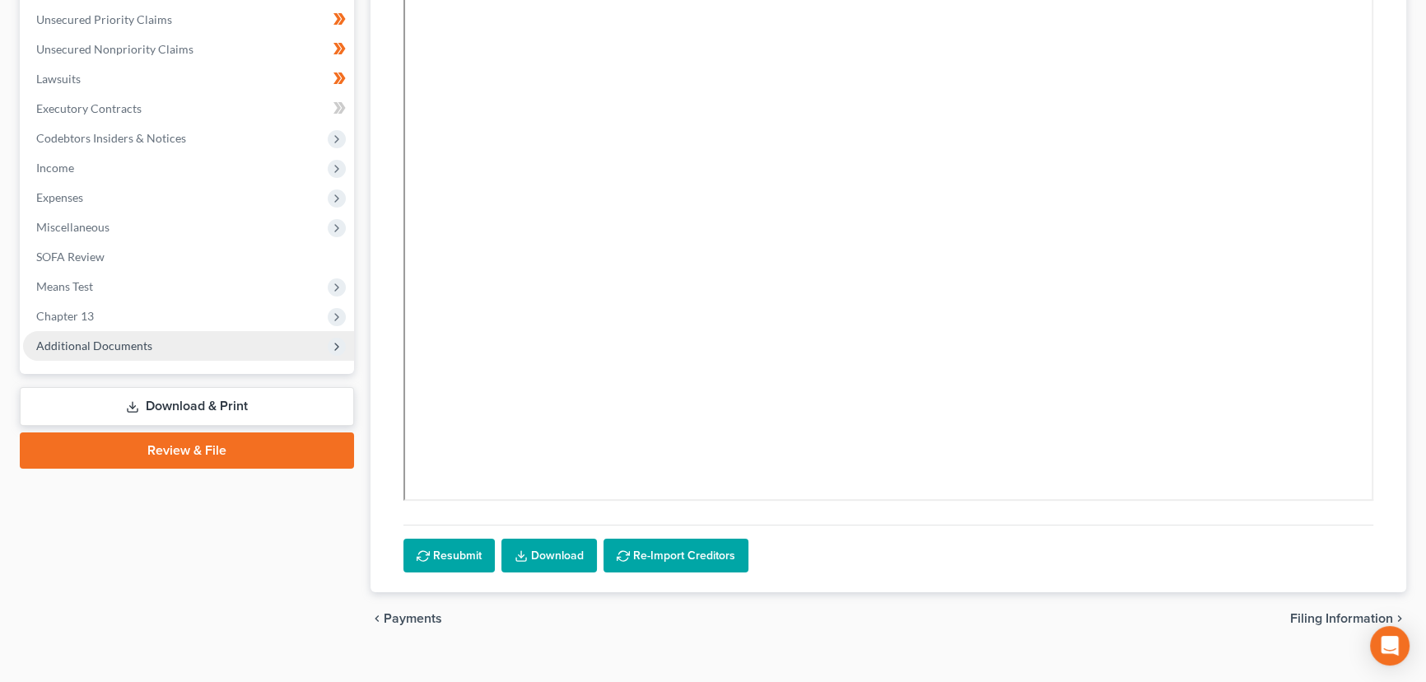
click at [127, 348] on span "Additional Documents" at bounding box center [94, 345] width 116 height 14
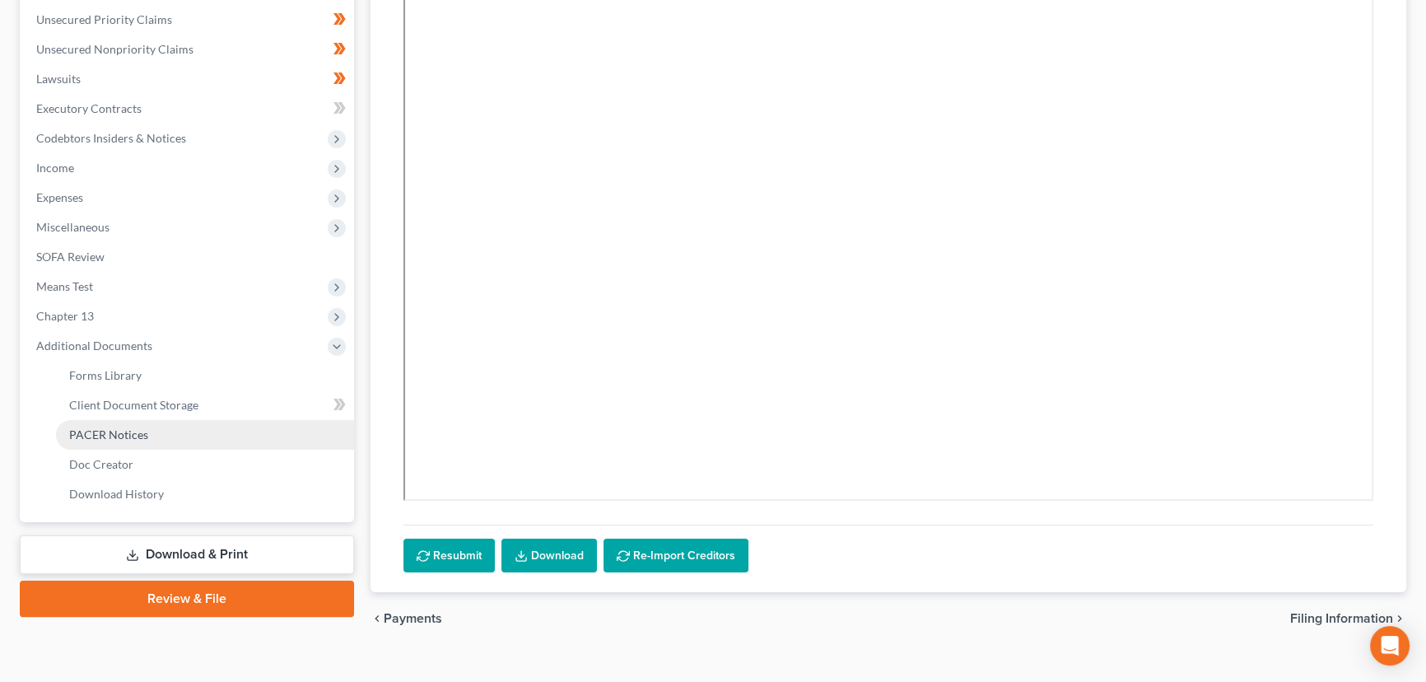
click at [167, 432] on link "PACER Notices" at bounding box center [205, 435] width 298 height 30
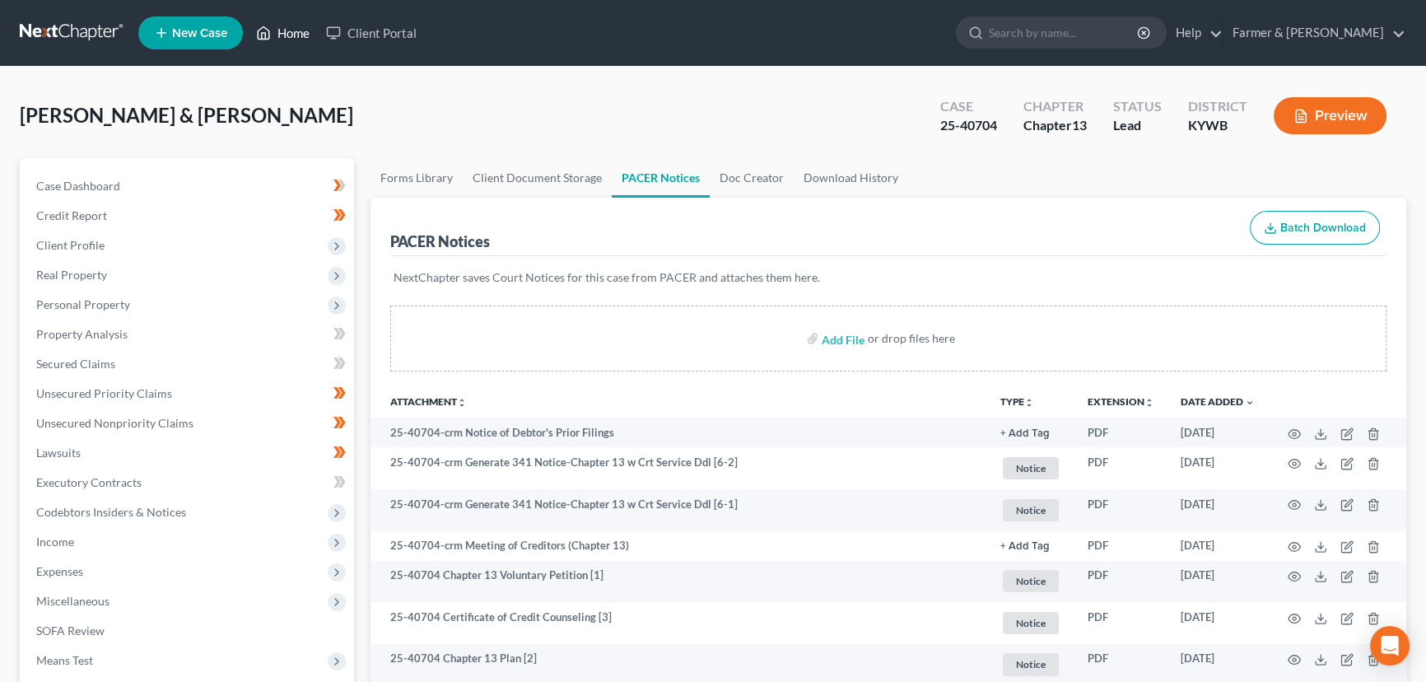
click at [271, 25] on icon at bounding box center [263, 33] width 15 height 20
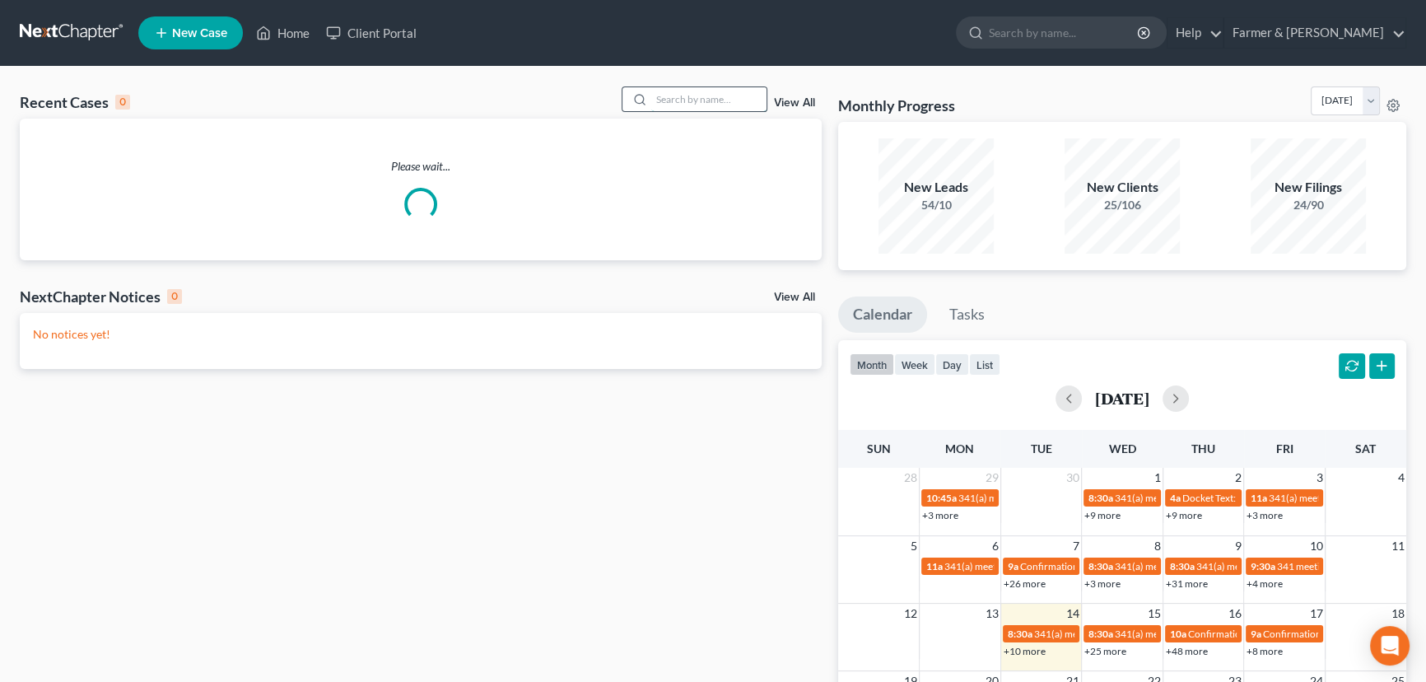
click at [687, 101] on input "search" at bounding box center [708, 99] width 115 height 24
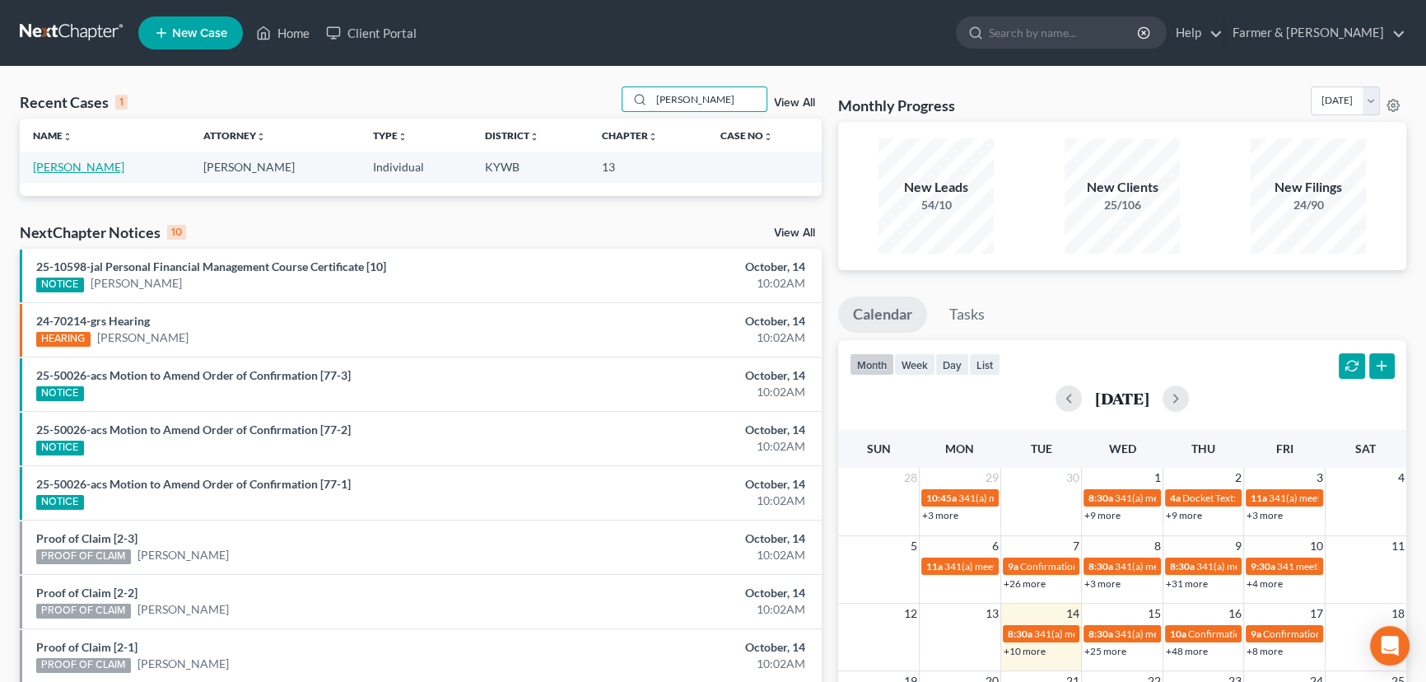
type input "[PERSON_NAME]"
click at [63, 166] on link "[PERSON_NAME]" at bounding box center [78, 167] width 91 height 14
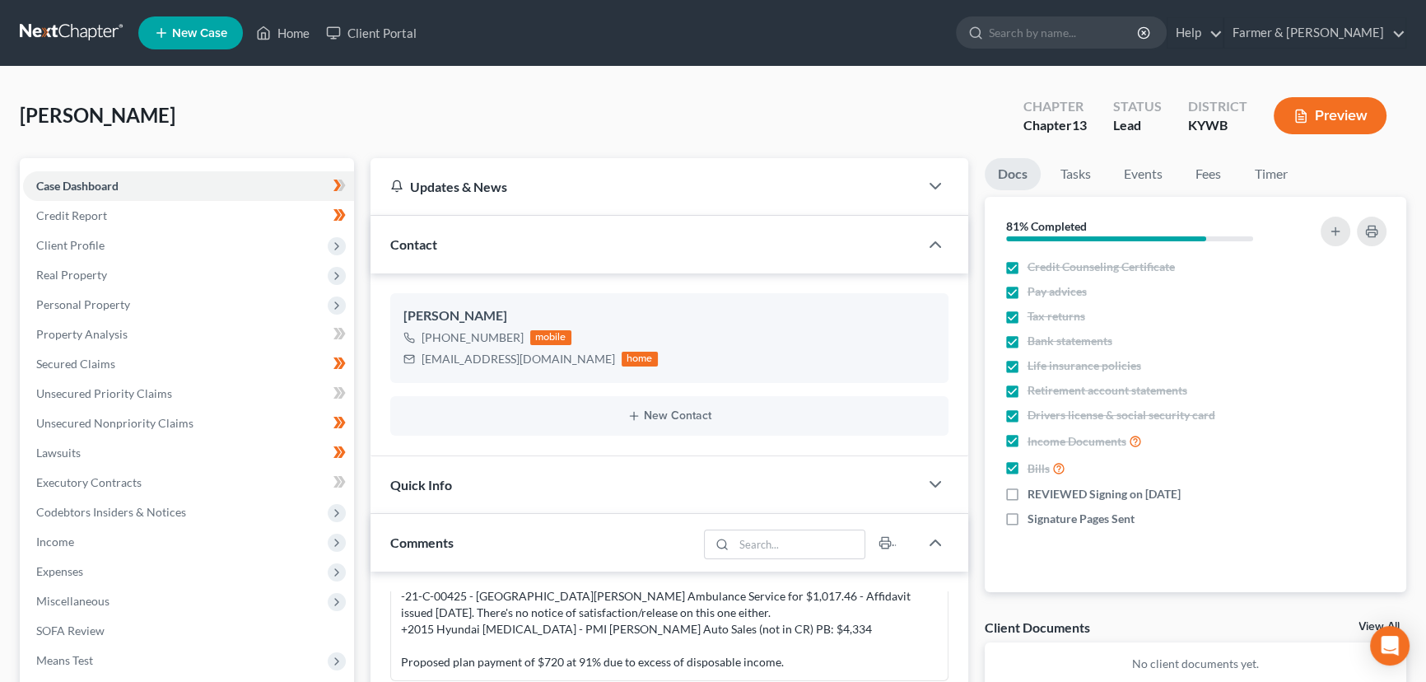
click at [681, 104] on div "[PERSON_NAME] Upgraded Chapter Chapter 13 Status Lead District [GEOGRAPHIC_DATA…" at bounding box center [713, 122] width 1387 height 72
drag, startPoint x: 289, startPoint y: 34, endPoint x: 338, endPoint y: 28, distance: 48.9
click at [289, 34] on link "Home" at bounding box center [283, 33] width 70 height 30
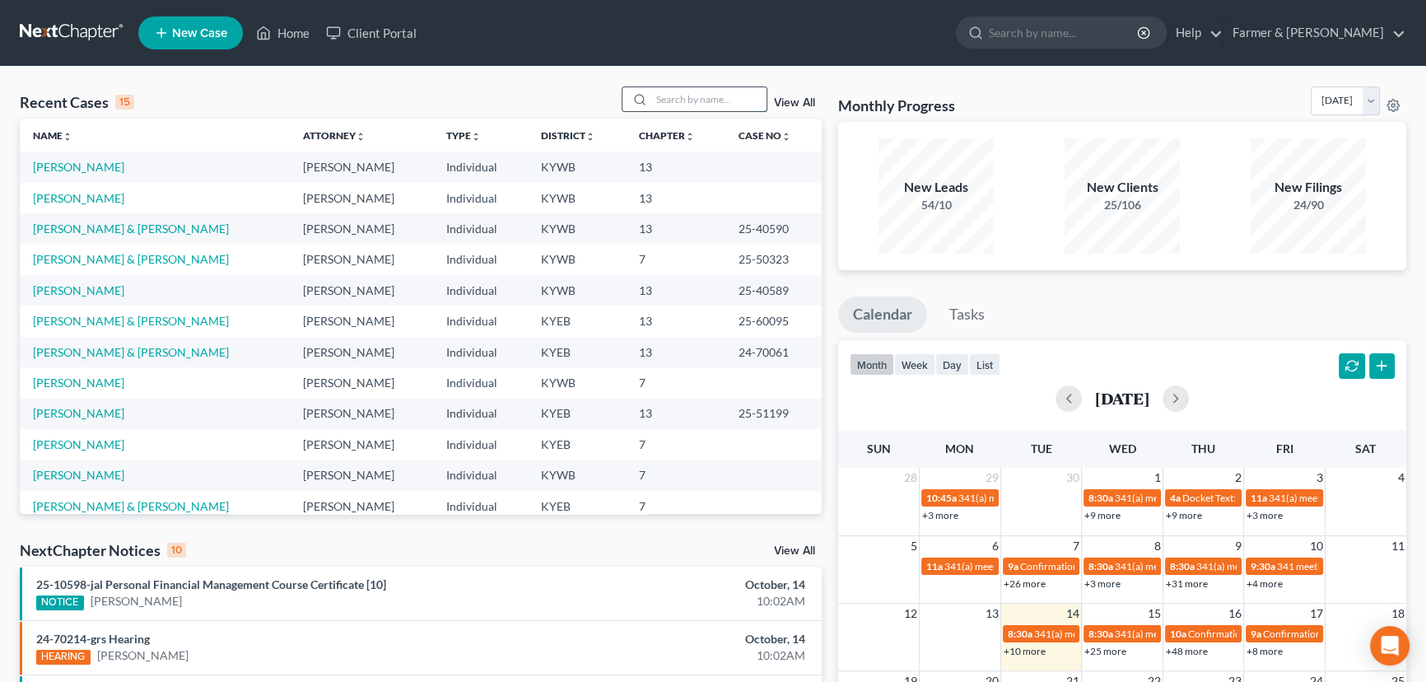
click at [676, 104] on input "search" at bounding box center [708, 99] width 115 height 24
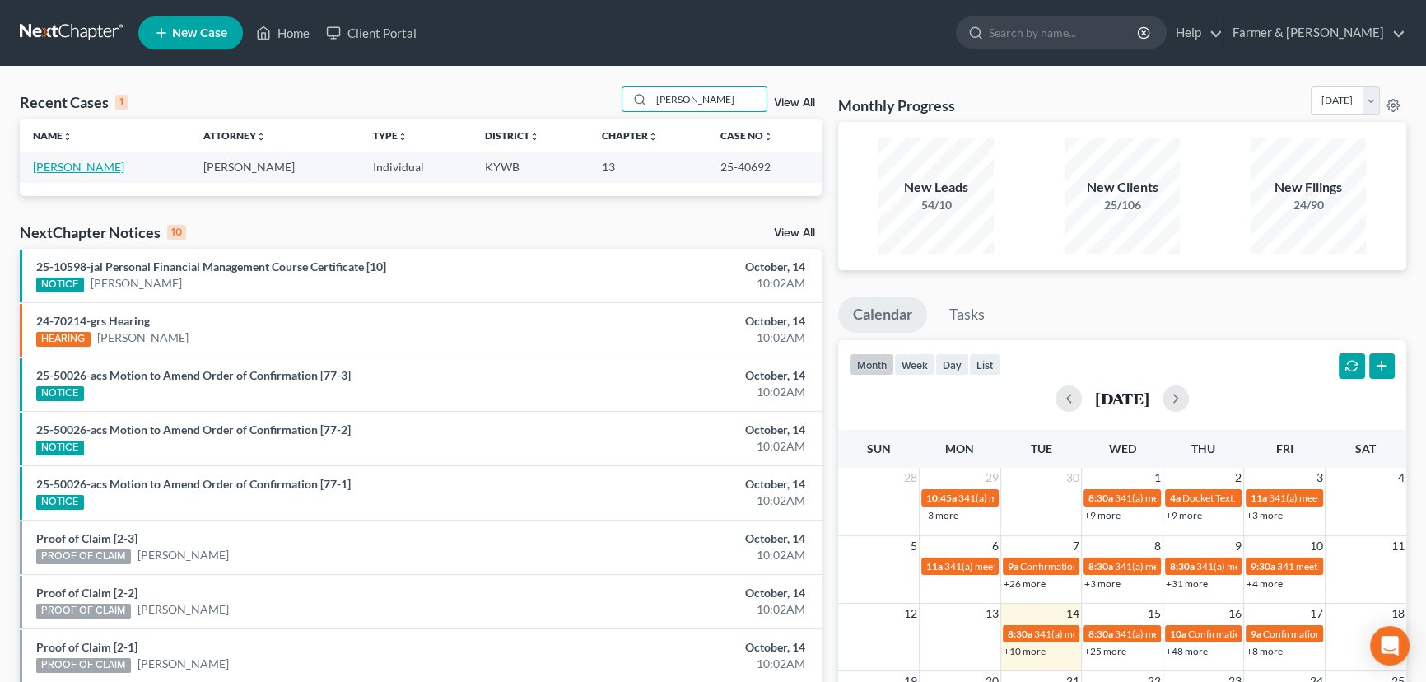
type input "[PERSON_NAME]"
click at [83, 166] on link "[PERSON_NAME]" at bounding box center [78, 167] width 91 height 14
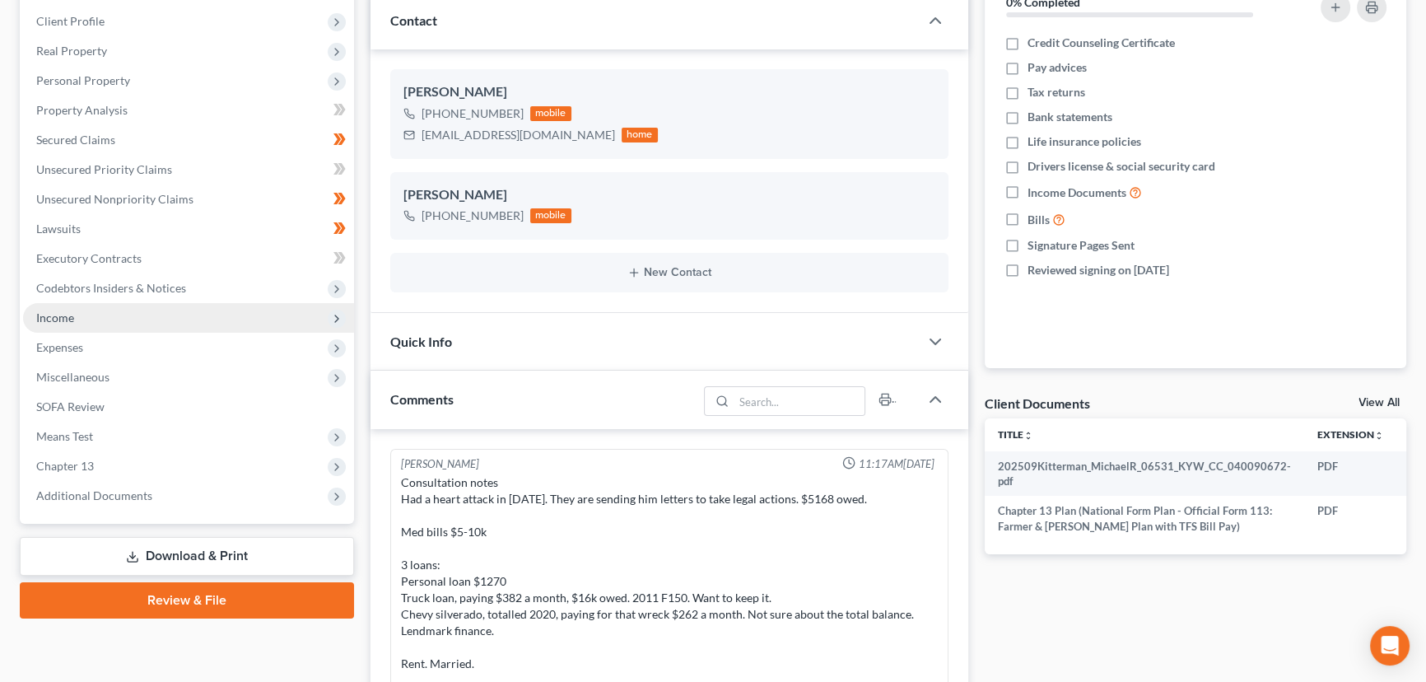
click at [68, 303] on span "Income" at bounding box center [188, 318] width 331 height 30
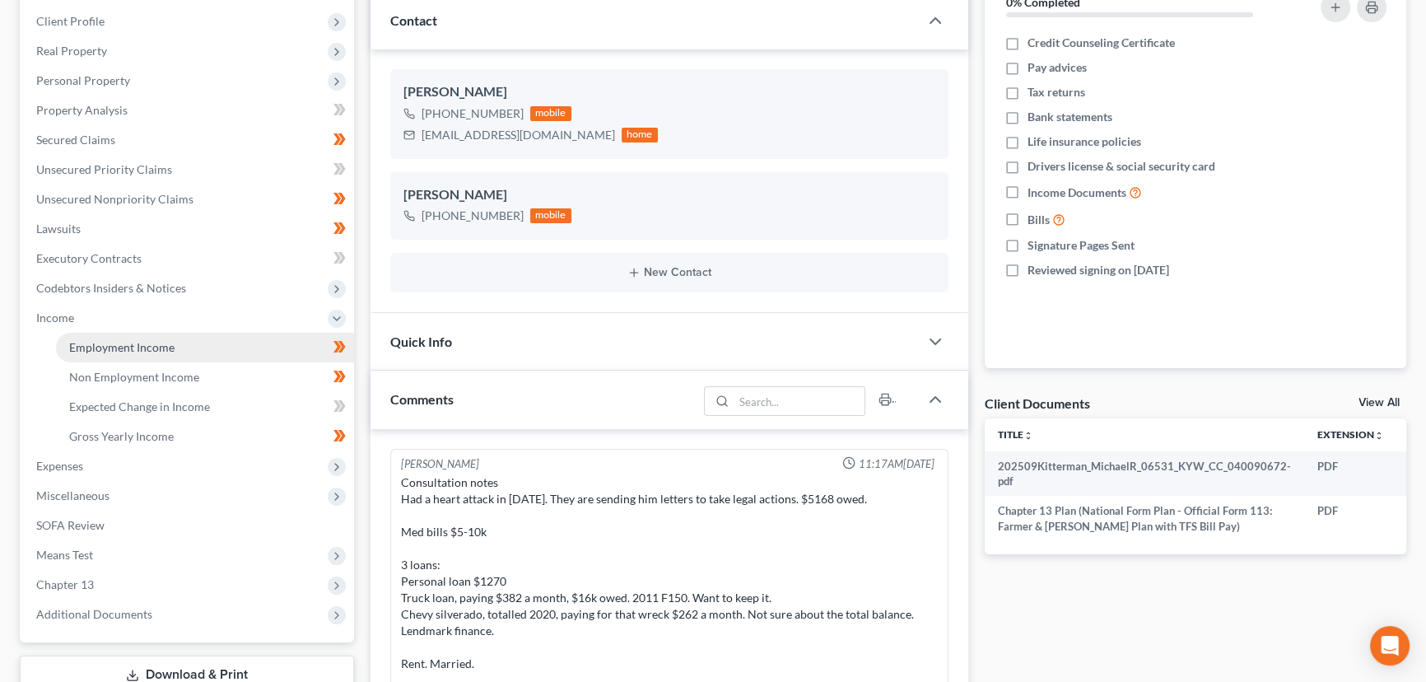
click at [119, 348] on span "Employment Income" at bounding box center [121, 347] width 105 height 14
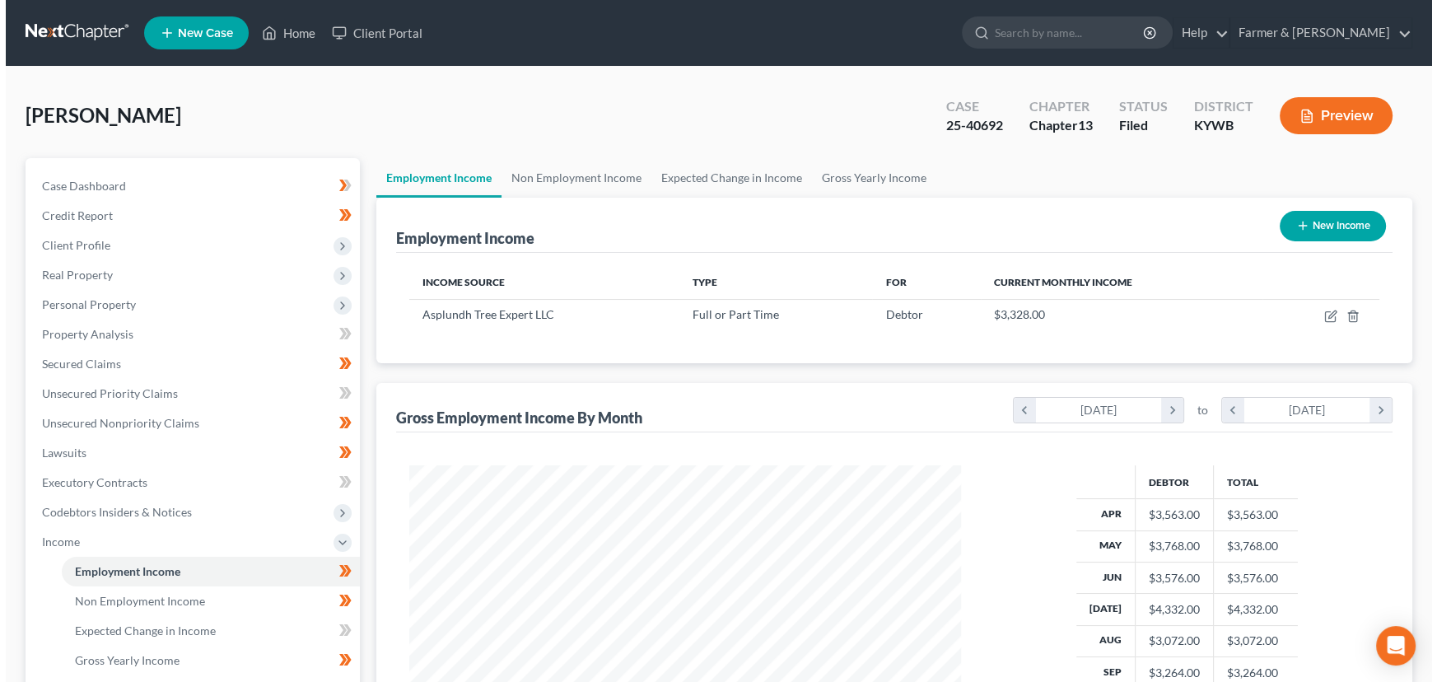
scroll to position [295, 585]
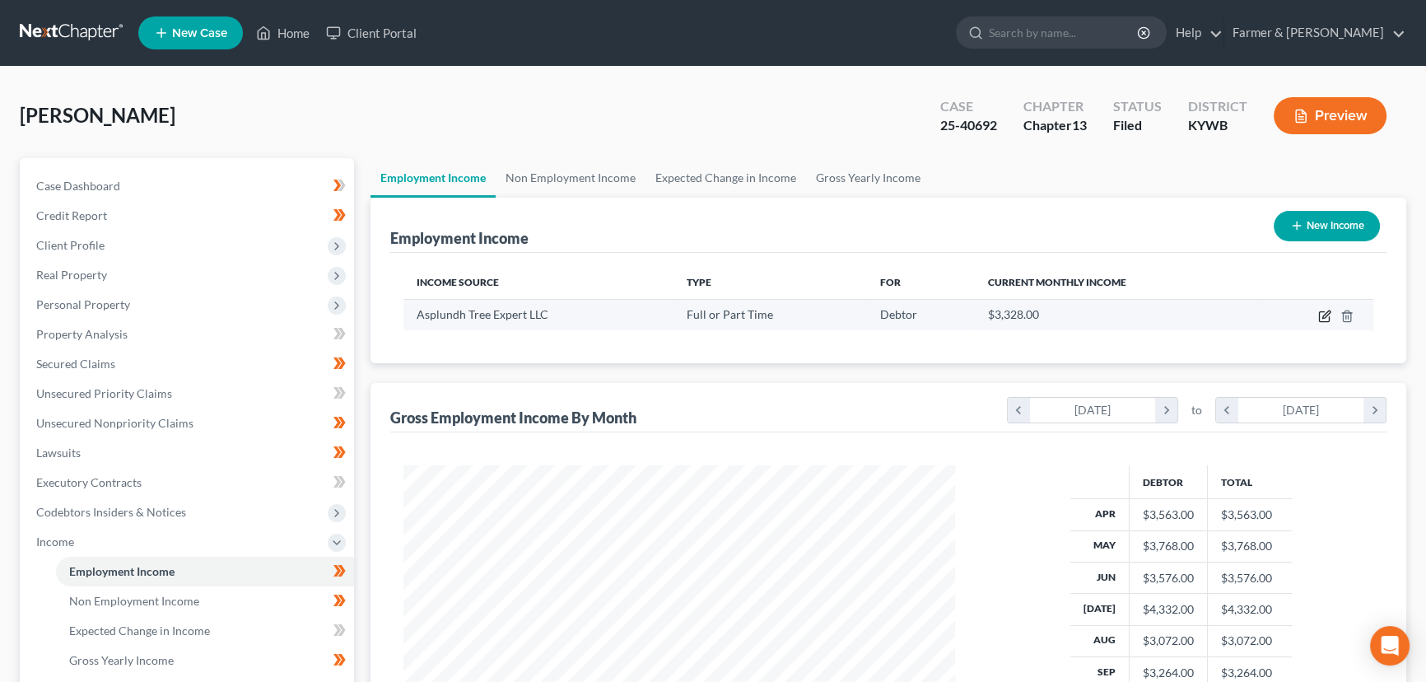
click at [1320, 313] on icon "button" at bounding box center [1325, 316] width 13 height 13
select select "0"
select select "39"
select select "3"
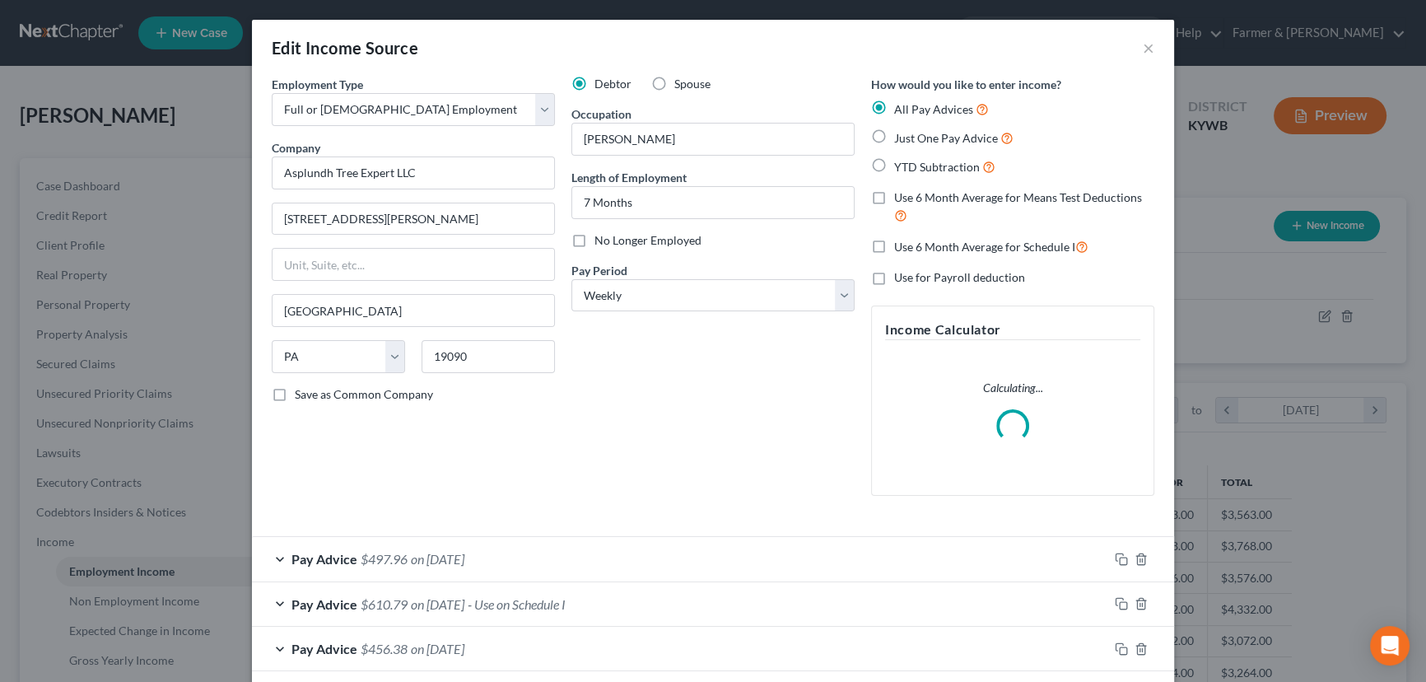
scroll to position [295, 590]
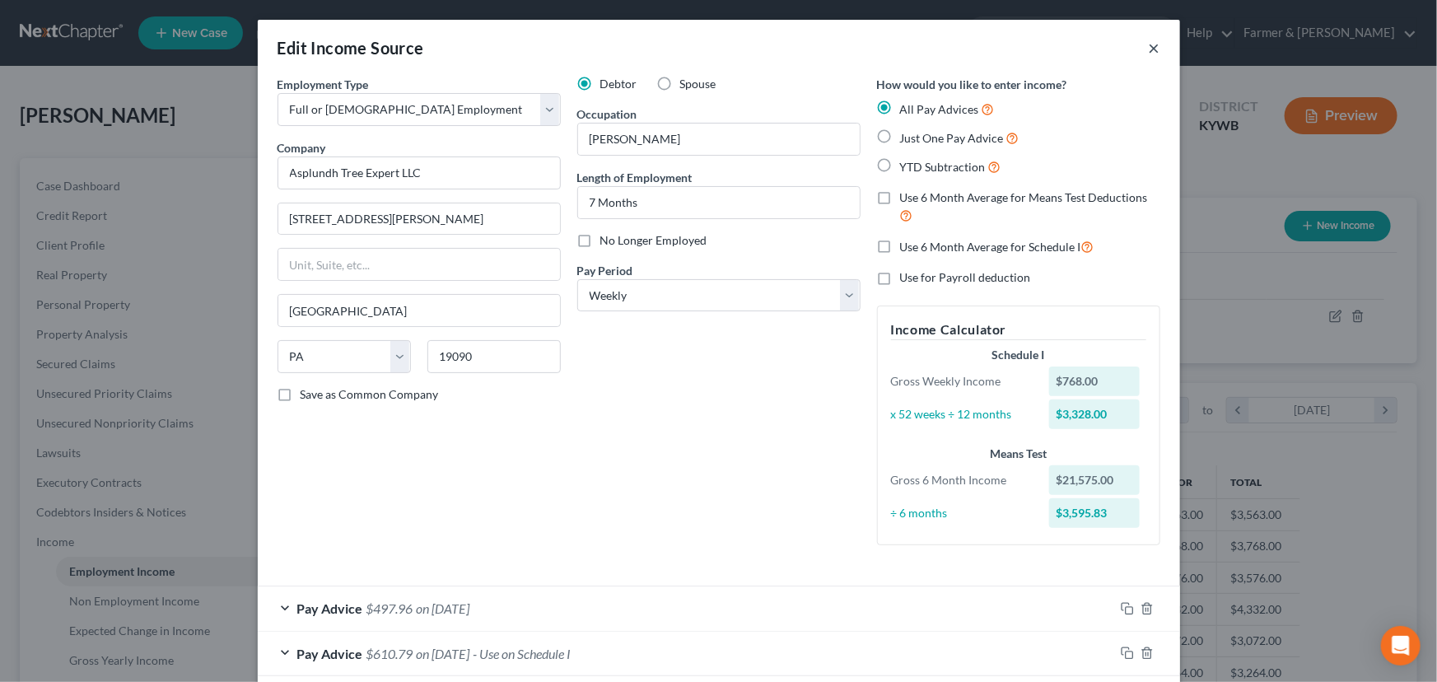
click at [1149, 46] on button "×" at bounding box center [1155, 48] width 12 height 20
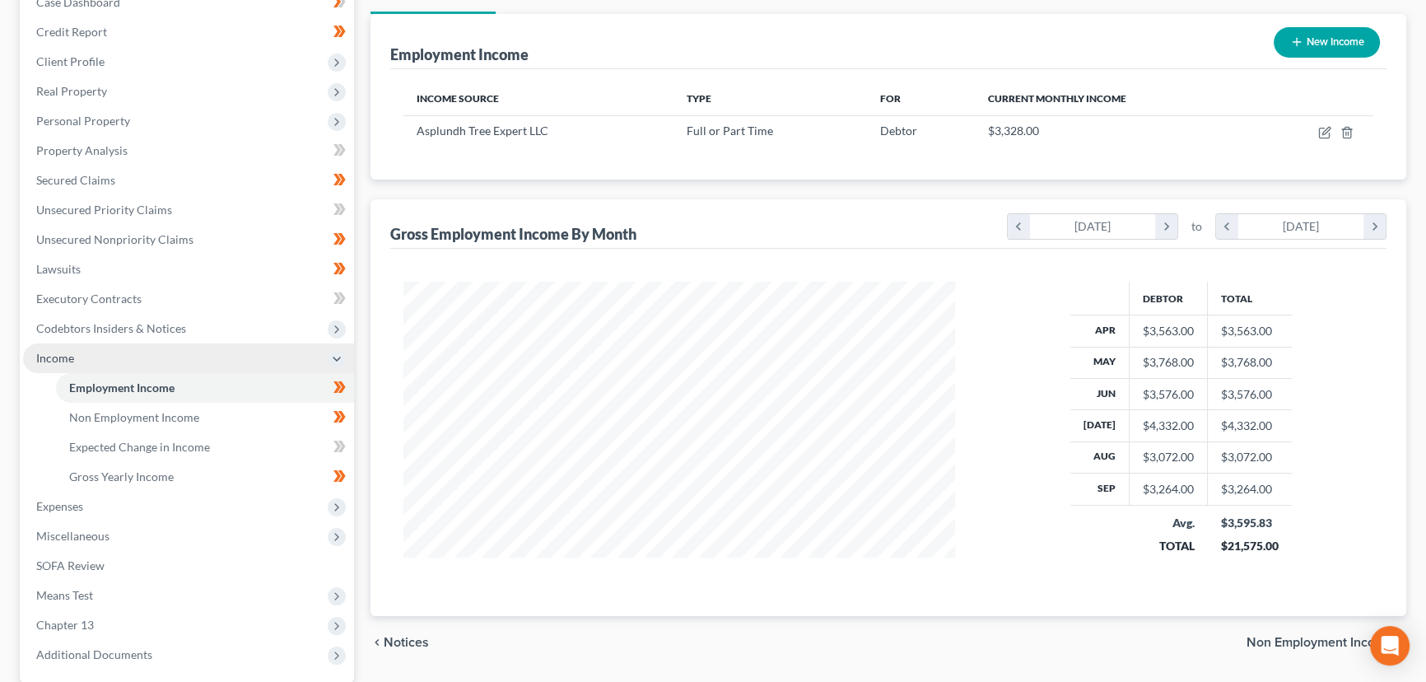
scroll to position [339, 0]
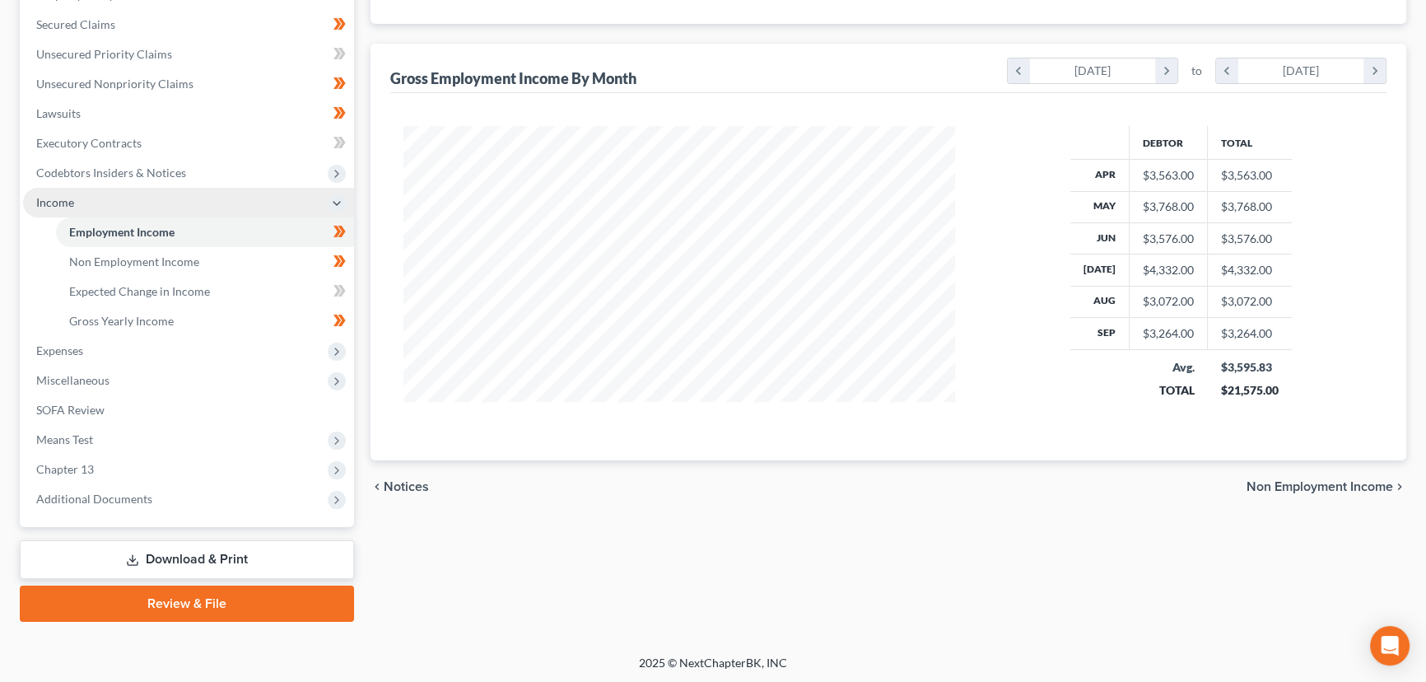
click at [74, 198] on span "Income" at bounding box center [188, 203] width 331 height 30
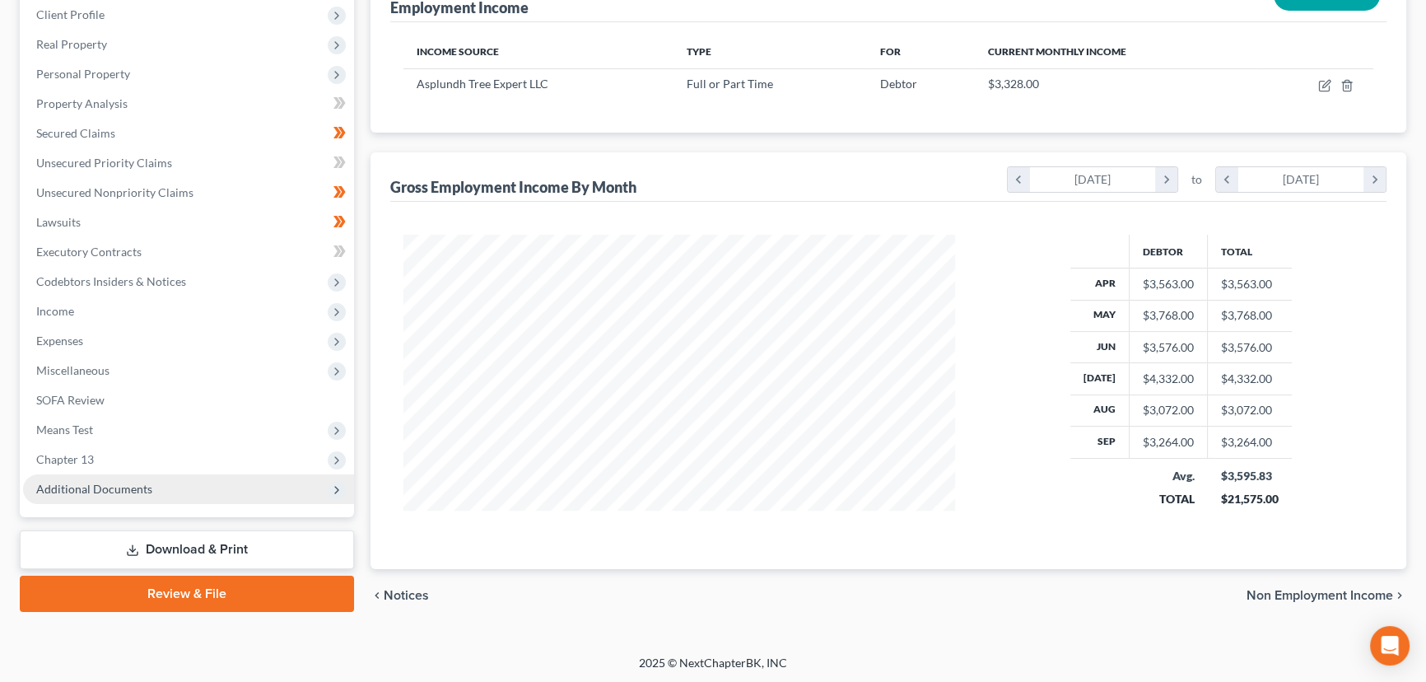
click at [133, 475] on span "Additional Documents" at bounding box center [188, 489] width 331 height 30
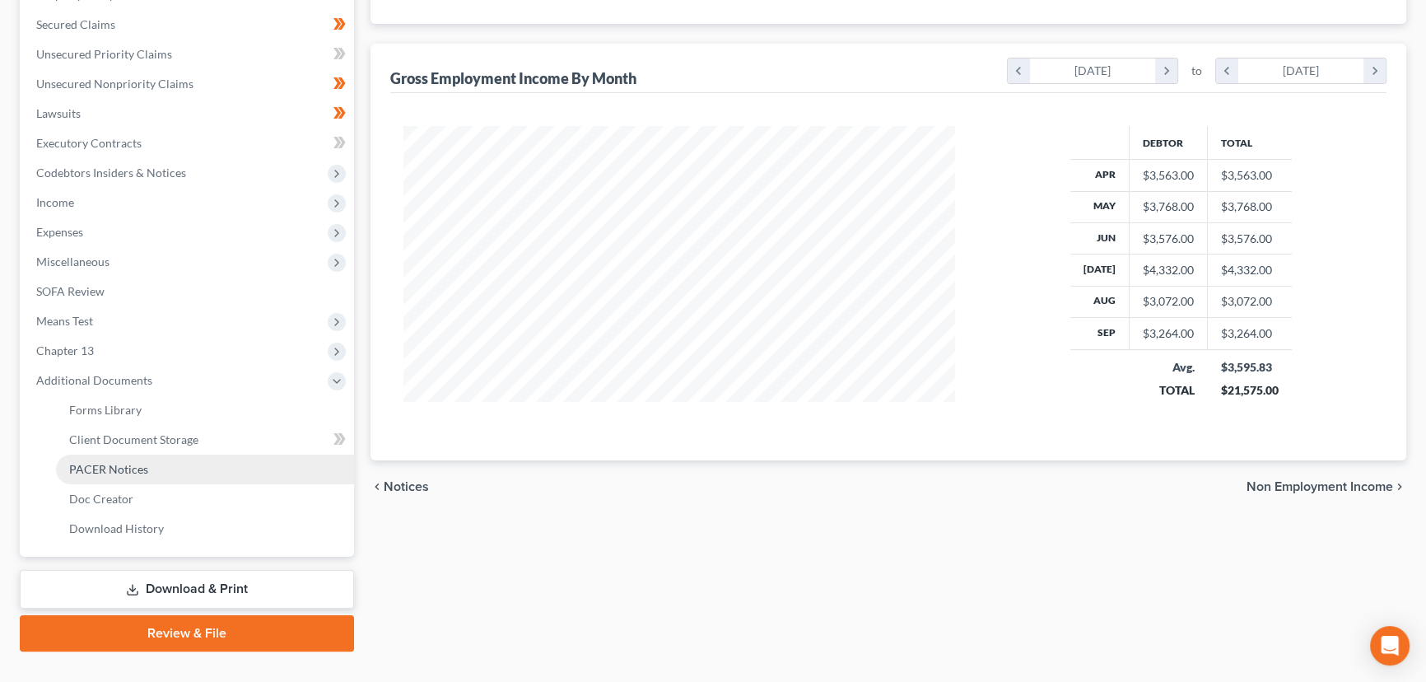
click at [145, 466] on span "PACER Notices" at bounding box center [108, 469] width 79 height 14
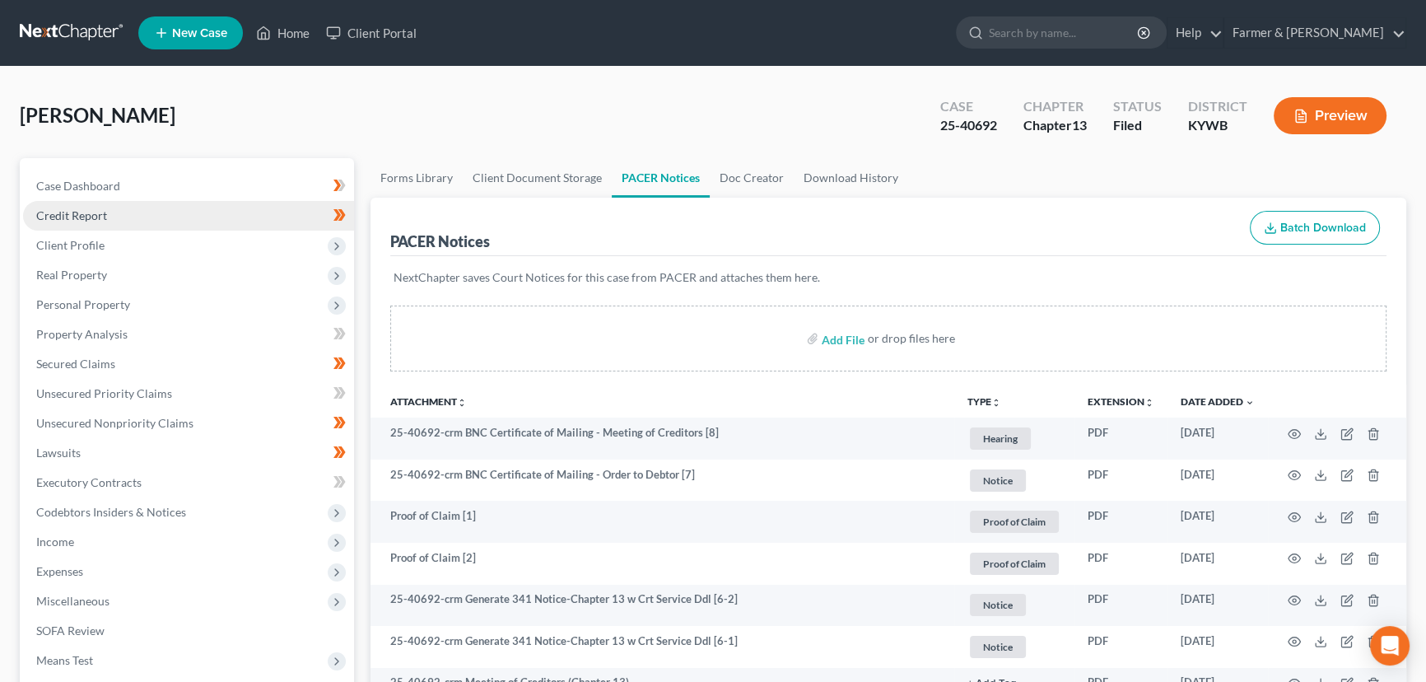
click at [120, 212] on link "Credit Report" at bounding box center [188, 216] width 331 height 30
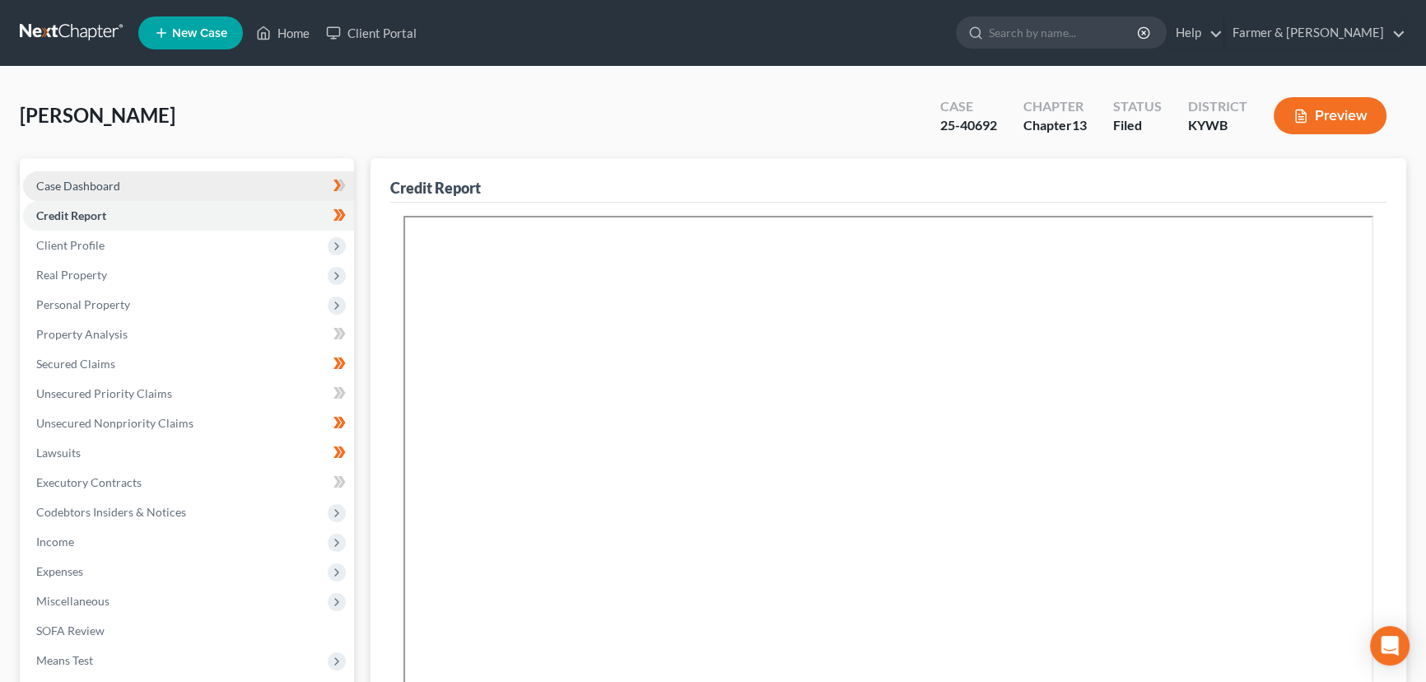
click at [106, 189] on span "Case Dashboard" at bounding box center [78, 186] width 84 height 14
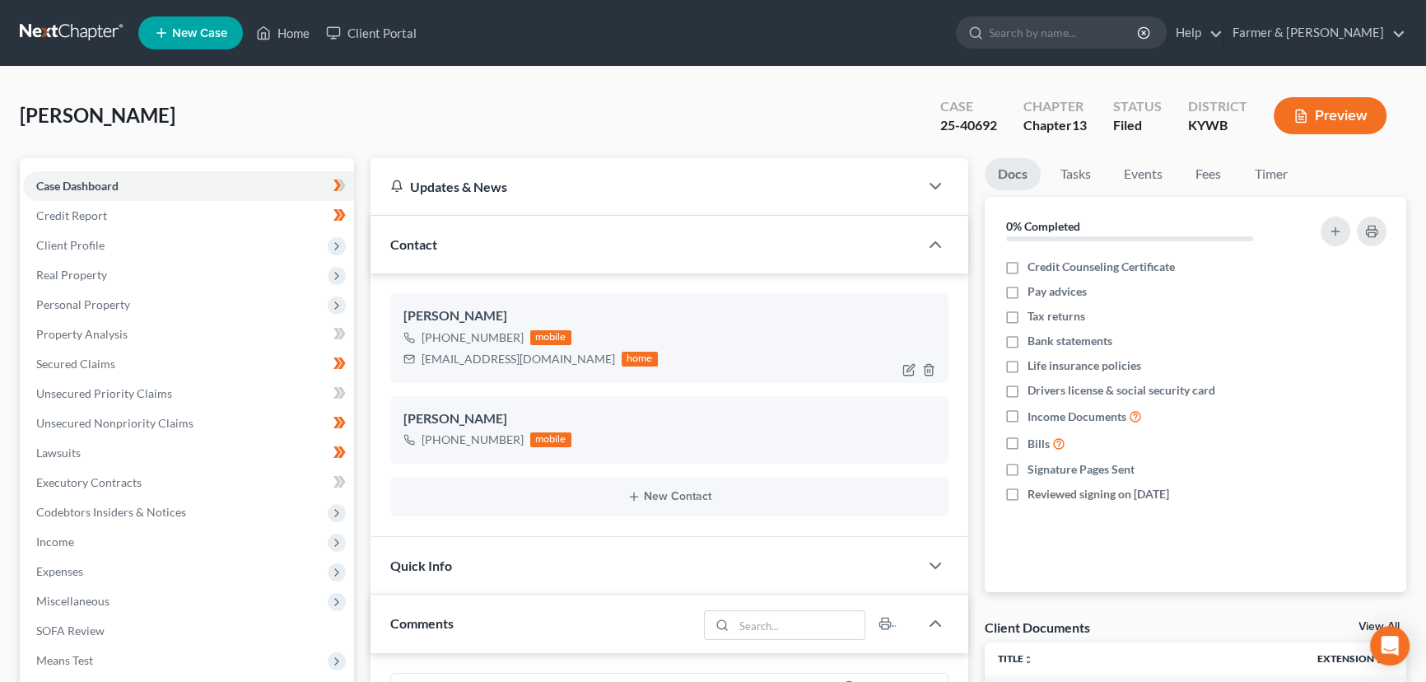
scroll to position [403, 0]
drag, startPoint x: 425, startPoint y: 357, endPoint x: 553, endPoint y: 361, distance: 127.7
click at [553, 361] on div "[EMAIL_ADDRESS][DOMAIN_NAME]" at bounding box center [519, 359] width 194 height 16
copy div "[EMAIL_ADDRESS][DOMAIN_NAME]"
click at [609, 128] on div "[PERSON_NAME] Upgraded Case 25-40692 Chapter Chapter 13 Status Filed District […" at bounding box center [713, 122] width 1387 height 72
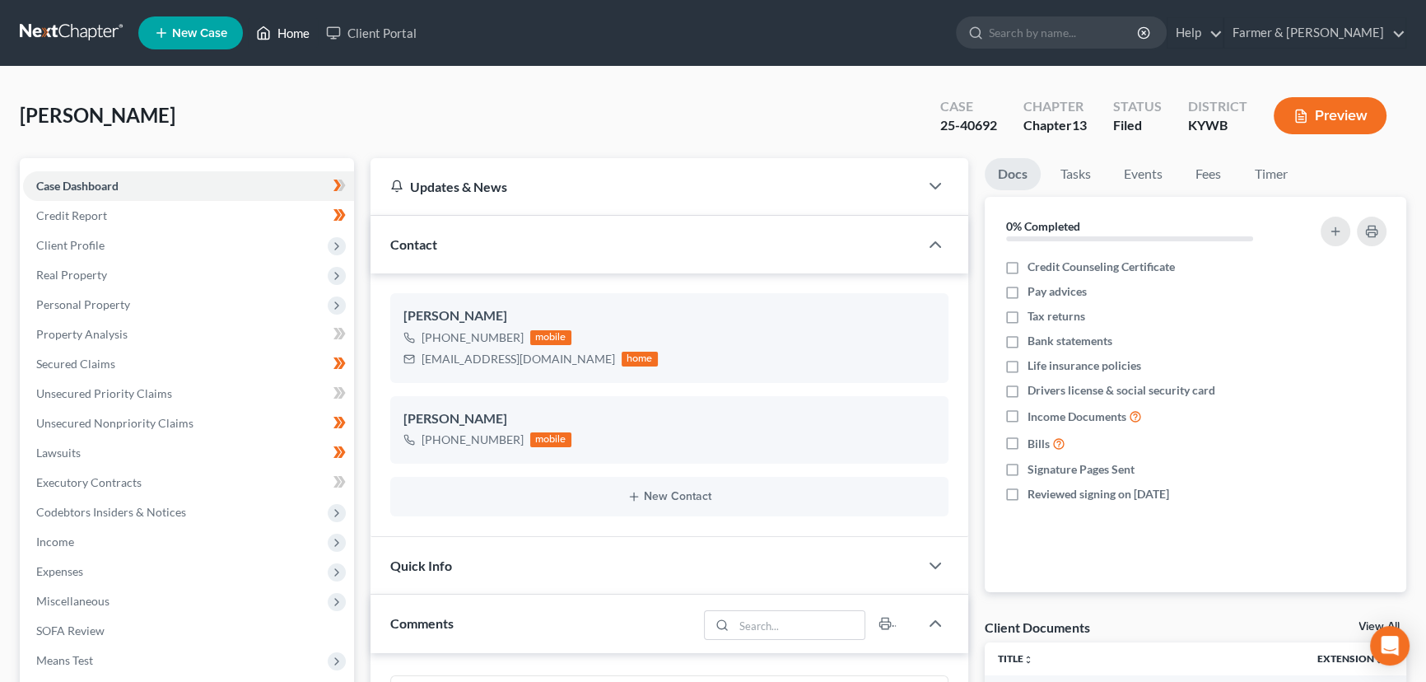
drag, startPoint x: 272, startPoint y: 44, endPoint x: 292, endPoint y: 92, distance: 52.0
click at [272, 44] on link "Home" at bounding box center [283, 33] width 70 height 30
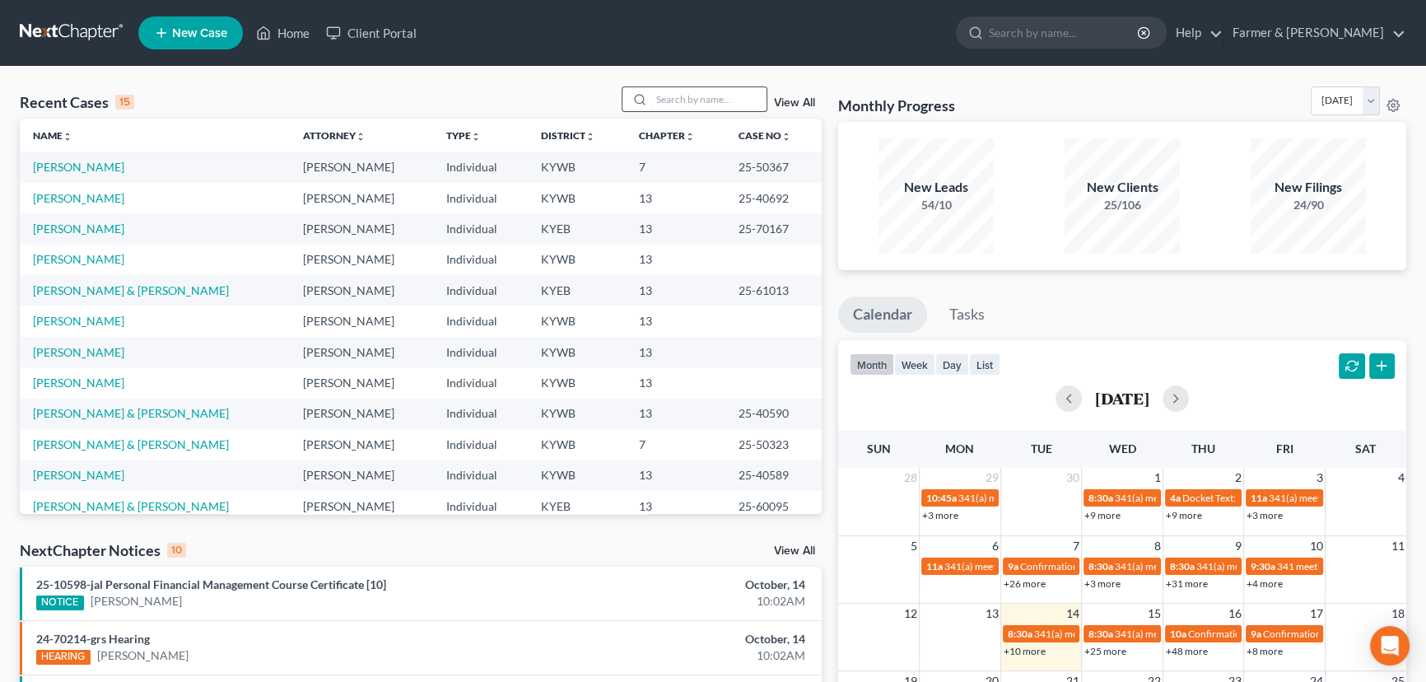
click at [742, 93] on input "search" at bounding box center [708, 99] width 115 height 24
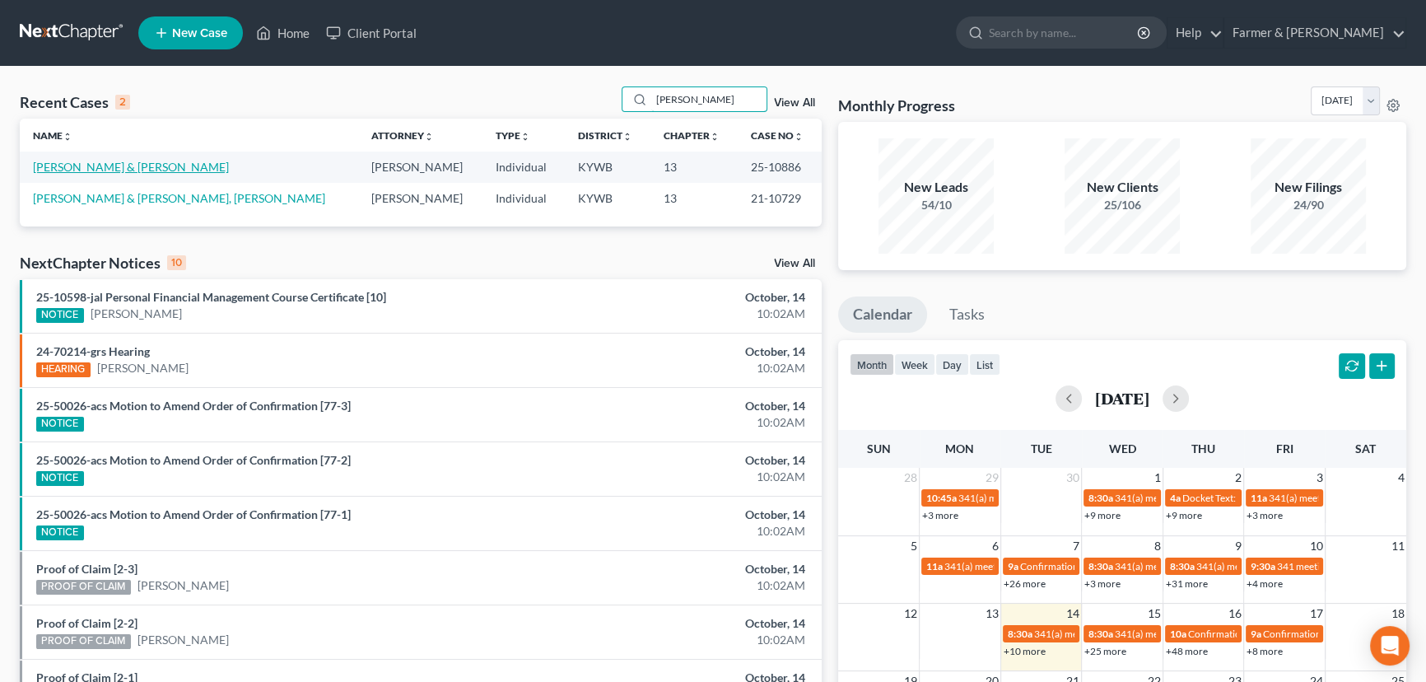
type input "[PERSON_NAME]"
click at [130, 161] on link "[PERSON_NAME] & [PERSON_NAME]" at bounding box center [131, 167] width 196 height 14
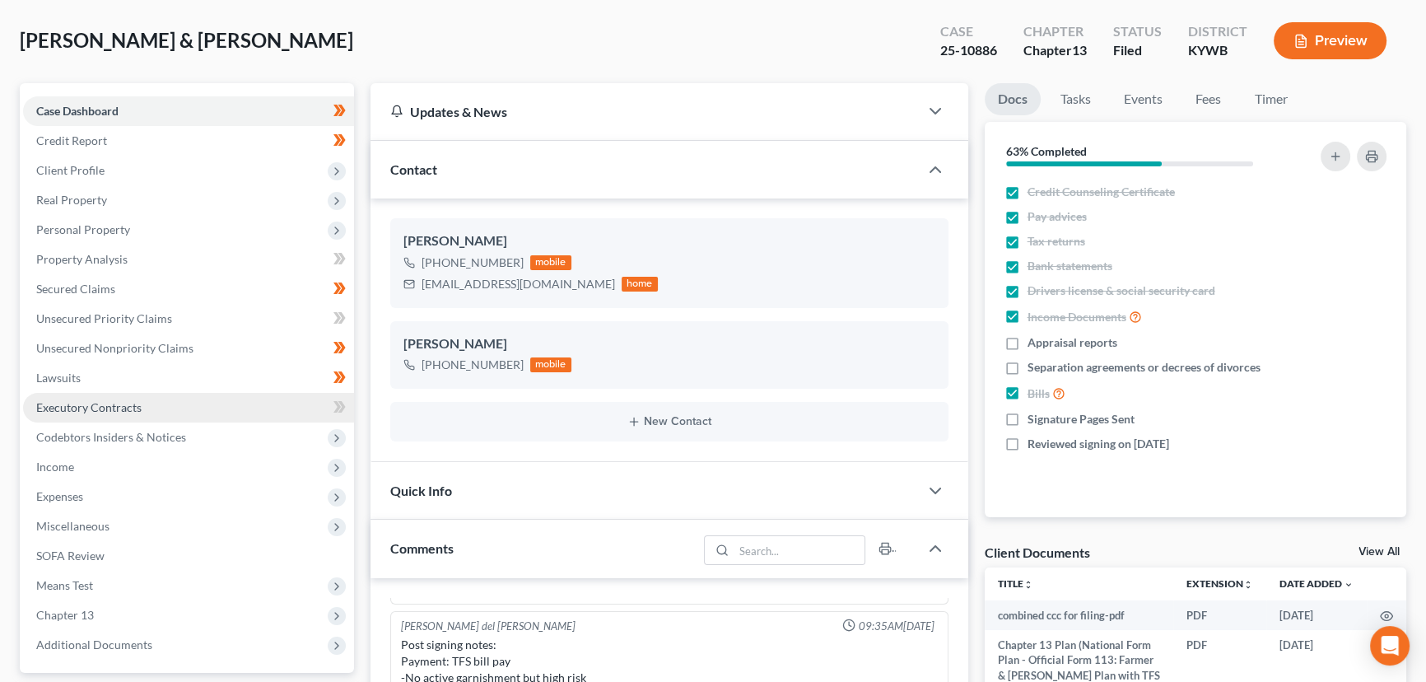
scroll to position [74, 0]
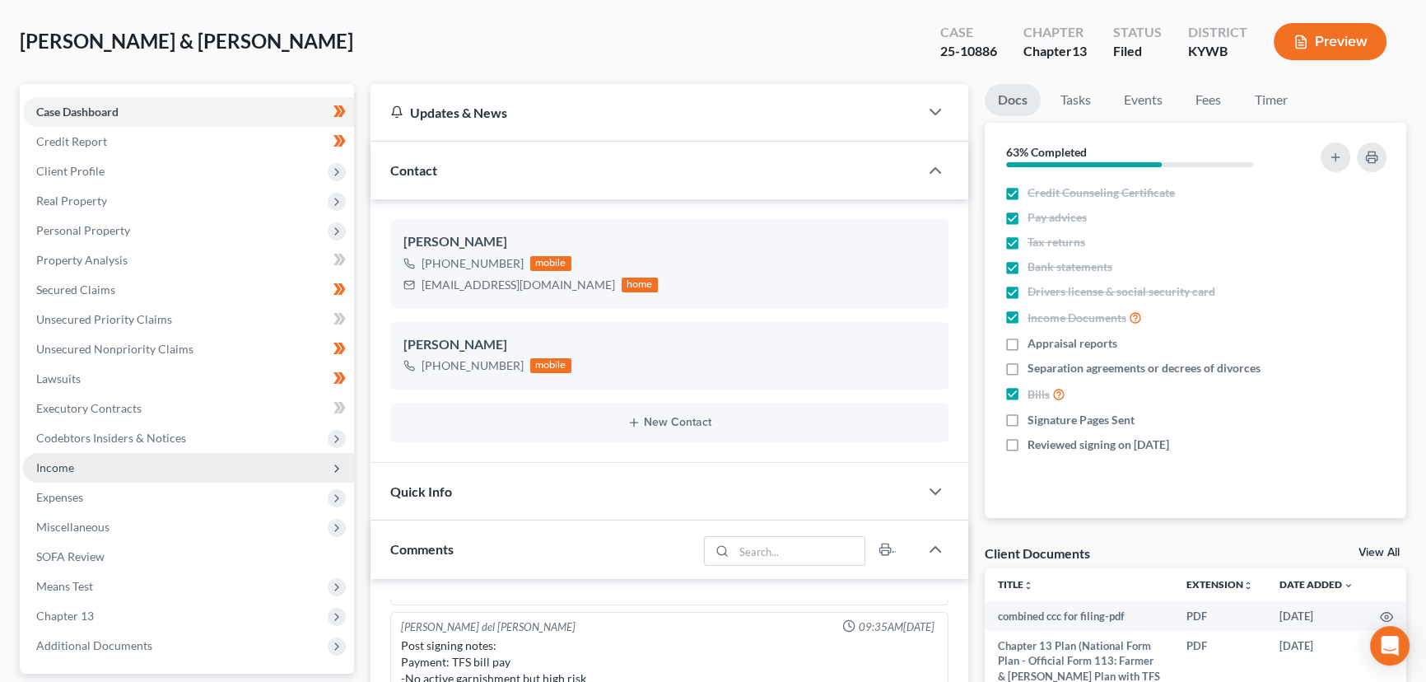
click at [85, 463] on span "Income" at bounding box center [188, 468] width 331 height 30
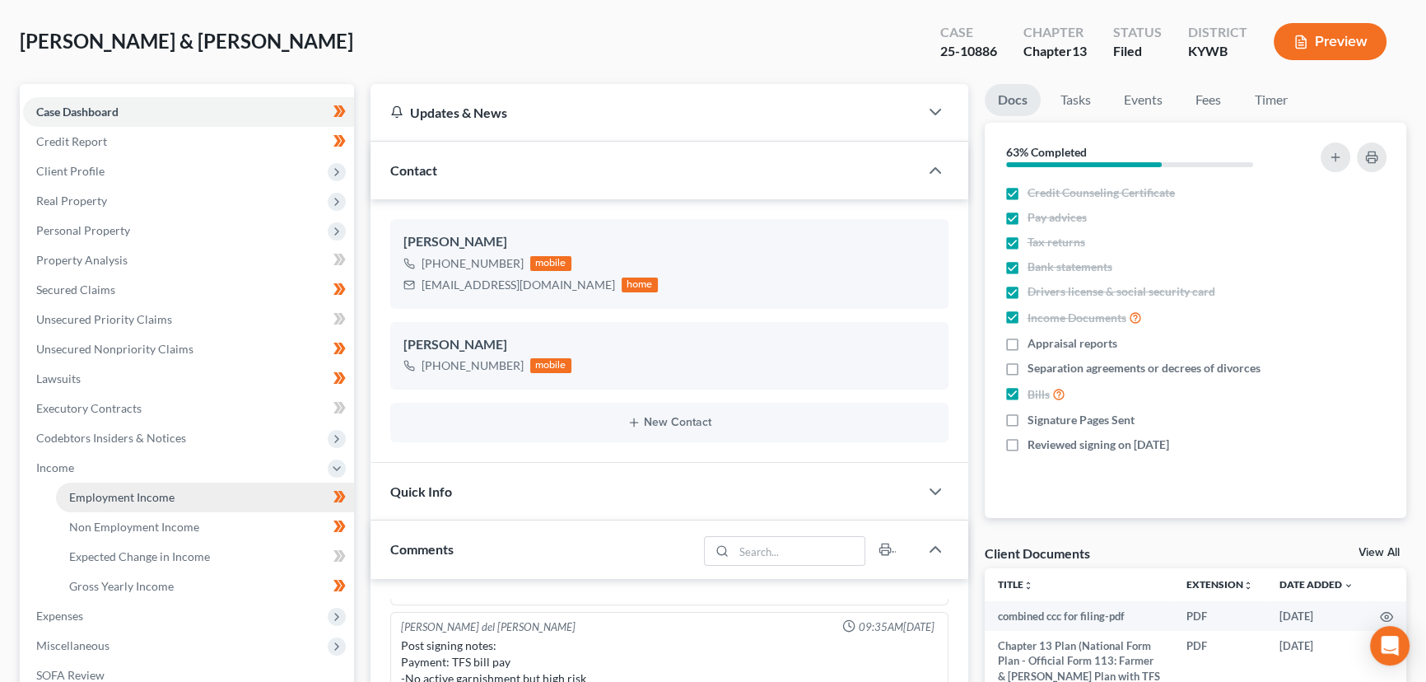
click at [99, 491] on span "Employment Income" at bounding box center [121, 497] width 105 height 14
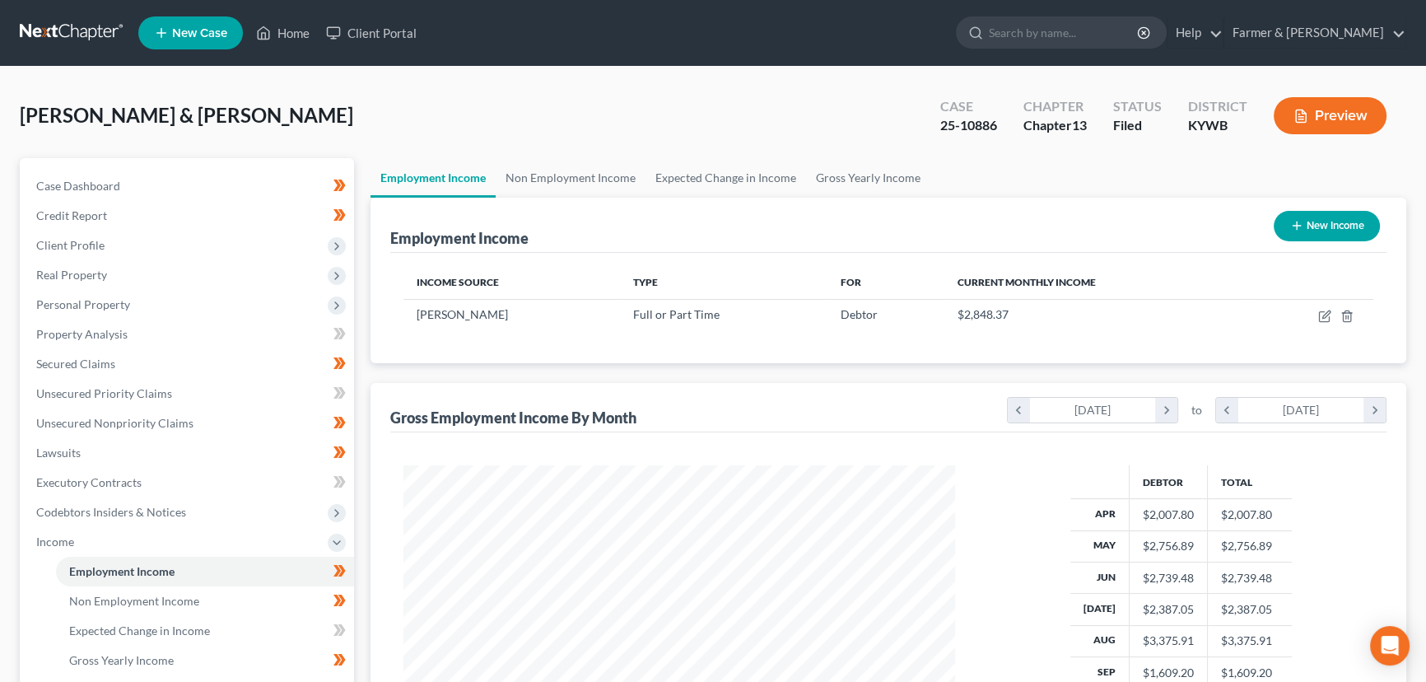
scroll to position [74, 0]
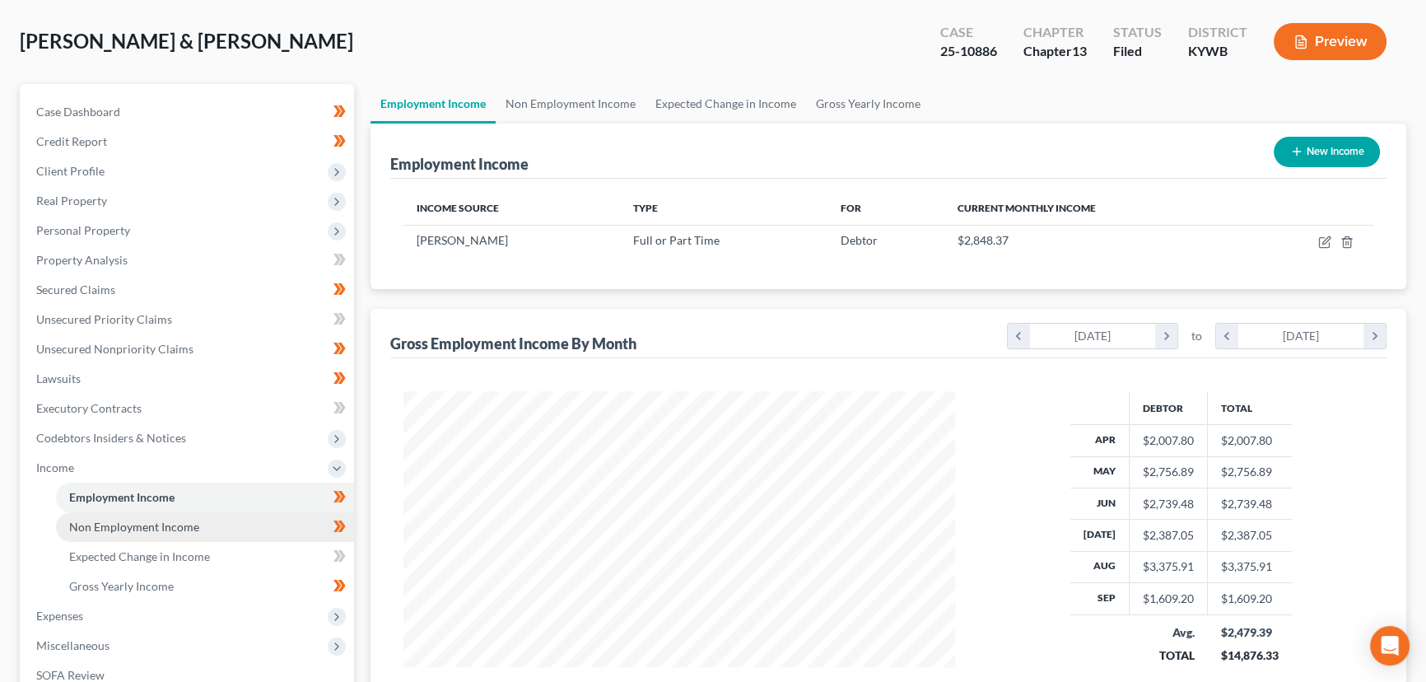
click at [195, 525] on span "Non Employment Income" at bounding box center [134, 527] width 130 height 14
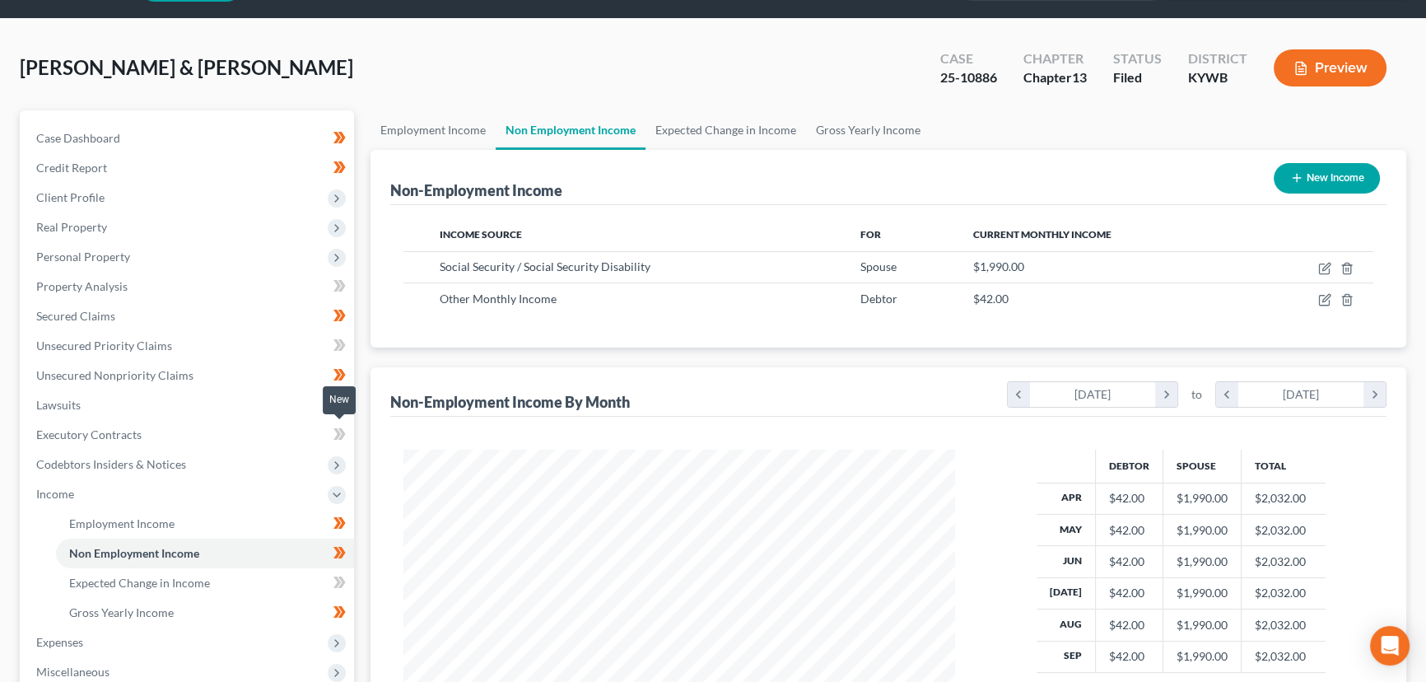
scroll to position [74, 0]
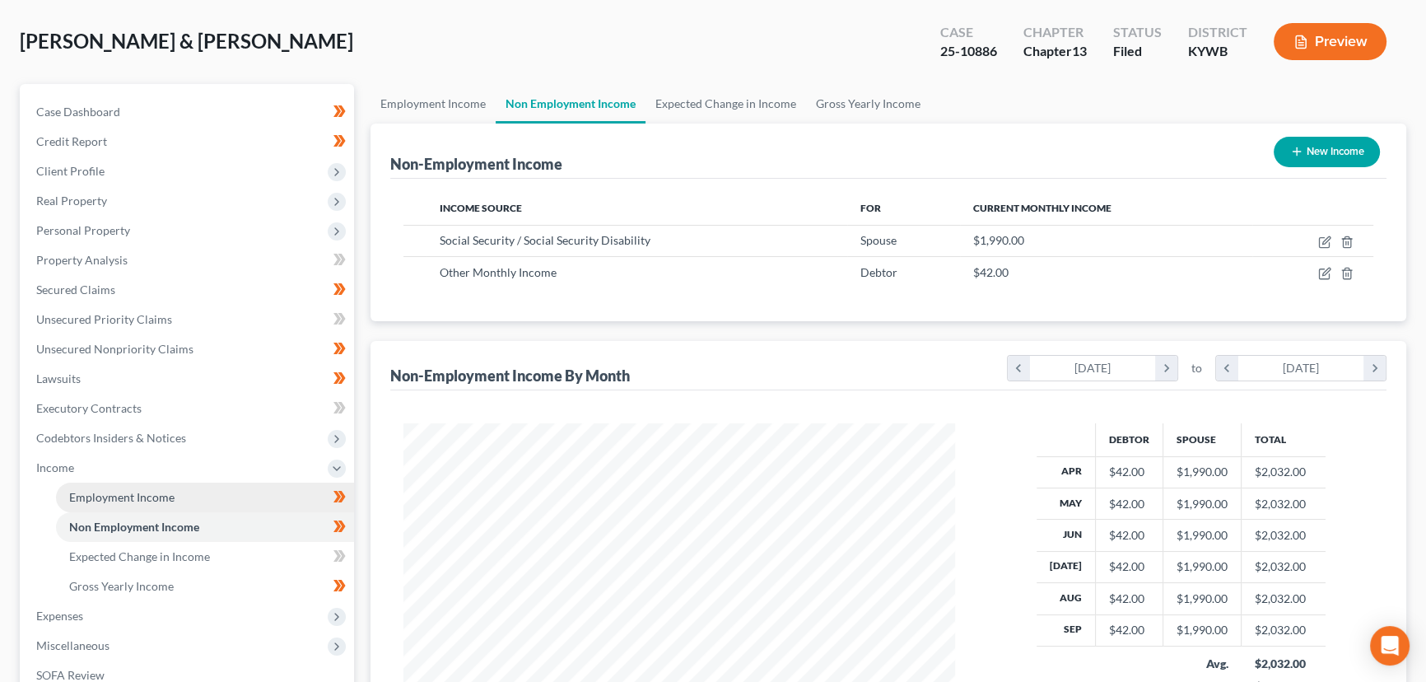
click at [252, 496] on link "Employment Income" at bounding box center [205, 498] width 298 height 30
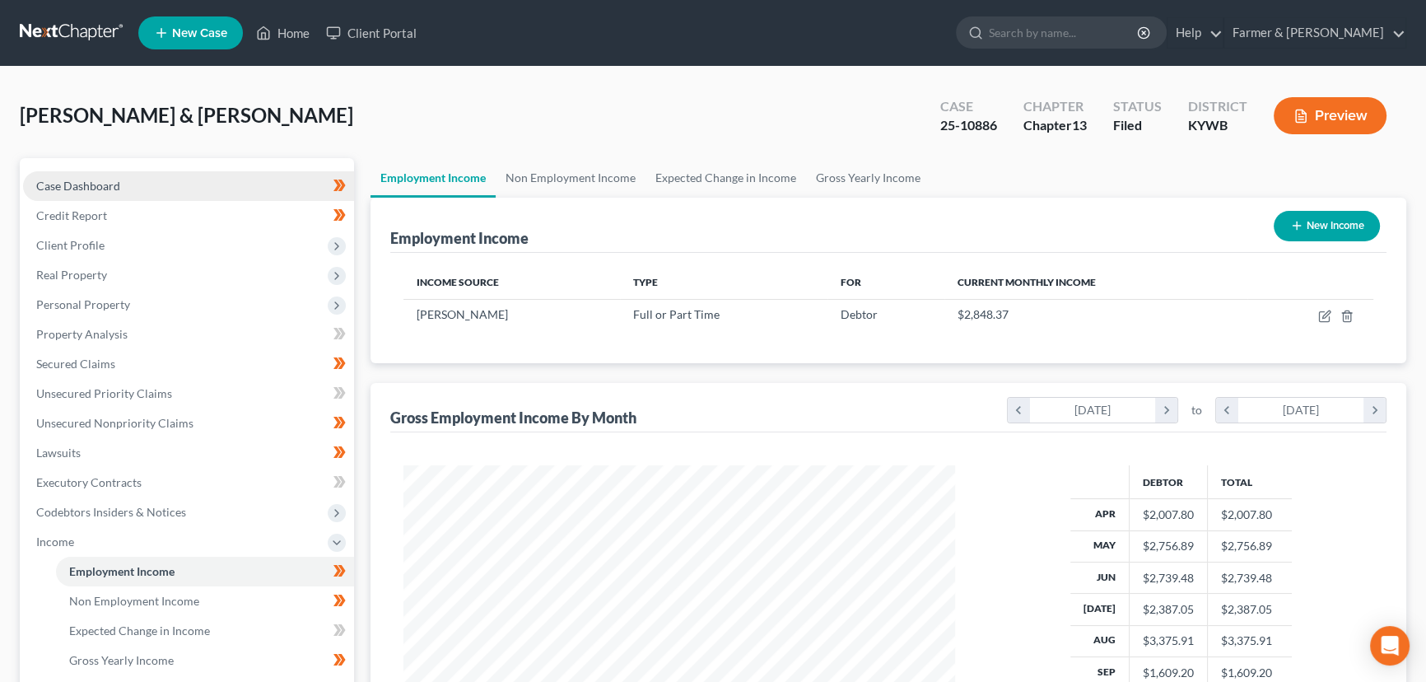
scroll to position [295, 585]
click at [129, 192] on link "Case Dashboard" at bounding box center [188, 186] width 331 height 30
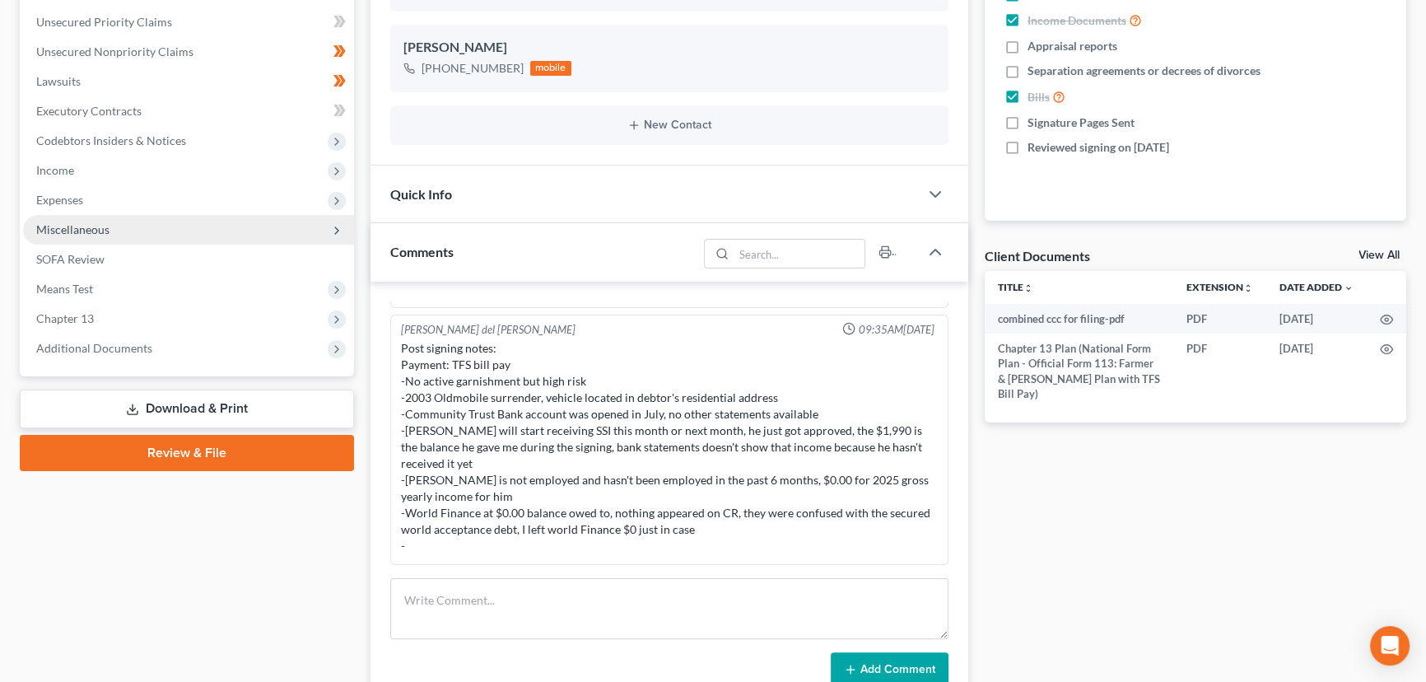
scroll to position [299, 0]
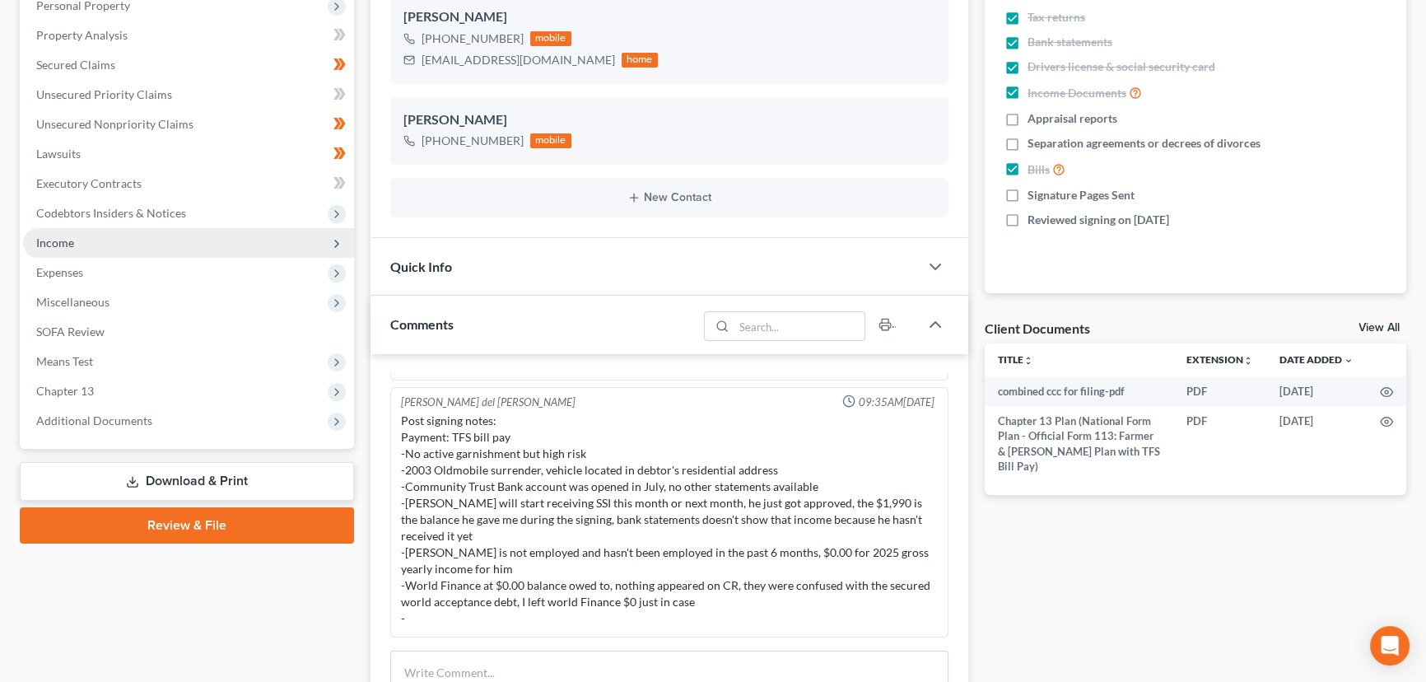
click at [74, 242] on span "Income" at bounding box center [188, 243] width 331 height 30
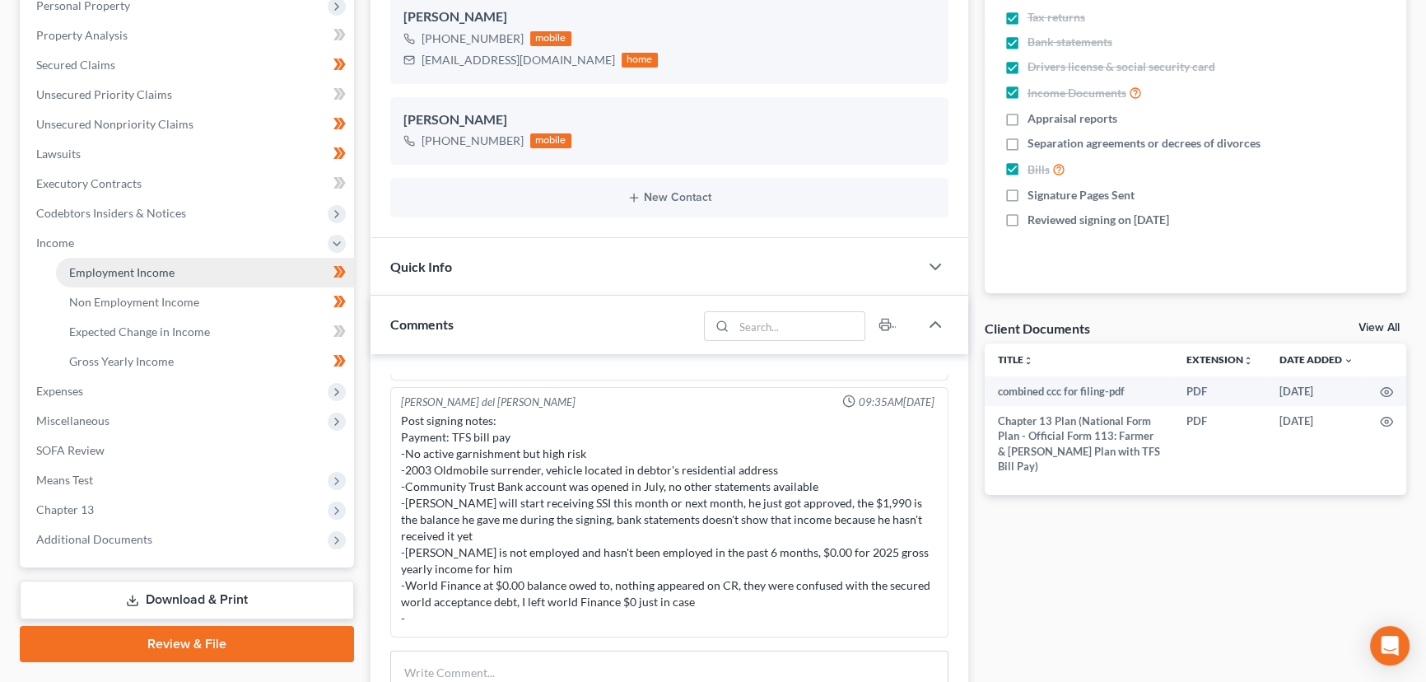
click at [102, 268] on span "Employment Income" at bounding box center [121, 272] width 105 height 14
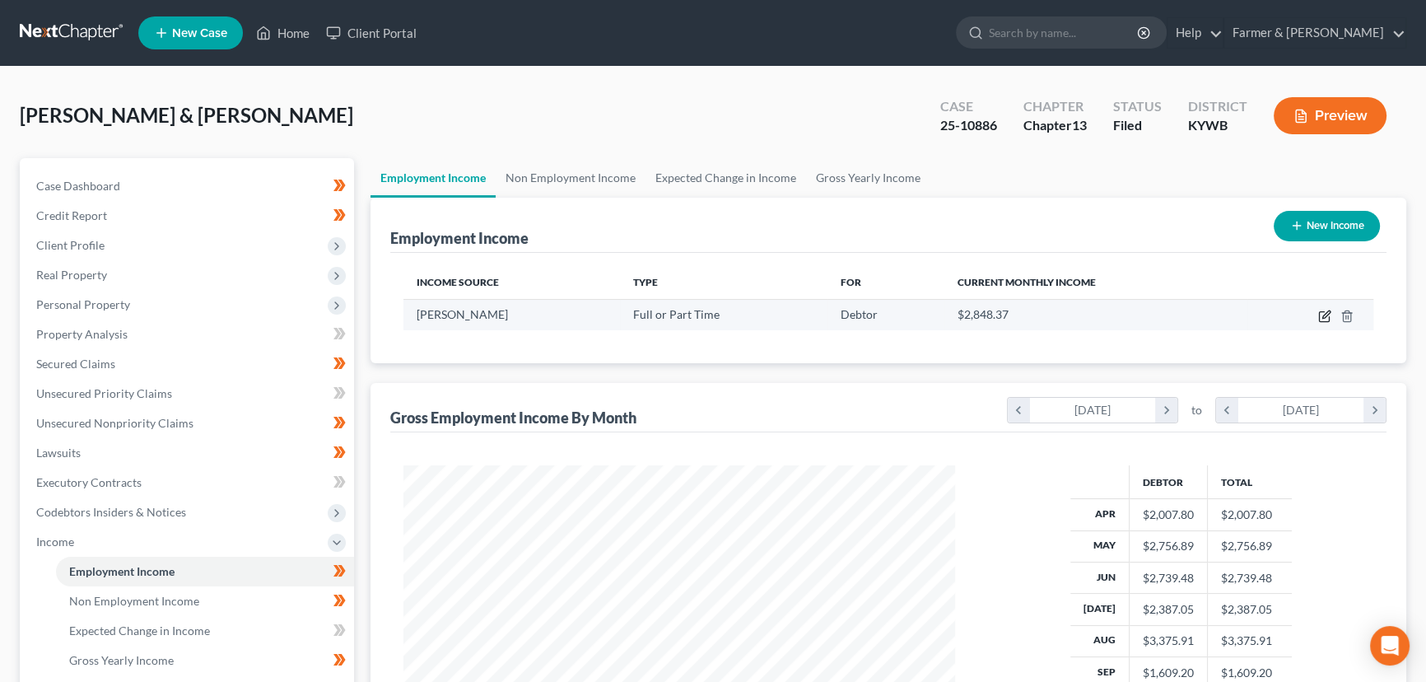
click at [1328, 313] on icon "button" at bounding box center [1326, 313] width 7 height 7
select select "0"
select select "44"
select select "2"
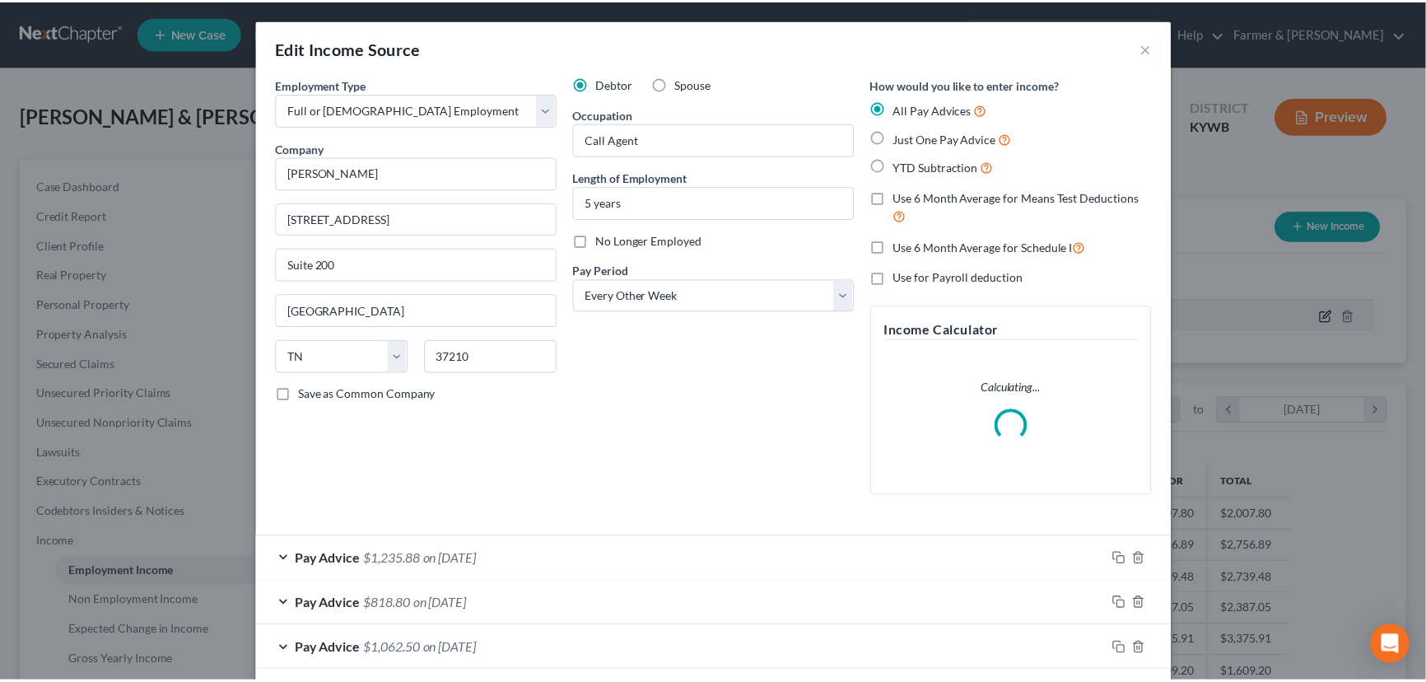
scroll to position [295, 590]
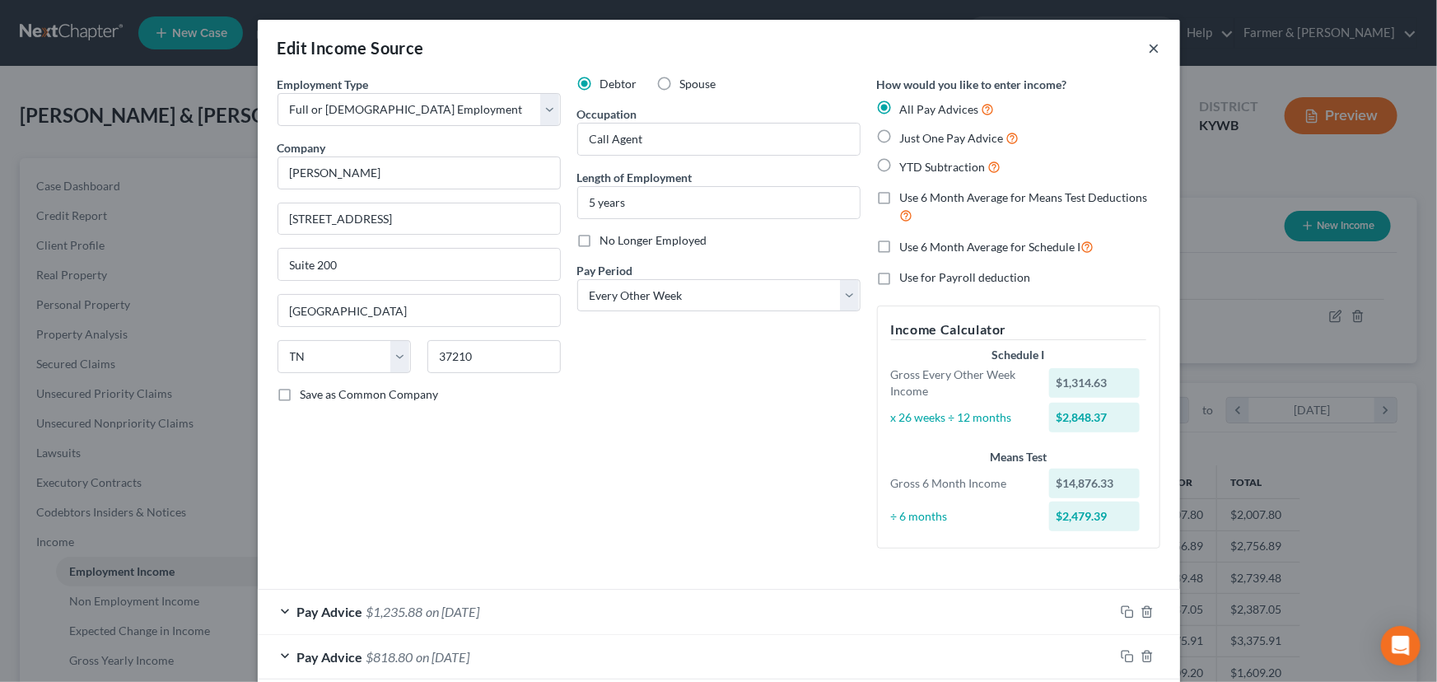
click at [1150, 47] on button "×" at bounding box center [1155, 48] width 12 height 20
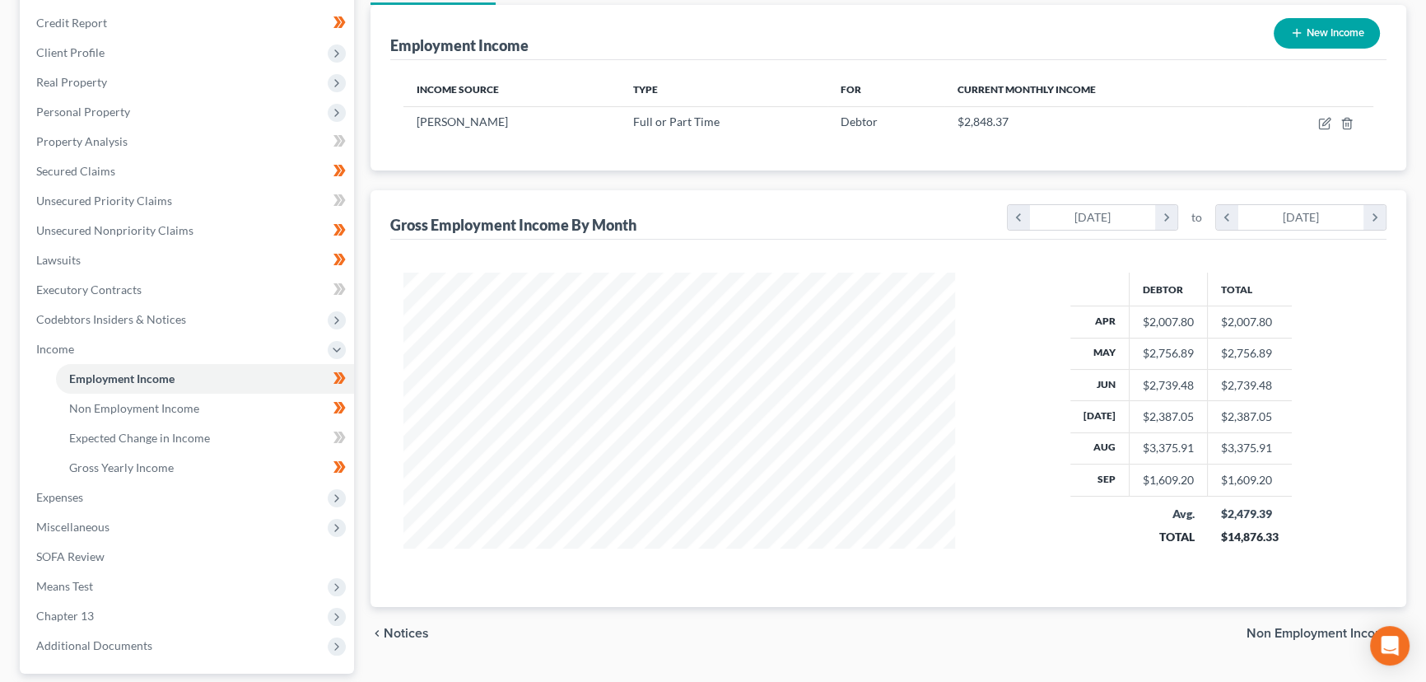
scroll to position [224, 0]
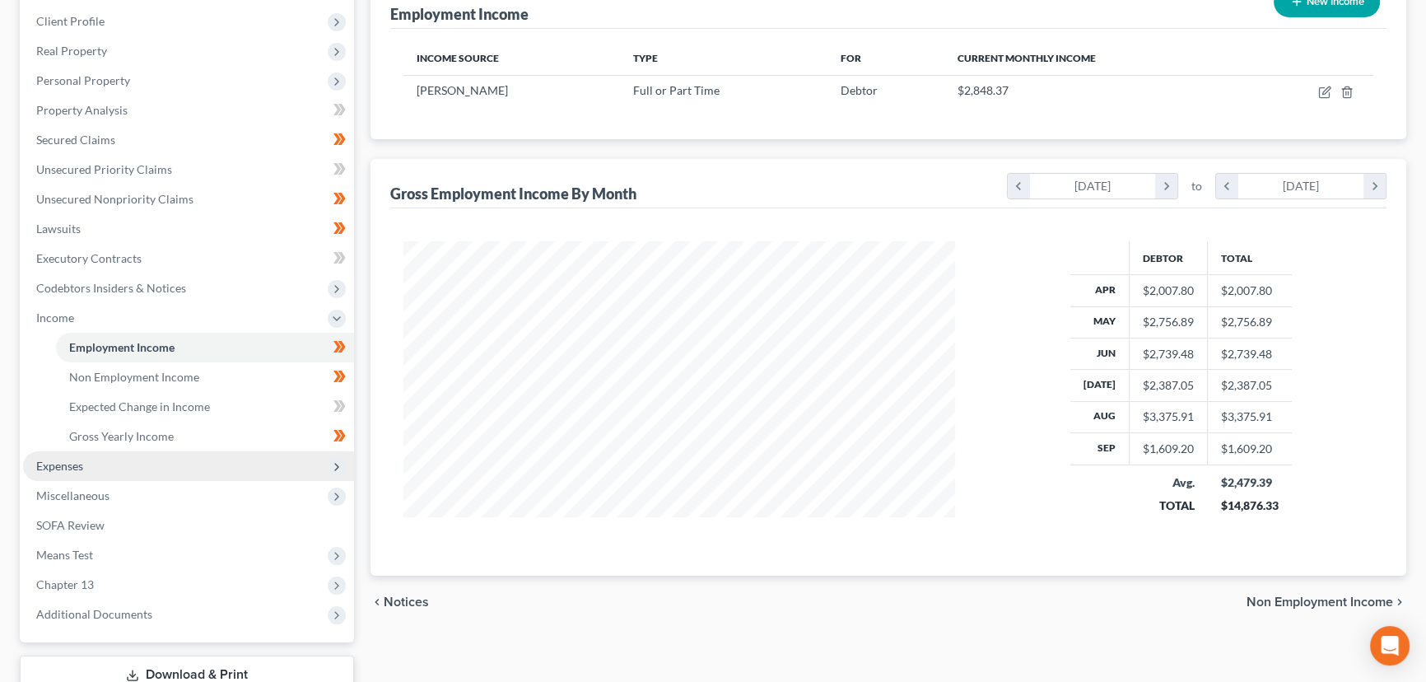
click at [214, 451] on span "Expenses" at bounding box center [188, 466] width 331 height 30
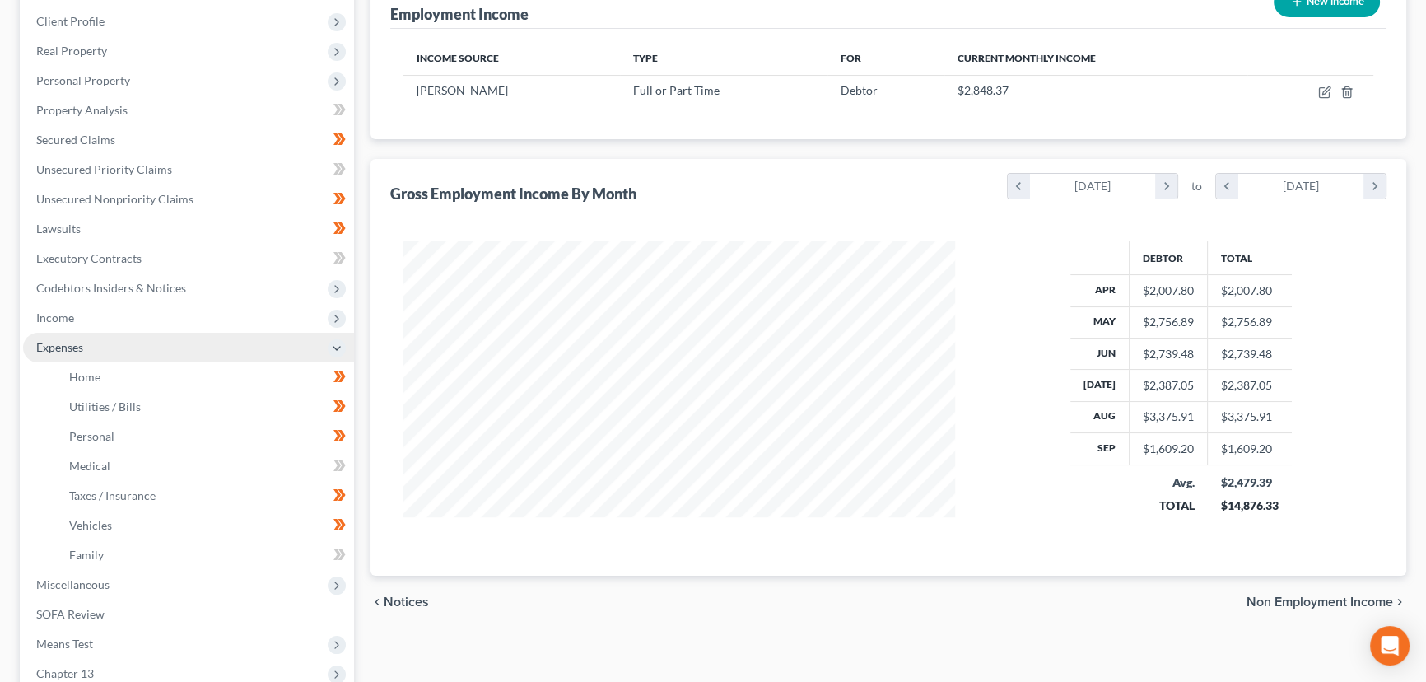
click at [126, 350] on span "Expenses" at bounding box center [188, 348] width 331 height 30
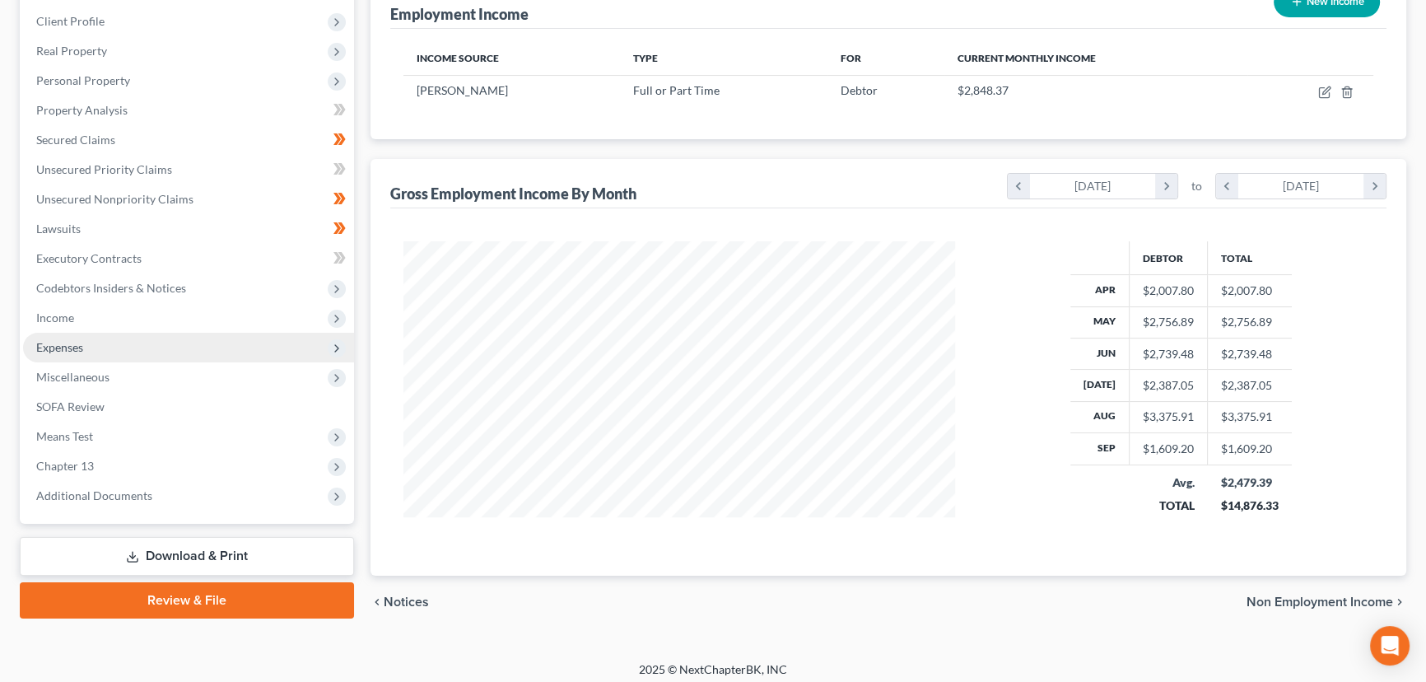
click at [126, 350] on span "Expenses" at bounding box center [188, 348] width 331 height 30
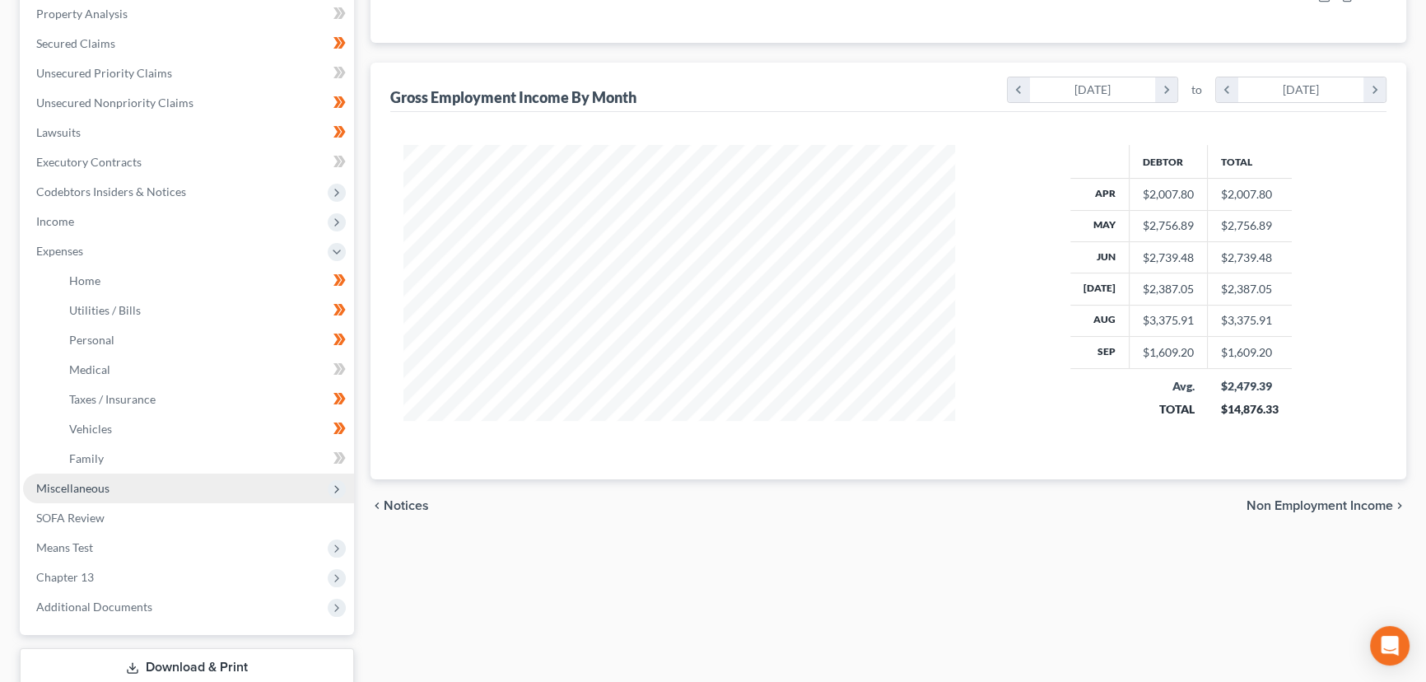
scroll to position [428, 0]
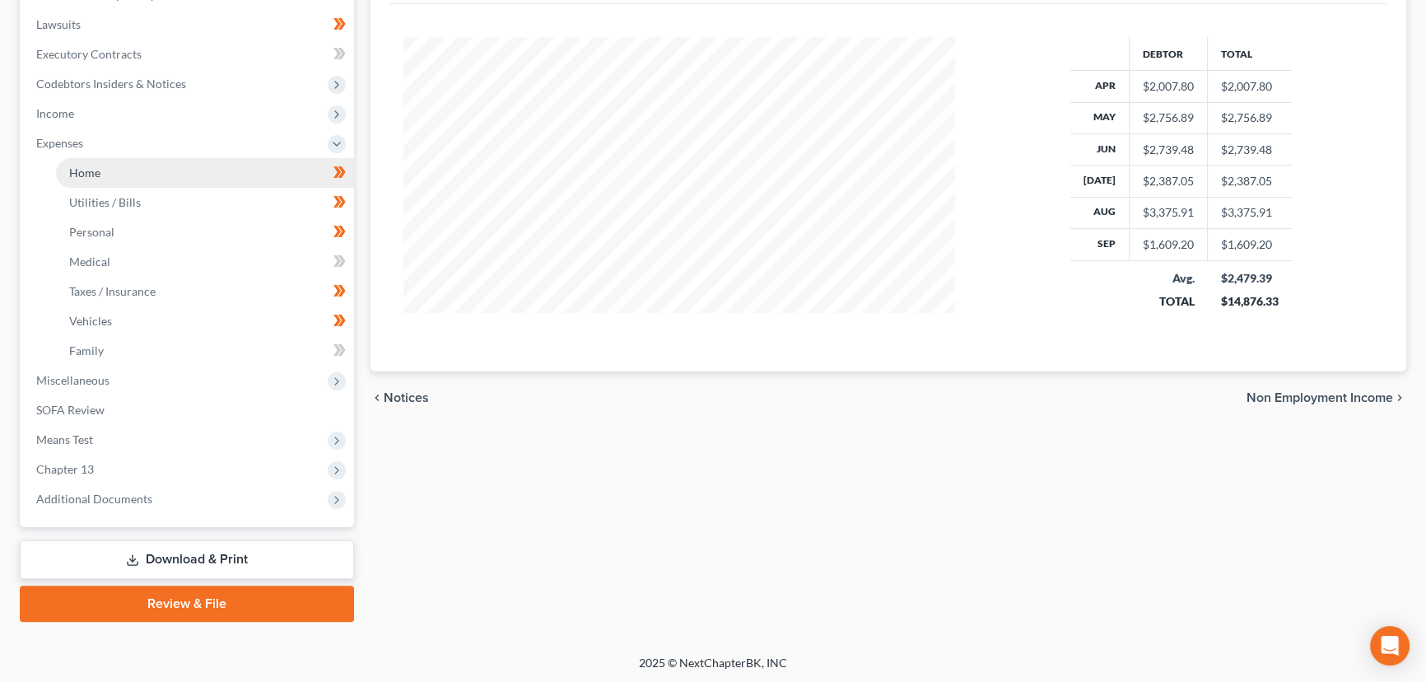
click at [71, 158] on link "Home" at bounding box center [205, 173] width 298 height 30
click at [74, 139] on span "Expenses" at bounding box center [59, 143] width 47 height 14
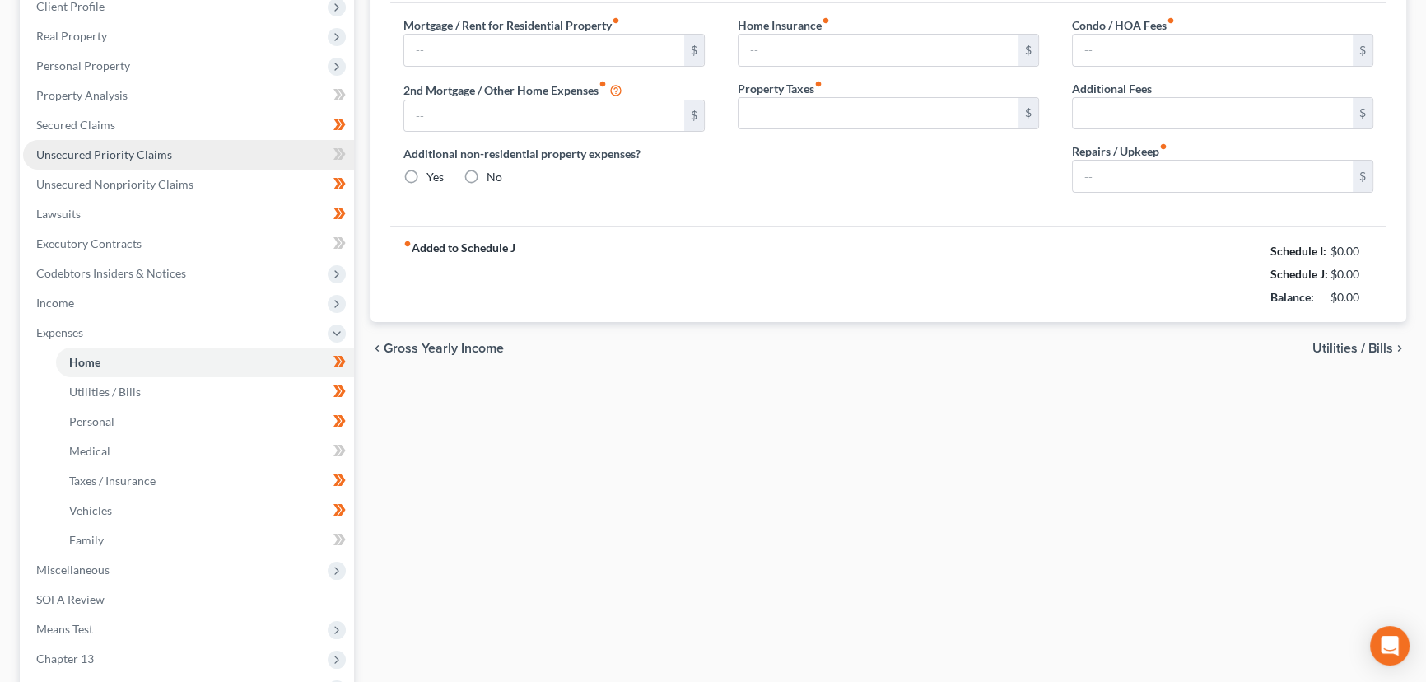
type input "700.00"
type input "0.00"
radio input "true"
type input "17.00"
type input "0.00"
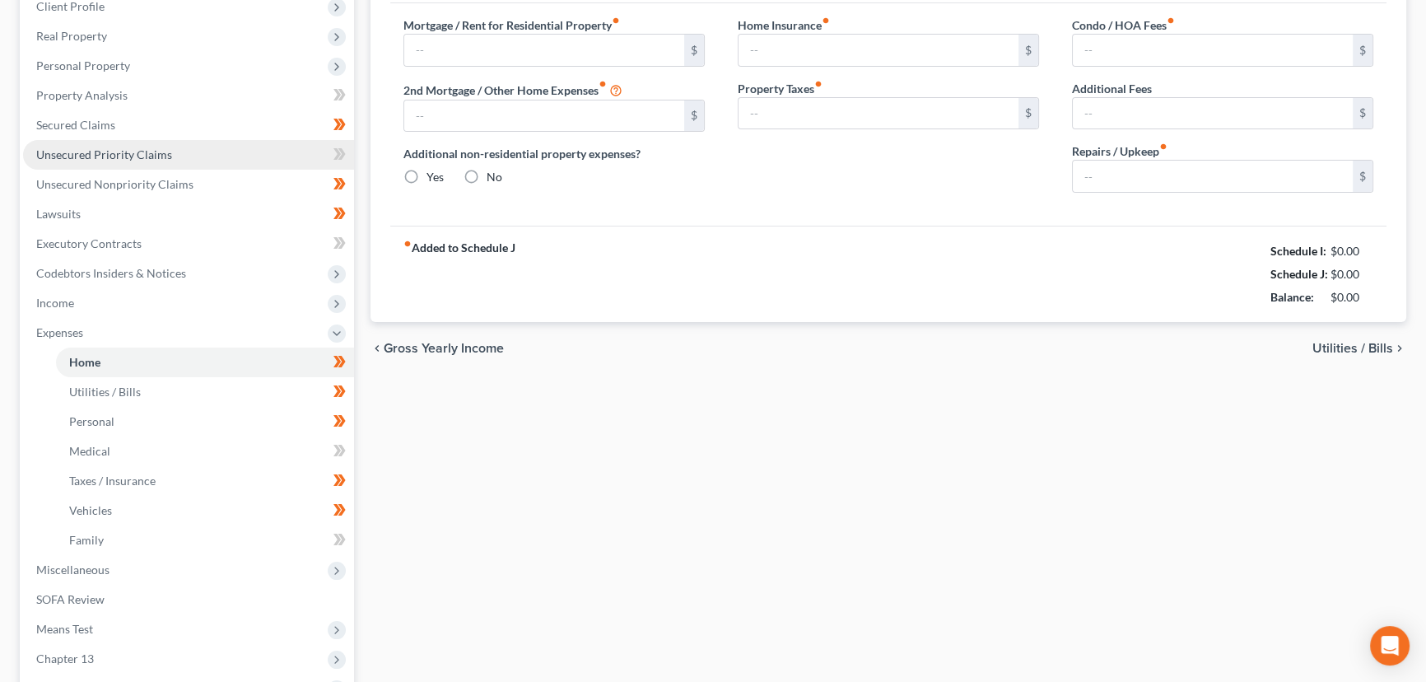
type input "0.00"
type input "50.00"
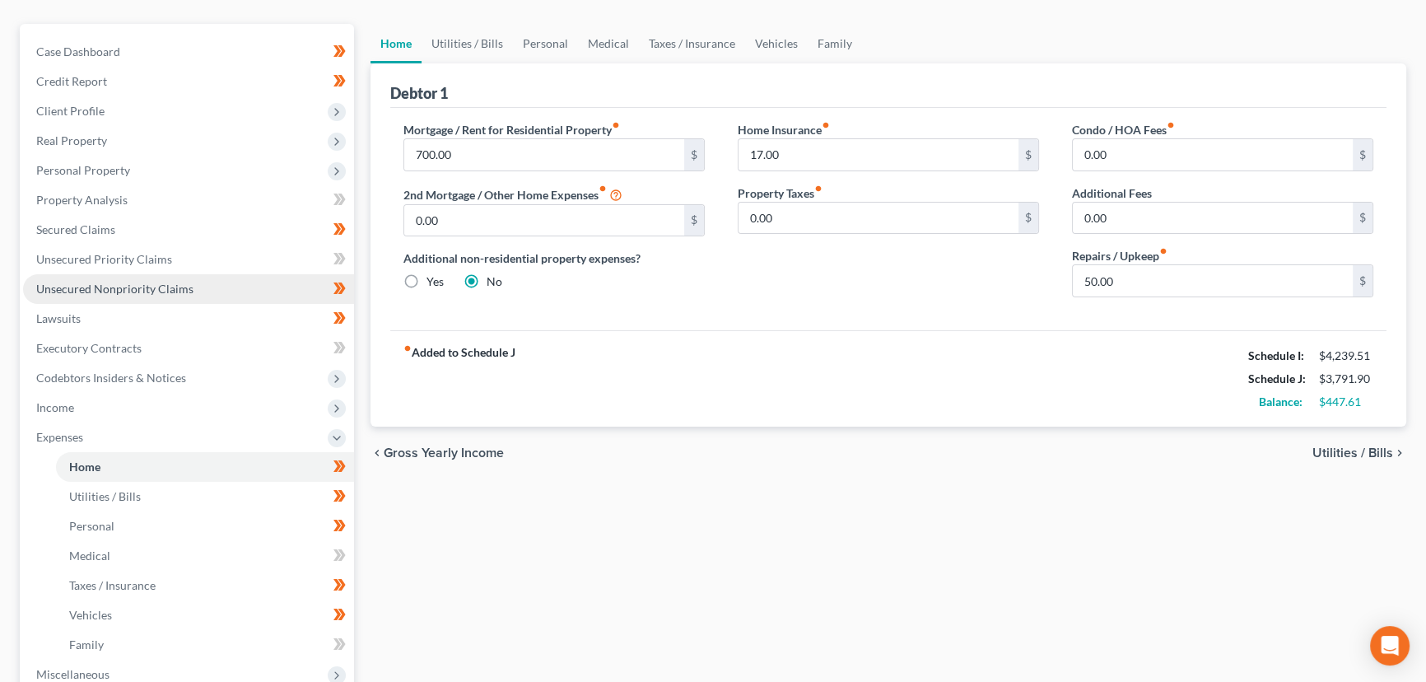
scroll to position [374, 0]
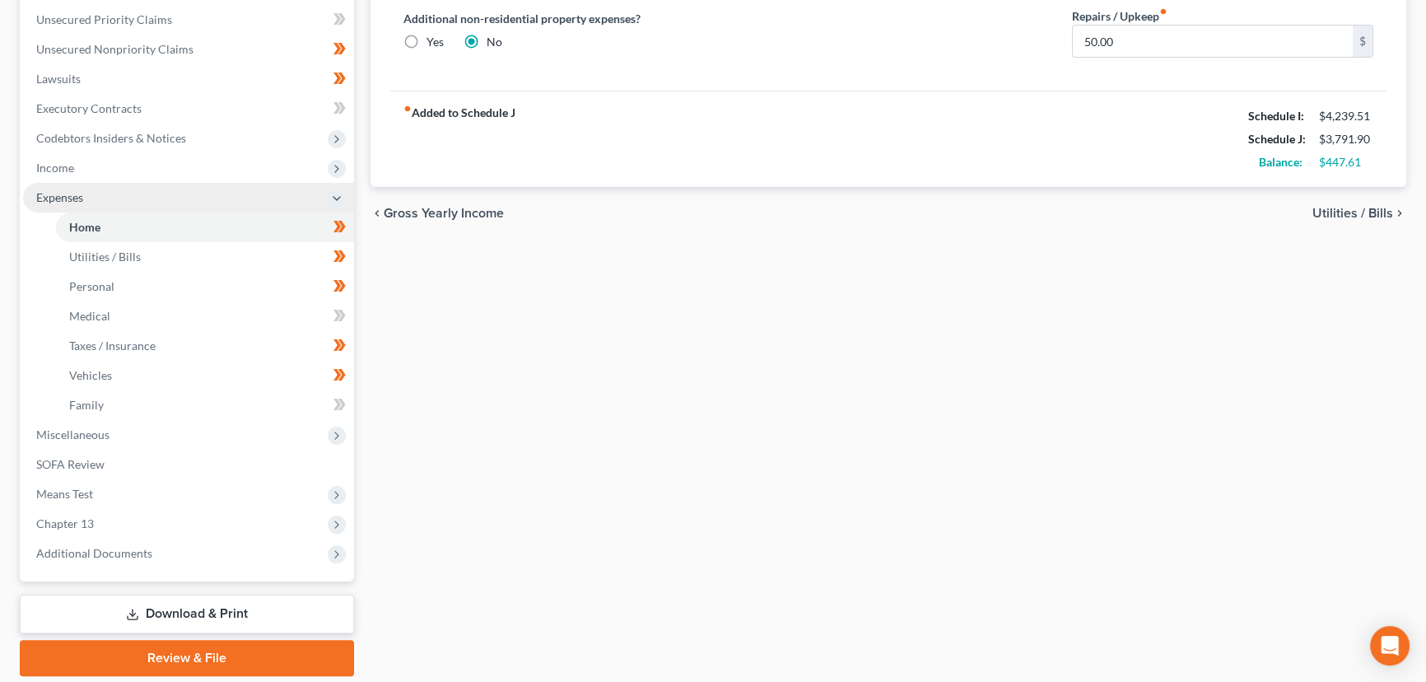
click at [77, 183] on span "Expenses" at bounding box center [188, 198] width 331 height 30
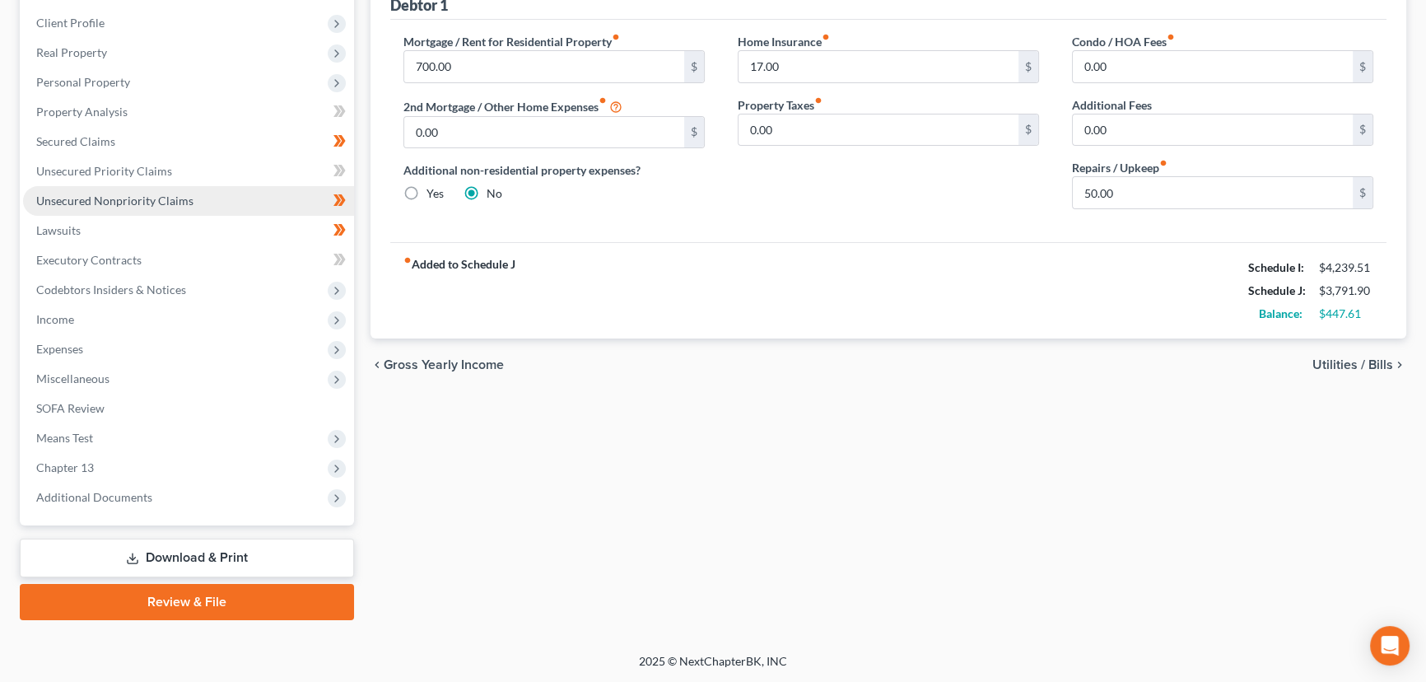
scroll to position [221, 0]
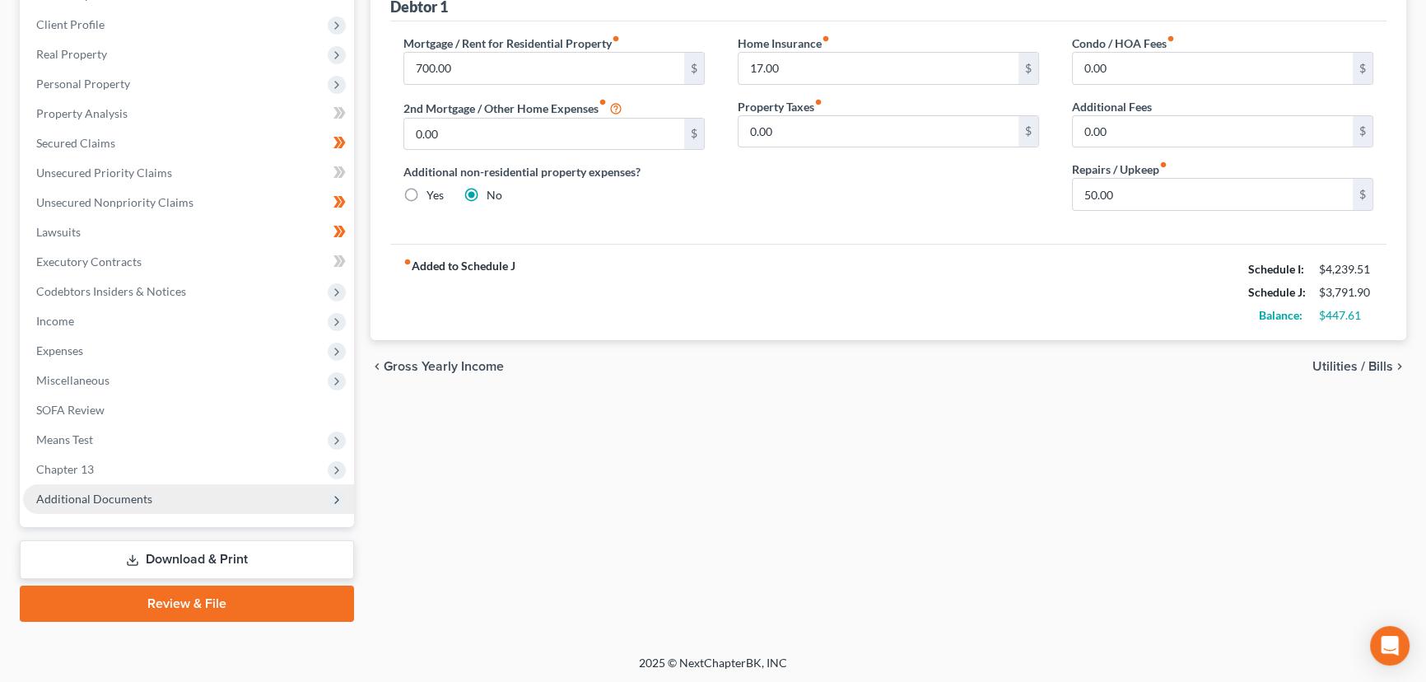
click at [89, 493] on span "Additional Documents" at bounding box center [94, 499] width 116 height 14
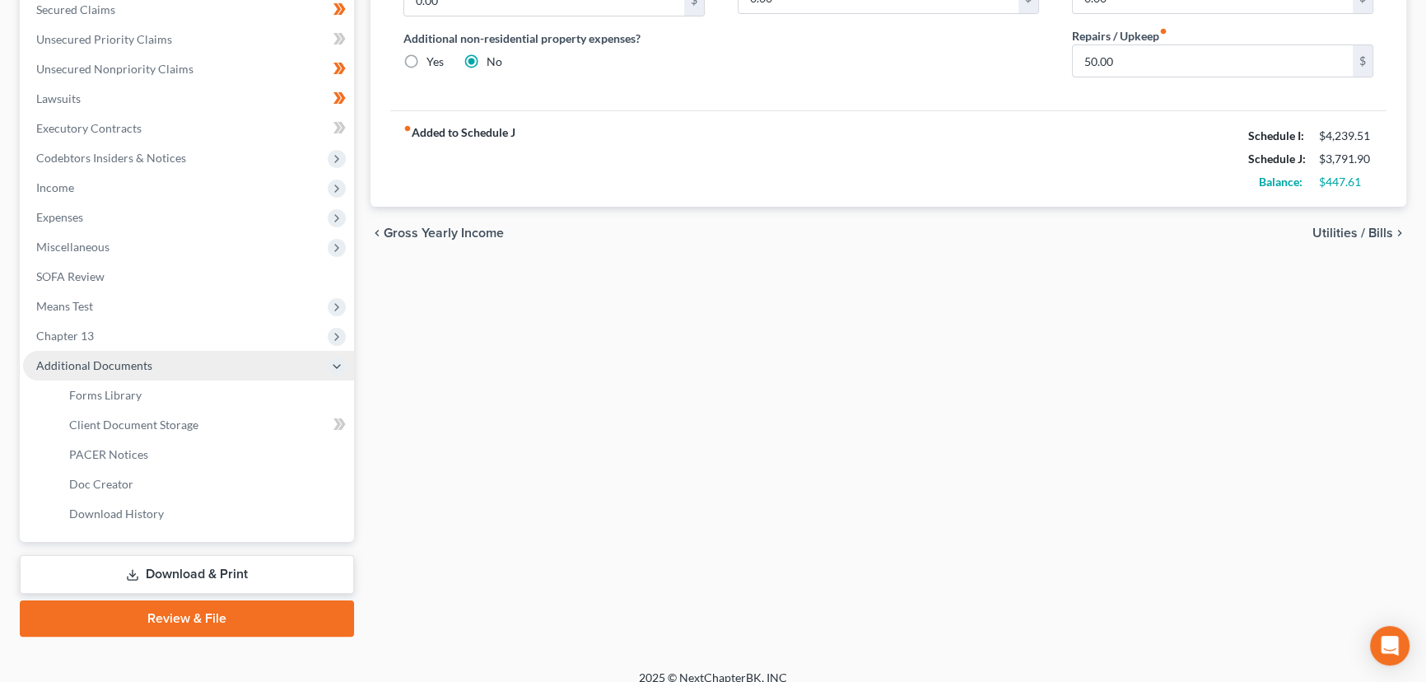
scroll to position [369, 0]
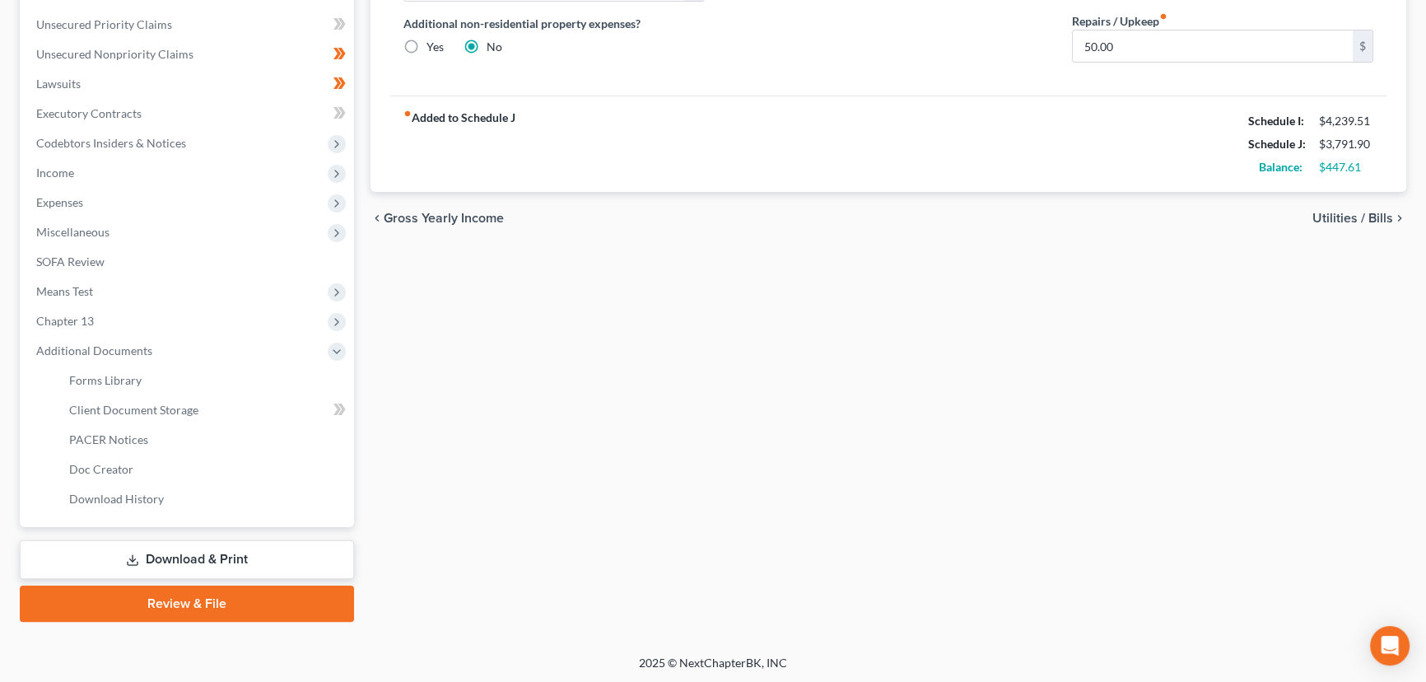
click at [386, 511] on div "Home Utilities / Bills Personal Medical Taxes / Insurance Vehicles Family Debto…" at bounding box center [888, 205] width 1053 height 833
click at [118, 428] on link "PACER Notices" at bounding box center [205, 440] width 298 height 30
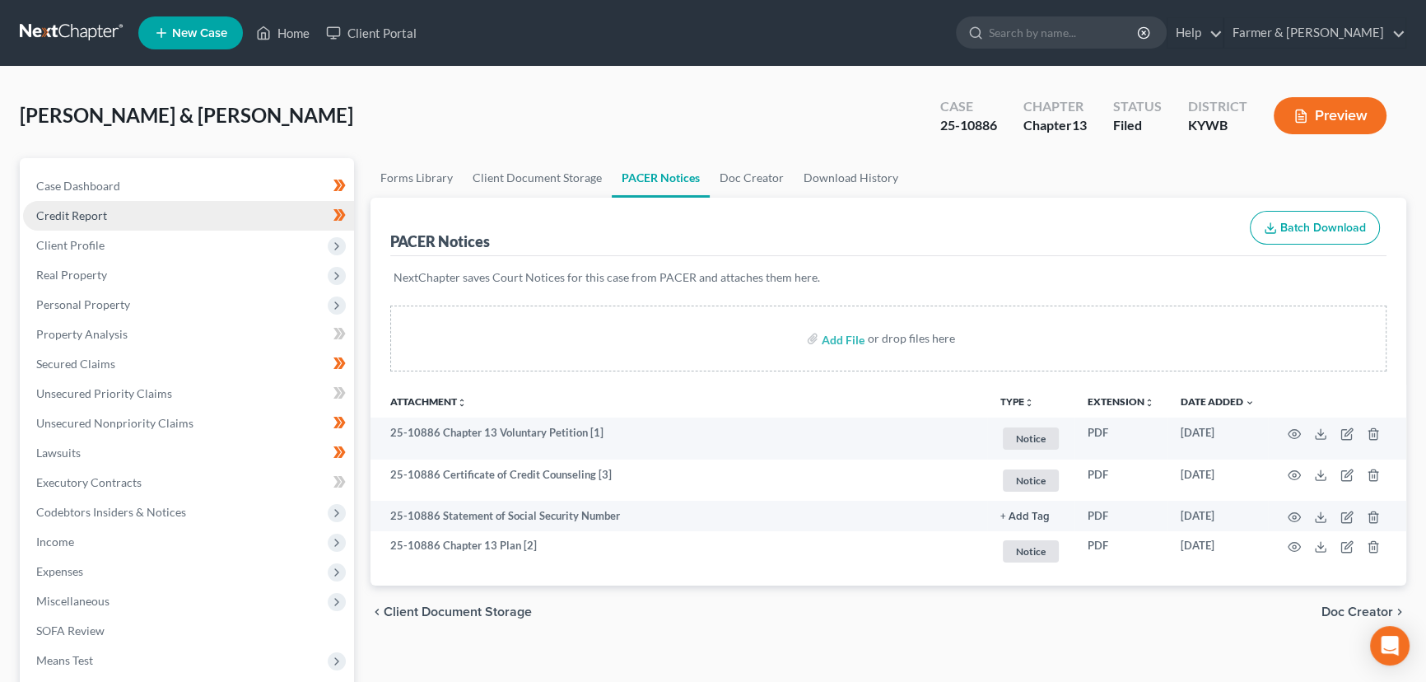
click at [156, 215] on link "Credit Report" at bounding box center [188, 216] width 331 height 30
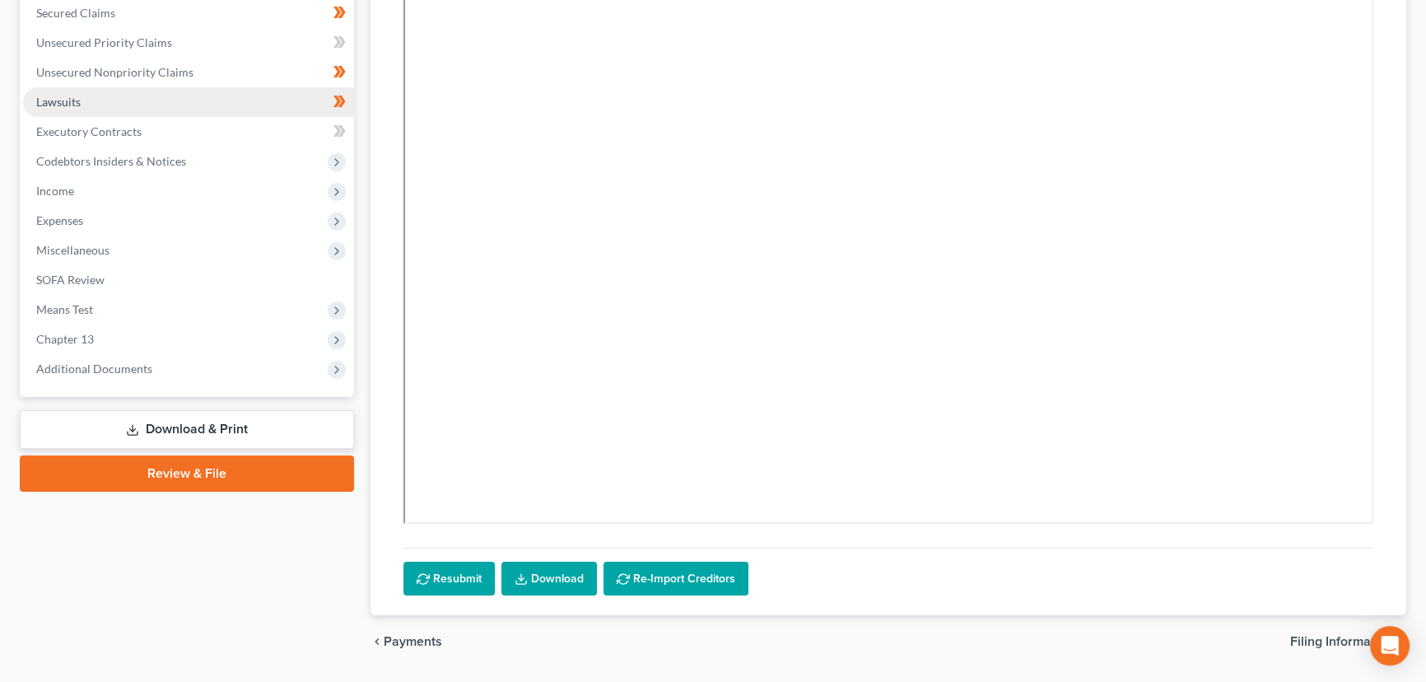
scroll to position [397, 0]
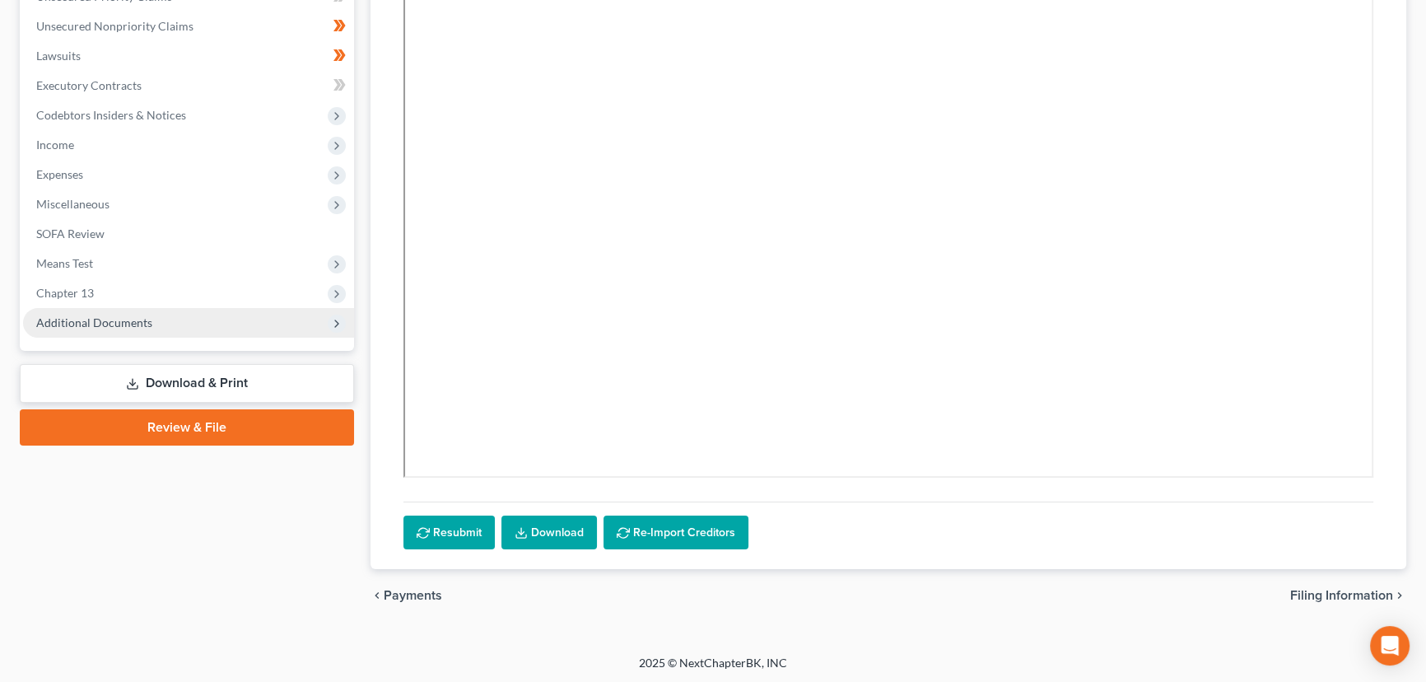
click at [143, 315] on span "Additional Documents" at bounding box center [94, 322] width 116 height 14
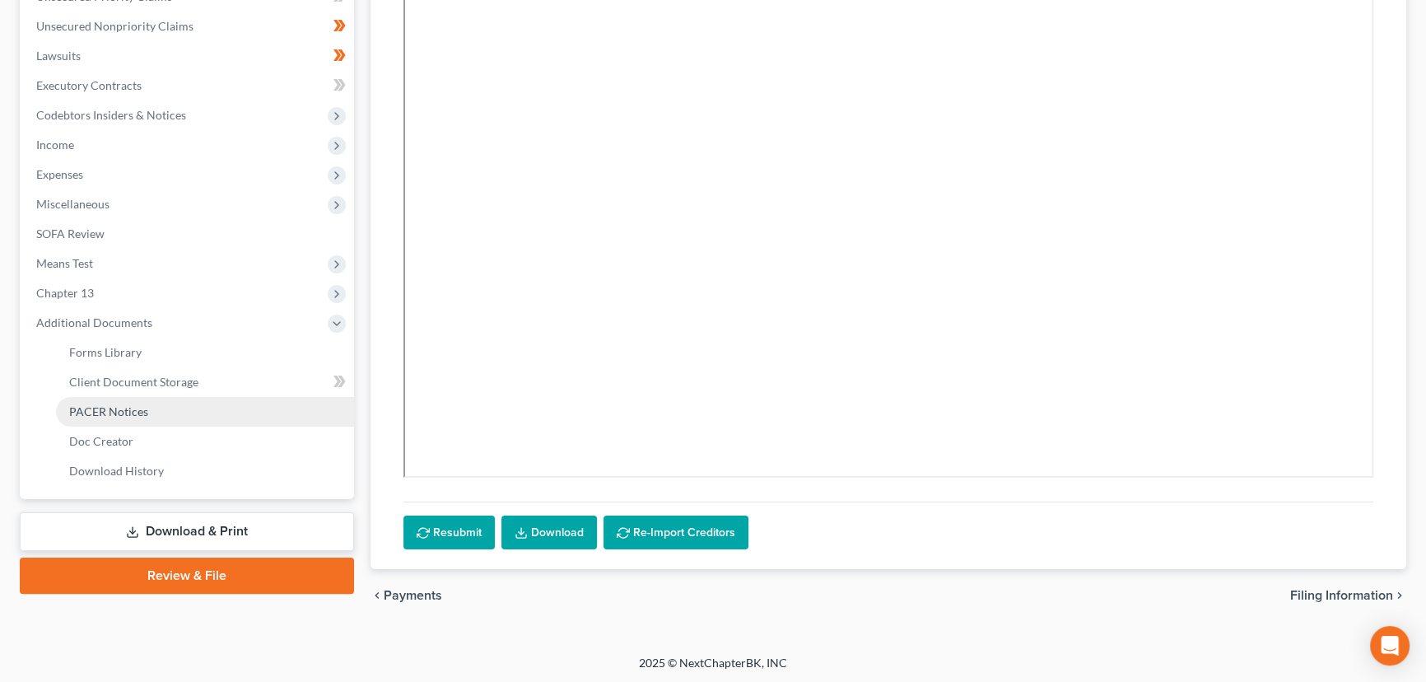
click at [161, 413] on link "PACER Notices" at bounding box center [205, 412] width 298 height 30
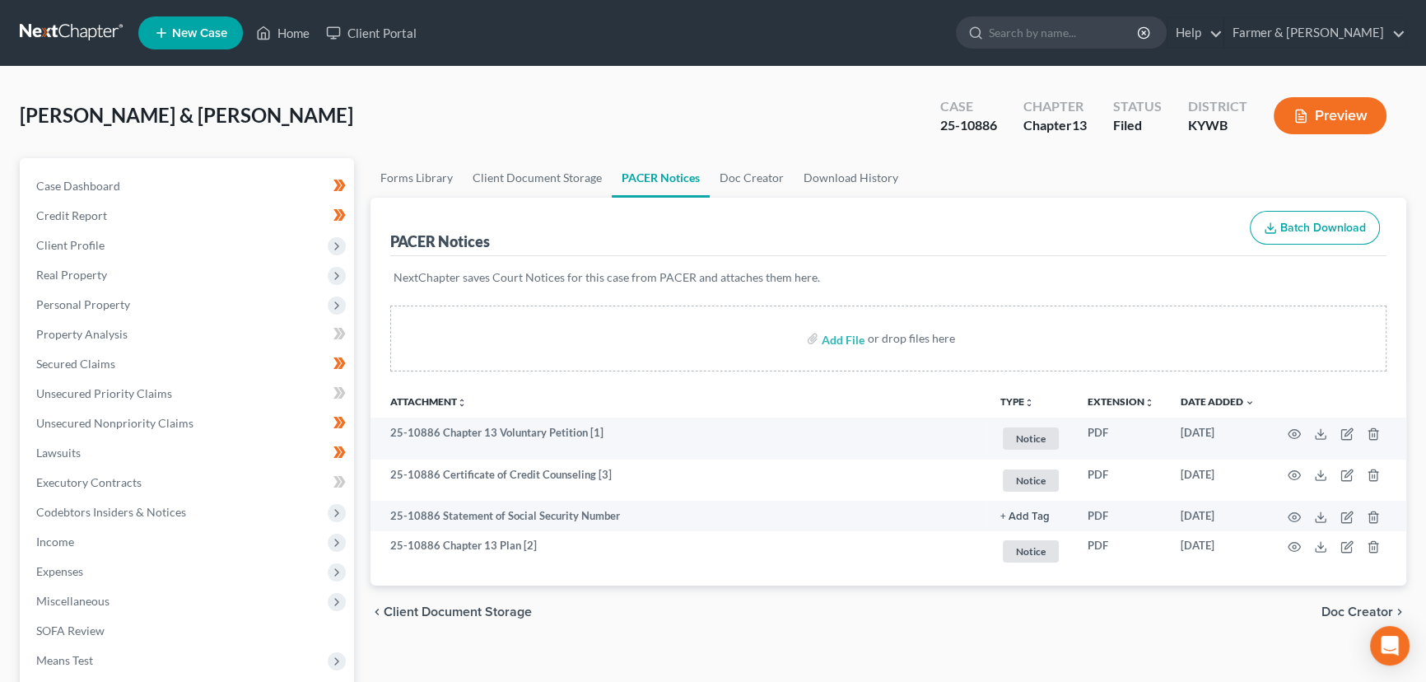
click at [404, 110] on div "[PERSON_NAME] & [PERSON_NAME] Upgraded Case 25-10886 Chapter Chapter 13 Status …" at bounding box center [713, 122] width 1387 height 72
click at [434, 77] on div "[PERSON_NAME] & [PERSON_NAME] Upgraded Case 25-10886 Chapter Chapter 13 Status …" at bounding box center [713, 545] width 1426 height 957
click at [422, 145] on div "[PERSON_NAME] & [PERSON_NAME] Upgraded Case 25-10886 Chapter Chapter 13 Status …" at bounding box center [713, 122] width 1387 height 72
click at [300, 22] on link "Home" at bounding box center [283, 33] width 70 height 30
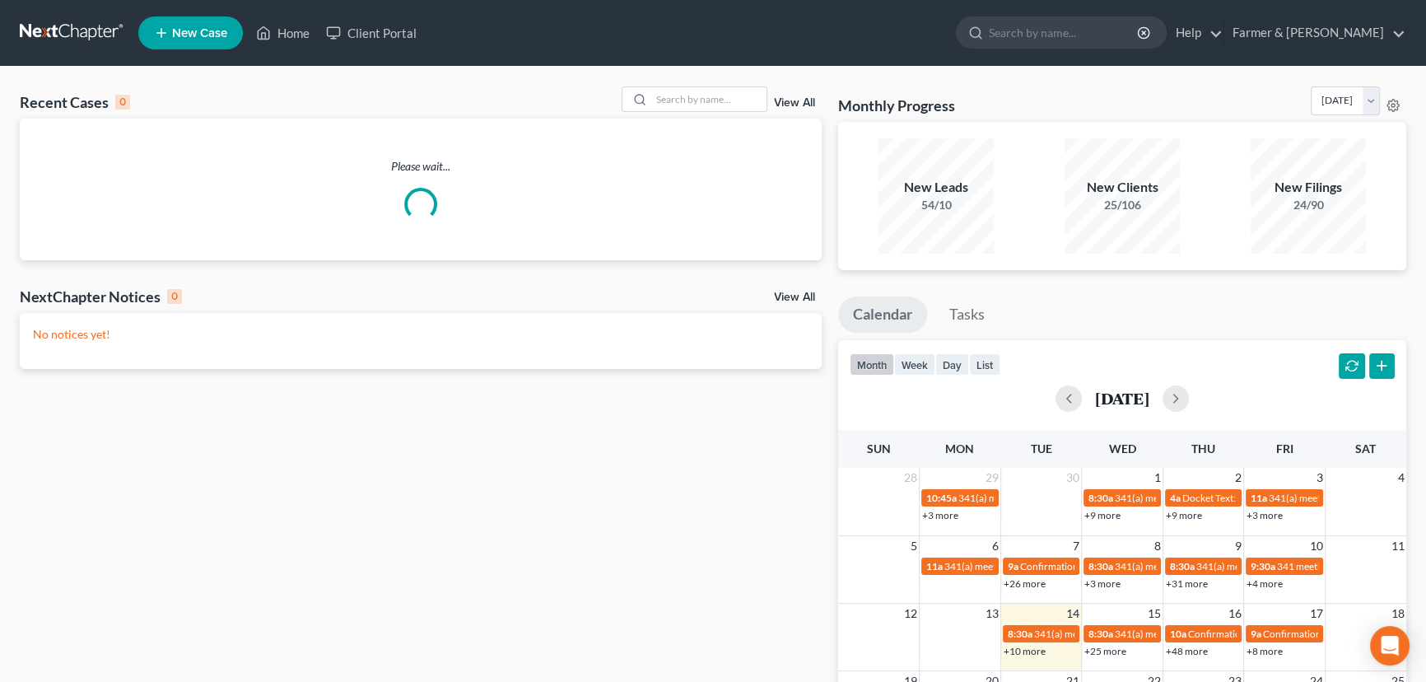
click at [338, 90] on div "Recent Cases 0 View All" at bounding box center [421, 102] width 802 height 32
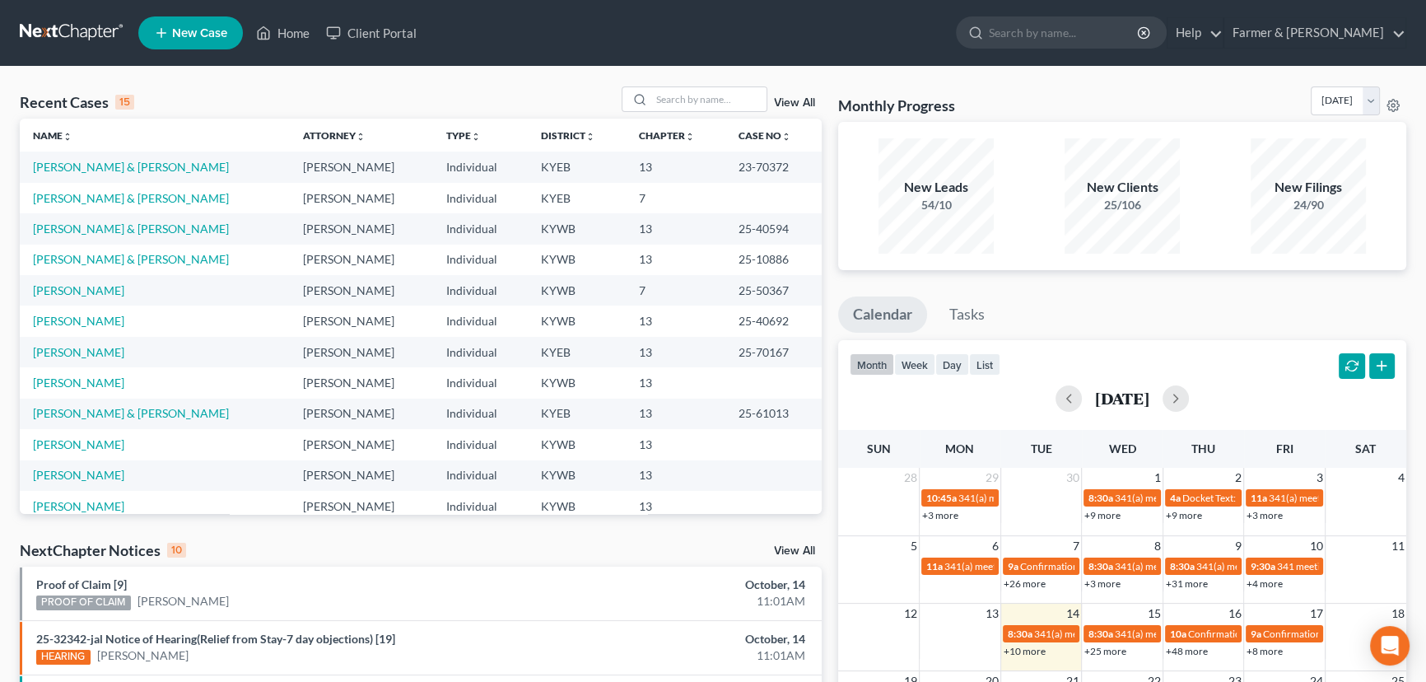
click at [434, 110] on div "Recent Cases 15 View All" at bounding box center [421, 102] width 802 height 32
click at [514, 105] on div "Recent Cases 15 View All" at bounding box center [421, 102] width 802 height 32
click at [478, 89] on div "Recent Cases 15 View All" at bounding box center [421, 102] width 802 height 32
click at [454, 102] on div "Recent Cases 15 View All" at bounding box center [421, 102] width 802 height 32
click at [203, 96] on div "Recent Cases 15 View All" at bounding box center [421, 102] width 802 height 32
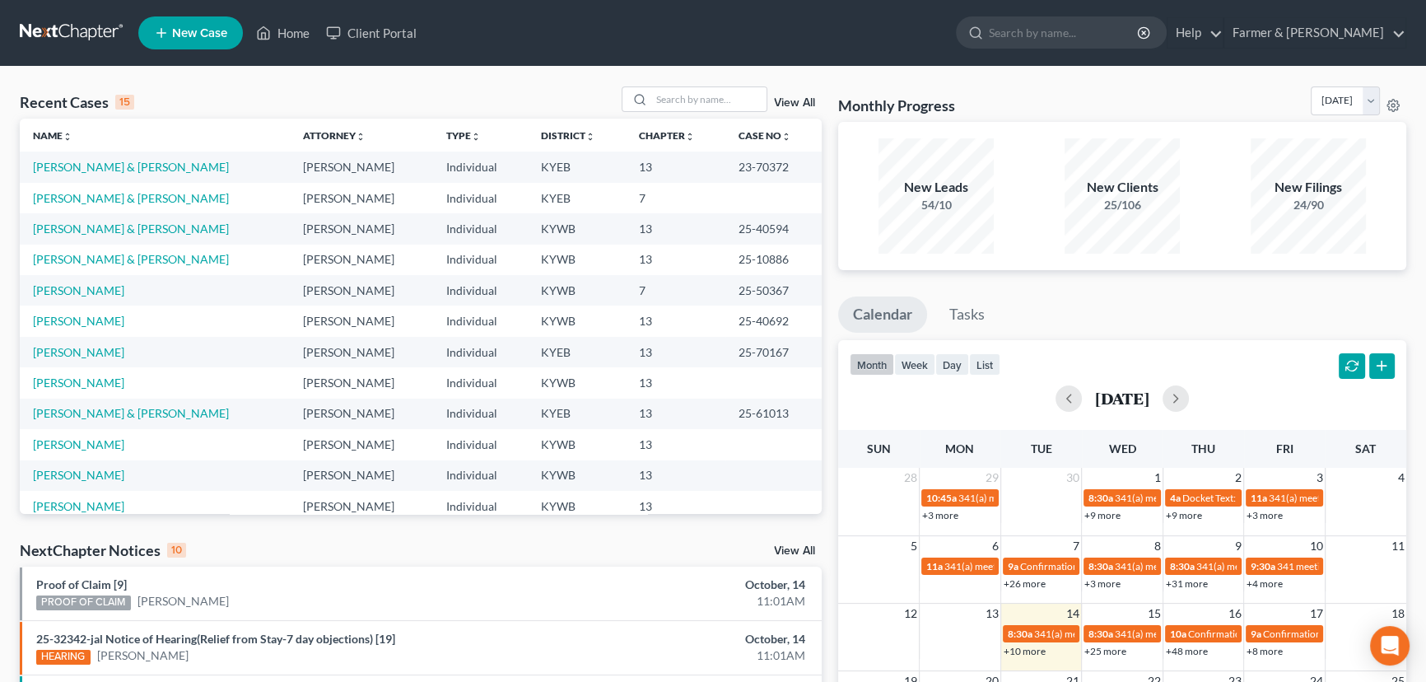
click at [479, 97] on div "Recent Cases 15 View All" at bounding box center [421, 102] width 802 height 32
click at [716, 107] on input "search" at bounding box center [708, 99] width 115 height 24
type input "[PERSON_NAME]"
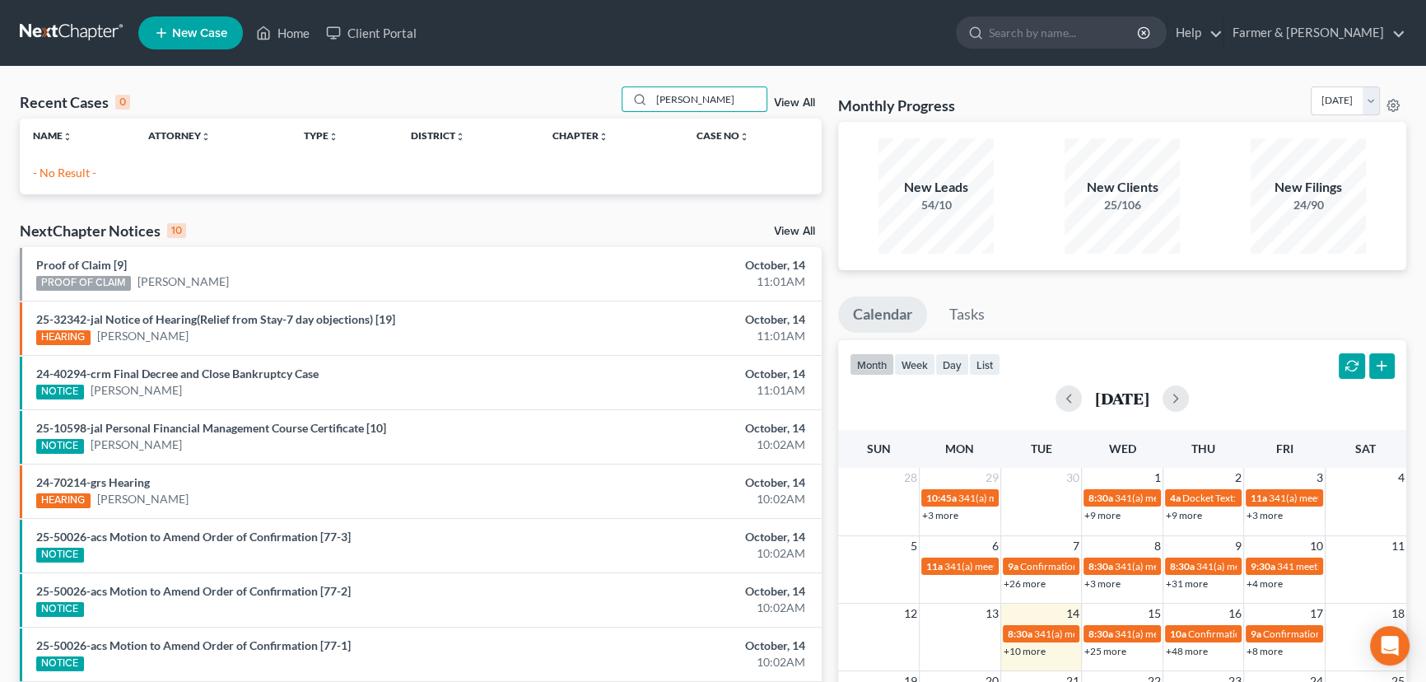
drag, startPoint x: 719, startPoint y: 101, endPoint x: 571, endPoint y: 114, distance: 148.8
click at [571, 114] on div "Recent Cases 0 [PERSON_NAME] View All" at bounding box center [421, 102] width 802 height 32
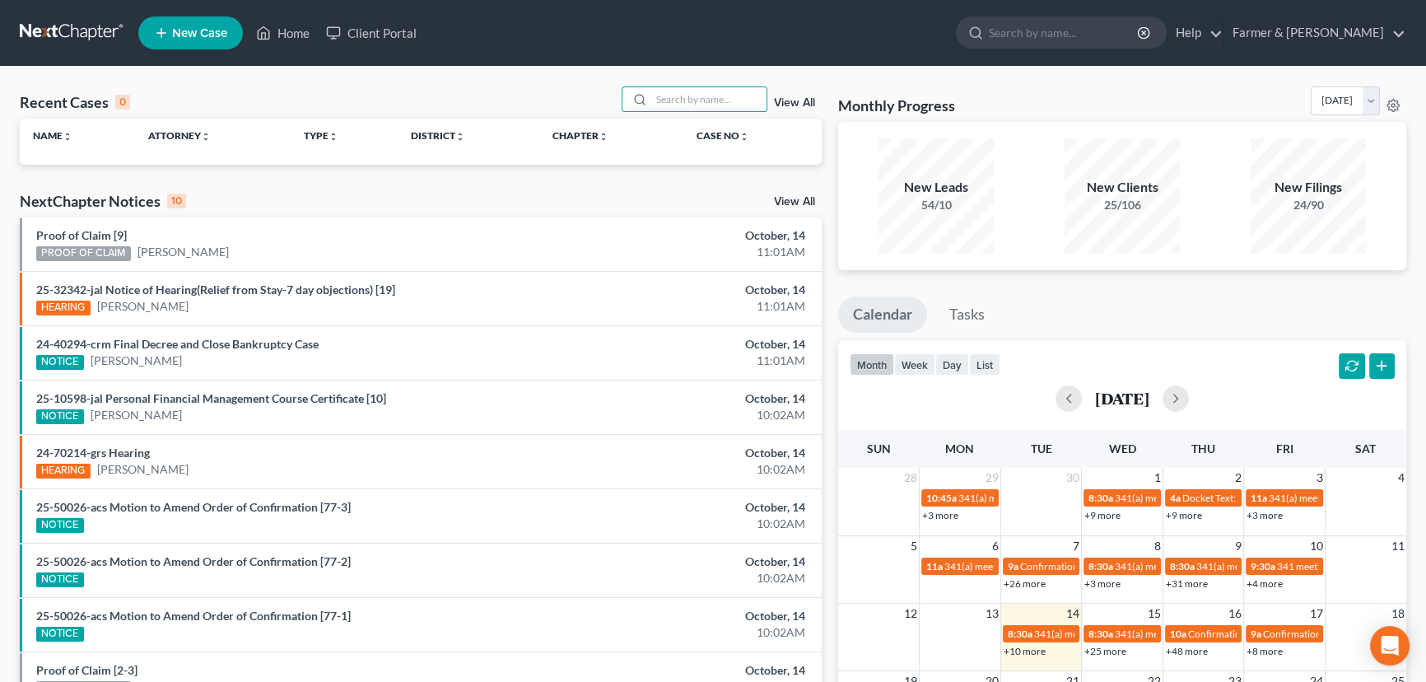
click at [192, 24] on link "New Case" at bounding box center [190, 32] width 105 height 33
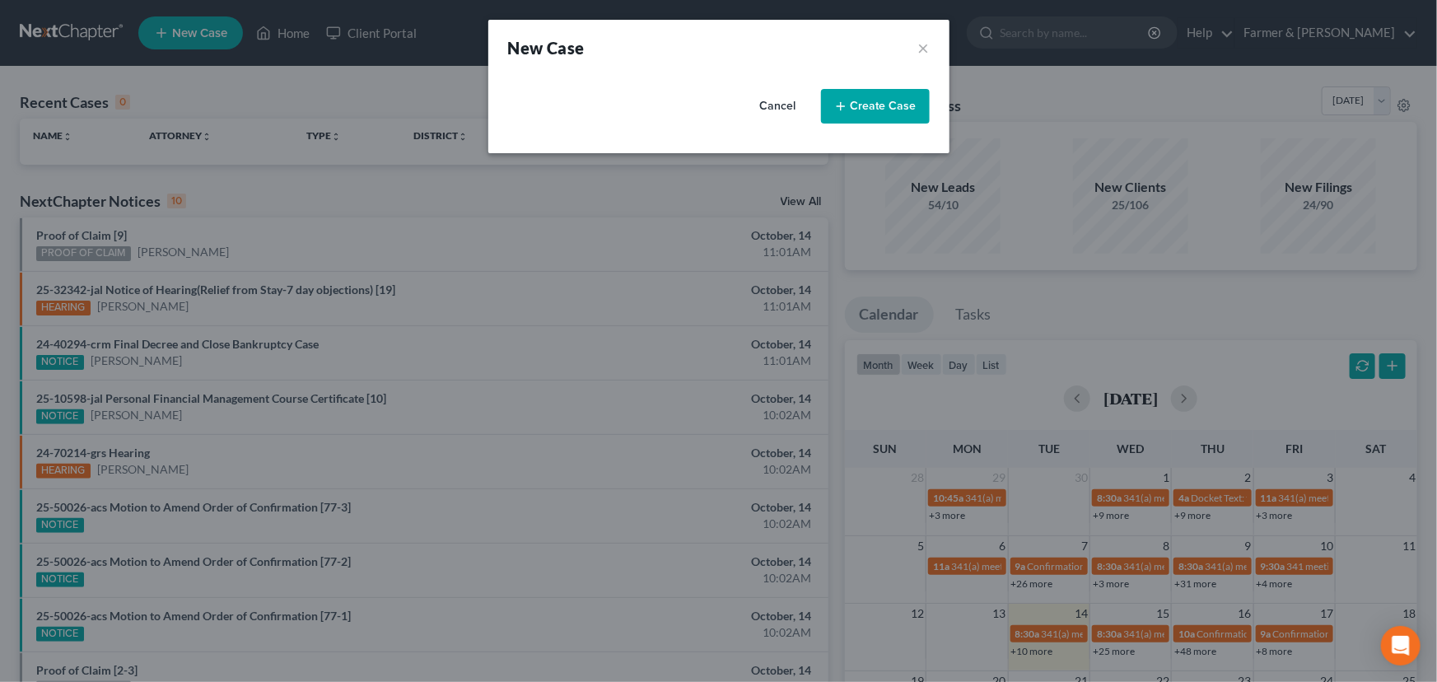
select select "33"
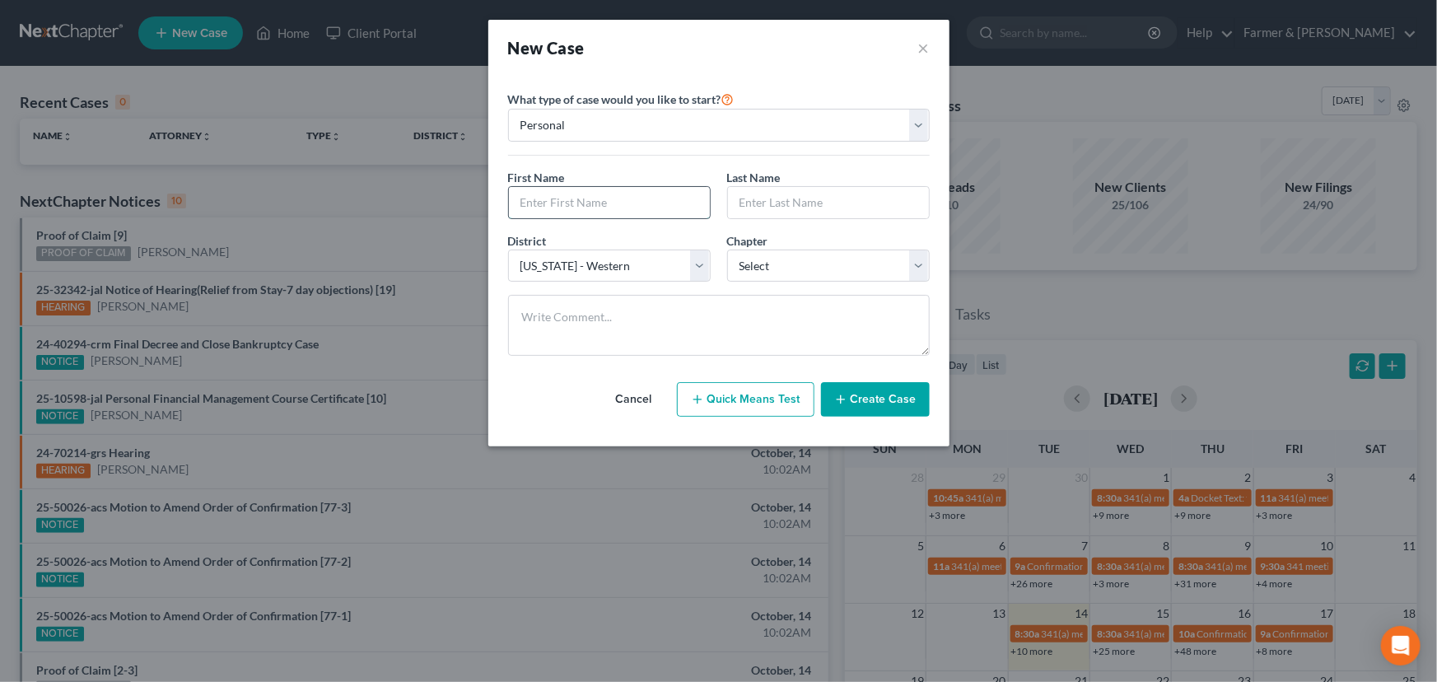
click at [611, 199] on input "text" at bounding box center [609, 202] width 201 height 31
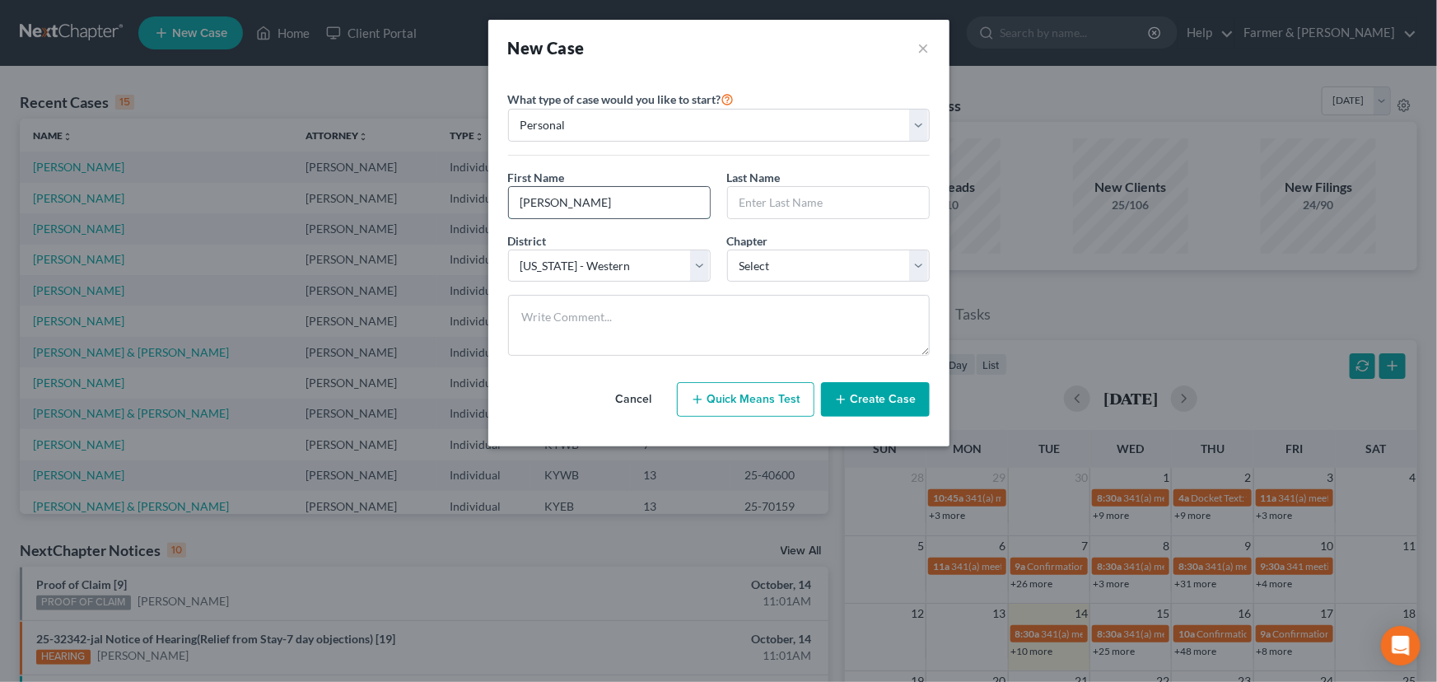
type input "[PERSON_NAME]"
click at [754, 259] on select "Select 7 11 12 13" at bounding box center [828, 266] width 203 height 33
select select "0"
click at [727, 250] on select "Select 7 11 12 13" at bounding box center [828, 266] width 203 height 33
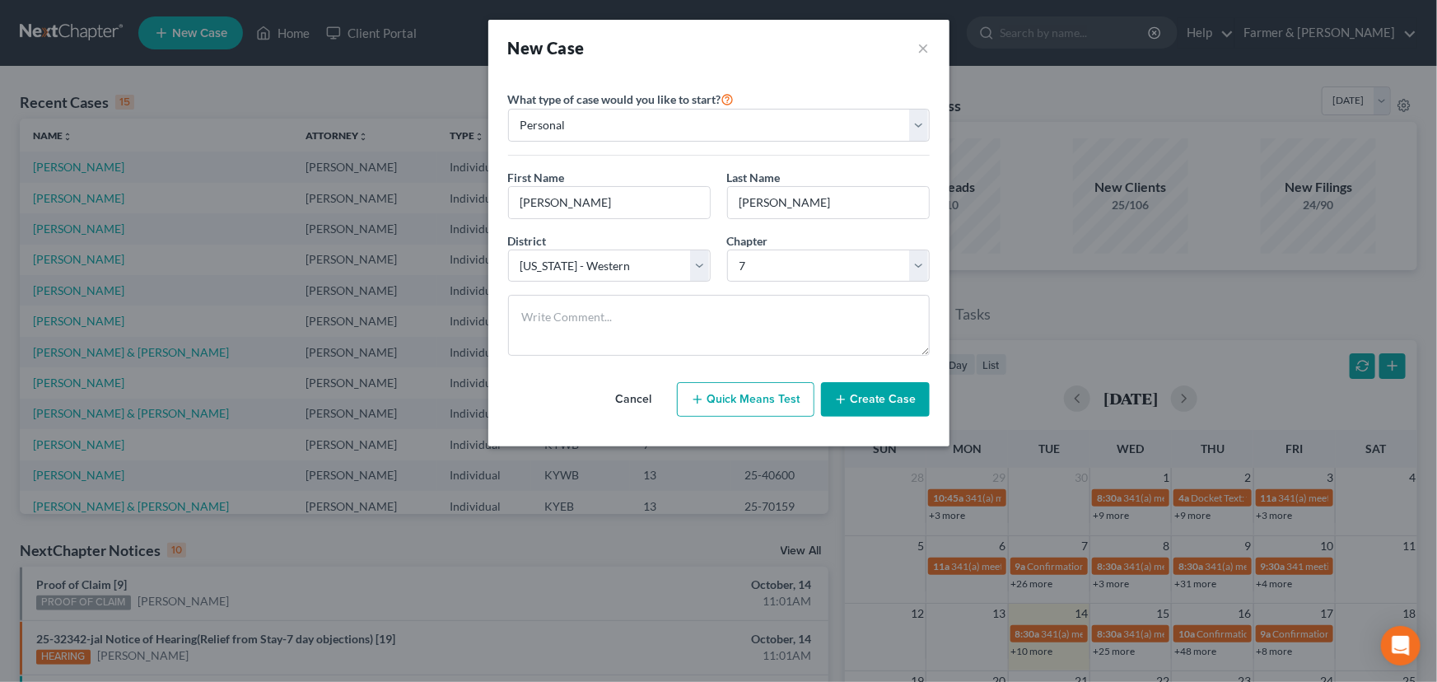
click at [884, 403] on button "Create Case" at bounding box center [875, 399] width 109 height 35
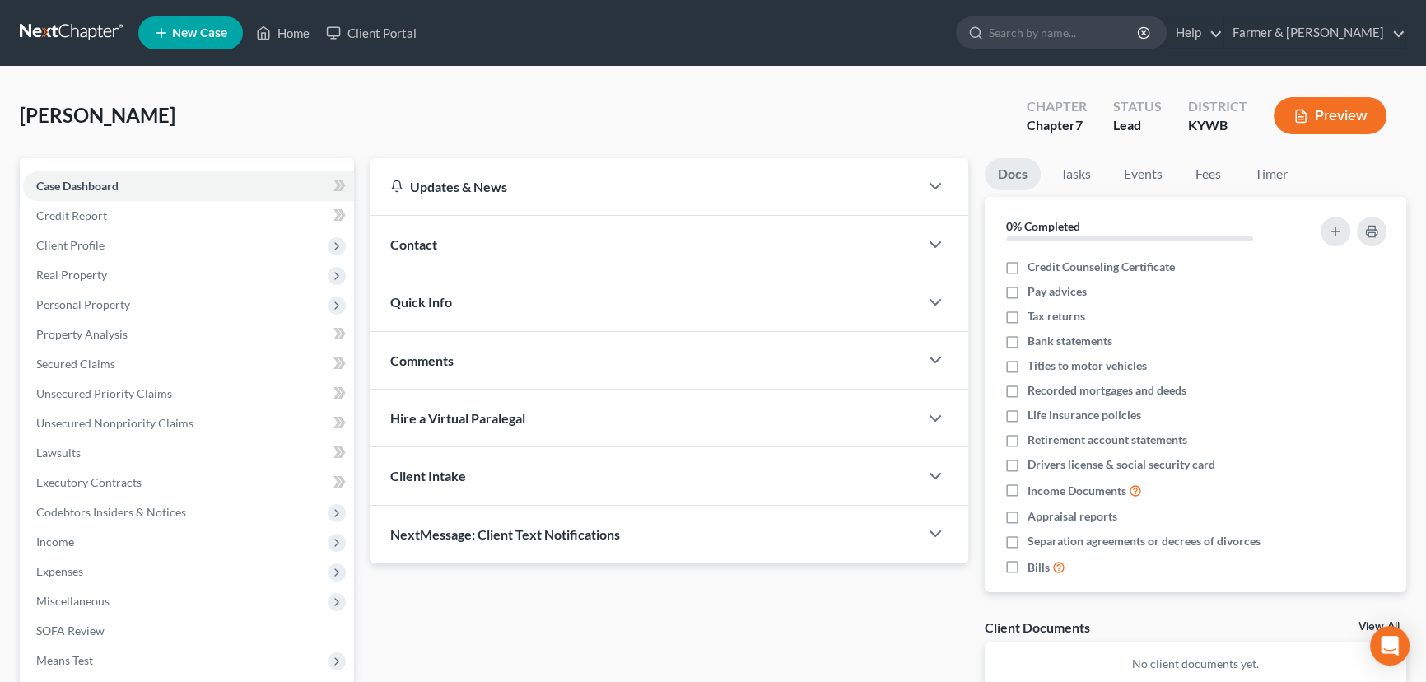
drag, startPoint x: 464, startPoint y: 262, endPoint x: 453, endPoint y: 254, distance: 13.5
click at [464, 262] on div "Contact" at bounding box center [645, 244] width 548 height 57
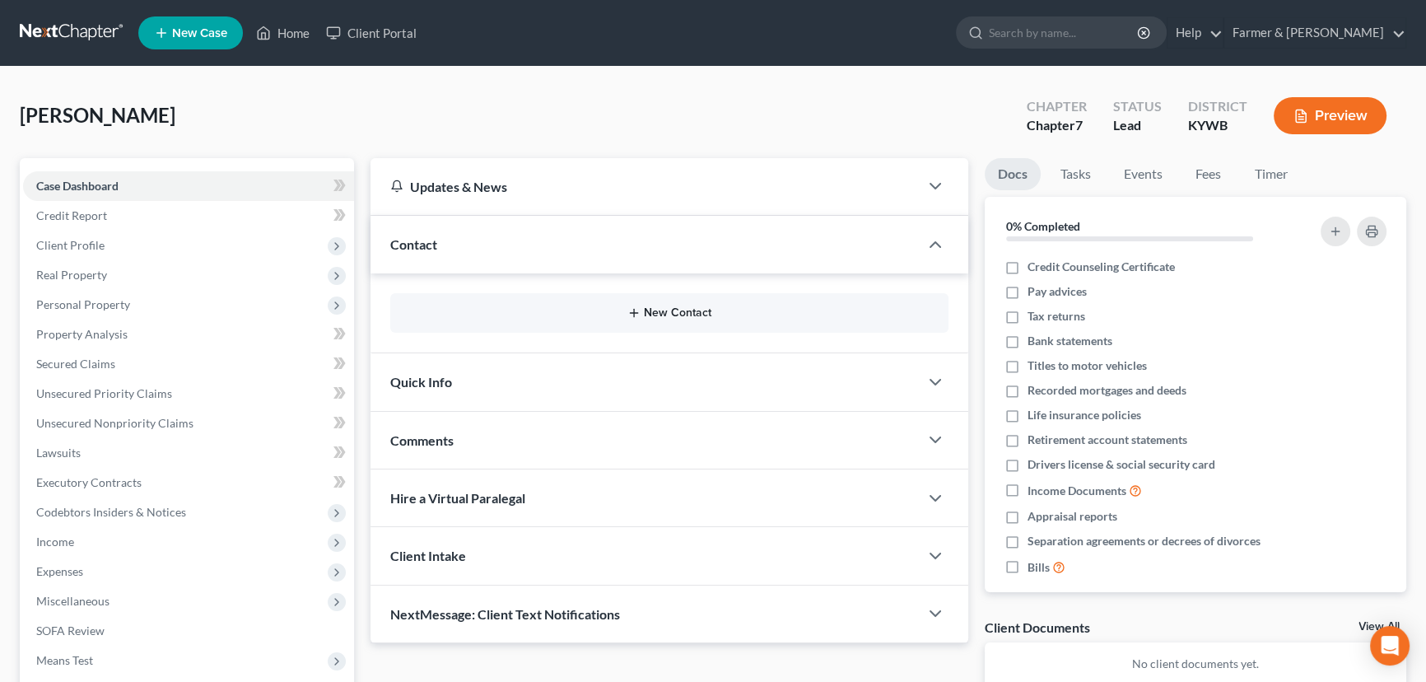
click at [635, 313] on line "button" at bounding box center [633, 313] width 7 height 0
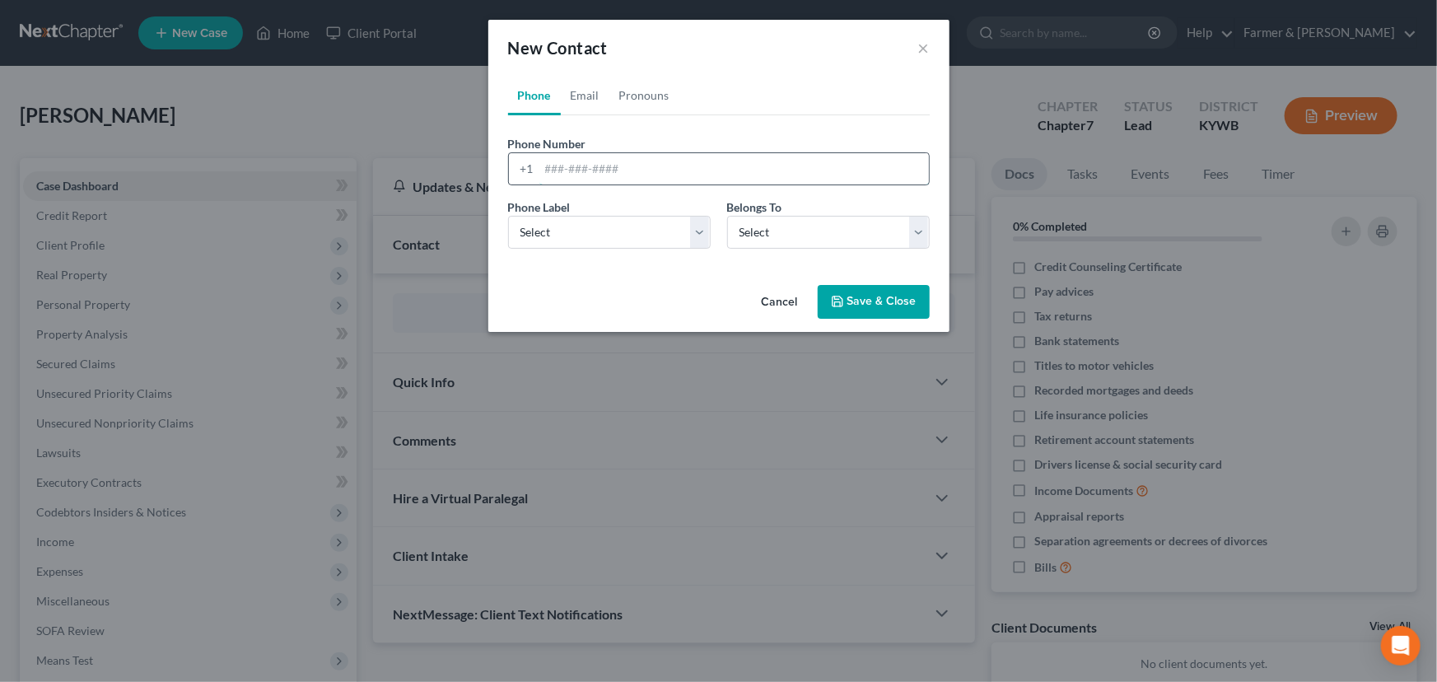
drag, startPoint x: 651, startPoint y: 159, endPoint x: 634, endPoint y: 179, distance: 26.3
click at [651, 159] on input "tel" at bounding box center [734, 168] width 390 height 31
paste input "2705858700"
type input "2705858700"
click at [585, 244] on select "Select Mobile Home Work Other" at bounding box center [609, 232] width 203 height 33
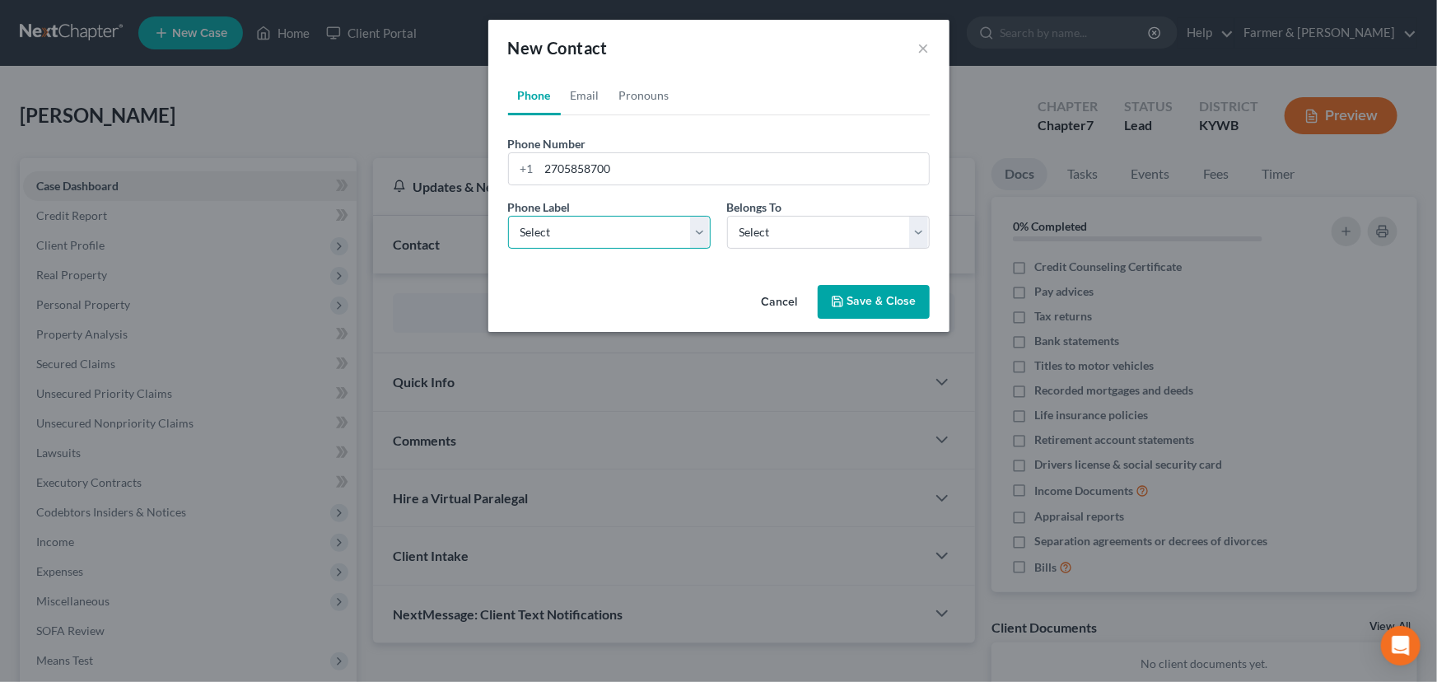
select select "0"
click at [508, 216] on select "Select Mobile Home Work Other" at bounding box center [609, 232] width 203 height 33
click at [750, 248] on div "Phone Label * Select Mobile Home Work Other Belongs To * Select Client Other" at bounding box center [719, 229] width 438 height 63
click at [754, 208] on span "Belongs To" at bounding box center [754, 207] width 55 height 14
click at [749, 247] on select "Select Client Other" at bounding box center [828, 232] width 203 height 33
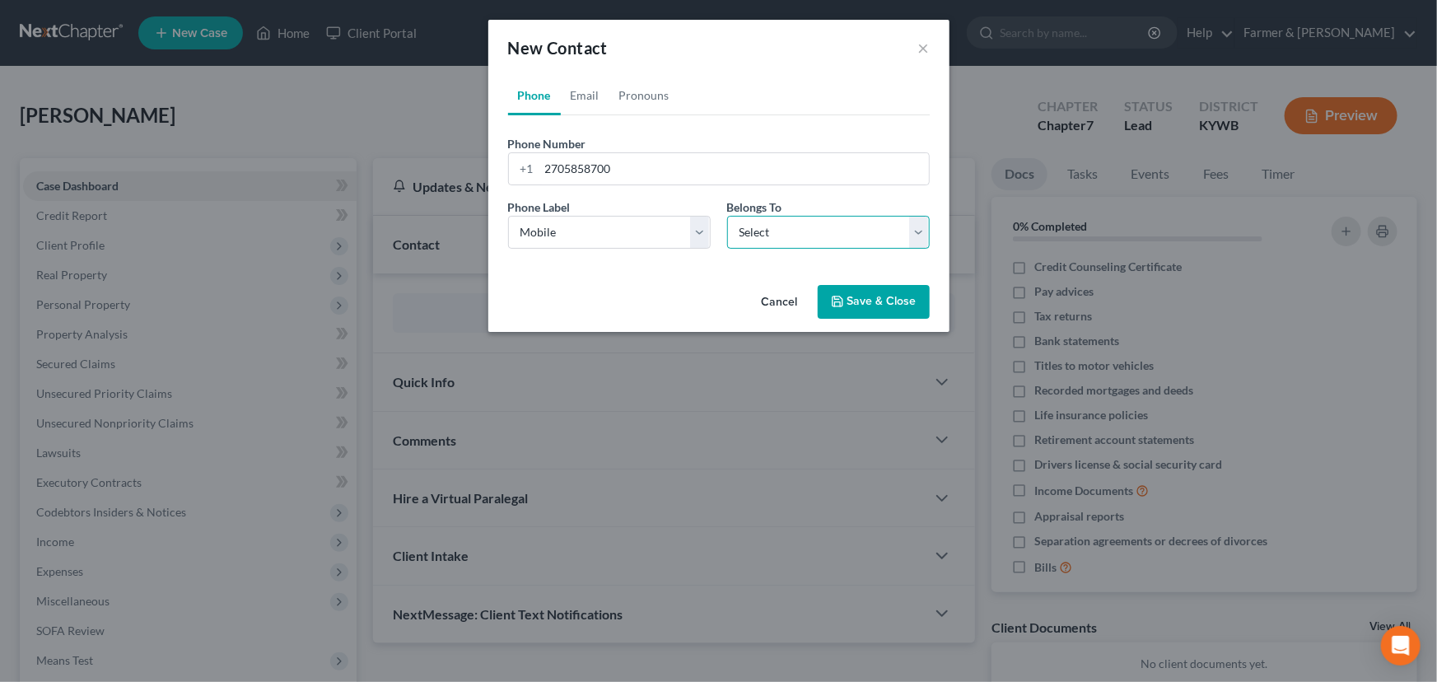
select select "0"
click at [727, 216] on select "Select Client Other" at bounding box center [828, 232] width 203 height 33
select select "0"
drag, startPoint x: 595, startPoint y: 107, endPoint x: 264, endPoint y: 258, distance: 363.8
click at [594, 106] on link "Email" at bounding box center [585, 96] width 49 height 40
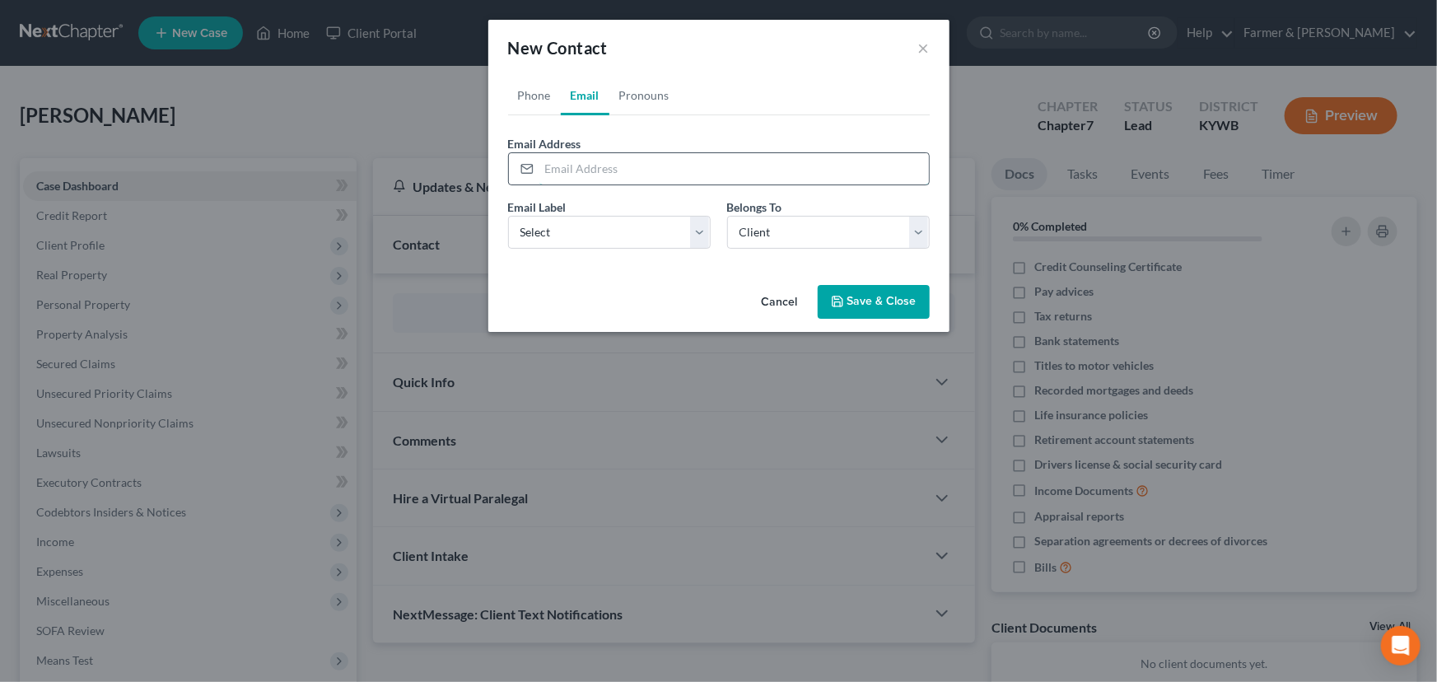
click at [611, 166] on input "email" at bounding box center [734, 168] width 390 height 31
paste input "[EMAIL_ADDRESS][DOMAIN_NAME]"
type input "[EMAIL_ADDRESS][DOMAIN_NAME]"
drag, startPoint x: 586, startPoint y: 220, endPoint x: 570, endPoint y: 247, distance: 31.8
click at [586, 220] on select "Select Home Work Other" at bounding box center [609, 232] width 203 height 33
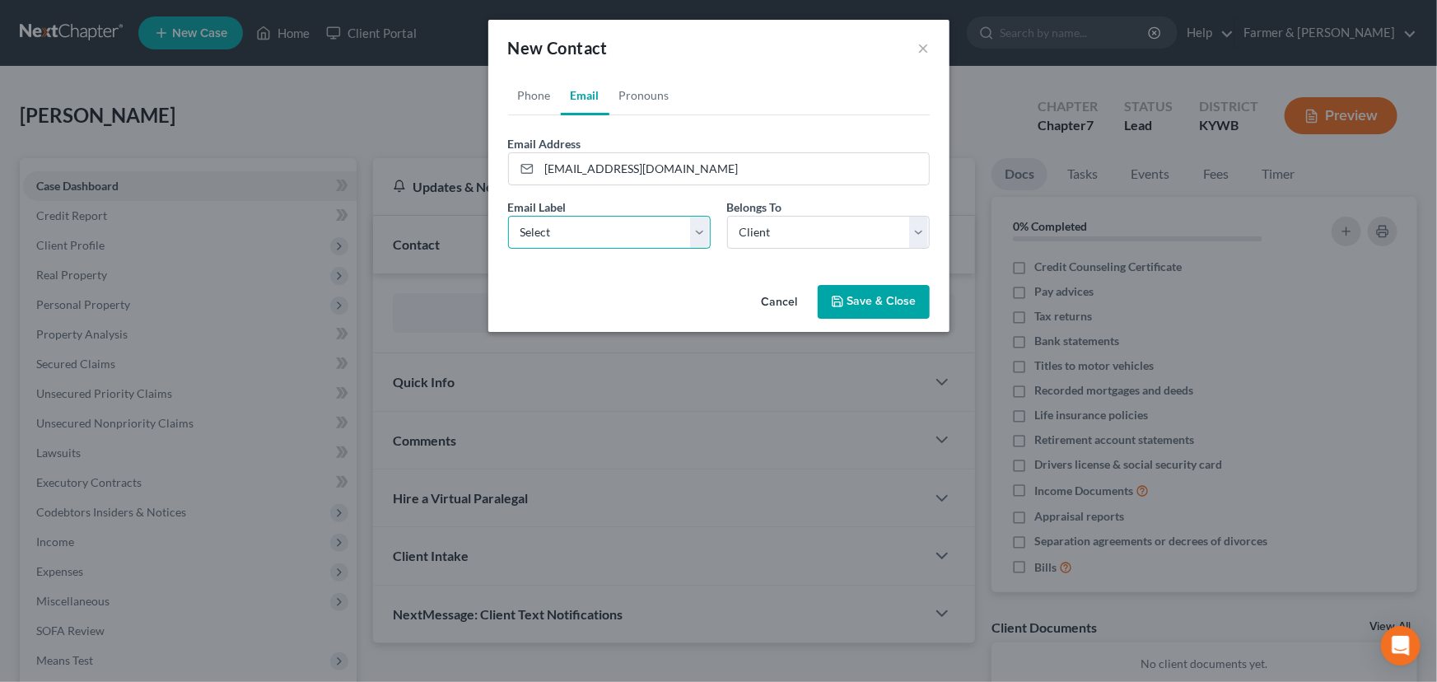
select select "0"
click at [508, 216] on select "Select Home Work Other" at bounding box center [609, 232] width 203 height 33
click at [613, 279] on div "Cancel Save & Close" at bounding box center [718, 305] width 461 height 54
click at [855, 313] on button "Save & Close" at bounding box center [874, 302] width 112 height 35
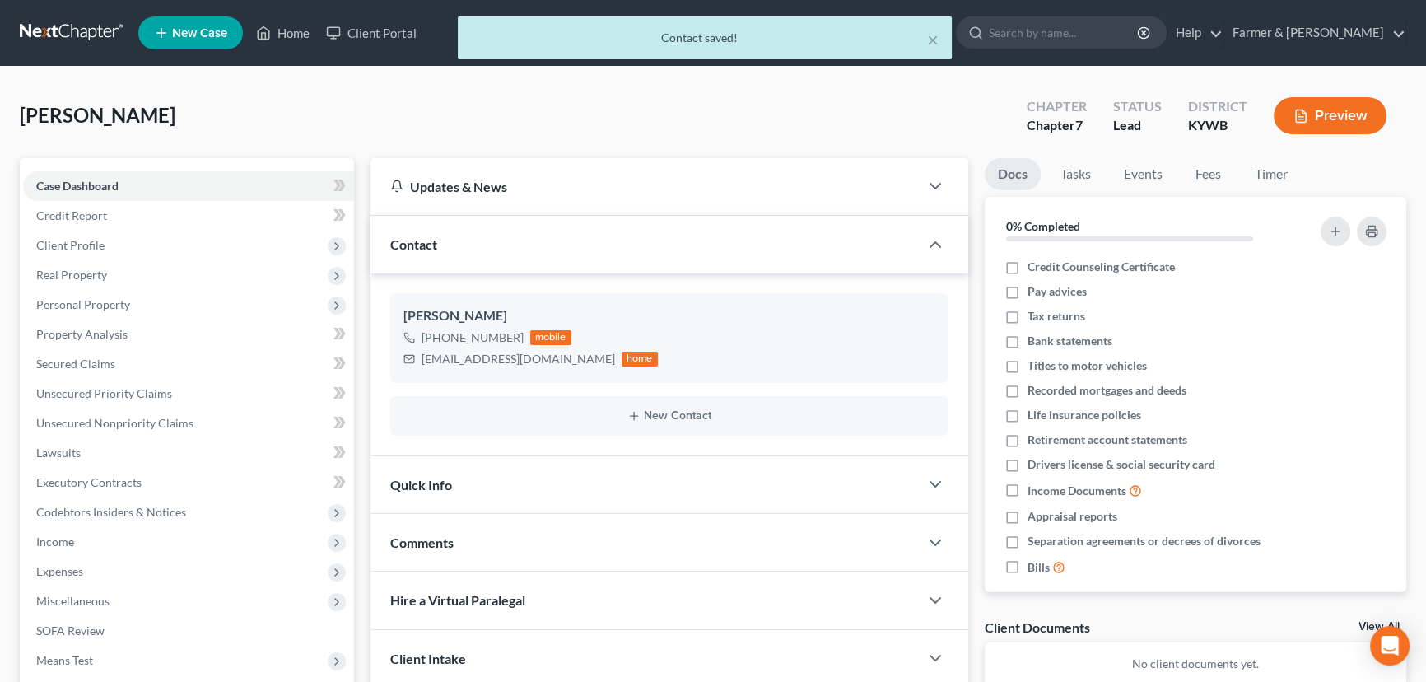
click at [510, 538] on div "Comments" at bounding box center [645, 542] width 548 height 57
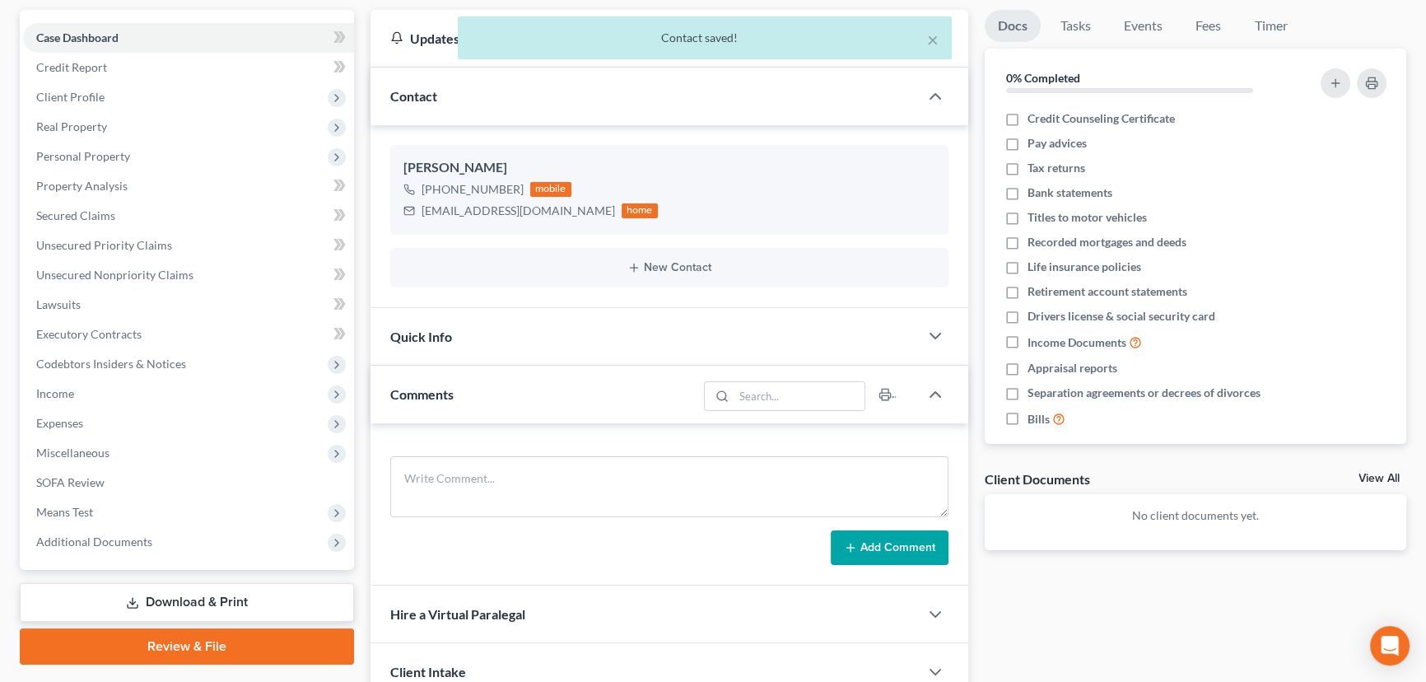
scroll to position [149, 0]
click at [454, 492] on textarea at bounding box center [669, 485] width 558 height 61
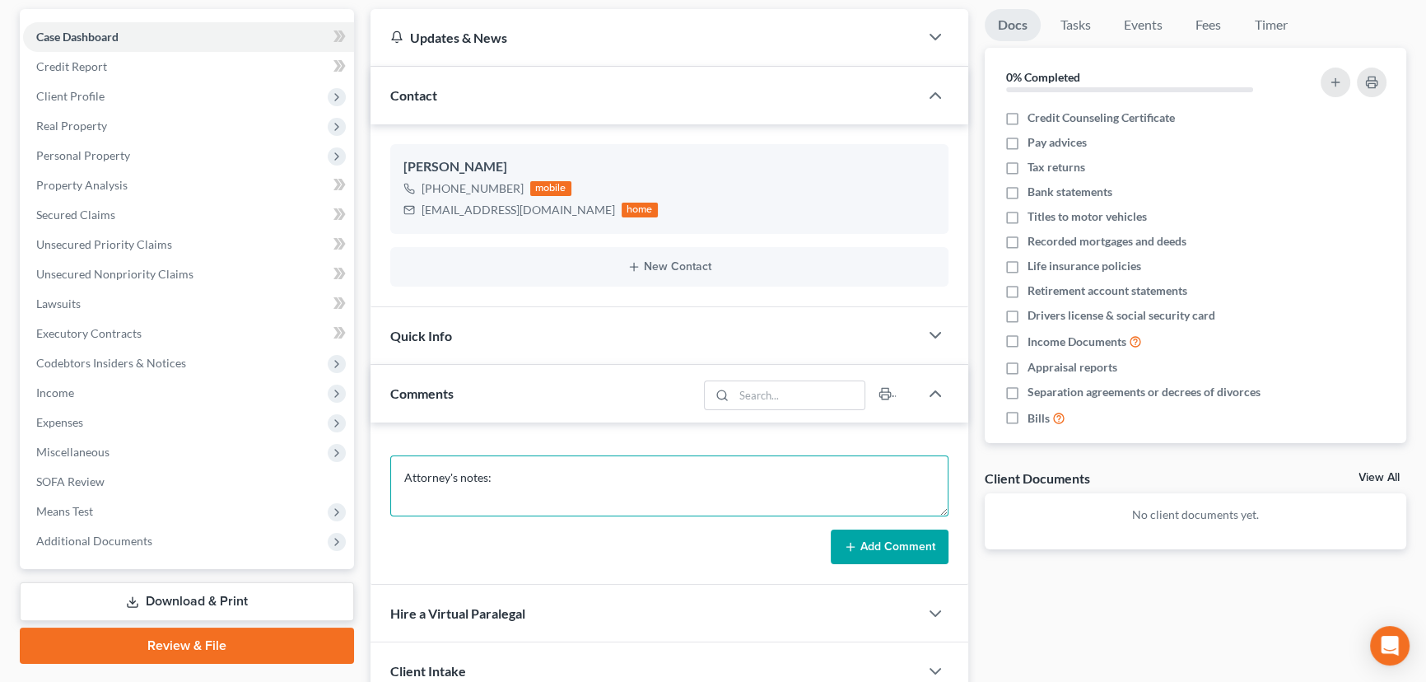
click at [546, 467] on textarea "Attorney's notes:" at bounding box center [669, 485] width 558 height 61
paste textarea "Total debt: $60,000 aprox Credit cards: $2000 Personal loans: $15,500 Medical b…"
type textarea "Attorney's notes: Total debt: $60,000 aprox Credit cards: $2000 Personal loans:…"
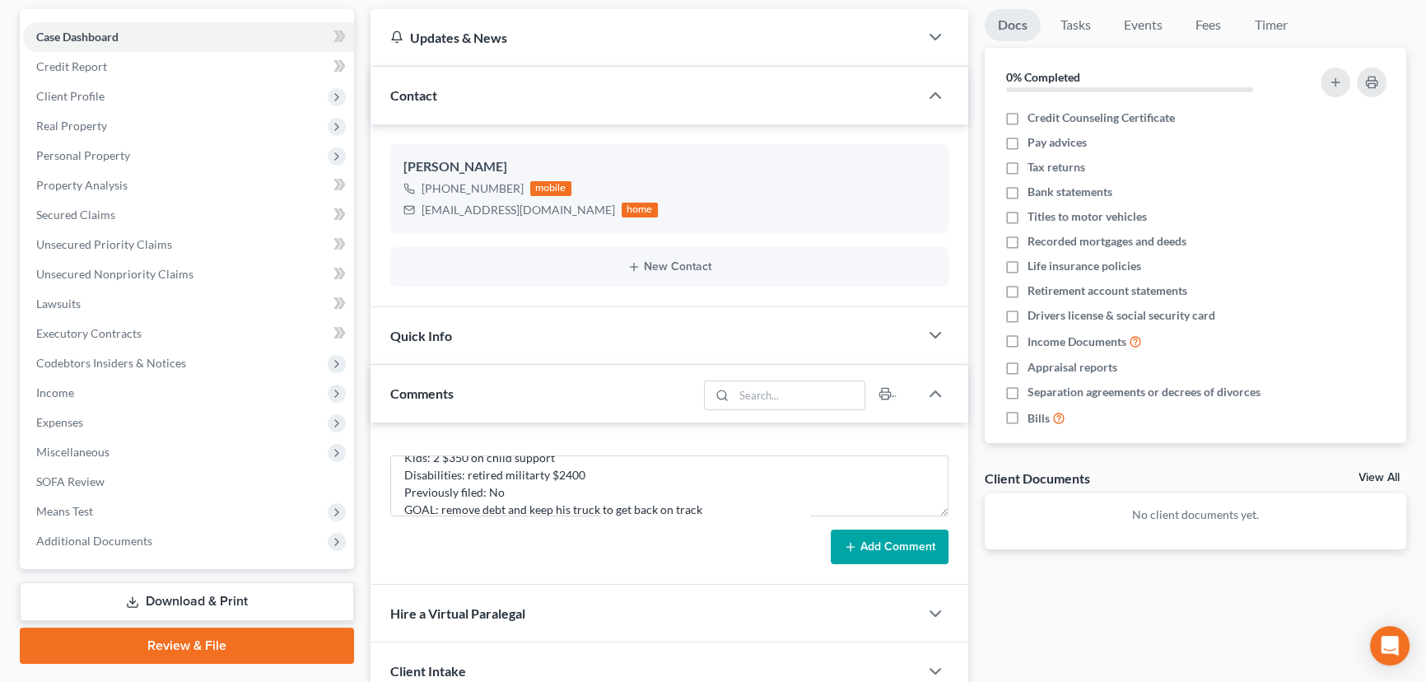
click at [865, 539] on button "Add Comment" at bounding box center [890, 547] width 118 height 35
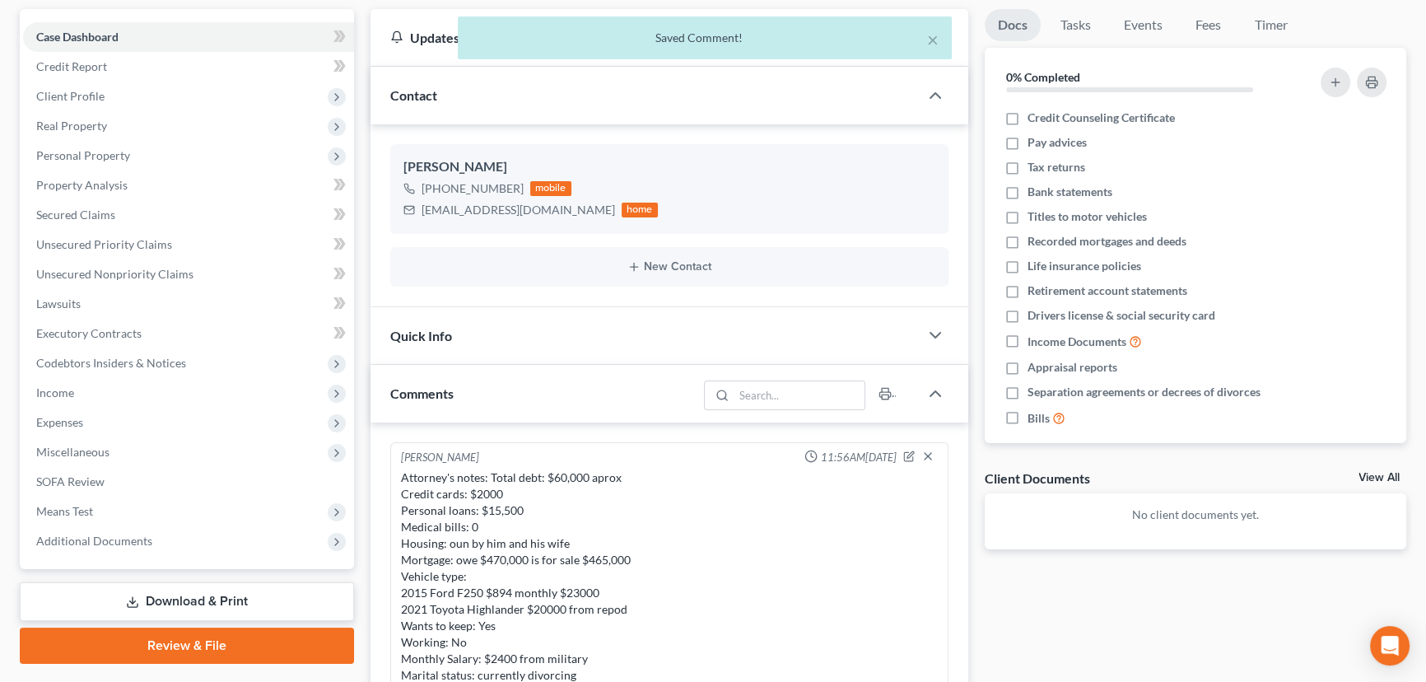
scroll to position [54, 0]
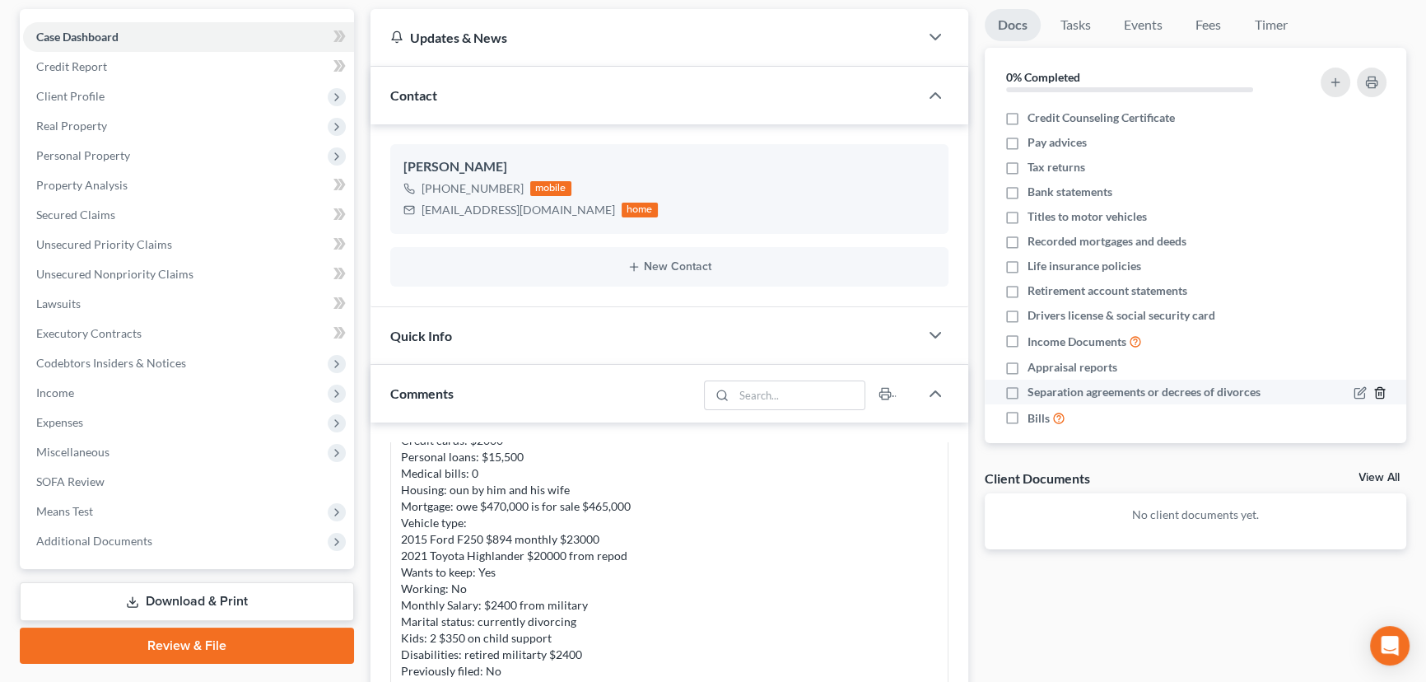
click at [1376, 392] on icon "button" at bounding box center [1379, 393] width 7 height 11
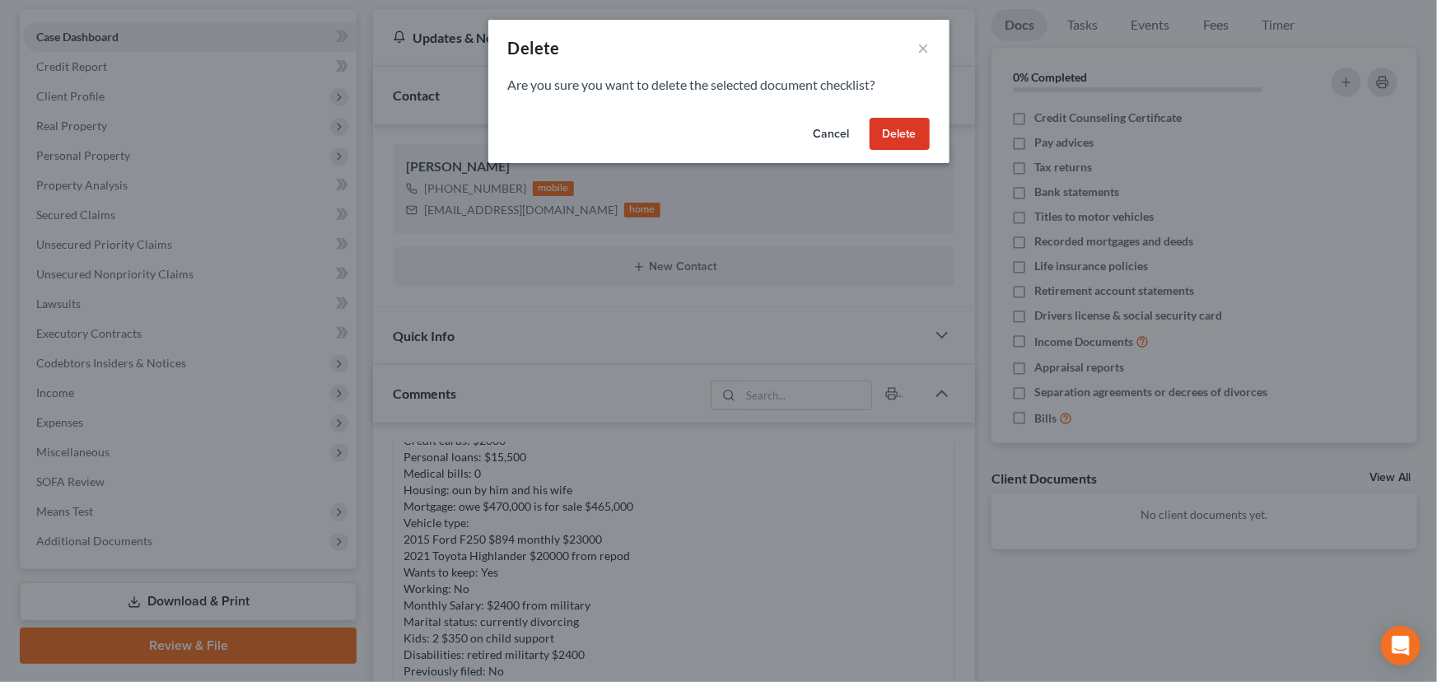
click at [921, 142] on button "Delete" at bounding box center [900, 134] width 60 height 33
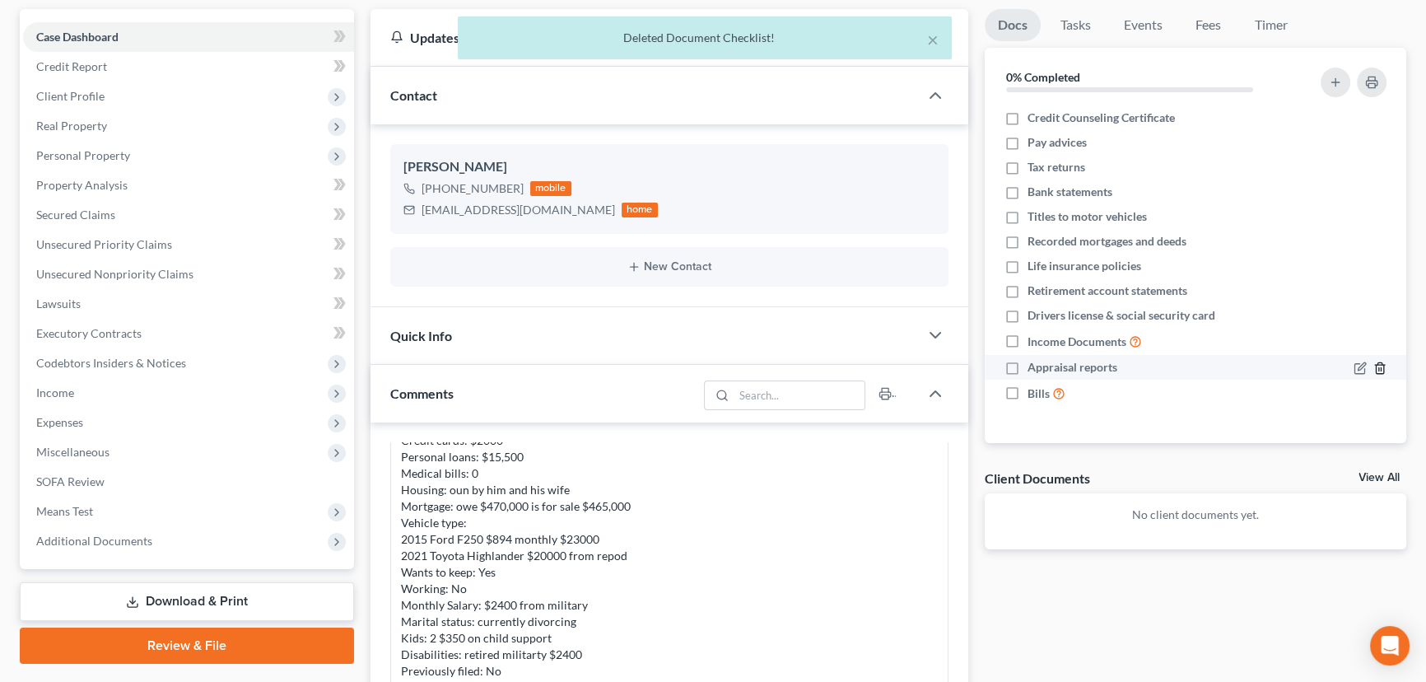
click at [1371, 366] on div at bounding box center [1370, 367] width 33 height 16
click at [1380, 364] on icon "button" at bounding box center [1380, 368] width 13 height 13
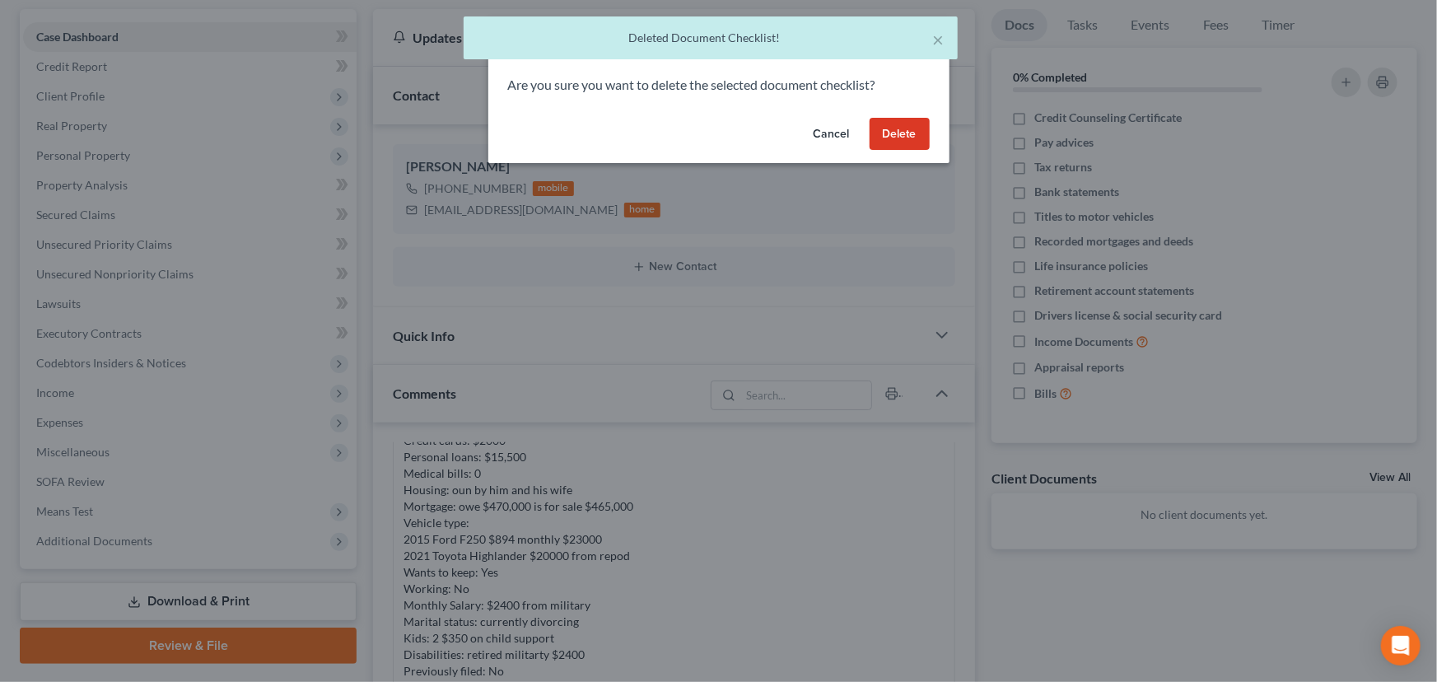
click at [898, 135] on button "Delete" at bounding box center [900, 134] width 60 height 33
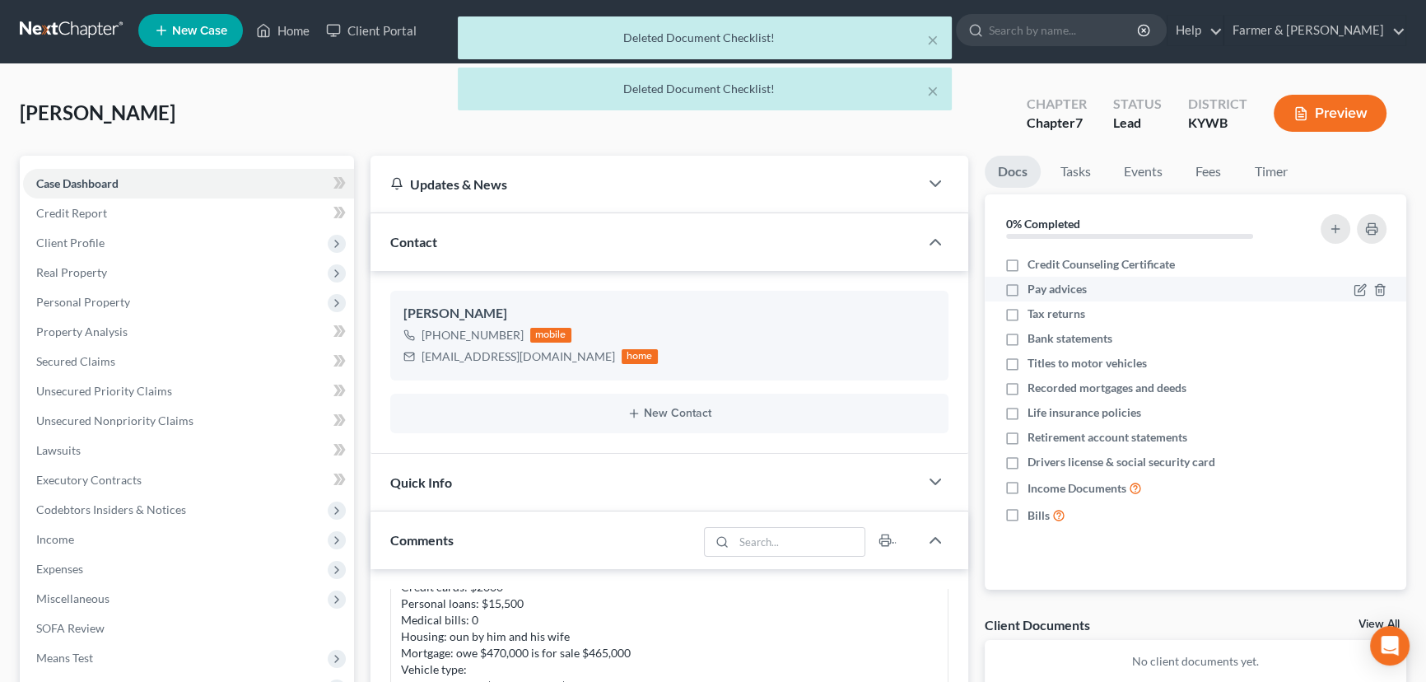
scroll to position [0, 0]
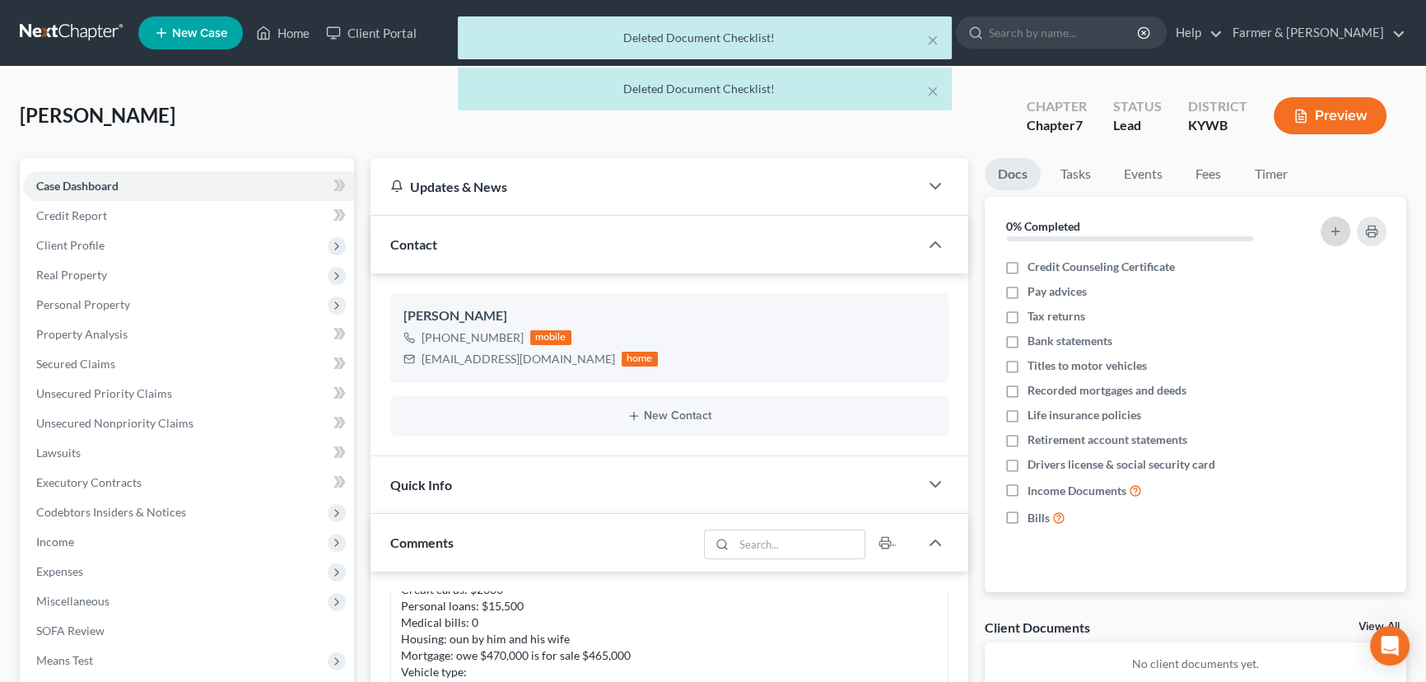
click at [1342, 225] on icon "button" at bounding box center [1335, 231] width 13 height 13
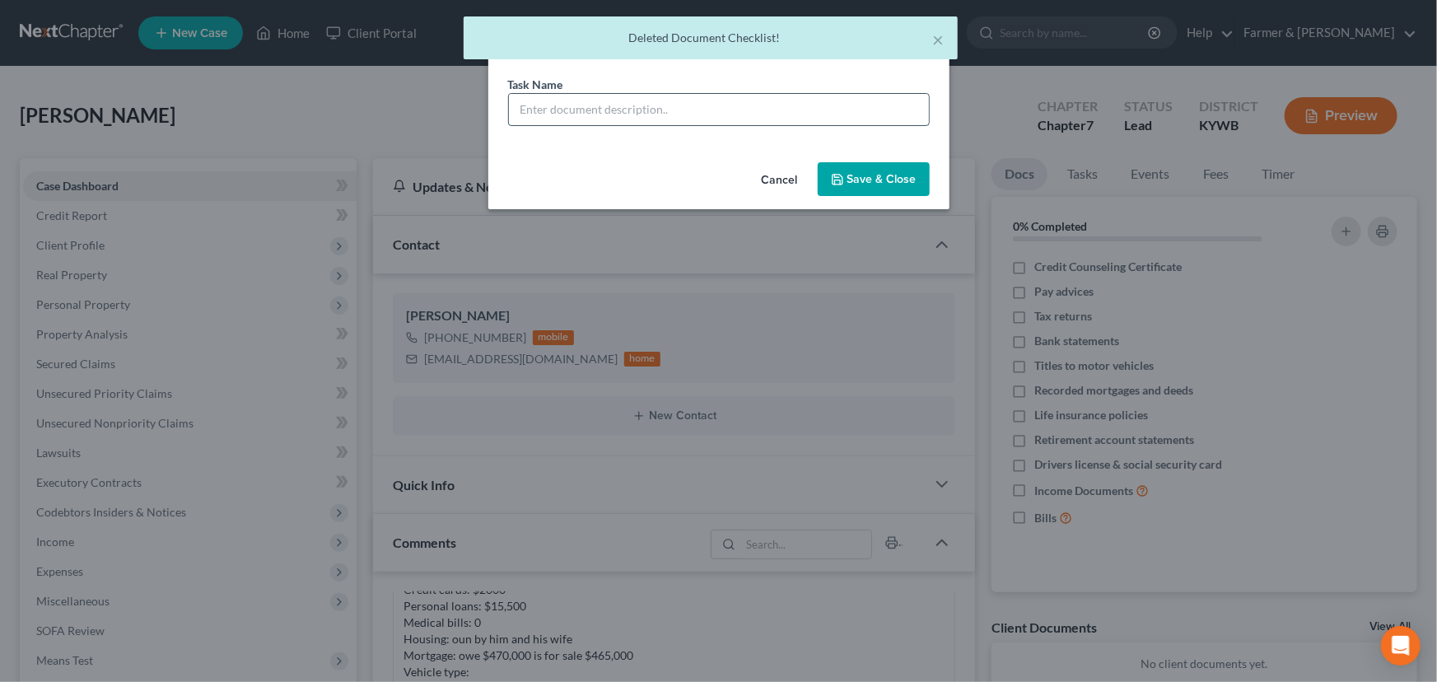
click at [649, 110] on input "text" at bounding box center [719, 109] width 420 height 31
drag, startPoint x: 707, startPoint y: 110, endPoint x: 636, endPoint y: 111, distance: 71.7
click at [636, 111] on input "REVIEWED signing on [DATE]" at bounding box center [719, 109] width 420 height 31
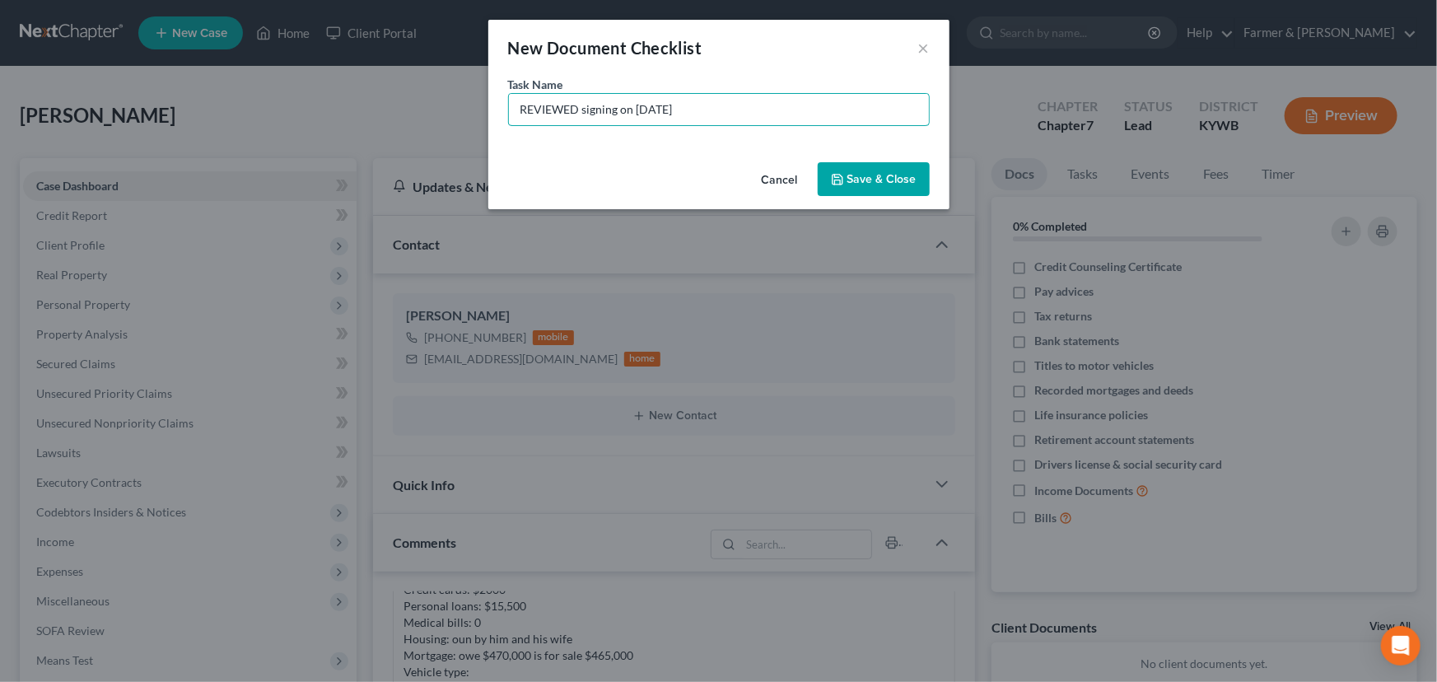
type input "REVIEWED signing on [DATE]"
click at [927, 177] on button "Save & Close" at bounding box center [874, 179] width 112 height 35
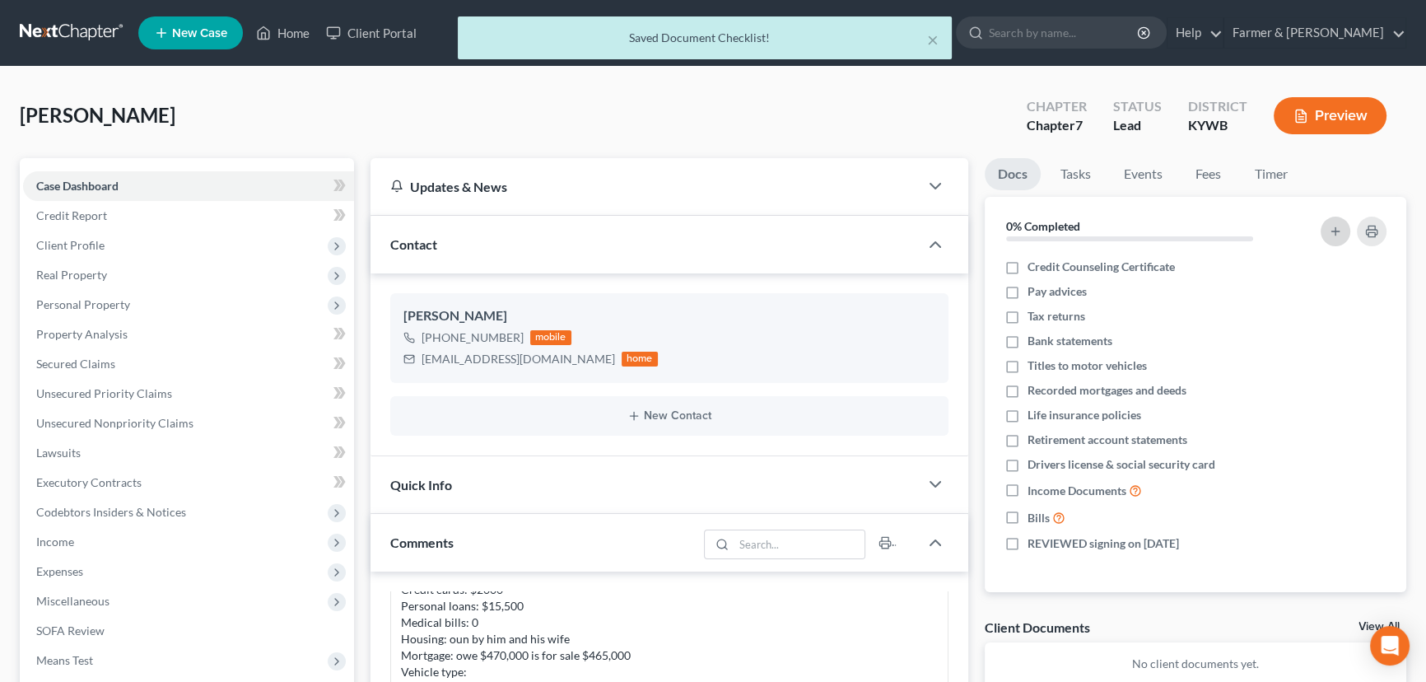
click at [1327, 234] on button "button" at bounding box center [1336, 232] width 30 height 30
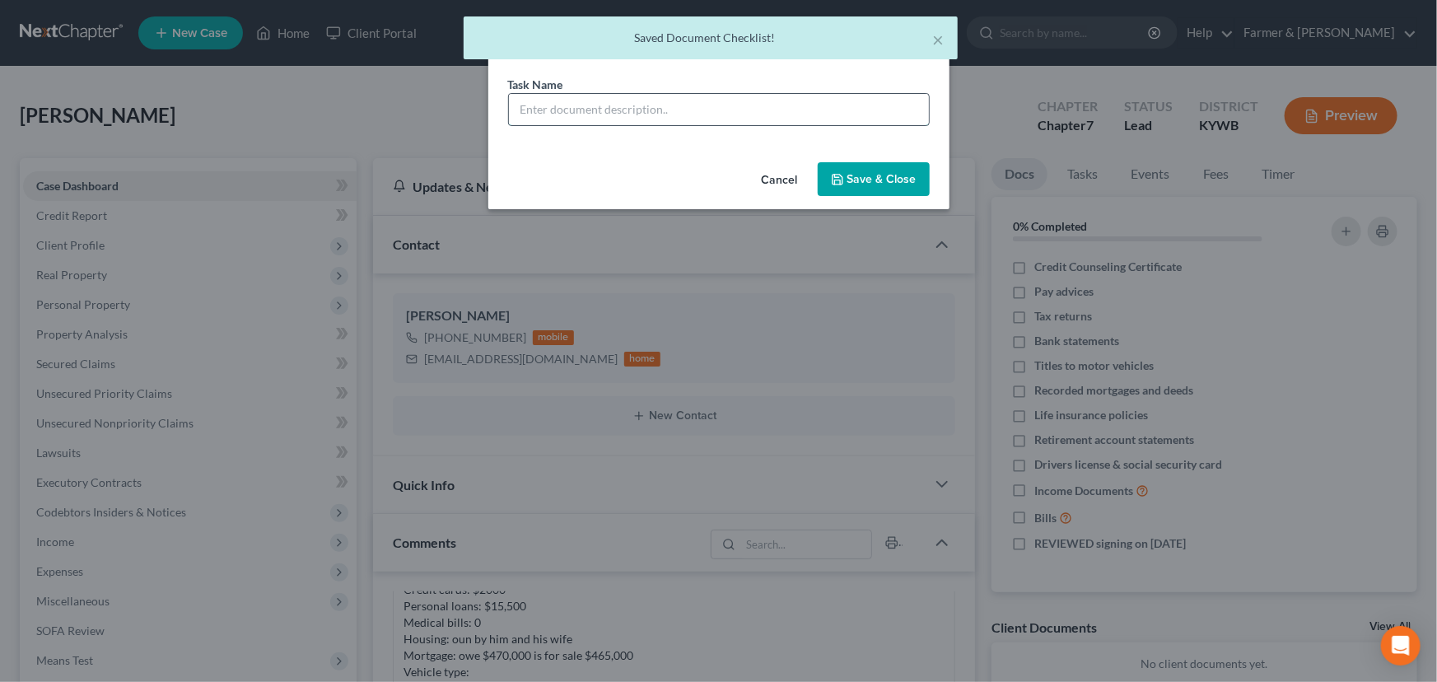
click at [601, 108] on input "text" at bounding box center [719, 109] width 420 height 31
type input "Signature Pages Sent"
click at [843, 165] on button "Save & Close" at bounding box center [874, 179] width 112 height 35
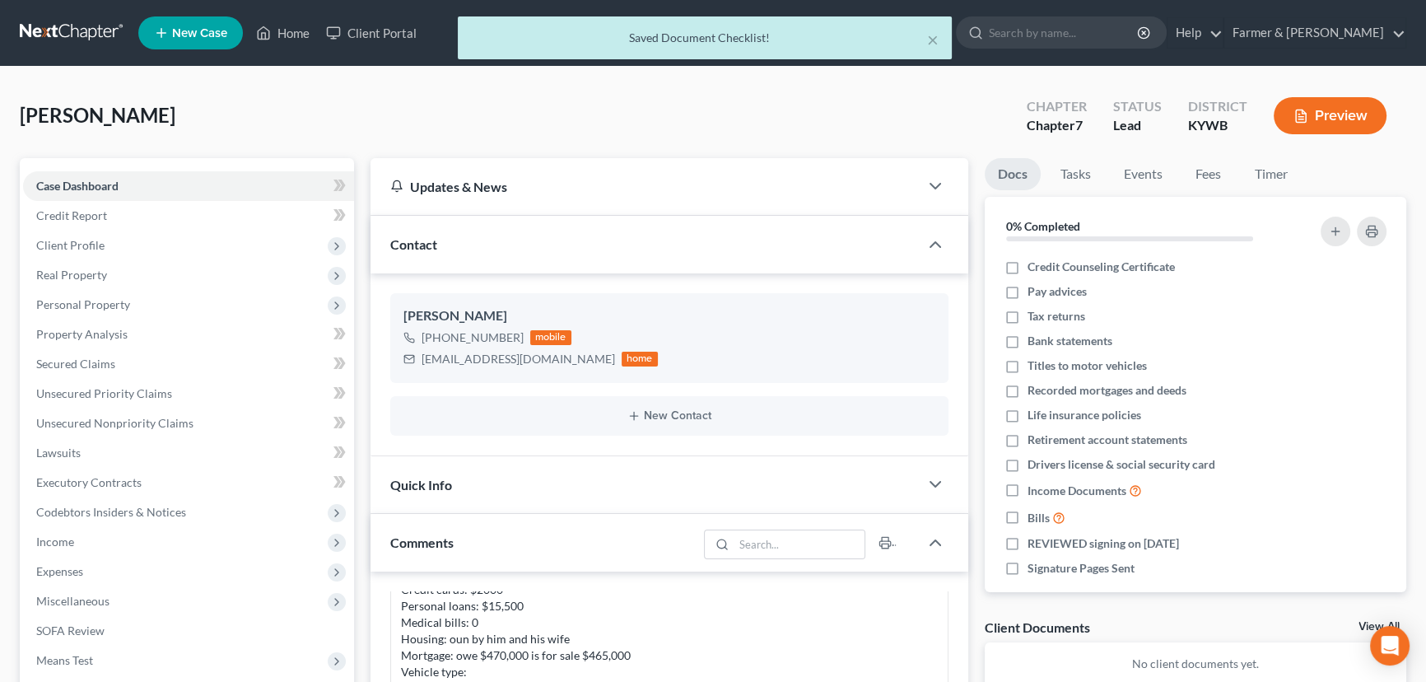
click at [358, 104] on div "[PERSON_NAME] Upgraded Chapter Chapter 7 Status Lead District [GEOGRAPHIC_DATA]…" at bounding box center [713, 122] width 1387 height 72
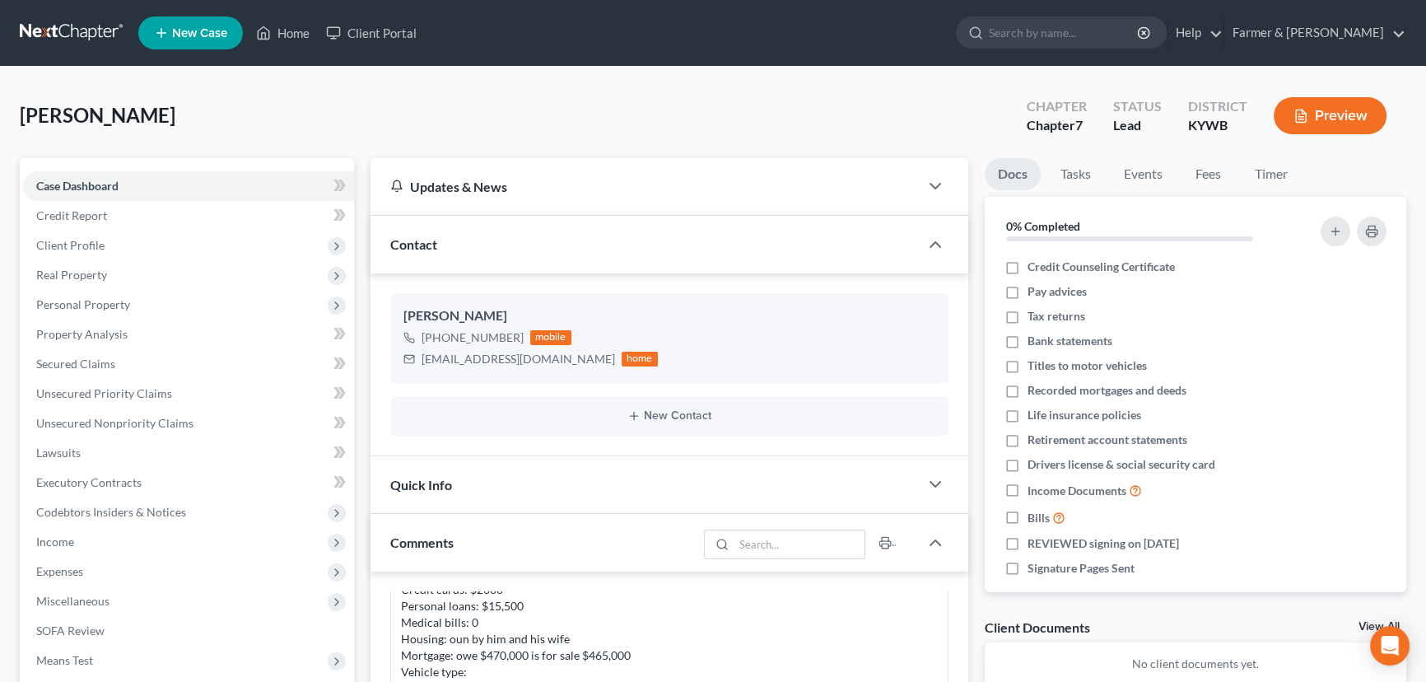
click at [527, 105] on div "[PERSON_NAME] Upgraded Chapter Chapter 7 Status Lead District [GEOGRAPHIC_DATA]…" at bounding box center [713, 122] width 1387 height 72
click at [532, 124] on div "[PERSON_NAME] Upgraded Chapter Chapter 7 Status Lead District [GEOGRAPHIC_DATA]…" at bounding box center [713, 122] width 1387 height 72
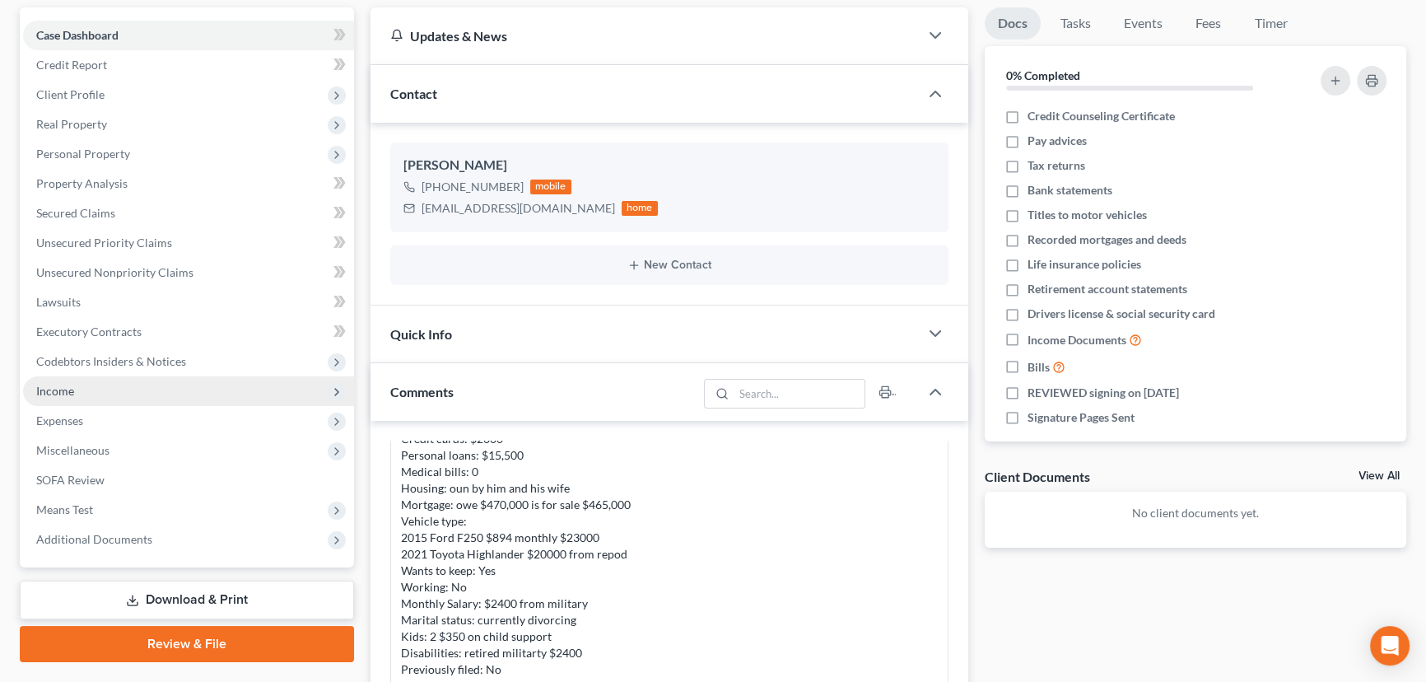
scroll to position [149, 0]
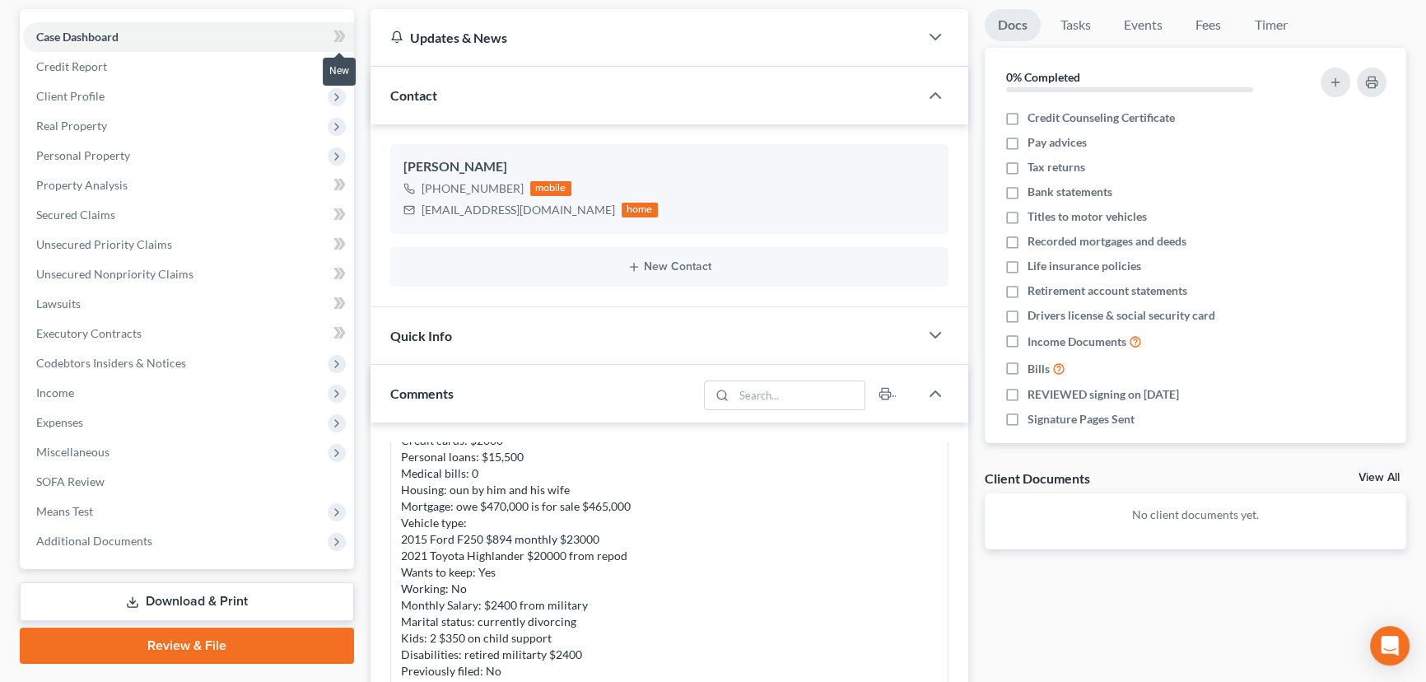
click at [331, 34] on span at bounding box center [339, 38] width 29 height 25
click at [149, 104] on span "Client Profile" at bounding box center [188, 97] width 331 height 30
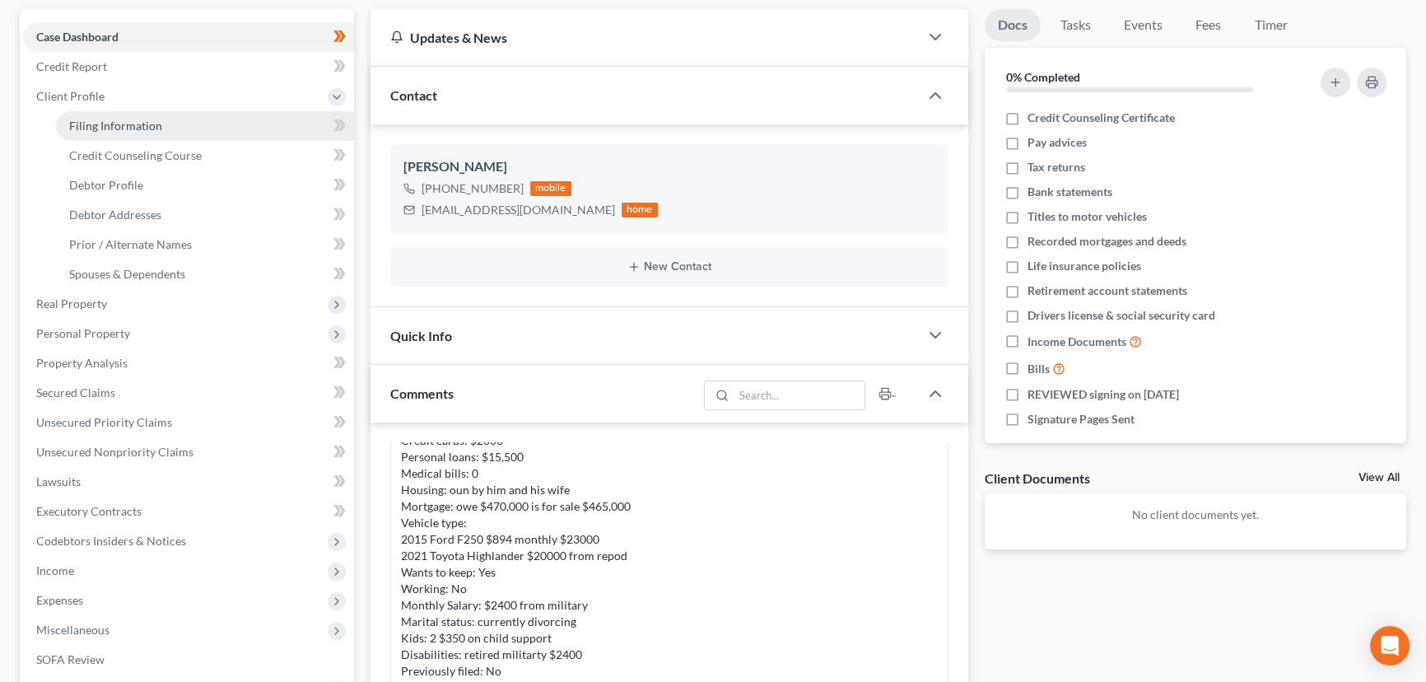
click at [149, 132] on link "Filing Information" at bounding box center [205, 126] width 298 height 30
select select "1"
select select "0"
select select "33"
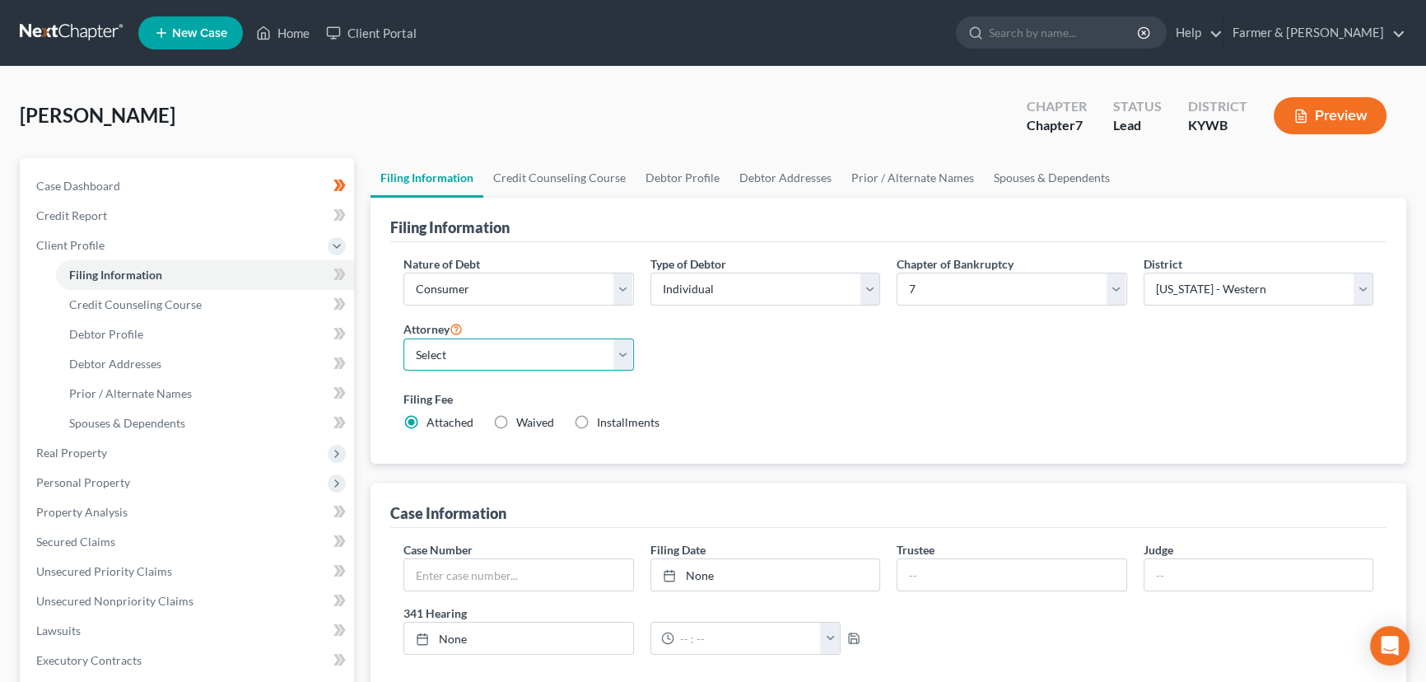
drag, startPoint x: 606, startPoint y: 361, endPoint x: 598, endPoint y: 368, distance: 11.1
click at [606, 361] on select "Select [PERSON_NAME] - KYWB [PERSON_NAME] - [PERSON_NAME] - KYWB" at bounding box center [519, 354] width 231 height 33
select select "0"
click at [404, 338] on select "Select [PERSON_NAME] - KYWB [PERSON_NAME] - [PERSON_NAME] - KYWB" at bounding box center [519, 354] width 231 height 33
click at [525, 114] on div "[PERSON_NAME] Upgraded Chapter Chapter 7 Status Lead District [GEOGRAPHIC_DATA]…" at bounding box center [713, 122] width 1387 height 72
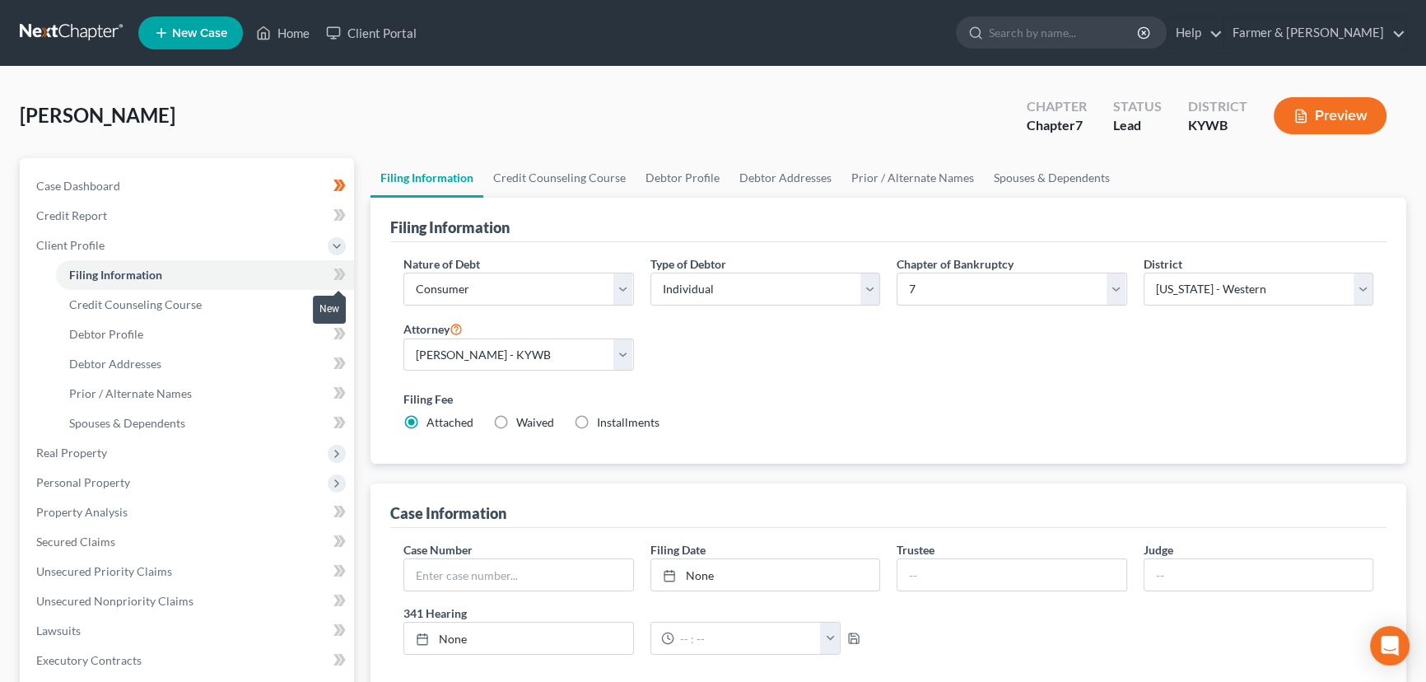
click at [342, 273] on icon at bounding box center [341, 274] width 7 height 12
click at [219, 305] on link "Credit Counseling Course" at bounding box center [205, 305] width 298 height 30
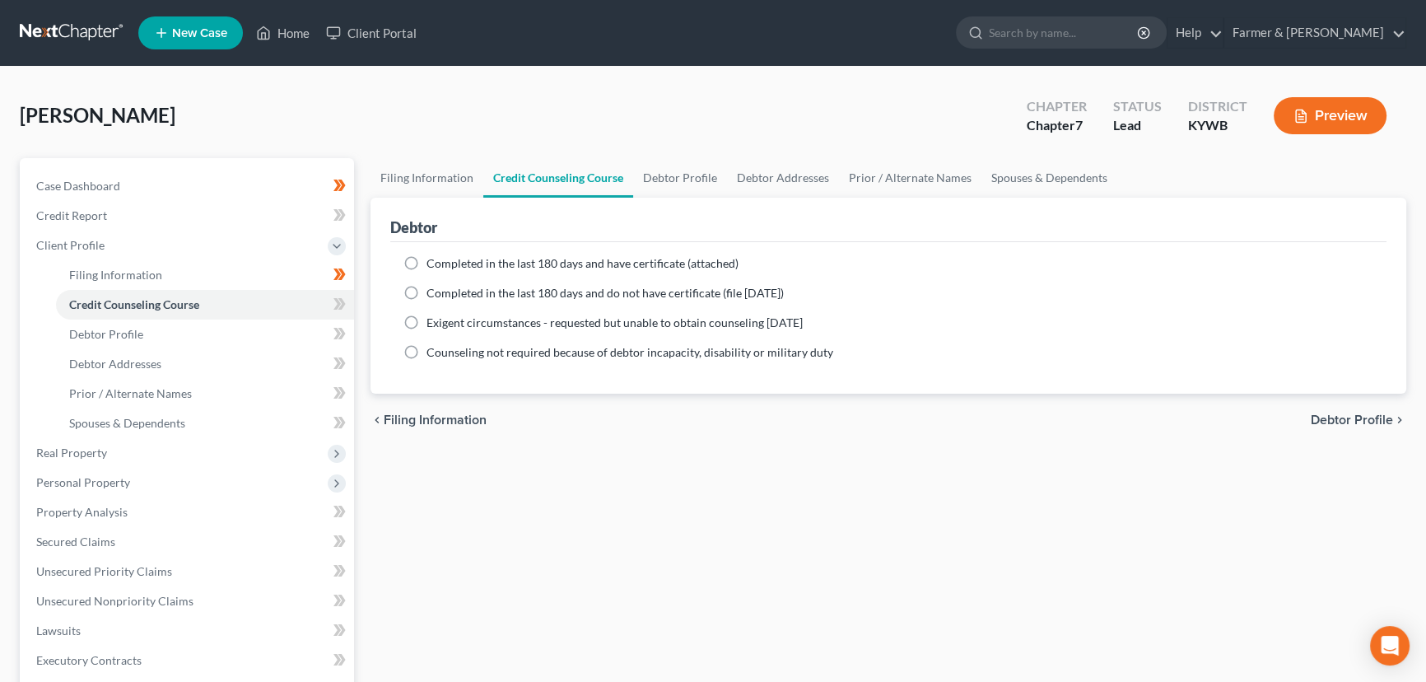
click at [427, 265] on label "Completed in the last 180 days and have certificate (attached)" at bounding box center [583, 263] width 312 height 16
click at [433, 265] on input "Completed in the last 180 days and have certificate (attached)" at bounding box center [438, 260] width 11 height 11
radio input "true"
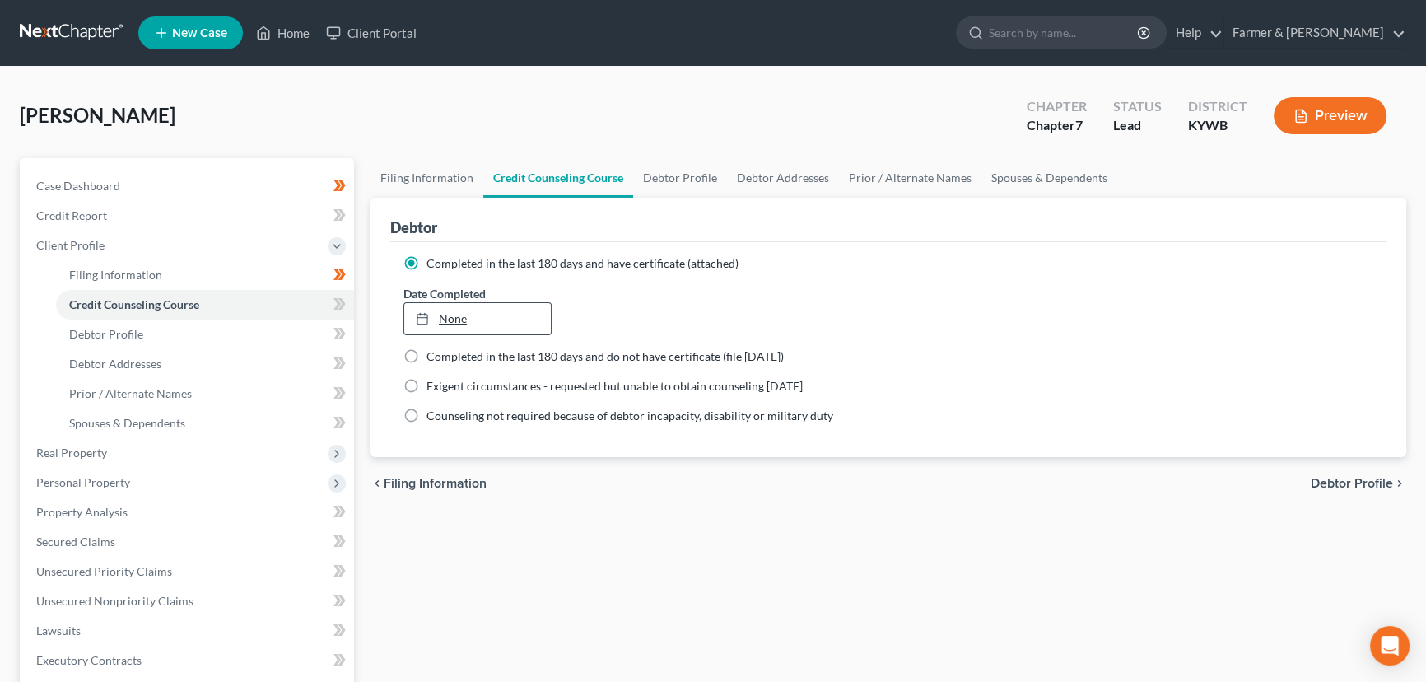
type input "[DATE]"
click at [448, 315] on link "[DATE]" at bounding box center [477, 318] width 147 height 31
click at [336, 313] on icon at bounding box center [340, 304] width 12 height 21
click at [337, 313] on icon at bounding box center [340, 304] width 12 height 21
click at [253, 343] on link "Debtor Profile" at bounding box center [205, 335] width 298 height 30
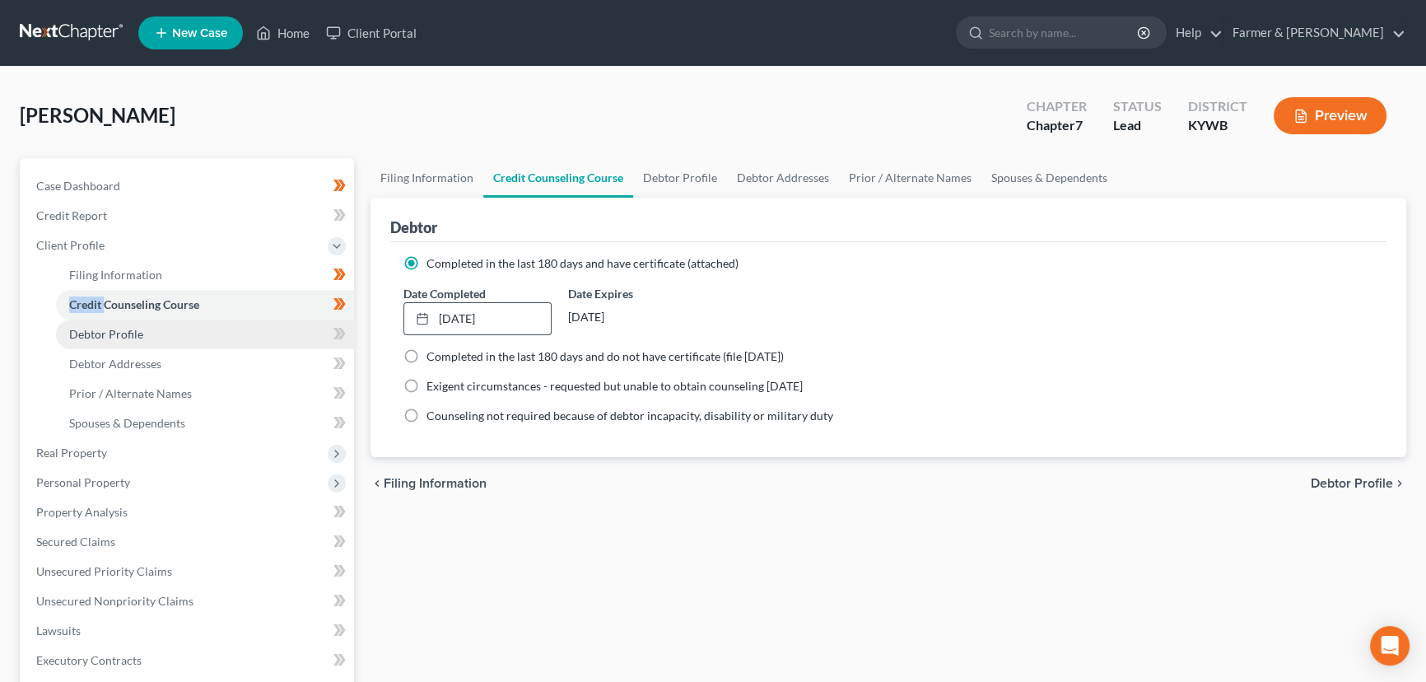
select select "0"
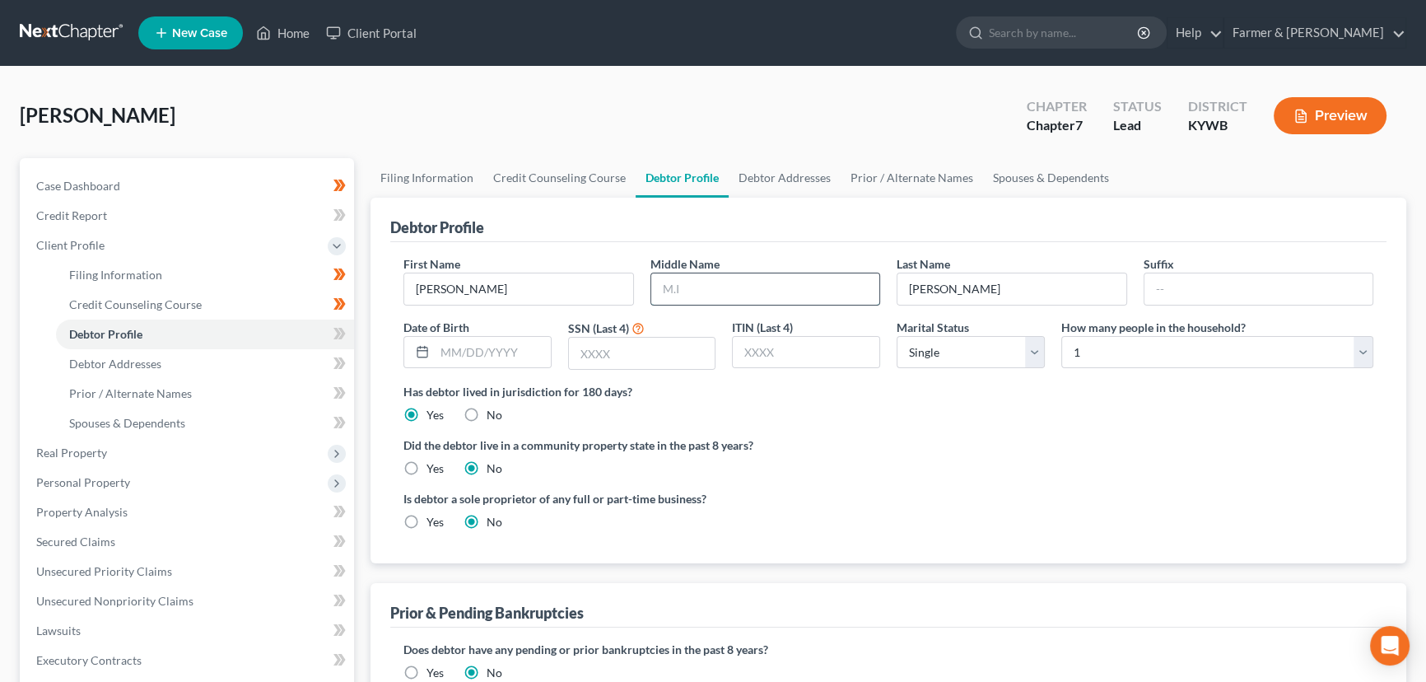
click at [703, 284] on input "text" at bounding box center [765, 288] width 229 height 31
type input "[PERSON_NAME]"
click at [486, 351] on input "text" at bounding box center [493, 352] width 116 height 31
click at [665, 348] on input "text" at bounding box center [642, 353] width 147 height 31
type input "9731"
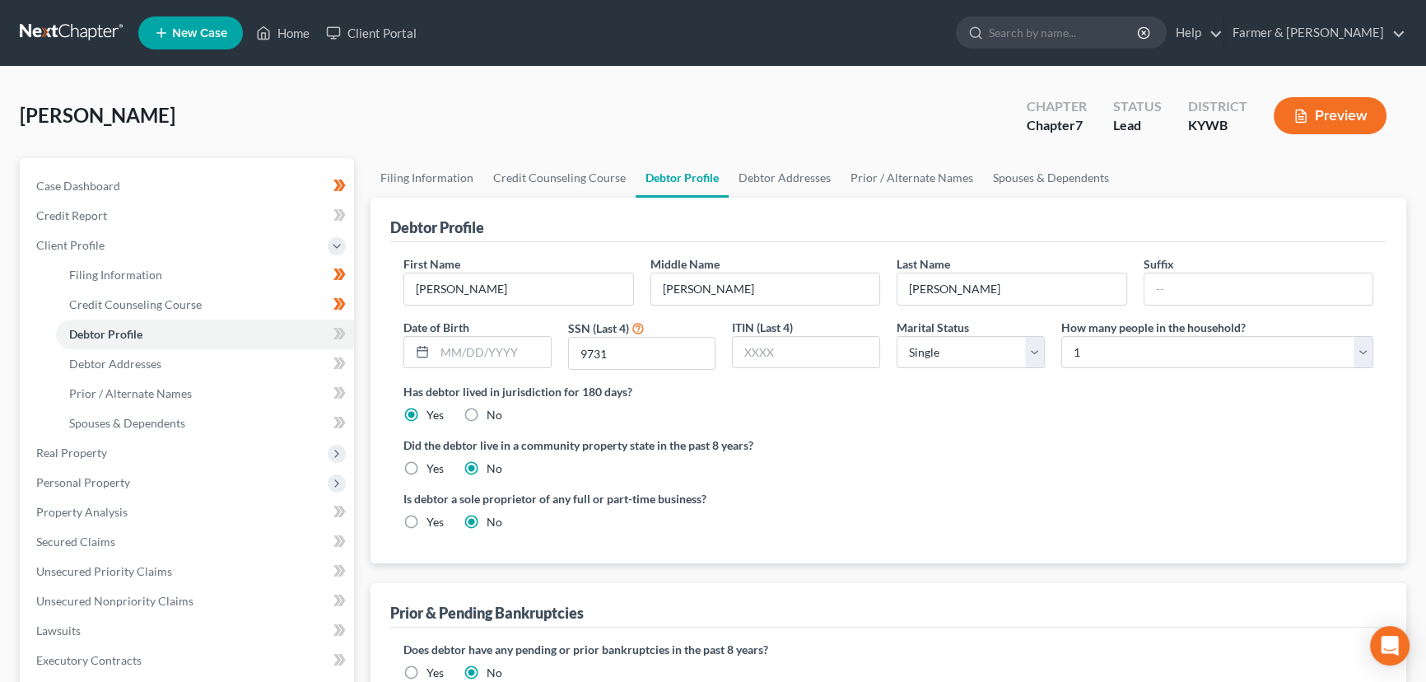
click at [374, 122] on div "[PERSON_NAME] Upgraded Chapter Chapter 7 Status Lead District [GEOGRAPHIC_DATA]…" at bounding box center [713, 122] width 1387 height 72
click at [512, 356] on input "text" at bounding box center [493, 352] width 116 height 31
type input "[DATE]"
click at [371, 94] on div "[PERSON_NAME] Upgraded Chapter Chapter 7 Status Lead District [GEOGRAPHIC_DATA]…" at bounding box center [713, 122] width 1387 height 72
click at [492, 131] on div "[PERSON_NAME] Upgraded Chapter Chapter 7 Status Lead District [GEOGRAPHIC_DATA]…" at bounding box center [713, 122] width 1387 height 72
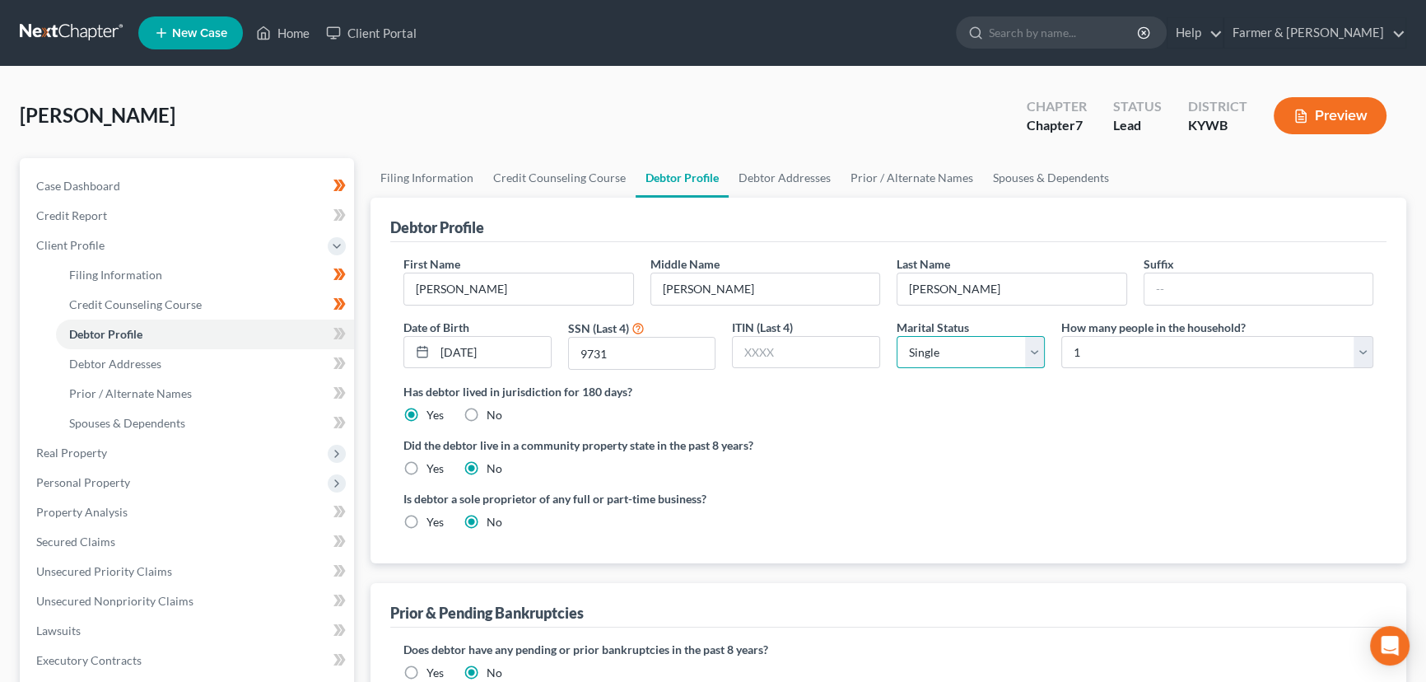
click at [956, 352] on select "Select Single Married Separated Divorced Widowed" at bounding box center [971, 352] width 148 height 33
select select "3"
click at [897, 336] on select "Select Single Married Separated Divorced Widowed" at bounding box center [971, 352] width 148 height 33
click at [964, 427] on ng-include "First Name [PERSON_NAME] Name [PERSON_NAME] Name [PERSON_NAME] Date of Birth [D…" at bounding box center [889, 399] width 970 height 288
click at [335, 331] on icon at bounding box center [340, 334] width 12 height 21
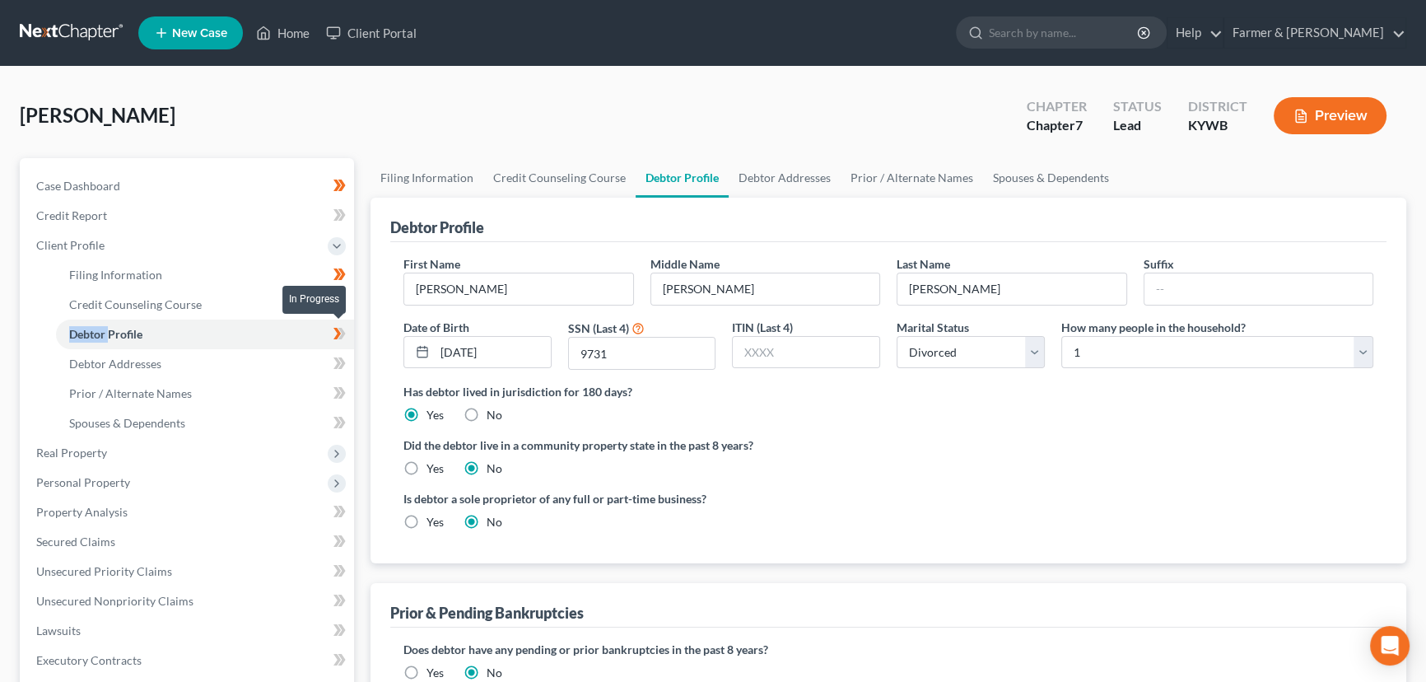
click at [335, 331] on icon at bounding box center [340, 334] width 12 height 21
click at [139, 362] on span "Debtor Addresses" at bounding box center [115, 364] width 92 height 14
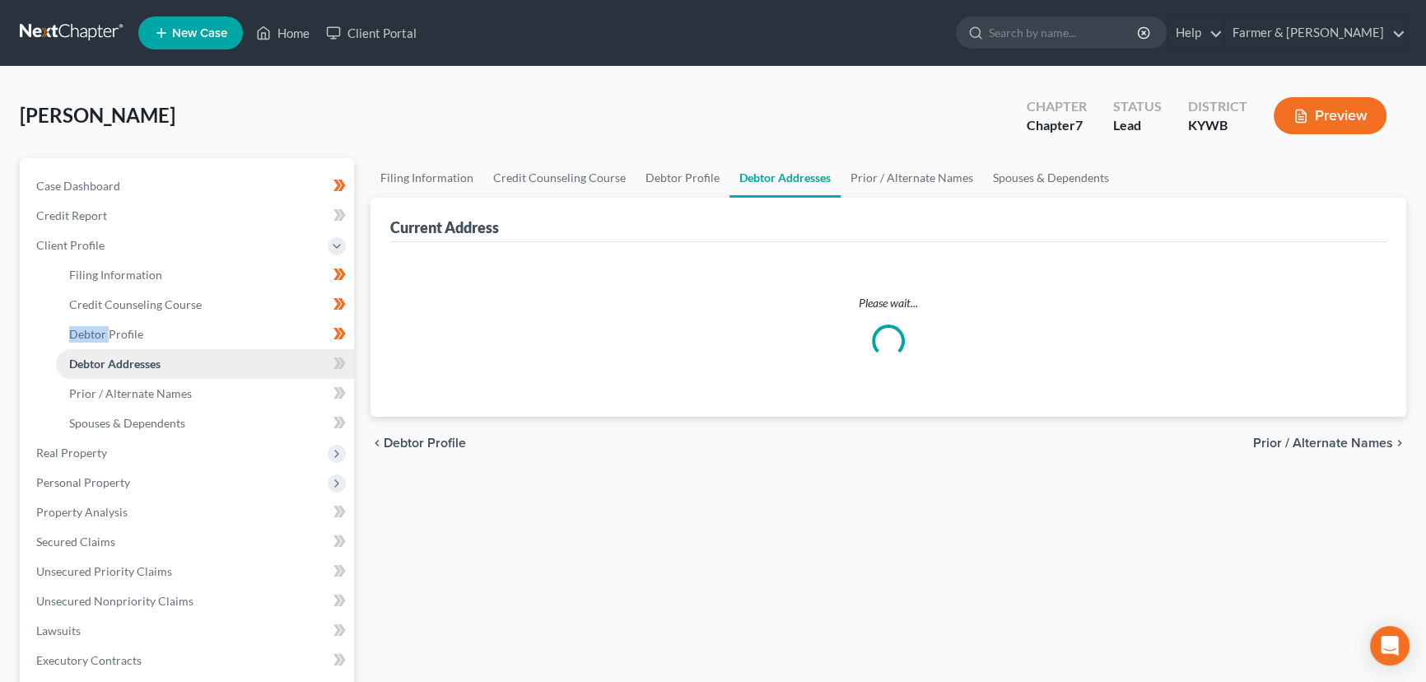
select select "0"
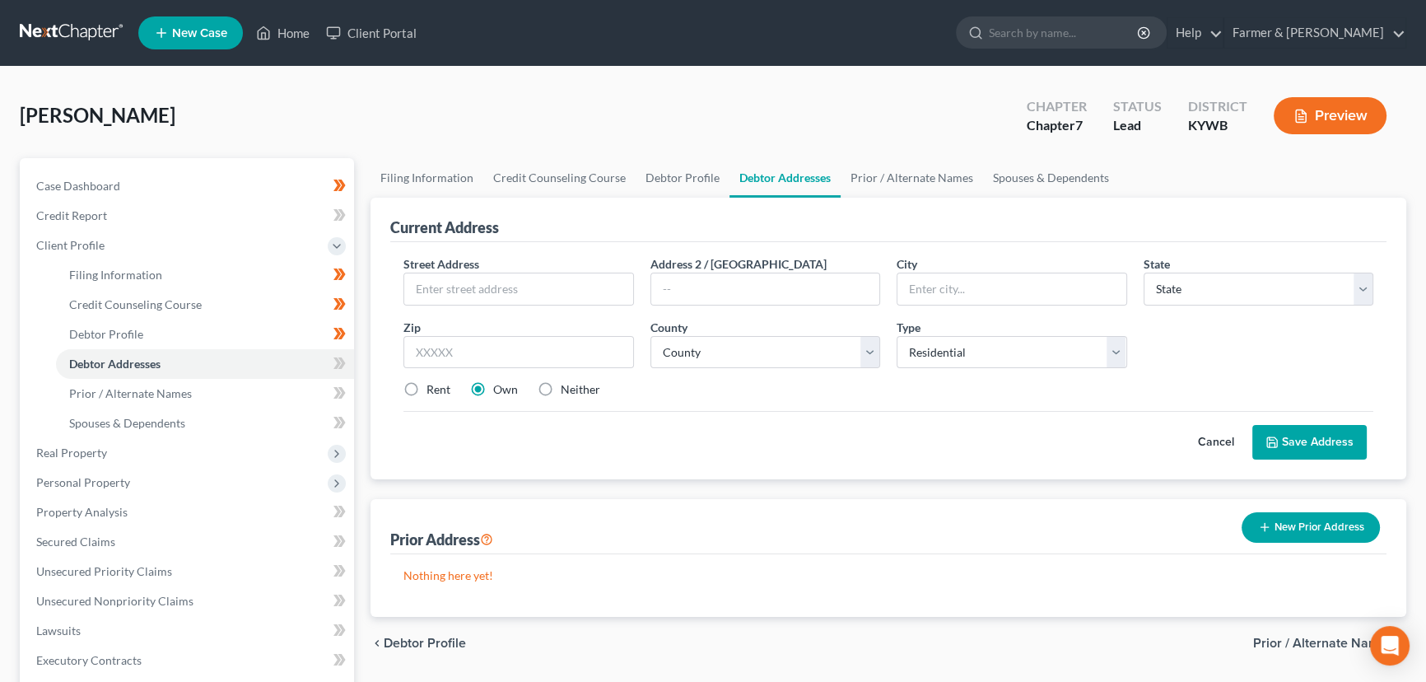
click at [315, 105] on div "[PERSON_NAME] Upgraded Chapter Chapter 7 Status Lead District [GEOGRAPHIC_DATA]…" at bounding box center [713, 122] width 1387 height 72
click at [225, 333] on link "Debtor Profile" at bounding box center [205, 335] width 298 height 30
select select "3"
select select "0"
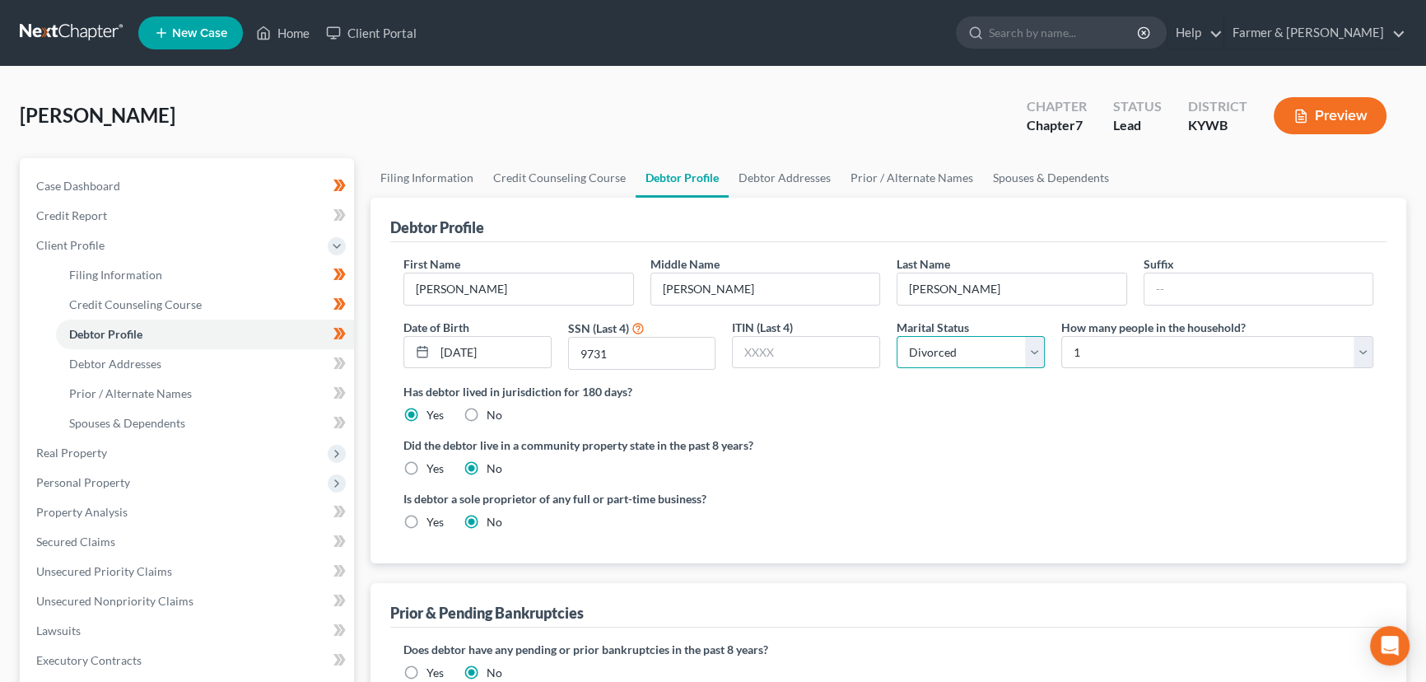
drag, startPoint x: 988, startPoint y: 366, endPoint x: 957, endPoint y: 418, distance: 61.3
click at [957, 418] on ng-include "First Name [PERSON_NAME] Name [PERSON_NAME] Name [PERSON_NAME] Date of Birth [D…" at bounding box center [889, 399] width 970 height 288
select select "2"
click at [897, 336] on select "Select Single Married Separated Divorced Widowed" at bounding box center [971, 352] width 148 height 33
click at [957, 418] on div "Has debtor lived in jurisdiction for 180 days? Yes No Debtor must reside in jur…" at bounding box center [889, 403] width 970 height 40
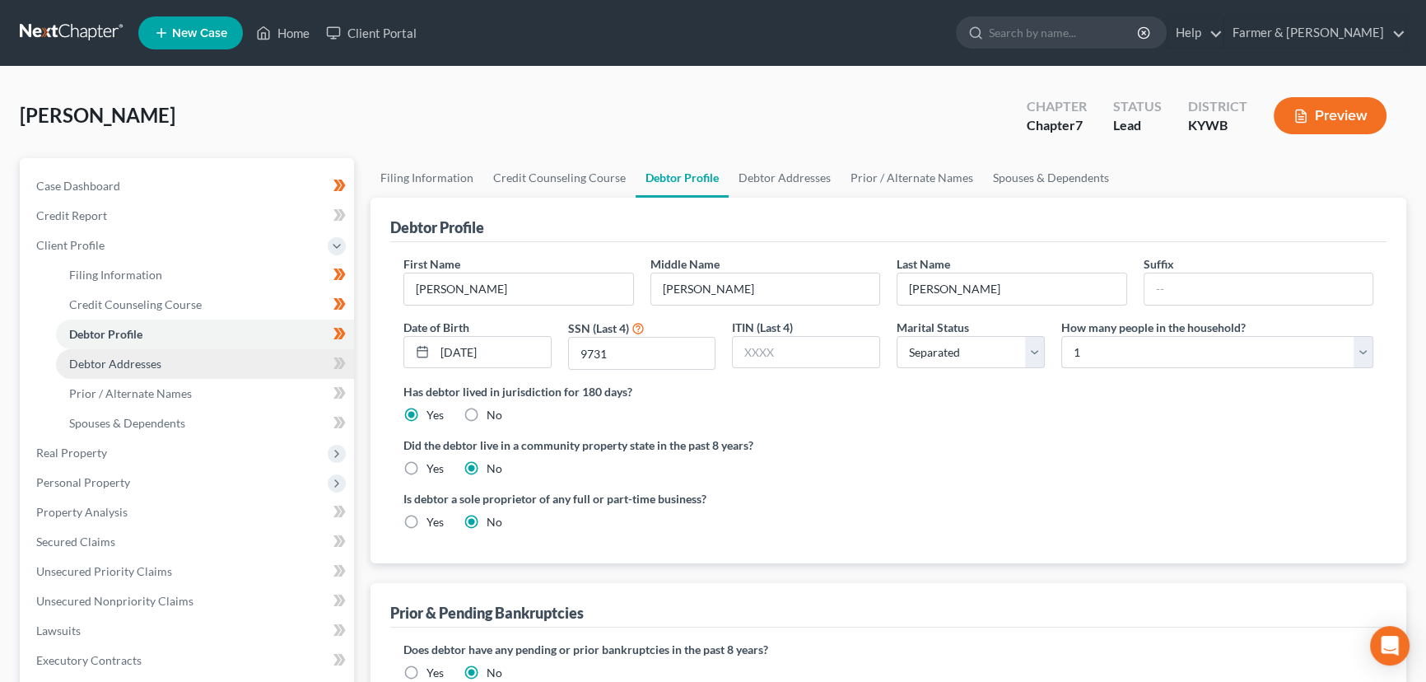
click at [252, 354] on link "Debtor Addresses" at bounding box center [205, 364] width 298 height 30
select select "0"
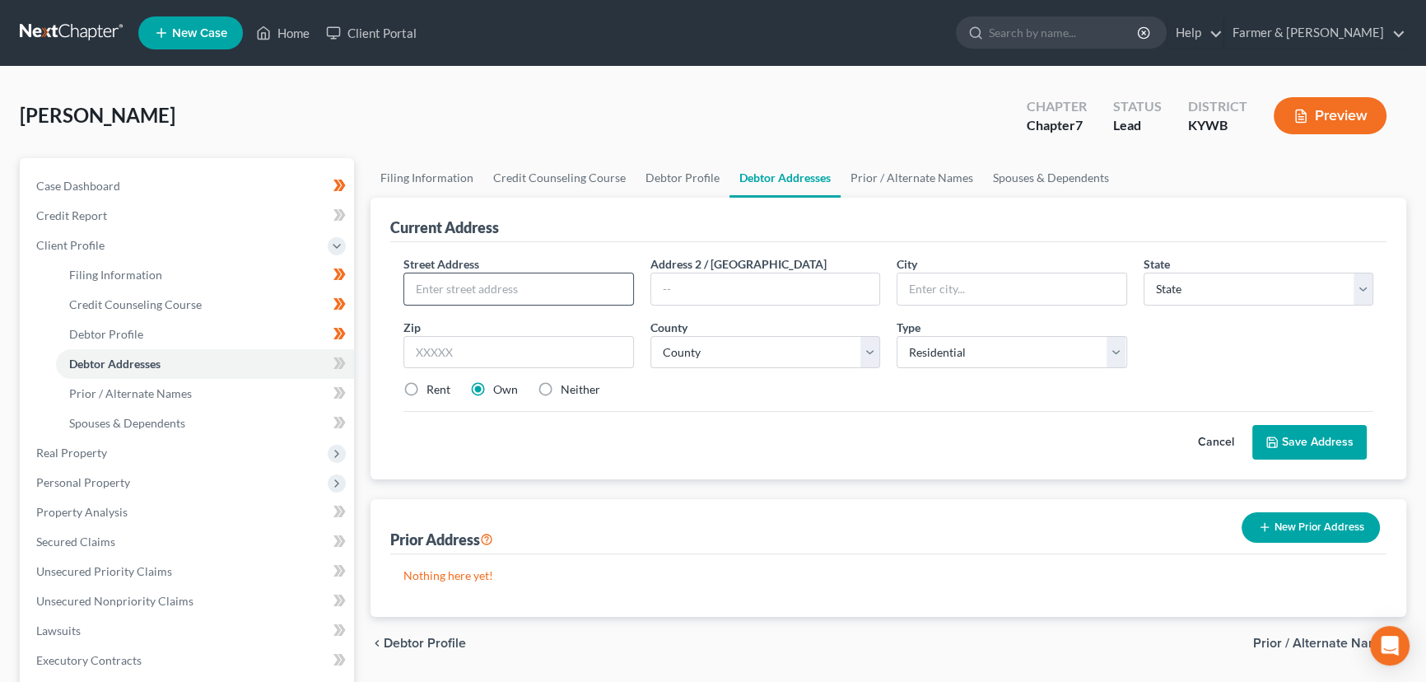
click at [527, 287] on input "text" at bounding box center [518, 288] width 229 height 31
paste input "[STREET_ADDRESS][PERSON_NAME]"
type input "[STREET_ADDRESS][PERSON_NAME]"
click at [510, 341] on input "text" at bounding box center [519, 352] width 231 height 33
click at [420, 355] on input "text" at bounding box center [519, 352] width 231 height 33
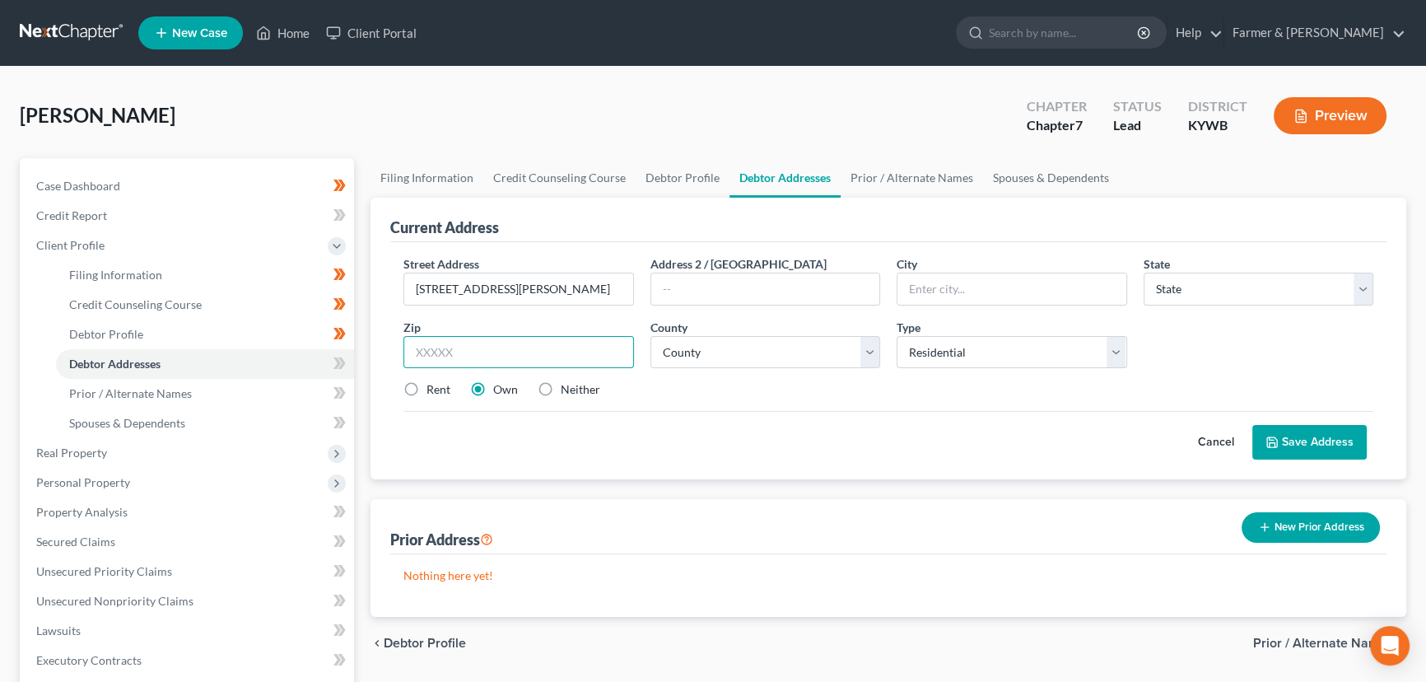
paste input "42629"
type input "42629"
click at [726, 398] on div "Street Address * [STREET_ADDRESS][PERSON_NAME] Address 2 / [GEOGRAPHIC_DATA] * …" at bounding box center [888, 333] width 987 height 156
type input "[GEOGRAPHIC_DATA]"
select select "18"
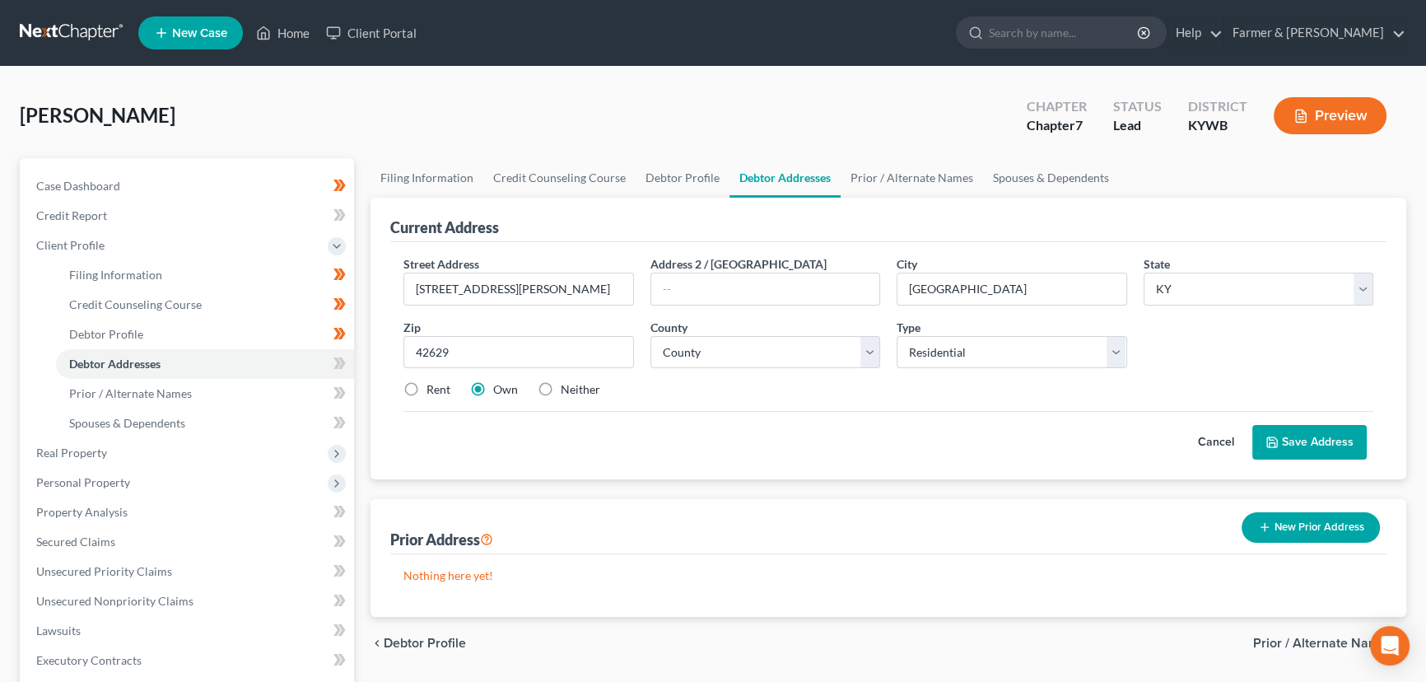
click at [561, 390] on label "Neither" at bounding box center [581, 389] width 40 height 16
click at [567, 390] on input "Neither" at bounding box center [572, 386] width 11 height 11
radio input "true"
click at [752, 359] on select "County [GEOGRAPHIC_DATA] [GEOGRAPHIC_DATA] [GEOGRAPHIC_DATA] [GEOGRAPHIC_DATA] …" at bounding box center [766, 352] width 231 height 33
select select "103"
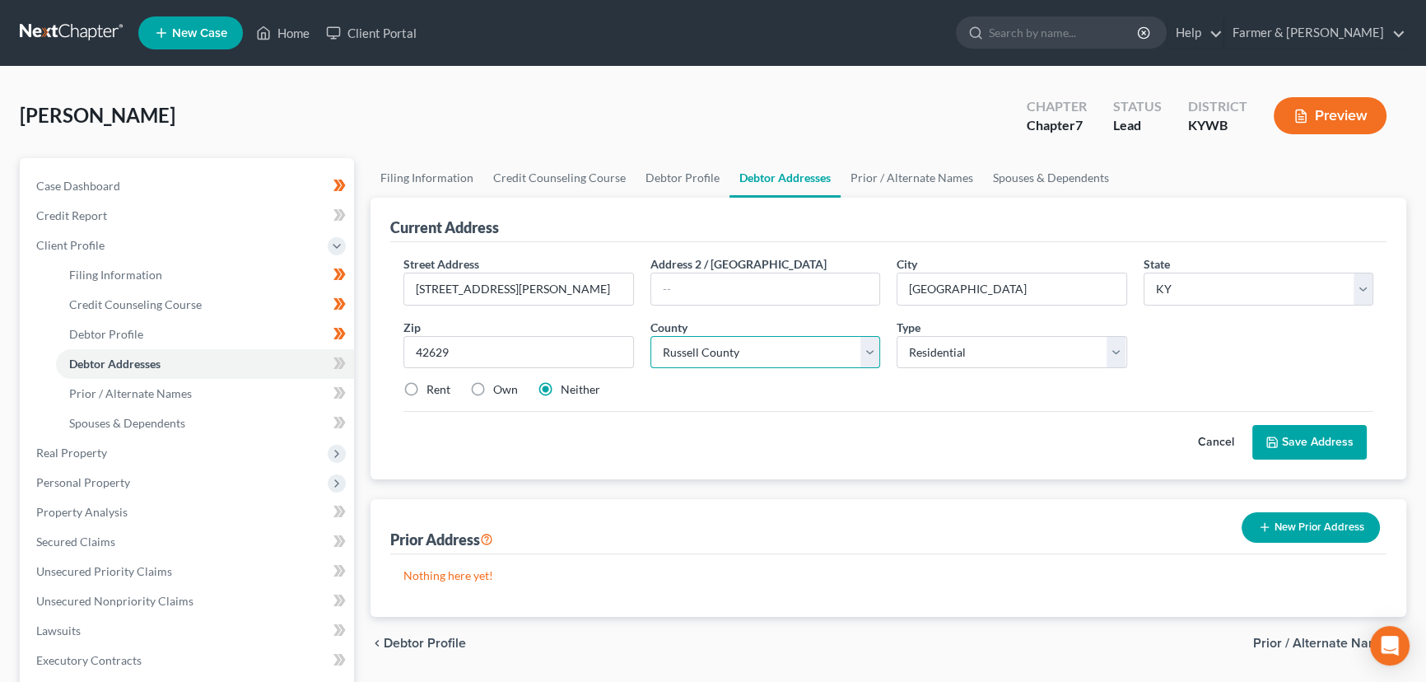
click at [651, 336] on select "County [GEOGRAPHIC_DATA] [GEOGRAPHIC_DATA] [GEOGRAPHIC_DATA] [GEOGRAPHIC_DATA] …" at bounding box center [766, 352] width 231 height 33
click at [750, 381] on div "Rent Own Neither" at bounding box center [888, 389] width 987 height 16
click at [1295, 434] on button "Save Address" at bounding box center [1310, 442] width 114 height 35
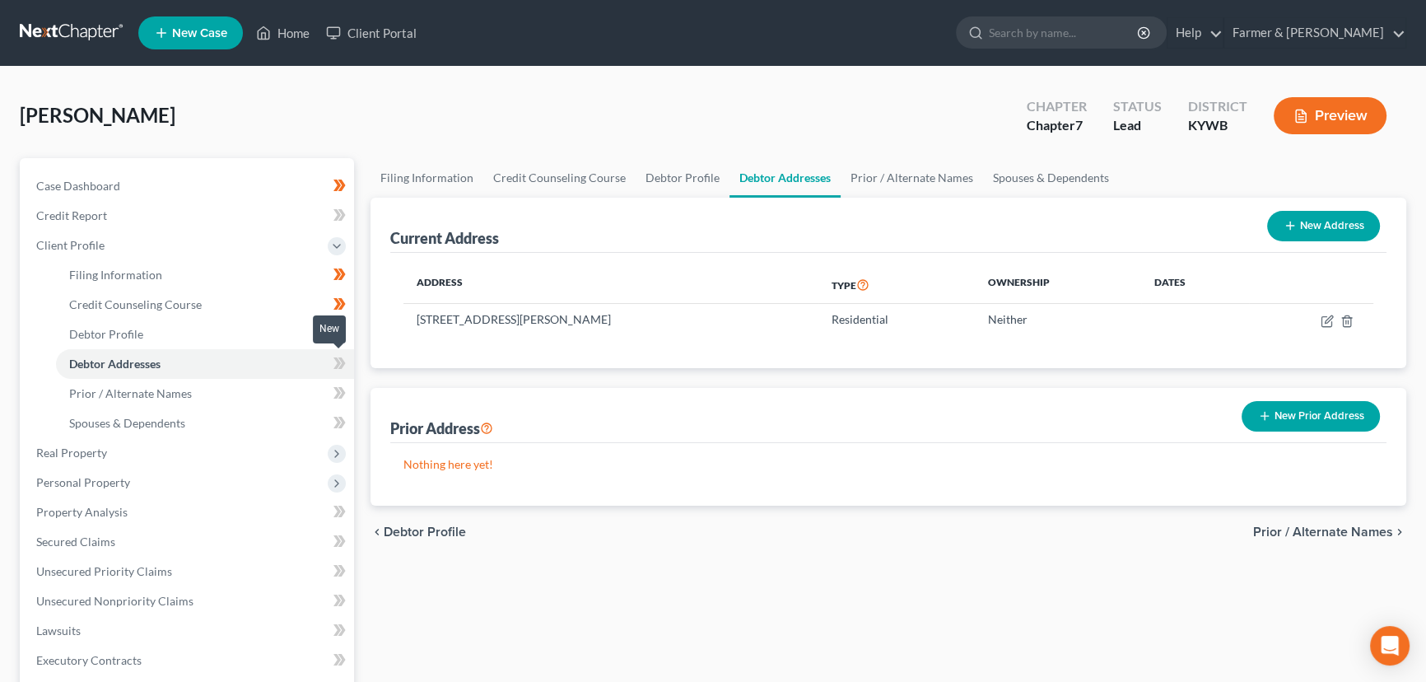
click at [341, 363] on icon at bounding box center [341, 363] width 7 height 12
click at [357, 371] on div "Case Dashboard Payments Invoices Payments Payments Credit Report Client Profile" at bounding box center [187, 574] width 351 height 833
click at [170, 422] on span "Spouses & Dependents" at bounding box center [127, 423] width 116 height 14
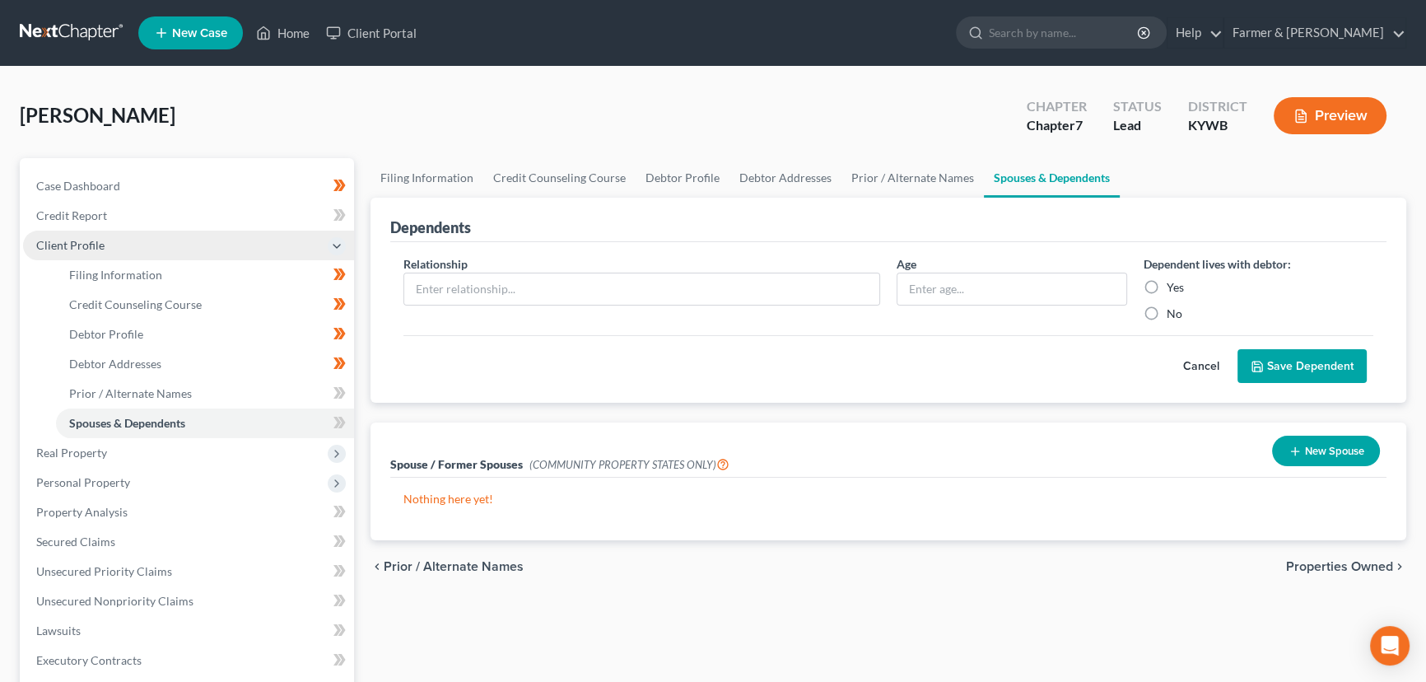
click at [108, 250] on span "Client Profile" at bounding box center [188, 246] width 331 height 30
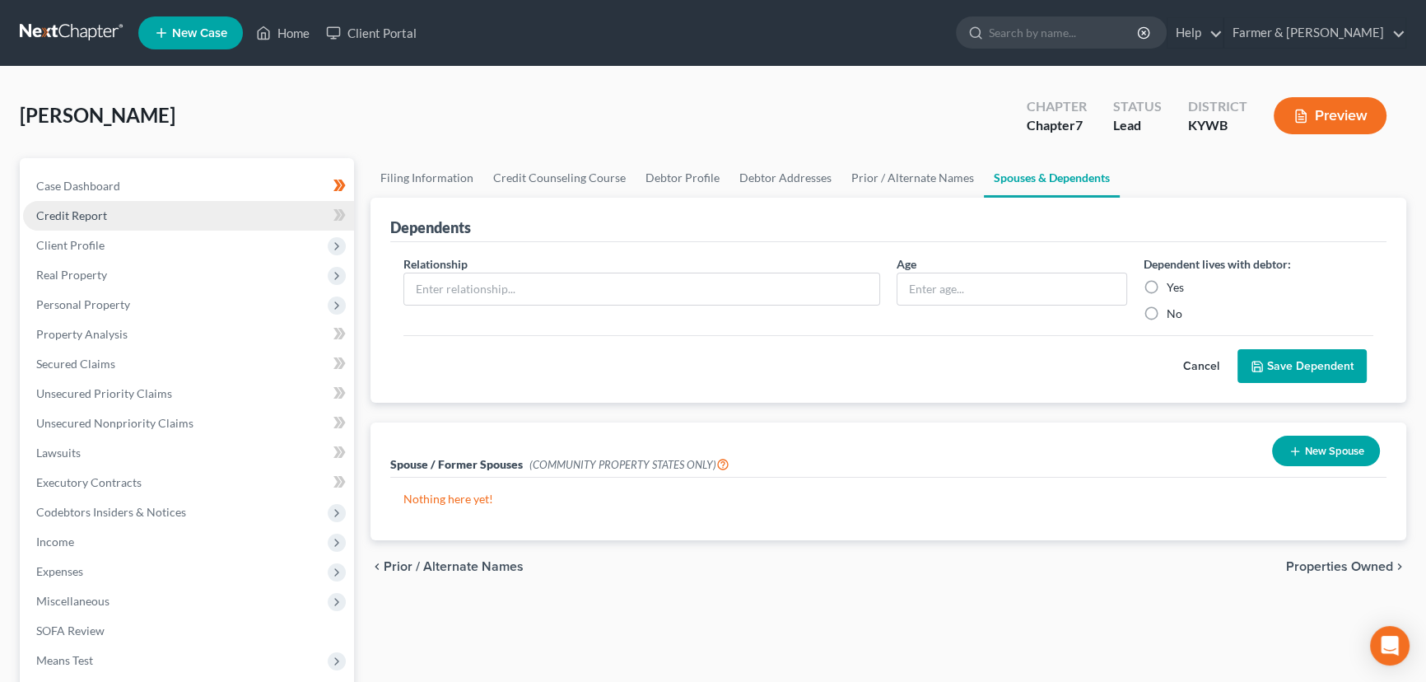
click at [186, 222] on link "Credit Report" at bounding box center [188, 216] width 331 height 30
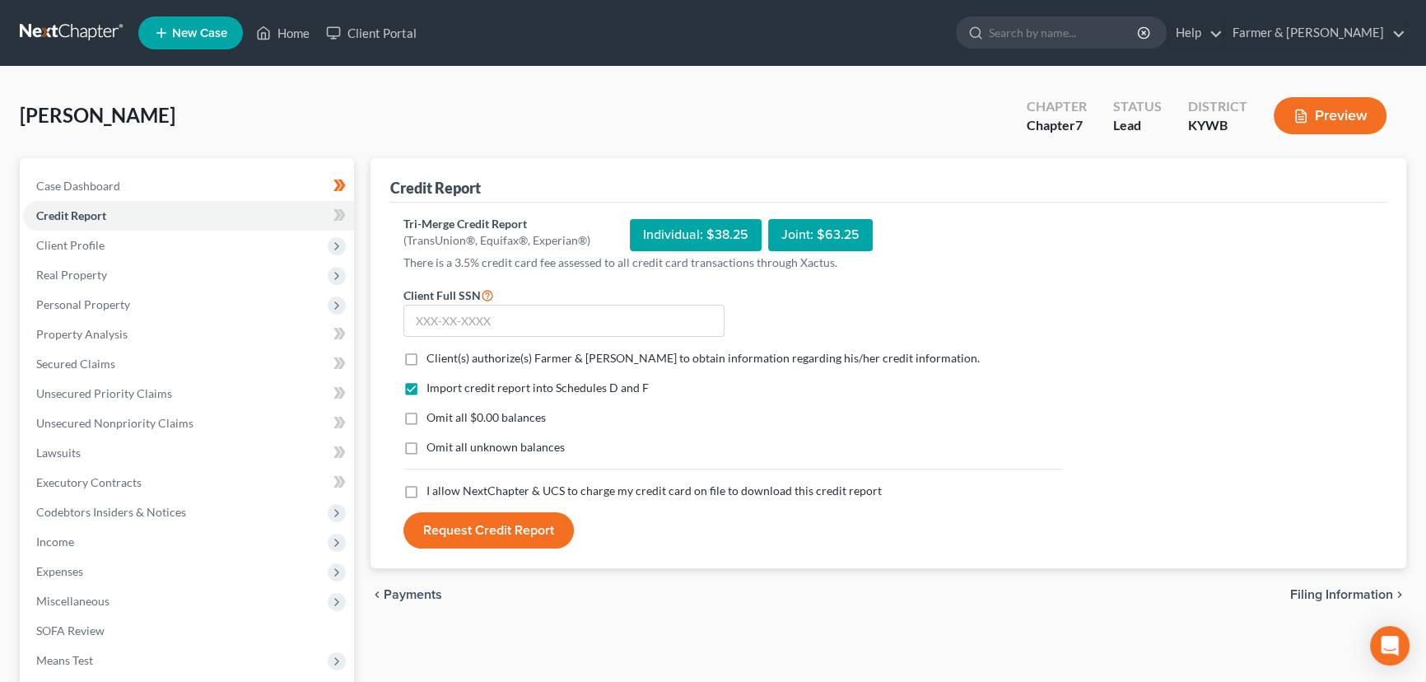
click at [427, 356] on label "Client(s) authorize(s) Farmer & [PERSON_NAME] to obtain information regarding h…" at bounding box center [703, 358] width 553 height 16
click at [433, 356] on input "Client(s) authorize(s) Farmer & [PERSON_NAME] to obtain information regarding h…" at bounding box center [438, 355] width 11 height 11
checkbox input "true"
click at [427, 414] on label "Omit all $0.00 balances" at bounding box center [486, 417] width 119 height 16
click at [433, 414] on input "Omit all $0.00 balances" at bounding box center [438, 414] width 11 height 11
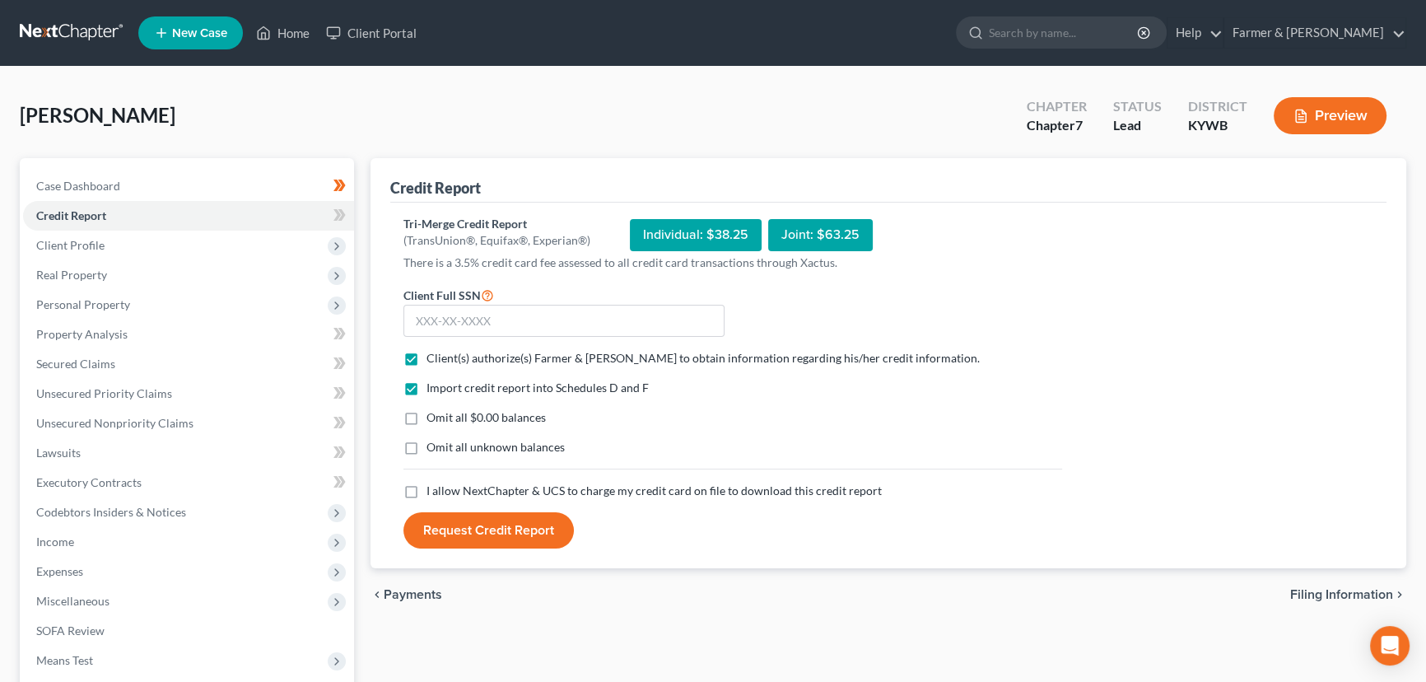
checkbox input "true"
click at [427, 488] on label "I allow NextChapter & UCS to charge my credit card on file to download this cre…" at bounding box center [654, 491] width 455 height 16
click at [433, 488] on input "I allow NextChapter & UCS to charge my credit card on file to download this cre…" at bounding box center [438, 488] width 11 height 11
checkbox input "true"
click at [446, 311] on input "text" at bounding box center [564, 321] width 321 height 33
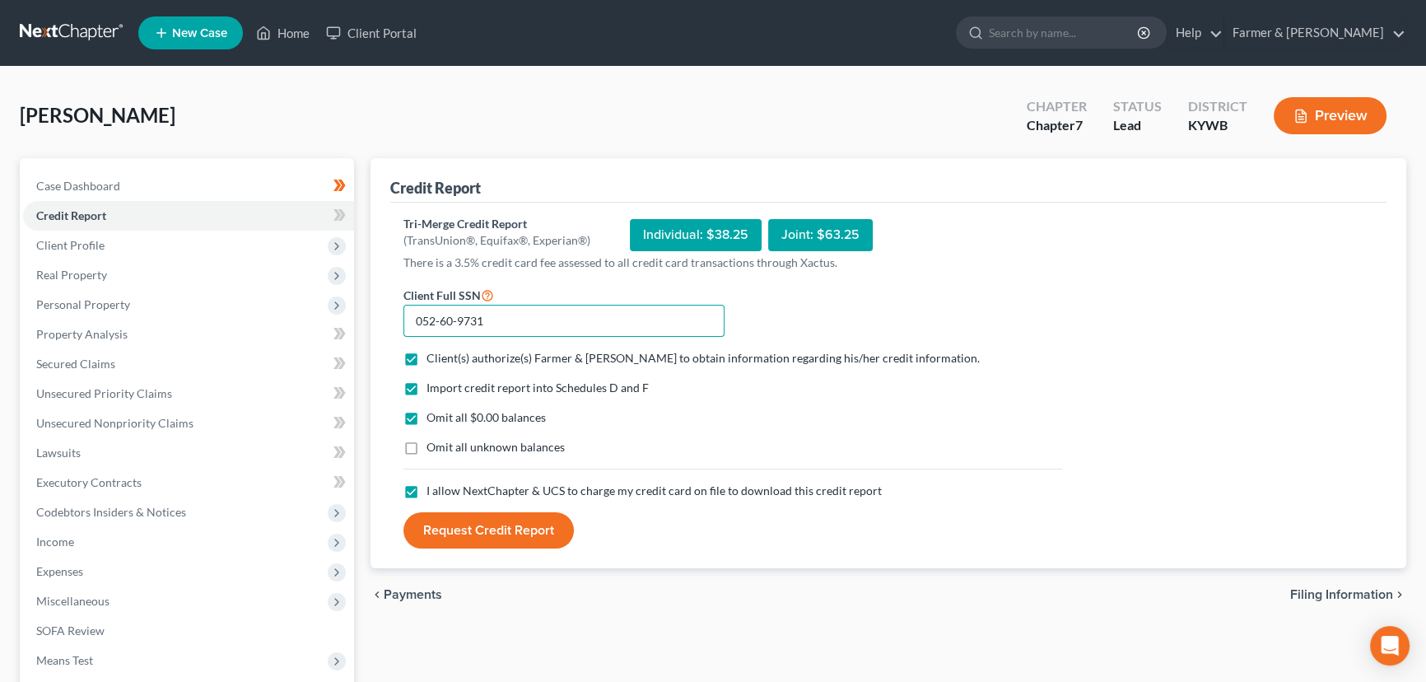
type input "052-60-9731"
click at [469, 527] on button "Request Credit Report" at bounding box center [489, 530] width 170 height 36
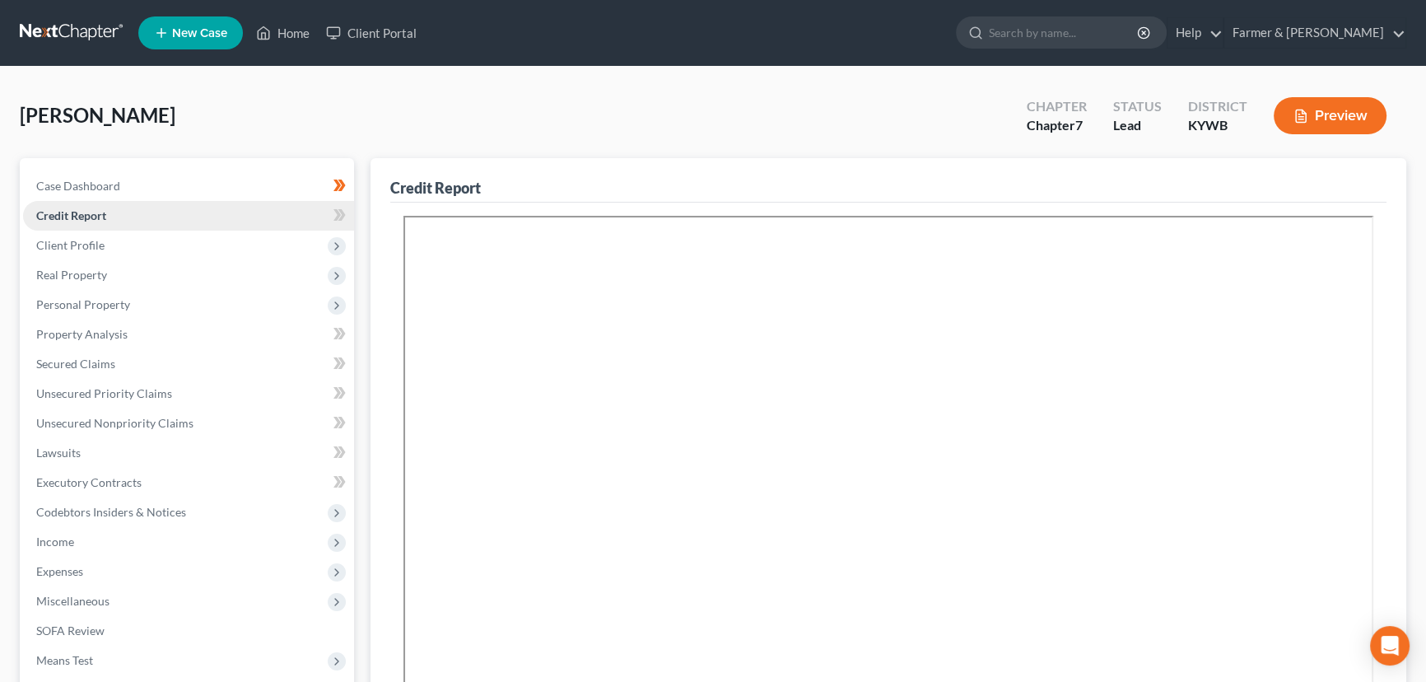
click at [350, 201] on link "Credit Report" at bounding box center [188, 216] width 331 height 30
click at [345, 221] on icon at bounding box center [340, 215] width 12 height 21
click at [364, 90] on div "[PERSON_NAME] Upgraded Chapter Chapter 7 Status Lead District [GEOGRAPHIC_DATA]…" at bounding box center [713, 122] width 1387 height 72
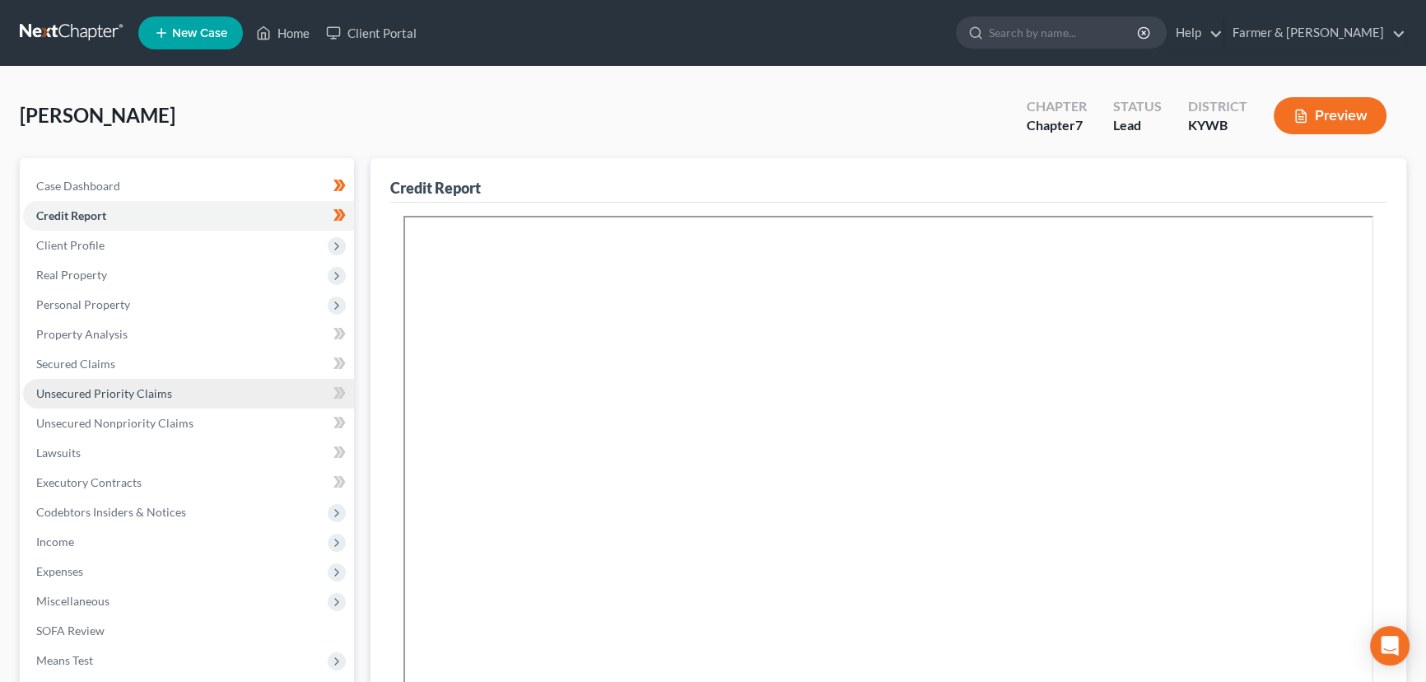
click at [92, 404] on link "Unsecured Priority Claims" at bounding box center [188, 394] width 331 height 30
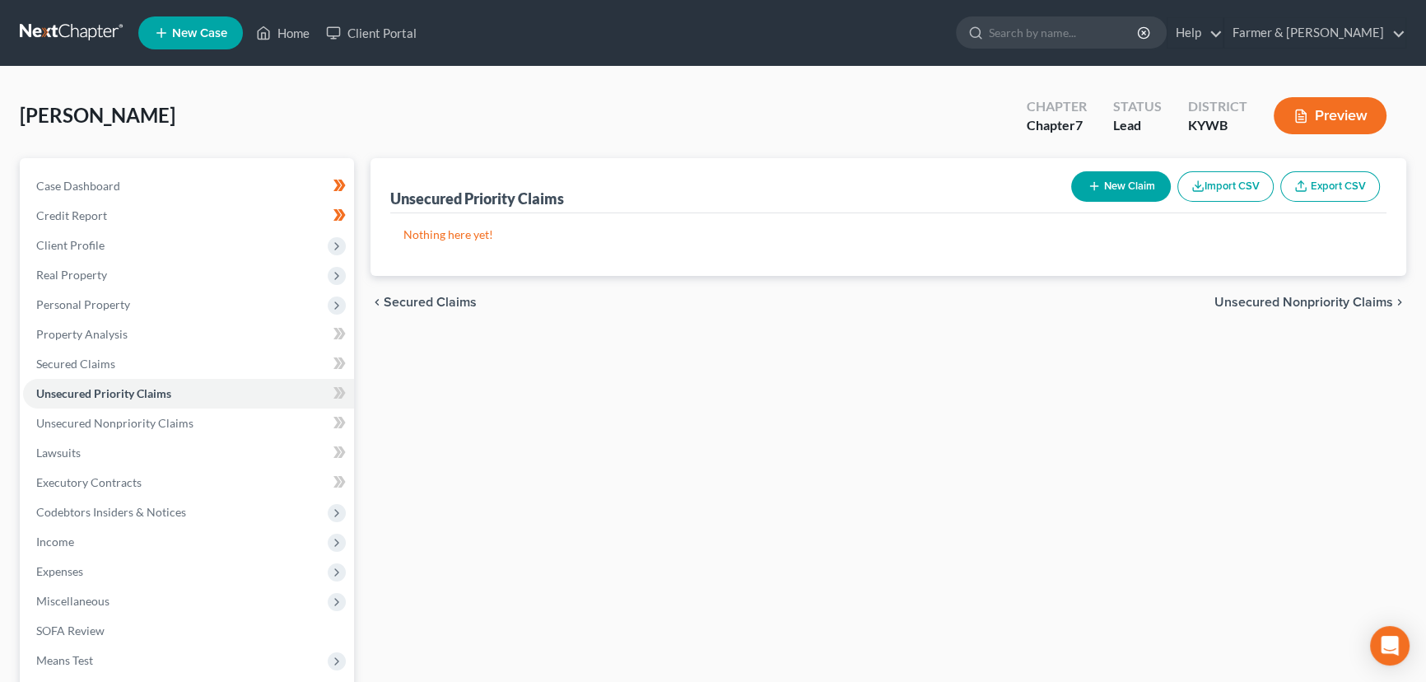
click at [1148, 184] on button "New Claim" at bounding box center [1121, 186] width 100 height 30
select select "0"
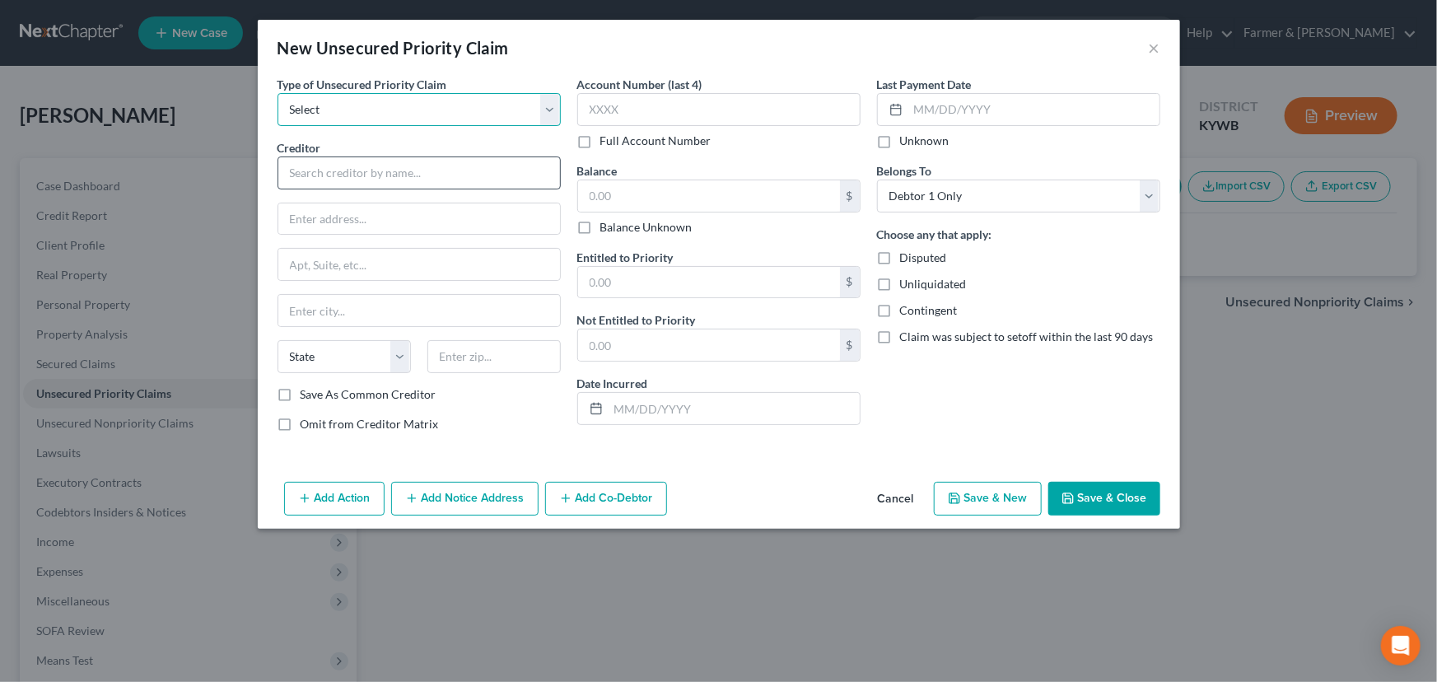
drag, startPoint x: 362, startPoint y: 106, endPoint x: 354, endPoint y: 156, distance: 50.9
click at [354, 156] on div "Type of Unsecured Priority Claim * Select Taxes & Other Government Units Domest…" at bounding box center [419, 261] width 300 height 370
click at [278, 93] on select "Select Taxes & Other Government Units Domestic Support Obligations Extensions o…" at bounding box center [419, 109] width 283 height 33
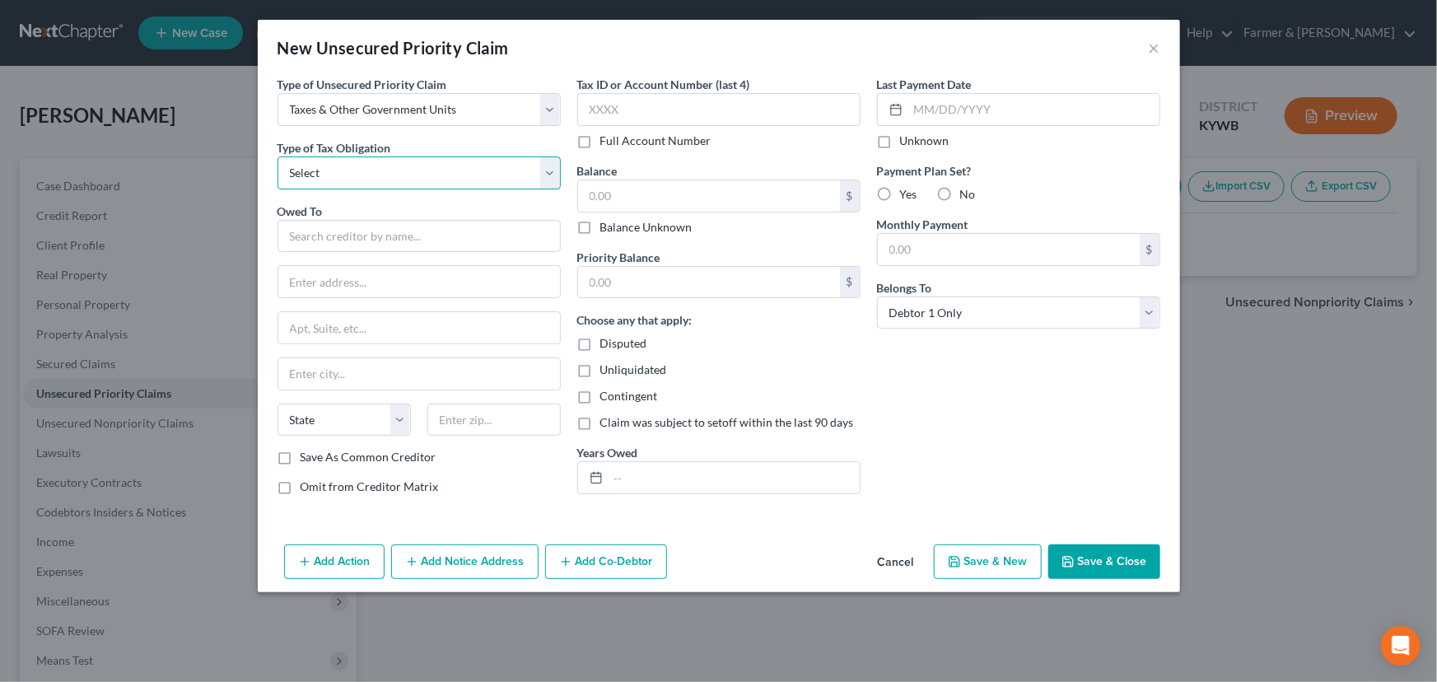
click at [337, 173] on select "Select Federal City State Franchise Tax Board Other" at bounding box center [419, 172] width 283 height 33
drag, startPoint x: 363, startPoint y: 111, endPoint x: 352, endPoint y: 173, distance: 62.7
click at [352, 173] on div "Type of Unsecured Priority Claim * Select Taxes & Other Government Units Domest…" at bounding box center [419, 292] width 300 height 432
select select "1"
click at [278, 93] on select "Select Taxes & Other Government Units Domestic Support Obligations Extensions o…" at bounding box center [419, 109] width 283 height 33
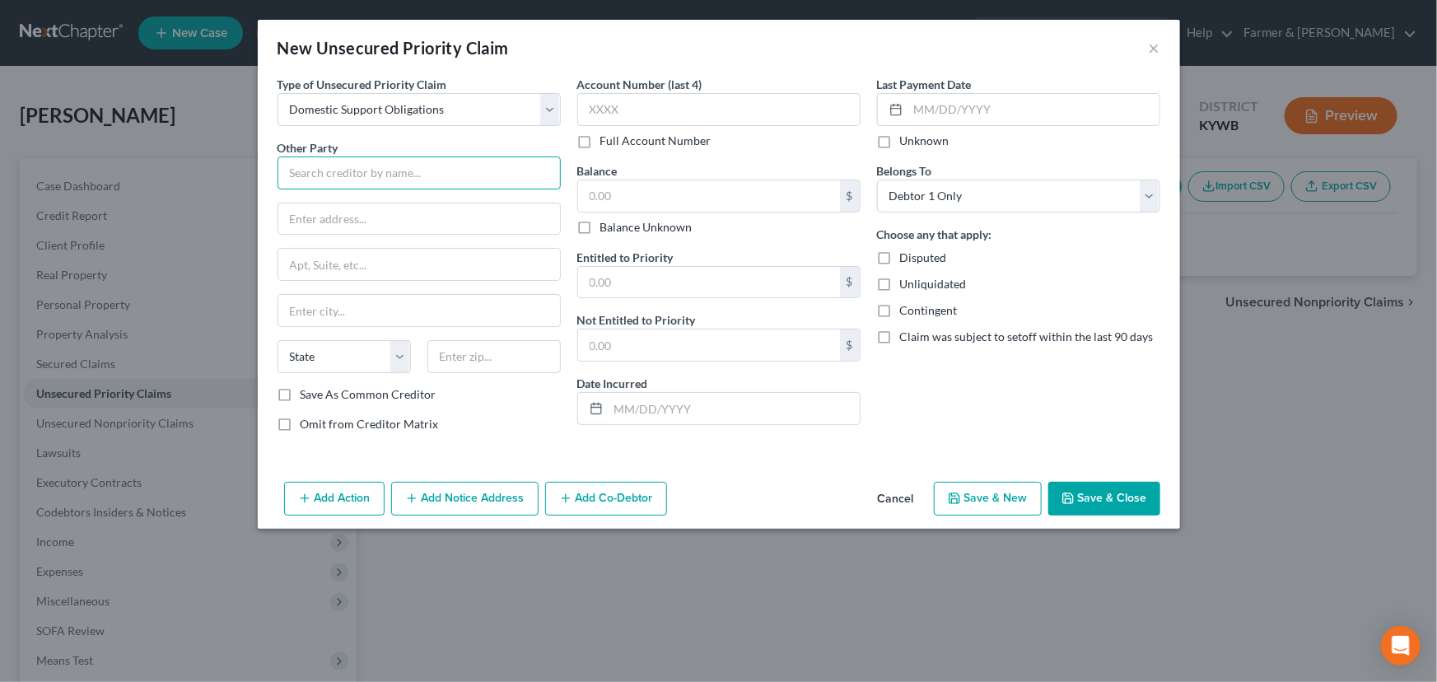
click at [352, 173] on input "text" at bounding box center [419, 172] width 283 height 33
click at [372, 185] on input "text" at bounding box center [419, 172] width 283 height 33
type input "[PERSON_NAME]"
click at [932, 429] on div "Last Payment Date Unknown Belongs To * Select Debtor 1 Only Debtor 2 Only Debto…" at bounding box center [1019, 261] width 300 height 370
click at [376, 217] on input "text" at bounding box center [419, 218] width 282 height 31
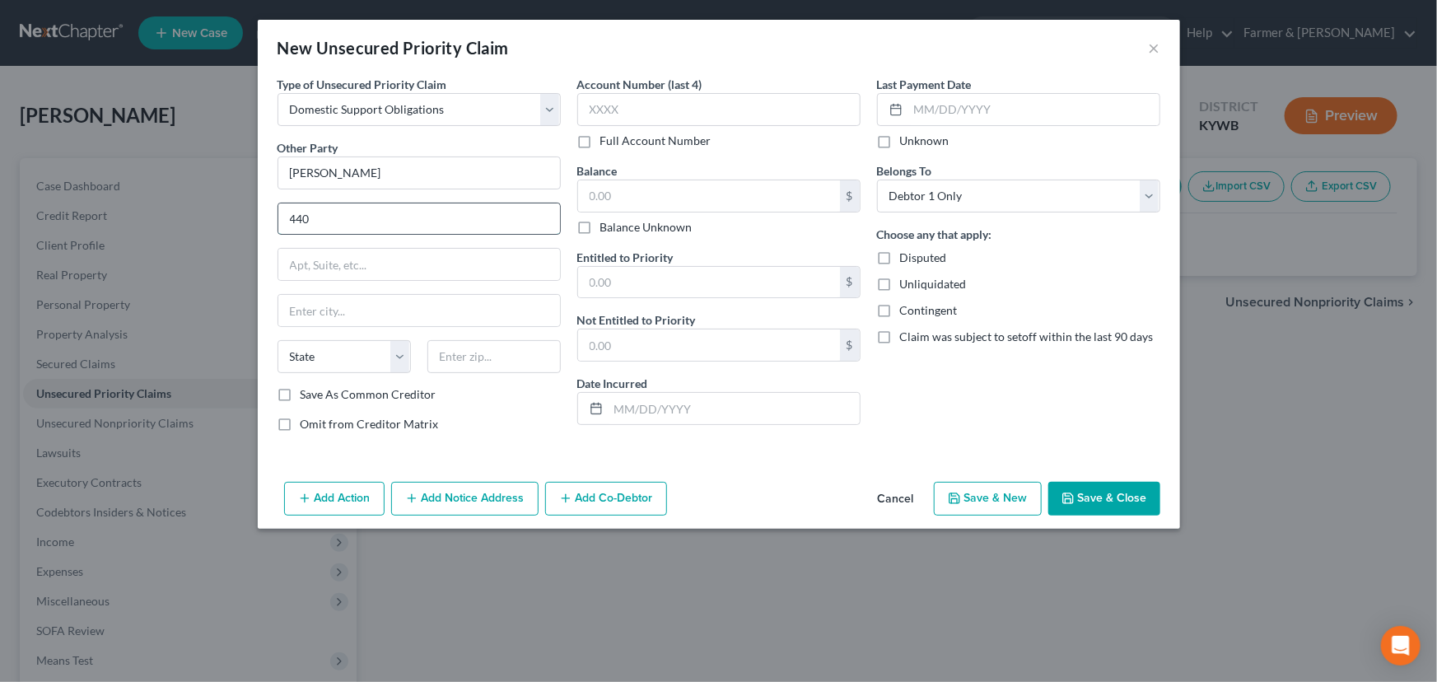
click at [376, 217] on input "440" at bounding box center [419, 218] width 282 height 31
type input "[STREET_ADDRESS]"
type input "42629"
type input "[GEOGRAPHIC_DATA]"
select select "18"
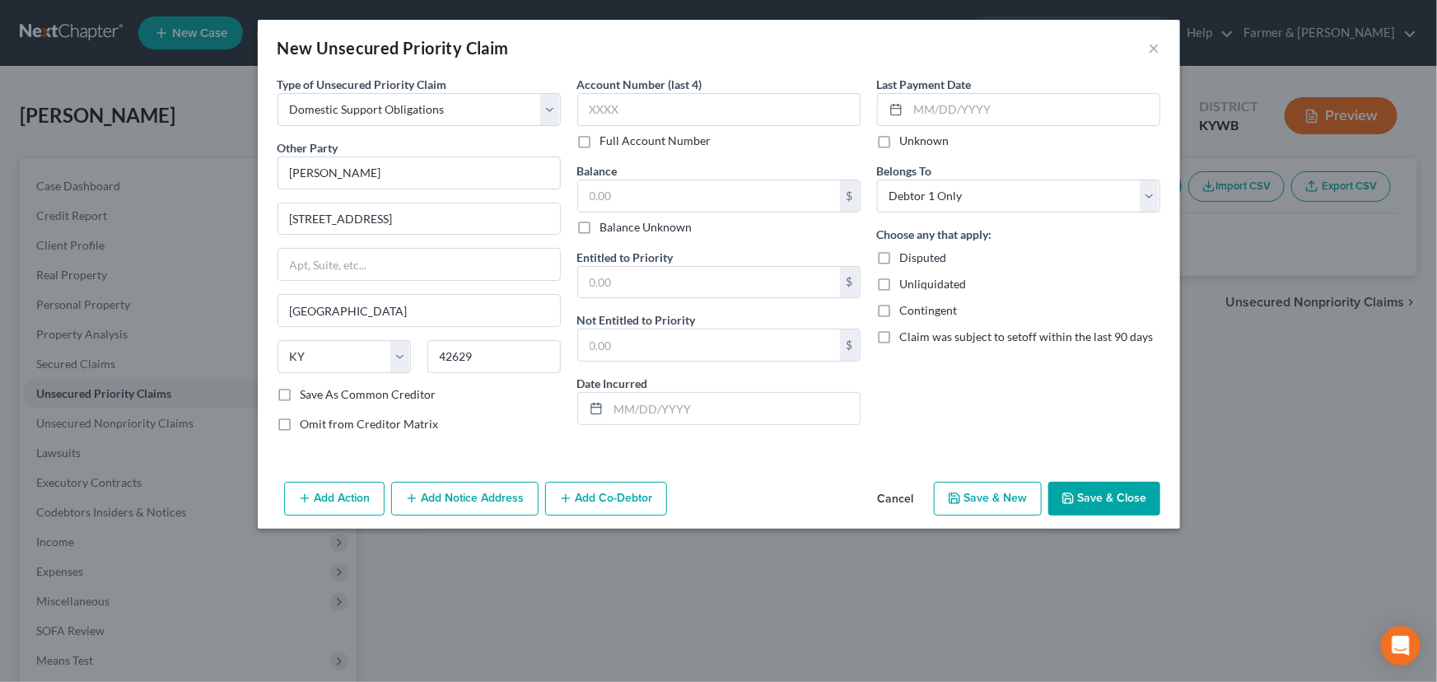
click at [501, 413] on div "Type of Unsecured Priority Claim * Select Taxes & Other Government Units Domest…" at bounding box center [419, 261] width 300 height 370
click at [686, 111] on input "text" at bounding box center [718, 109] width 283 height 33
type input "9731"
click at [600, 230] on label "Balance Unknown" at bounding box center [646, 227] width 92 height 16
click at [607, 230] on input "Balance Unknown" at bounding box center [612, 224] width 11 height 11
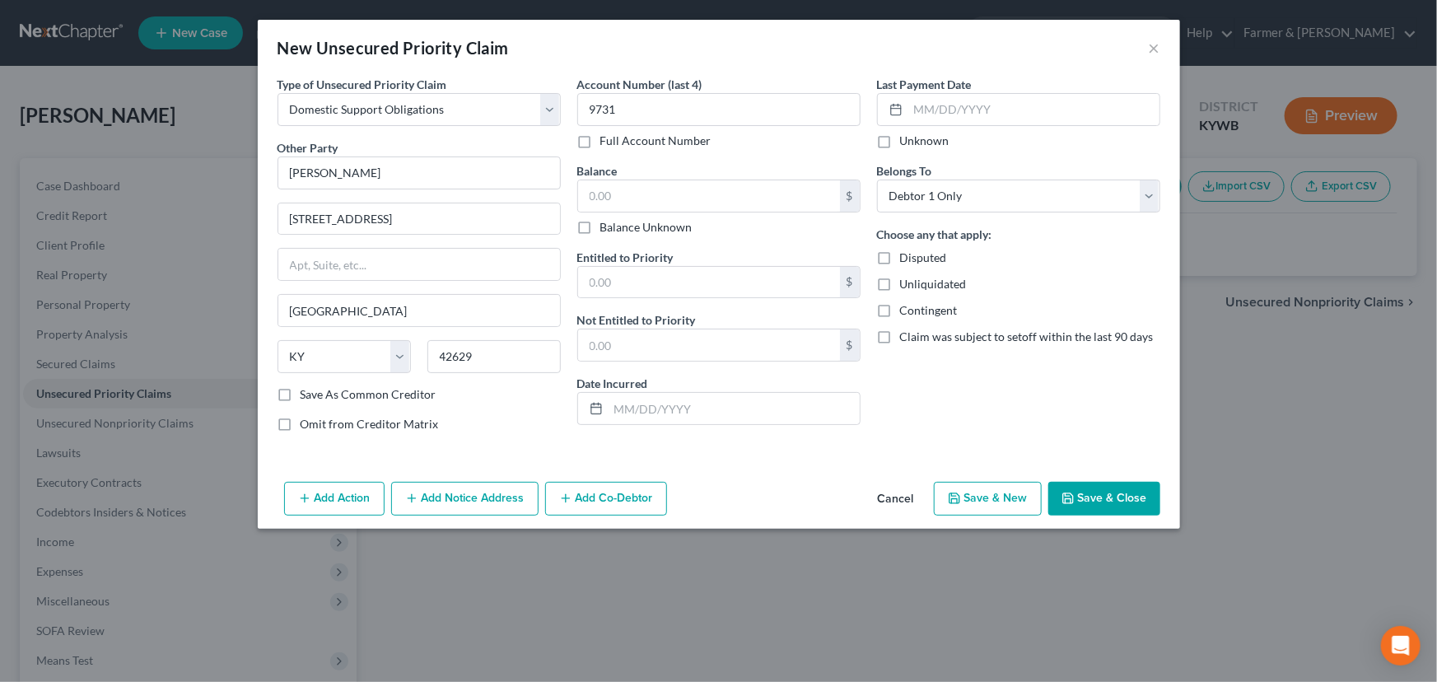
checkbox input "true"
type input "0.00"
click at [936, 413] on div "Last Payment Date Unknown Belongs To * Select Debtor 1 Only Debtor 2 Only Debto…" at bounding box center [1019, 261] width 300 height 370
click at [1089, 499] on button "Save & Close" at bounding box center [1104, 499] width 112 height 35
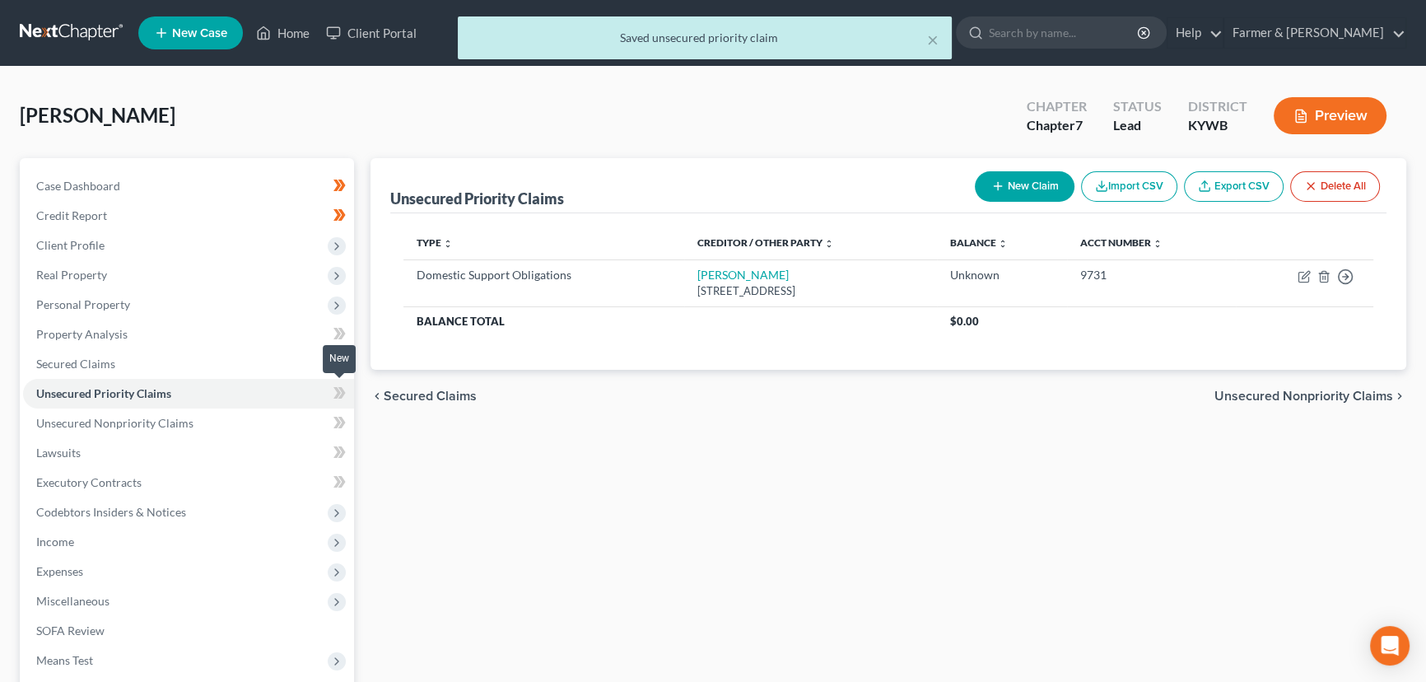
click at [348, 390] on span at bounding box center [339, 395] width 29 height 25
click at [432, 469] on div "Unsecured Priority Claims New Claim Import CSV Export CSV Delete All Type expan…" at bounding box center [888, 485] width 1053 height 655
click at [130, 278] on span "Real Property" at bounding box center [188, 275] width 331 height 30
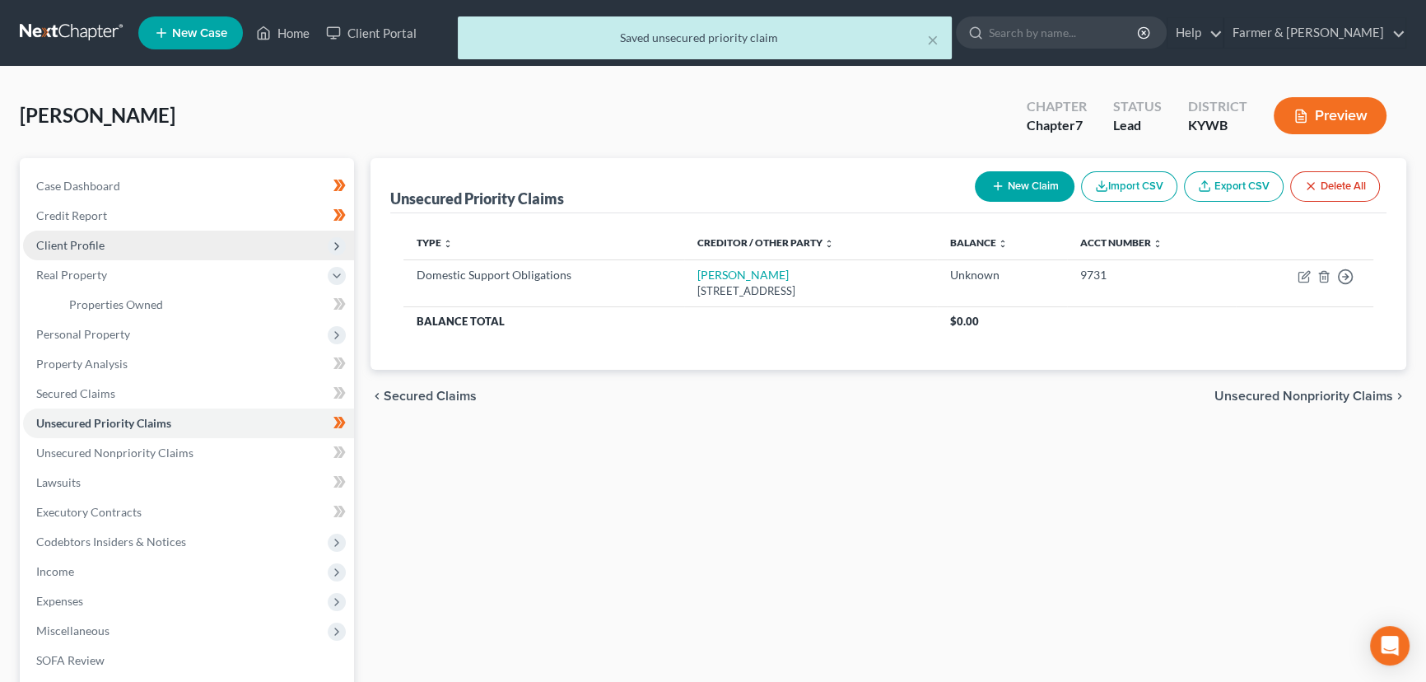
click at [125, 266] on span "Real Property" at bounding box center [188, 275] width 331 height 30
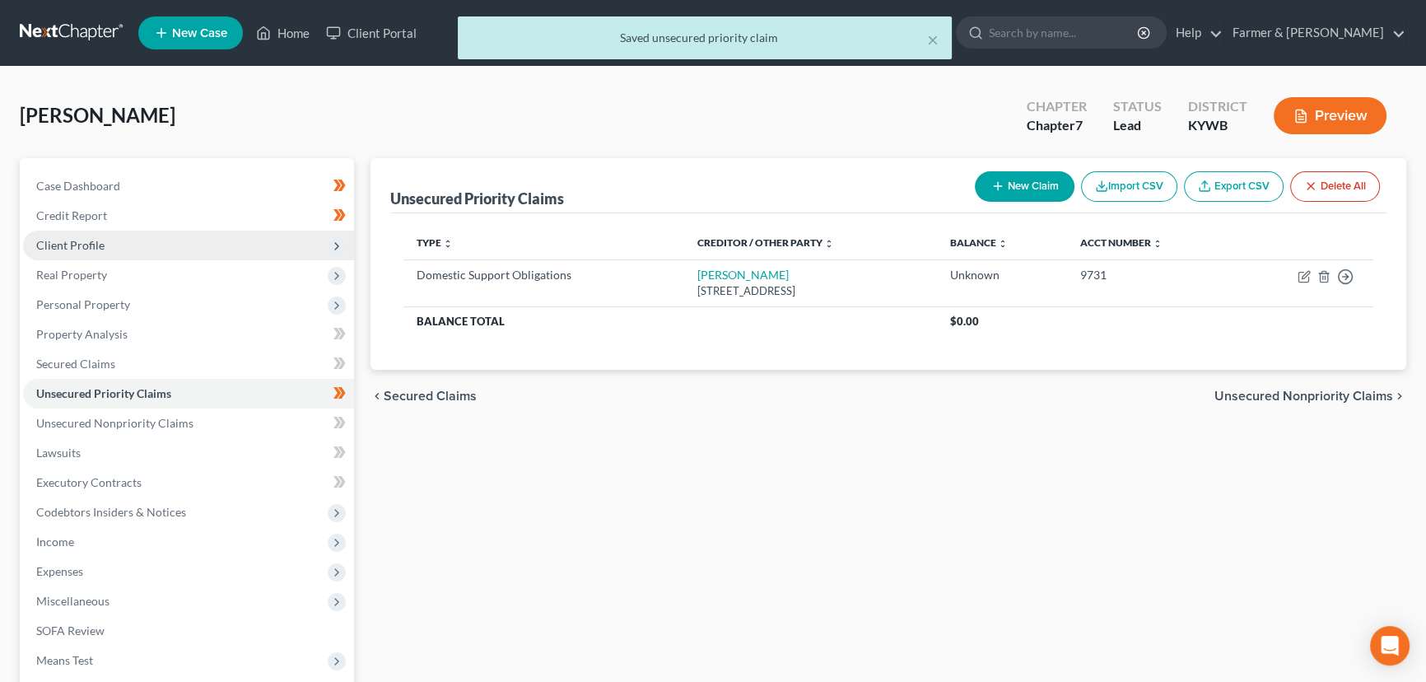
click at [123, 250] on span "Client Profile" at bounding box center [188, 246] width 331 height 30
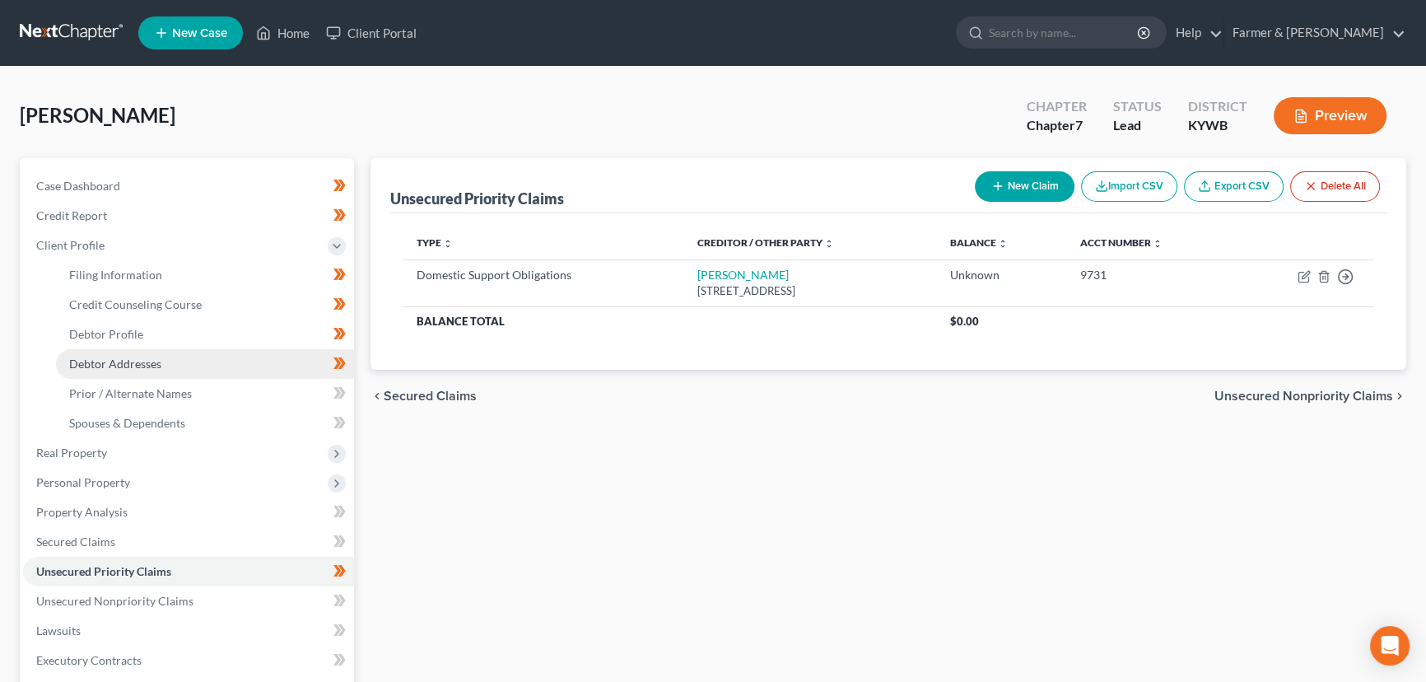
click at [118, 354] on link "Debtor Addresses" at bounding box center [205, 364] width 298 height 30
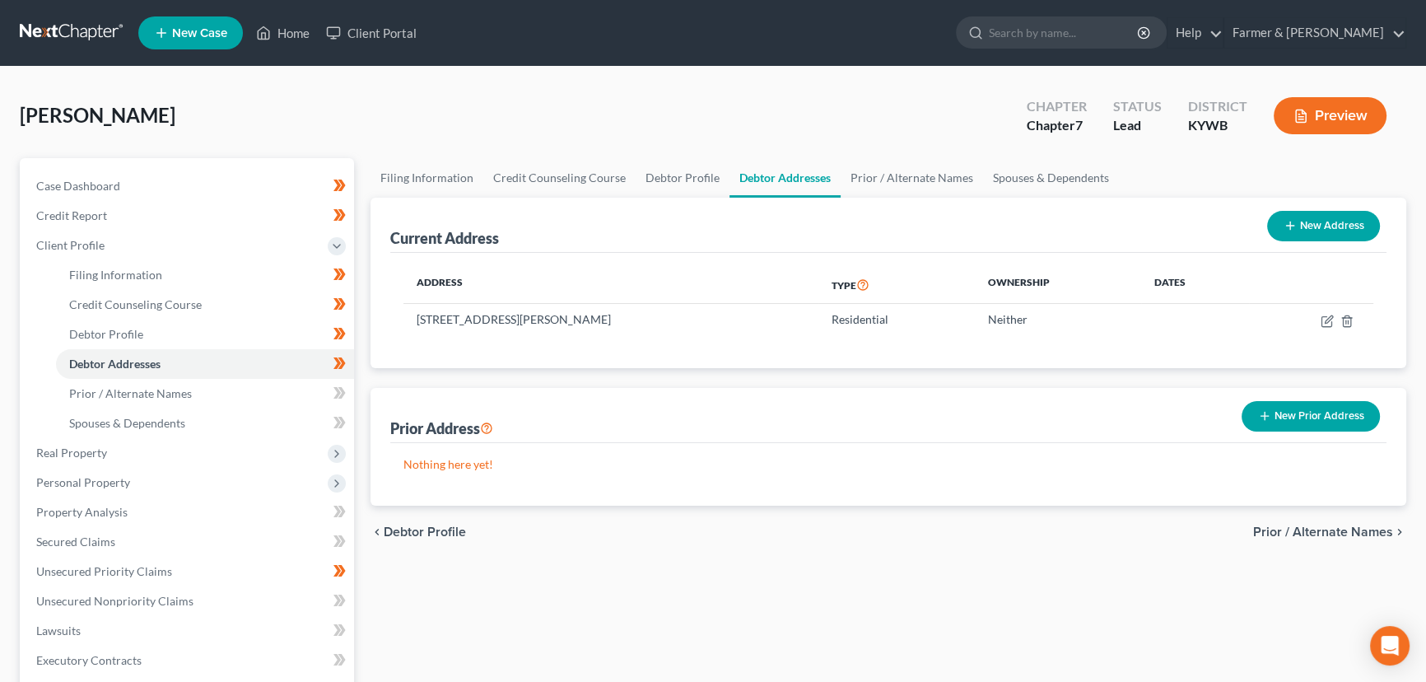
click at [1254, 413] on button "New Prior Address" at bounding box center [1311, 416] width 138 height 30
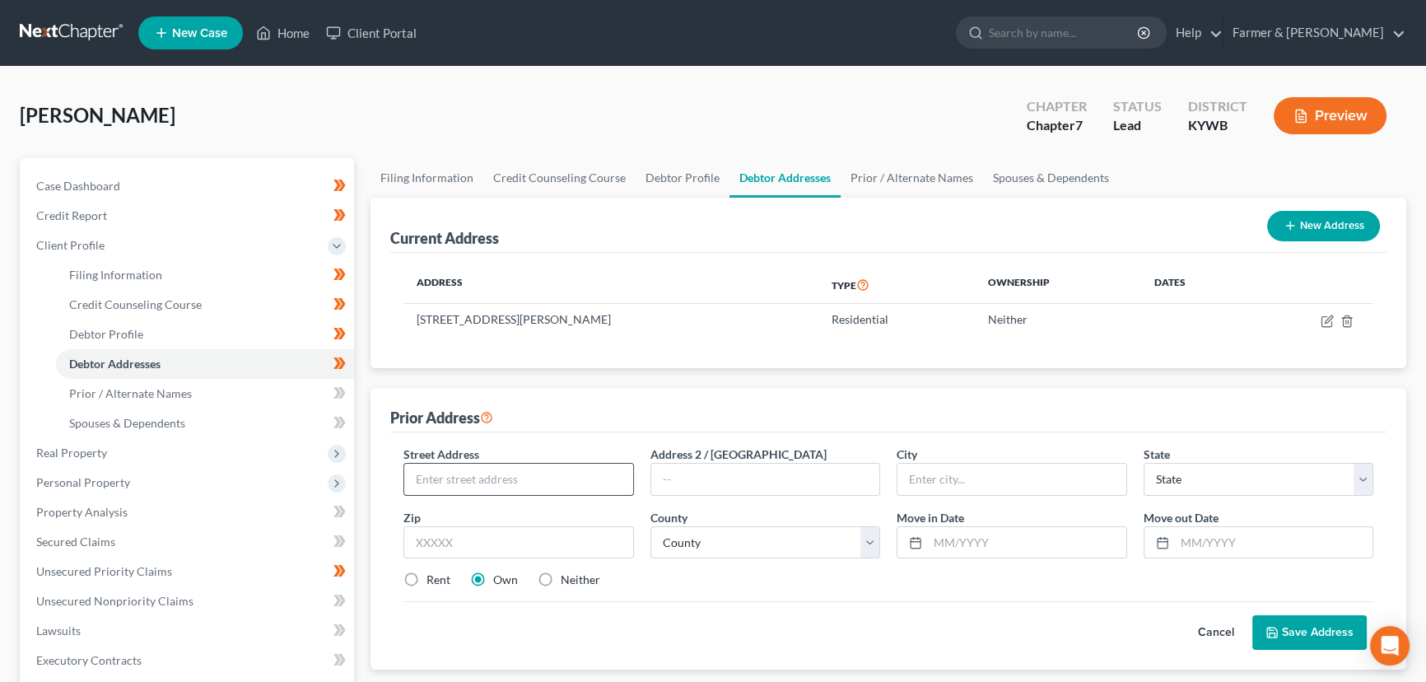
click at [468, 472] on input "text" at bounding box center [518, 479] width 229 height 31
type input "[STREET_ADDRESS]"
click at [475, 528] on input "text" at bounding box center [519, 542] width 231 height 33
type input "42629"
click at [580, 441] on div "Street Address * [STREET_ADDRESS] * State * State [US_STATE] AK AR AZ CA CO CT …" at bounding box center [888, 550] width 997 height 237
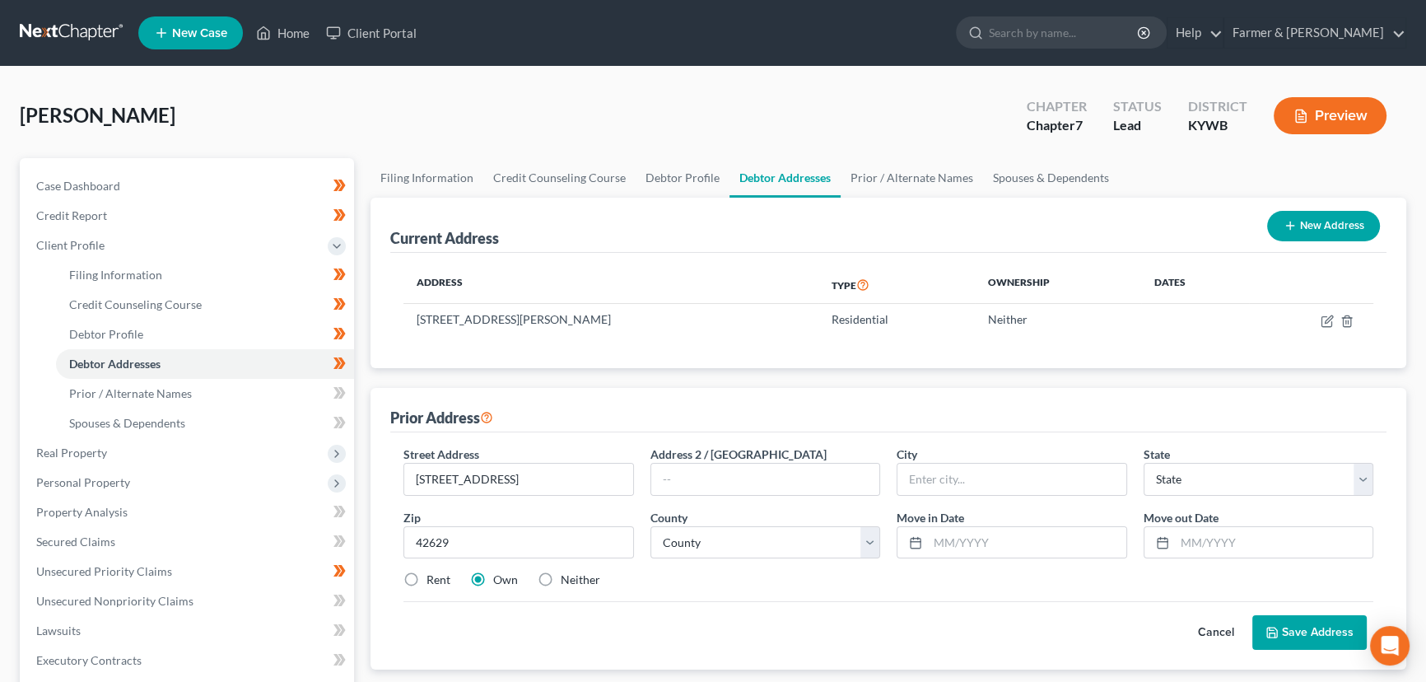
type input "[GEOGRAPHIC_DATA]"
select select "18"
click at [671, 539] on select "County [GEOGRAPHIC_DATA] [GEOGRAPHIC_DATA] [GEOGRAPHIC_DATA] [GEOGRAPHIC_DATA] …" at bounding box center [766, 542] width 231 height 33
select select "103"
click at [651, 526] on select "County [GEOGRAPHIC_DATA] [GEOGRAPHIC_DATA] [GEOGRAPHIC_DATA] [GEOGRAPHIC_DATA] …" at bounding box center [766, 542] width 231 height 33
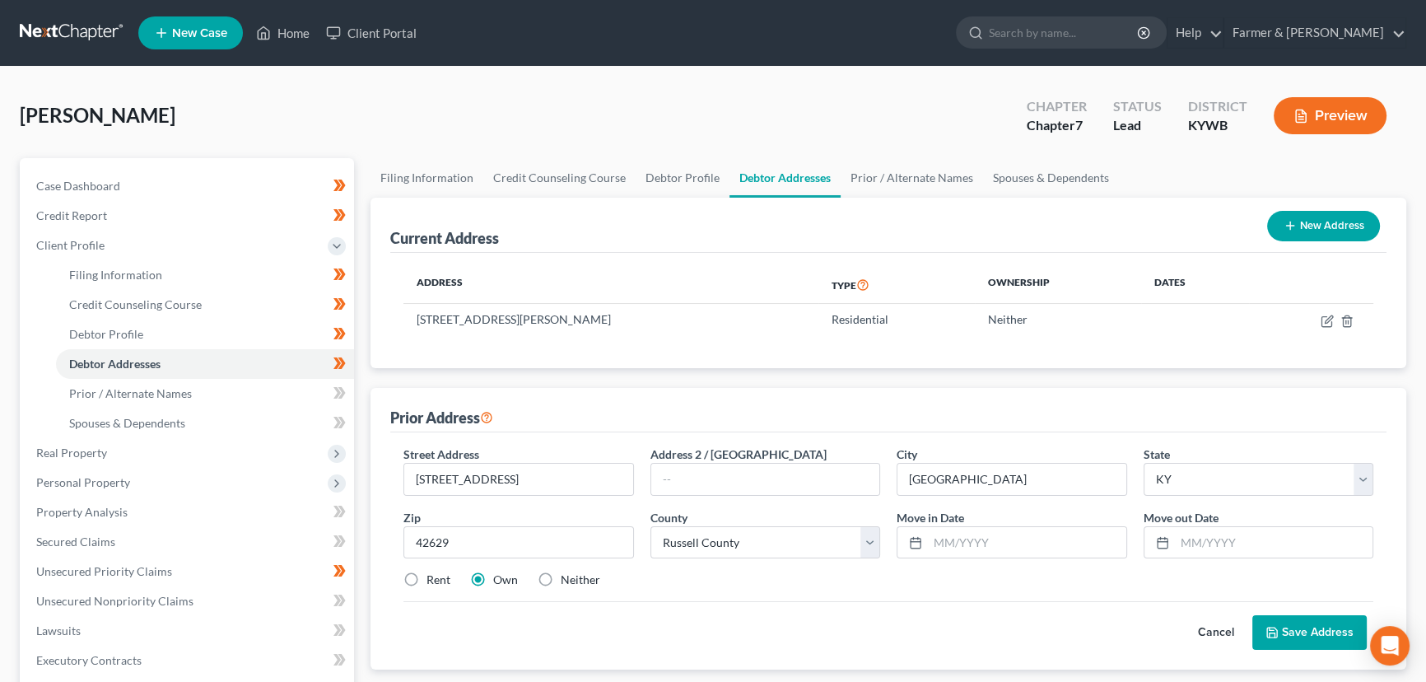
click at [968, 560] on div "Street Address * [STREET_ADDRESS] * [GEOGRAPHIC_DATA] * State [US_STATE] AK AR …" at bounding box center [888, 524] width 987 height 156
click at [979, 549] on input "text" at bounding box center [1027, 542] width 198 height 31
type input "[DATE]"
click at [1211, 537] on input "text" at bounding box center [1274, 542] width 198 height 31
type input "[DATE]"
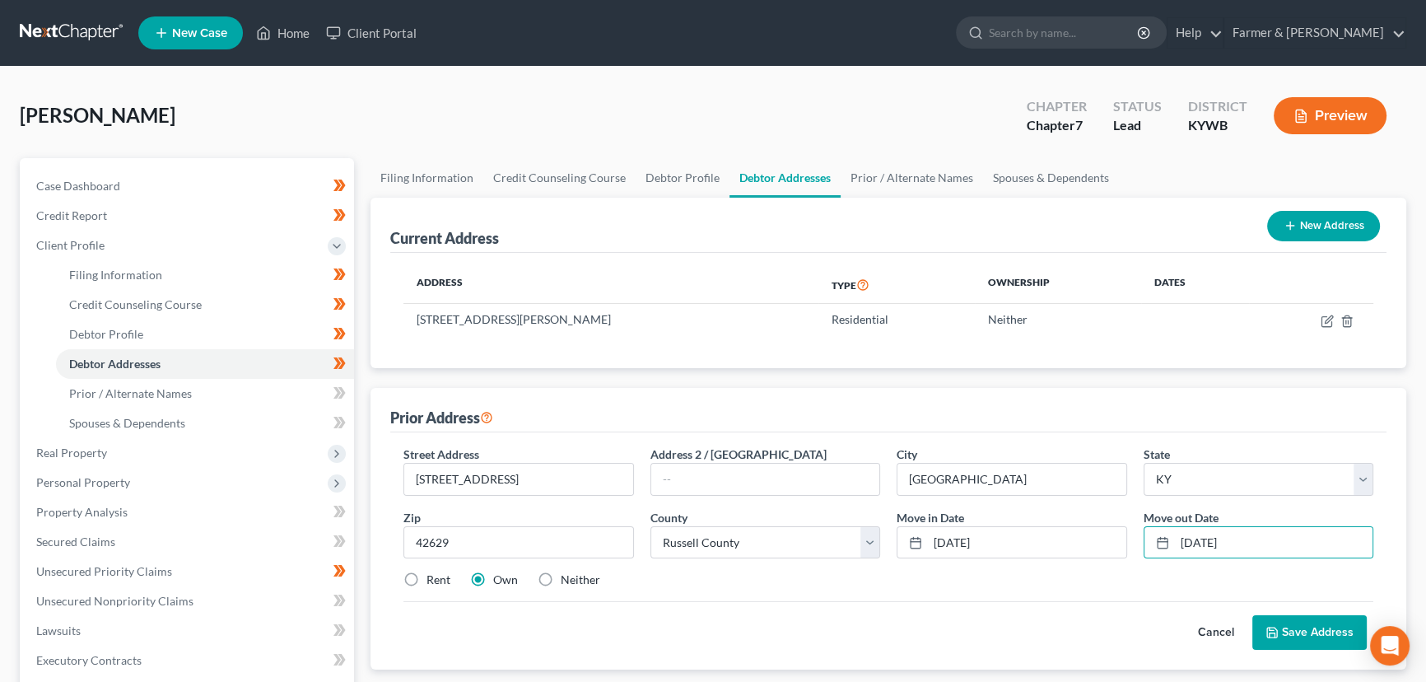
click at [1132, 424] on div "Prior Address" at bounding box center [888, 410] width 997 height 44
click at [1272, 633] on polyline at bounding box center [1273, 635] width 6 height 4
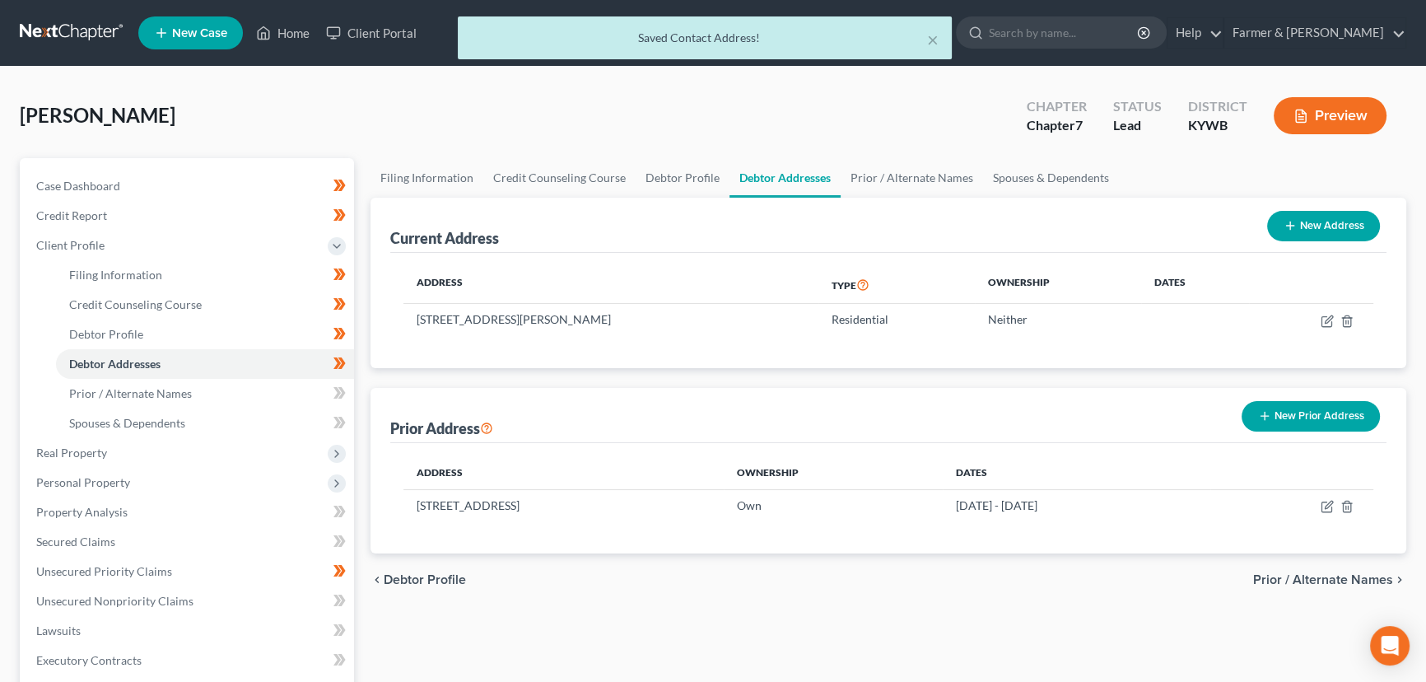
click at [620, 409] on div "Prior Address New Prior Address" at bounding box center [888, 415] width 997 height 55
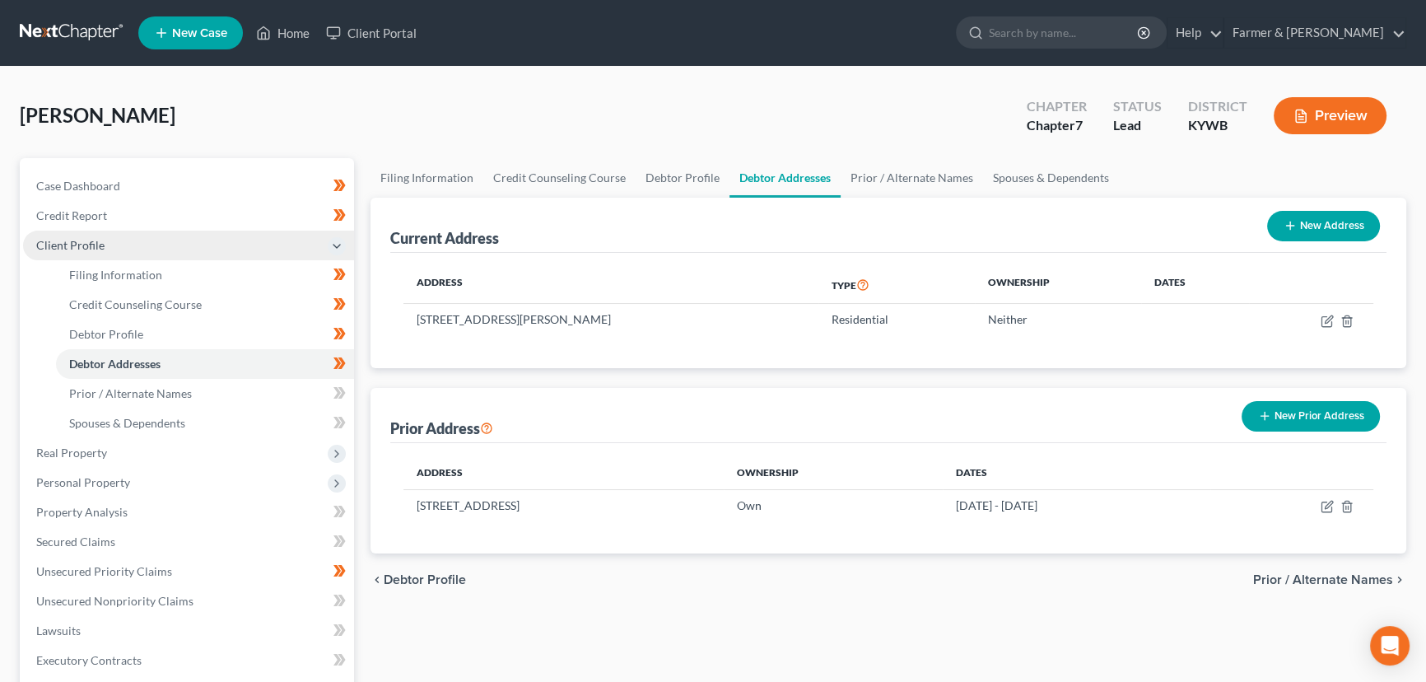
click at [82, 243] on span "Client Profile" at bounding box center [70, 245] width 68 height 14
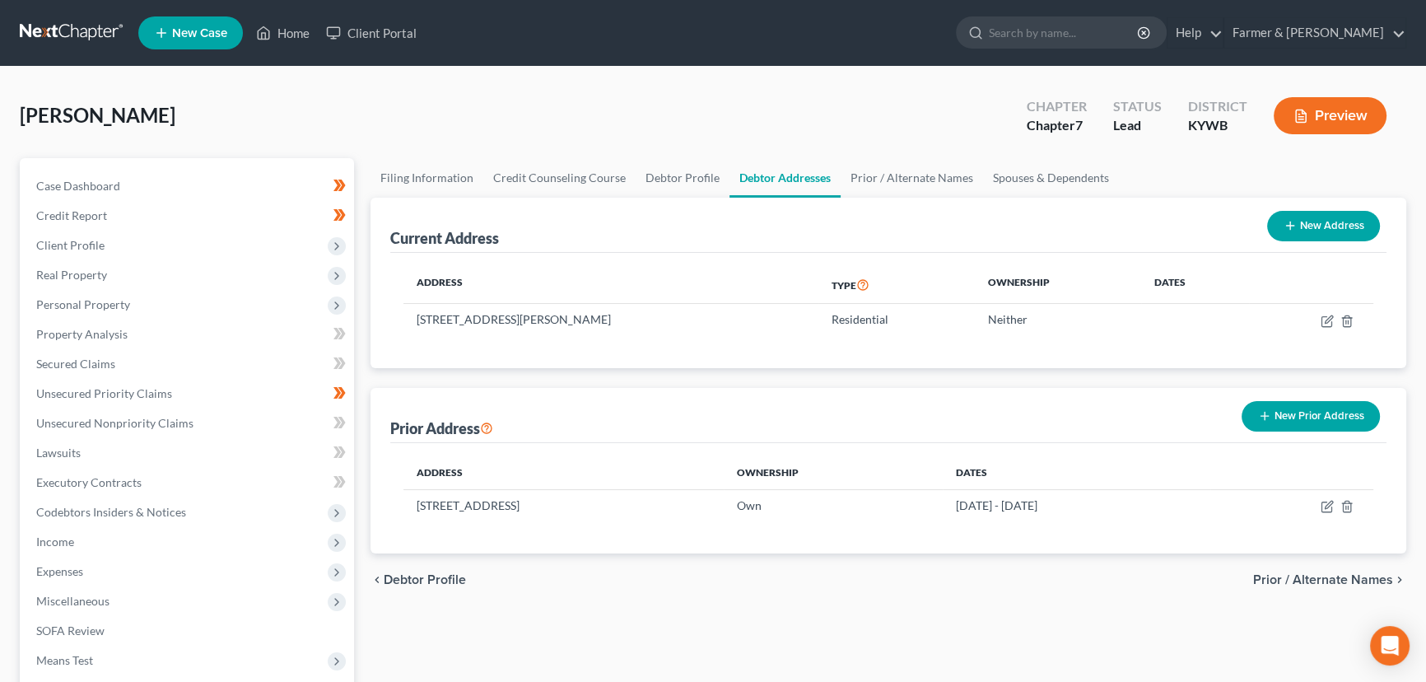
drag, startPoint x: 461, startPoint y: 76, endPoint x: 481, endPoint y: 105, distance: 35.6
click at [461, 76] on div "[PERSON_NAME] Upgraded Chapter Chapter 7 Status Lead District [GEOGRAPHIC_DATA]…" at bounding box center [713, 456] width 1426 height 779
drag, startPoint x: 524, startPoint y: 123, endPoint x: 640, endPoint y: 2, distance: 167.2
click at [524, 123] on div "[PERSON_NAME] Upgraded Chapter Chapter 7 Status Lead District [GEOGRAPHIC_DATA]…" at bounding box center [713, 122] width 1387 height 72
click at [338, 104] on div "[PERSON_NAME] Upgraded Chapter Chapter 7 Status Lead District [GEOGRAPHIC_DATA]…" at bounding box center [713, 122] width 1387 height 72
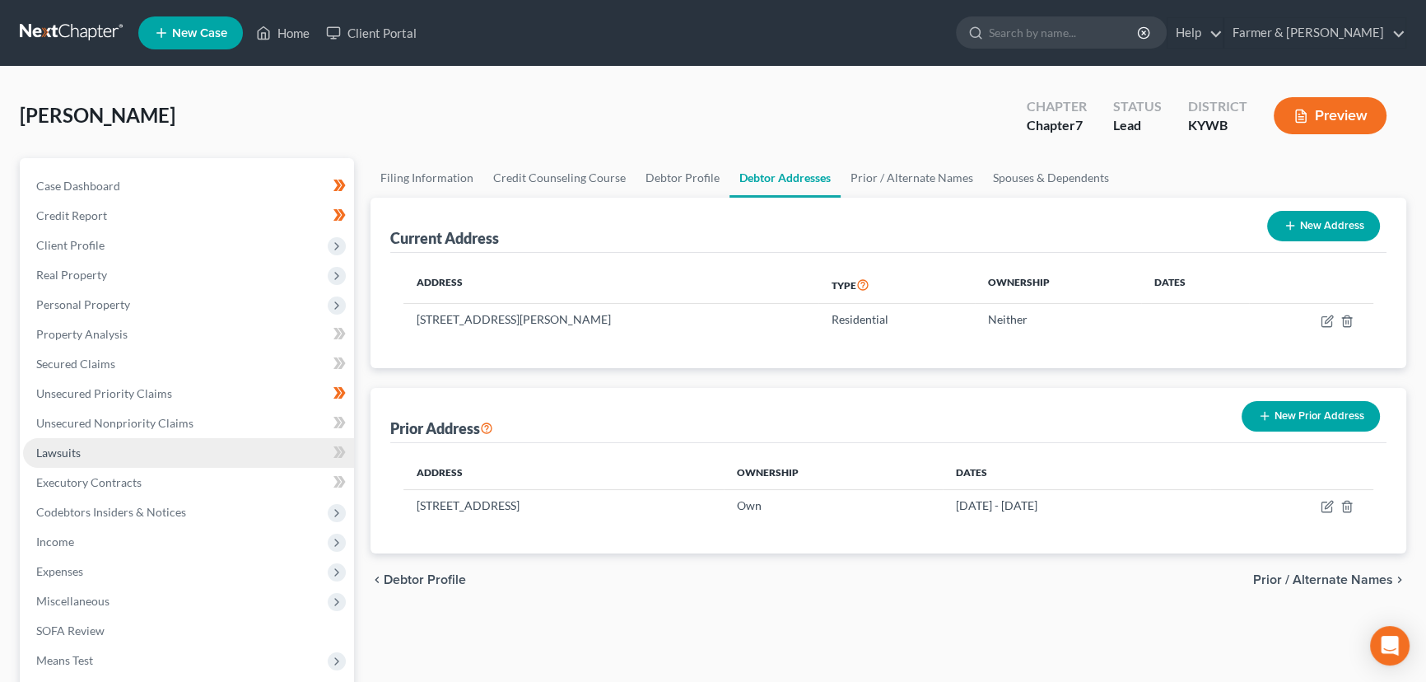
click at [116, 453] on link "Lawsuits" at bounding box center [188, 453] width 331 height 30
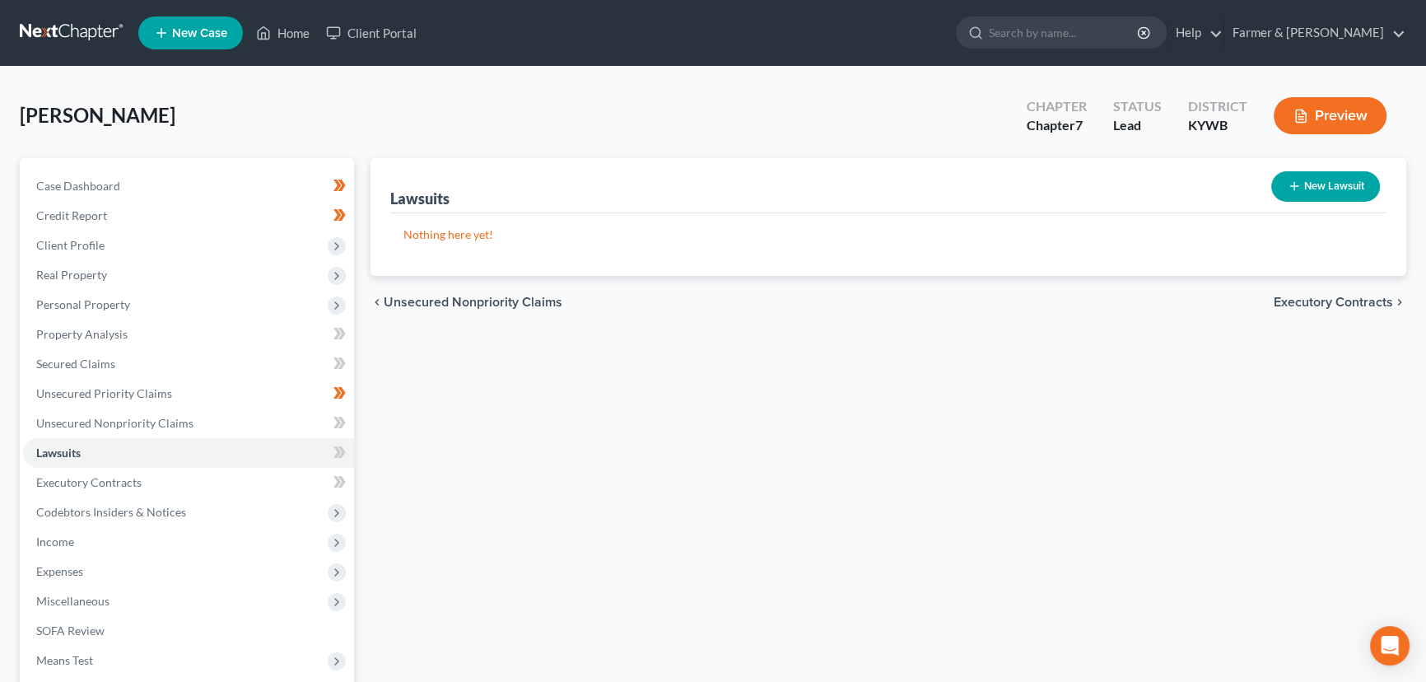
click at [1283, 188] on button "New Lawsuit" at bounding box center [1326, 186] width 109 height 30
select select "0"
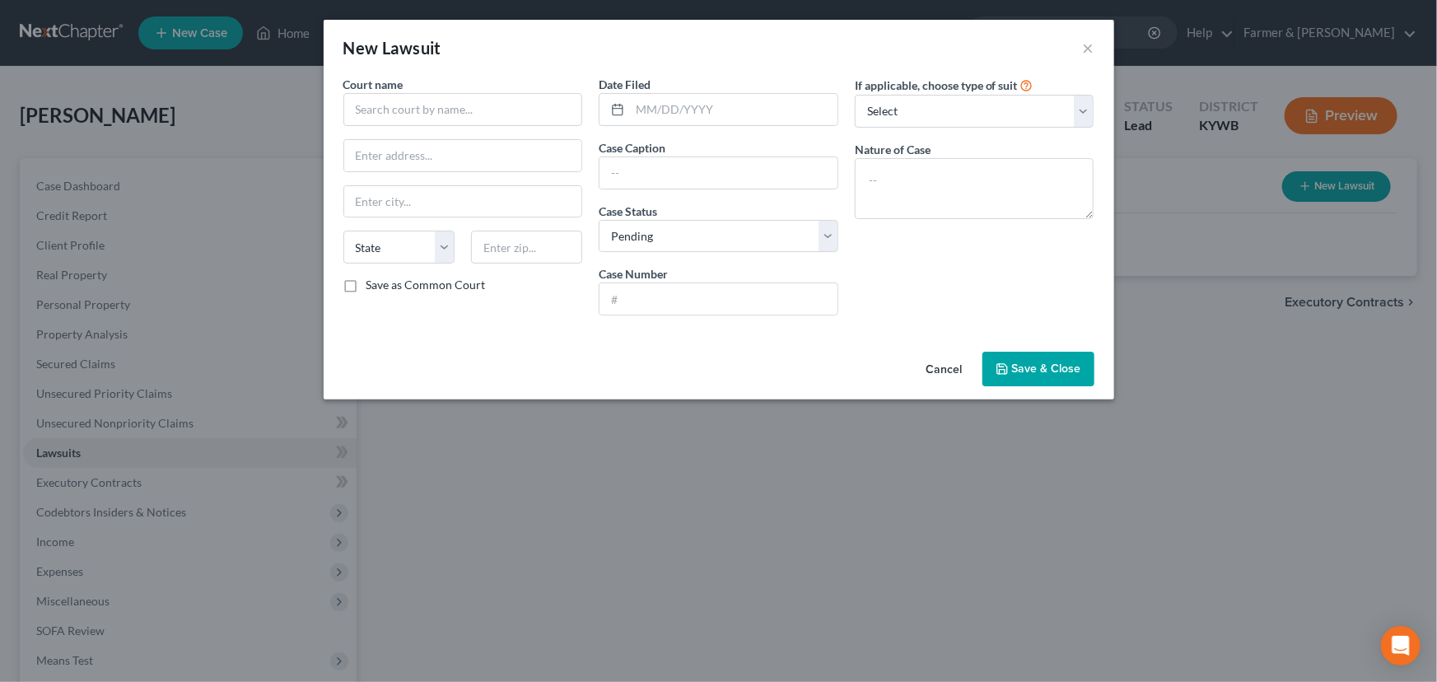
click at [450, 129] on div "Court name * State [US_STATE] AK AR AZ CA CO CT DE DC [GEOGRAPHIC_DATA] GA GU H…" at bounding box center [463, 202] width 256 height 253
click at [436, 108] on input "text" at bounding box center [463, 109] width 240 height 33
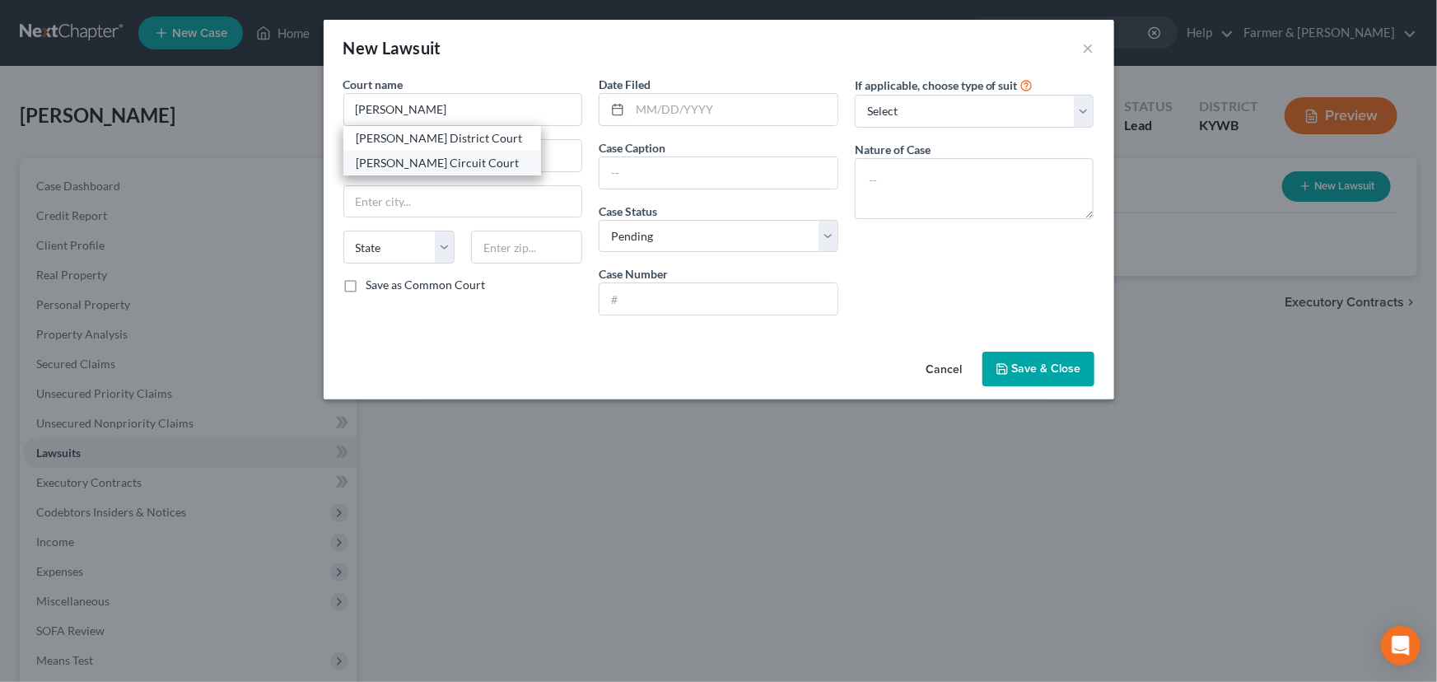
click at [441, 156] on div "[PERSON_NAME] Circuit Court" at bounding box center [442, 163] width 171 height 16
type input "[PERSON_NAME] Circuit Court"
type input "[STREET_ADDRESS]"
type input "[GEOGRAPHIC_DATA]"
select select "18"
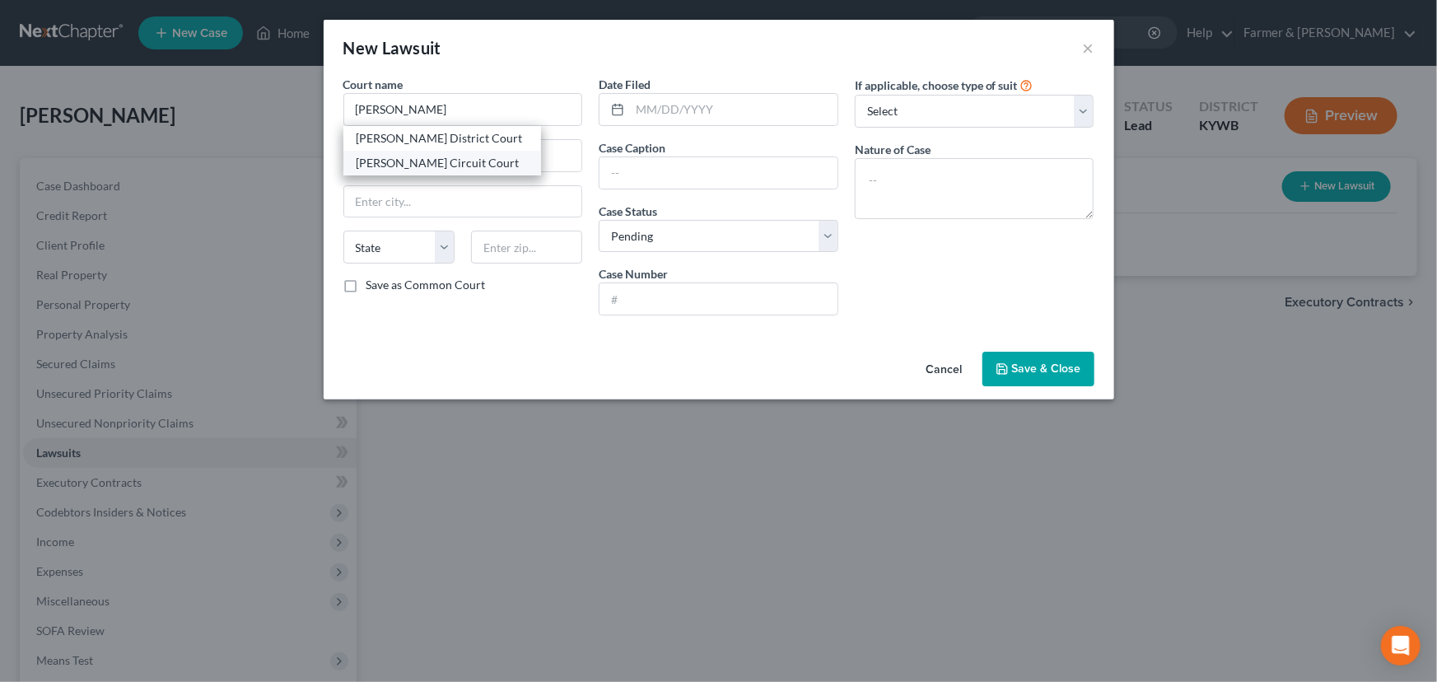
type input "42629"
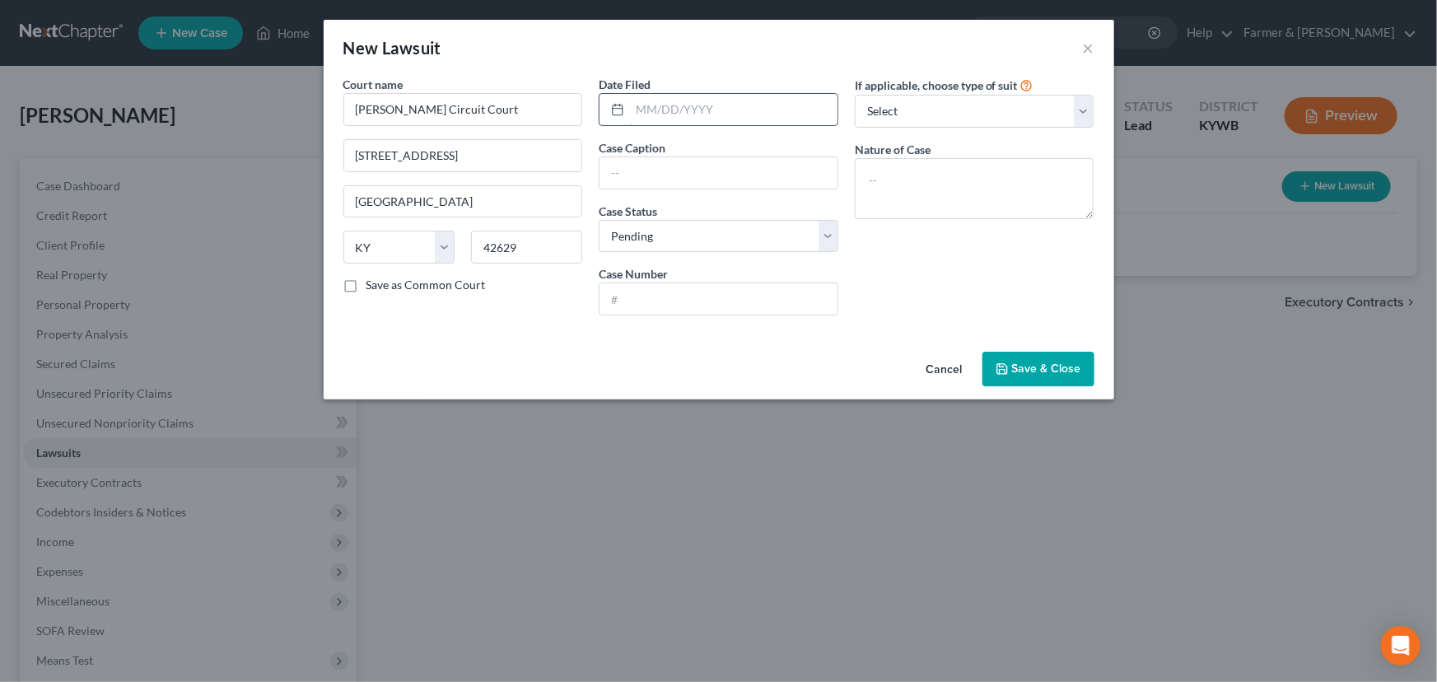
click at [637, 95] on input "text" at bounding box center [734, 109] width 208 height 31
paste input "[DATE]"
type input "[DATE]"
drag, startPoint x: 661, startPoint y: 179, endPoint x: 681, endPoint y: 187, distance: 21.4
click at [661, 179] on input "text" at bounding box center [719, 172] width 238 height 31
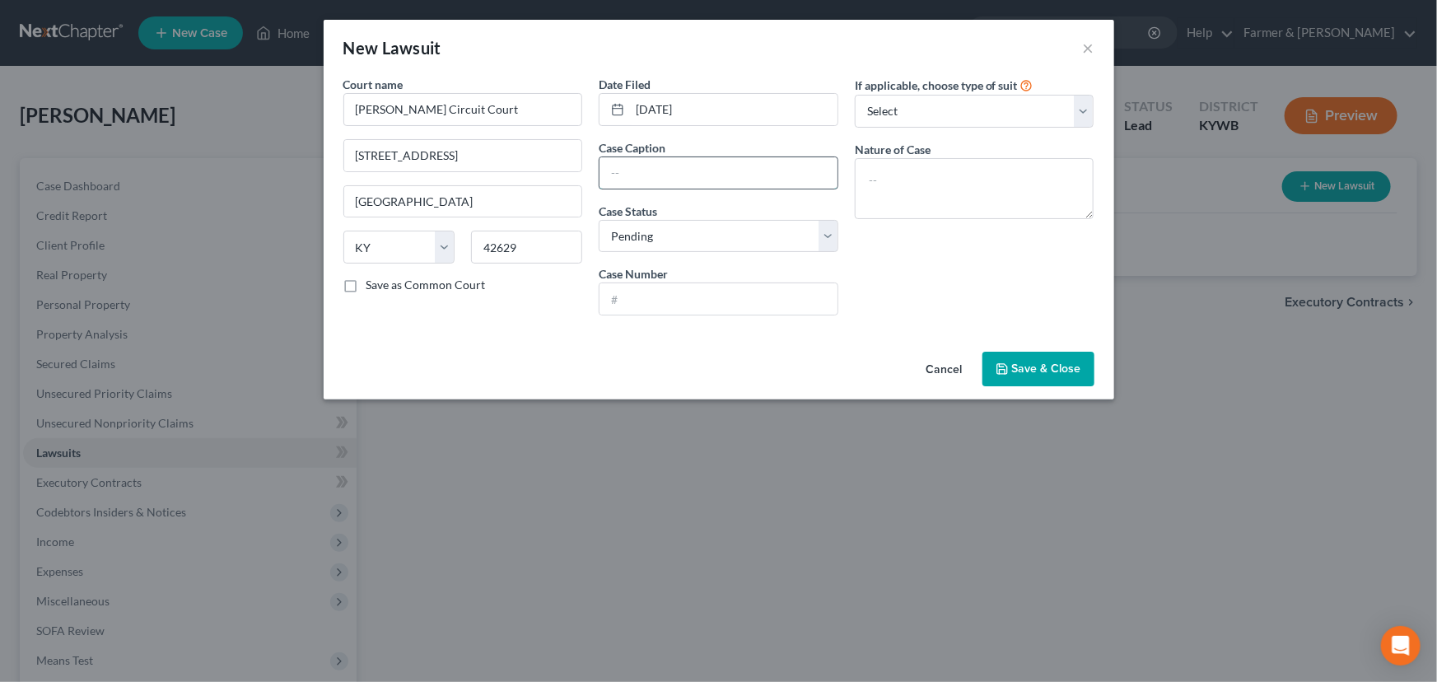
paste input "DENALI CAPITAL, LLC VS. [PERSON_NAME]"
type input "DENALI CAPITAL, LLC VS. [PERSON_NAME]"
click at [899, 267] on div "If applicable, choose type of suit Select Repossession Garnishment Foreclosure …" at bounding box center [975, 202] width 256 height 253
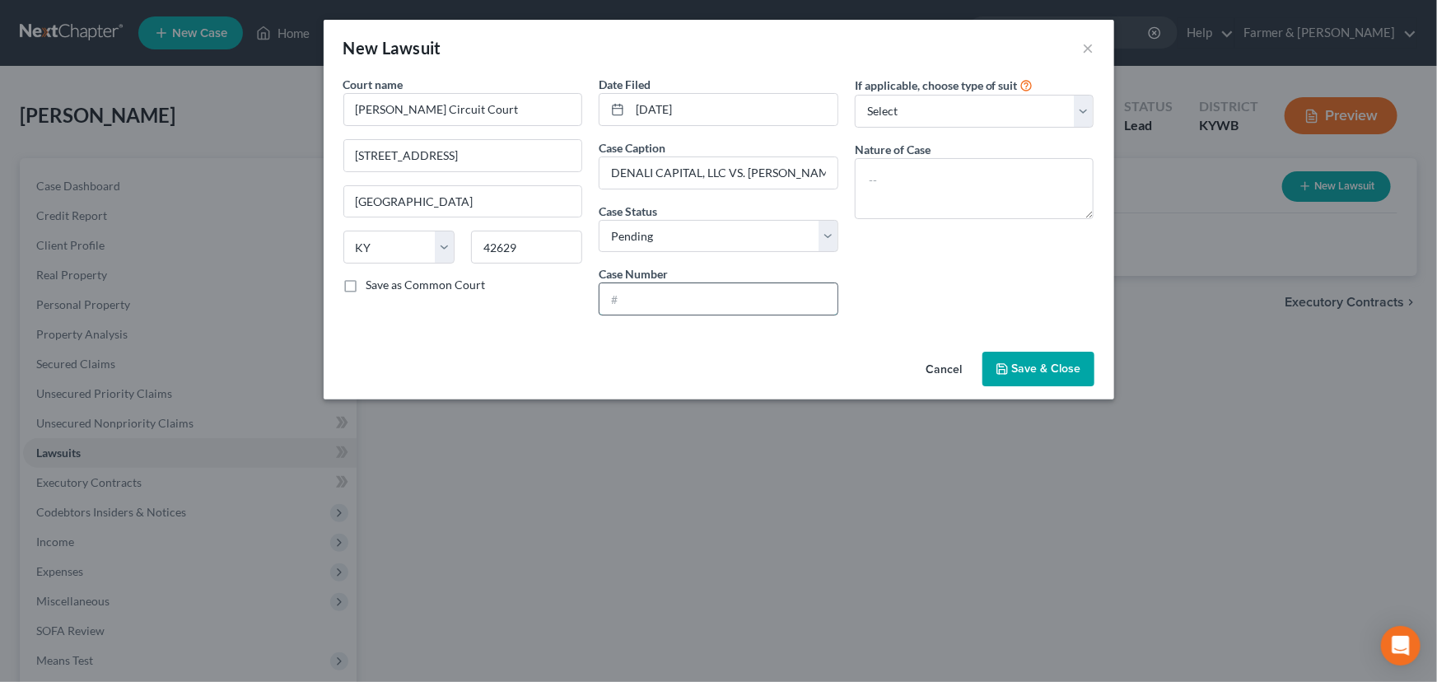
drag, startPoint x: 670, startPoint y: 299, endPoint x: 679, endPoint y: 298, distance: 9.1
click at [670, 299] on input "text" at bounding box center [719, 298] width 238 height 31
paste input "25-CI-00312"
type input "25-CI-00312"
drag, startPoint x: 885, startPoint y: 269, endPoint x: 898, endPoint y: 154, distance: 116.0
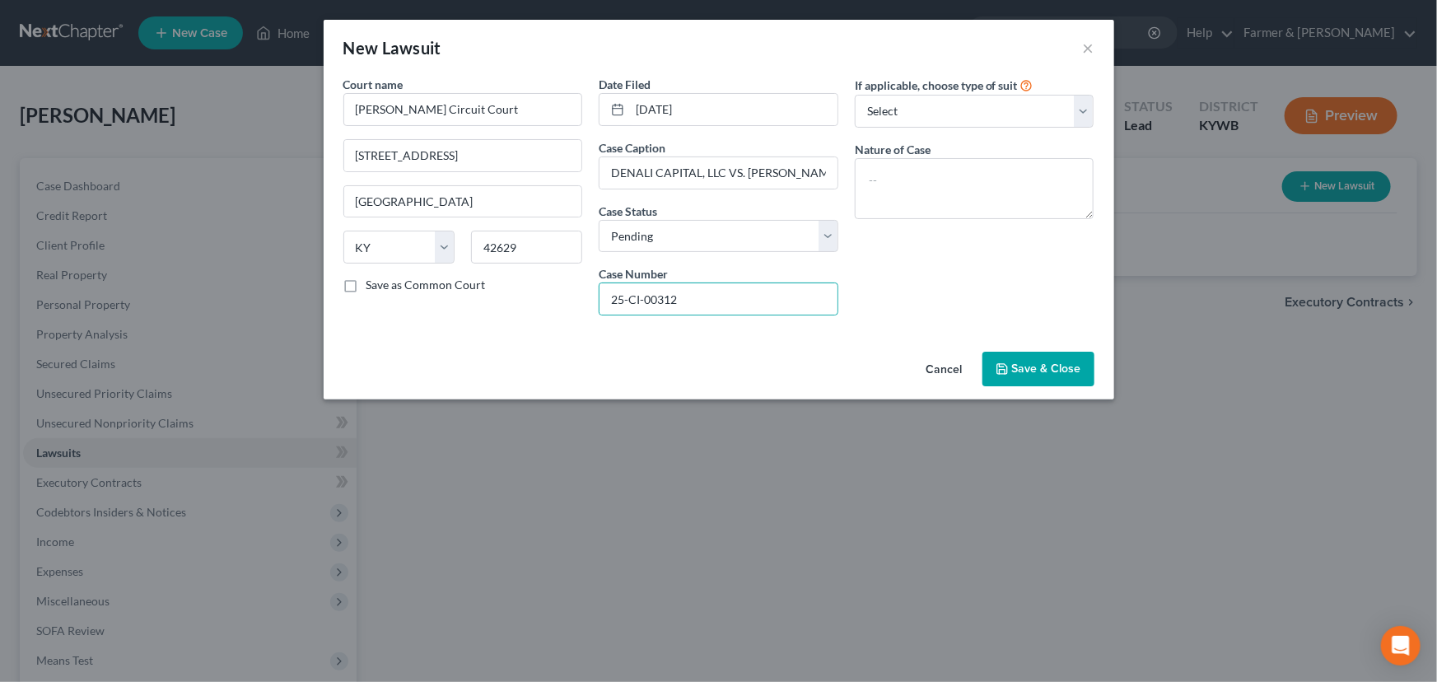
click at [886, 268] on div "If applicable, choose type of suit Select Repossession Garnishment Foreclosure …" at bounding box center [975, 202] width 256 height 253
drag, startPoint x: 902, startPoint y: 110, endPoint x: 904, endPoint y: 125, distance: 15.0
click at [902, 110] on select "Select Repossession Garnishment Foreclosure Attached, Seized, Or Levied Other" at bounding box center [975, 111] width 240 height 33
select select "4"
click at [855, 95] on select "Select Repossession Garnishment Foreclosure Attached, Seized, Or Levied Other" at bounding box center [975, 111] width 240 height 33
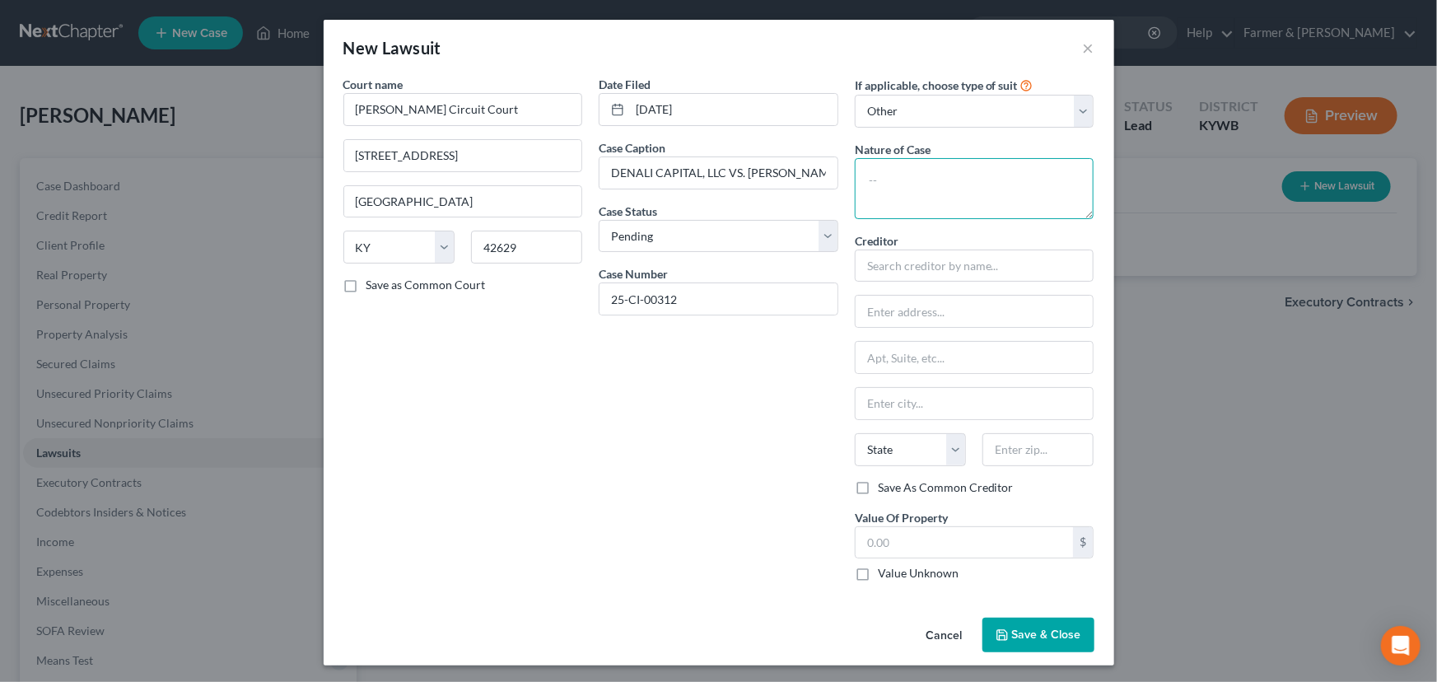
click at [910, 184] on textarea at bounding box center [975, 188] width 240 height 61
type textarea "Civil - contract"
click at [1026, 272] on input "text" at bounding box center [975, 266] width 240 height 33
type input "Denali Capital LLC"
type input "C"
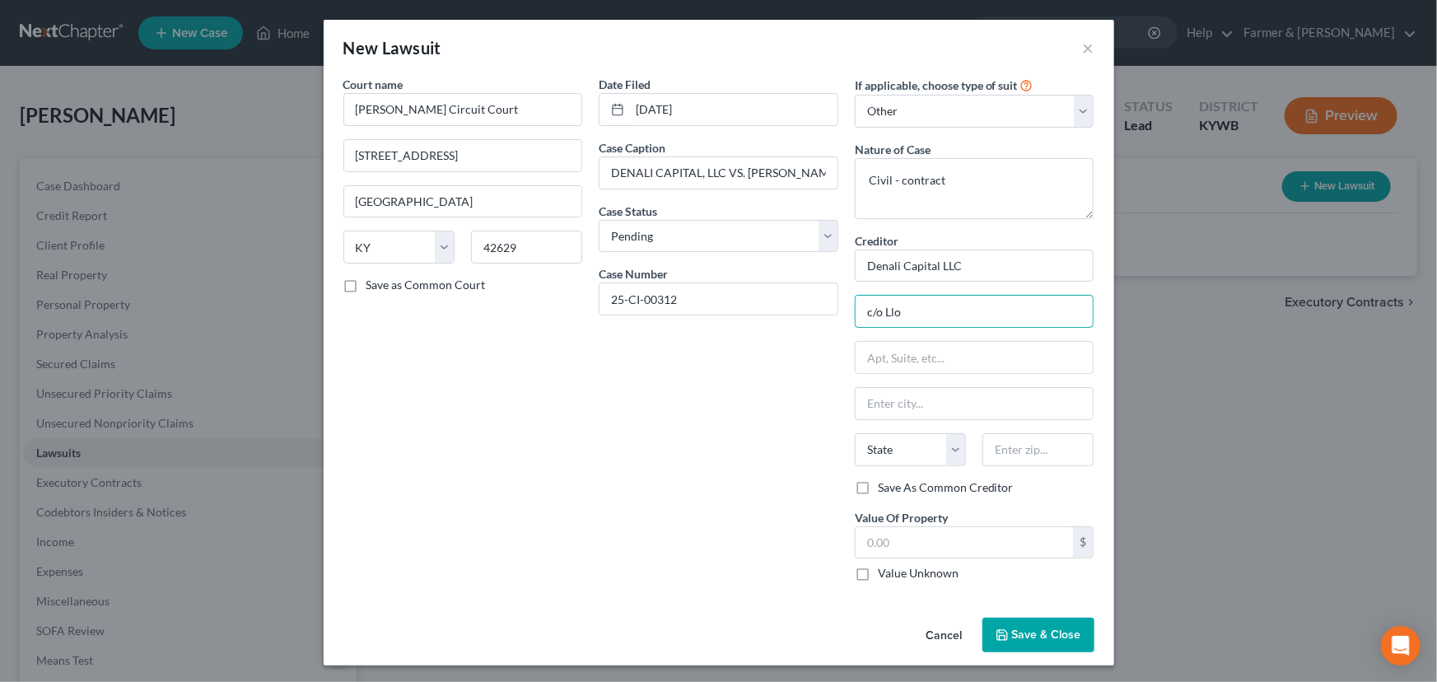
type input "c/o Lloyd & [PERSON_NAME]"
click at [909, 346] on input "text" at bounding box center [975, 357] width 238 height 31
type input "[STREET_ADDRESS]"
click at [1016, 431] on div "Creditor * Denali Capital LLC c/o Lloyd & [PERSON_NAME] [STREET_ADDRESS][GEOGRA…" at bounding box center [975, 355] width 240 height 247
click at [1018, 459] on input "text" at bounding box center [1038, 449] width 111 height 33
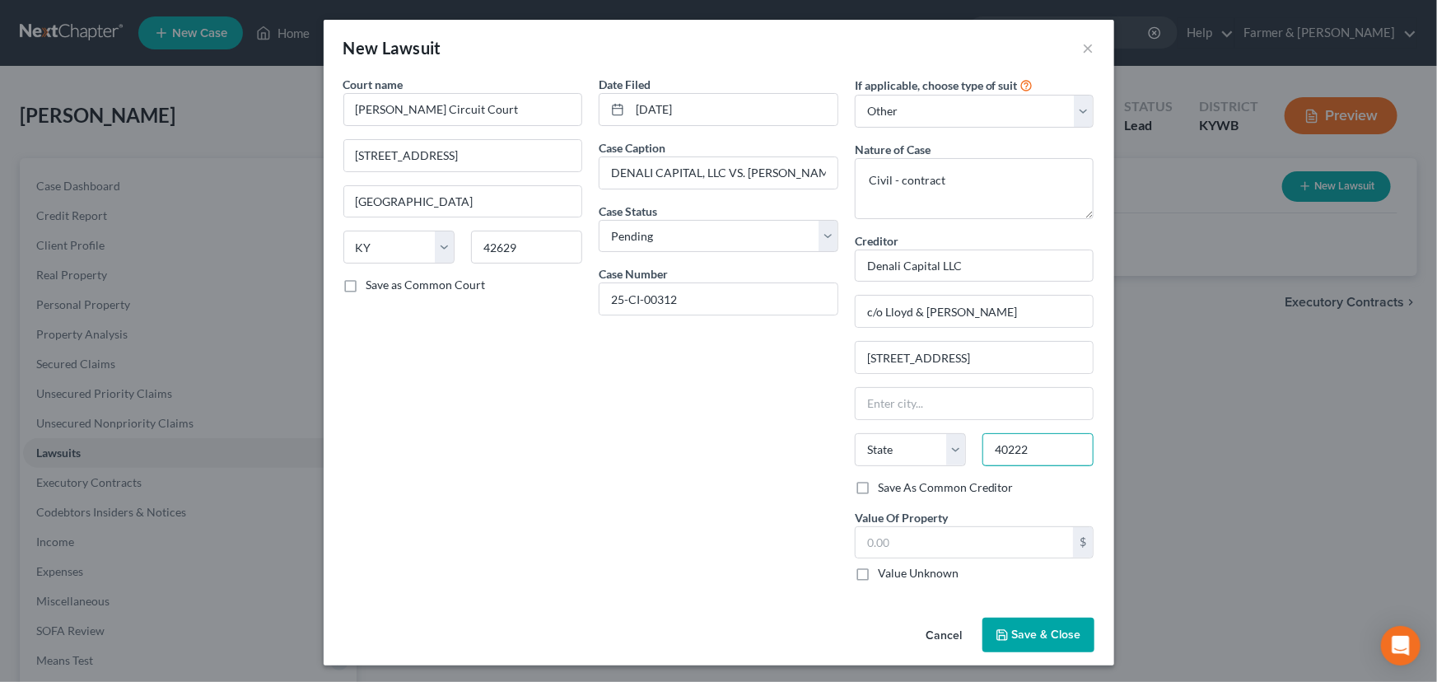
type input "40222"
click at [732, 443] on div "Date Filed [DATE] Case Caption DENALI CAPITAL, LLC VS. [PERSON_NAME], [PERSON_N…" at bounding box center [718, 335] width 256 height 519
type input "[GEOGRAPHIC_DATA]"
select select "18"
click at [890, 537] on input "text" at bounding box center [965, 542] width 218 height 31
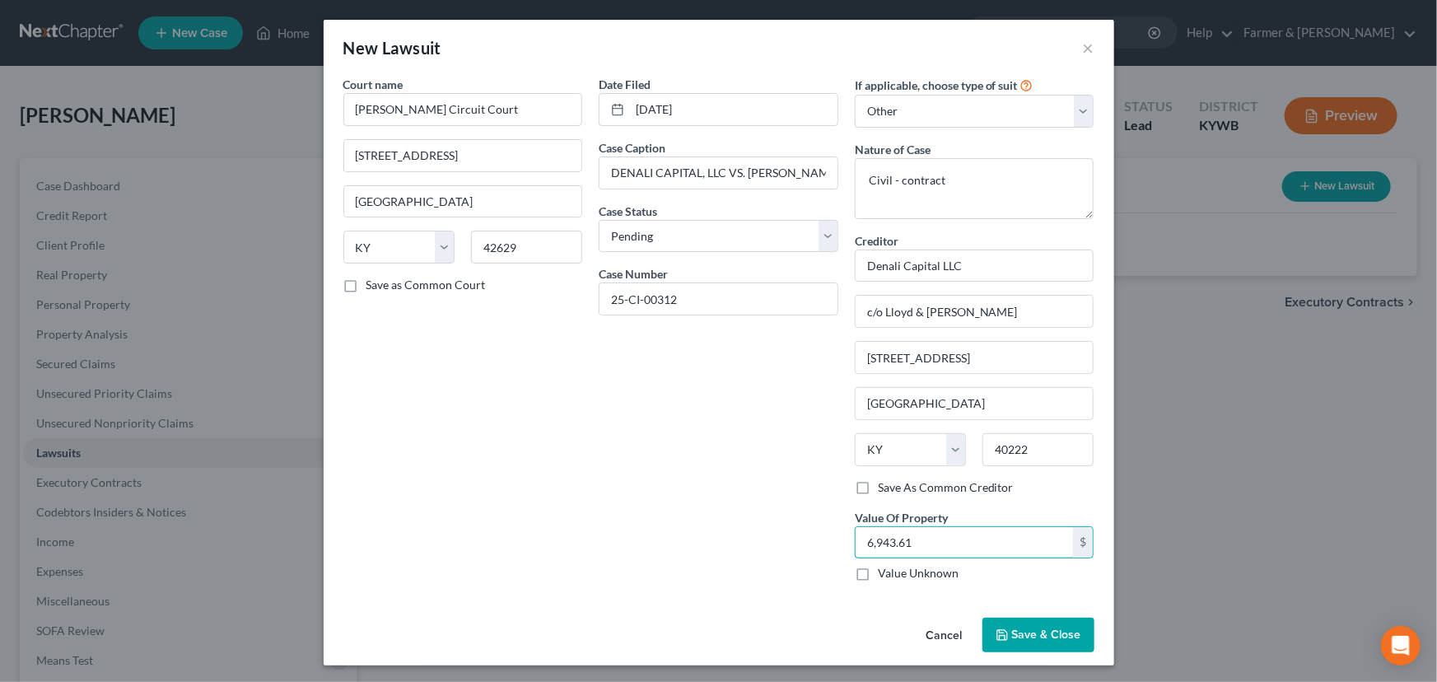
type input "6,943.61"
click at [803, 535] on div "Date Filed [DATE] Case Caption DENALI CAPITAL, LLC VS. [PERSON_NAME], [PERSON_N…" at bounding box center [718, 335] width 256 height 519
click at [1020, 620] on button "Save & Close" at bounding box center [1039, 635] width 112 height 35
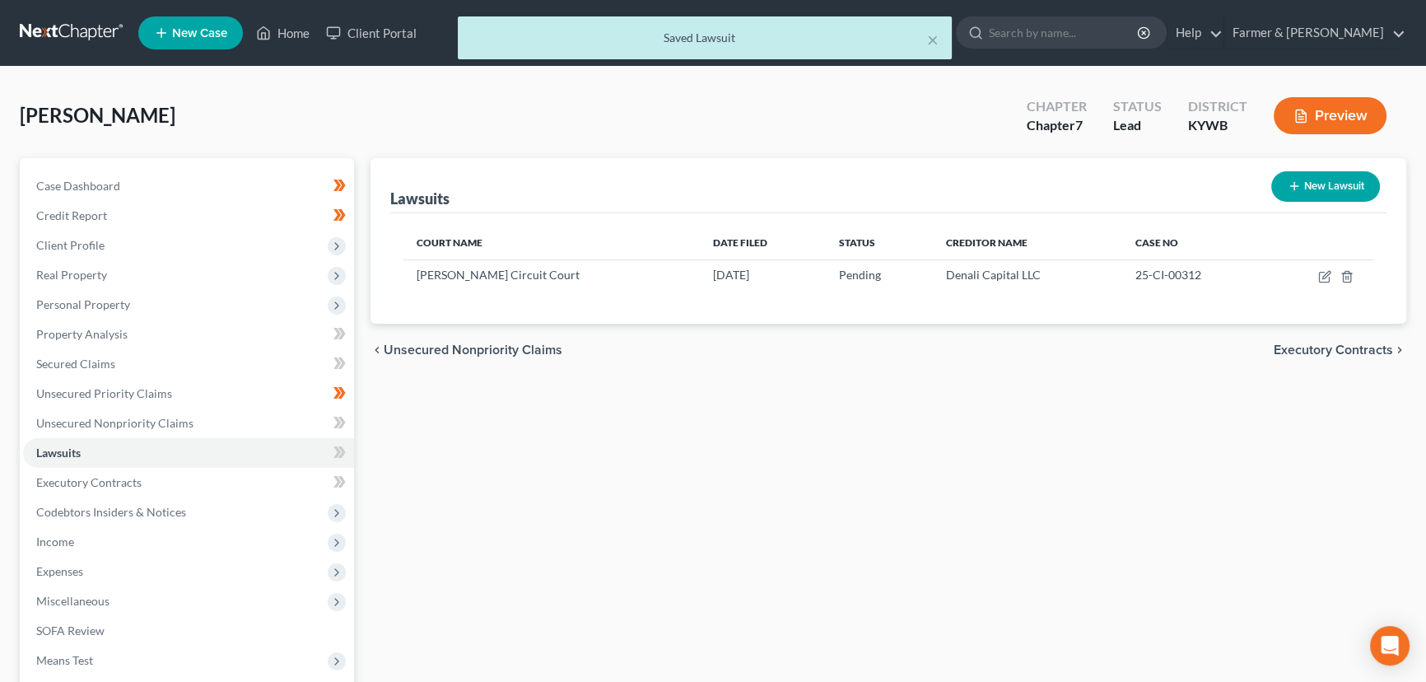
click at [1048, 469] on div "Lawsuits New Lawsuit Court Name Date Filed Status Creditor Name Case No [PERSON…" at bounding box center [888, 485] width 1053 height 655
click at [343, 453] on icon at bounding box center [340, 452] width 12 height 21
click at [1290, 189] on icon "button" at bounding box center [1294, 186] width 13 height 13
select select "0"
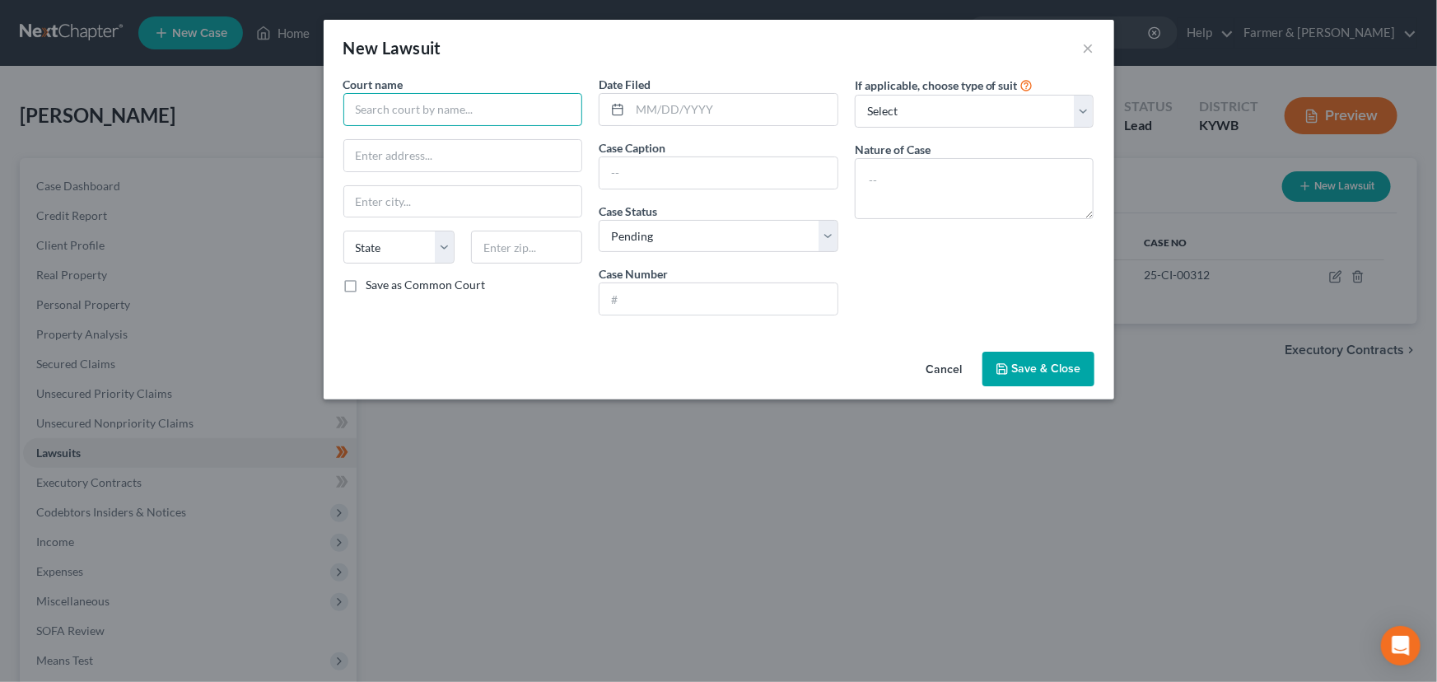
click at [440, 117] on input "text" at bounding box center [463, 109] width 240 height 33
click at [423, 101] on input "text" at bounding box center [463, 109] width 240 height 33
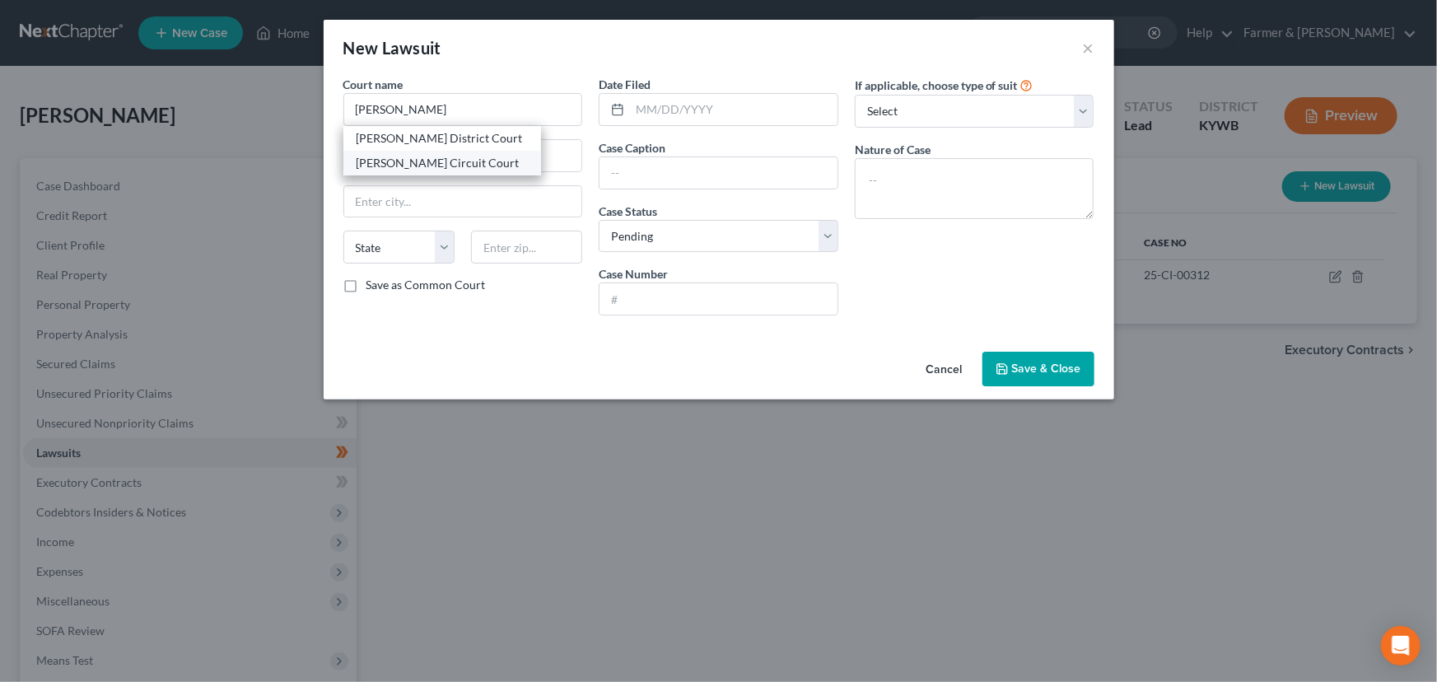
click at [427, 165] on div "[PERSON_NAME] Circuit Court" at bounding box center [442, 163] width 171 height 16
type input "[PERSON_NAME] Circuit Court"
type input "[STREET_ADDRESS]"
type input "[GEOGRAPHIC_DATA]"
select select "18"
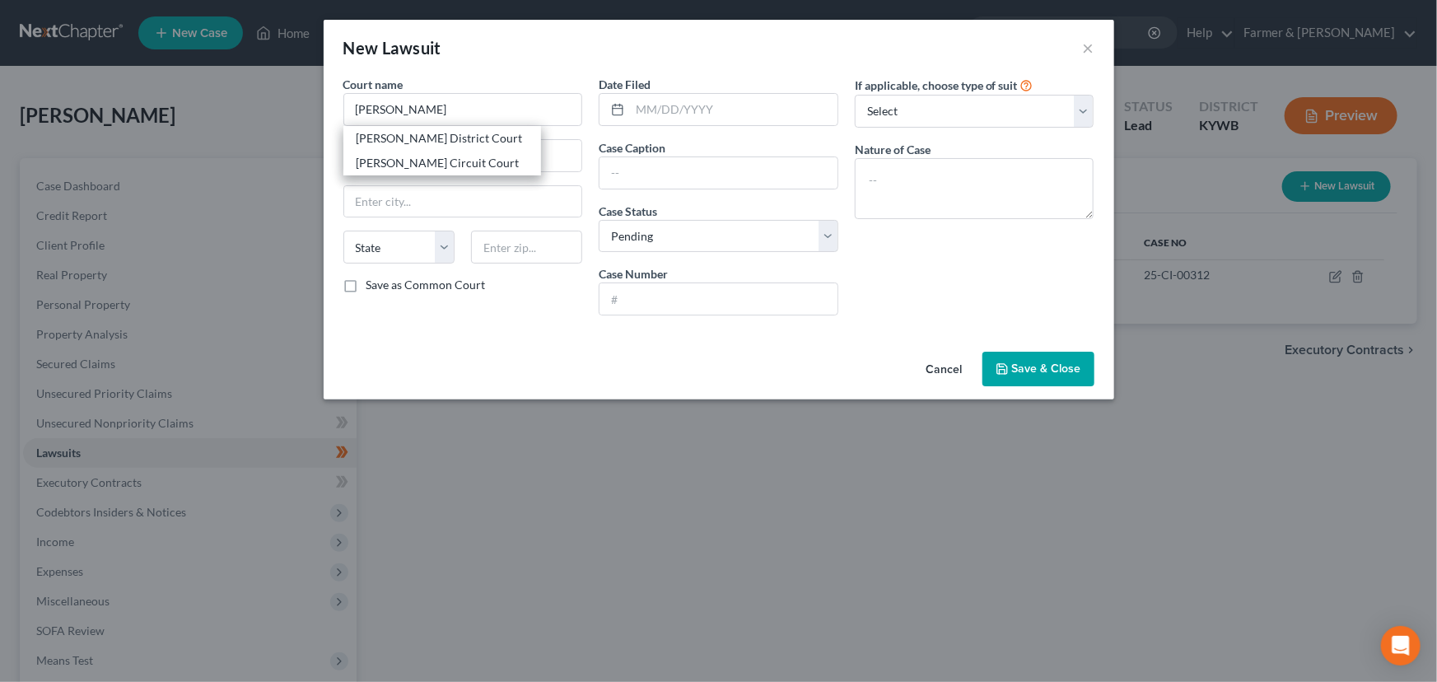
type input "42629"
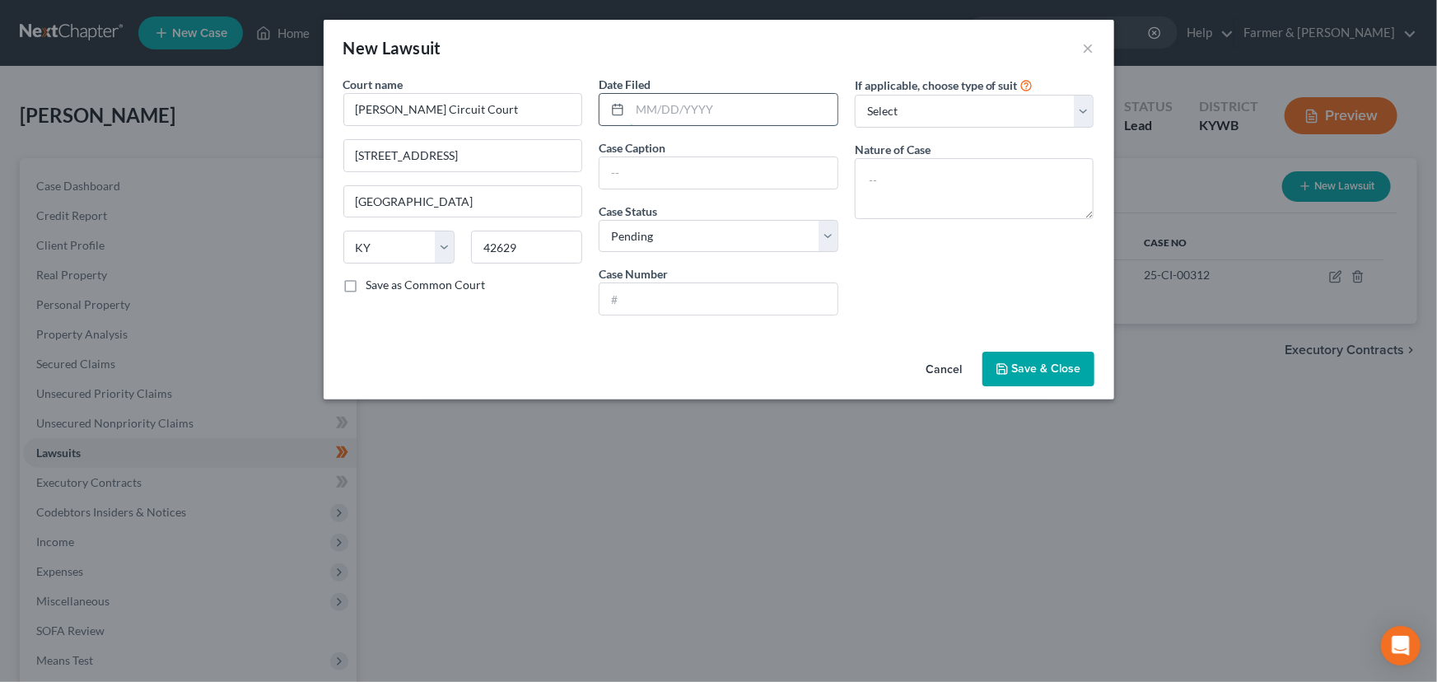
click at [638, 105] on input "text" at bounding box center [734, 109] width 208 height 31
click at [698, 116] on input "text" at bounding box center [734, 109] width 208 height 31
paste input "[DATE]"
type input "[DATE]"
click at [672, 168] on input "text" at bounding box center [719, 172] width 238 height 31
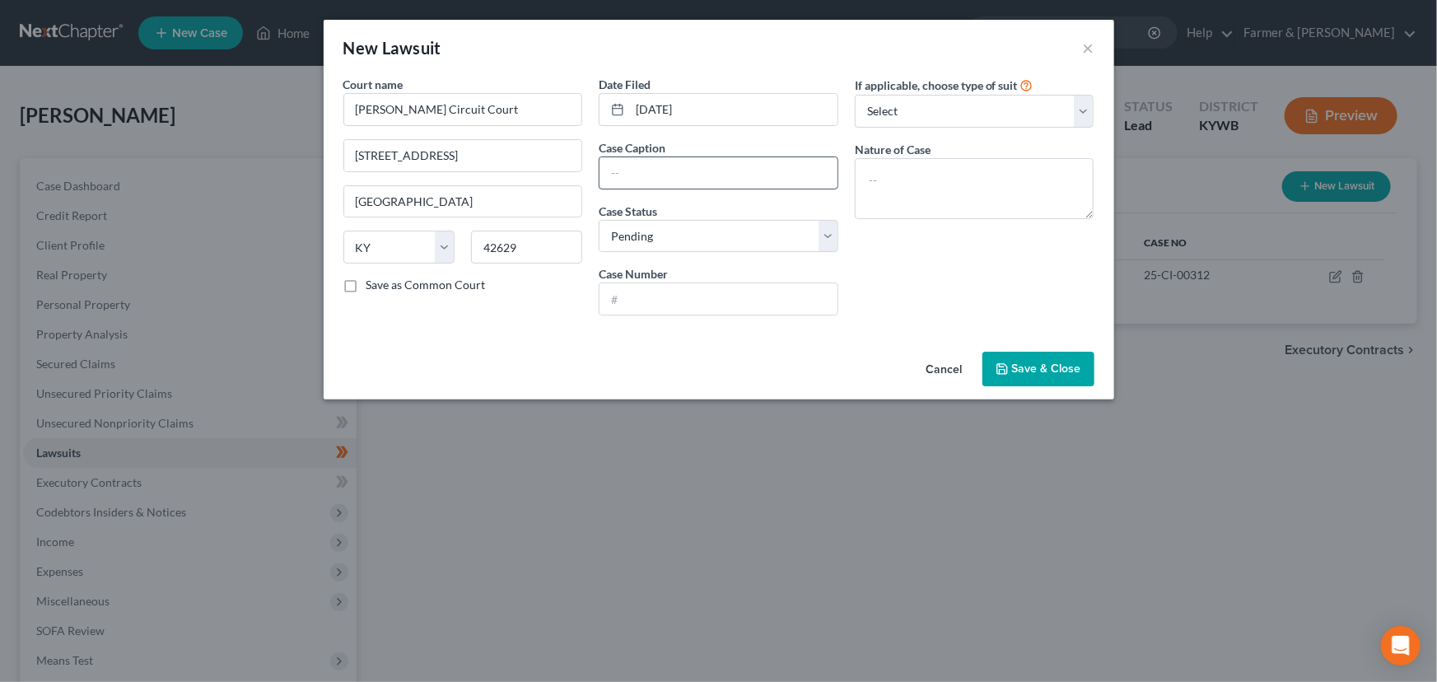
paste input "FREEDOM MORTGAGE CORPORATION VS. [PERSON_NAME] ET AL"
type input "FREEDOM MORTGAGE CORPORATION VS. [PERSON_NAME] ET AL"
click at [919, 299] on div "If applicable, choose type of suit Select Repossession Garnishment Foreclosure …" at bounding box center [975, 202] width 256 height 253
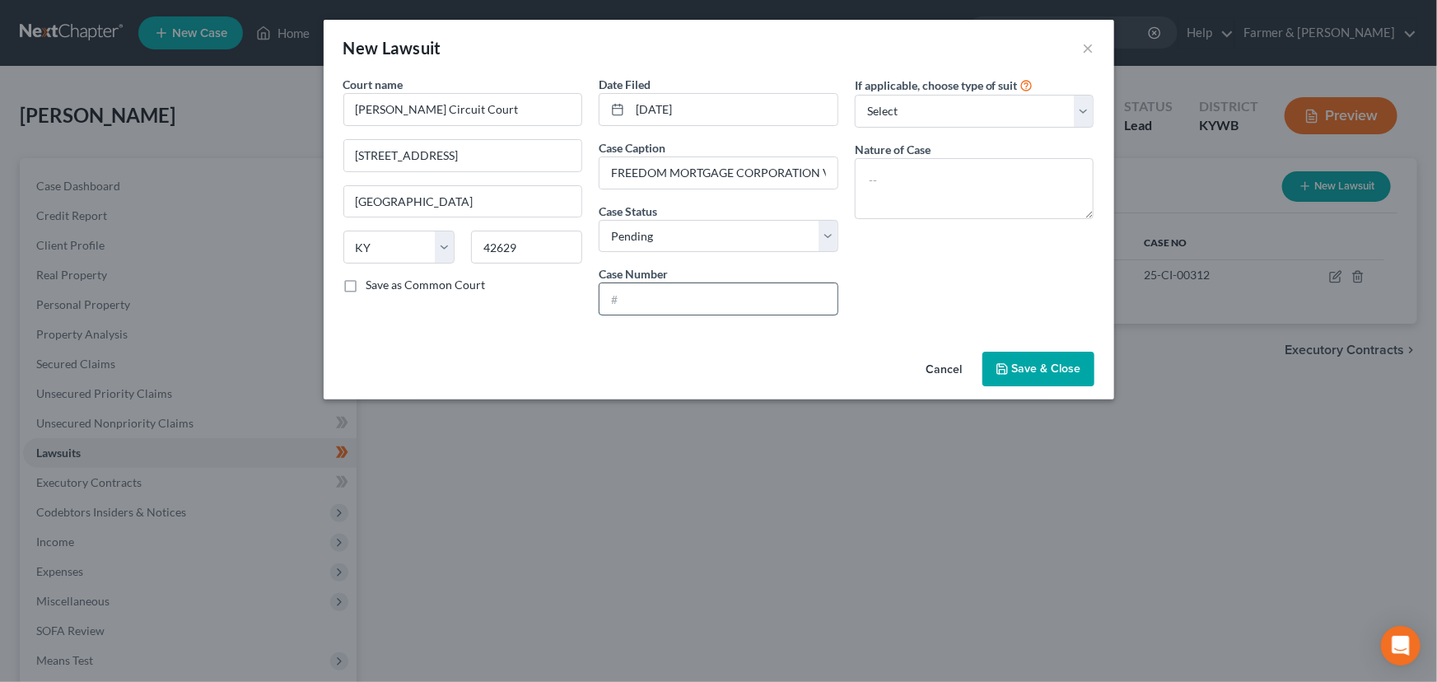
click at [740, 309] on input "text" at bounding box center [719, 298] width 238 height 31
paste input "25-CI-00143"
type input "25-CI-00143"
click at [872, 307] on div "If applicable, choose type of suit Select Repossession Garnishment Foreclosure …" at bounding box center [975, 202] width 256 height 253
click at [914, 124] on select "Select Repossession Garnishment Foreclosure Attached, Seized, Or Levied Other" at bounding box center [975, 111] width 240 height 33
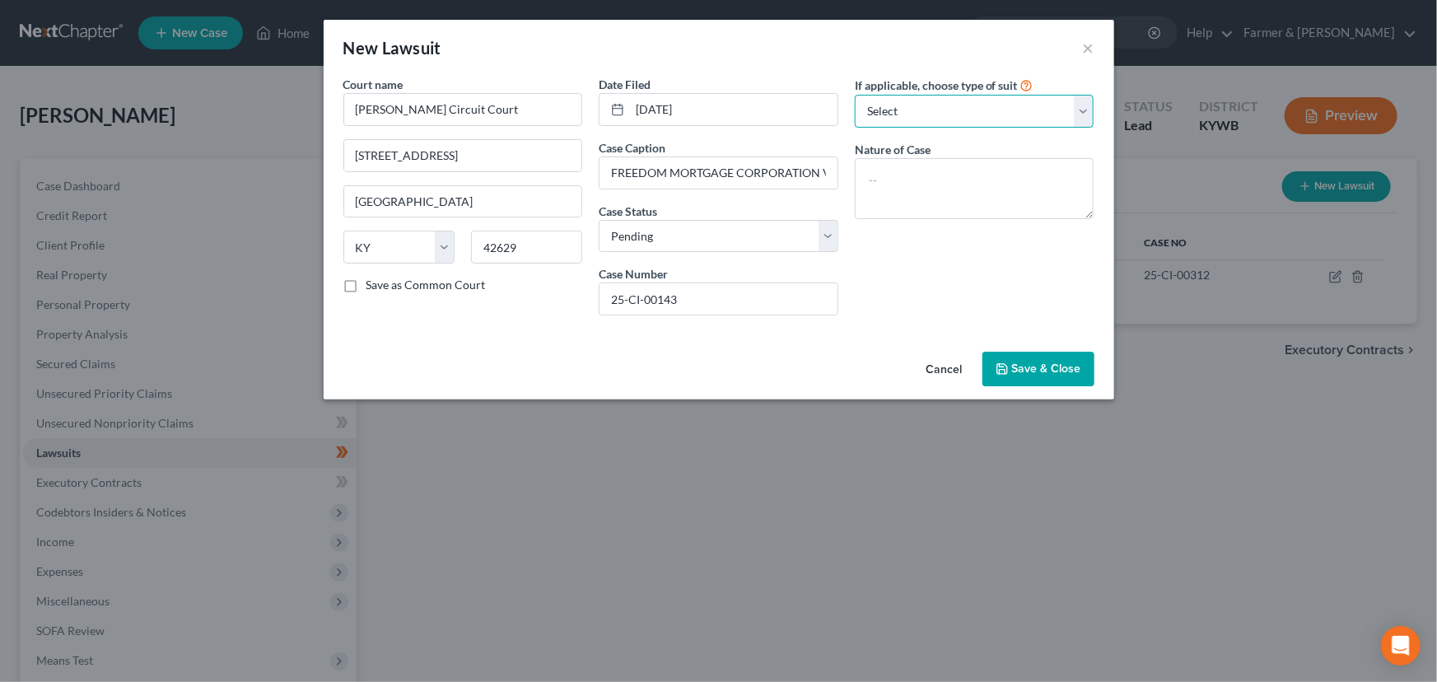
select select "2"
click at [855, 95] on select "Select Repossession Garnishment Foreclosure Attached, Seized, Or Levied Other" at bounding box center [975, 111] width 240 height 33
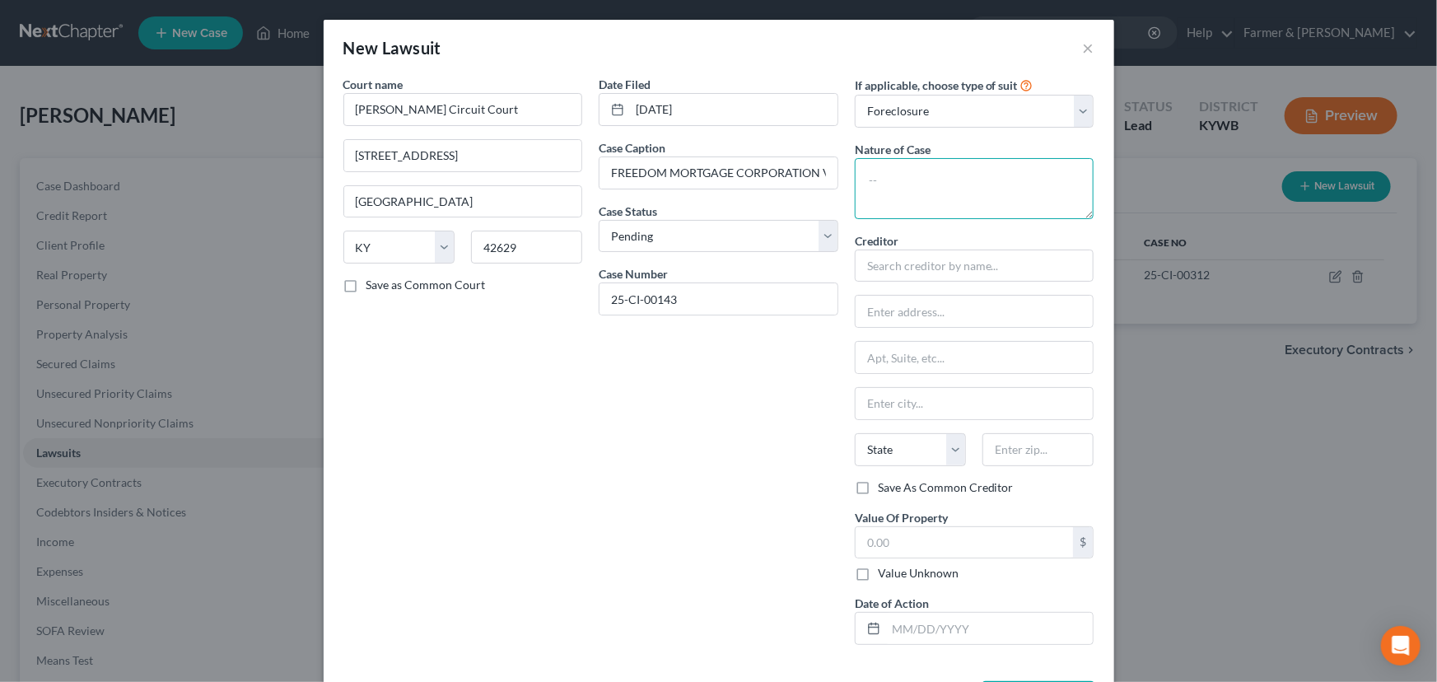
click at [917, 192] on textarea at bounding box center [975, 188] width 240 height 61
type textarea "Civil - foreclosure"
type input "Freedom Mortgage Corporation"
type input "[GEOGRAPHIC_DATA]"
type input "Suite 175"
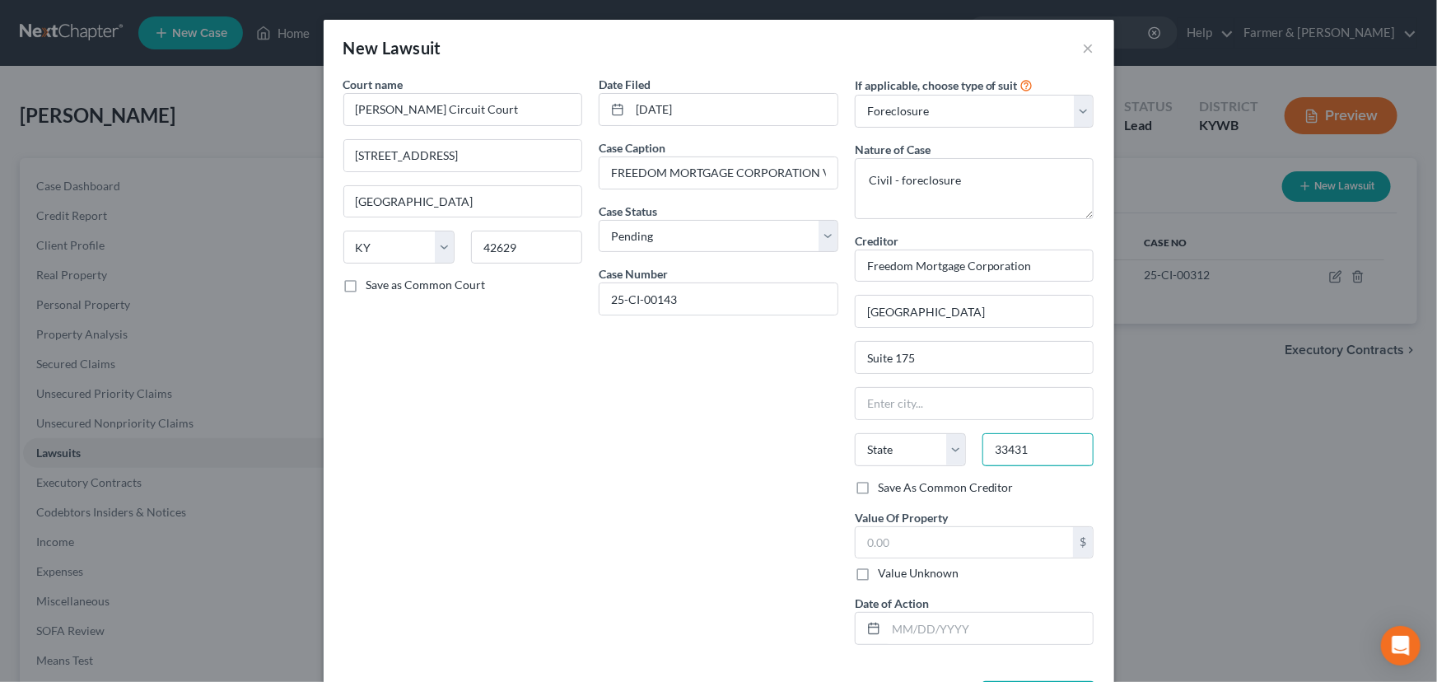
type input "33431"
click at [468, 511] on div "Court name * [PERSON_NAME][GEOGRAPHIC_DATA] [GEOGRAPHIC_DATA] [GEOGRAPHIC_DATA]…" at bounding box center [463, 367] width 256 height 582
type input "Boca Raton"
select select "9"
click at [878, 579] on label "Value Unknown" at bounding box center [918, 573] width 81 height 16
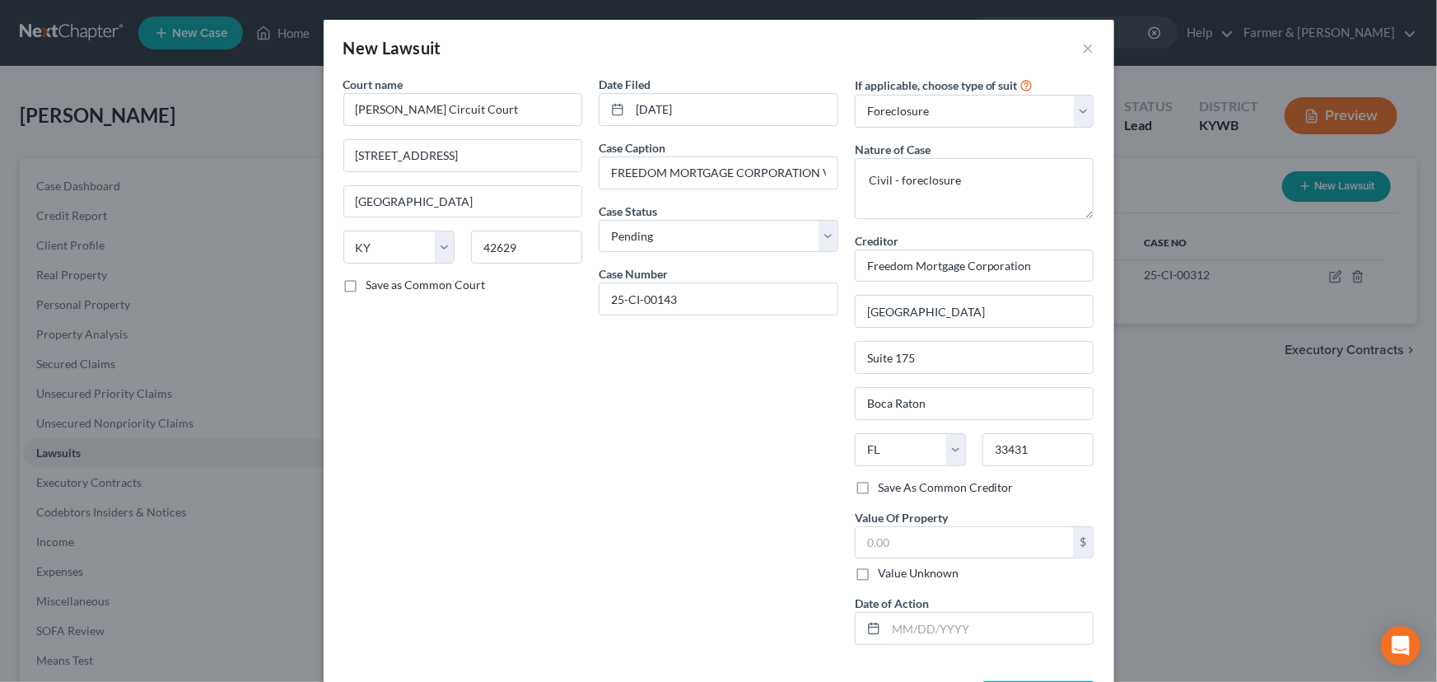
click at [885, 576] on input "Value Unknown" at bounding box center [890, 570] width 11 height 11
checkbox input "true"
type input "0.00"
click at [948, 212] on textarea "Civil - foreclosure" at bounding box center [975, 188] width 240 height 61
click at [964, 189] on textarea "Civil - foreclosure" at bounding box center [975, 188] width 240 height 61
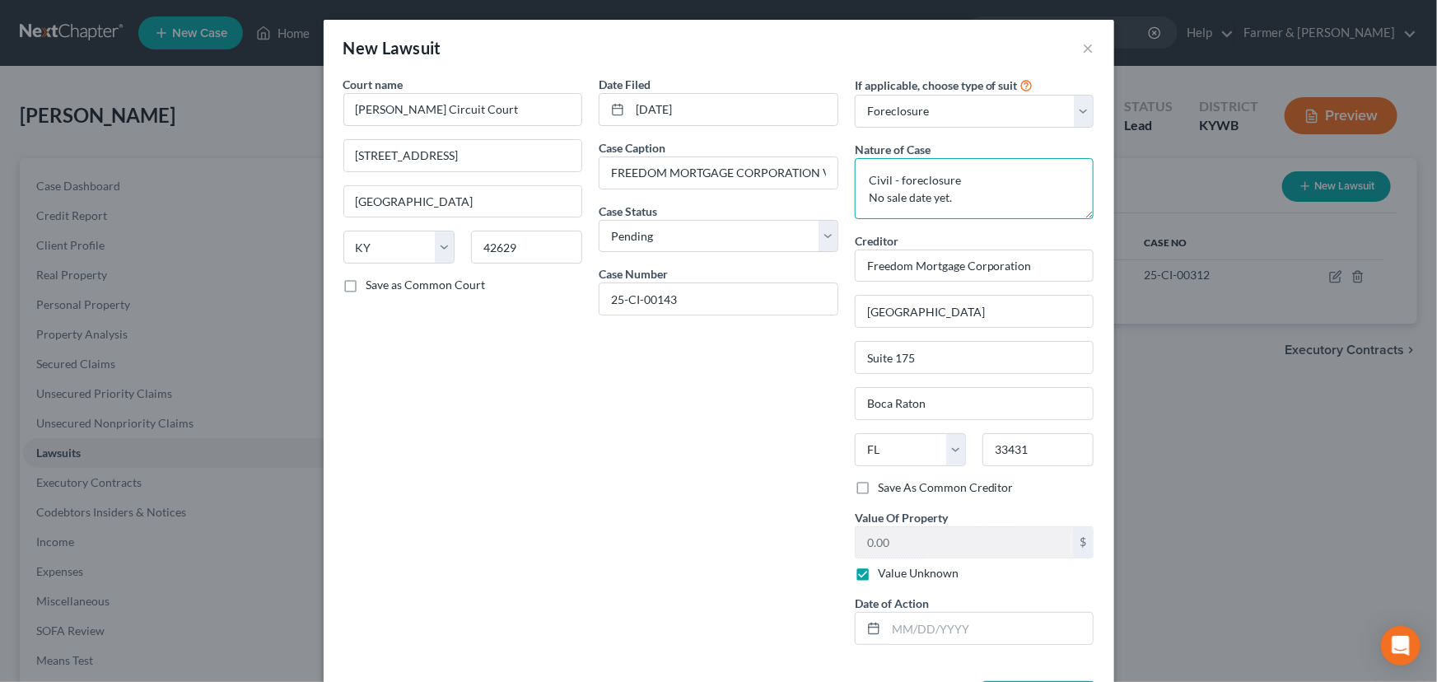
type textarea "Civil - foreclosure No sale date yet."
click at [780, 406] on div "Date Filed [DATE] Case Caption FREEDOM MORTGAGE CORPORATION VS. [PERSON_NAME] E…" at bounding box center [718, 367] width 256 height 582
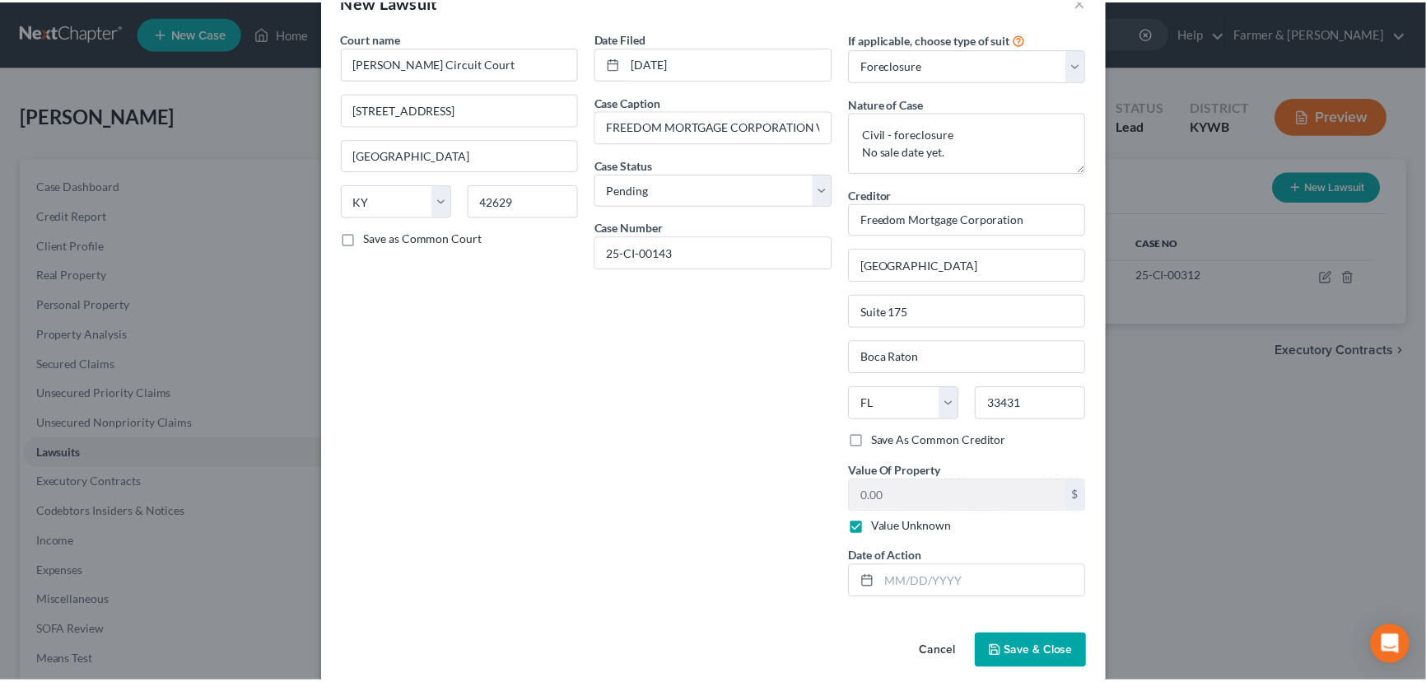
scroll to position [65, 0]
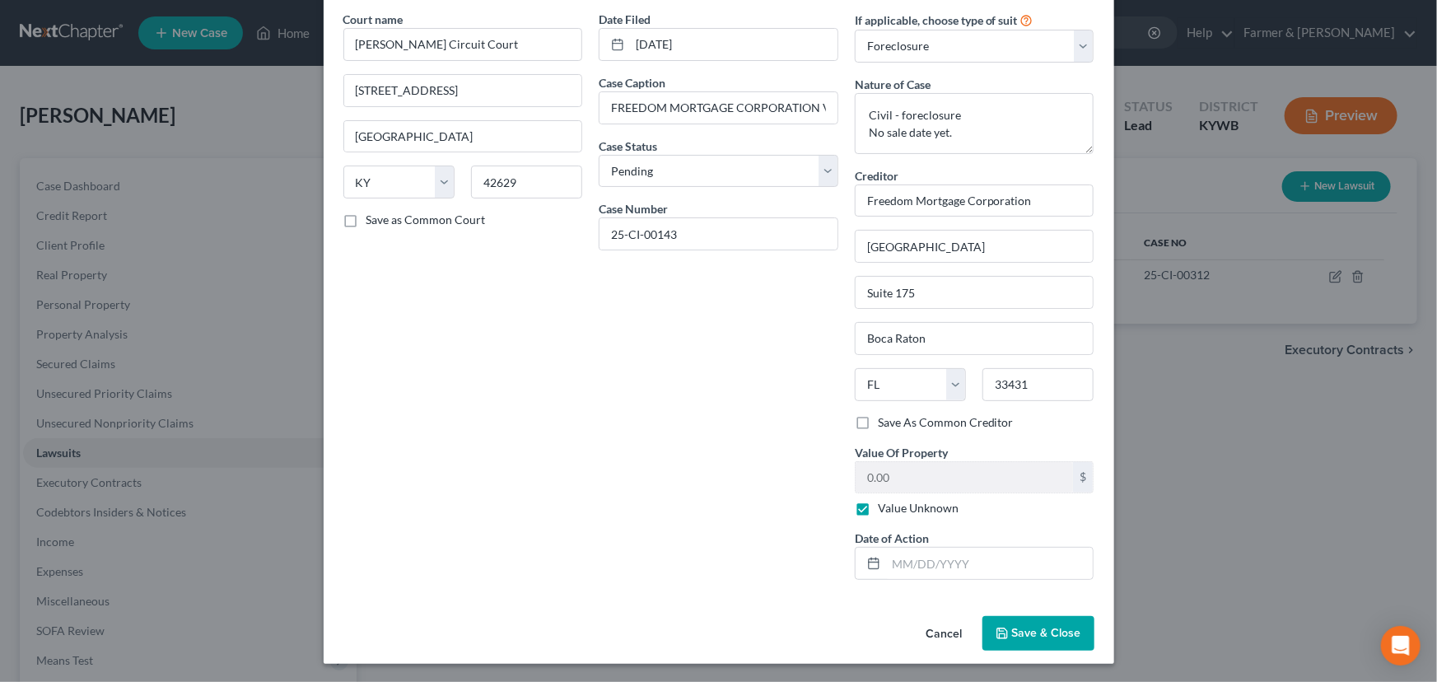
click at [1020, 631] on span "Save & Close" at bounding box center [1046, 633] width 69 height 14
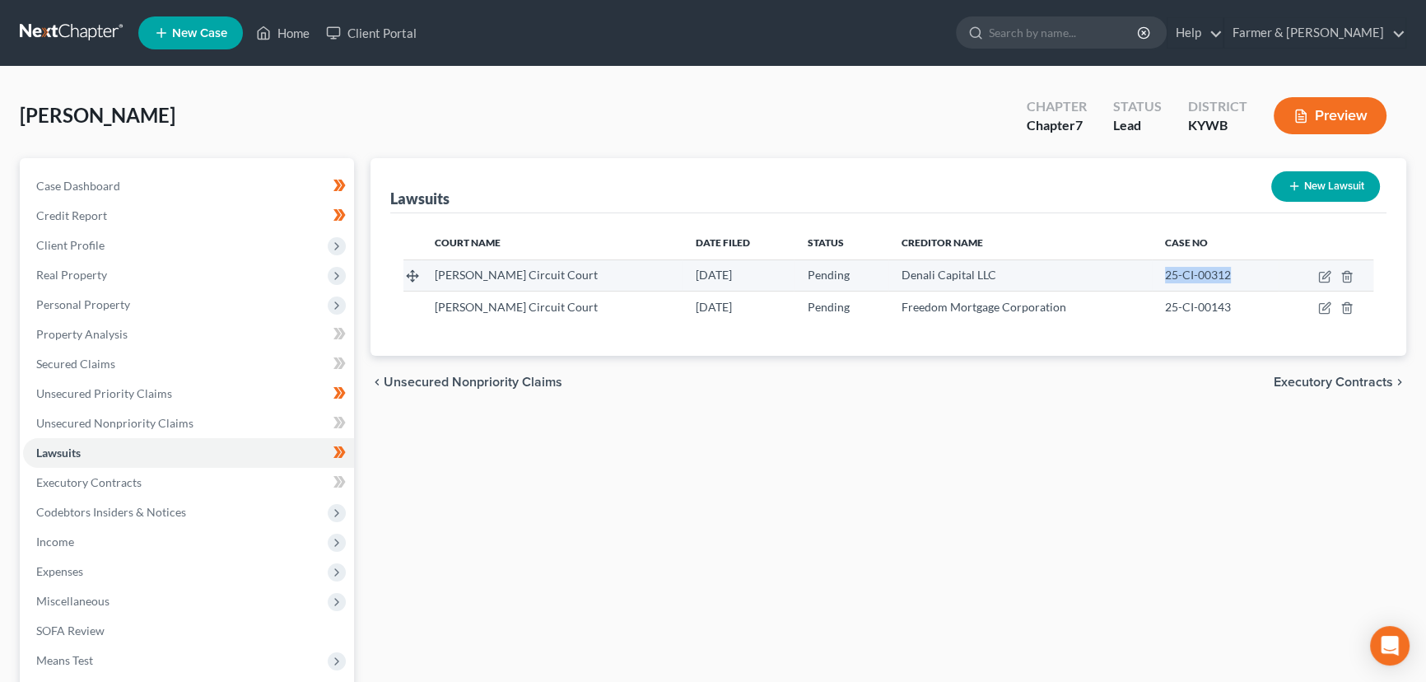
drag, startPoint x: 1147, startPoint y: 278, endPoint x: 1211, endPoint y: 276, distance: 63.5
click at [1211, 276] on span "25-CI-00312" at bounding box center [1198, 275] width 66 height 14
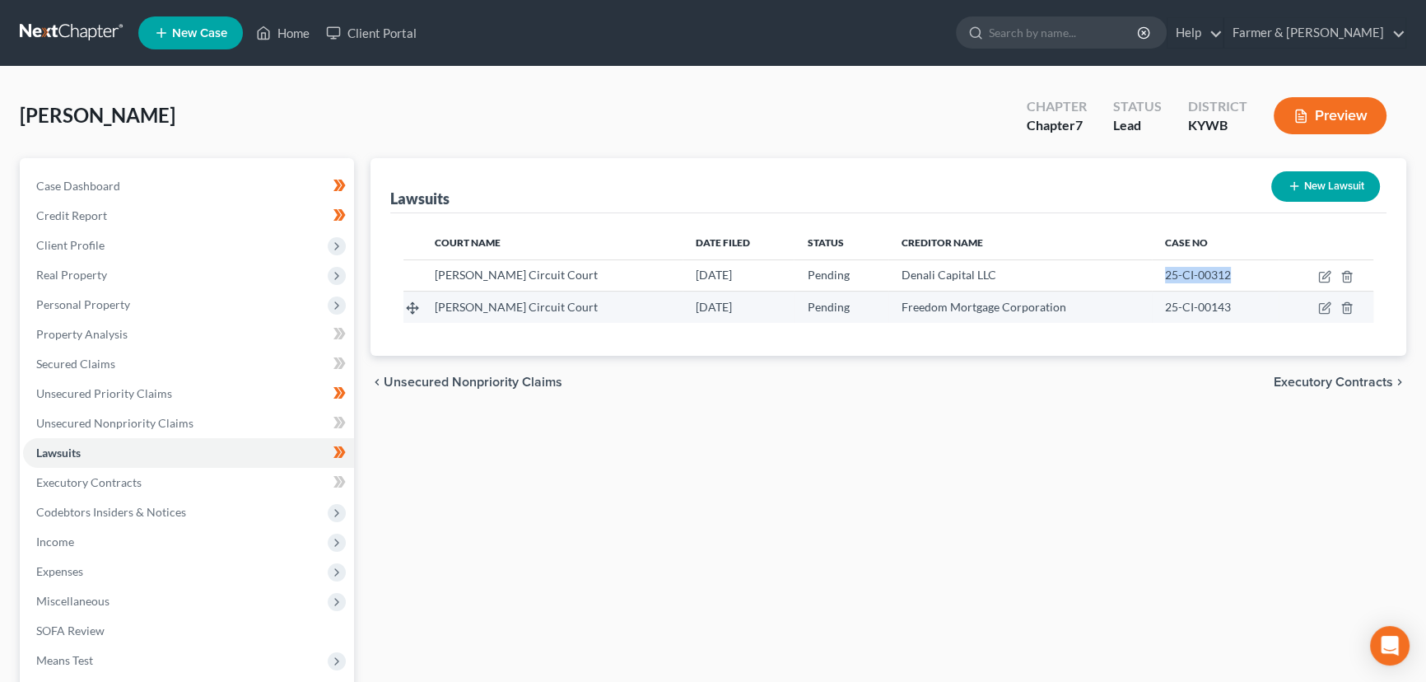
copy span "25-CI-00312"
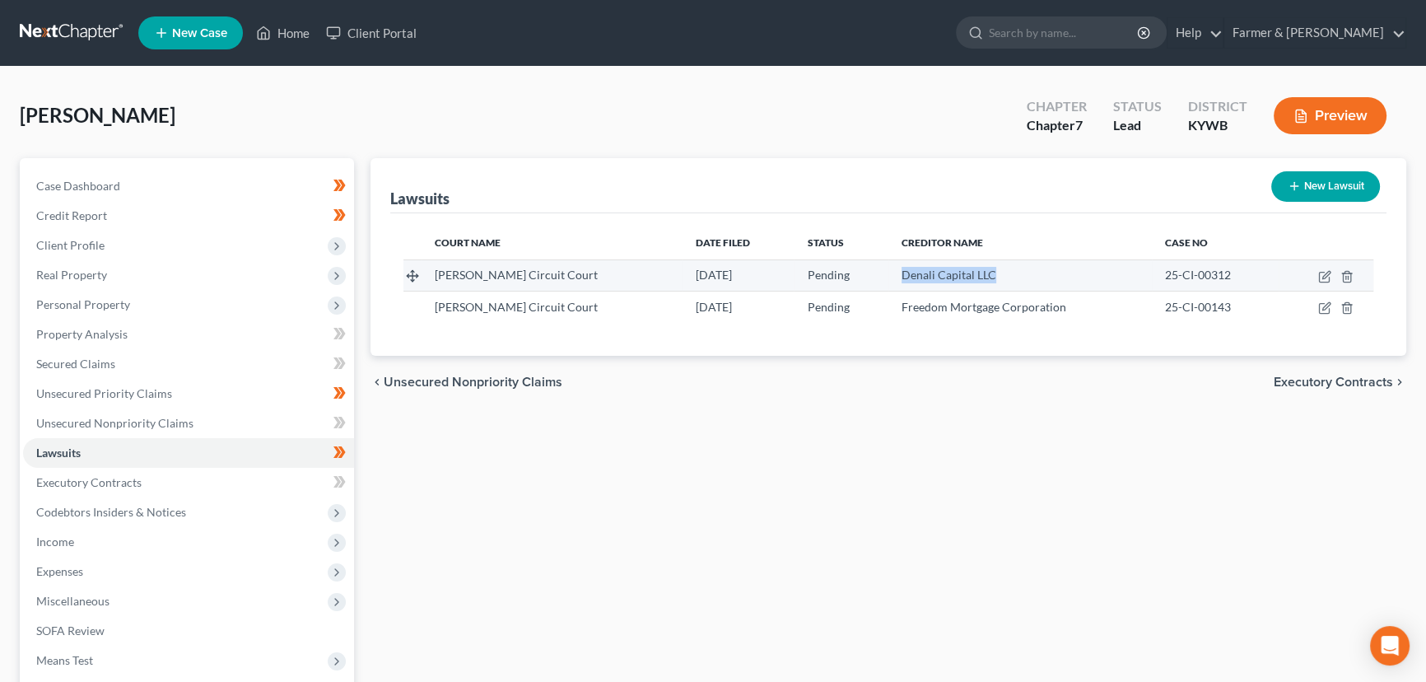
drag, startPoint x: 863, startPoint y: 282, endPoint x: 957, endPoint y: 278, distance: 93.9
click at [957, 278] on td "Denali Capital LLC" at bounding box center [1021, 274] width 264 height 31
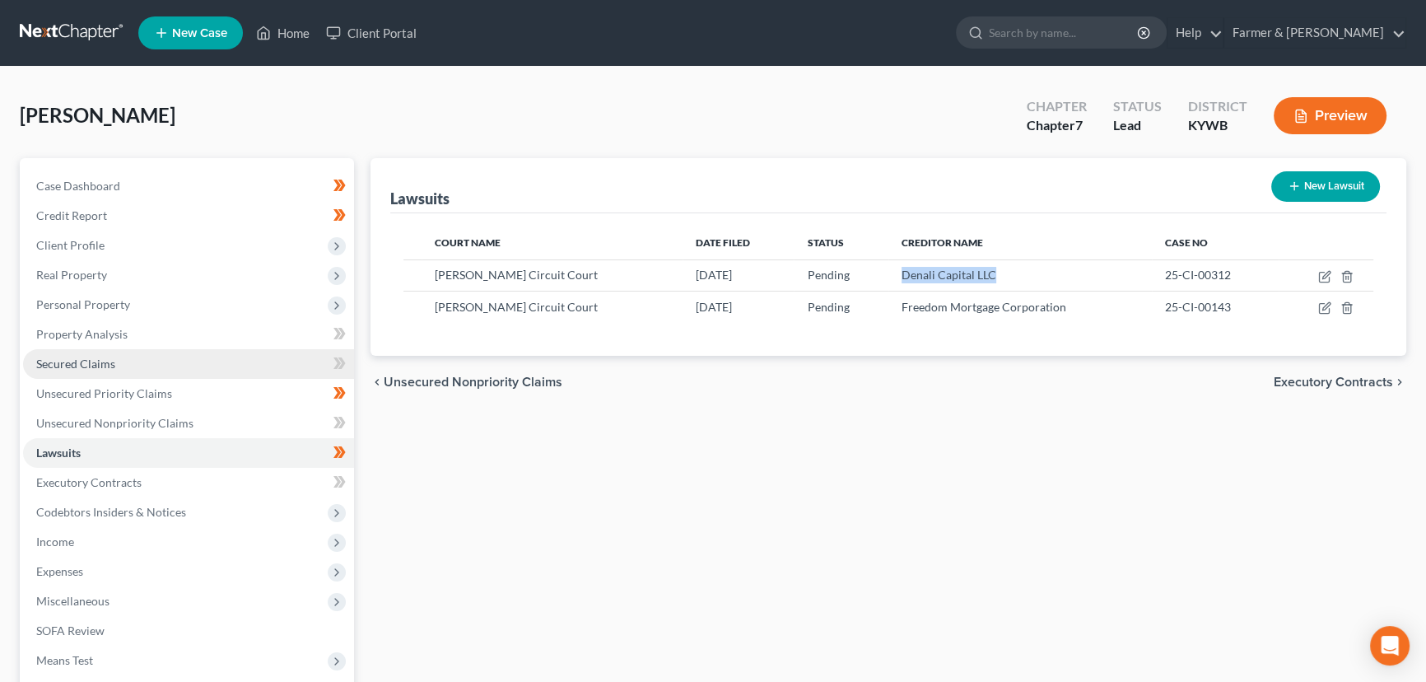
copy span "Denali Capital LLC"
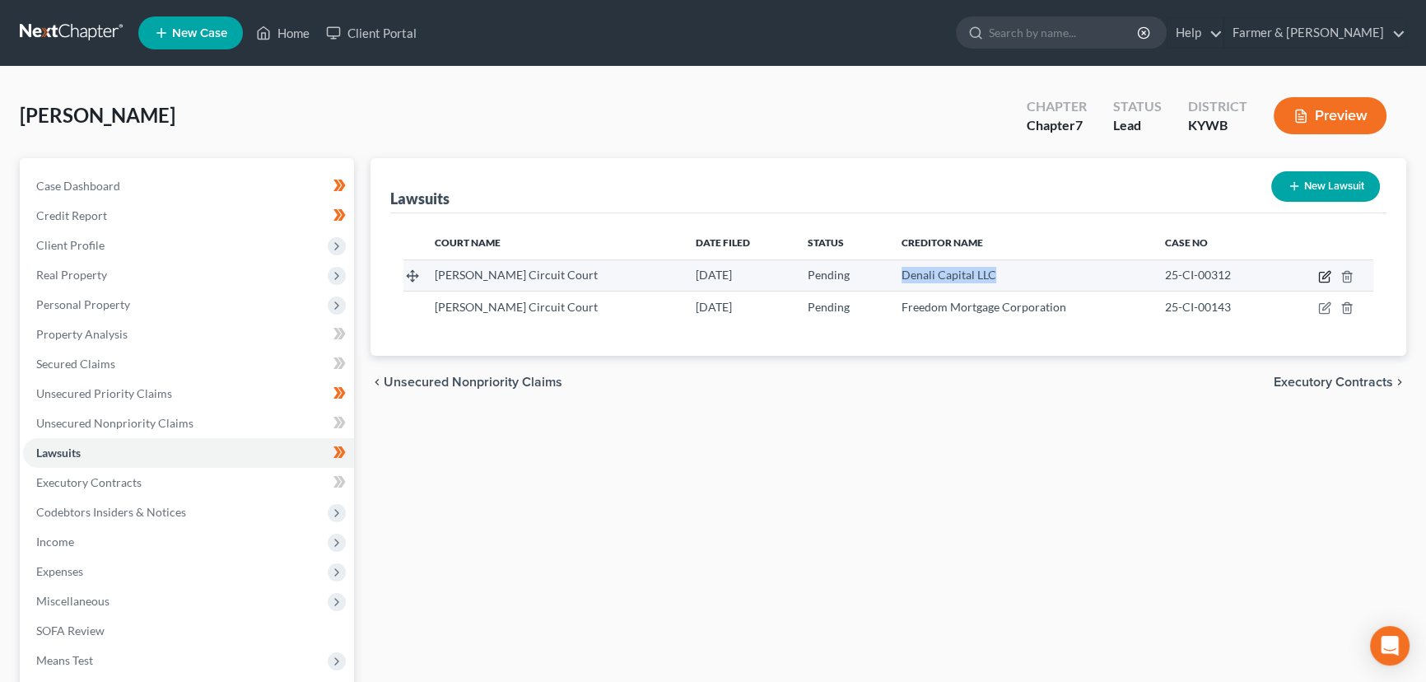
click at [1328, 274] on icon "button" at bounding box center [1326, 274] width 7 height 7
select select "18"
select select "0"
select select "4"
select select "18"
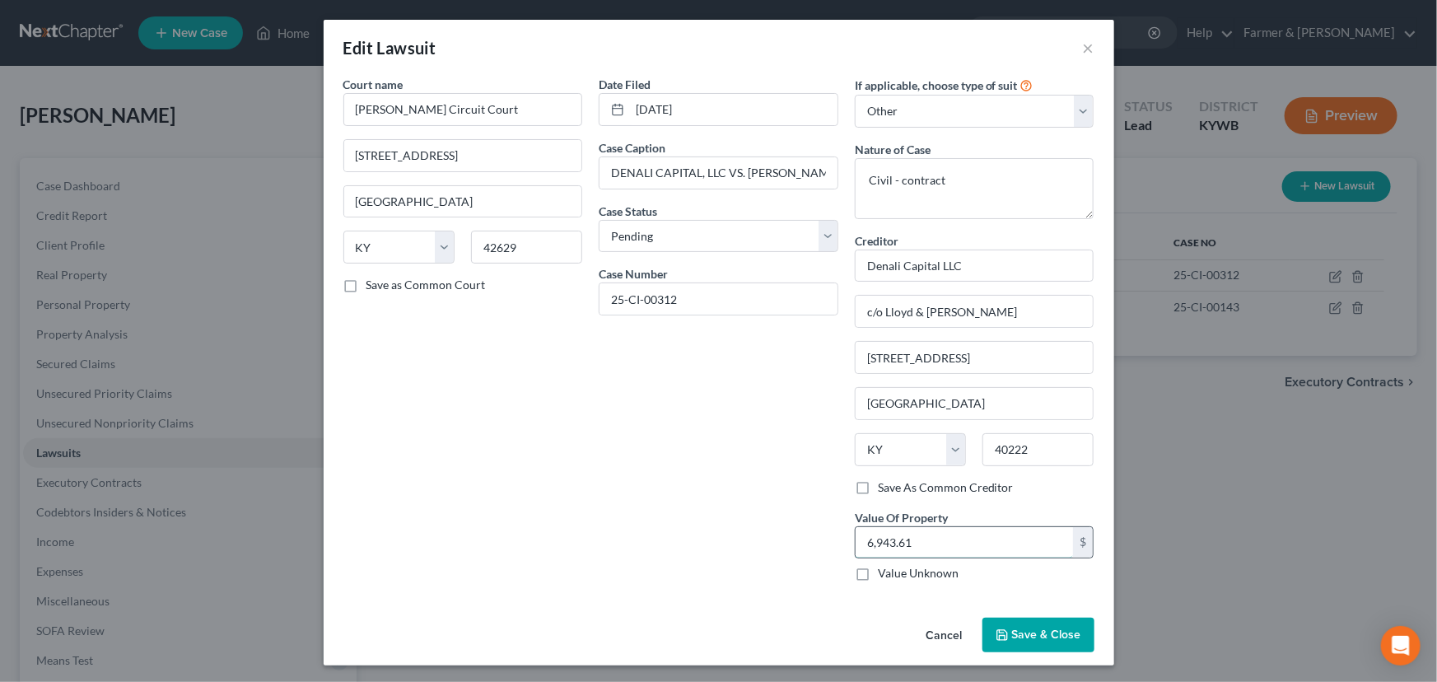
click at [933, 542] on input "6,943.61" at bounding box center [965, 542] width 218 height 31
click at [946, 631] on button "Cancel" at bounding box center [944, 635] width 63 height 33
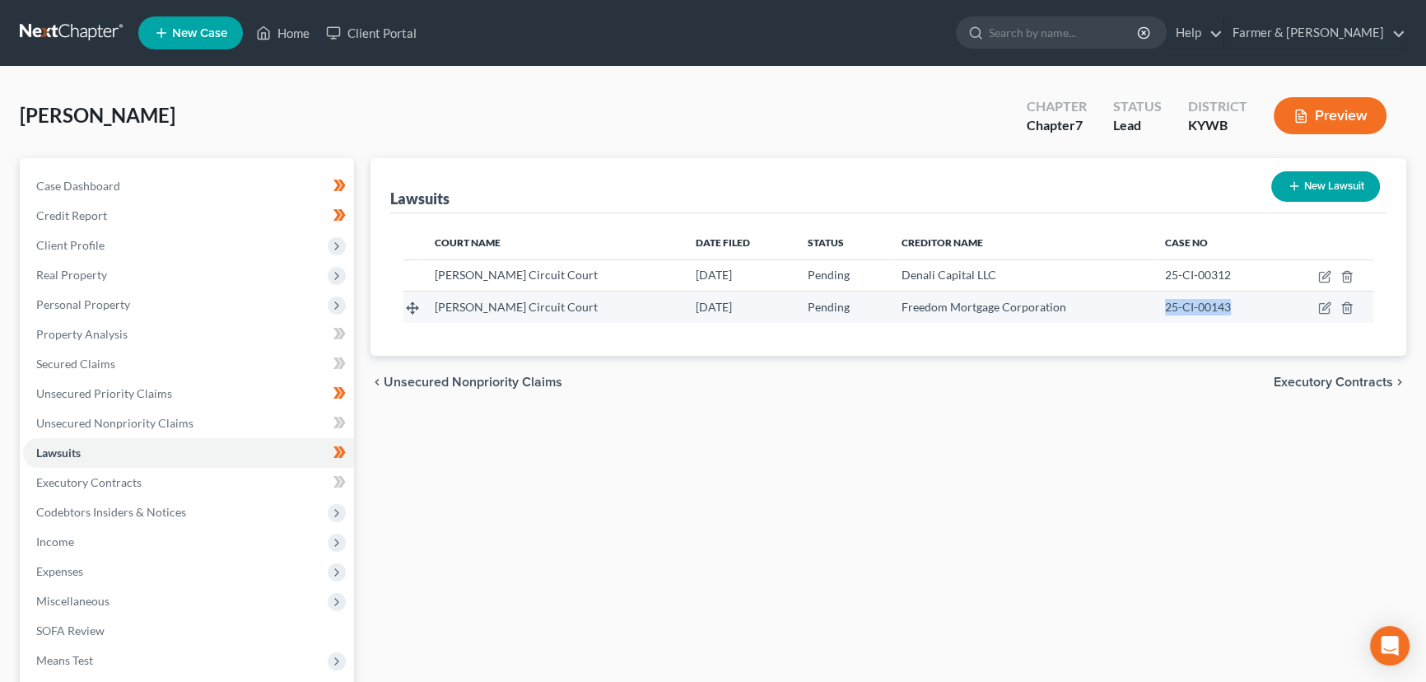
drag, startPoint x: 1145, startPoint y: 309, endPoint x: 1217, endPoint y: 307, distance: 72.5
click at [1217, 307] on td "25-CI-00143" at bounding box center [1215, 307] width 127 height 31
copy span "25-CI-00143"
drag, startPoint x: 866, startPoint y: 307, endPoint x: 1028, endPoint y: 306, distance: 162.3
click at [1028, 306] on div "Freedom Mortgage Corporation" at bounding box center [1020, 307] width 237 height 16
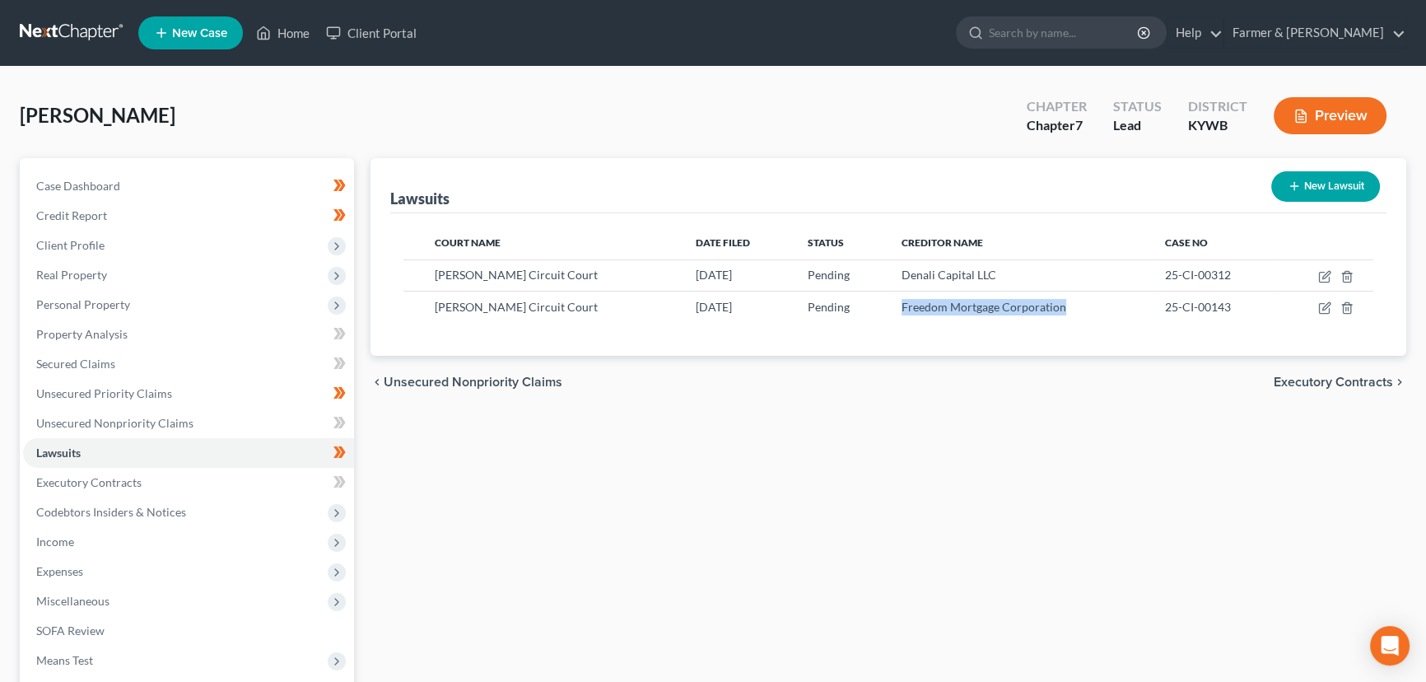
copy span "Freedom Mortgage Corporation"
drag, startPoint x: 515, startPoint y: 503, endPoint x: 190, endPoint y: 385, distance: 345.2
click at [515, 503] on div "Lawsuits New Lawsuit Court Name Date Filed Status Creditor Name Case No [PERSON…" at bounding box center [888, 485] width 1053 height 655
click at [107, 311] on span "Personal Property" at bounding box center [188, 305] width 331 height 30
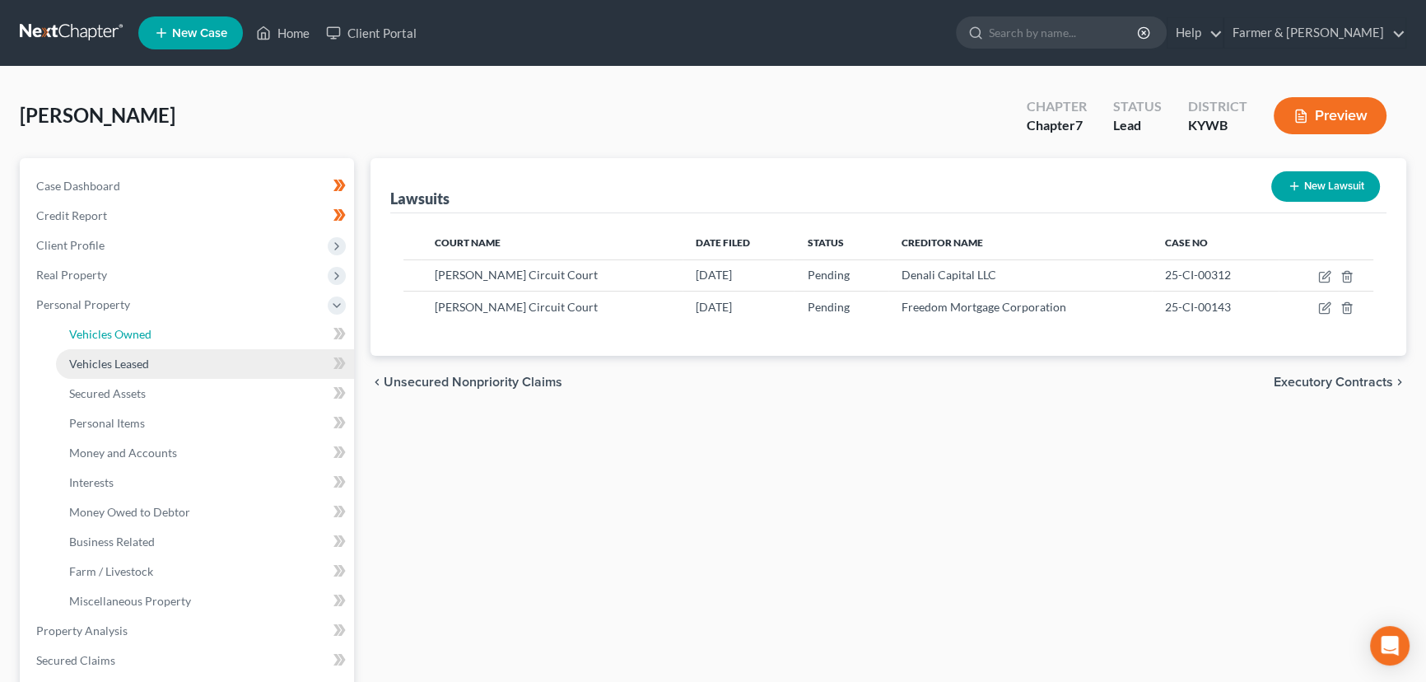
drag, startPoint x: 122, startPoint y: 334, endPoint x: 203, endPoint y: 371, distance: 89.6
click at [123, 334] on span "Vehicles Owned" at bounding box center [110, 334] width 82 height 14
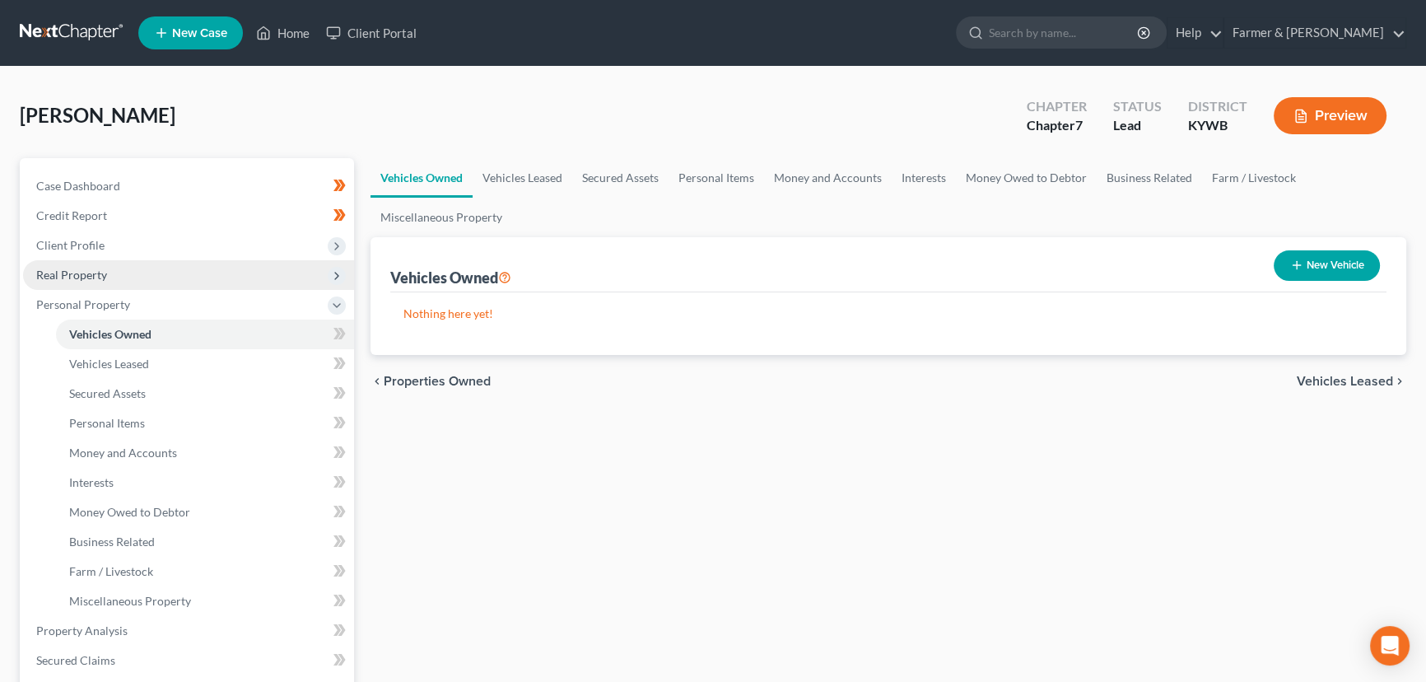
click at [114, 276] on span "Real Property" at bounding box center [188, 275] width 331 height 30
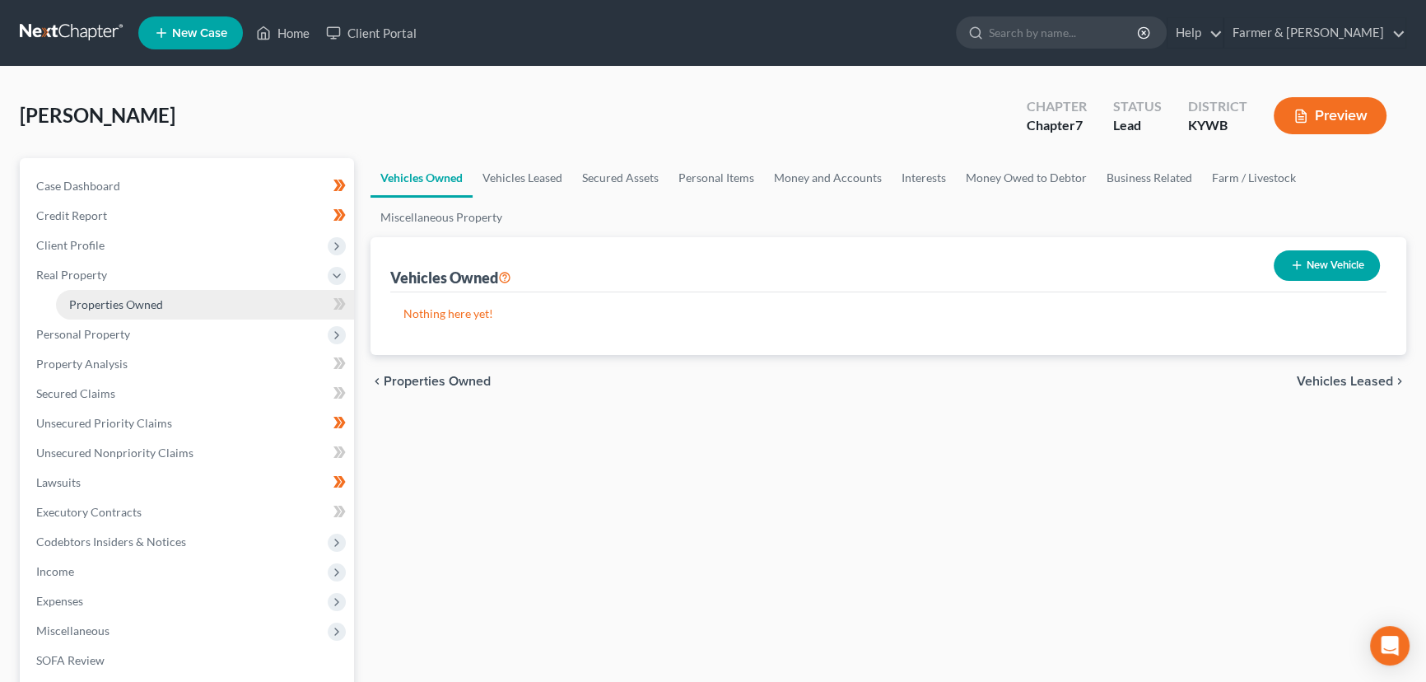
click at [124, 298] on span "Properties Owned" at bounding box center [116, 304] width 94 height 14
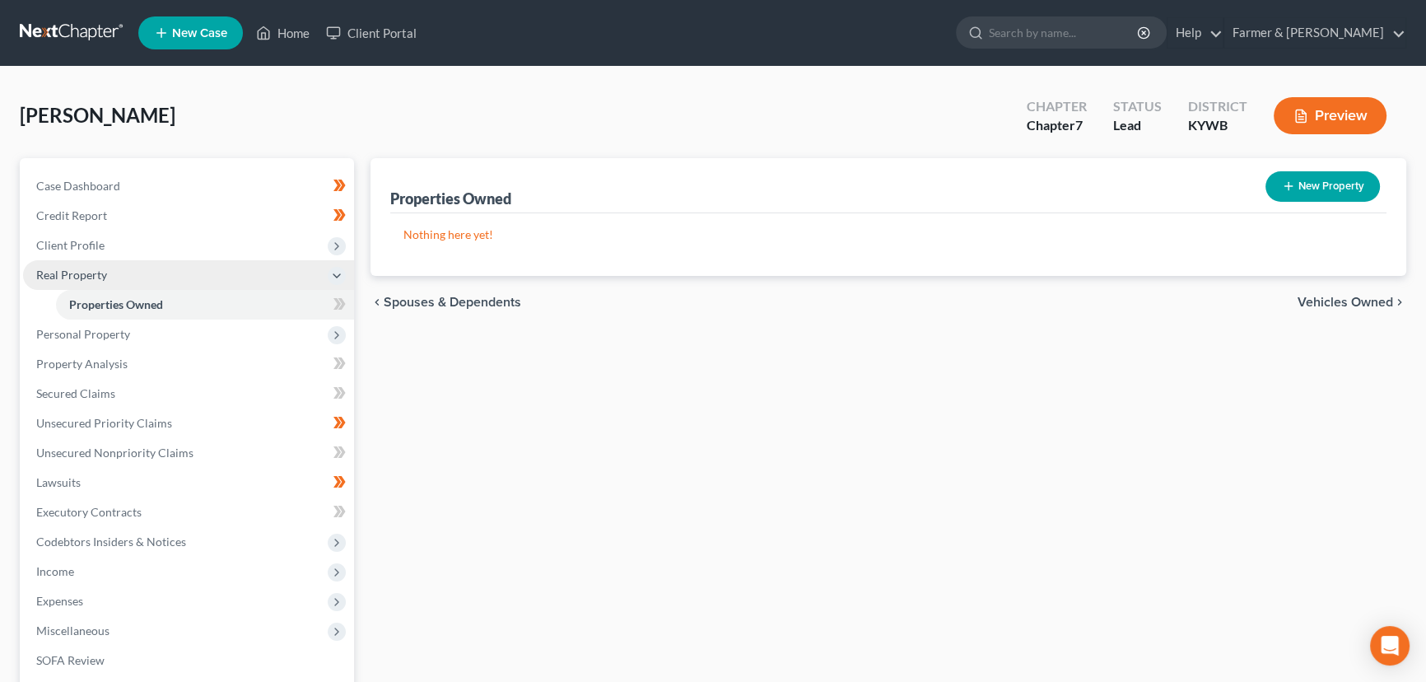
click at [107, 277] on span "Real Property" at bounding box center [188, 275] width 331 height 30
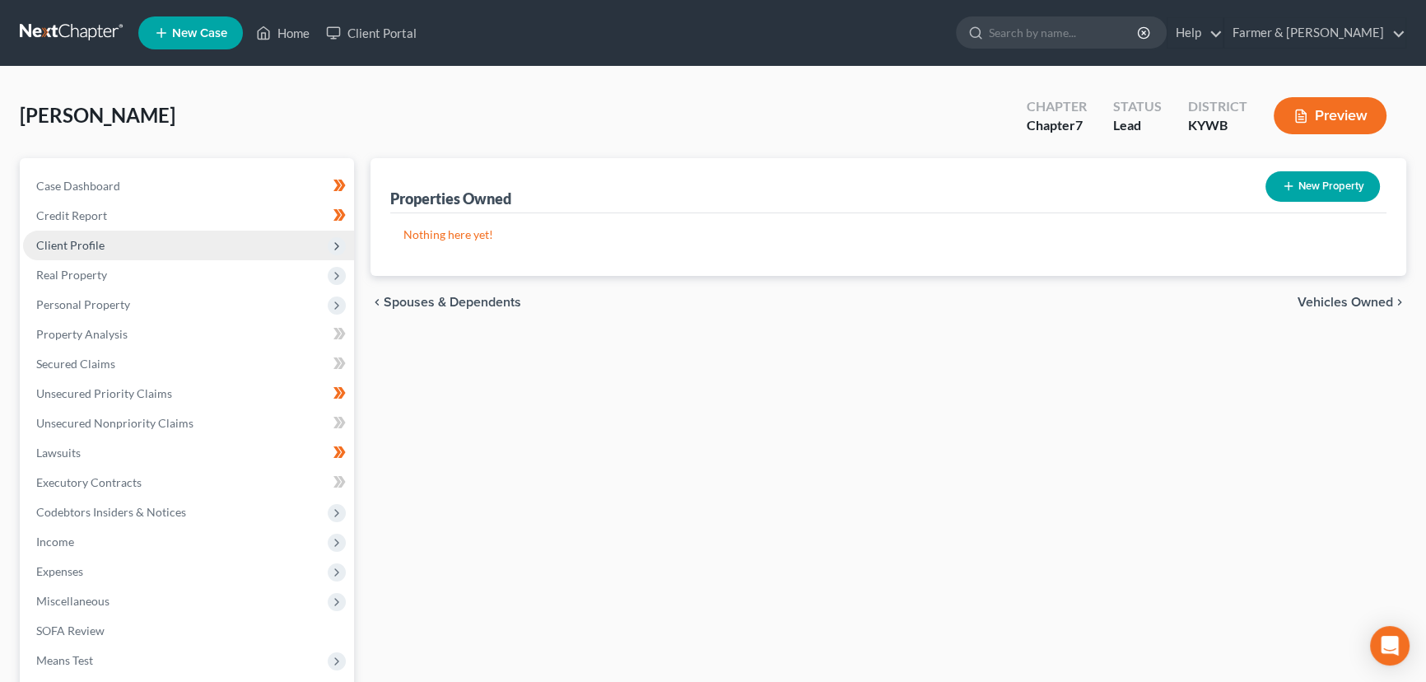
click at [100, 245] on span "Client Profile" at bounding box center [70, 245] width 68 height 14
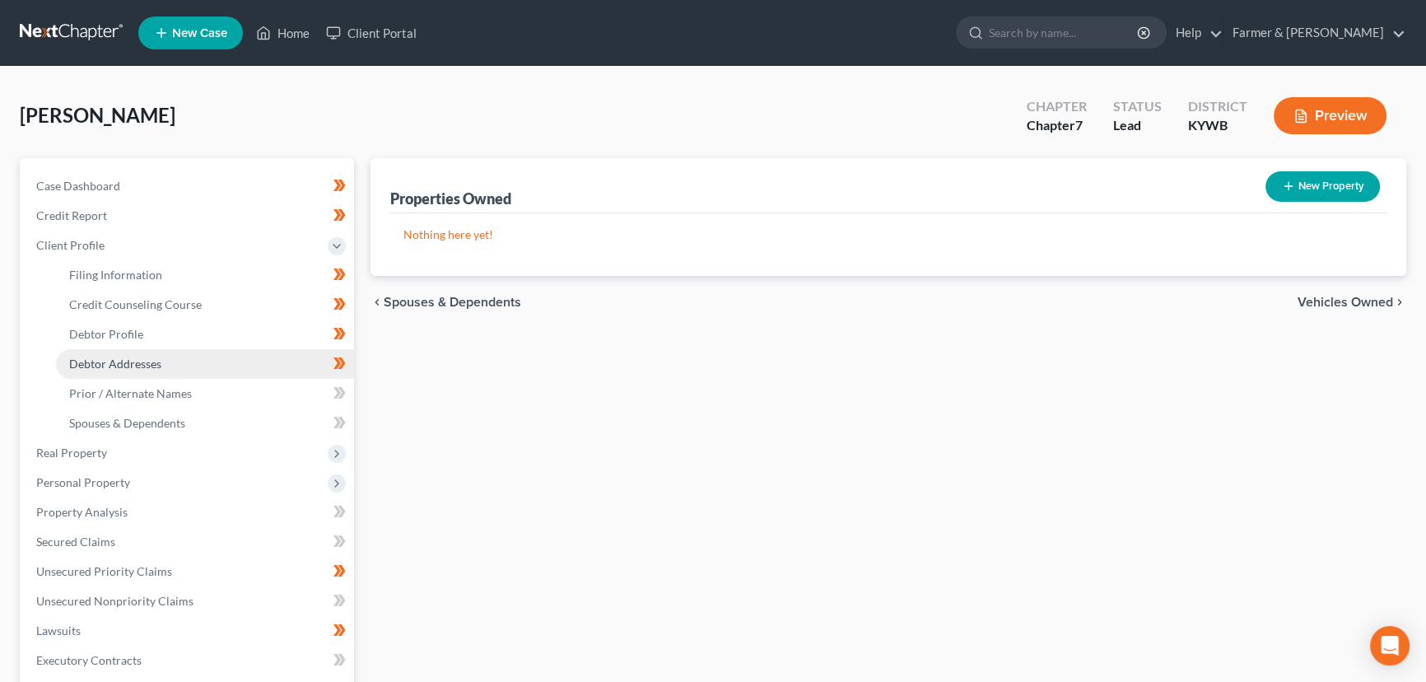
click at [164, 354] on link "Debtor Addresses" at bounding box center [205, 364] width 298 height 30
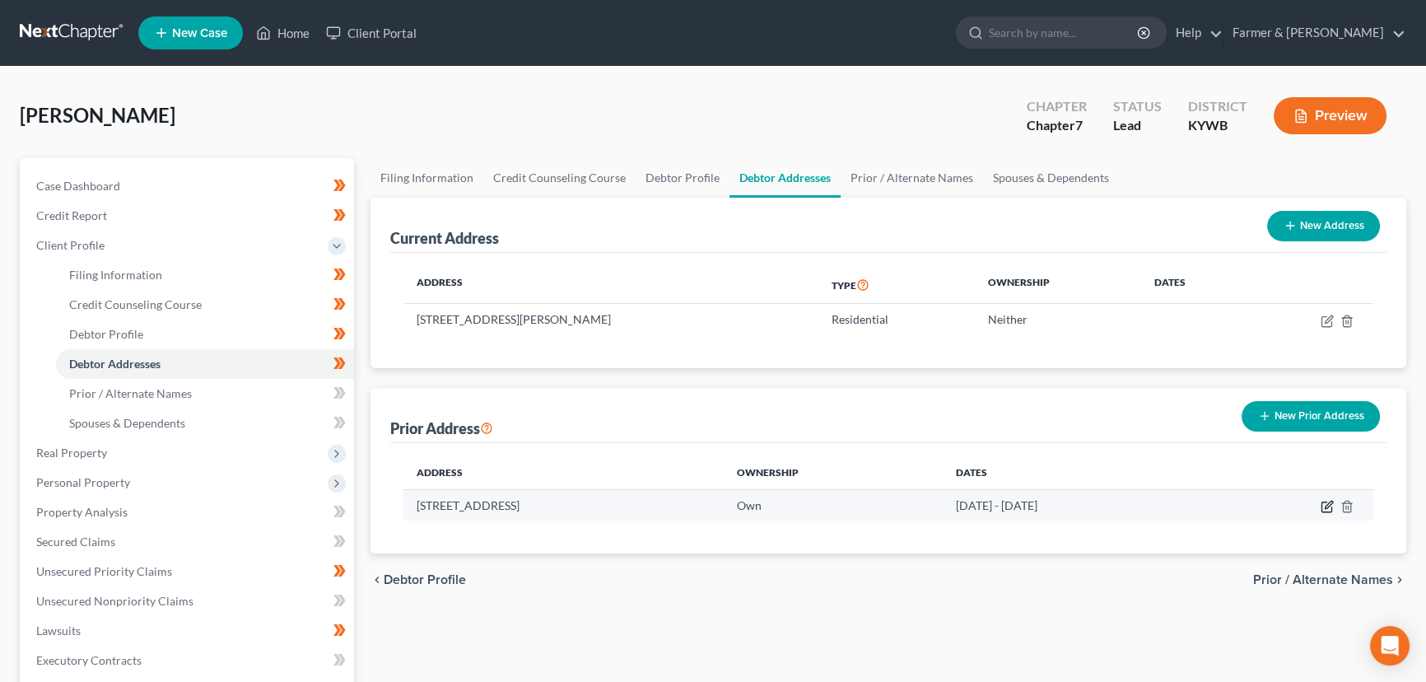
click at [1329, 504] on icon "button" at bounding box center [1327, 506] width 13 height 13
select select "18"
select select "103"
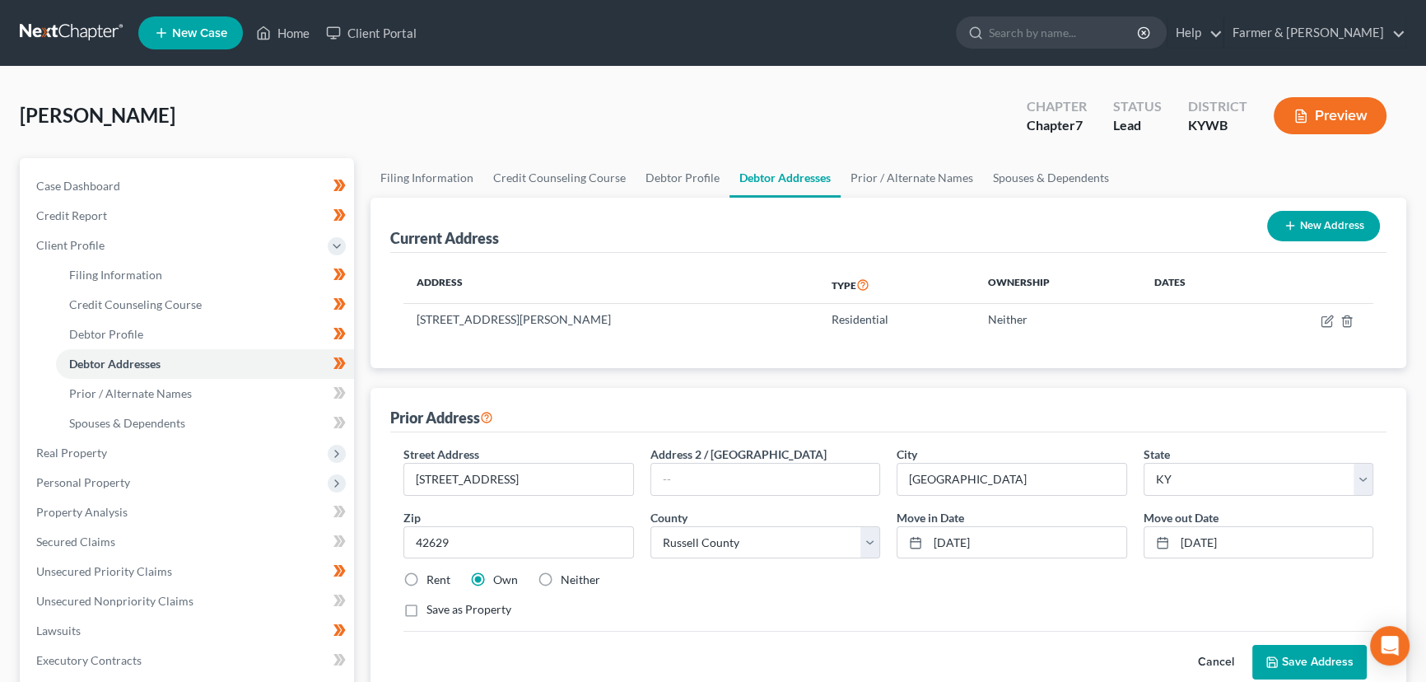
click at [427, 613] on label "Save as Property" at bounding box center [469, 609] width 85 height 16
click at [433, 612] on input "Save as Property" at bounding box center [438, 606] width 11 height 11
checkbox input "true"
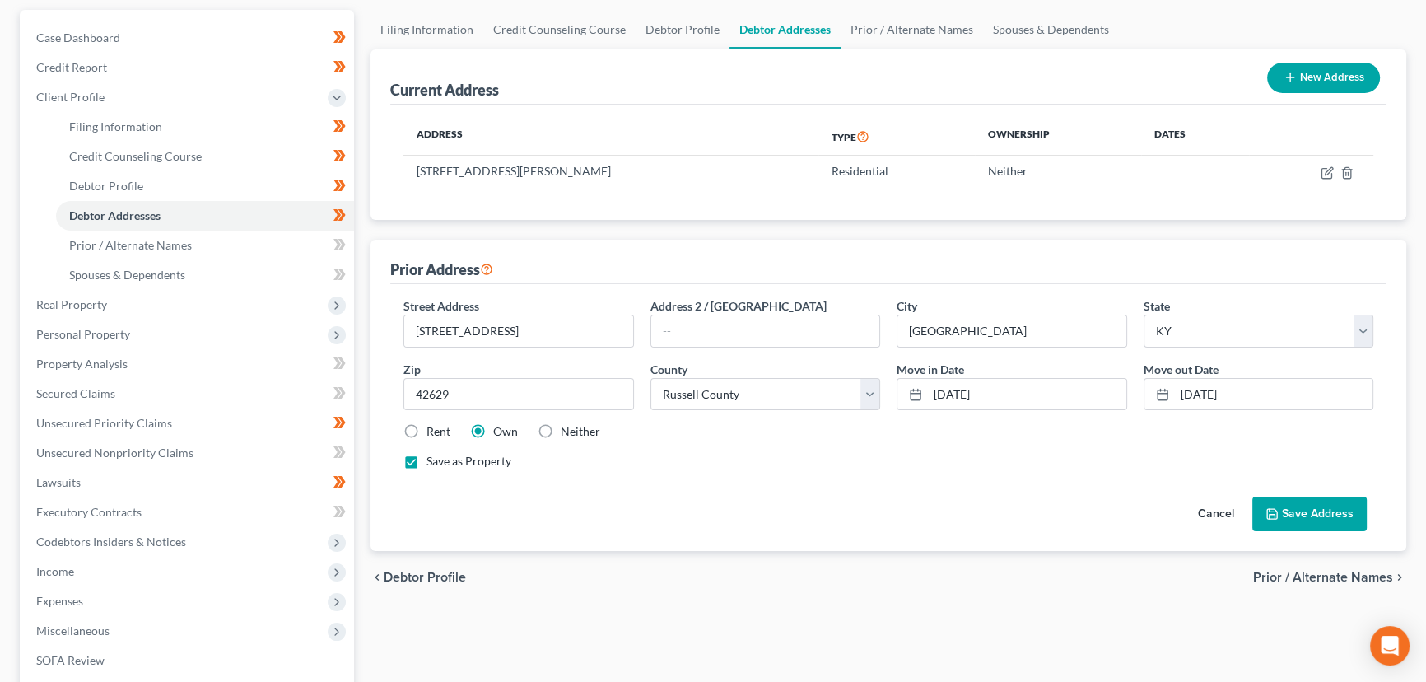
scroll to position [149, 0]
click at [1263, 515] on button "Save Address" at bounding box center [1310, 513] width 114 height 35
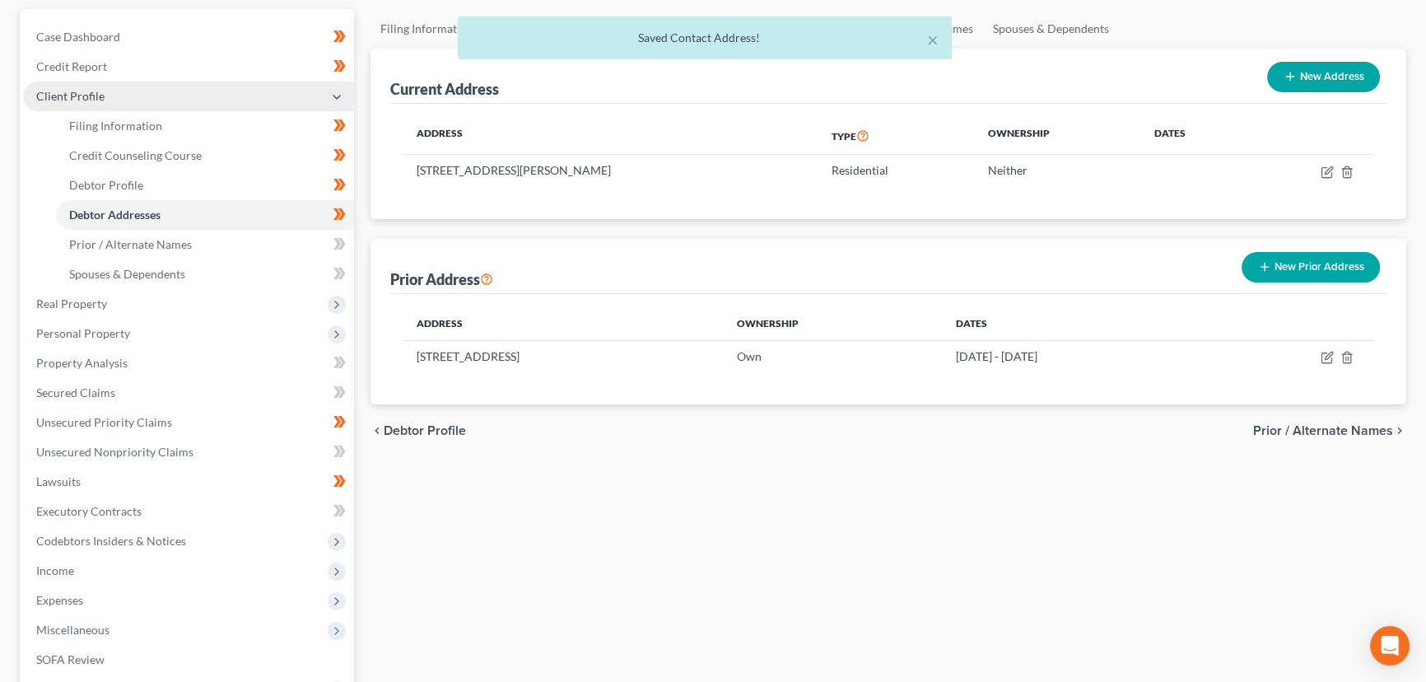
click at [96, 96] on span "Client Profile" at bounding box center [70, 96] width 68 height 14
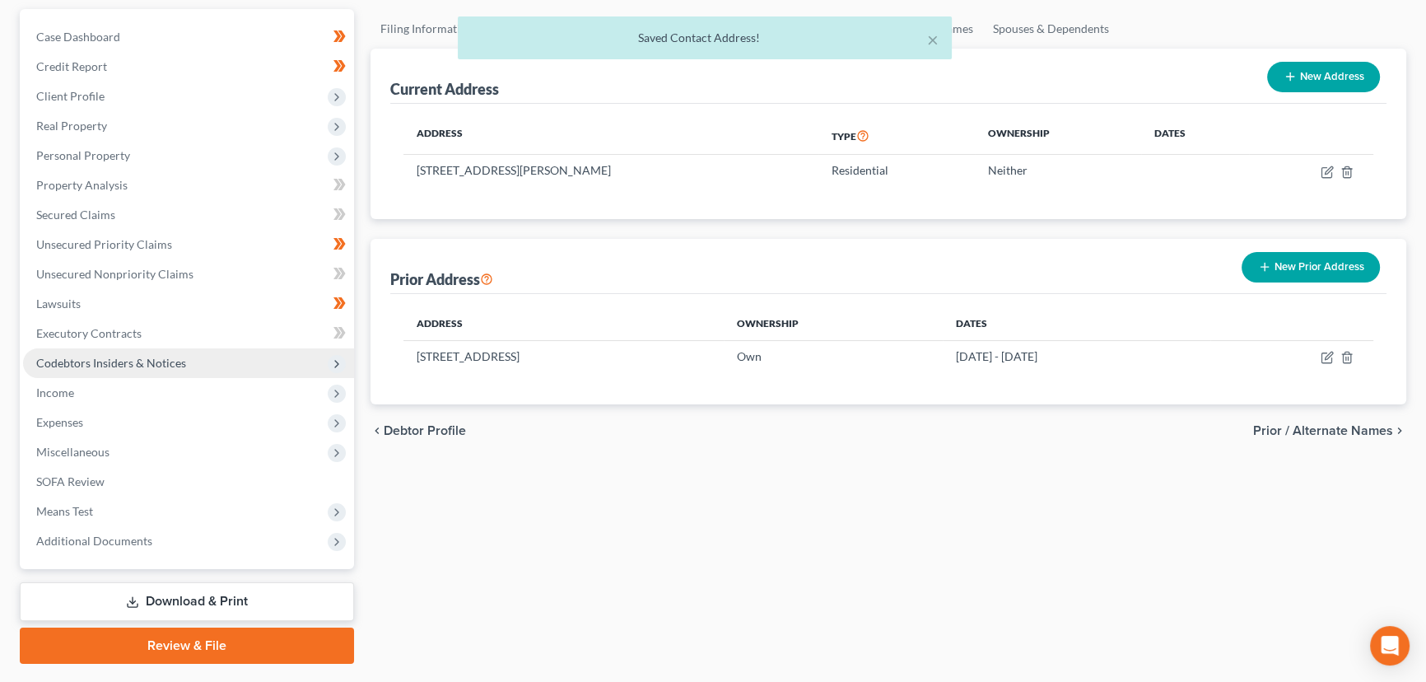
scroll to position [0, 0]
